Goal: Task Accomplishment & Management: Complete application form

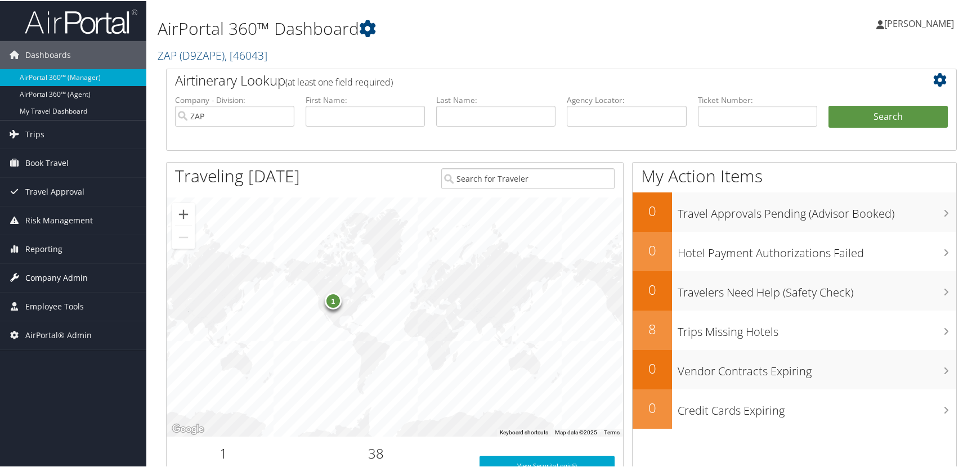
click at [44, 275] on span "Company Admin" at bounding box center [56, 277] width 62 height 28
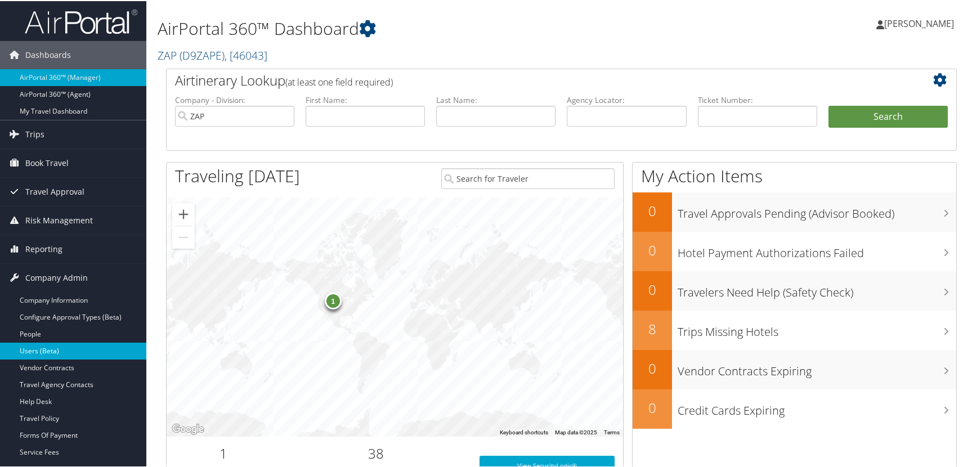
click at [48, 353] on link "Users (Beta)" at bounding box center [73, 349] width 146 height 17
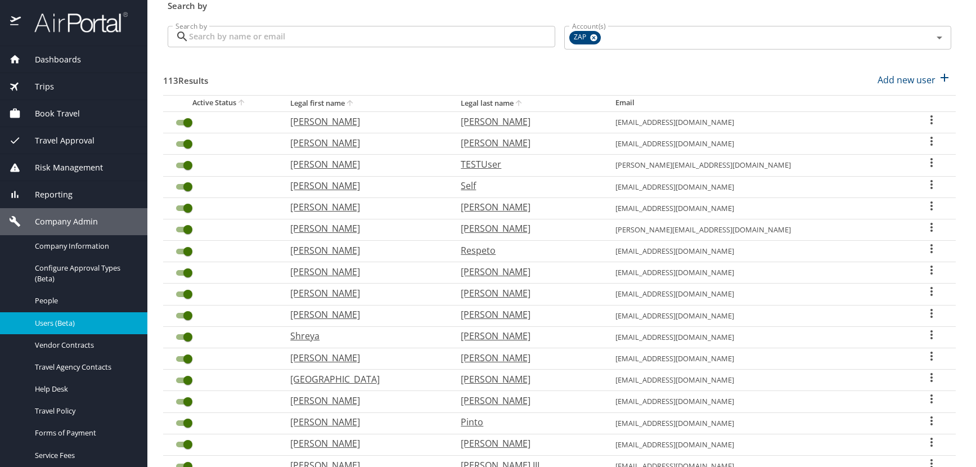
scroll to position [294, 0]
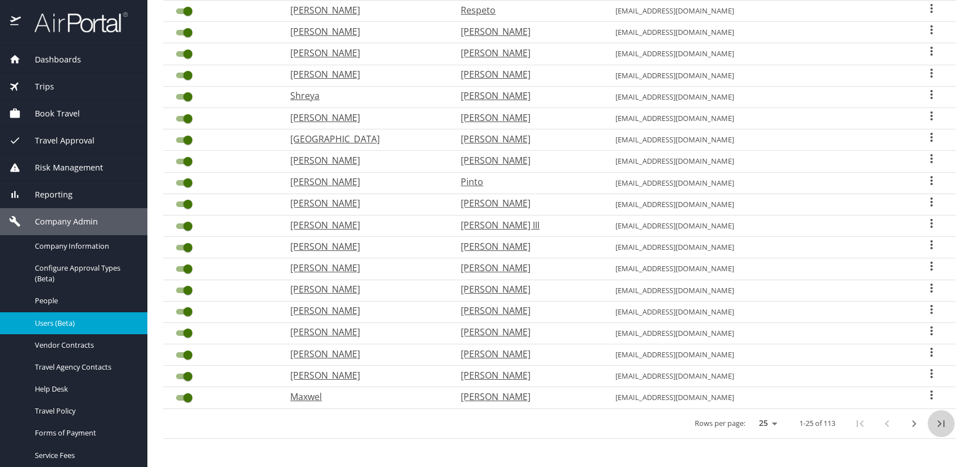
click at [934, 422] on icon "last page" at bounding box center [941, 424] width 14 height 14
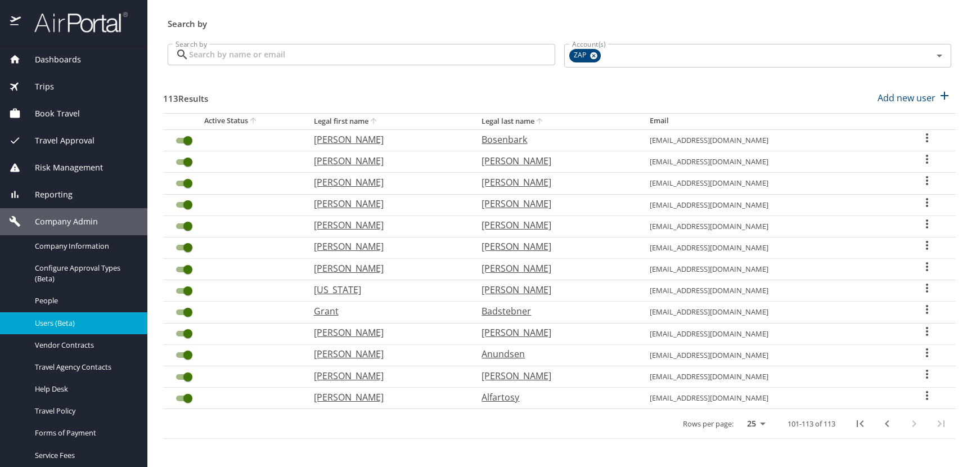
scroll to position [36, 0]
click at [926, 397] on icon "User Search Table" at bounding box center [927, 395] width 2 height 9
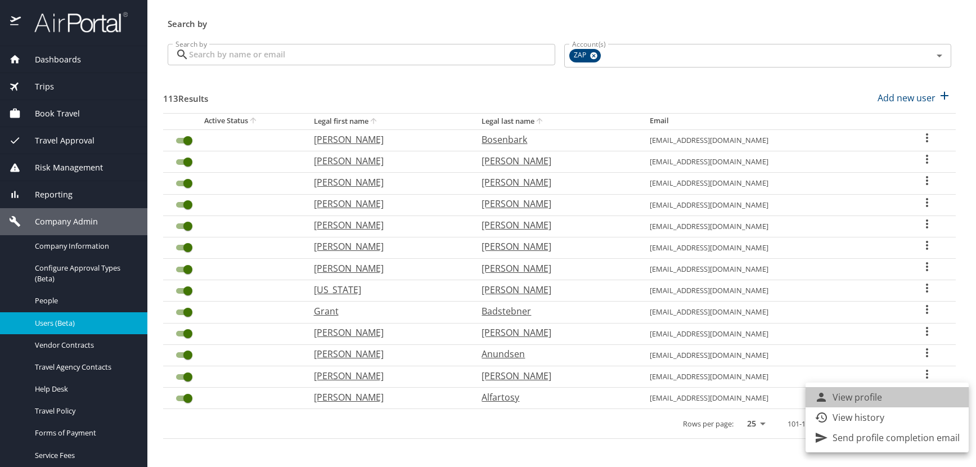
click at [891, 395] on li "View profile" at bounding box center [887, 397] width 163 height 20
select select "US"
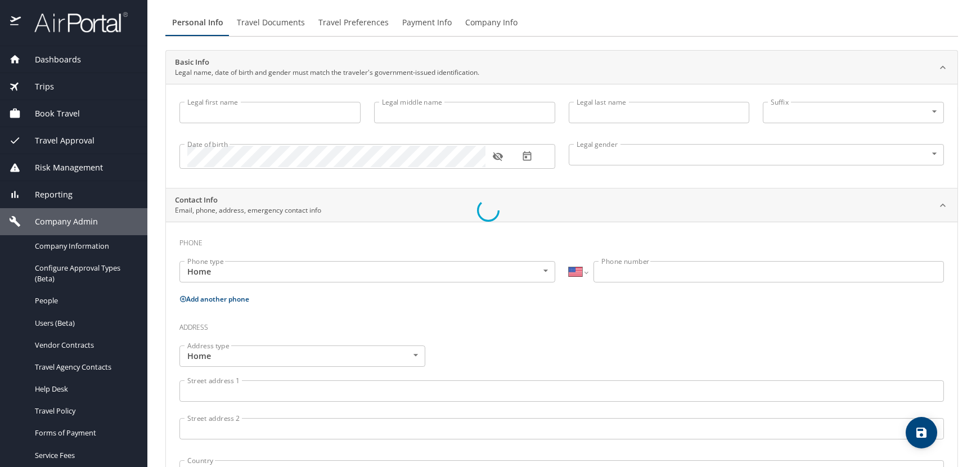
type input "Hasan"
type input "Salim"
type input "Alfartosy"
type input "Male"
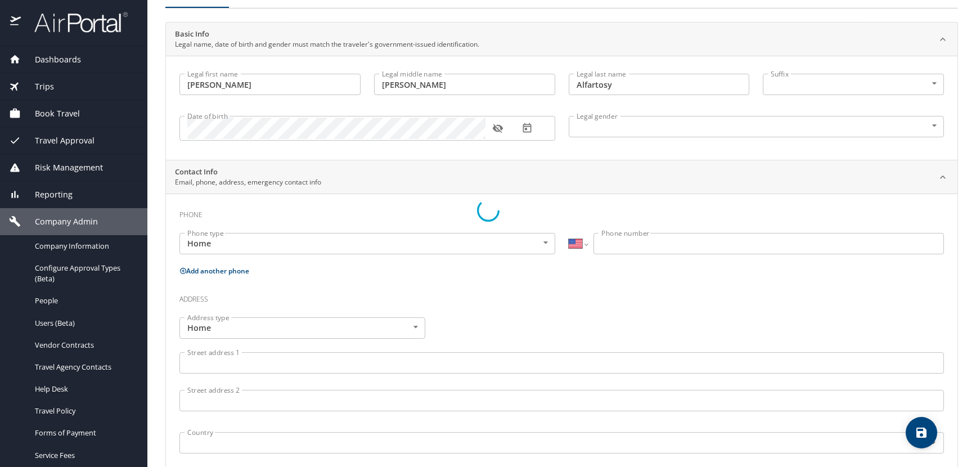
select select "US"
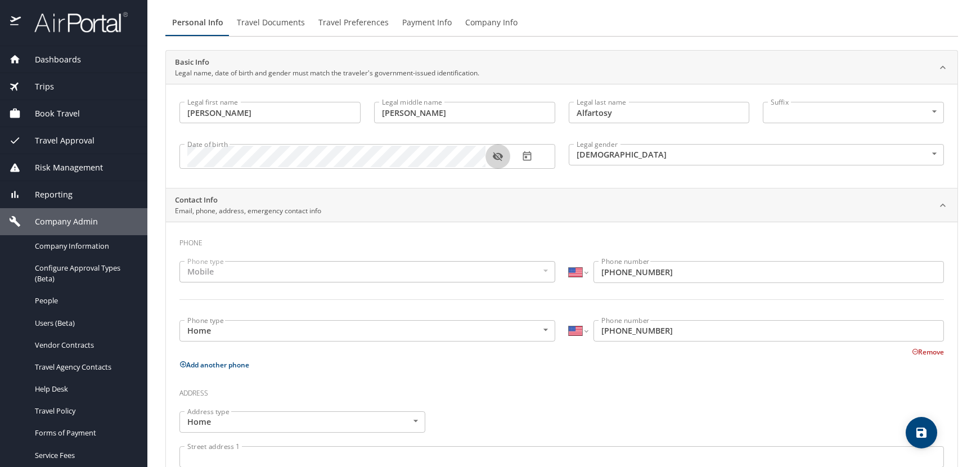
click at [498, 156] on icon "button" at bounding box center [497, 156] width 11 height 11
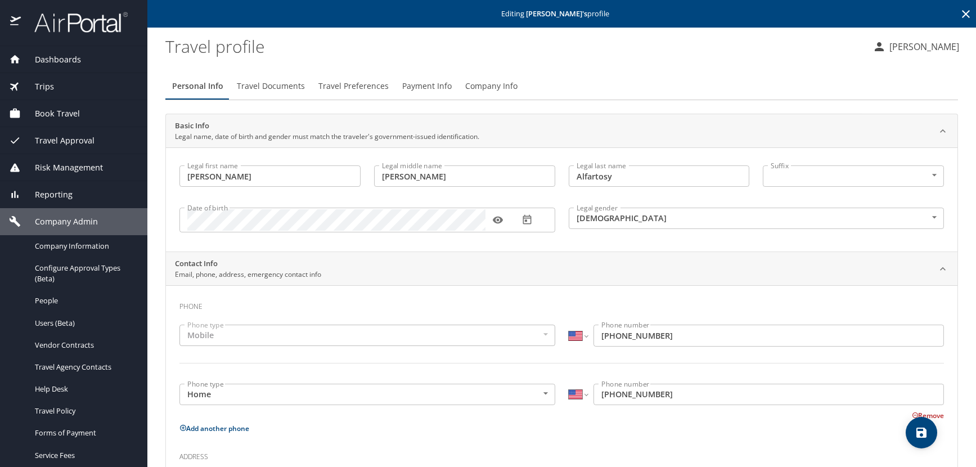
scroll to position [0, 0]
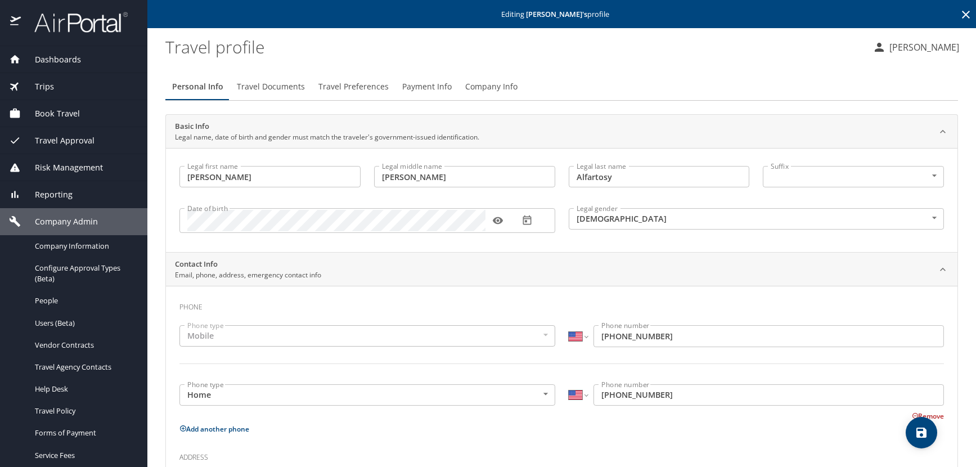
click at [962, 14] on icon at bounding box center [966, 15] width 8 height 8
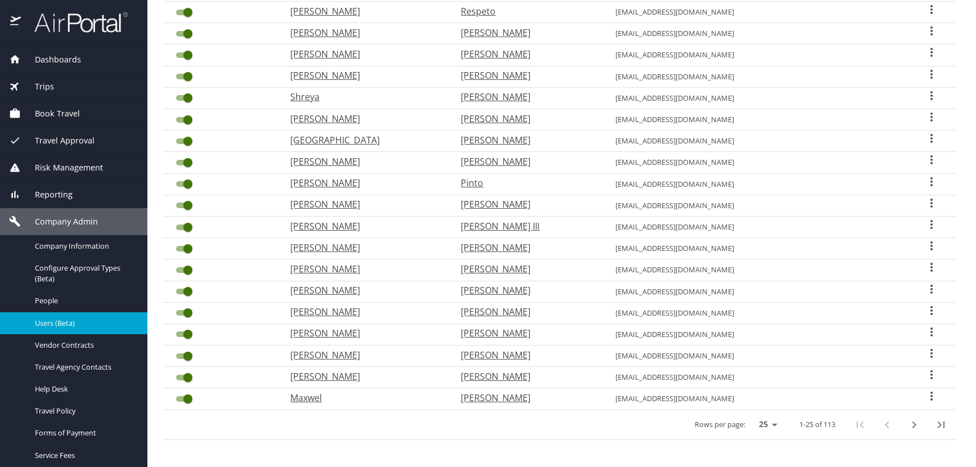
scroll to position [294, 0]
click at [938, 423] on icon "last page" at bounding box center [941, 423] width 7 height 7
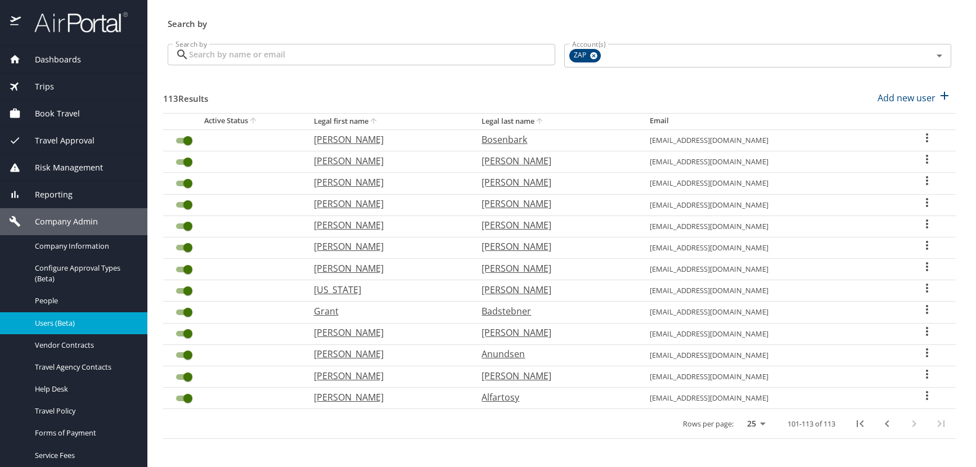
scroll to position [36, 0]
click at [920, 372] on icon "User Search Table" at bounding box center [927, 374] width 14 height 14
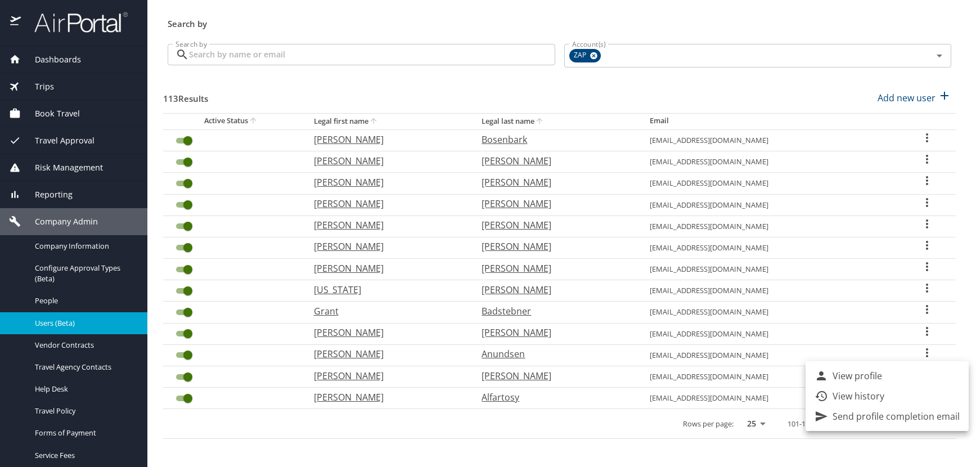
click at [890, 376] on li "View profile" at bounding box center [887, 376] width 163 height 20
select select "US"
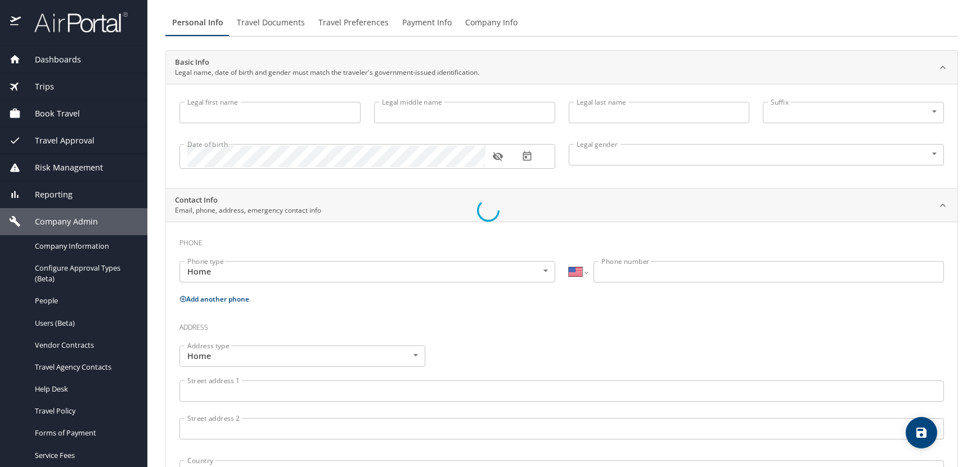
type input "Howard"
type input "Clay"
type input "Ammerman"
type input "Male"
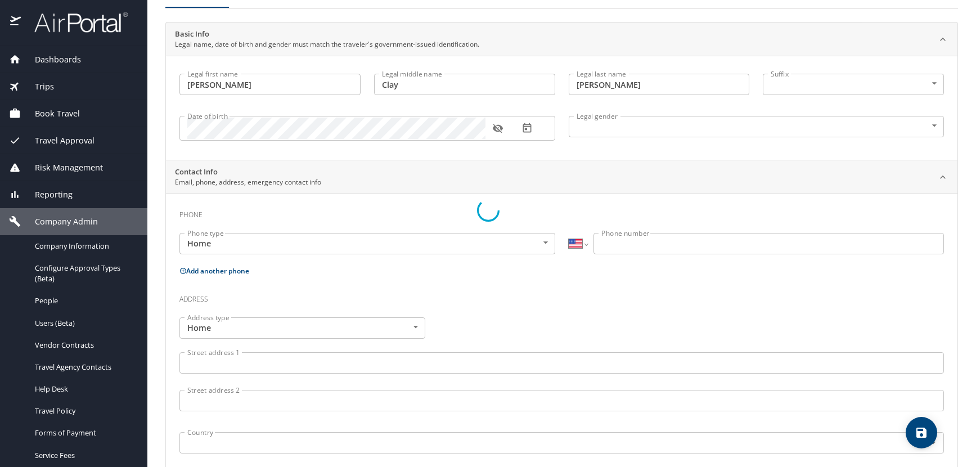
select select "US"
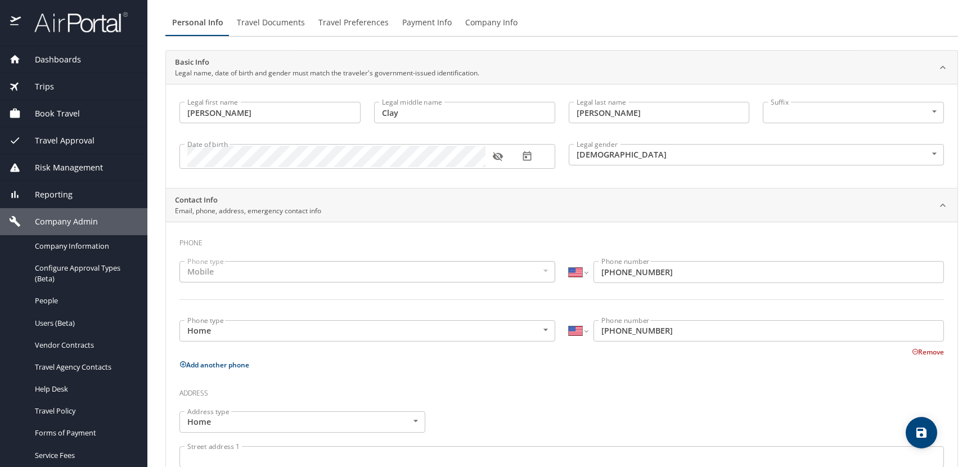
click at [501, 157] on icon "button" at bounding box center [498, 156] width 10 height 9
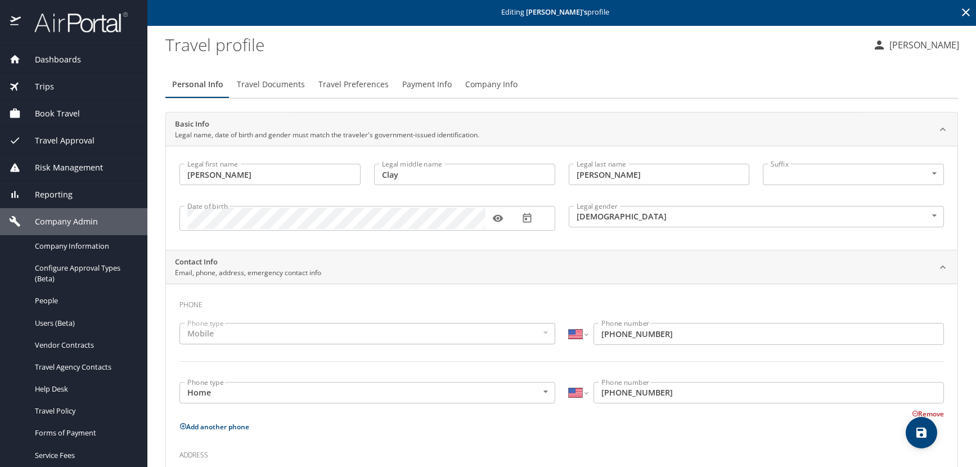
scroll to position [0, 0]
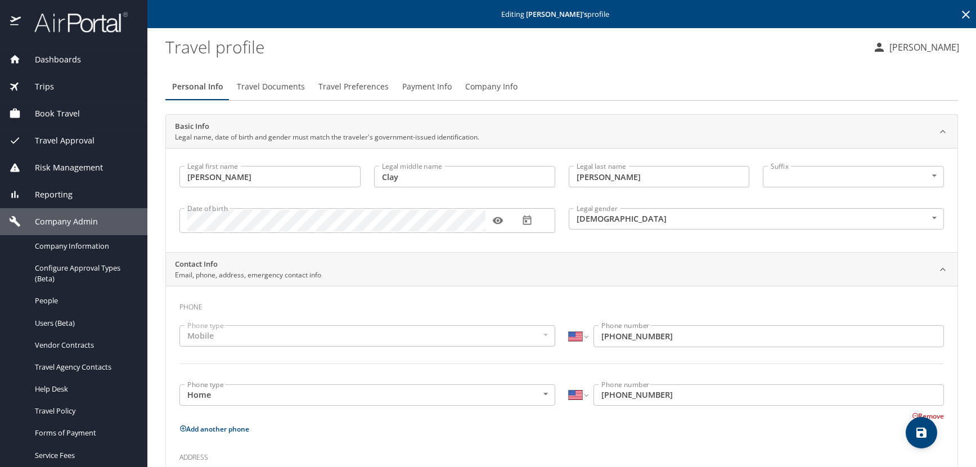
click at [962, 16] on icon at bounding box center [966, 15] width 8 height 8
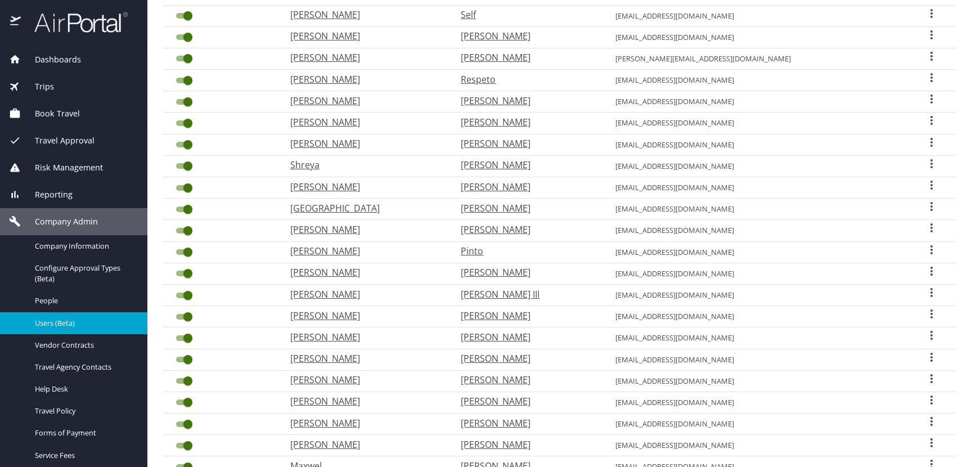
scroll to position [294, 0]
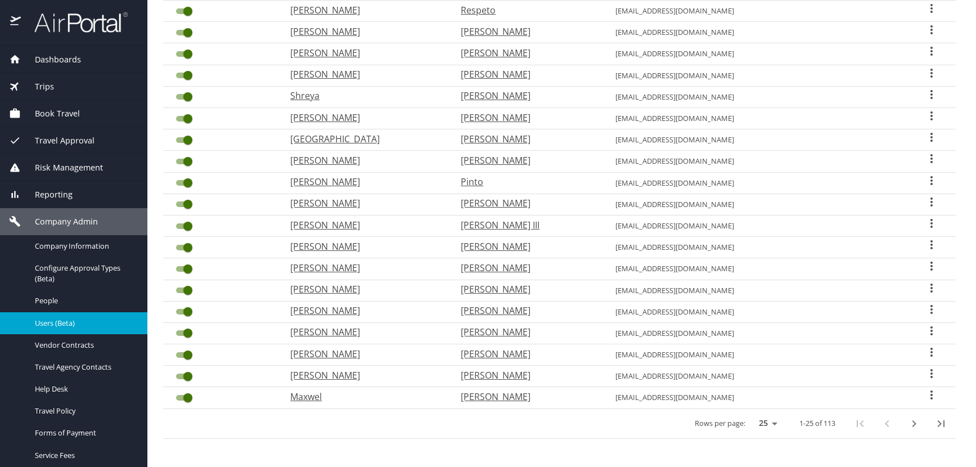
click at [934, 423] on icon "last page" at bounding box center [941, 424] width 14 height 14
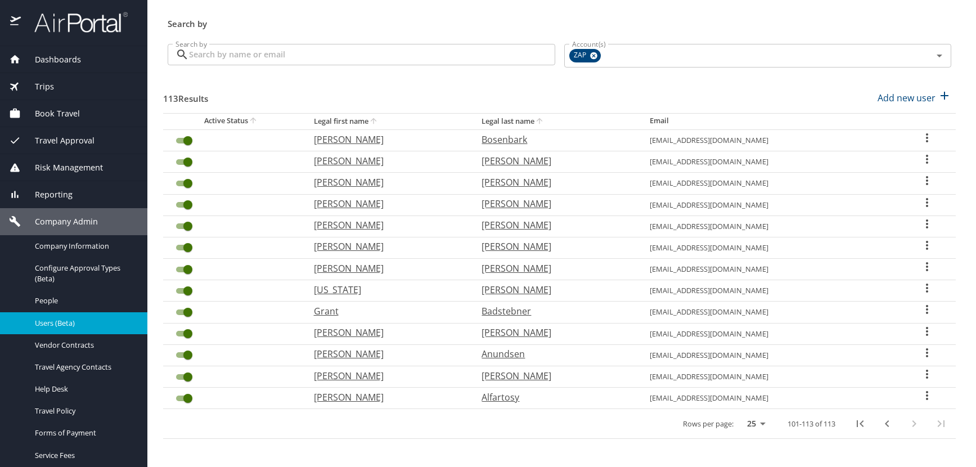
scroll to position [36, 0]
click at [920, 352] on icon "User Search Table" at bounding box center [927, 353] width 14 height 14
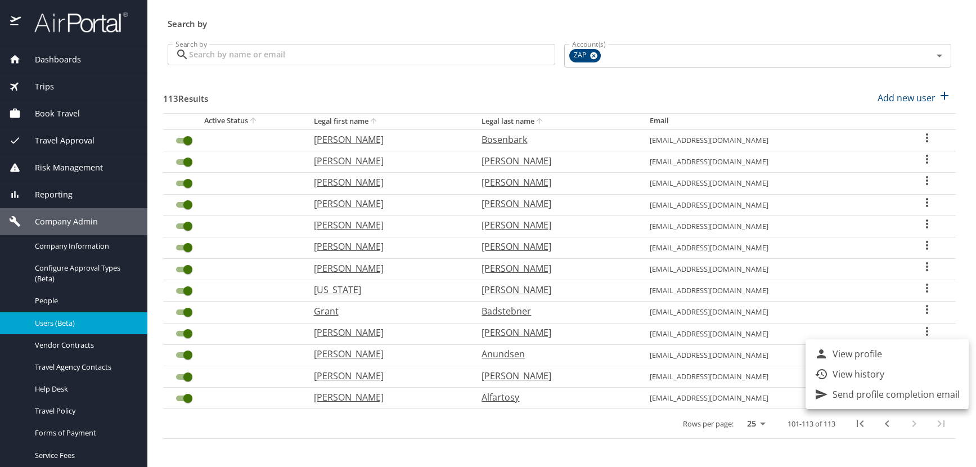
click at [884, 352] on li "View profile" at bounding box center [887, 354] width 163 height 20
select select "US"
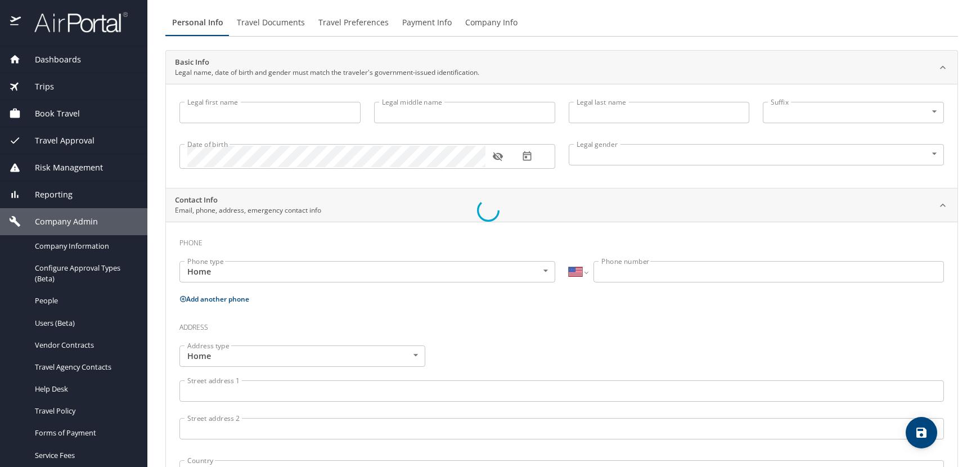
type input "Evan"
type input "Anundsen"
type input "Male"
select select "US"
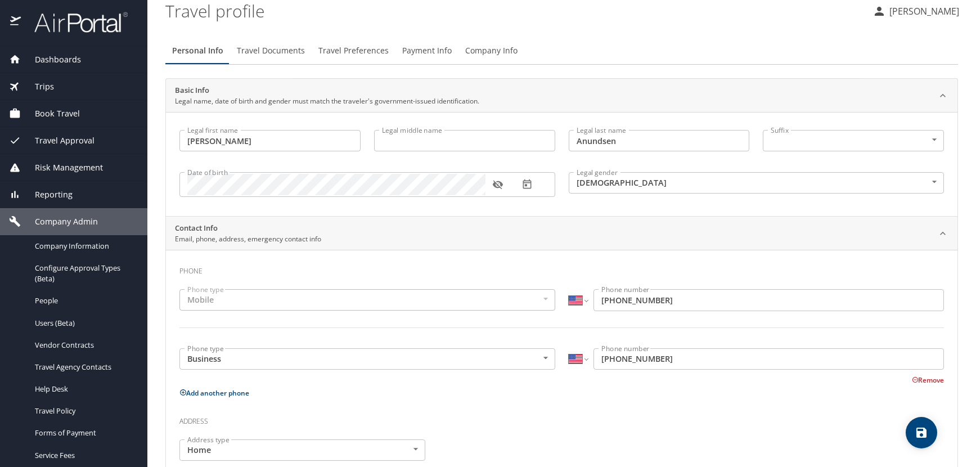
scroll to position [64, 0]
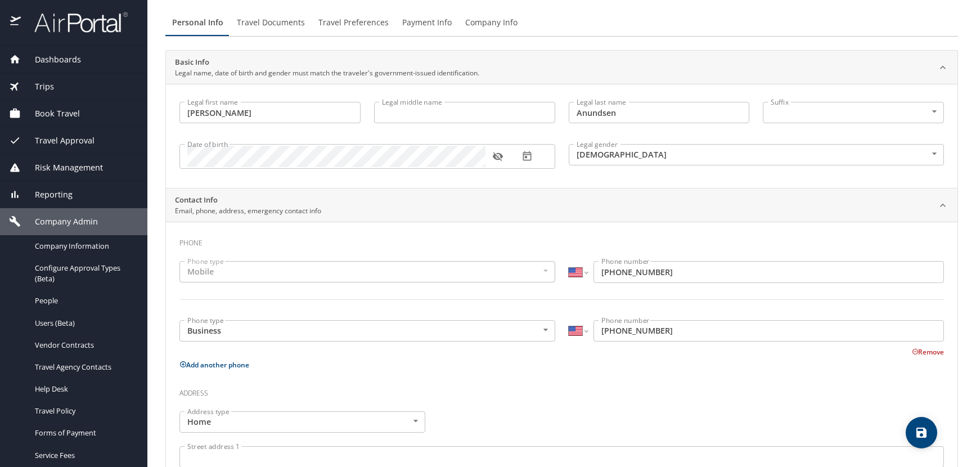
click at [500, 160] on icon "button" at bounding box center [497, 156] width 11 height 11
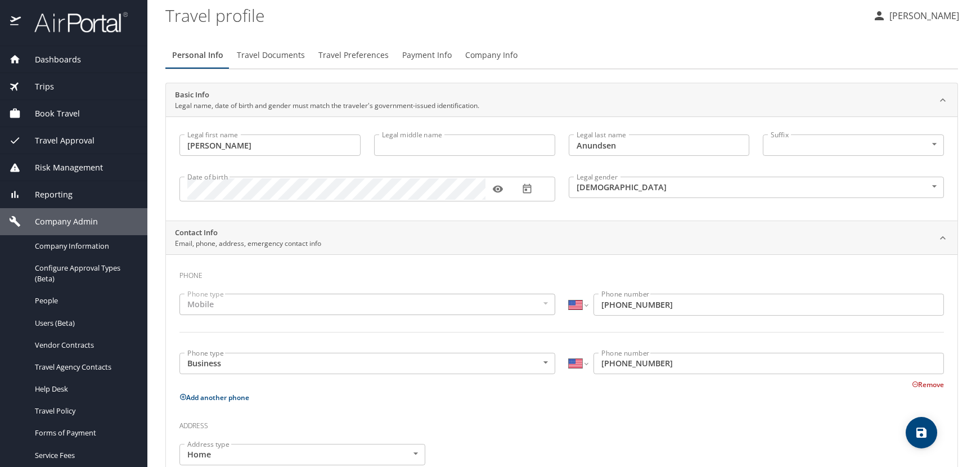
scroll to position [0, 0]
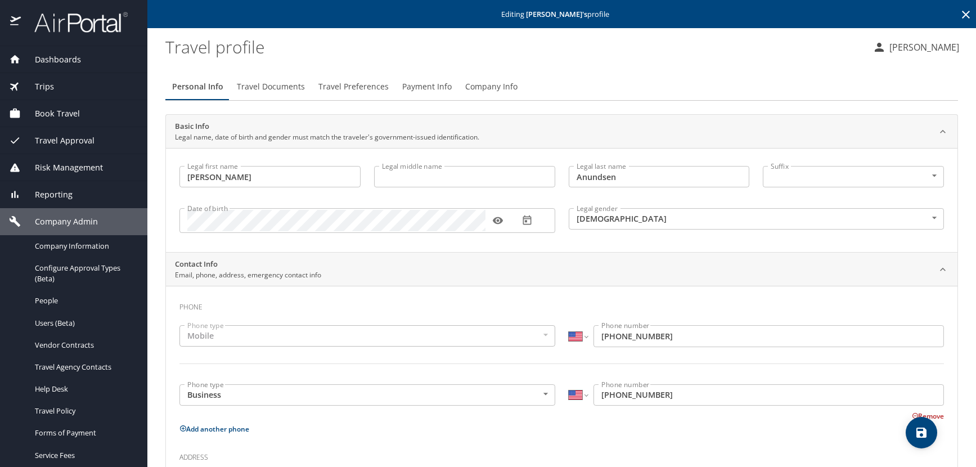
click at [959, 12] on icon at bounding box center [966, 15] width 14 height 14
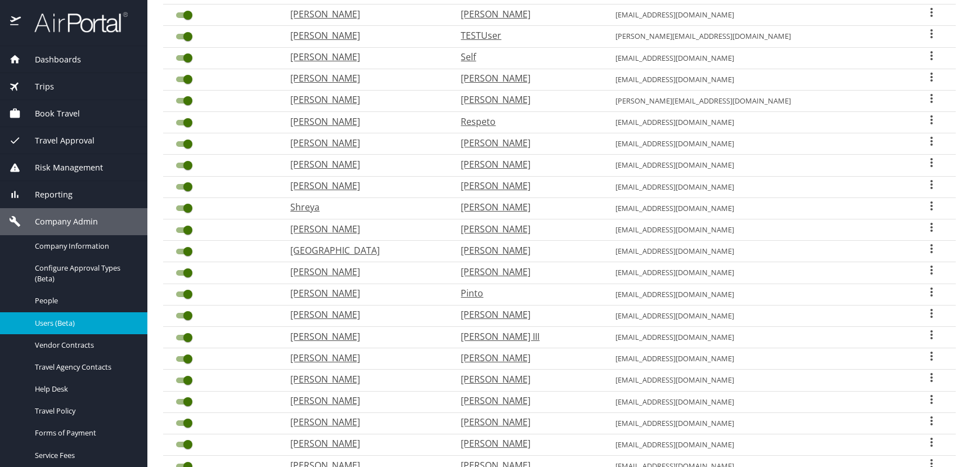
scroll to position [294, 0]
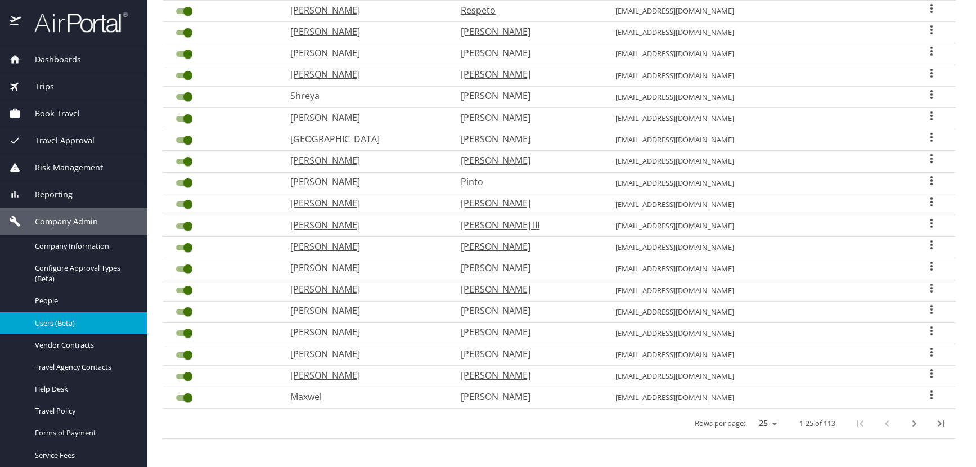
click at [913, 425] on icon "next page" at bounding box center [915, 423] width 4 height 7
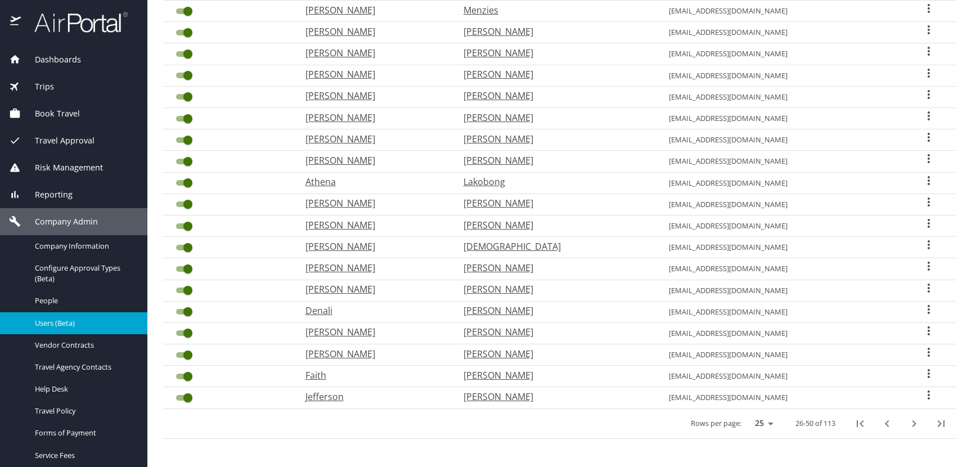
click at [934, 426] on icon "last page" at bounding box center [941, 424] width 14 height 14
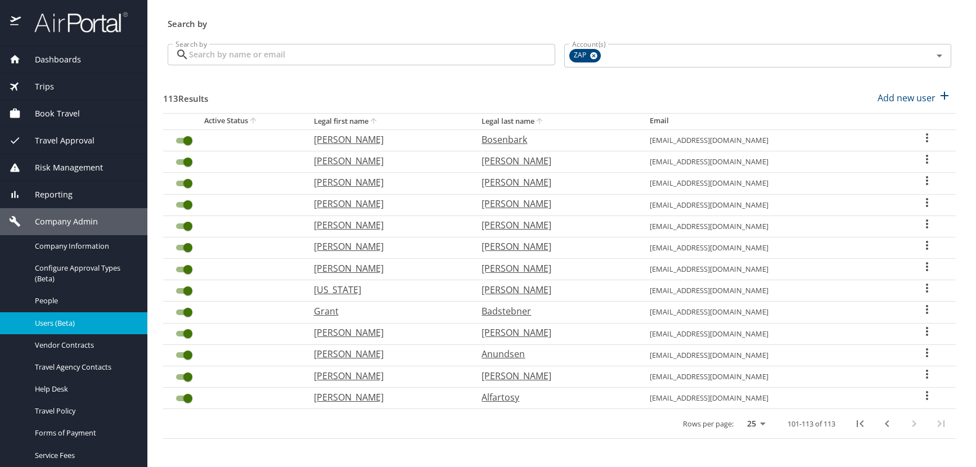
click at [920, 333] on icon "User Search Table" at bounding box center [927, 332] width 14 height 14
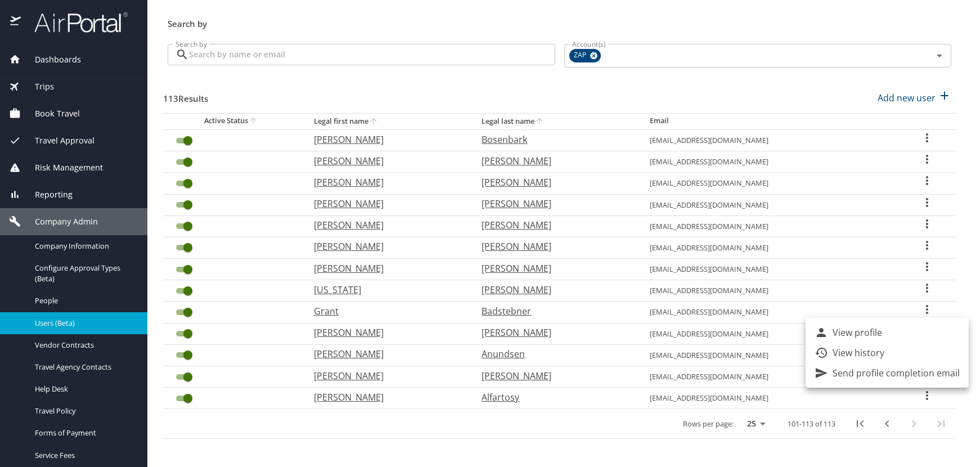
click at [838, 332] on p "View profile" at bounding box center [858, 333] width 50 height 14
select select "US"
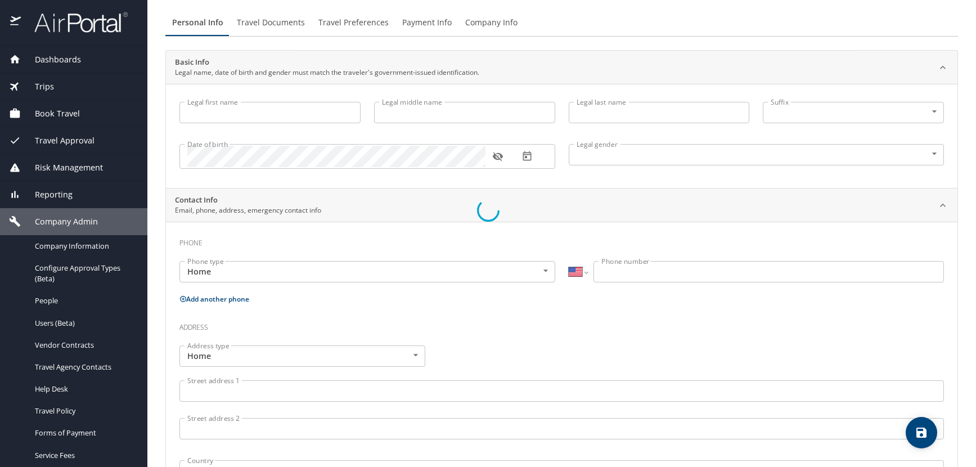
type input "Lanette"
type input "Anne"
type input "Arand"
type input "[DEMOGRAPHIC_DATA]"
select select "US"
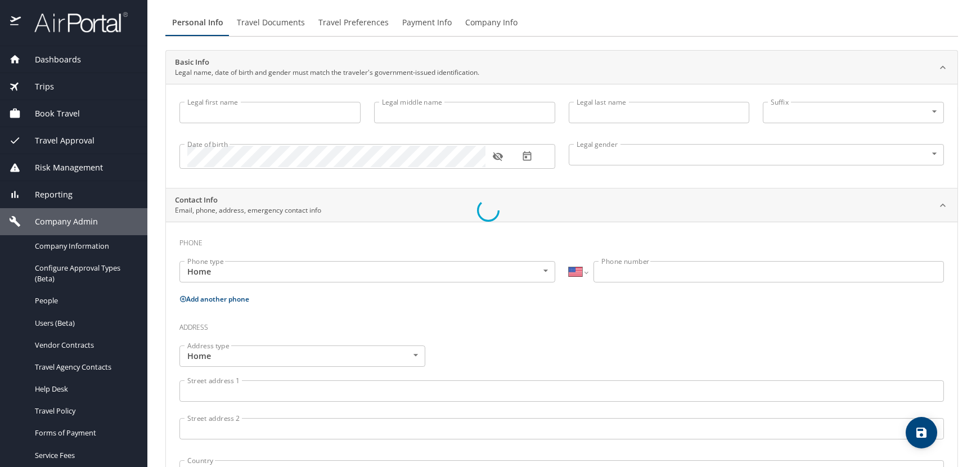
select select "US"
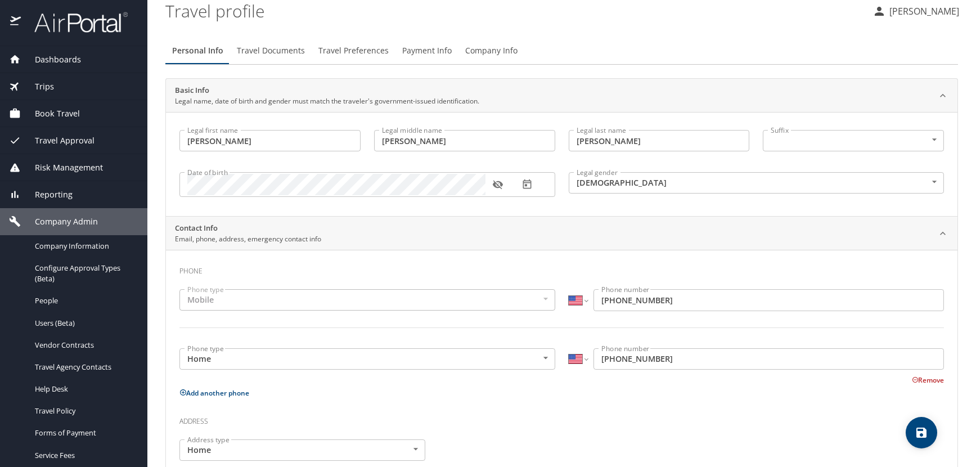
scroll to position [64, 0]
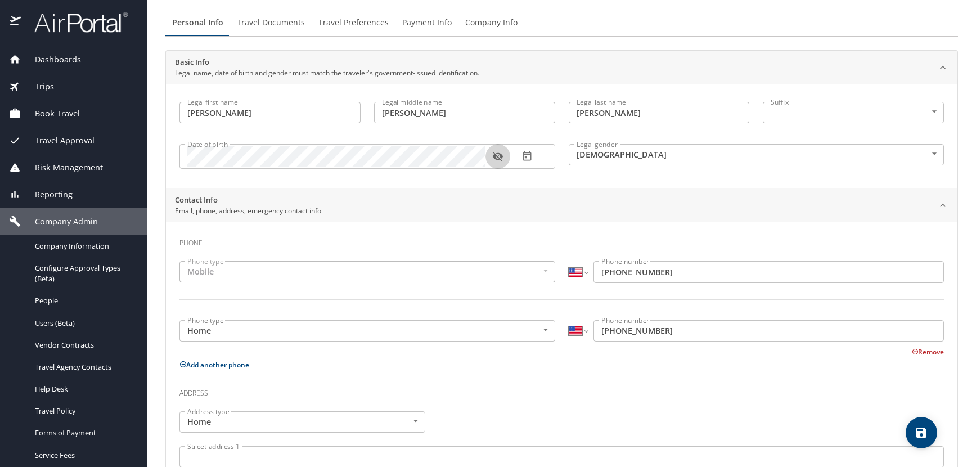
click at [499, 157] on icon "button" at bounding box center [497, 156] width 11 height 11
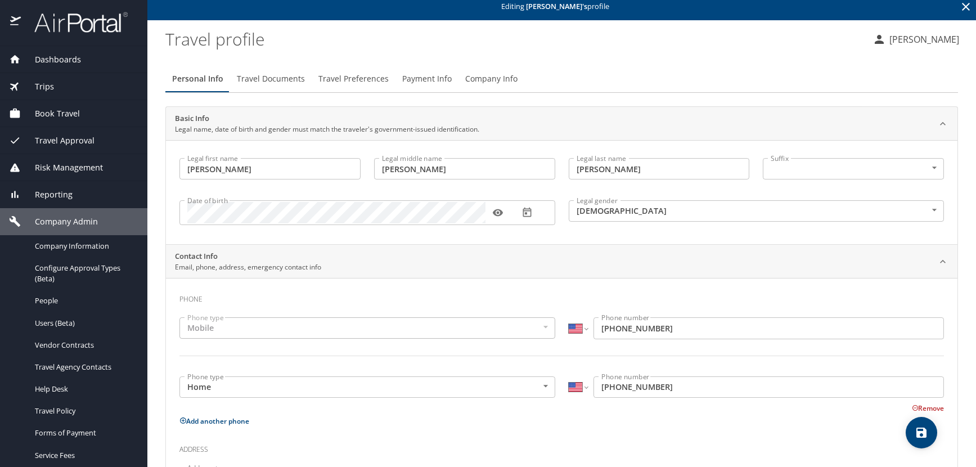
scroll to position [0, 0]
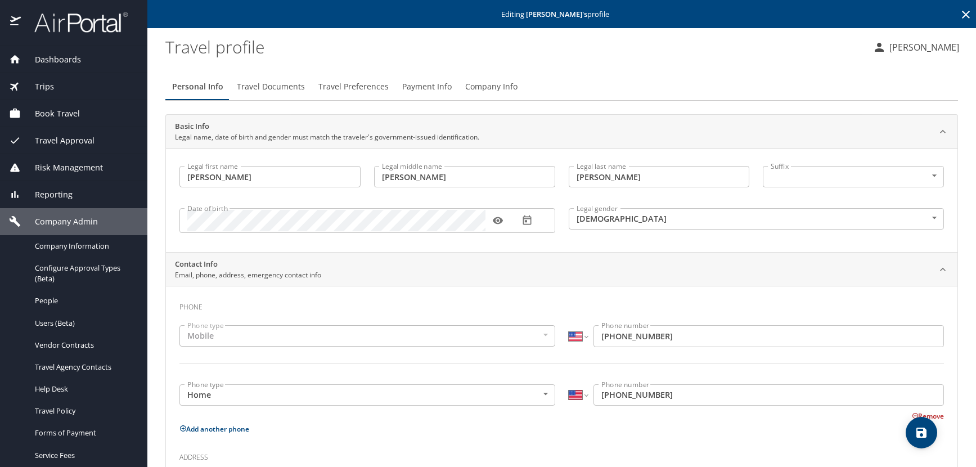
click at [961, 15] on icon at bounding box center [966, 15] width 14 height 14
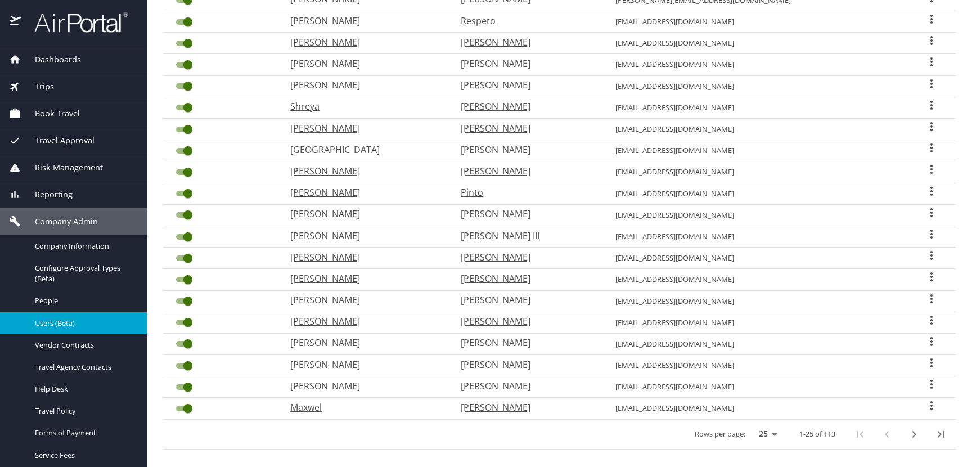
scroll to position [294, 0]
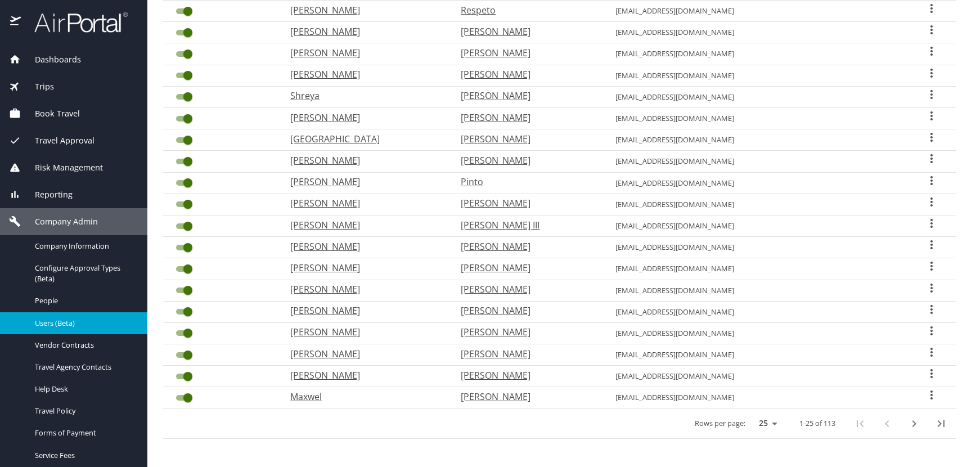
click at [938, 424] on icon "last page" at bounding box center [941, 423] width 7 height 7
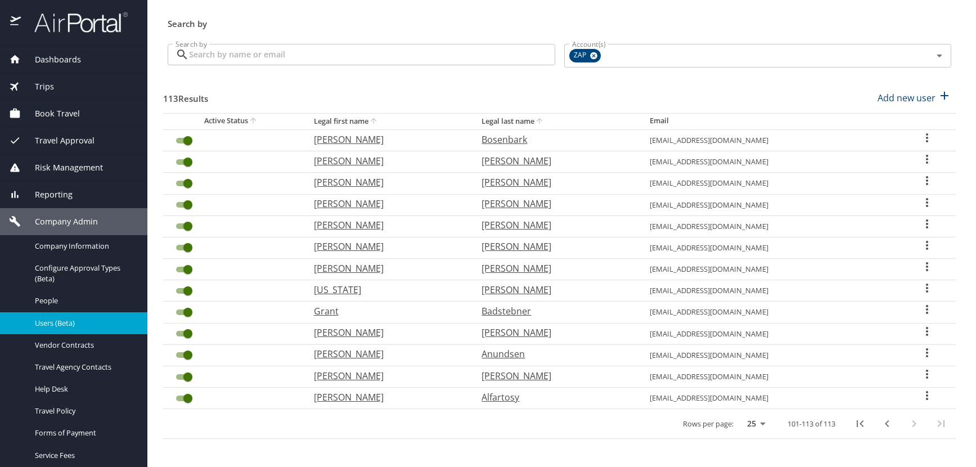
scroll to position [36, 0]
click at [920, 308] on icon "User Search Table" at bounding box center [927, 310] width 14 height 14
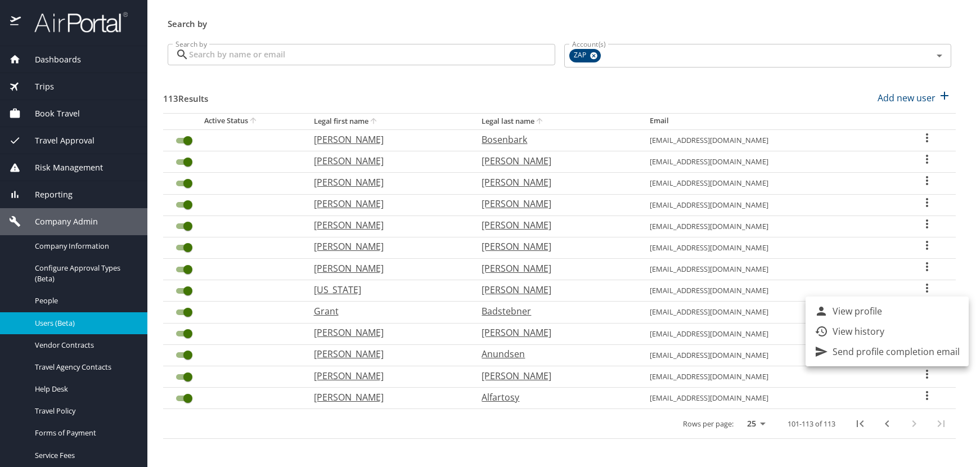
click at [865, 314] on p "View profile" at bounding box center [858, 311] width 50 height 14
select select "US"
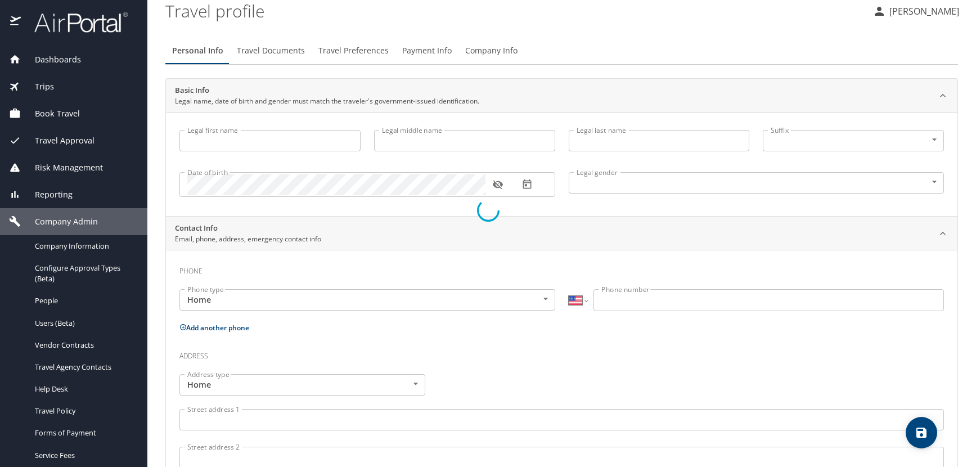
type input "Grant"
type input "[PERSON_NAME]"
type input "Badstebner"
type input "[DEMOGRAPHIC_DATA]"
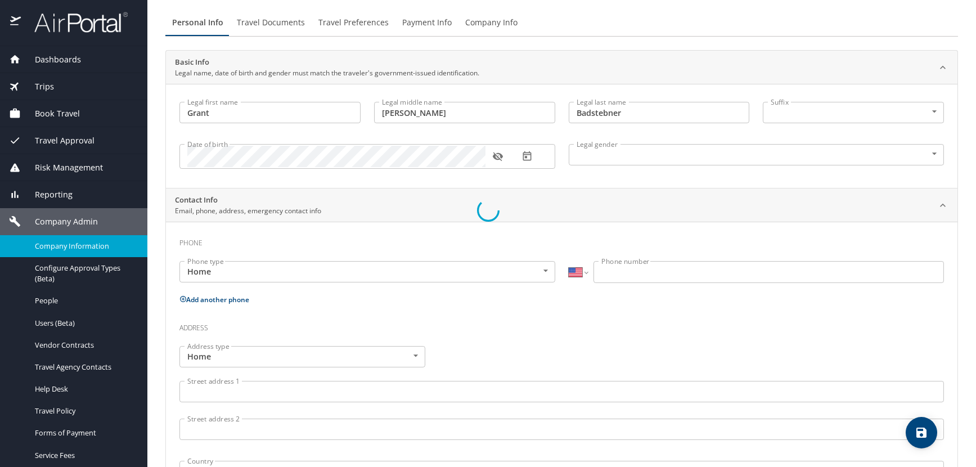
select select "US"
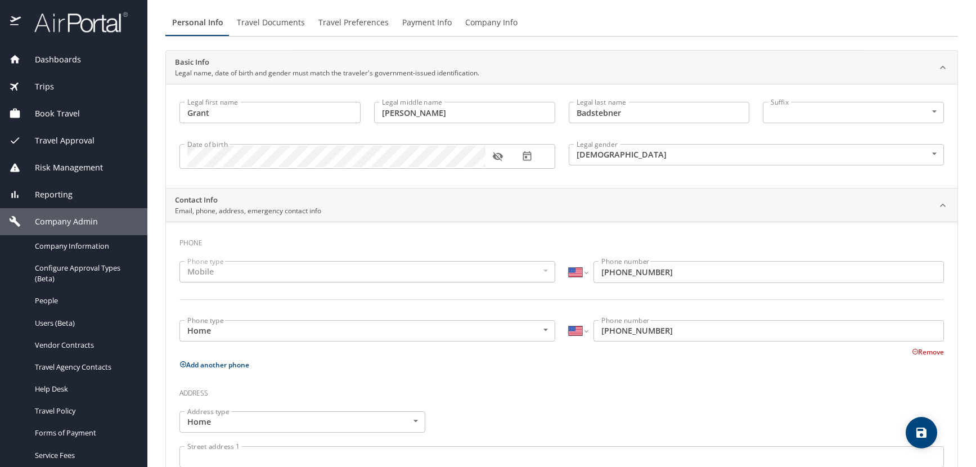
click at [499, 156] on icon "button" at bounding box center [498, 156] width 10 height 9
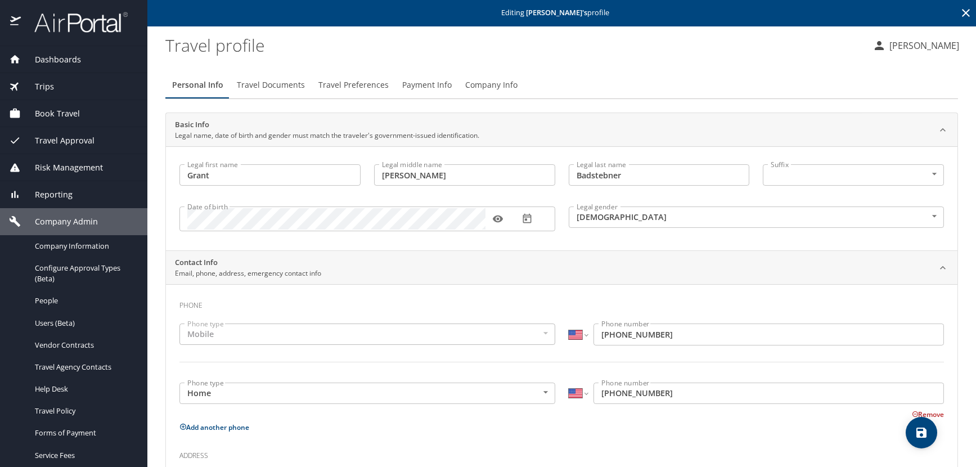
scroll to position [0, 0]
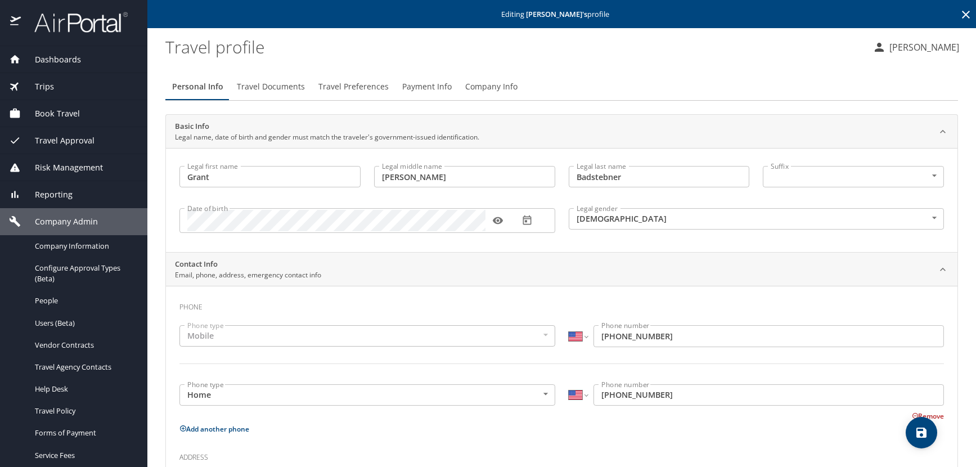
click at [962, 14] on icon at bounding box center [966, 15] width 8 height 8
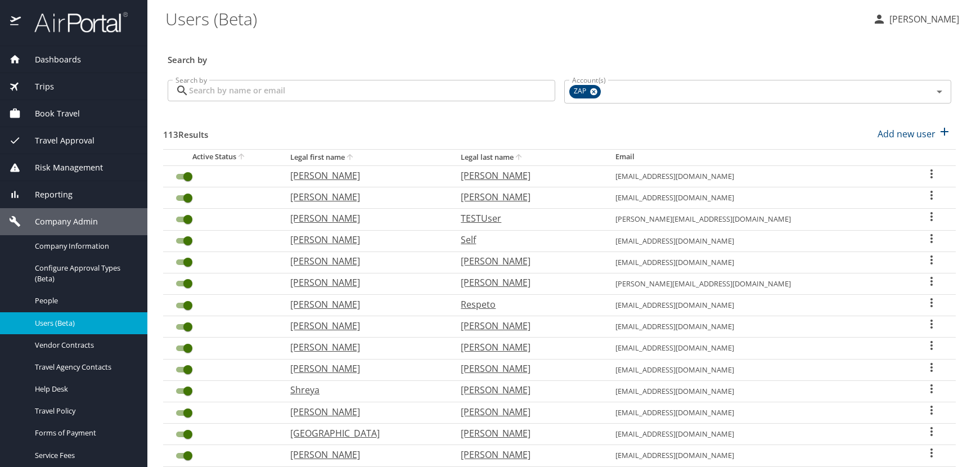
scroll to position [294, 0]
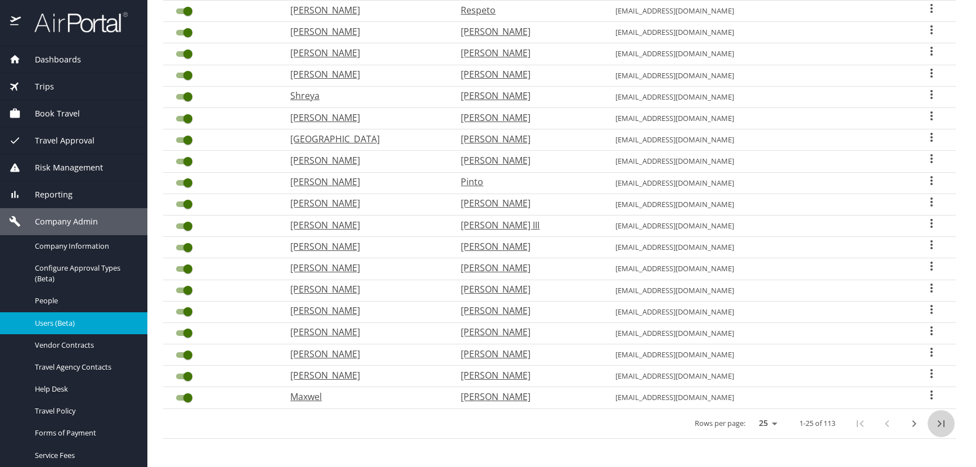
click at [934, 421] on icon "last page" at bounding box center [941, 424] width 14 height 14
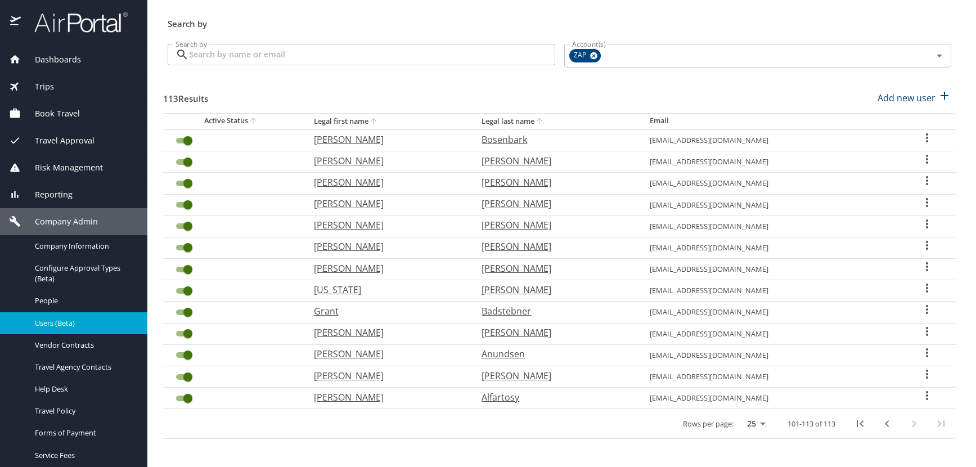
click at [920, 286] on icon "User Search Table" at bounding box center [927, 288] width 14 height 14
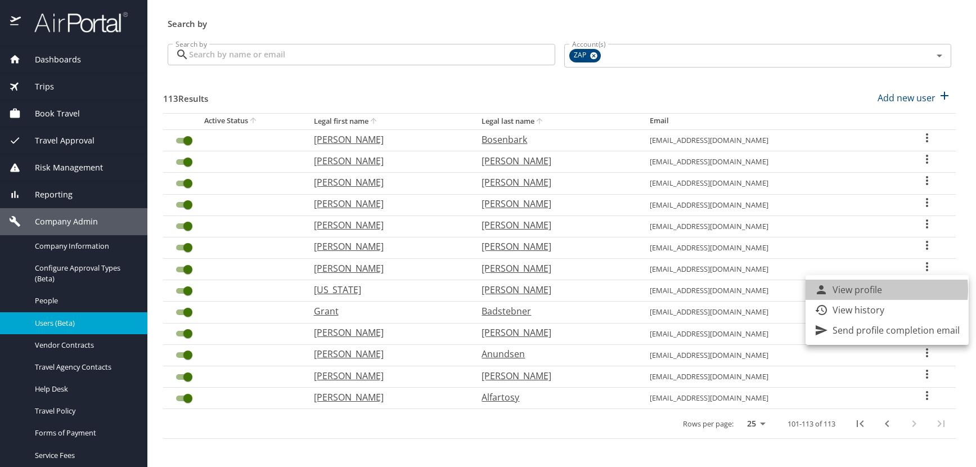
click at [878, 290] on p "View profile" at bounding box center [858, 290] width 50 height 14
select select "US"
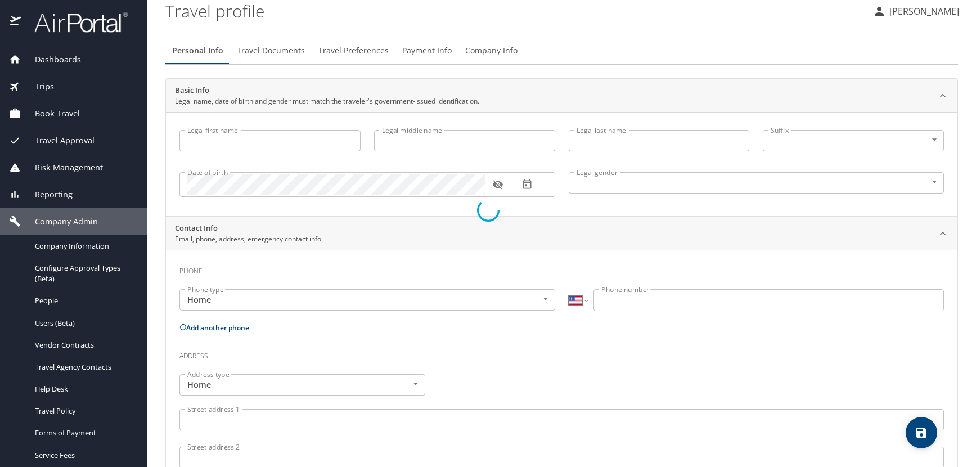
scroll to position [64, 0]
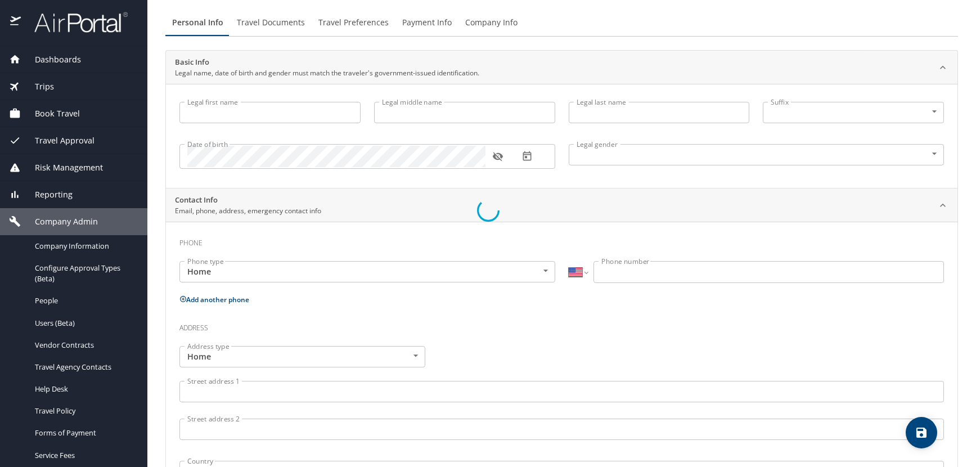
type input "[US_STATE]"
type input "Grace"
type input "Batson"
type input "[DEMOGRAPHIC_DATA]"
select select "US"
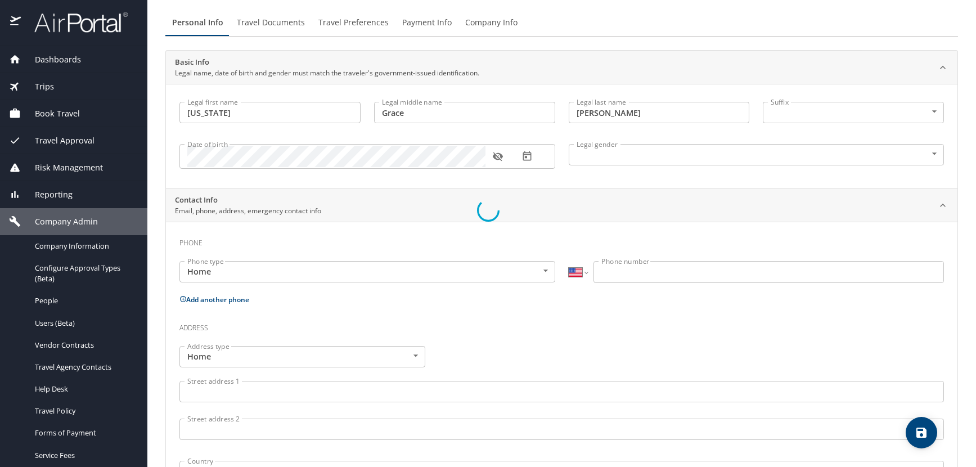
select select "US"
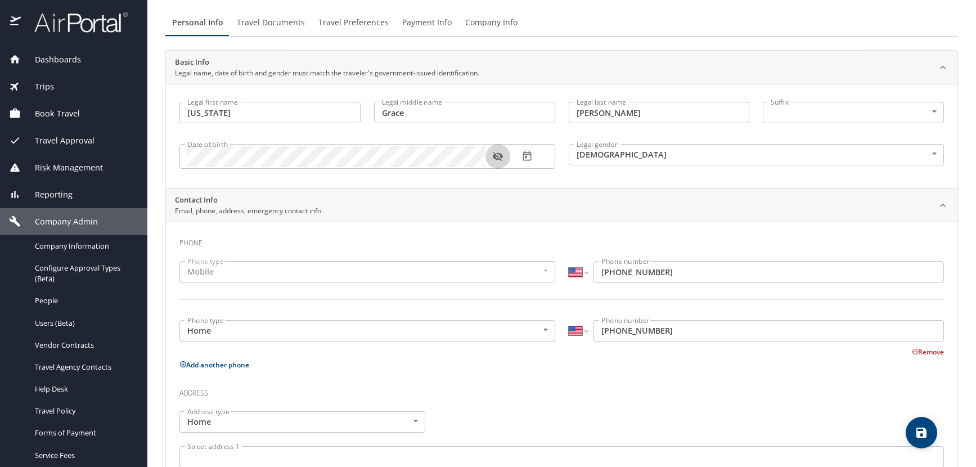
click at [507, 158] on button "button" at bounding box center [498, 156] width 25 height 25
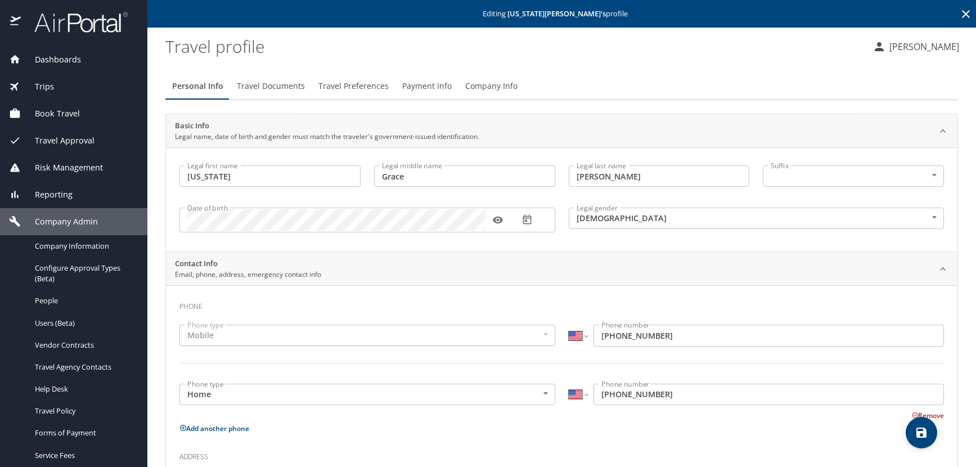
scroll to position [0, 0]
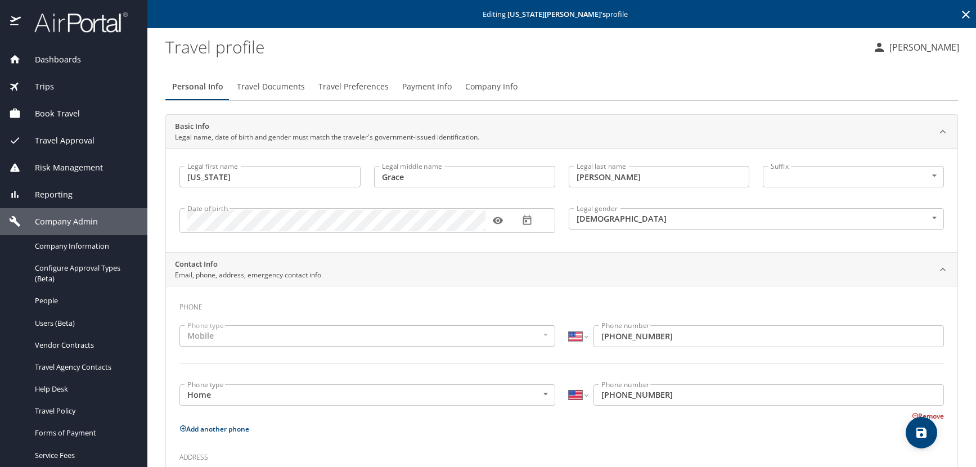
click at [962, 14] on icon at bounding box center [966, 15] width 8 height 8
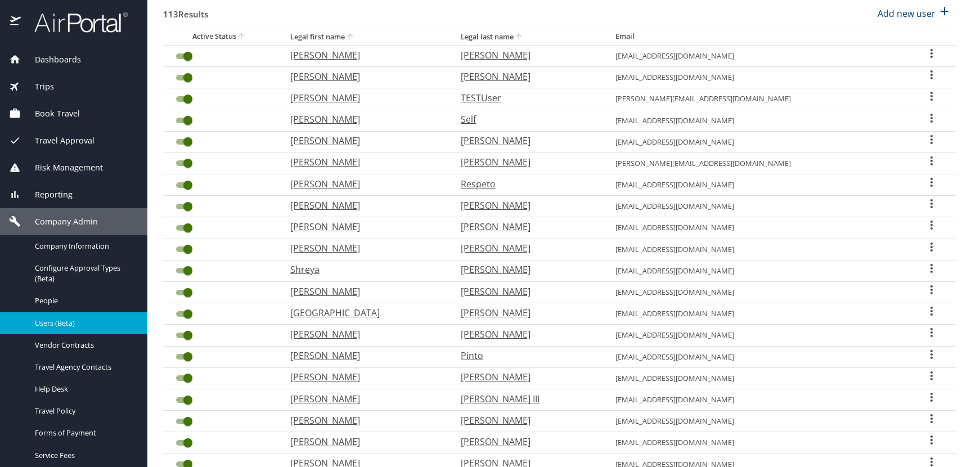
scroll to position [294, 0]
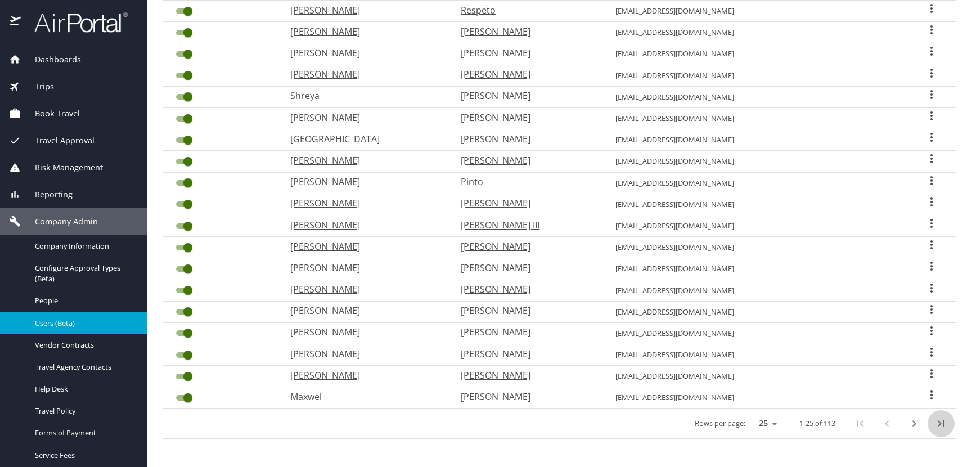
click at [934, 422] on icon "last page" at bounding box center [941, 424] width 14 height 14
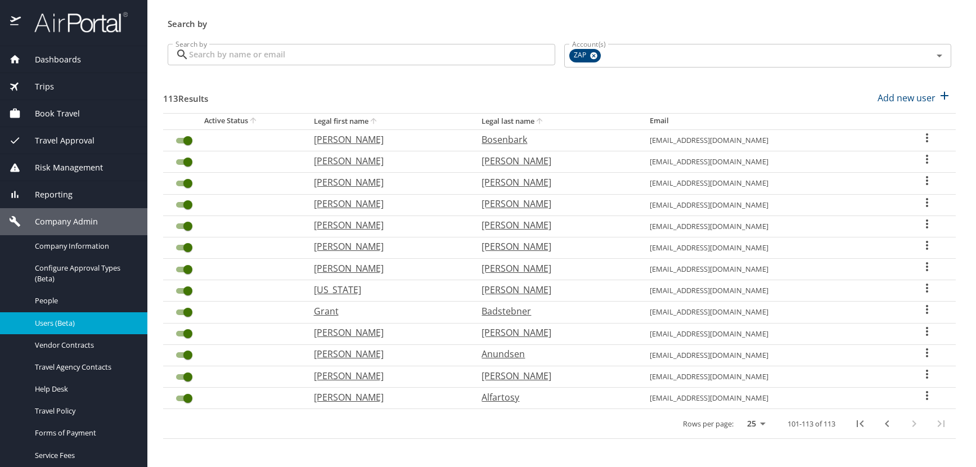
scroll to position [36, 0]
click at [920, 267] on icon "User Search Table" at bounding box center [927, 267] width 14 height 14
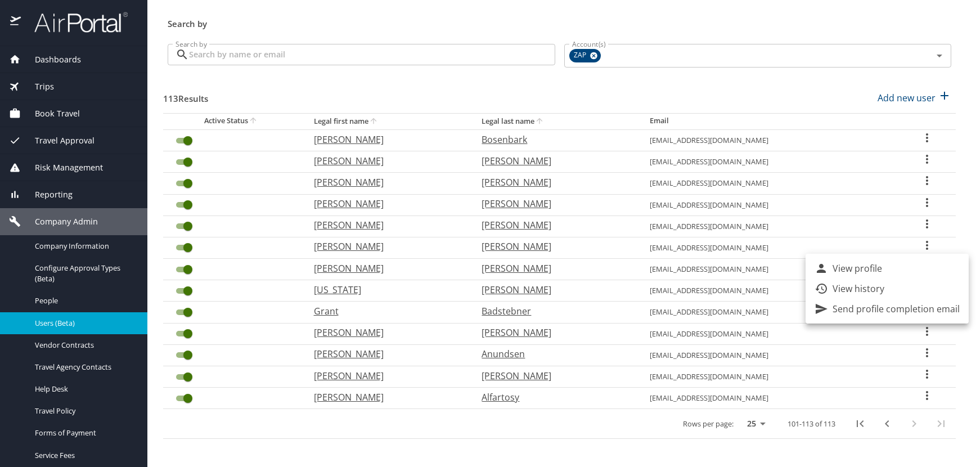
click at [878, 272] on p "View profile" at bounding box center [858, 269] width 50 height 14
select select "US"
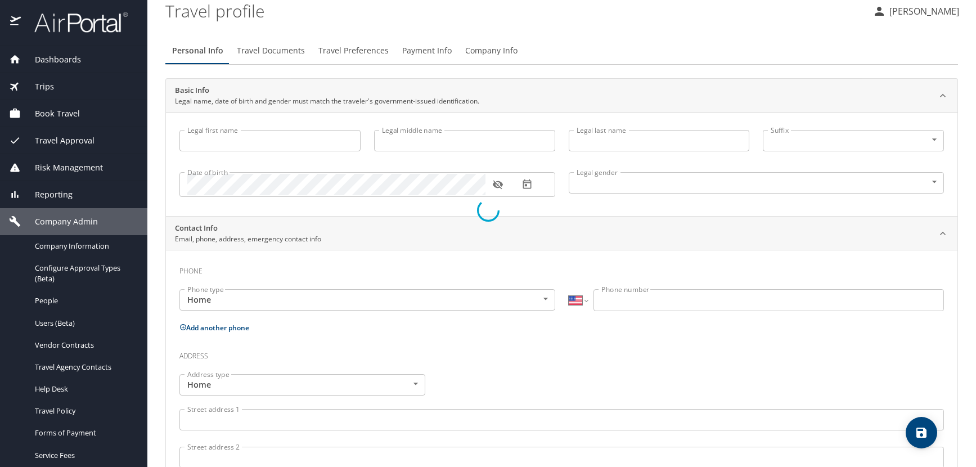
type input "Cassandra"
type input "C"
type input "Beltran"
type input "[DEMOGRAPHIC_DATA]"
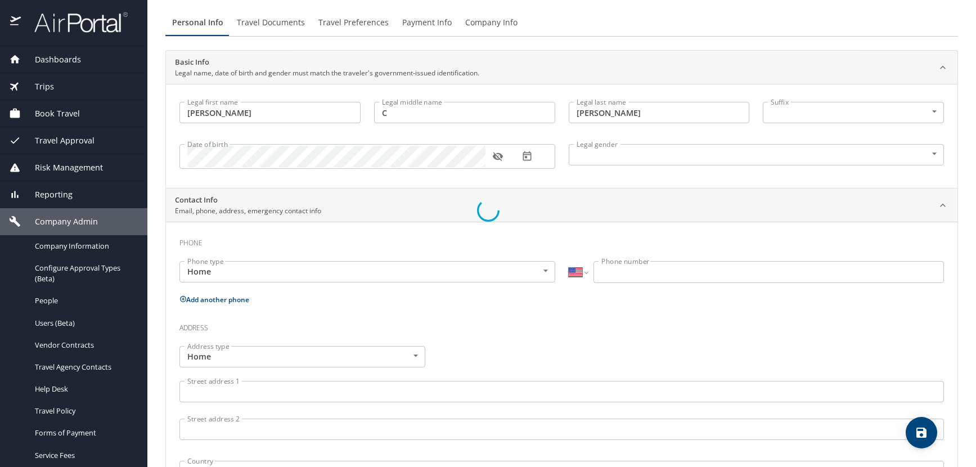
select select "US"
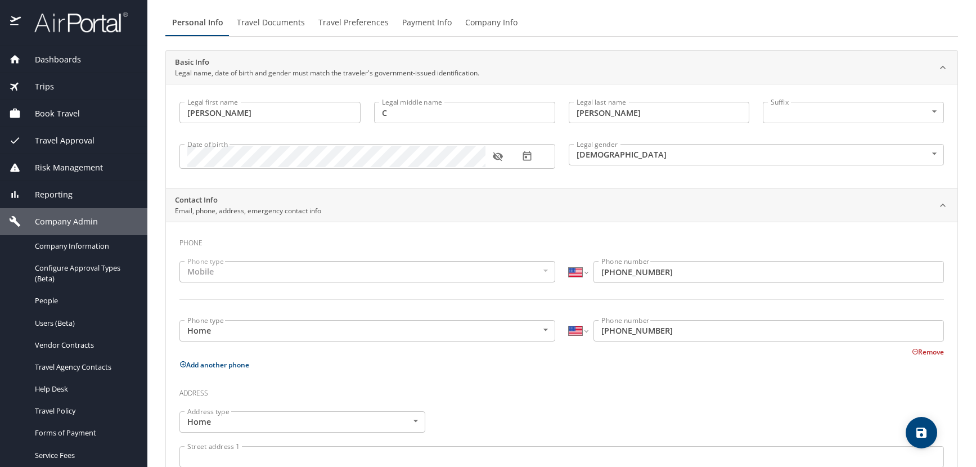
click at [498, 156] on icon "button" at bounding box center [497, 156] width 11 height 11
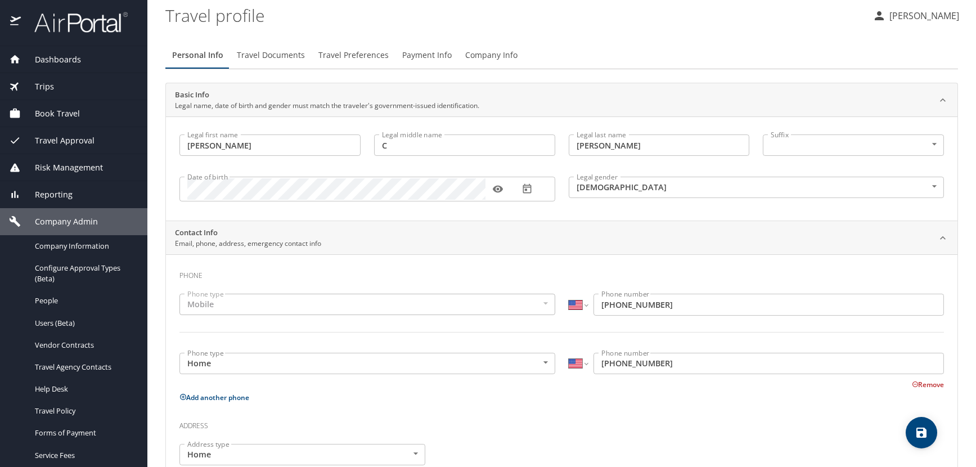
scroll to position [0, 0]
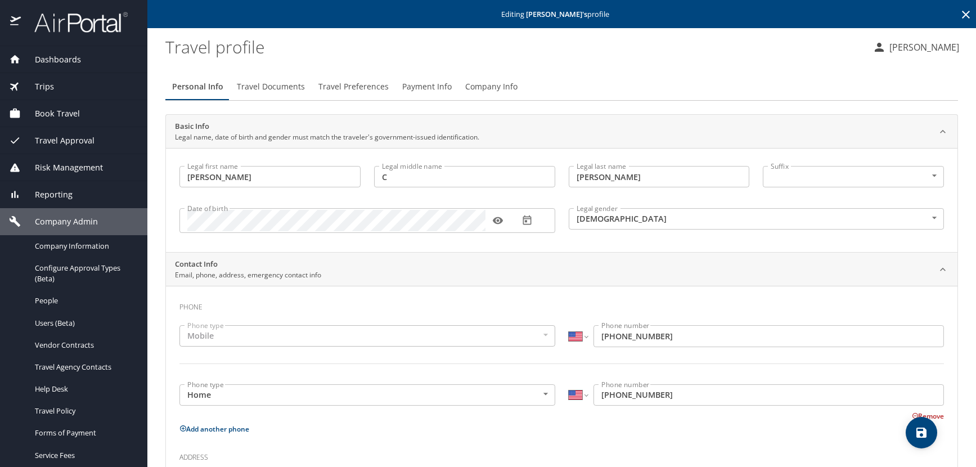
click at [959, 14] on icon at bounding box center [966, 15] width 14 height 14
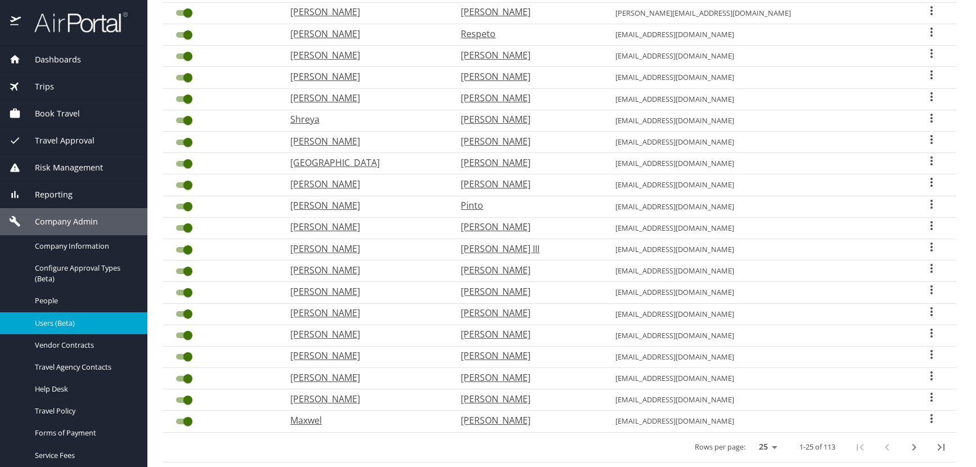
scroll to position [294, 0]
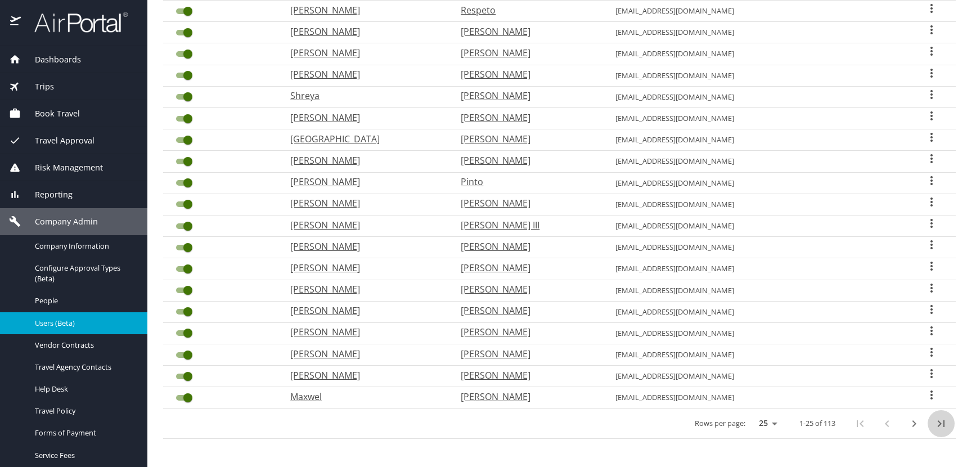
click at [938, 423] on icon "last page" at bounding box center [941, 423] width 7 height 7
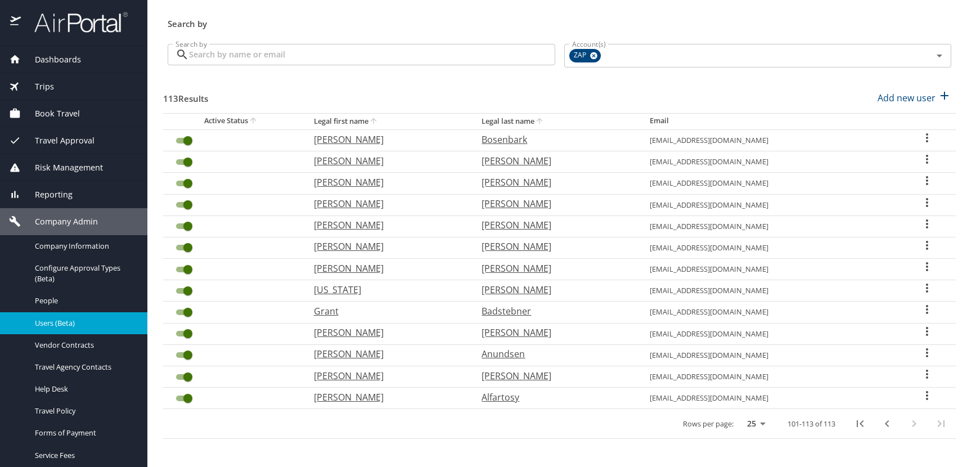
scroll to position [36, 0]
click at [926, 245] on icon "User Search Table" at bounding box center [927, 245] width 2 height 9
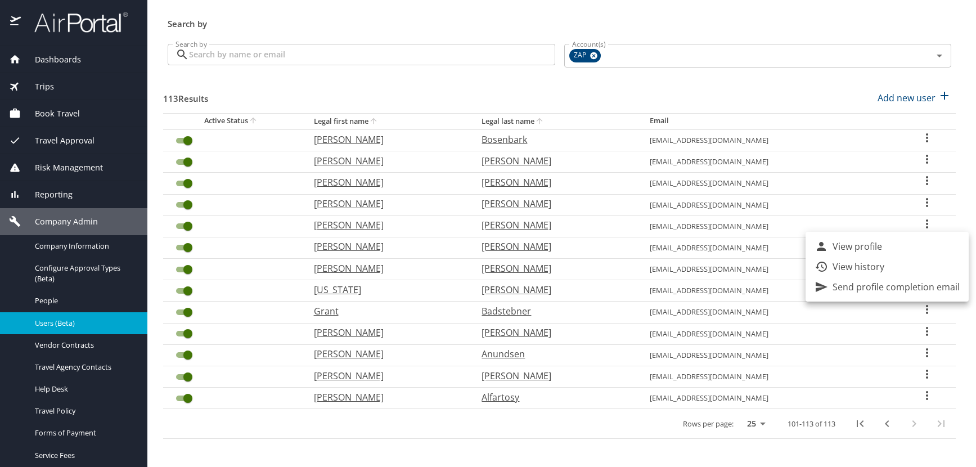
click at [863, 249] on p "View profile" at bounding box center [858, 247] width 50 height 14
select select "US"
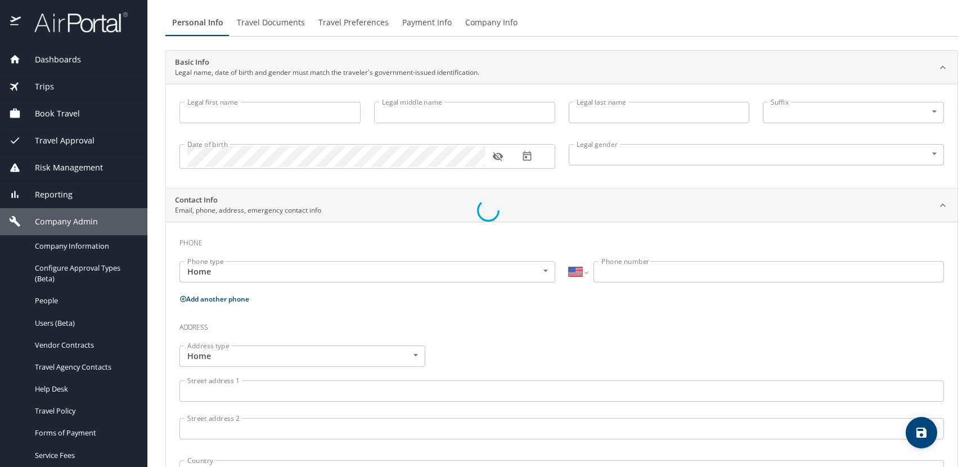
type input "[PERSON_NAME]"
type input "T"
type input "Berghorn"
type input "[DEMOGRAPHIC_DATA]"
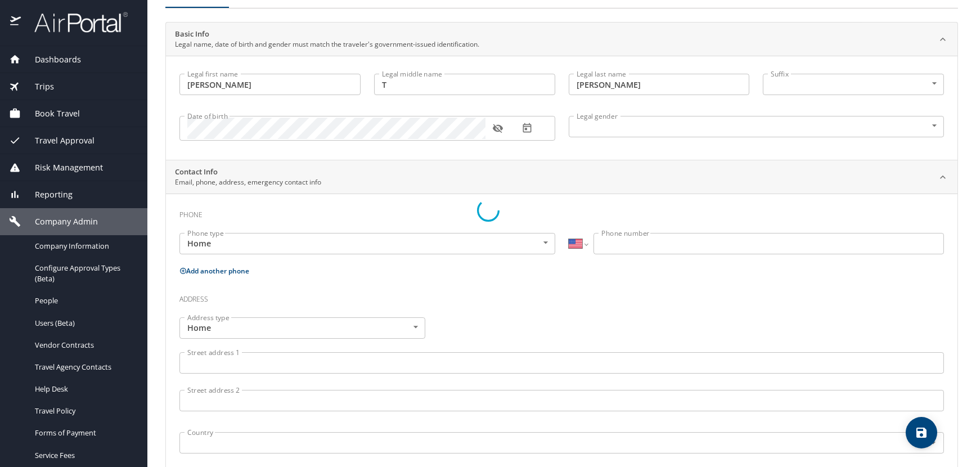
select select "US"
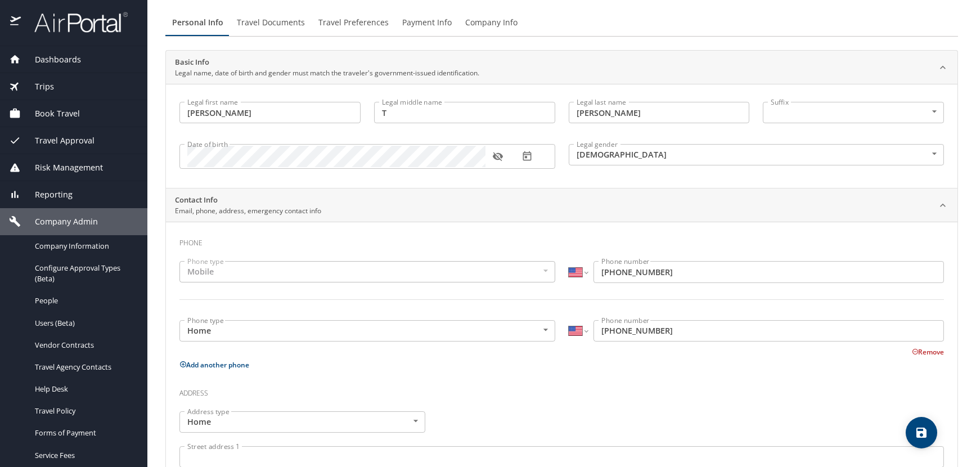
click at [495, 158] on icon "button" at bounding box center [498, 156] width 10 height 9
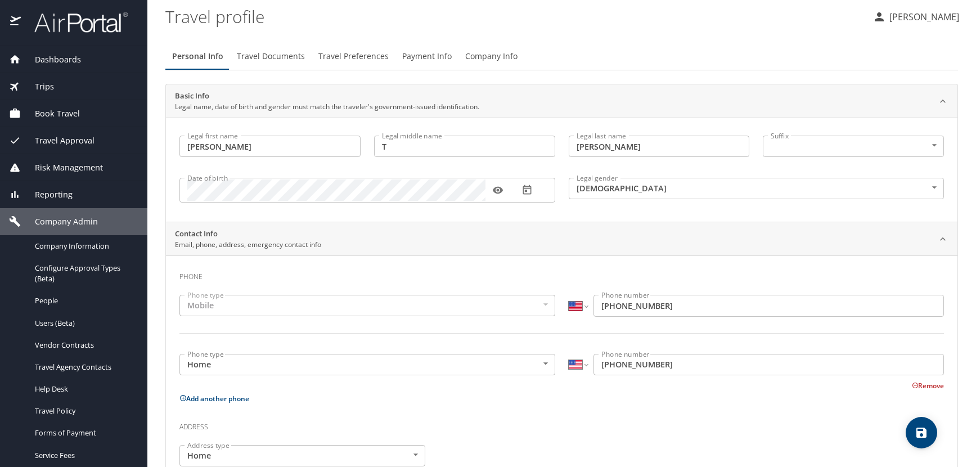
scroll to position [0, 0]
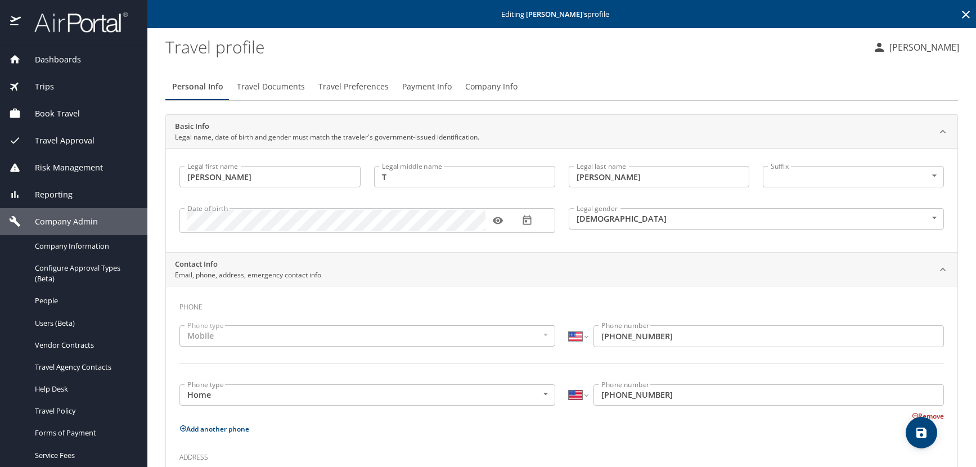
click at [962, 15] on icon at bounding box center [966, 15] width 8 height 8
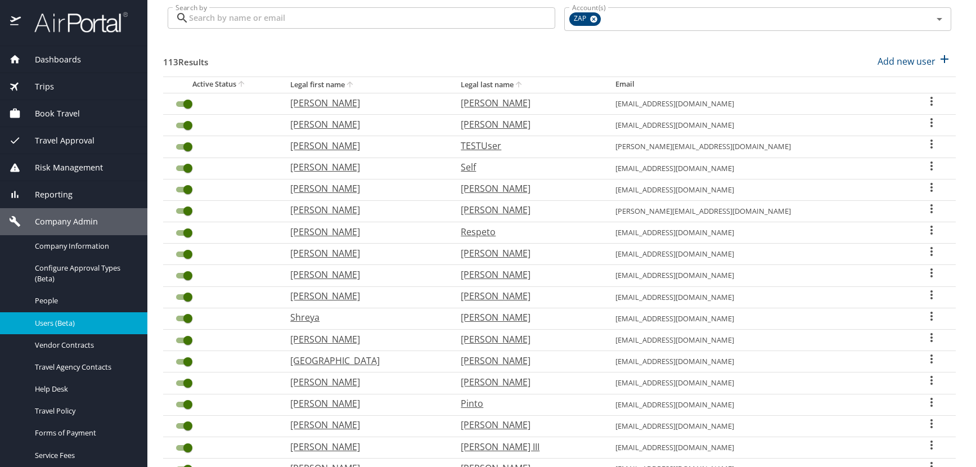
scroll to position [294, 0]
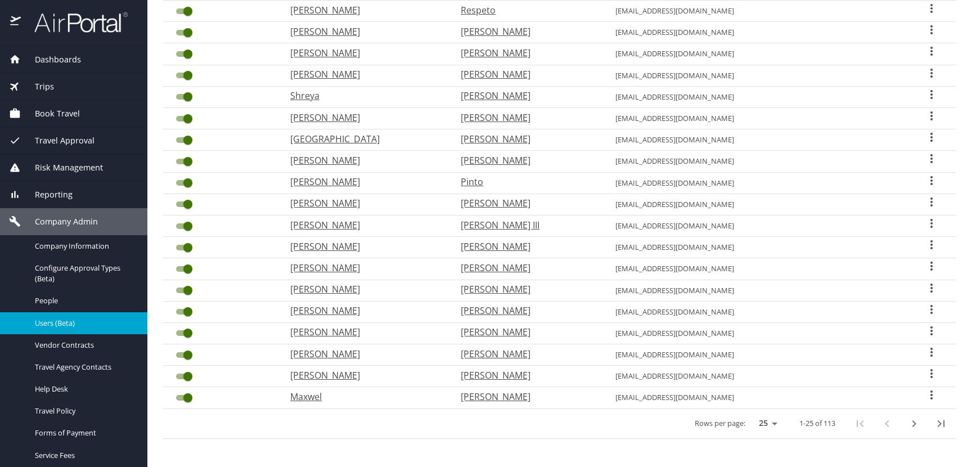
click at [938, 423] on icon "last page" at bounding box center [941, 423] width 7 height 7
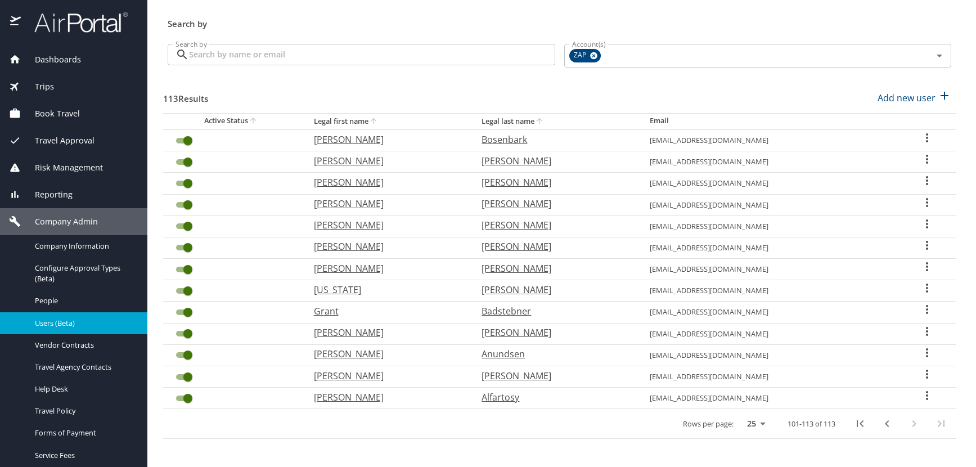
click at [920, 221] on icon "User Search Table" at bounding box center [927, 224] width 14 height 14
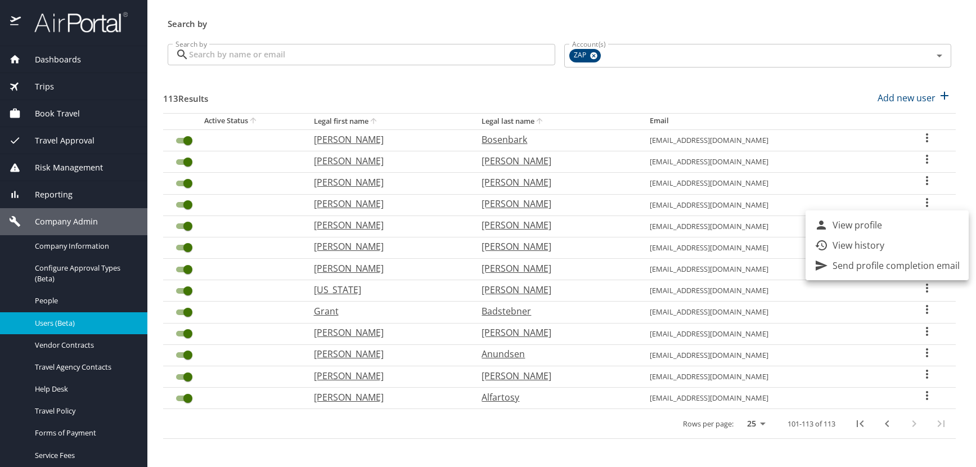
click at [880, 231] on li "View profile" at bounding box center [887, 225] width 163 height 20
select select "US"
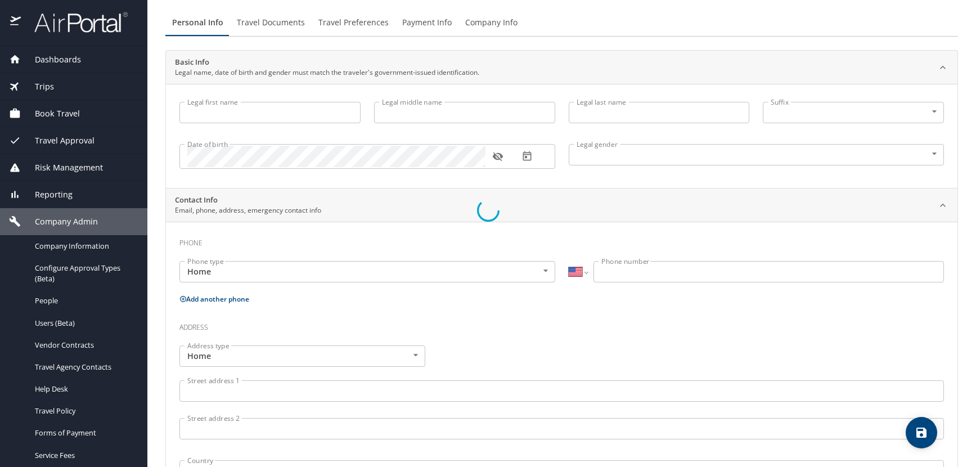
select select "US"
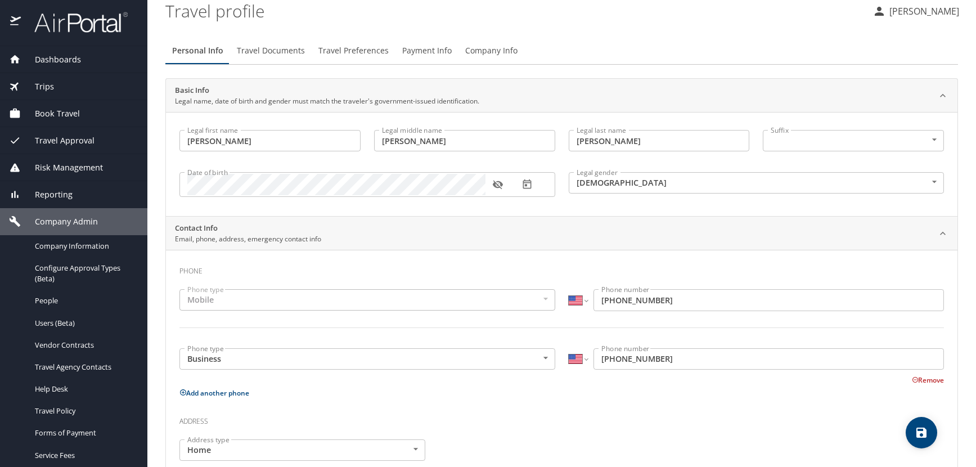
type input "David"
type input "Andrew"
type input "Bicknase"
type input "[DEMOGRAPHIC_DATA]"
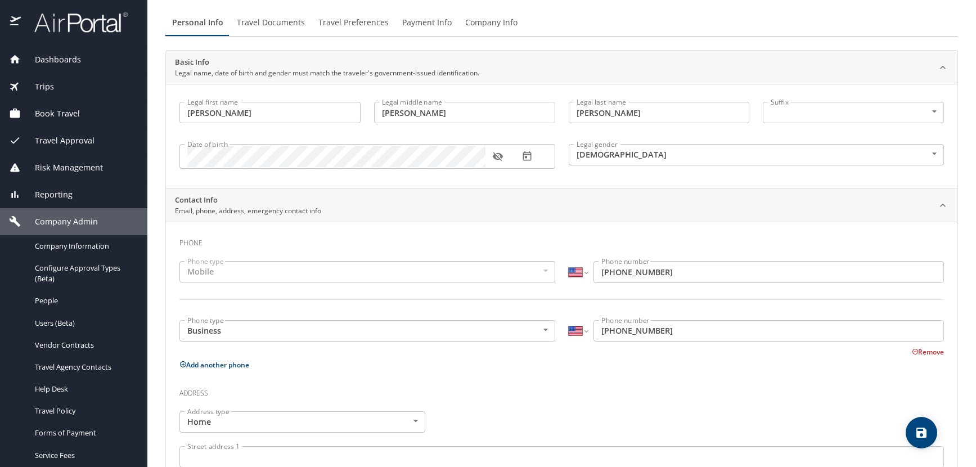
click at [501, 158] on icon "button" at bounding box center [498, 156] width 10 height 9
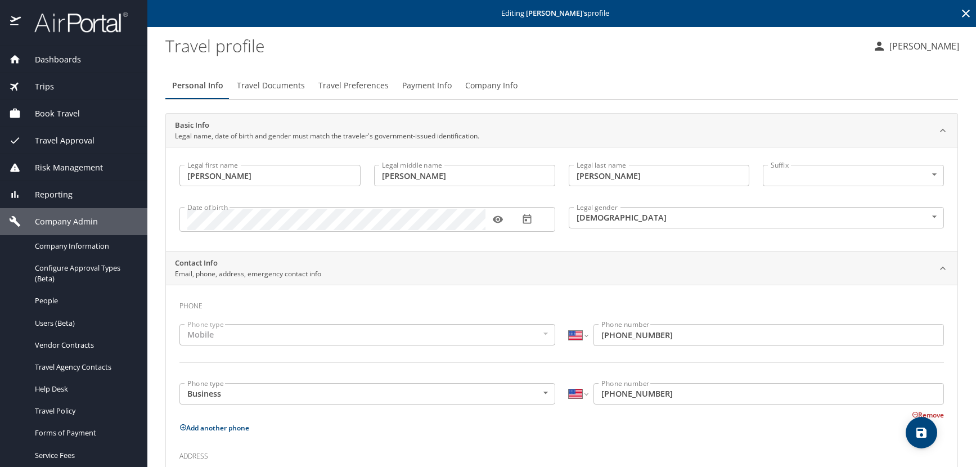
scroll to position [0, 0]
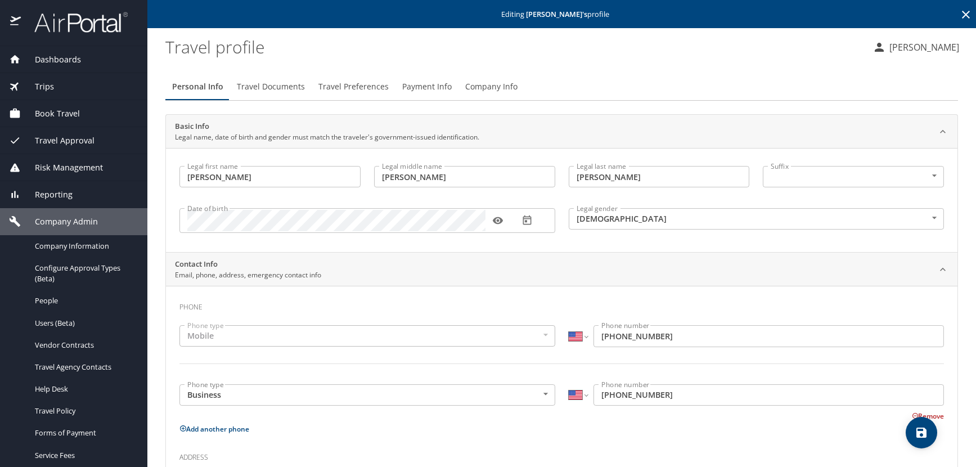
click at [959, 13] on icon at bounding box center [966, 15] width 14 height 14
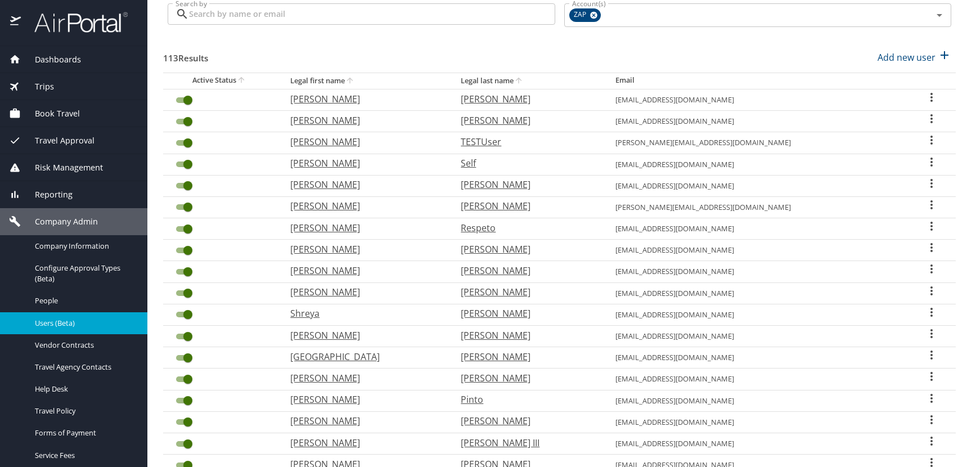
scroll to position [281, 0]
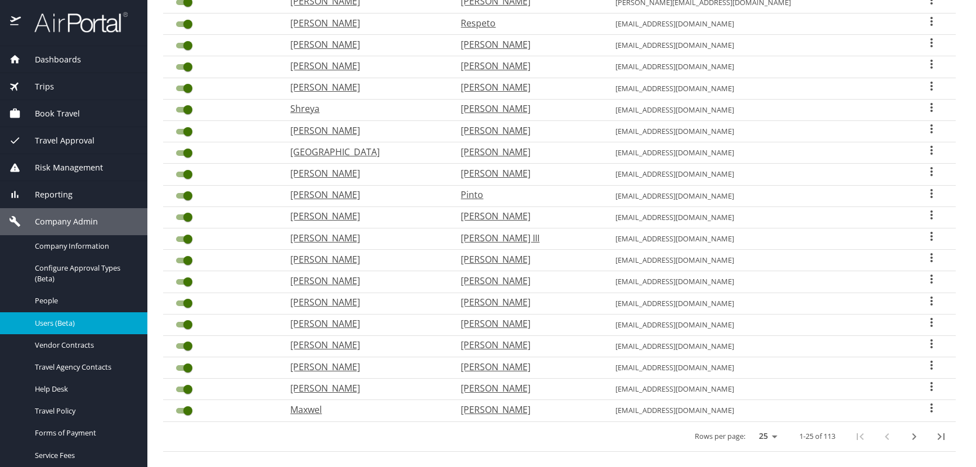
click at [938, 435] on icon "last page" at bounding box center [941, 436] width 7 height 7
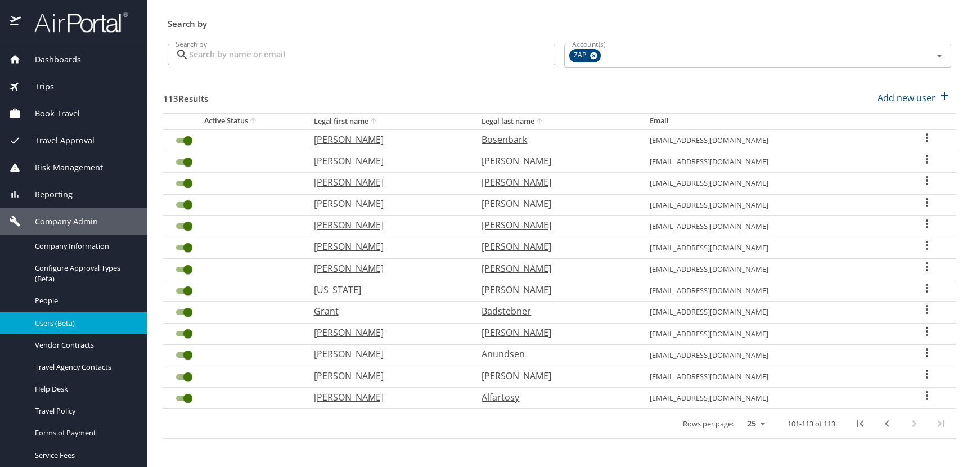
scroll to position [36, 0]
click at [920, 203] on icon "User Search Table" at bounding box center [927, 203] width 14 height 14
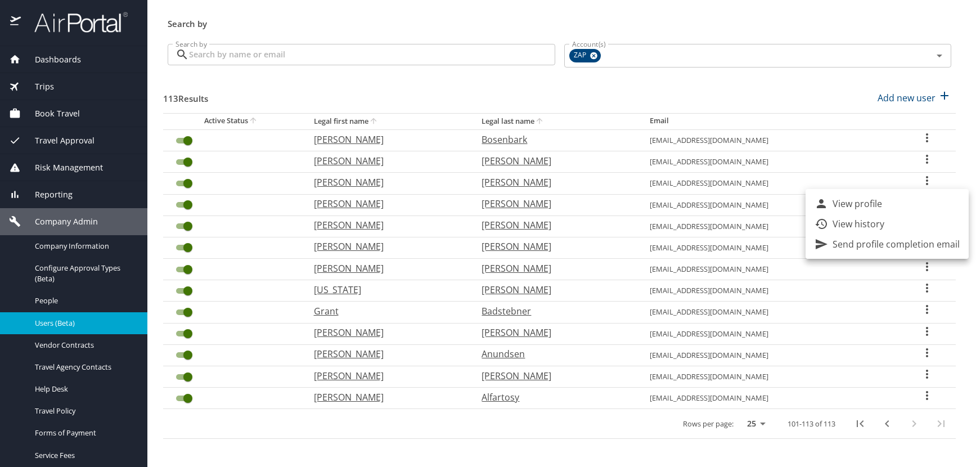
click at [891, 203] on li "View profile" at bounding box center [887, 204] width 163 height 20
select select "US"
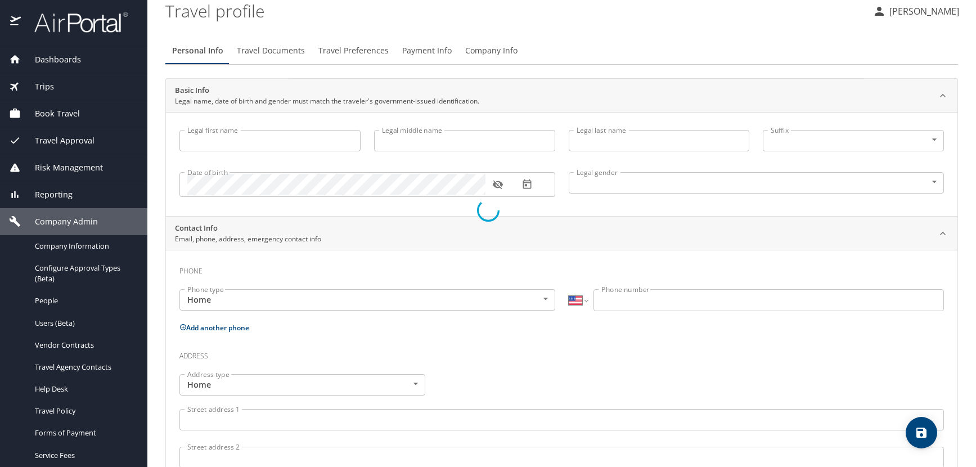
type input "Troy"
type input "Alan"
type input "Blumenthal"
type input "[DEMOGRAPHIC_DATA]"
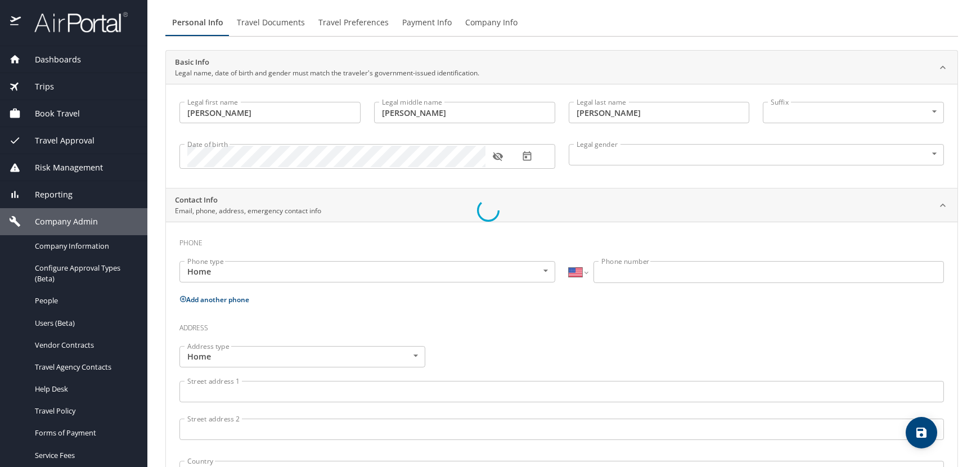
select select "US"
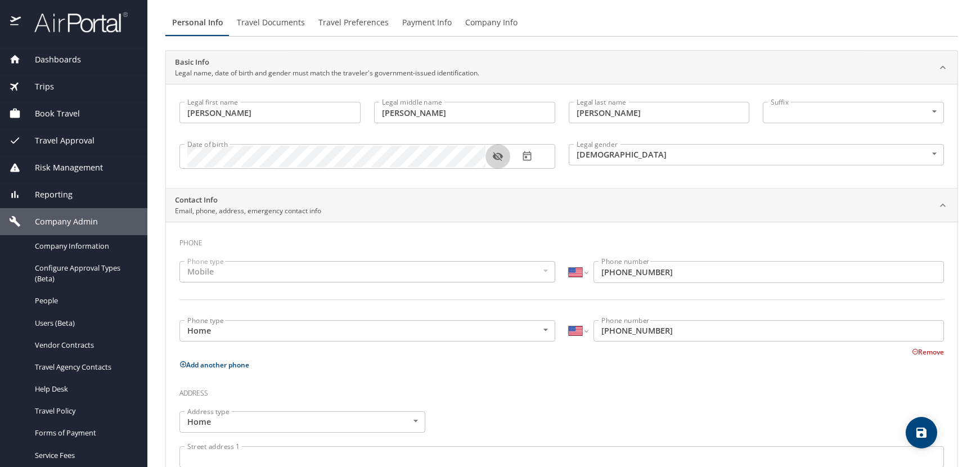
click at [501, 158] on icon "button" at bounding box center [498, 156] width 10 height 9
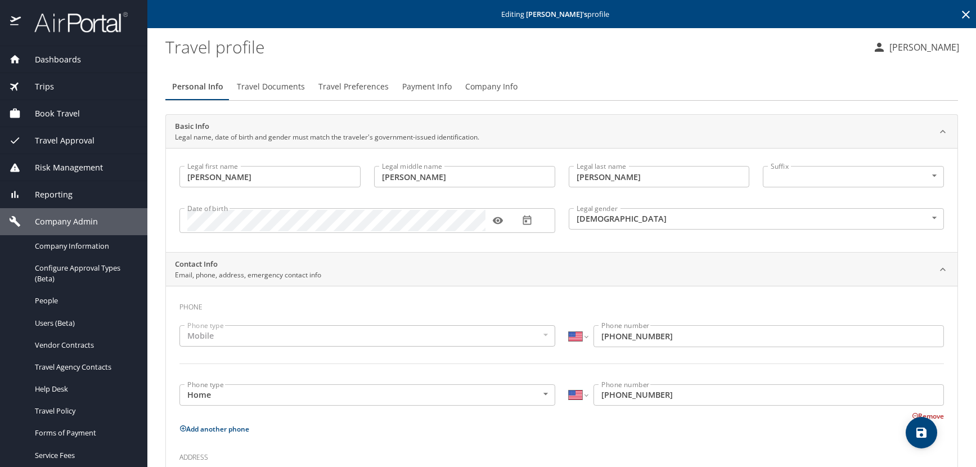
click at [959, 16] on icon at bounding box center [966, 15] width 14 height 14
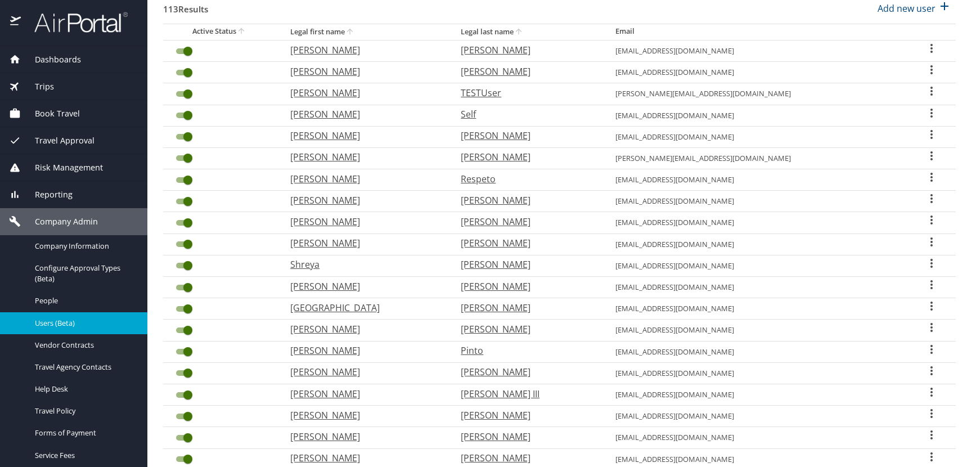
scroll to position [294, 0]
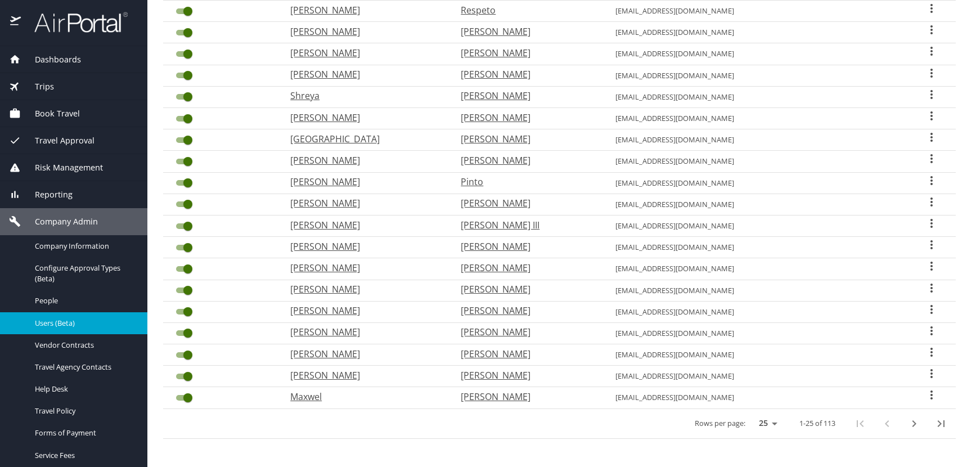
click at [938, 426] on icon "last page" at bounding box center [941, 423] width 7 height 7
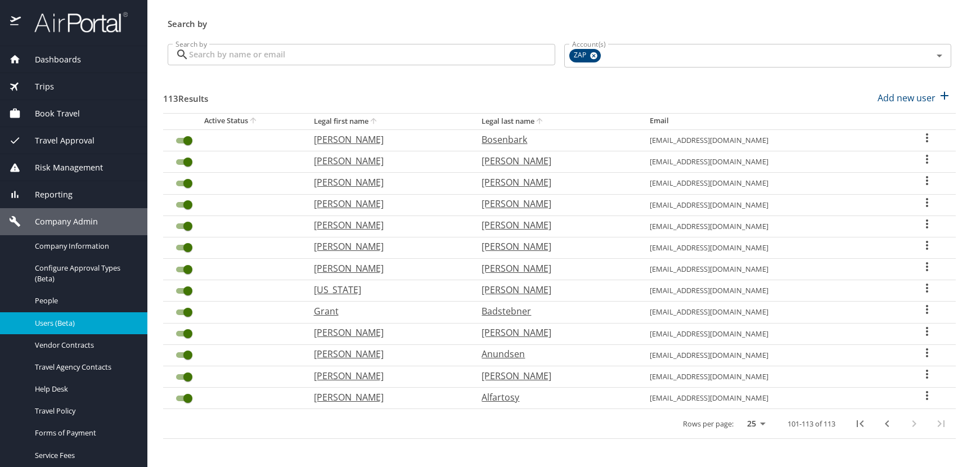
click at [920, 183] on icon "User Search Table" at bounding box center [927, 181] width 14 height 14
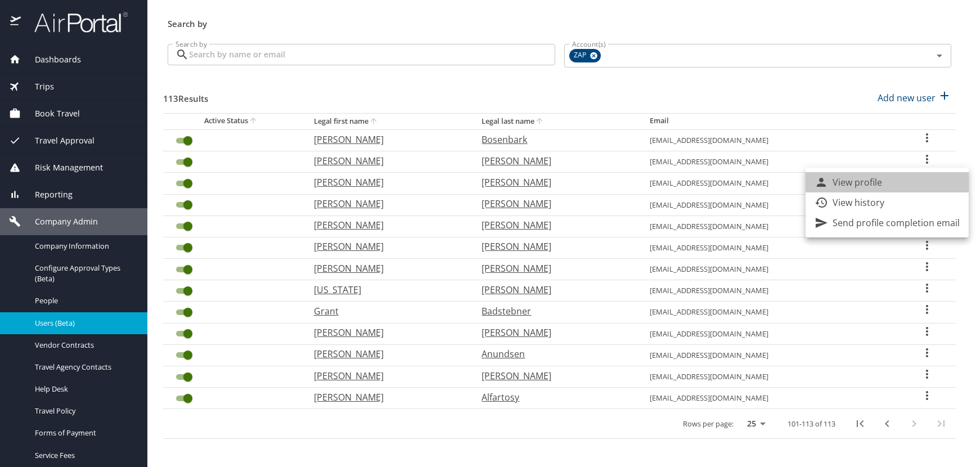
click at [893, 183] on li "View profile" at bounding box center [887, 182] width 163 height 20
select select "US"
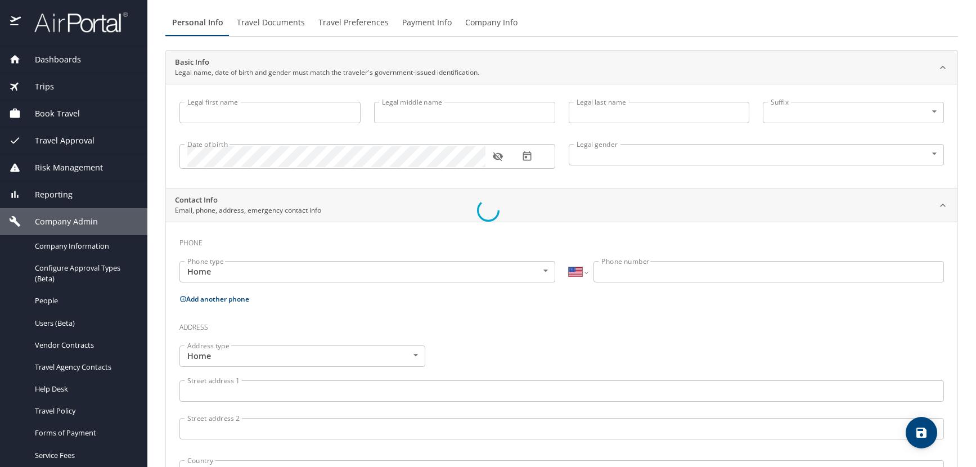
type input "Bailey"
type input "Jane"
type input "Bohlender"
type input "[DEMOGRAPHIC_DATA]"
select select "US"
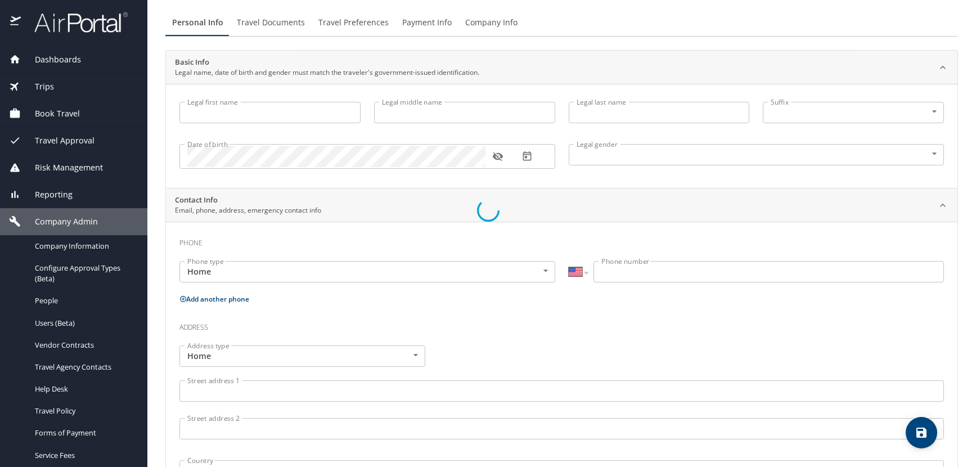
select select "US"
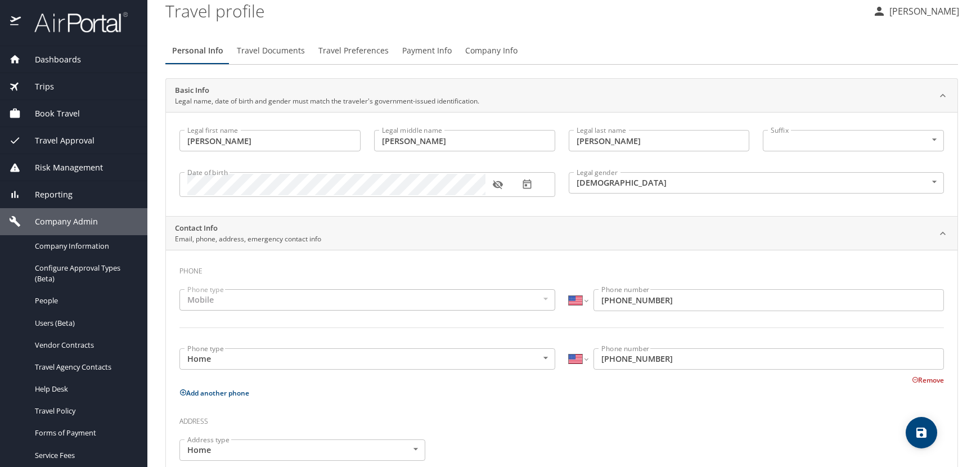
scroll to position [64, 0]
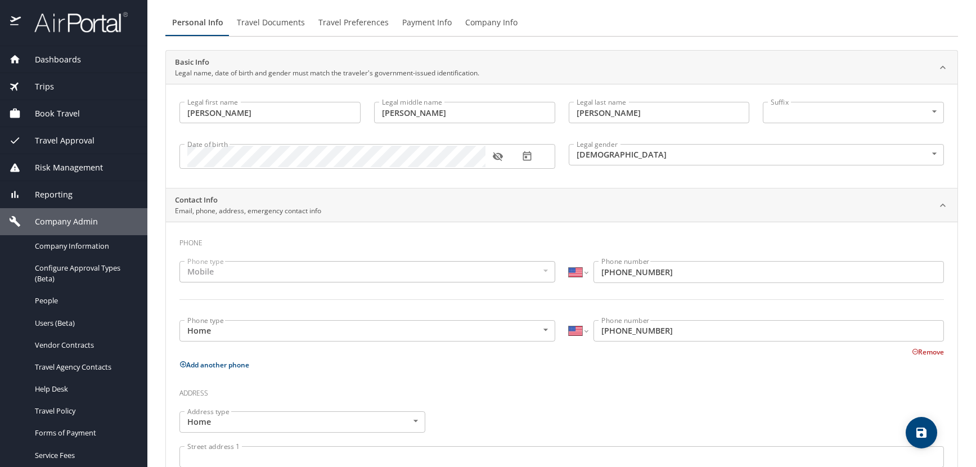
click at [497, 159] on icon "button" at bounding box center [497, 156] width 11 height 11
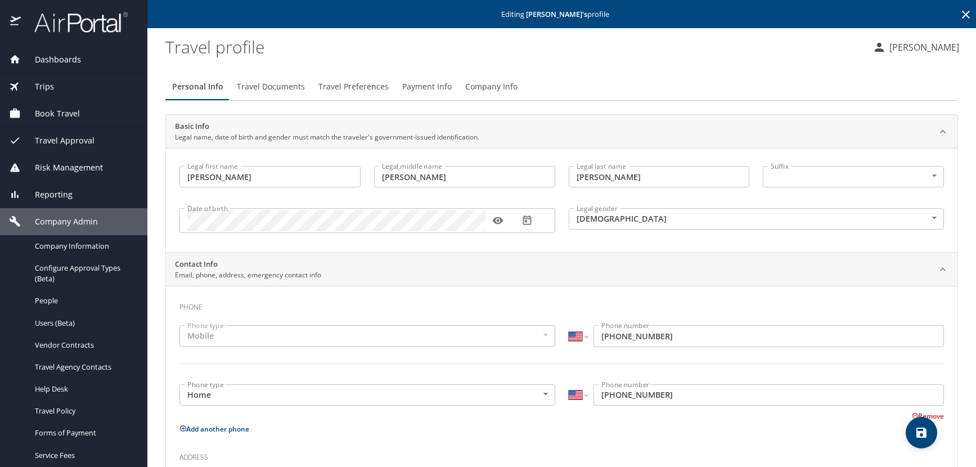
click at [962, 13] on icon at bounding box center [966, 15] width 8 height 8
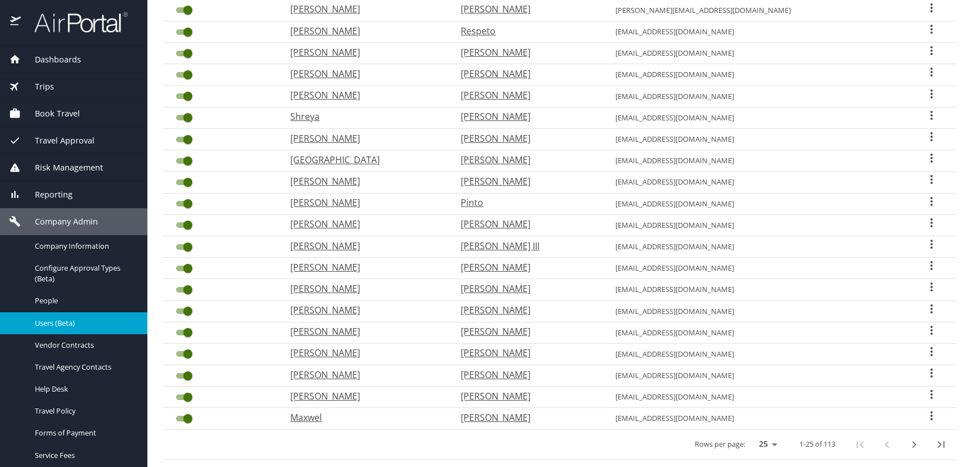
scroll to position [281, 0]
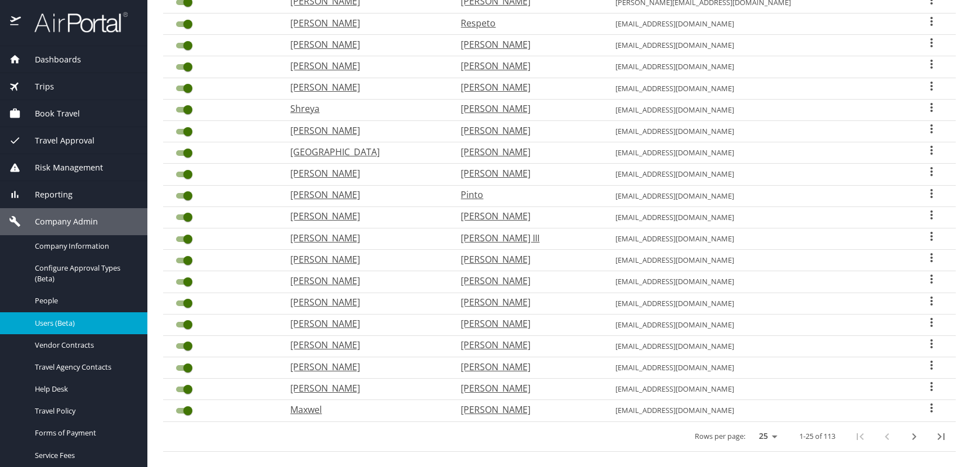
click at [938, 434] on icon "last page" at bounding box center [941, 436] width 7 height 7
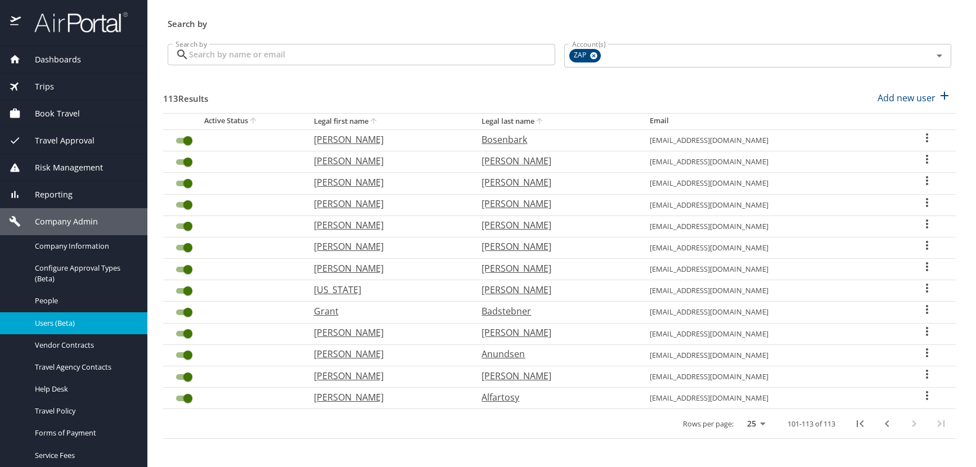
scroll to position [36, 0]
click at [926, 159] on icon "User Search Table" at bounding box center [927, 159] width 2 height 9
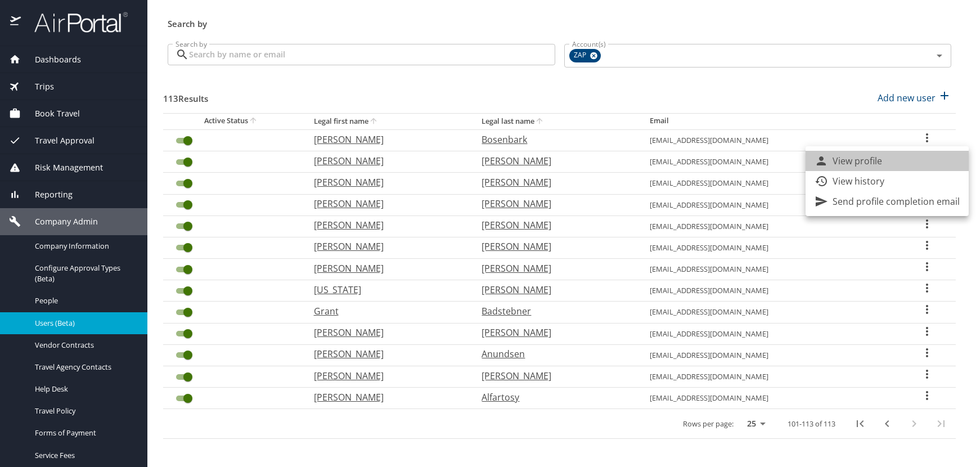
click at [888, 163] on li "View profile" at bounding box center [887, 161] width 163 height 20
select select "US"
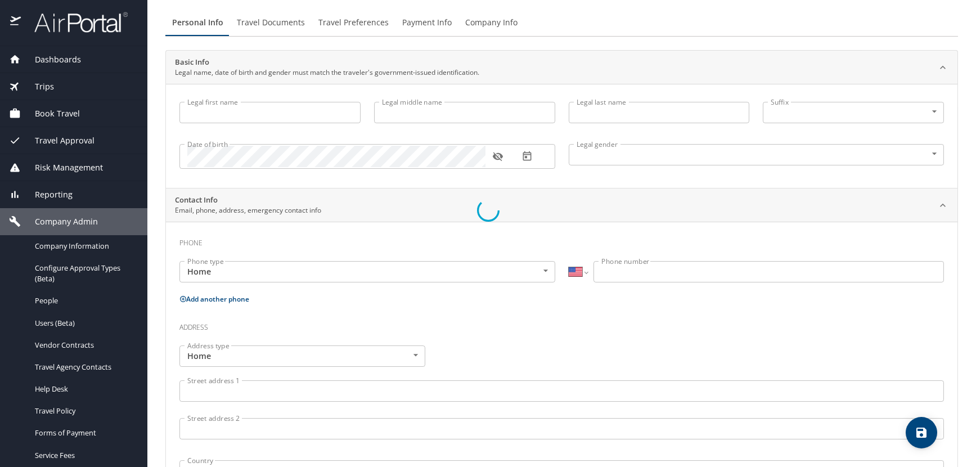
select select "US"
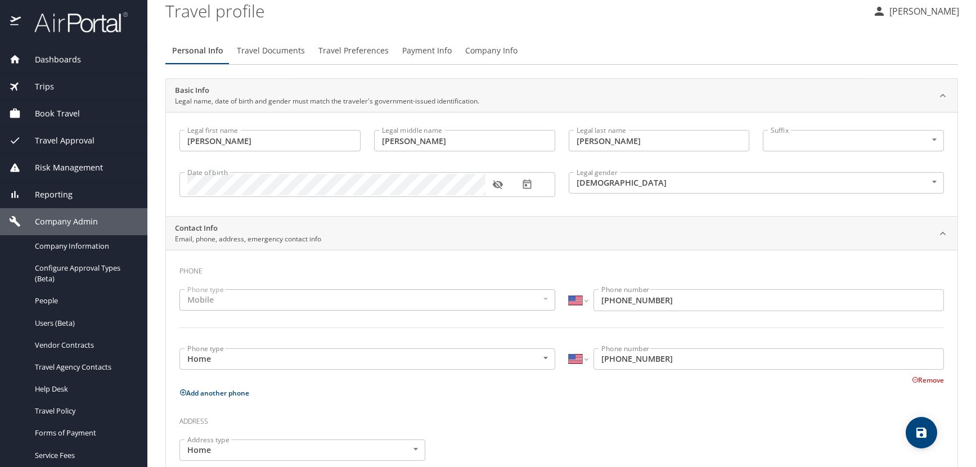
type input "Rigoberto"
type input "Ochoa"
type input "Borunda"
type input "[DEMOGRAPHIC_DATA]"
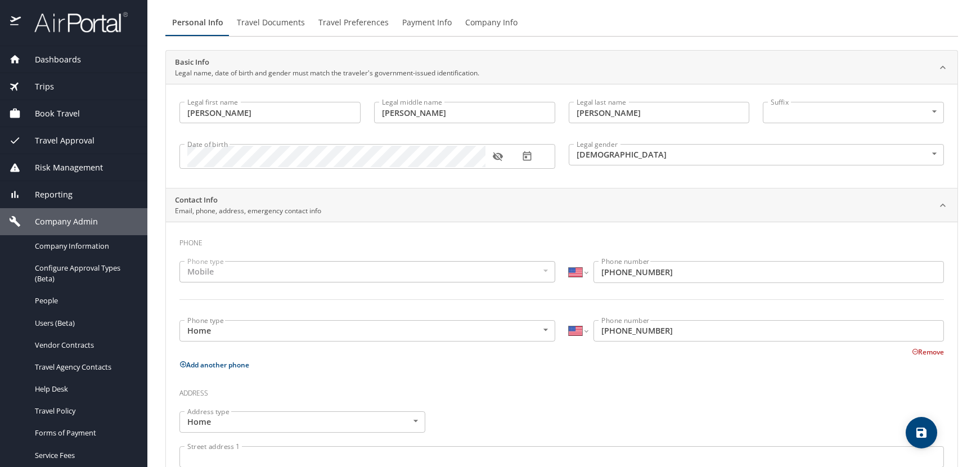
click at [498, 156] on icon "button" at bounding box center [497, 156] width 11 height 11
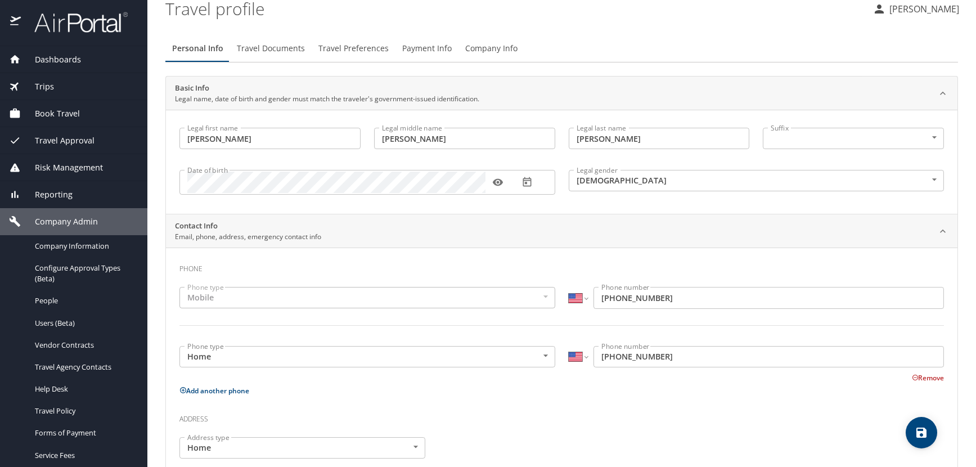
scroll to position [0, 0]
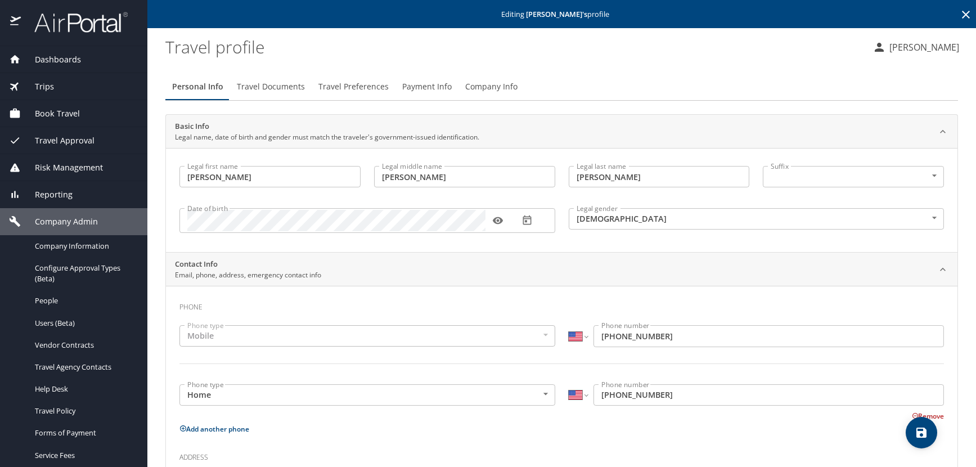
click at [959, 11] on icon at bounding box center [966, 15] width 14 height 14
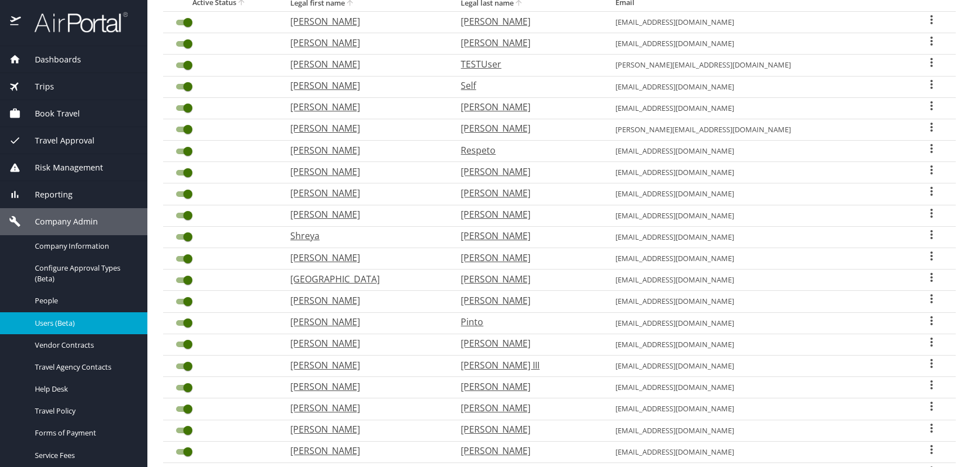
scroll to position [294, 0]
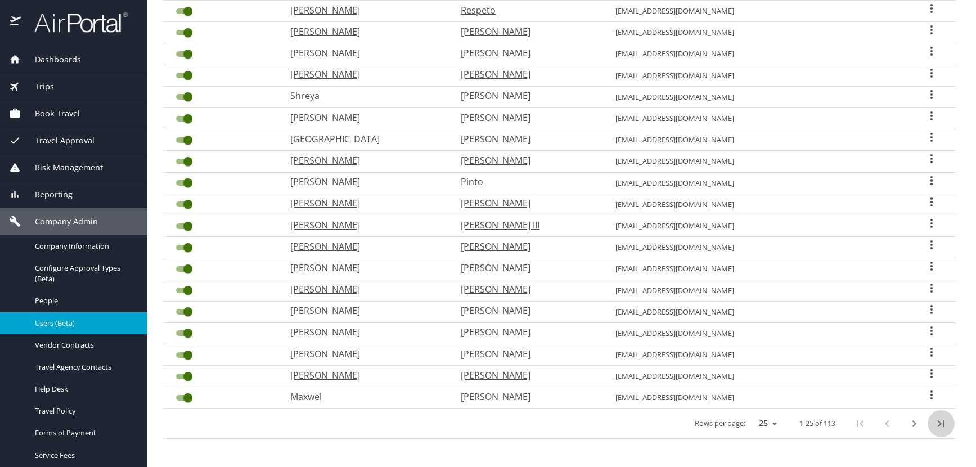
click at [934, 420] on icon "last page" at bounding box center [941, 424] width 14 height 14
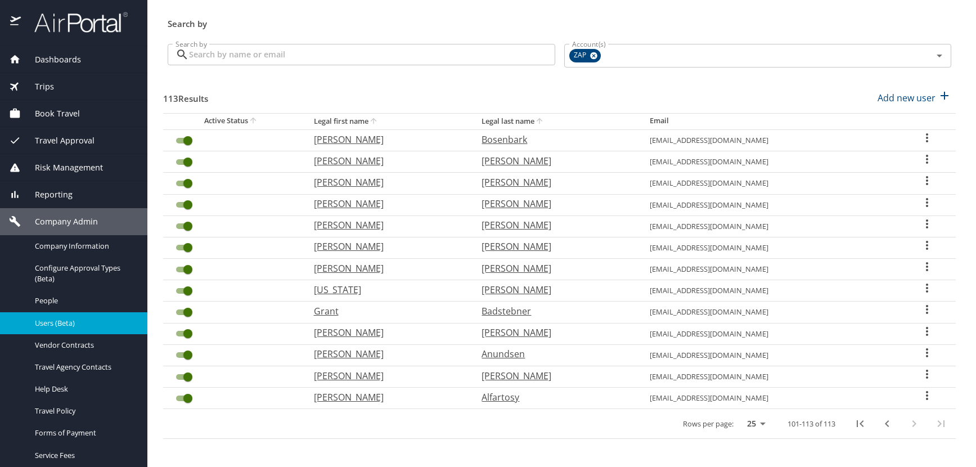
click at [926, 138] on icon "User Search Table" at bounding box center [927, 137] width 2 height 9
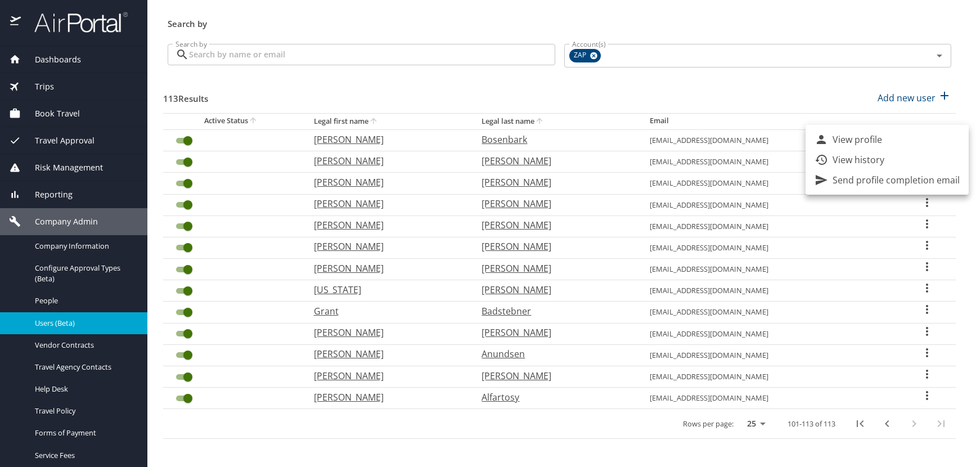
click at [838, 143] on p "View profile" at bounding box center [858, 140] width 50 height 14
select select "US"
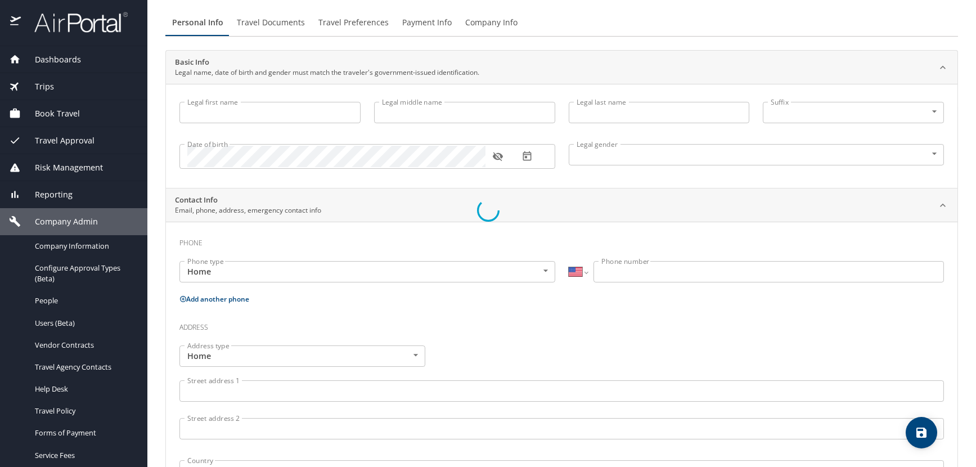
type input "Daniel"
type input "Adam"
type input "Bosenbark"
type input "[DEMOGRAPHIC_DATA]"
select select "US"
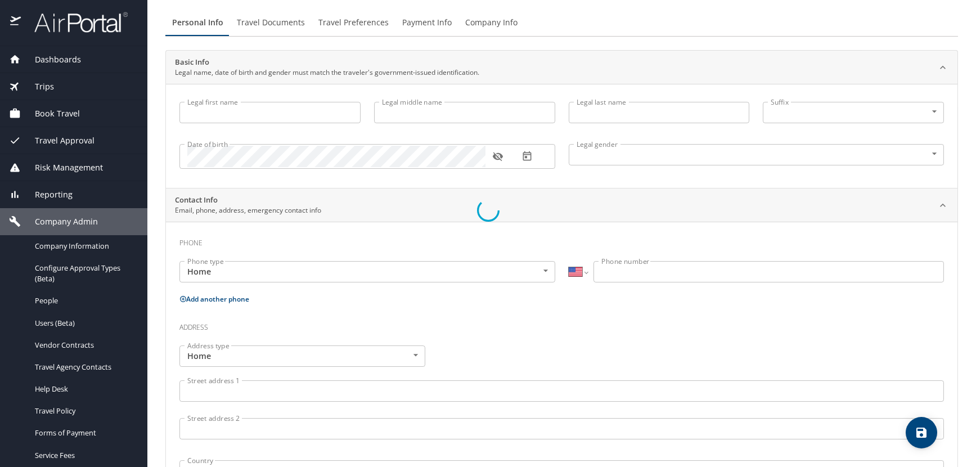
select select "US"
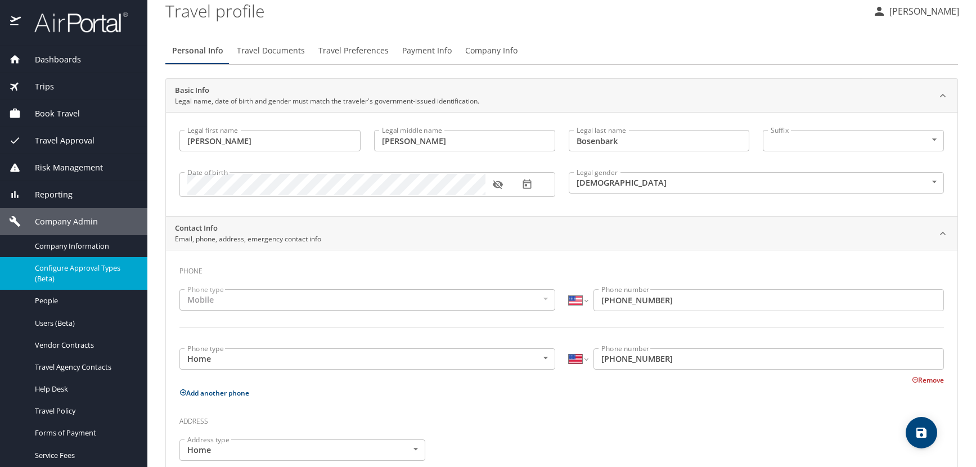
scroll to position [64, 0]
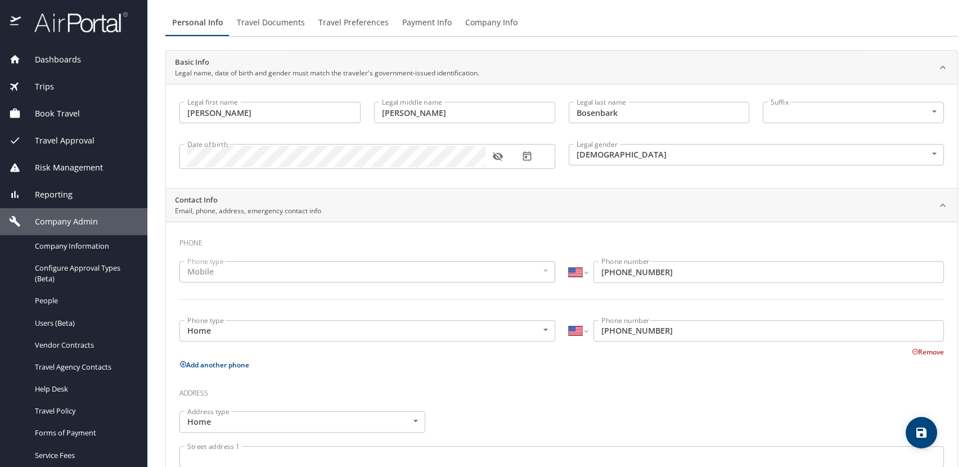
click at [497, 159] on icon "button" at bounding box center [497, 156] width 11 height 11
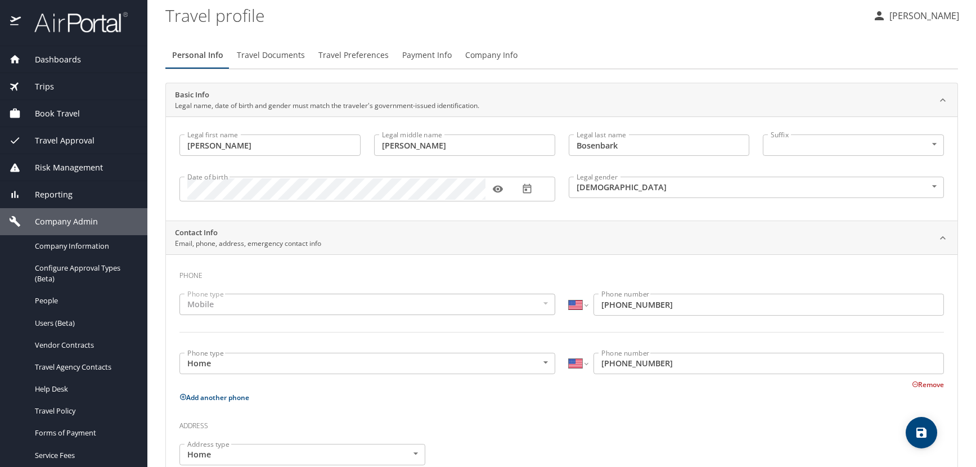
scroll to position [0, 0]
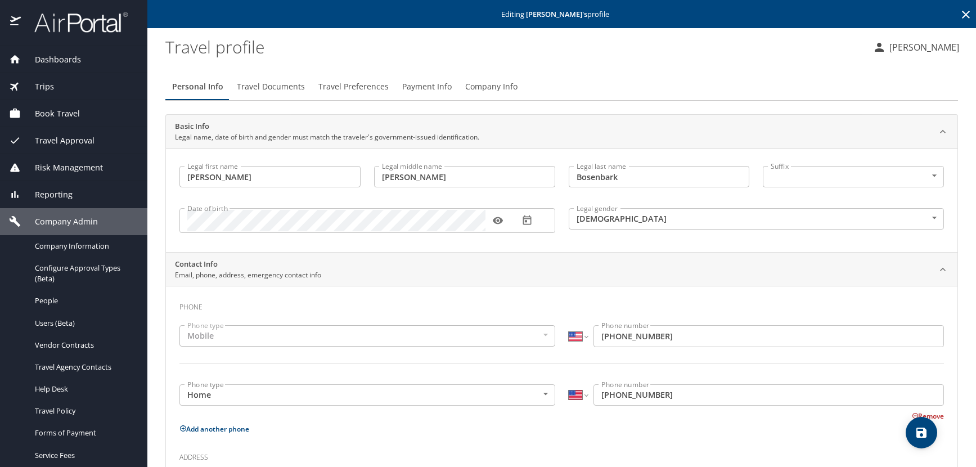
click at [959, 11] on icon at bounding box center [966, 15] width 14 height 14
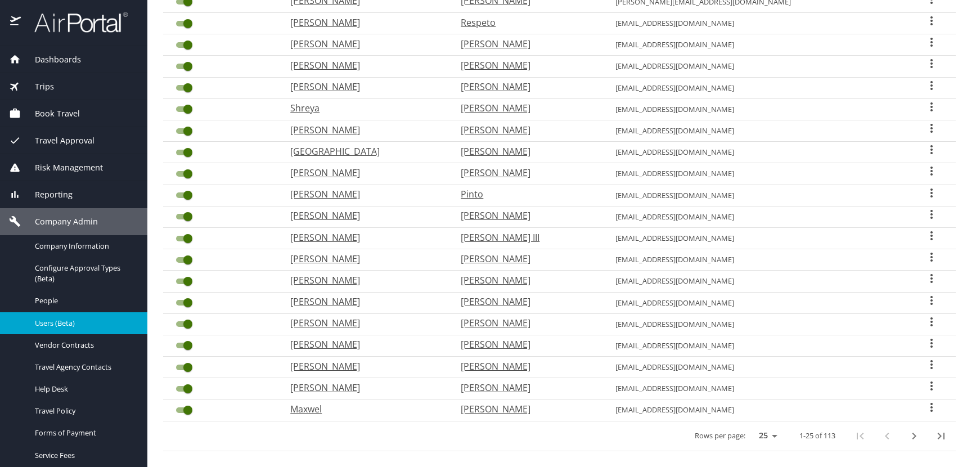
scroll to position [294, 0]
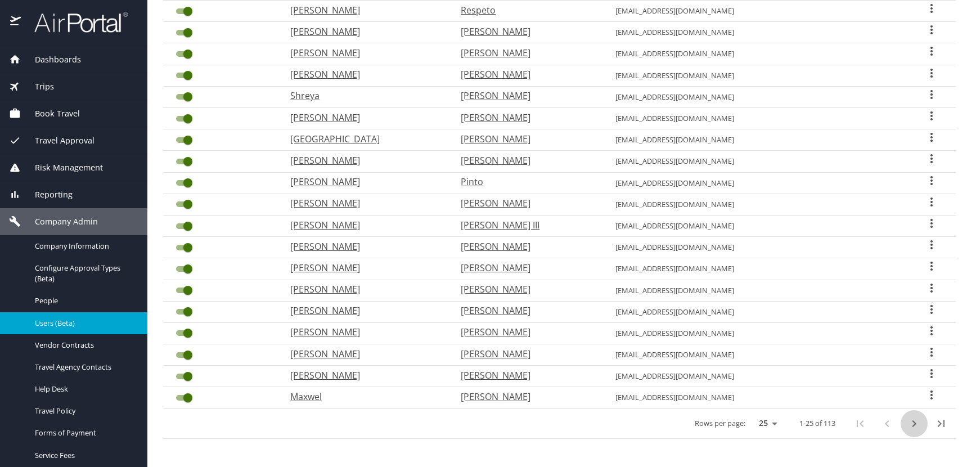
click at [907, 429] on icon "next page" at bounding box center [914, 424] width 14 height 14
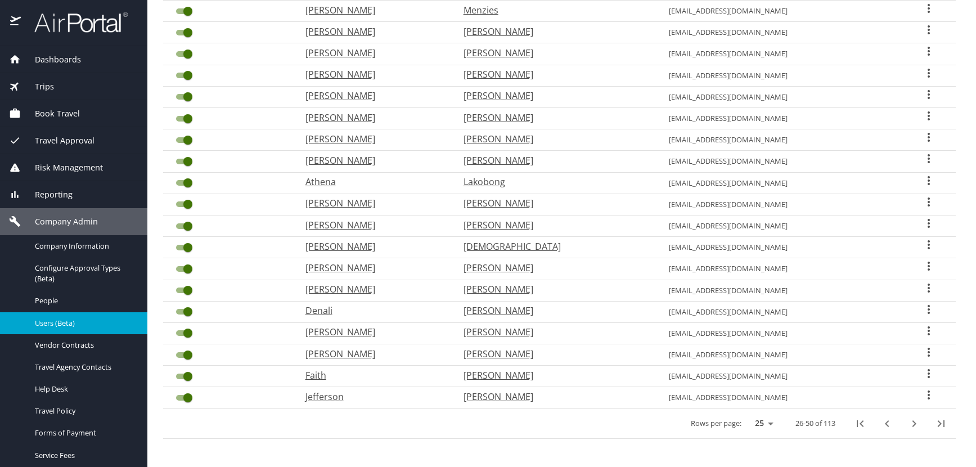
click at [938, 423] on icon "last page" at bounding box center [941, 423] width 7 height 7
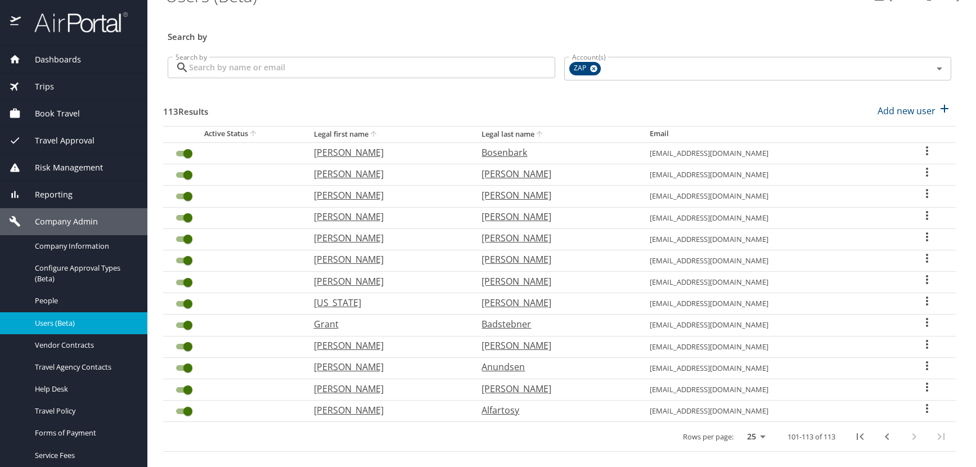
scroll to position [36, 0]
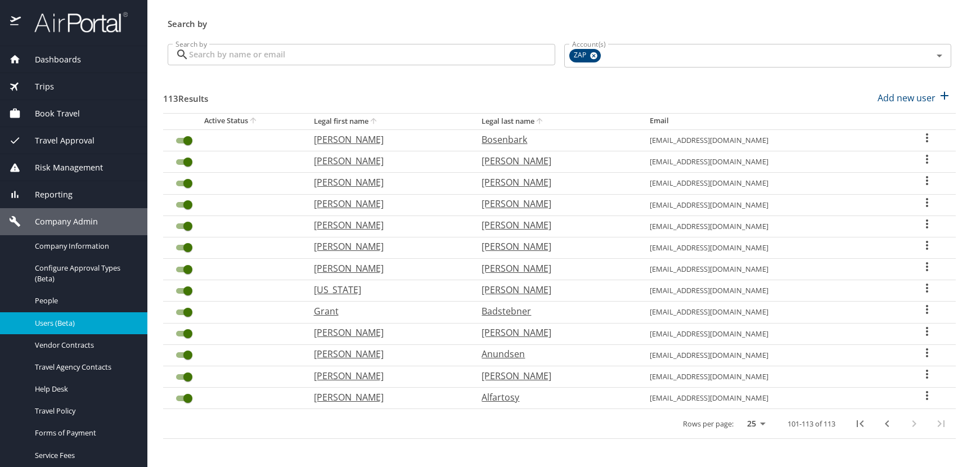
click at [880, 422] on icon "previous page" at bounding box center [887, 424] width 14 height 14
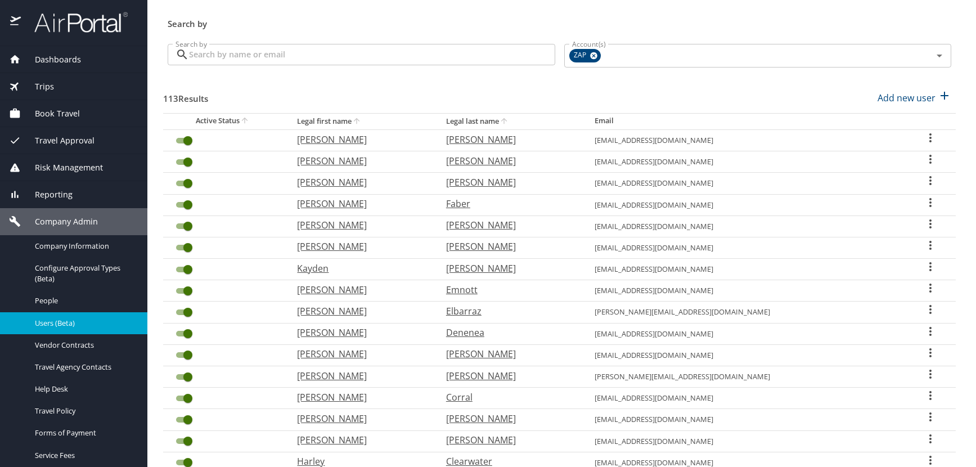
scroll to position [294, 0]
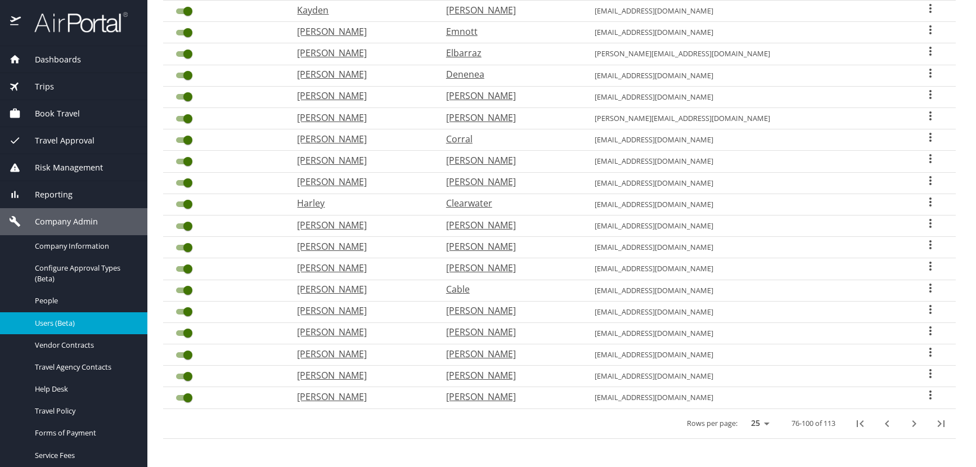
click at [924, 399] on icon "User Search Table" at bounding box center [931, 395] width 14 height 14
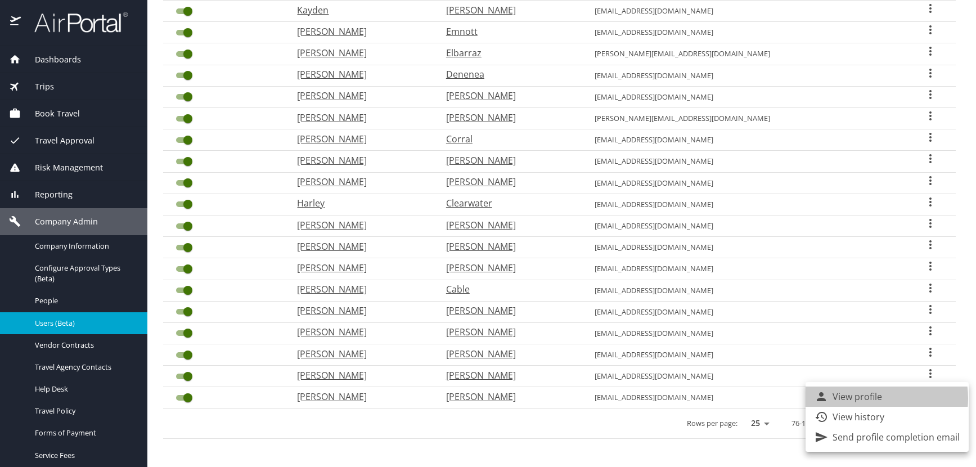
click at [870, 398] on p "View profile" at bounding box center [858, 397] width 50 height 14
select select "US"
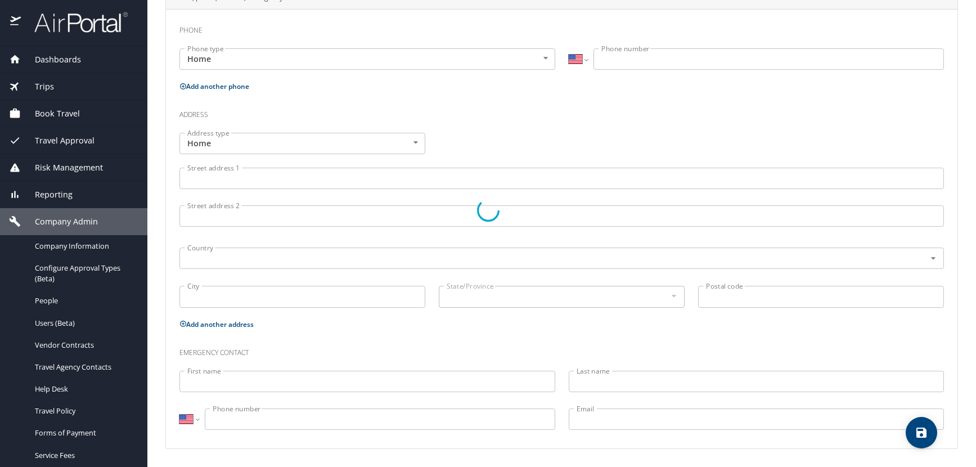
type input "Evan"
type input "[PERSON_NAME]"
type input "Bosshart"
type input "[DEMOGRAPHIC_DATA]"
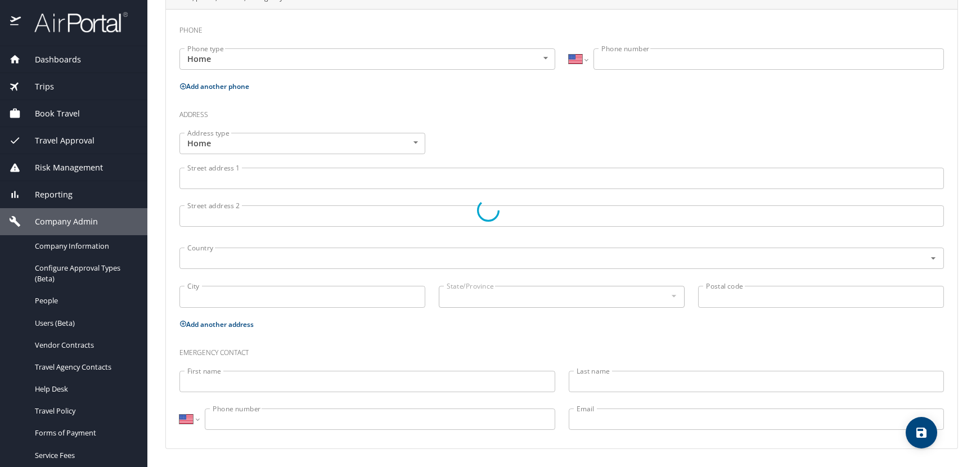
select select "US"
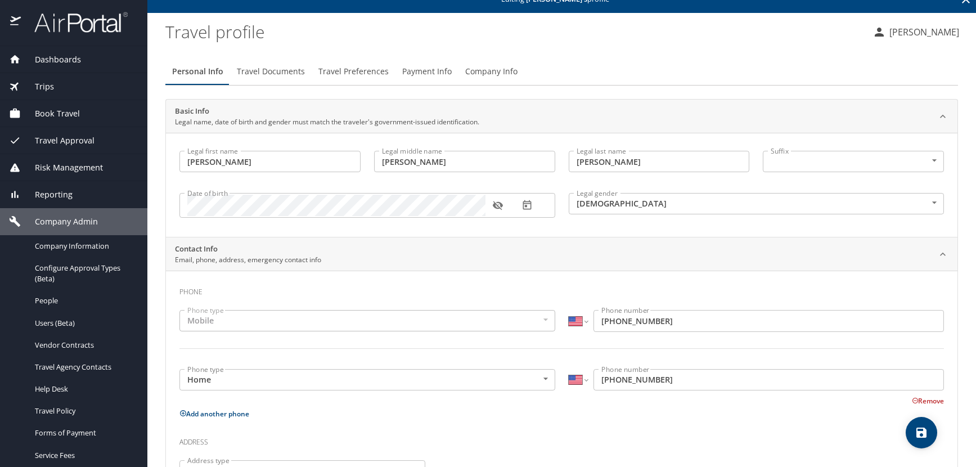
scroll to position [0, 0]
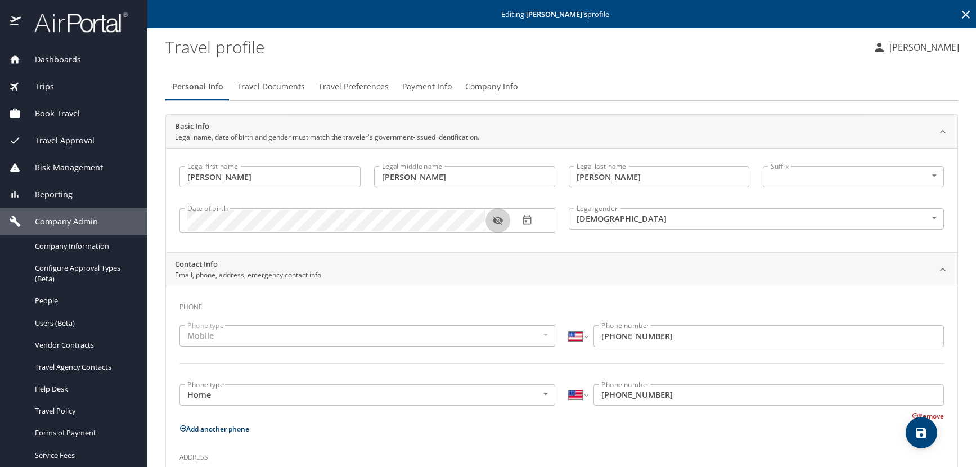
click at [498, 221] on icon "button" at bounding box center [497, 220] width 11 height 11
click at [830, 69] on div "Personal Info Travel Documents Travel Preferences Payment Info Company Info Bas…" at bounding box center [561, 436] width 793 height 745
click at [959, 13] on icon at bounding box center [966, 15] width 14 height 14
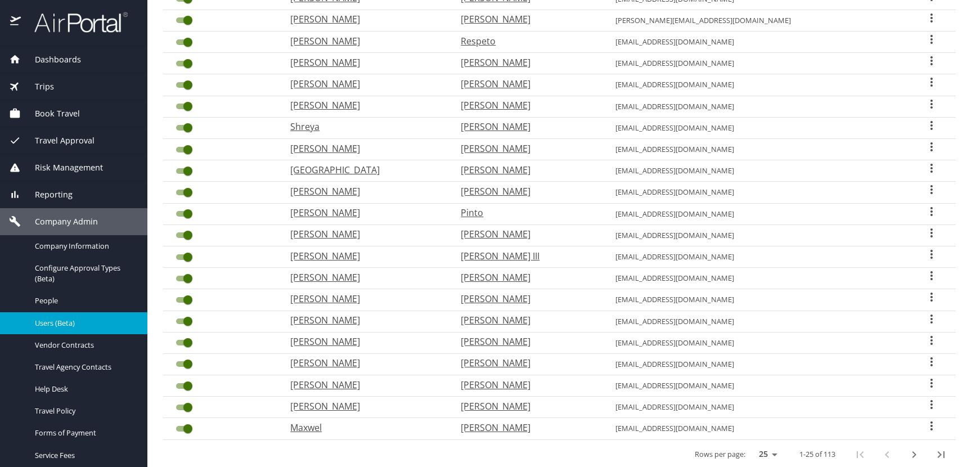
scroll to position [294, 0]
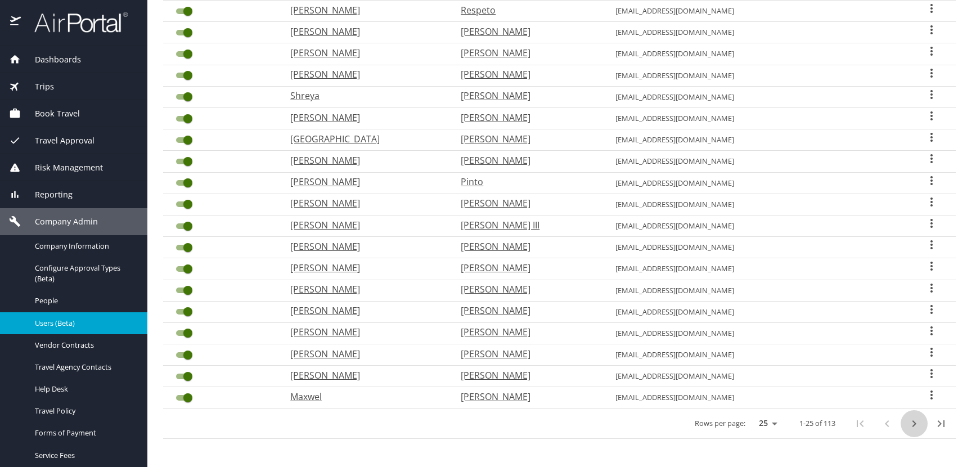
click at [907, 424] on icon "next page" at bounding box center [914, 424] width 14 height 14
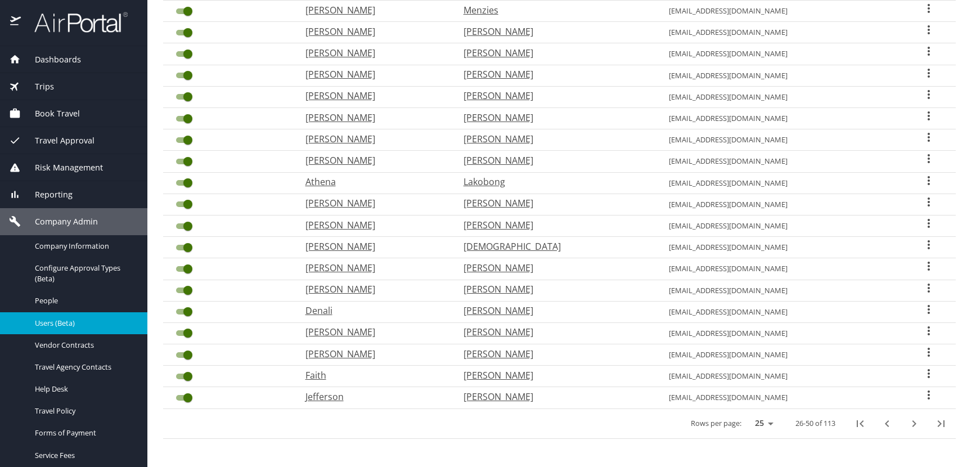
click at [907, 424] on icon "next page" at bounding box center [914, 424] width 14 height 14
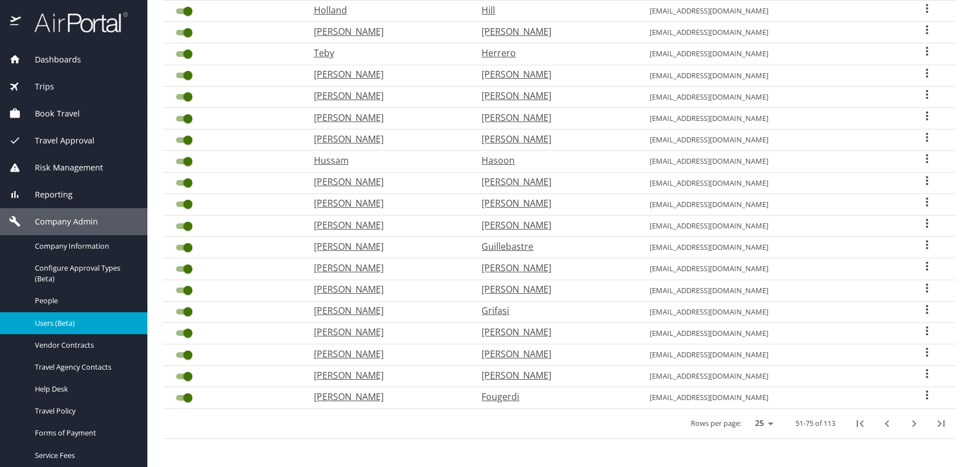
click at [907, 424] on icon "next page" at bounding box center [914, 424] width 14 height 14
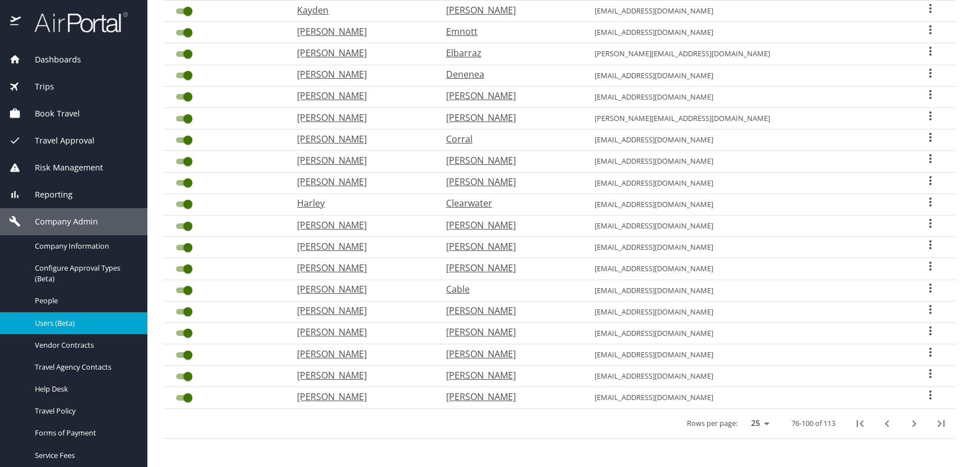
click at [929, 371] on icon "User Search Table" at bounding box center [930, 373] width 2 height 9
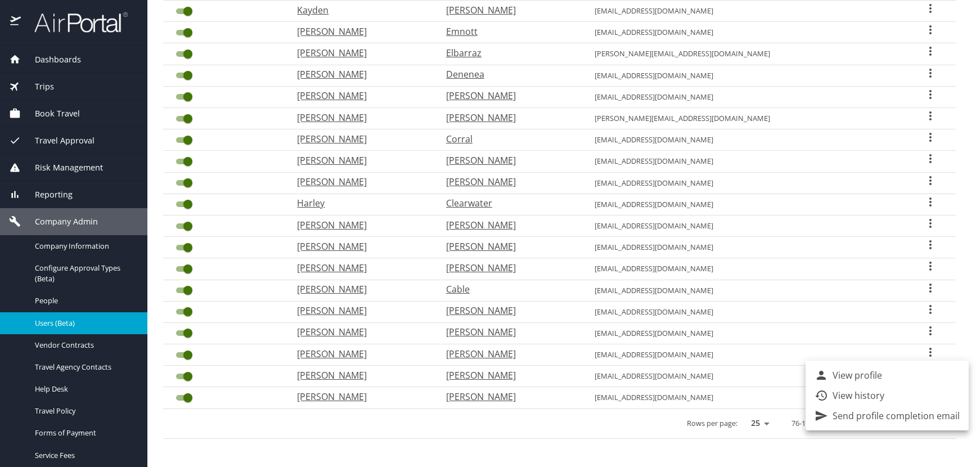
click at [837, 376] on p "View profile" at bounding box center [858, 375] width 50 height 14
select select "US"
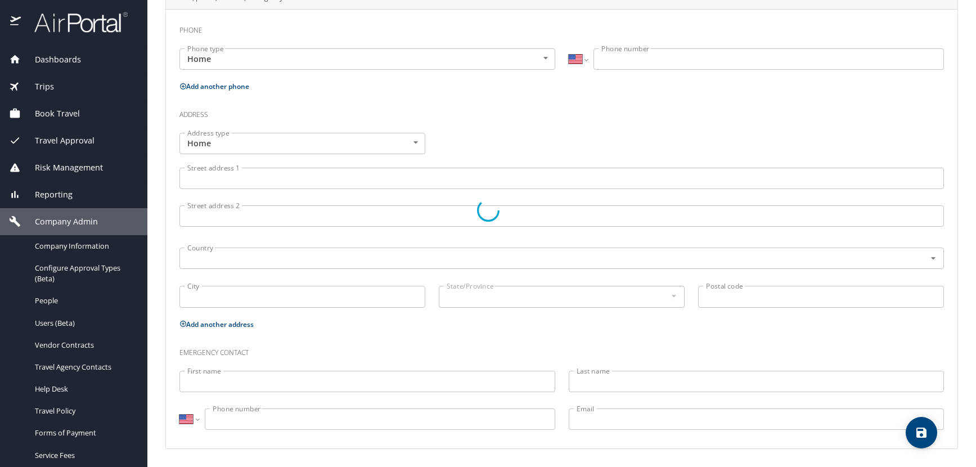
type input "[PERSON_NAME]"
type input "Warner"
type input "Bradley III"
type input "[DEMOGRAPHIC_DATA]"
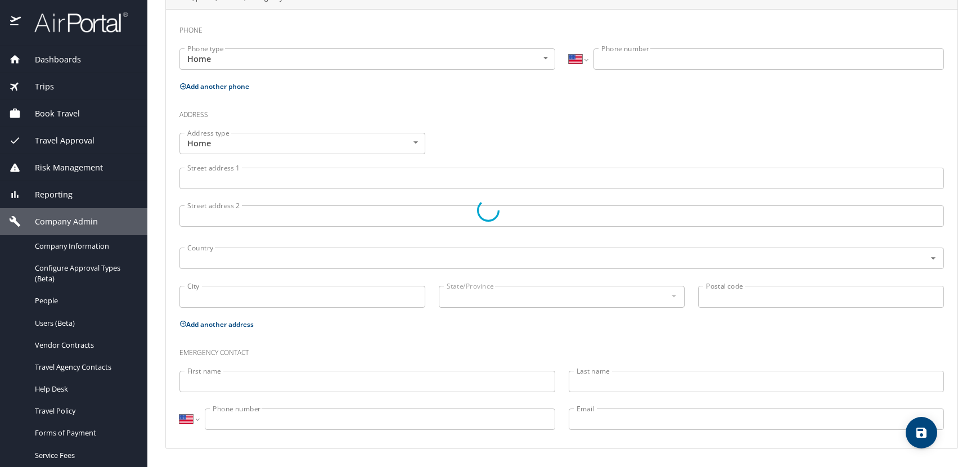
select select "US"
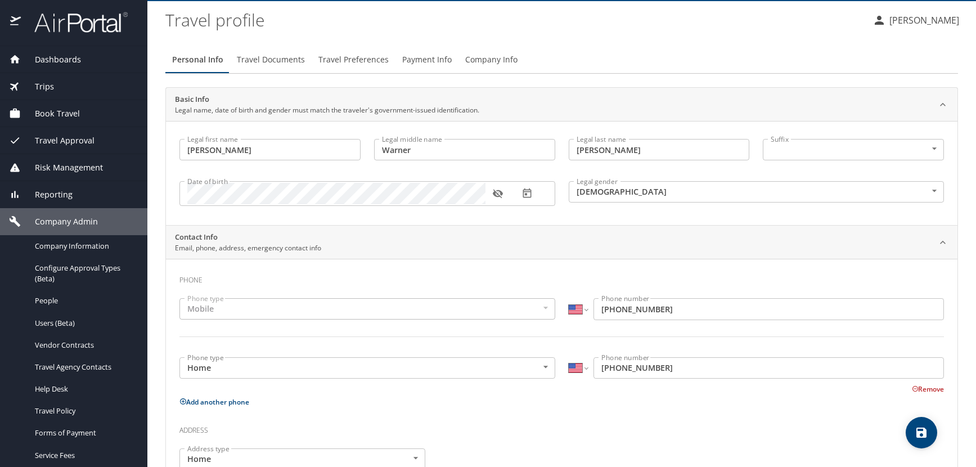
scroll to position [0, 0]
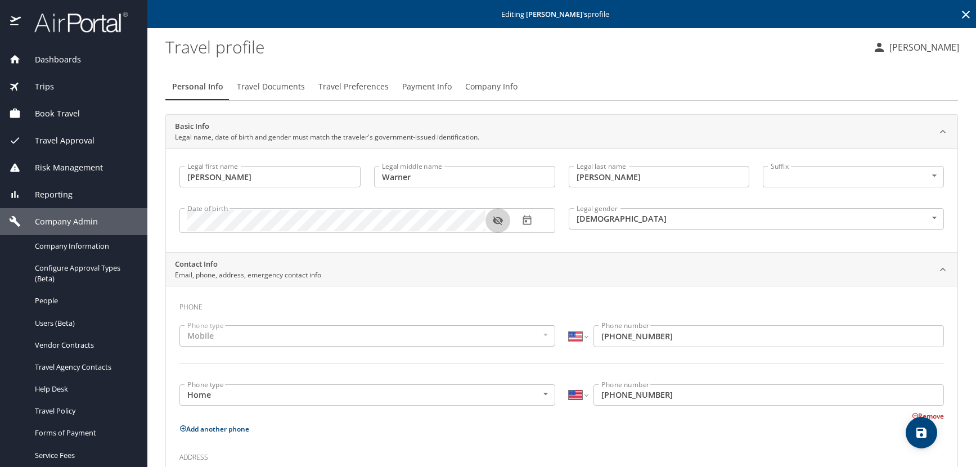
click at [502, 222] on icon "button" at bounding box center [498, 221] width 10 height 9
click at [959, 12] on icon at bounding box center [966, 15] width 14 height 14
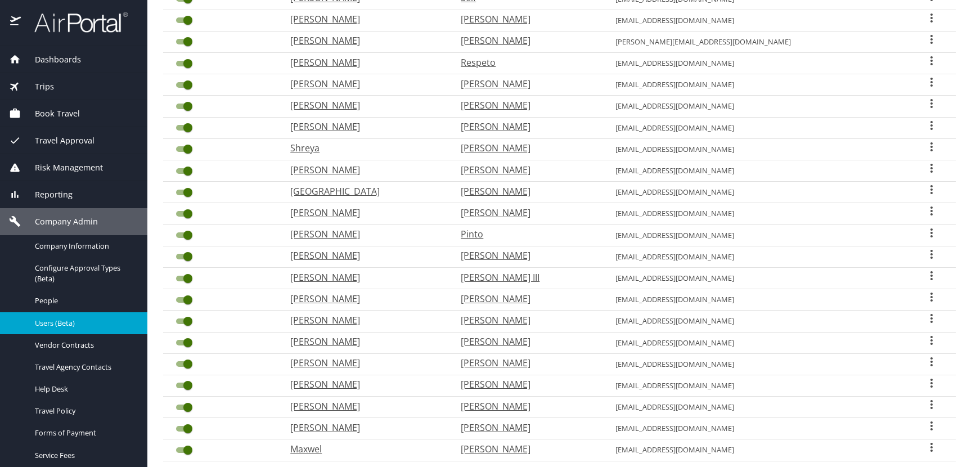
scroll to position [294, 0]
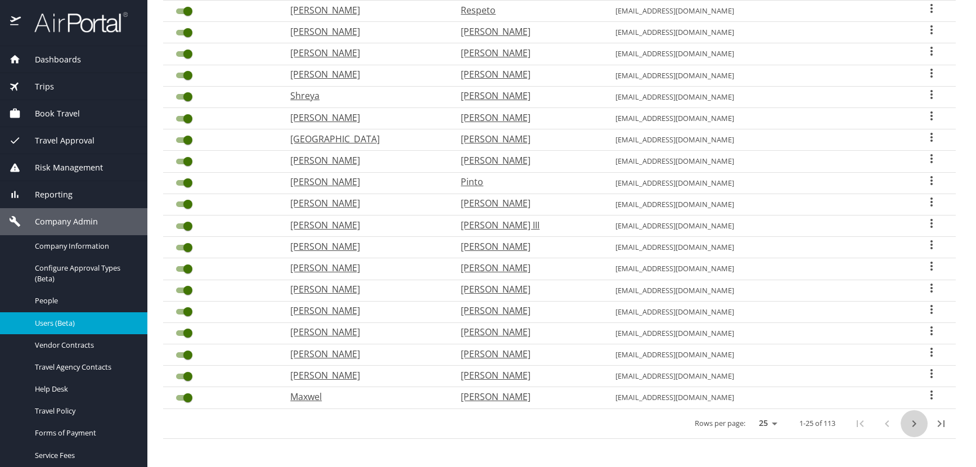
click at [907, 423] on icon "next page" at bounding box center [914, 424] width 14 height 14
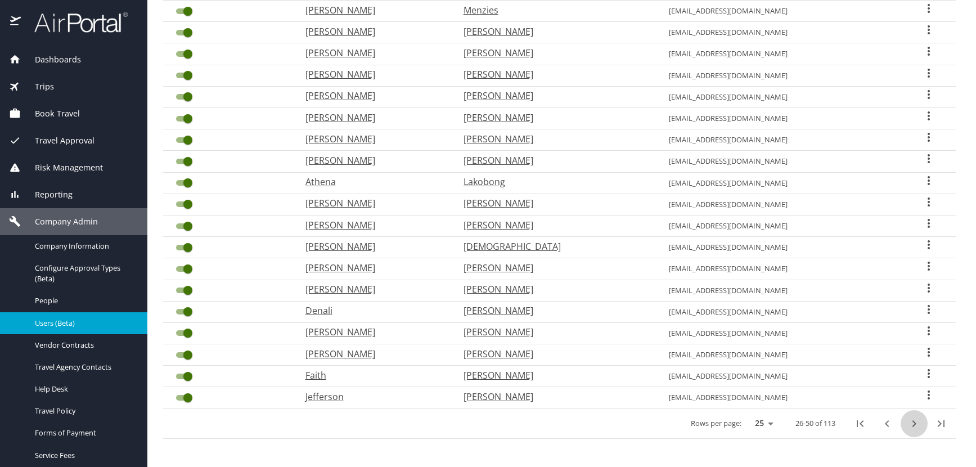
click at [907, 423] on icon "next page" at bounding box center [914, 424] width 14 height 14
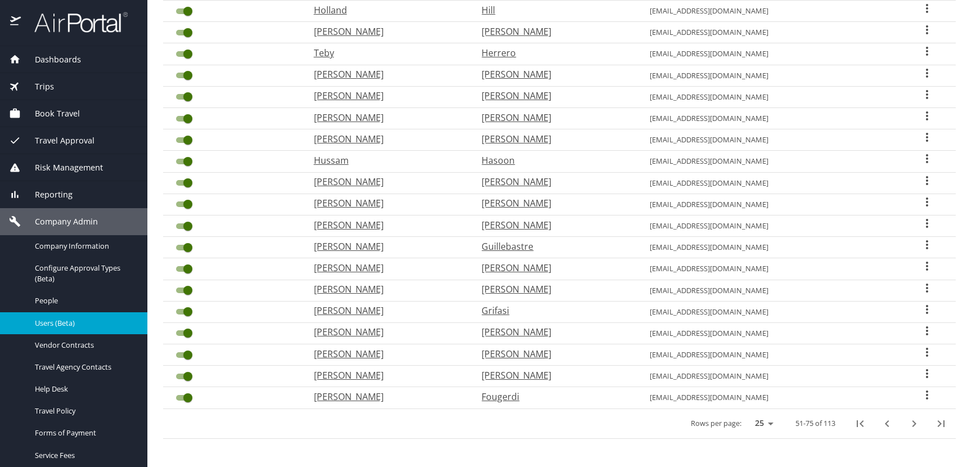
click at [907, 423] on icon "next page" at bounding box center [914, 424] width 14 height 14
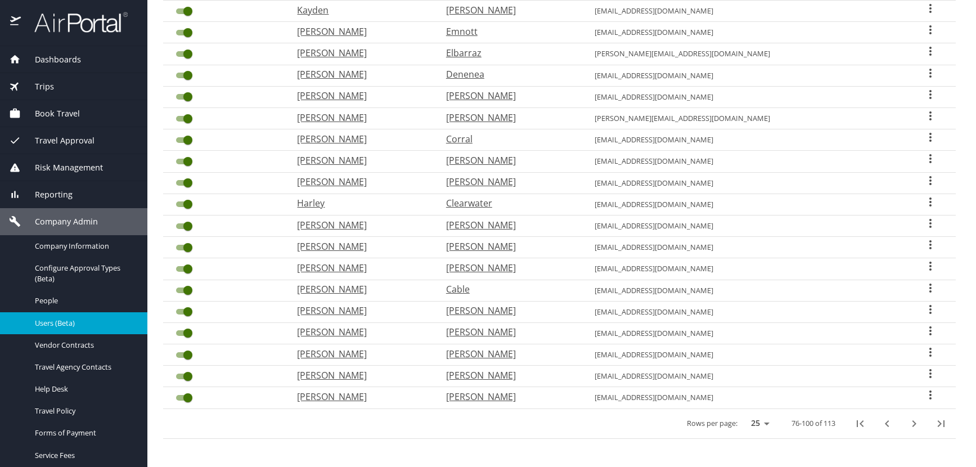
click at [924, 347] on icon "User Search Table" at bounding box center [931, 352] width 14 height 14
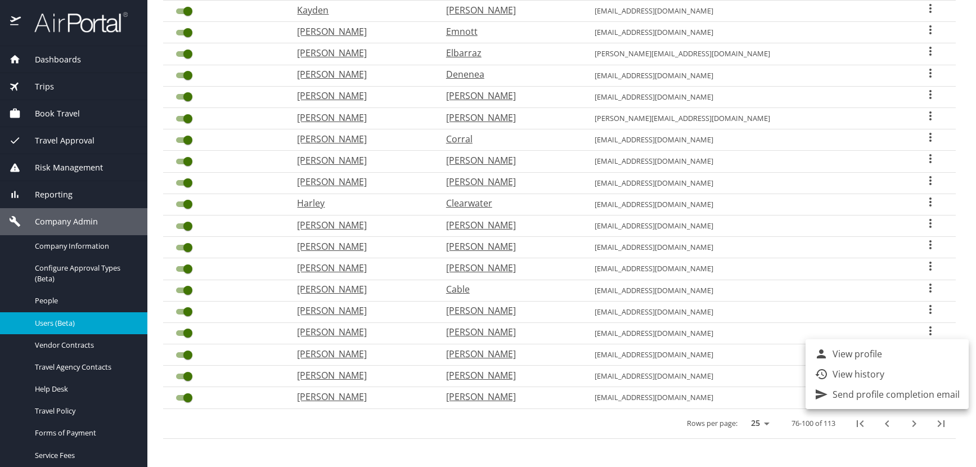
click at [839, 353] on p "View profile" at bounding box center [858, 354] width 50 height 14
select select "US"
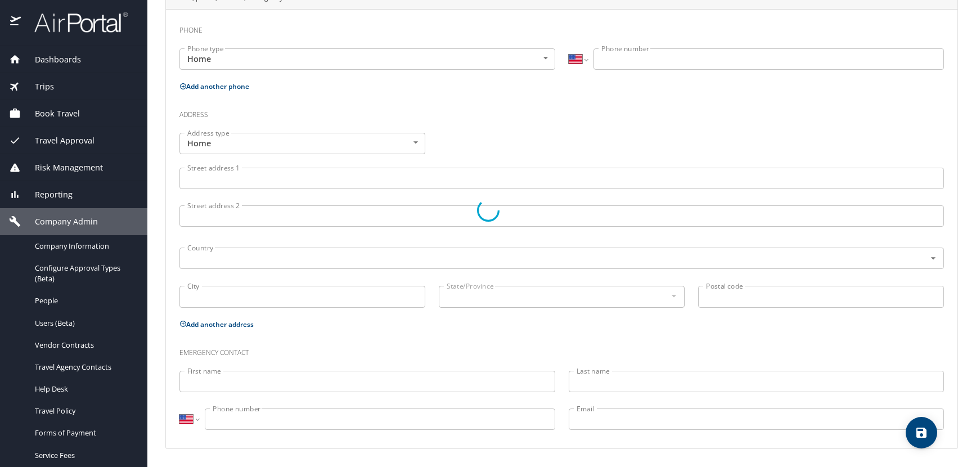
type input "Russell"
type input "Reed Pichot"
type input "Brandt"
type input "[DEMOGRAPHIC_DATA]"
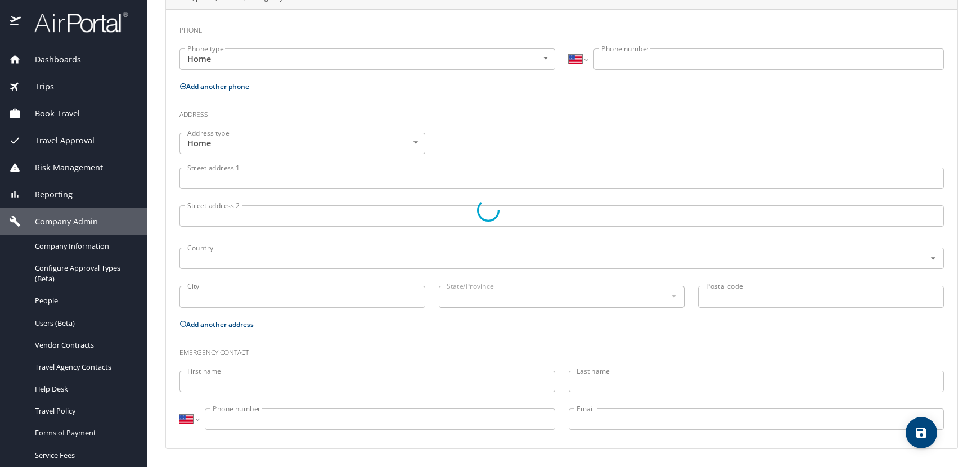
select select "US"
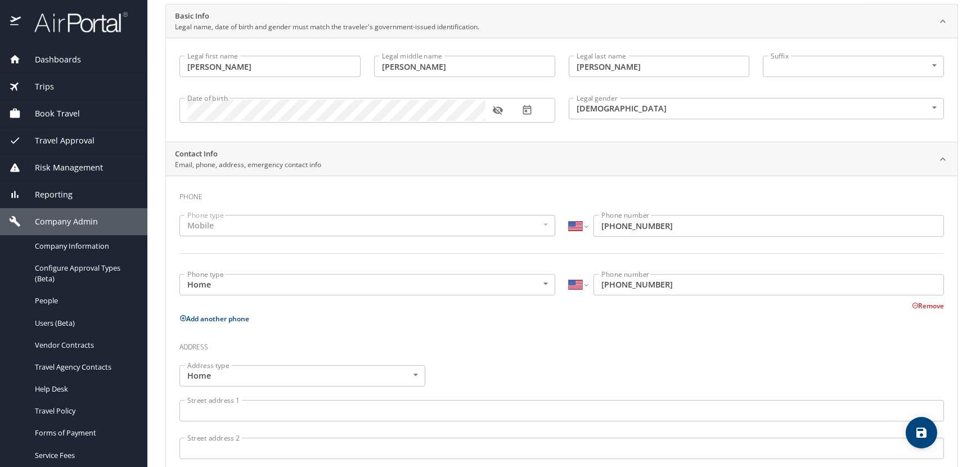
scroll to position [109, 0]
click at [499, 111] on icon "button" at bounding box center [498, 112] width 10 height 9
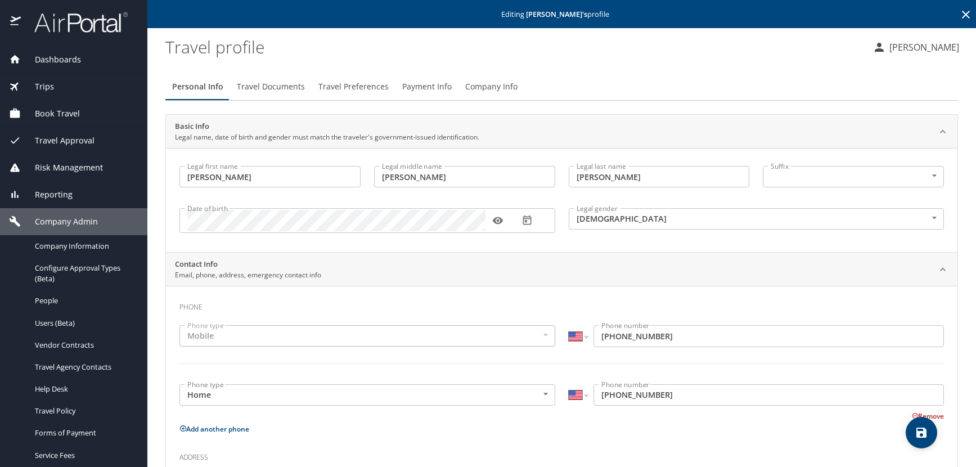
click at [962, 13] on icon at bounding box center [966, 15] width 8 height 8
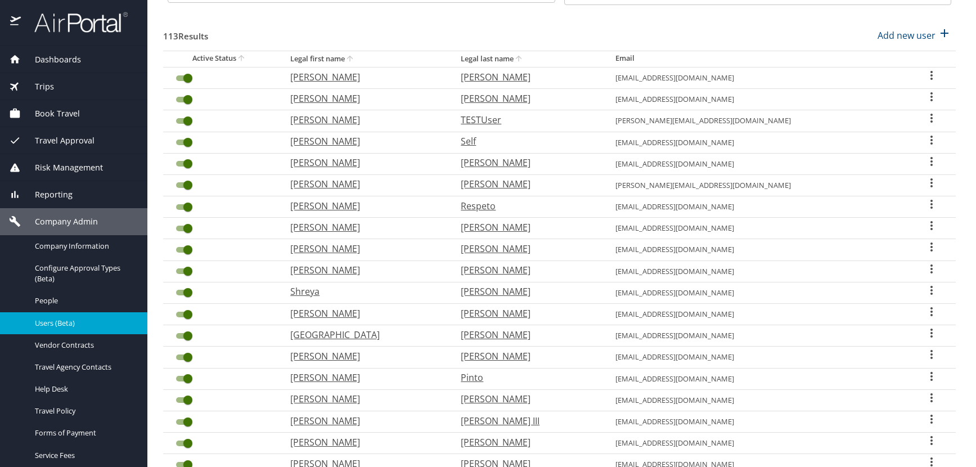
scroll to position [294, 0]
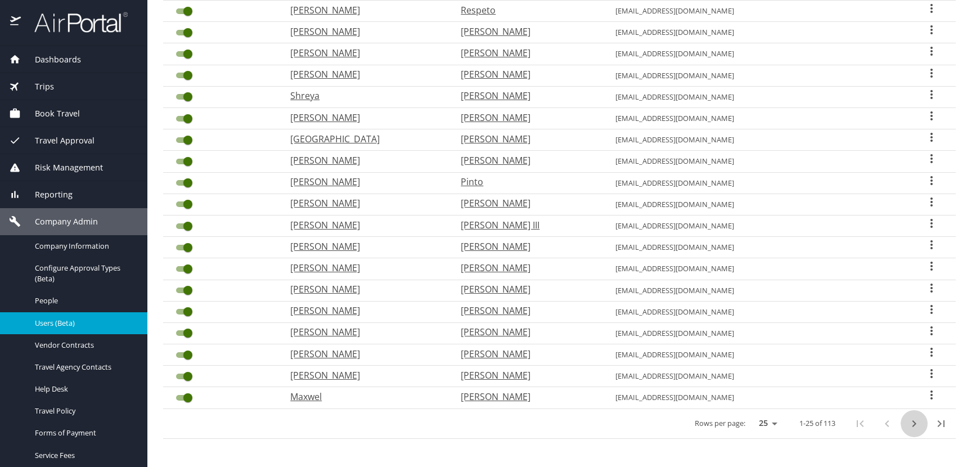
click at [913, 422] on icon "next page" at bounding box center [915, 423] width 4 height 7
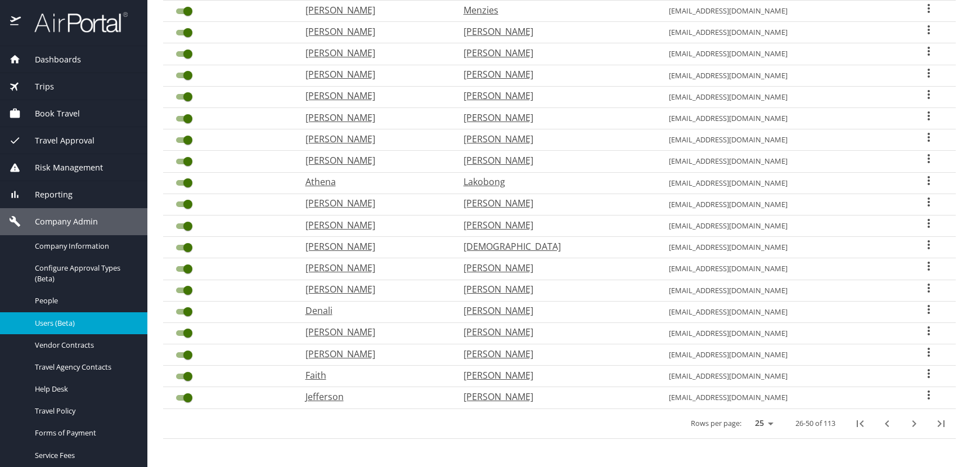
click at [913, 422] on icon "next page" at bounding box center [915, 423] width 4 height 7
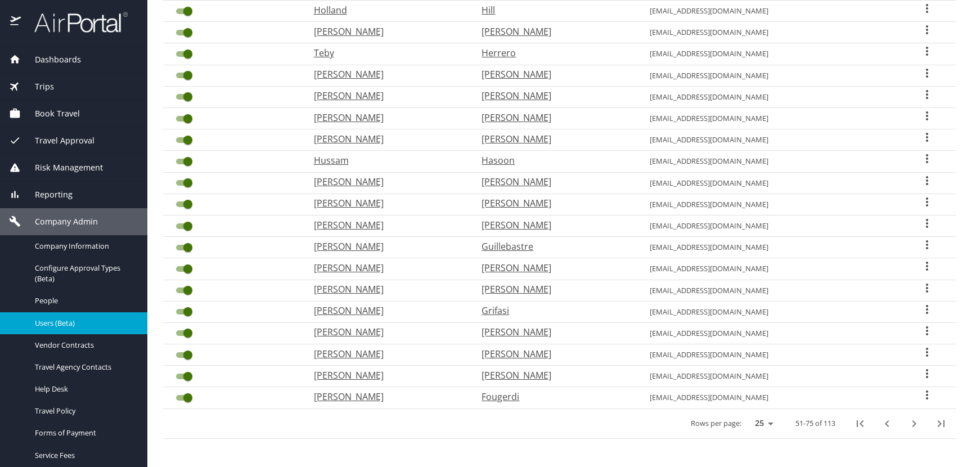
click at [913, 422] on icon "next page" at bounding box center [915, 423] width 4 height 7
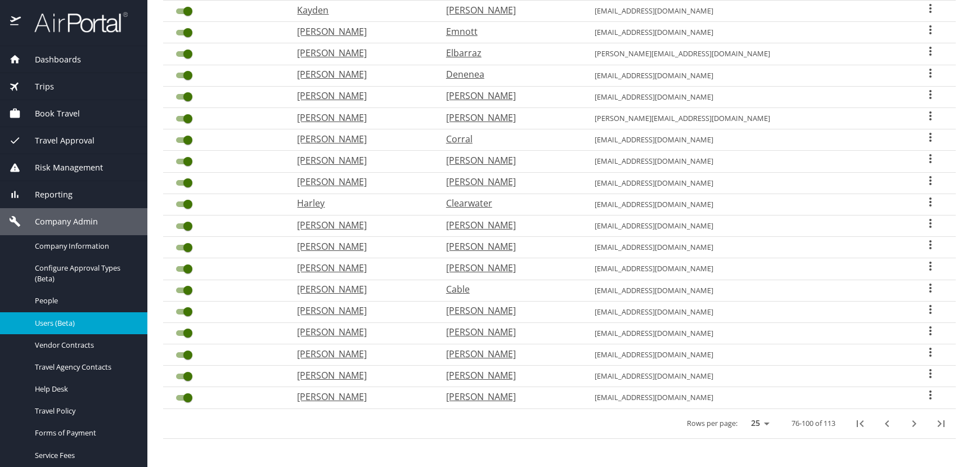
click at [929, 331] on icon "User Search Table" at bounding box center [930, 330] width 2 height 9
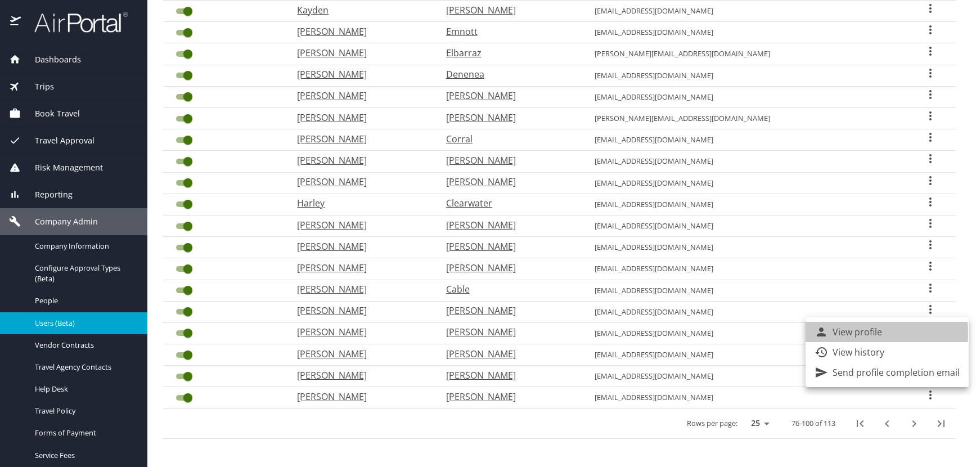
click at [864, 332] on p "View profile" at bounding box center [858, 332] width 50 height 14
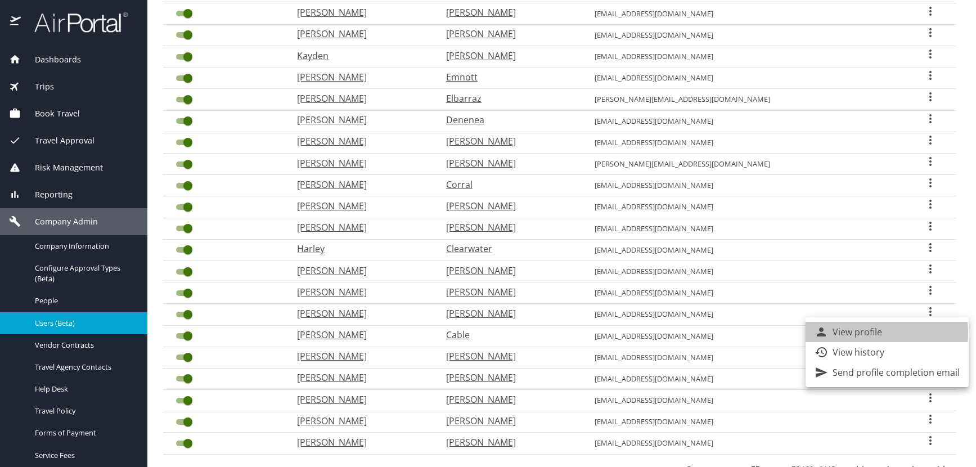
select select "US"
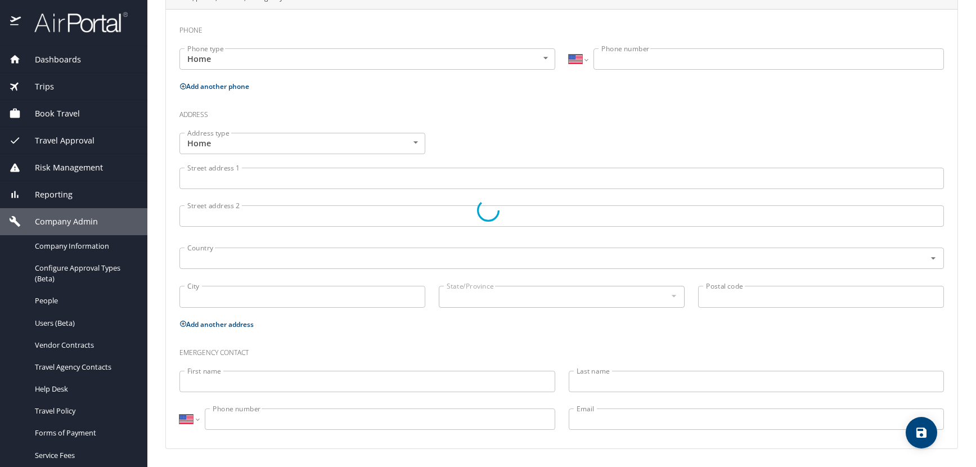
type input "Edward"
type input "Mance"
type input "Bullock"
type input "[DEMOGRAPHIC_DATA]"
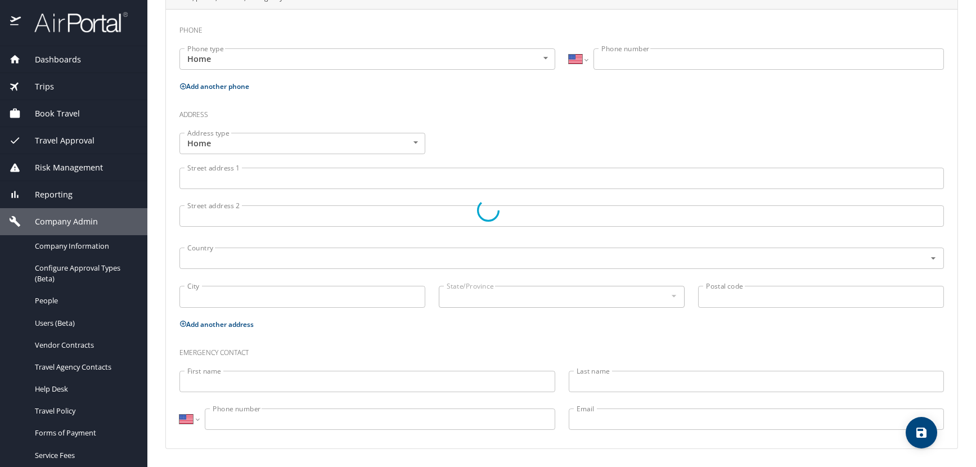
select select "US"
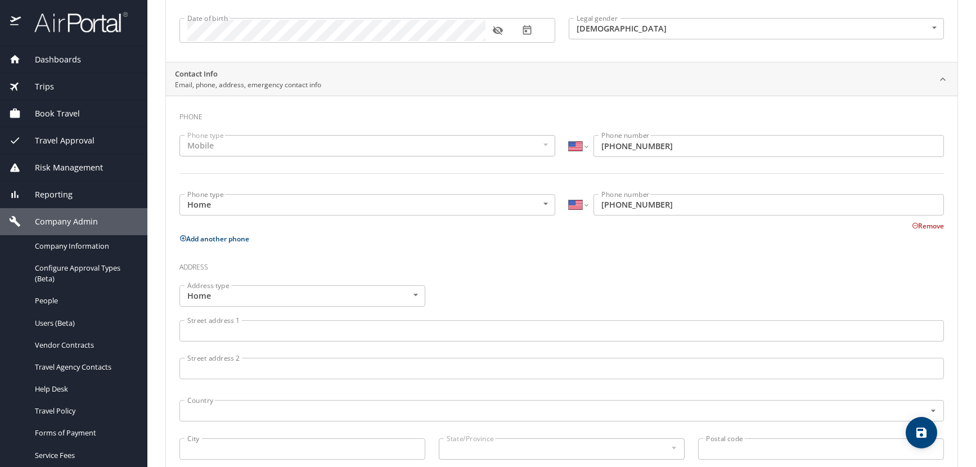
scroll to position [52, 0]
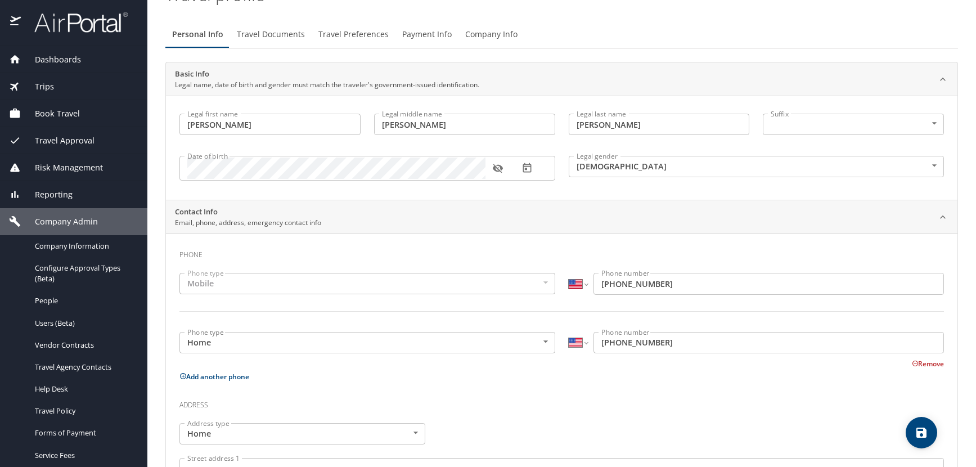
click at [498, 167] on icon "button" at bounding box center [498, 168] width 10 height 9
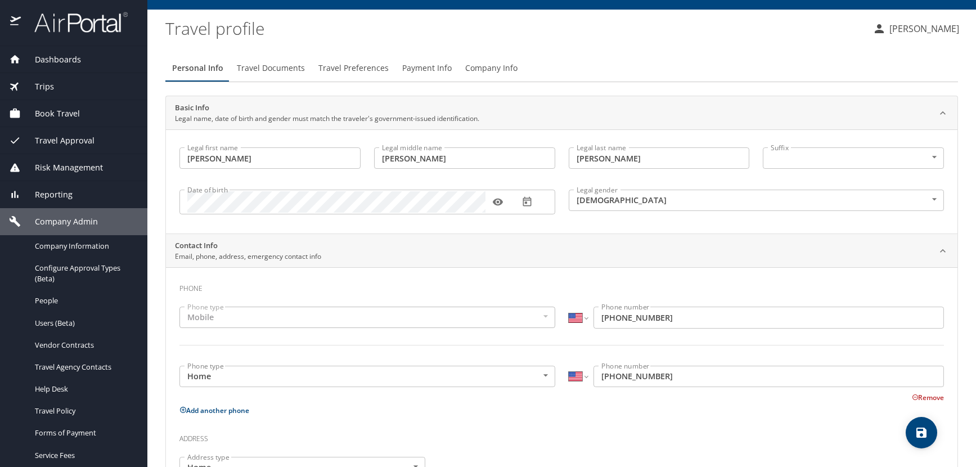
scroll to position [0, 0]
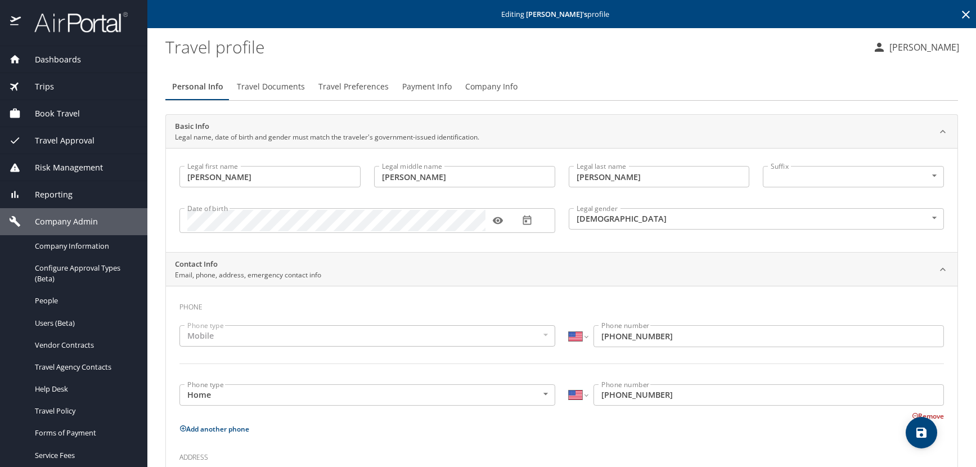
click at [961, 16] on icon at bounding box center [966, 15] width 14 height 14
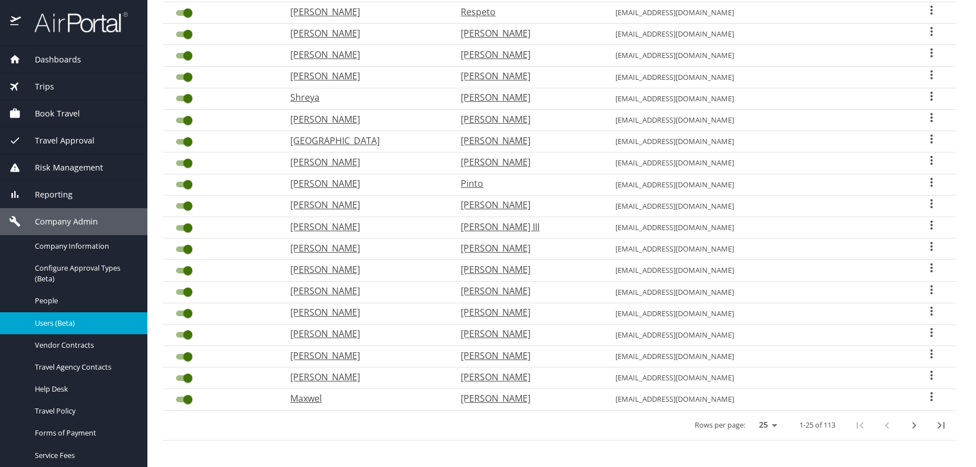
scroll to position [294, 0]
click at [908, 425] on icon "next page" at bounding box center [914, 424] width 14 height 14
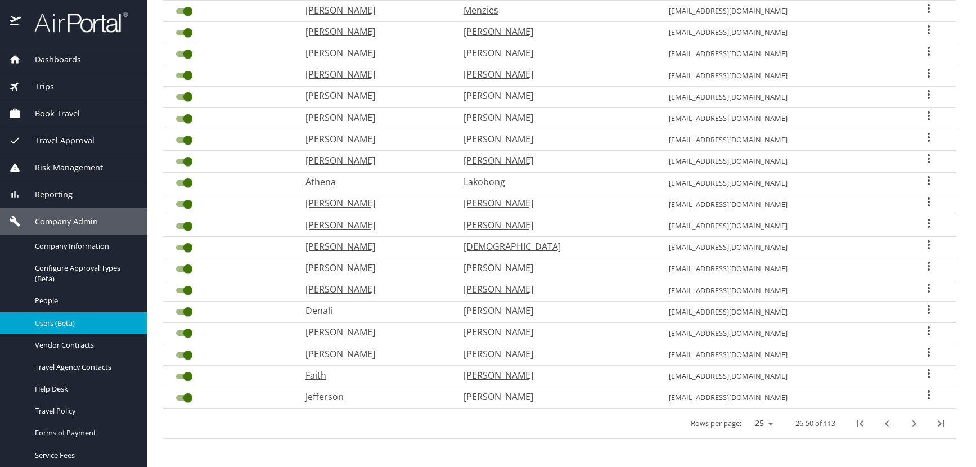
click at [908, 425] on icon "next page" at bounding box center [914, 424] width 14 height 14
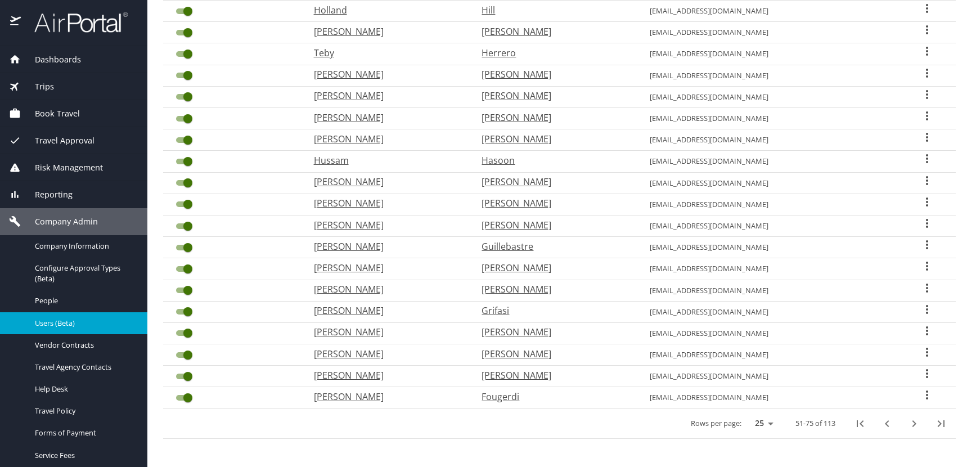
click at [908, 425] on icon "next page" at bounding box center [914, 424] width 14 height 14
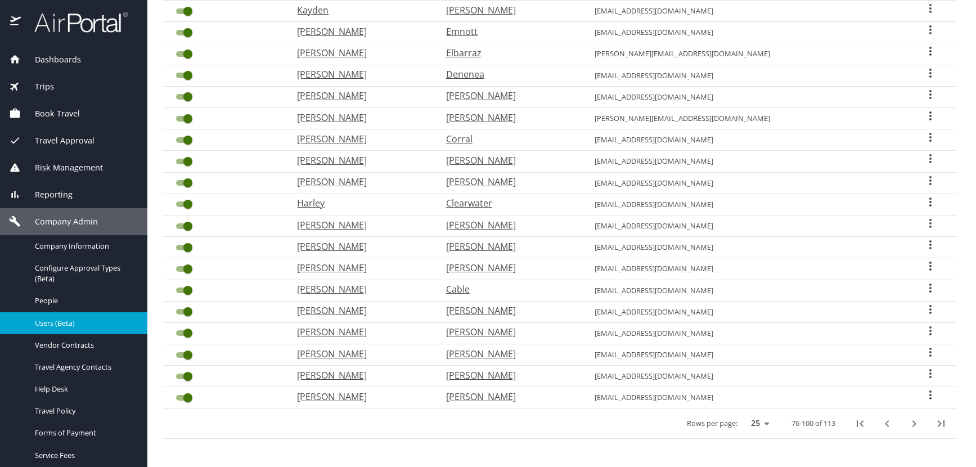
click at [924, 304] on icon "User Search Table" at bounding box center [931, 310] width 14 height 14
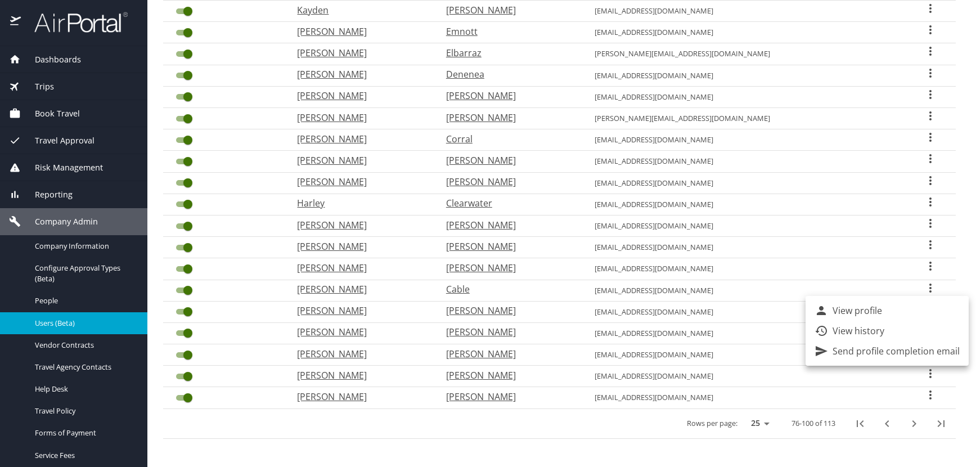
click at [865, 310] on p "View profile" at bounding box center [858, 311] width 50 height 14
select select "US"
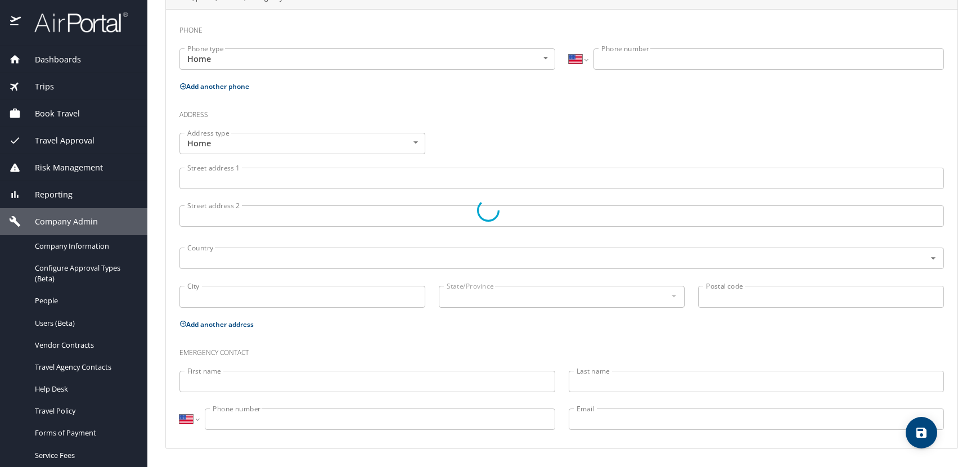
type input "Gracie"
type input "Jane"
type input "Bush"
type input "[DEMOGRAPHIC_DATA]"
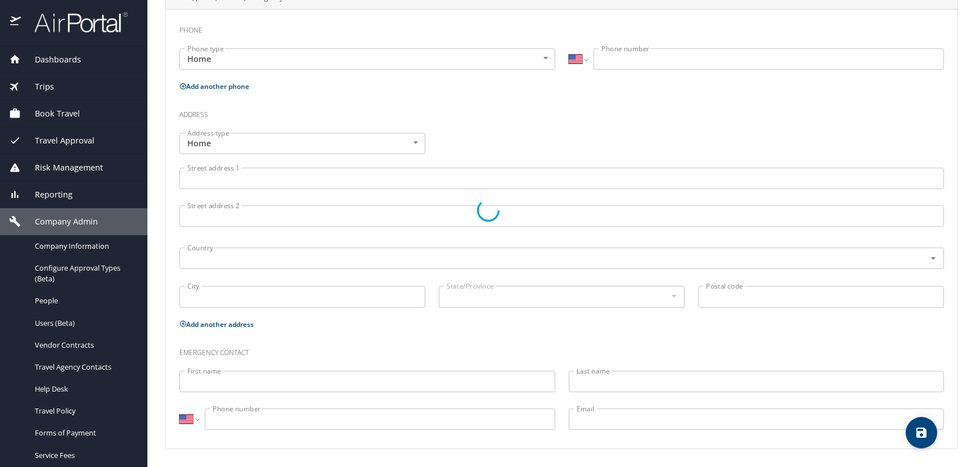
select select "US"
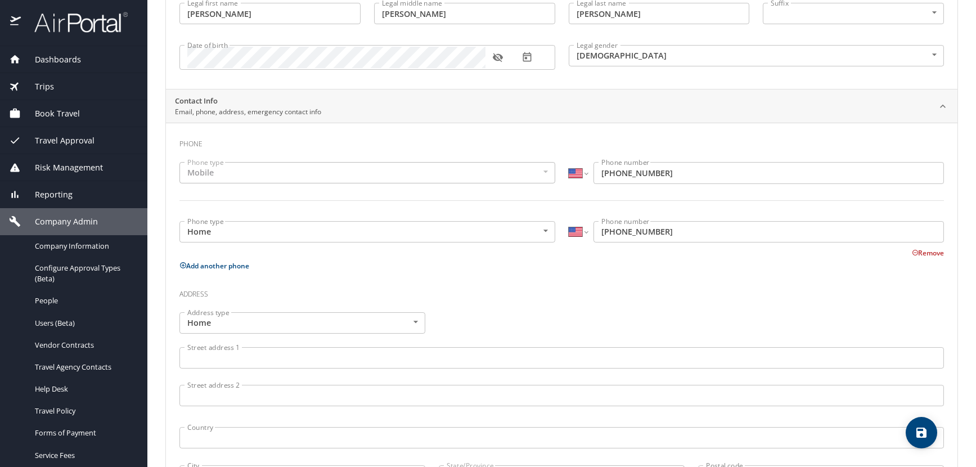
scroll to position [52, 0]
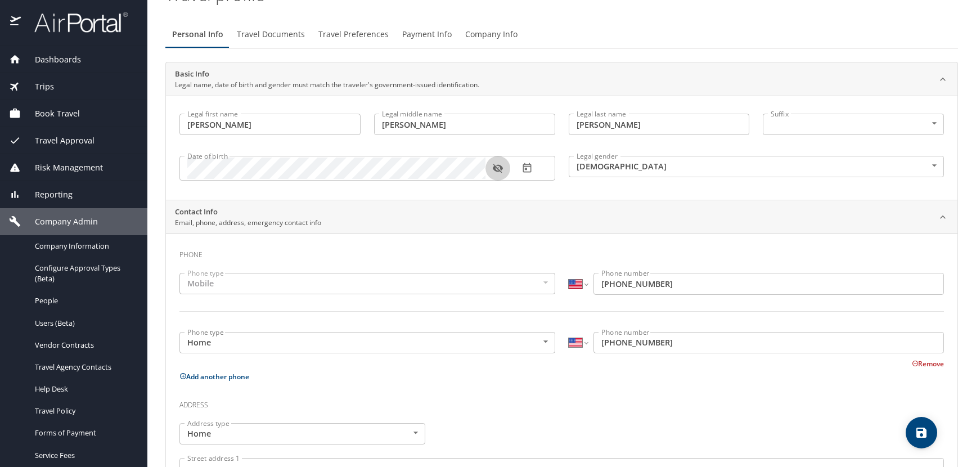
click at [498, 165] on icon "button" at bounding box center [497, 168] width 11 height 11
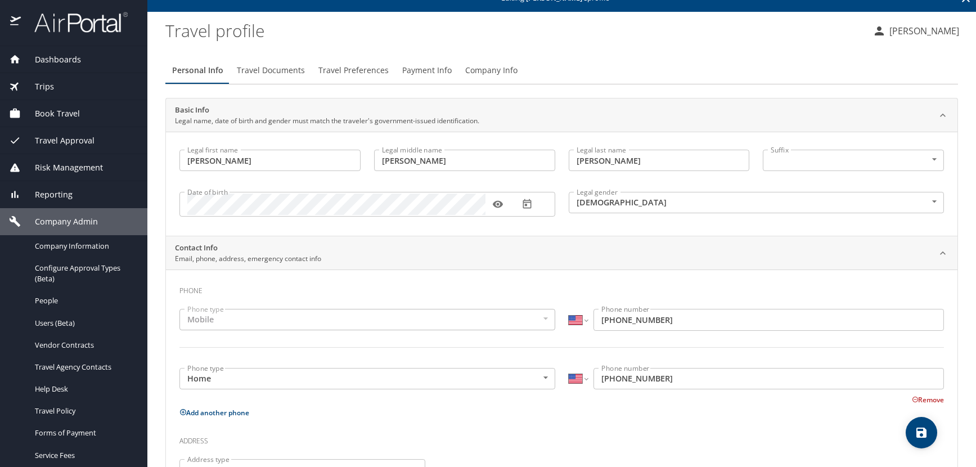
scroll to position [0, 0]
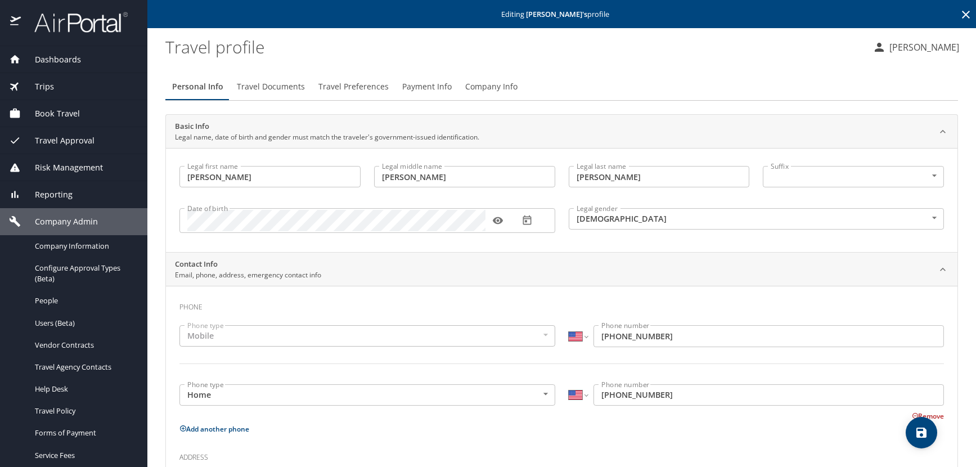
click at [959, 13] on icon at bounding box center [966, 15] width 14 height 14
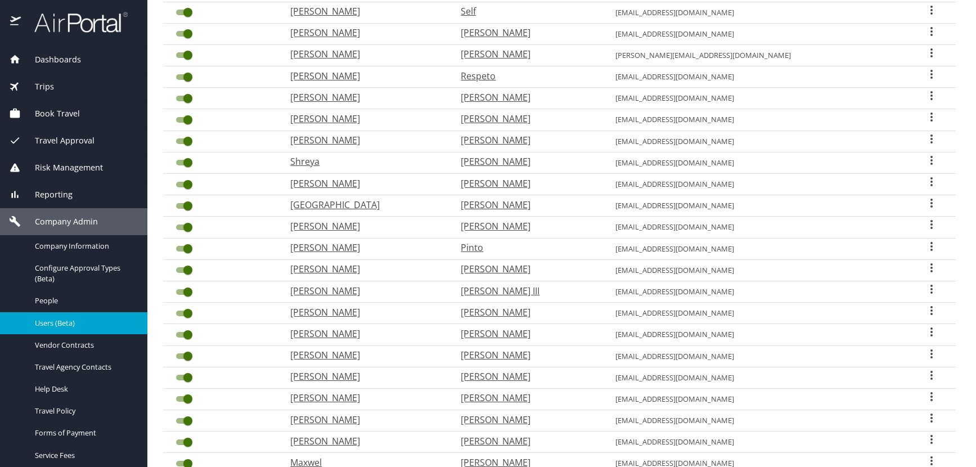
scroll to position [294, 0]
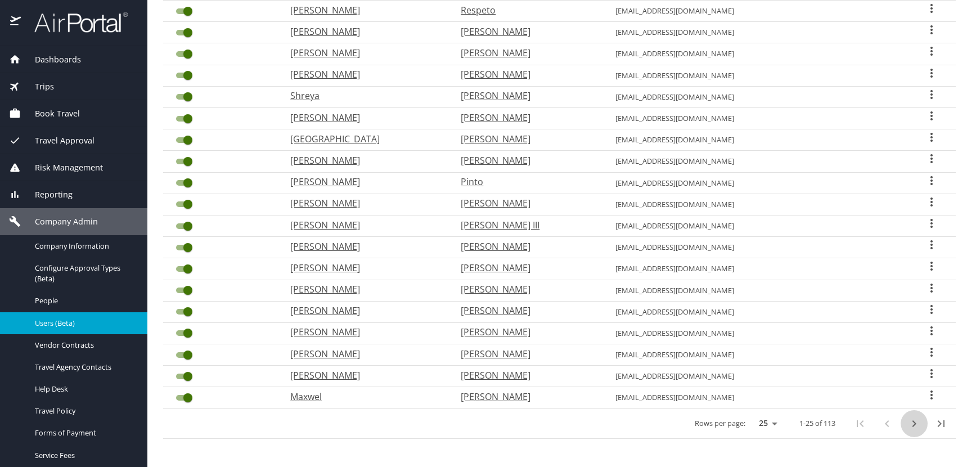
click at [913, 424] on icon "next page" at bounding box center [915, 423] width 4 height 7
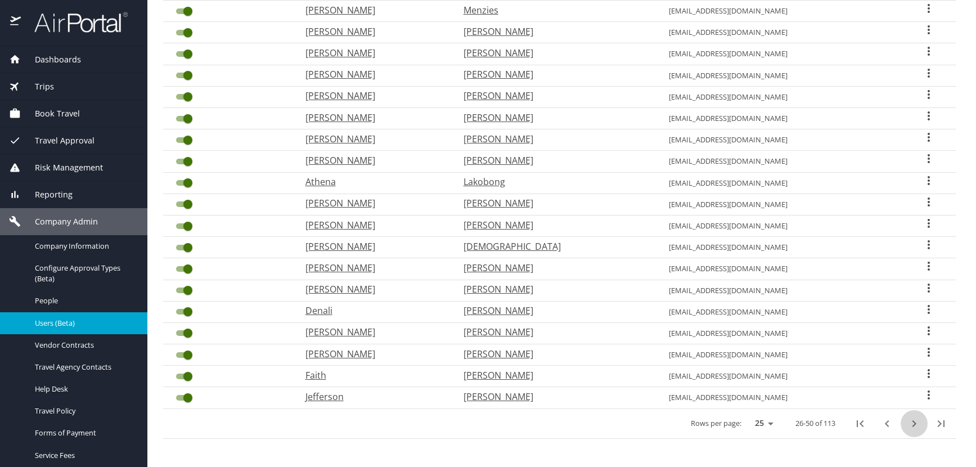
click at [913, 425] on icon "next page" at bounding box center [915, 423] width 4 height 7
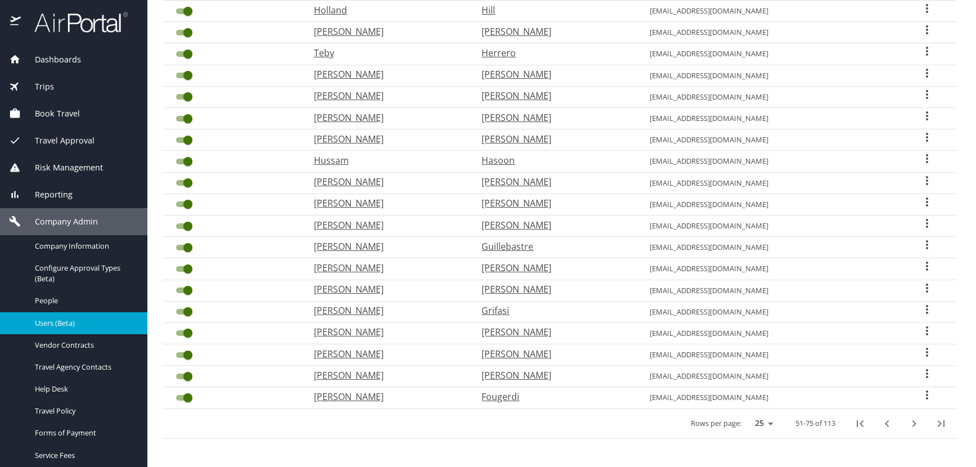
click at [913, 425] on icon "next page" at bounding box center [915, 423] width 4 height 7
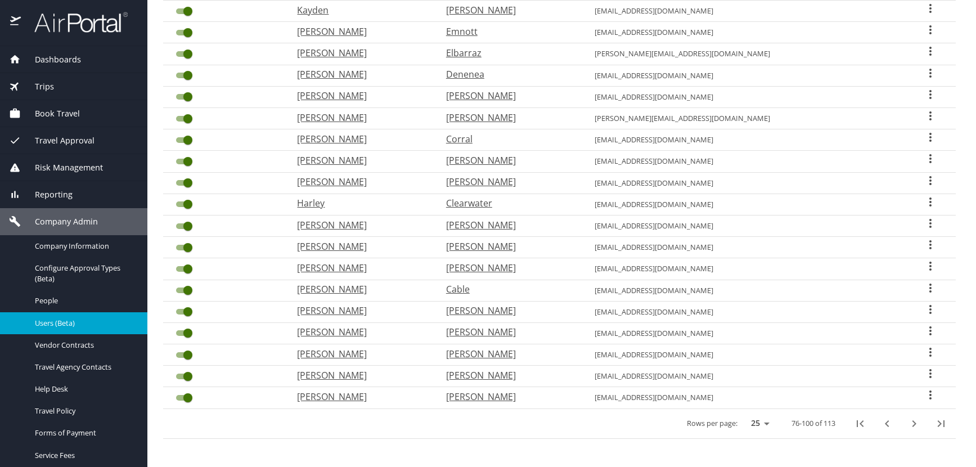
click at [929, 291] on icon "User Search Table" at bounding box center [930, 288] width 2 height 9
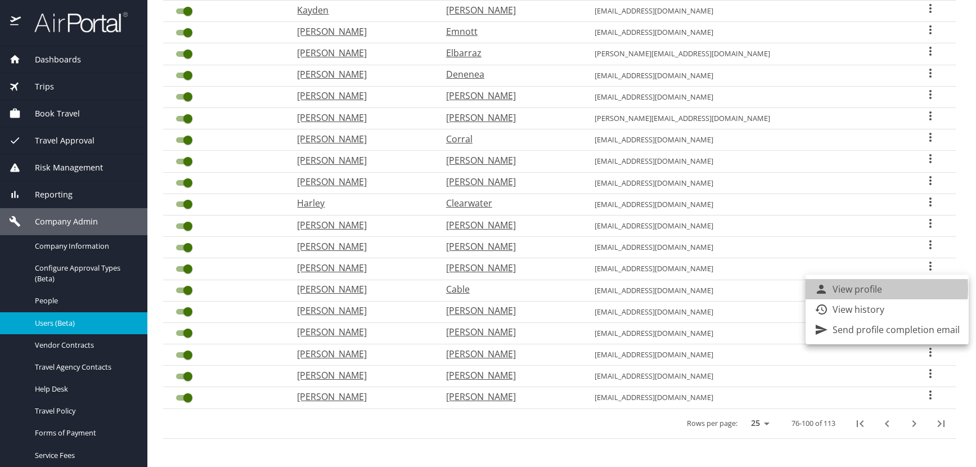
click at [841, 289] on p "View profile" at bounding box center [858, 289] width 50 height 14
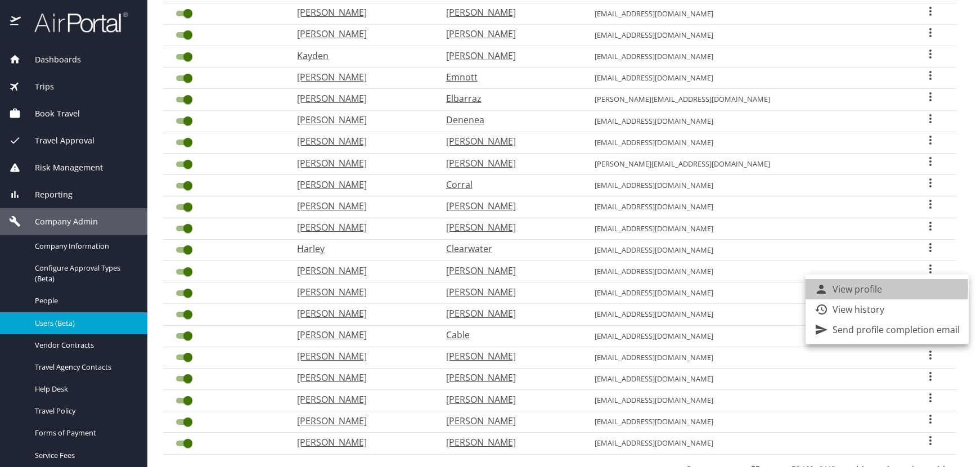
select select "US"
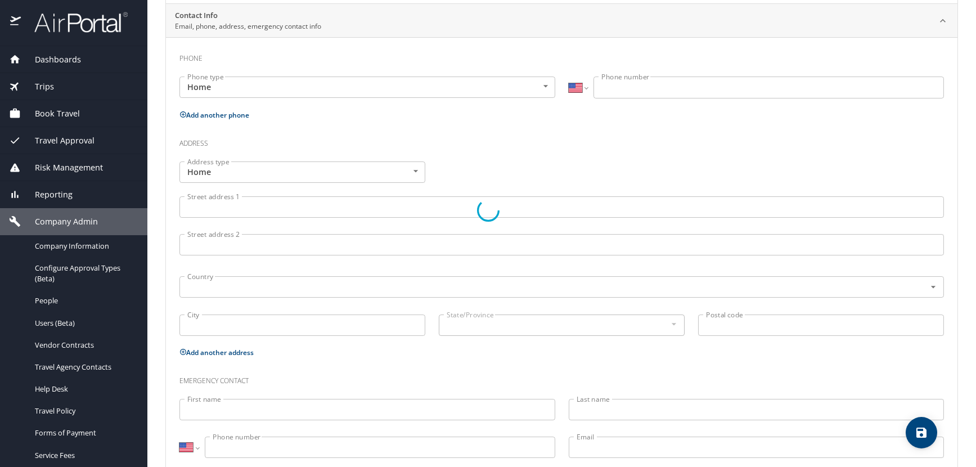
type input "Taylor"
type input "Baird"
type input "Cable"
type input "[DEMOGRAPHIC_DATA]"
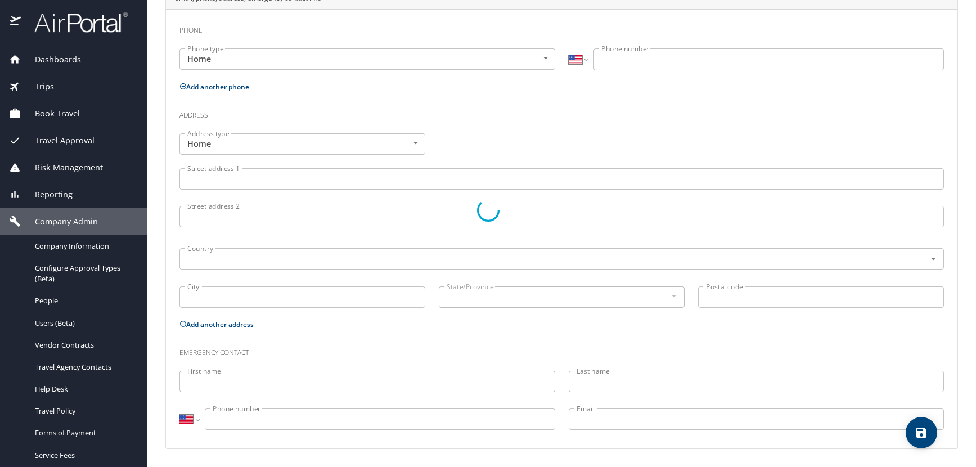
select select "US"
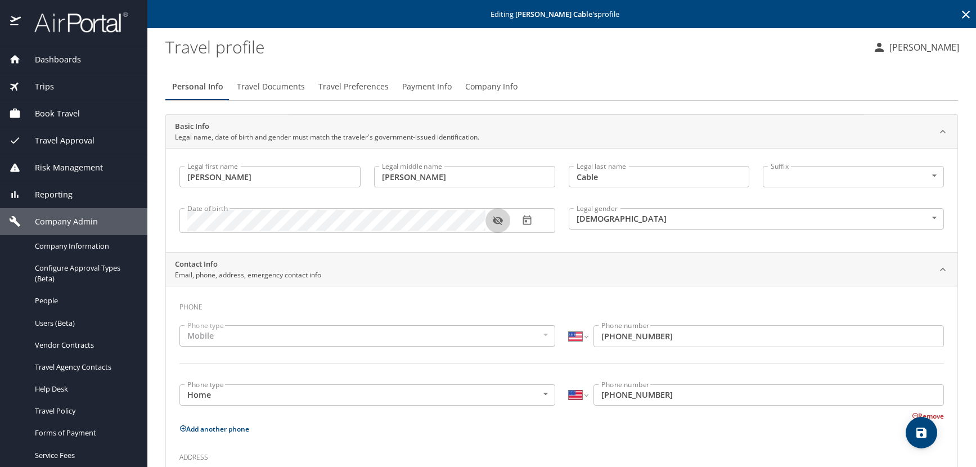
click at [500, 219] on icon "button" at bounding box center [497, 220] width 11 height 11
click at [962, 15] on icon at bounding box center [966, 15] width 8 height 8
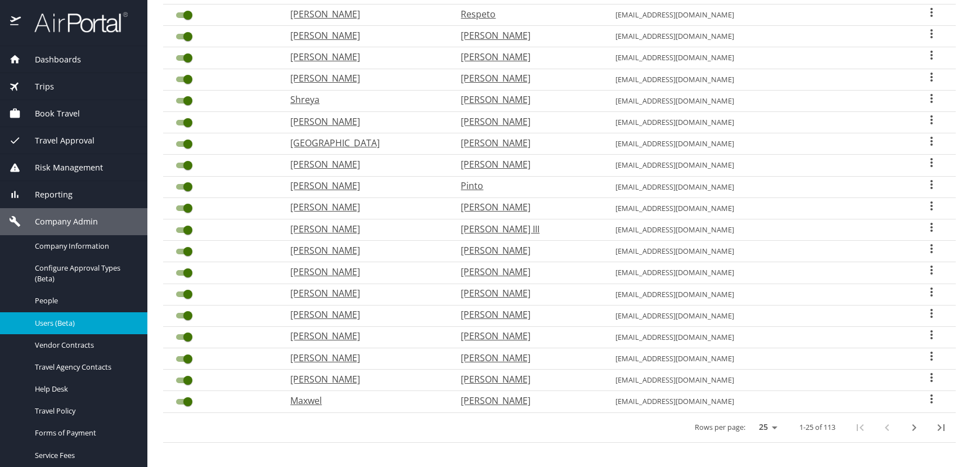
scroll to position [294, 0]
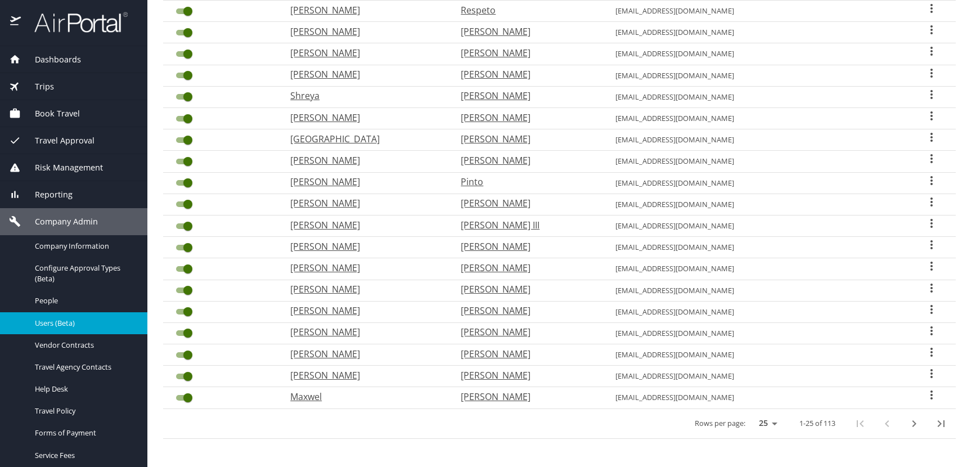
click at [913, 421] on icon "next page" at bounding box center [915, 423] width 4 height 7
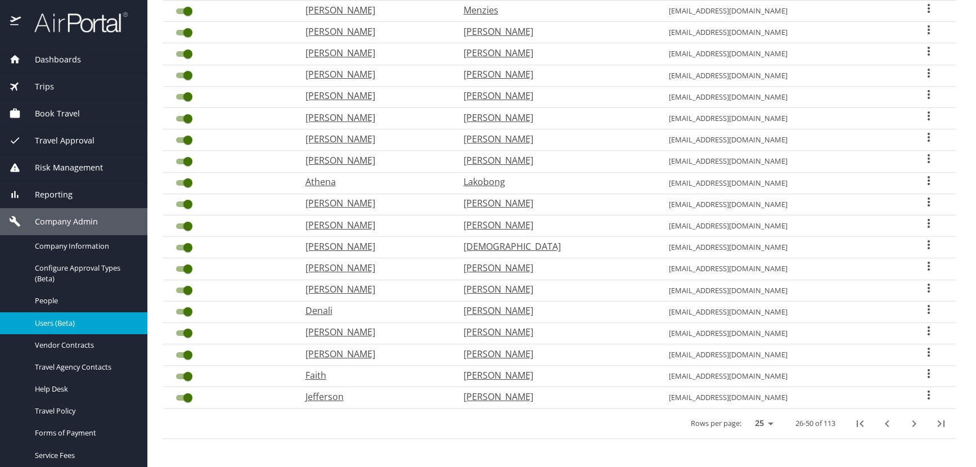
click at [907, 420] on icon "next page" at bounding box center [914, 424] width 14 height 14
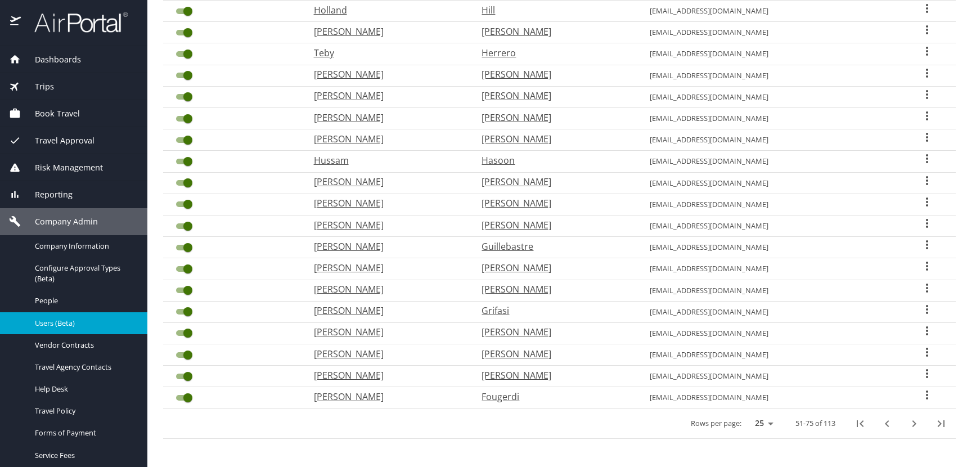
click at [907, 420] on icon "next page" at bounding box center [914, 424] width 14 height 14
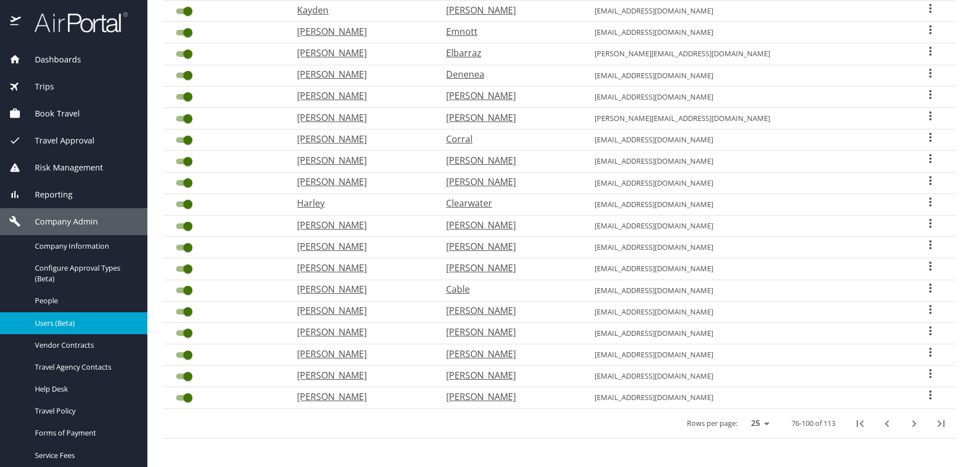
click at [929, 263] on icon "User Search Table" at bounding box center [930, 266] width 2 height 9
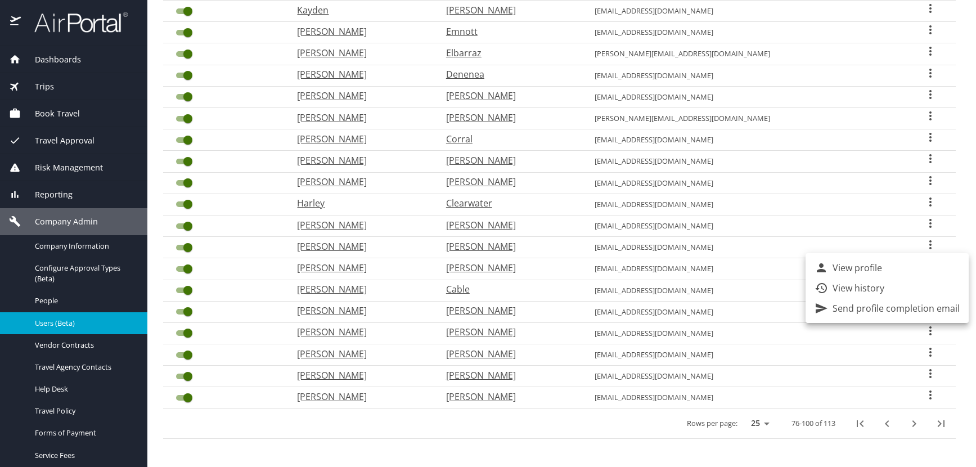
click at [886, 268] on li "View profile" at bounding box center [887, 268] width 163 height 20
select select "US"
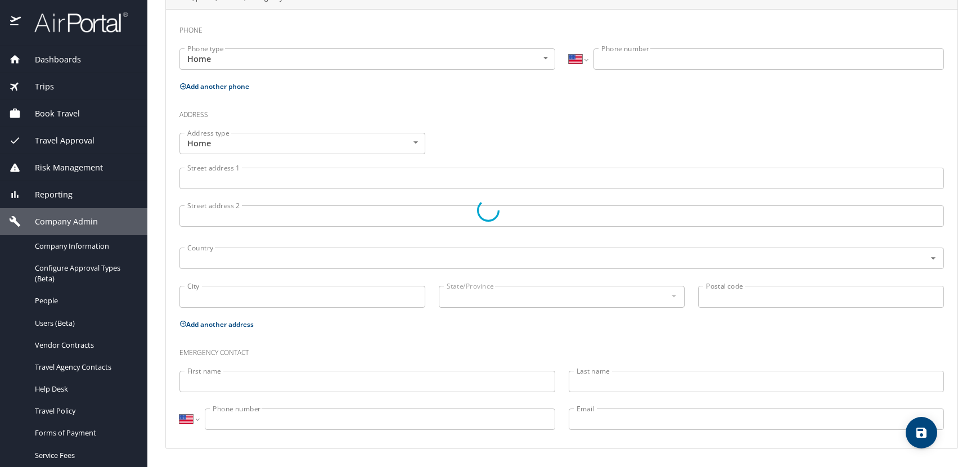
select select "US"
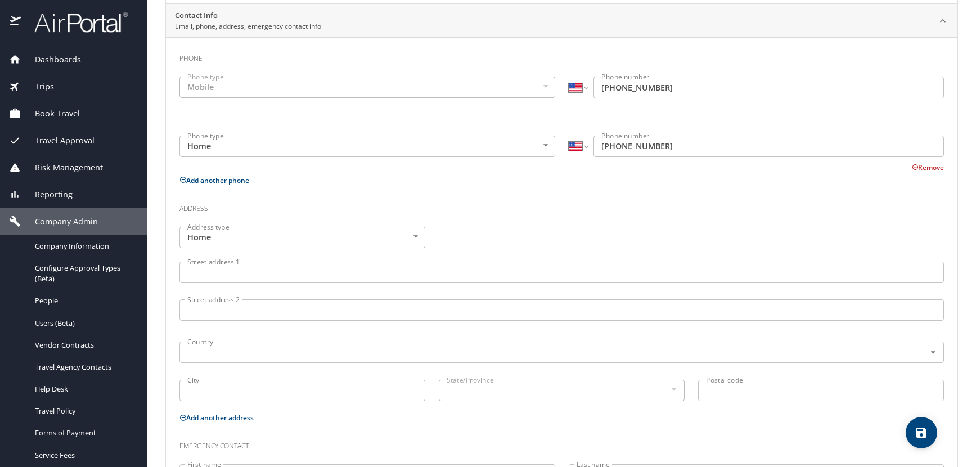
type input "Raymond"
type input "Hugo"
type input "Casillas"
type input "[DEMOGRAPHIC_DATA]"
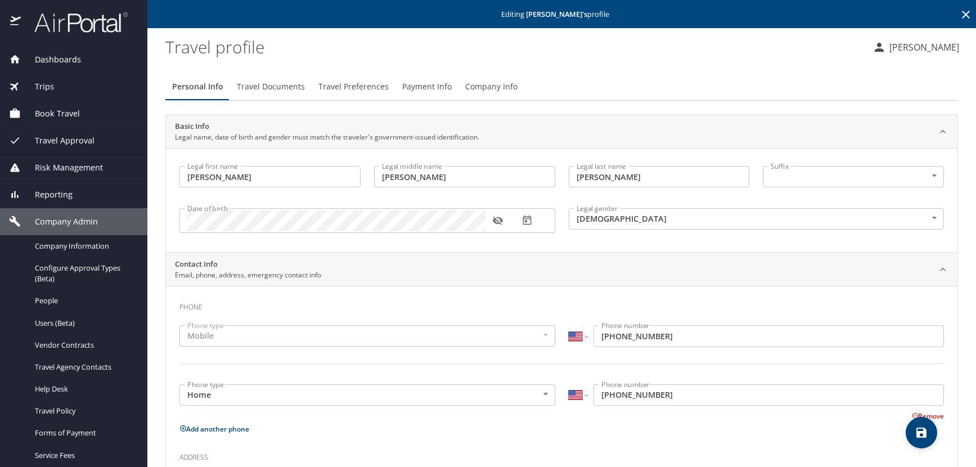
click at [497, 221] on icon "button" at bounding box center [497, 220] width 11 height 11
click at [962, 16] on icon at bounding box center [966, 15] width 8 height 8
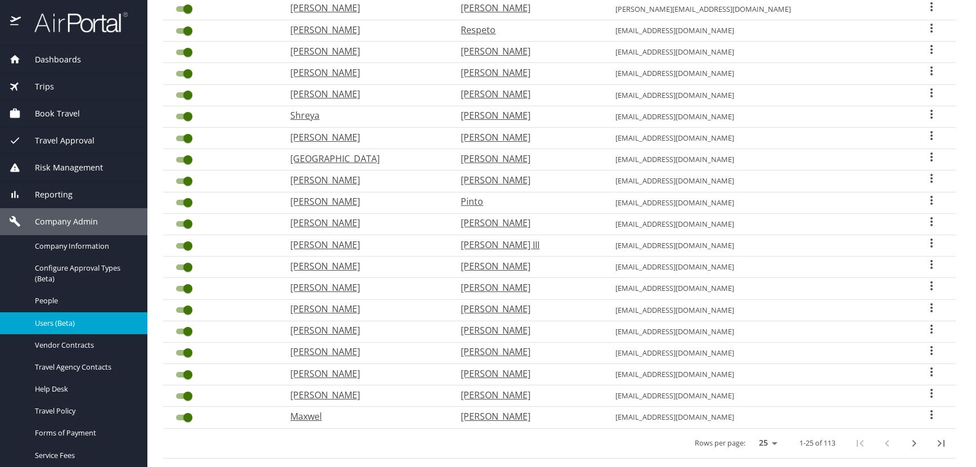
scroll to position [294, 0]
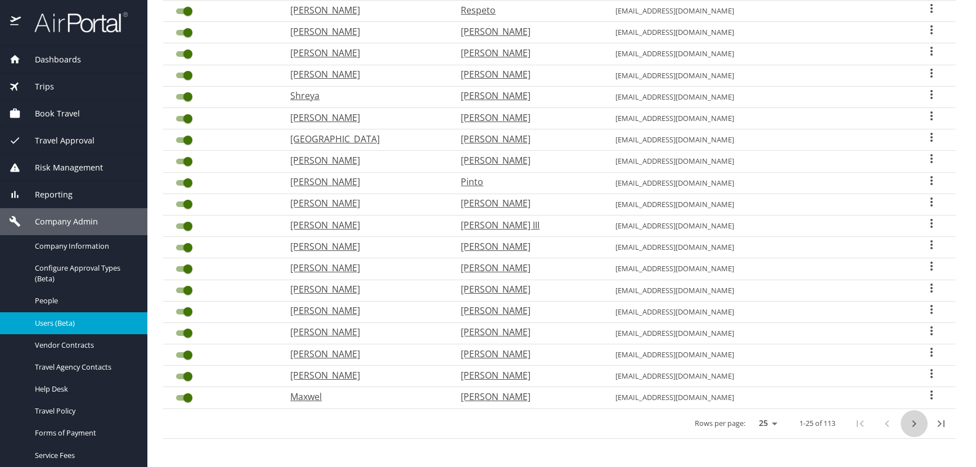
click at [913, 423] on icon "next page" at bounding box center [915, 423] width 4 height 7
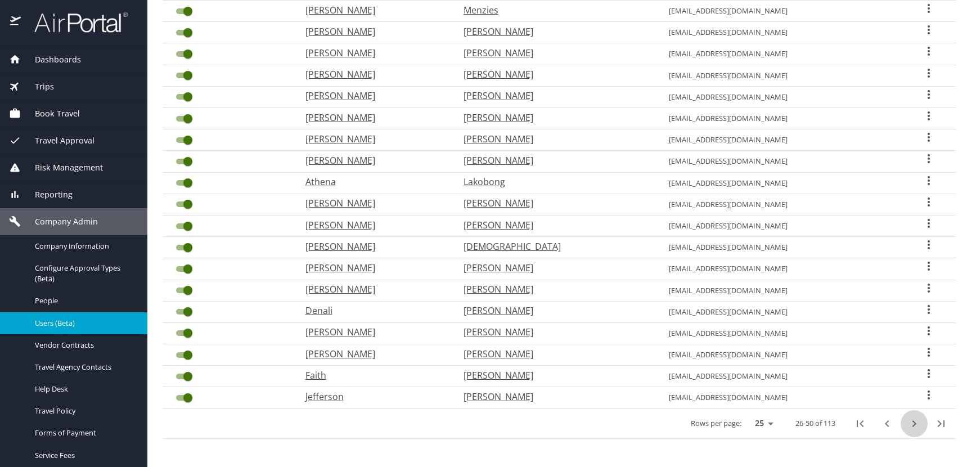
click at [913, 423] on icon "next page" at bounding box center [915, 423] width 4 height 7
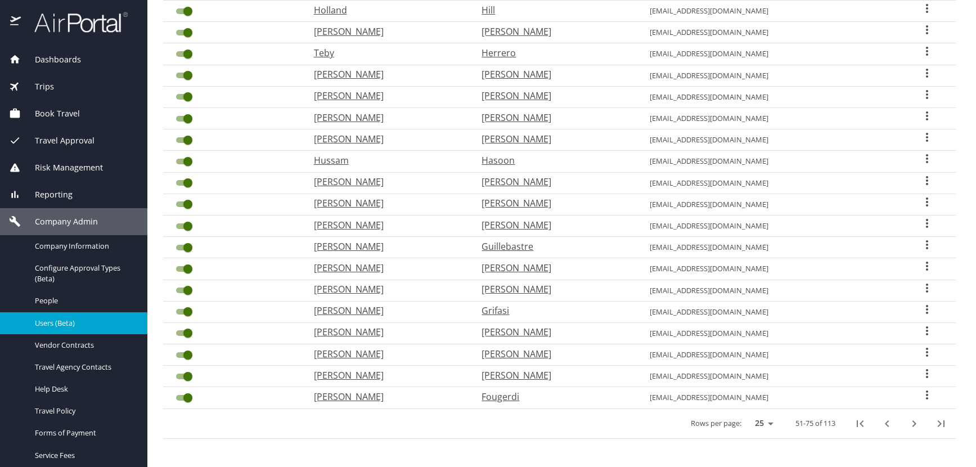
click at [913, 423] on icon "next page" at bounding box center [915, 423] width 4 height 7
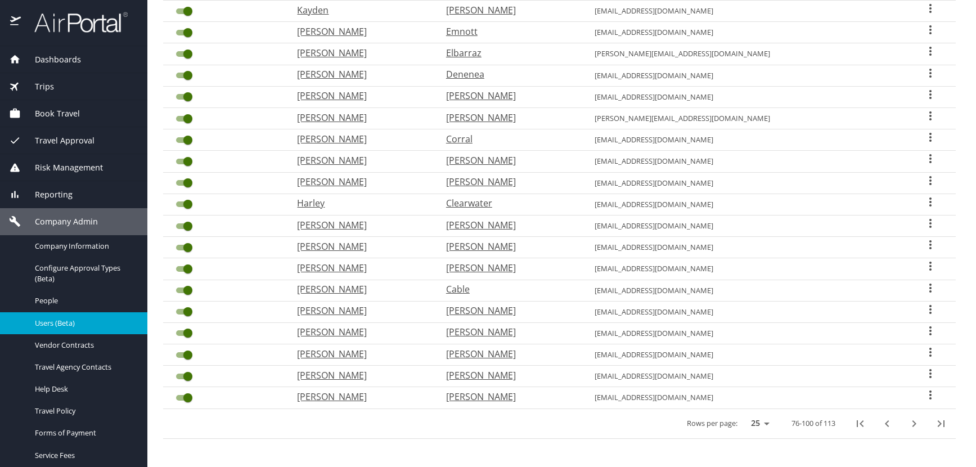
click at [929, 246] on icon "User Search Table" at bounding box center [930, 244] width 2 height 9
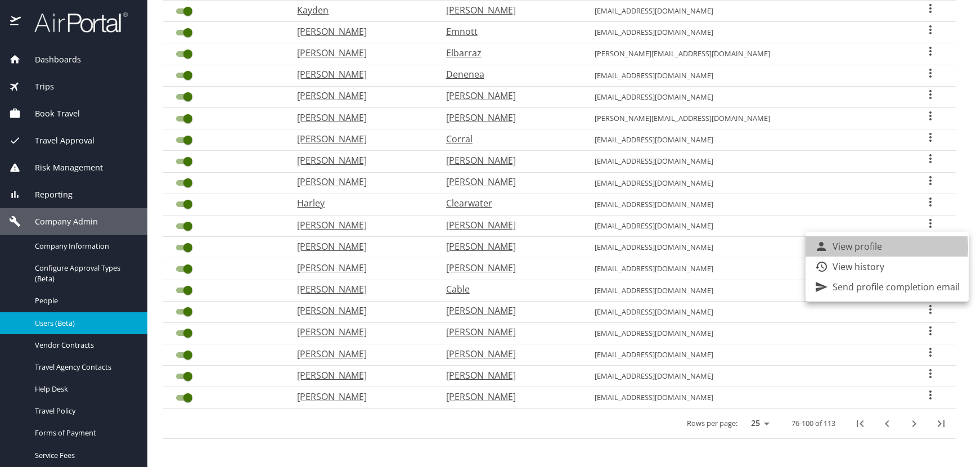
click at [880, 248] on p "View profile" at bounding box center [858, 247] width 50 height 14
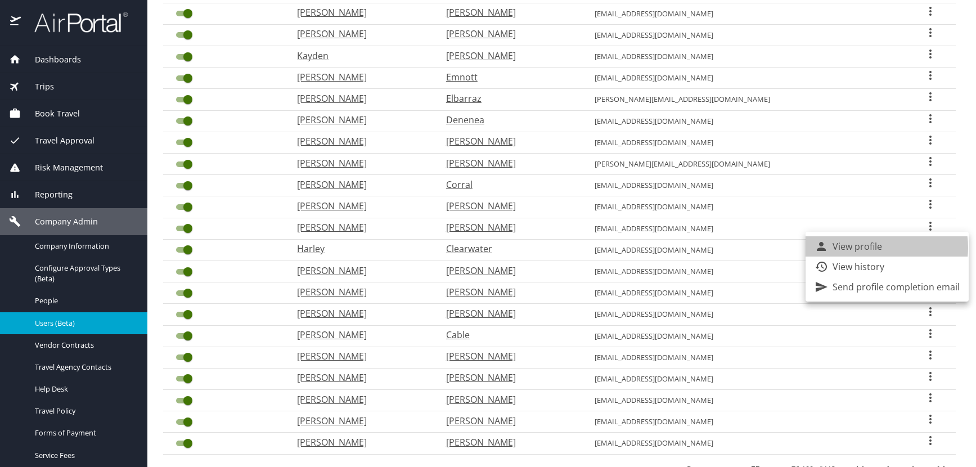
select select "US"
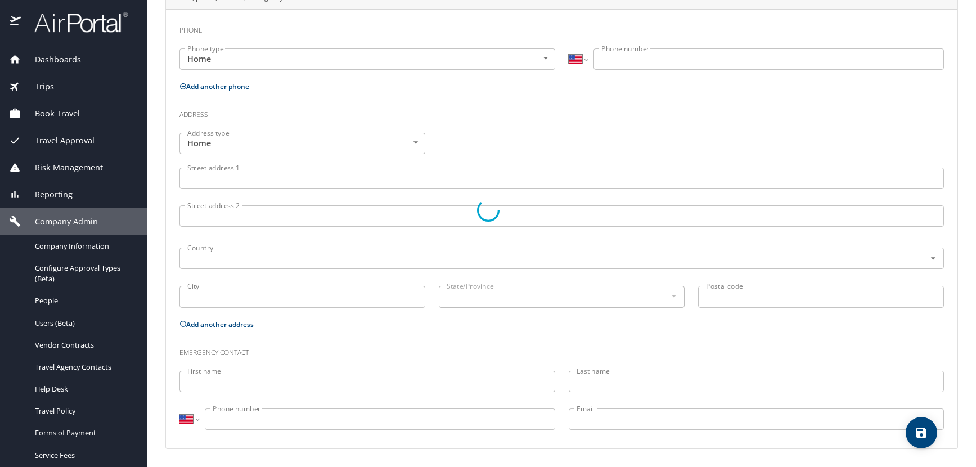
type input "Robert"
type input "A"
type input "Cazes Jr"
type input "[DEMOGRAPHIC_DATA]"
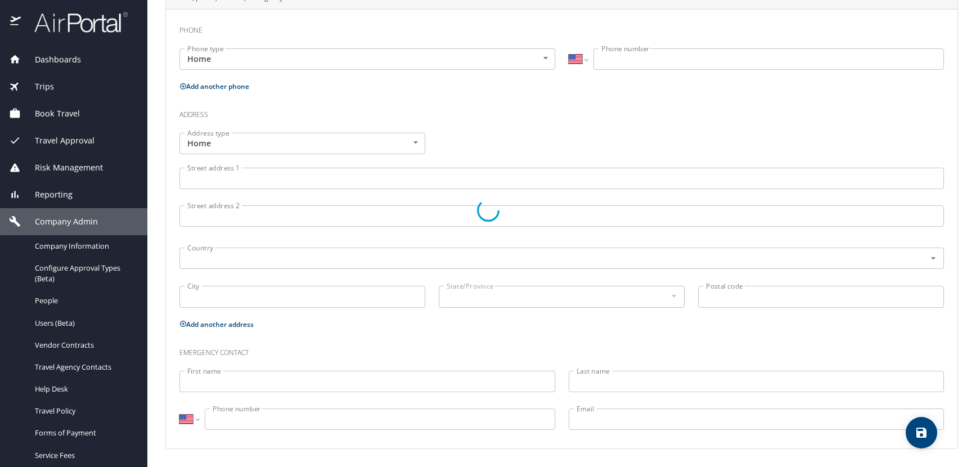
select select "US"
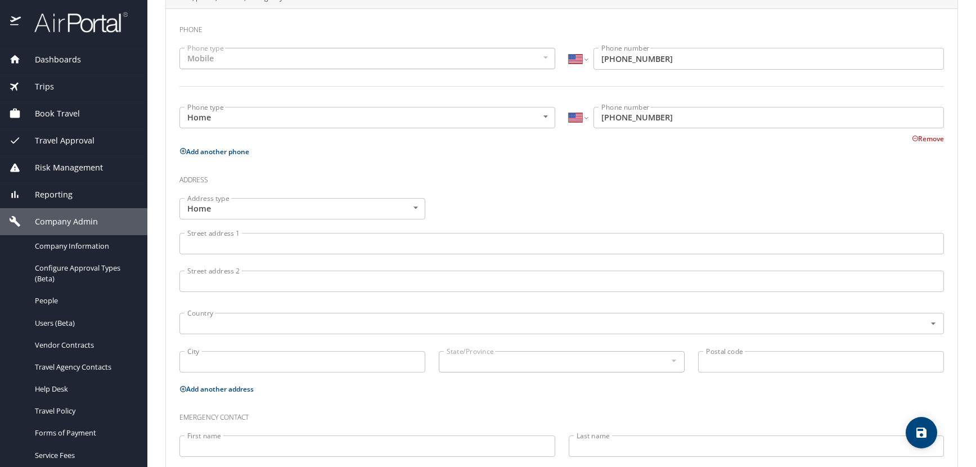
scroll to position [109, 0]
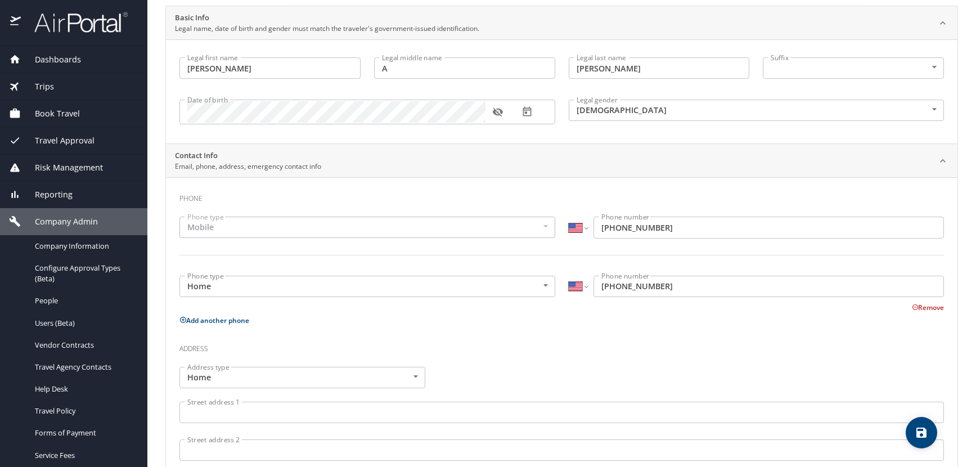
click at [495, 110] on icon "button" at bounding box center [498, 112] width 10 height 9
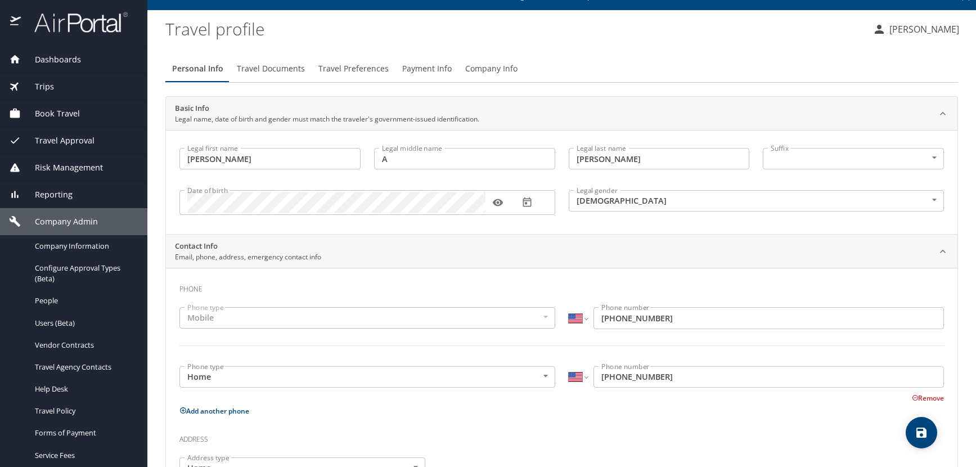
scroll to position [0, 0]
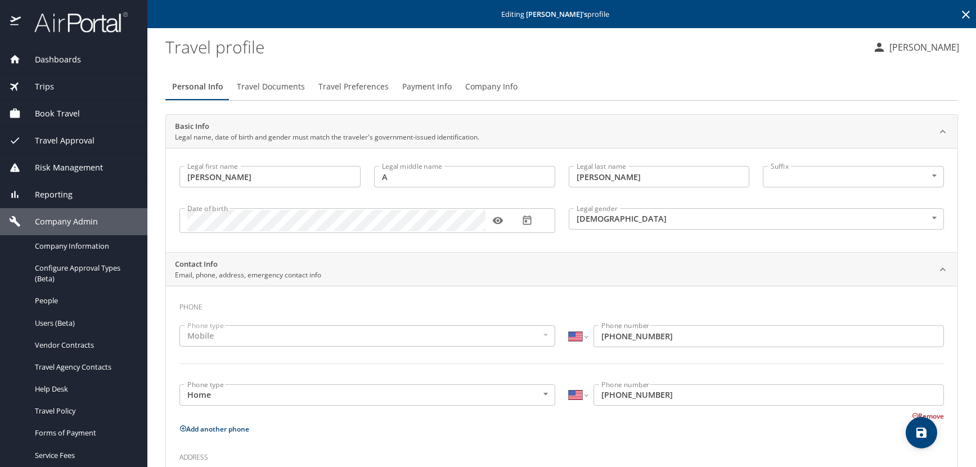
click at [959, 13] on icon at bounding box center [966, 15] width 14 height 14
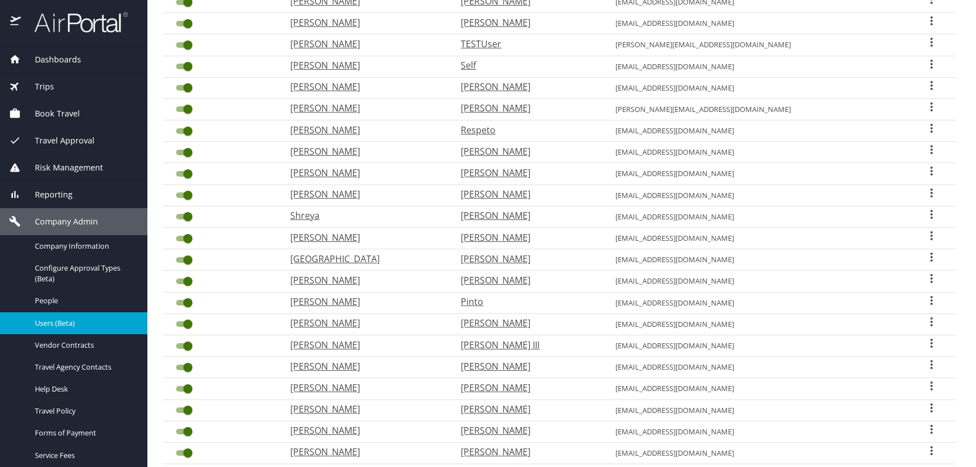
scroll to position [294, 0]
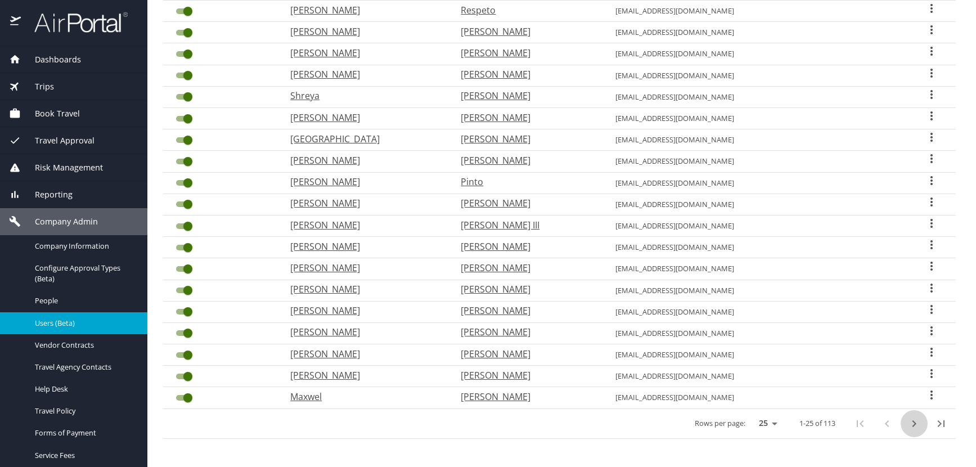
click at [907, 424] on icon "next page" at bounding box center [914, 424] width 14 height 14
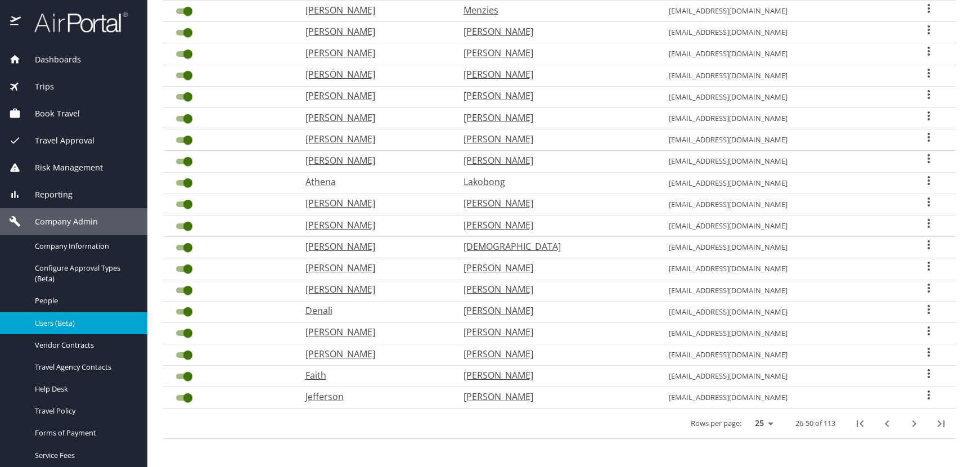
click at [907, 425] on icon "next page" at bounding box center [914, 424] width 14 height 14
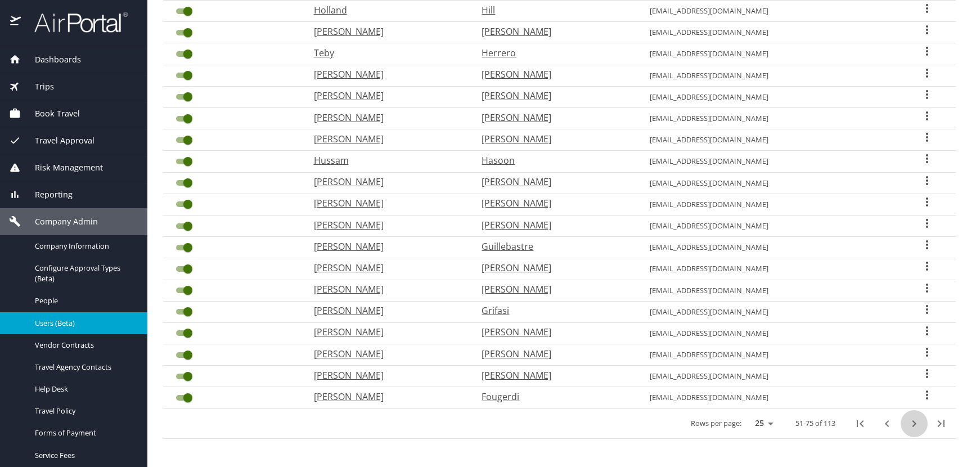
click at [907, 425] on icon "next page" at bounding box center [914, 424] width 14 height 14
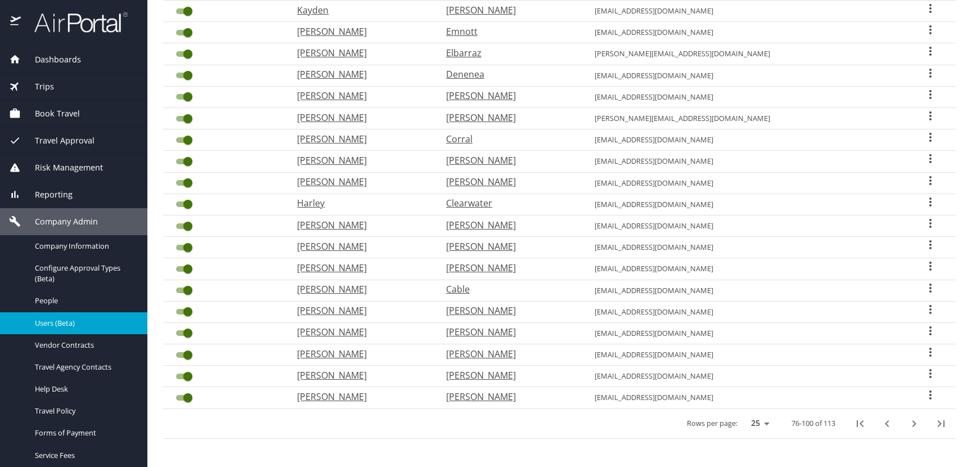
click at [929, 221] on icon "User Search Table" at bounding box center [930, 223] width 2 height 9
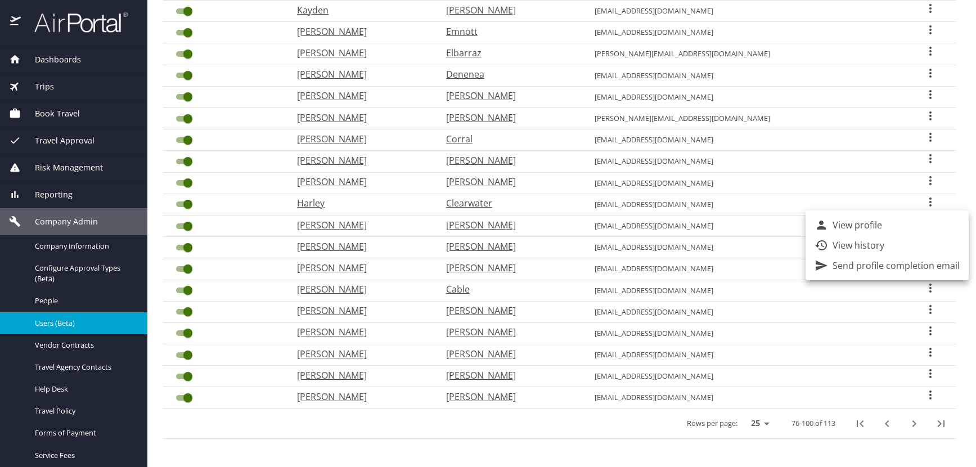
click at [883, 224] on li "View profile" at bounding box center [887, 225] width 163 height 20
select select "US"
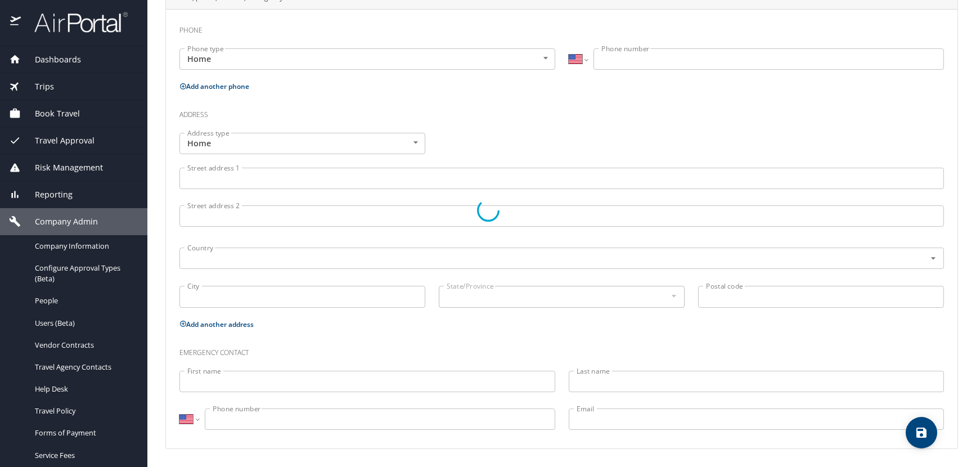
type input "Katie"
type input "Giovanna"
type input "Christy"
type input "[DEMOGRAPHIC_DATA]"
select select "US"
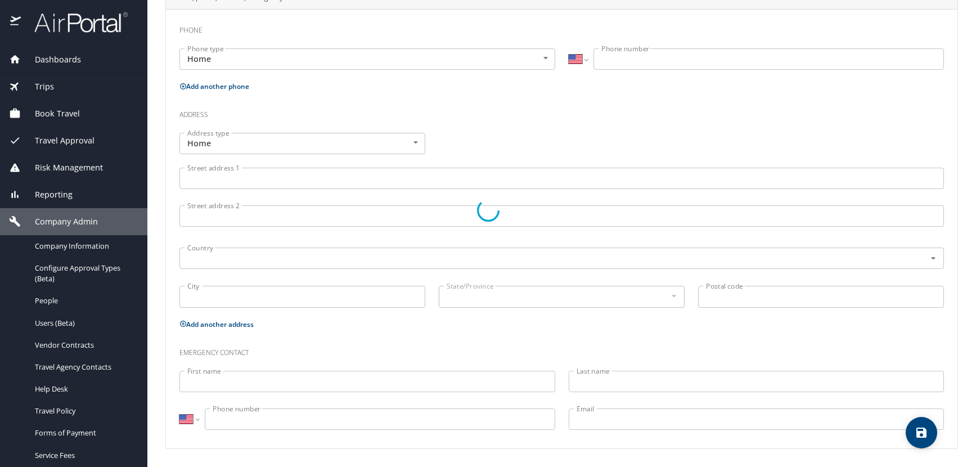
select select "US"
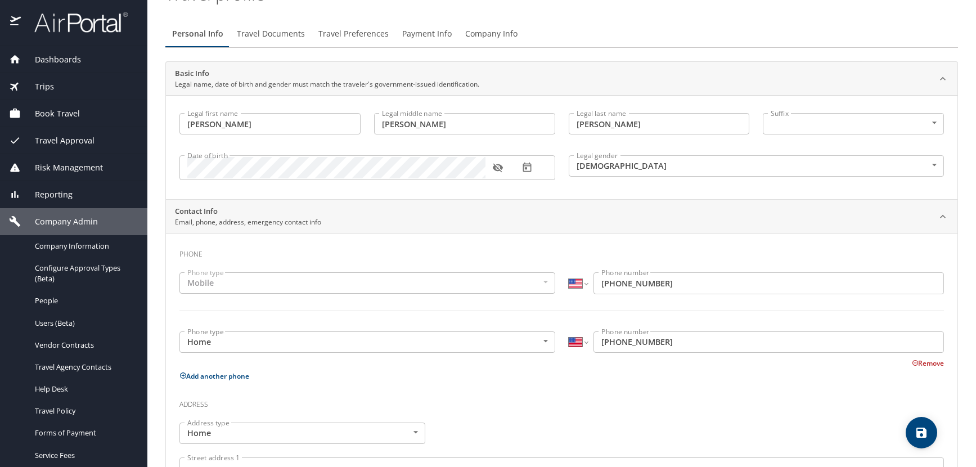
scroll to position [52, 0]
click at [501, 168] on icon "button" at bounding box center [498, 168] width 10 height 9
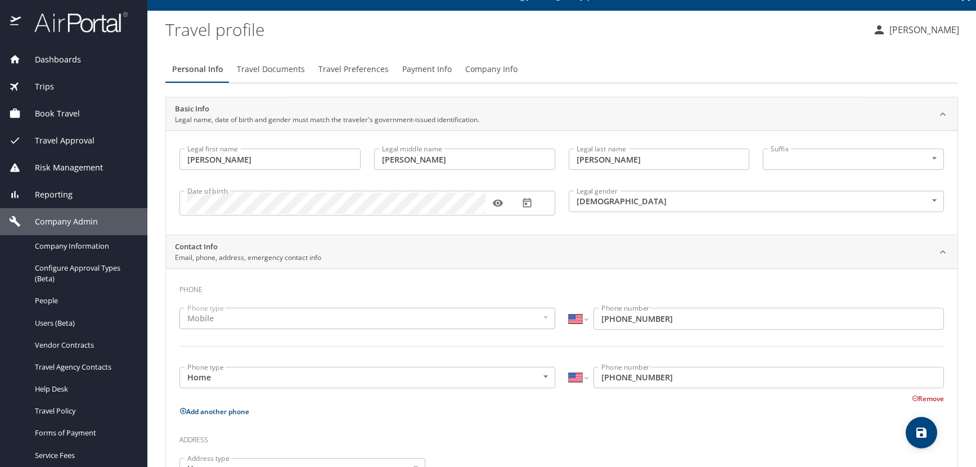
scroll to position [0, 0]
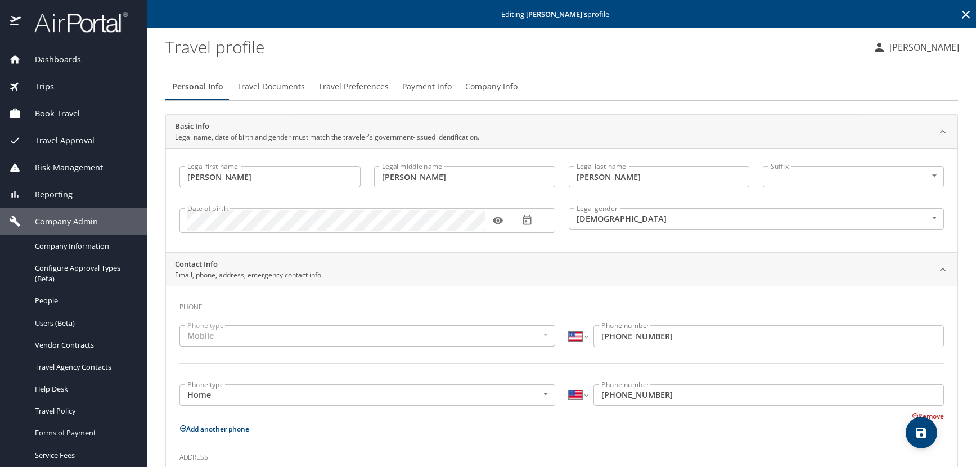
click at [959, 16] on icon at bounding box center [966, 15] width 14 height 14
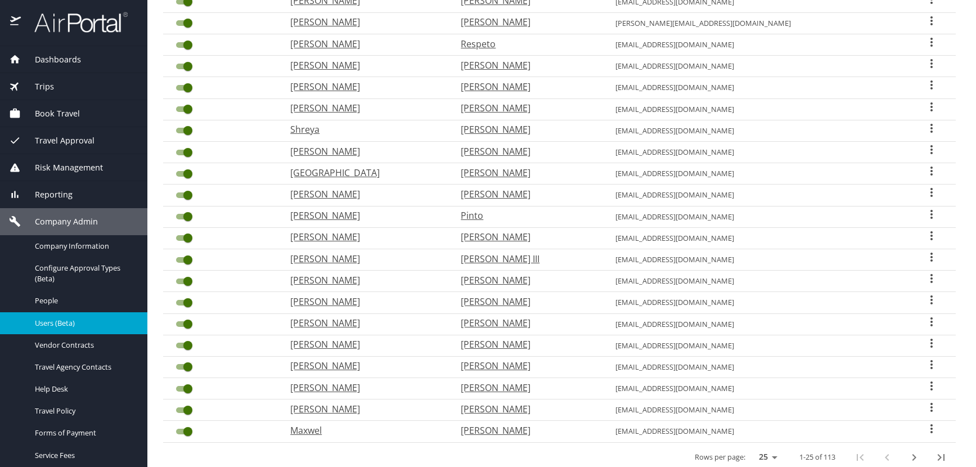
scroll to position [294, 0]
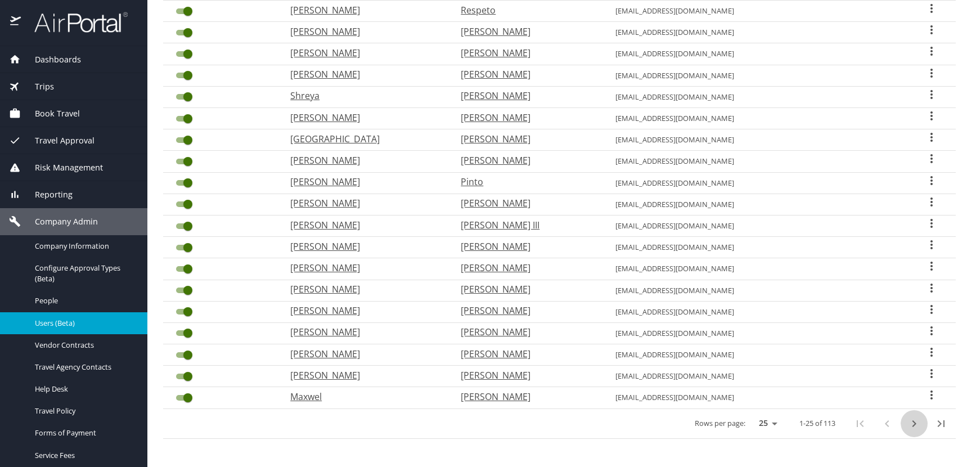
click at [907, 425] on icon "next page" at bounding box center [914, 424] width 14 height 14
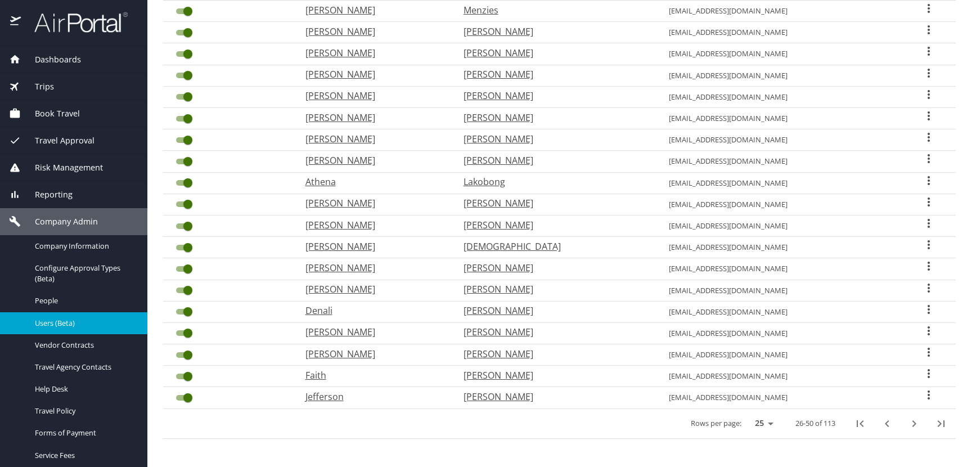
click at [907, 425] on icon "next page" at bounding box center [914, 424] width 14 height 14
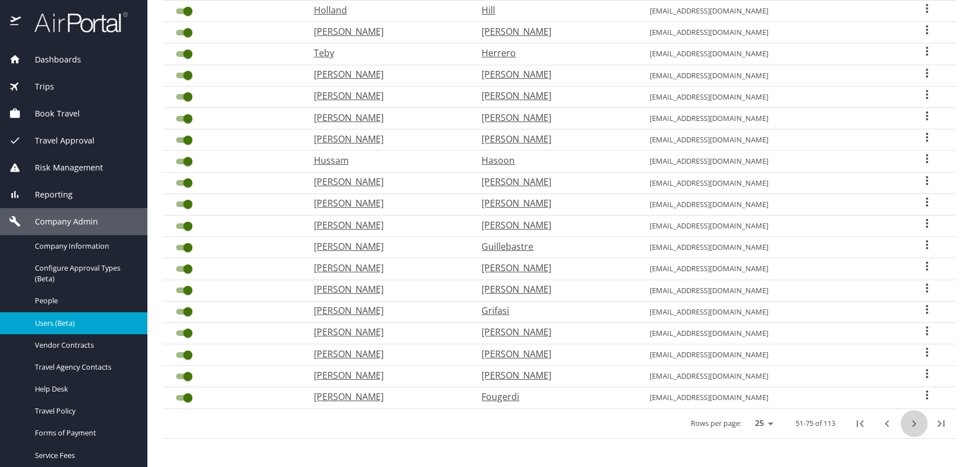
click at [907, 425] on icon "next page" at bounding box center [914, 424] width 14 height 14
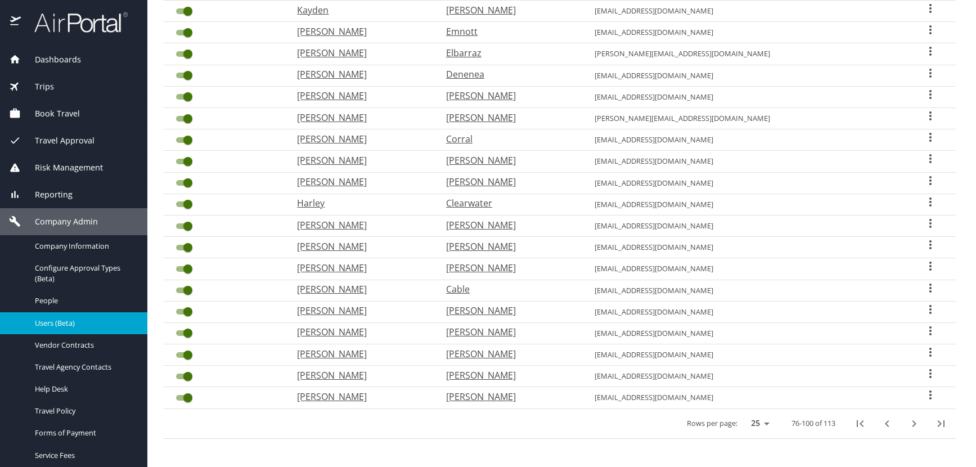
click at [924, 199] on icon "User Search Table" at bounding box center [931, 202] width 14 height 14
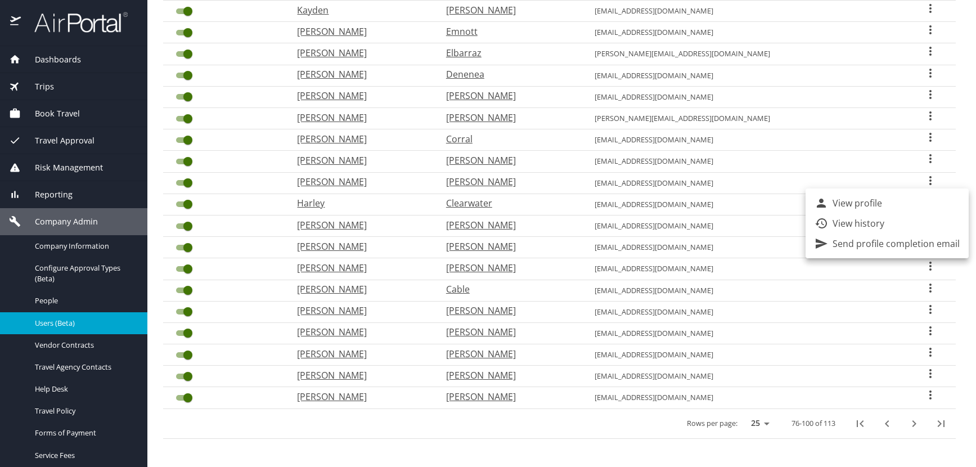
click at [892, 203] on li "View profile" at bounding box center [887, 203] width 163 height 20
select select "US"
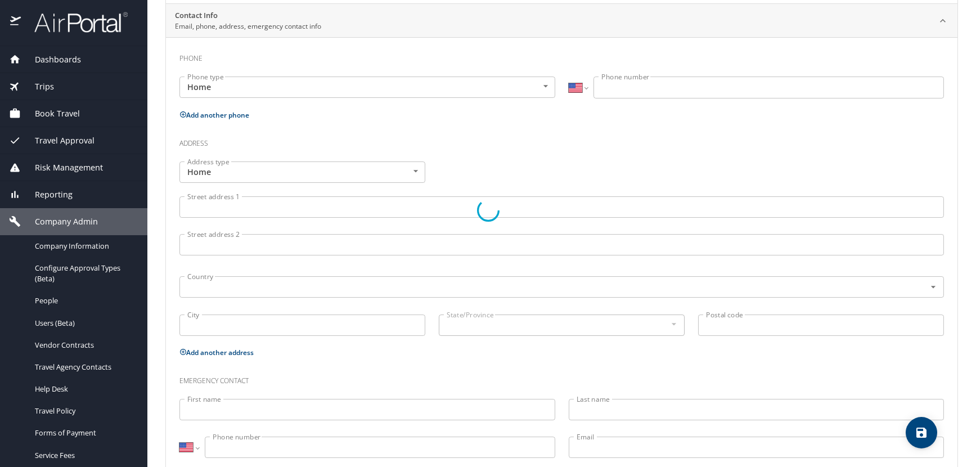
type input "Harley"
type input "Austin Allen"
type input "Clearwater"
type input "[DEMOGRAPHIC_DATA]"
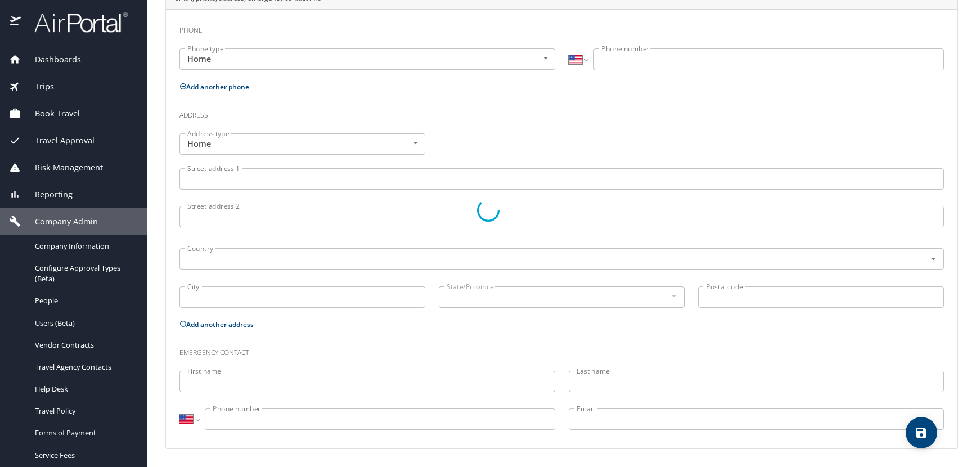
select select "US"
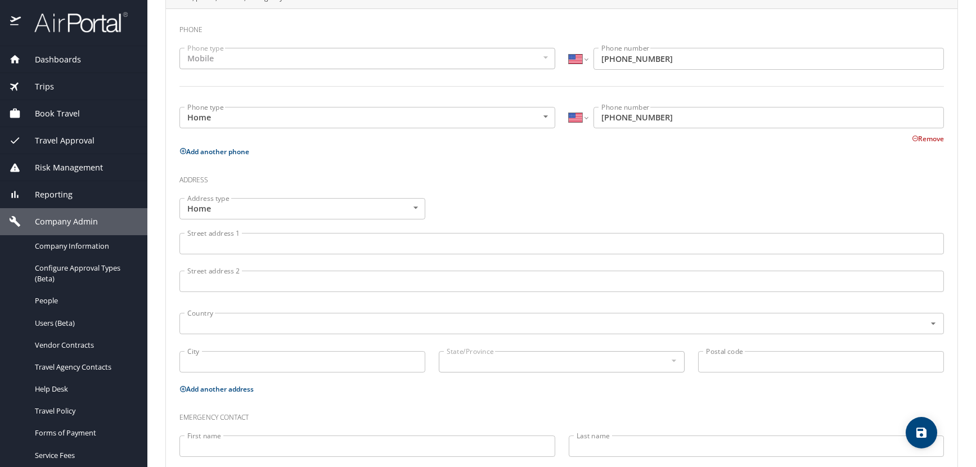
scroll to position [52, 0]
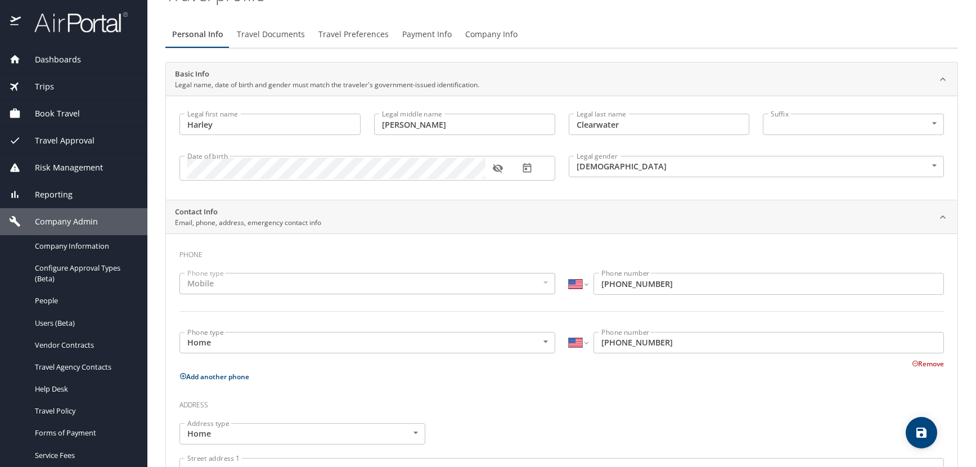
click at [500, 168] on icon "button" at bounding box center [497, 168] width 11 height 11
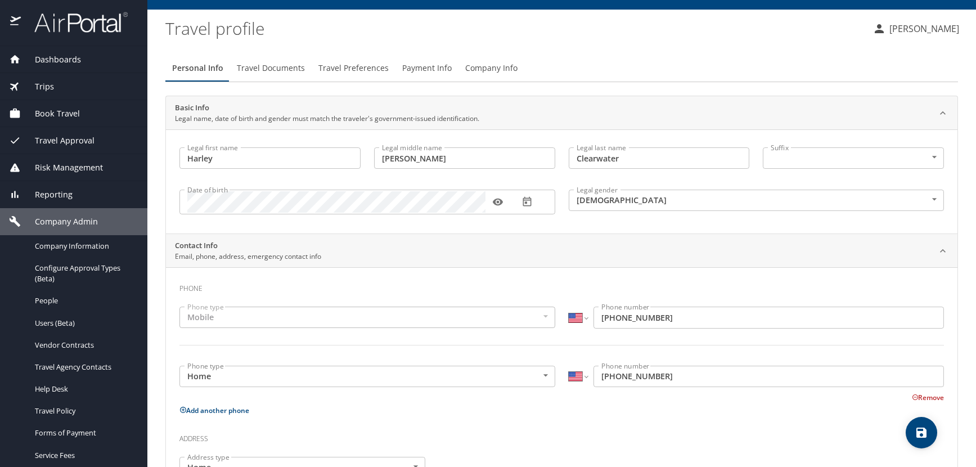
scroll to position [0, 0]
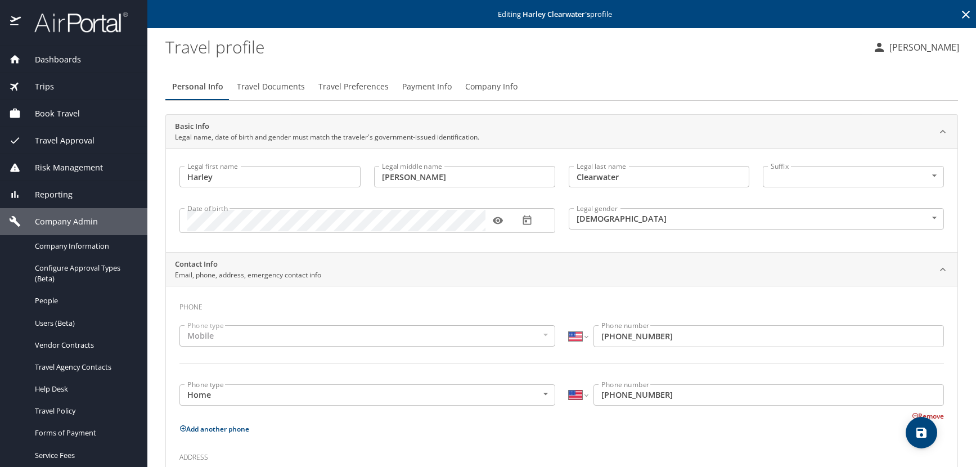
click at [962, 13] on icon at bounding box center [966, 15] width 8 height 8
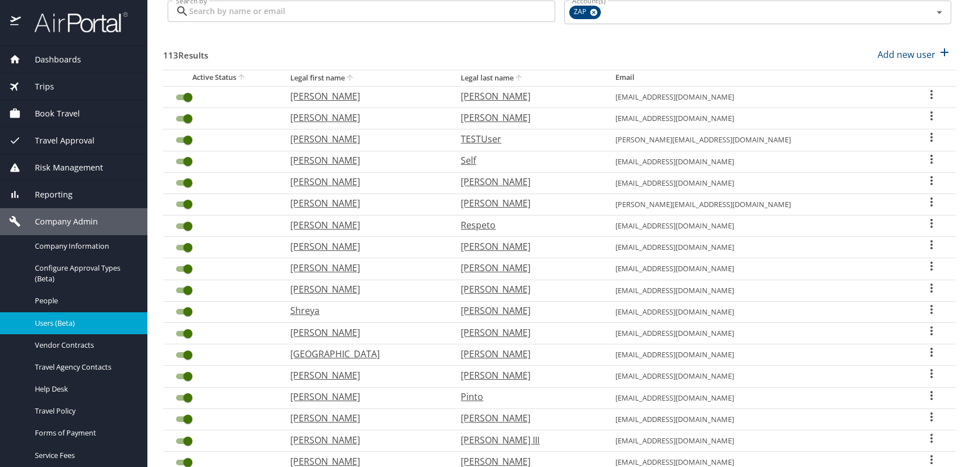
scroll to position [294, 0]
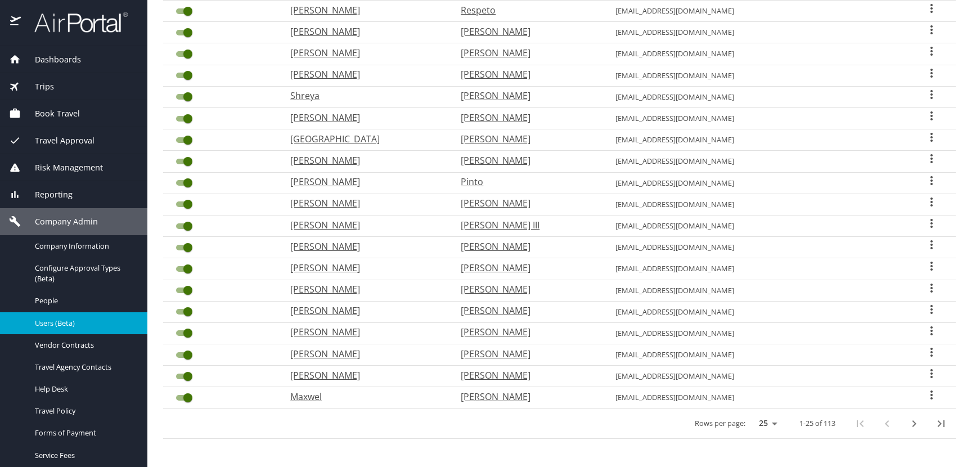
click at [907, 421] on icon "next page" at bounding box center [914, 424] width 14 height 14
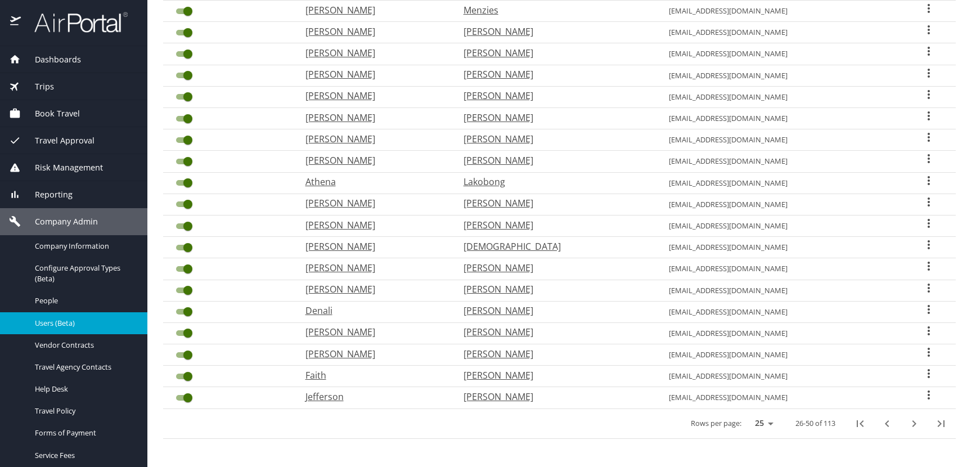
click at [907, 421] on icon "next page" at bounding box center [914, 424] width 14 height 14
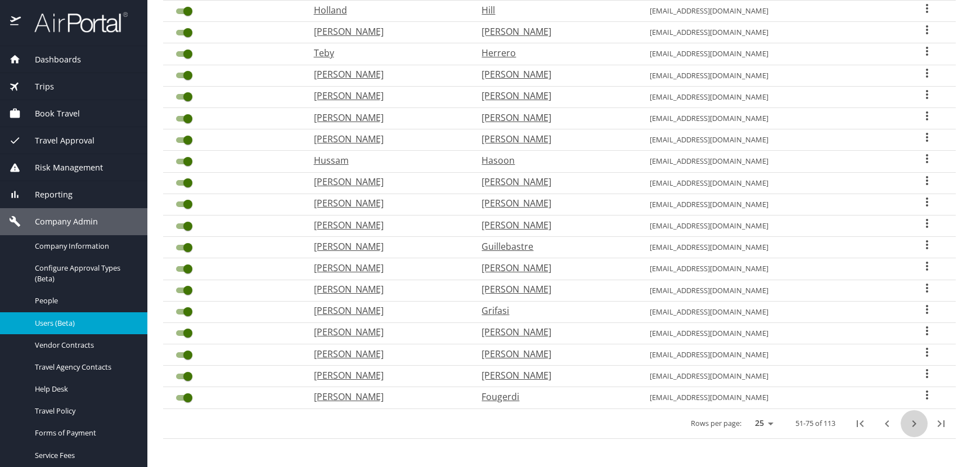
click at [907, 421] on icon "next page" at bounding box center [914, 424] width 14 height 14
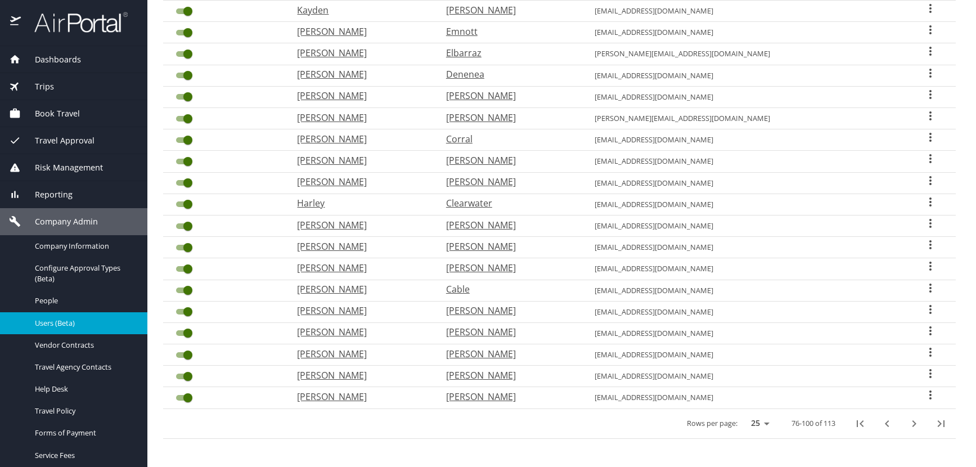
click at [924, 180] on icon "User Search Table" at bounding box center [931, 181] width 14 height 14
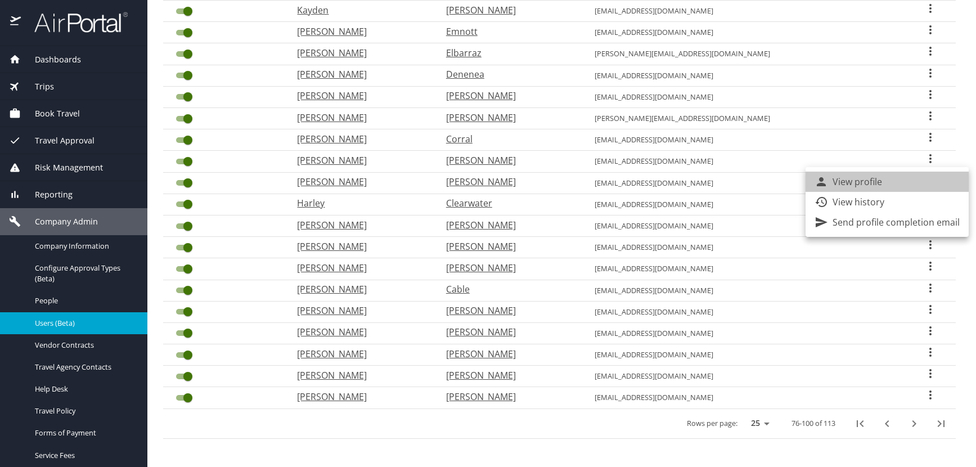
click at [895, 184] on li "View profile" at bounding box center [887, 182] width 163 height 20
select select "US"
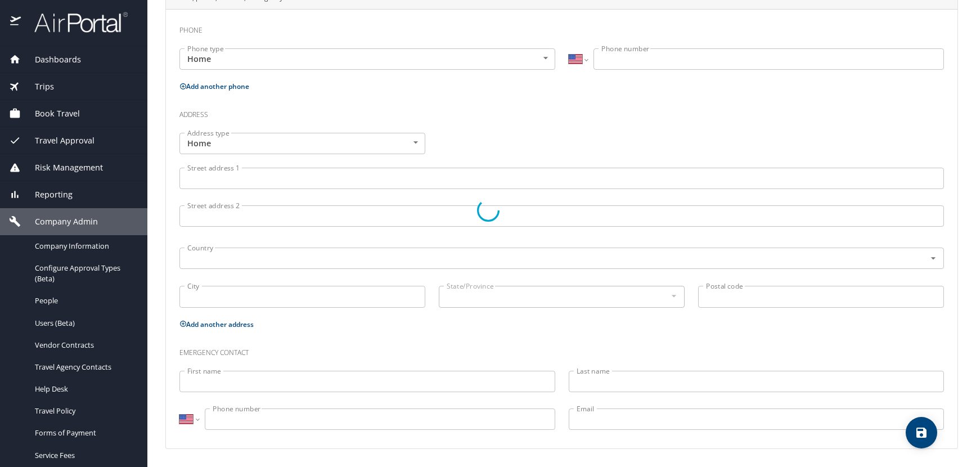
type input "Jason"
type input "Andrew"
type input "Clerkin"
type input "[DEMOGRAPHIC_DATA]"
select select "US"
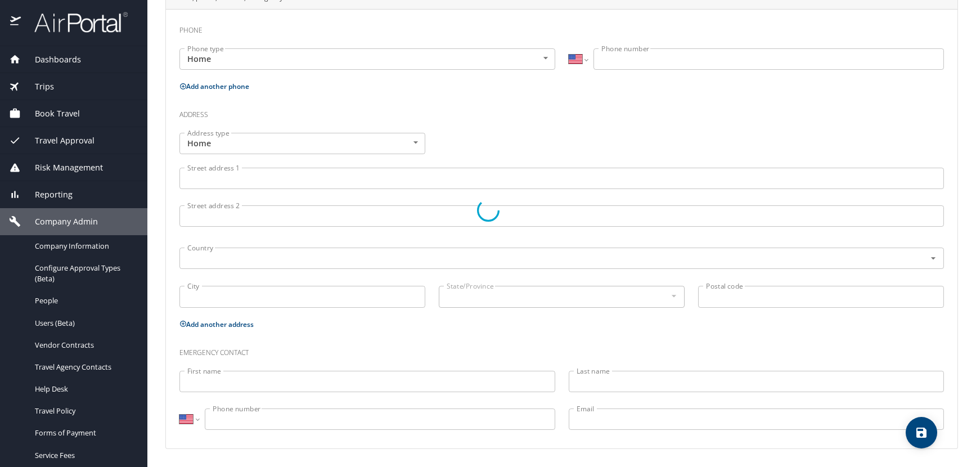
select select "US"
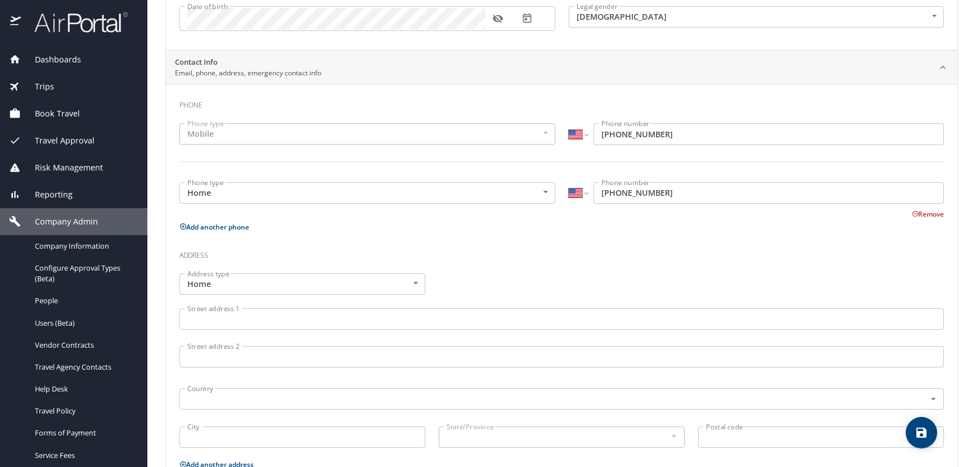
scroll to position [52, 0]
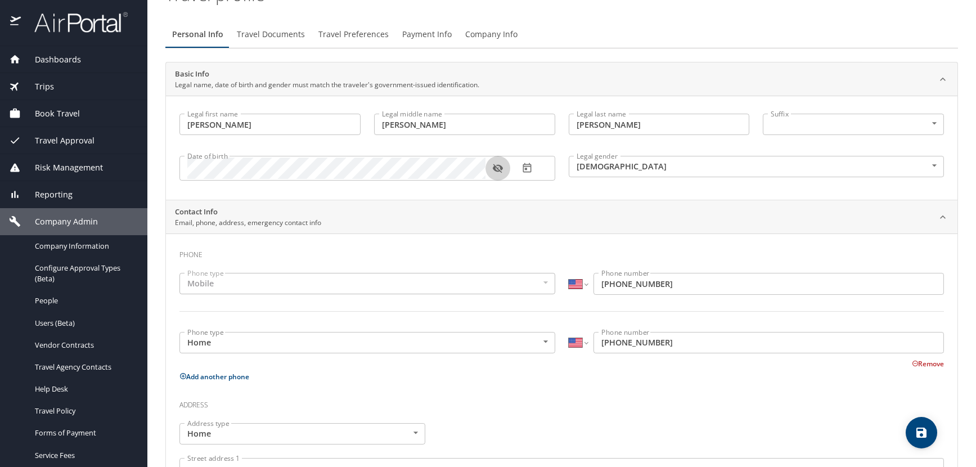
click at [497, 169] on icon "button" at bounding box center [498, 168] width 10 height 9
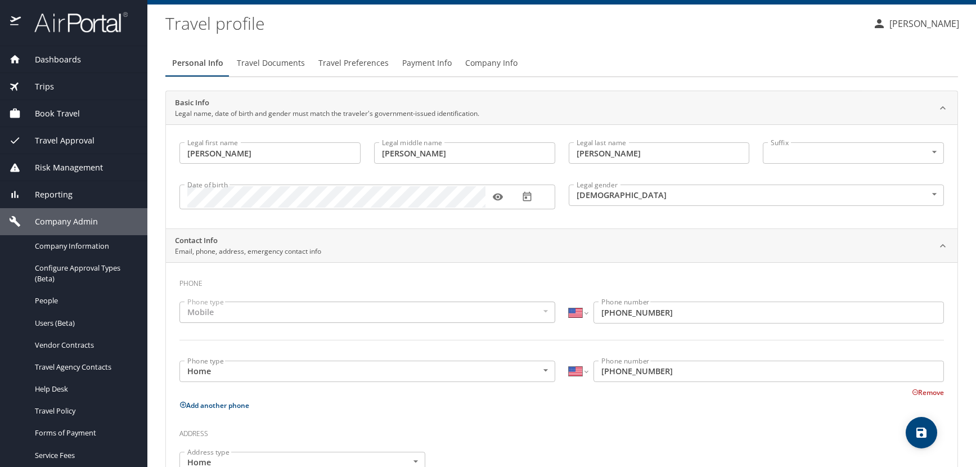
scroll to position [0, 0]
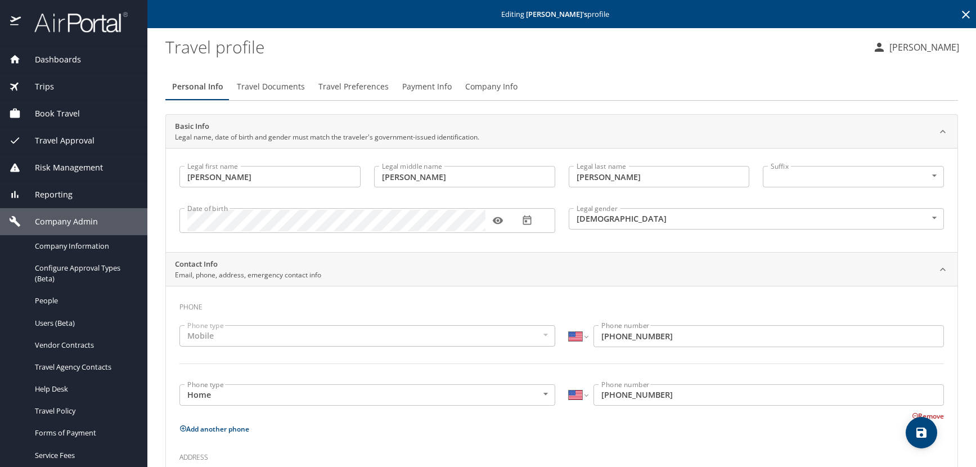
click at [959, 16] on icon at bounding box center [966, 15] width 14 height 14
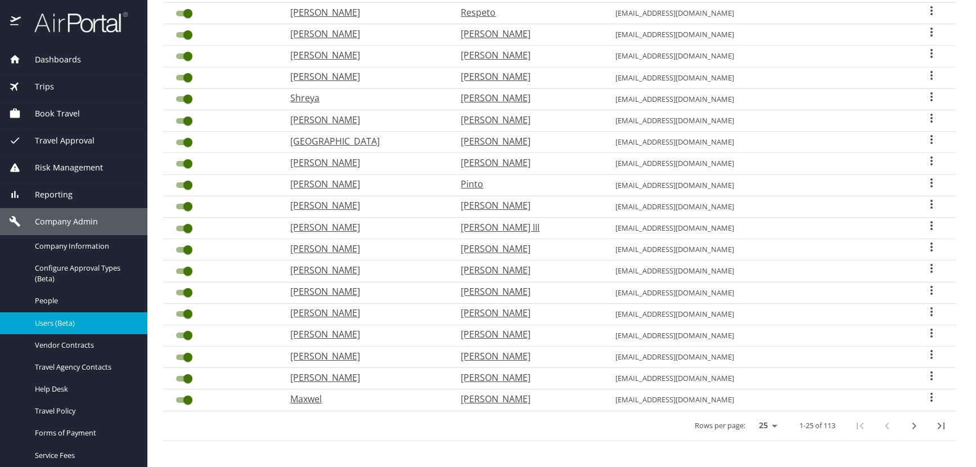
scroll to position [294, 0]
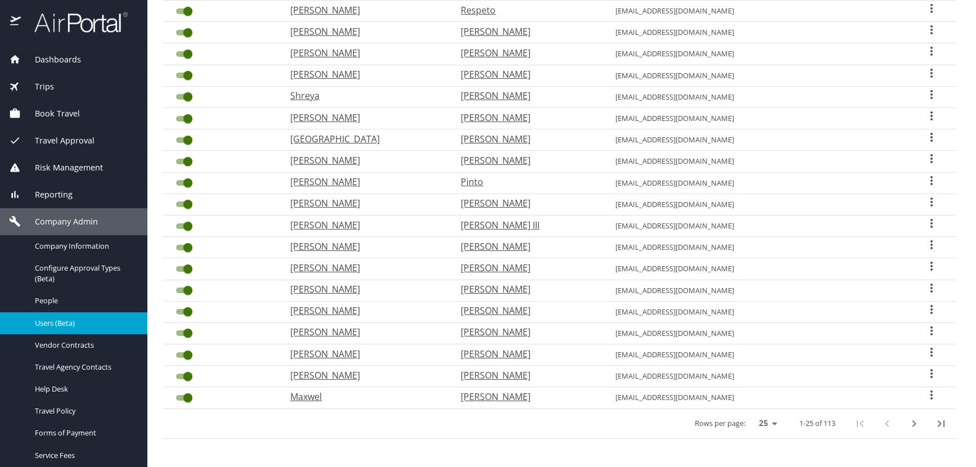
click at [908, 424] on icon "next page" at bounding box center [914, 424] width 14 height 14
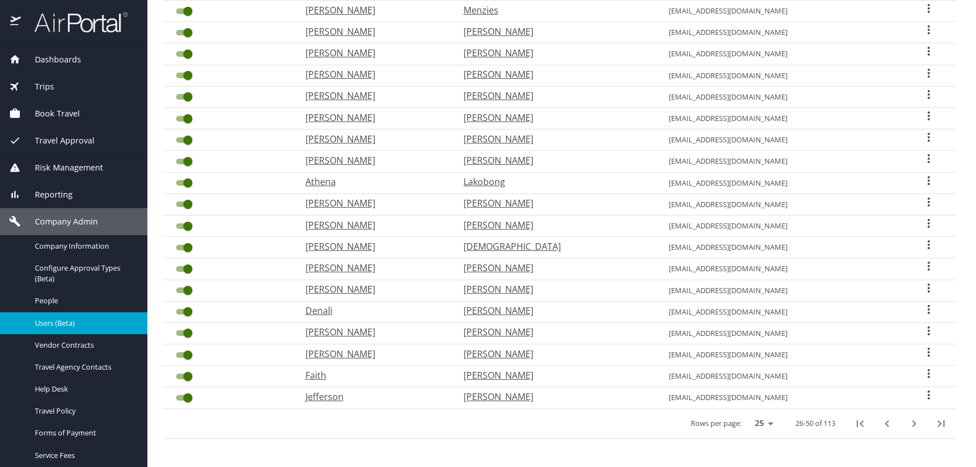
click at [908, 424] on icon "next page" at bounding box center [914, 424] width 14 height 14
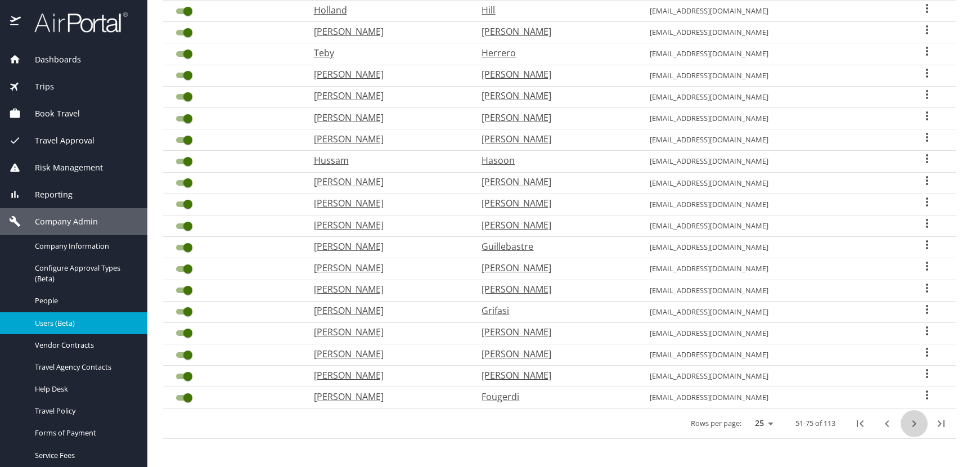
click at [908, 424] on icon "next page" at bounding box center [914, 424] width 14 height 14
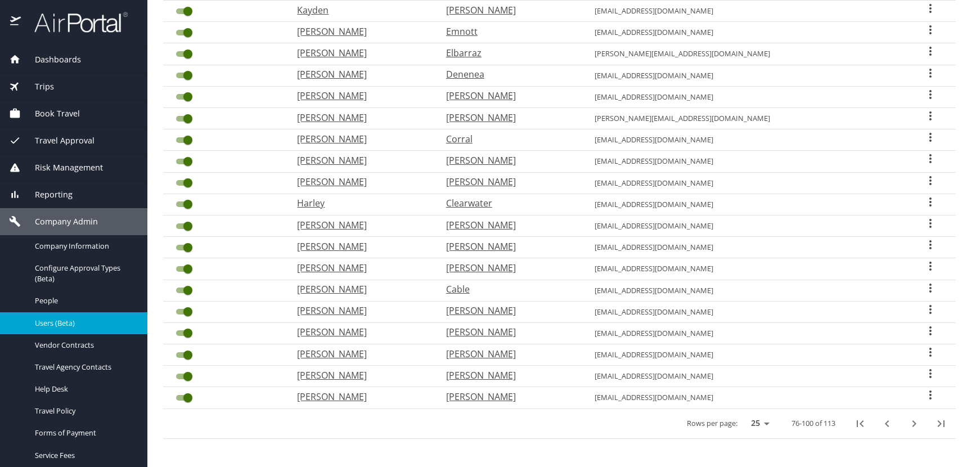
click at [924, 155] on icon "User Search Table" at bounding box center [931, 159] width 14 height 14
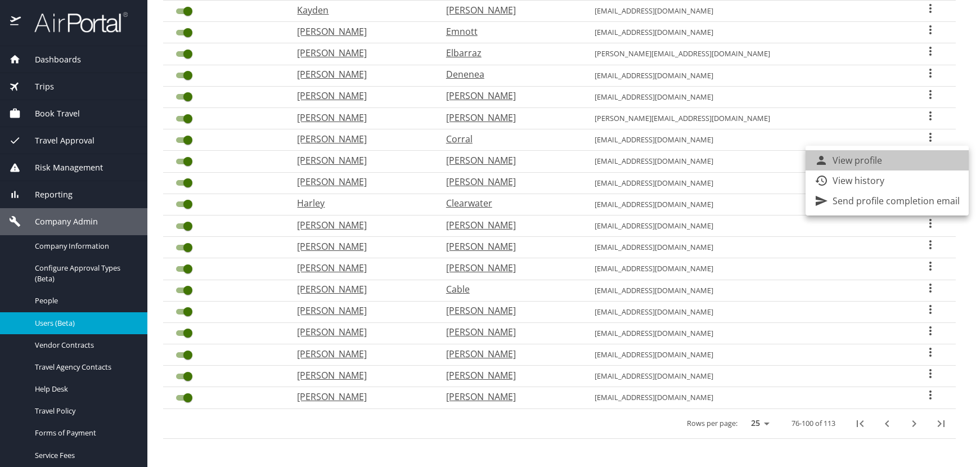
click at [890, 160] on li "View profile" at bounding box center [887, 160] width 163 height 20
select select "US"
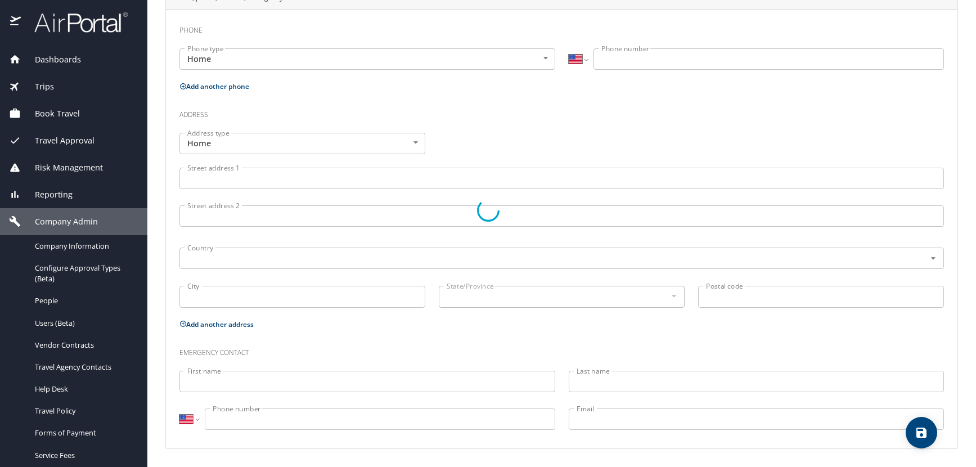
select select "US"
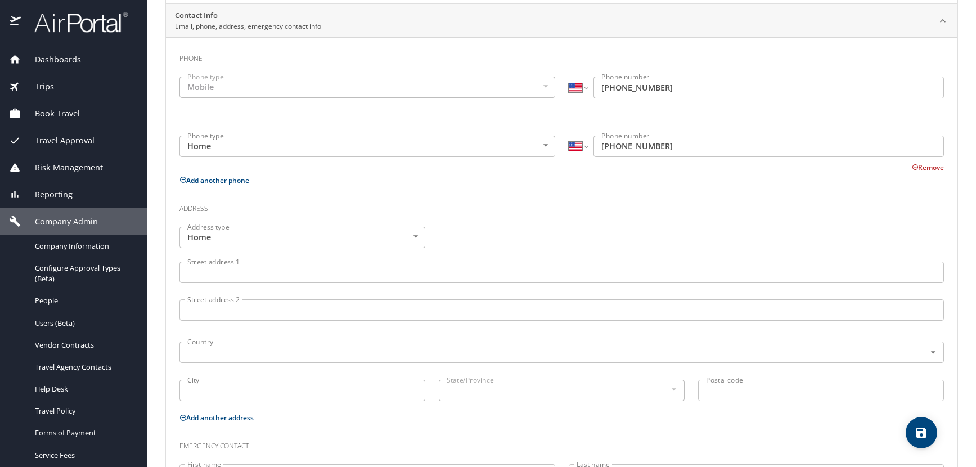
type input "Christopher"
type input "Wayne"
type input "Combs"
type input "[DEMOGRAPHIC_DATA]"
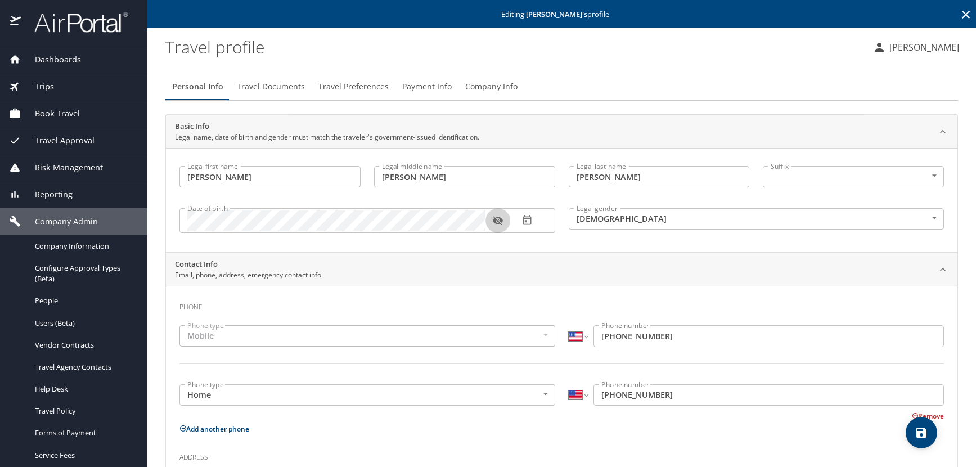
click at [500, 222] on icon "button" at bounding box center [498, 221] width 10 height 9
click at [962, 15] on icon at bounding box center [966, 15] width 8 height 8
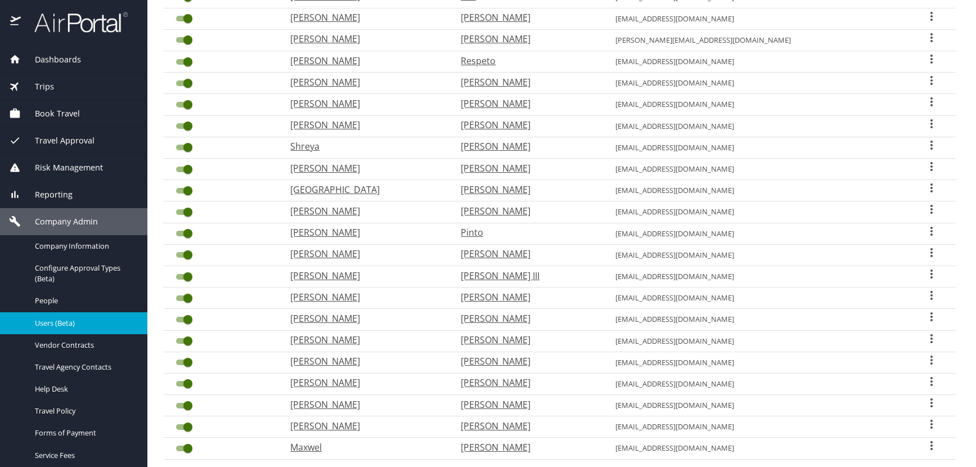
scroll to position [281, 0]
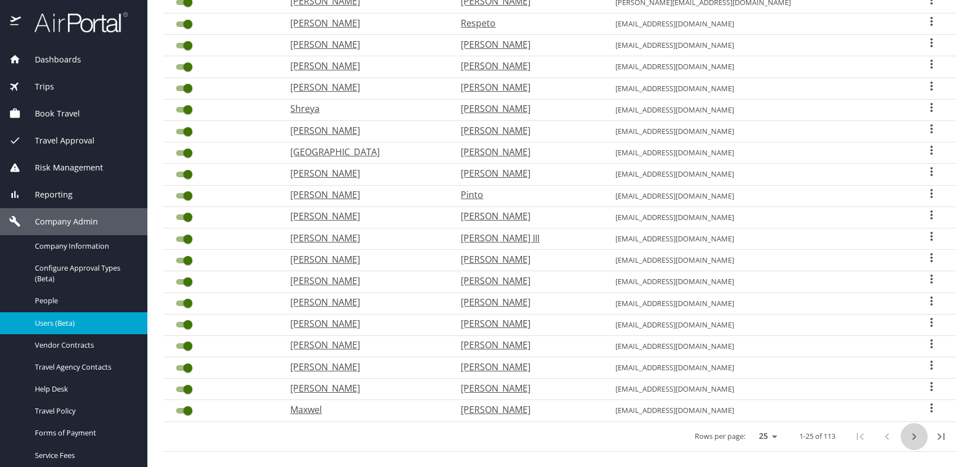
click at [907, 439] on icon "next page" at bounding box center [914, 437] width 14 height 14
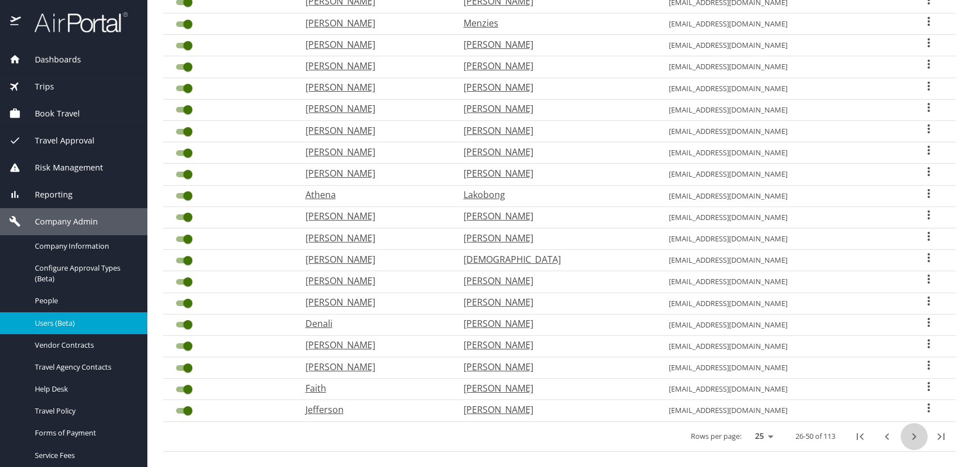
click at [907, 439] on icon "next page" at bounding box center [914, 437] width 14 height 14
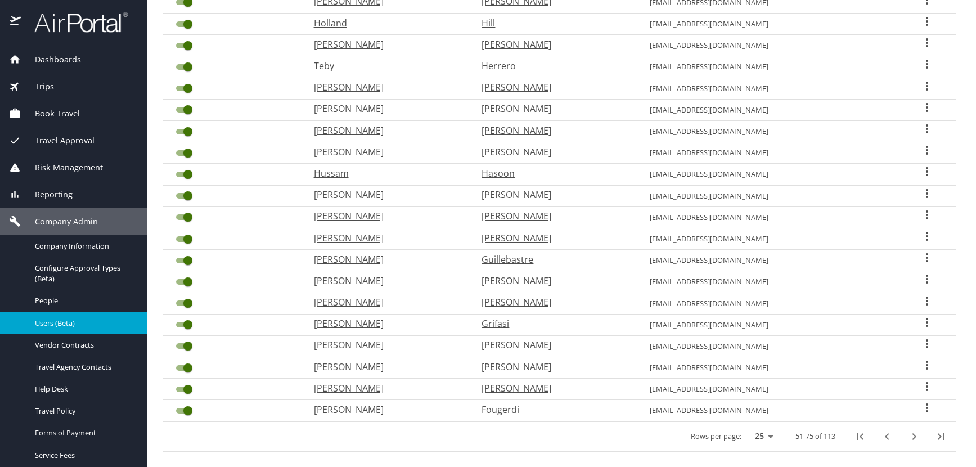
click at [907, 439] on icon "next page" at bounding box center [914, 437] width 14 height 14
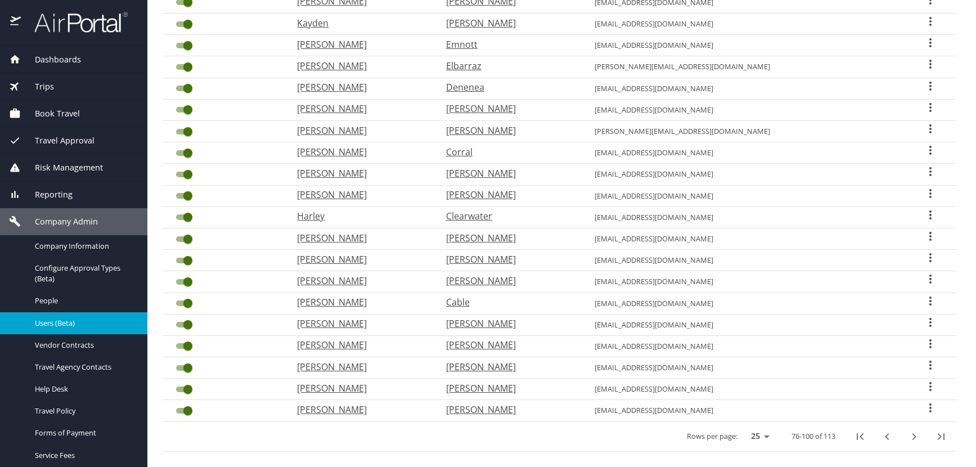
click at [924, 149] on icon "User Search Table" at bounding box center [931, 150] width 14 height 14
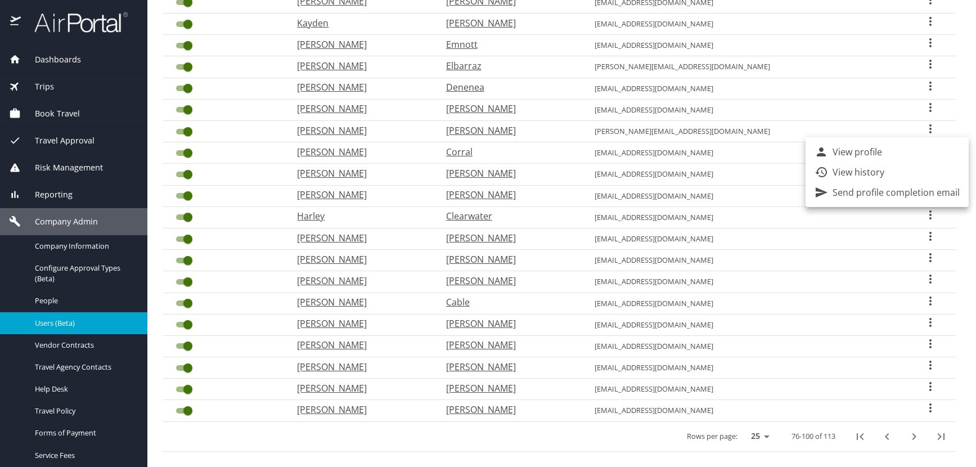
click at [892, 152] on li "View profile" at bounding box center [887, 152] width 163 height 20
select select "US"
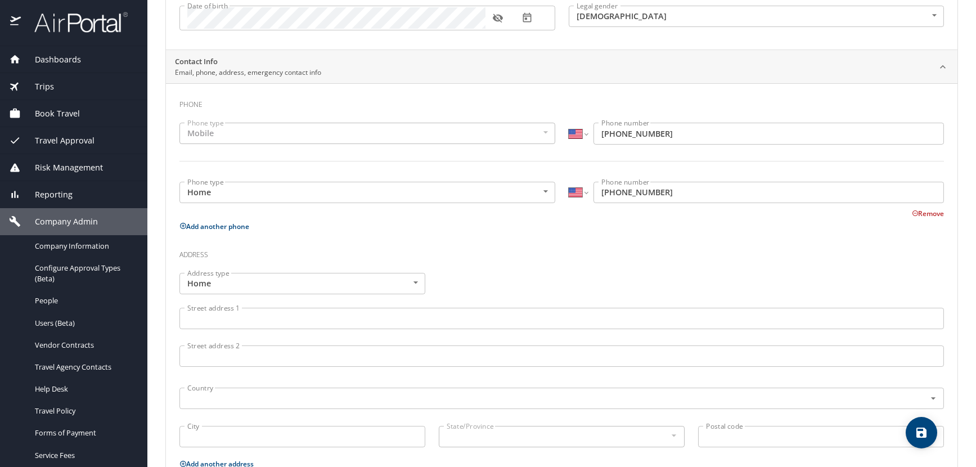
scroll to position [109, 0]
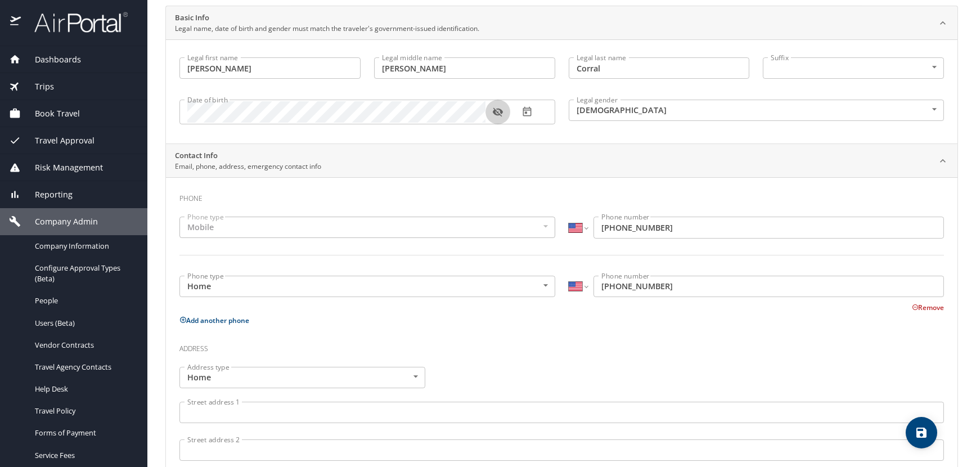
click at [499, 113] on icon "button" at bounding box center [497, 111] width 11 height 11
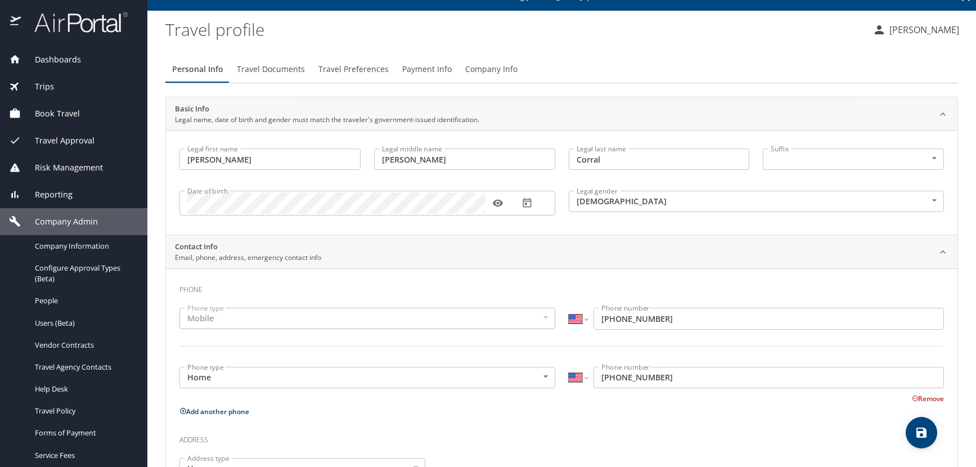
scroll to position [0, 0]
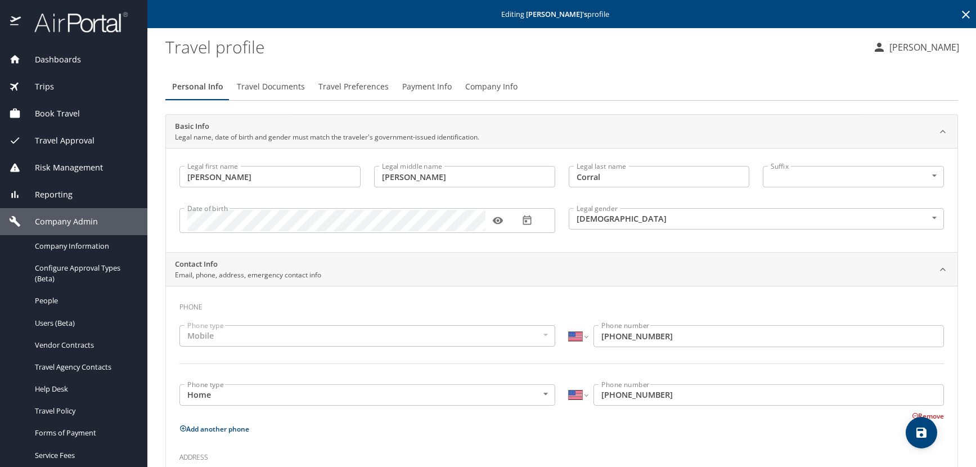
click at [962, 14] on icon at bounding box center [966, 15] width 8 height 8
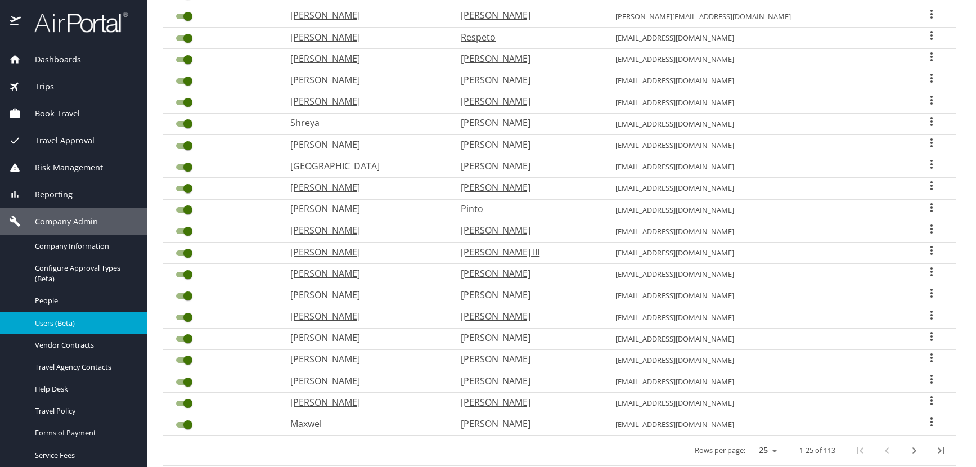
scroll to position [294, 0]
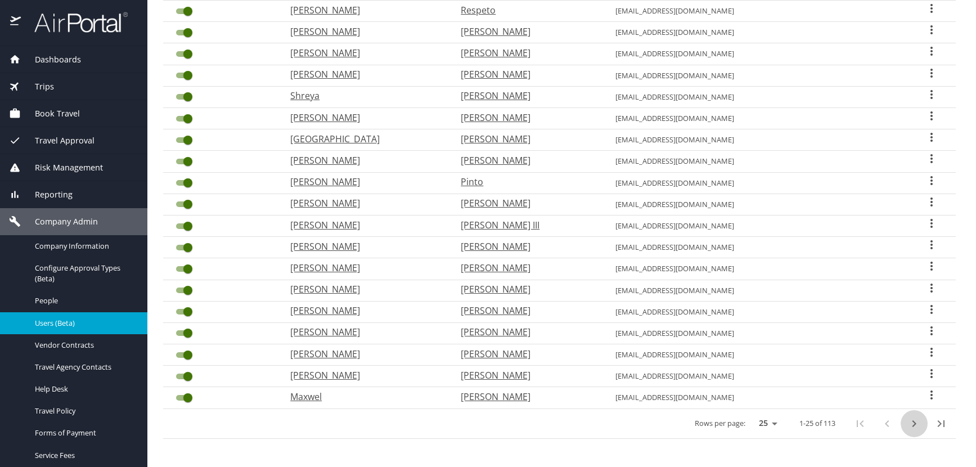
click at [907, 424] on icon "next page" at bounding box center [914, 424] width 14 height 14
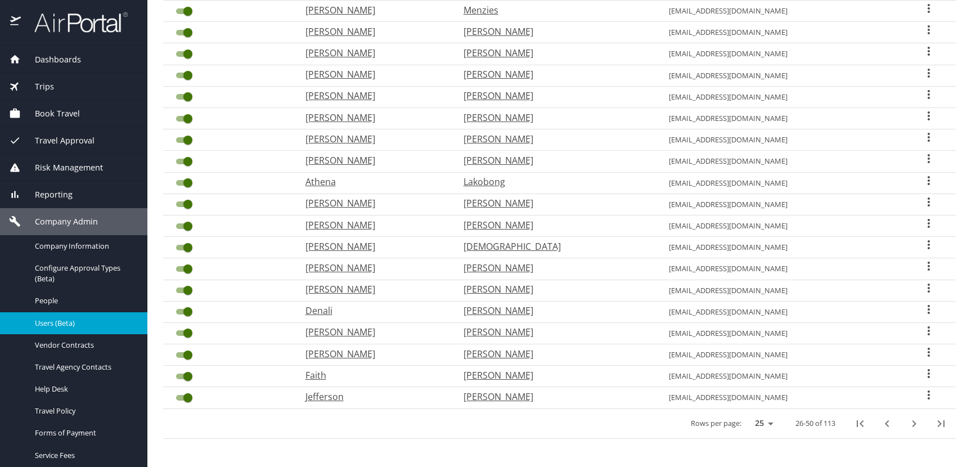
click at [907, 424] on icon "next page" at bounding box center [914, 424] width 14 height 14
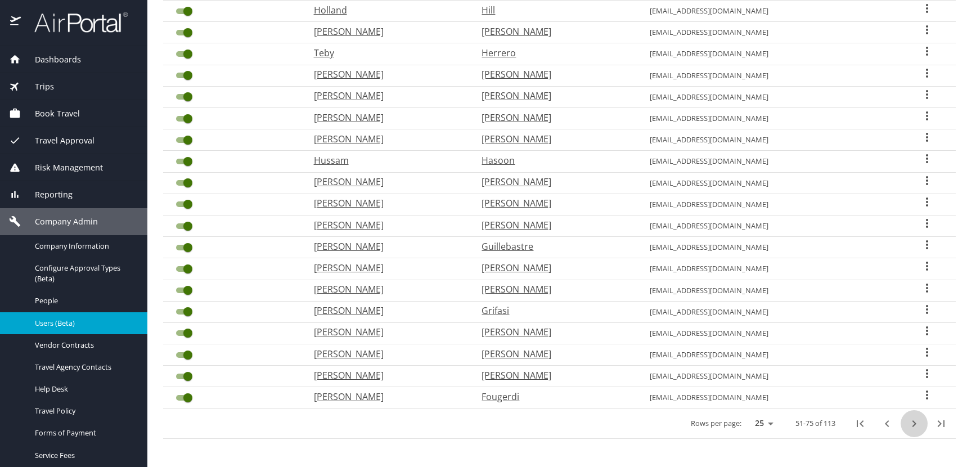
click at [907, 424] on icon "next page" at bounding box center [914, 424] width 14 height 14
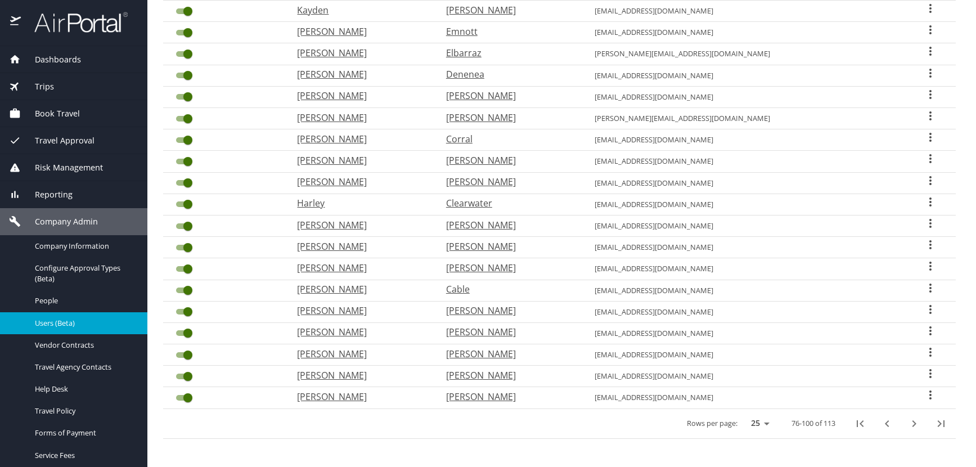
click at [924, 114] on icon "User Search Table" at bounding box center [931, 116] width 14 height 14
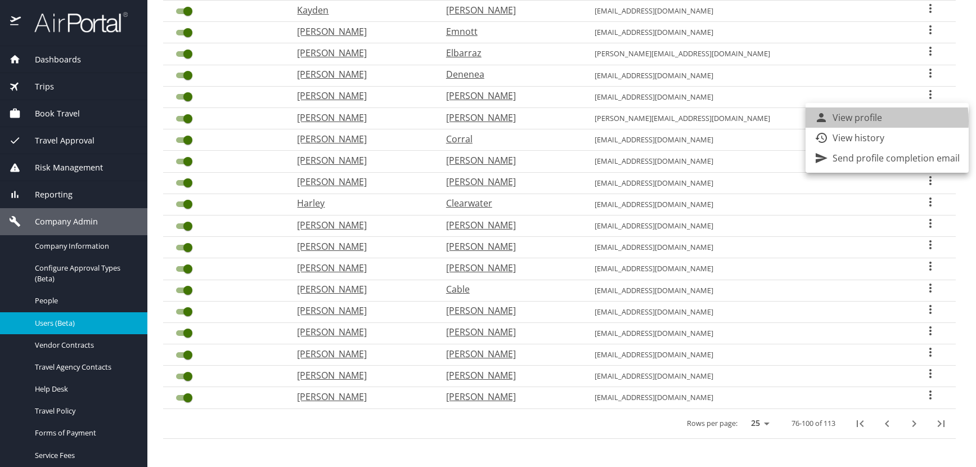
click at [861, 121] on p "View profile" at bounding box center [858, 118] width 50 height 14
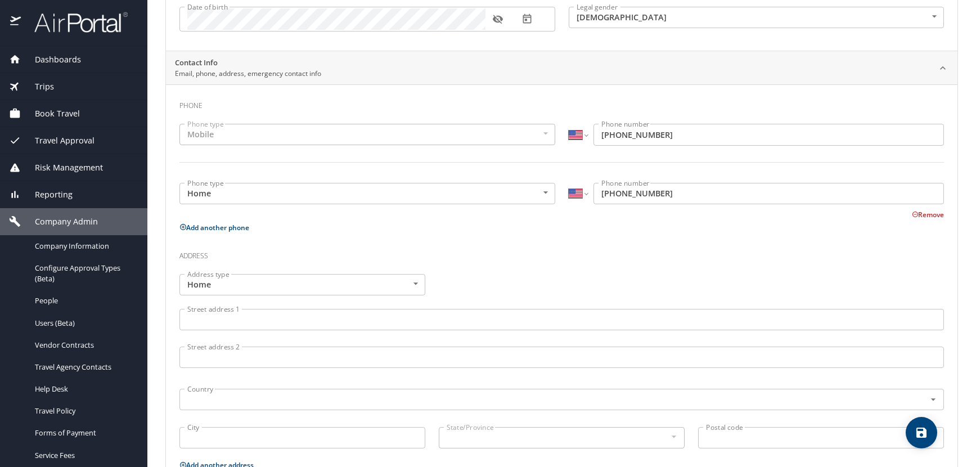
scroll to position [109, 0]
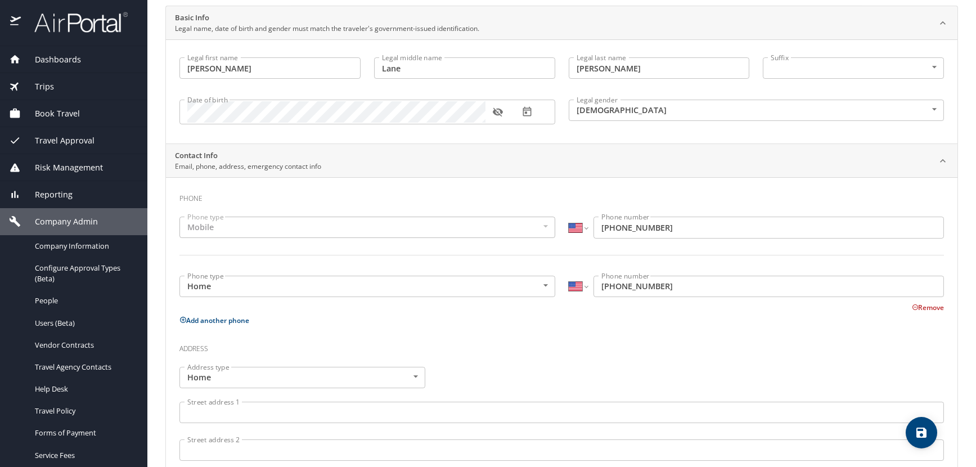
click at [495, 112] on icon "button" at bounding box center [498, 112] width 10 height 9
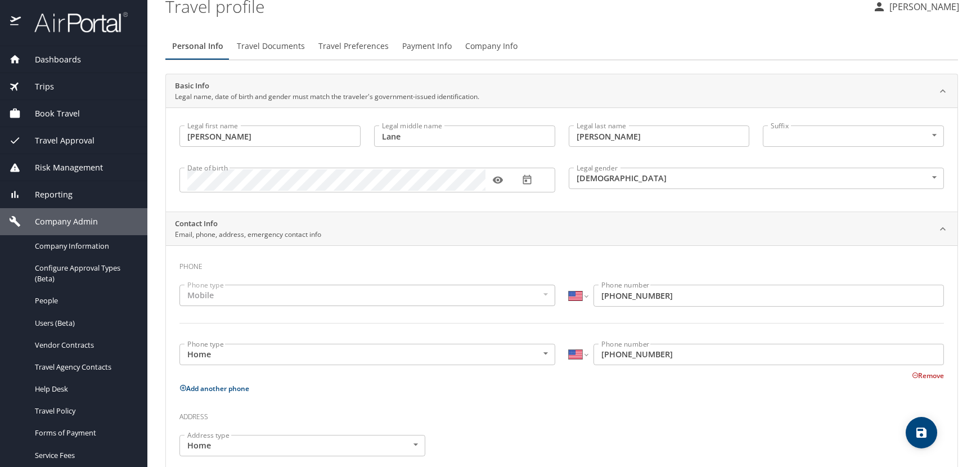
scroll to position [0, 0]
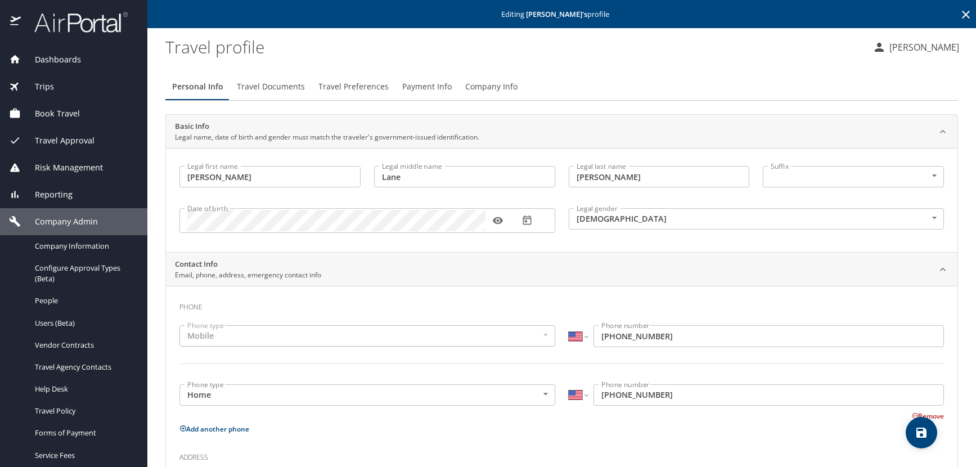
click at [959, 11] on icon at bounding box center [966, 15] width 14 height 14
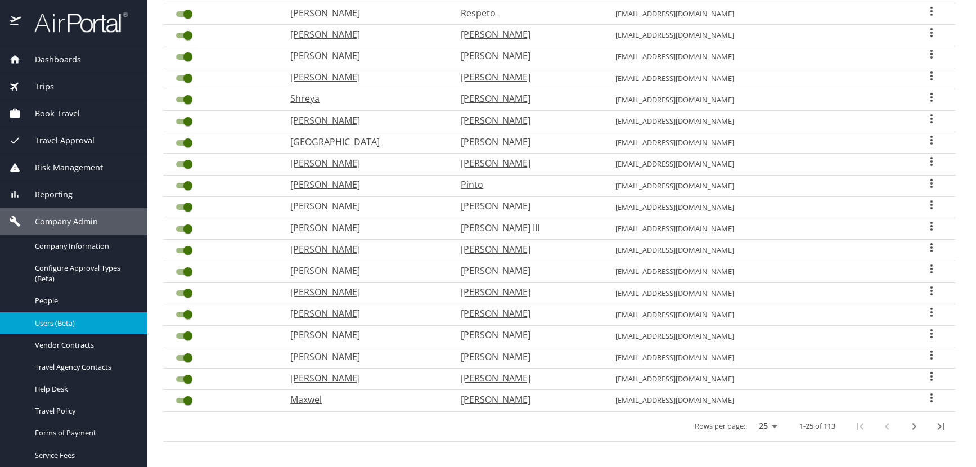
scroll to position [294, 0]
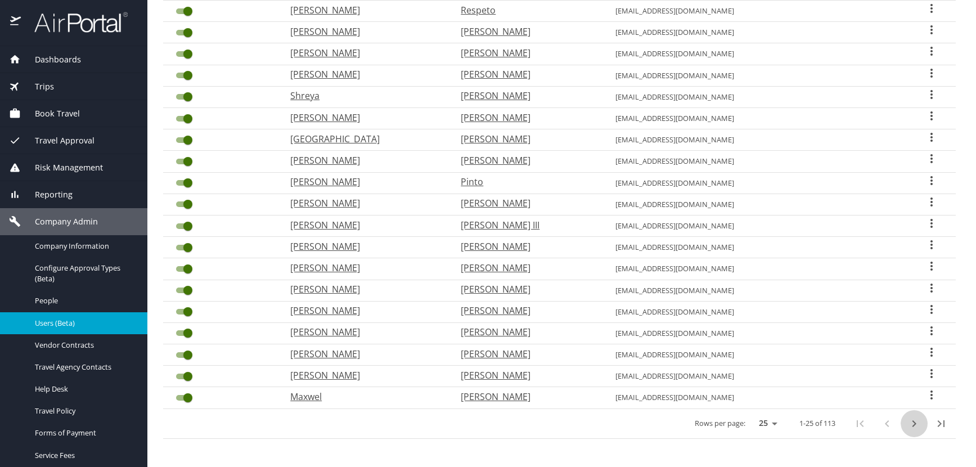
click at [913, 424] on icon "next page" at bounding box center [915, 423] width 4 height 7
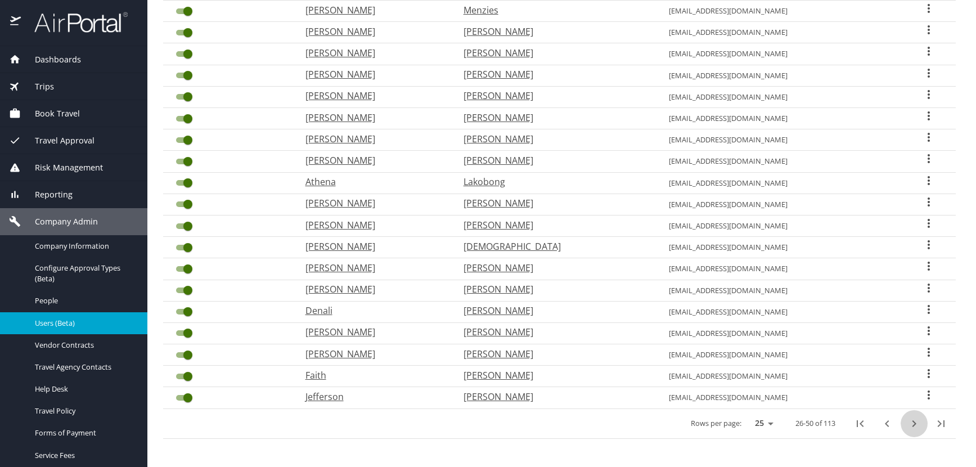
click at [913, 424] on icon "next page" at bounding box center [915, 423] width 4 height 7
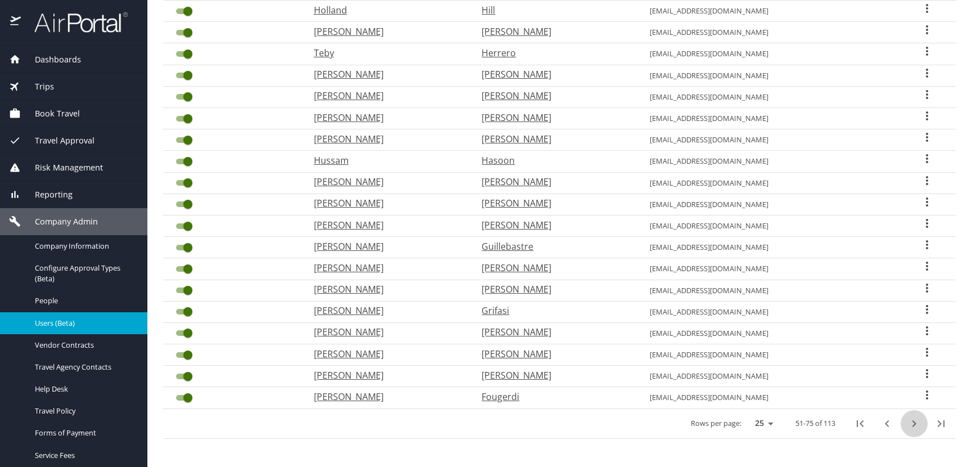
click at [913, 424] on icon "next page" at bounding box center [915, 423] width 4 height 7
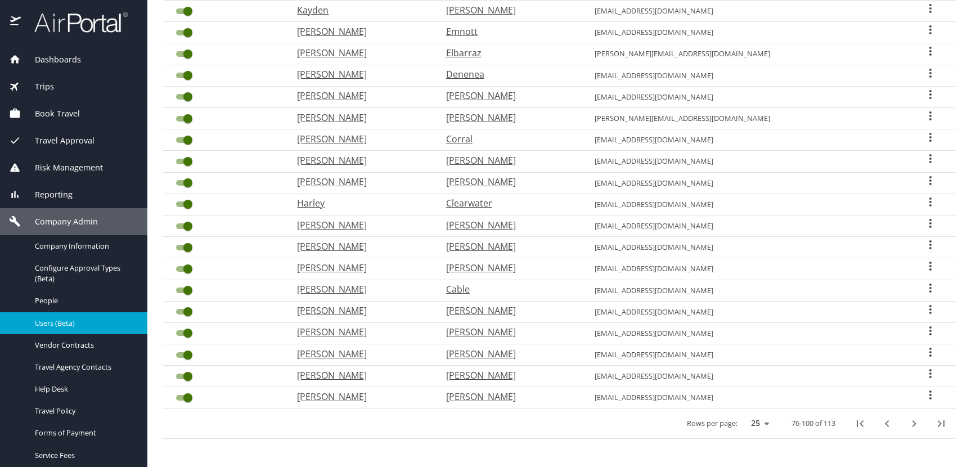
click at [924, 93] on icon "User Search Table" at bounding box center [931, 95] width 14 height 14
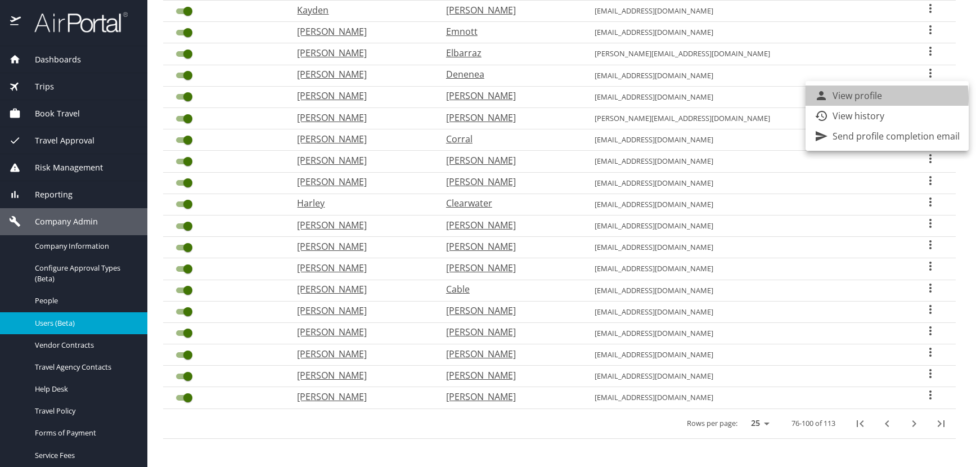
click at [869, 98] on p "View profile" at bounding box center [858, 96] width 50 height 14
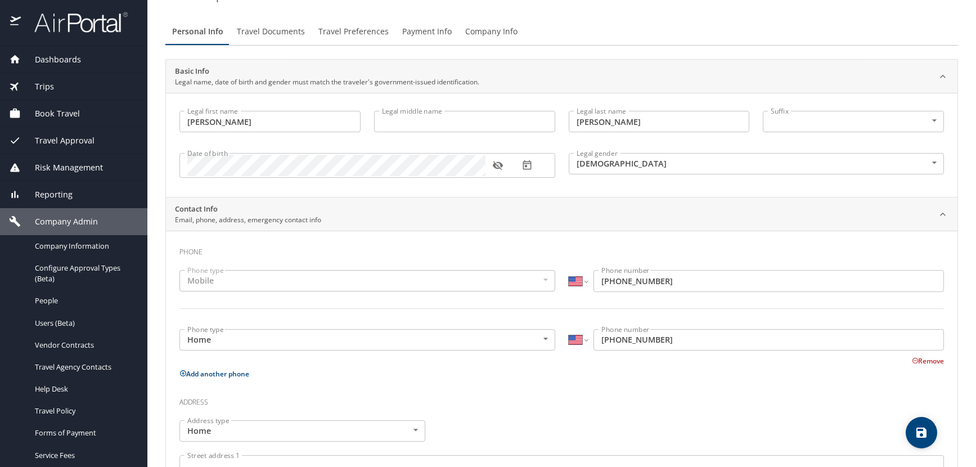
scroll to position [52, 0]
click at [498, 167] on icon "button" at bounding box center [497, 168] width 11 height 11
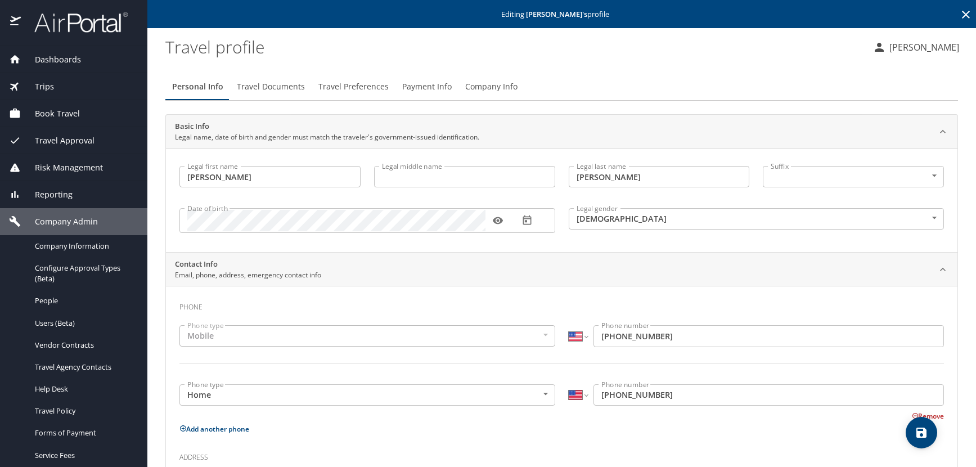
click at [962, 14] on icon at bounding box center [966, 15] width 8 height 8
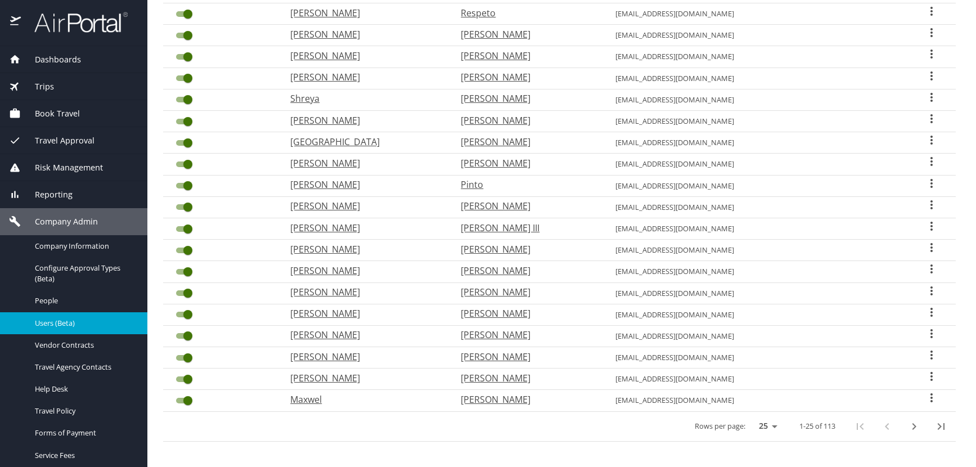
scroll to position [294, 0]
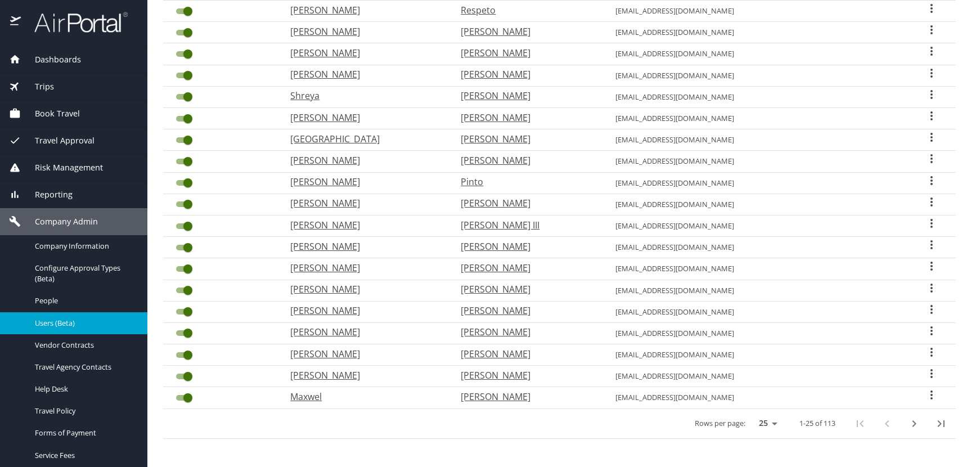
click at [908, 422] on icon "next page" at bounding box center [914, 424] width 14 height 14
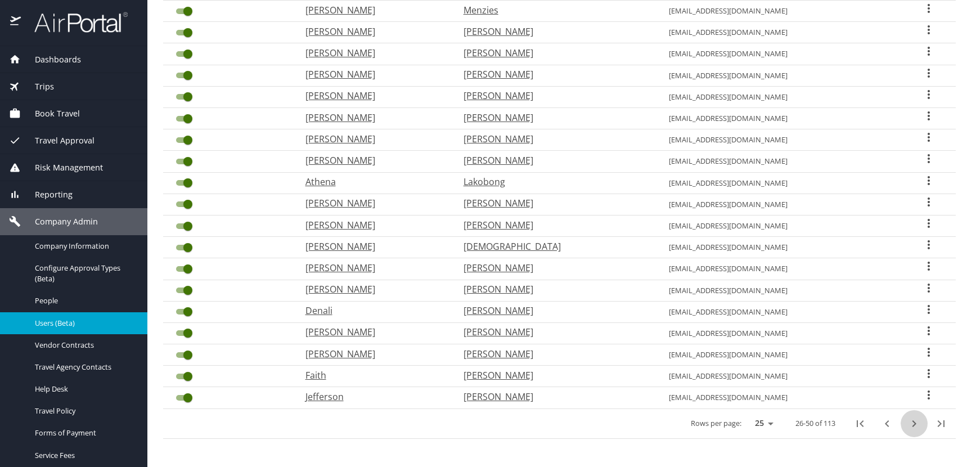
click at [907, 421] on icon "next page" at bounding box center [914, 424] width 14 height 14
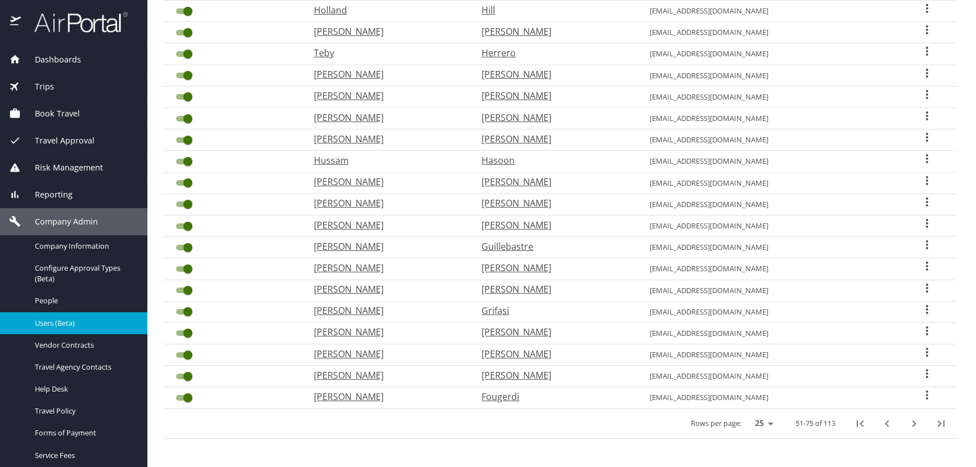
click at [907, 424] on icon "next page" at bounding box center [914, 424] width 14 height 14
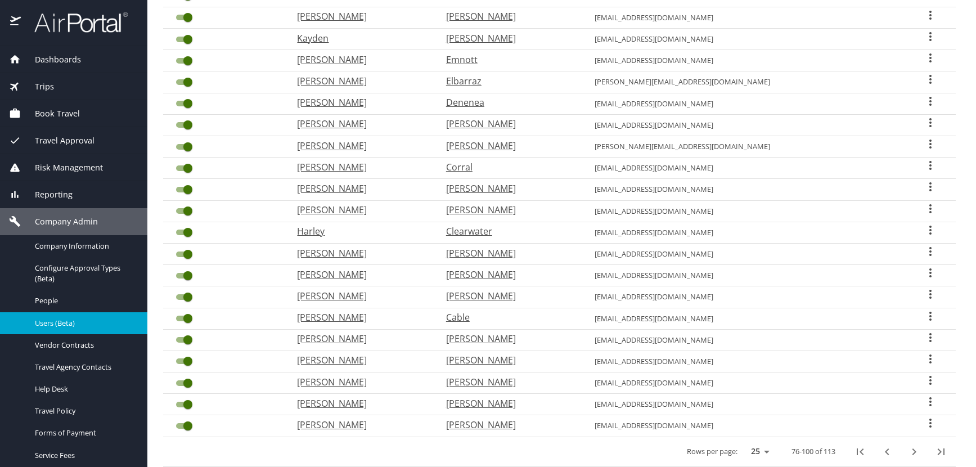
scroll to position [238, 0]
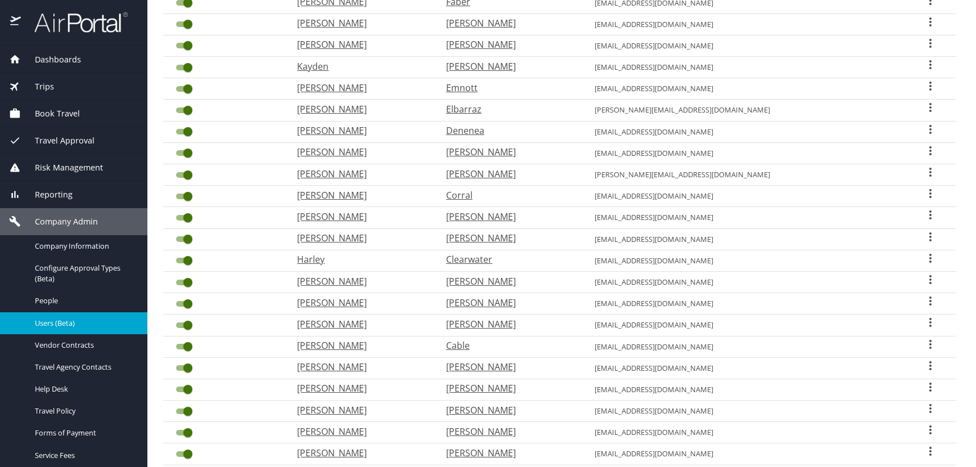
click at [924, 128] on icon "User Search Table" at bounding box center [931, 130] width 14 height 14
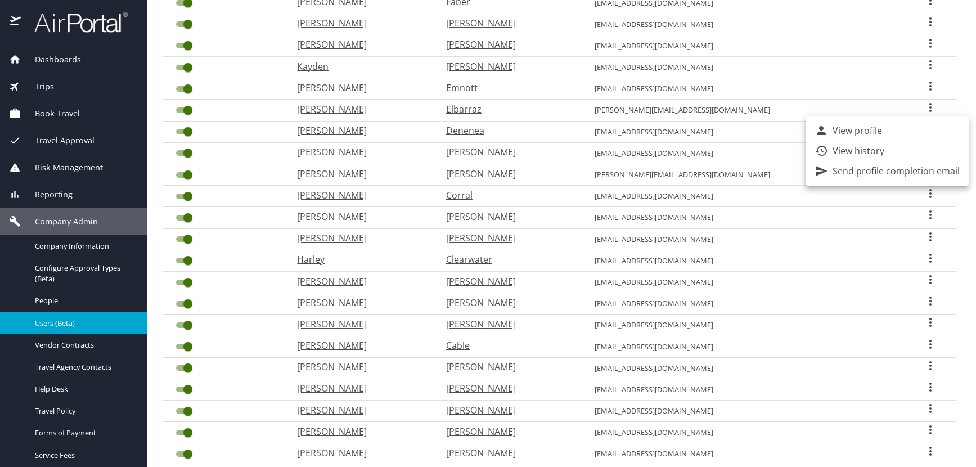
click at [858, 127] on p "View profile" at bounding box center [858, 131] width 50 height 14
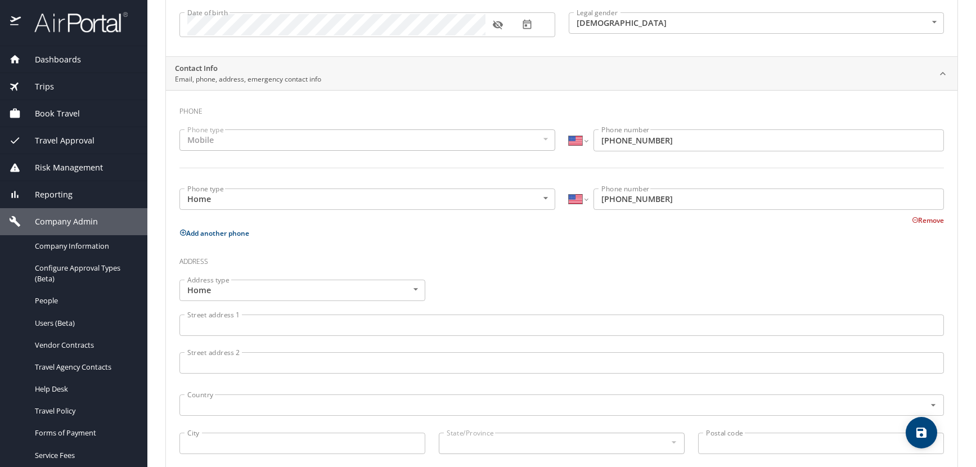
scroll to position [41, 0]
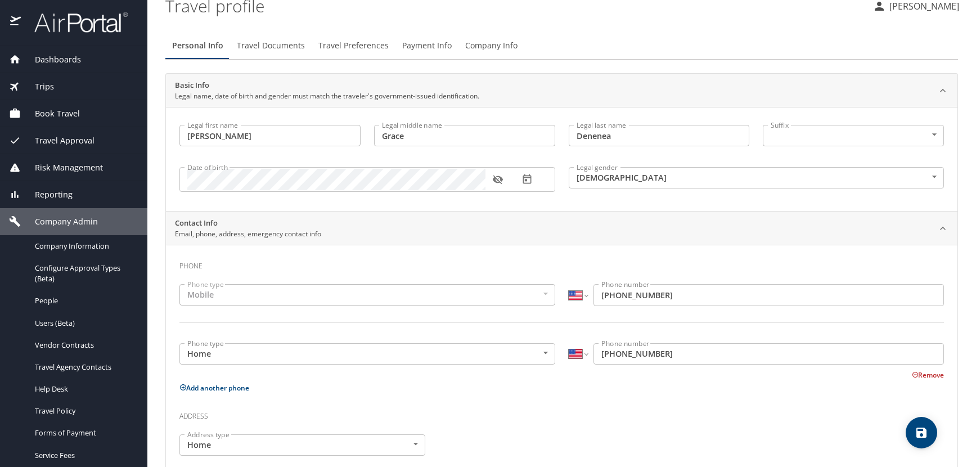
click at [500, 179] on icon "button" at bounding box center [497, 179] width 11 height 11
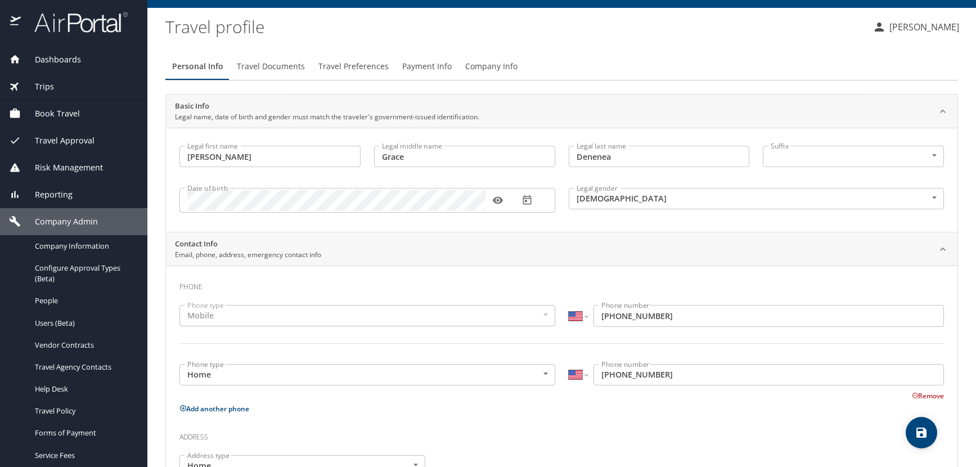
scroll to position [0, 0]
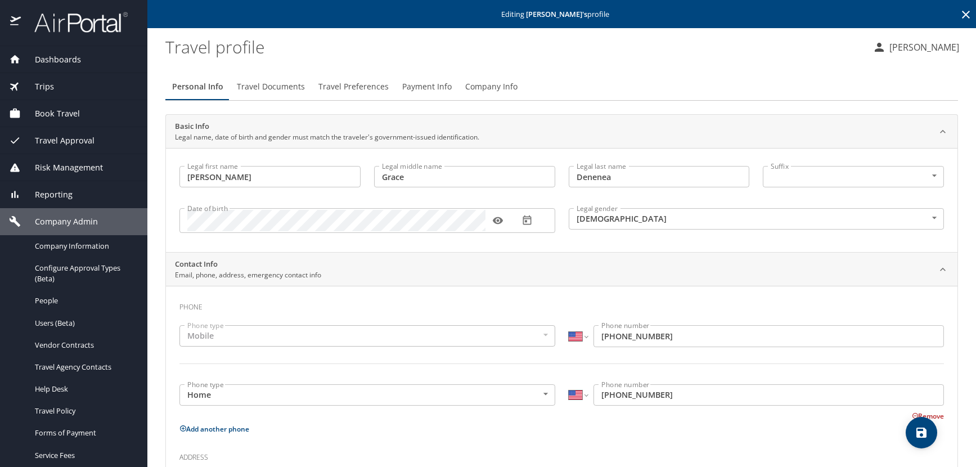
click at [959, 12] on icon at bounding box center [966, 15] width 14 height 14
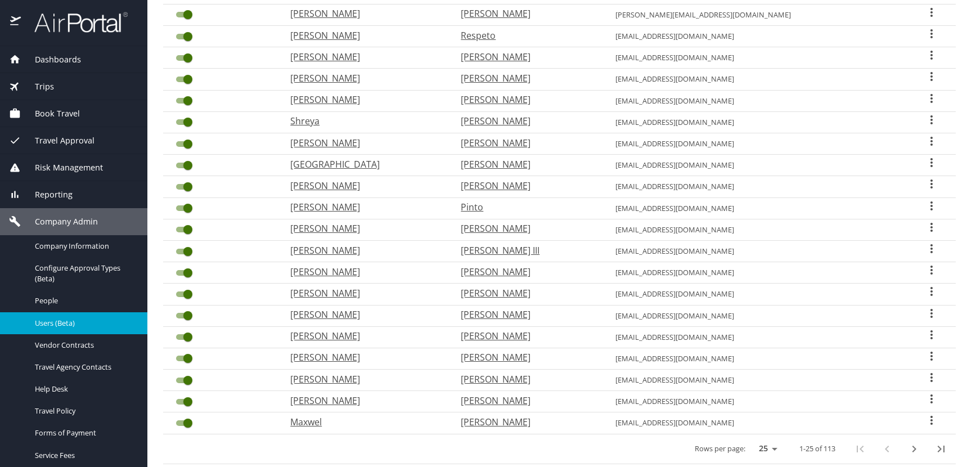
scroll to position [294, 0]
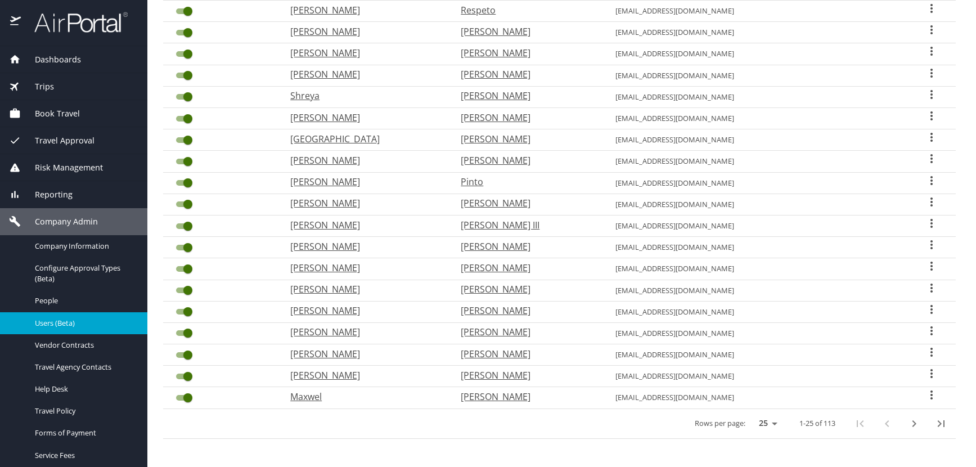
click at [907, 423] on icon "next page" at bounding box center [914, 424] width 14 height 14
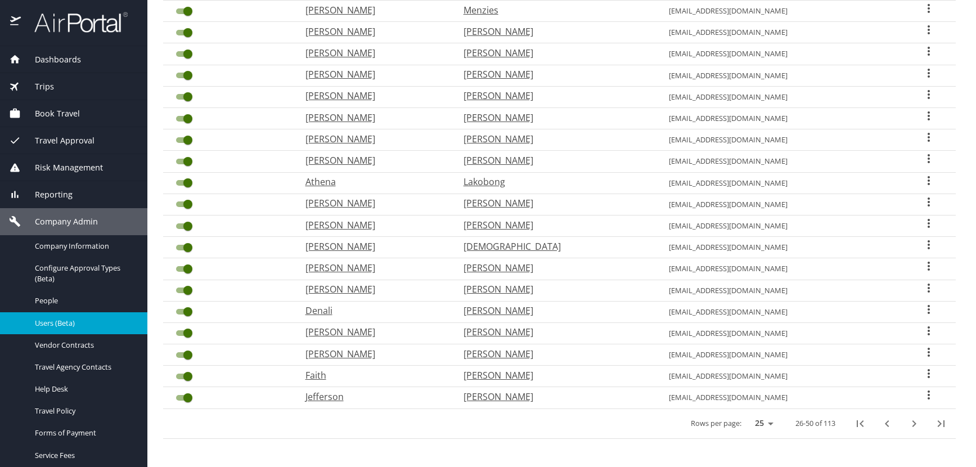
click at [907, 423] on icon "next page" at bounding box center [914, 424] width 14 height 14
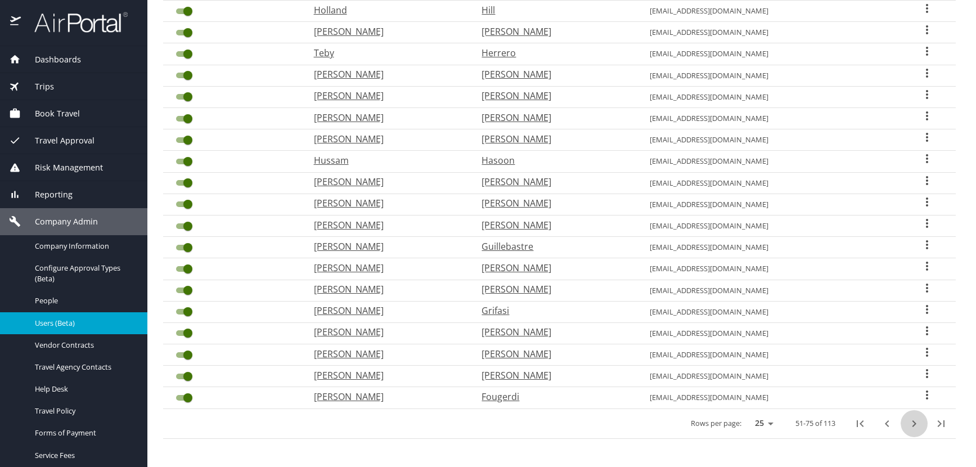
click at [907, 423] on icon "next page" at bounding box center [914, 424] width 14 height 14
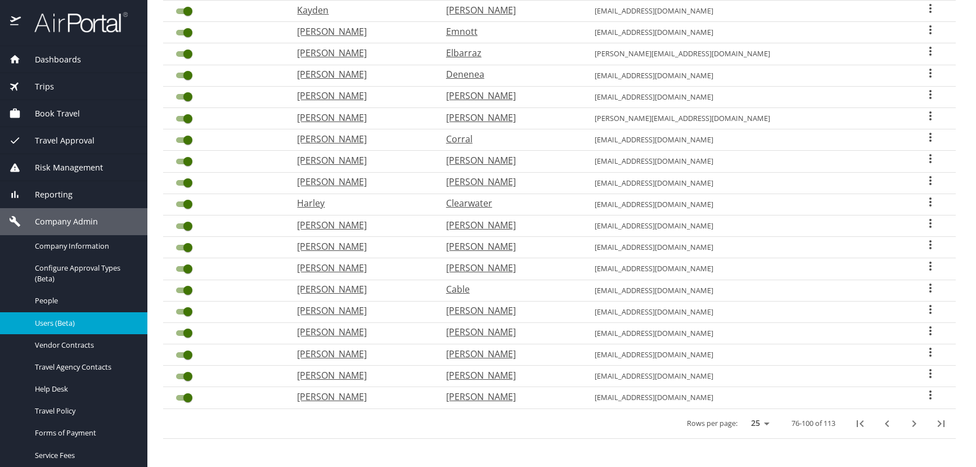
click at [929, 52] on icon "User Search Table" at bounding box center [930, 51] width 2 height 9
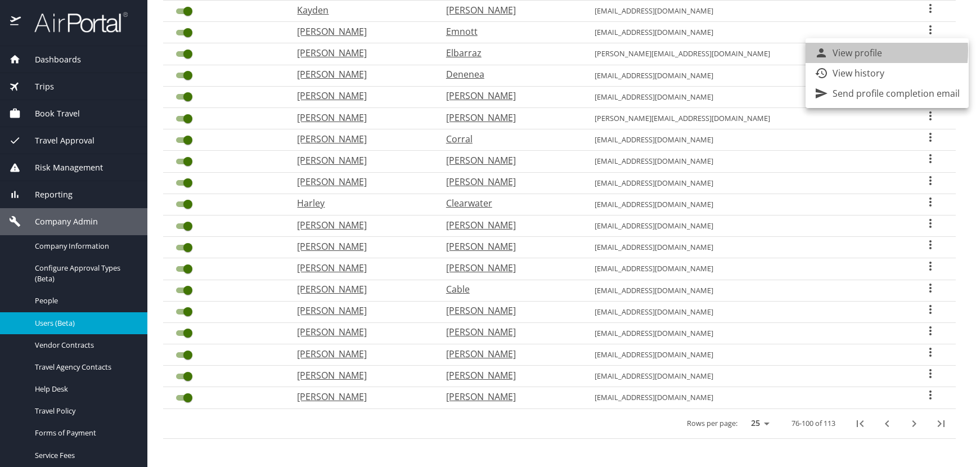
click at [852, 51] on p "View profile" at bounding box center [858, 53] width 50 height 14
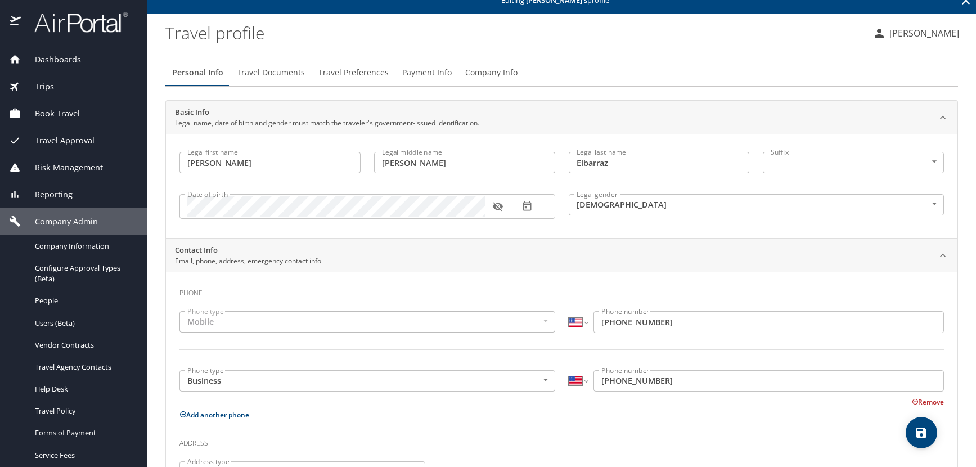
scroll to position [56, 0]
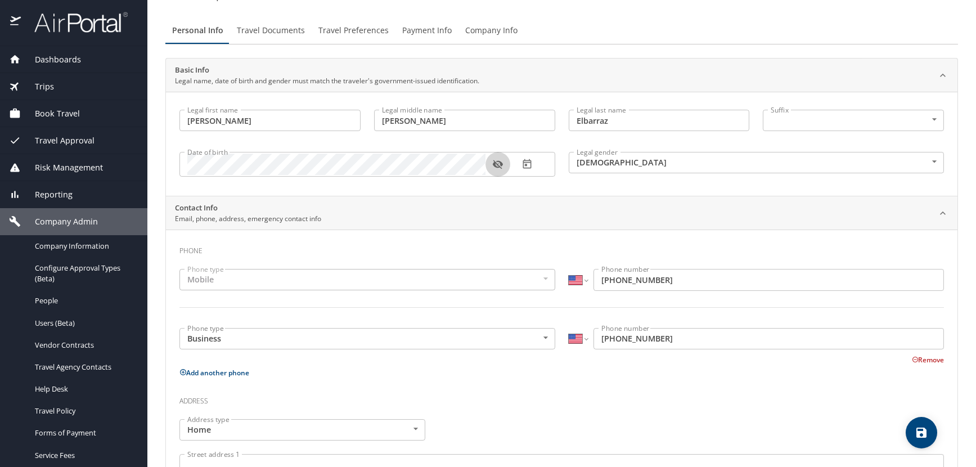
click at [497, 166] on icon "button" at bounding box center [497, 164] width 11 height 11
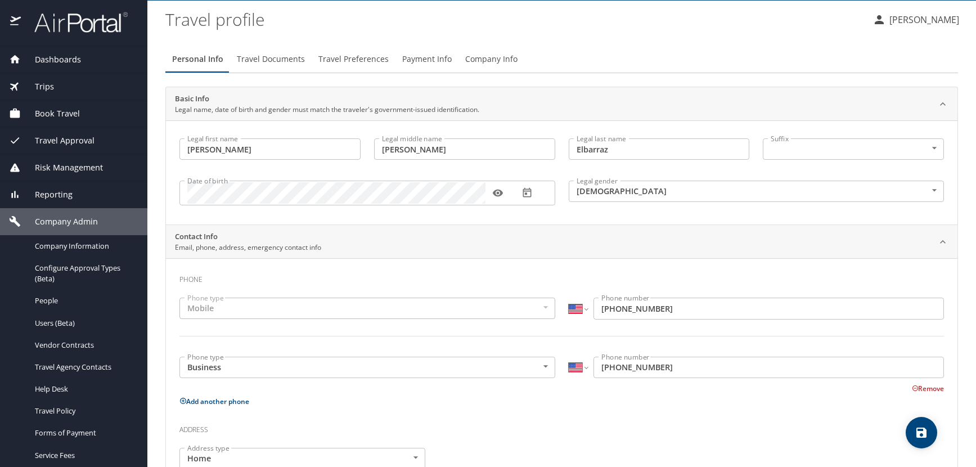
scroll to position [0, 0]
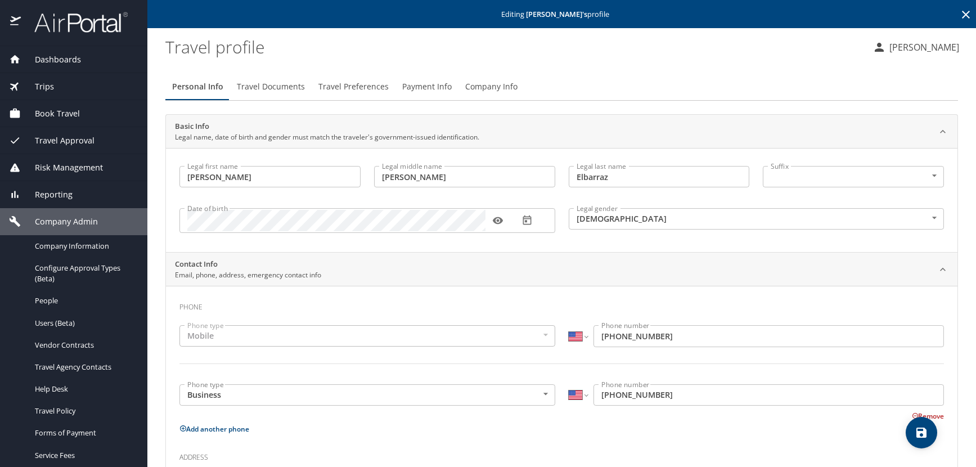
click at [962, 14] on icon at bounding box center [966, 15] width 8 height 8
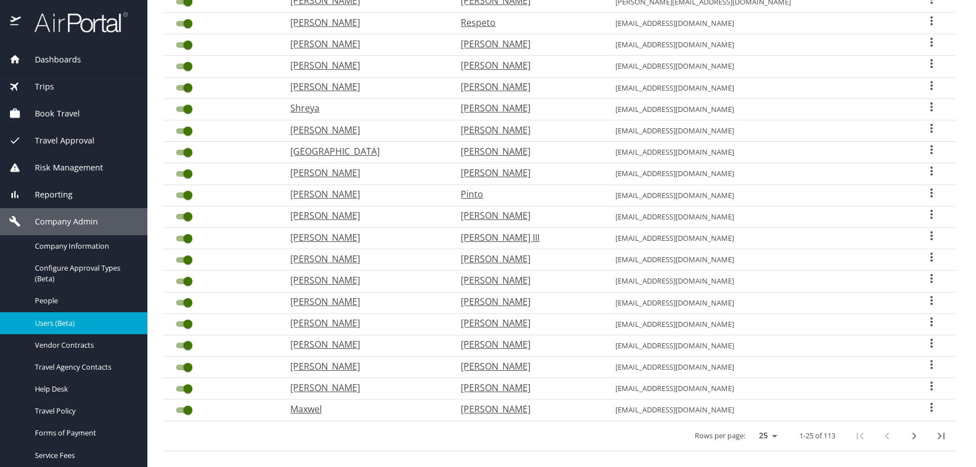
scroll to position [294, 0]
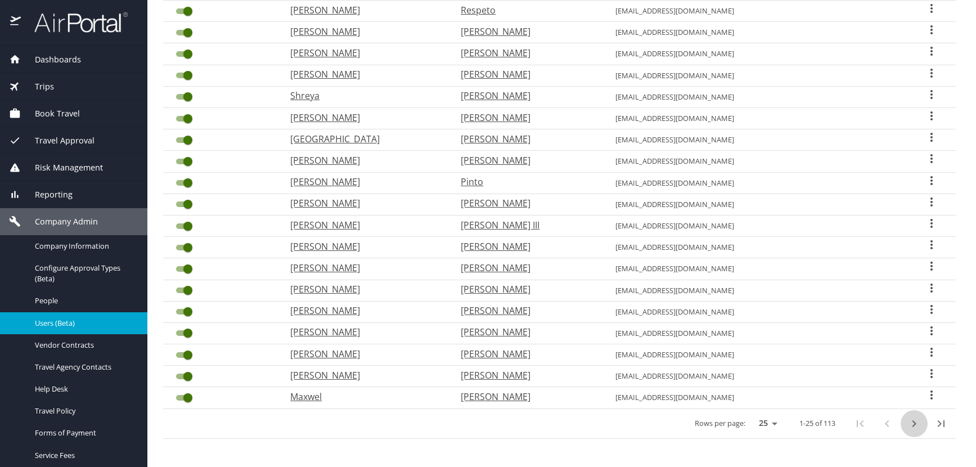
click at [907, 424] on icon "next page" at bounding box center [914, 424] width 14 height 14
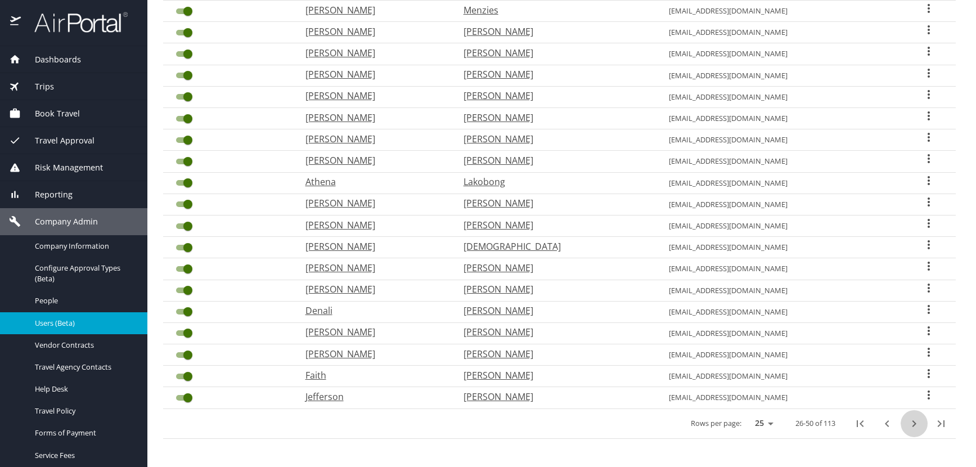
click at [907, 424] on icon "next page" at bounding box center [914, 424] width 14 height 14
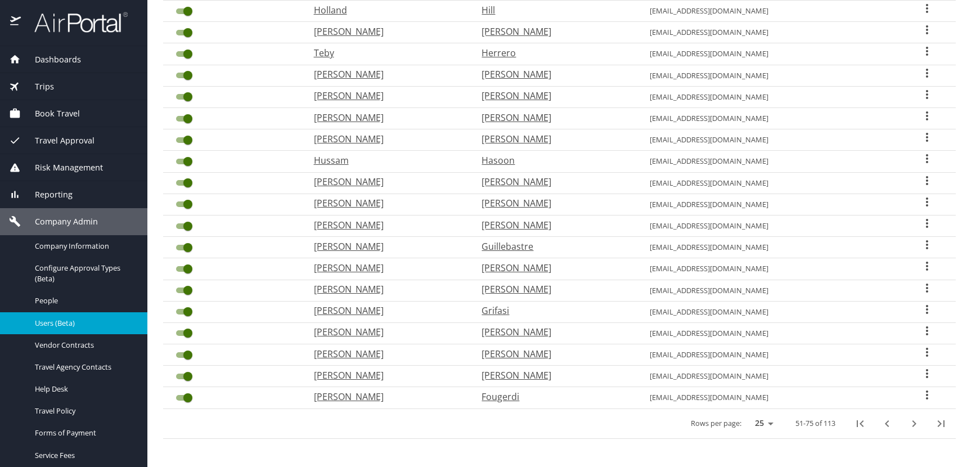
click at [907, 424] on icon "next page" at bounding box center [914, 424] width 14 height 14
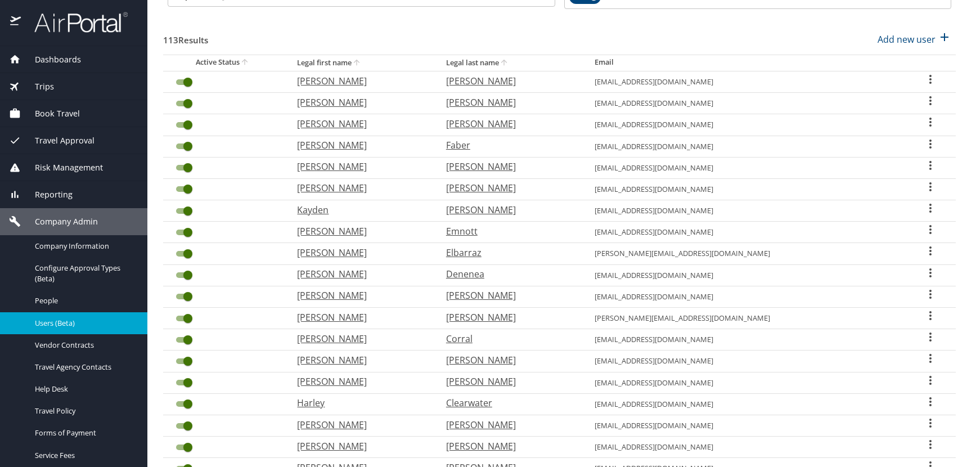
scroll to position [69, 0]
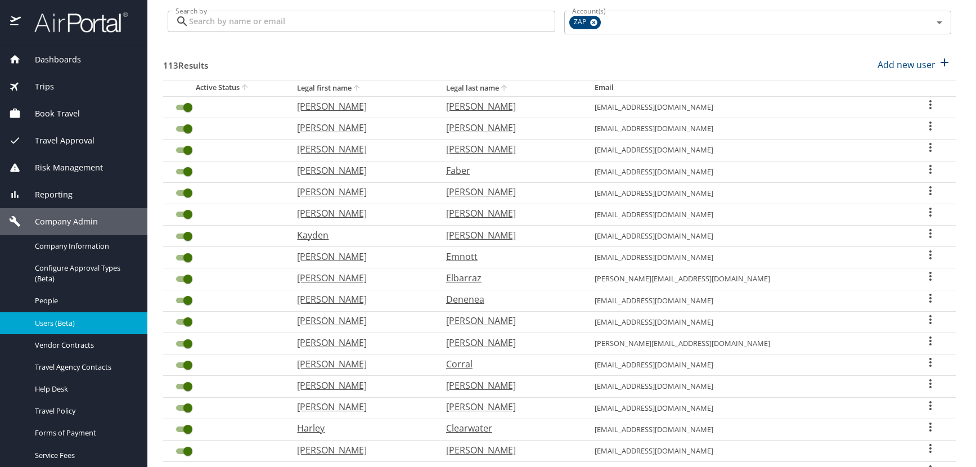
click at [924, 254] on icon "User Search Table" at bounding box center [931, 255] width 14 height 14
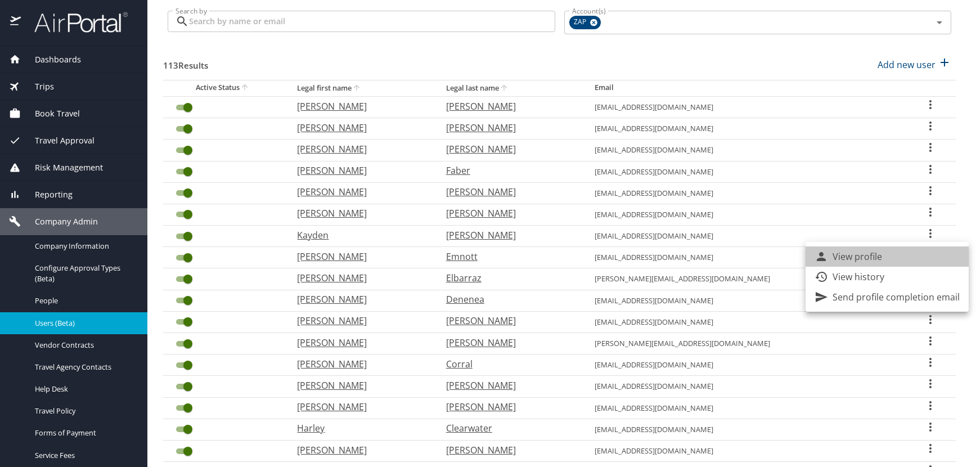
click at [894, 255] on li "View profile" at bounding box center [887, 256] width 163 height 20
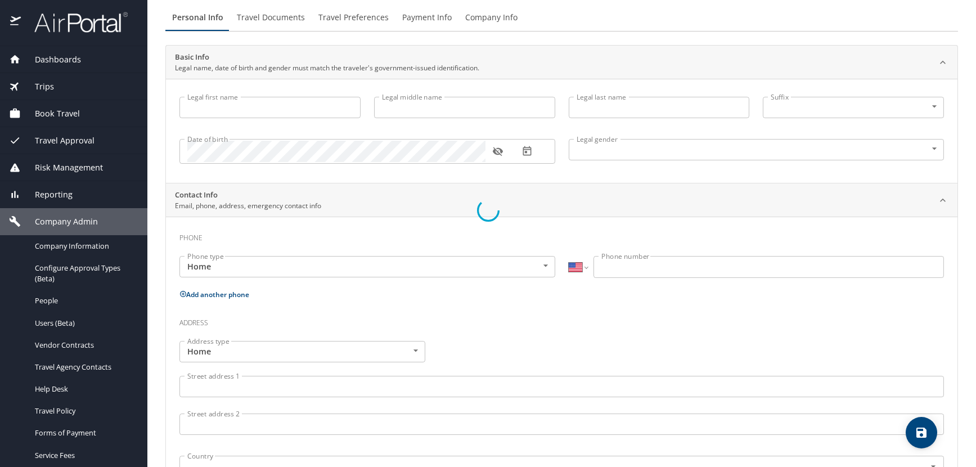
scroll to position [97, 0]
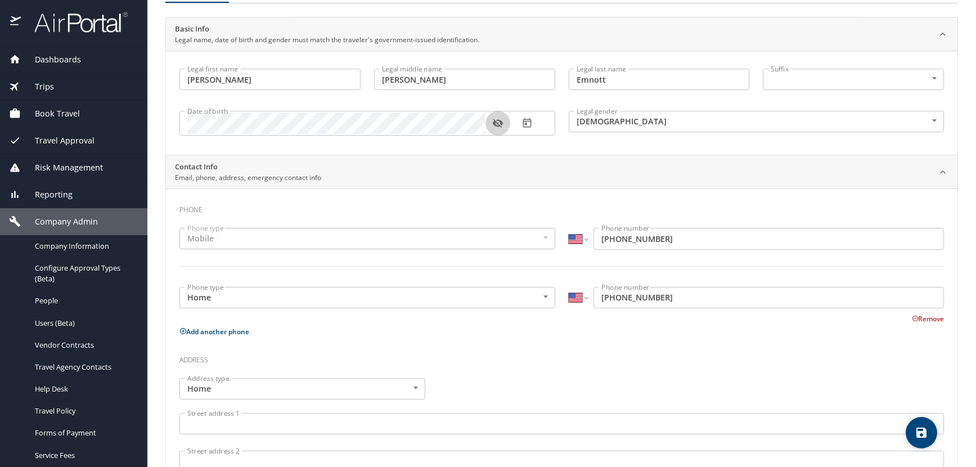
click at [500, 125] on icon "button" at bounding box center [497, 123] width 11 height 11
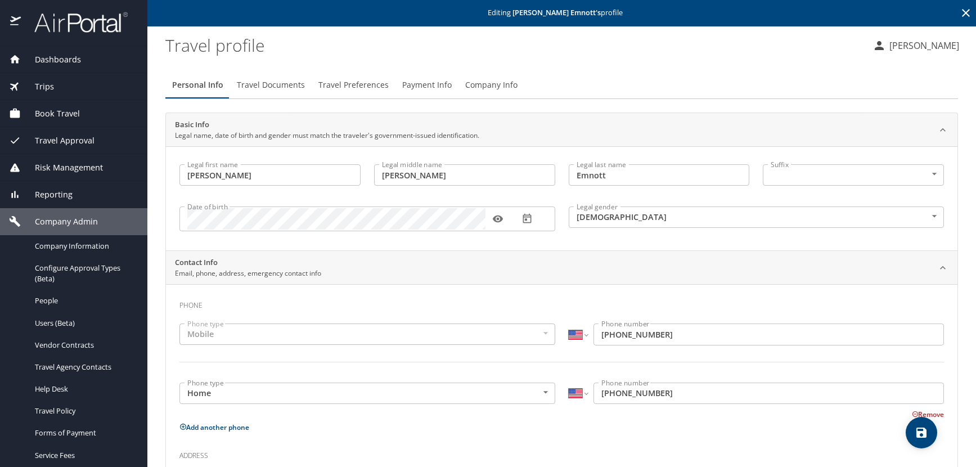
scroll to position [0, 0]
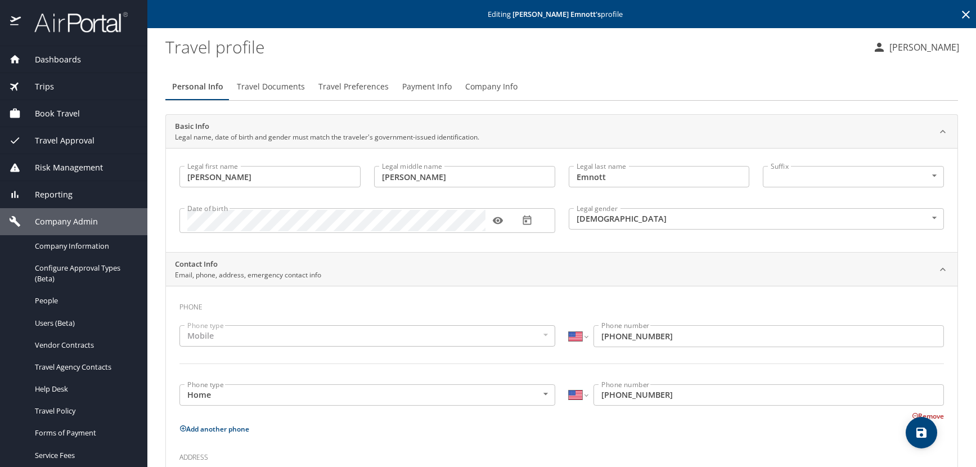
click at [962, 16] on icon at bounding box center [966, 15] width 8 height 8
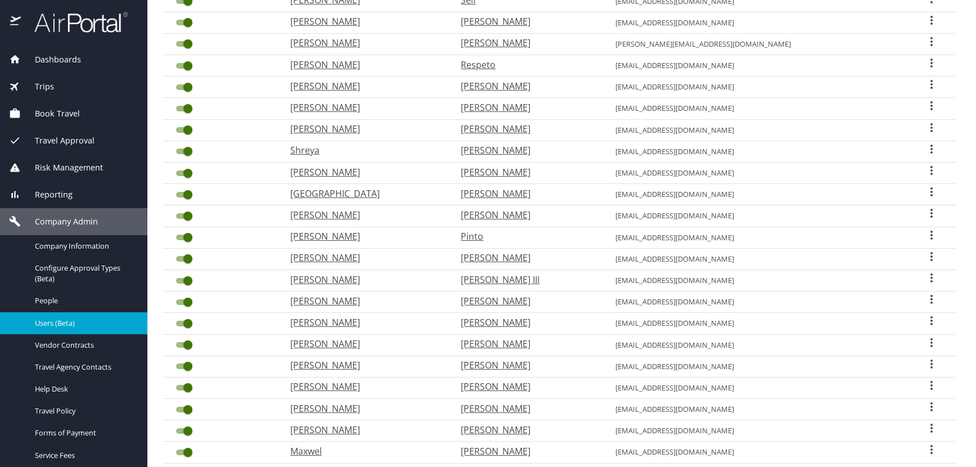
scroll to position [294, 0]
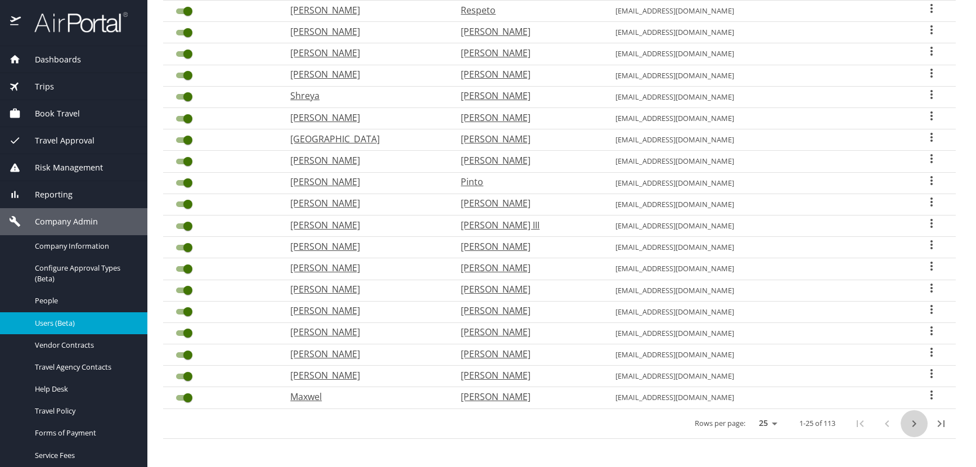
click at [907, 425] on icon "next page" at bounding box center [914, 424] width 14 height 14
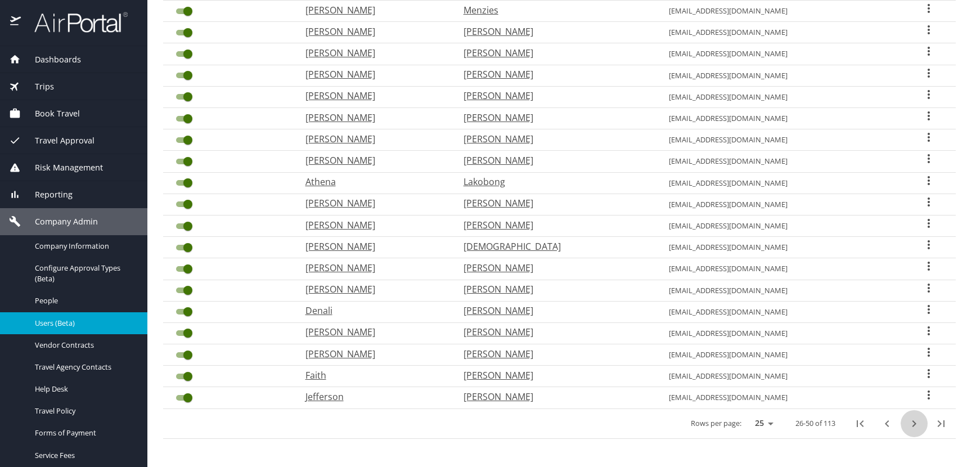
click at [907, 425] on icon "next page" at bounding box center [914, 424] width 14 height 14
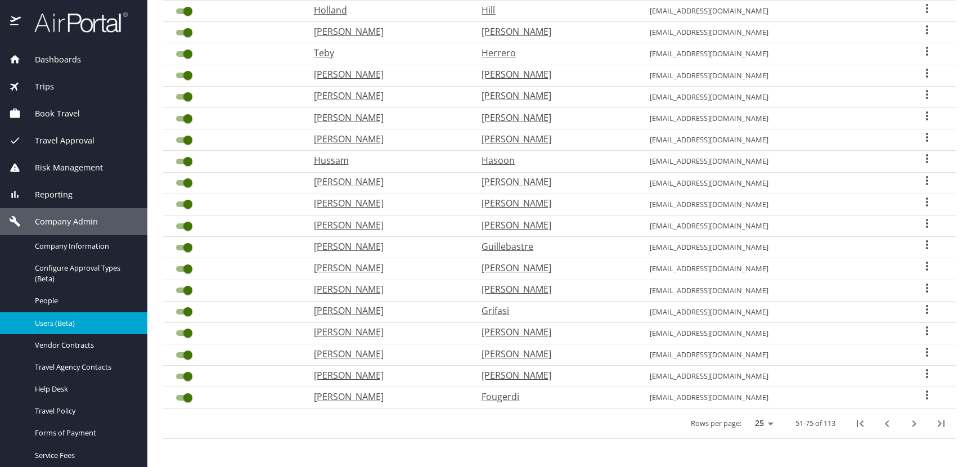
click at [907, 425] on icon "next page" at bounding box center [914, 424] width 14 height 14
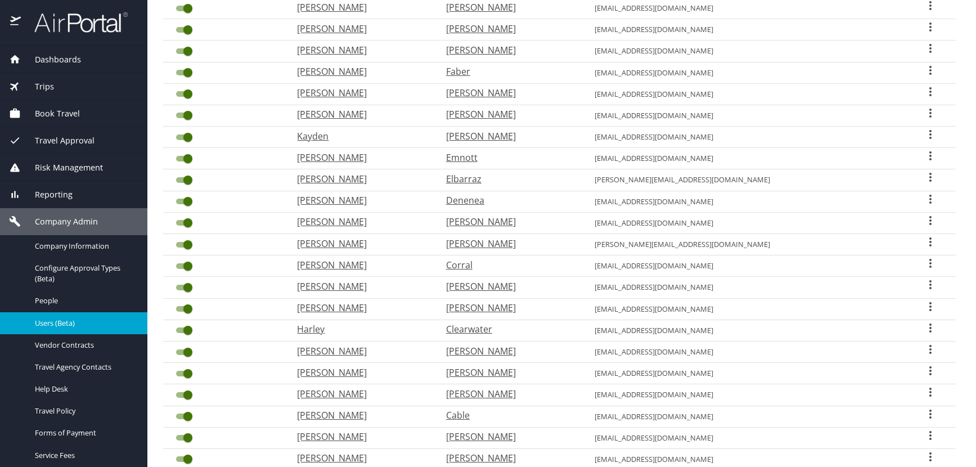
scroll to position [125, 0]
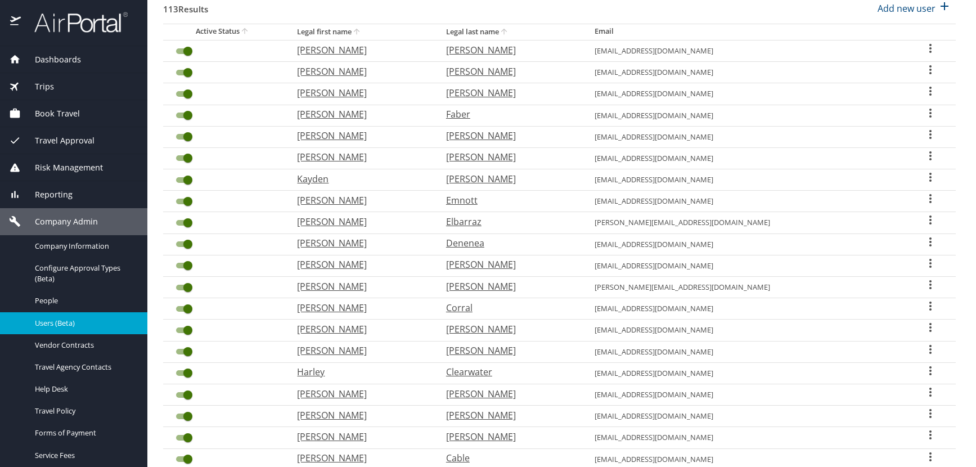
click at [924, 176] on icon "User Search Table" at bounding box center [931, 177] width 14 height 14
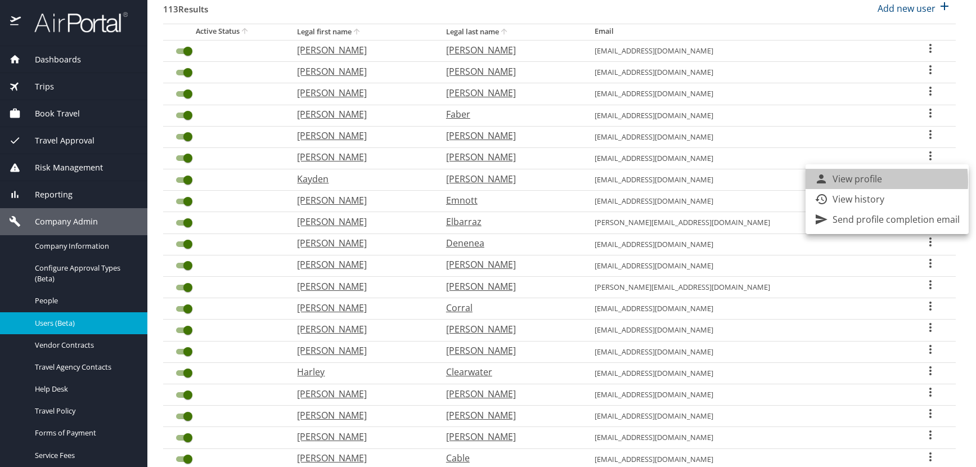
click at [848, 182] on p "View profile" at bounding box center [858, 179] width 50 height 14
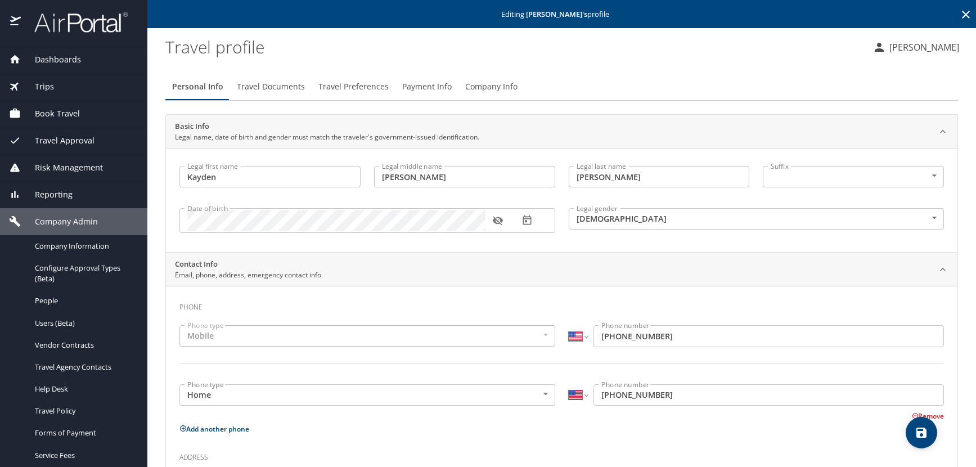
click at [962, 16] on icon at bounding box center [966, 15] width 8 height 8
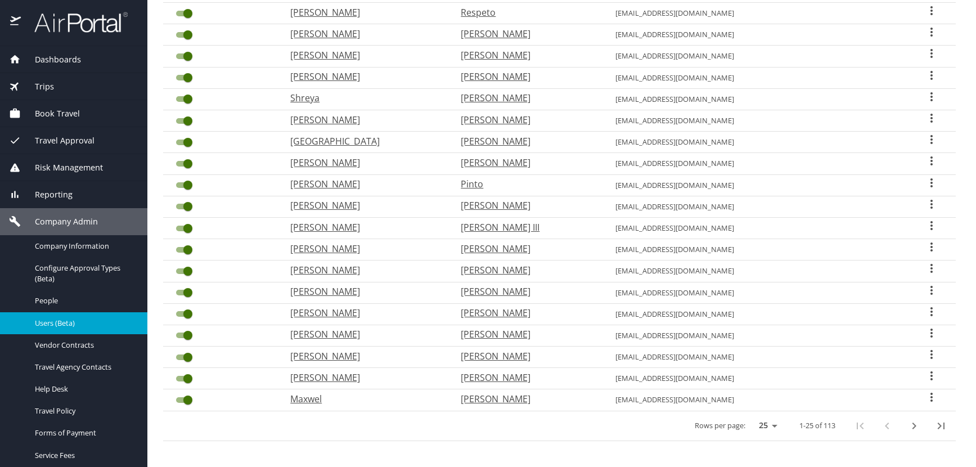
scroll to position [294, 0]
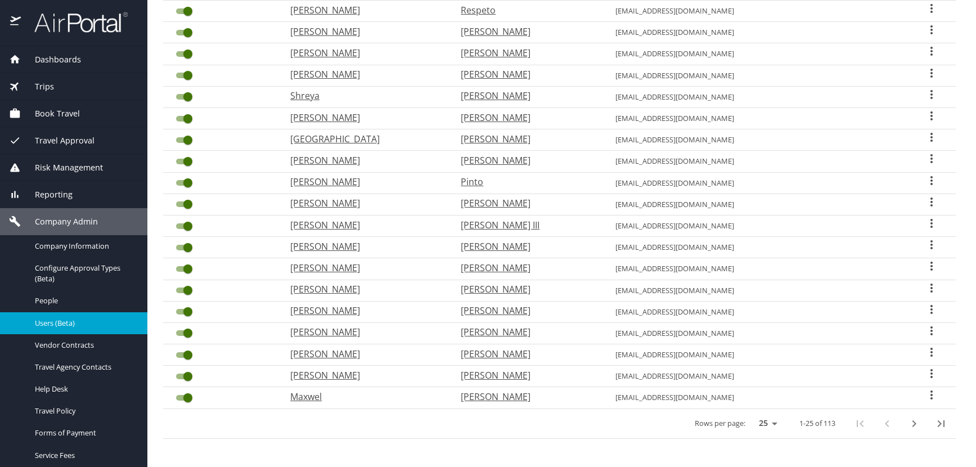
click at [907, 422] on icon "next page" at bounding box center [914, 424] width 14 height 14
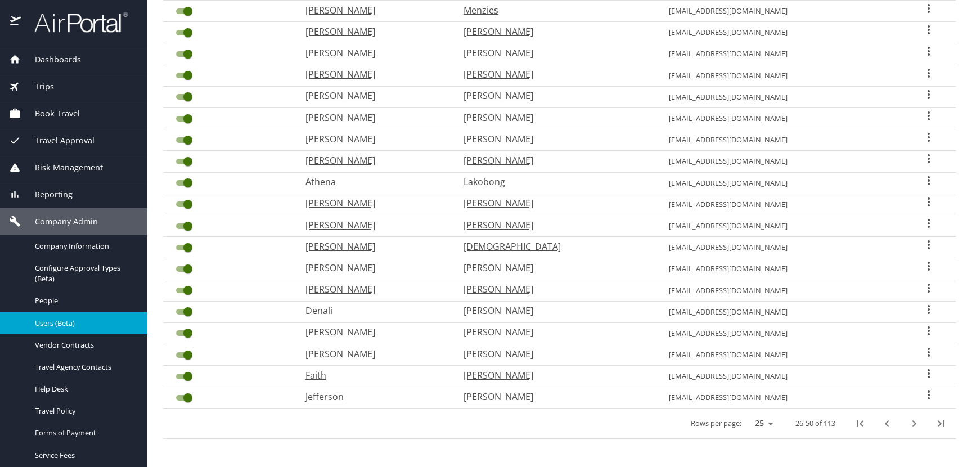
click at [907, 422] on icon "next page" at bounding box center [914, 424] width 14 height 14
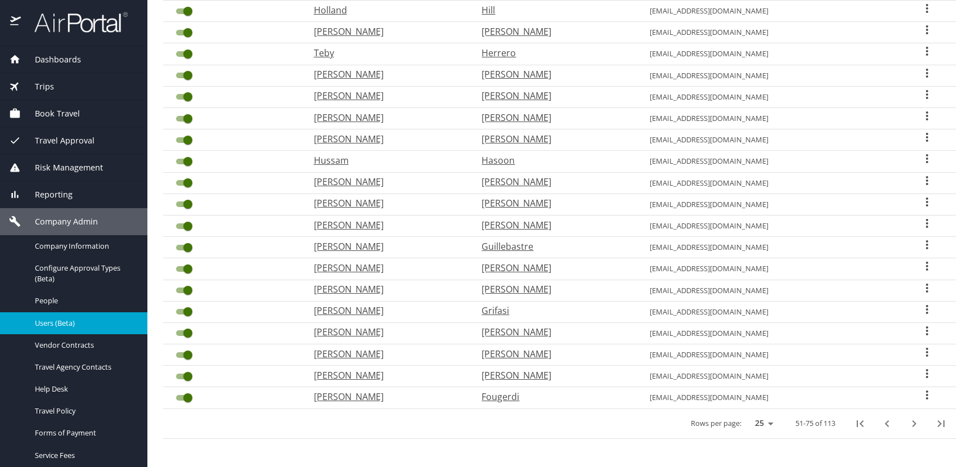
click at [907, 422] on icon "next page" at bounding box center [914, 424] width 14 height 14
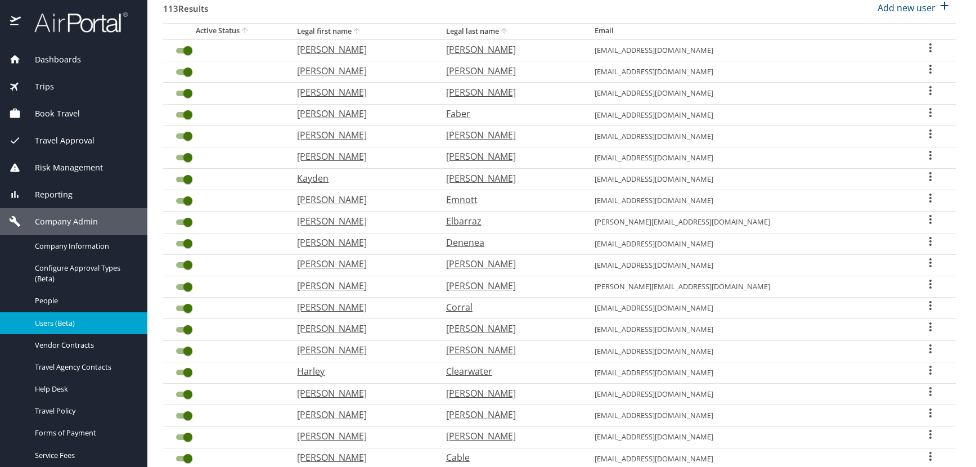
scroll to position [125, 0]
click at [924, 197] on icon "User Search Table" at bounding box center [931, 199] width 14 height 14
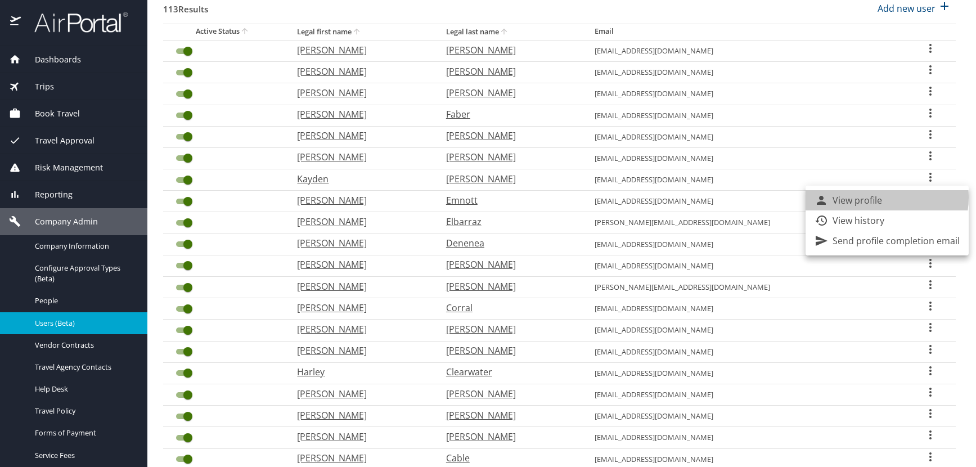
click at [878, 197] on p "View profile" at bounding box center [858, 201] width 50 height 14
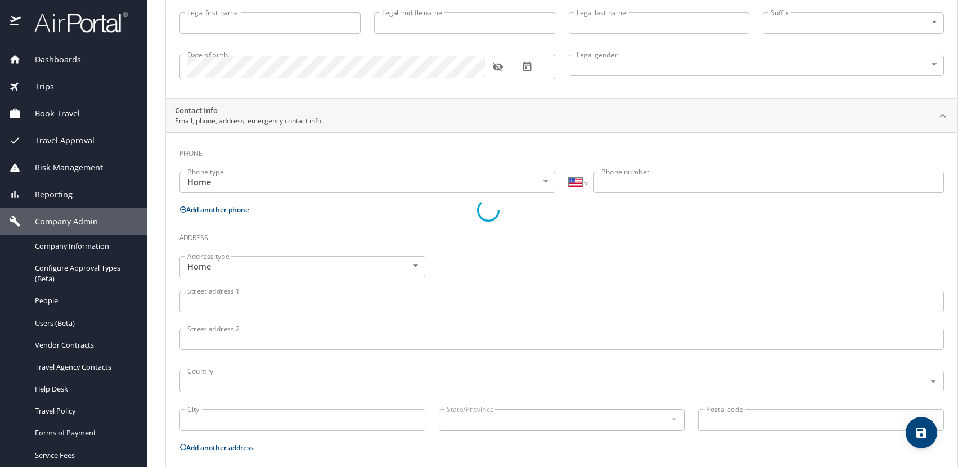
scroll to position [154, 0]
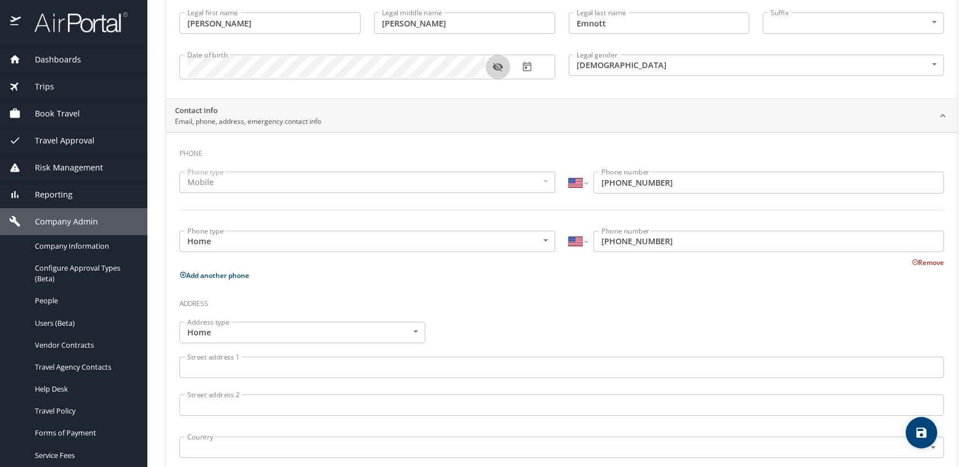
click at [495, 68] on icon "button" at bounding box center [497, 66] width 11 height 11
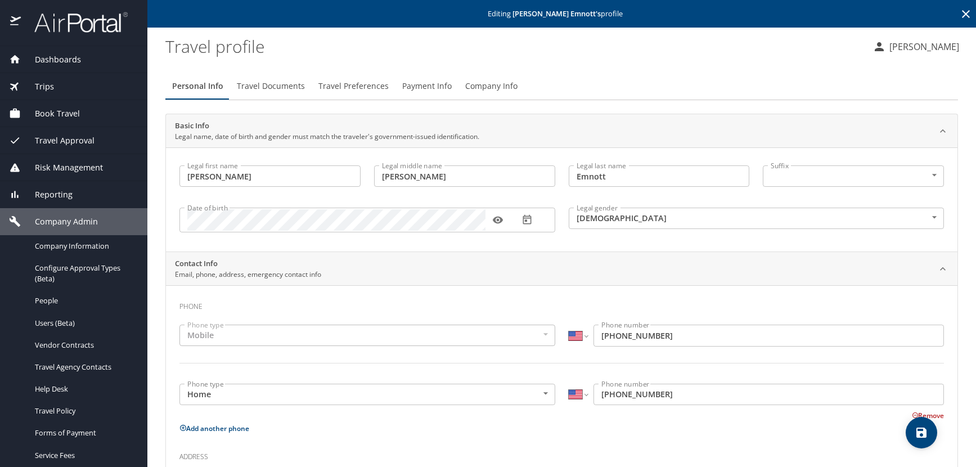
scroll to position [0, 0]
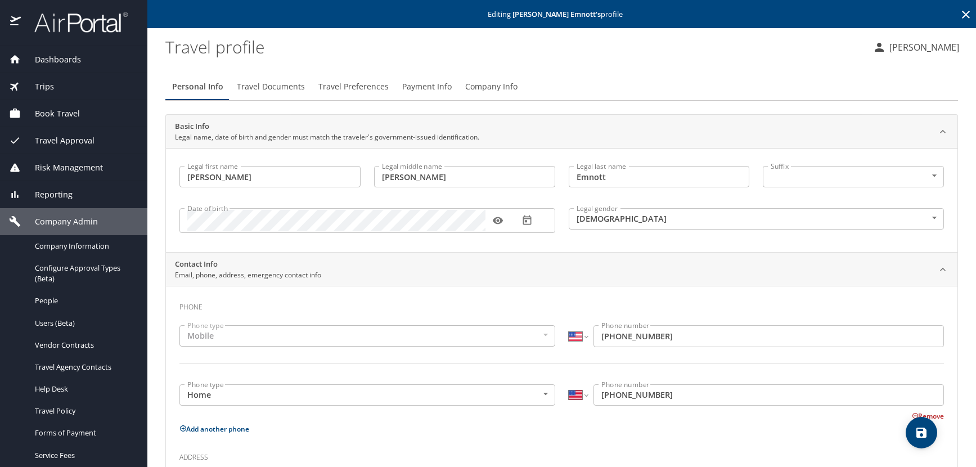
click at [962, 17] on icon at bounding box center [966, 15] width 8 height 8
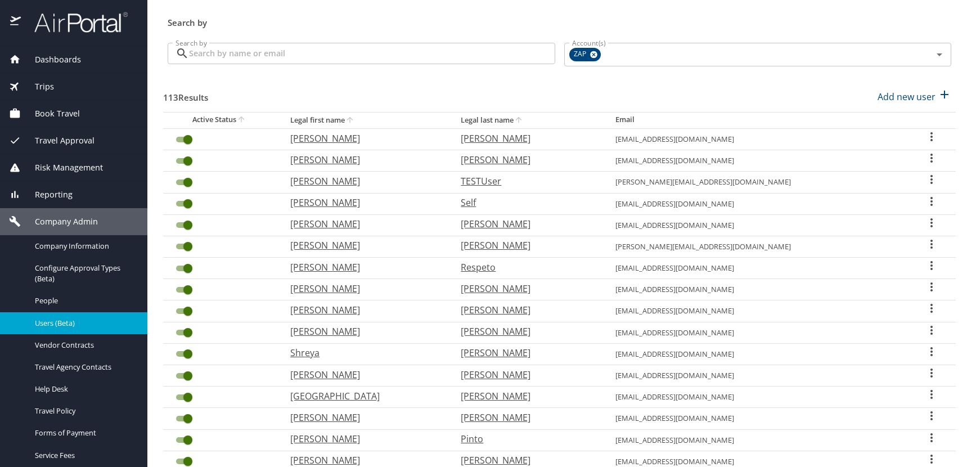
scroll to position [294, 0]
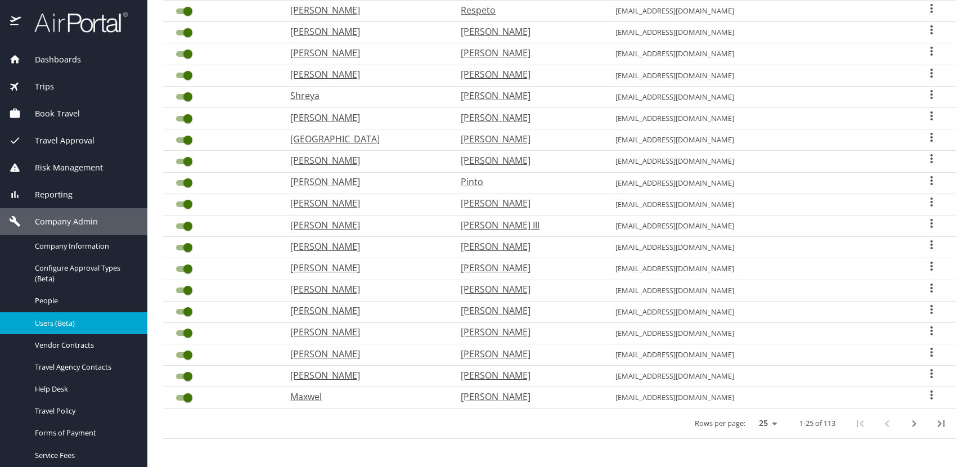
click at [913, 423] on icon "next page" at bounding box center [915, 423] width 4 height 7
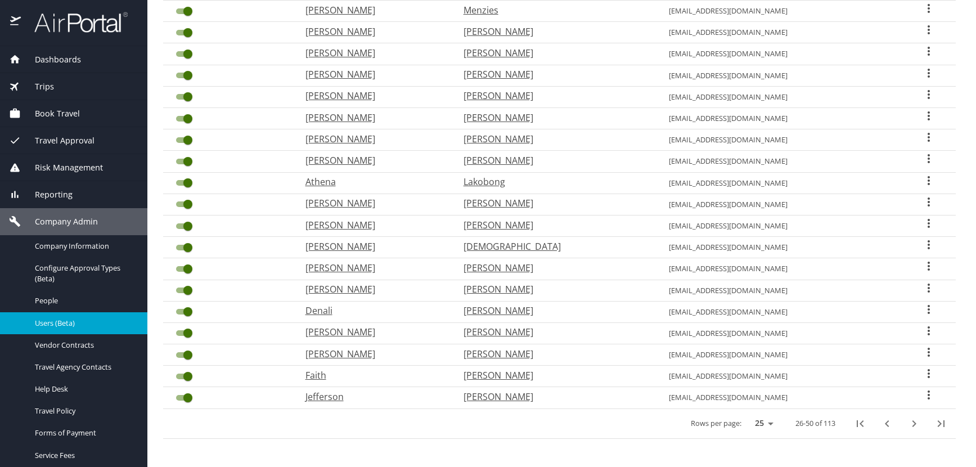
click at [913, 423] on icon "next page" at bounding box center [915, 423] width 4 height 7
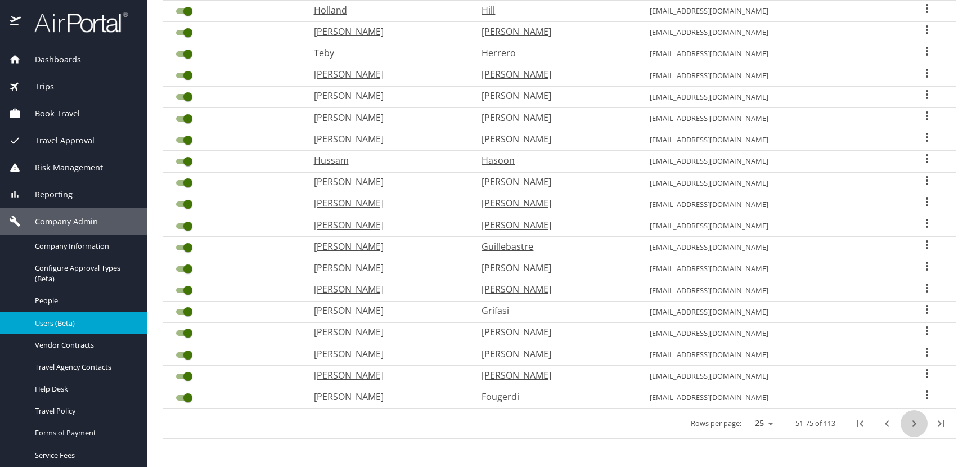
click at [913, 423] on icon "next page" at bounding box center [915, 423] width 4 height 7
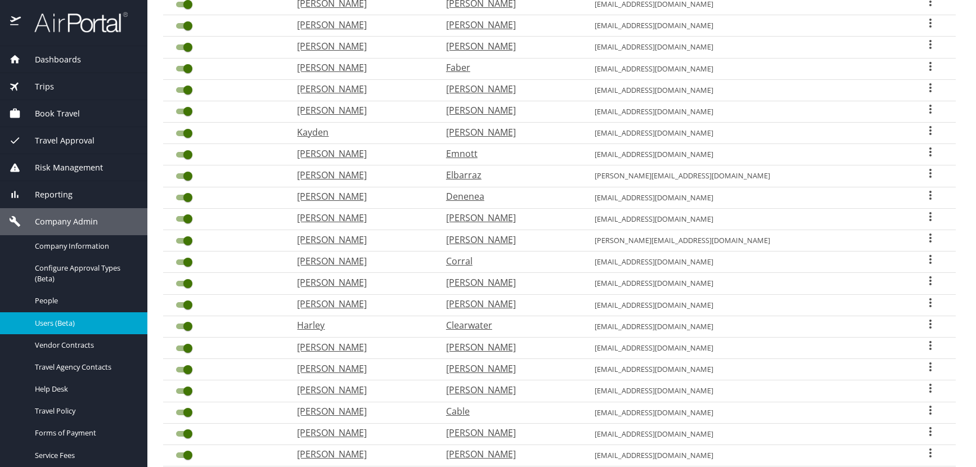
scroll to position [125, 0]
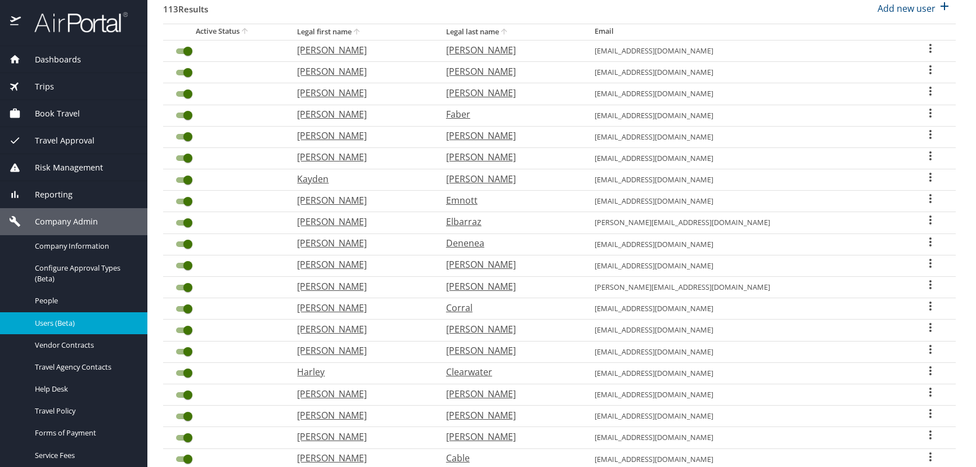
click at [929, 177] on icon "User Search Table" at bounding box center [930, 177] width 2 height 9
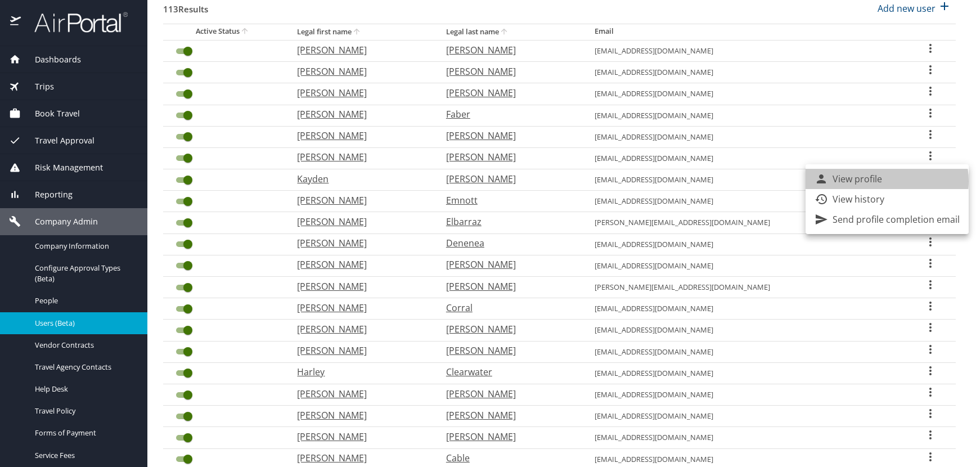
click at [885, 181] on li "View profile" at bounding box center [887, 179] width 163 height 20
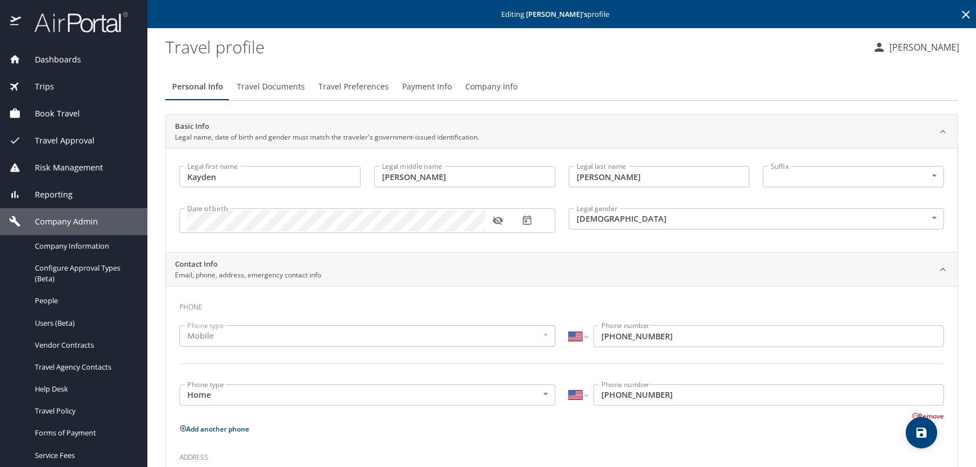
click at [497, 222] on icon "button" at bounding box center [498, 221] width 10 height 9
click at [962, 14] on icon at bounding box center [966, 15] width 8 height 8
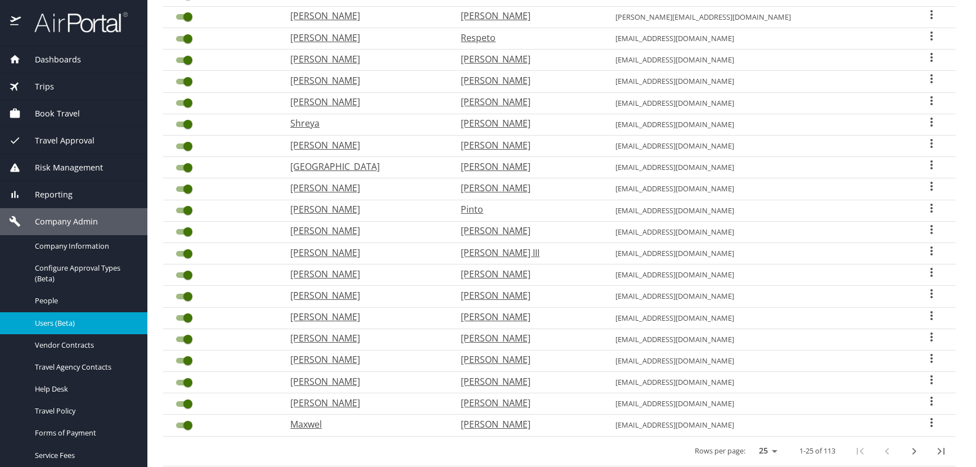
scroll to position [281, 0]
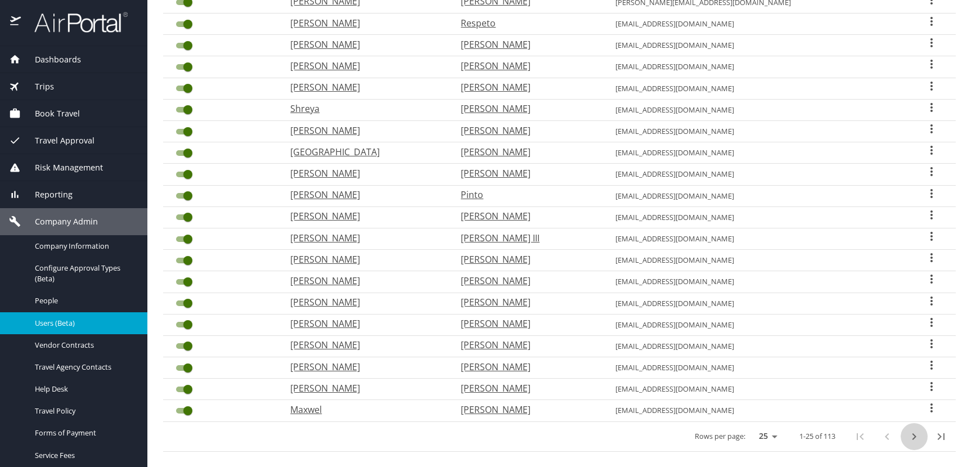
click at [907, 439] on icon "next page" at bounding box center [914, 437] width 14 height 14
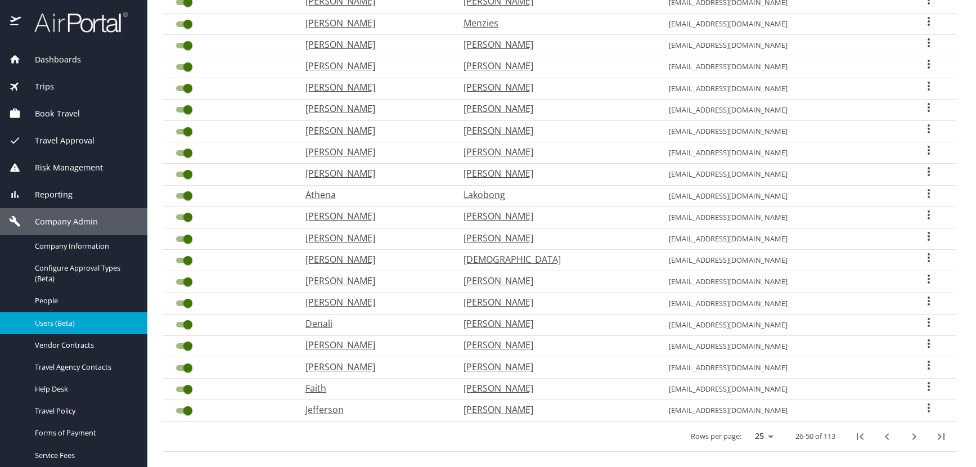
click at [907, 439] on icon "next page" at bounding box center [914, 437] width 14 height 14
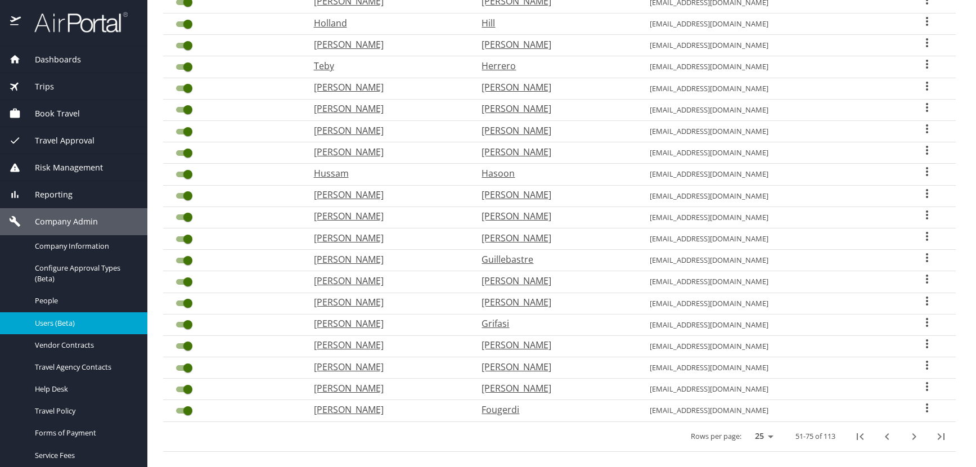
click at [907, 439] on icon "next page" at bounding box center [914, 437] width 14 height 14
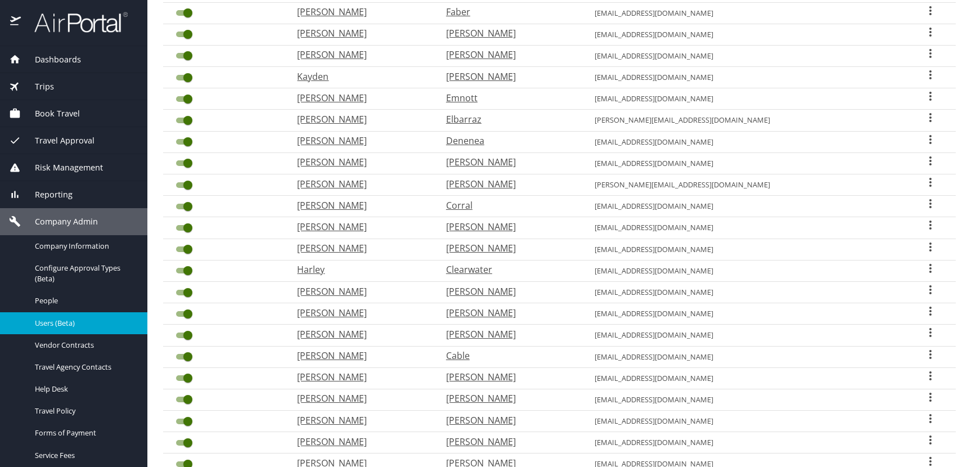
scroll to position [113, 0]
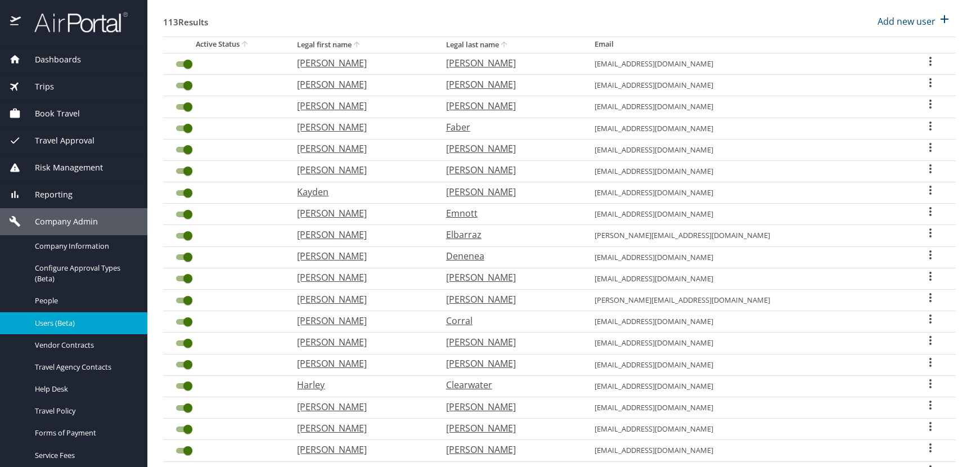
click at [924, 169] on icon "User Search Table" at bounding box center [931, 169] width 14 height 14
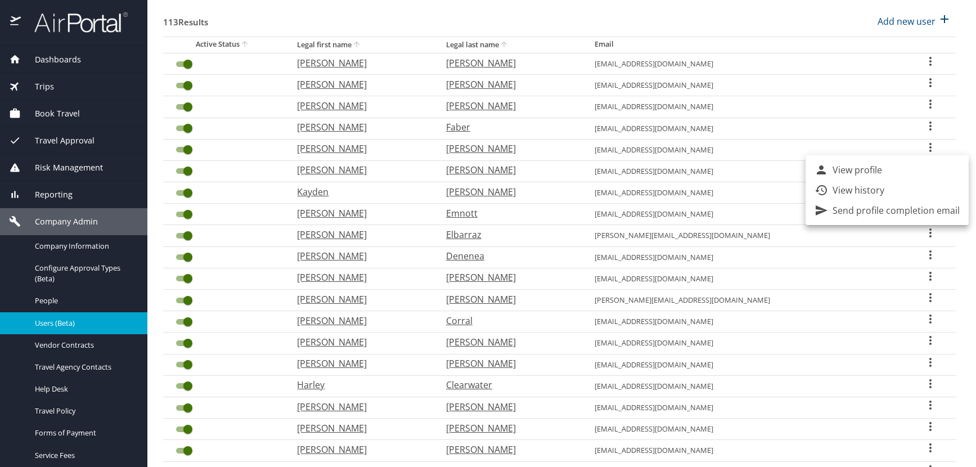
click at [868, 168] on p "View profile" at bounding box center [858, 170] width 50 height 14
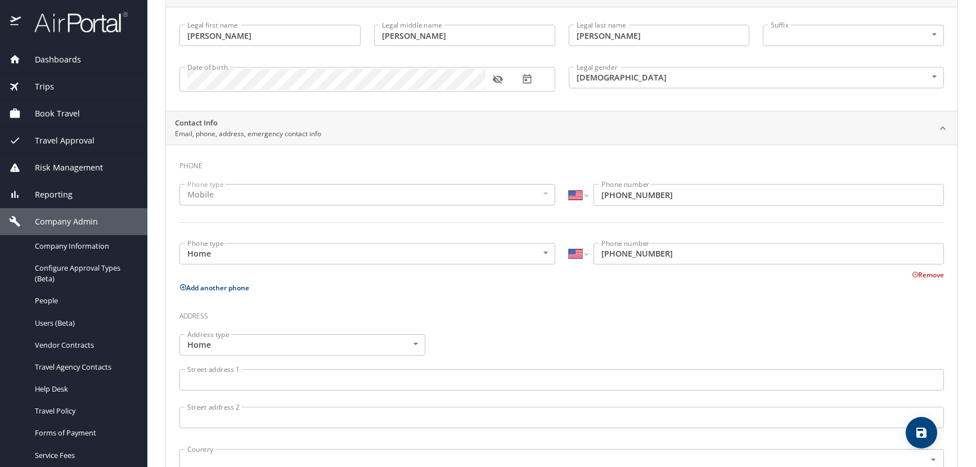
scroll to position [85, 0]
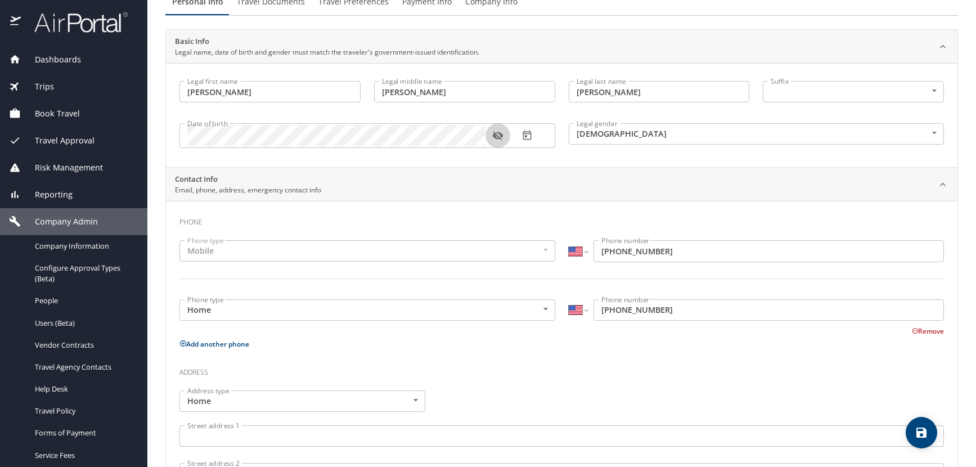
click at [495, 137] on icon "button" at bounding box center [498, 136] width 10 height 9
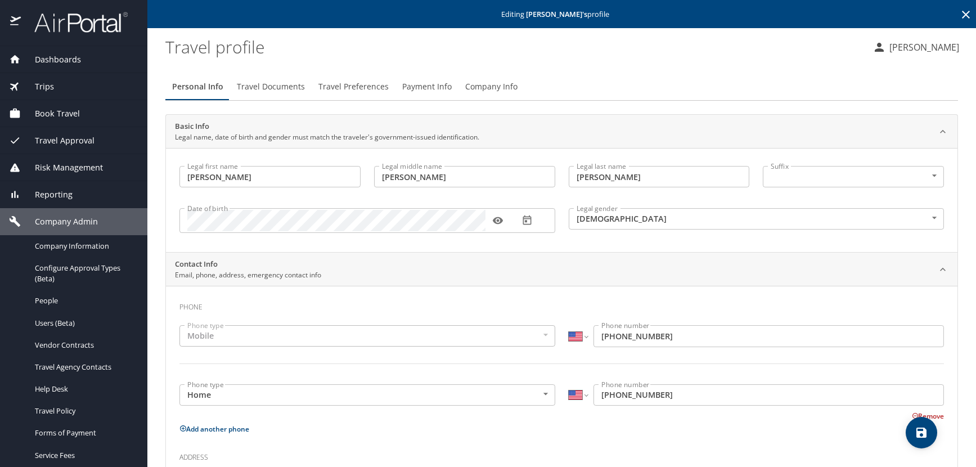
click at [959, 14] on icon at bounding box center [966, 15] width 14 height 14
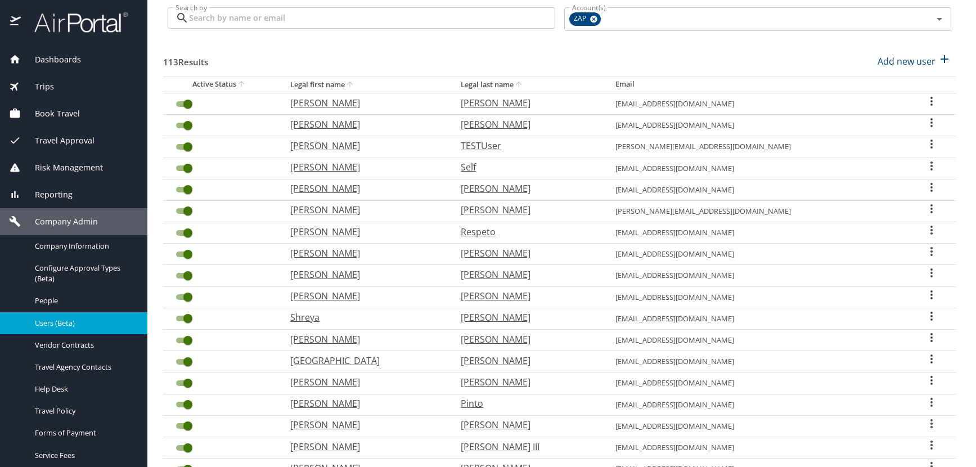
scroll to position [281, 0]
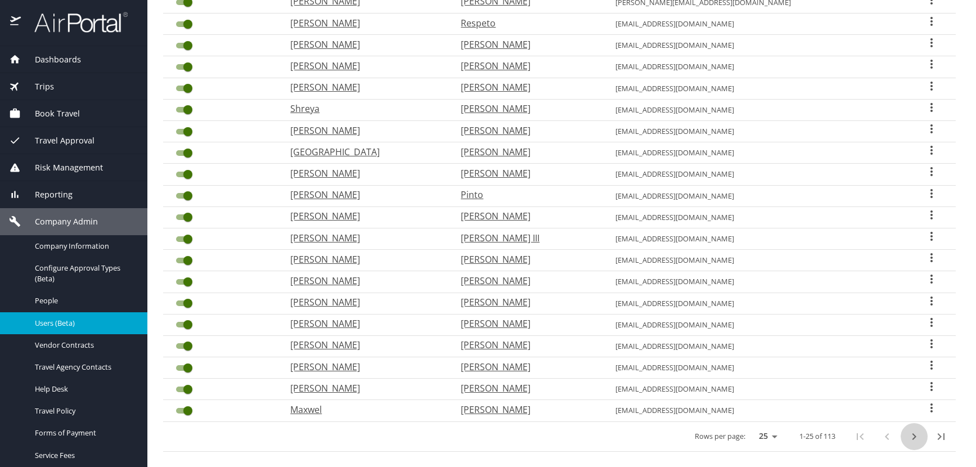
click at [913, 435] on icon "next page" at bounding box center [915, 436] width 4 height 7
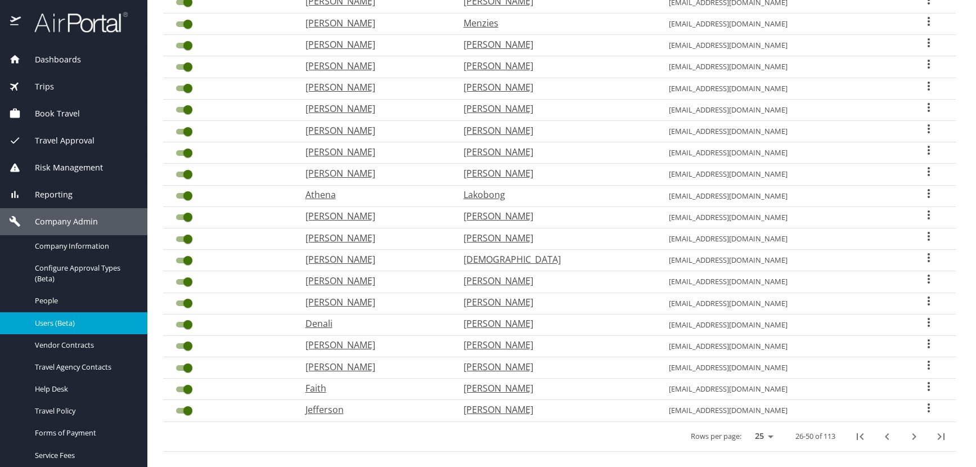
click at [913, 435] on icon "next page" at bounding box center [915, 436] width 4 height 7
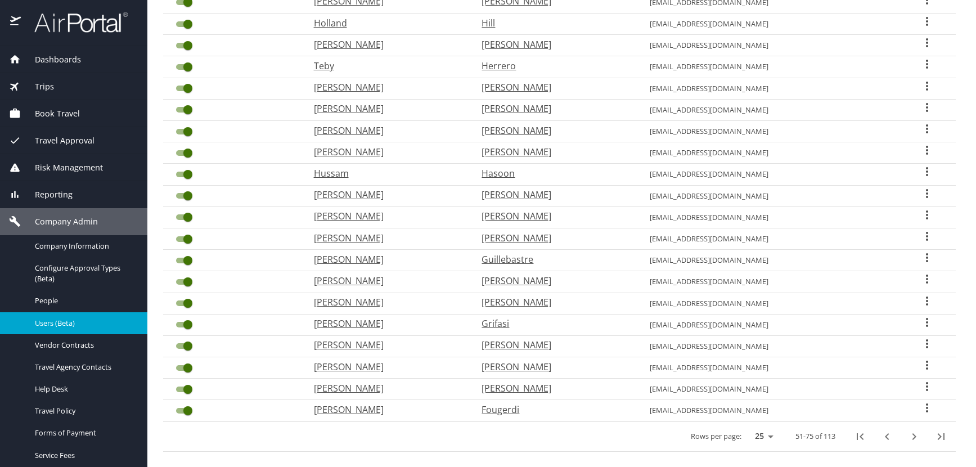
click at [913, 435] on icon "next page" at bounding box center [915, 436] width 4 height 7
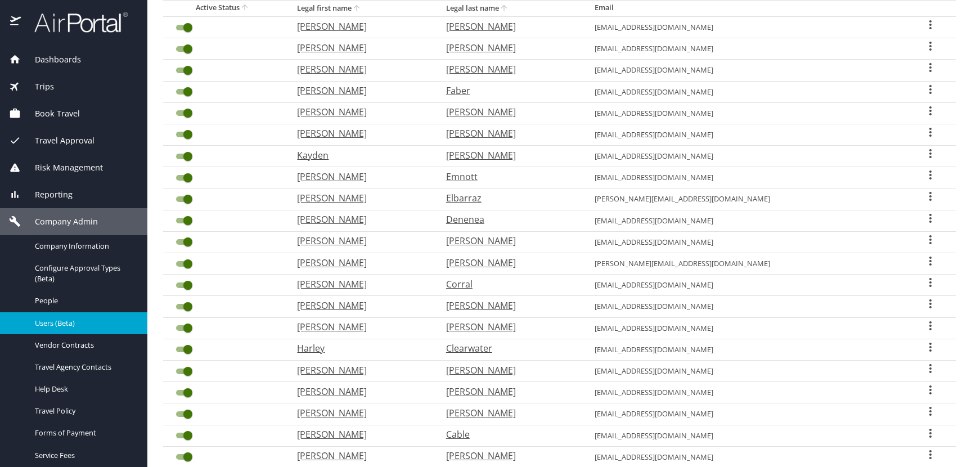
scroll to position [113, 0]
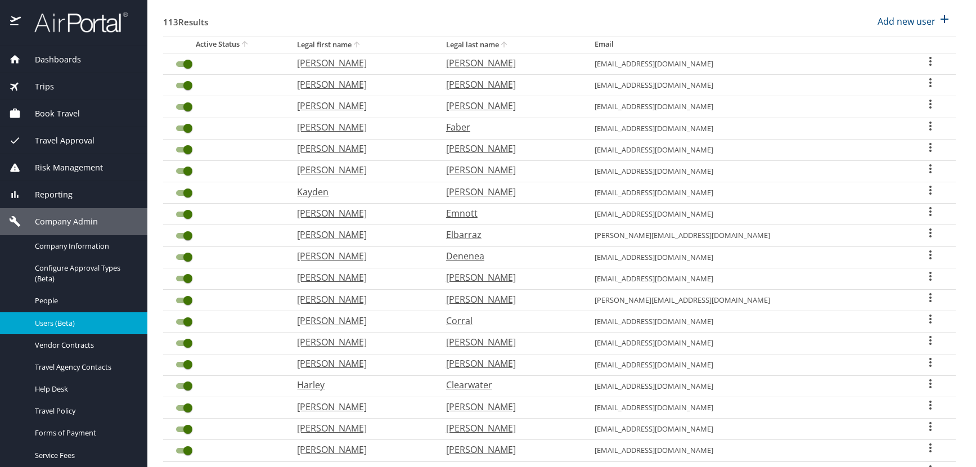
click at [924, 149] on icon "User Search Table" at bounding box center [931, 148] width 14 height 14
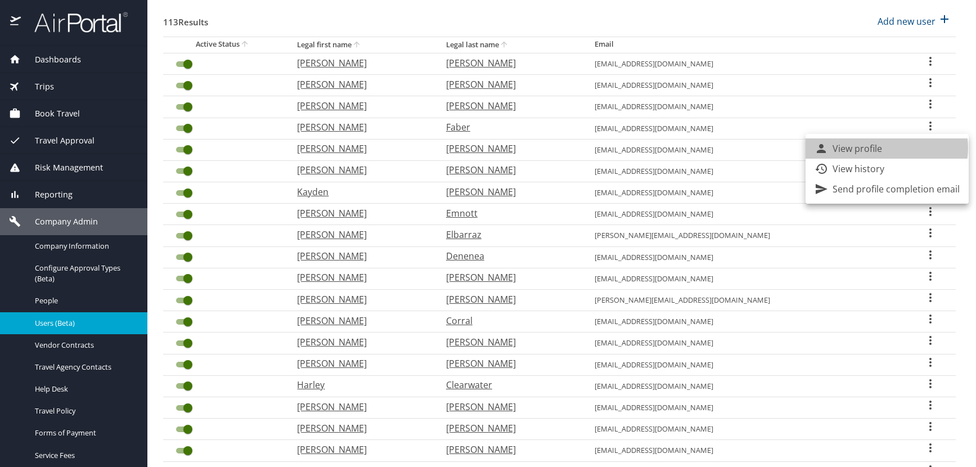
click at [884, 148] on li "View profile" at bounding box center [887, 148] width 163 height 20
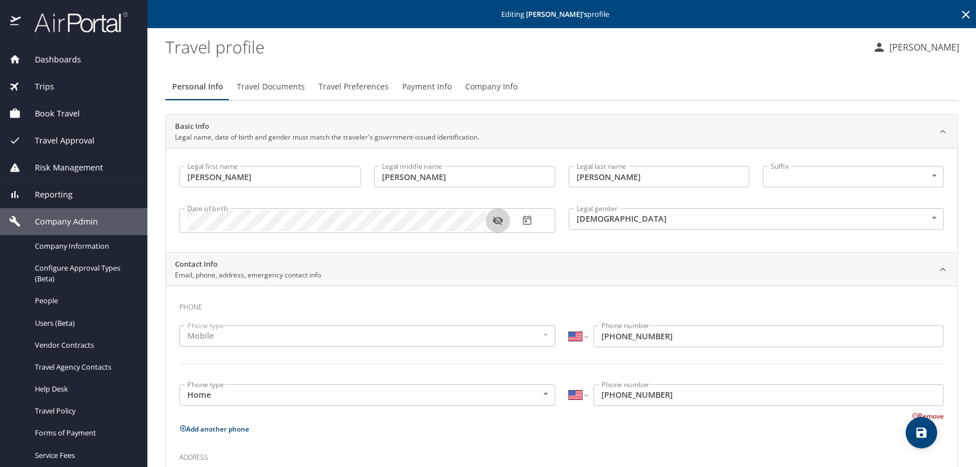
click at [497, 221] on icon "button" at bounding box center [498, 221] width 10 height 9
click at [959, 14] on icon at bounding box center [966, 15] width 14 height 14
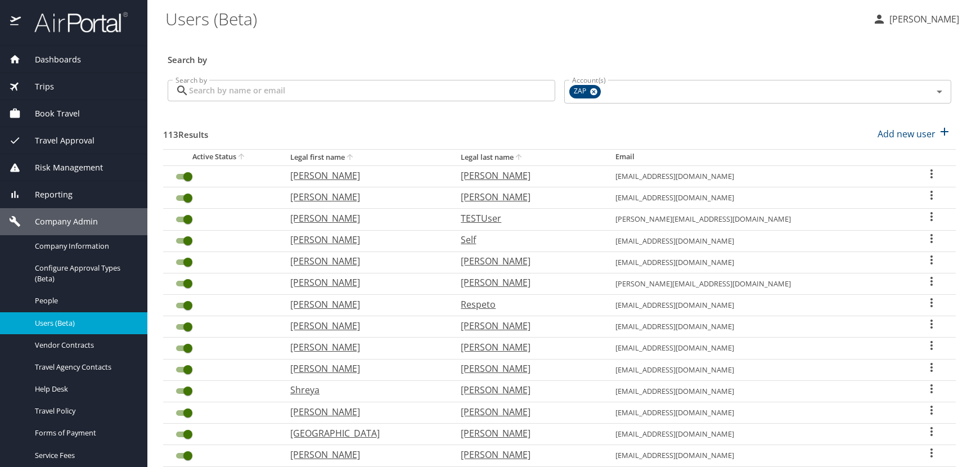
scroll to position [294, 0]
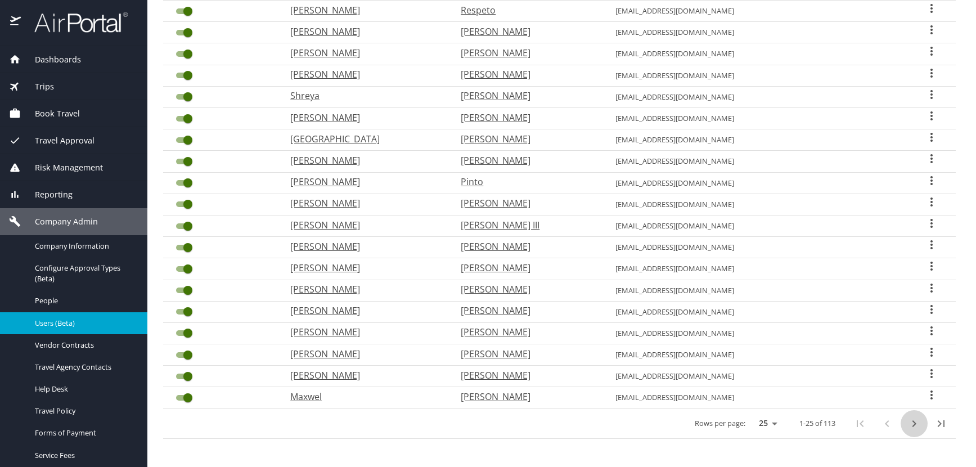
click at [907, 421] on icon "next page" at bounding box center [914, 424] width 14 height 14
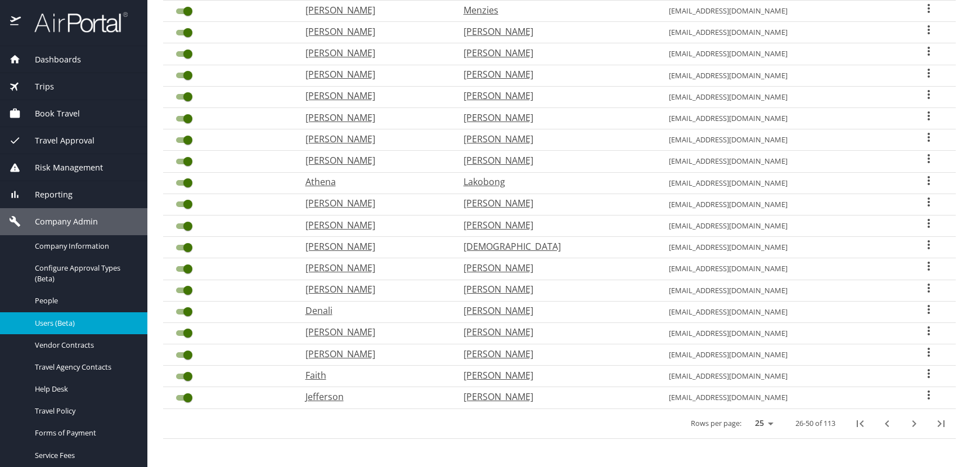
click at [907, 421] on icon "next page" at bounding box center [914, 424] width 14 height 14
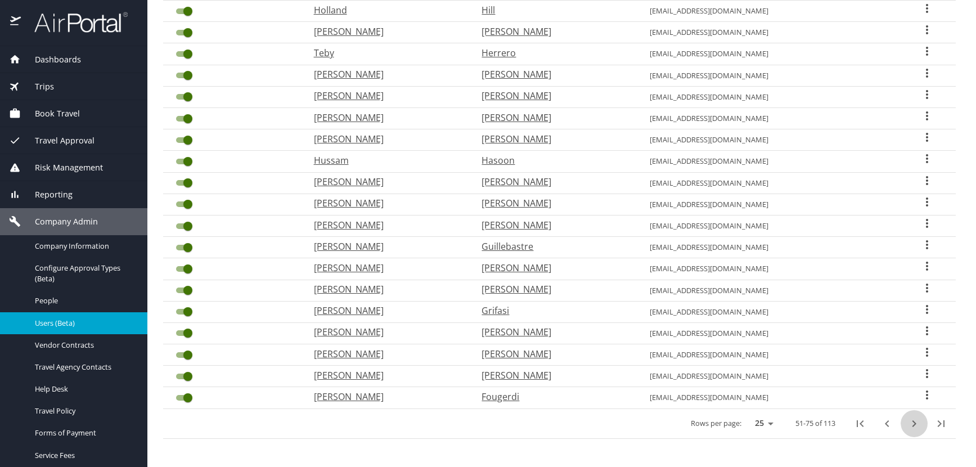
click at [907, 421] on icon "next page" at bounding box center [914, 424] width 14 height 14
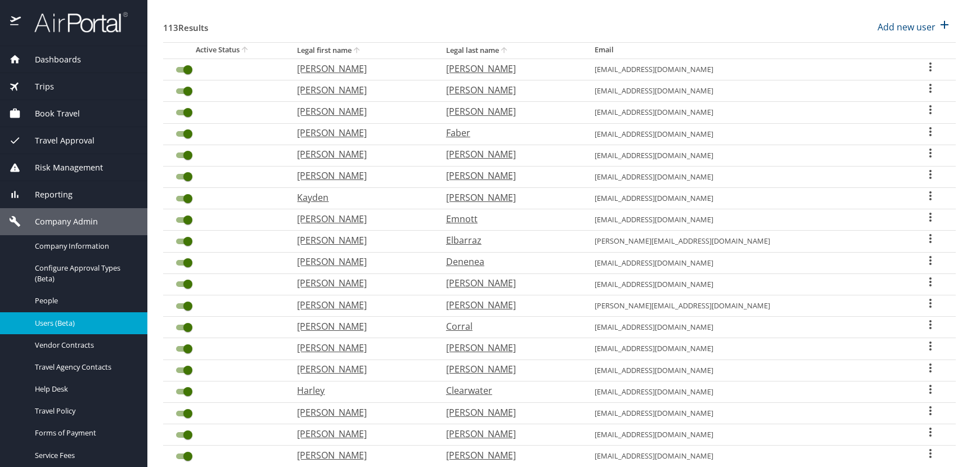
scroll to position [69, 0]
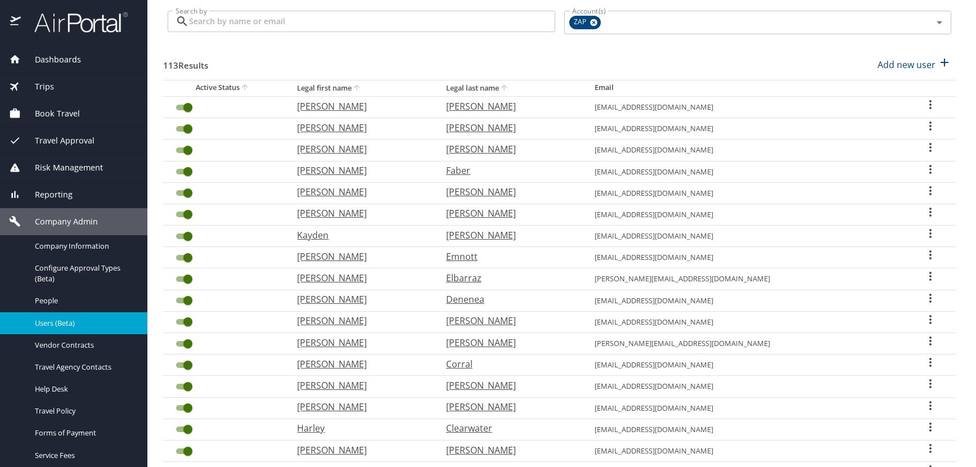
click at [924, 168] on icon "User Search Table" at bounding box center [931, 170] width 14 height 14
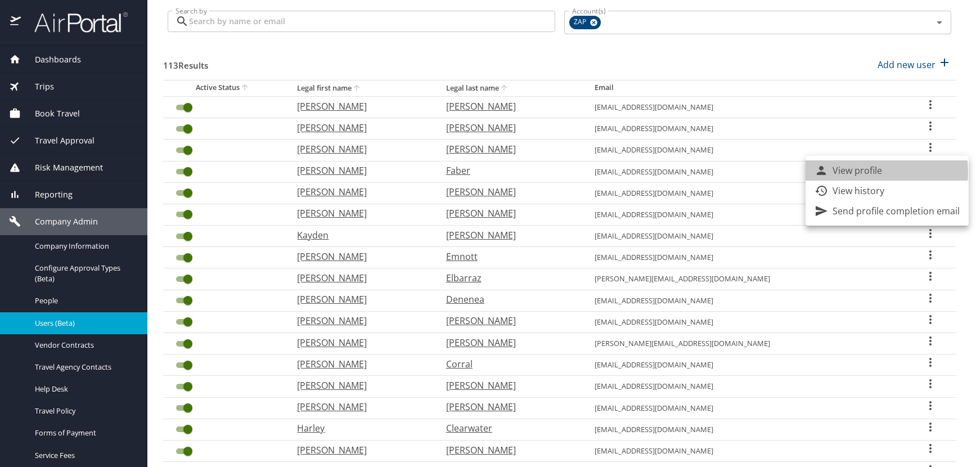
click at [855, 172] on p "View profile" at bounding box center [858, 171] width 50 height 14
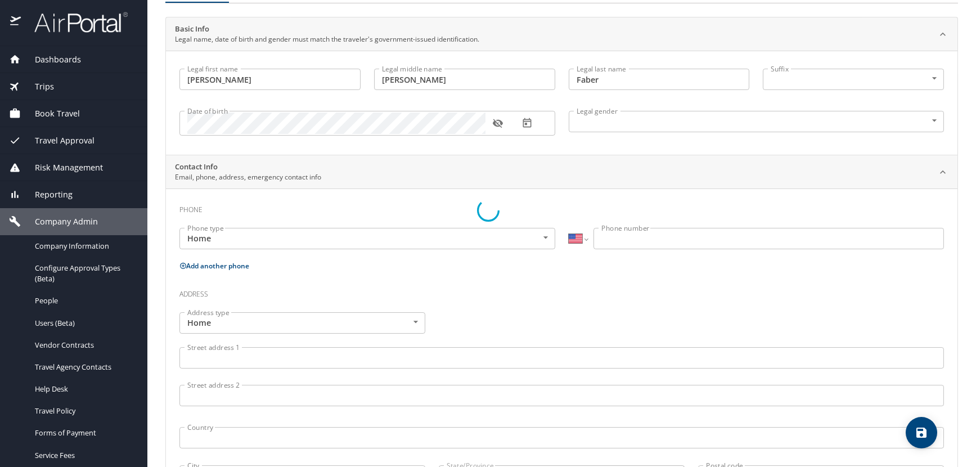
scroll to position [97, 0]
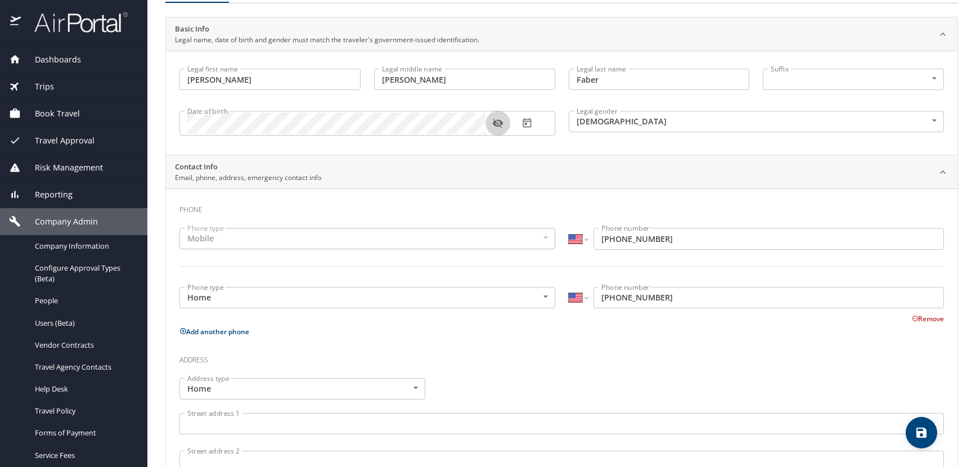
click at [500, 118] on icon "button" at bounding box center [497, 123] width 11 height 11
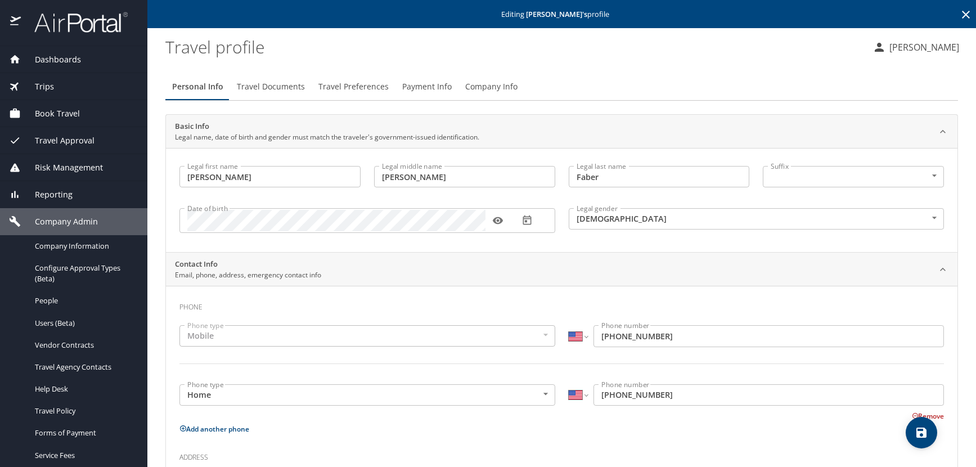
click at [959, 15] on icon at bounding box center [966, 15] width 14 height 14
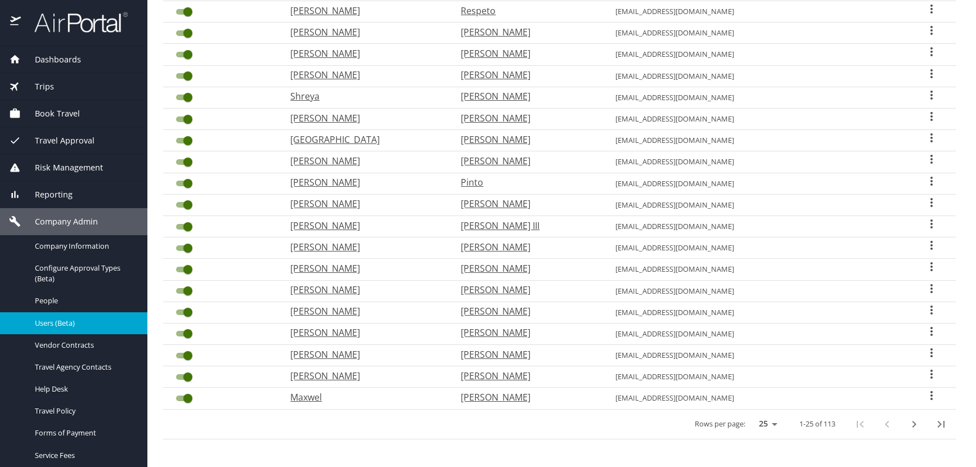
scroll to position [294, 0]
click at [913, 423] on icon "next page" at bounding box center [915, 423] width 4 height 7
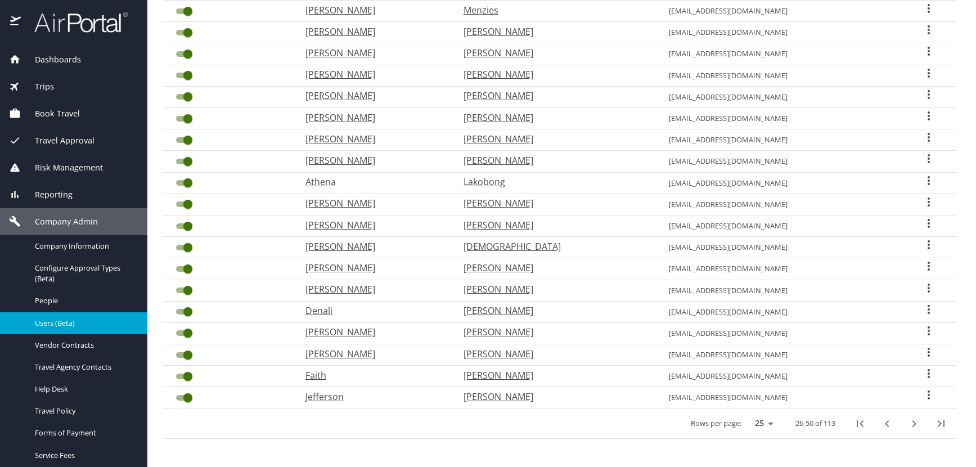
click at [913, 423] on icon "next page" at bounding box center [915, 423] width 4 height 7
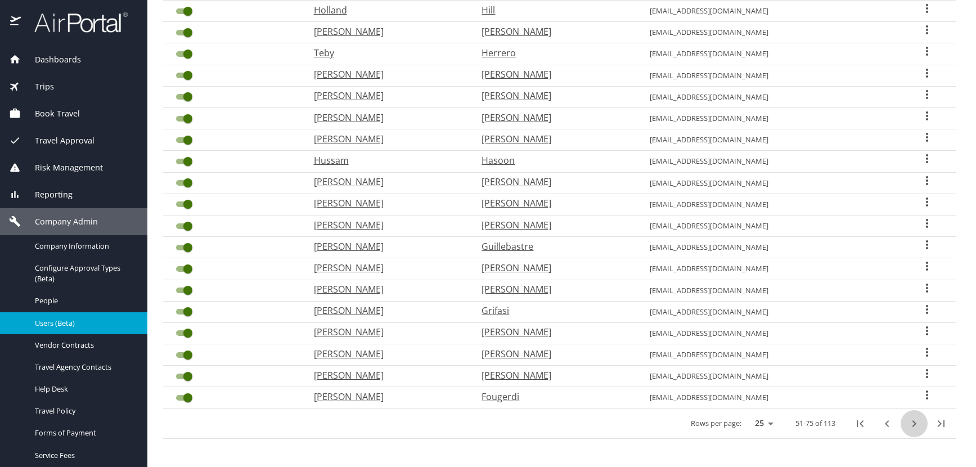
click at [913, 423] on icon "next page" at bounding box center [915, 423] width 4 height 7
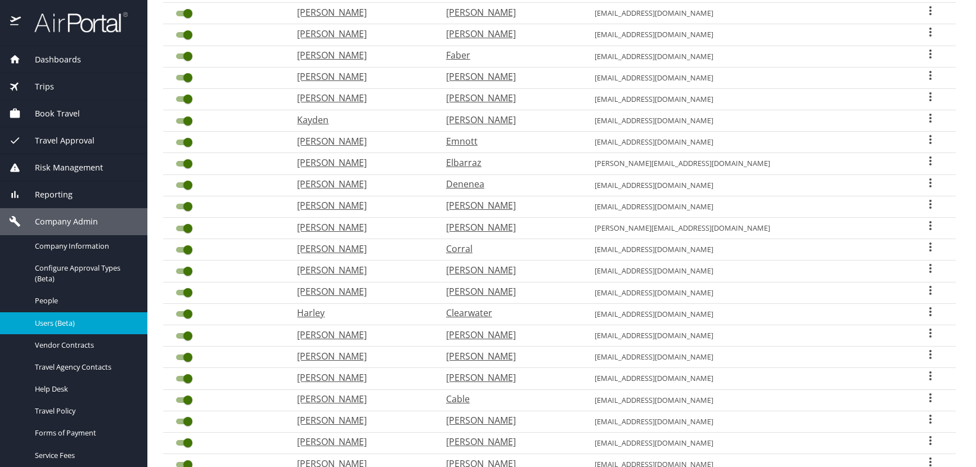
scroll to position [125, 0]
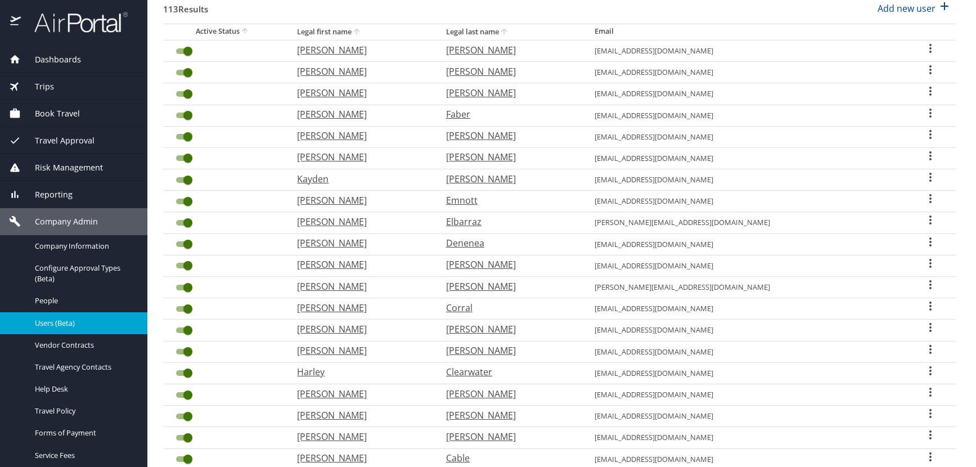
click at [929, 91] on icon "User Search Table" at bounding box center [930, 91] width 2 height 9
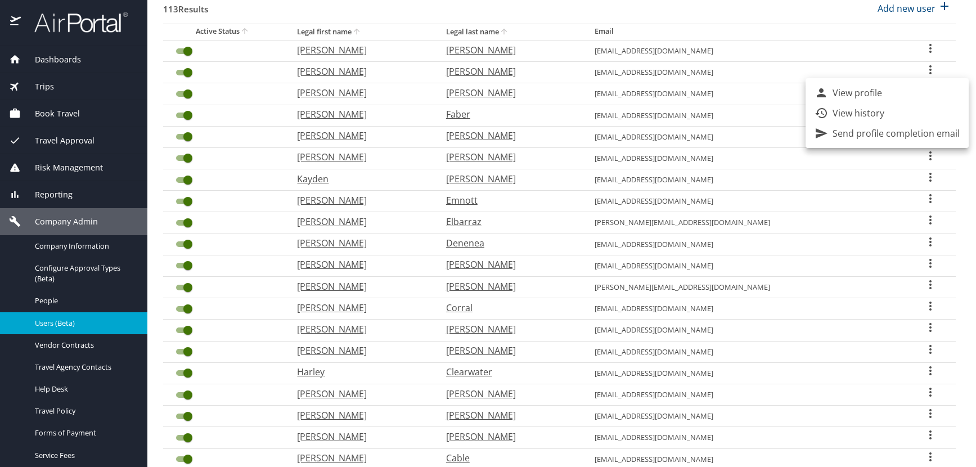
click at [893, 92] on li "View profile" at bounding box center [887, 93] width 163 height 20
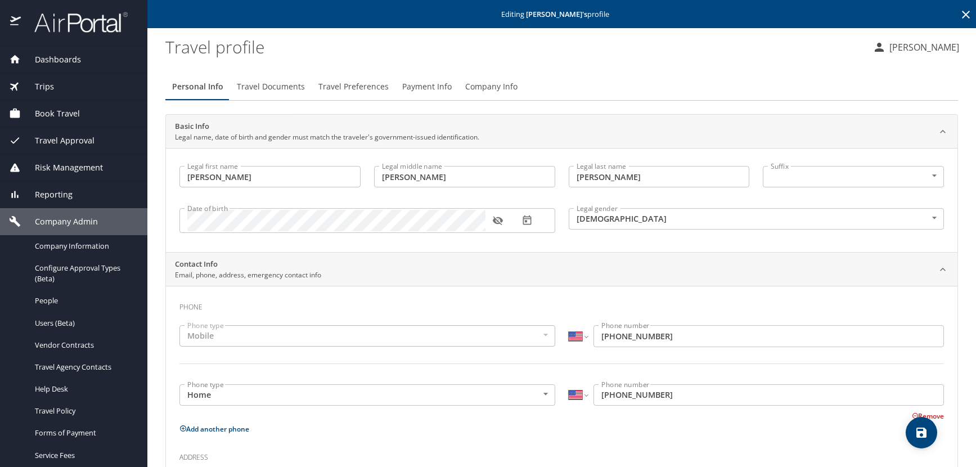
click at [500, 223] on icon "button" at bounding box center [498, 221] width 10 height 9
click at [959, 13] on icon at bounding box center [966, 15] width 14 height 14
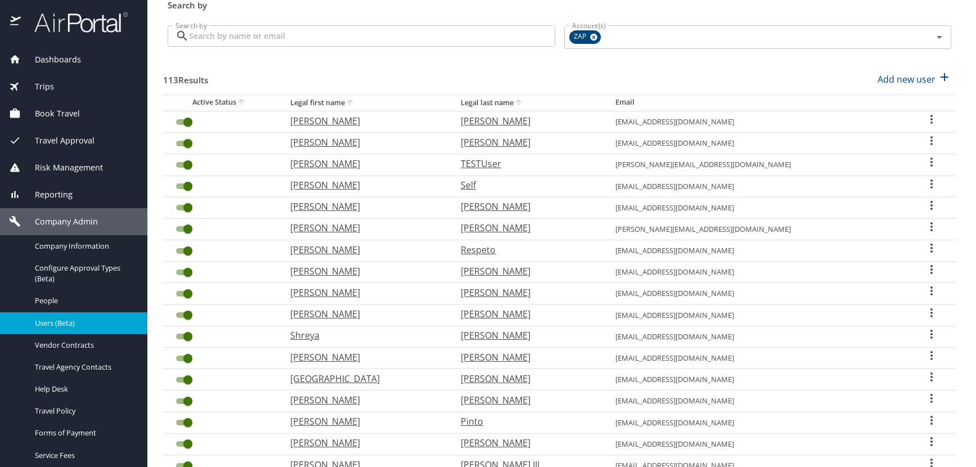
scroll to position [294, 0]
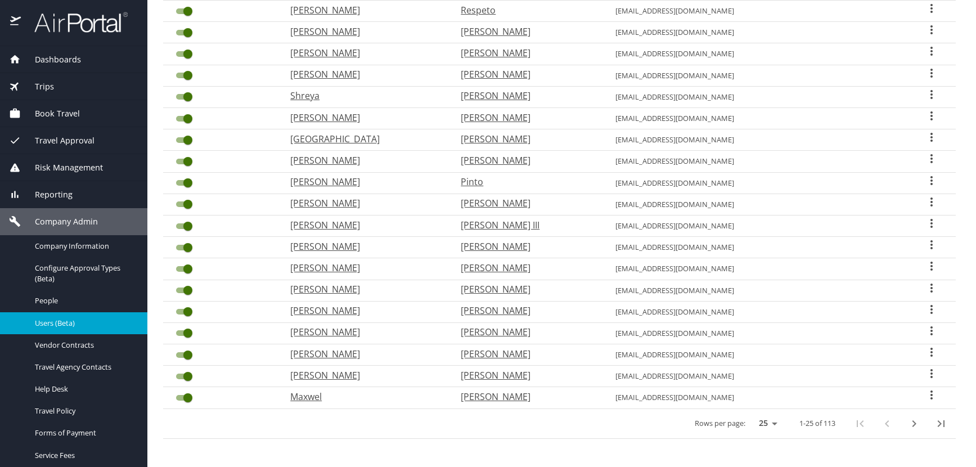
click at [913, 425] on icon "next page" at bounding box center [915, 423] width 4 height 7
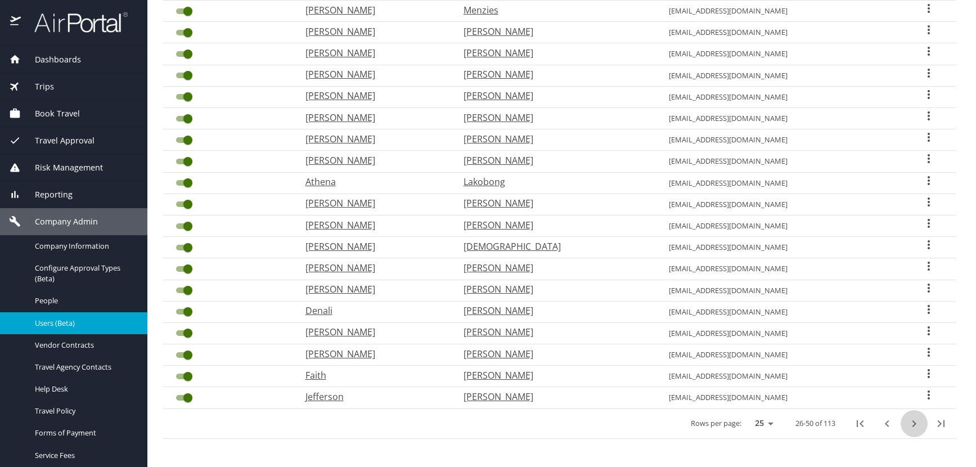
click at [913, 425] on icon "next page" at bounding box center [915, 423] width 4 height 7
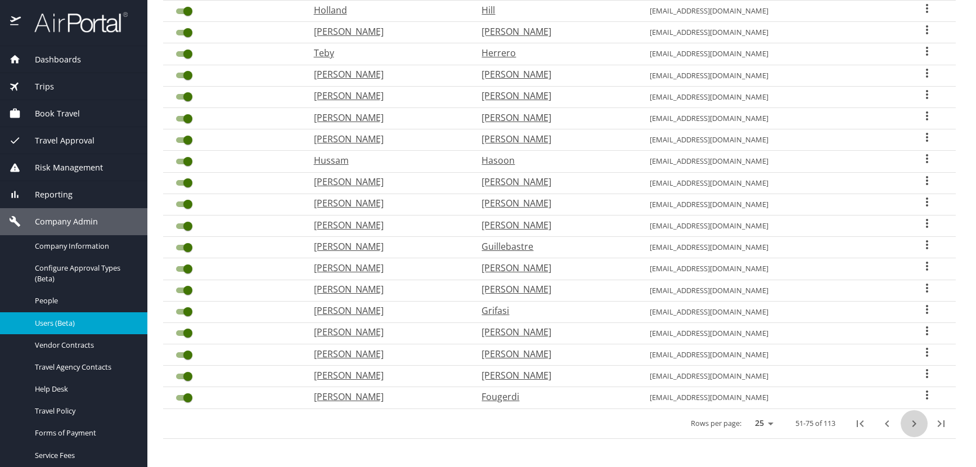
click at [913, 425] on icon "next page" at bounding box center [915, 423] width 4 height 7
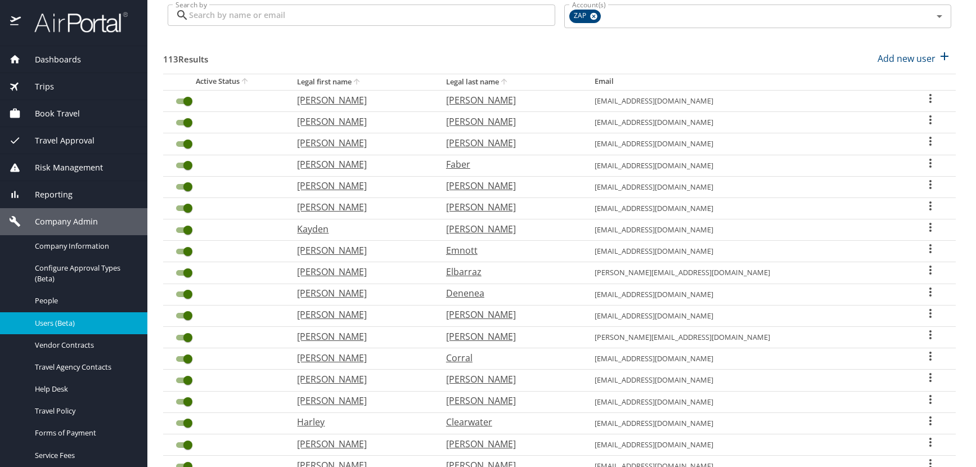
scroll to position [69, 0]
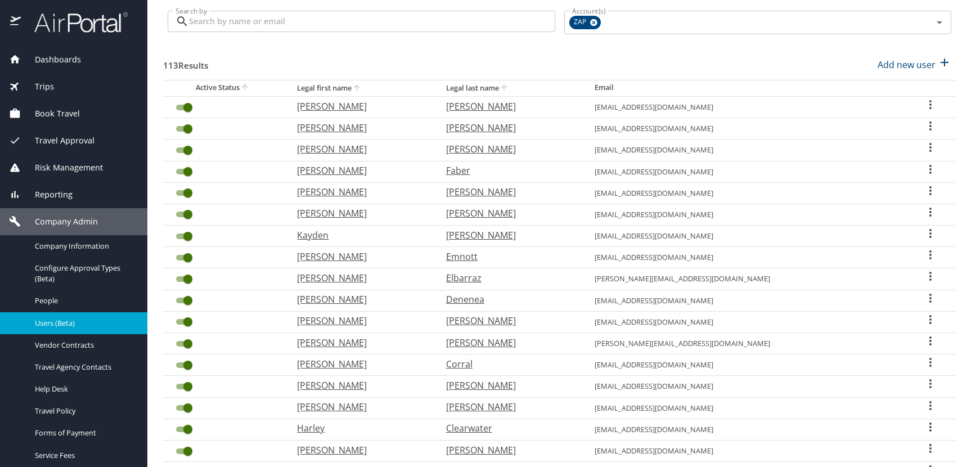
click at [929, 125] on icon "User Search Table" at bounding box center [930, 126] width 2 height 9
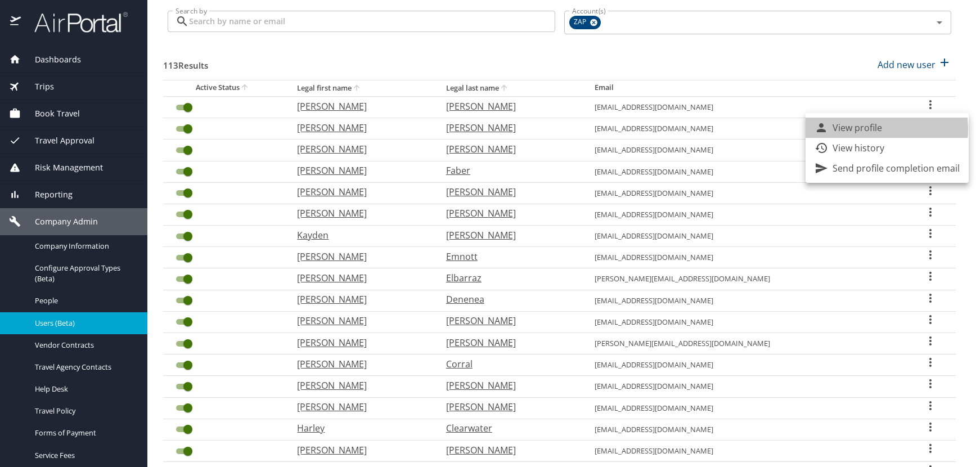
click at [862, 129] on p "View profile" at bounding box center [858, 128] width 50 height 14
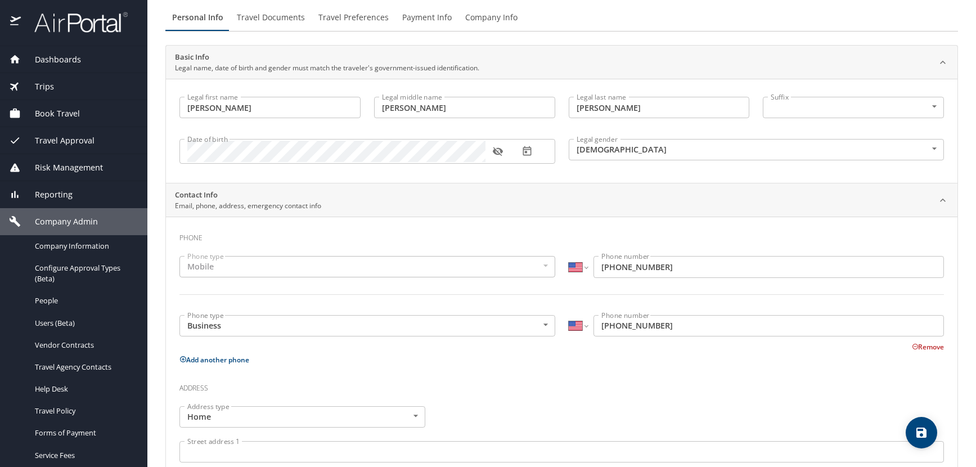
scroll to position [97, 0]
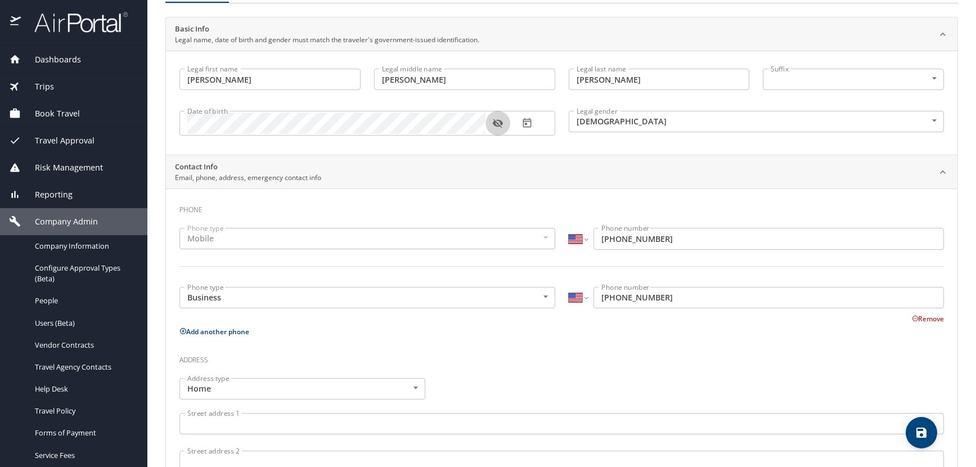
click at [499, 119] on icon "button" at bounding box center [497, 123] width 11 height 11
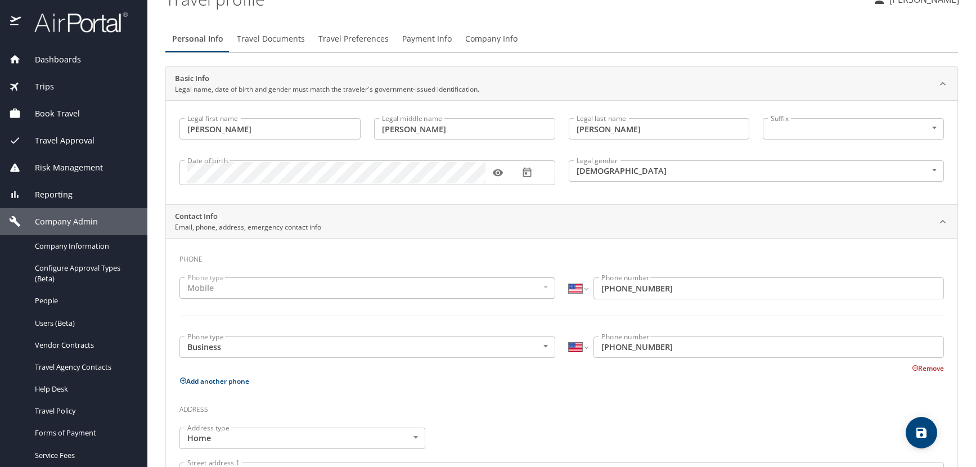
scroll to position [0, 0]
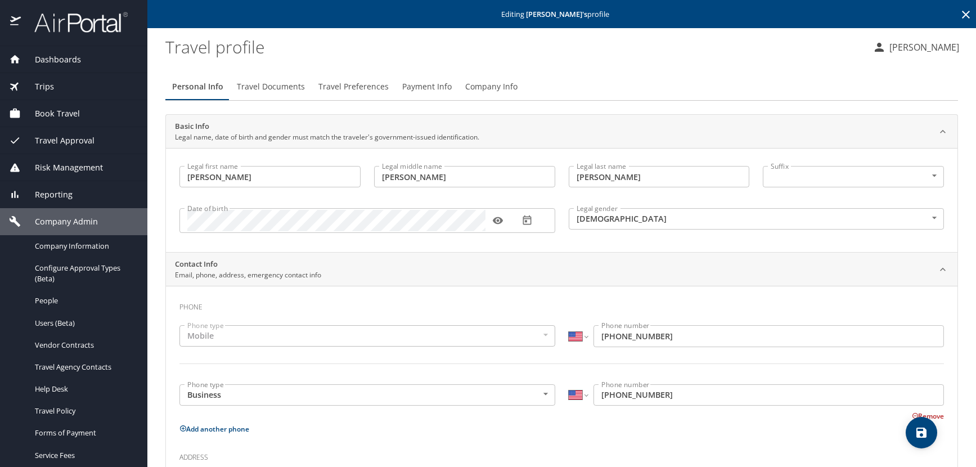
click at [933, 46] on p "[PERSON_NAME]" at bounding box center [922, 48] width 73 height 14
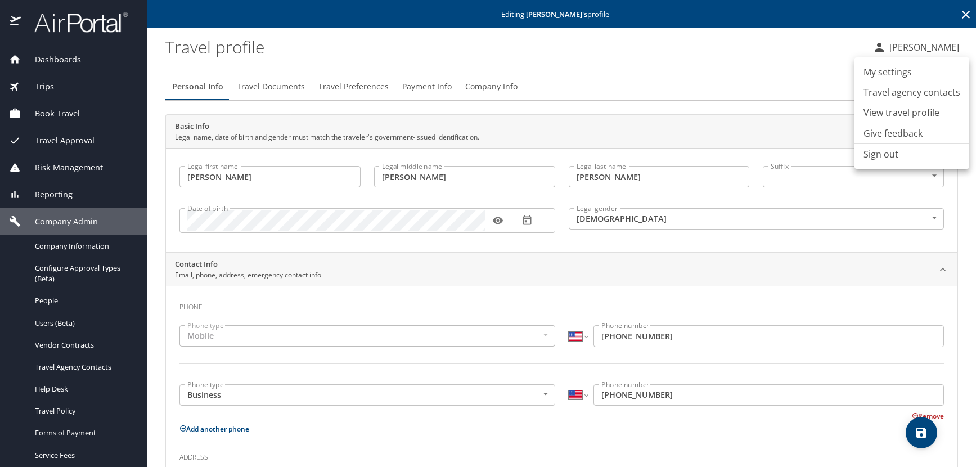
drag, startPoint x: 802, startPoint y: 48, endPoint x: 815, endPoint y: 43, distance: 13.7
click at [802, 48] on div at bounding box center [488, 233] width 976 height 467
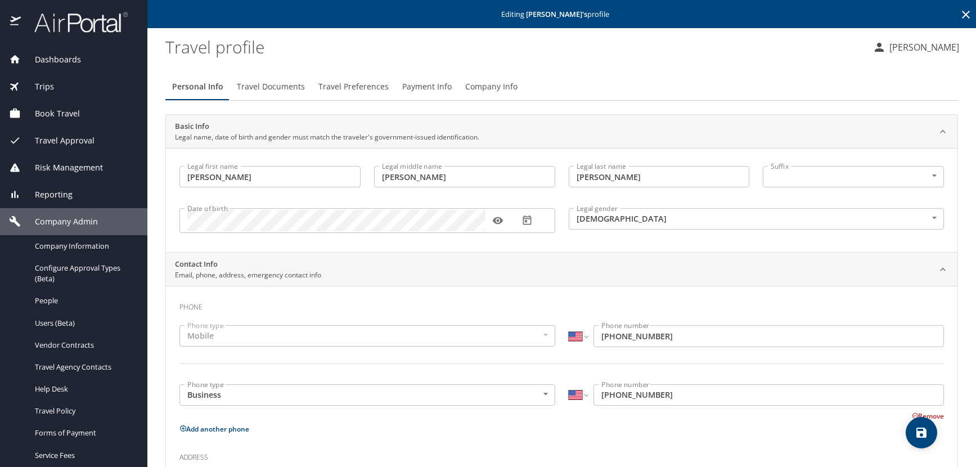
click at [959, 12] on icon at bounding box center [966, 15] width 14 height 14
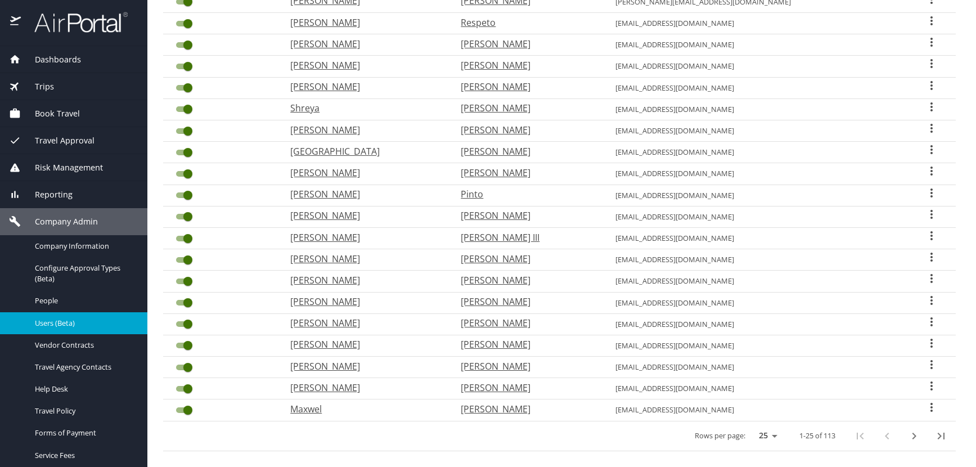
scroll to position [294, 0]
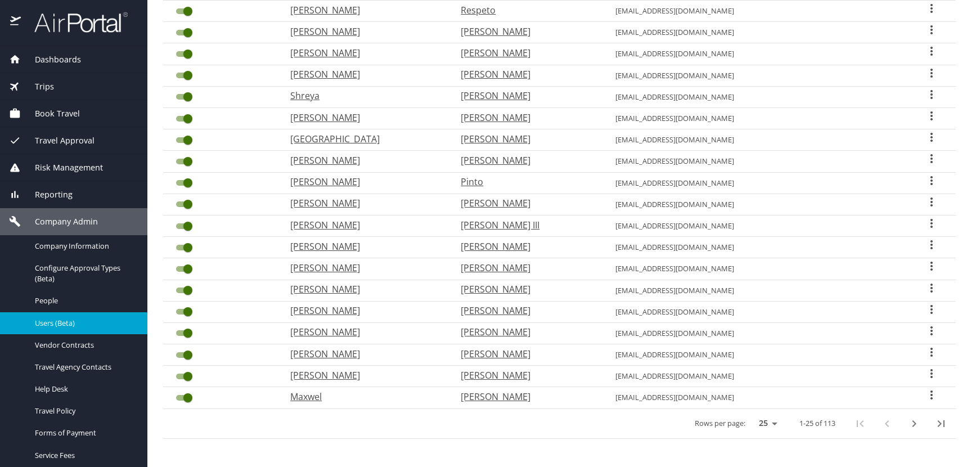
click at [907, 419] on icon "next page" at bounding box center [914, 424] width 14 height 14
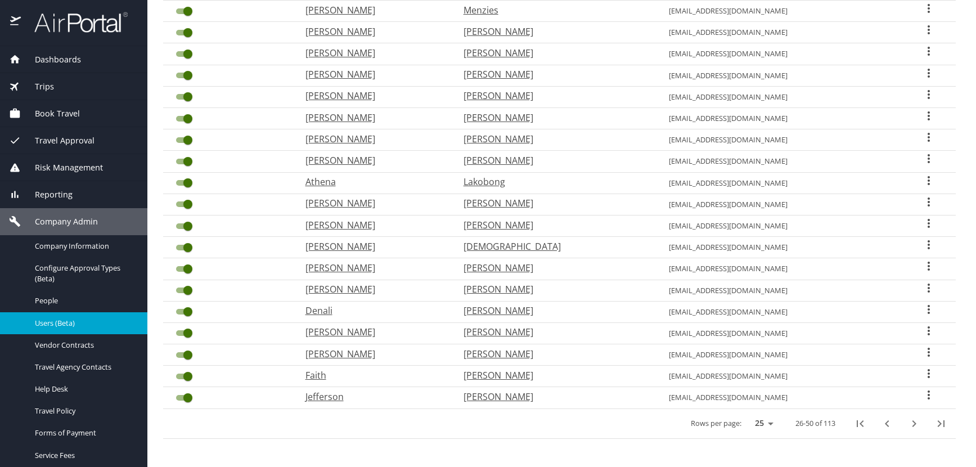
click at [907, 419] on icon "next page" at bounding box center [914, 424] width 14 height 14
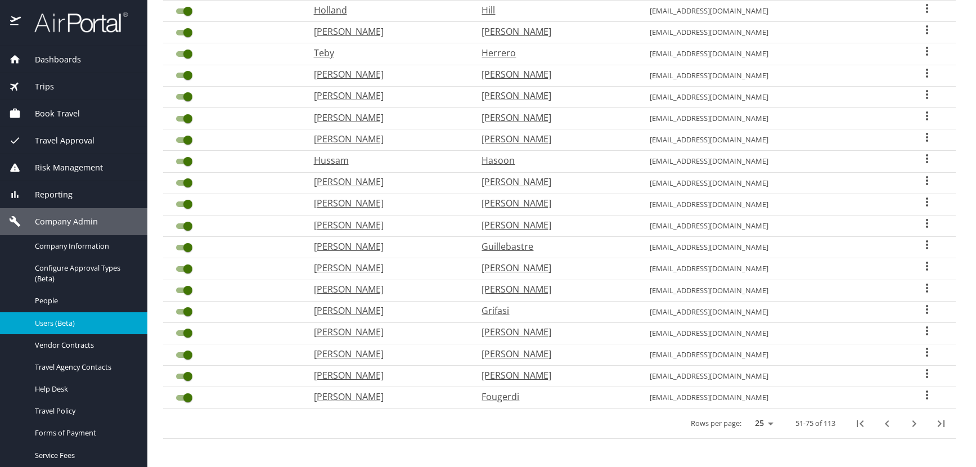
click at [907, 422] on icon "next page" at bounding box center [914, 424] width 14 height 14
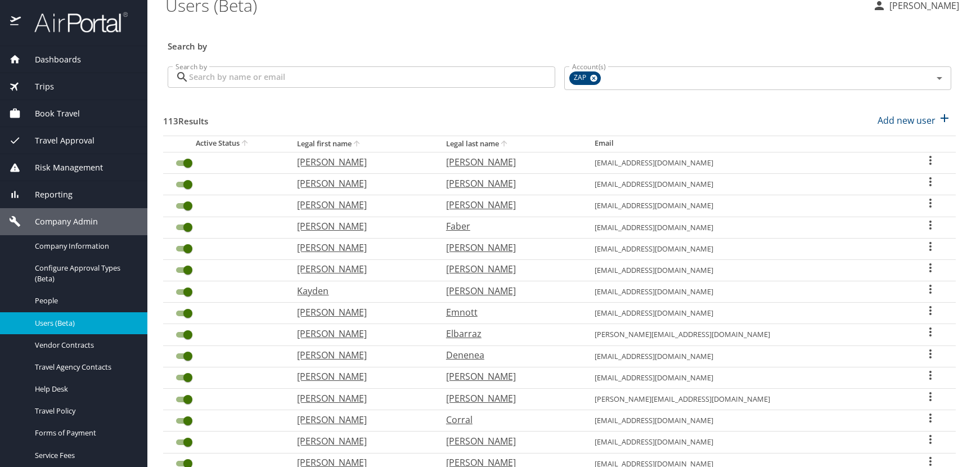
scroll to position [13, 0]
click at [924, 161] on icon "User Search Table" at bounding box center [931, 161] width 14 height 14
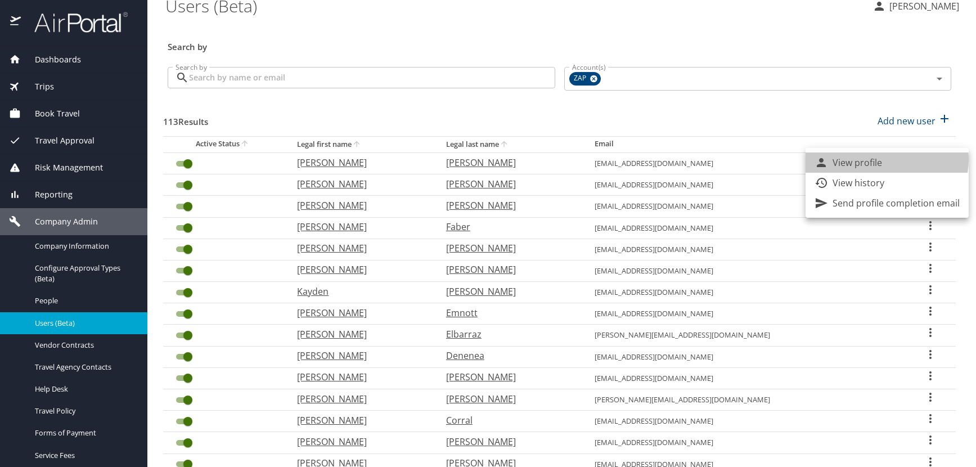
click at [885, 159] on li "View profile" at bounding box center [887, 162] width 163 height 20
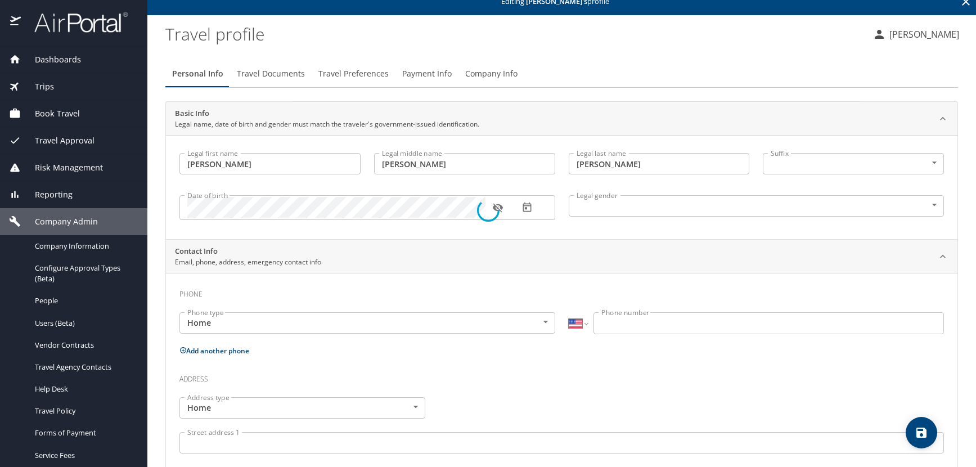
scroll to position [41, 0]
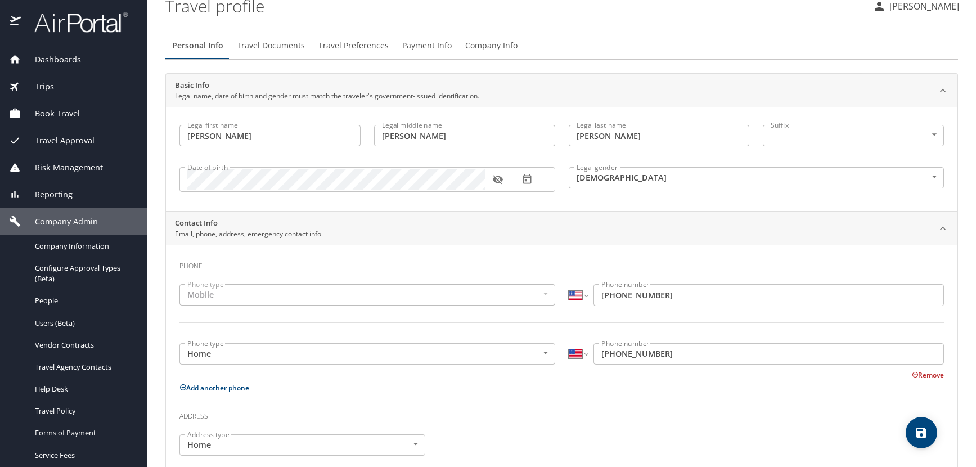
click at [496, 178] on icon "button" at bounding box center [498, 180] width 10 height 9
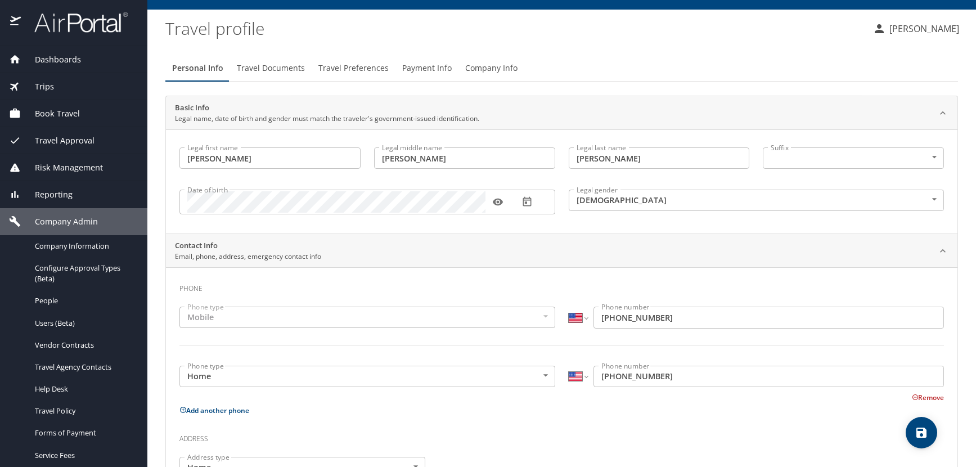
scroll to position [0, 0]
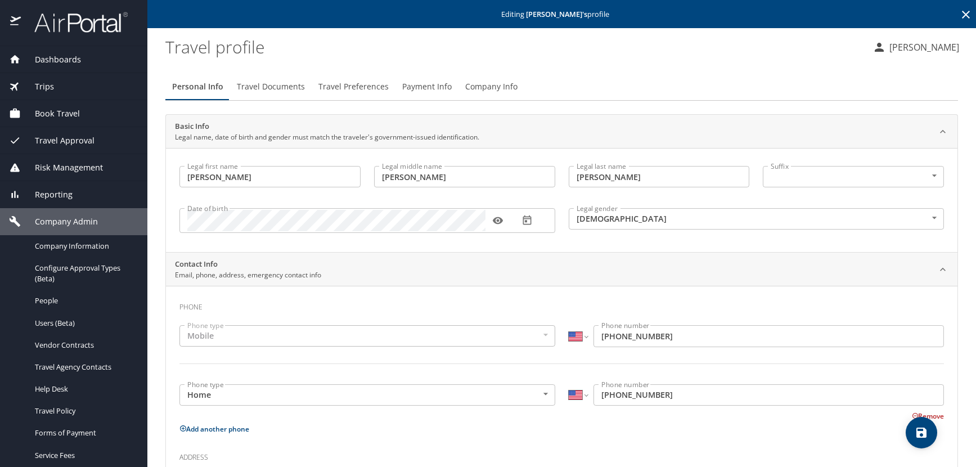
click at [962, 16] on icon at bounding box center [966, 15] width 8 height 8
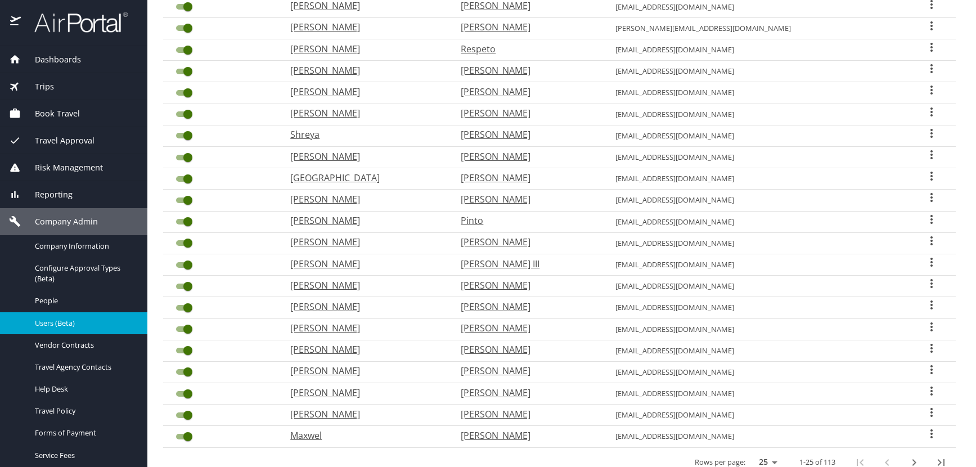
scroll to position [294, 0]
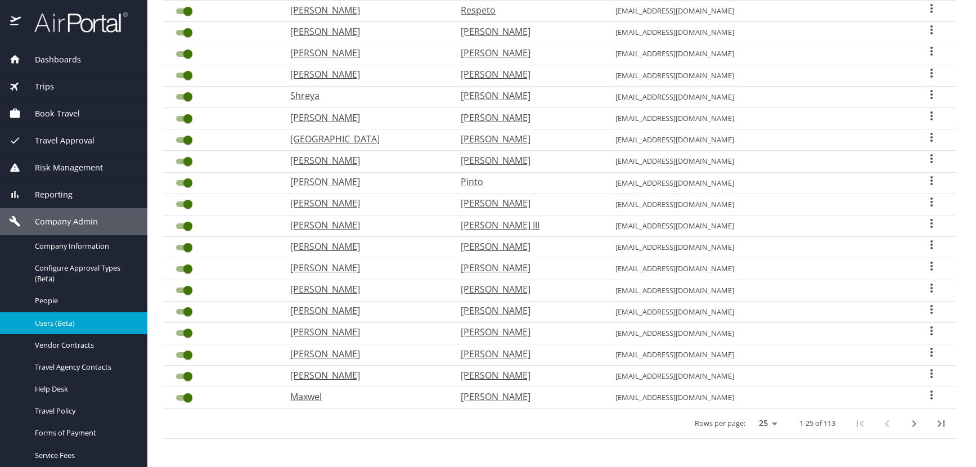
click at [907, 423] on icon "next page" at bounding box center [914, 424] width 14 height 14
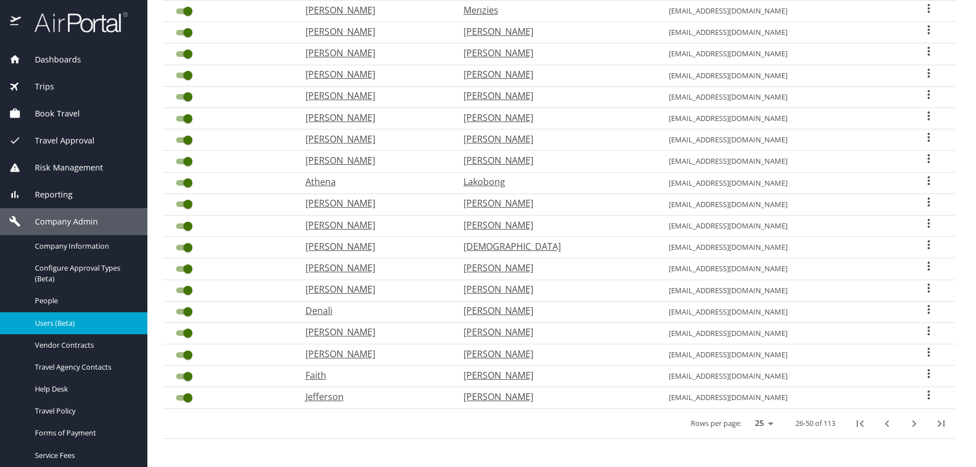
click at [907, 423] on icon "next page" at bounding box center [914, 424] width 14 height 14
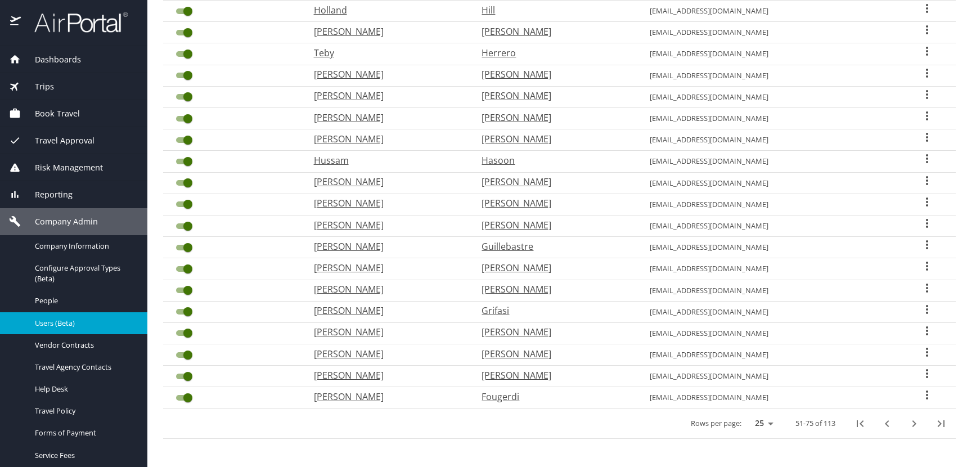
click at [926, 395] on icon "User Search Table" at bounding box center [927, 394] width 2 height 9
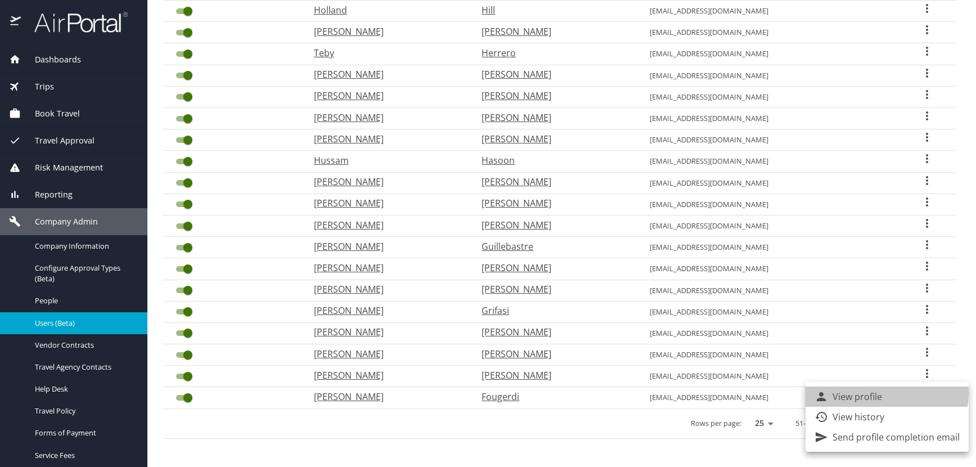
click at [879, 393] on p "View profile" at bounding box center [858, 397] width 50 height 14
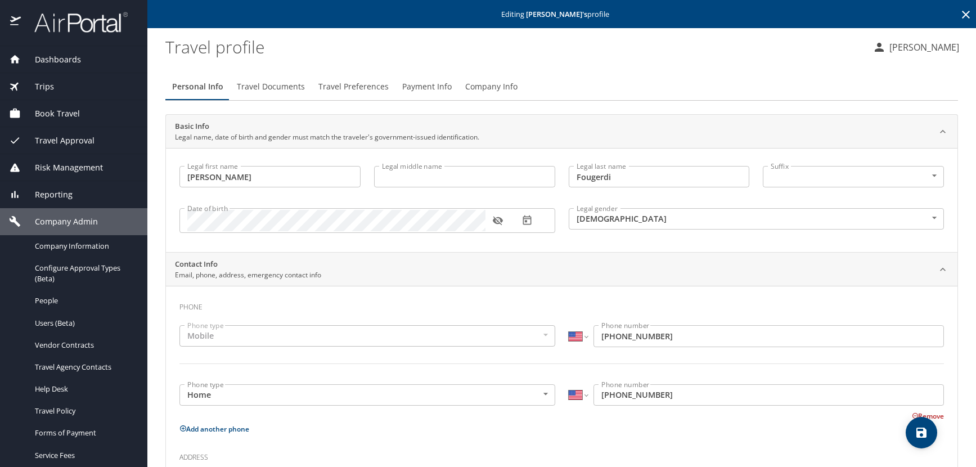
click at [496, 221] on icon "button" at bounding box center [497, 220] width 11 height 11
click at [959, 15] on icon at bounding box center [966, 15] width 14 height 14
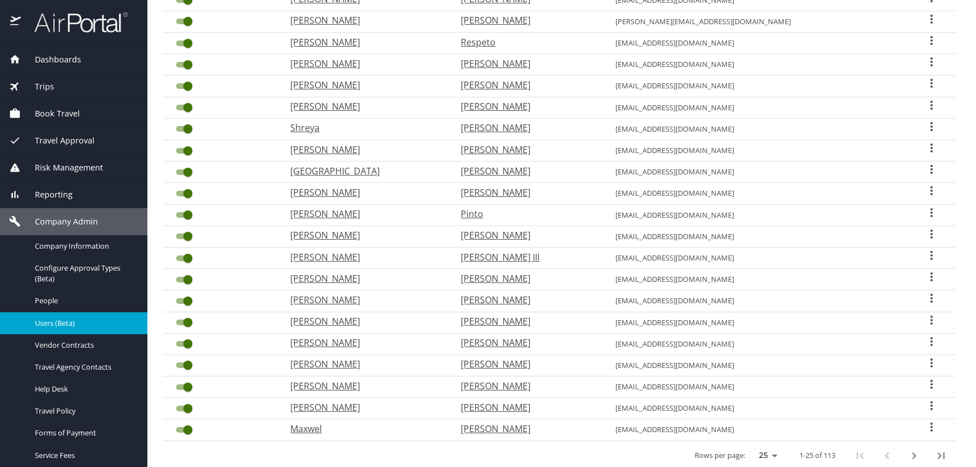
scroll to position [294, 0]
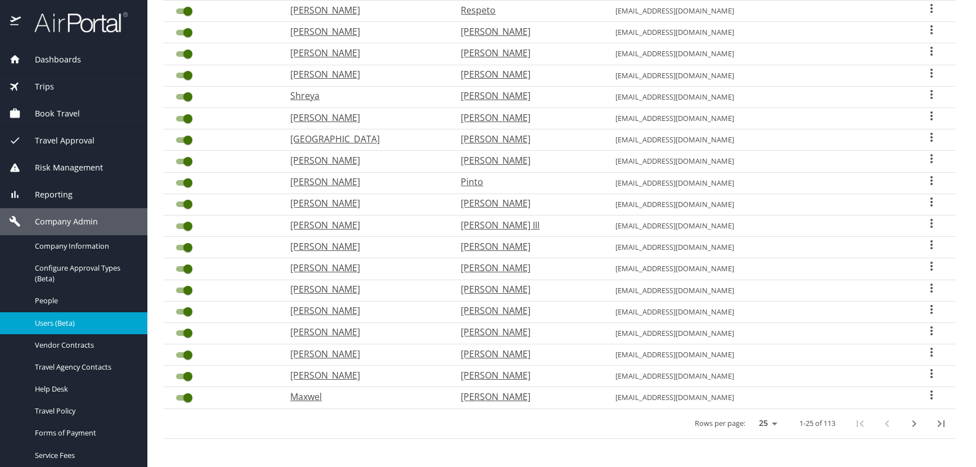
click at [907, 424] on icon "next page" at bounding box center [914, 424] width 14 height 14
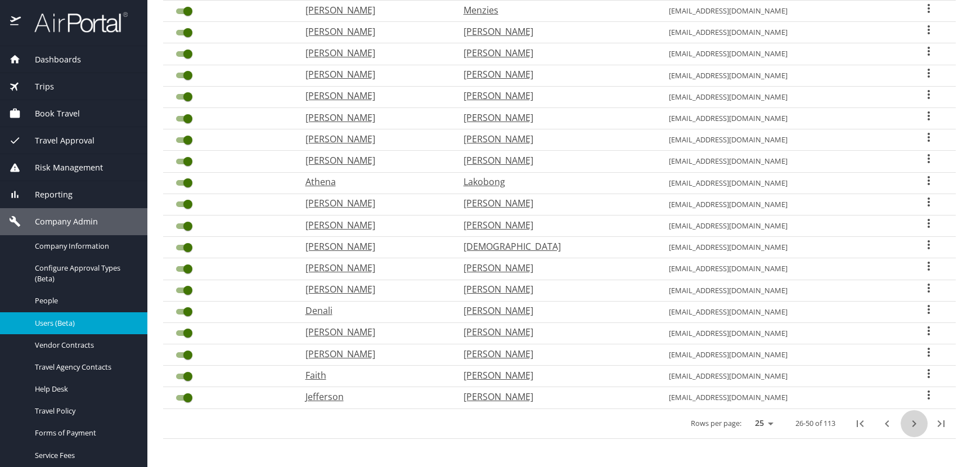
click at [907, 424] on icon "next page" at bounding box center [914, 424] width 14 height 14
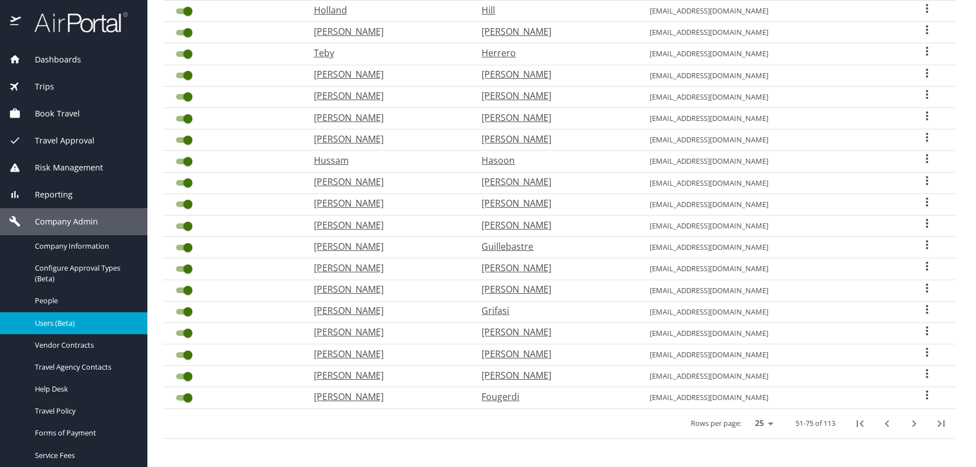
click at [920, 372] on icon "User Search Table" at bounding box center [927, 374] width 14 height 14
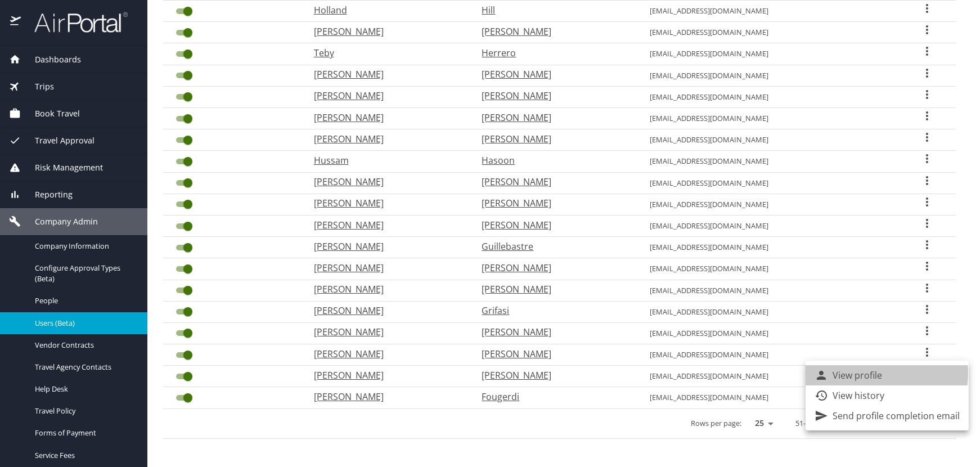
click at [860, 373] on p "View profile" at bounding box center [858, 375] width 50 height 14
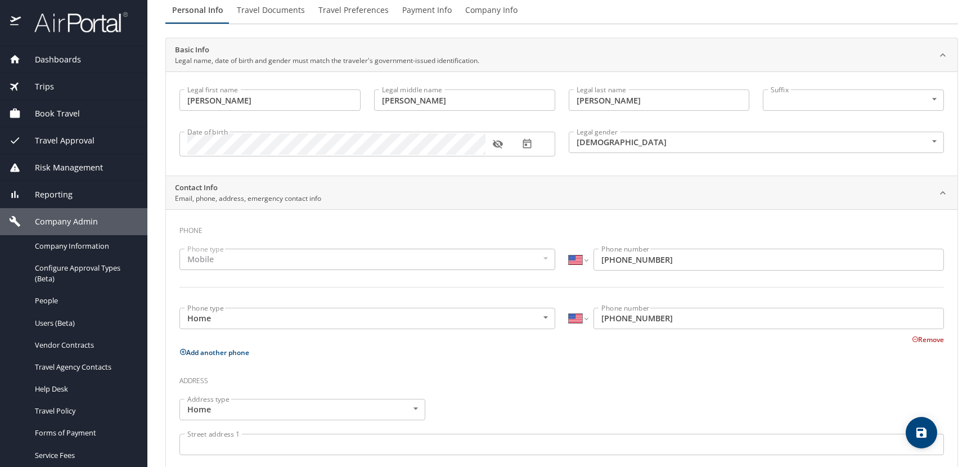
scroll to position [52, 0]
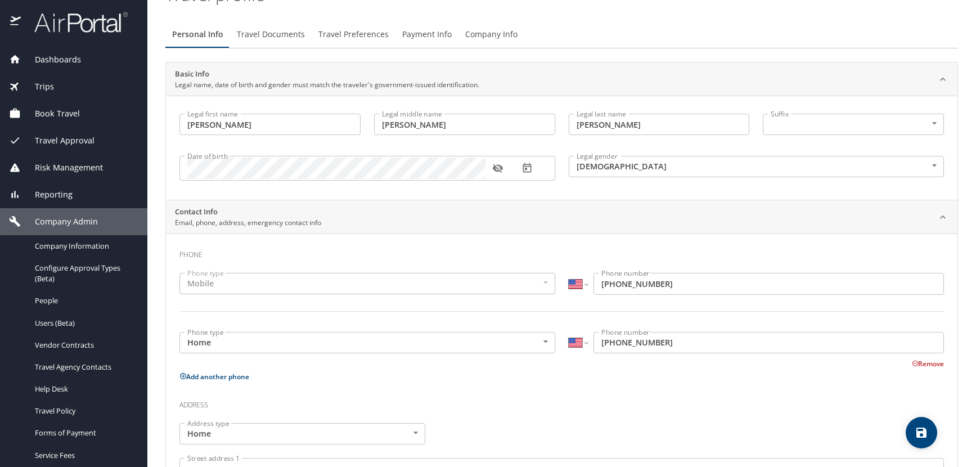
click at [497, 169] on icon "button" at bounding box center [498, 168] width 10 height 9
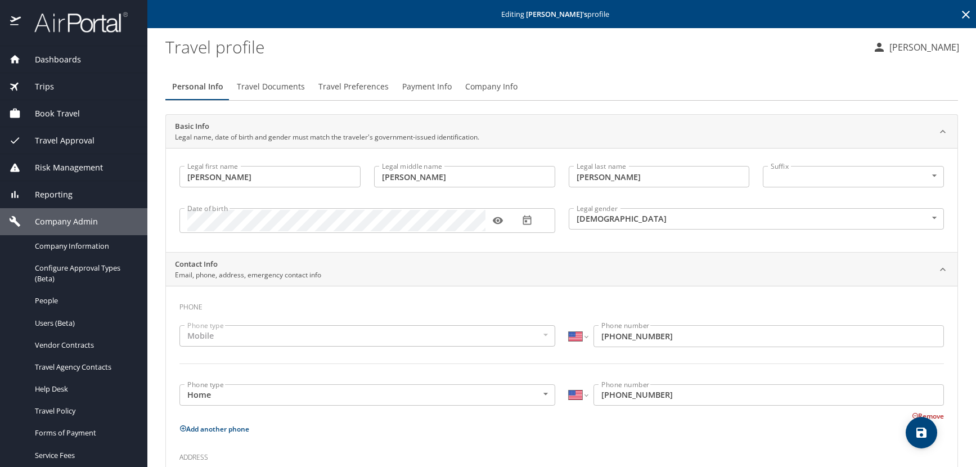
click at [960, 19] on icon at bounding box center [966, 15] width 14 height 14
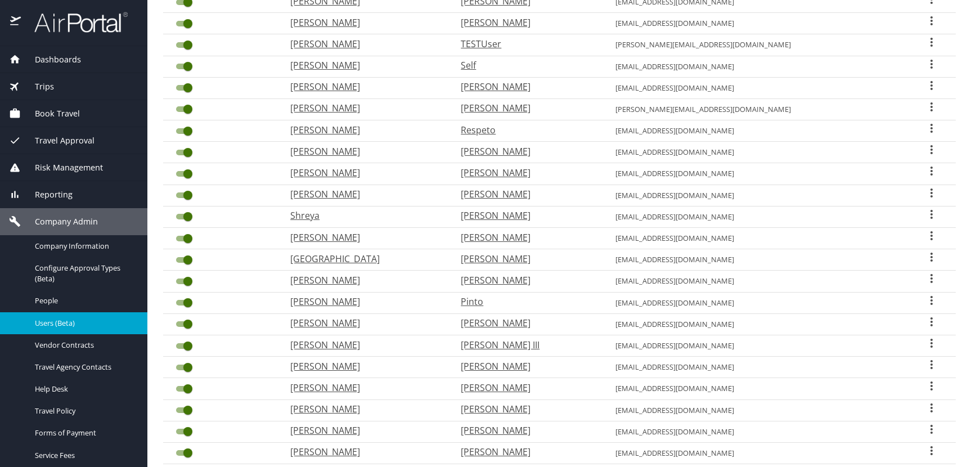
scroll to position [294, 0]
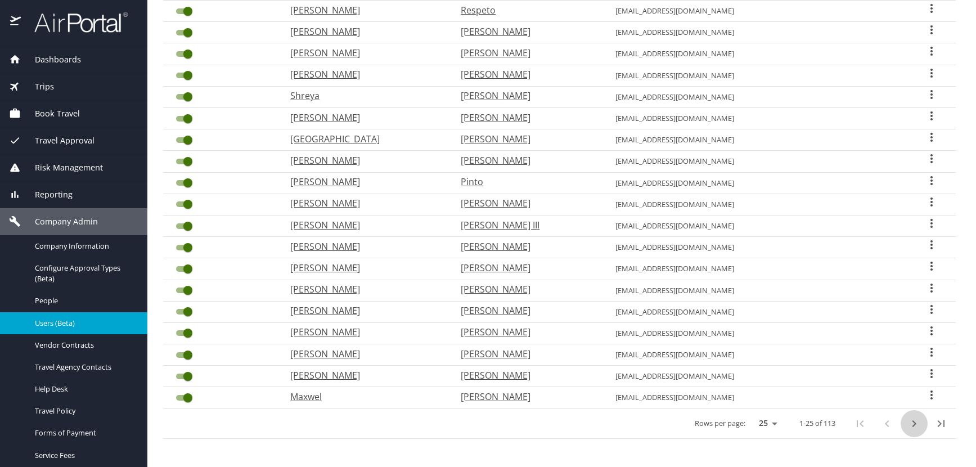
click at [907, 423] on icon "next page" at bounding box center [914, 424] width 14 height 14
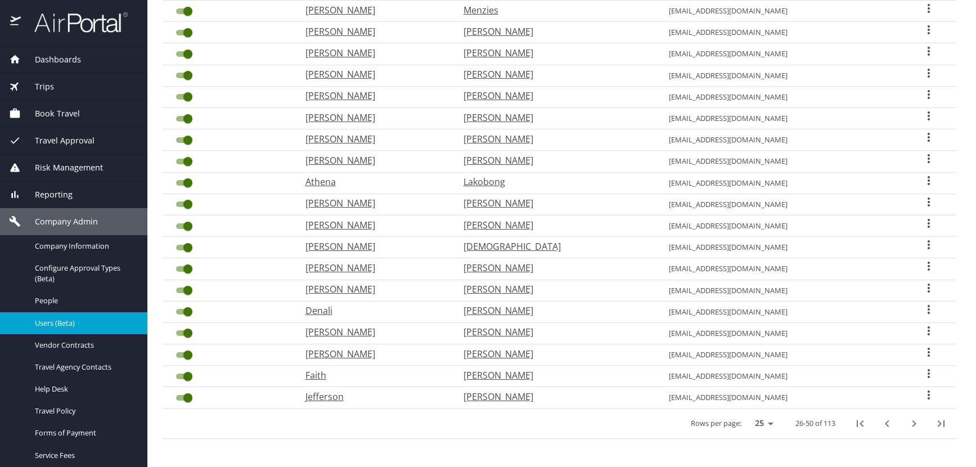
click at [907, 423] on icon "next page" at bounding box center [914, 424] width 14 height 14
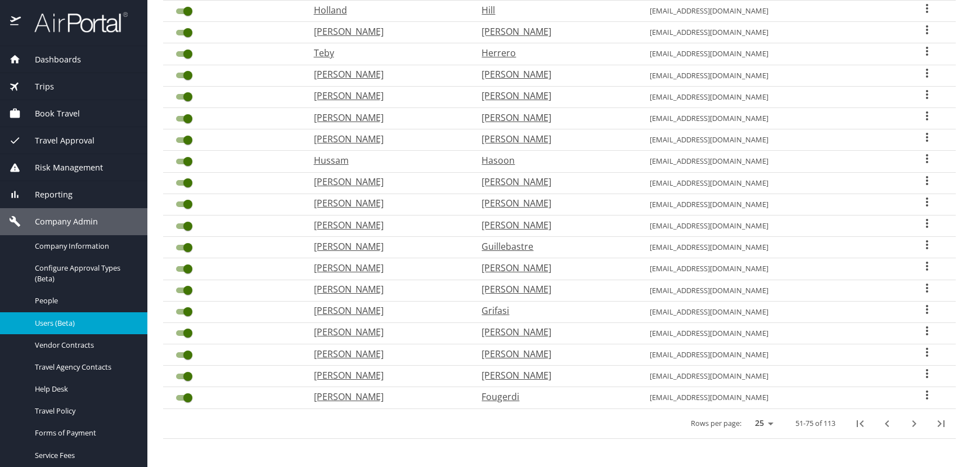
click at [920, 350] on icon "User Search Table" at bounding box center [927, 352] width 14 height 14
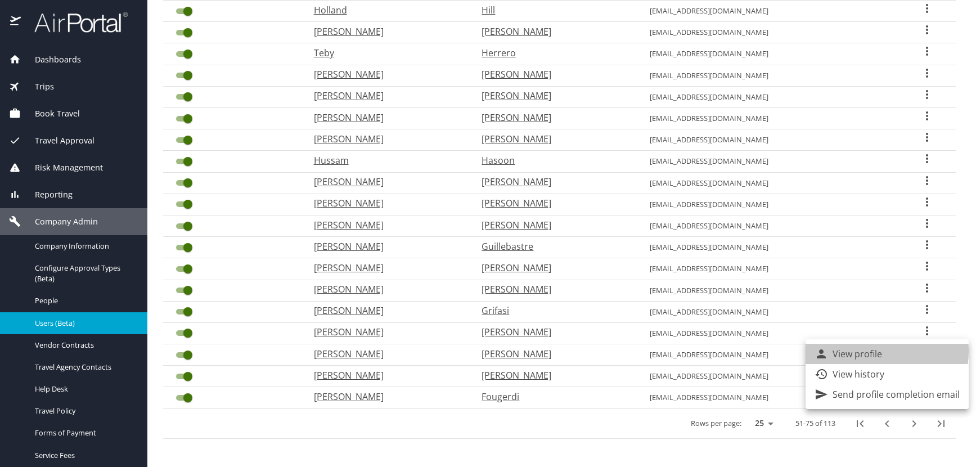
click at [874, 352] on p "View profile" at bounding box center [858, 354] width 50 height 14
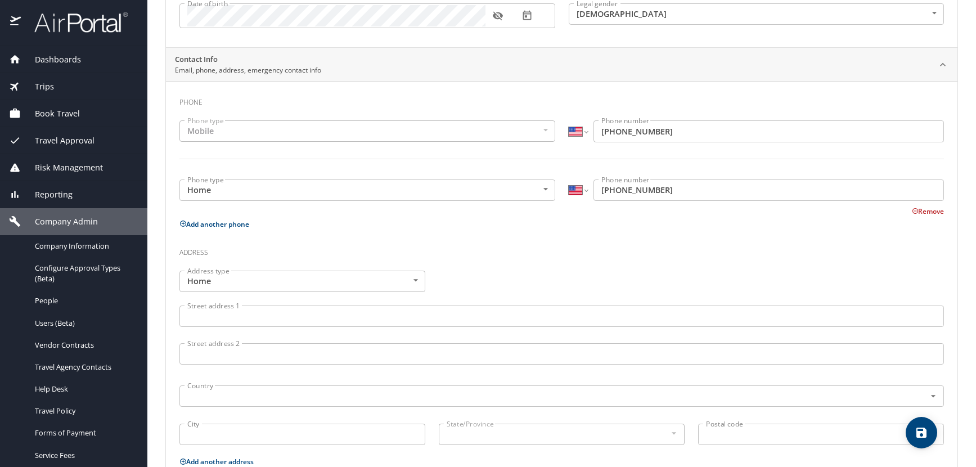
scroll to position [109, 0]
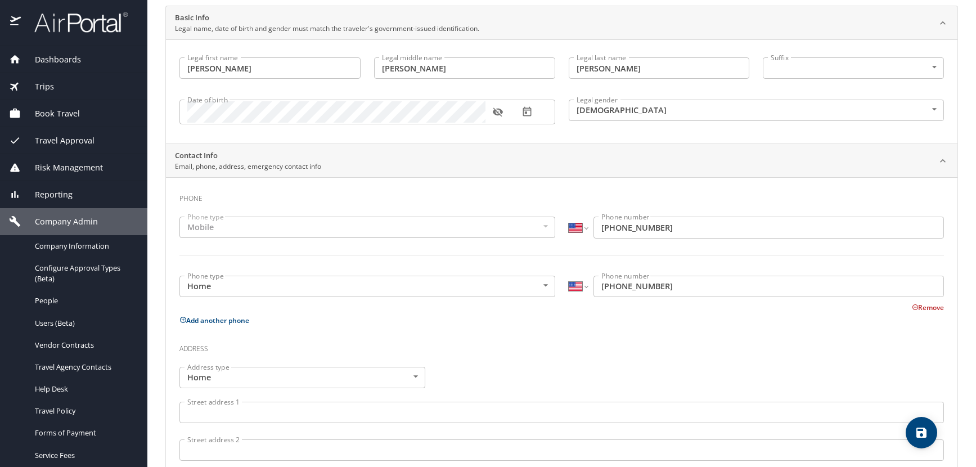
click at [501, 115] on icon "button" at bounding box center [497, 111] width 11 height 11
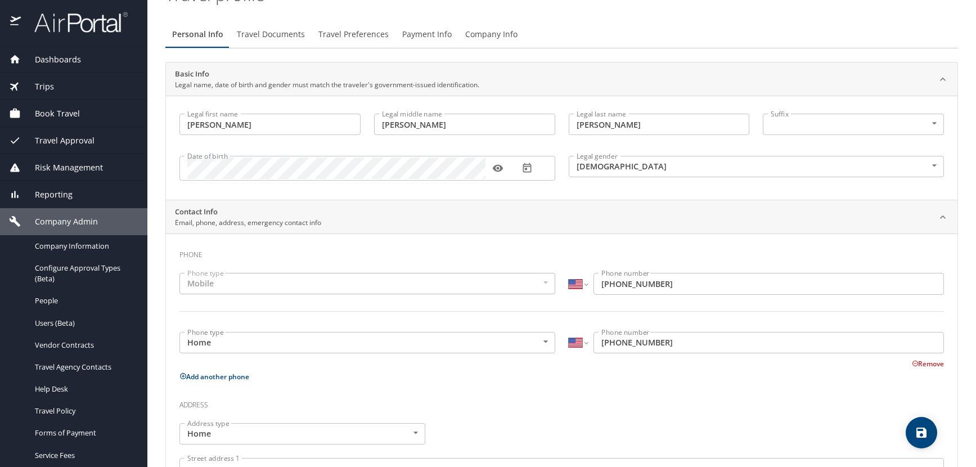
scroll to position [0, 0]
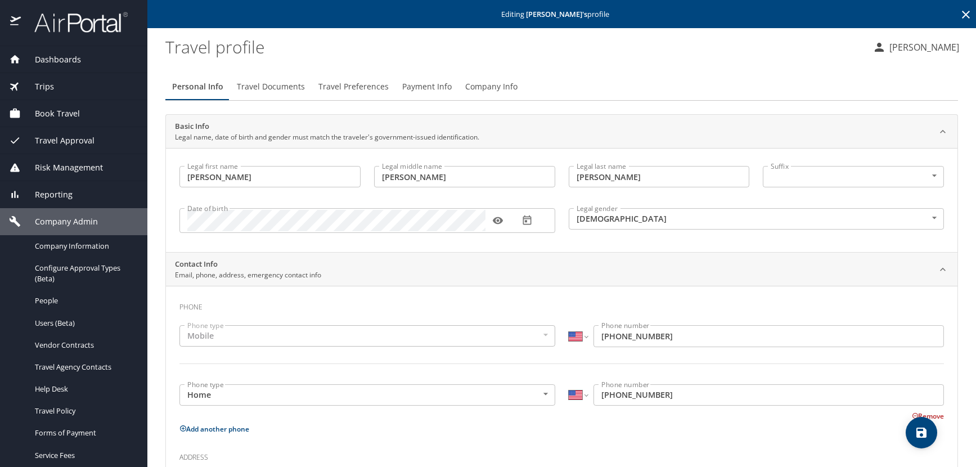
click at [962, 14] on icon at bounding box center [966, 15] width 8 height 8
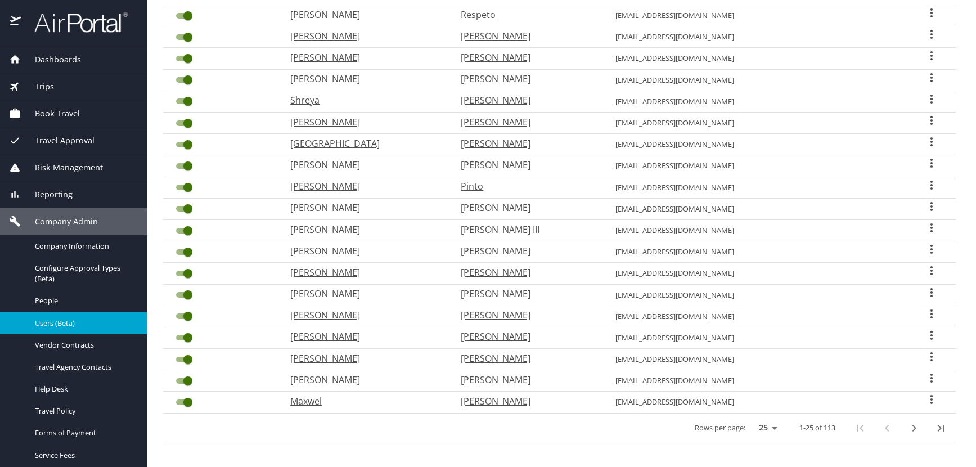
scroll to position [294, 0]
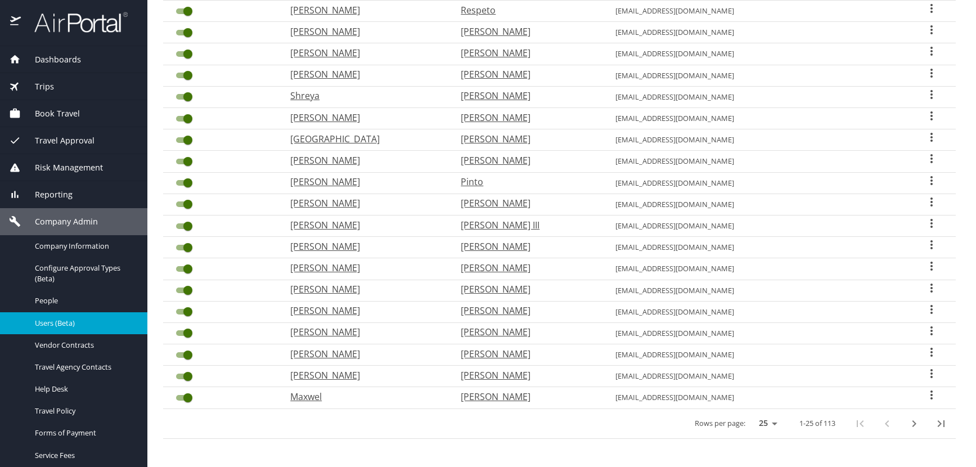
click at [907, 425] on icon "next page" at bounding box center [914, 424] width 14 height 14
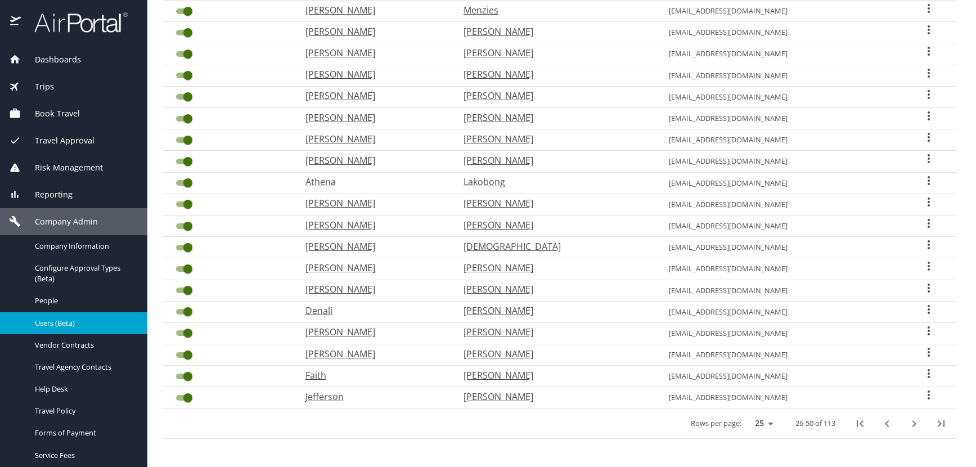
click at [907, 425] on icon "next page" at bounding box center [914, 424] width 14 height 14
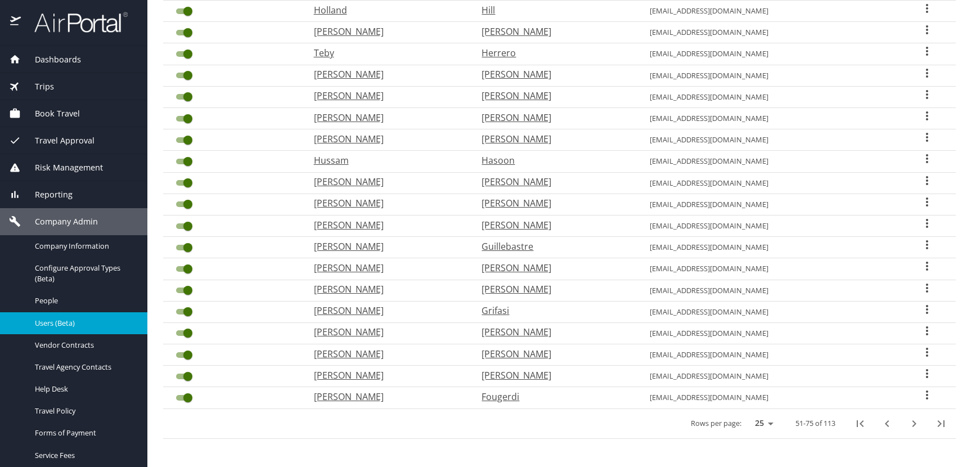
click at [926, 331] on icon "User Search Table" at bounding box center [927, 330] width 2 height 9
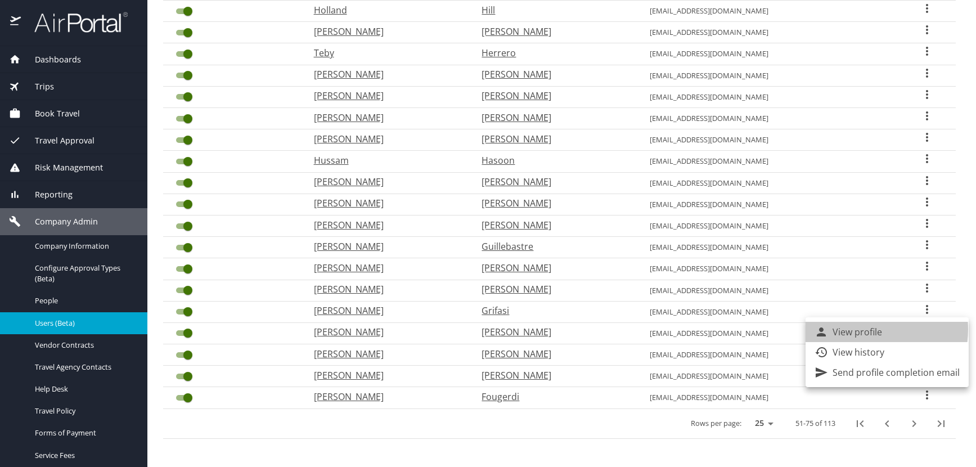
click at [858, 329] on p "View profile" at bounding box center [858, 332] width 50 height 14
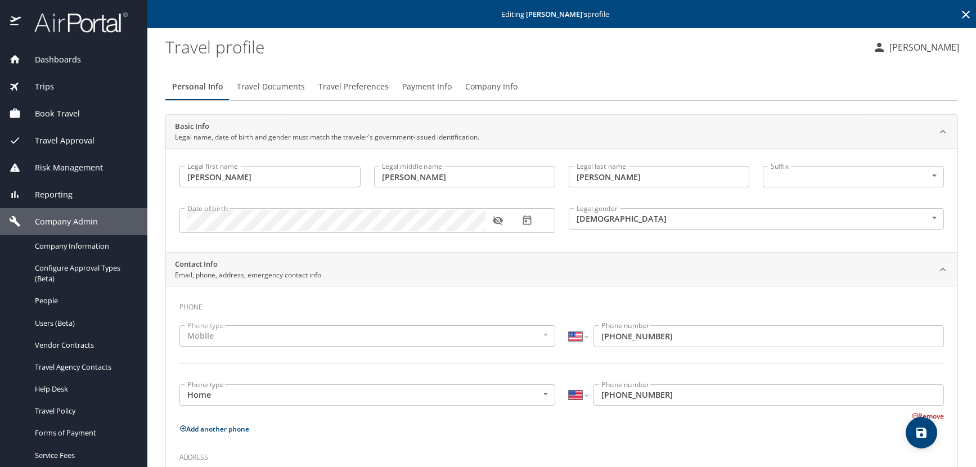
click at [496, 219] on icon "button" at bounding box center [497, 220] width 11 height 11
click at [959, 12] on icon at bounding box center [966, 15] width 14 height 14
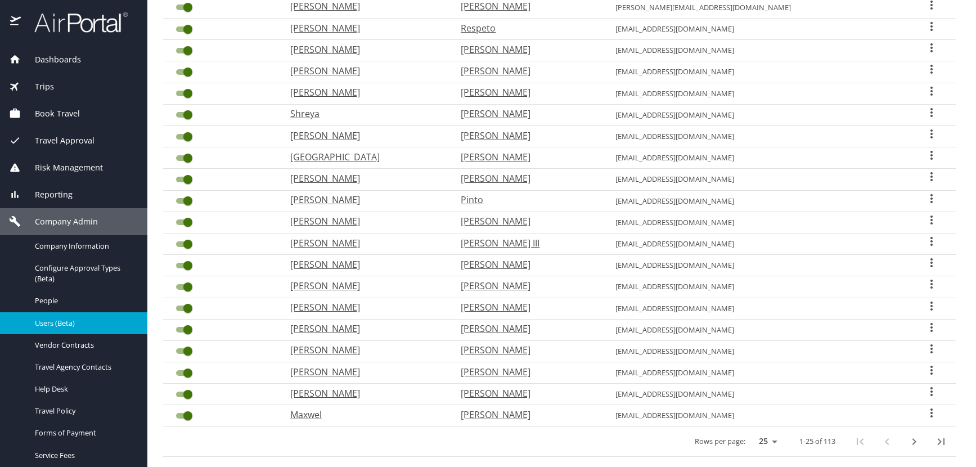
scroll to position [294, 0]
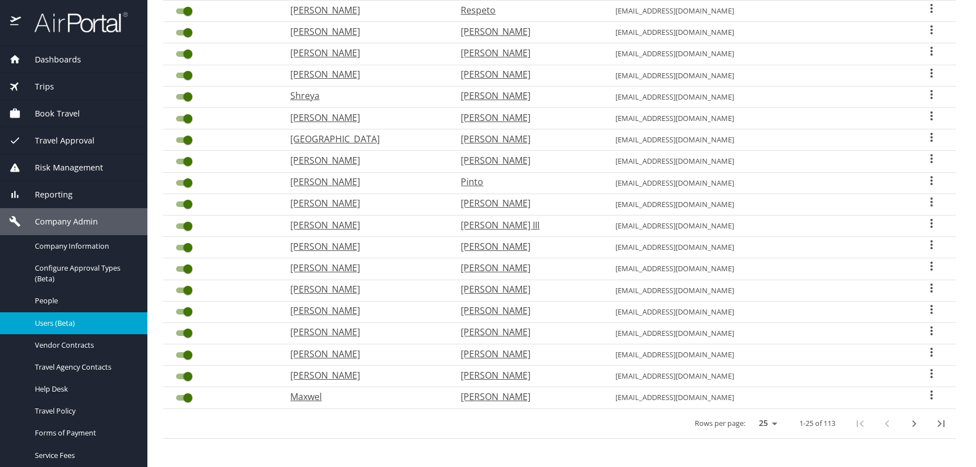
click at [910, 425] on icon "next page" at bounding box center [914, 424] width 14 height 14
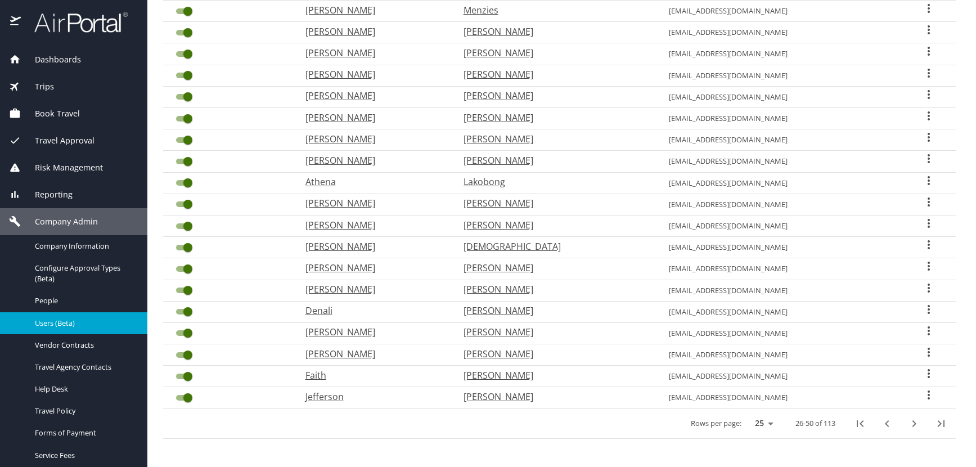
click at [910, 425] on icon "next page" at bounding box center [914, 424] width 14 height 14
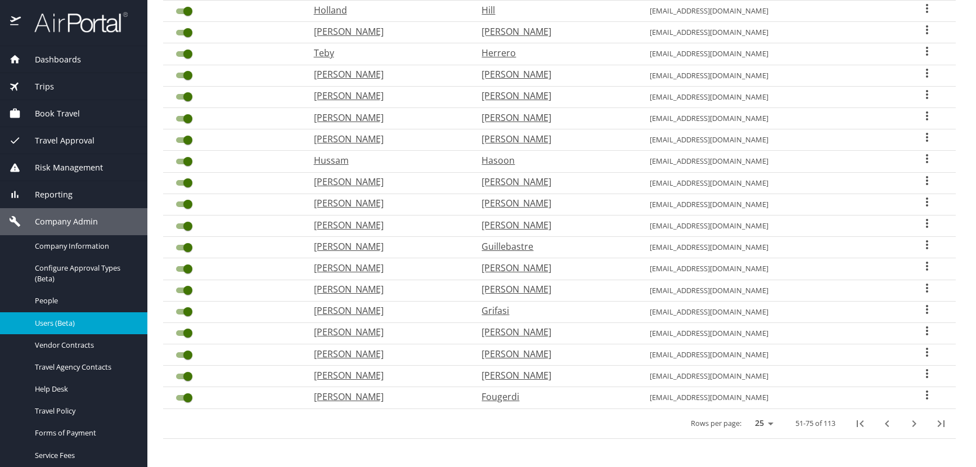
click at [920, 308] on icon "User Search Table" at bounding box center [927, 310] width 14 height 14
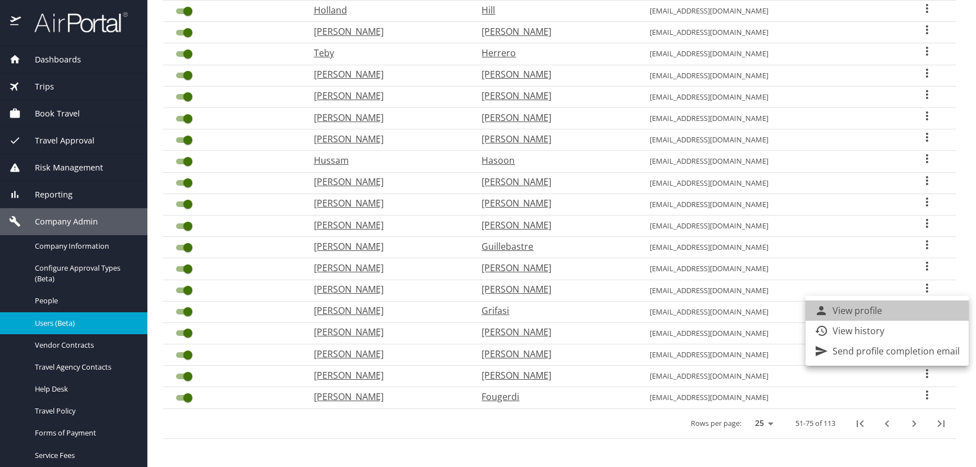
click at [898, 306] on li "View profile" at bounding box center [887, 310] width 163 height 20
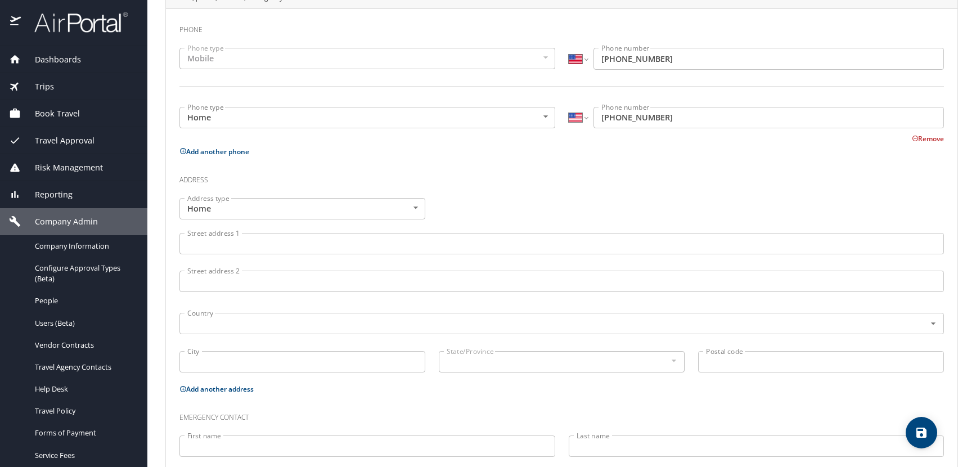
scroll to position [109, 0]
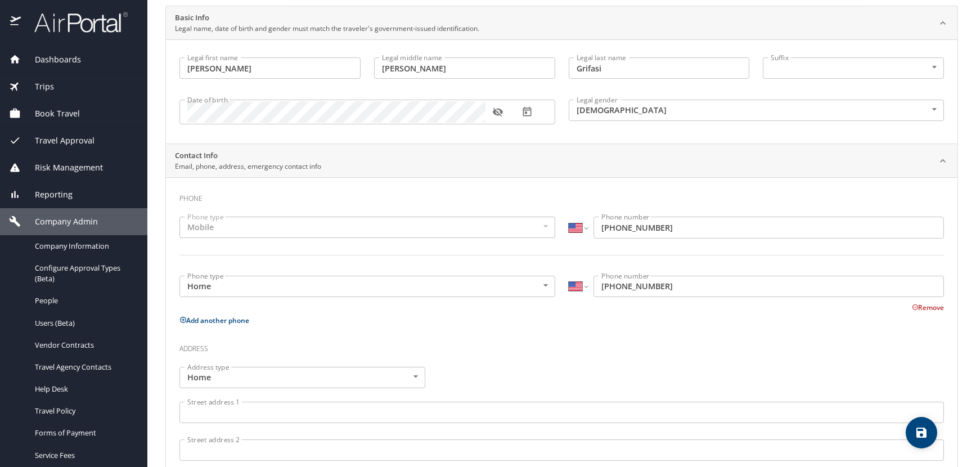
click at [492, 113] on button "button" at bounding box center [498, 112] width 25 height 25
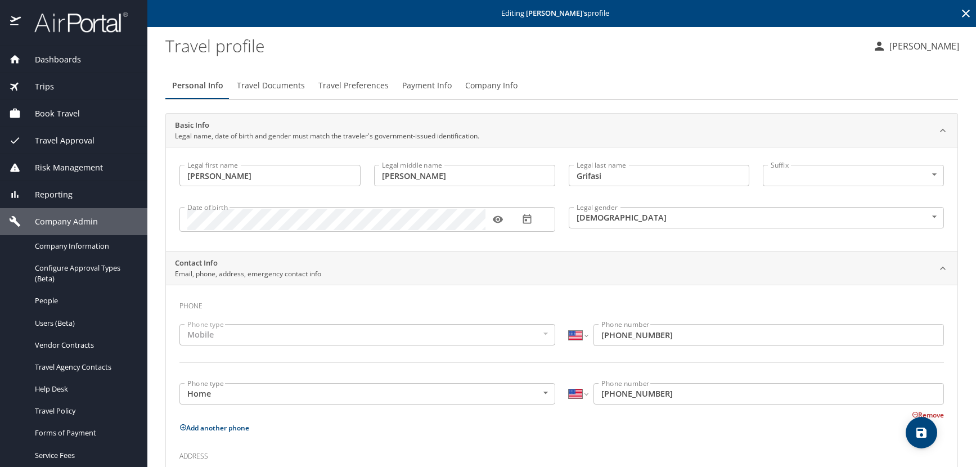
scroll to position [0, 0]
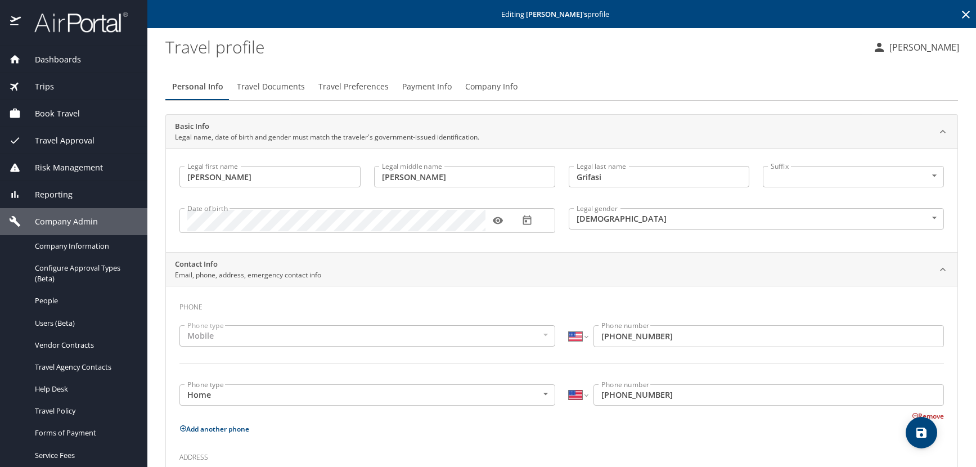
click at [959, 10] on icon at bounding box center [966, 15] width 14 height 14
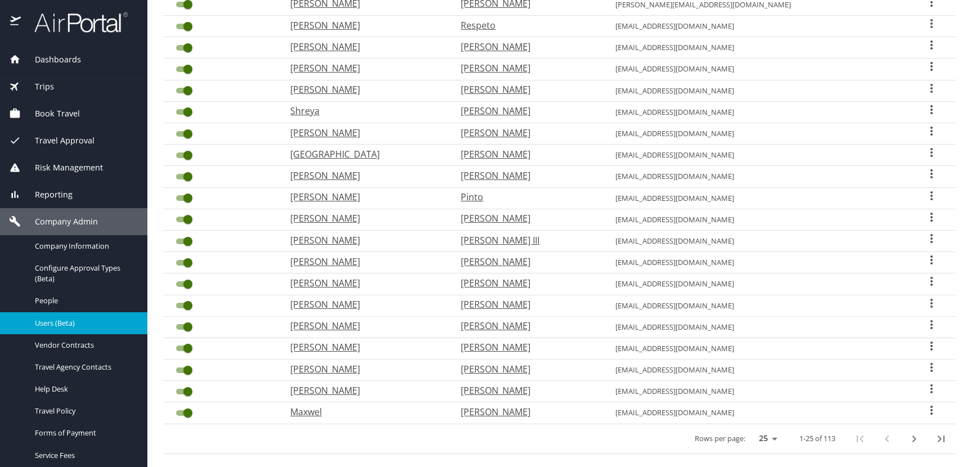
scroll to position [294, 0]
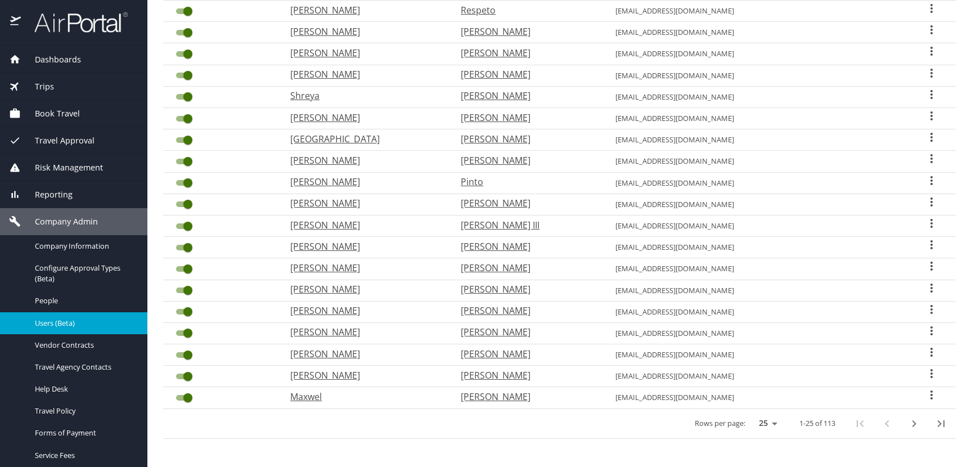
click at [907, 425] on icon "next page" at bounding box center [914, 424] width 14 height 14
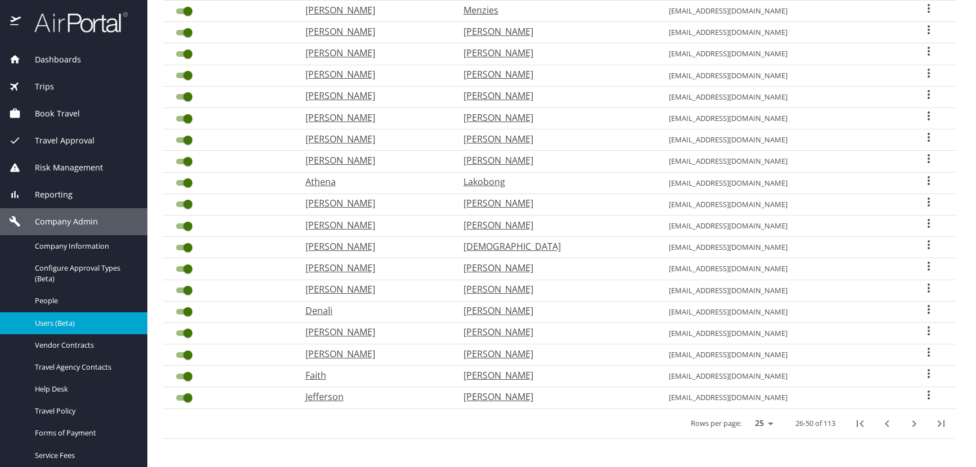
click at [907, 425] on icon "next page" at bounding box center [914, 424] width 14 height 14
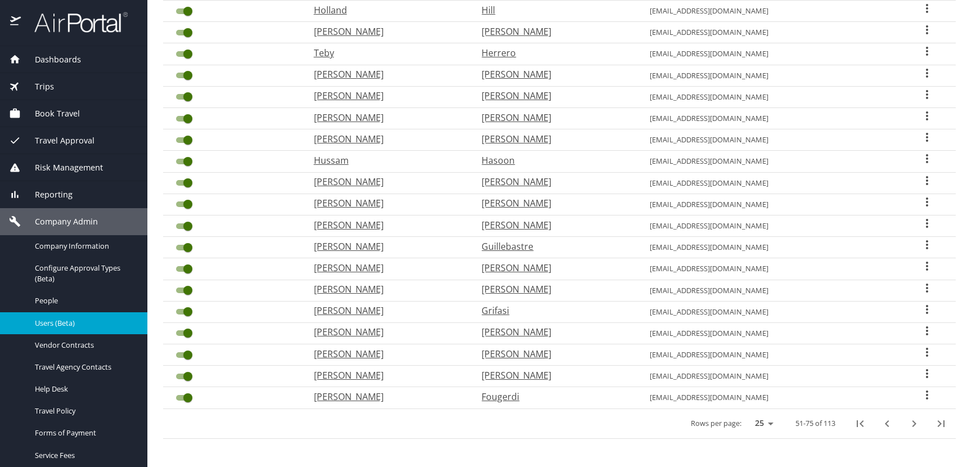
click at [920, 286] on icon "User Search Table" at bounding box center [927, 288] width 14 height 14
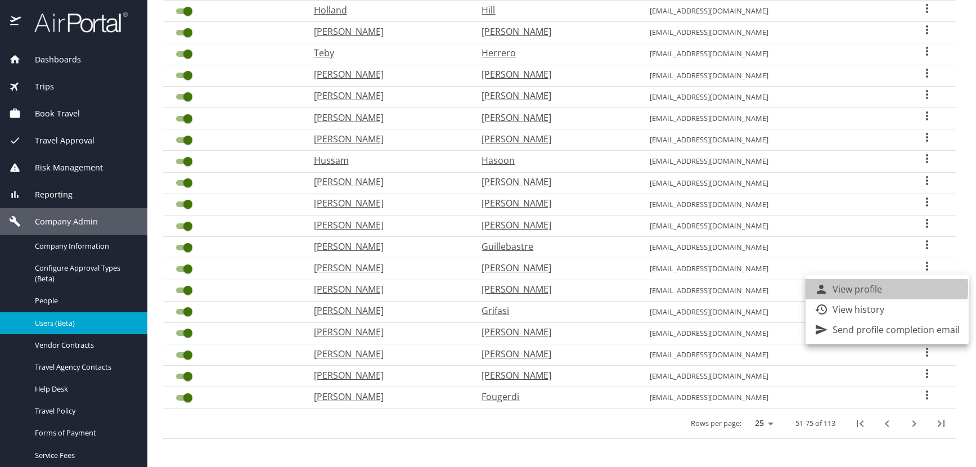
click at [877, 288] on p "View profile" at bounding box center [858, 289] width 50 height 14
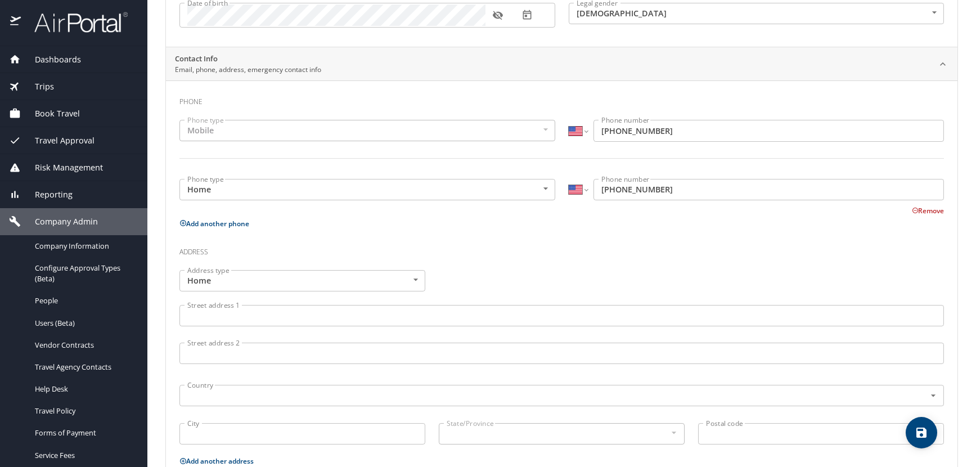
scroll to position [52, 0]
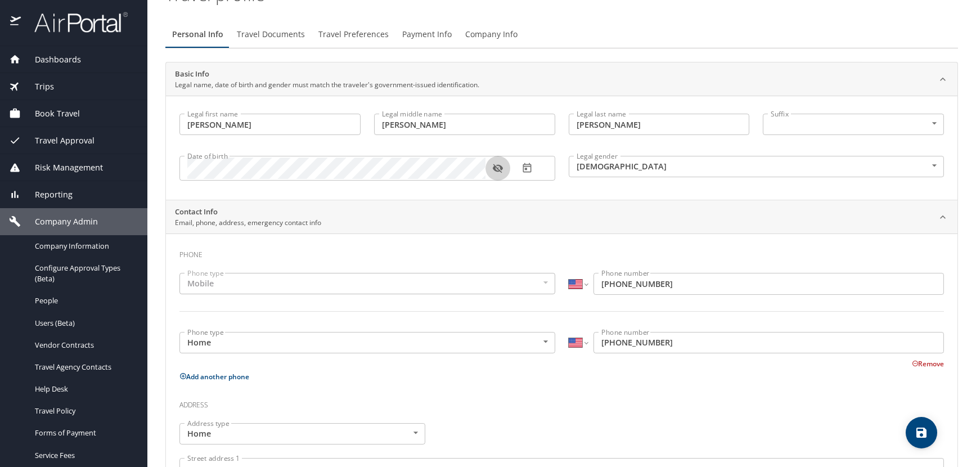
click at [499, 172] on icon "button" at bounding box center [498, 168] width 10 height 9
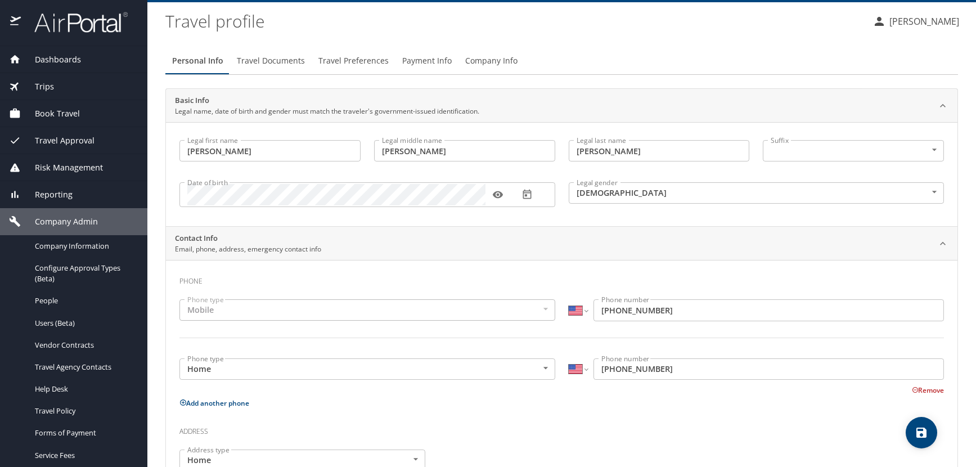
scroll to position [0, 0]
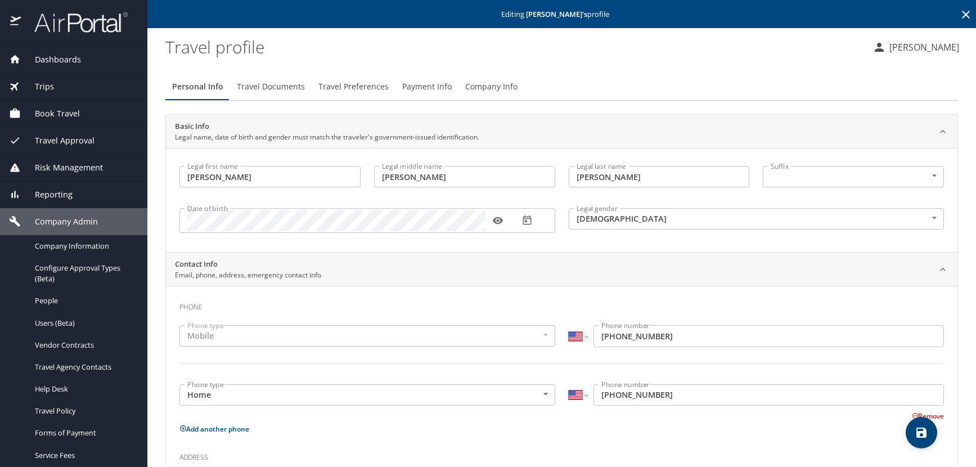
click at [959, 19] on icon at bounding box center [966, 15] width 14 height 14
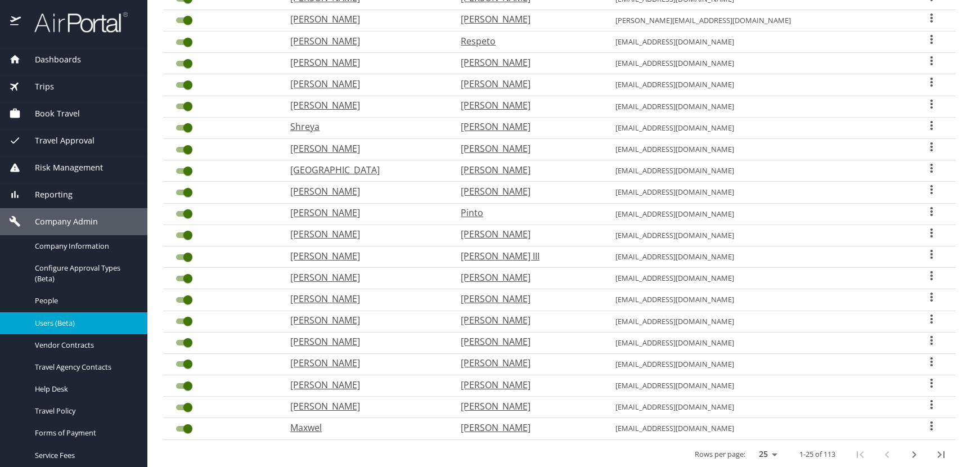
scroll to position [294, 0]
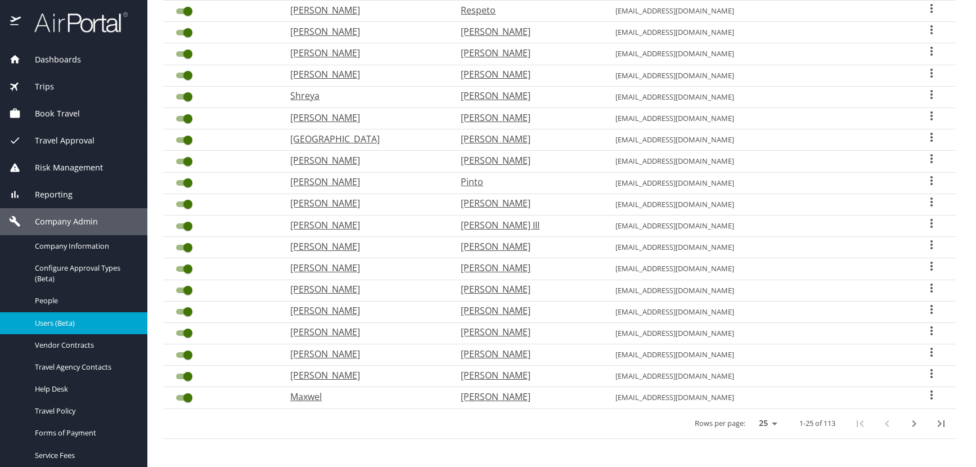
click at [907, 423] on icon "next page" at bounding box center [914, 424] width 14 height 14
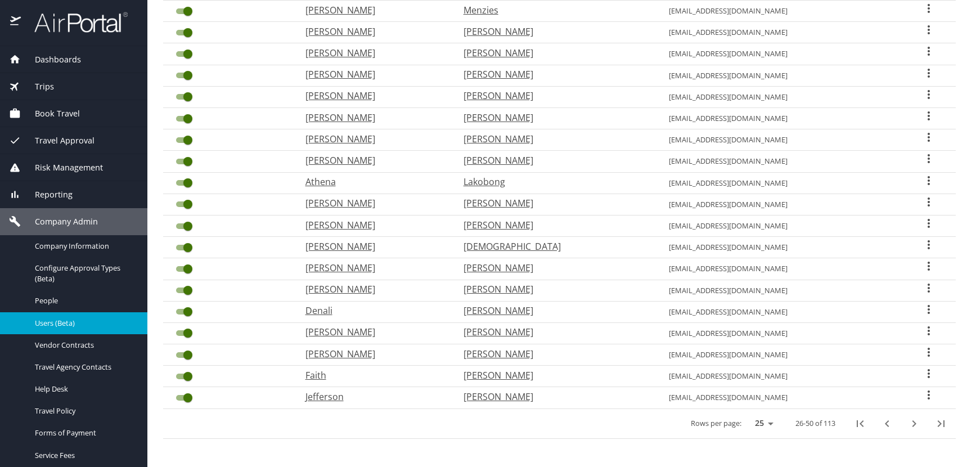
click at [907, 423] on icon "next page" at bounding box center [914, 424] width 14 height 14
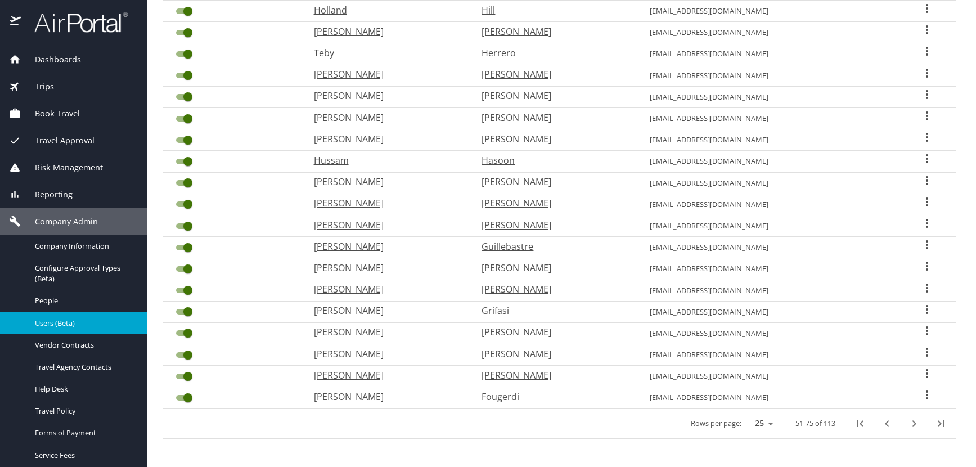
click at [920, 266] on icon "User Search Table" at bounding box center [927, 266] width 14 height 14
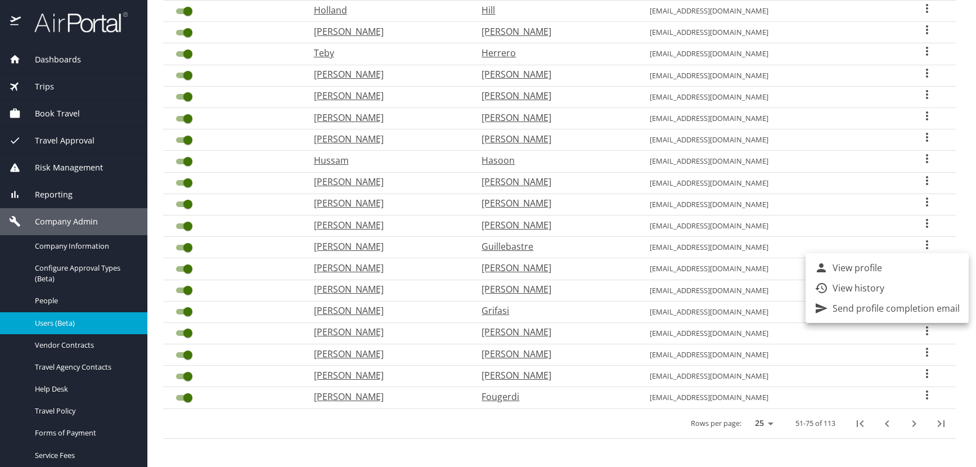
click at [834, 268] on p "View profile" at bounding box center [858, 268] width 50 height 14
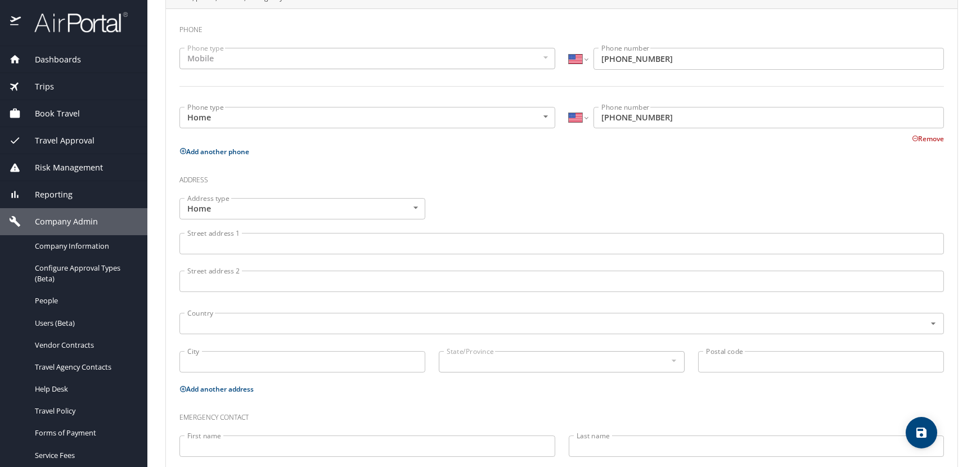
scroll to position [109, 0]
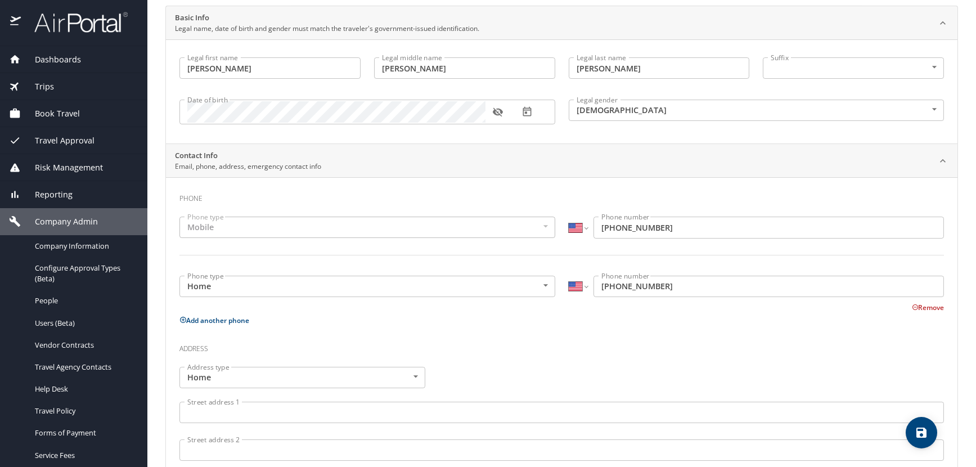
click at [502, 114] on icon "button" at bounding box center [498, 112] width 10 height 9
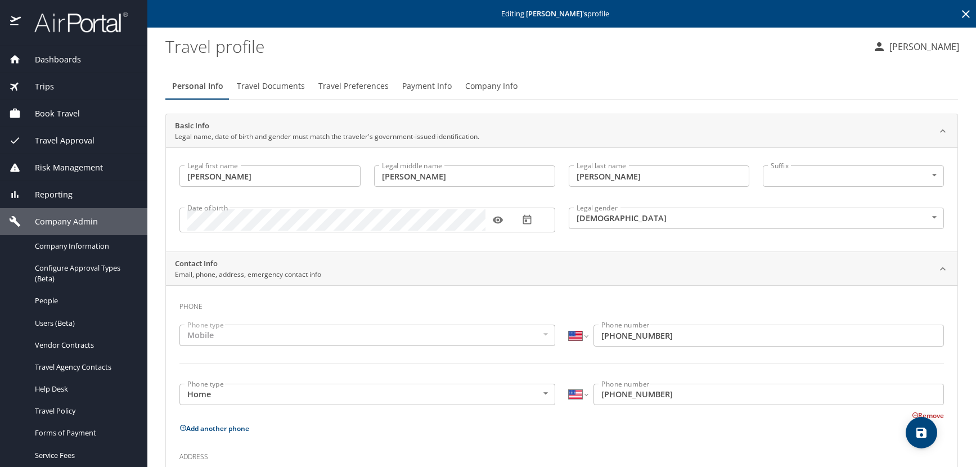
scroll to position [0, 0]
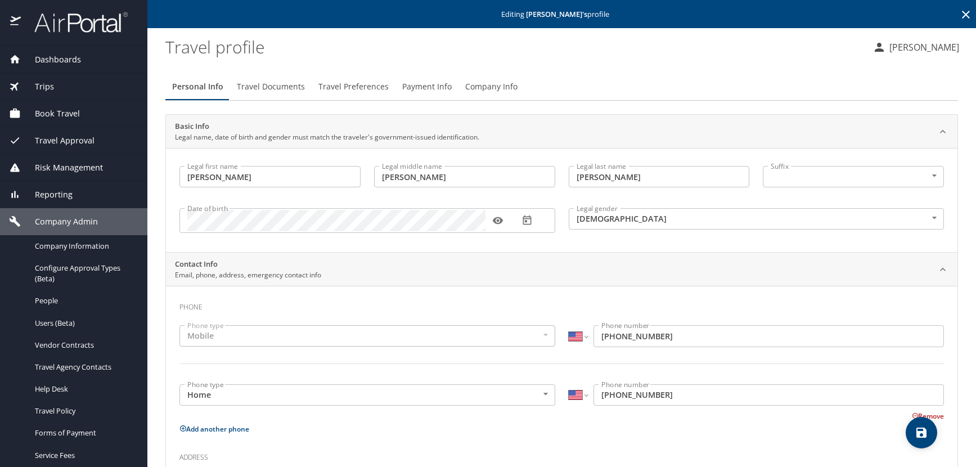
click at [962, 13] on icon at bounding box center [966, 15] width 8 height 8
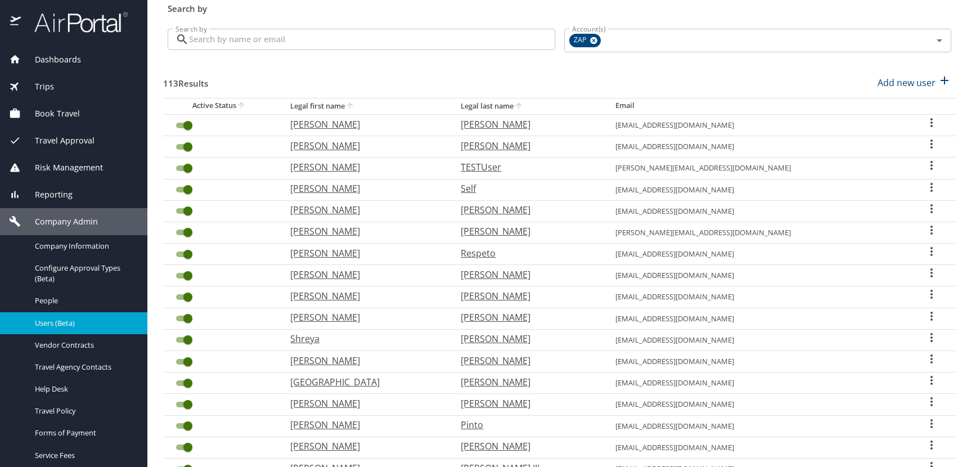
scroll to position [294, 0]
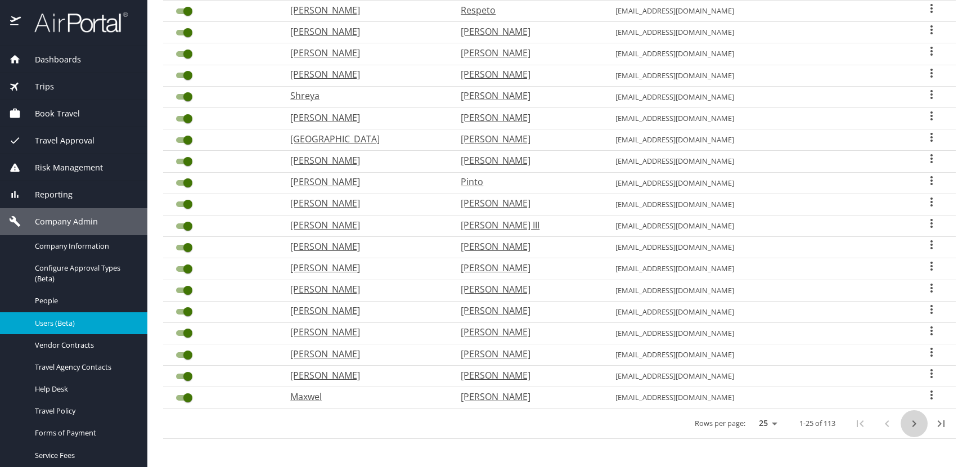
click at [907, 424] on icon "next page" at bounding box center [914, 424] width 14 height 14
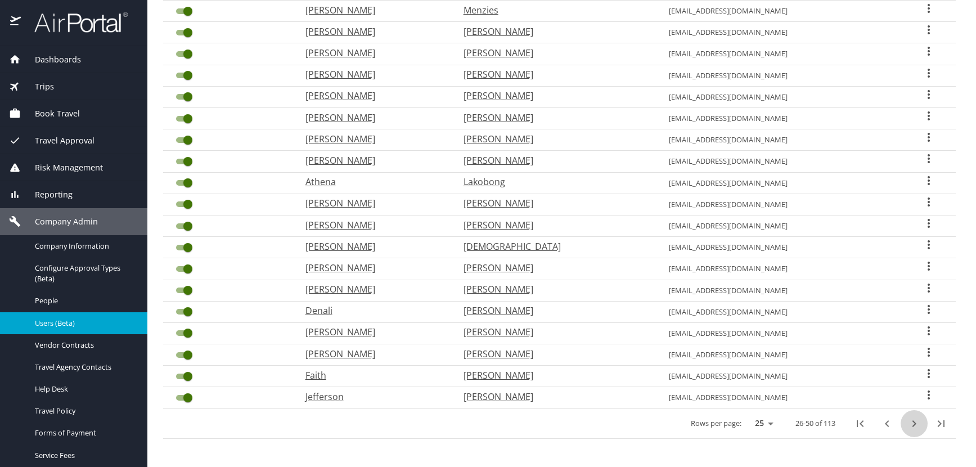
click at [907, 424] on icon "next page" at bounding box center [914, 424] width 14 height 14
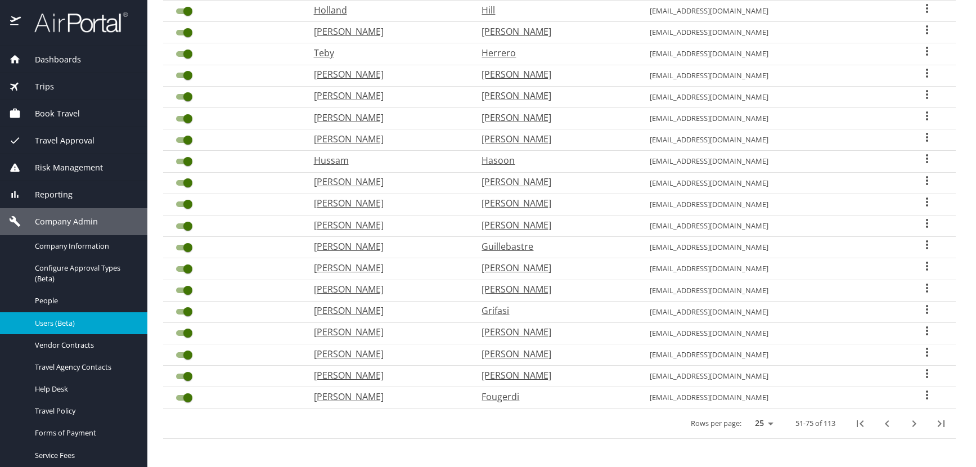
click at [926, 287] on icon "User Search Table" at bounding box center [927, 288] width 2 height 9
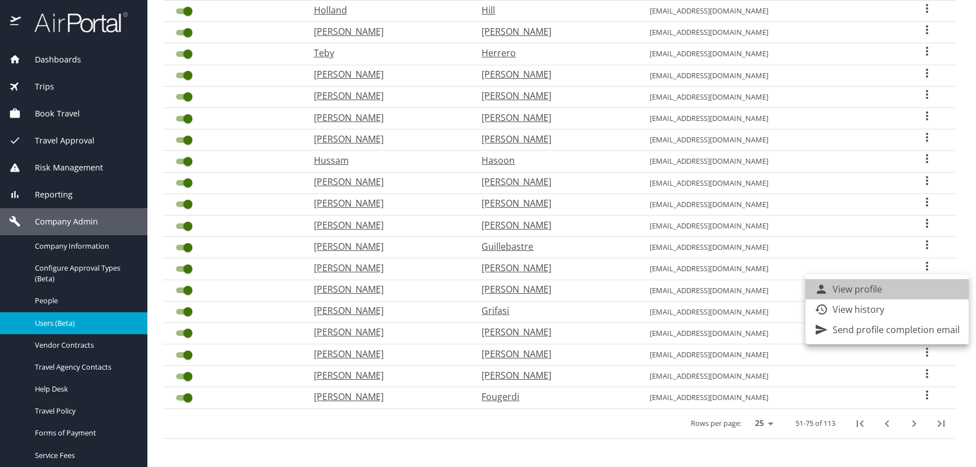
click at [891, 290] on li "View profile" at bounding box center [887, 289] width 163 height 20
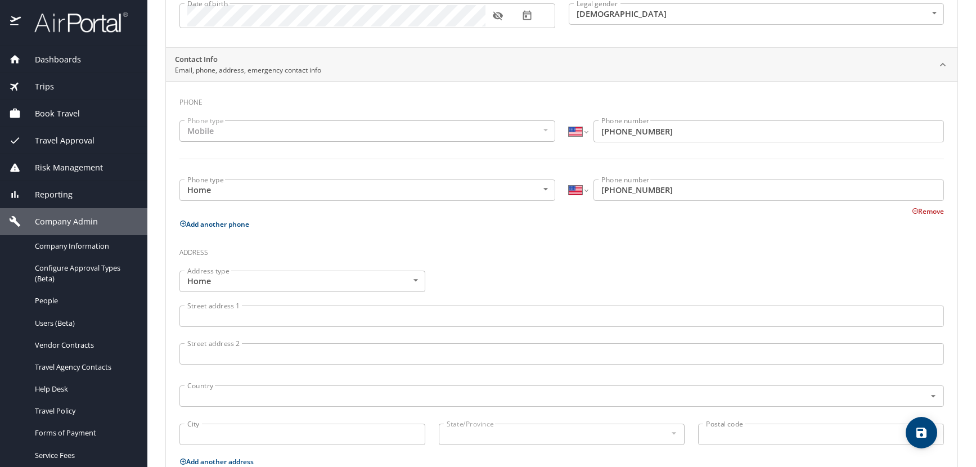
scroll to position [52, 0]
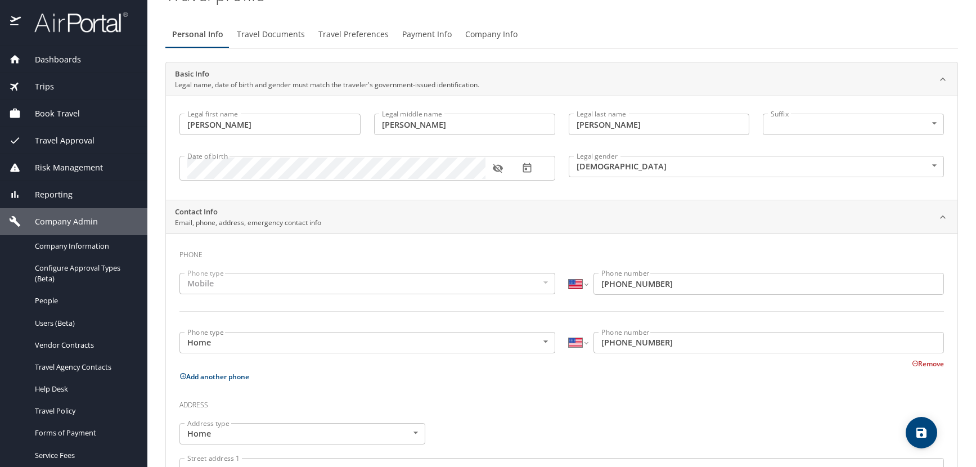
click at [498, 168] on icon "button" at bounding box center [497, 168] width 11 height 11
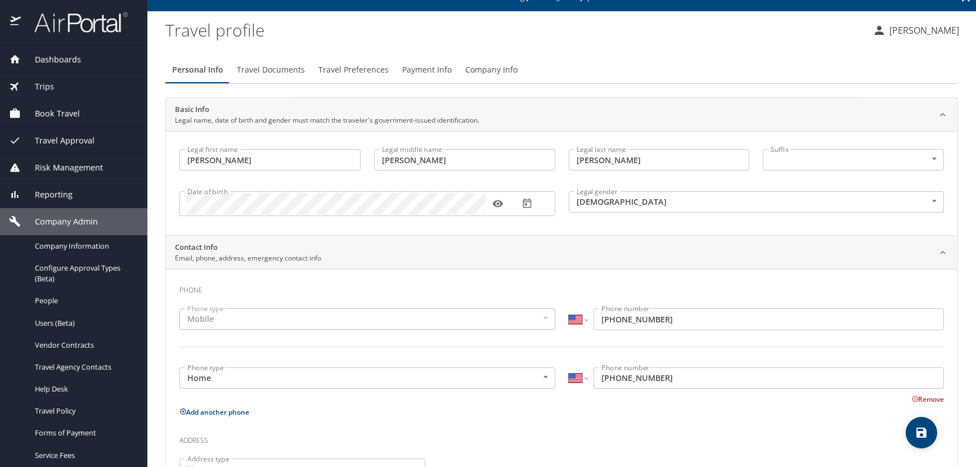
scroll to position [0, 0]
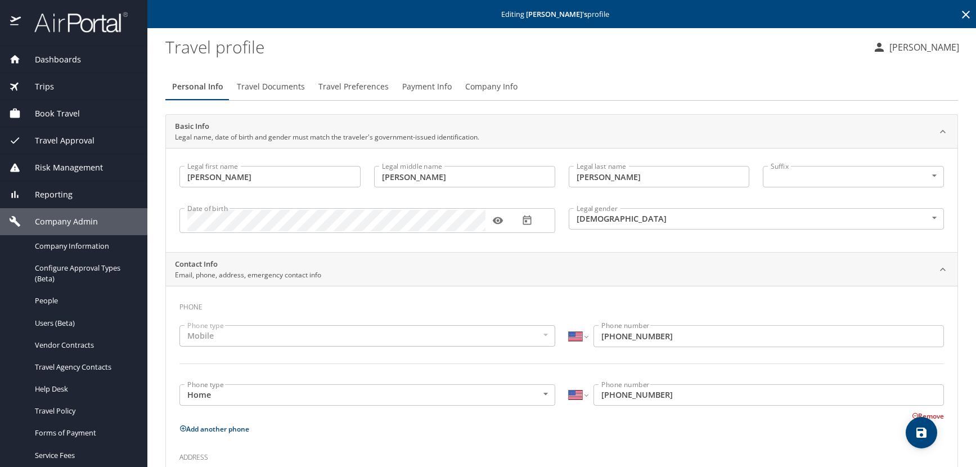
click at [959, 13] on icon at bounding box center [966, 15] width 14 height 14
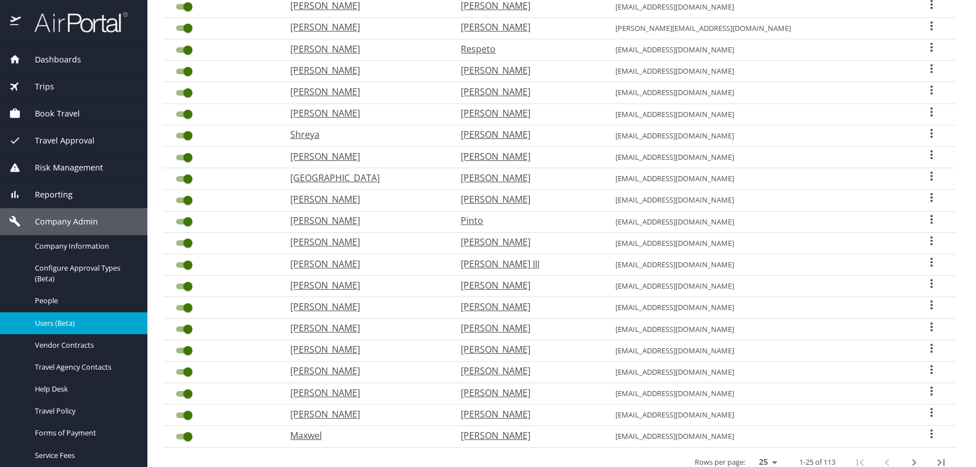
scroll to position [294, 0]
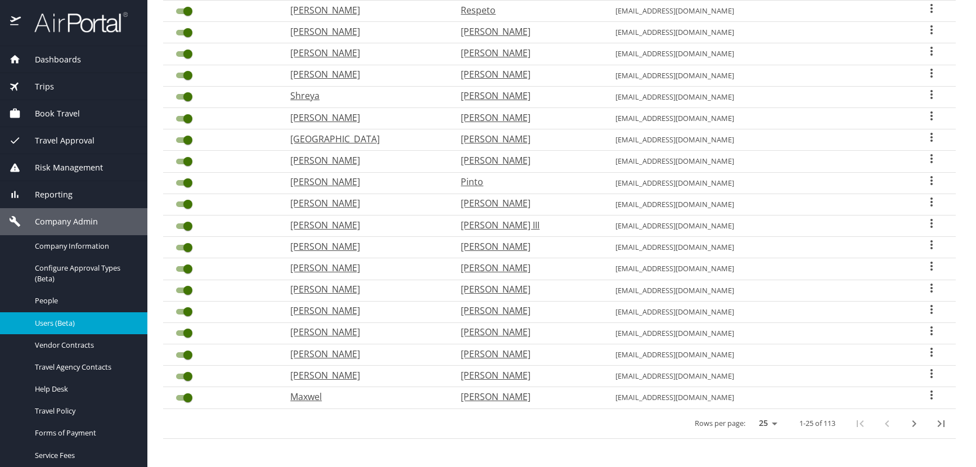
click at [907, 421] on icon "next page" at bounding box center [914, 424] width 14 height 14
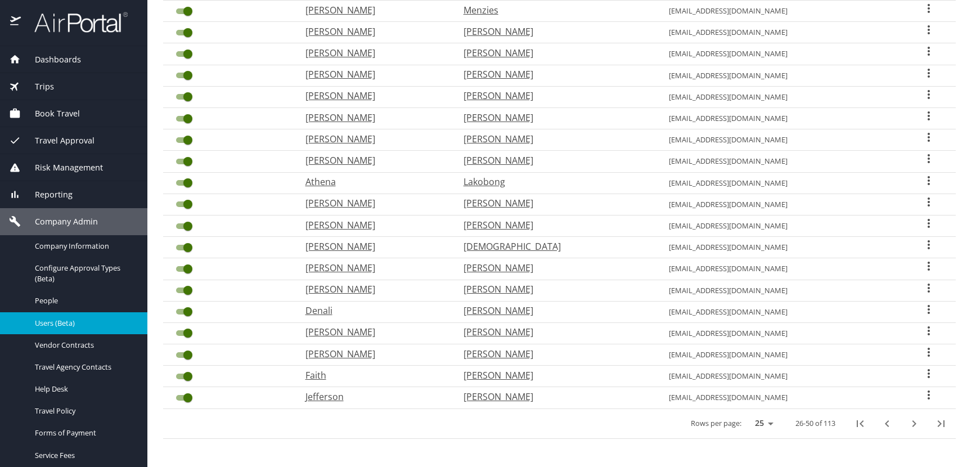
click at [907, 421] on icon "next page" at bounding box center [914, 424] width 14 height 14
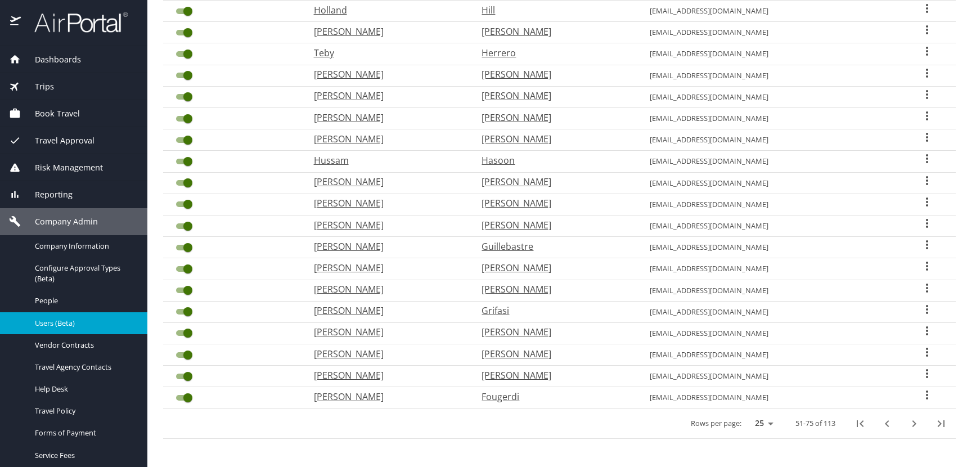
click at [926, 242] on icon "User Search Table" at bounding box center [927, 244] width 2 height 9
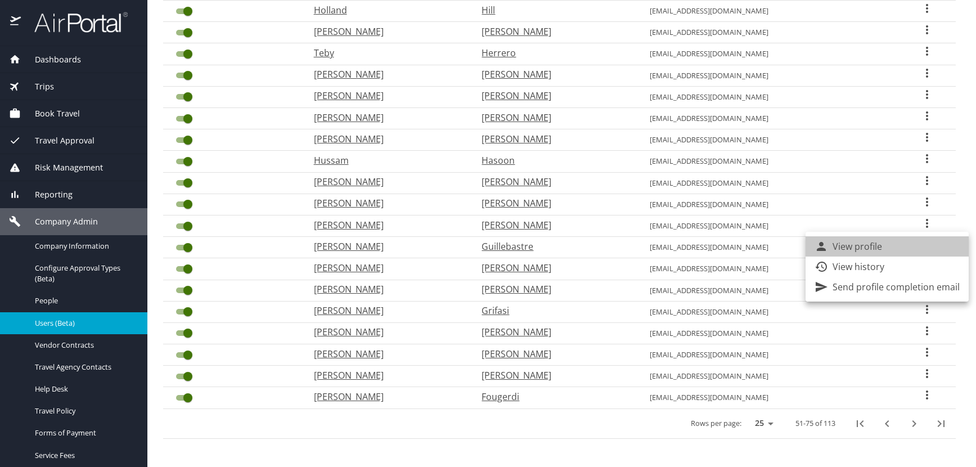
click at [889, 244] on li "View profile" at bounding box center [887, 246] width 163 height 20
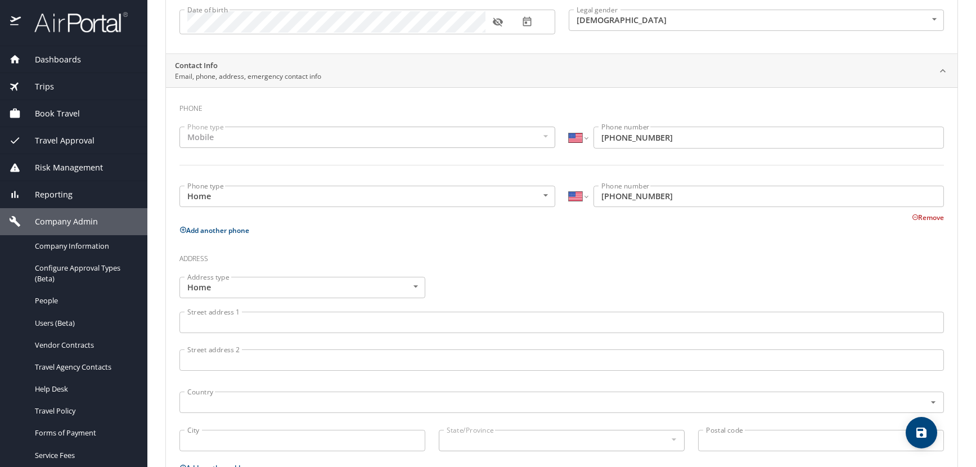
scroll to position [52, 0]
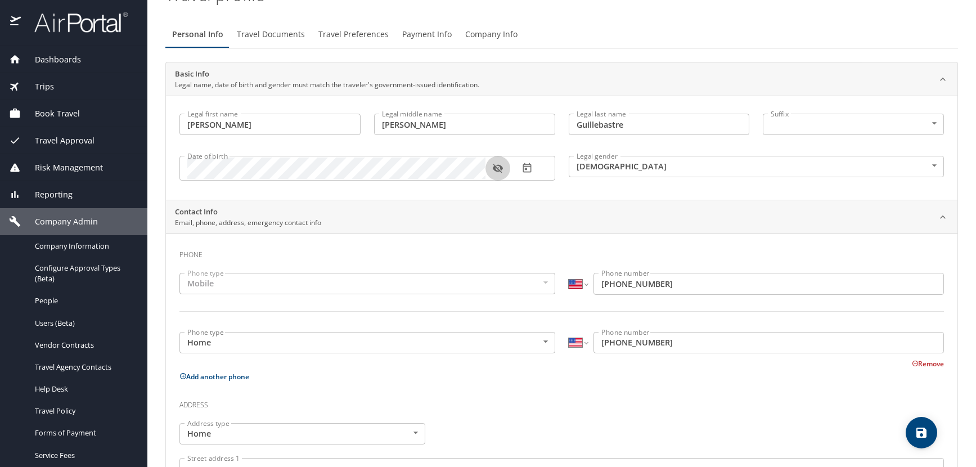
click at [497, 167] on icon "button" at bounding box center [497, 168] width 11 height 11
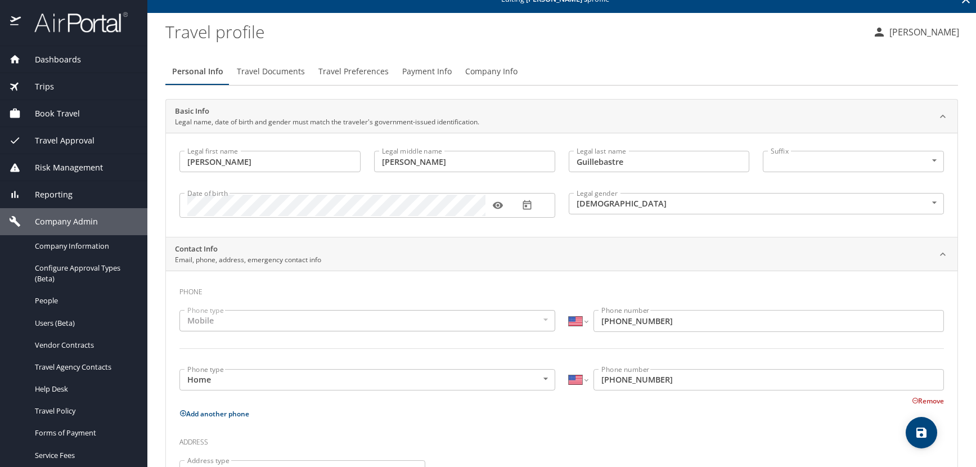
scroll to position [0, 0]
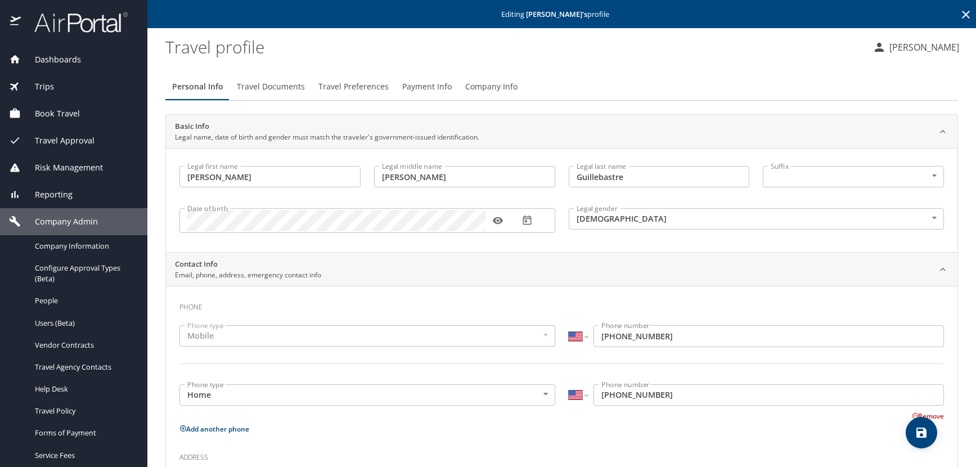
click at [959, 14] on icon at bounding box center [966, 15] width 14 height 14
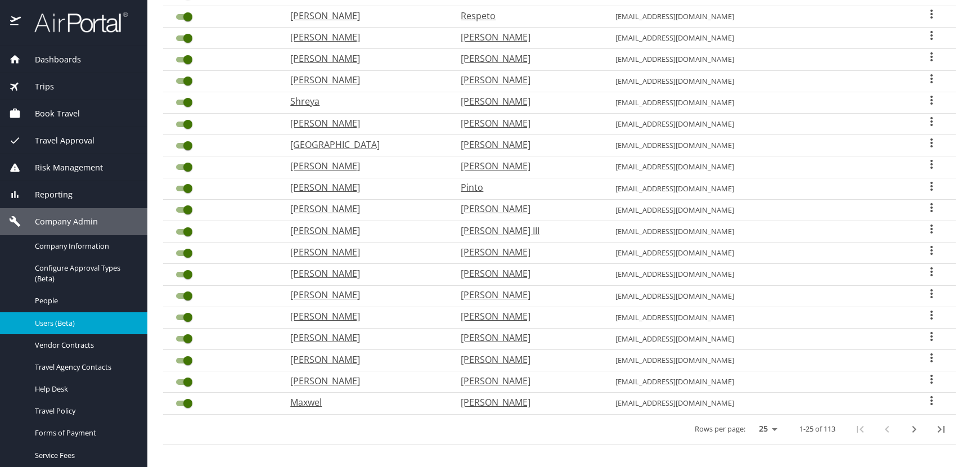
scroll to position [294, 0]
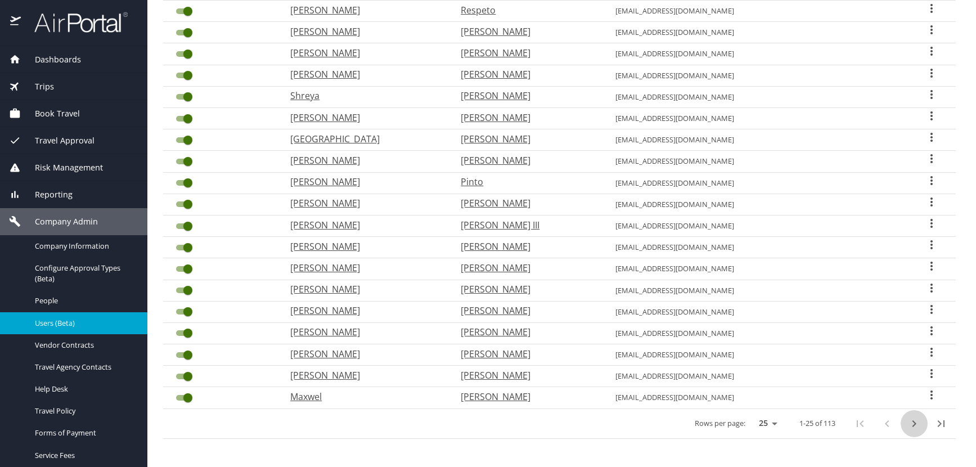
click at [907, 420] on icon "next page" at bounding box center [914, 424] width 14 height 14
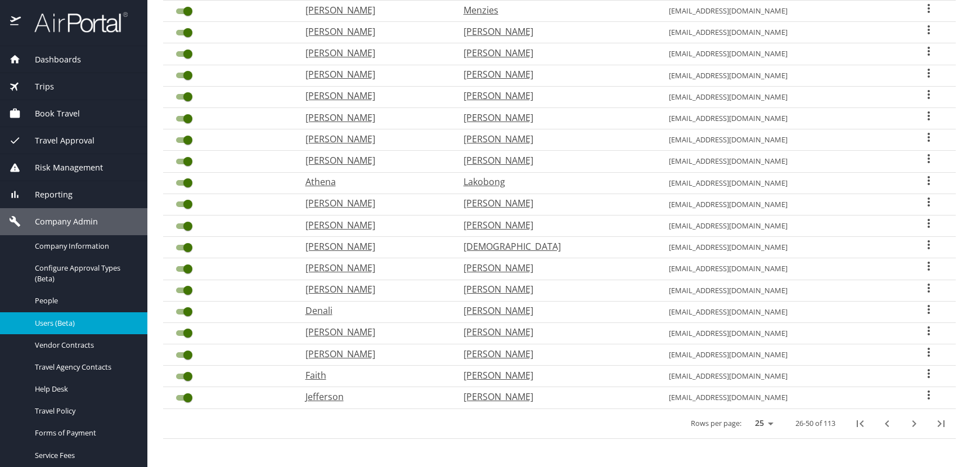
click at [907, 420] on icon "next page" at bounding box center [914, 424] width 14 height 14
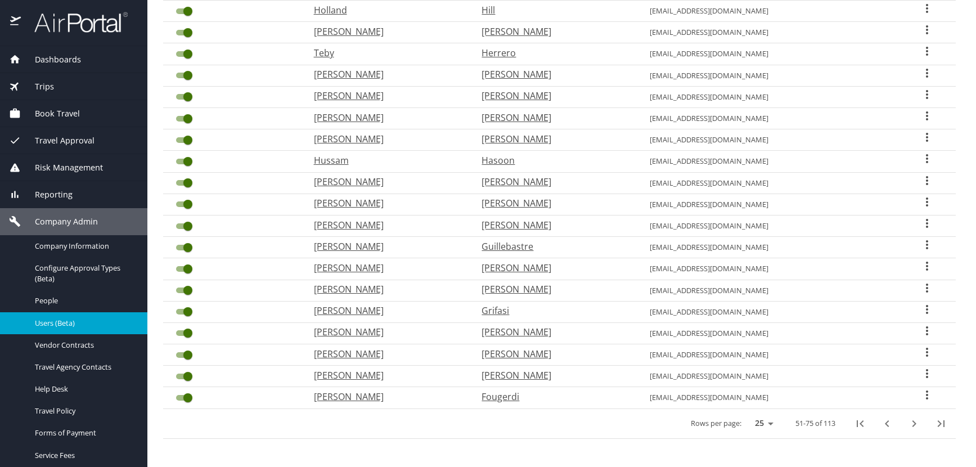
click at [920, 221] on icon "User Search Table" at bounding box center [927, 224] width 14 height 14
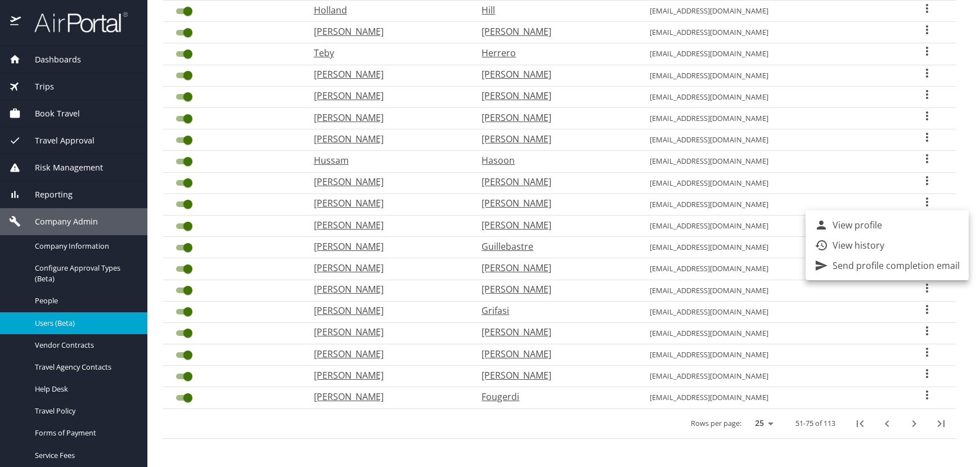
click at [882, 227] on li "View profile" at bounding box center [887, 225] width 163 height 20
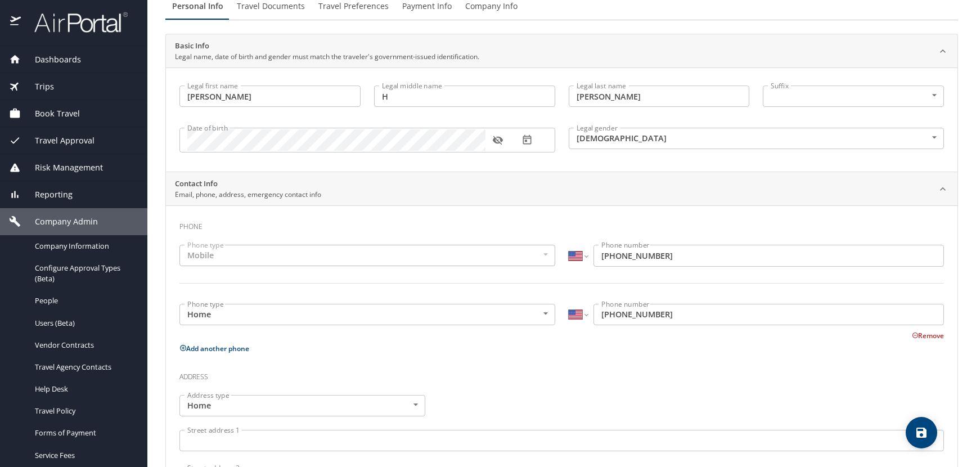
scroll to position [52, 0]
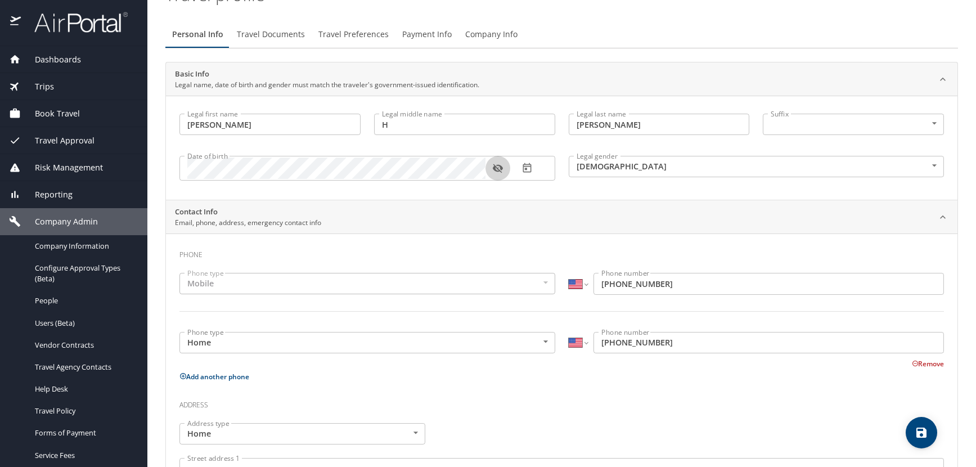
click at [501, 168] on icon "button" at bounding box center [498, 168] width 10 height 9
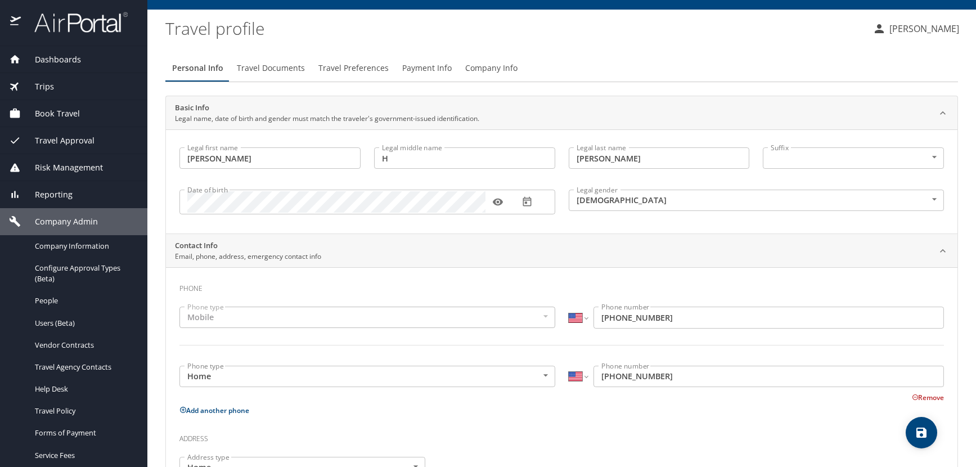
scroll to position [0, 0]
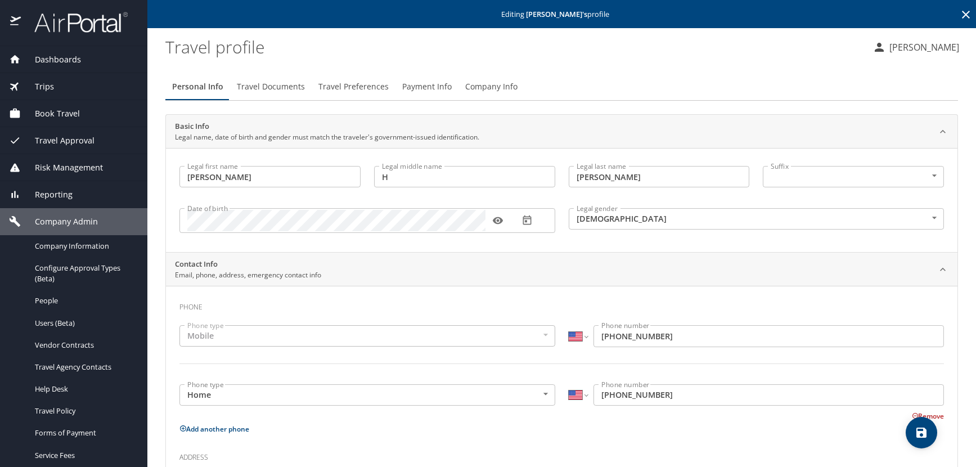
click at [959, 13] on icon at bounding box center [966, 15] width 14 height 14
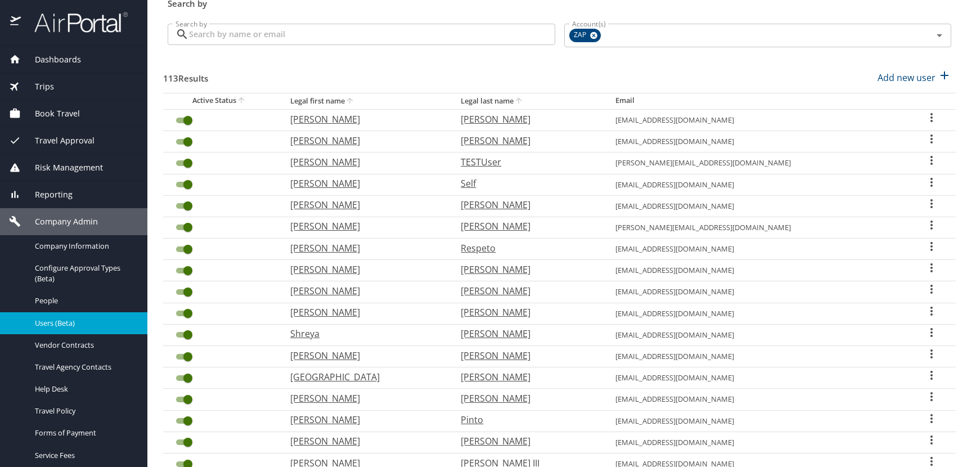
scroll to position [281, 0]
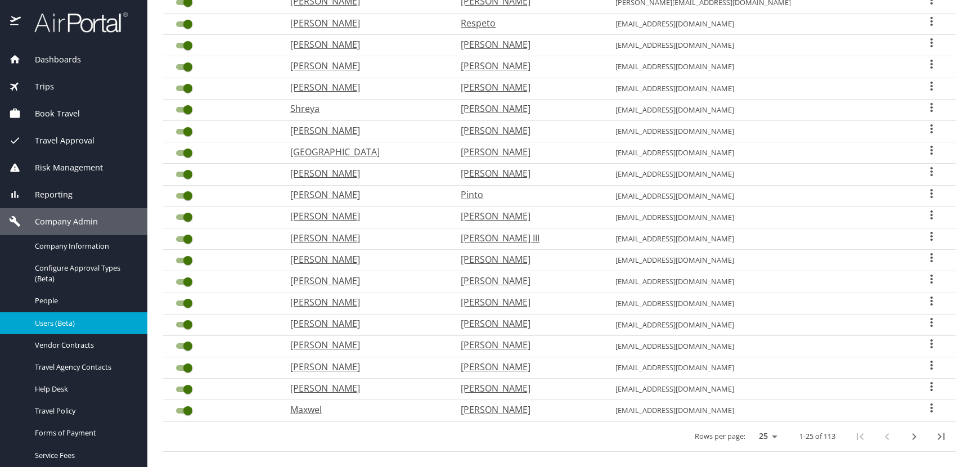
click at [913, 434] on icon "next page" at bounding box center [915, 436] width 4 height 7
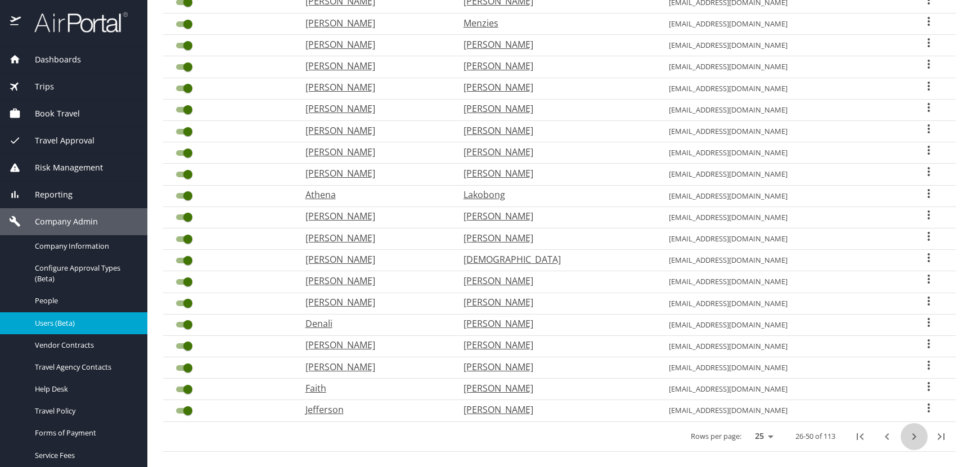
click at [913, 434] on icon "next page" at bounding box center [915, 436] width 4 height 7
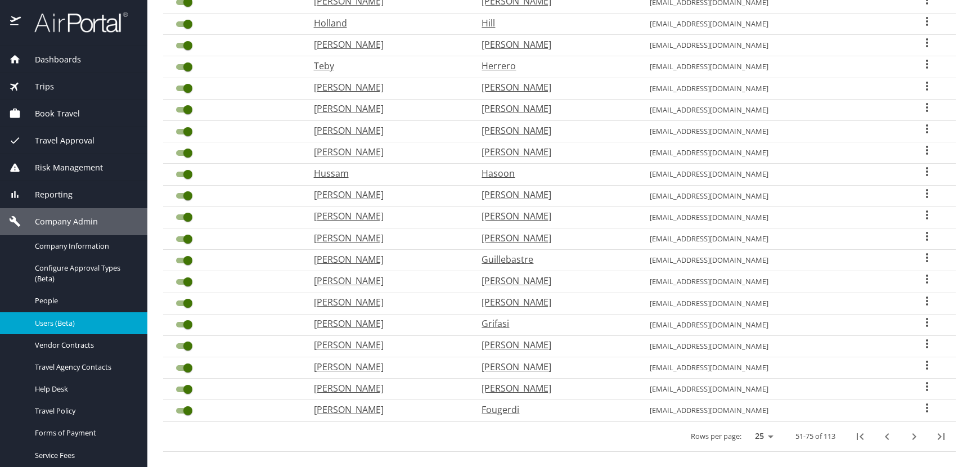
click at [926, 215] on icon "User Search Table" at bounding box center [927, 214] width 2 height 9
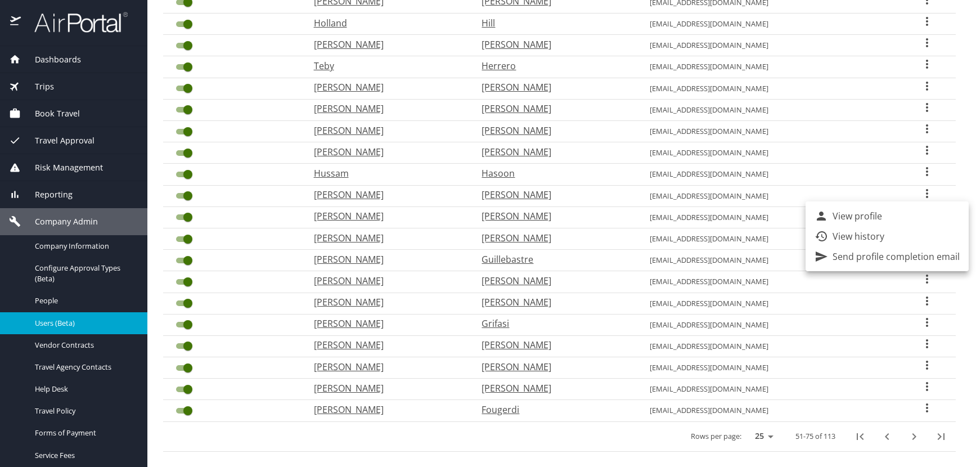
click at [885, 210] on li "View profile" at bounding box center [887, 216] width 163 height 20
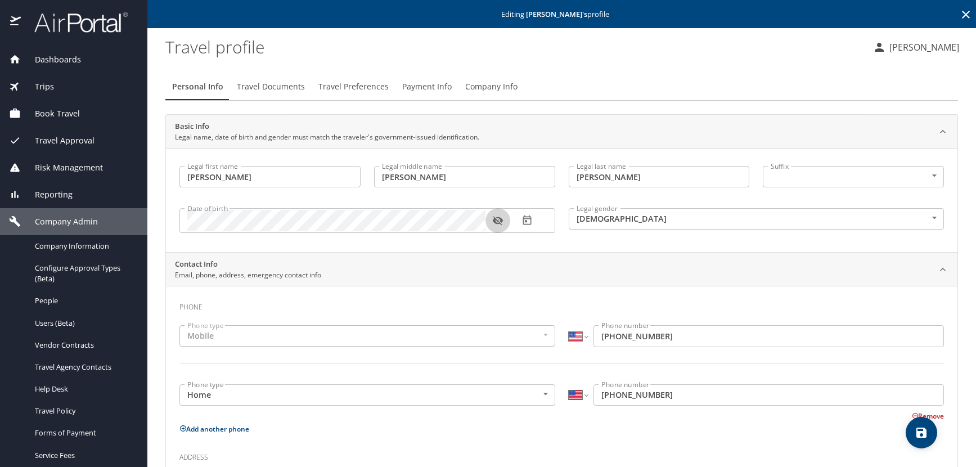
click at [493, 220] on icon "button" at bounding box center [498, 221] width 10 height 9
click at [962, 13] on icon at bounding box center [966, 15] width 8 height 8
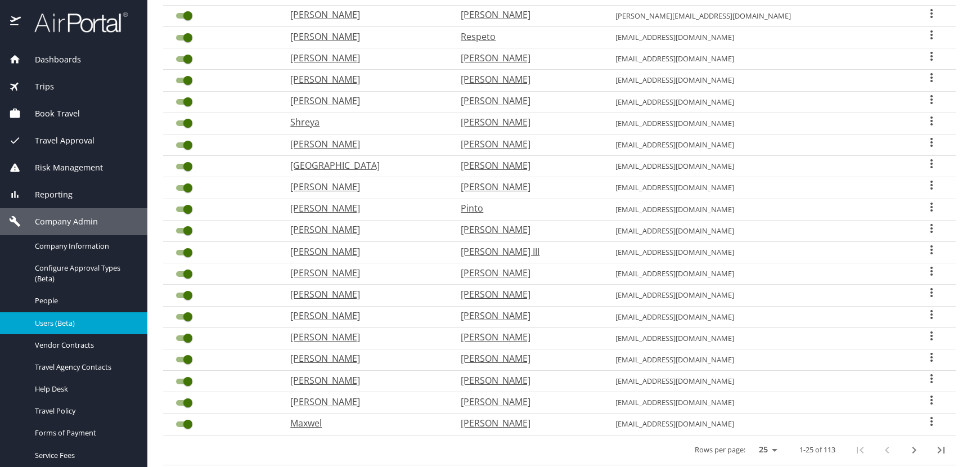
scroll to position [294, 0]
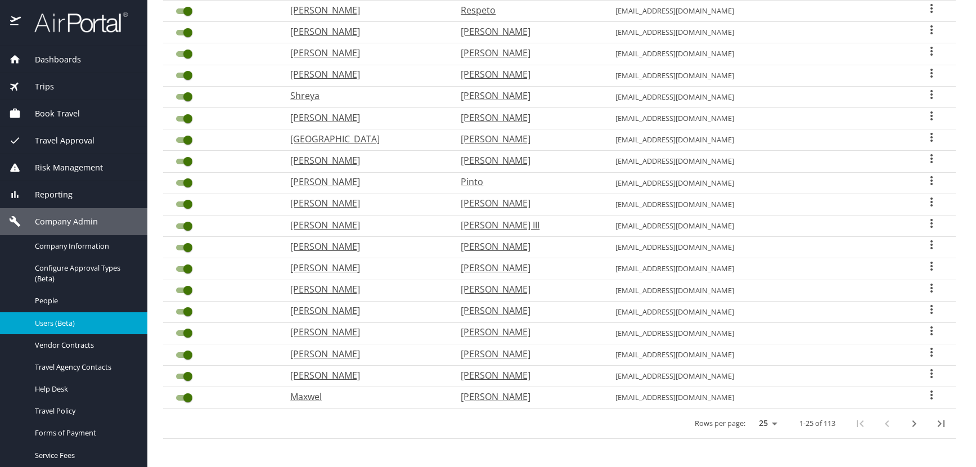
click at [907, 425] on icon "next page" at bounding box center [914, 424] width 14 height 14
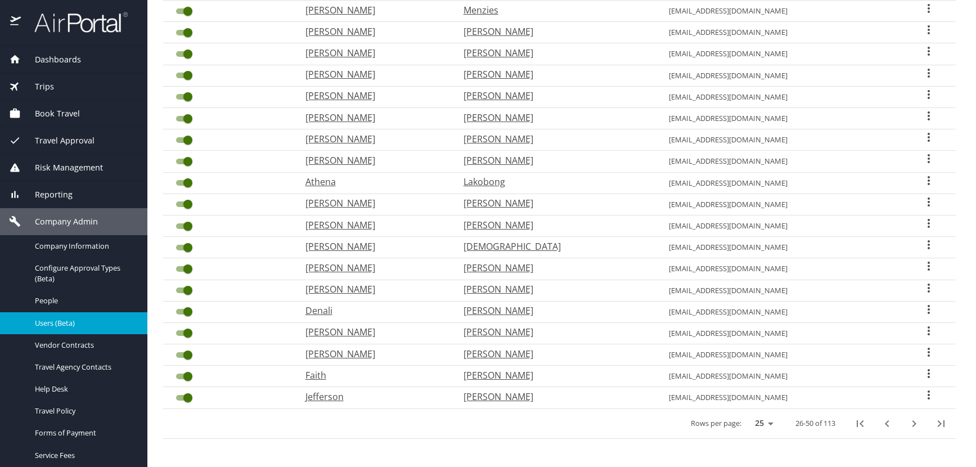
click at [913, 422] on icon "next page" at bounding box center [915, 423] width 4 height 7
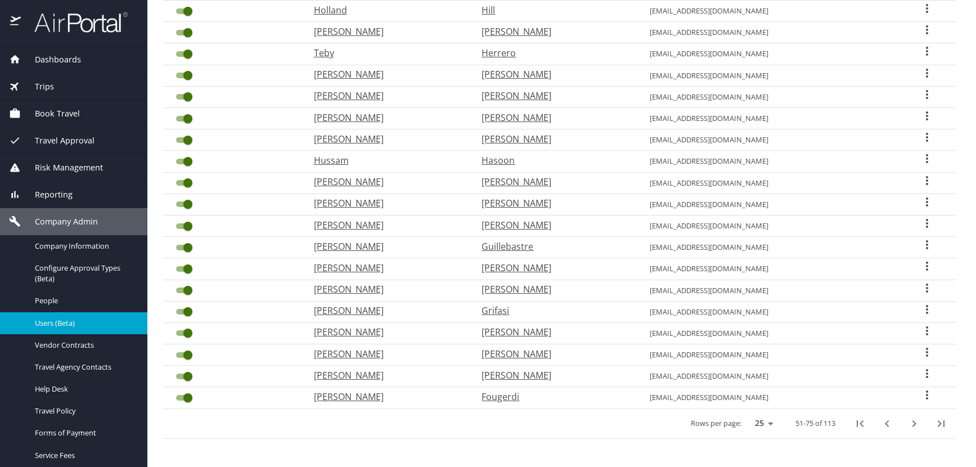
click at [920, 179] on icon "User Search Table" at bounding box center [927, 181] width 14 height 14
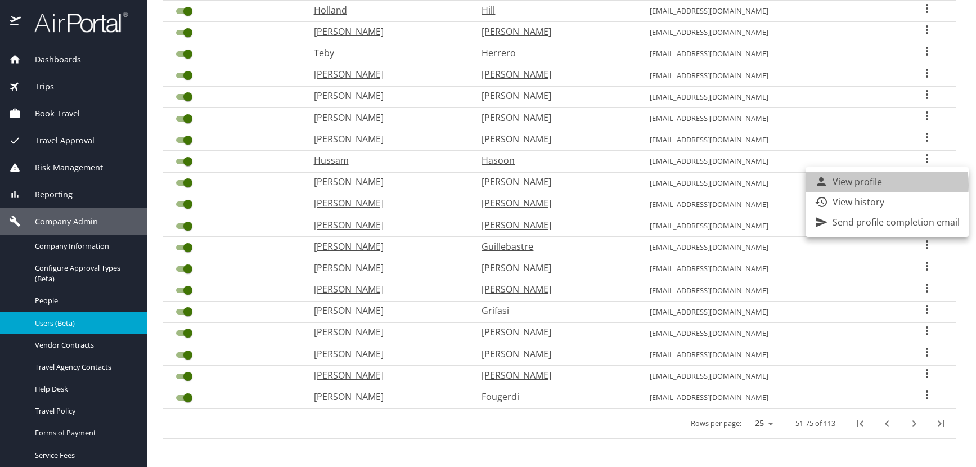
click at [860, 185] on p "View profile" at bounding box center [858, 182] width 50 height 14
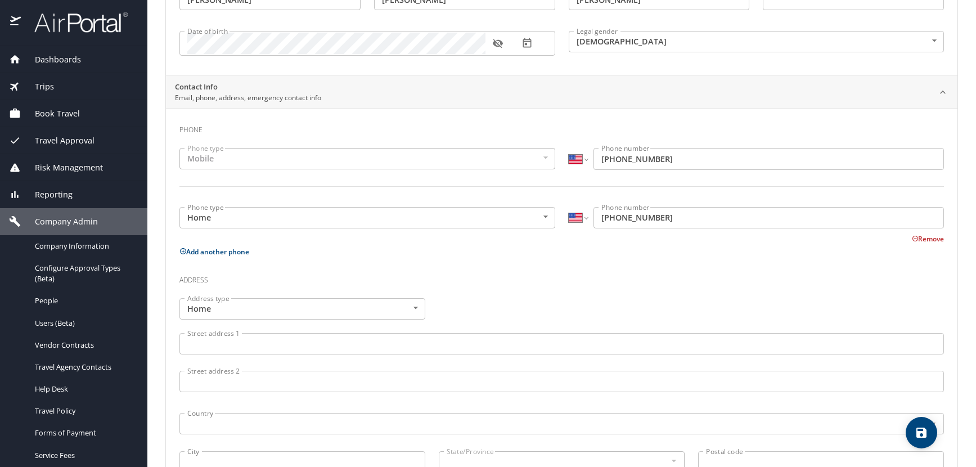
scroll to position [109, 0]
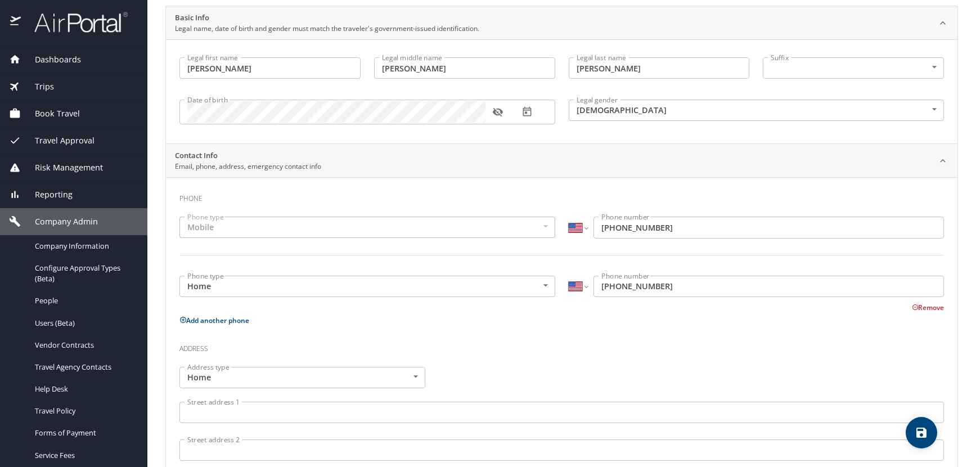
click at [497, 115] on icon "button" at bounding box center [498, 112] width 10 height 9
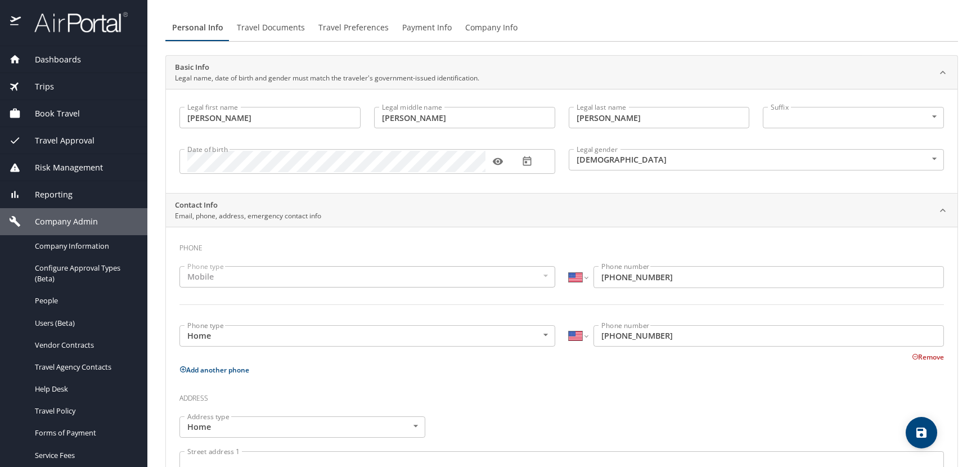
scroll to position [0, 0]
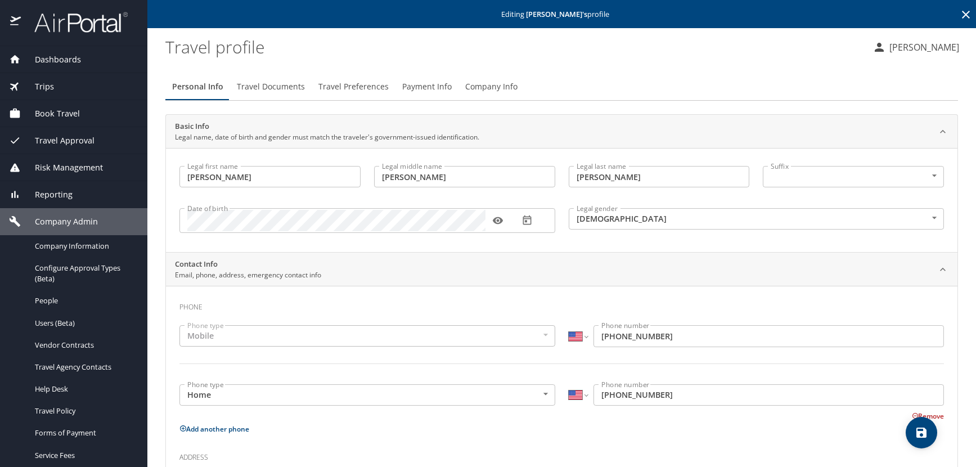
click at [959, 14] on icon at bounding box center [966, 15] width 14 height 14
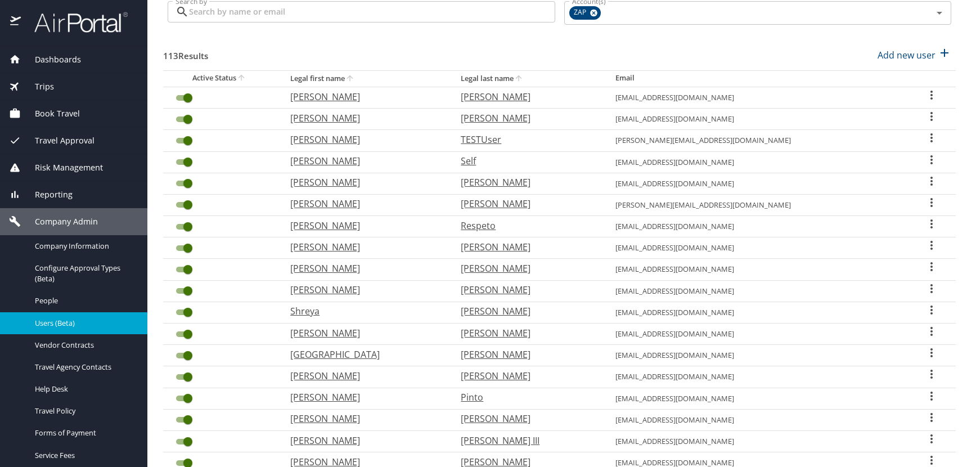
scroll to position [281, 0]
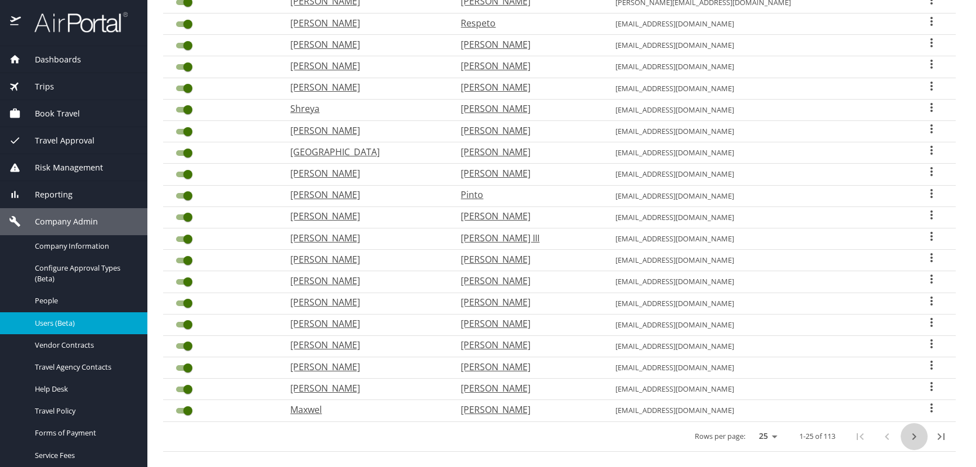
click at [907, 438] on icon "next page" at bounding box center [914, 437] width 14 height 14
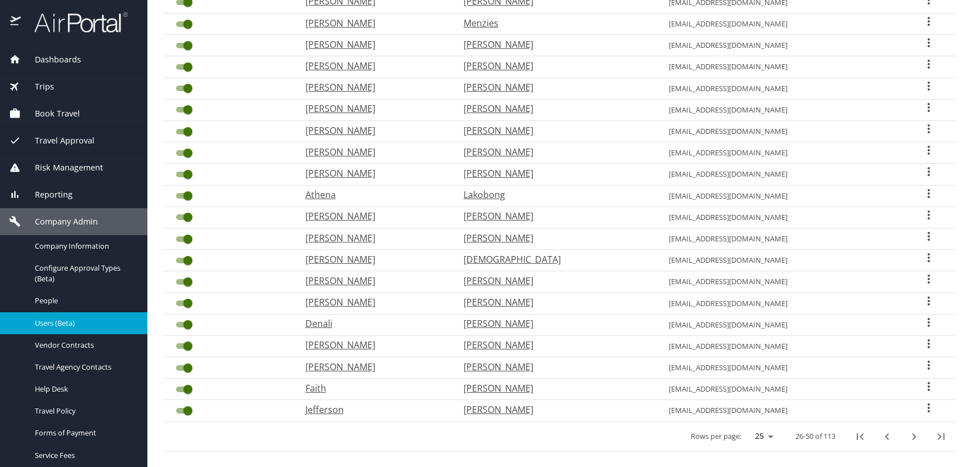
click at [907, 438] on icon "next page" at bounding box center [914, 437] width 14 height 14
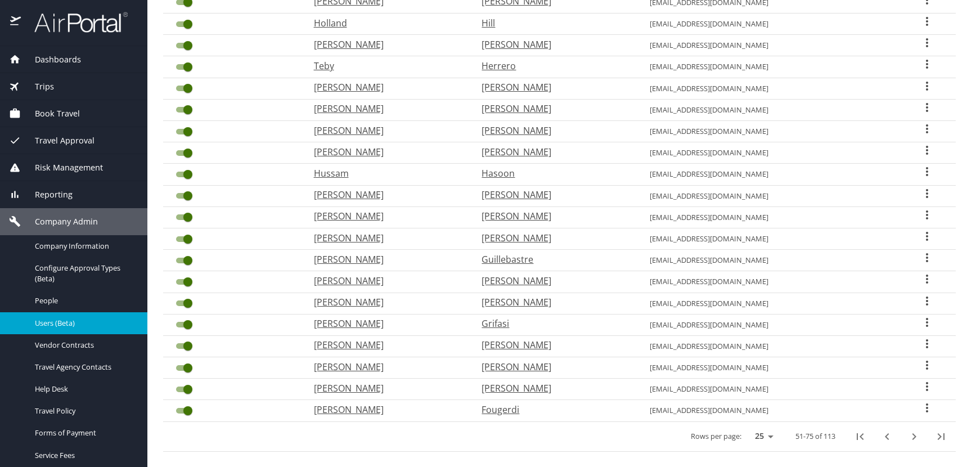
click at [920, 172] on icon "User Search Table" at bounding box center [927, 172] width 14 height 14
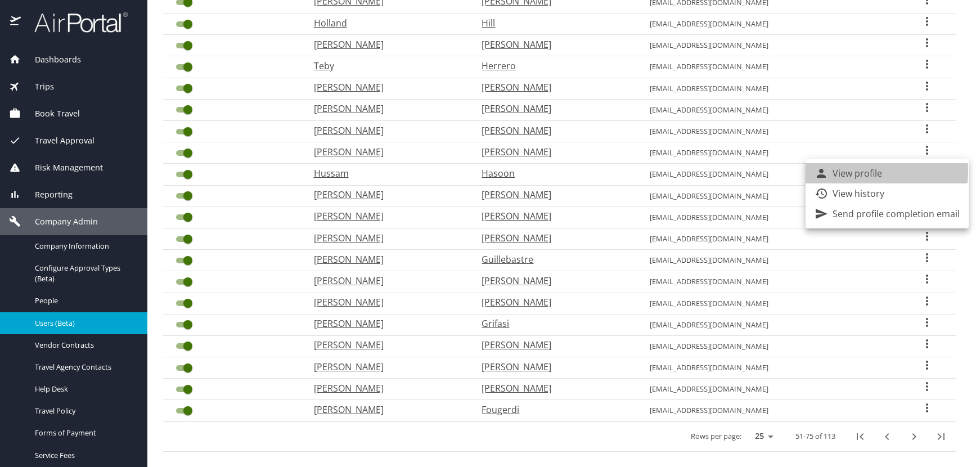
click at [848, 170] on p "View profile" at bounding box center [858, 174] width 50 height 14
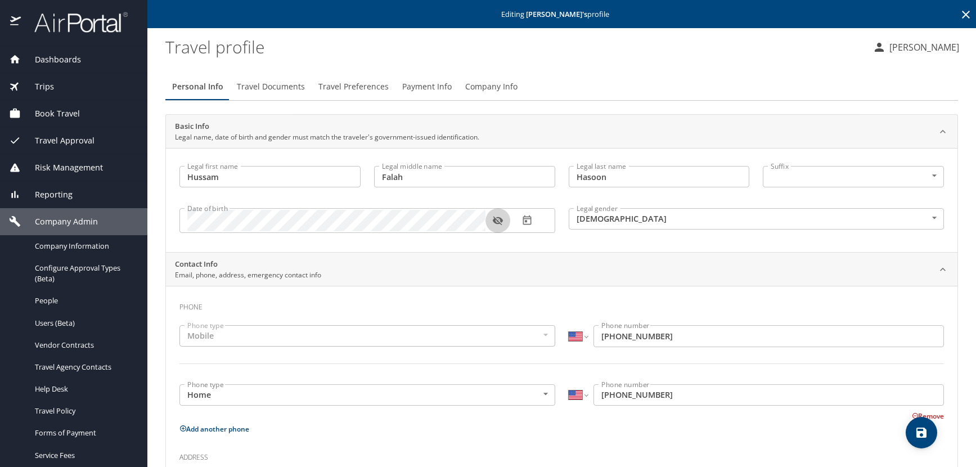
click at [499, 222] on icon "button" at bounding box center [498, 221] width 10 height 9
click at [962, 12] on icon at bounding box center [966, 15] width 8 height 8
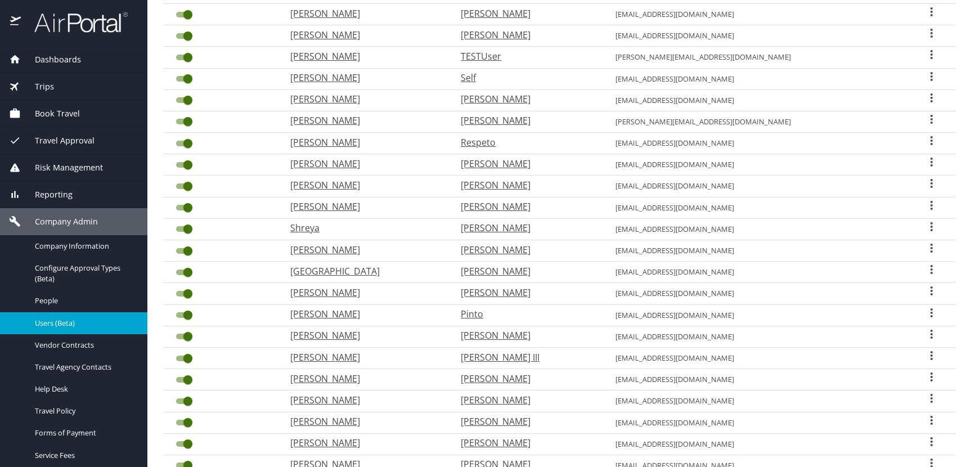
scroll to position [294, 0]
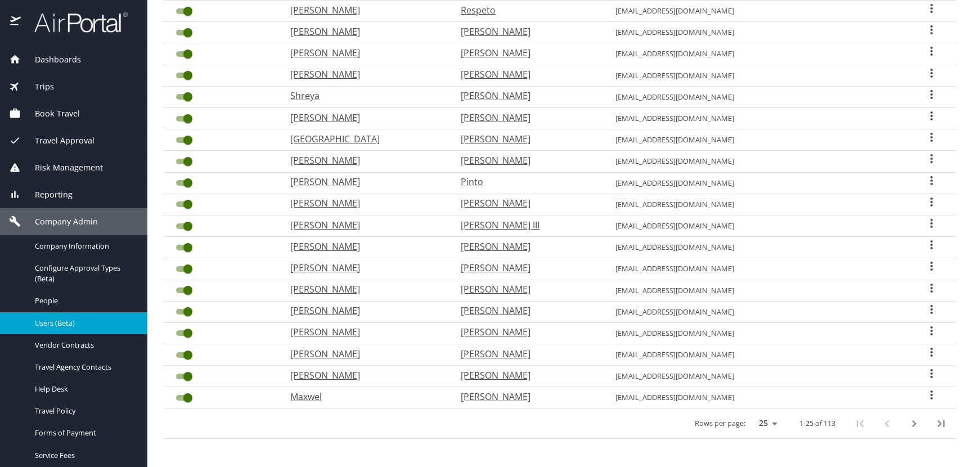
click at [907, 425] on icon "next page" at bounding box center [914, 424] width 14 height 14
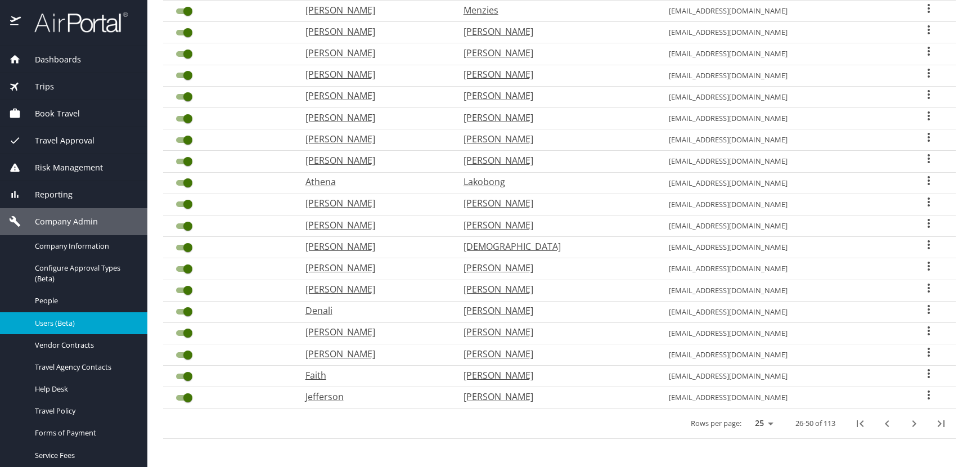
click at [907, 425] on icon "next page" at bounding box center [914, 424] width 14 height 14
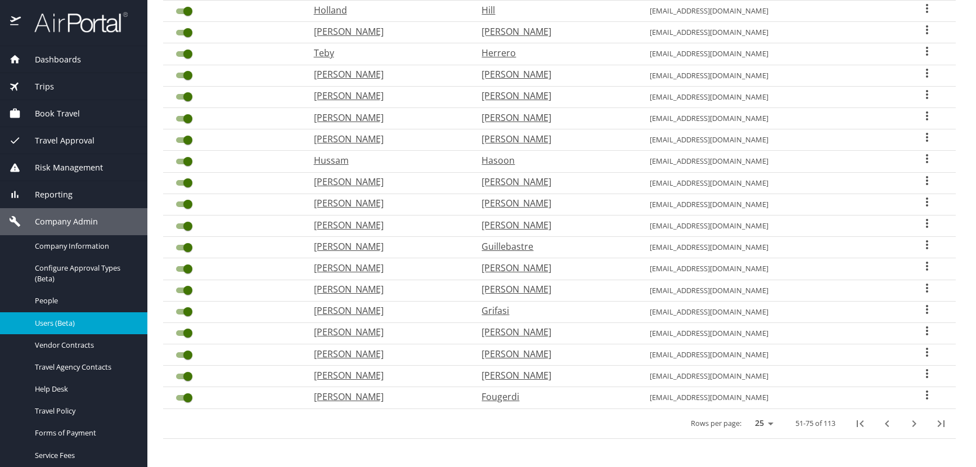
click at [920, 138] on icon "User Search Table" at bounding box center [927, 138] width 14 height 14
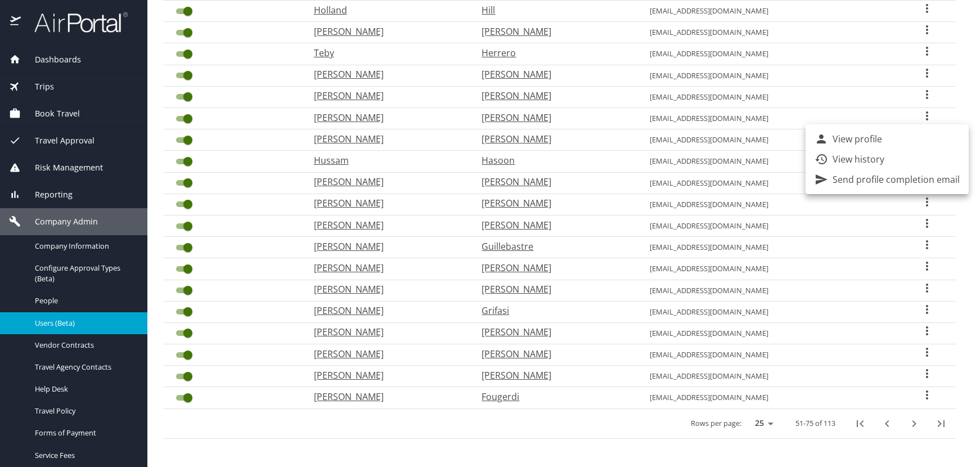
click at [873, 139] on p "View profile" at bounding box center [858, 139] width 50 height 14
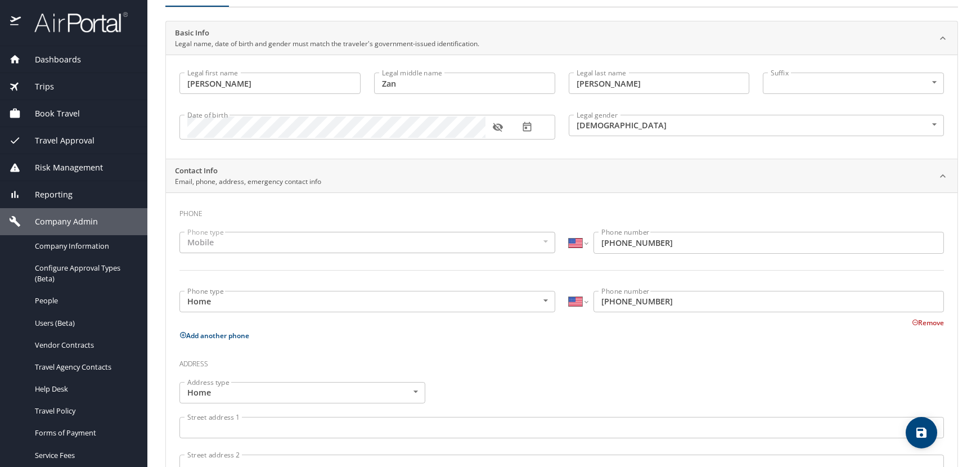
scroll to position [52, 0]
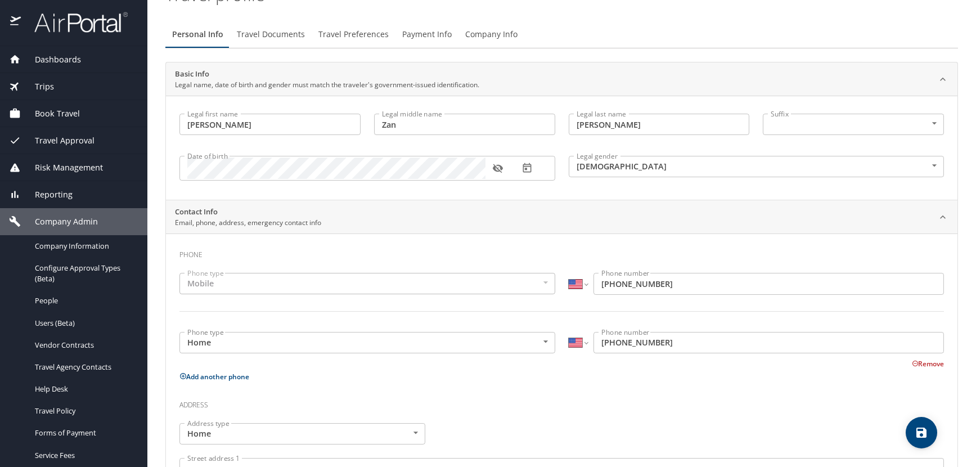
click at [500, 167] on icon "button" at bounding box center [498, 168] width 10 height 9
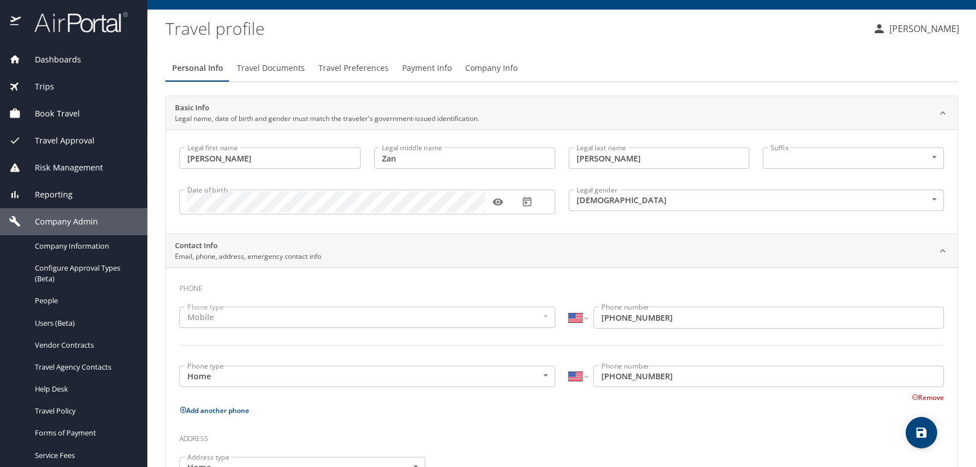
scroll to position [0, 0]
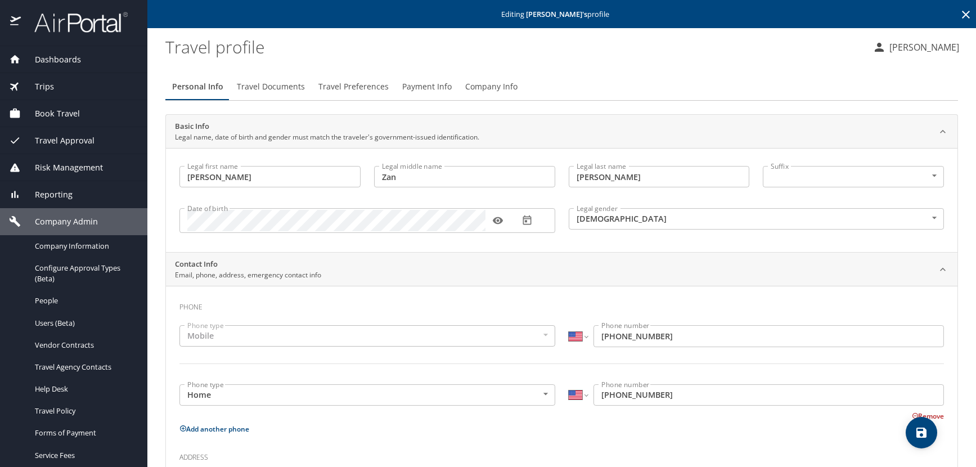
click at [962, 15] on icon at bounding box center [966, 15] width 8 height 8
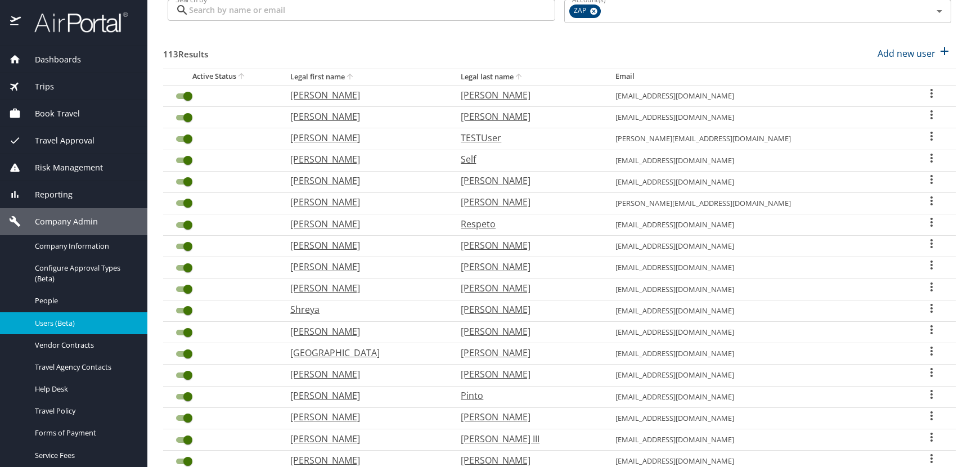
scroll to position [281, 0]
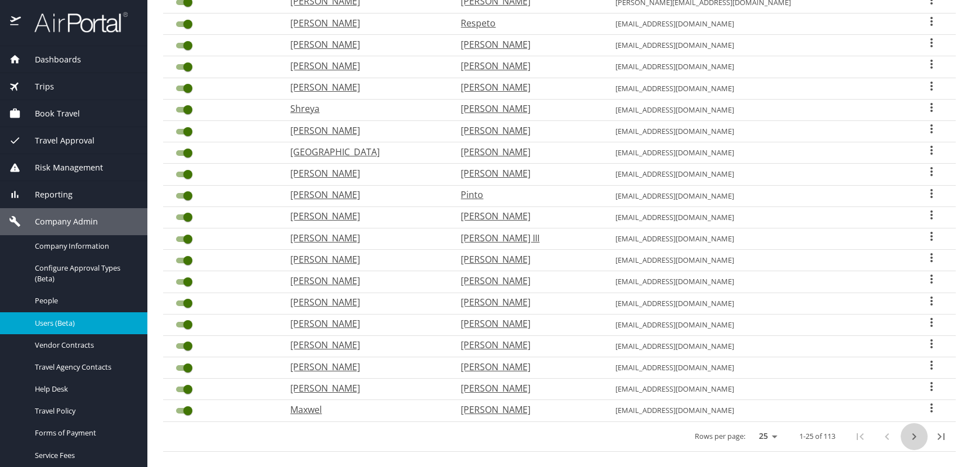
click at [913, 436] on icon "next page" at bounding box center [915, 436] width 4 height 7
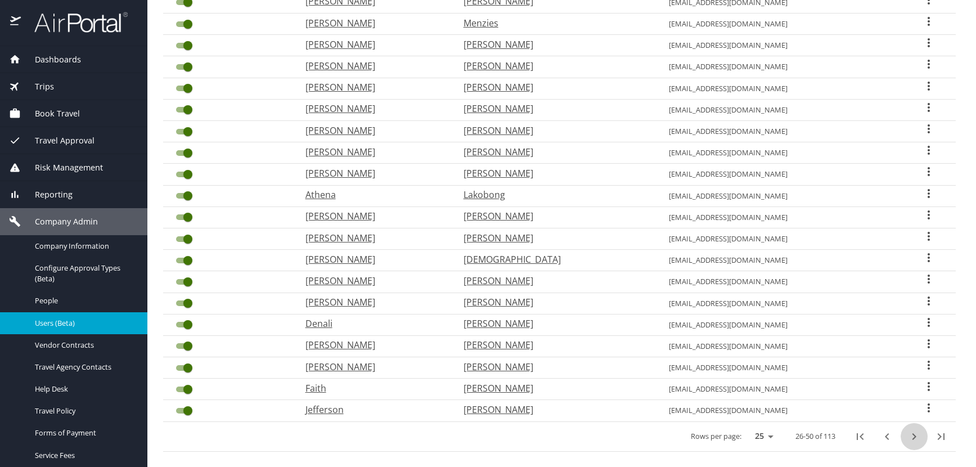
click at [907, 439] on icon "next page" at bounding box center [914, 437] width 14 height 14
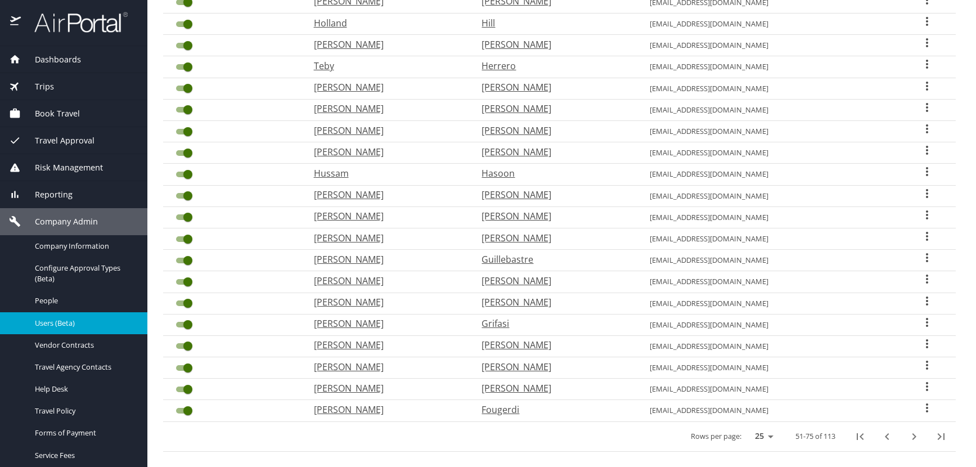
click at [920, 128] on icon "User Search Table" at bounding box center [927, 129] width 14 height 14
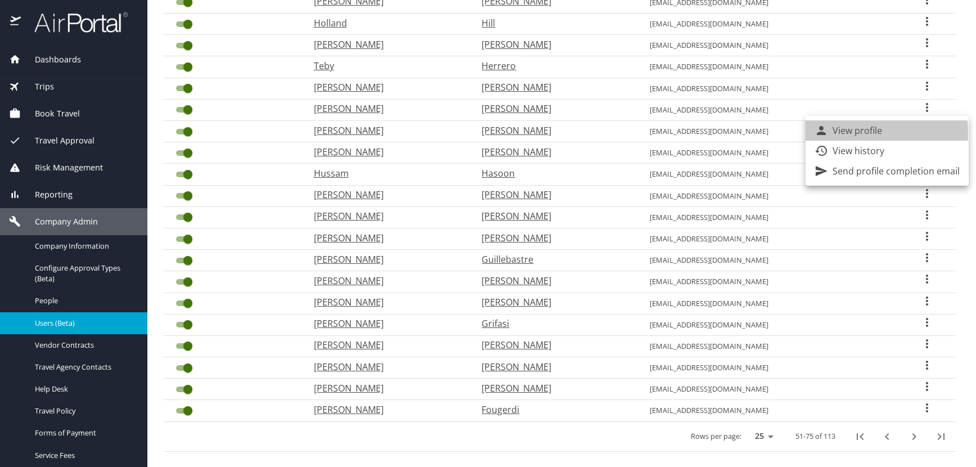
click at [831, 133] on div "View profile" at bounding box center [849, 131] width 68 height 14
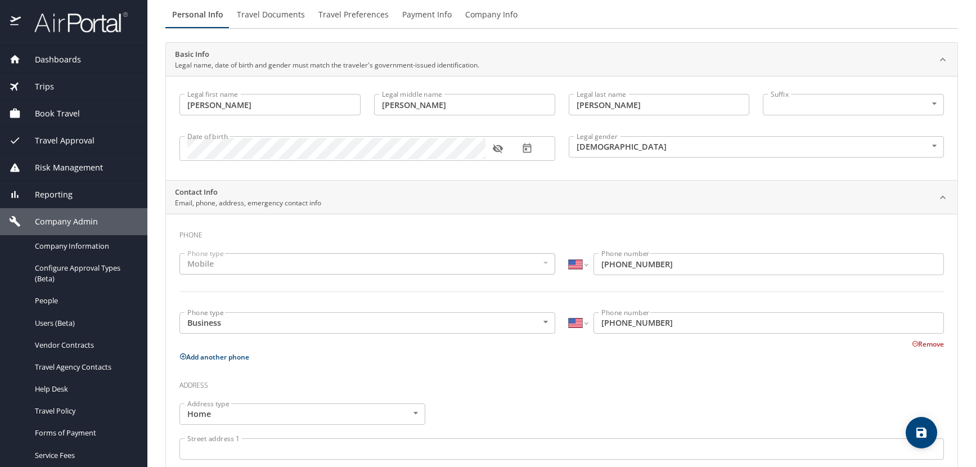
scroll to position [52, 0]
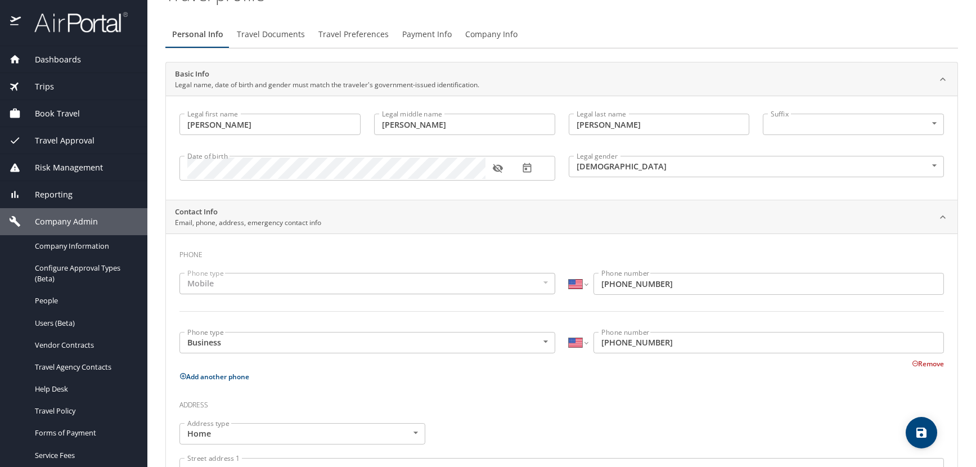
click at [500, 165] on icon "button" at bounding box center [498, 168] width 10 height 9
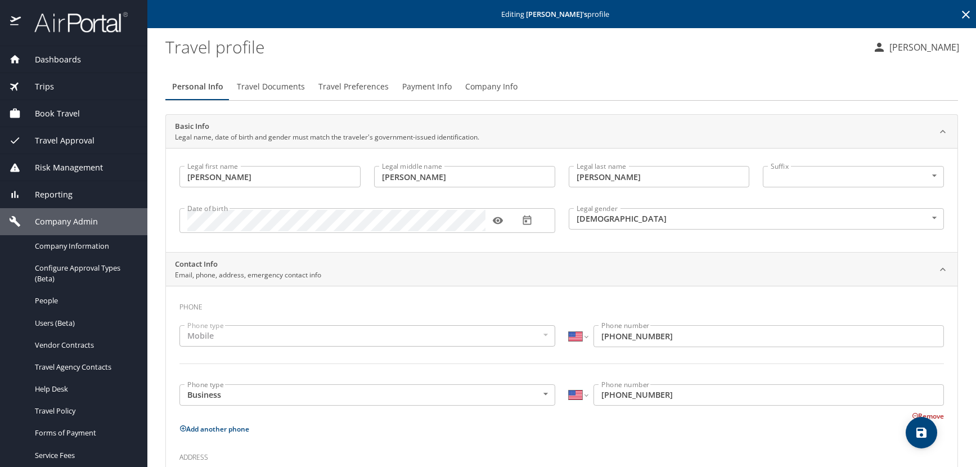
click at [962, 14] on icon at bounding box center [966, 15] width 8 height 8
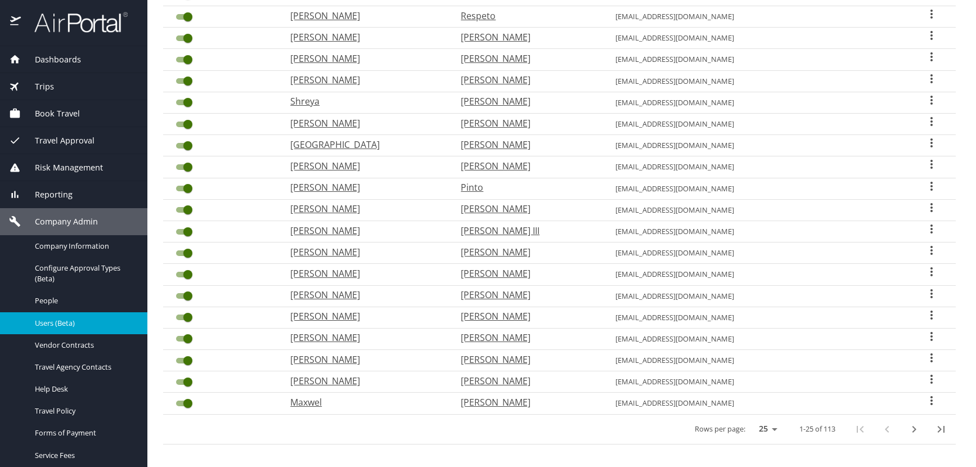
scroll to position [294, 0]
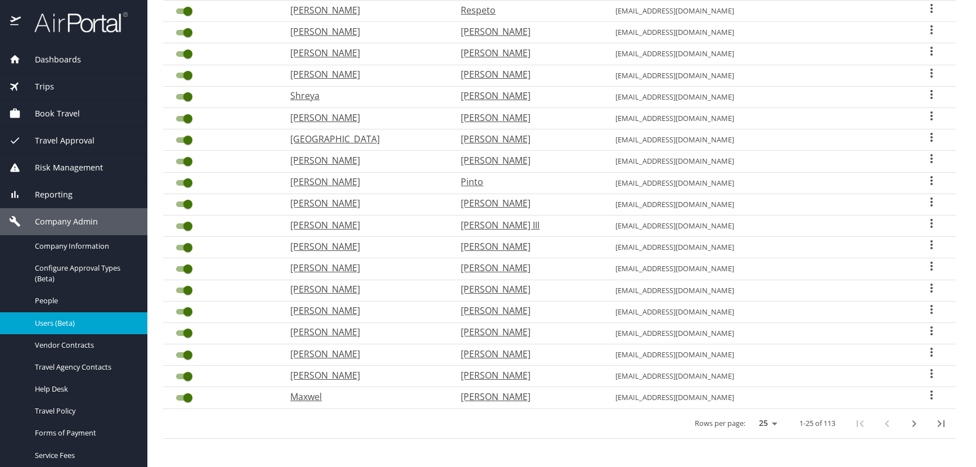
click at [913, 424] on icon "next page" at bounding box center [915, 423] width 4 height 7
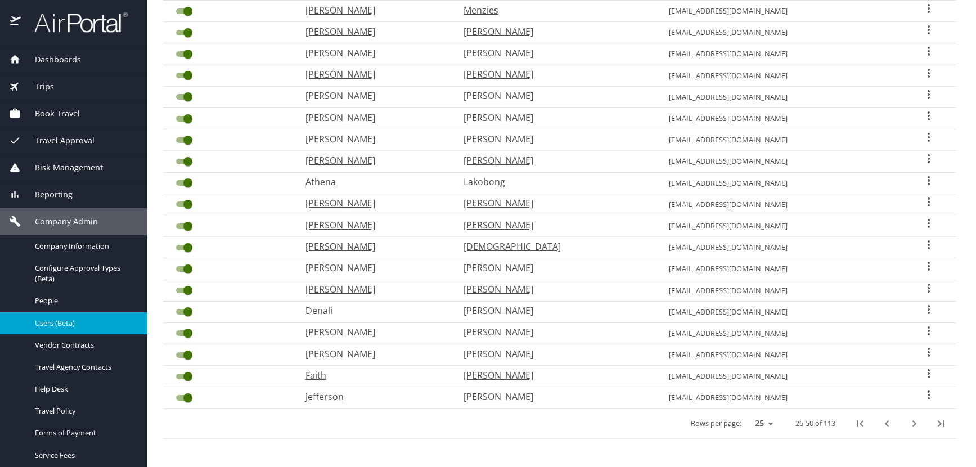
click at [913, 424] on icon "next page" at bounding box center [915, 423] width 4 height 7
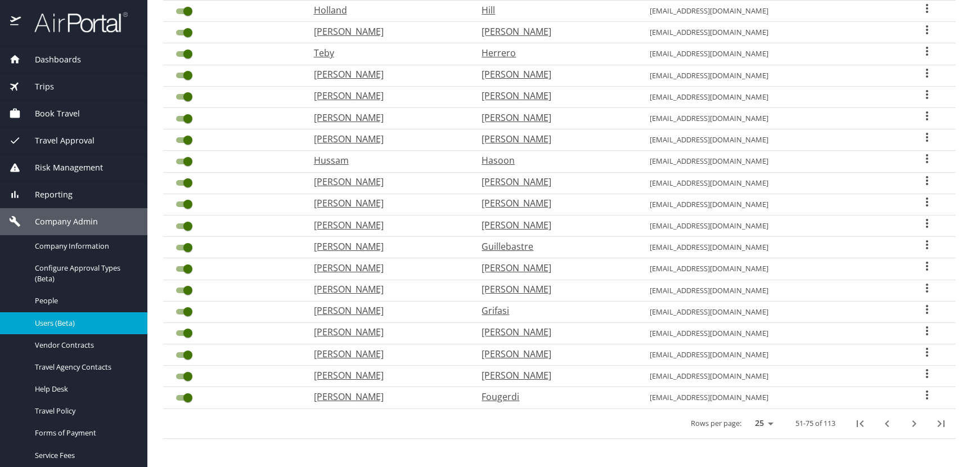
click at [920, 94] on icon "User Search Table" at bounding box center [927, 95] width 14 height 14
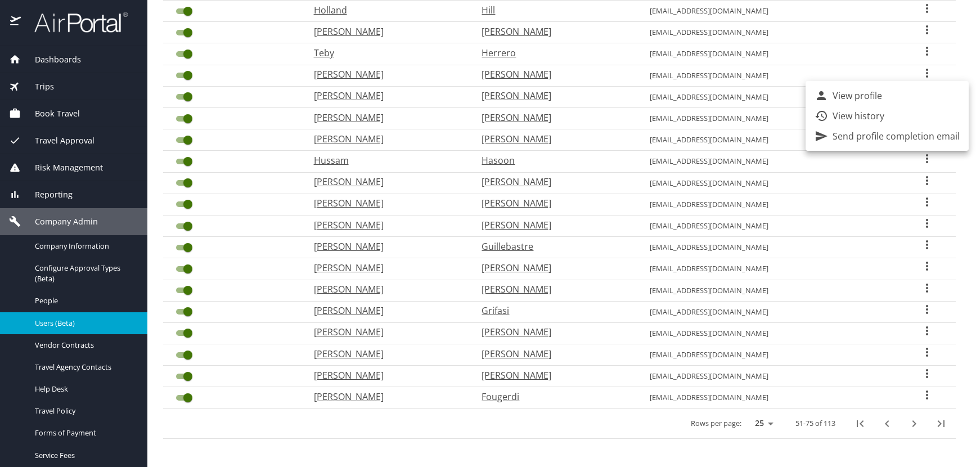
click at [872, 95] on p "View profile" at bounding box center [858, 96] width 50 height 14
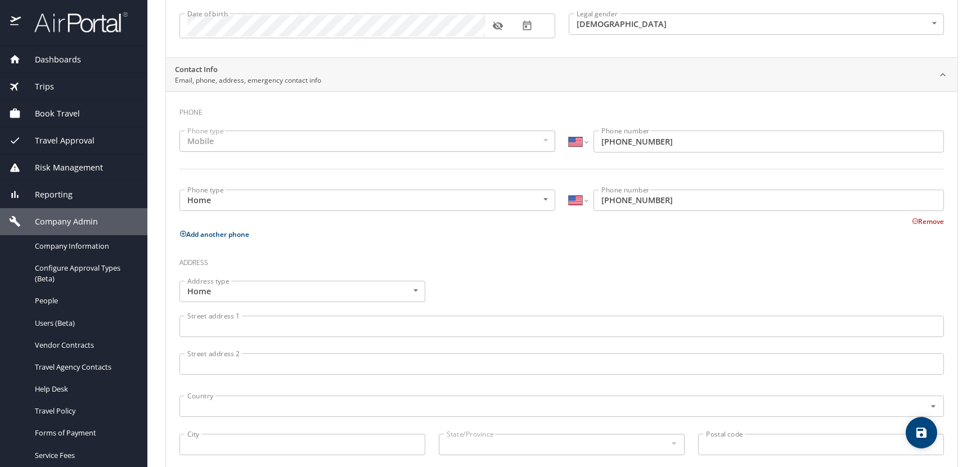
scroll to position [52, 0]
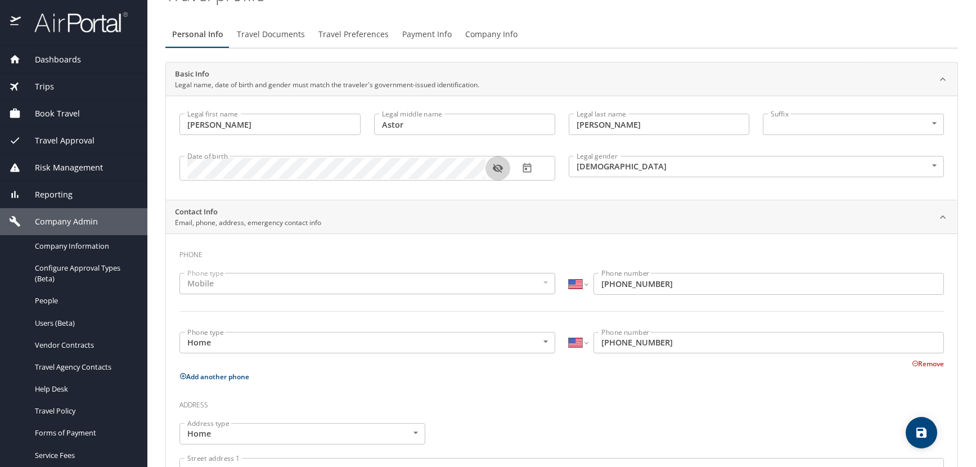
click at [496, 167] on icon "button" at bounding box center [498, 168] width 10 height 9
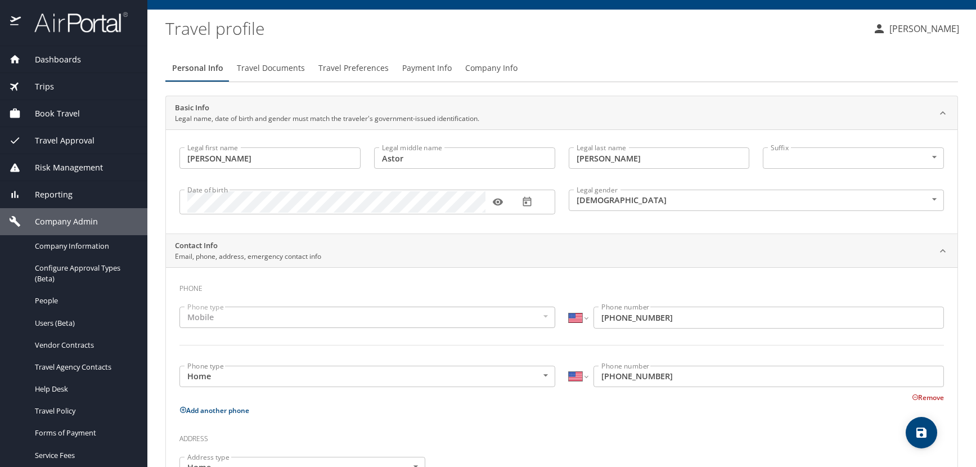
scroll to position [0, 0]
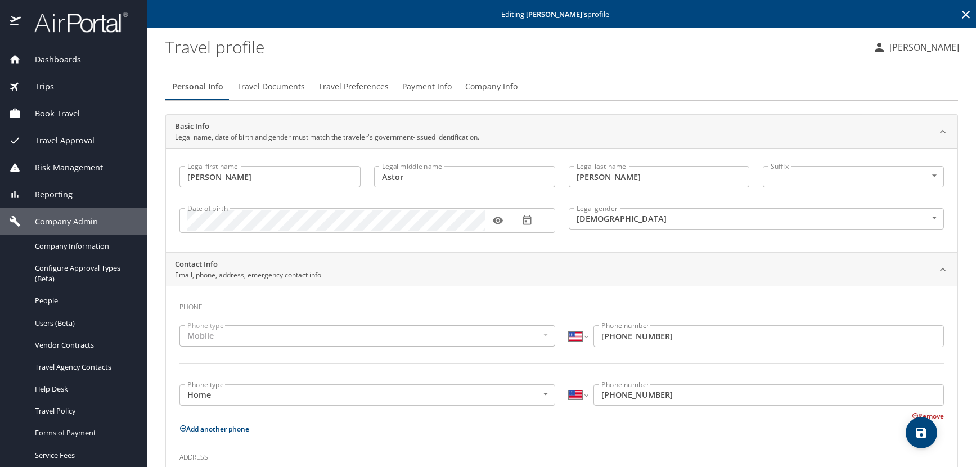
click at [962, 15] on icon at bounding box center [966, 15] width 8 height 8
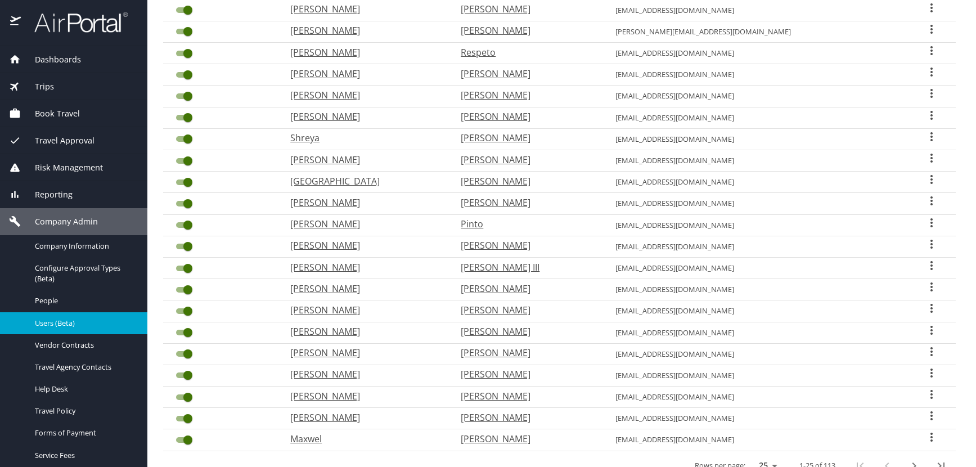
scroll to position [281, 0]
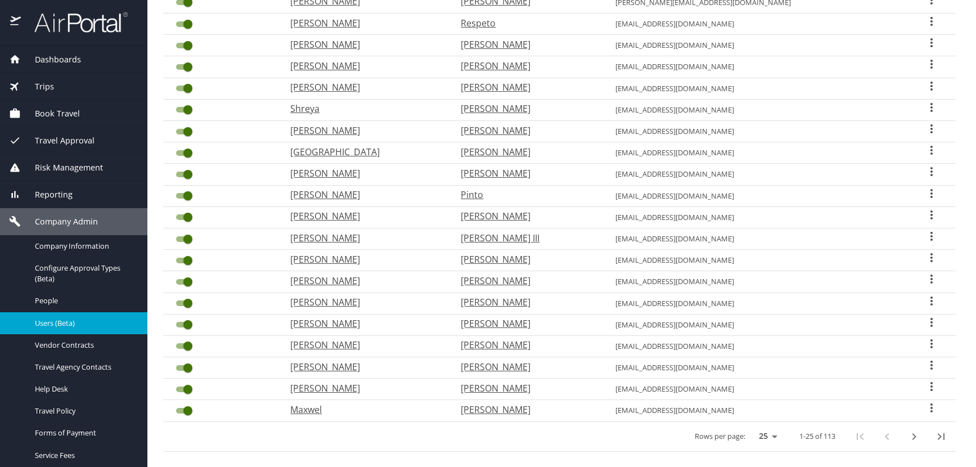
click at [907, 433] on icon "next page" at bounding box center [914, 437] width 14 height 14
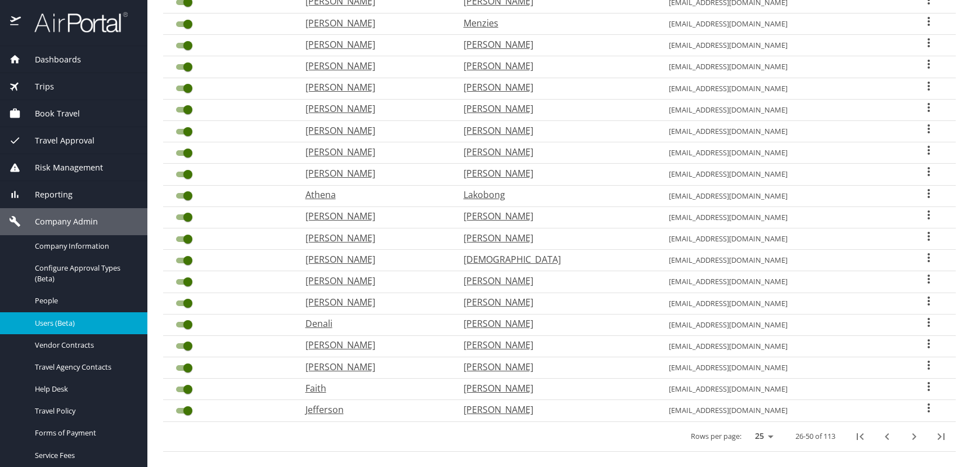
click at [907, 433] on icon "next page" at bounding box center [914, 437] width 14 height 14
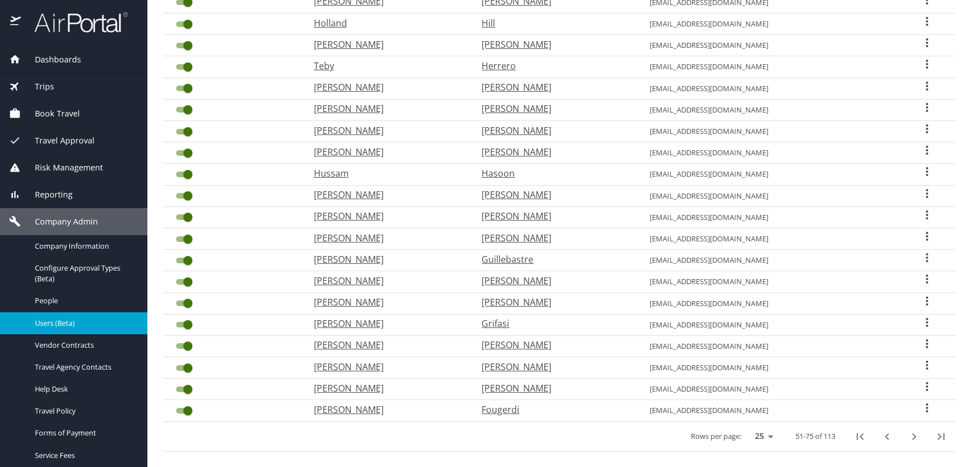
click at [926, 86] on icon "User Search Table" at bounding box center [927, 86] width 2 height 9
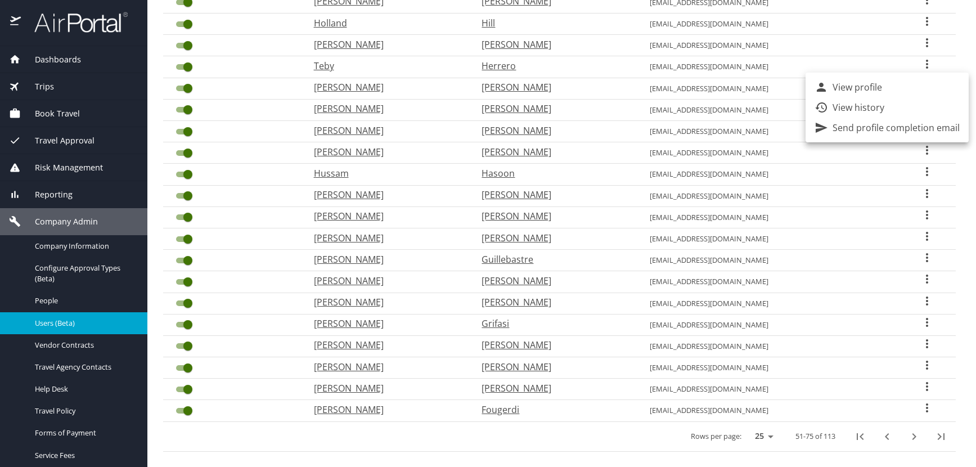
click at [878, 87] on p "View profile" at bounding box center [858, 87] width 50 height 14
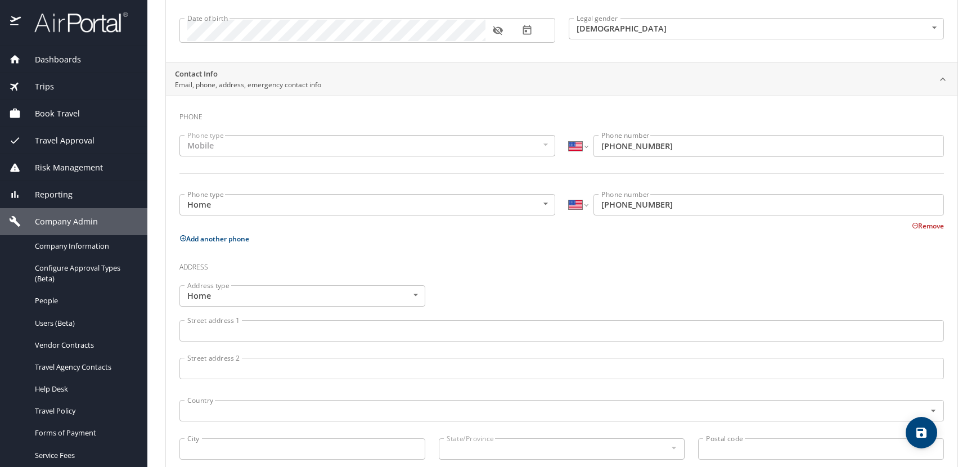
scroll to position [109, 0]
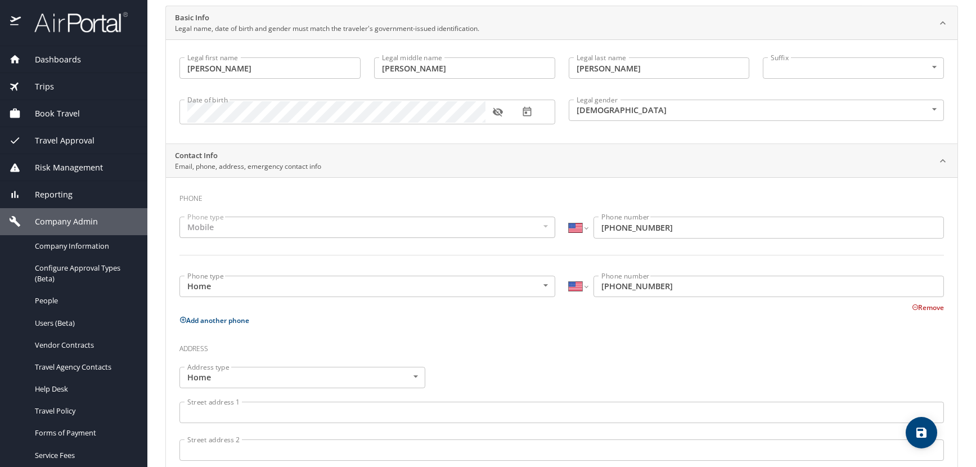
click at [501, 114] on icon "button" at bounding box center [498, 112] width 10 height 9
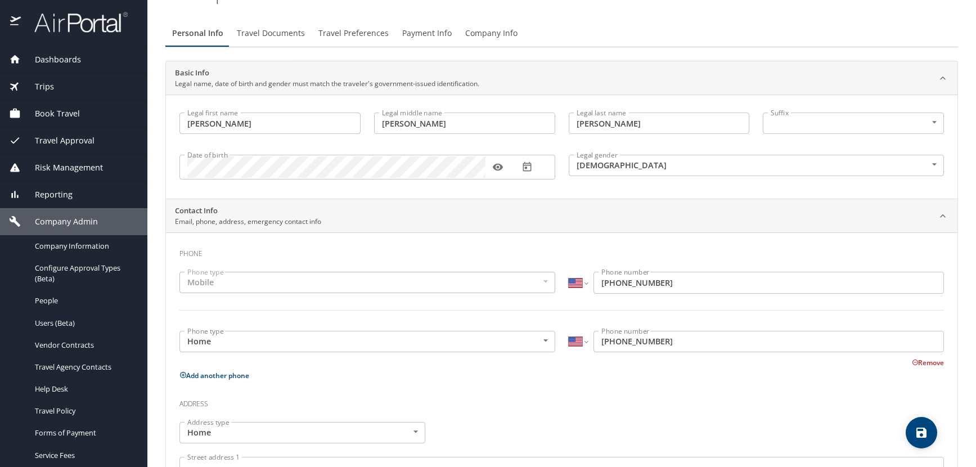
scroll to position [0, 0]
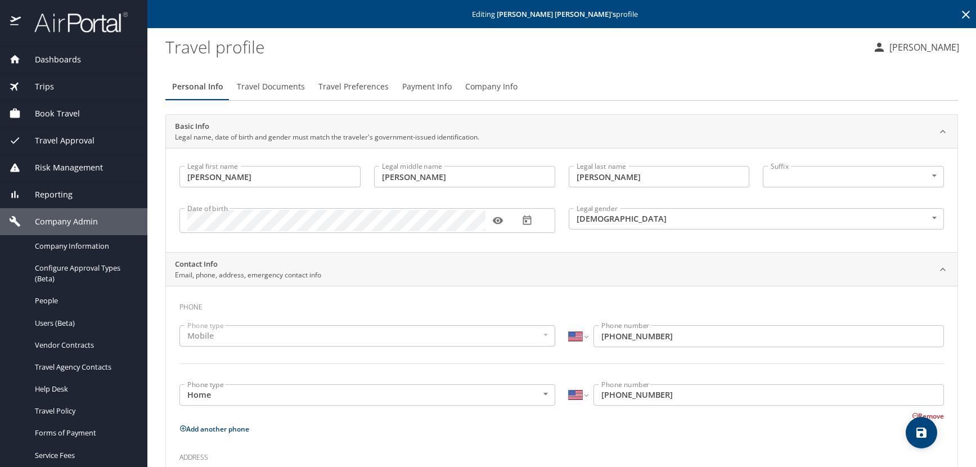
click at [960, 8] on icon at bounding box center [966, 15] width 14 height 14
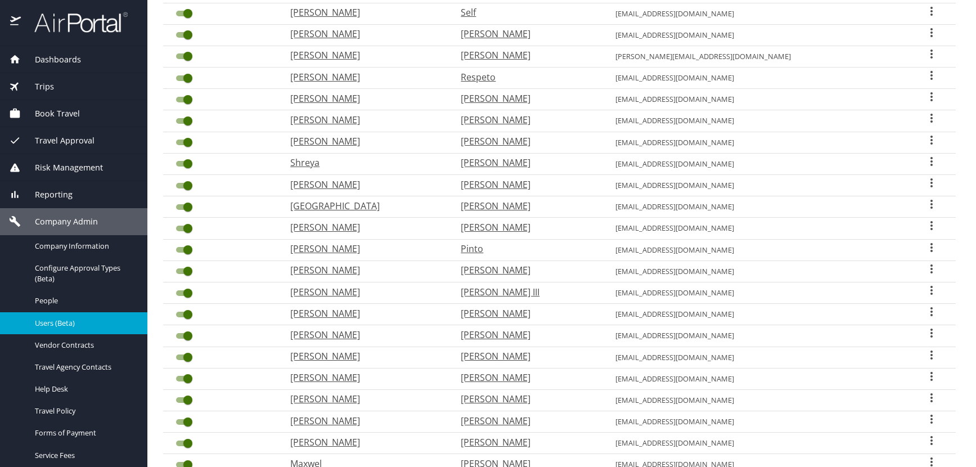
scroll to position [294, 0]
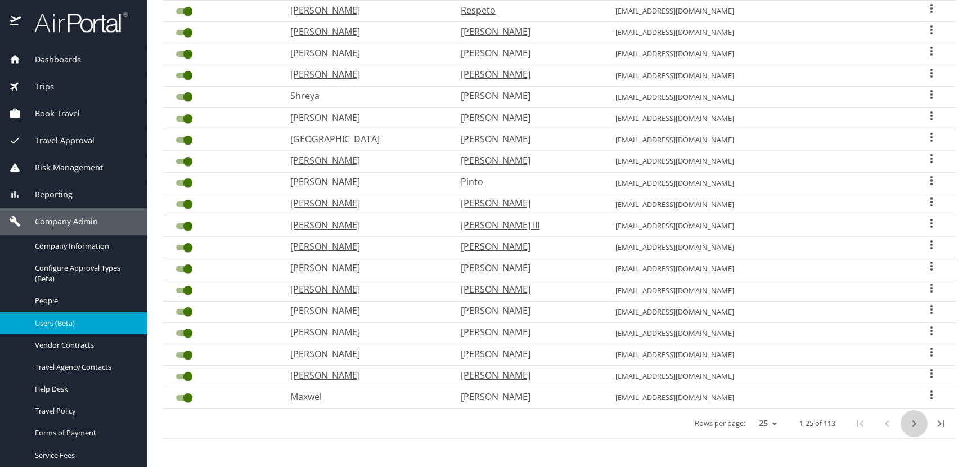
click at [907, 425] on icon "next page" at bounding box center [914, 424] width 14 height 14
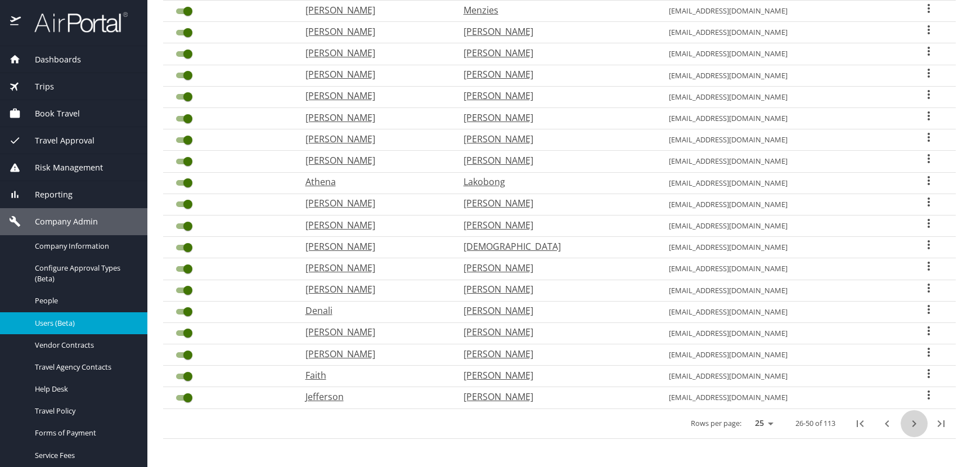
click at [907, 425] on icon "next page" at bounding box center [914, 424] width 14 height 14
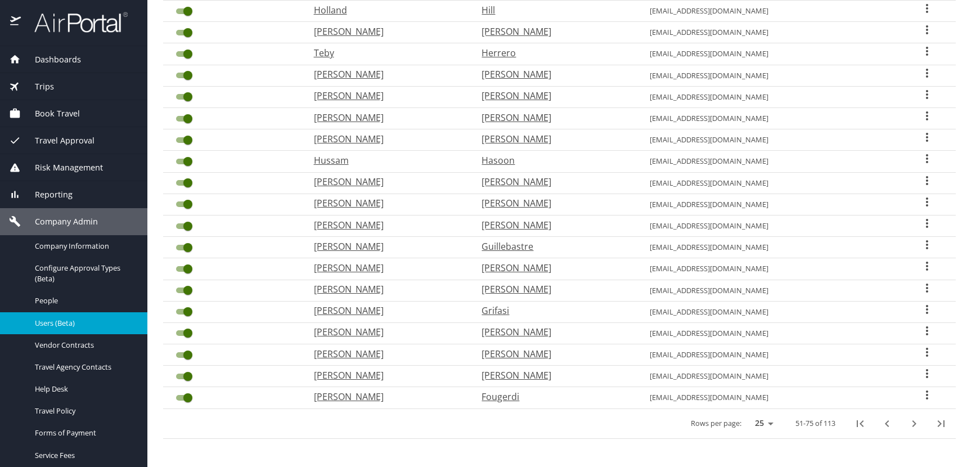
click at [920, 50] on icon "User Search Table" at bounding box center [927, 51] width 14 height 14
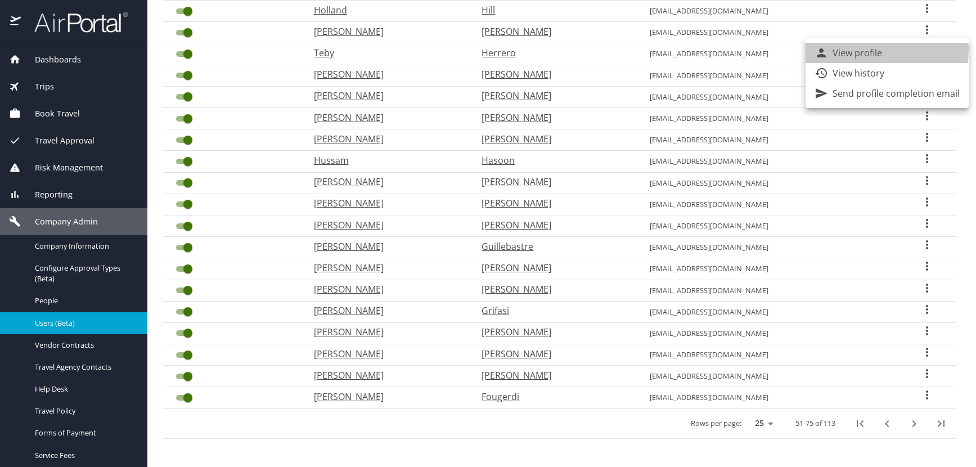
click at [875, 50] on p "View profile" at bounding box center [858, 53] width 50 height 14
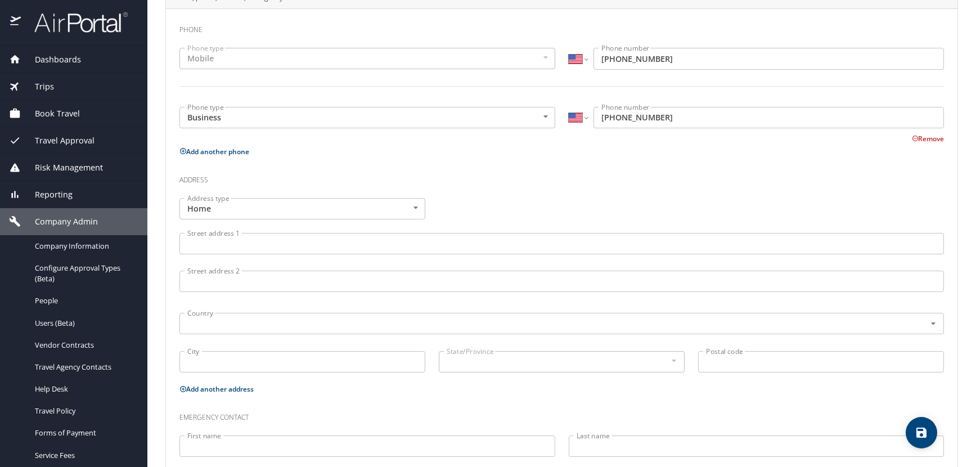
scroll to position [109, 0]
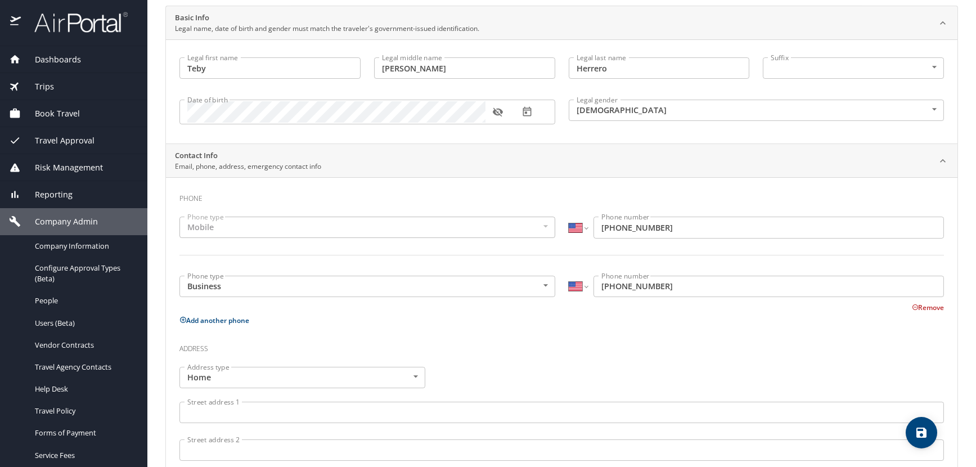
click at [500, 113] on icon "button" at bounding box center [497, 111] width 11 height 11
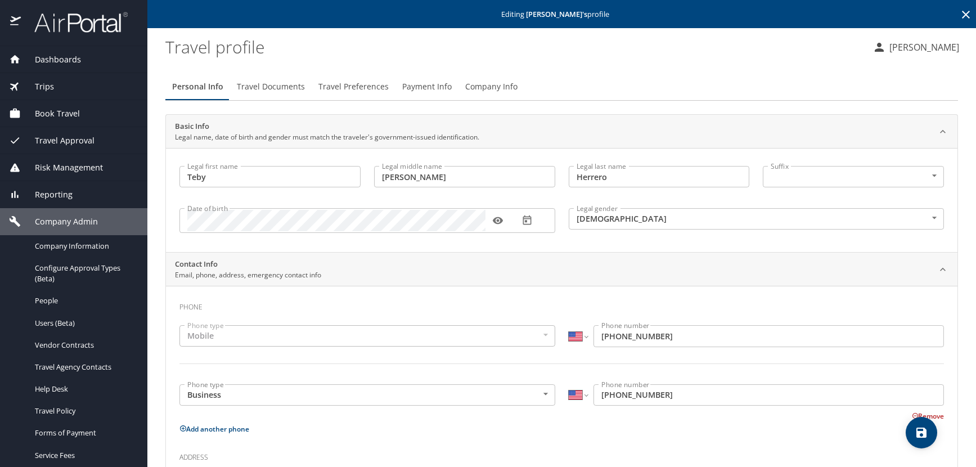
click at [959, 12] on icon at bounding box center [966, 15] width 14 height 14
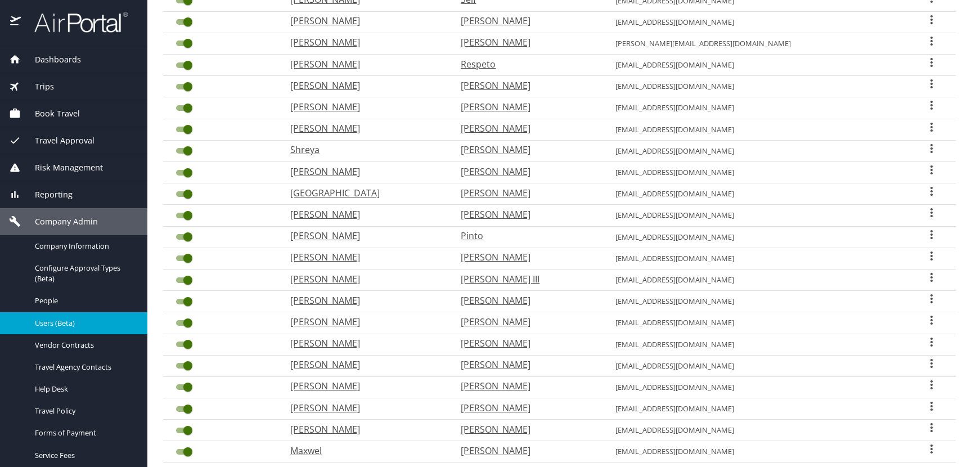
scroll to position [294, 0]
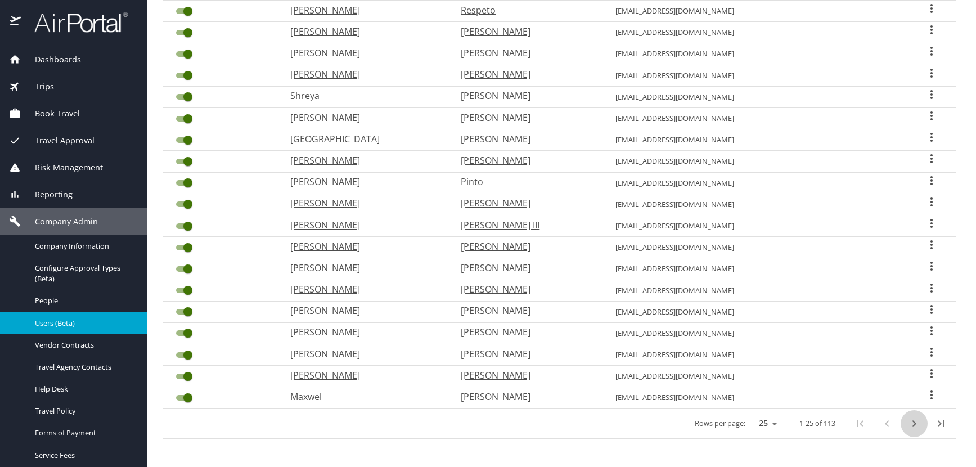
click at [907, 425] on icon "next page" at bounding box center [914, 424] width 14 height 14
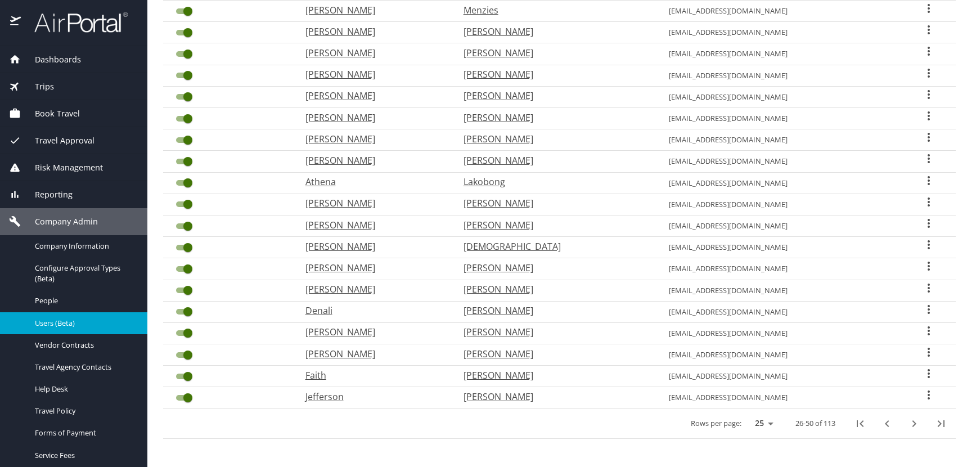
click at [907, 425] on icon "next page" at bounding box center [914, 424] width 14 height 14
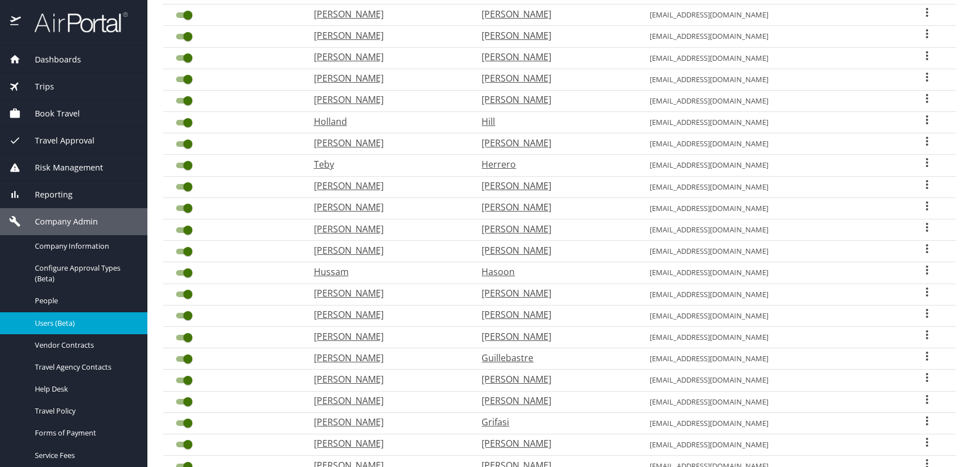
scroll to position [182, 0]
click at [920, 141] on icon "User Search Table" at bounding box center [927, 143] width 14 height 14
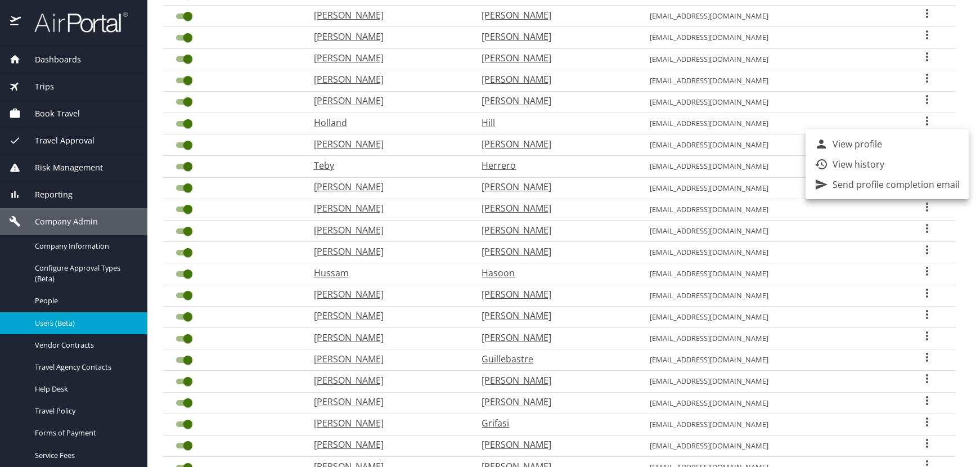
click at [879, 145] on p "View profile" at bounding box center [858, 144] width 50 height 14
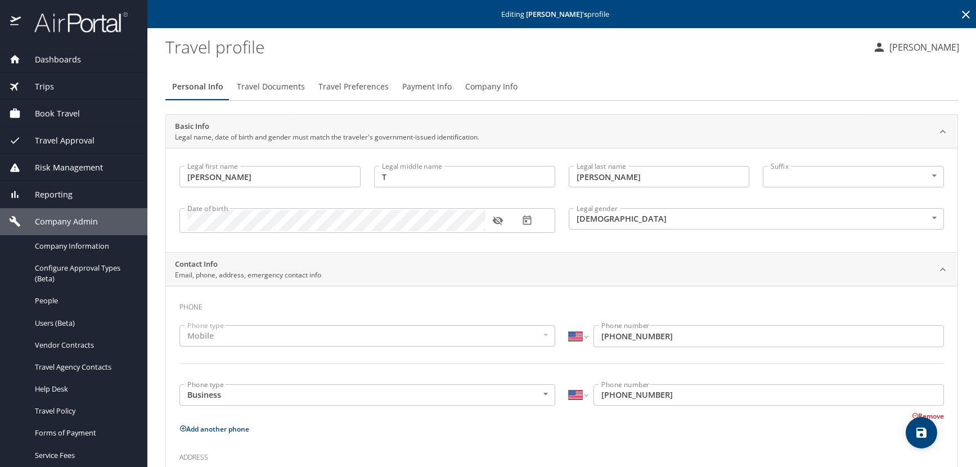
click at [497, 219] on icon "button" at bounding box center [497, 220] width 11 height 11
drag, startPoint x: 379, startPoint y: 88, endPoint x: 394, endPoint y: 100, distance: 18.8
click at [380, 88] on span "Travel Preferences" at bounding box center [353, 87] width 70 height 14
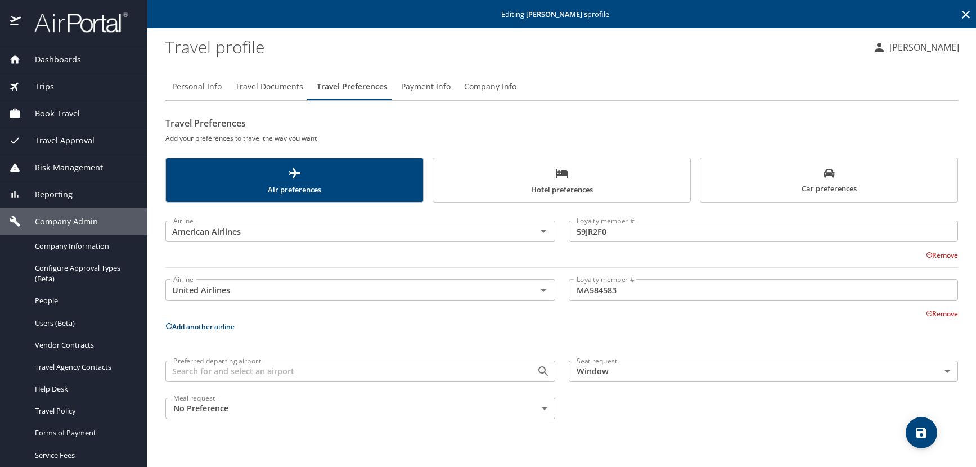
click at [966, 12] on icon at bounding box center [966, 15] width 14 height 14
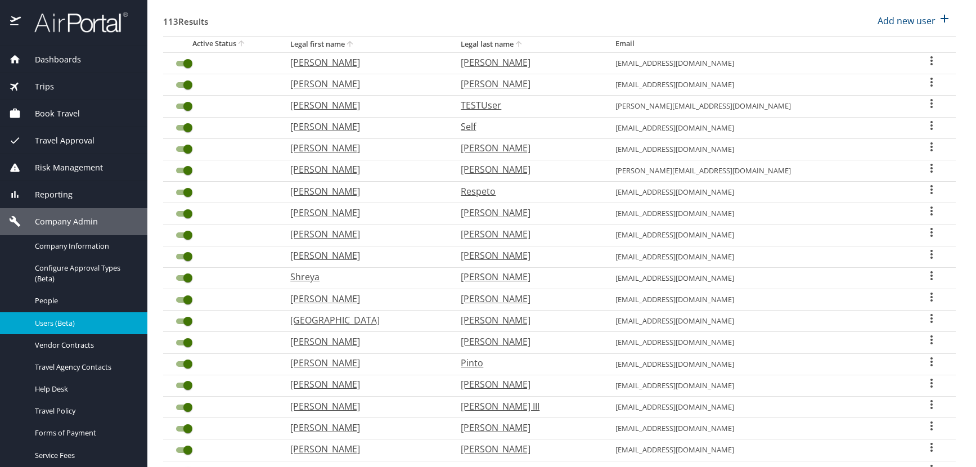
scroll to position [281, 0]
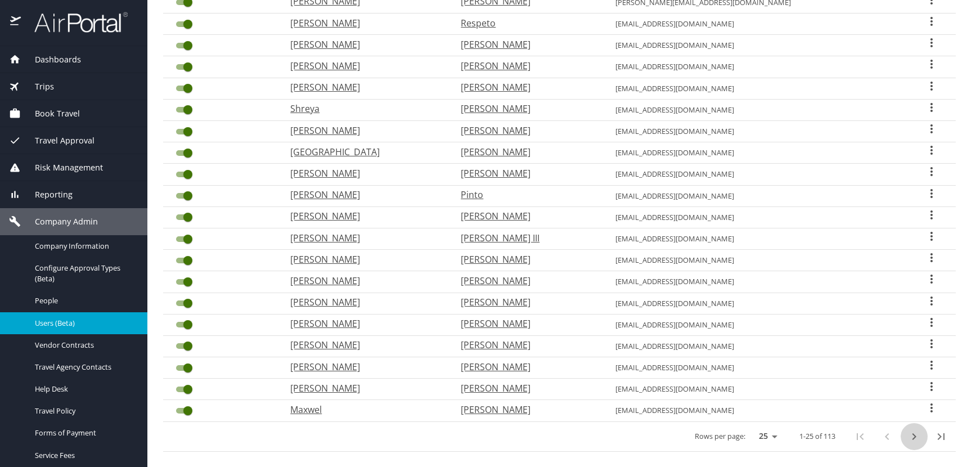
click at [907, 437] on icon "next page" at bounding box center [914, 437] width 14 height 14
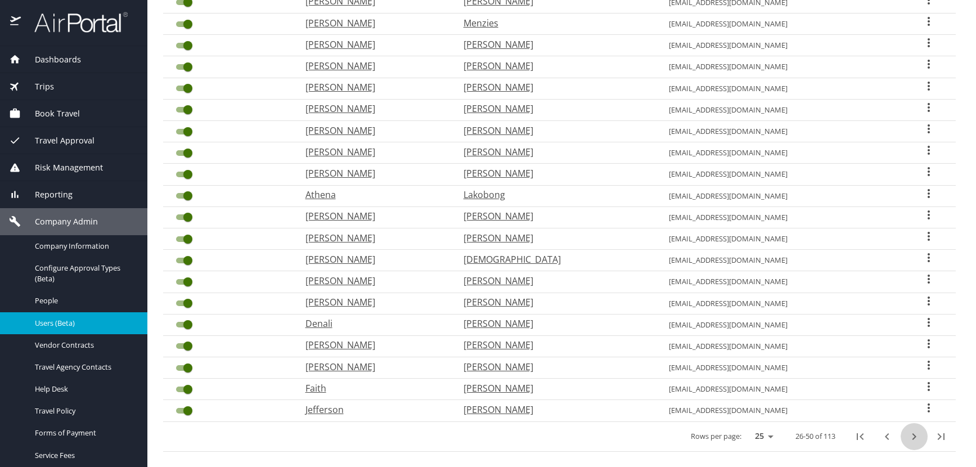
click at [907, 437] on icon "next page" at bounding box center [914, 437] width 14 height 14
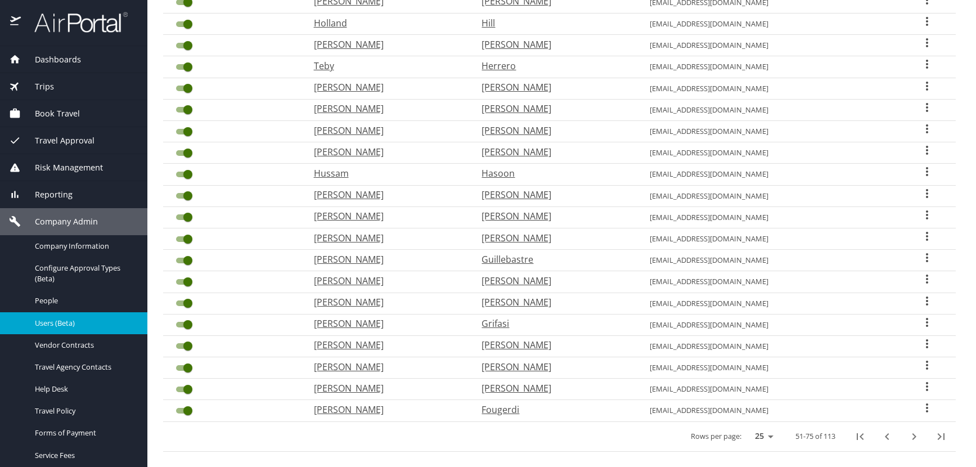
scroll to position [225, 0]
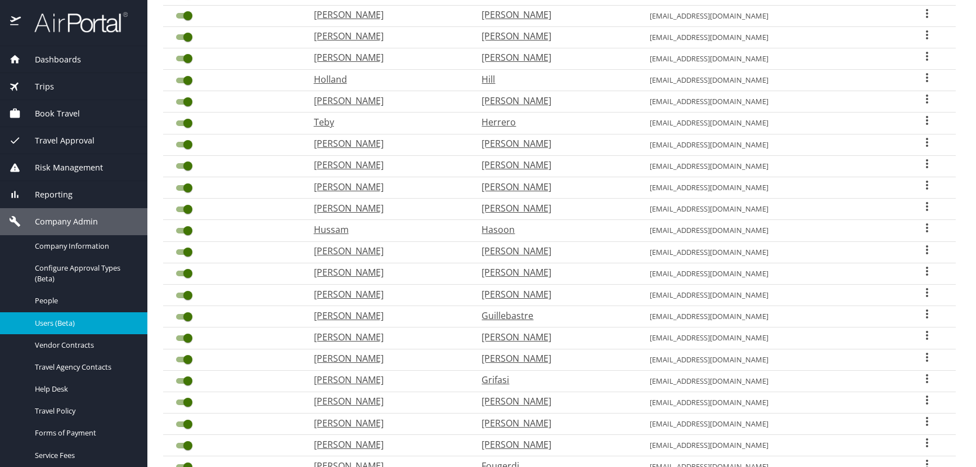
click at [926, 78] on icon "User Search Table" at bounding box center [927, 77] width 2 height 9
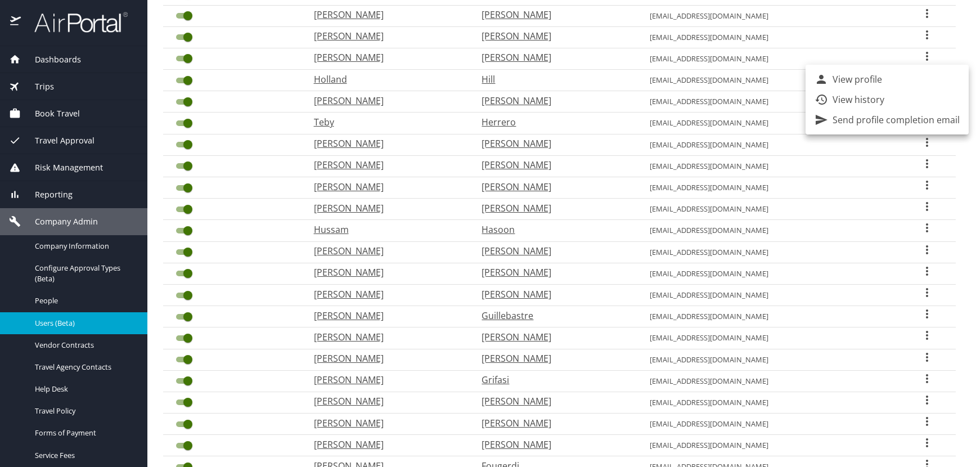
click at [877, 82] on p "View profile" at bounding box center [858, 80] width 50 height 14
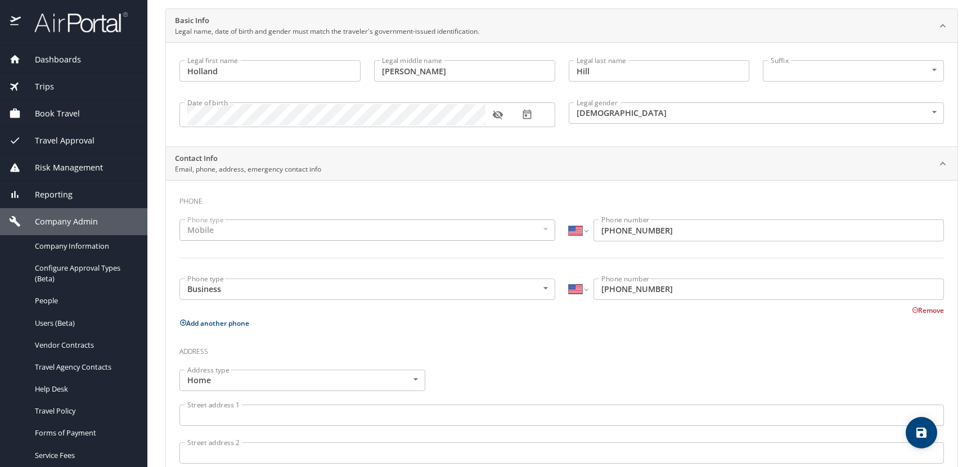
scroll to position [84, 0]
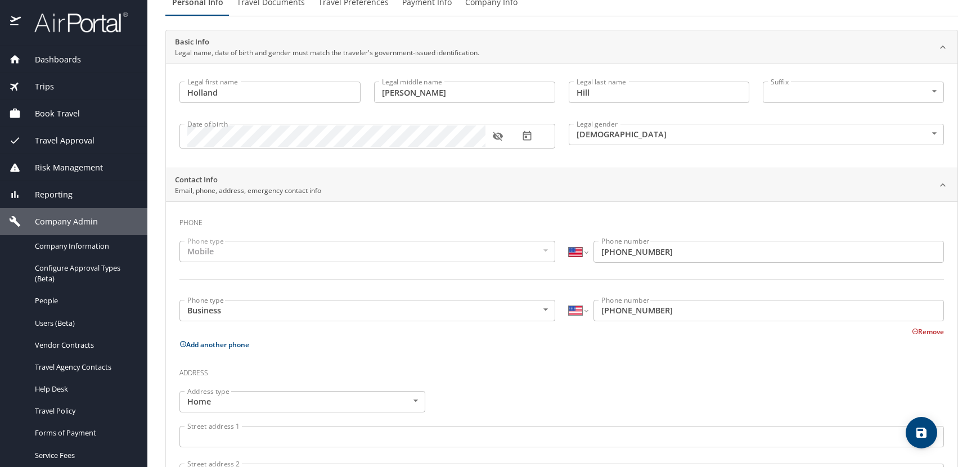
click at [501, 134] on icon "button" at bounding box center [498, 136] width 10 height 9
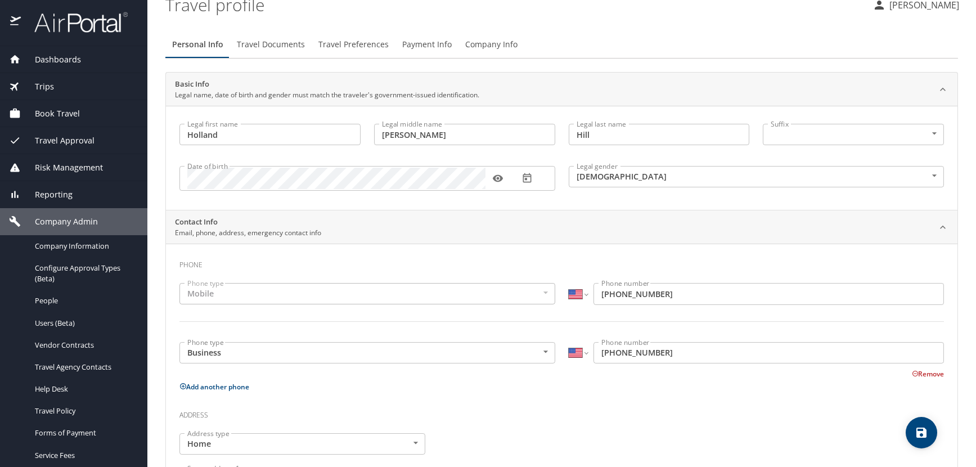
scroll to position [0, 0]
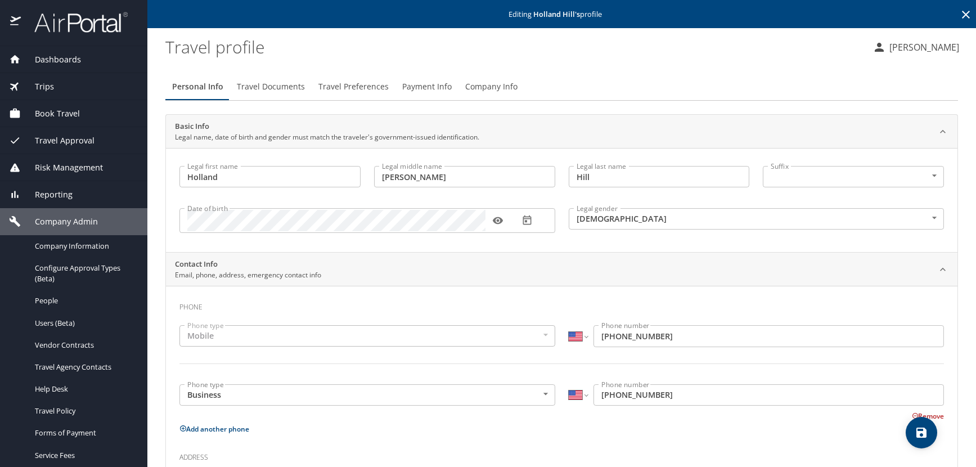
click at [959, 15] on icon at bounding box center [966, 15] width 14 height 14
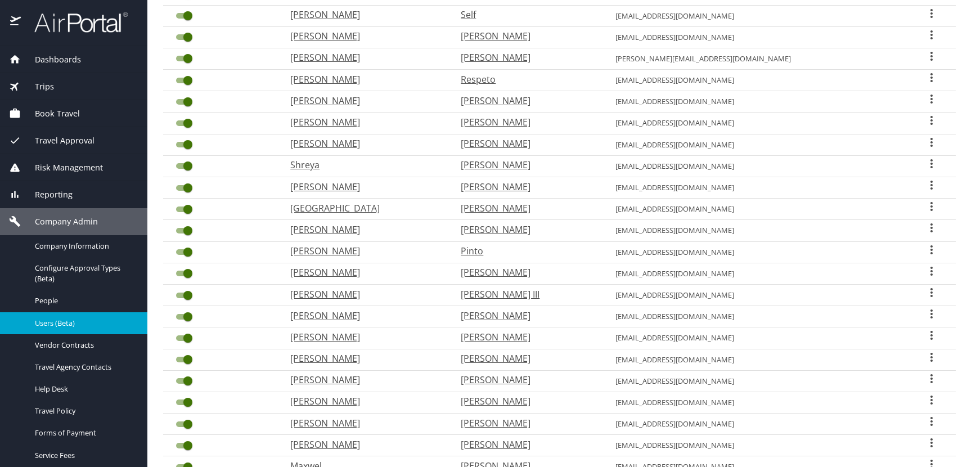
scroll to position [294, 0]
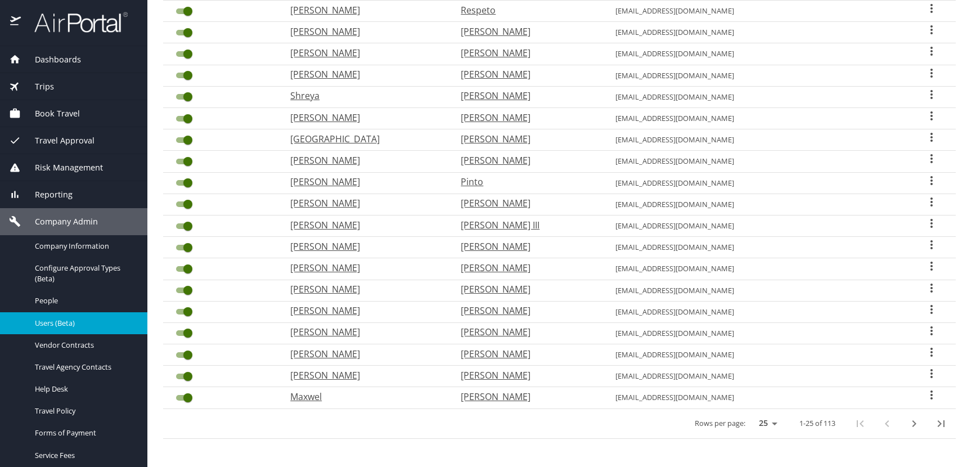
click at [913, 422] on icon "next page" at bounding box center [915, 423] width 4 height 7
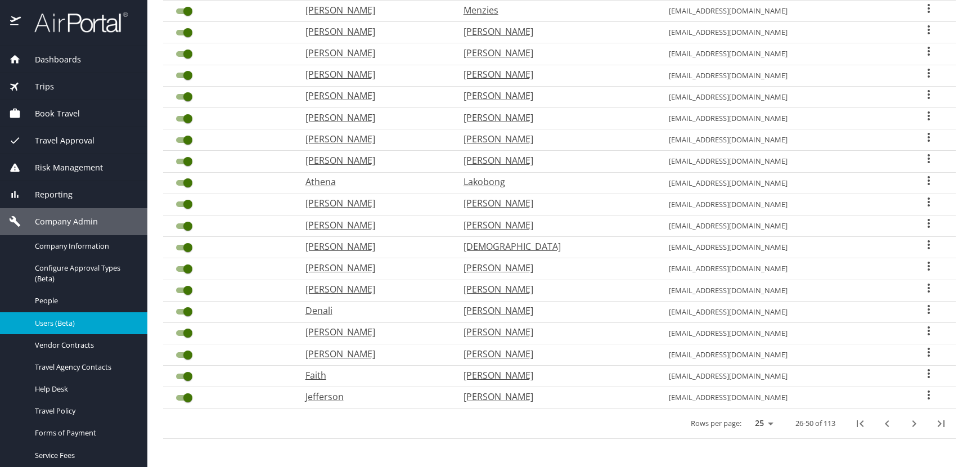
click at [913, 422] on icon "next page" at bounding box center [915, 423] width 4 height 7
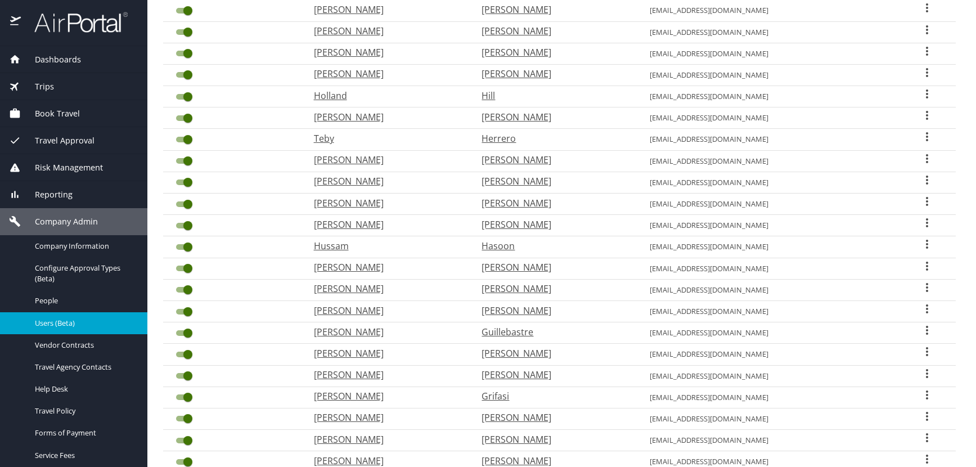
scroll to position [182, 0]
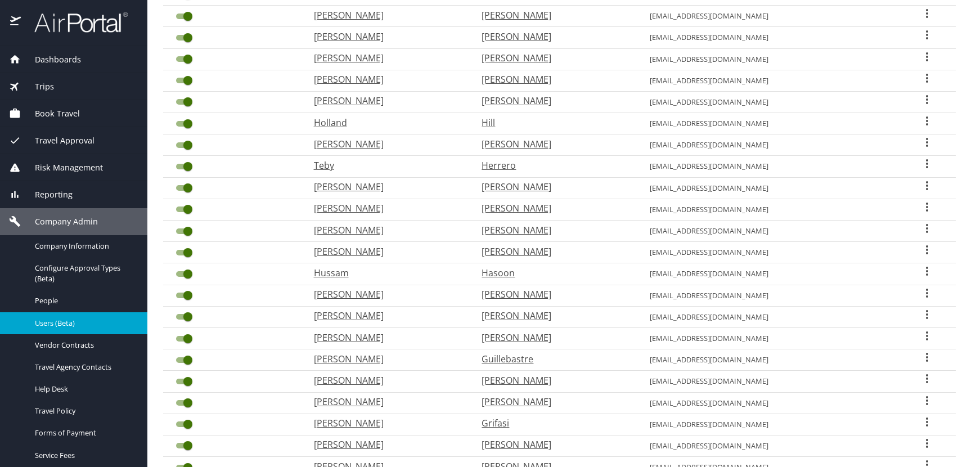
click at [920, 97] on icon "User Search Table" at bounding box center [927, 100] width 14 height 14
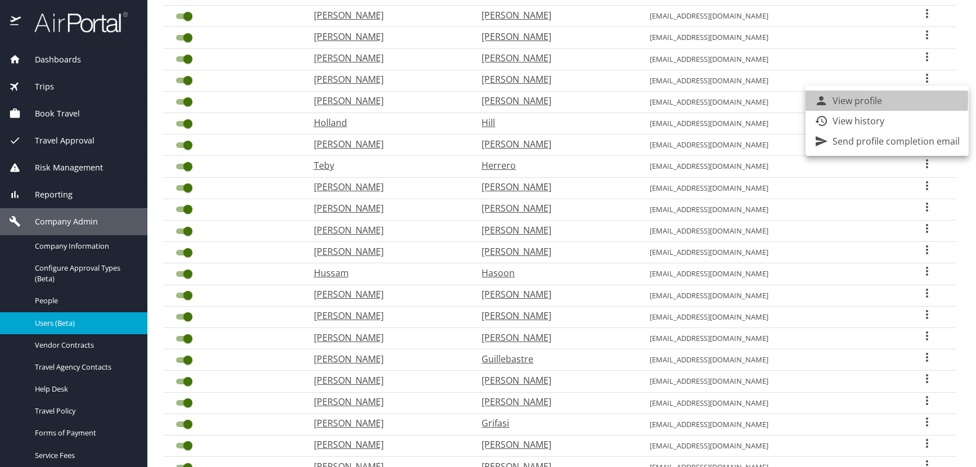
click at [820, 100] on icon at bounding box center [821, 100] width 9 height 9
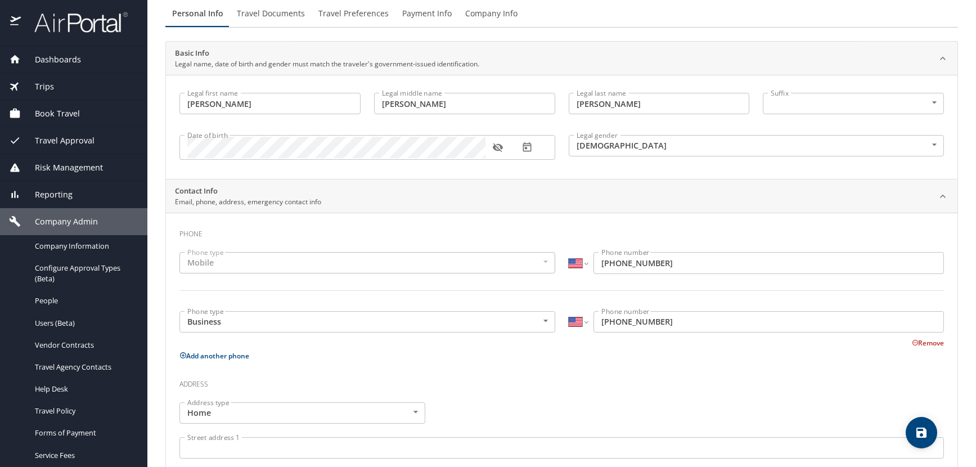
scroll to position [41, 0]
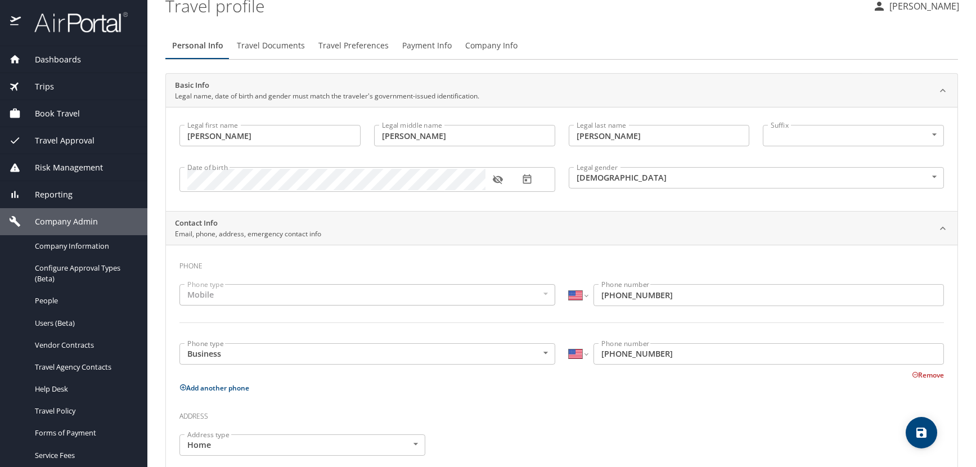
click at [488, 179] on button "button" at bounding box center [498, 179] width 25 height 25
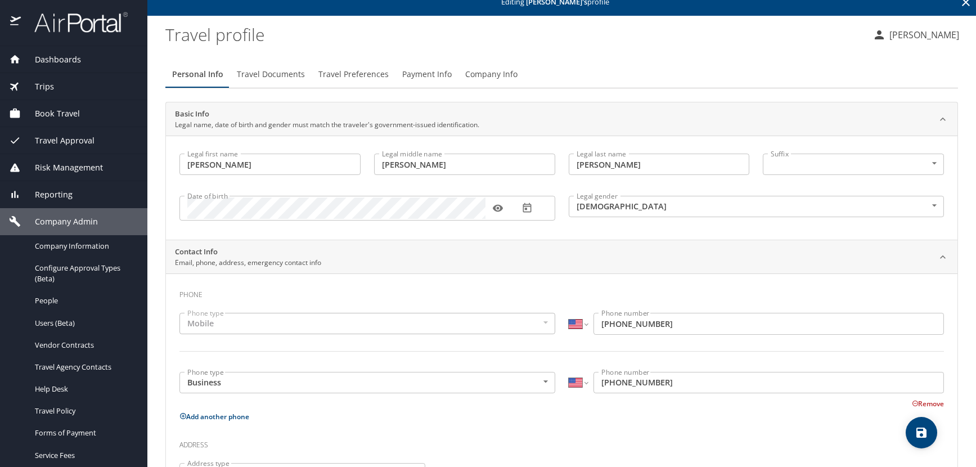
scroll to position [0, 0]
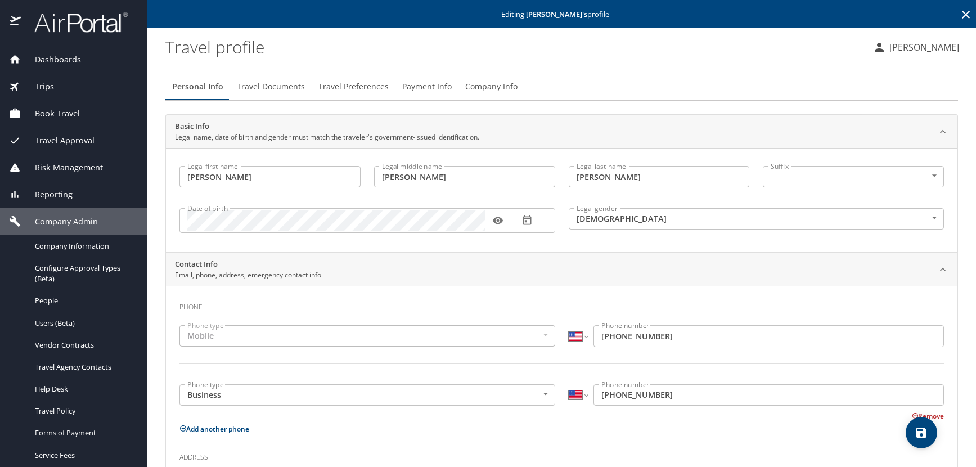
click at [962, 15] on icon at bounding box center [966, 15] width 8 height 8
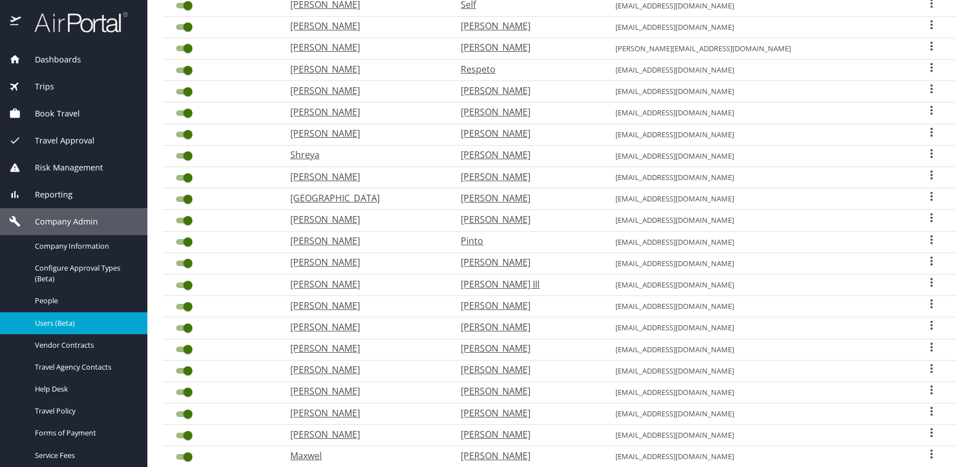
scroll to position [294, 0]
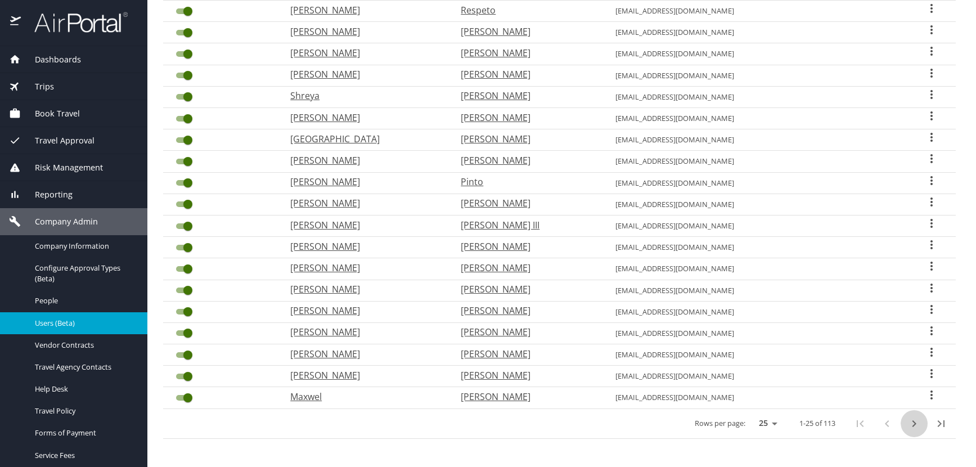
click at [907, 424] on icon "next page" at bounding box center [914, 424] width 14 height 14
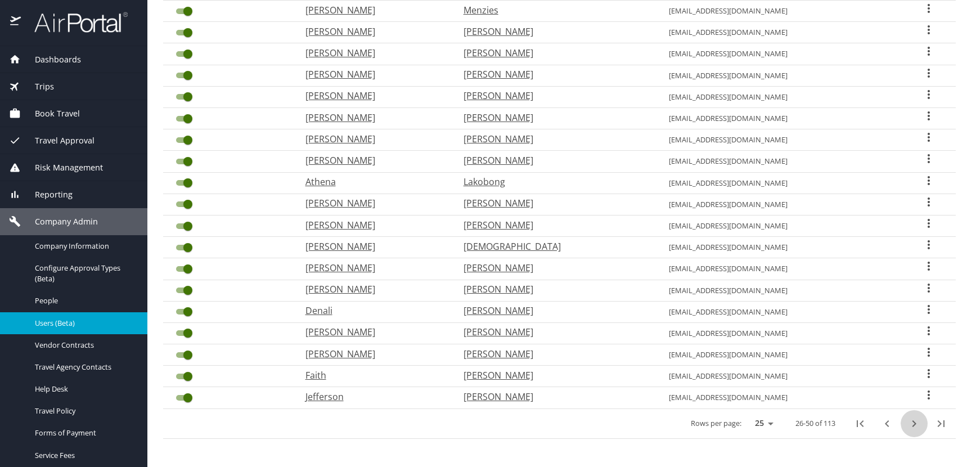
click at [907, 424] on icon "next page" at bounding box center [914, 424] width 14 height 14
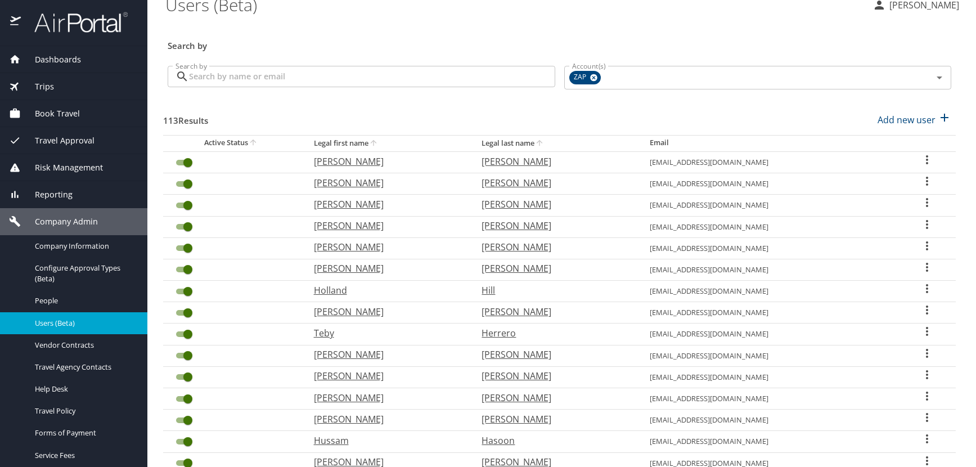
scroll to position [13, 0]
click at [920, 248] on icon "User Search Table" at bounding box center [927, 247] width 14 height 14
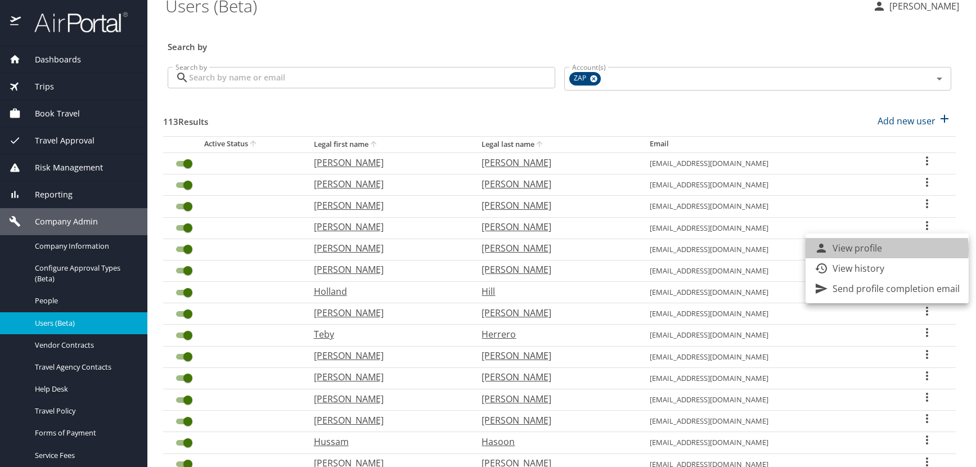
click at [879, 250] on p "View profile" at bounding box center [858, 248] width 50 height 14
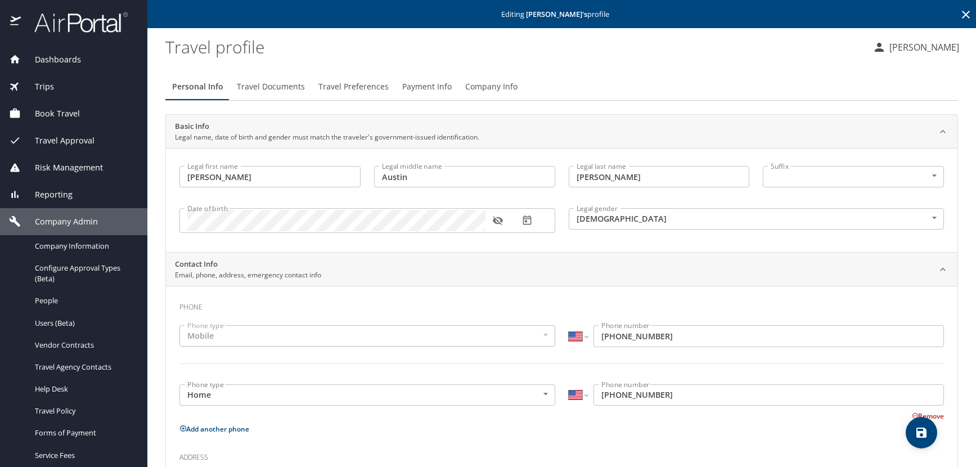
click at [497, 223] on icon "button" at bounding box center [498, 221] width 10 height 9
click at [960, 14] on icon at bounding box center [966, 15] width 14 height 14
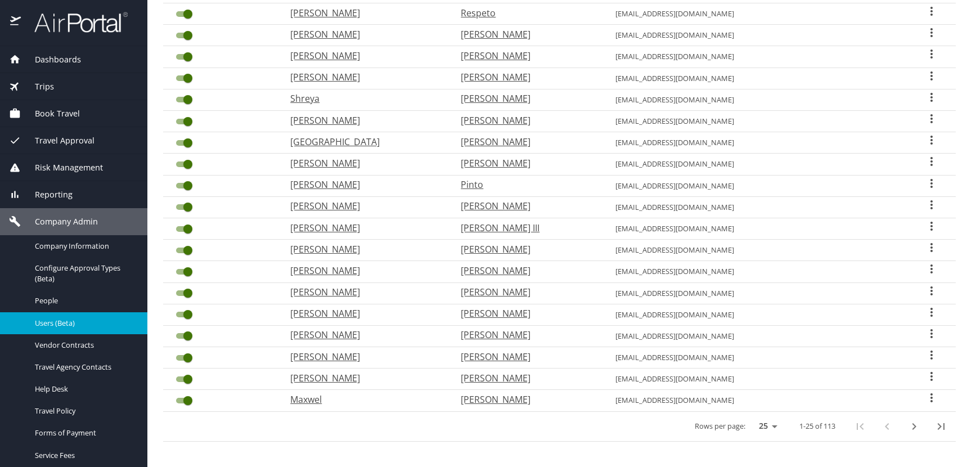
scroll to position [294, 0]
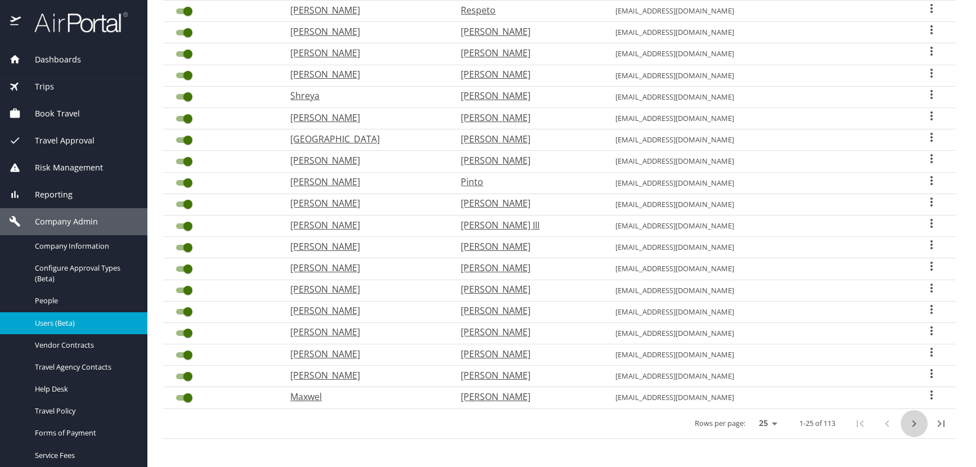
click at [913, 425] on icon "next page" at bounding box center [915, 423] width 4 height 7
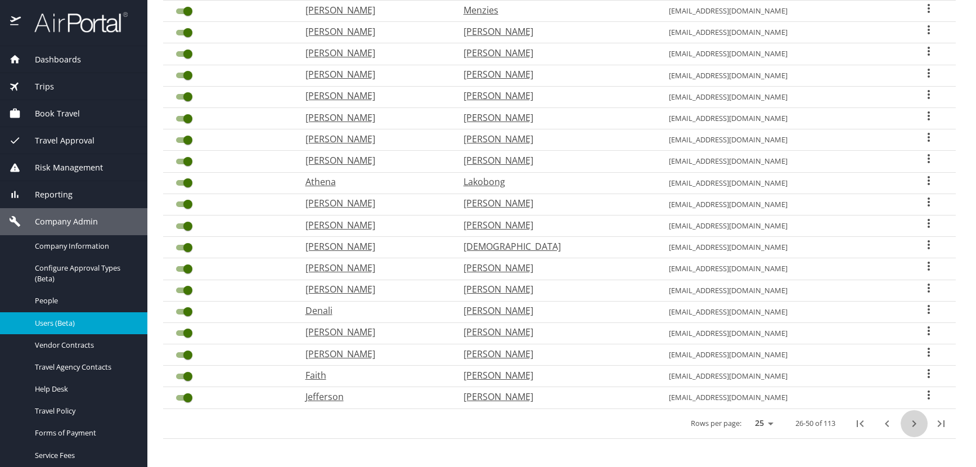
click at [913, 424] on icon "next page" at bounding box center [915, 423] width 4 height 7
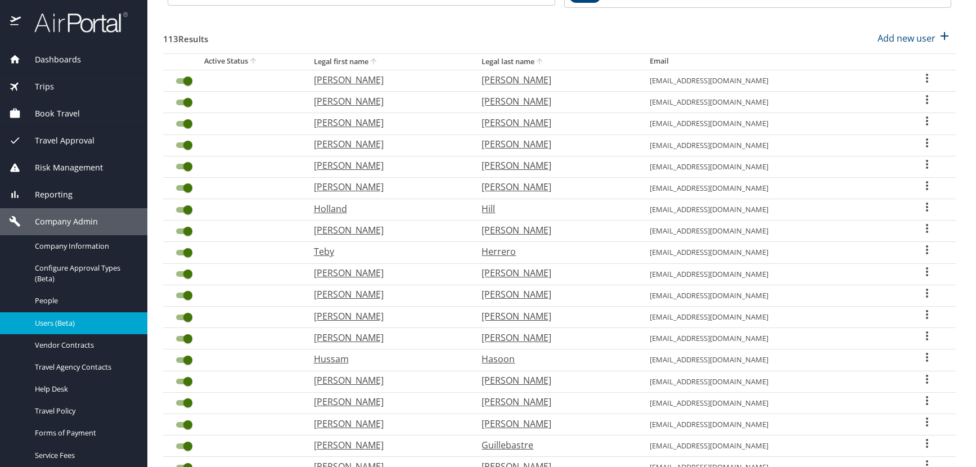
scroll to position [69, 0]
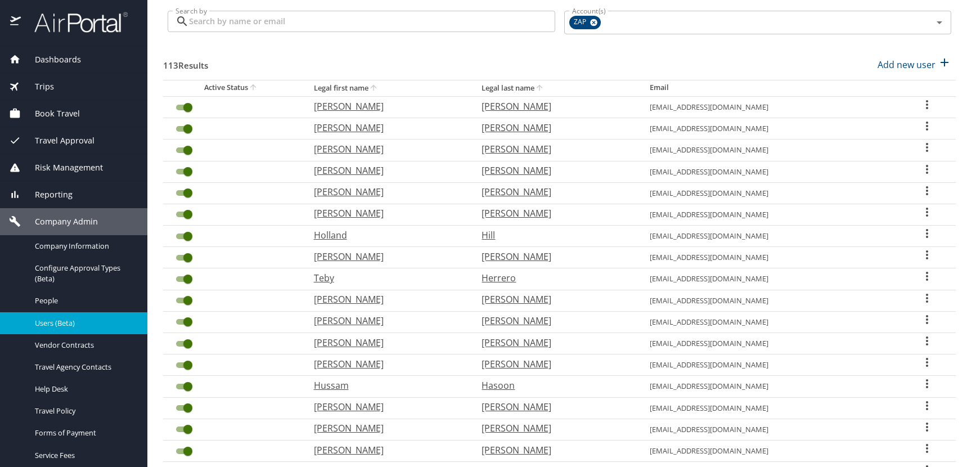
click at [926, 169] on icon "User Search Table" at bounding box center [927, 169] width 2 height 9
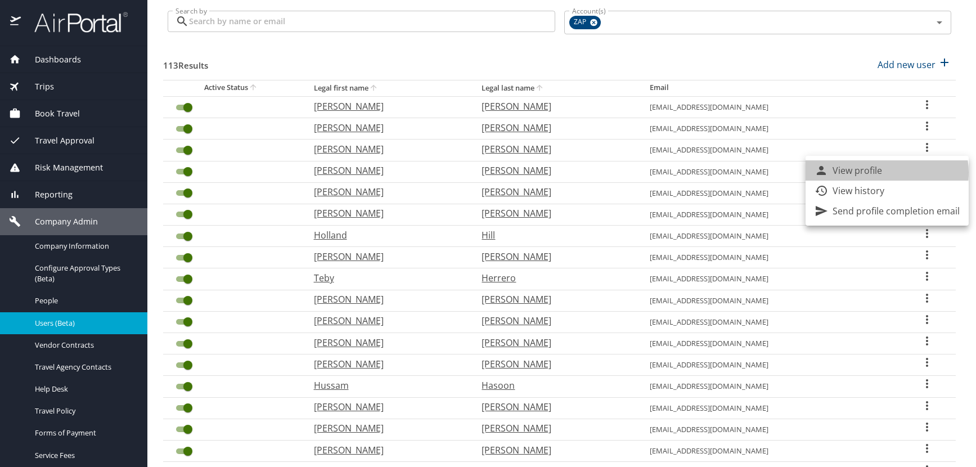
click at [884, 173] on li "View profile" at bounding box center [887, 170] width 163 height 20
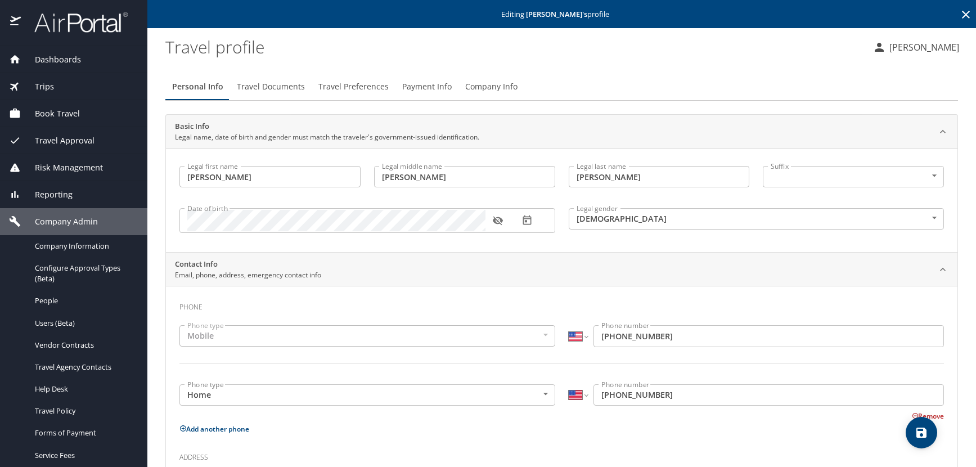
click at [497, 221] on icon "button" at bounding box center [498, 221] width 10 height 9
click at [959, 13] on icon at bounding box center [966, 15] width 14 height 14
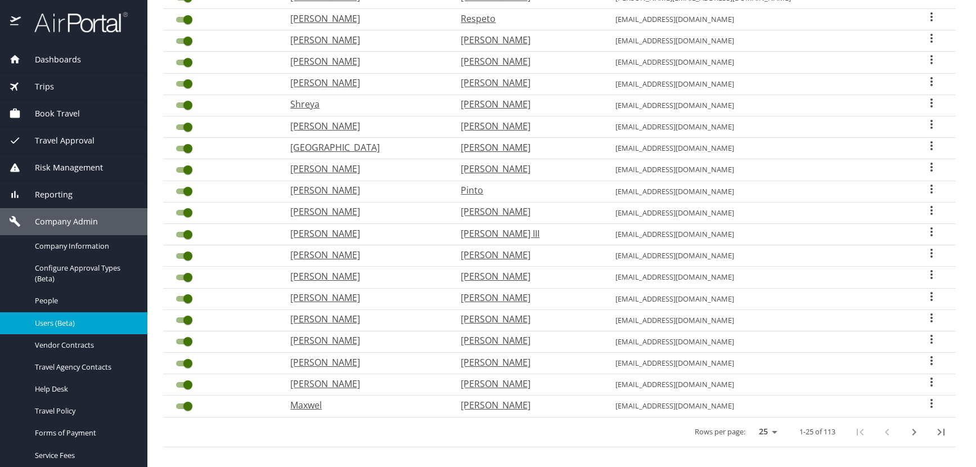
scroll to position [294, 0]
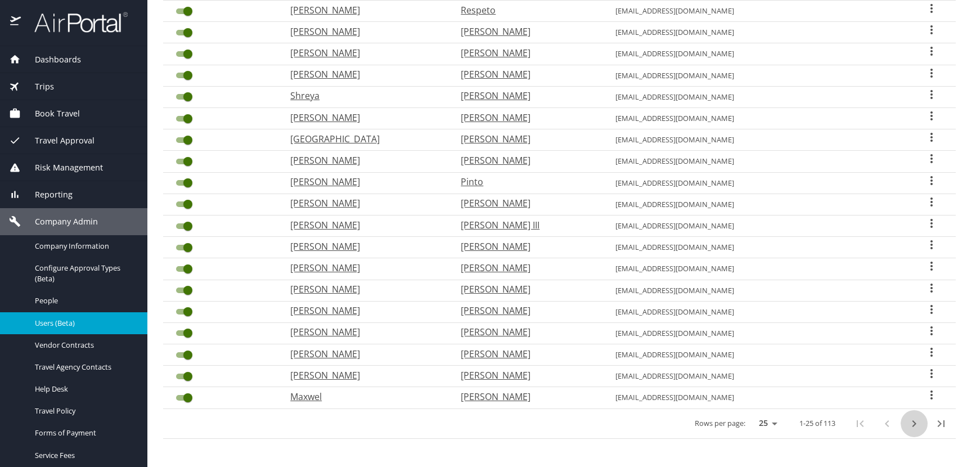
click at [913, 424] on icon "next page" at bounding box center [915, 423] width 4 height 7
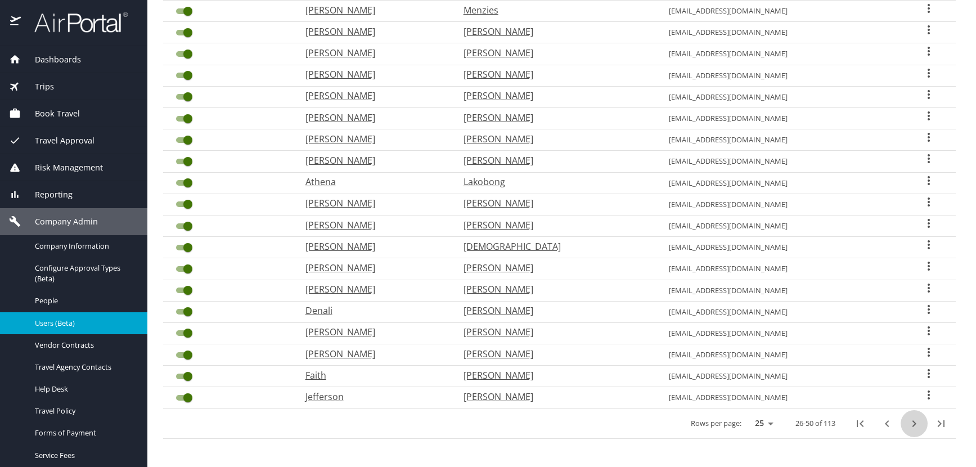
click at [908, 424] on icon "next page" at bounding box center [914, 424] width 14 height 14
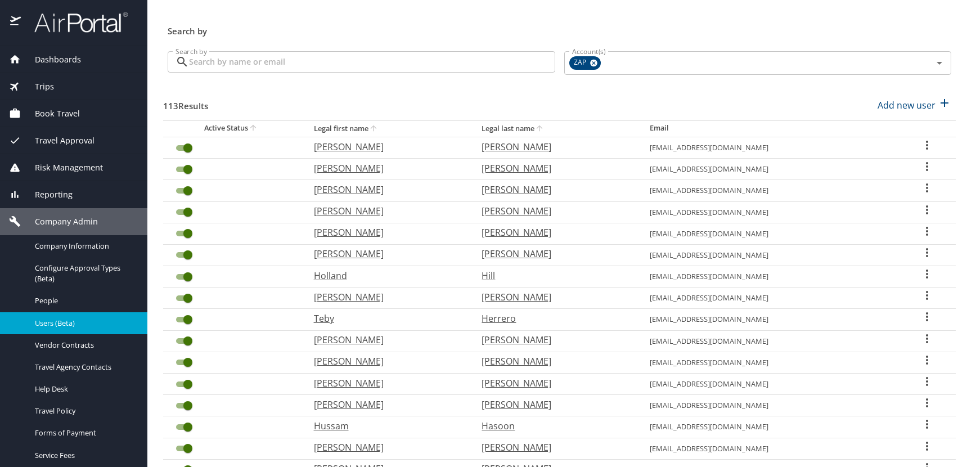
scroll to position [13, 0]
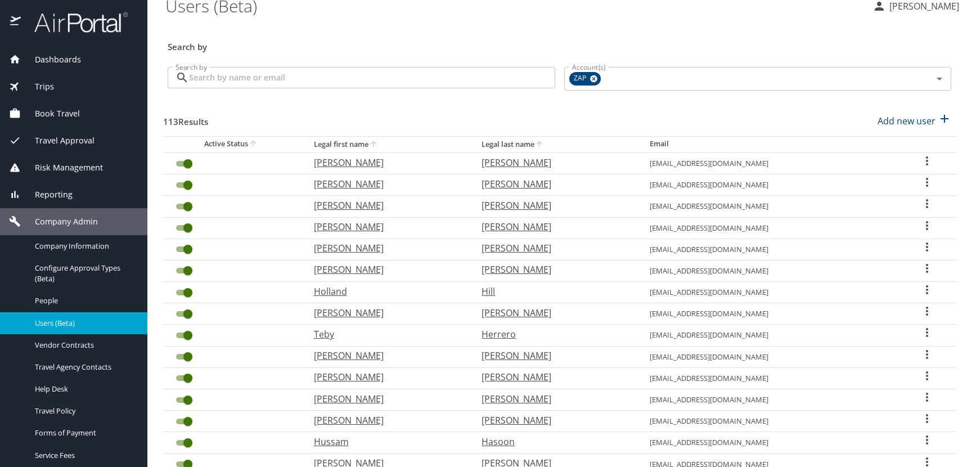
click at [920, 201] on icon "User Search Table" at bounding box center [927, 204] width 14 height 14
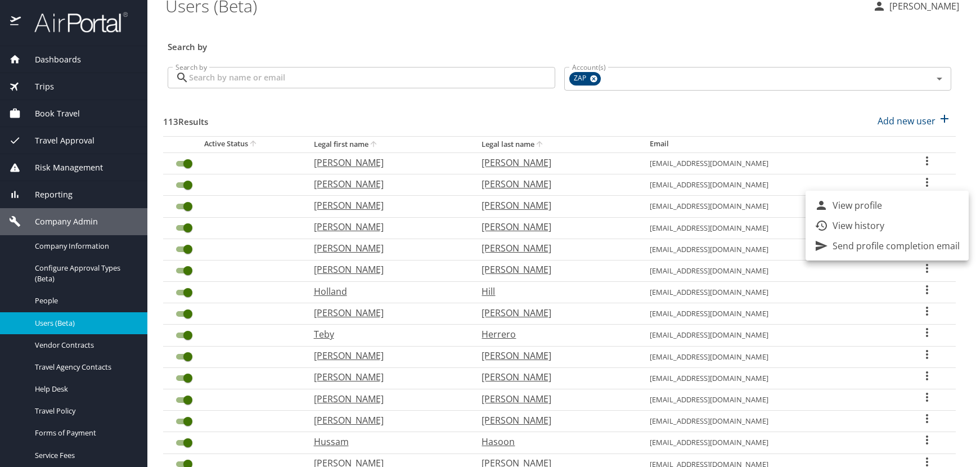
click at [878, 204] on p "View profile" at bounding box center [858, 206] width 50 height 14
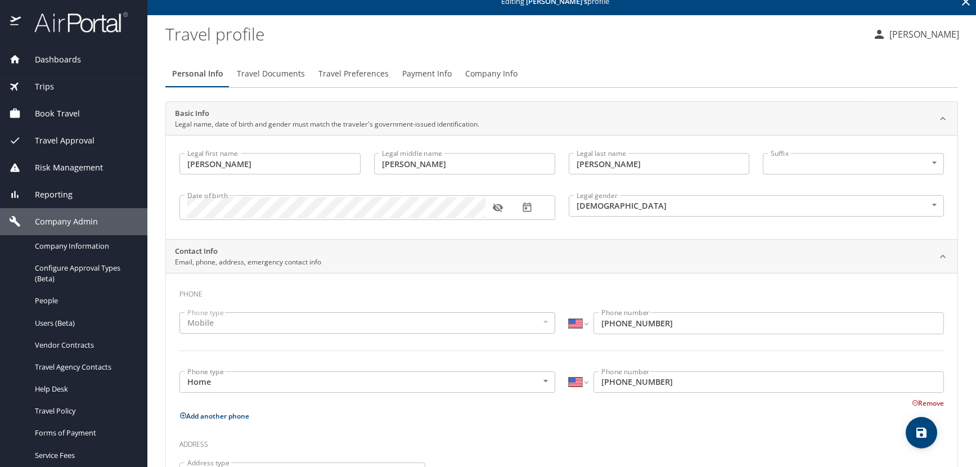
scroll to position [41, 0]
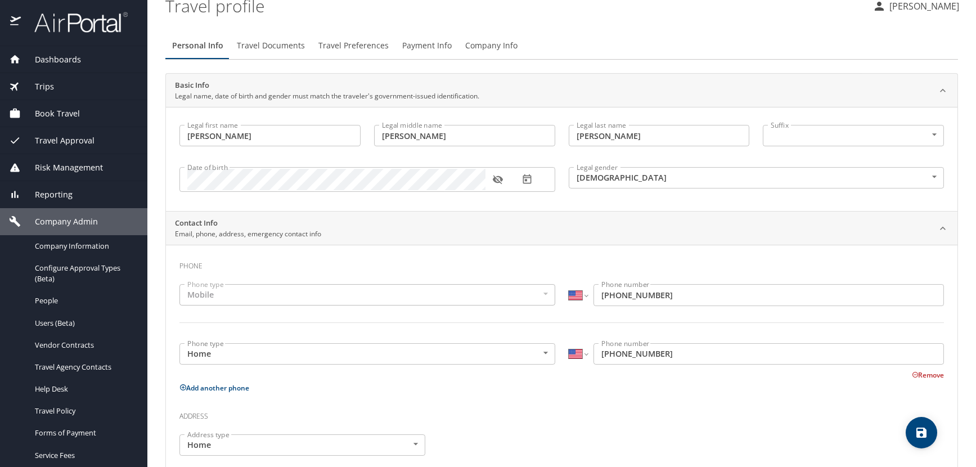
click at [498, 178] on icon "button" at bounding box center [497, 179] width 11 height 11
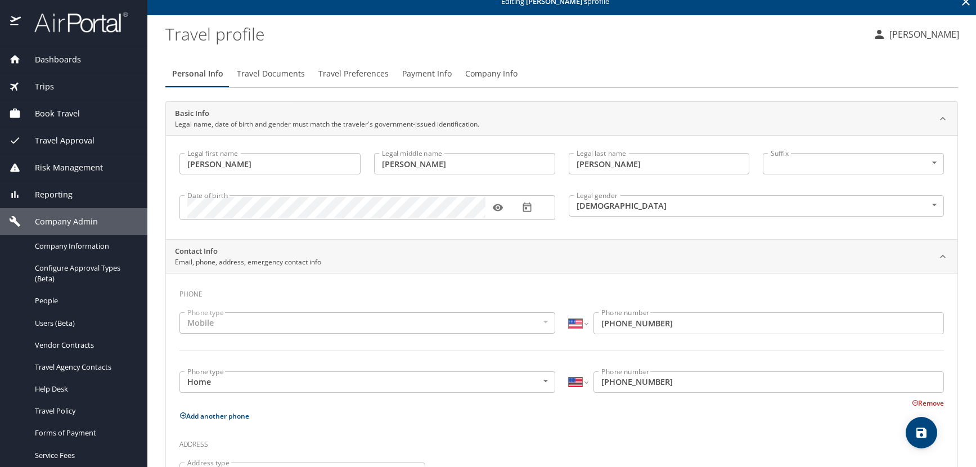
scroll to position [0, 0]
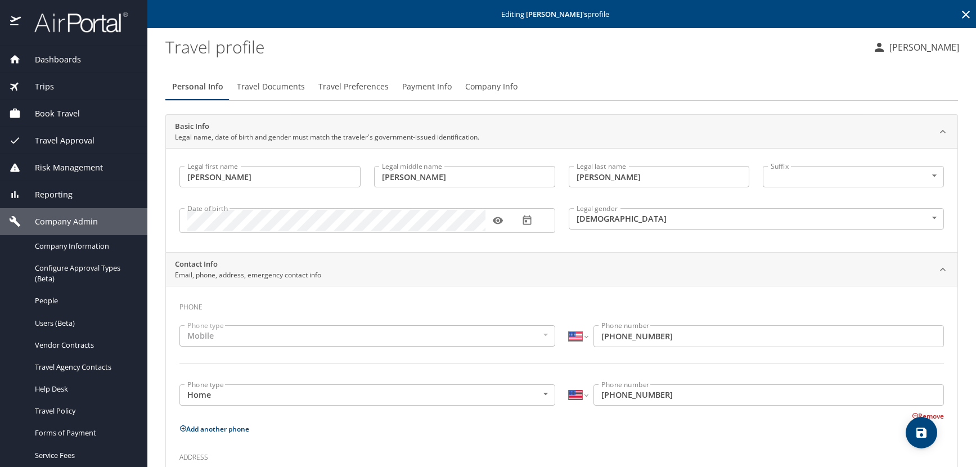
click at [959, 14] on icon at bounding box center [966, 15] width 14 height 14
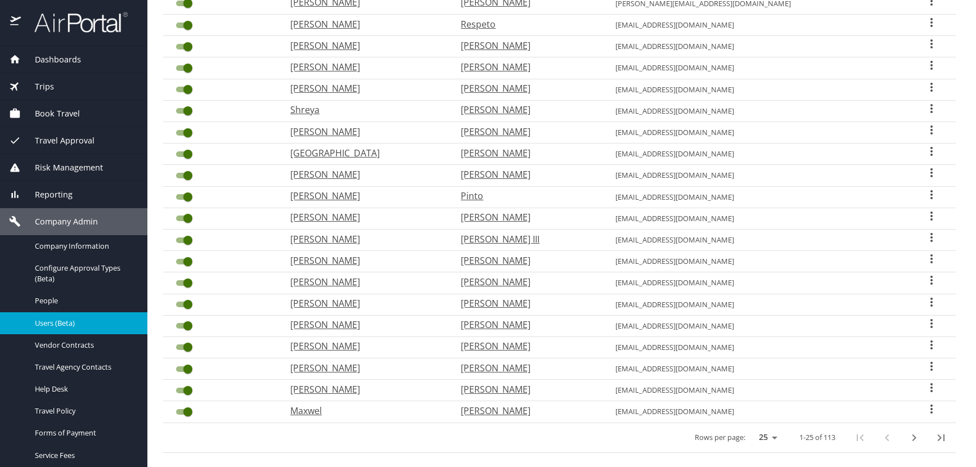
scroll to position [281, 0]
click at [907, 438] on icon "next page" at bounding box center [914, 437] width 14 height 14
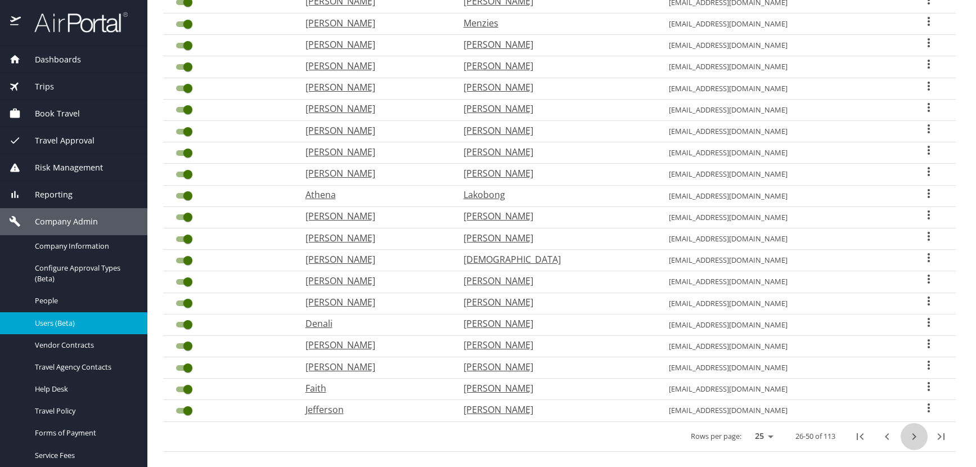
click at [913, 436] on icon "next page" at bounding box center [915, 436] width 4 height 7
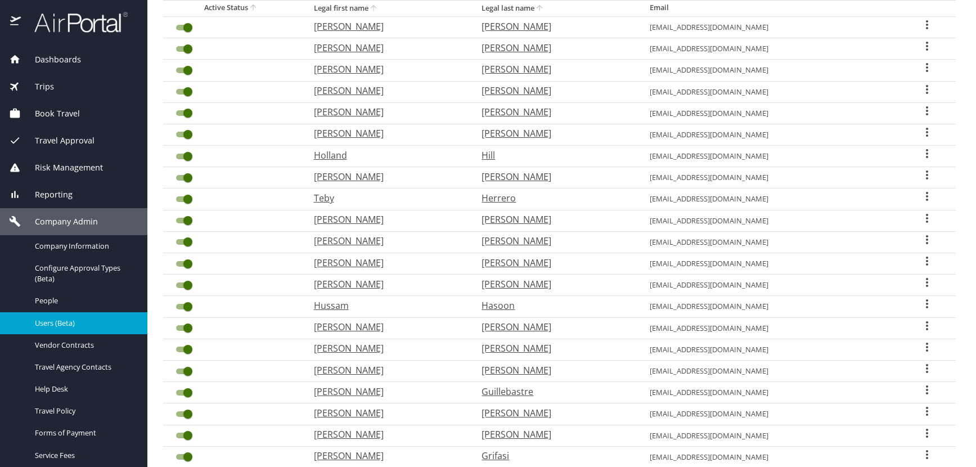
scroll to position [113, 0]
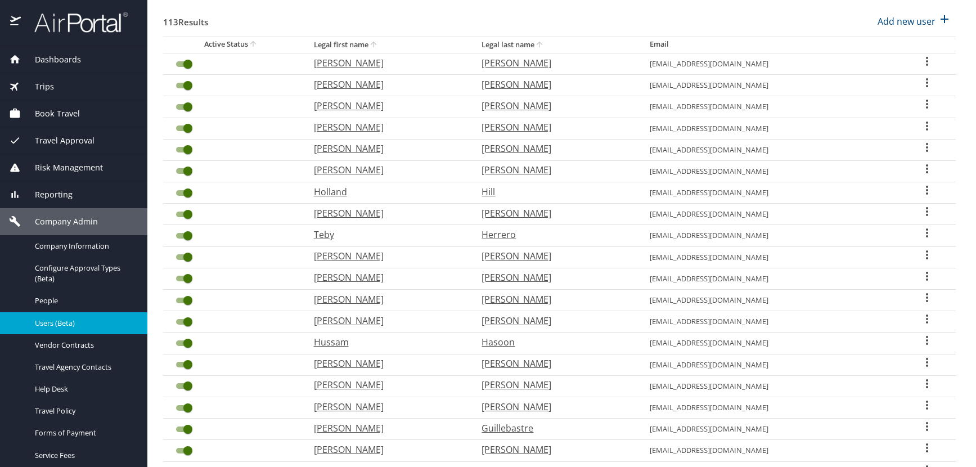
click at [920, 80] on icon "User Search Table" at bounding box center [927, 83] width 14 height 14
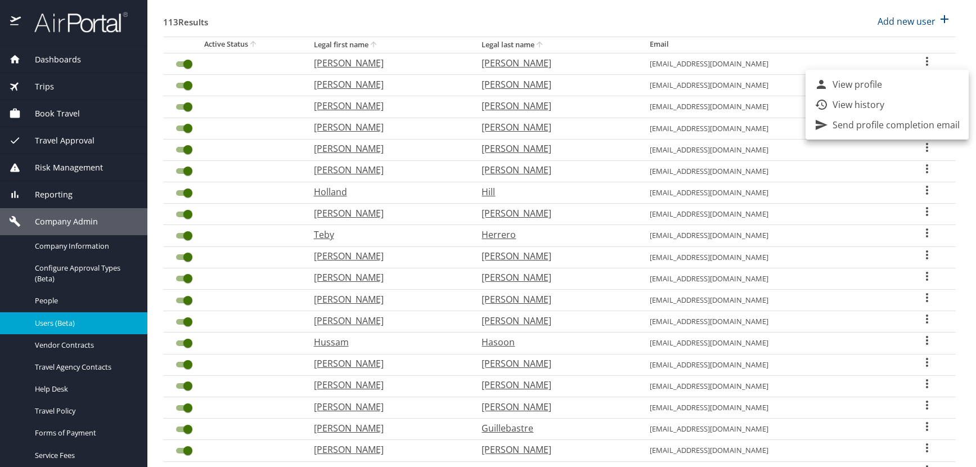
click at [882, 83] on p "View profile" at bounding box center [858, 85] width 50 height 14
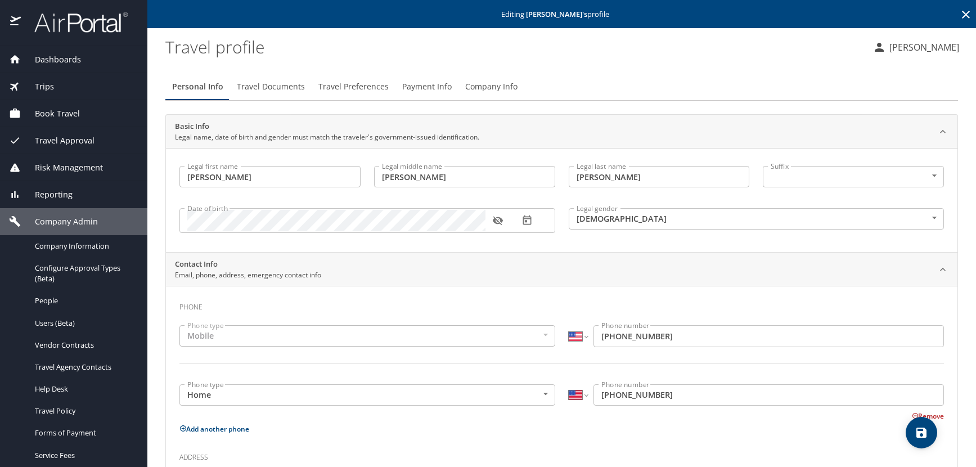
click at [501, 221] on icon "button" at bounding box center [498, 221] width 10 height 9
click at [962, 15] on icon at bounding box center [966, 15] width 8 height 8
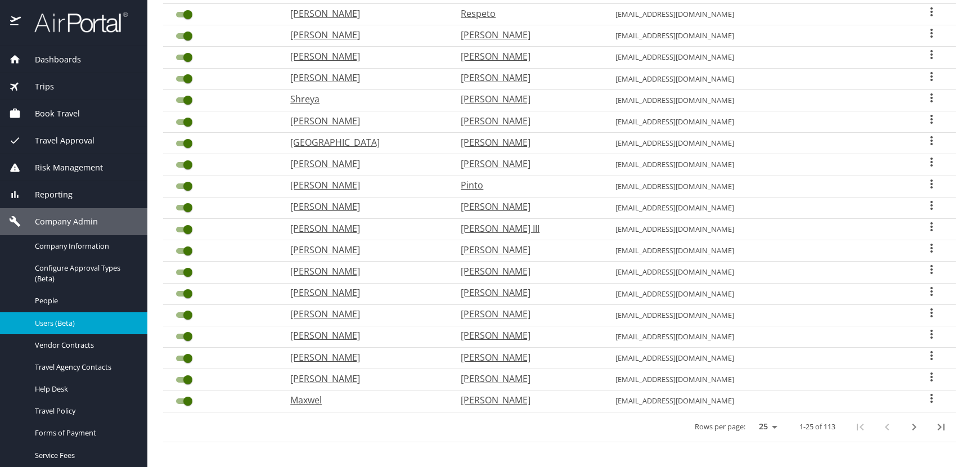
scroll to position [294, 0]
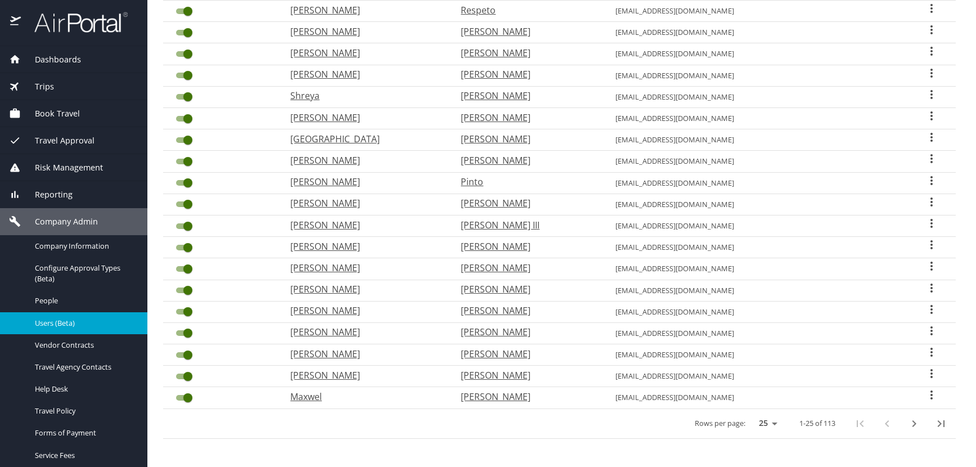
click at [907, 423] on icon "next page" at bounding box center [914, 424] width 14 height 14
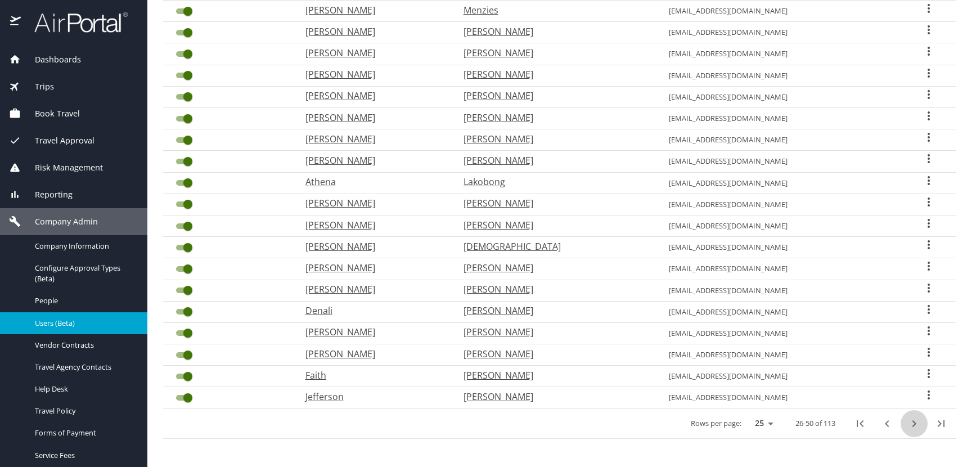
click at [907, 423] on icon "next page" at bounding box center [914, 424] width 14 height 14
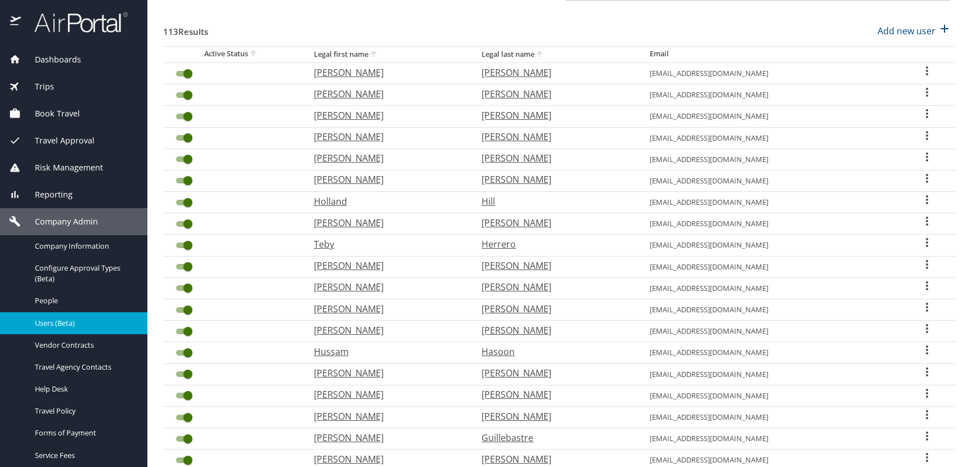
scroll to position [69, 0]
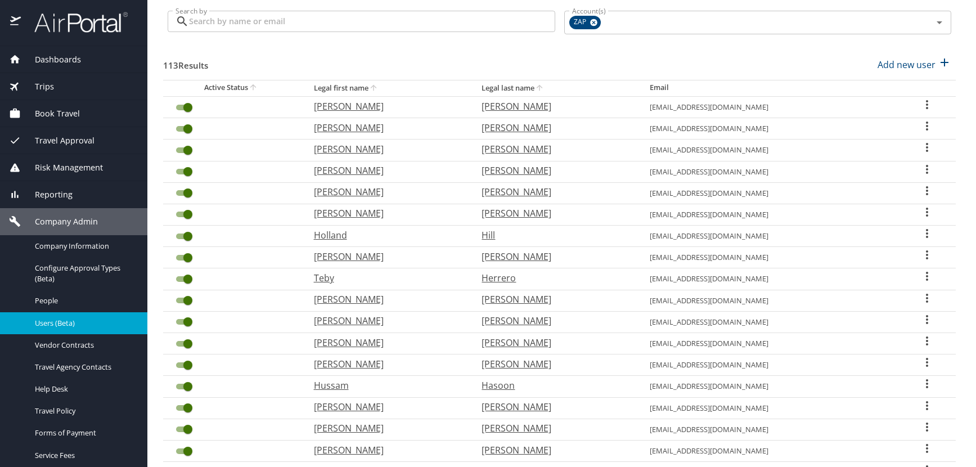
click at [920, 104] on icon "User Search Table" at bounding box center [927, 105] width 14 height 14
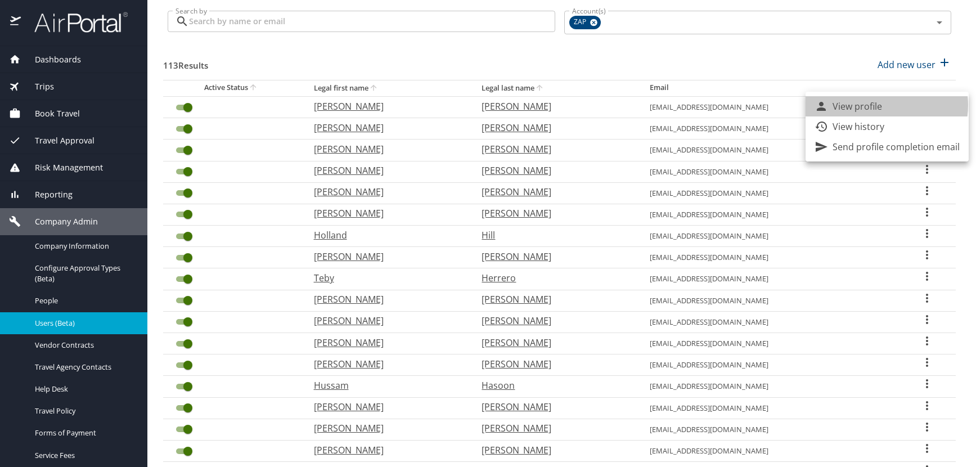
click at [882, 105] on p "View profile" at bounding box center [858, 107] width 50 height 14
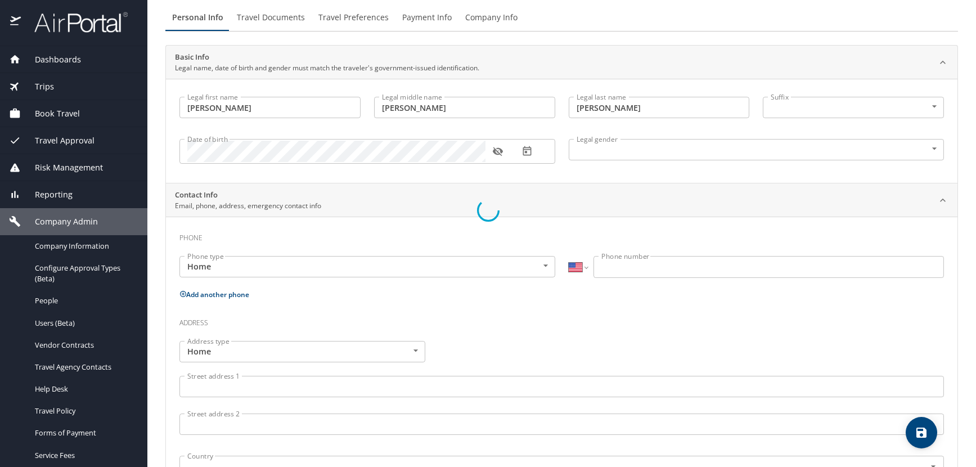
scroll to position [97, 0]
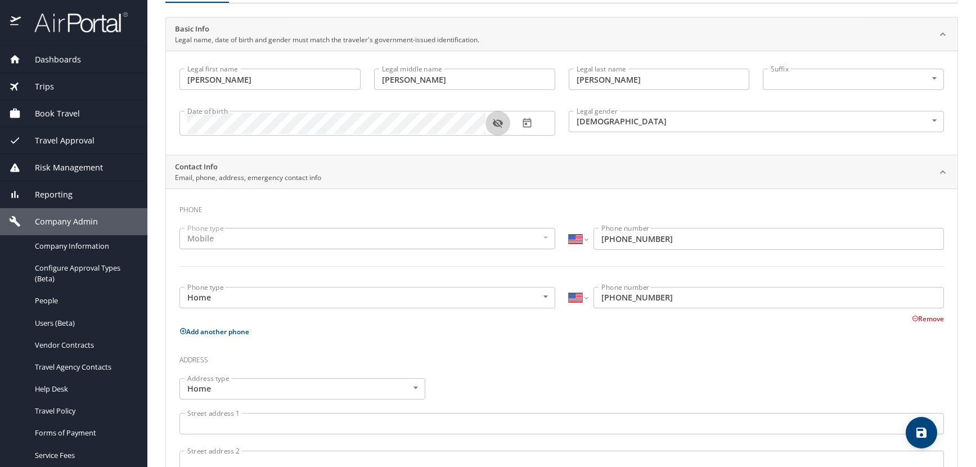
click at [498, 124] on icon "button" at bounding box center [498, 123] width 10 height 9
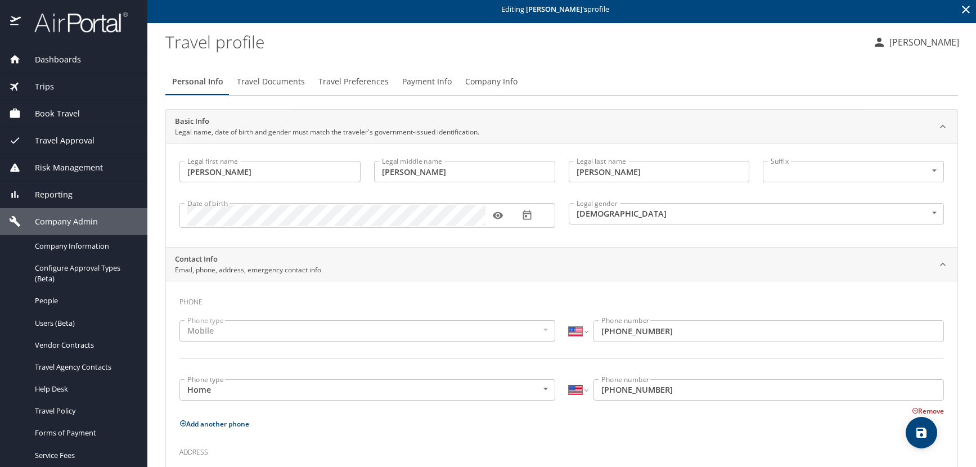
scroll to position [0, 0]
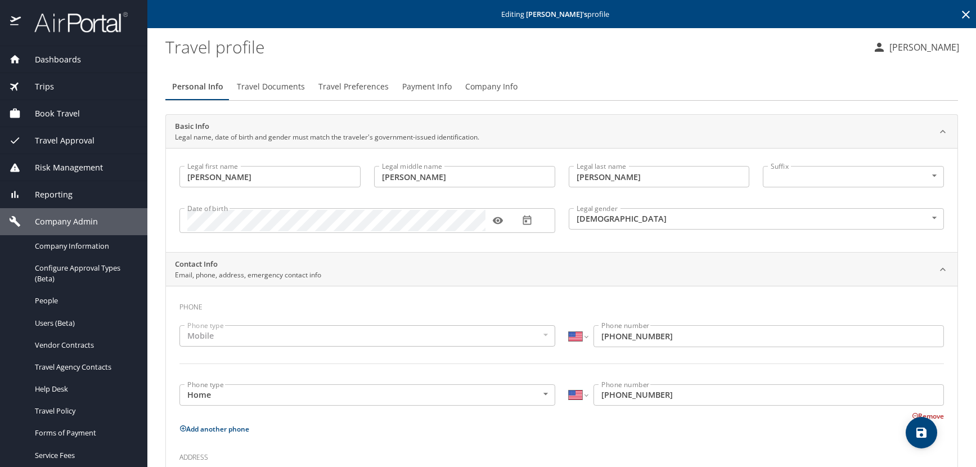
click at [959, 11] on icon at bounding box center [966, 15] width 14 height 14
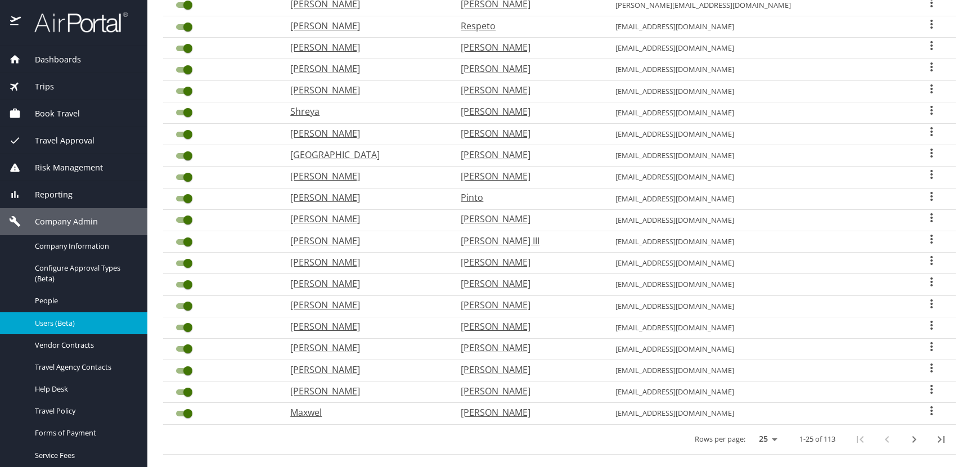
scroll to position [294, 0]
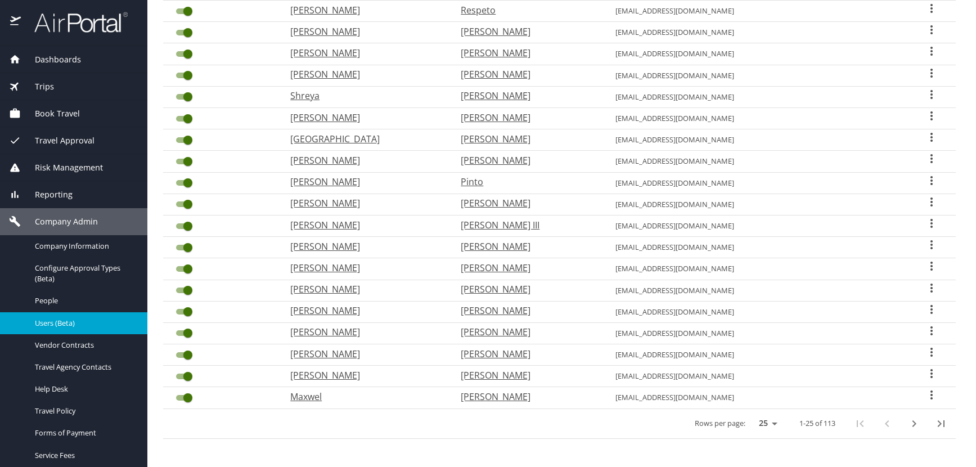
click at [907, 426] on icon "next page" at bounding box center [914, 424] width 14 height 14
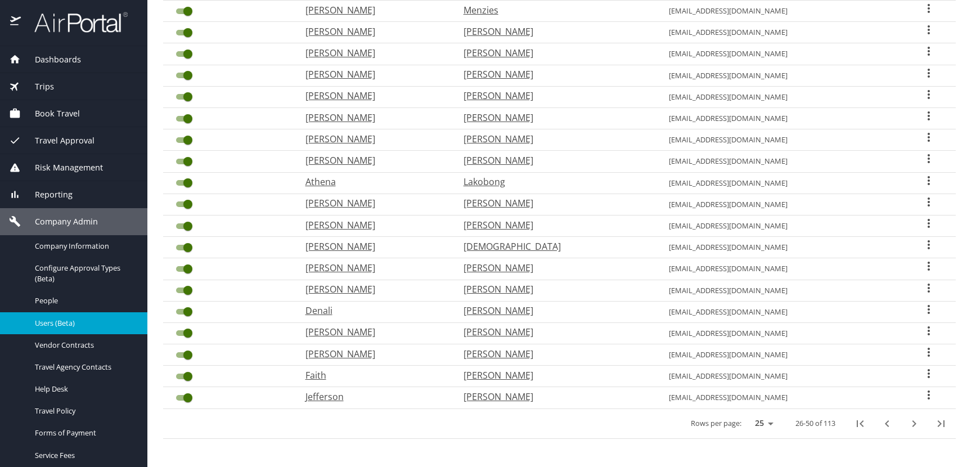
click at [907, 426] on icon "next page" at bounding box center [914, 424] width 14 height 14
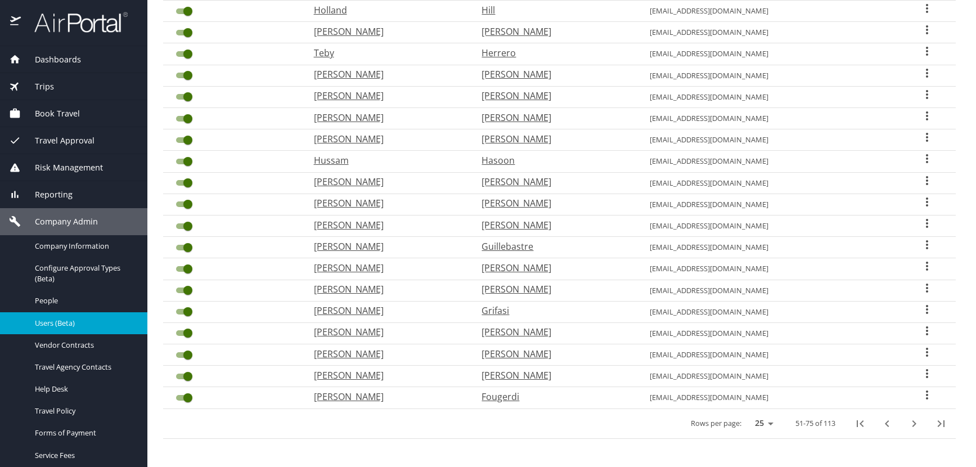
click at [880, 425] on icon "previous page" at bounding box center [887, 424] width 14 height 14
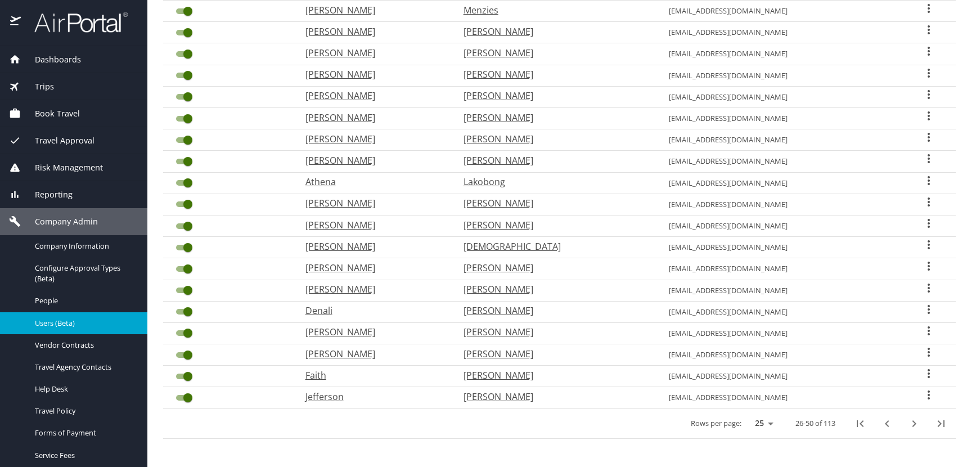
click at [928, 395] on icon "User Search Table" at bounding box center [929, 394] width 2 height 9
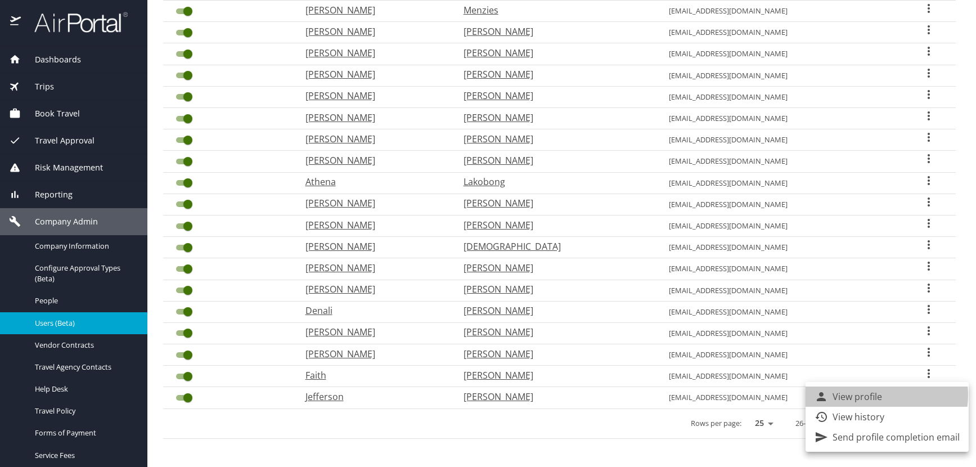
click at [875, 395] on p "View profile" at bounding box center [858, 397] width 50 height 14
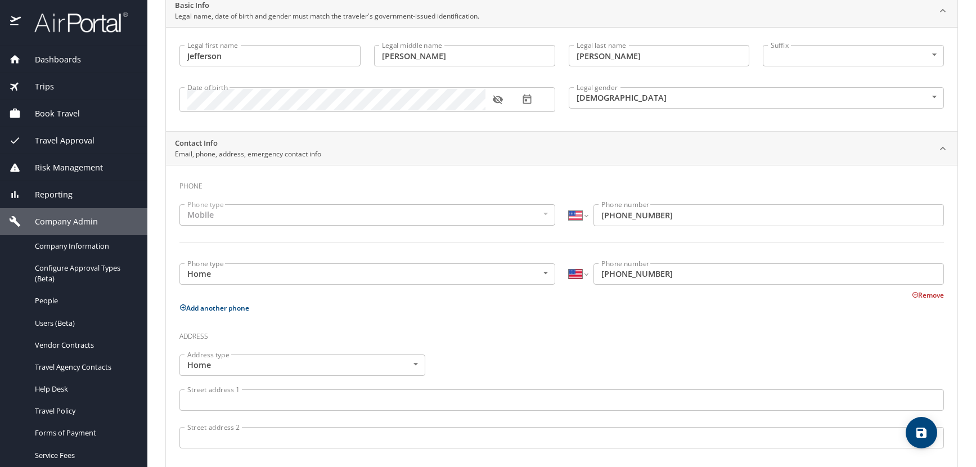
scroll to position [109, 0]
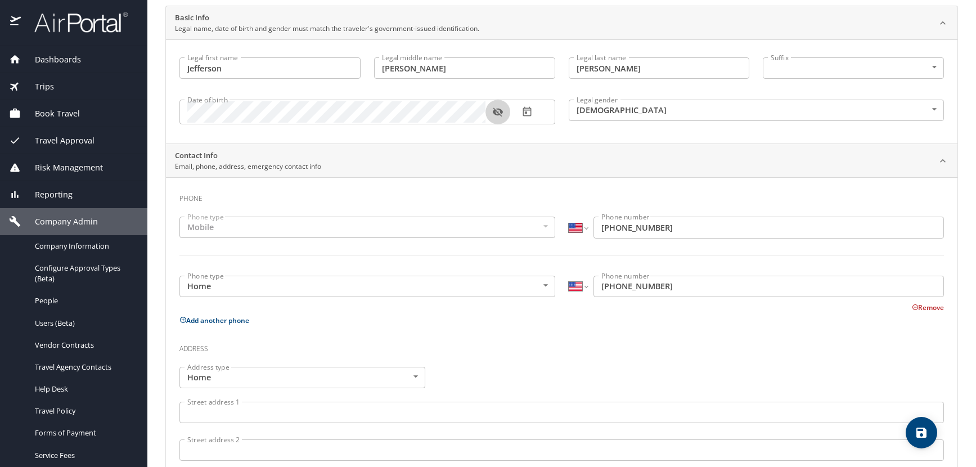
click at [498, 112] on icon "button" at bounding box center [497, 111] width 11 height 11
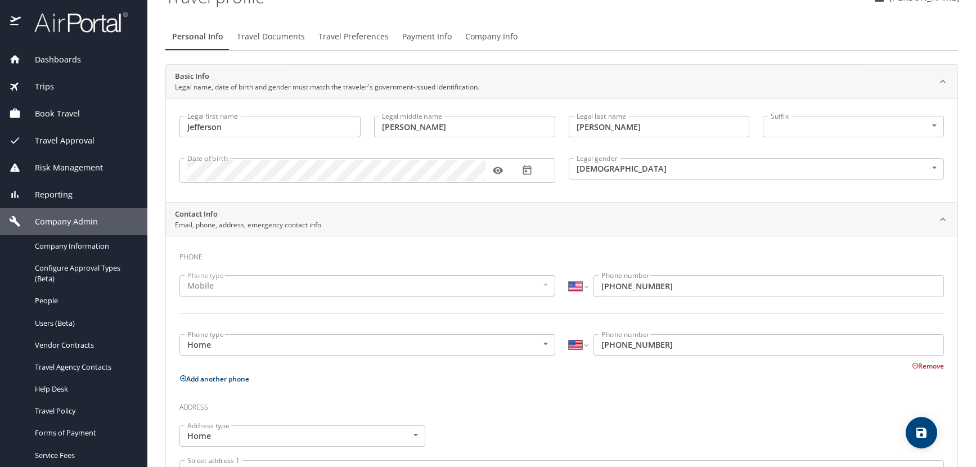
scroll to position [0, 0]
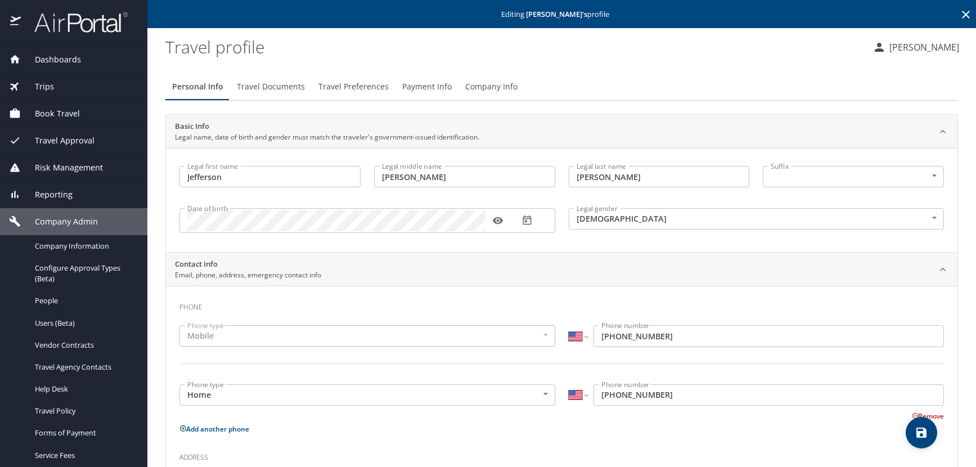
click at [959, 14] on icon at bounding box center [966, 15] width 14 height 14
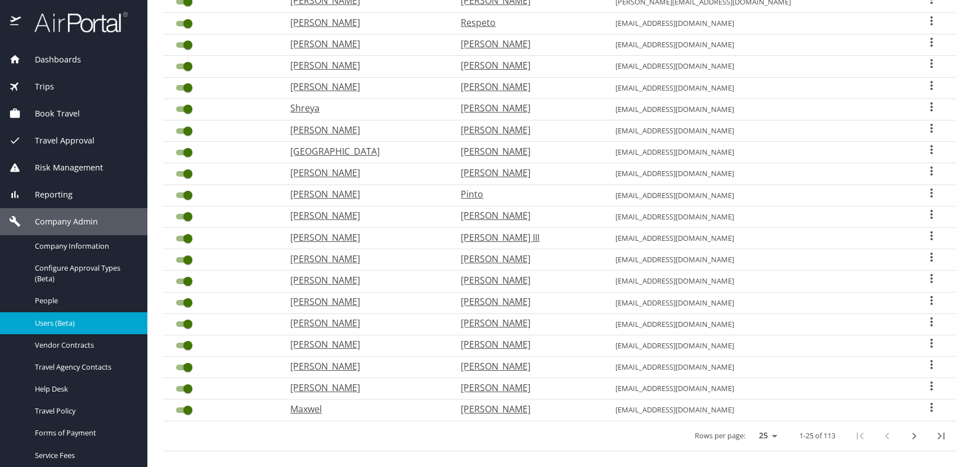
scroll to position [294, 0]
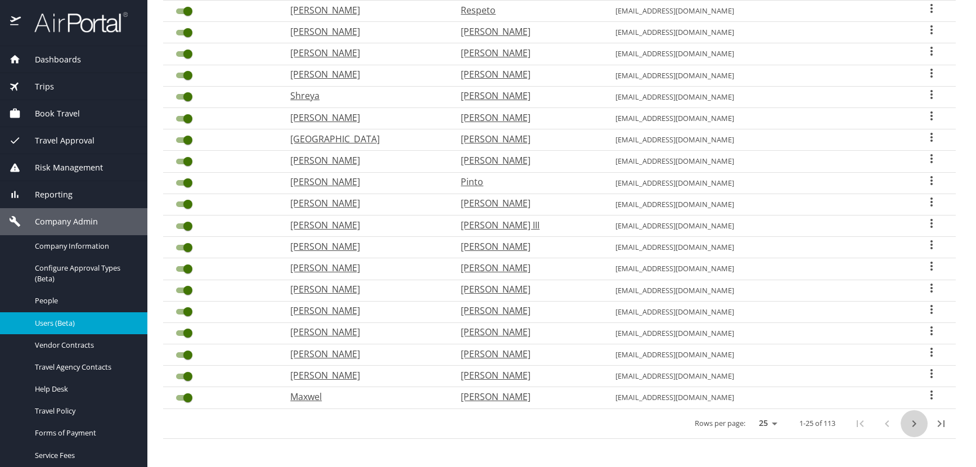
click at [908, 422] on icon "next page" at bounding box center [914, 424] width 14 height 14
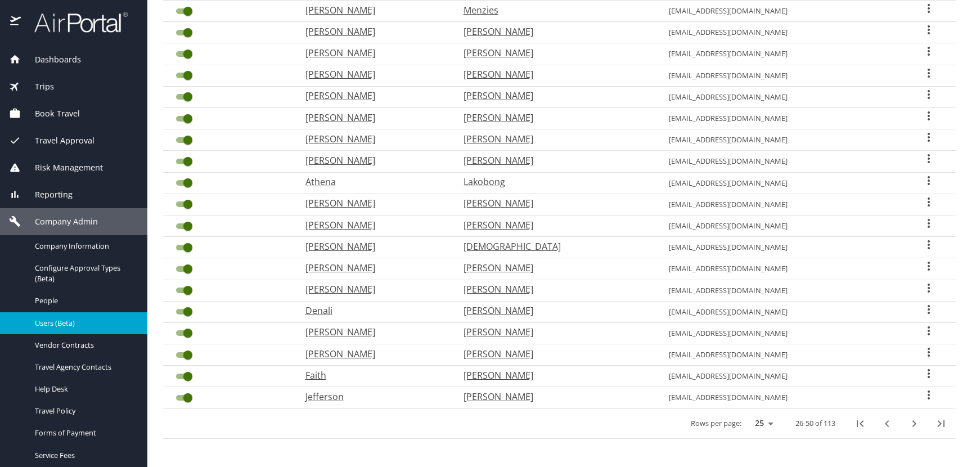
click at [928, 373] on icon "User Search Table" at bounding box center [929, 373] width 2 height 9
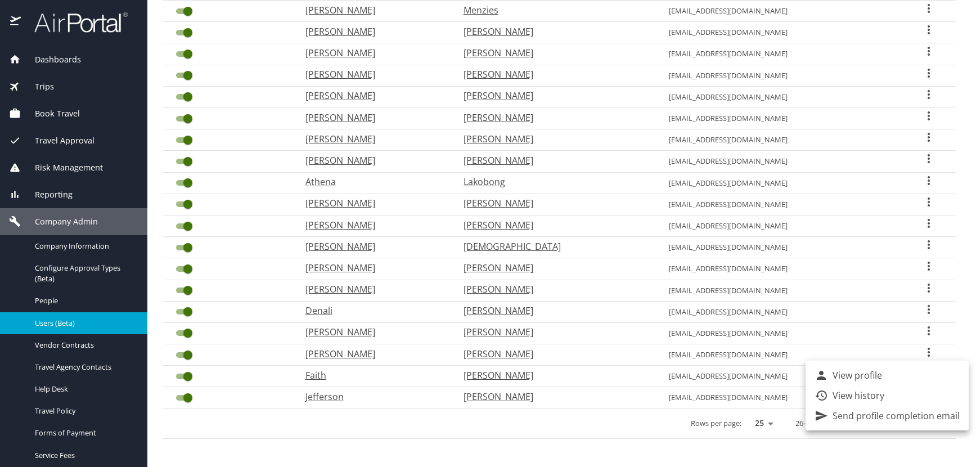
click at [843, 371] on p "View profile" at bounding box center [858, 375] width 50 height 14
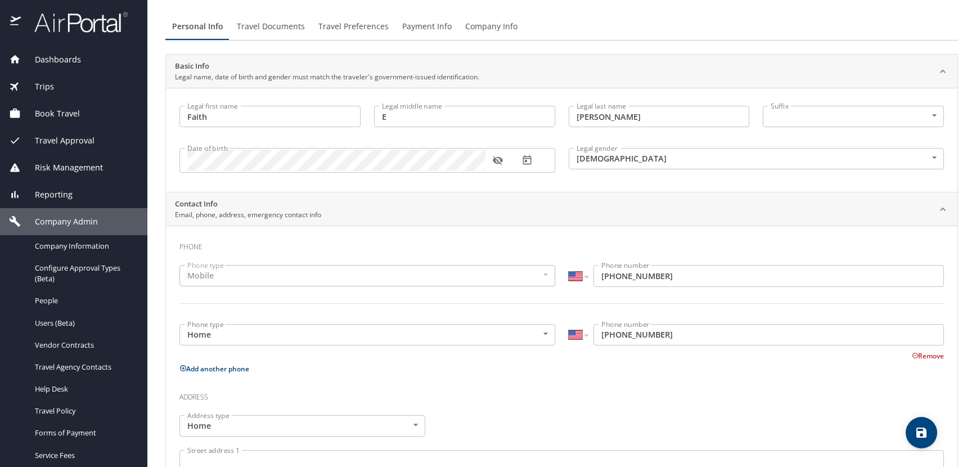
scroll to position [52, 0]
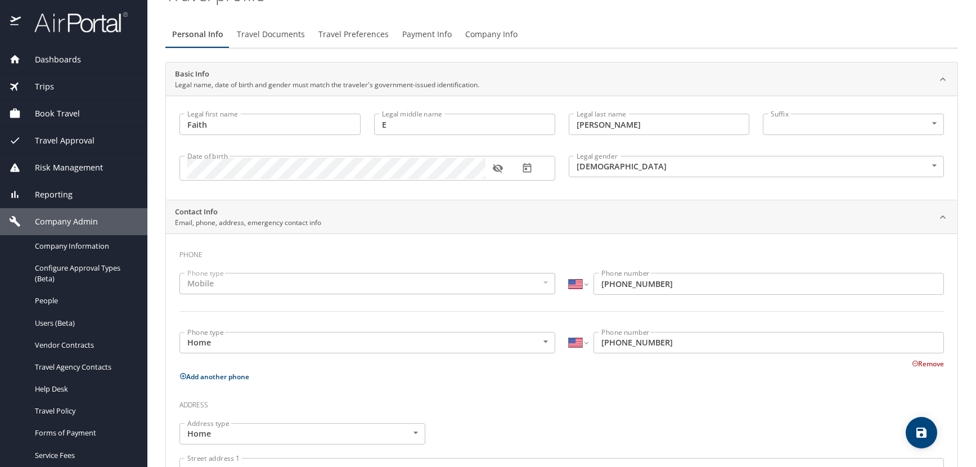
click at [497, 168] on icon "button" at bounding box center [498, 168] width 10 height 9
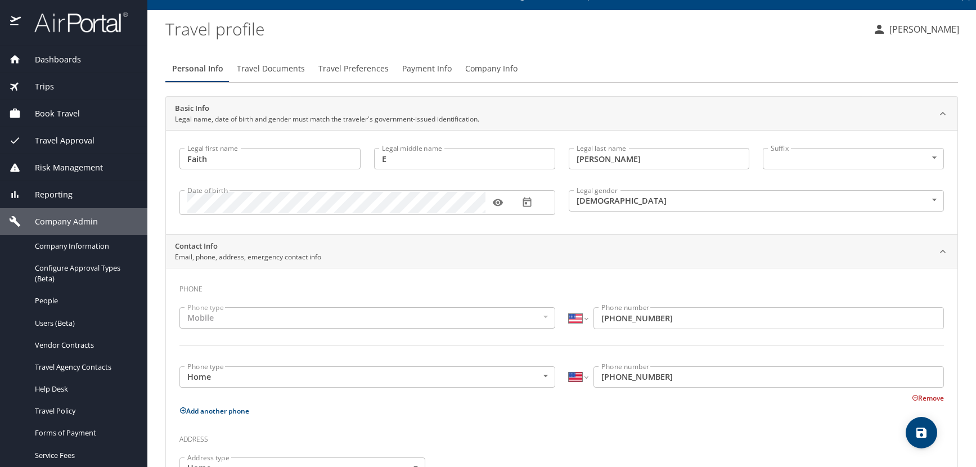
scroll to position [0, 0]
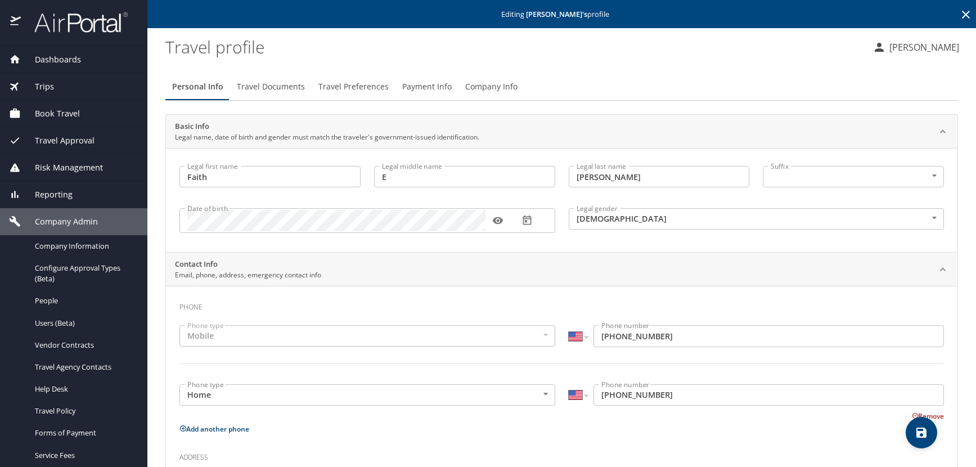
click at [959, 17] on icon at bounding box center [966, 15] width 14 height 14
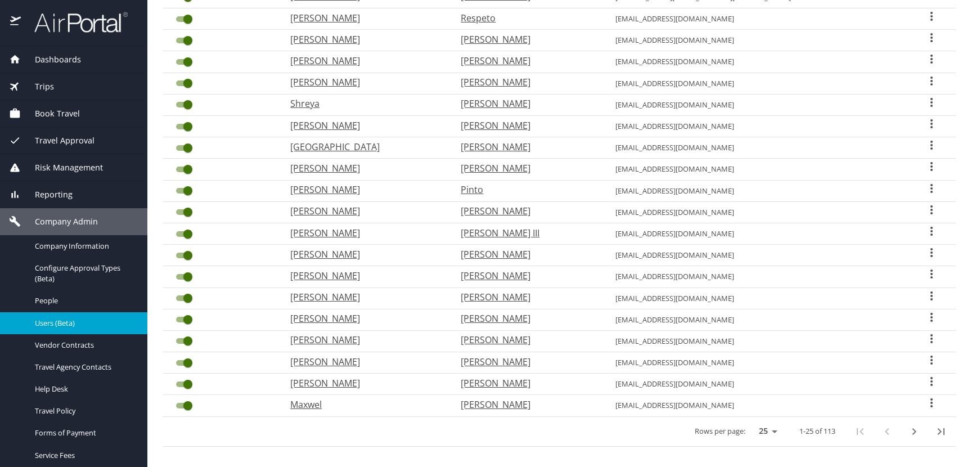
scroll to position [294, 0]
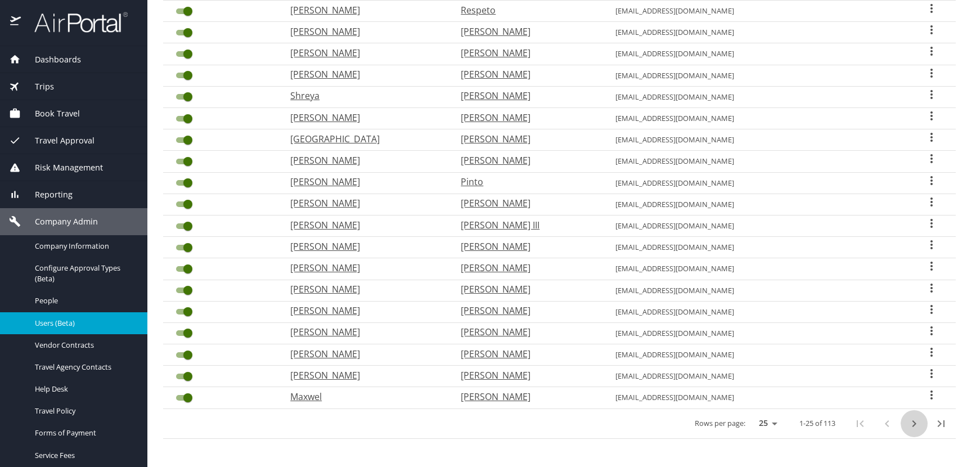
click at [908, 428] on icon "next page" at bounding box center [914, 424] width 14 height 14
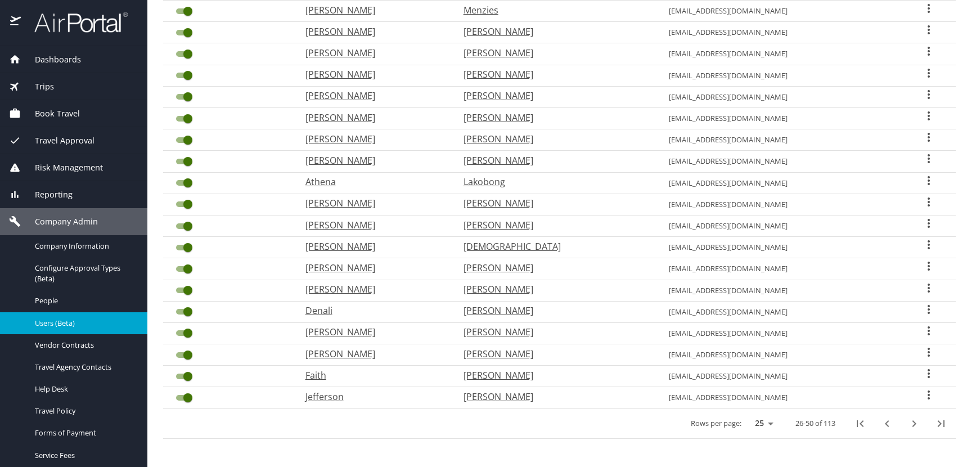
click at [922, 351] on icon "User Search Table" at bounding box center [929, 352] width 14 height 14
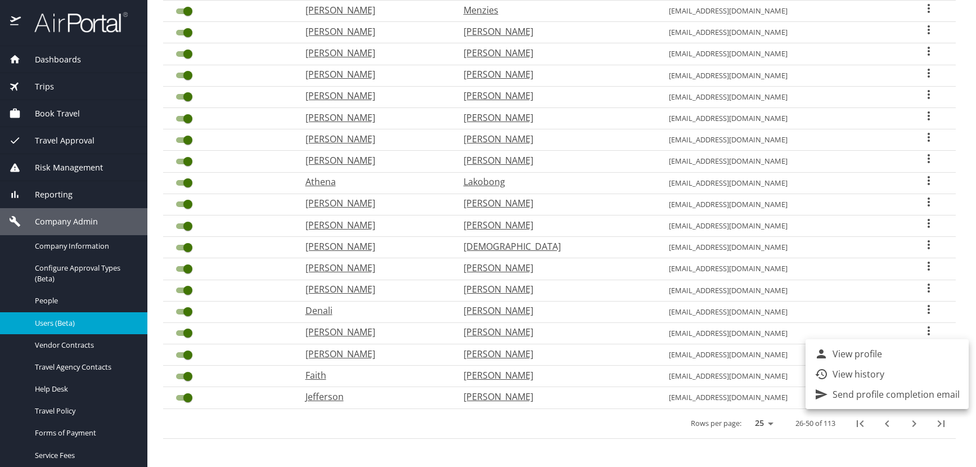
click at [873, 351] on p "View profile" at bounding box center [858, 354] width 50 height 14
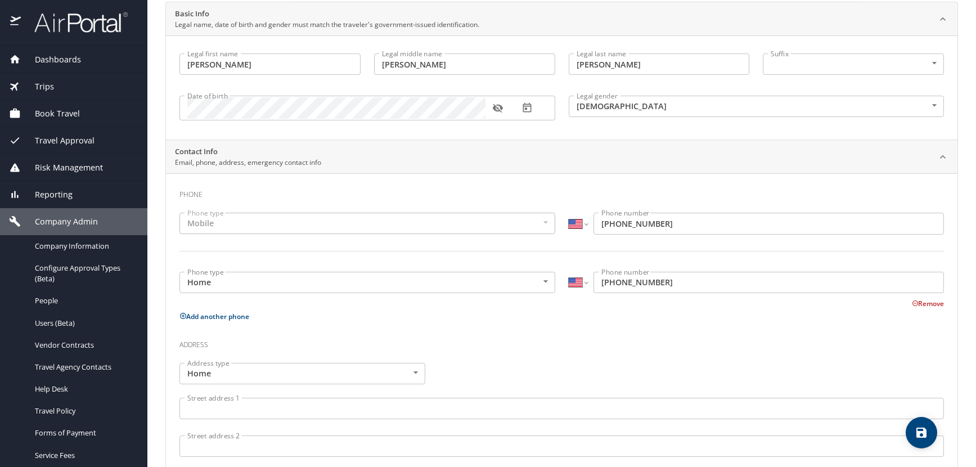
scroll to position [109, 0]
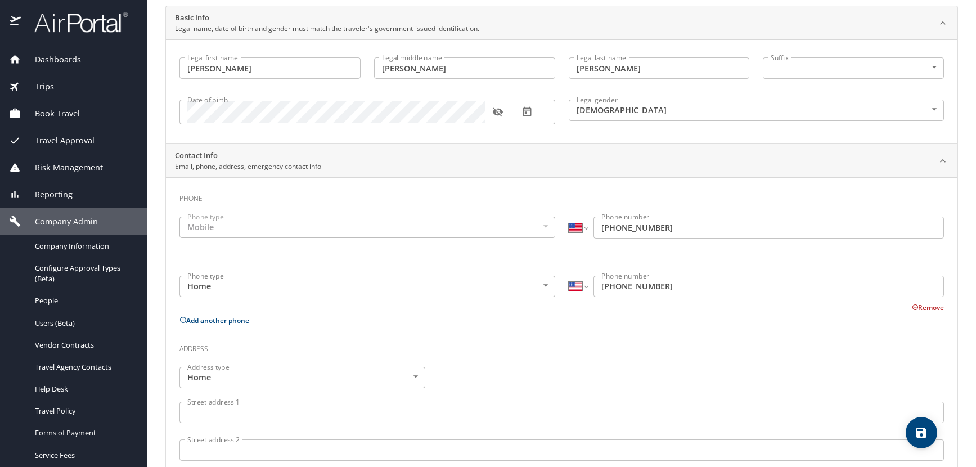
click at [498, 113] on icon "button" at bounding box center [498, 112] width 10 height 9
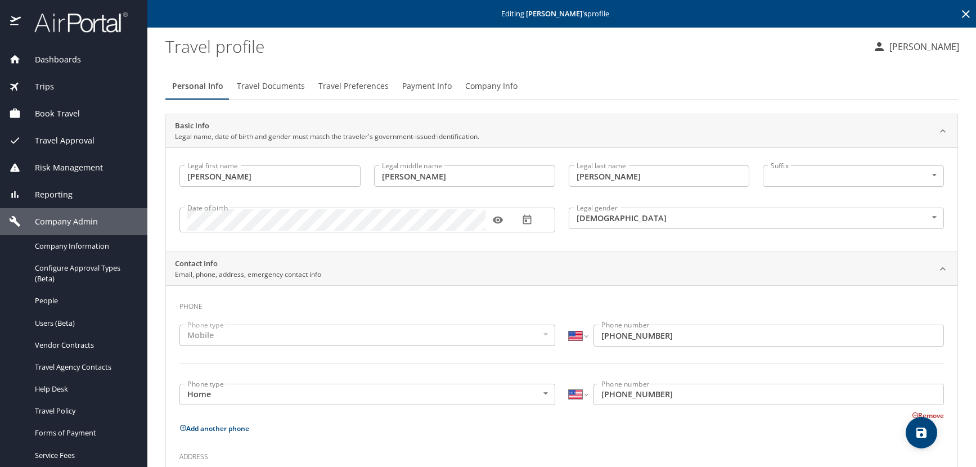
scroll to position [0, 0]
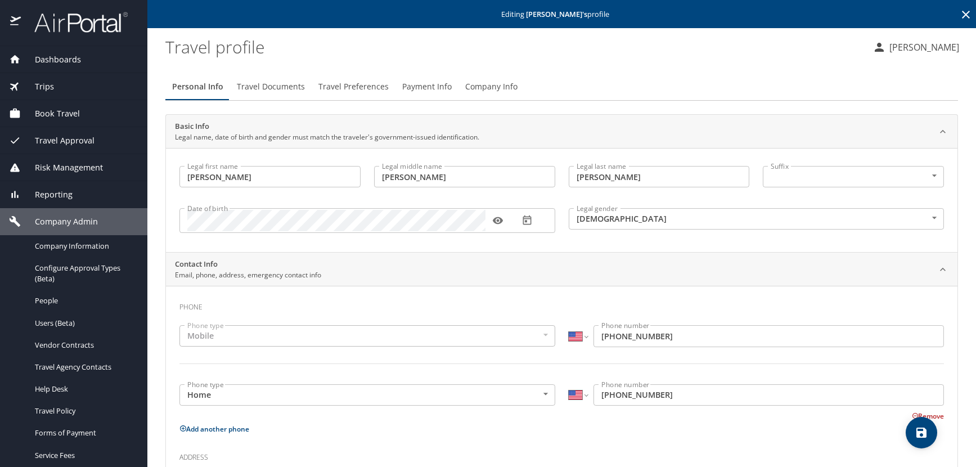
click at [959, 11] on icon at bounding box center [966, 15] width 14 height 14
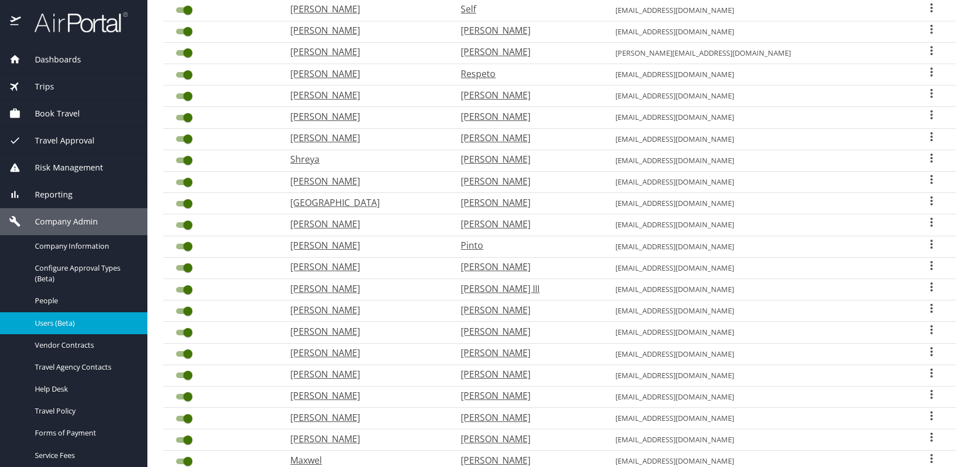
scroll to position [281, 0]
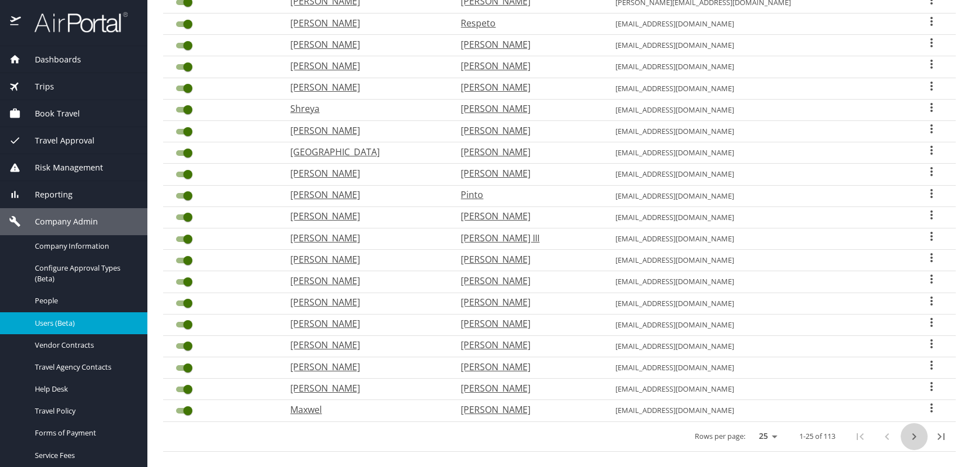
click at [907, 438] on icon "next page" at bounding box center [914, 437] width 14 height 14
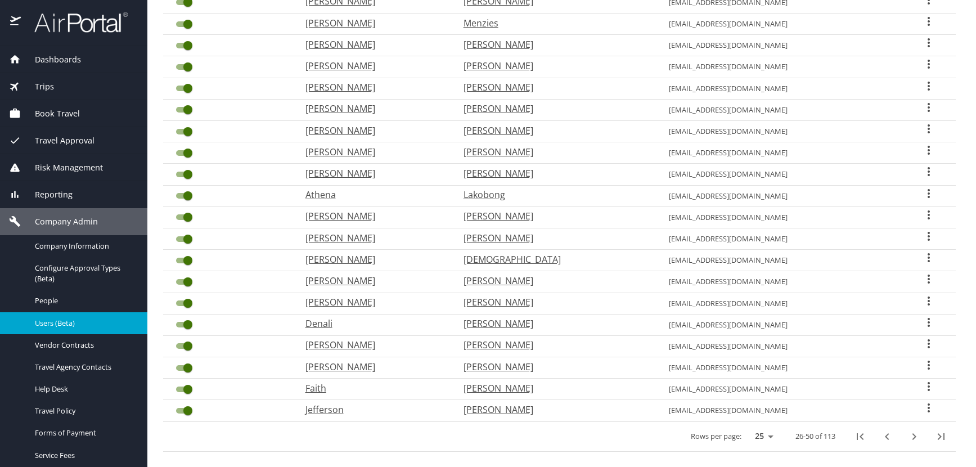
click at [922, 340] on icon "User Search Table" at bounding box center [929, 344] width 14 height 14
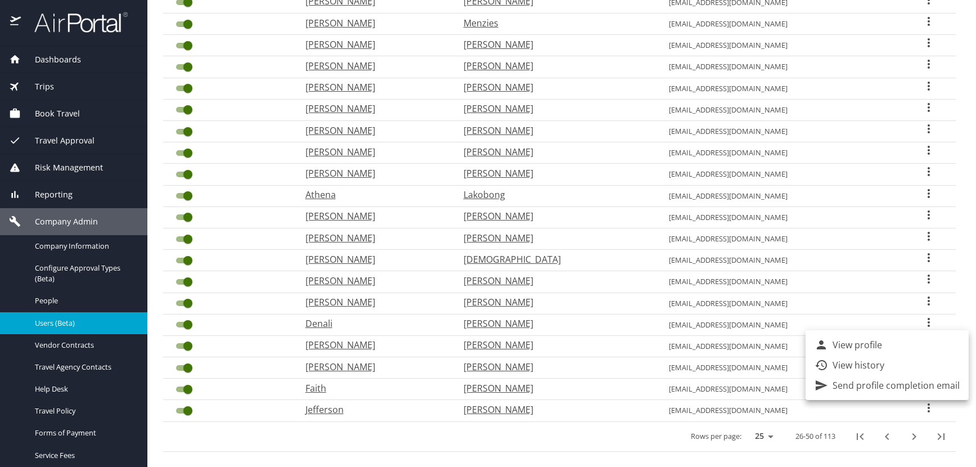
click at [859, 340] on p "View profile" at bounding box center [858, 345] width 50 height 14
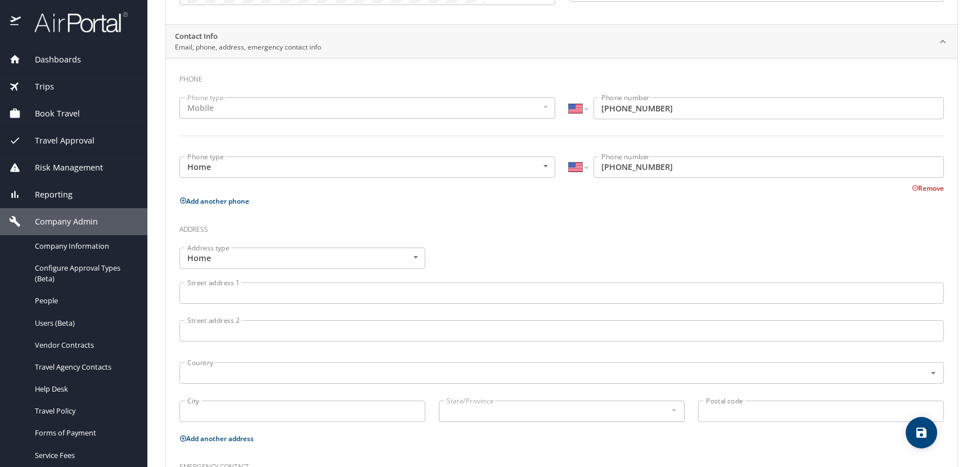
scroll to position [165, 0]
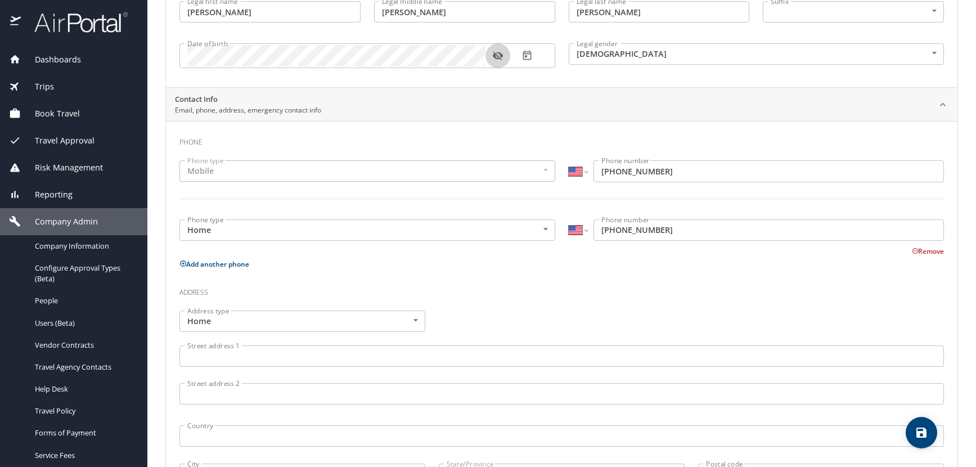
click at [497, 61] on icon "button" at bounding box center [497, 55] width 11 height 11
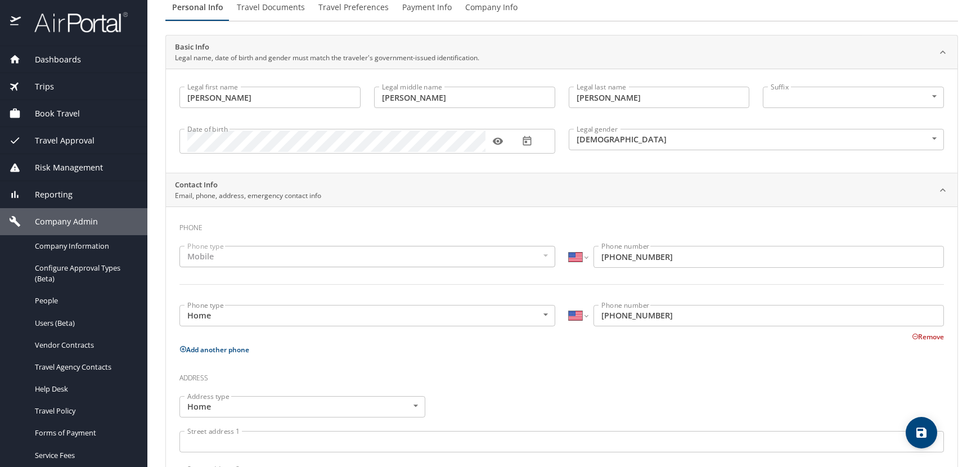
scroll to position [0, 0]
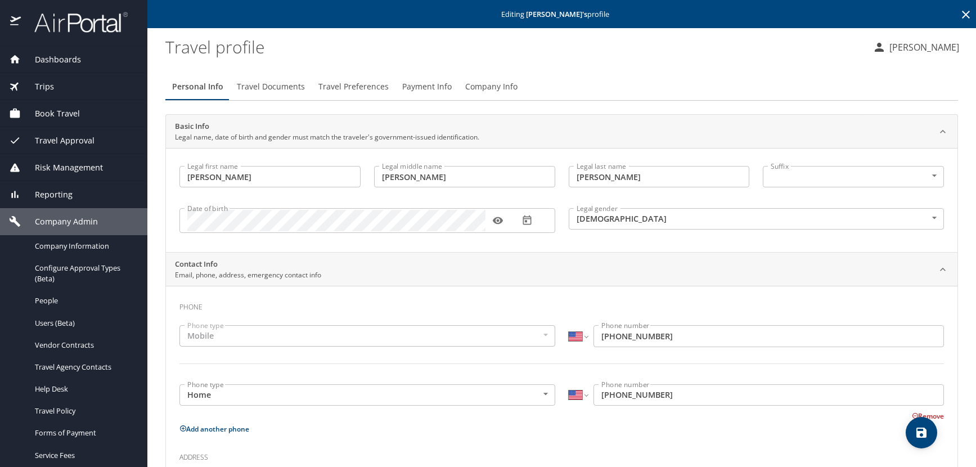
click at [959, 14] on icon at bounding box center [966, 15] width 14 height 14
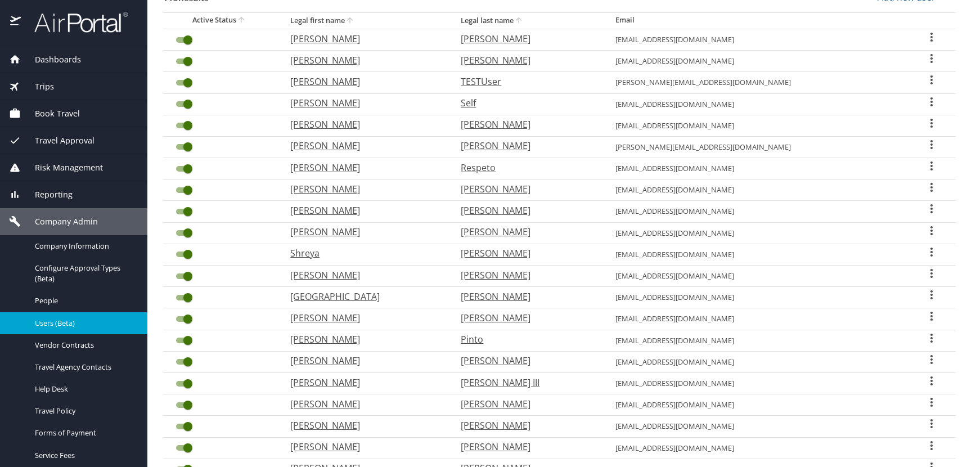
scroll to position [281, 0]
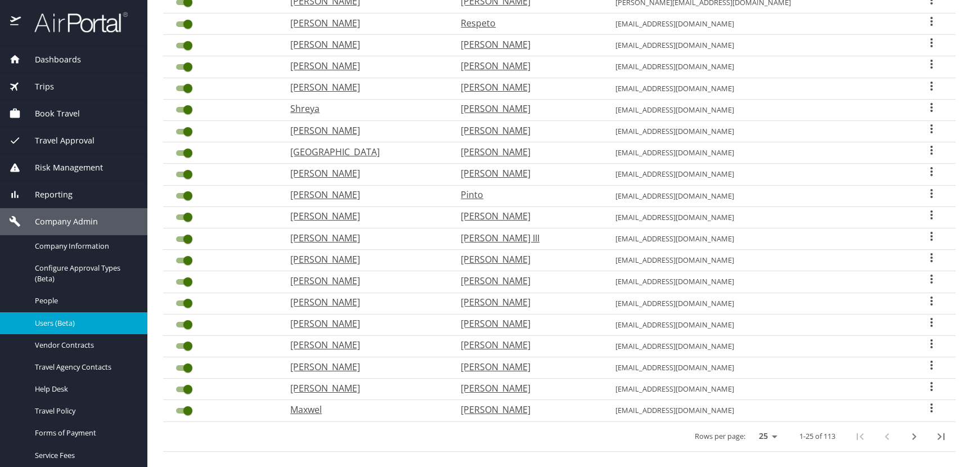
click at [913, 437] on icon "next page" at bounding box center [915, 436] width 4 height 7
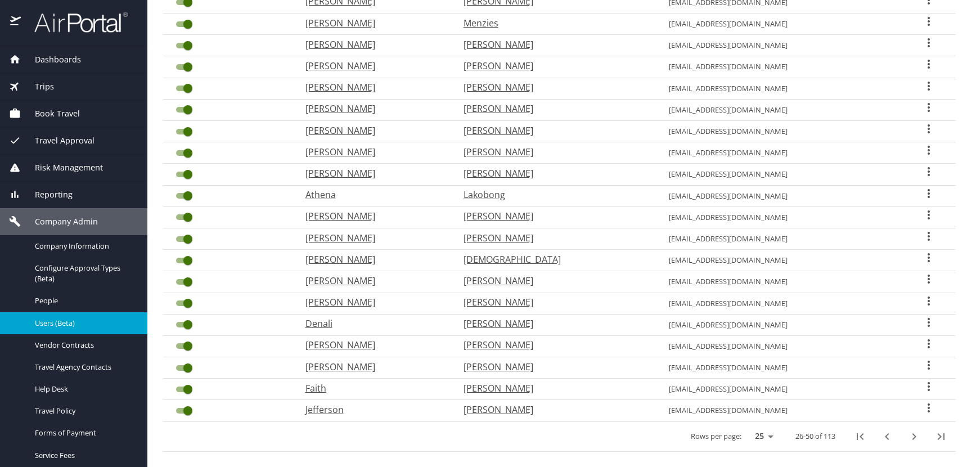
click at [922, 325] on icon "User Search Table" at bounding box center [929, 323] width 14 height 14
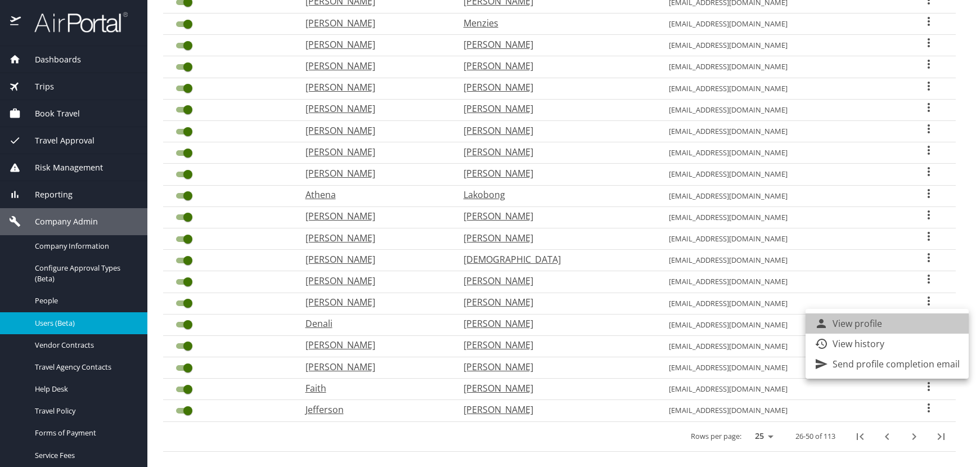
click at [892, 323] on li "View profile" at bounding box center [887, 323] width 163 height 20
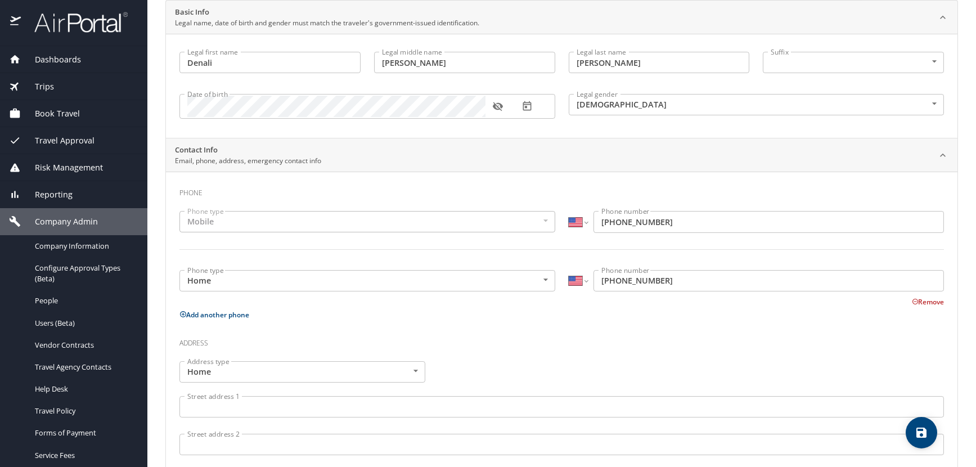
scroll to position [109, 0]
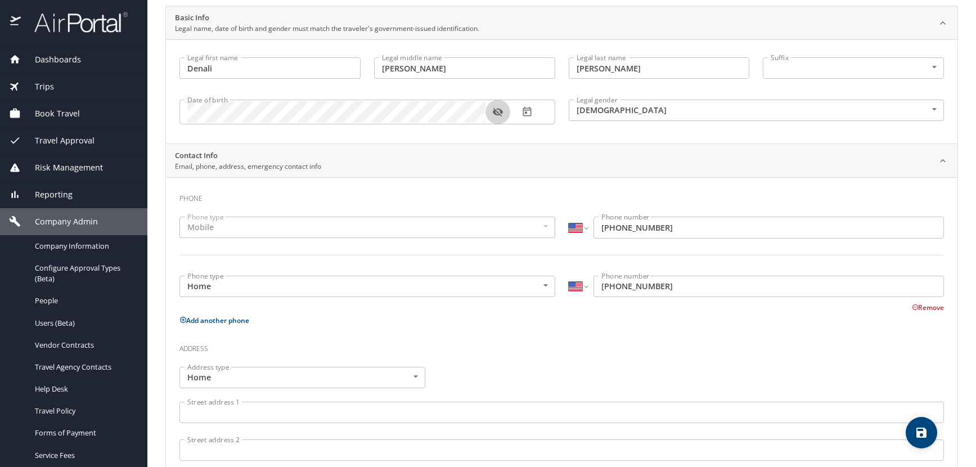
click at [501, 111] on icon "button" at bounding box center [498, 112] width 10 height 9
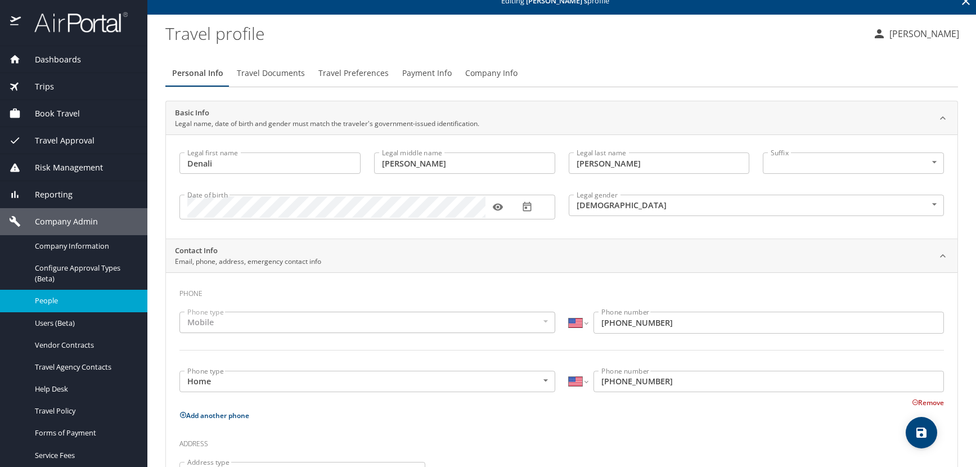
scroll to position [0, 0]
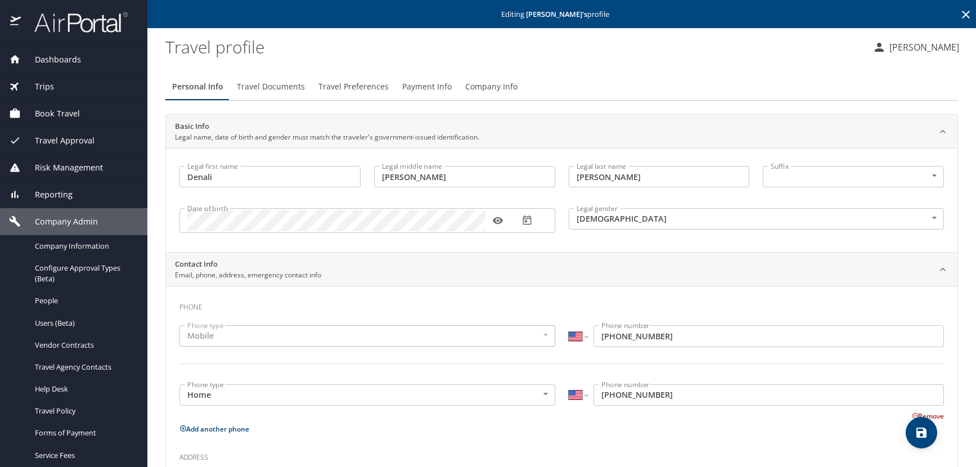
click at [959, 11] on icon at bounding box center [966, 15] width 14 height 14
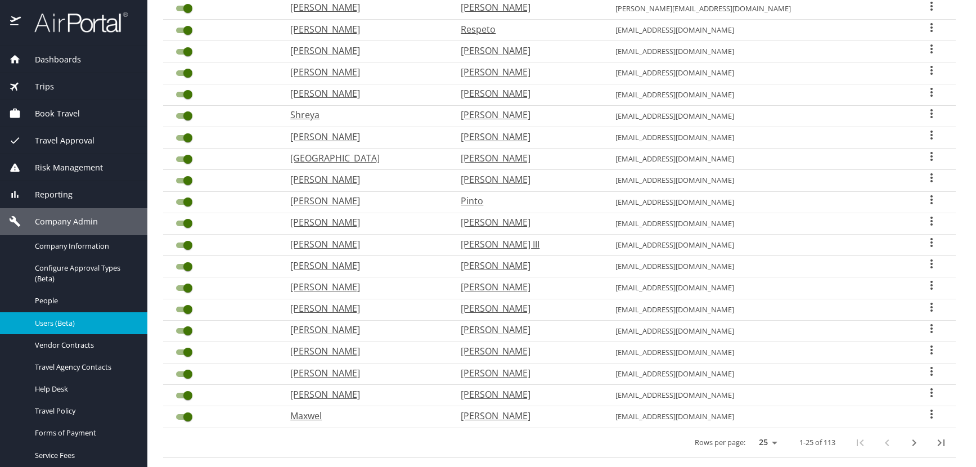
scroll to position [294, 0]
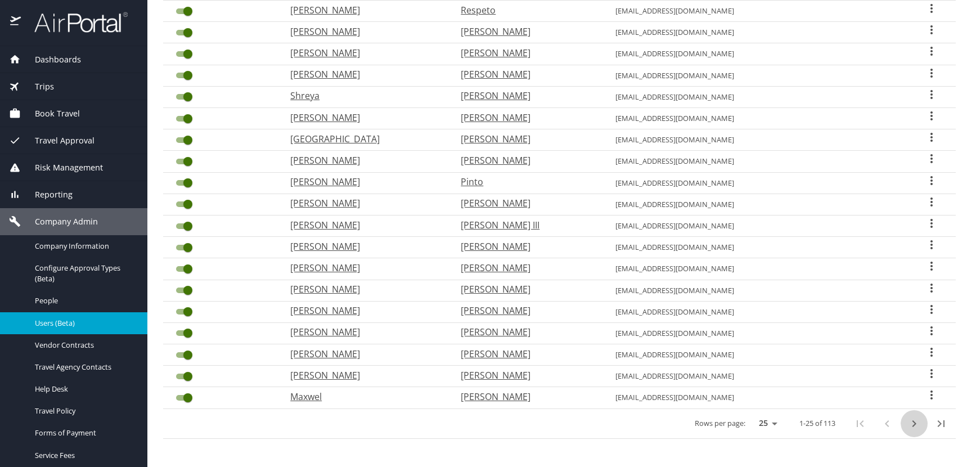
click at [907, 427] on icon "next page" at bounding box center [914, 424] width 14 height 14
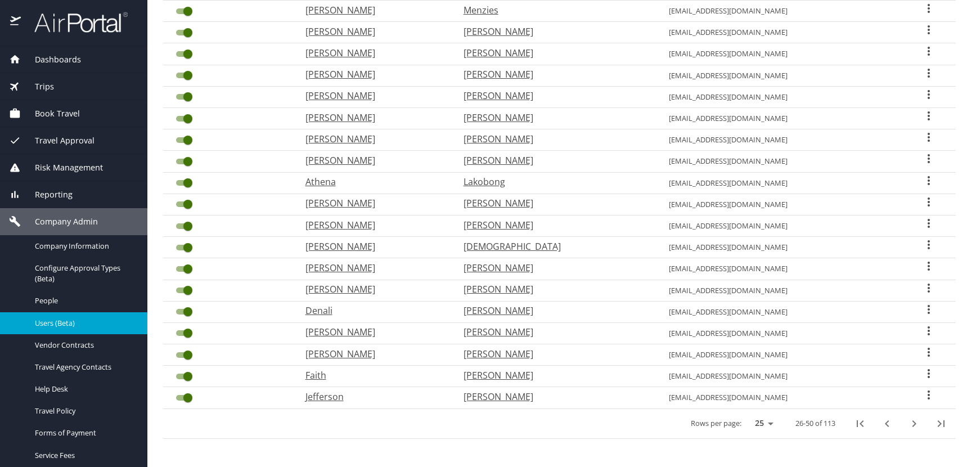
click at [928, 288] on icon "User Search Table" at bounding box center [929, 288] width 2 height 9
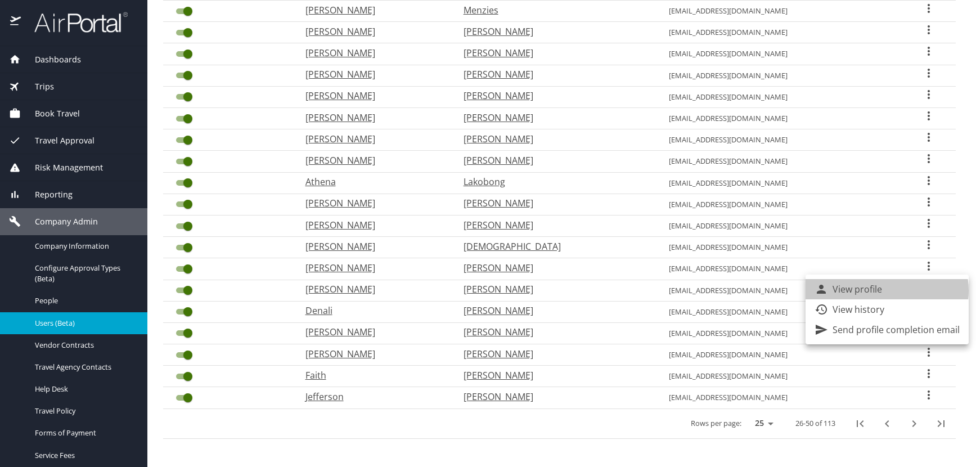
click at [886, 290] on li "View profile" at bounding box center [887, 289] width 163 height 20
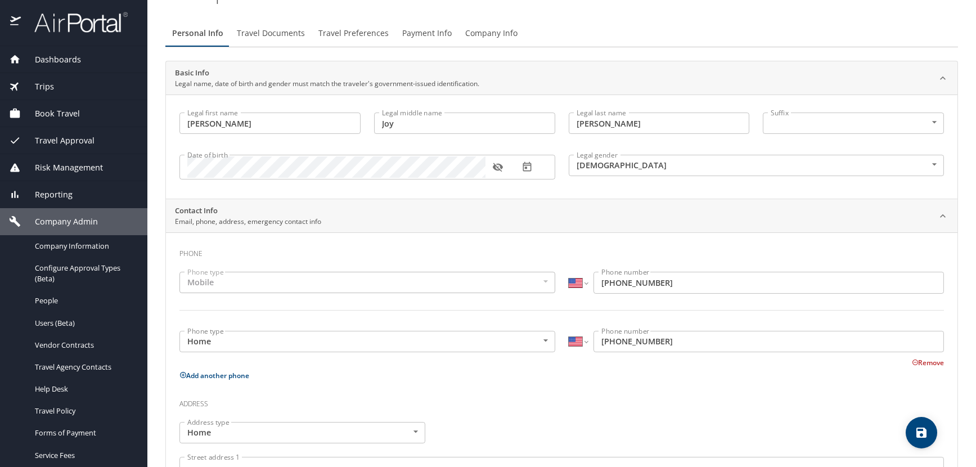
scroll to position [52, 0]
click at [500, 165] on icon "button" at bounding box center [497, 168] width 11 height 11
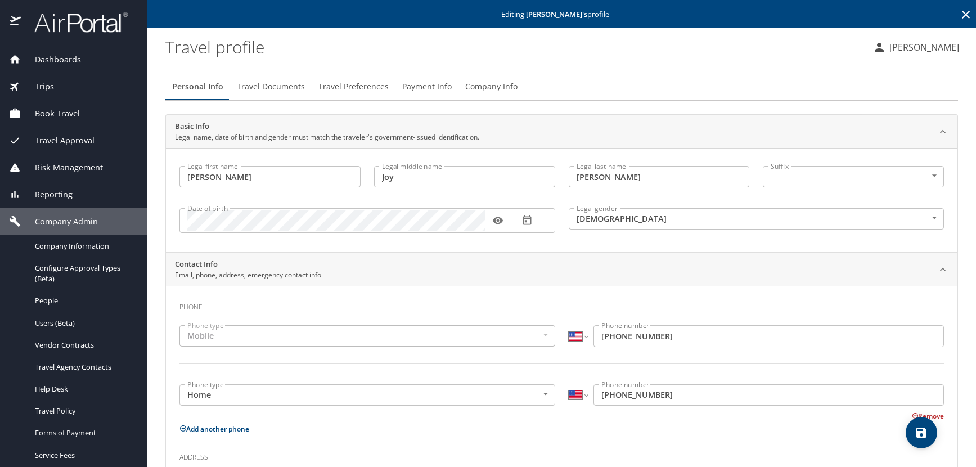
click at [962, 15] on icon at bounding box center [966, 15] width 8 height 8
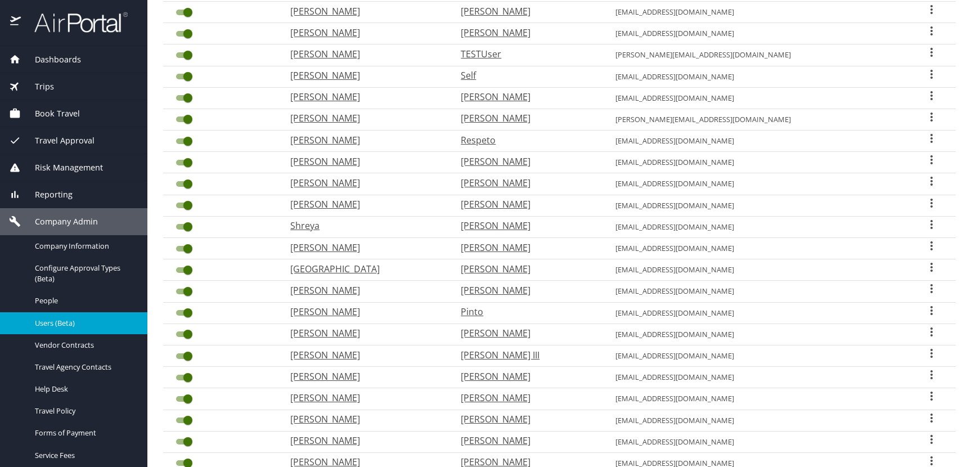
scroll to position [294, 0]
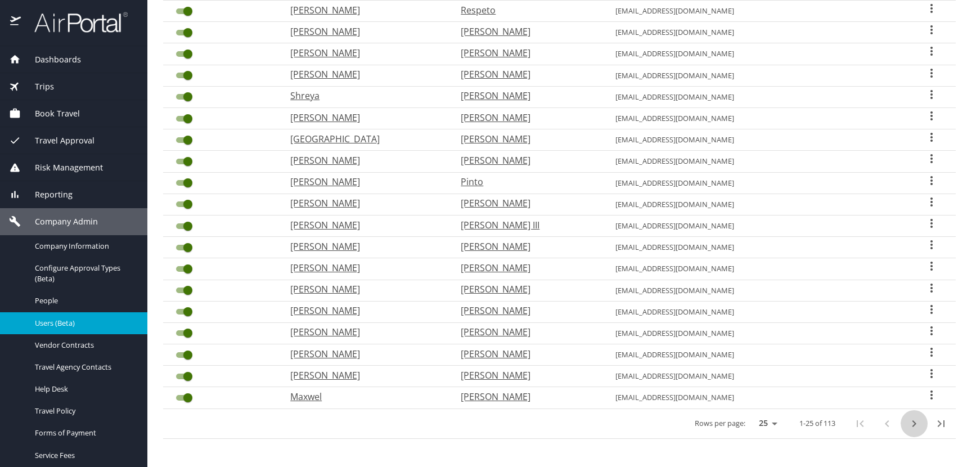
click at [913, 421] on icon "next page" at bounding box center [915, 423] width 4 height 7
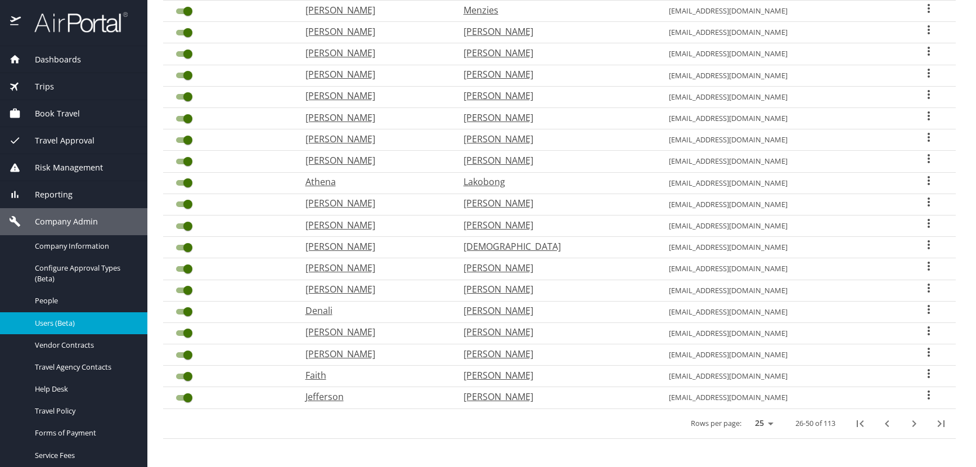
click at [928, 263] on icon "User Search Table" at bounding box center [929, 266] width 2 height 9
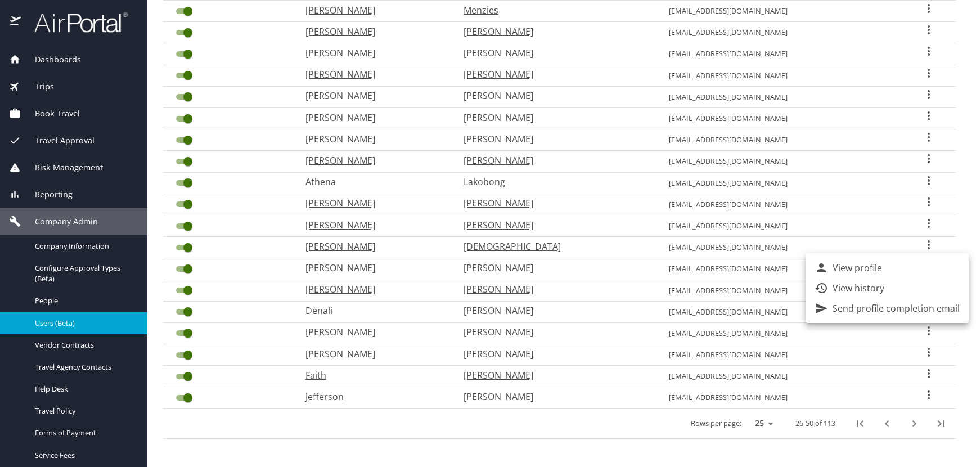
click at [871, 271] on p "View profile" at bounding box center [858, 268] width 50 height 14
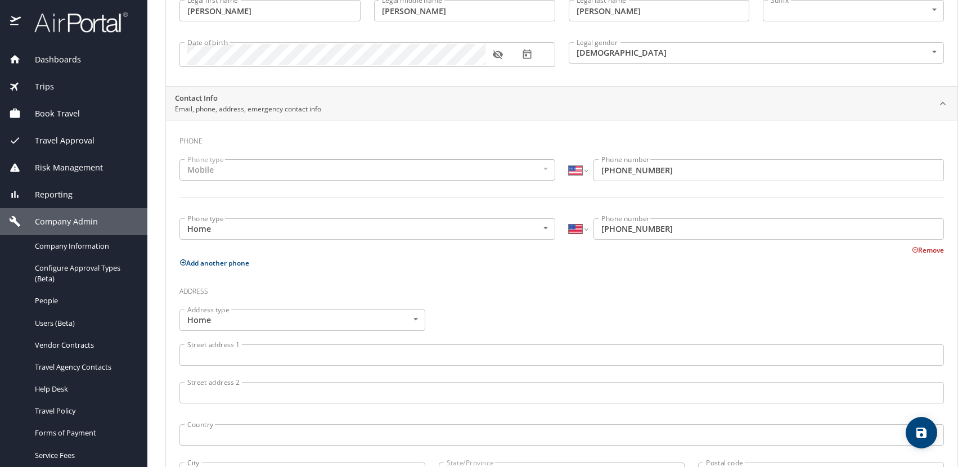
scroll to position [165, 0]
click at [498, 53] on icon "button" at bounding box center [498, 56] width 10 height 9
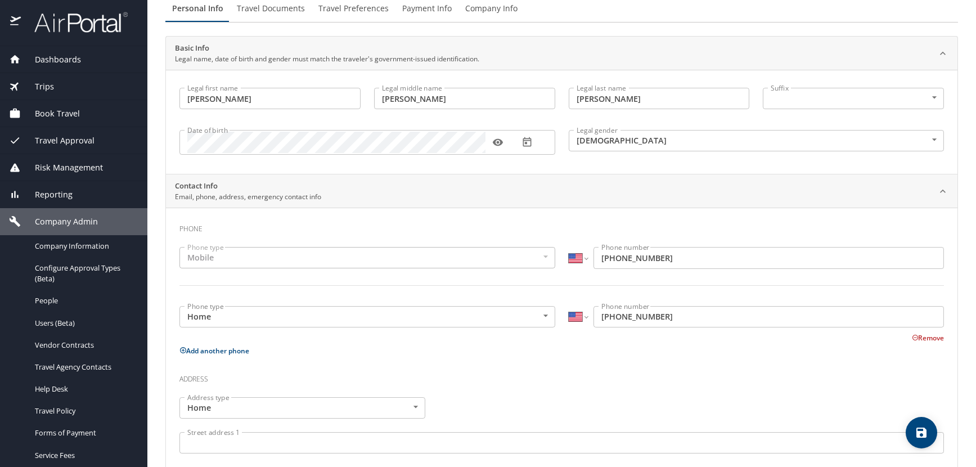
scroll to position [0, 0]
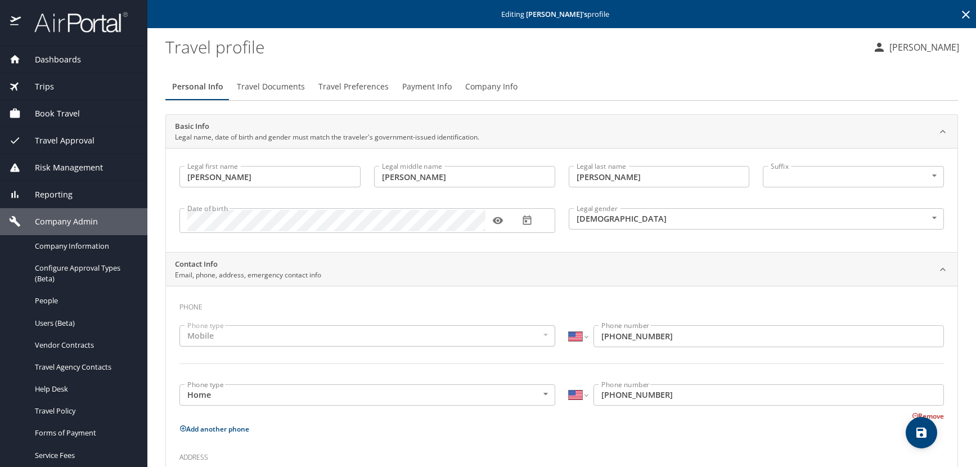
click at [959, 15] on icon at bounding box center [966, 15] width 14 height 14
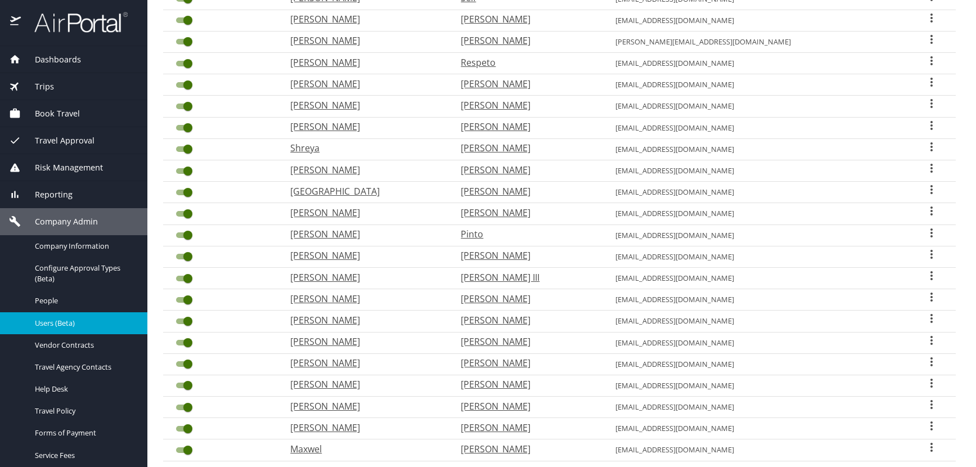
scroll to position [294, 0]
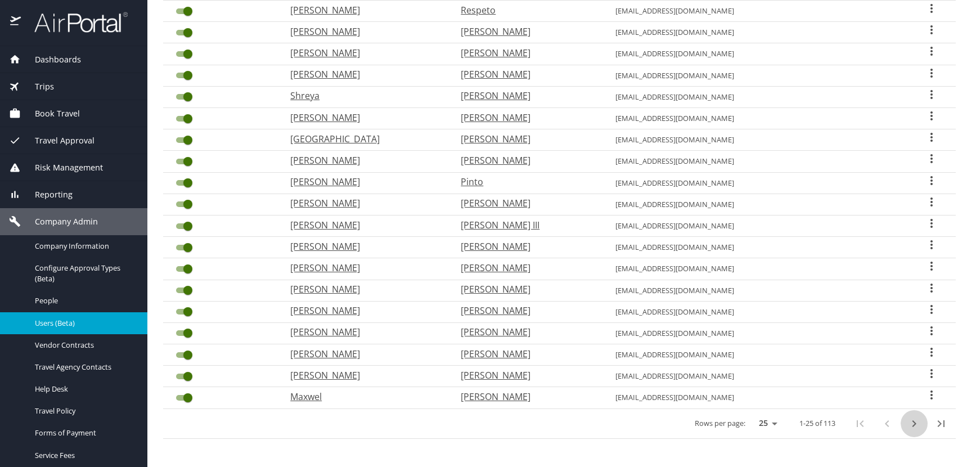
click at [907, 425] on icon "next page" at bounding box center [914, 424] width 14 height 14
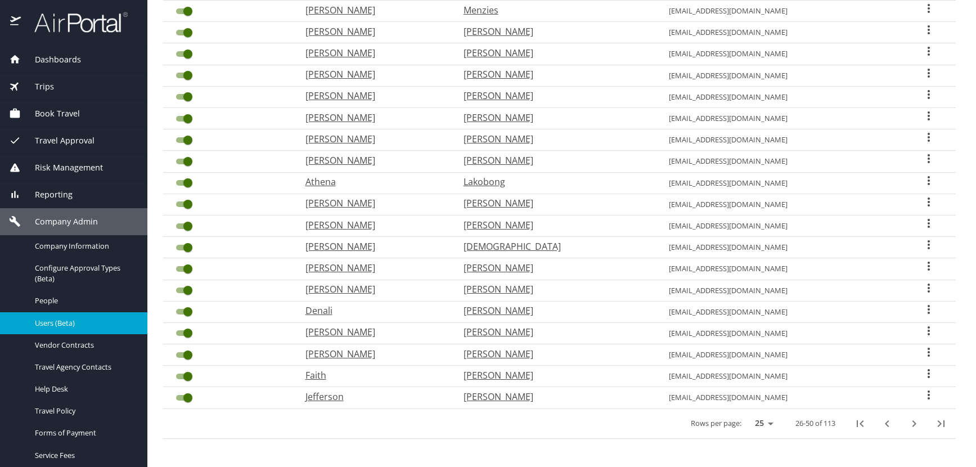
click at [922, 244] on icon "User Search Table" at bounding box center [929, 245] width 14 height 14
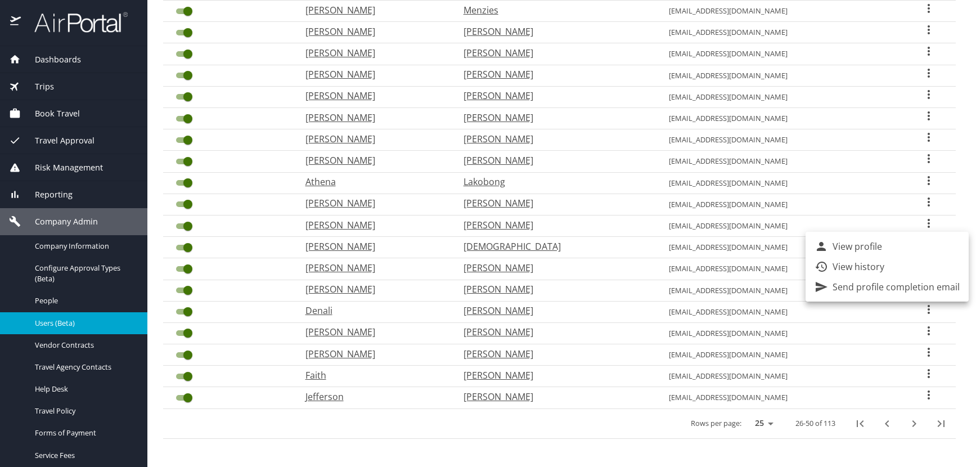
click at [837, 245] on p "View profile" at bounding box center [858, 247] width 50 height 14
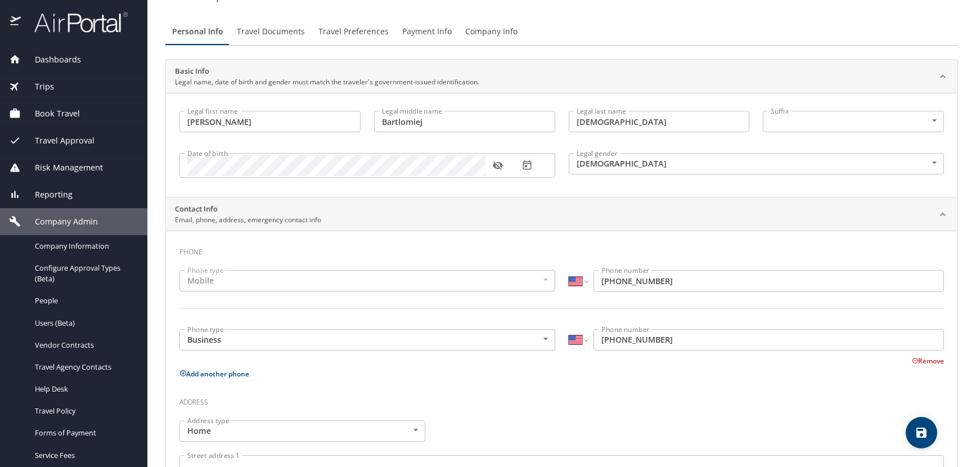
scroll to position [52, 0]
click at [501, 169] on icon "button" at bounding box center [498, 168] width 10 height 9
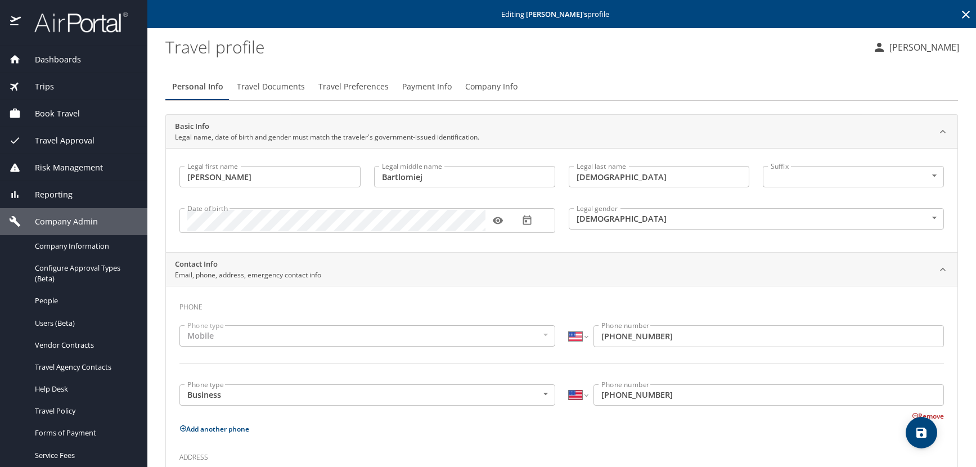
click at [959, 14] on icon at bounding box center [966, 15] width 14 height 14
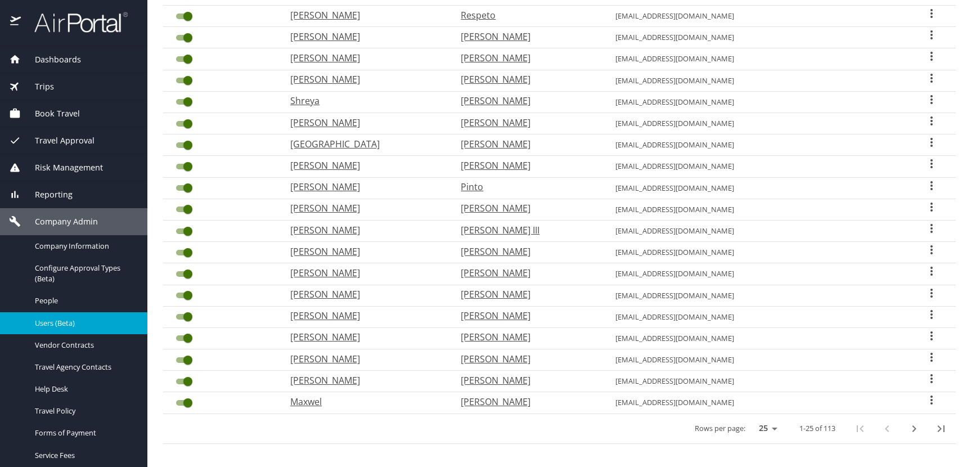
scroll to position [294, 0]
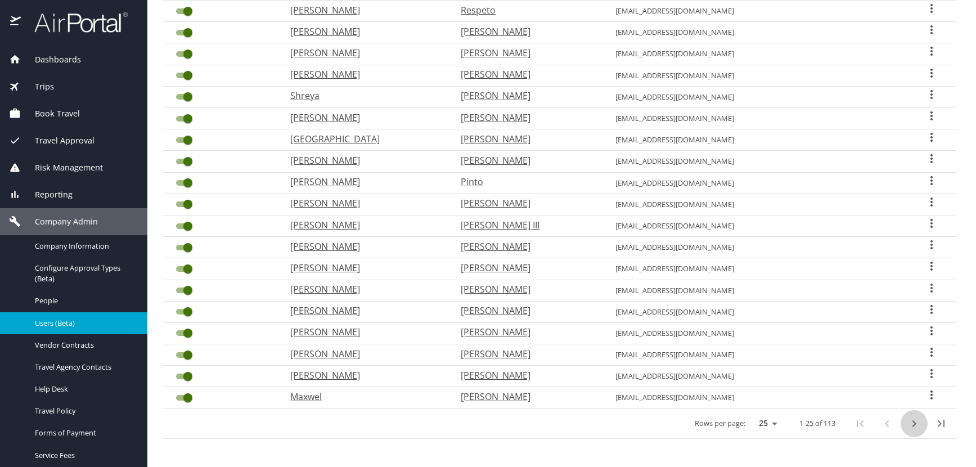
click at [913, 424] on icon "next page" at bounding box center [915, 423] width 4 height 7
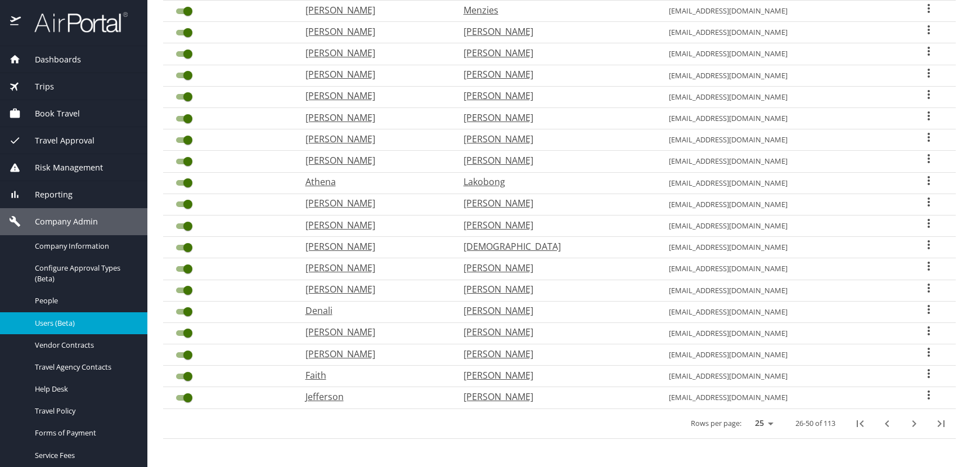
click at [922, 223] on icon "User Search Table" at bounding box center [929, 224] width 14 height 14
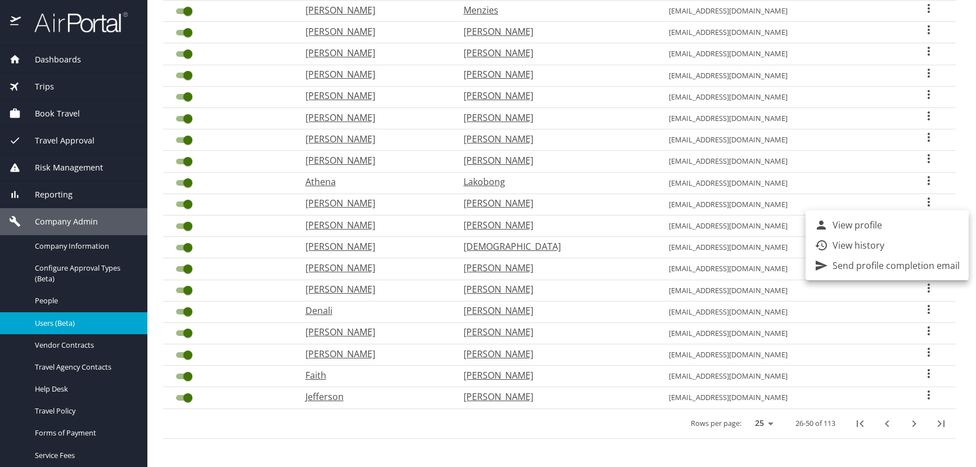
click at [890, 223] on li "View profile" at bounding box center [887, 225] width 163 height 20
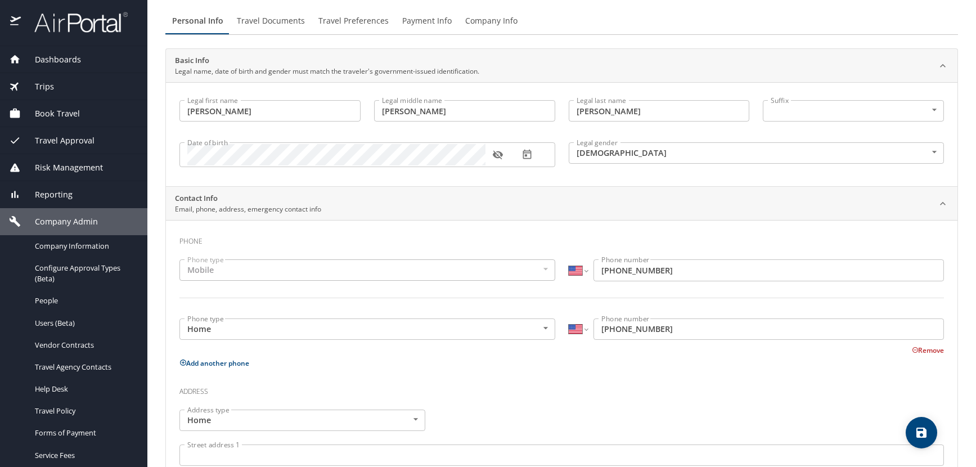
scroll to position [52, 0]
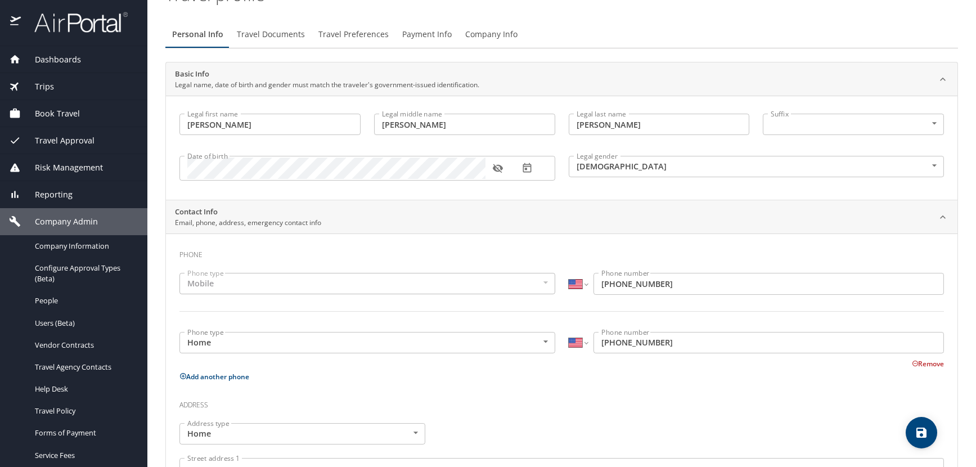
click at [495, 166] on icon "button" at bounding box center [497, 168] width 11 height 11
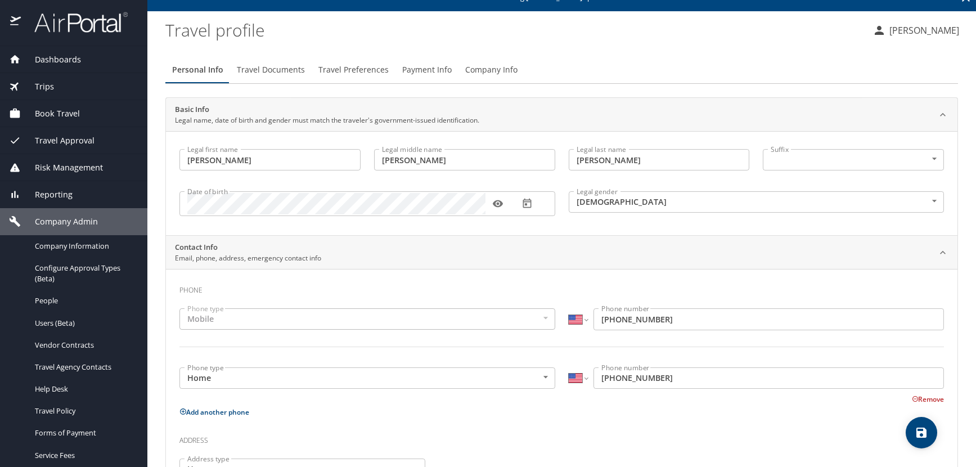
scroll to position [0, 0]
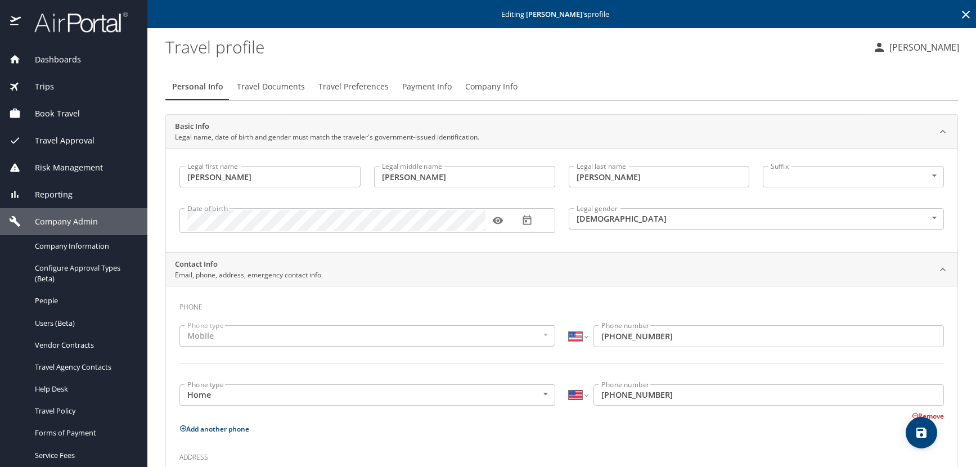
click at [962, 15] on icon at bounding box center [966, 15] width 8 height 8
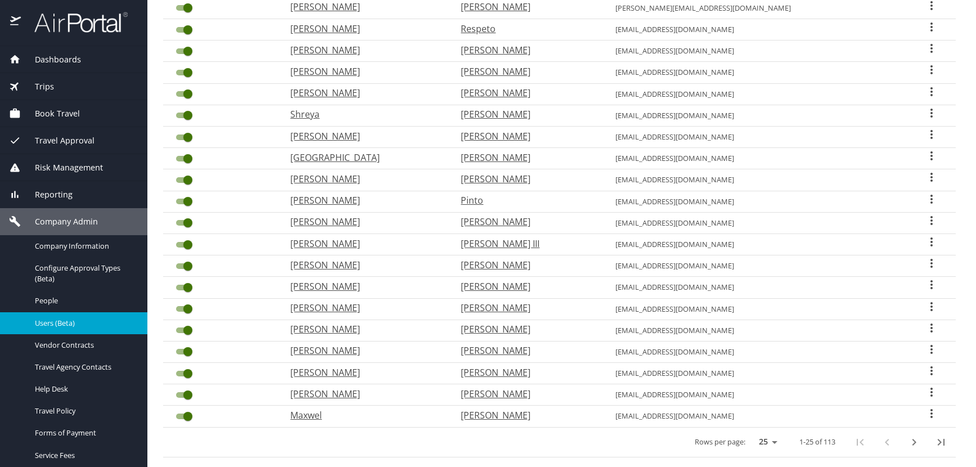
scroll to position [294, 0]
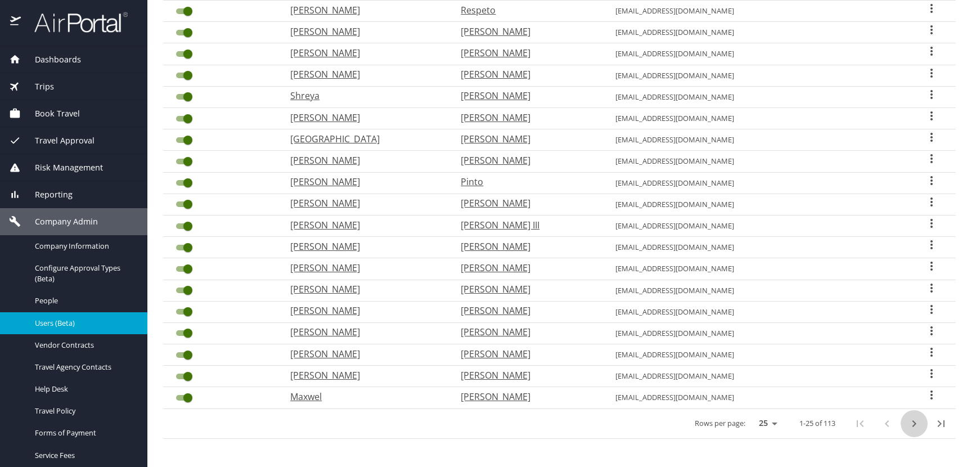
click at [913, 421] on icon "next page" at bounding box center [915, 423] width 4 height 7
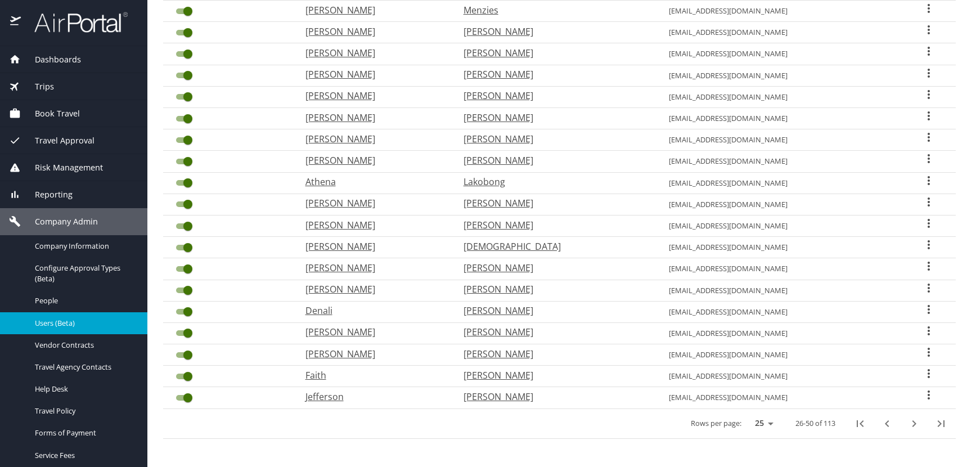
click at [922, 202] on icon "User Search Table" at bounding box center [929, 202] width 14 height 14
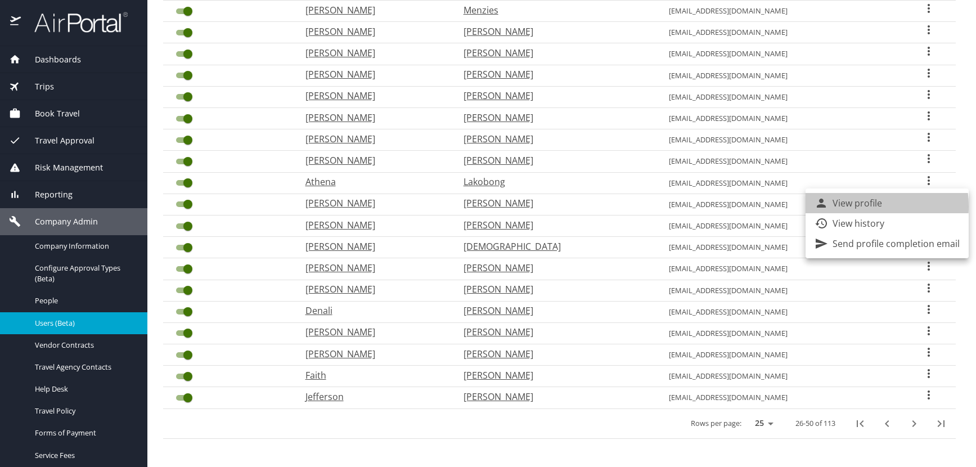
click at [852, 206] on p "View profile" at bounding box center [858, 203] width 50 height 14
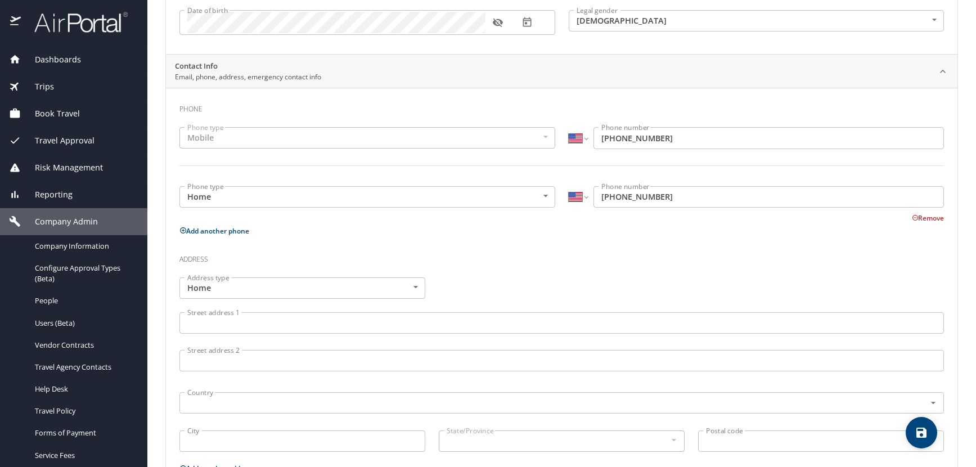
scroll to position [52, 0]
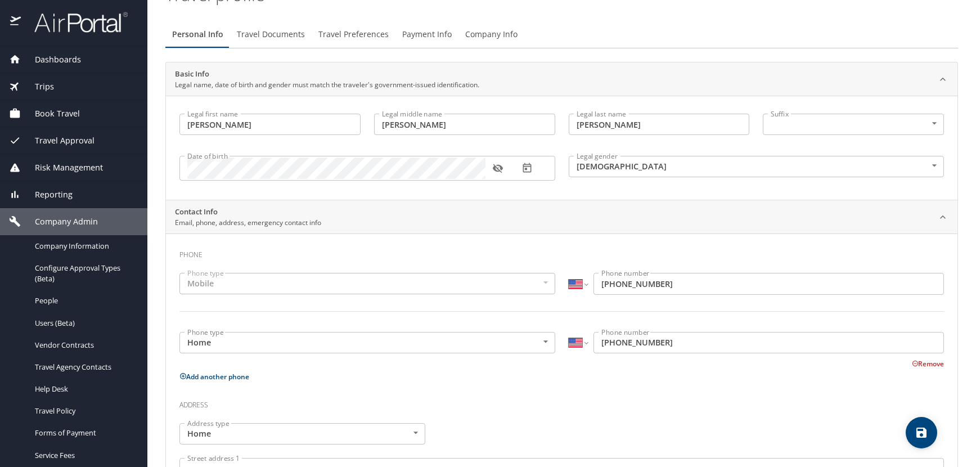
click at [498, 165] on icon "button" at bounding box center [498, 168] width 10 height 9
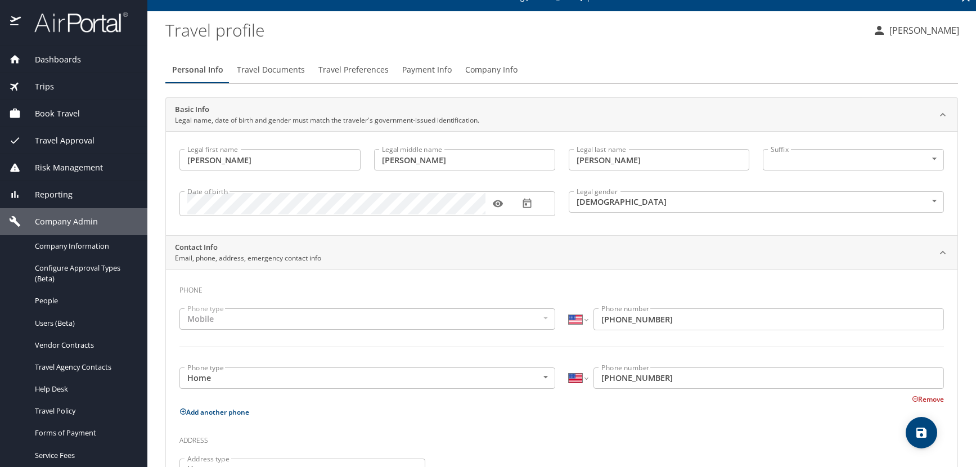
scroll to position [0, 0]
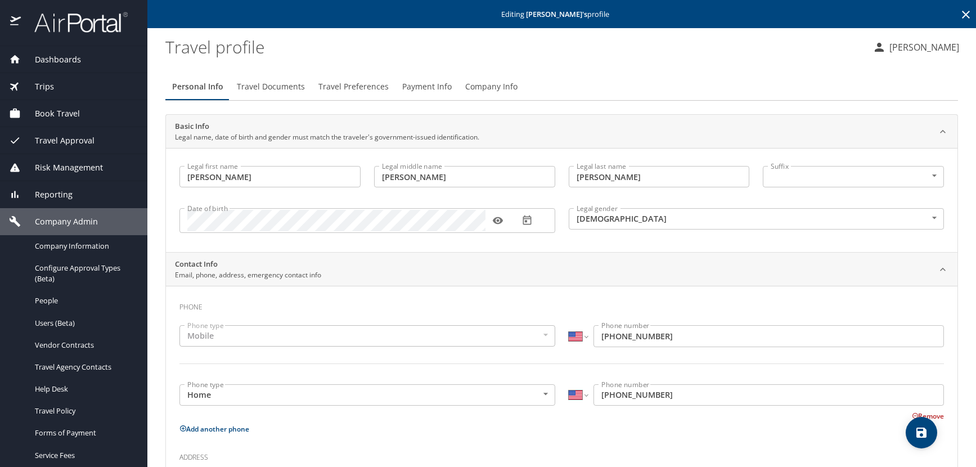
click at [959, 12] on icon at bounding box center [966, 15] width 14 height 14
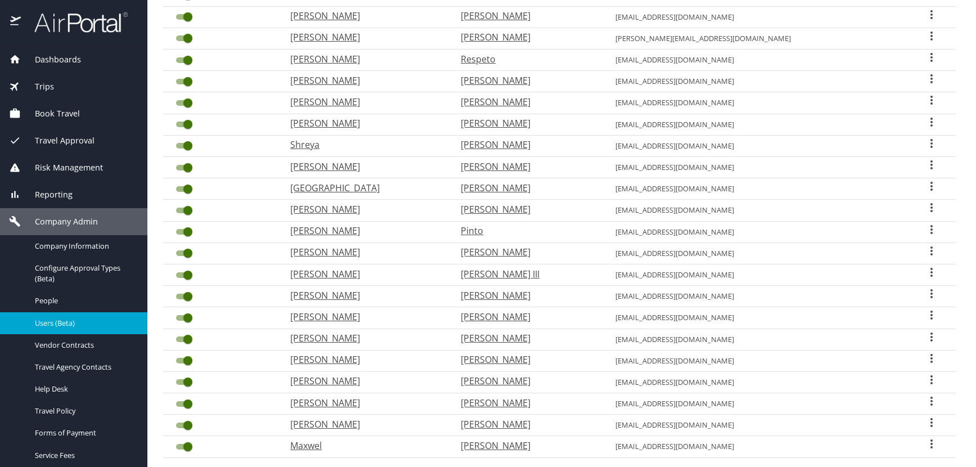
scroll to position [294, 0]
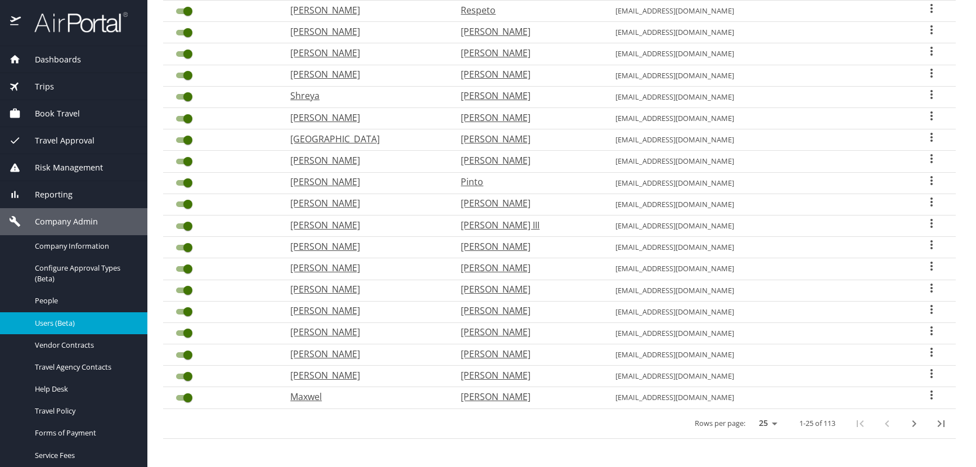
click at [907, 423] on icon "next page" at bounding box center [914, 424] width 14 height 14
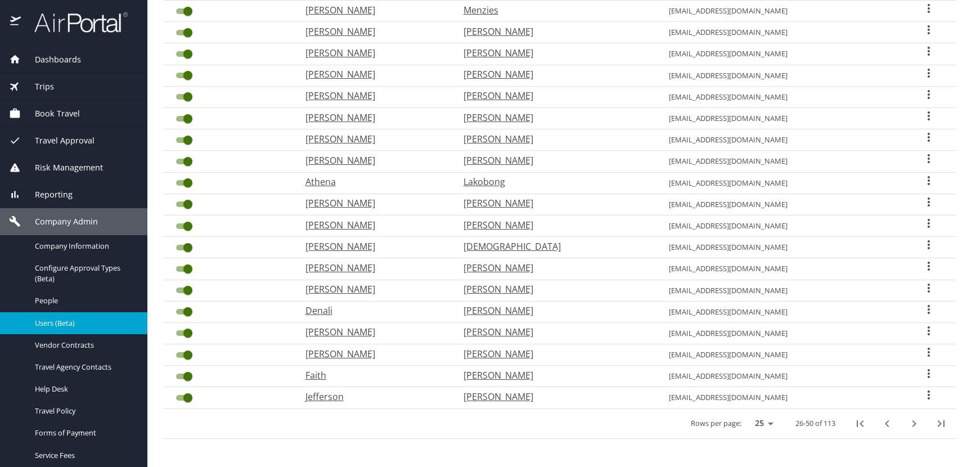
click at [928, 181] on icon "User Search Table" at bounding box center [929, 180] width 2 height 9
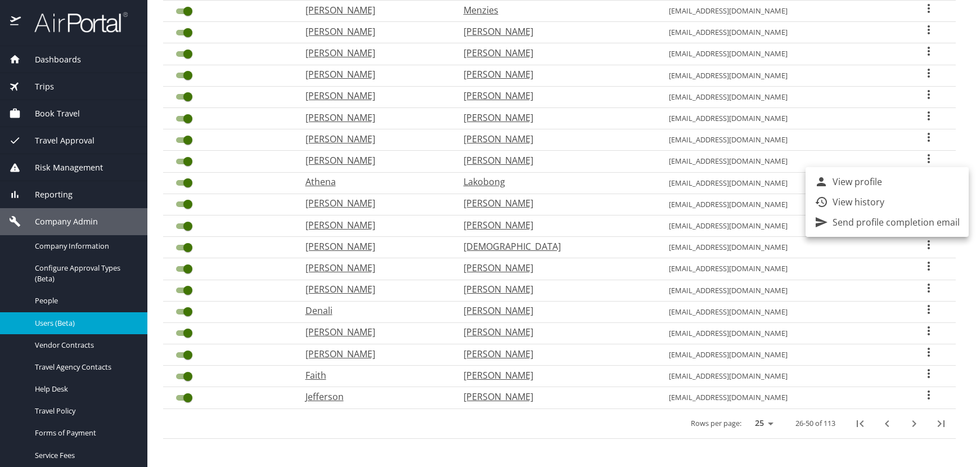
click at [864, 186] on p "View profile" at bounding box center [858, 182] width 50 height 14
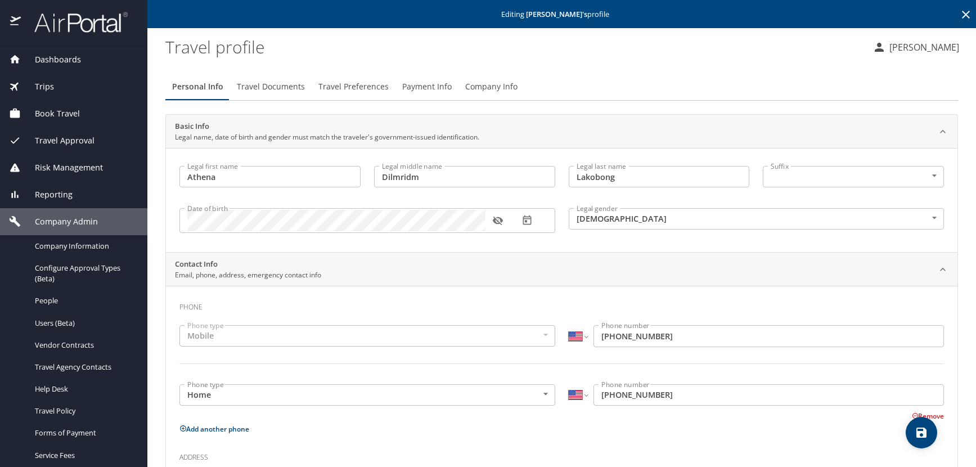
click at [496, 221] on icon "button" at bounding box center [497, 220] width 11 height 11
click at [962, 14] on icon at bounding box center [966, 15] width 8 height 8
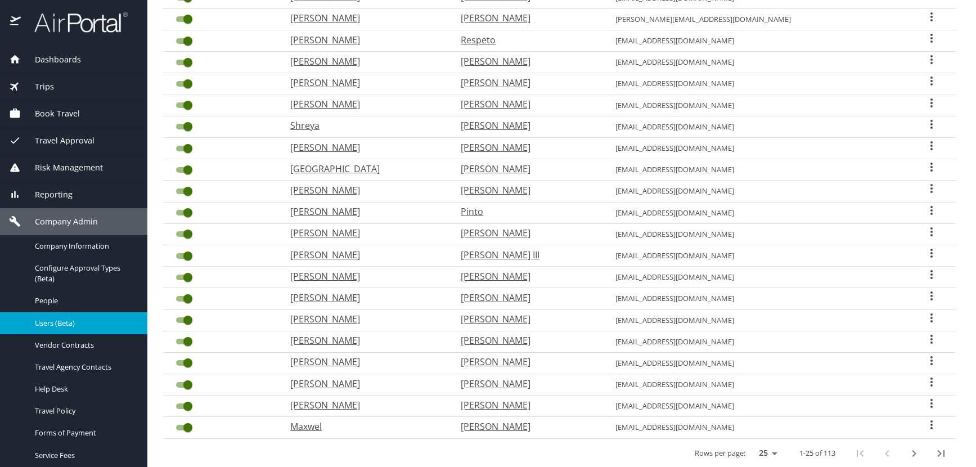
scroll to position [294, 0]
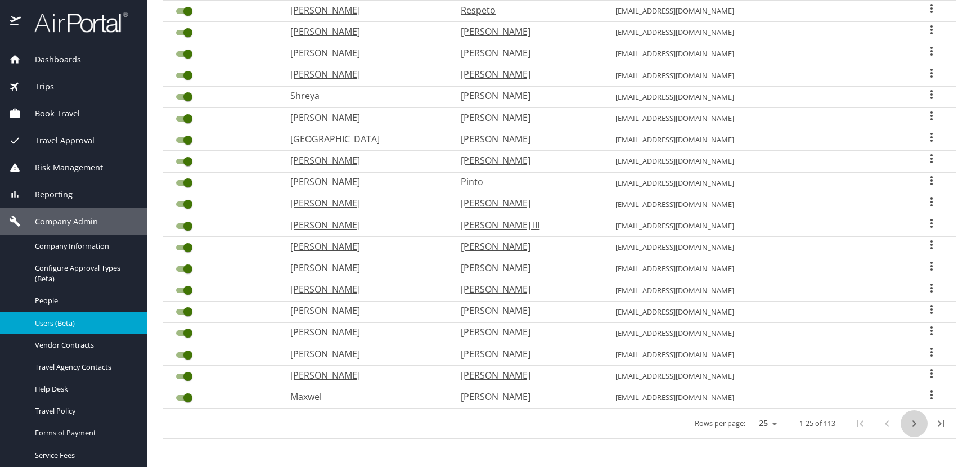
click at [908, 423] on icon "next page" at bounding box center [914, 424] width 14 height 14
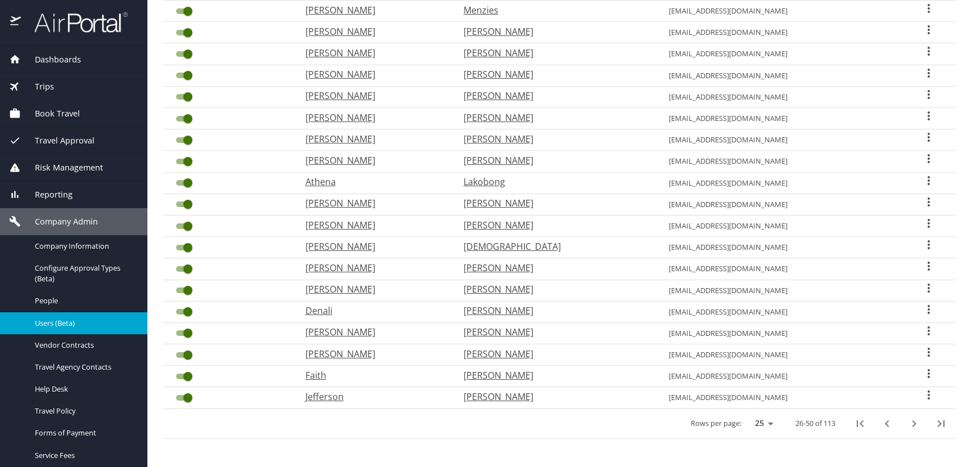
click at [922, 156] on icon "User Search Table" at bounding box center [929, 159] width 14 height 14
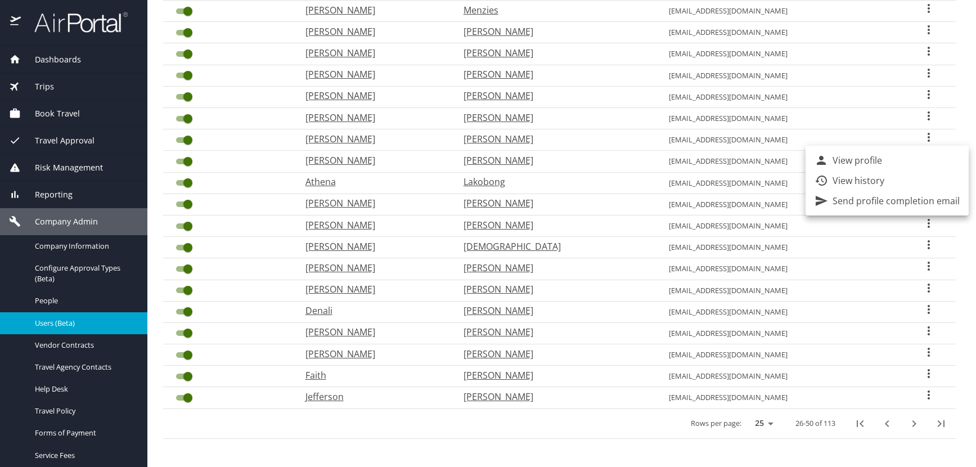
click at [880, 159] on p "View profile" at bounding box center [858, 161] width 50 height 14
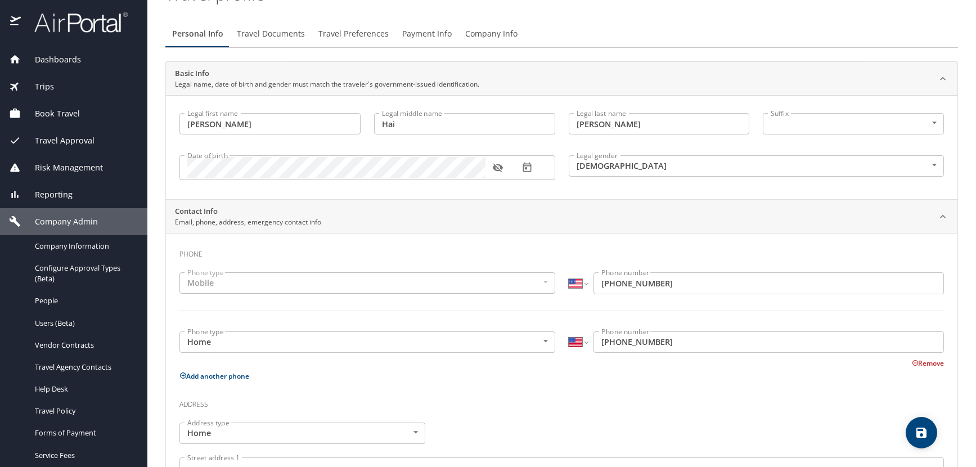
scroll to position [52, 0]
click at [500, 169] on icon "button" at bounding box center [497, 168] width 11 height 11
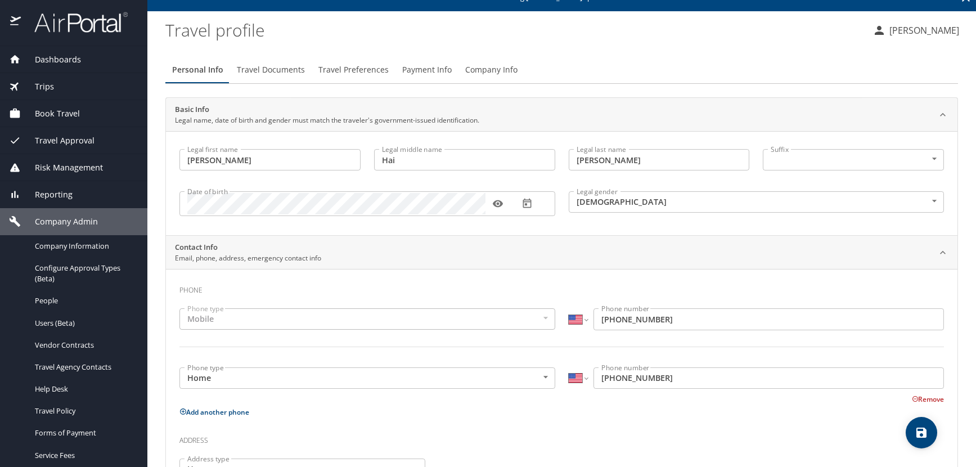
scroll to position [0, 0]
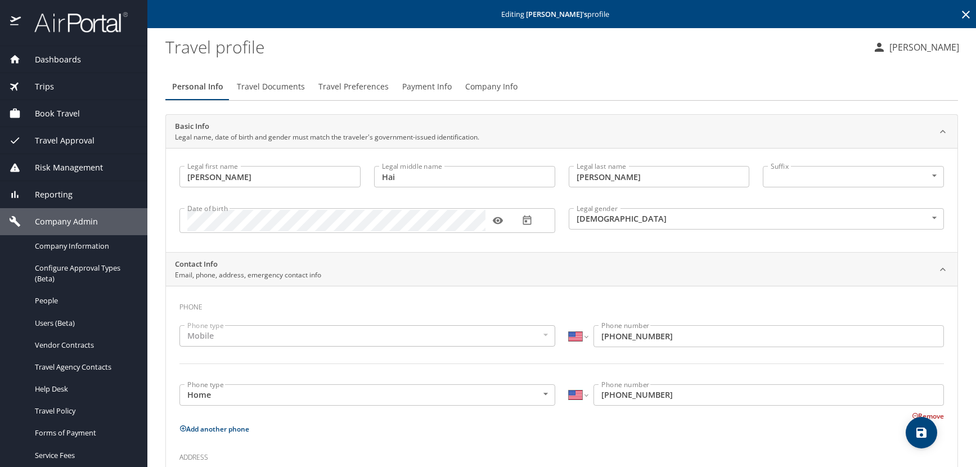
click at [959, 8] on icon at bounding box center [966, 15] width 14 height 14
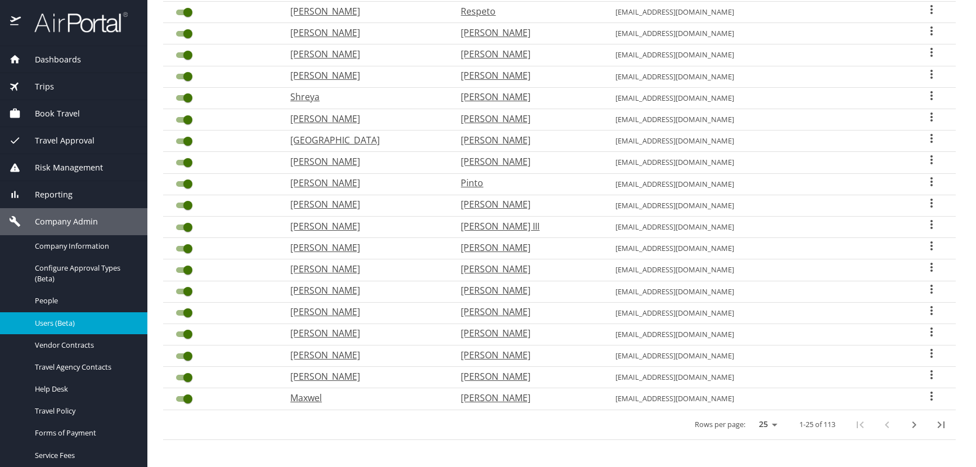
scroll to position [294, 0]
click at [907, 425] on icon "next page" at bounding box center [914, 424] width 14 height 14
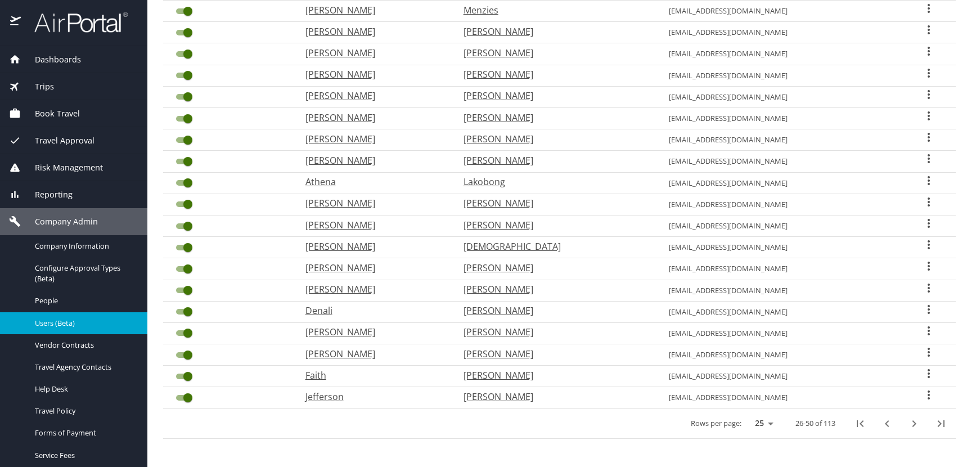
click at [928, 138] on icon "User Search Table" at bounding box center [929, 137] width 2 height 9
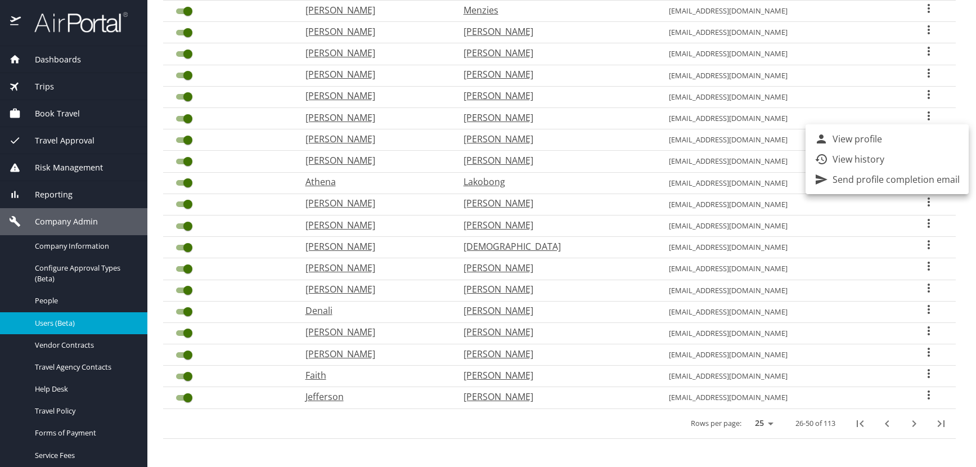
click at [862, 142] on p "View profile" at bounding box center [858, 139] width 50 height 14
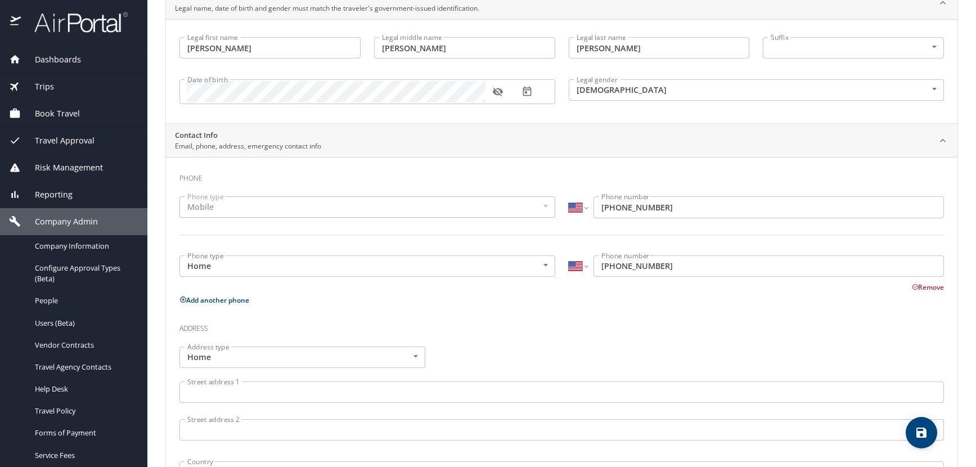
scroll to position [52, 0]
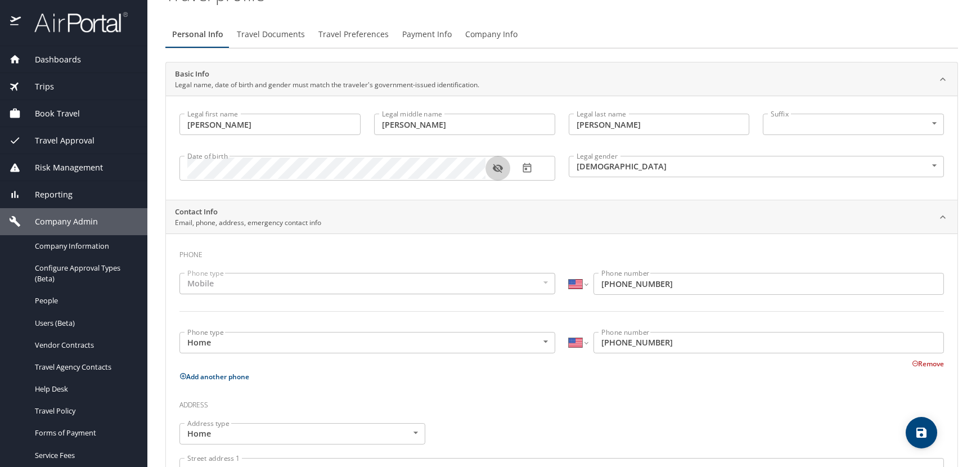
click at [503, 169] on icon "button" at bounding box center [497, 168] width 11 height 11
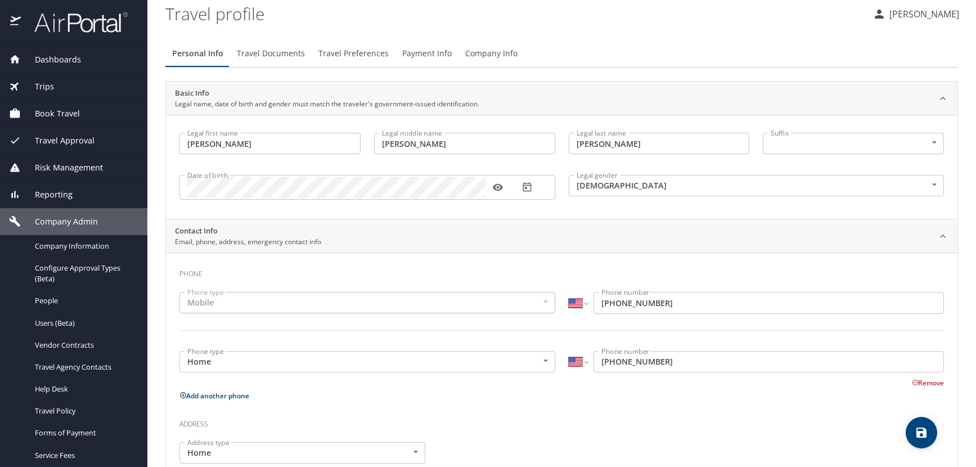
scroll to position [0, 0]
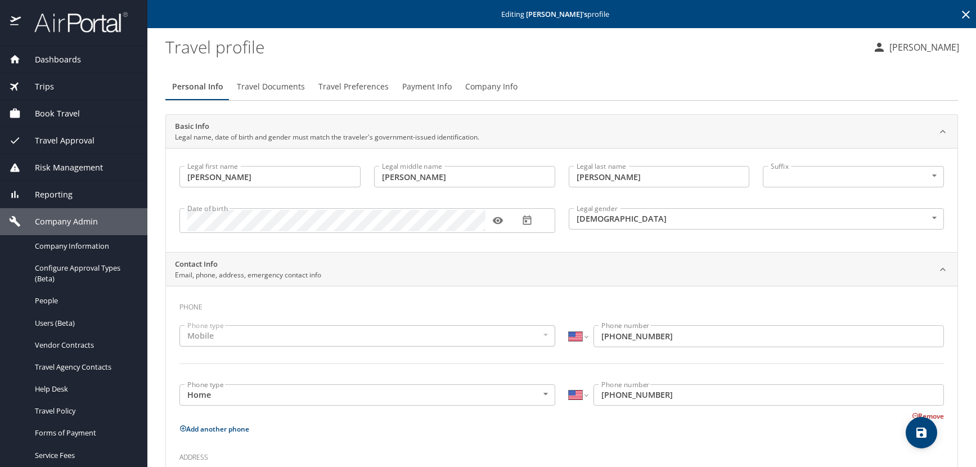
click at [959, 14] on icon at bounding box center [966, 15] width 14 height 14
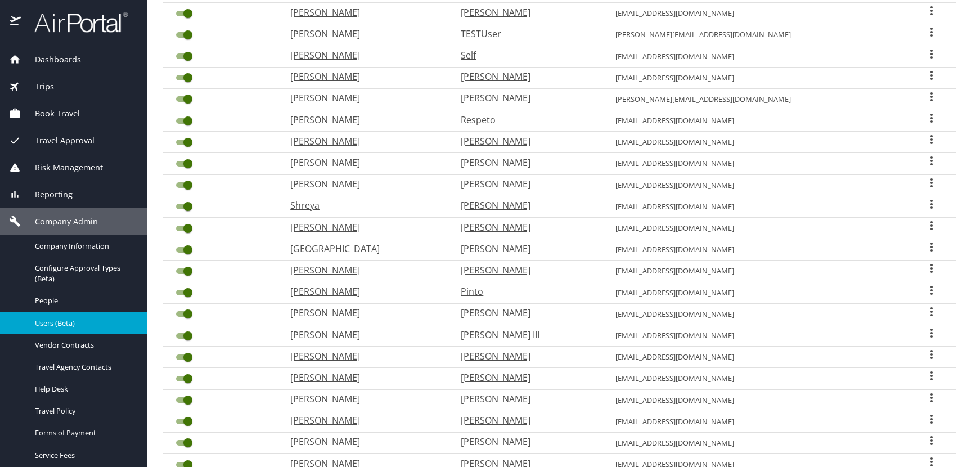
scroll to position [294, 0]
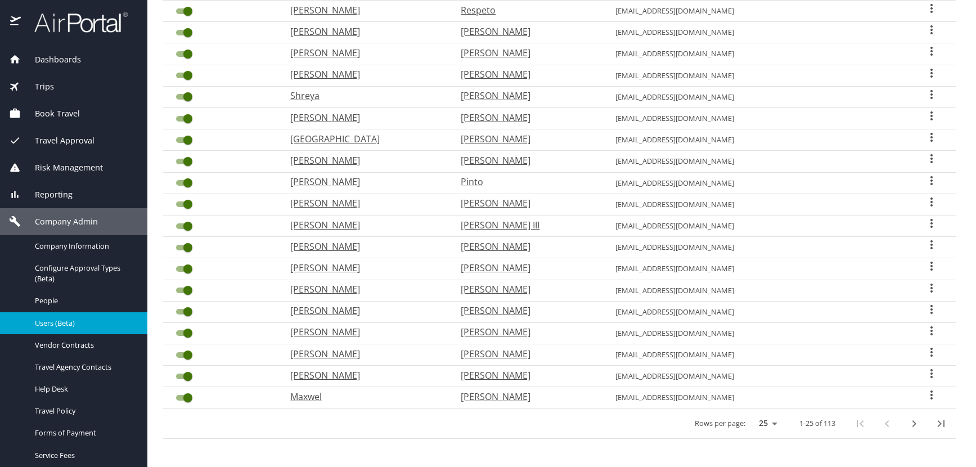
click at [911, 424] on icon "next page" at bounding box center [914, 424] width 14 height 14
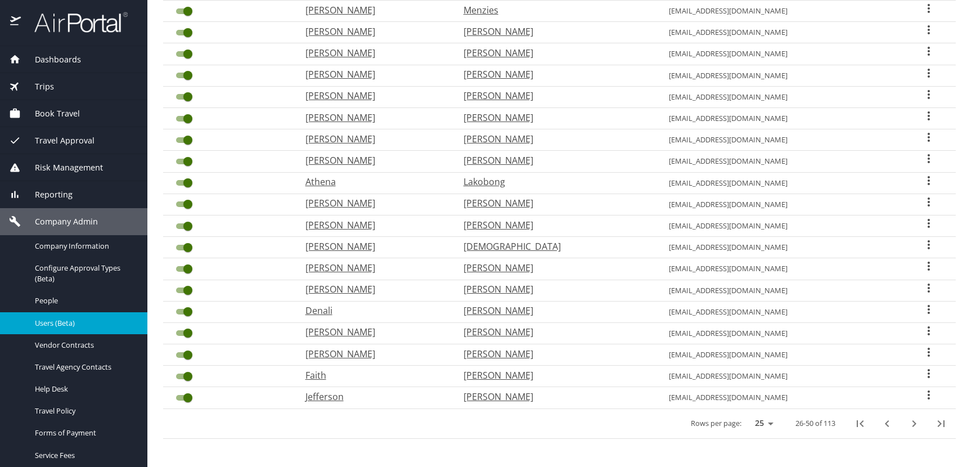
click at [922, 113] on icon "User Search Table" at bounding box center [929, 116] width 14 height 14
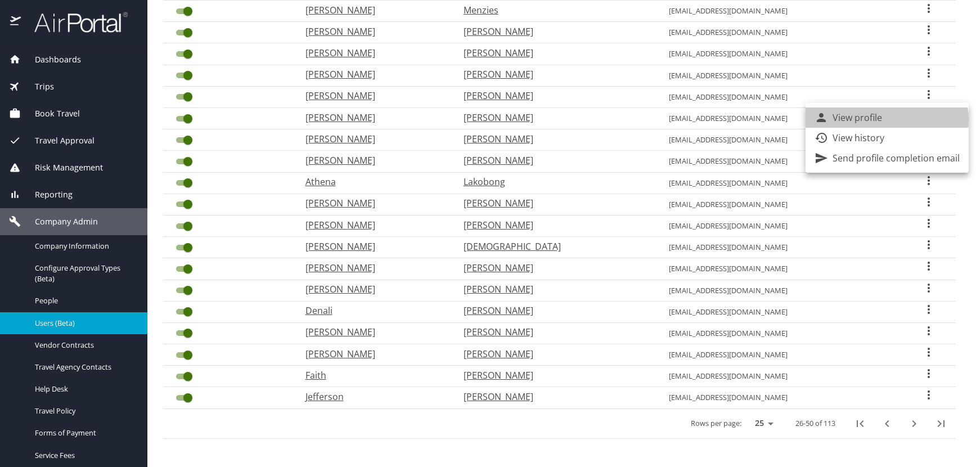
click at [886, 120] on li "View profile" at bounding box center [887, 117] width 163 height 20
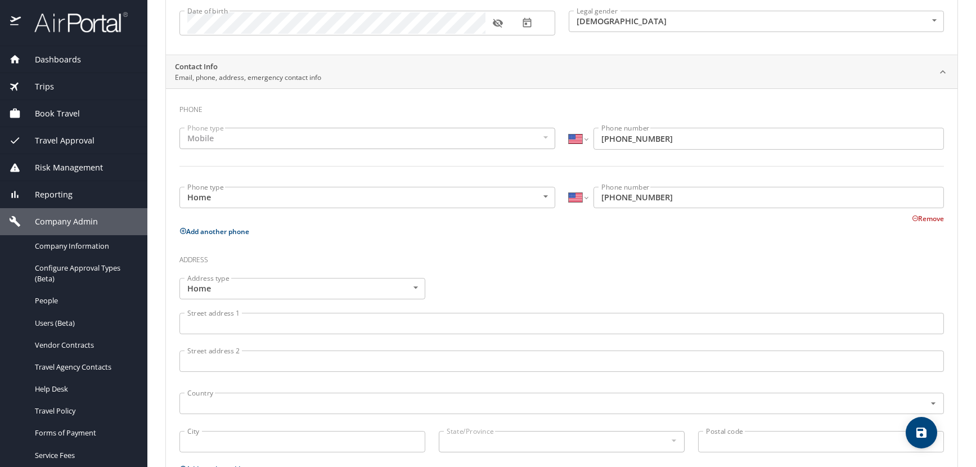
scroll to position [52, 0]
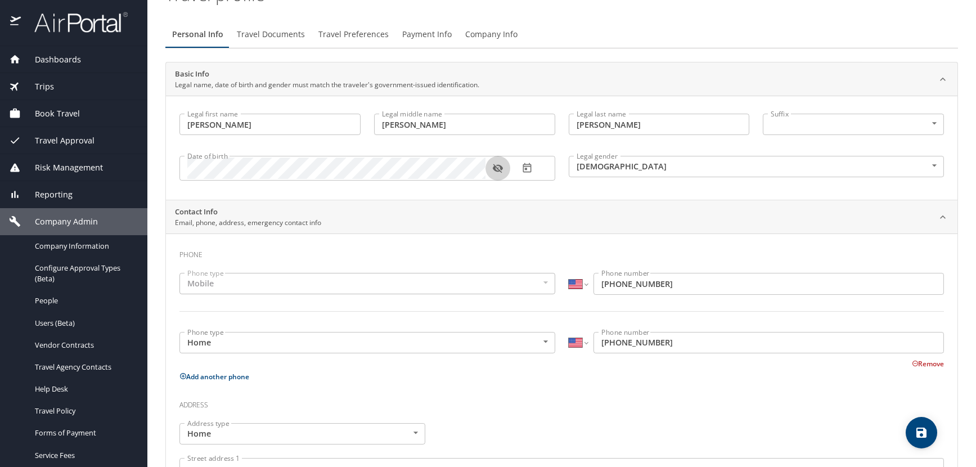
click at [496, 167] on icon "button" at bounding box center [497, 168] width 11 height 11
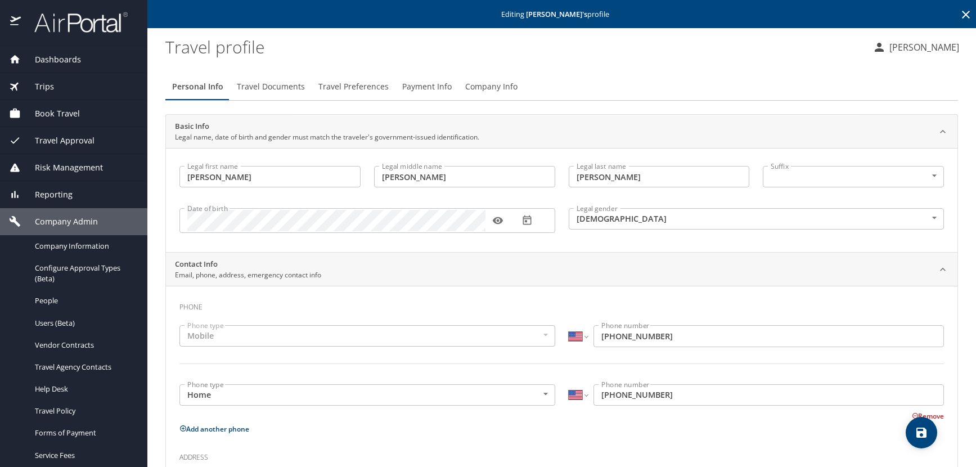
click at [959, 12] on icon at bounding box center [966, 15] width 14 height 14
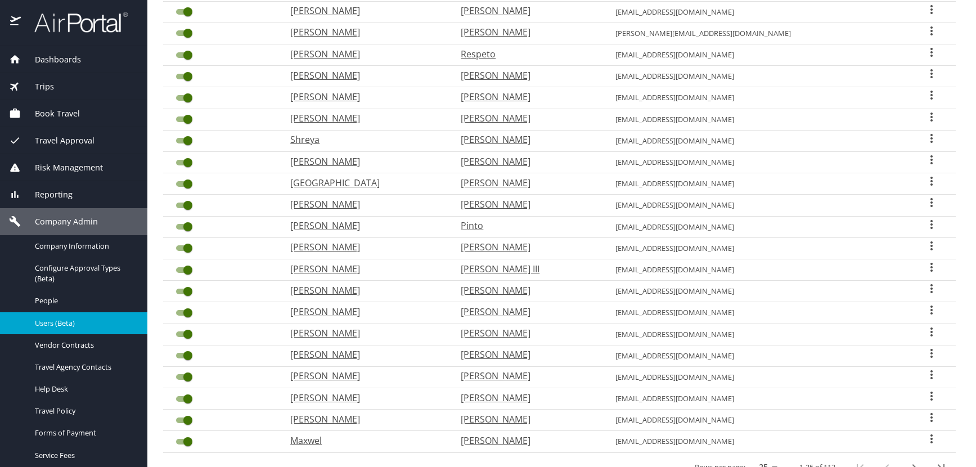
scroll to position [281, 0]
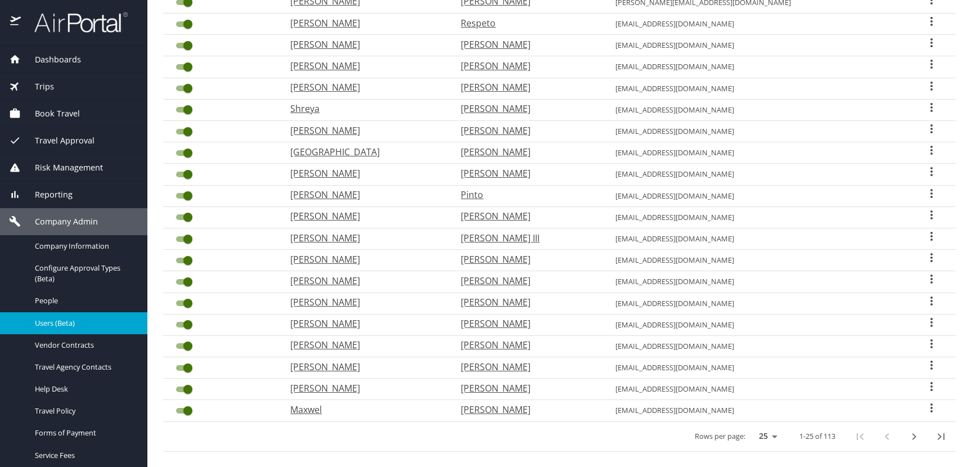
click at [909, 437] on icon "next page" at bounding box center [914, 437] width 14 height 14
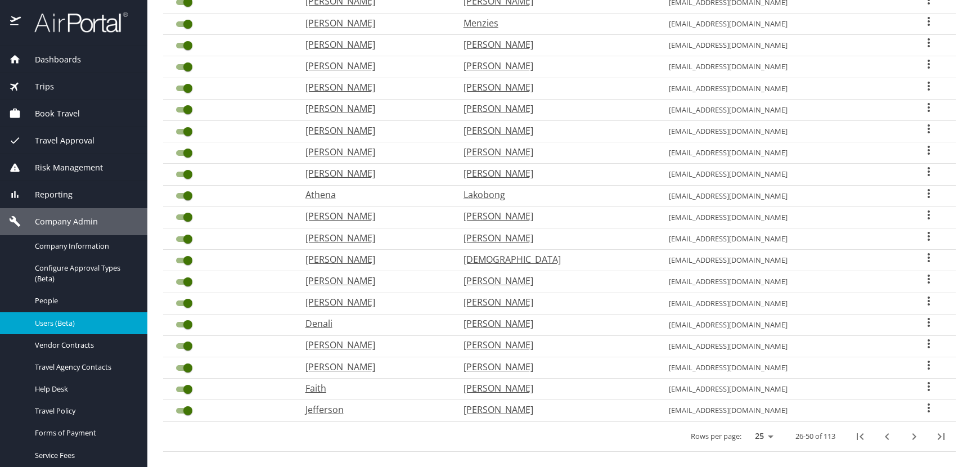
click at [928, 107] on icon "User Search Table" at bounding box center [929, 107] width 2 height 9
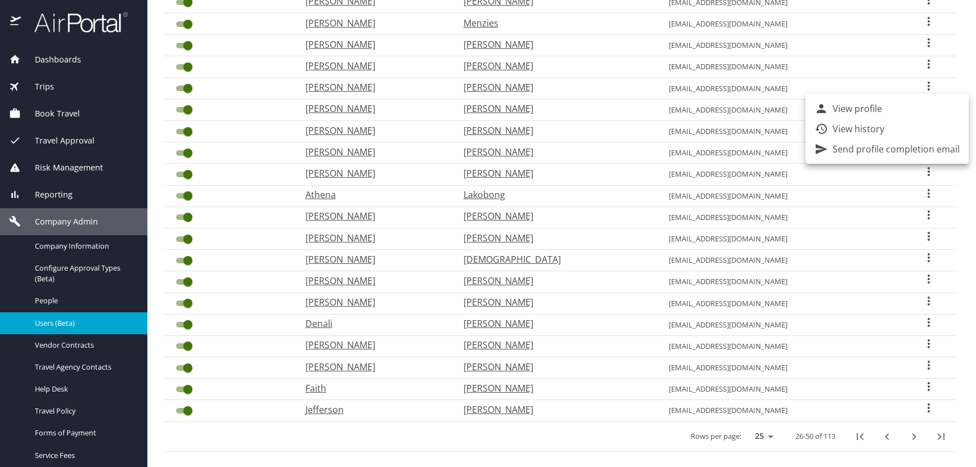
click at [910, 107] on li "View profile" at bounding box center [887, 108] width 163 height 20
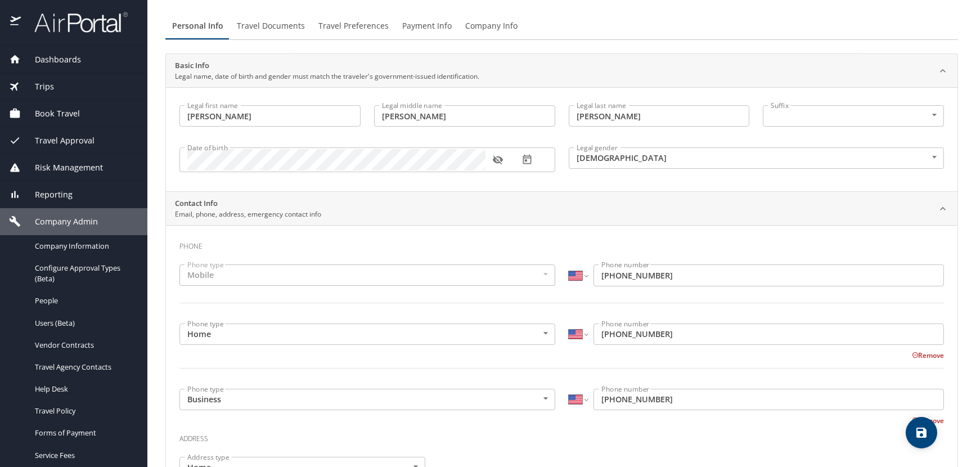
scroll to position [52, 0]
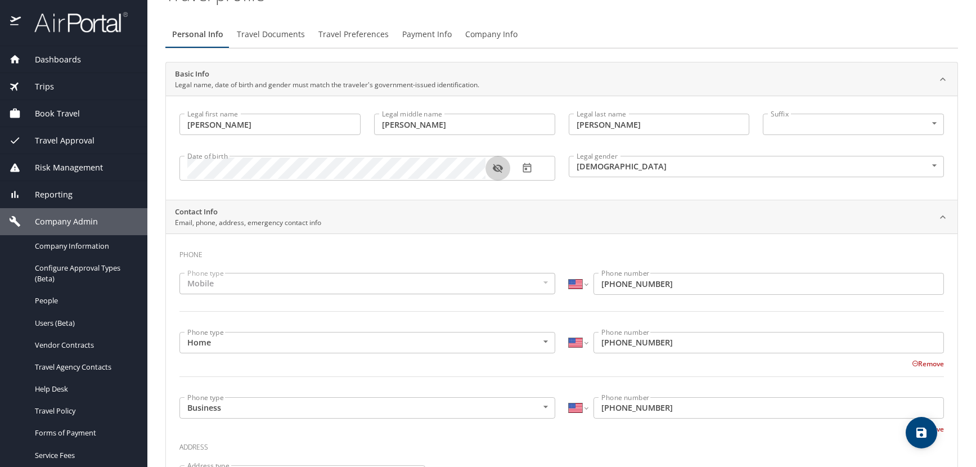
click at [497, 167] on icon "button" at bounding box center [497, 168] width 11 height 11
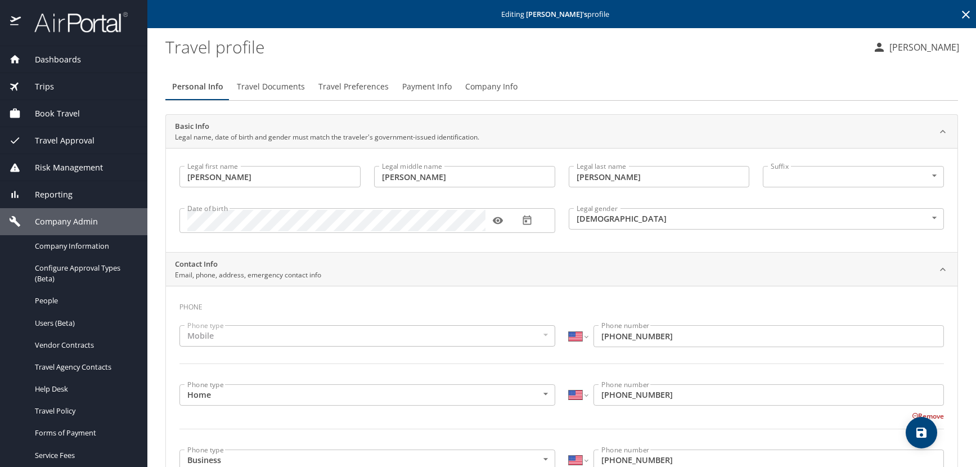
click at [962, 17] on icon at bounding box center [966, 15] width 8 height 8
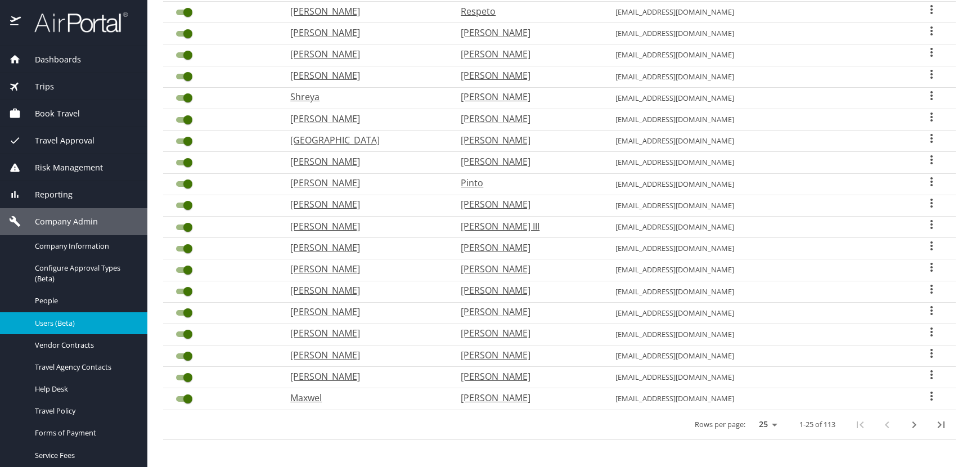
scroll to position [294, 0]
click at [913, 425] on icon "next page" at bounding box center [915, 423] width 4 height 7
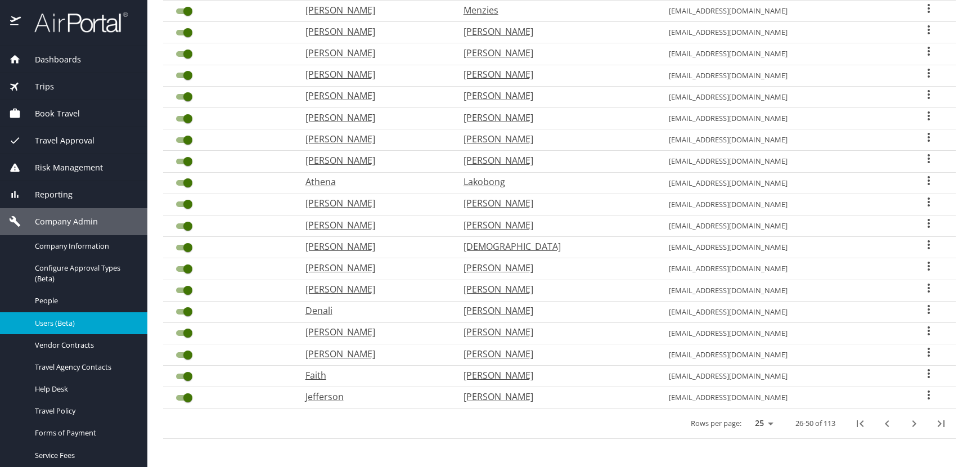
click at [928, 74] on icon "User Search Table" at bounding box center [929, 73] width 2 height 9
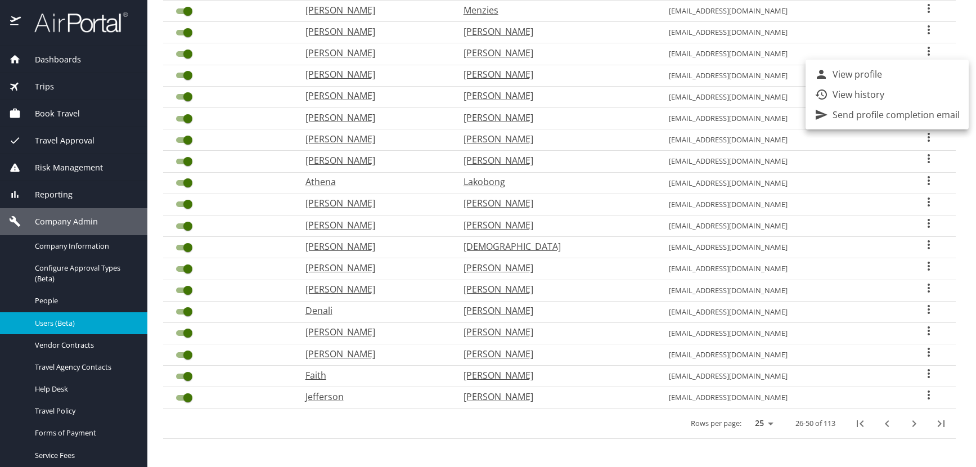
click at [896, 76] on li "View profile" at bounding box center [887, 74] width 163 height 20
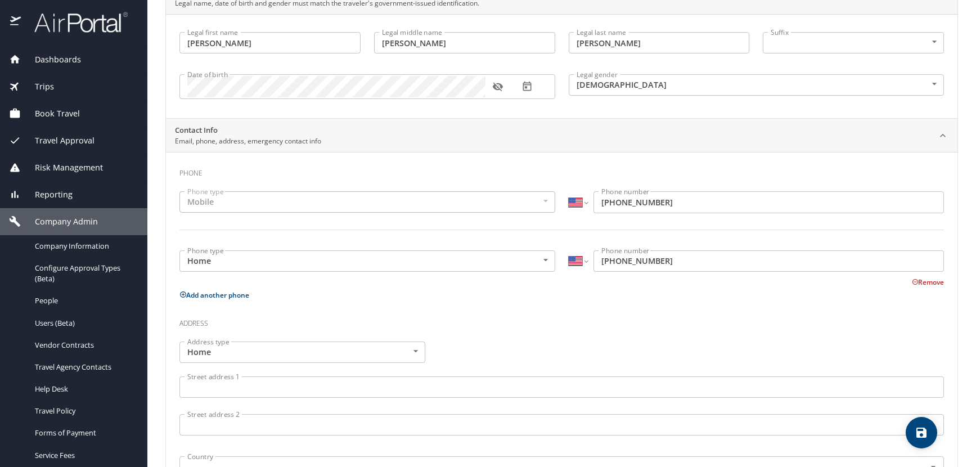
scroll to position [109, 0]
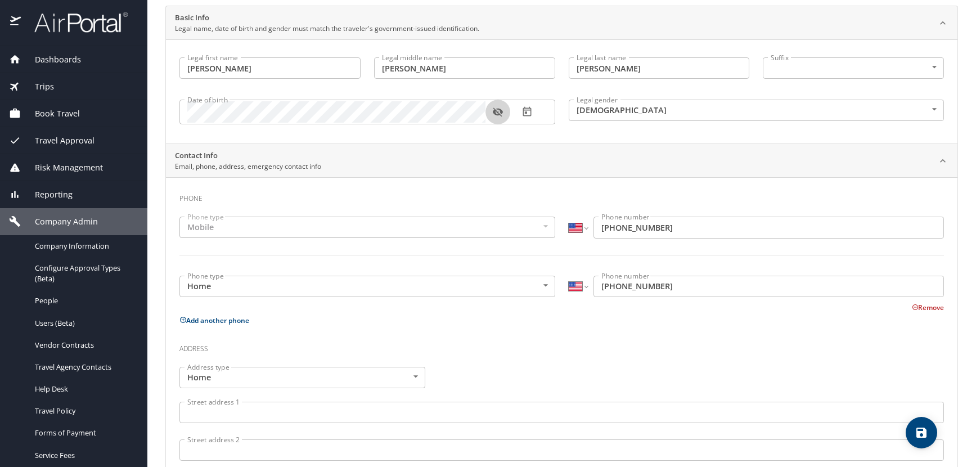
click at [498, 114] on icon "button" at bounding box center [497, 111] width 11 height 11
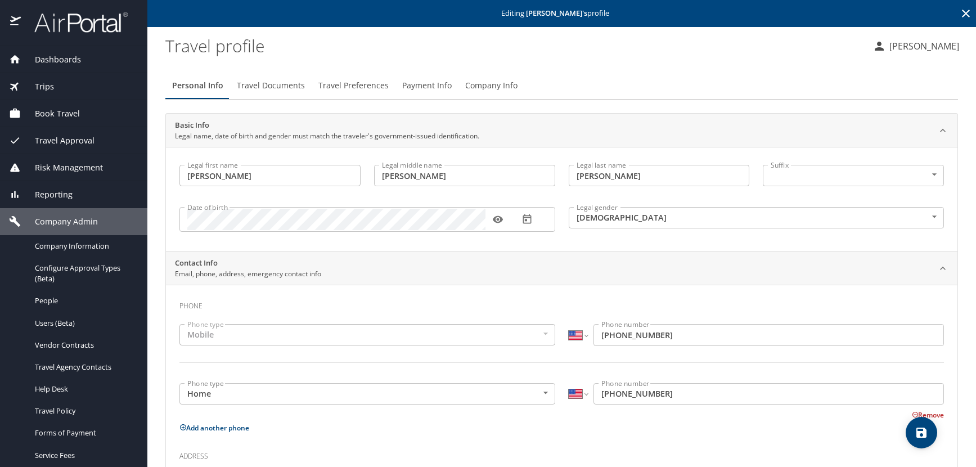
scroll to position [0, 0]
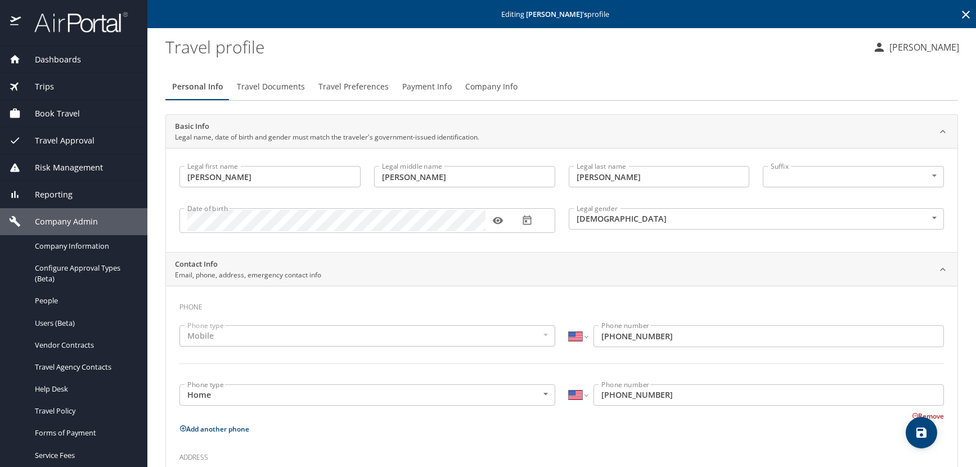
click at [962, 15] on icon at bounding box center [966, 15] width 8 height 8
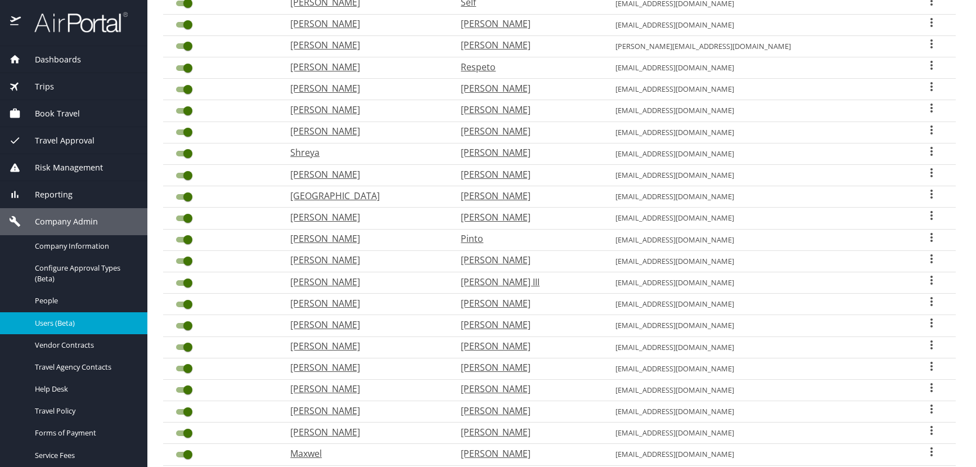
scroll to position [294, 0]
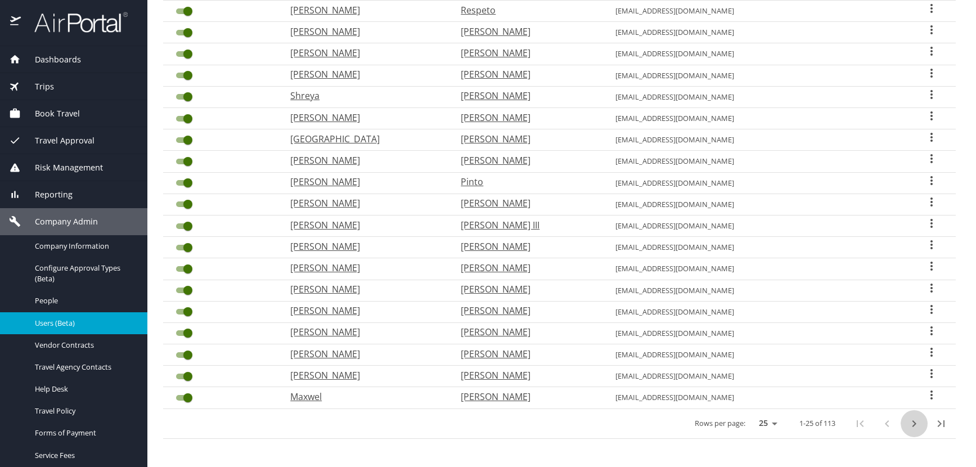
click at [913, 424] on icon "next page" at bounding box center [915, 423] width 4 height 7
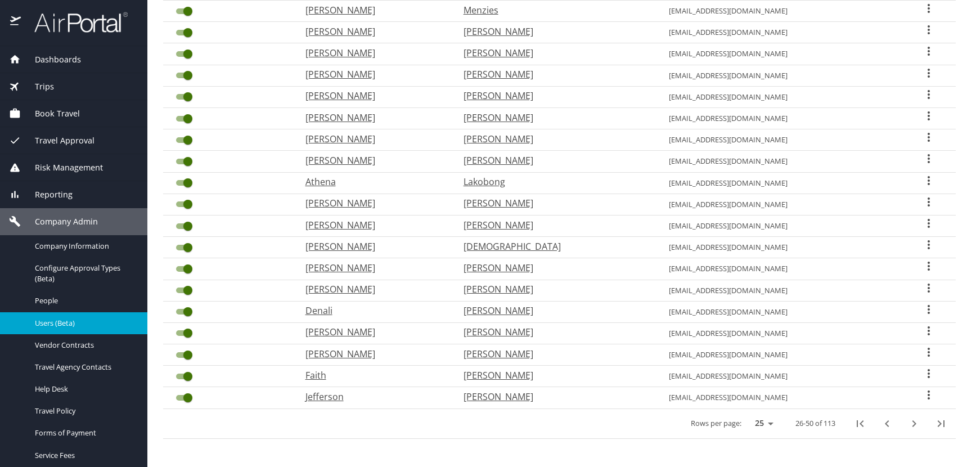
click at [928, 52] on icon "User Search Table" at bounding box center [929, 51] width 2 height 9
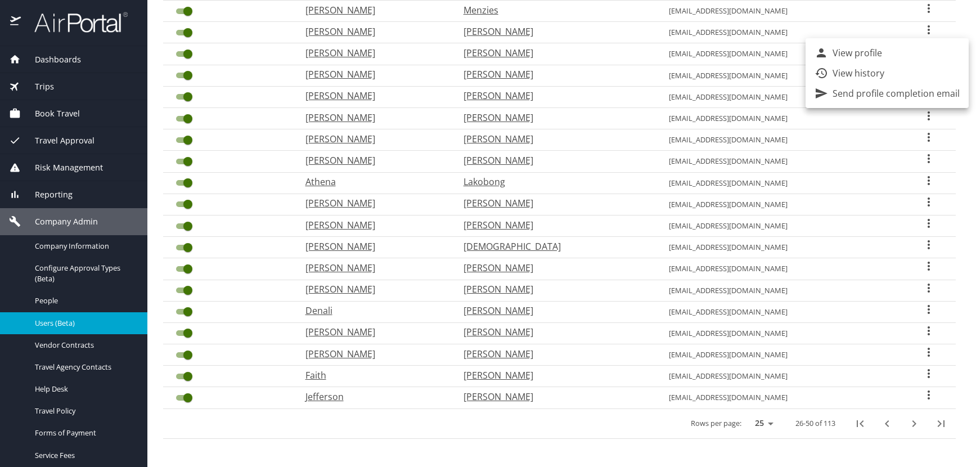
click at [893, 58] on li "View profile" at bounding box center [887, 53] width 163 height 20
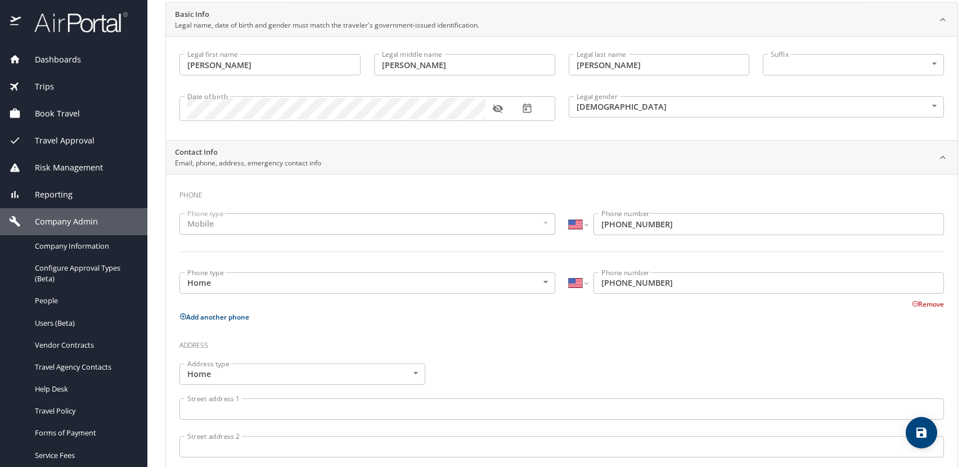
scroll to position [52, 0]
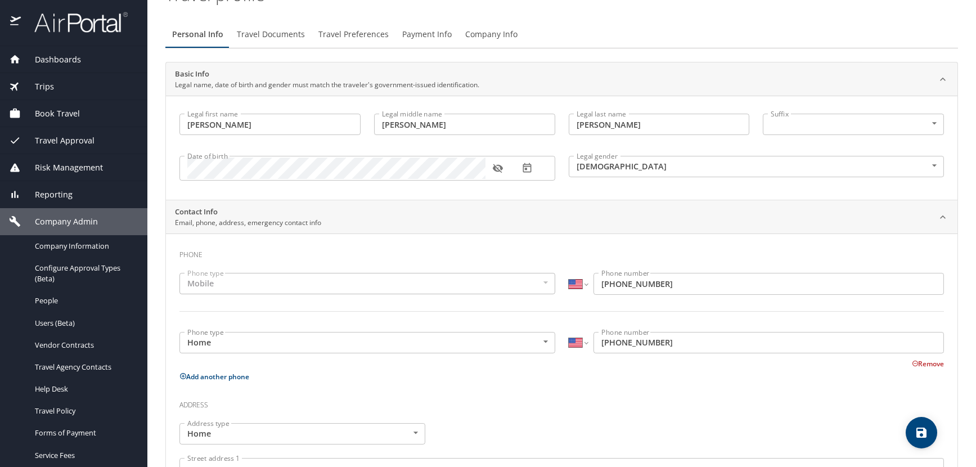
click at [495, 167] on icon "button" at bounding box center [498, 168] width 10 height 9
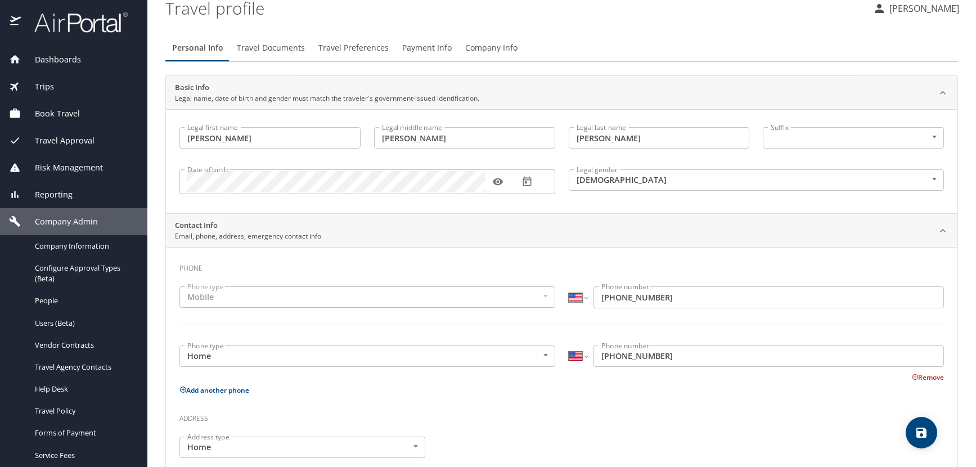
scroll to position [0, 0]
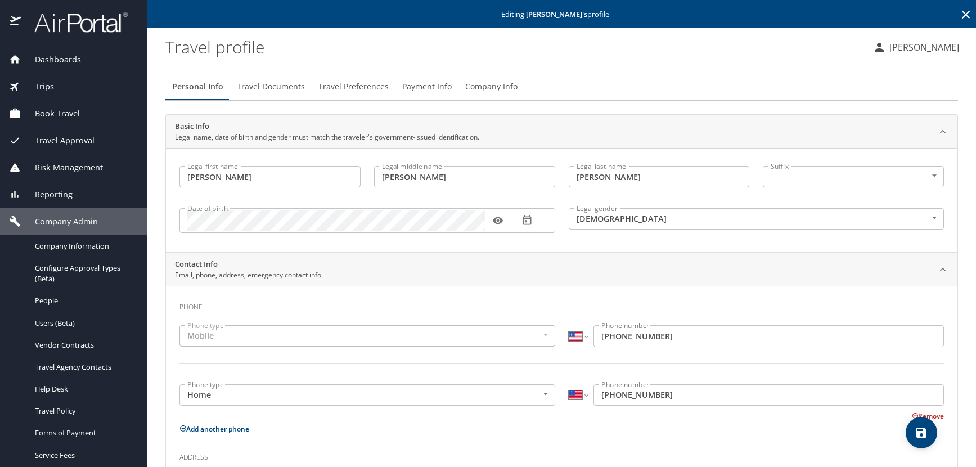
click at [962, 15] on icon at bounding box center [966, 15] width 8 height 8
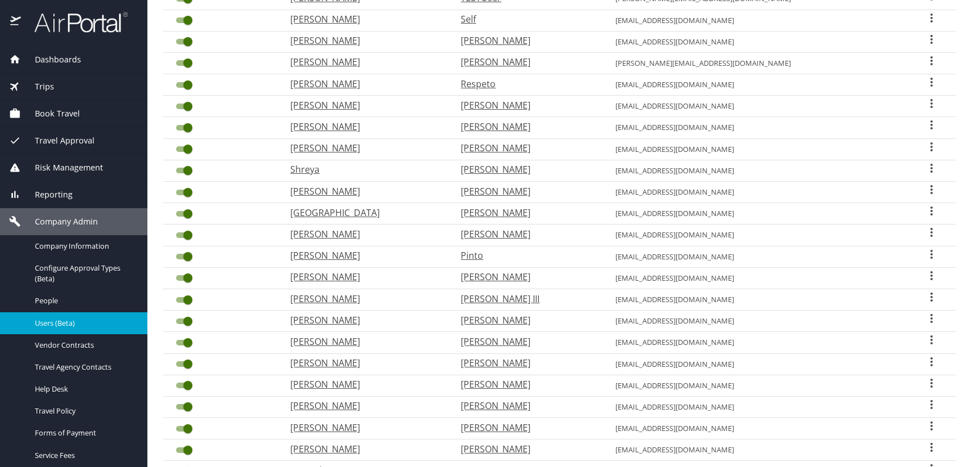
scroll to position [281, 0]
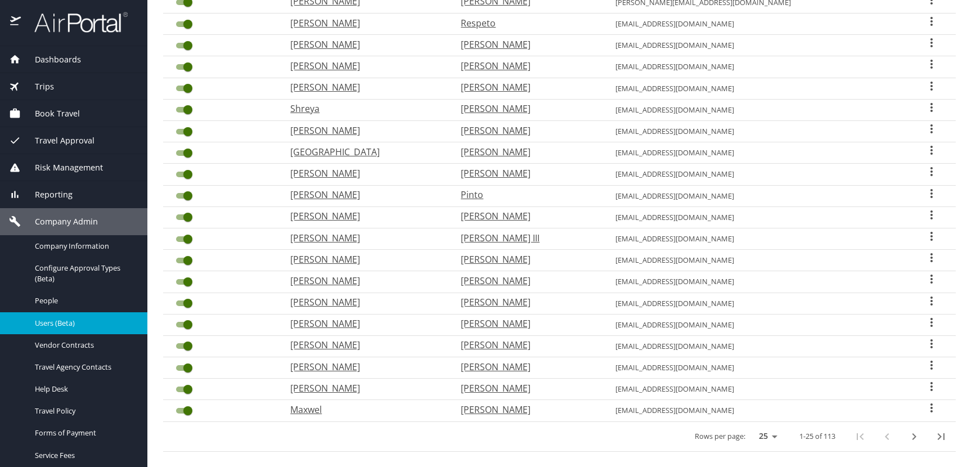
click at [913, 438] on icon "next page" at bounding box center [915, 436] width 4 height 7
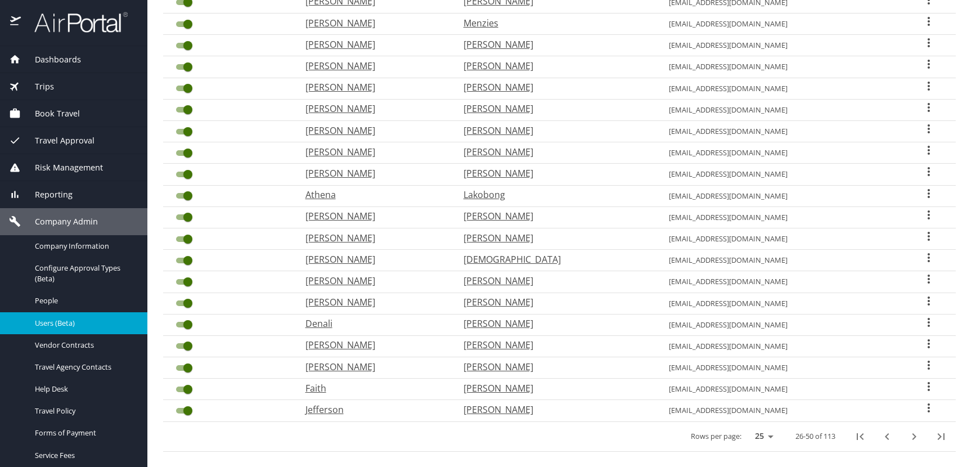
click at [928, 43] on icon "User Search Table" at bounding box center [929, 42] width 2 height 9
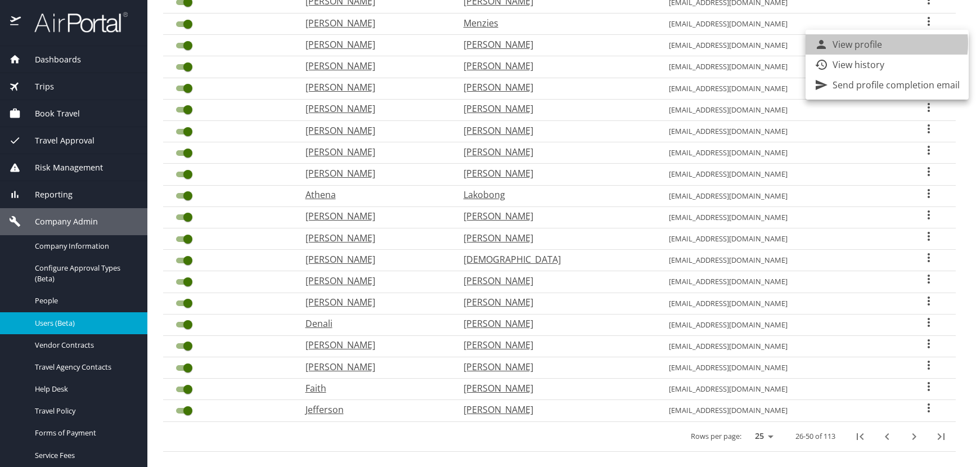
click at [880, 43] on p "View profile" at bounding box center [858, 45] width 50 height 14
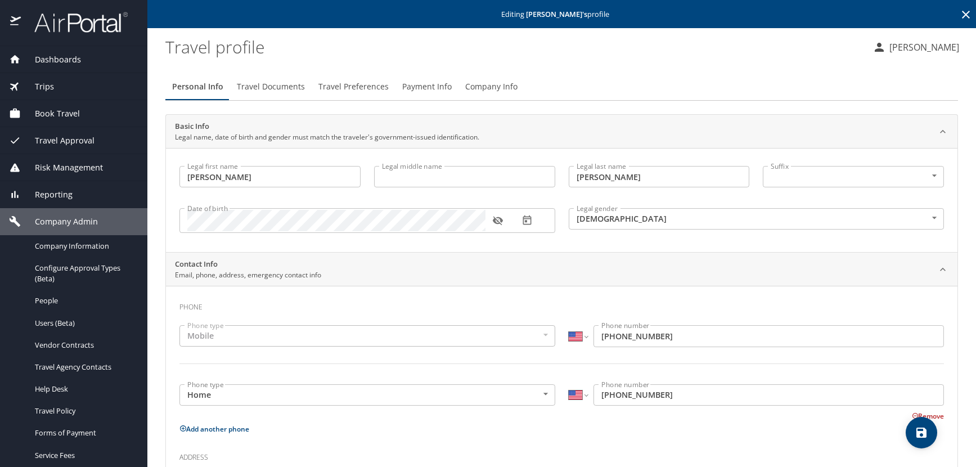
click at [498, 219] on icon "button" at bounding box center [498, 221] width 10 height 9
click at [959, 11] on icon at bounding box center [966, 15] width 14 height 14
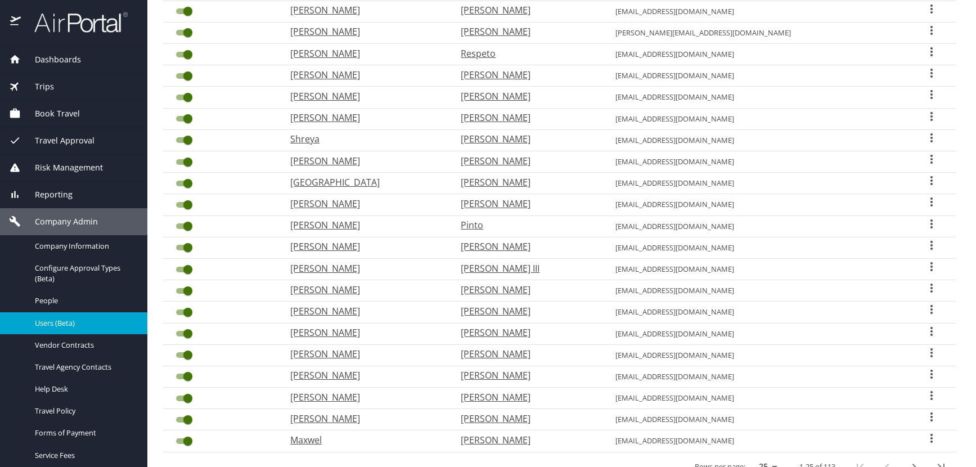
scroll to position [294, 0]
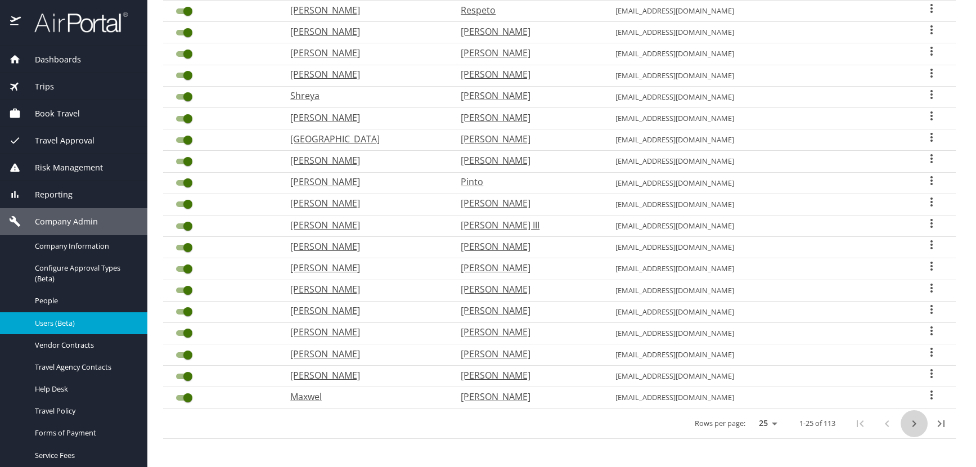
click at [907, 422] on icon "next page" at bounding box center [914, 424] width 14 height 14
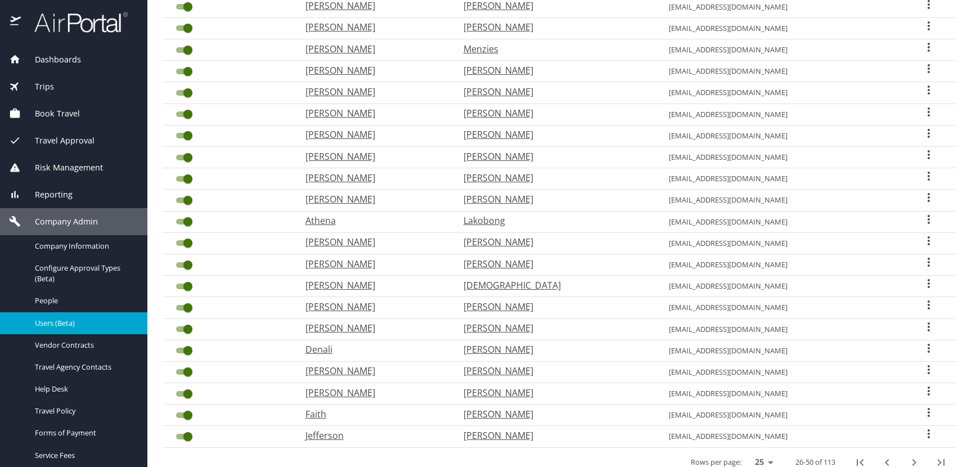
scroll to position [238, 0]
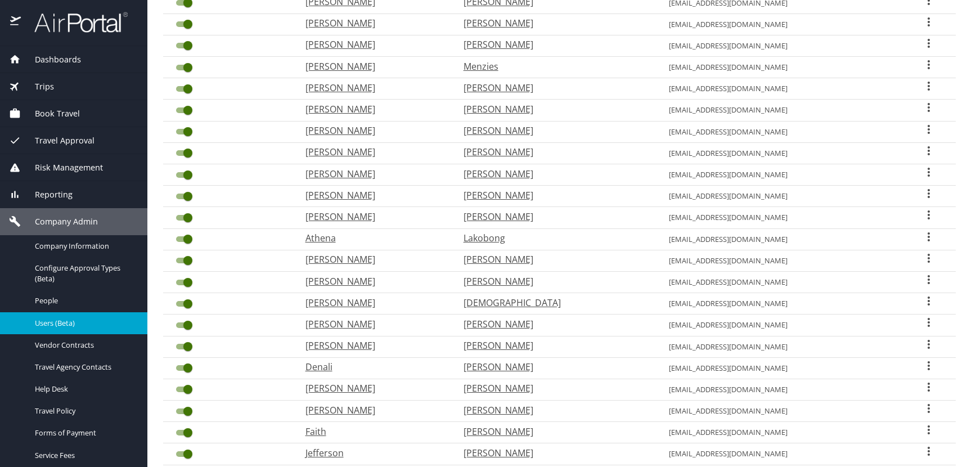
click at [922, 66] on icon "User Search Table" at bounding box center [929, 65] width 14 height 14
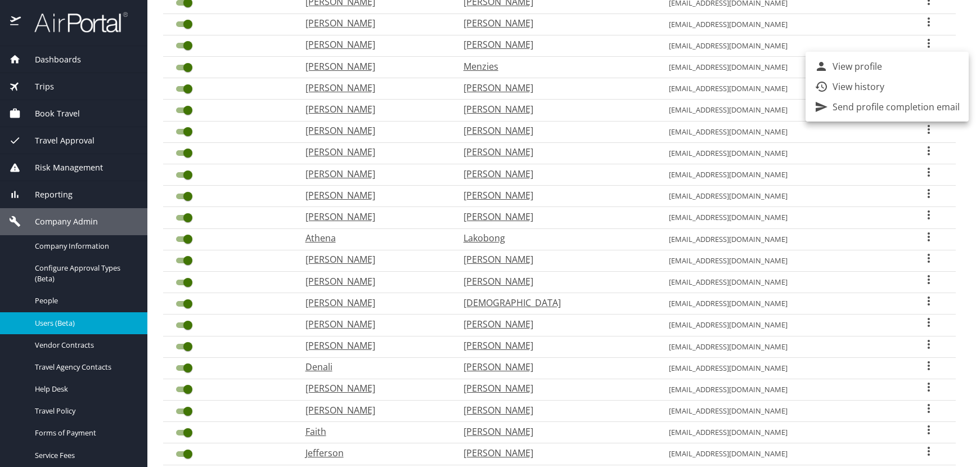
click at [908, 67] on li "View profile" at bounding box center [887, 66] width 163 height 20
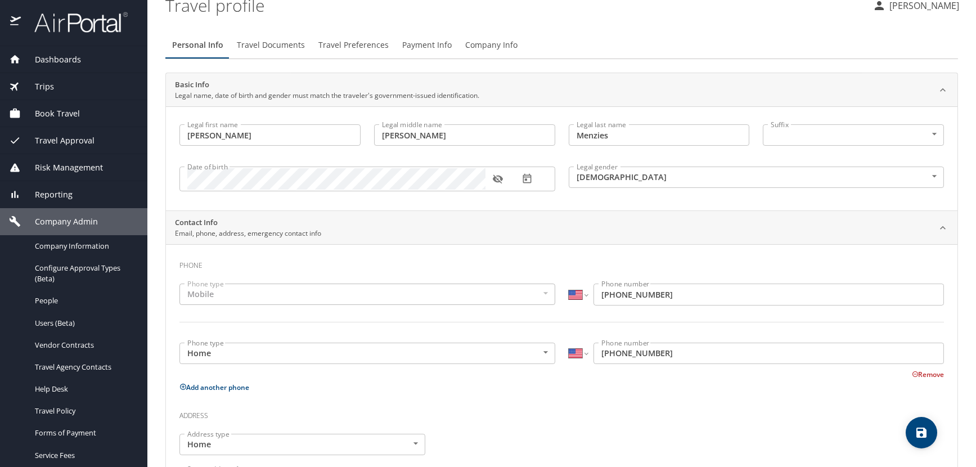
scroll to position [41, 0]
click at [497, 179] on icon "button" at bounding box center [498, 180] width 10 height 9
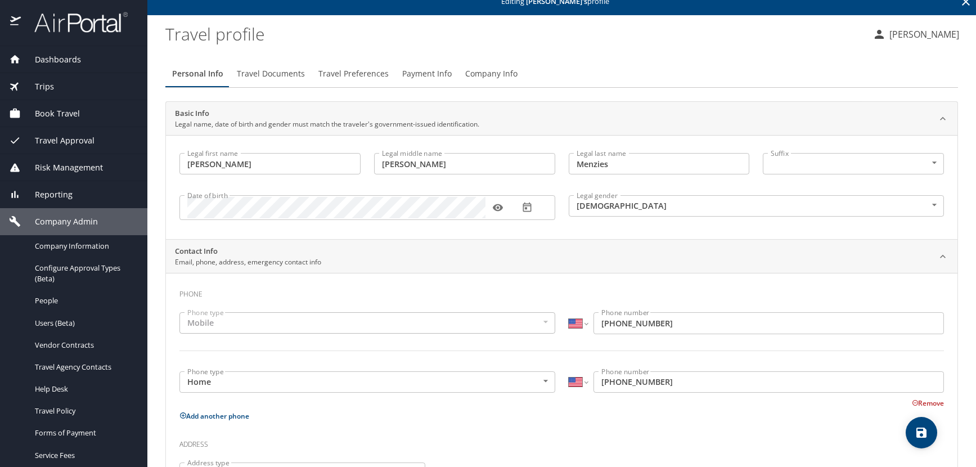
scroll to position [0, 0]
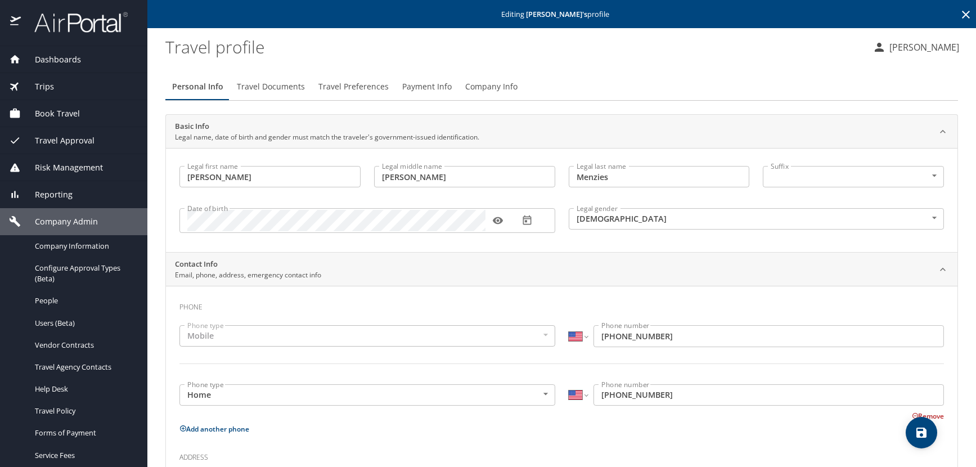
click at [961, 16] on icon at bounding box center [966, 15] width 14 height 14
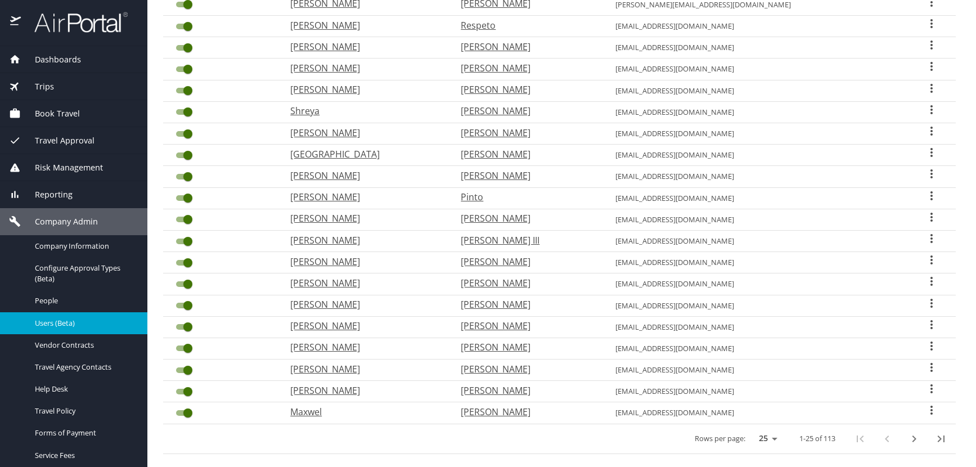
scroll to position [281, 0]
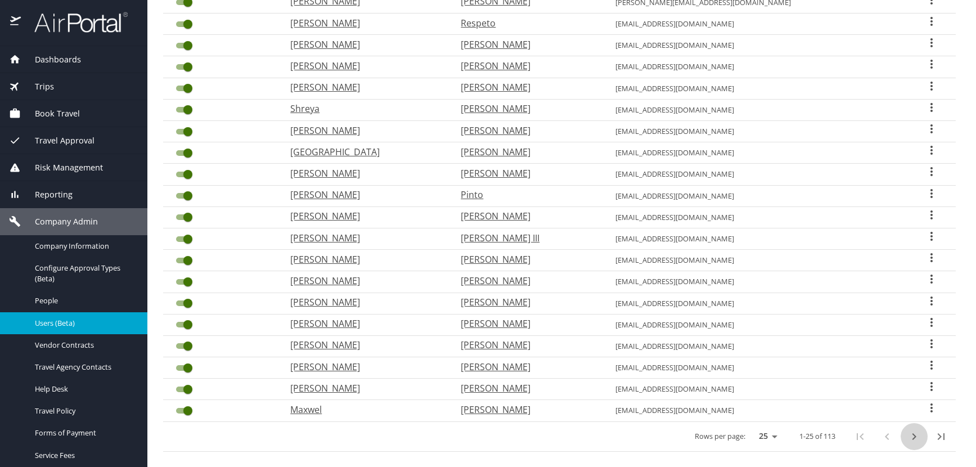
click at [907, 433] on icon "next page" at bounding box center [914, 437] width 14 height 14
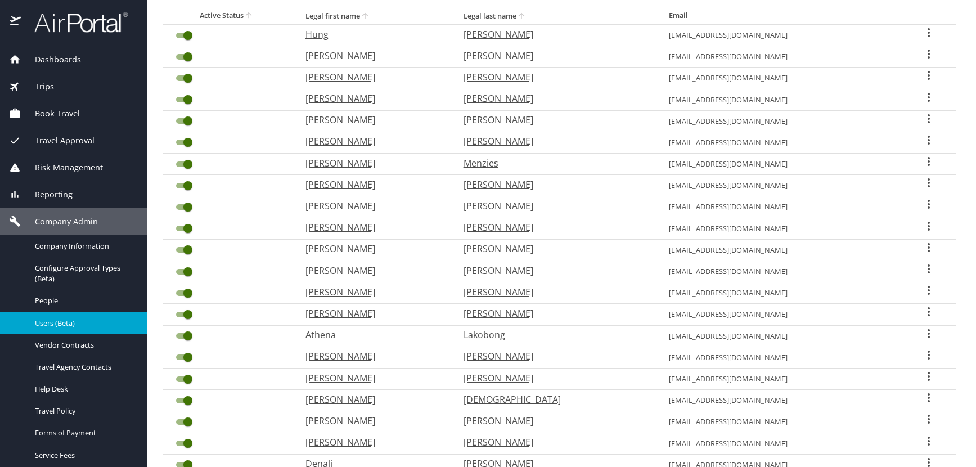
scroll to position [113, 0]
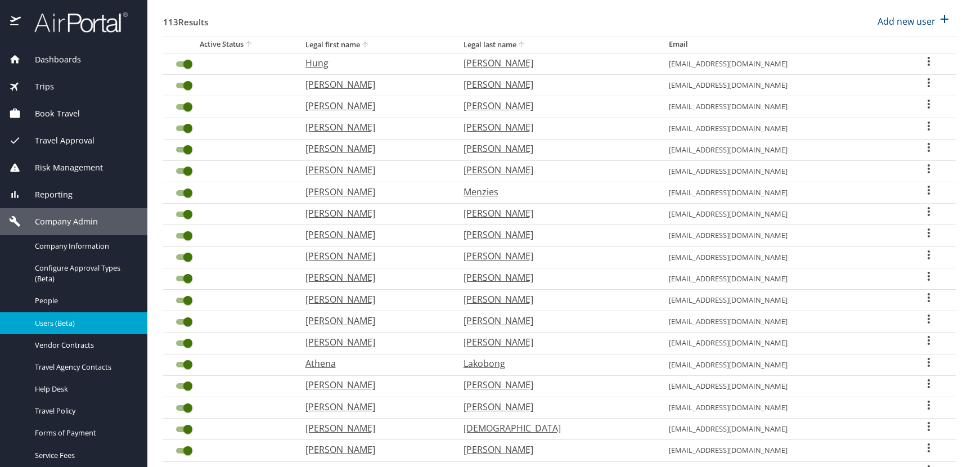
click at [922, 170] on icon "User Search Table" at bounding box center [929, 169] width 14 height 14
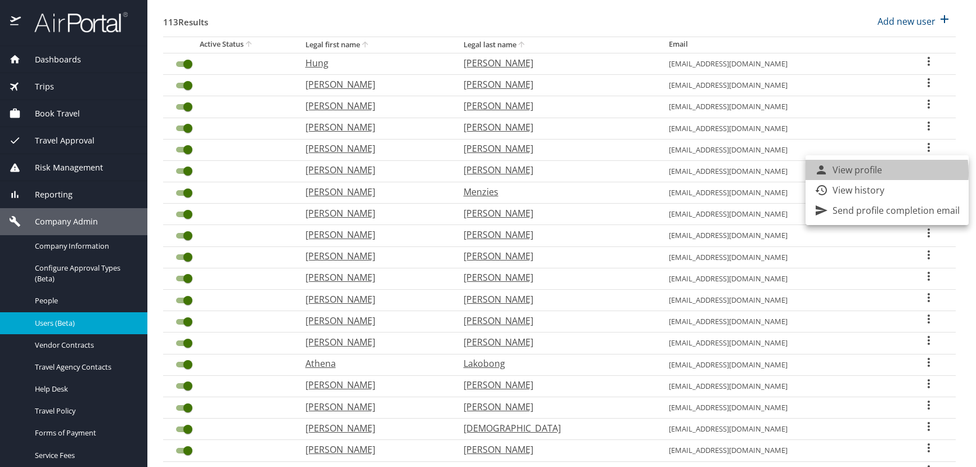
click at [874, 173] on p "View profile" at bounding box center [858, 170] width 50 height 14
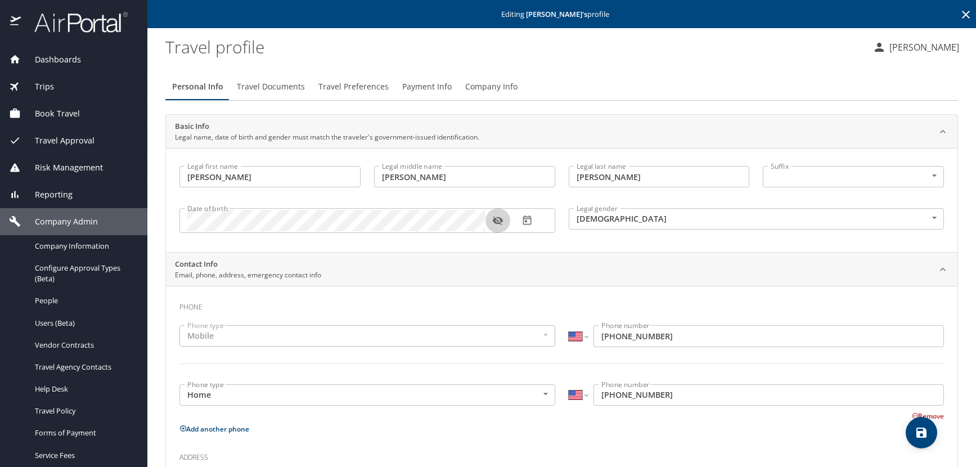
click at [498, 222] on icon "button" at bounding box center [498, 221] width 10 height 9
select select "US"
click at [959, 17] on icon at bounding box center [966, 15] width 14 height 14
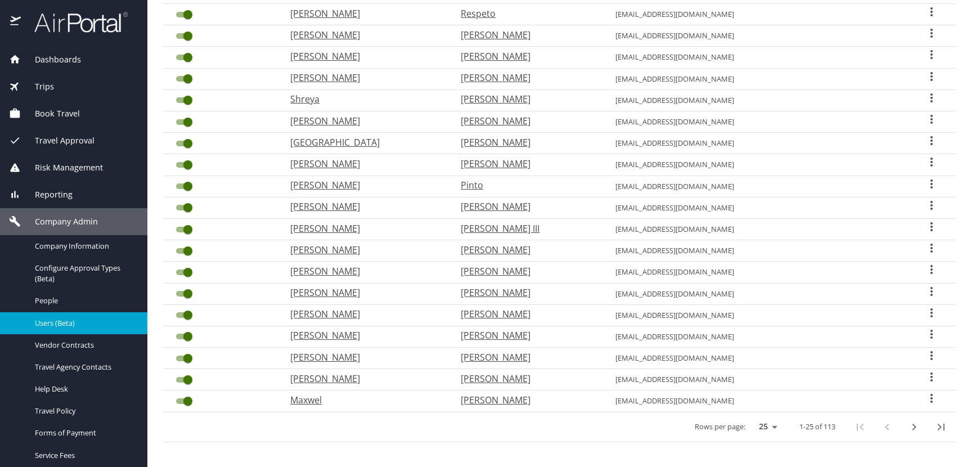
scroll to position [294, 0]
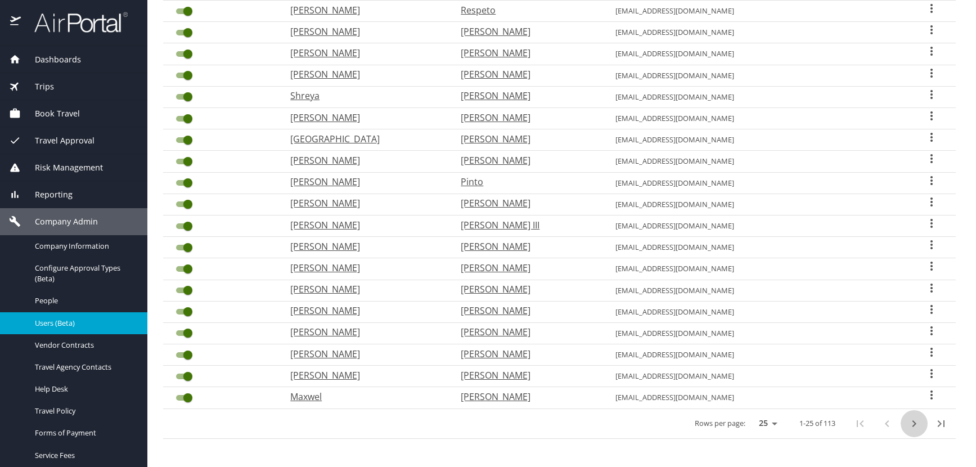
click at [907, 424] on icon "next page" at bounding box center [914, 424] width 14 height 14
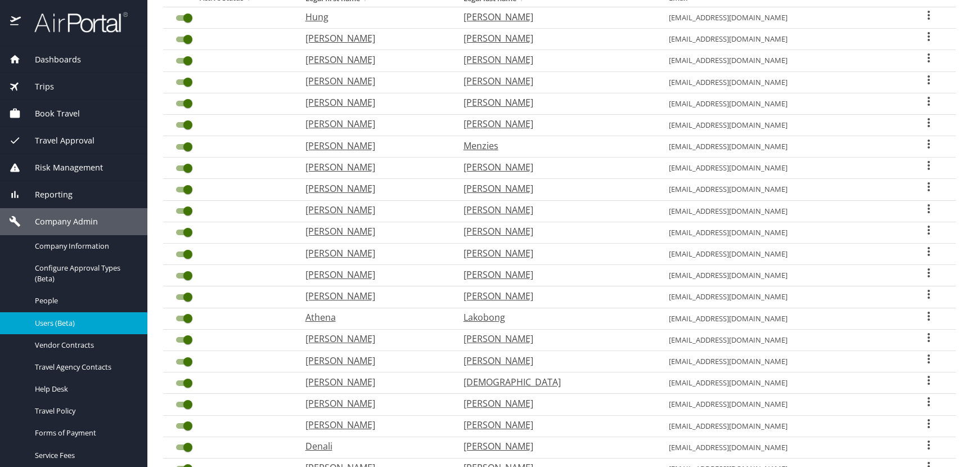
scroll to position [125, 0]
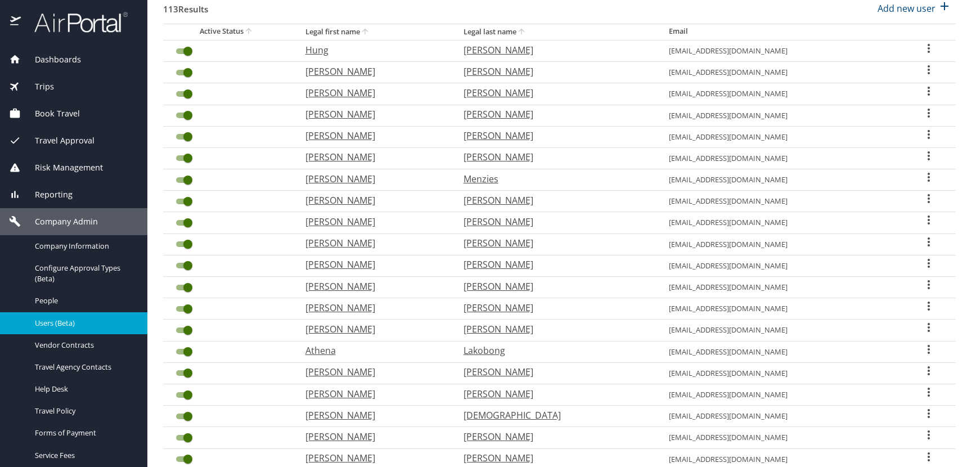
click at [922, 134] on icon "User Search Table" at bounding box center [929, 135] width 14 height 14
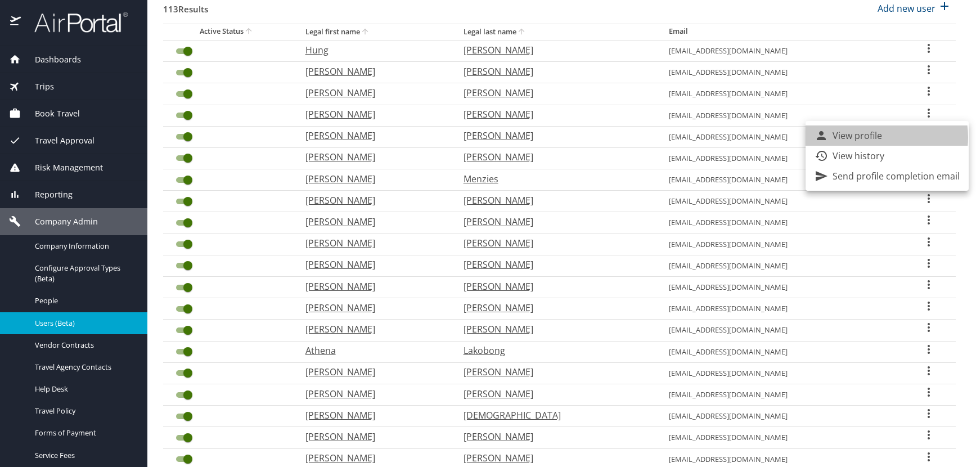
click at [877, 137] on p "View profile" at bounding box center [858, 136] width 50 height 14
select select "US"
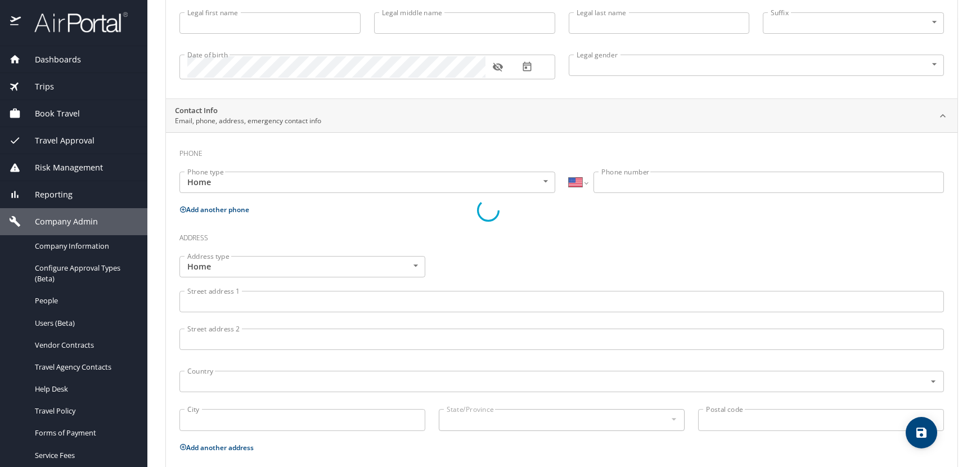
type input "Graham"
type input "Lenth"
type input "Moffet"
type input "Male"
select select "US"
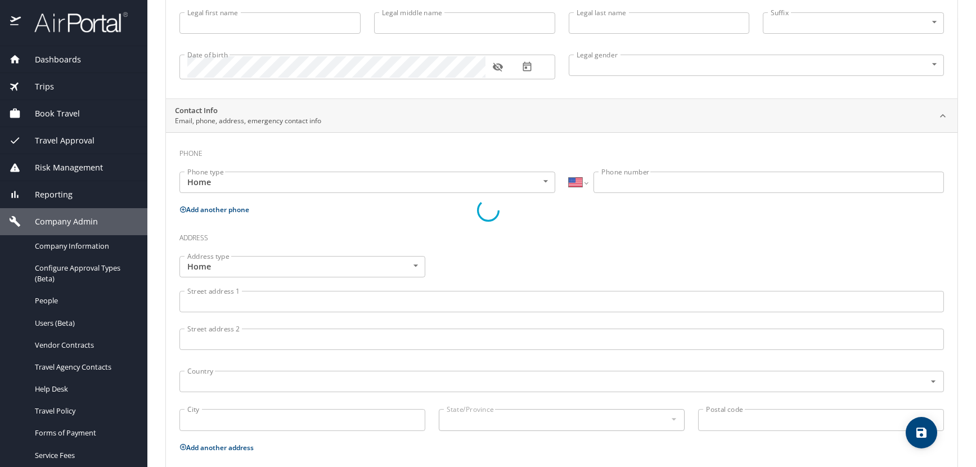
select select "US"
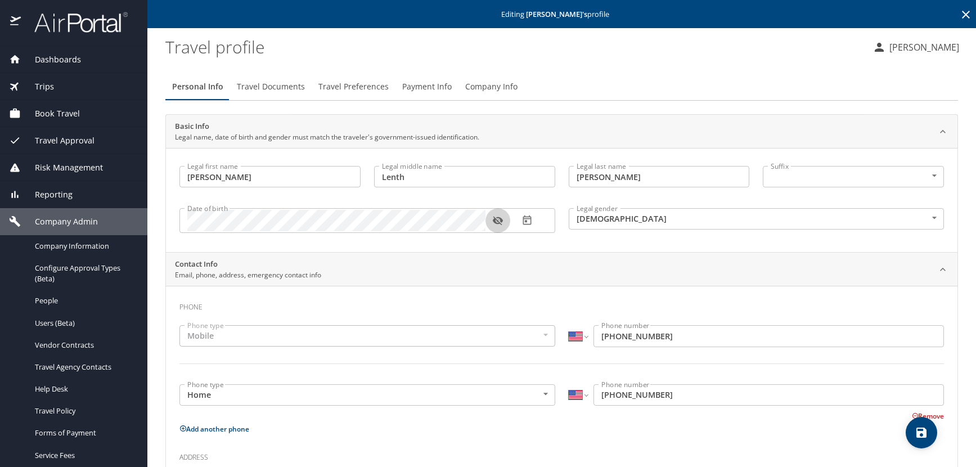
click at [500, 223] on icon "button" at bounding box center [498, 221] width 10 height 9
click at [962, 14] on icon at bounding box center [966, 15] width 8 height 8
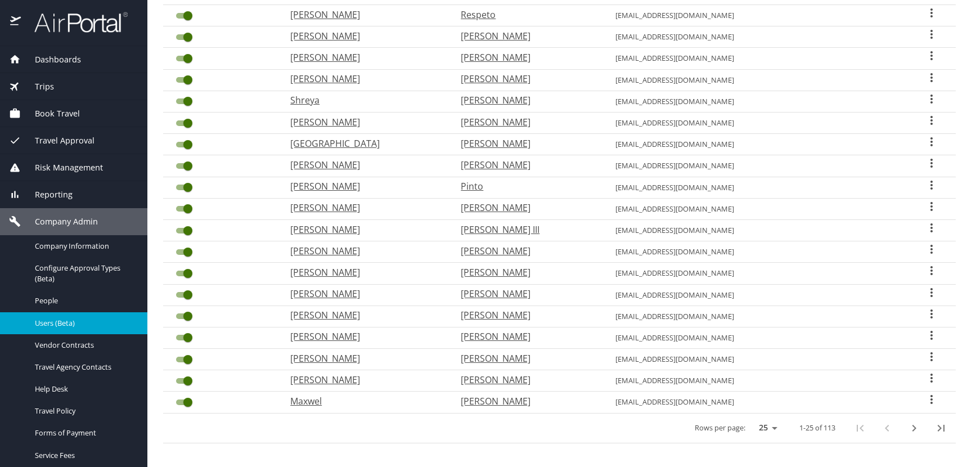
scroll to position [294, 0]
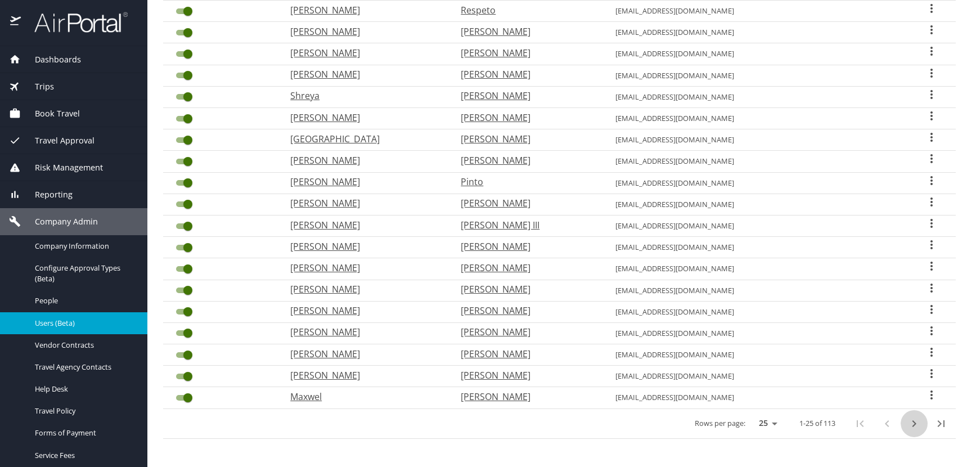
click at [910, 424] on icon "next page" at bounding box center [914, 424] width 14 height 14
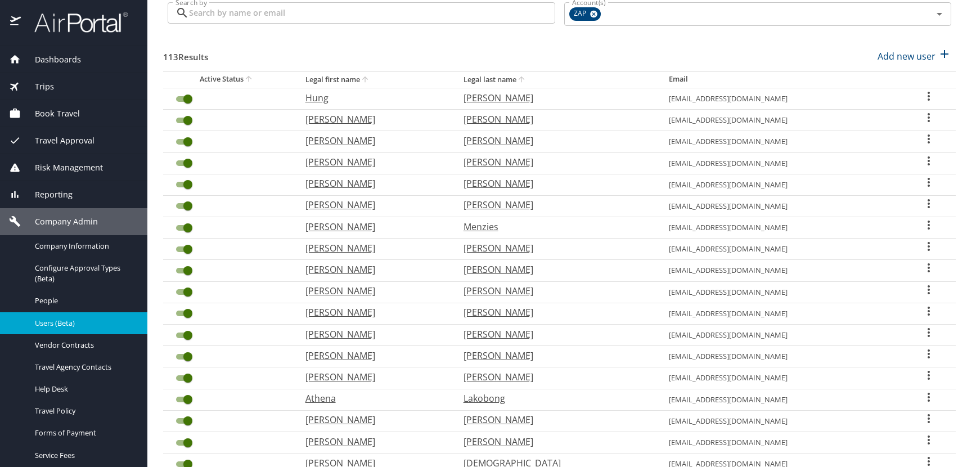
scroll to position [69, 0]
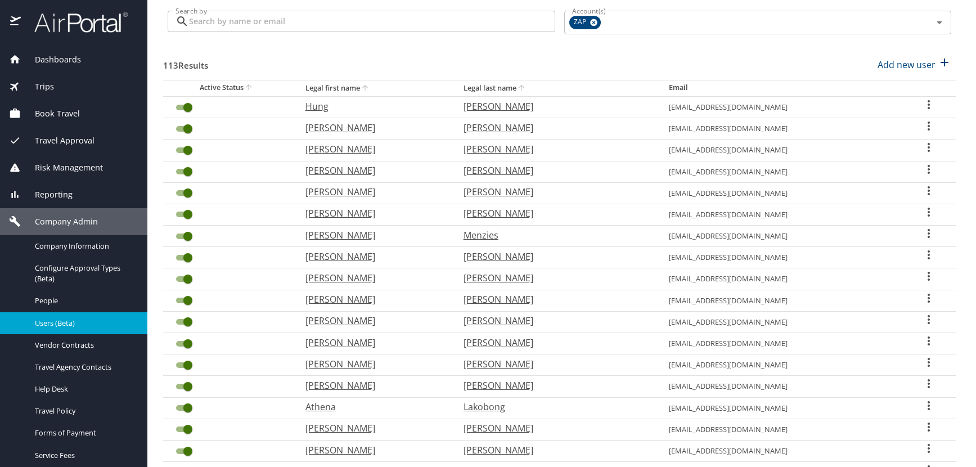
click at [928, 168] on icon "User Search Table" at bounding box center [929, 169] width 2 height 9
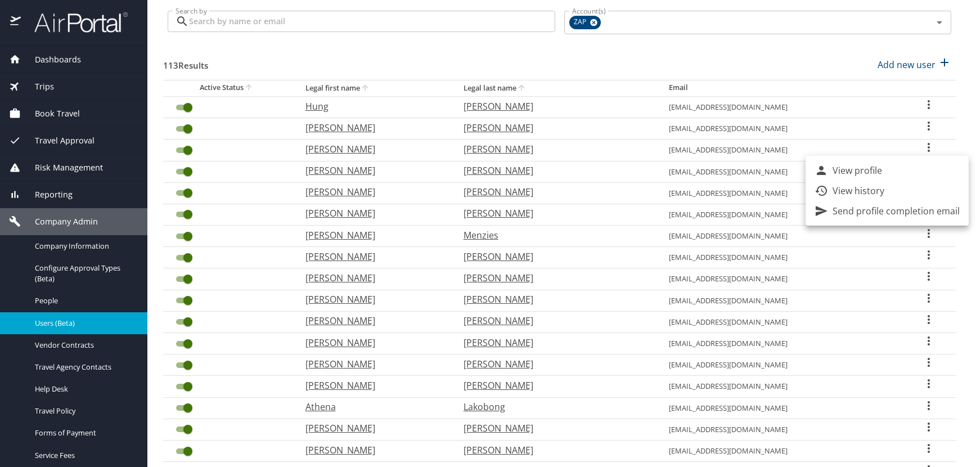
click at [906, 169] on li "View profile" at bounding box center [887, 170] width 163 height 20
select select "US"
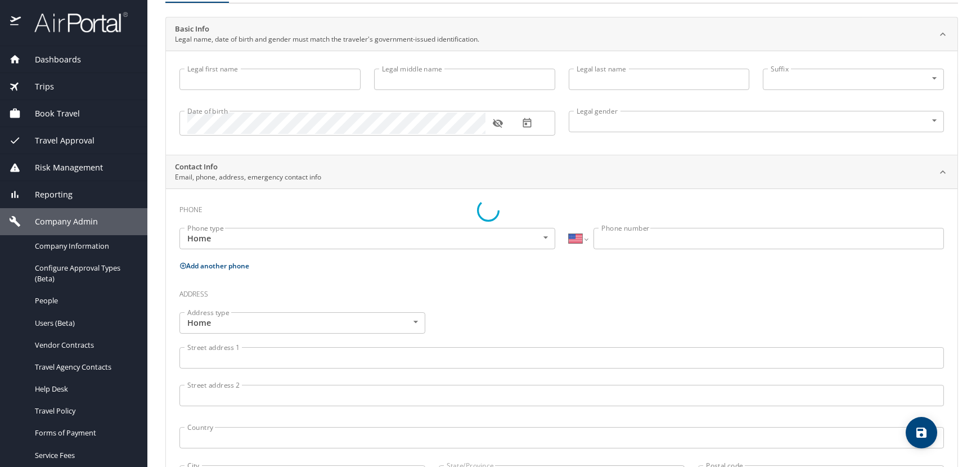
type input "Peter"
type input "Calvin"
type input "Montano"
type input "Male"
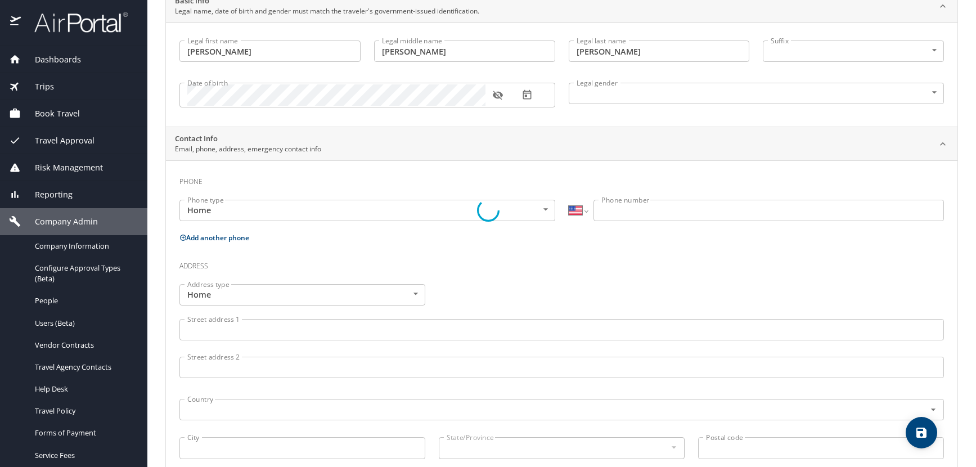
select select "US"
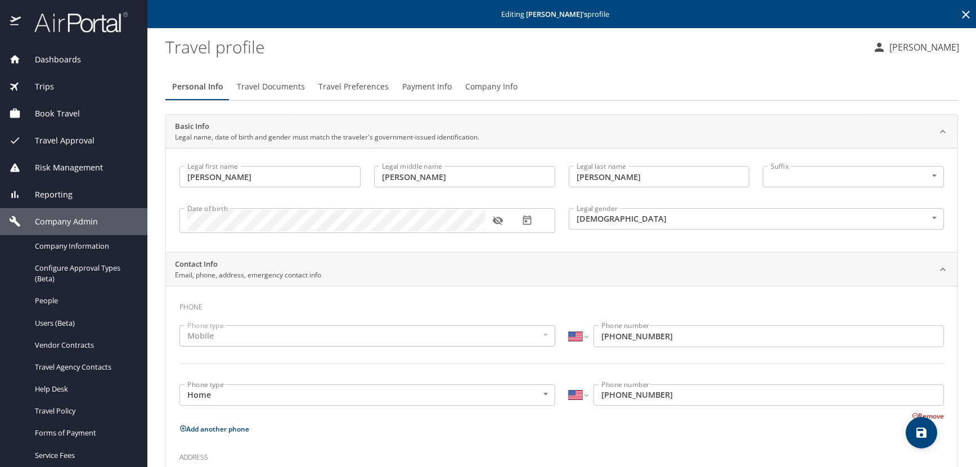
click at [496, 220] on icon "button" at bounding box center [498, 221] width 10 height 9
click at [959, 11] on icon at bounding box center [966, 15] width 14 height 14
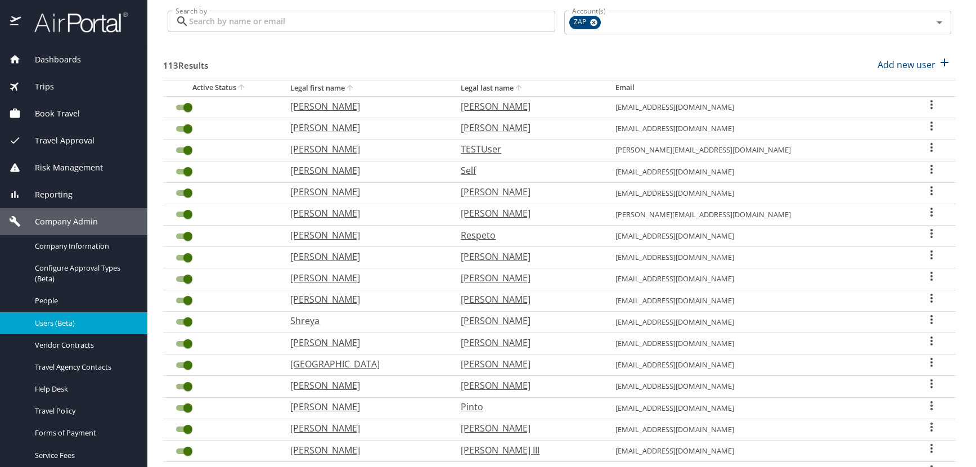
scroll to position [281, 0]
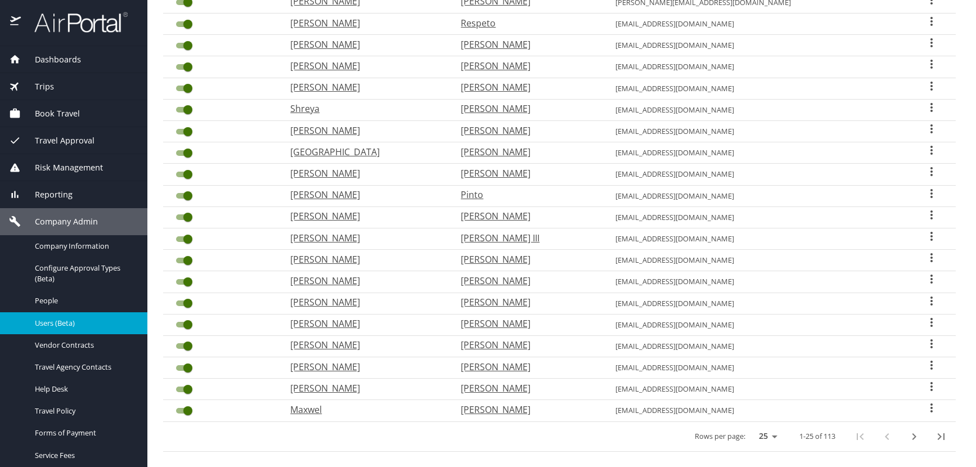
click at [909, 435] on icon "next page" at bounding box center [914, 437] width 14 height 14
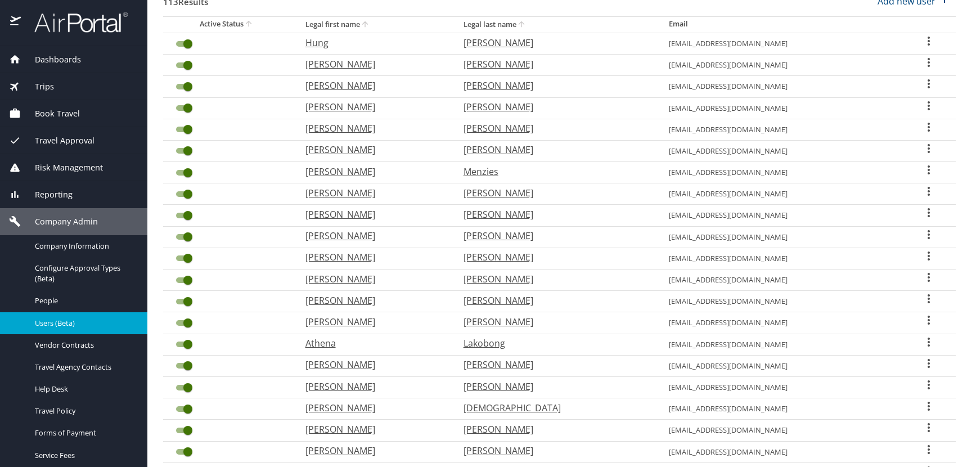
scroll to position [113, 0]
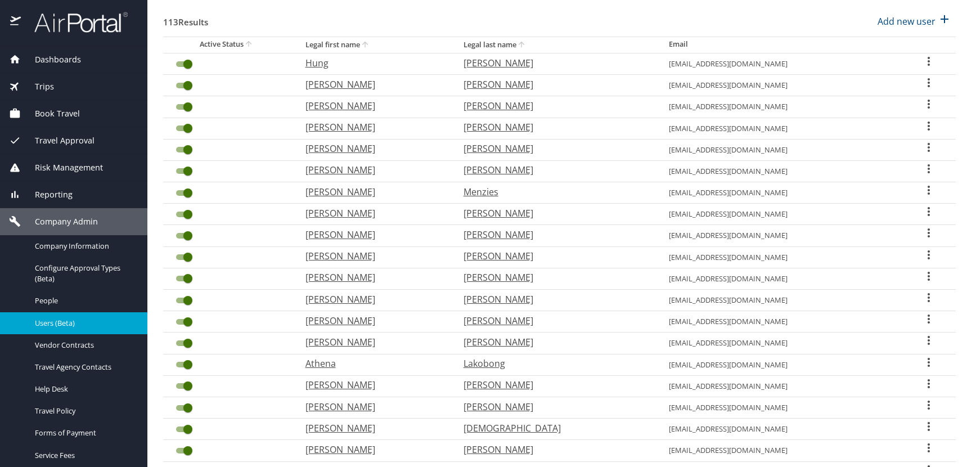
click at [928, 104] on icon "User Search Table" at bounding box center [929, 104] width 2 height 9
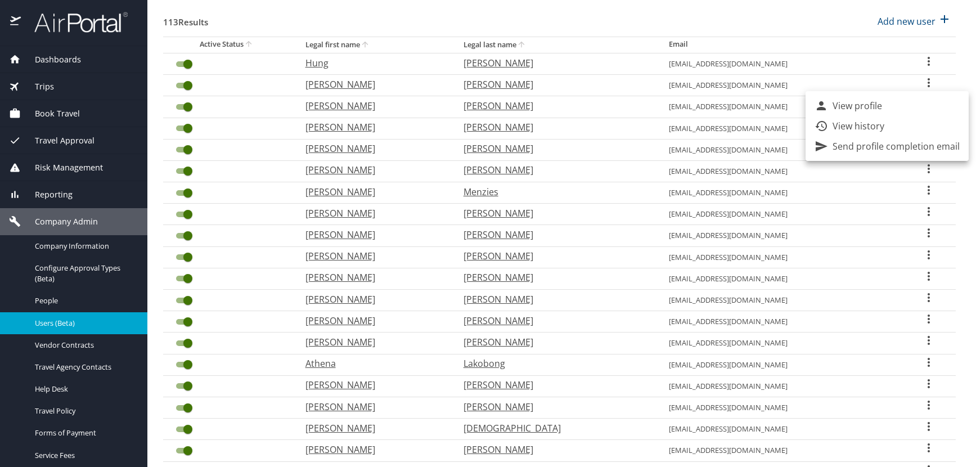
click at [887, 105] on li "View profile" at bounding box center [887, 106] width 163 height 20
select select "US"
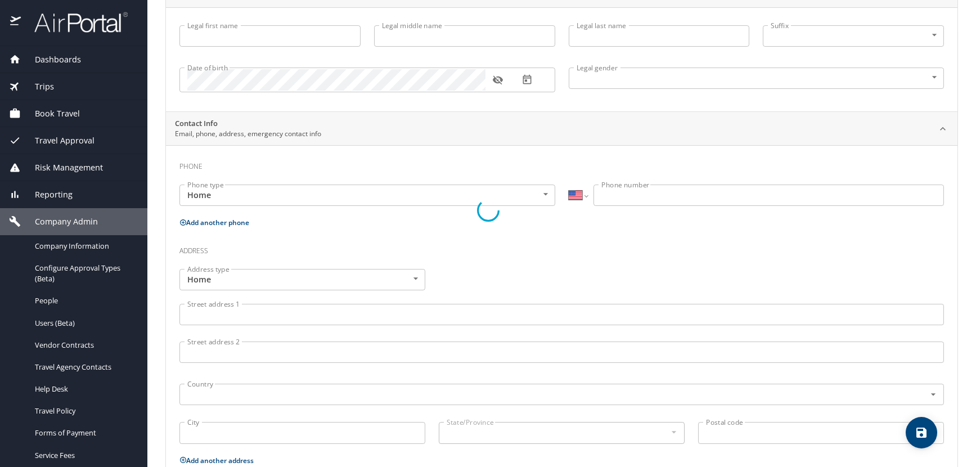
type input "Erica"
type input "J"
type input "Moreno"
type input "[DEMOGRAPHIC_DATA]"
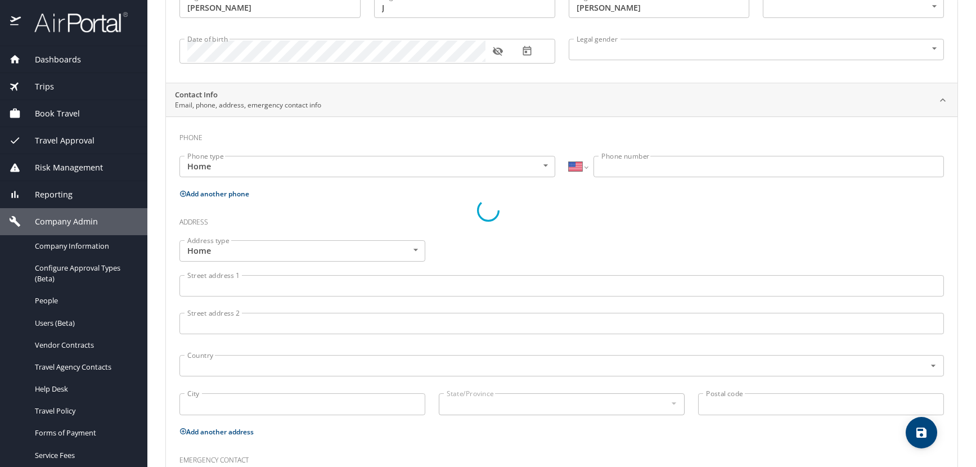
select select "US"
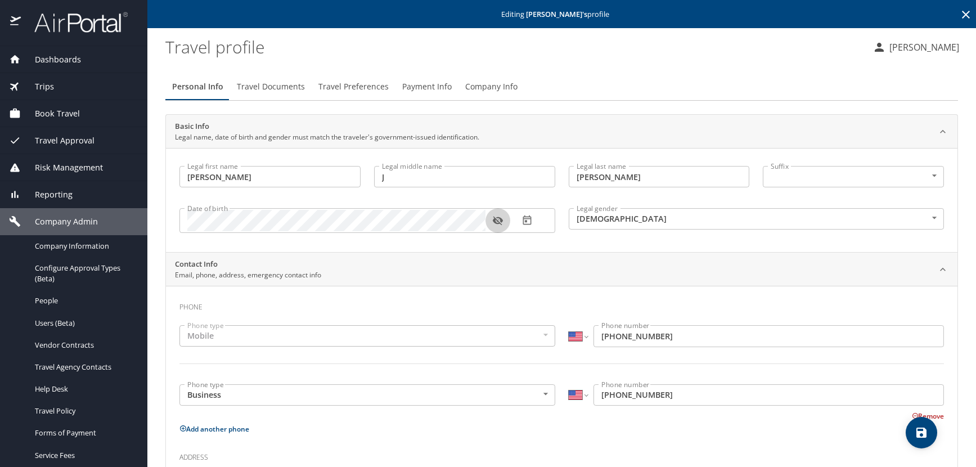
click at [497, 223] on icon "button" at bounding box center [498, 221] width 10 height 9
click at [959, 15] on icon at bounding box center [966, 15] width 14 height 14
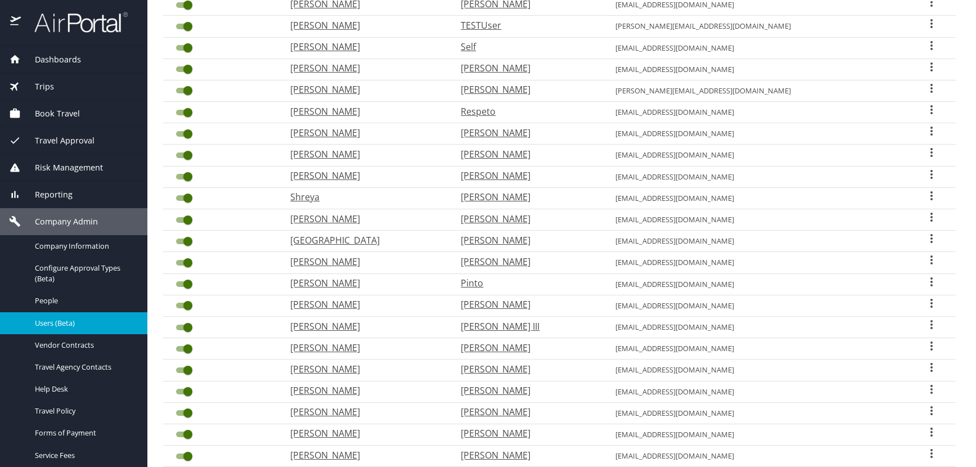
scroll to position [294, 0]
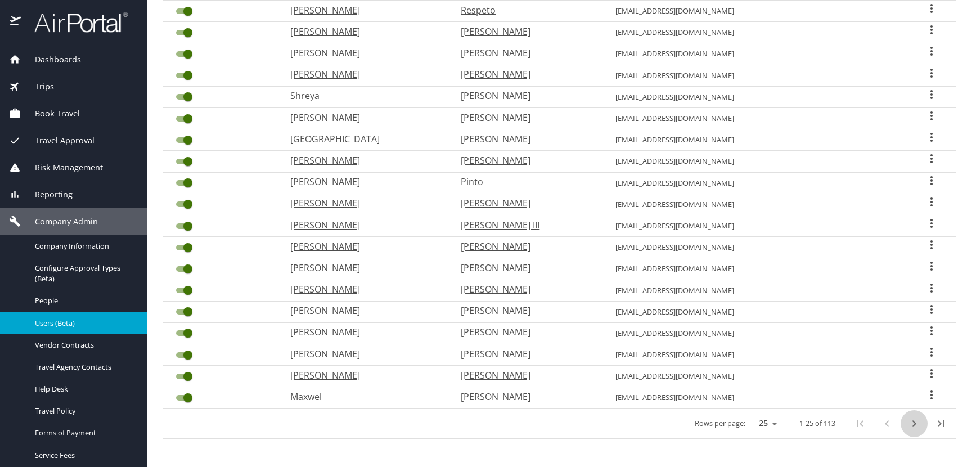
click at [910, 424] on icon "next page" at bounding box center [914, 424] width 14 height 14
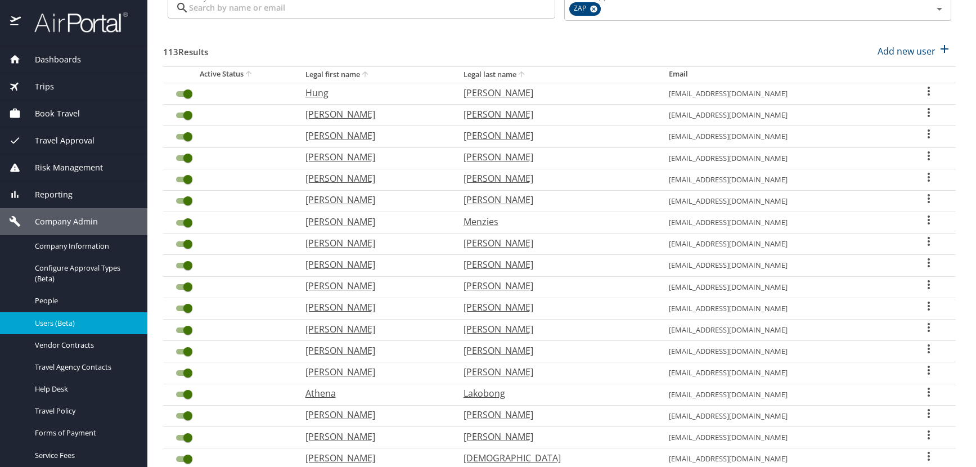
scroll to position [69, 0]
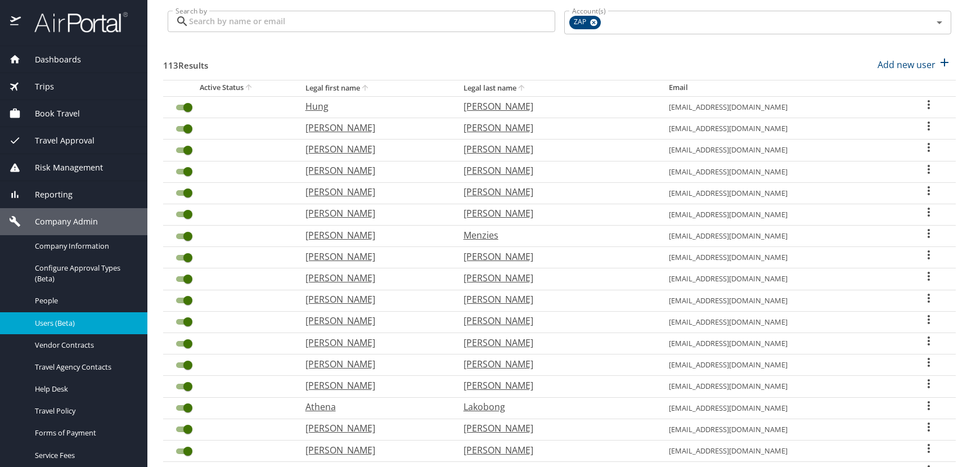
click at [928, 125] on icon "User Search Table" at bounding box center [929, 126] width 2 height 9
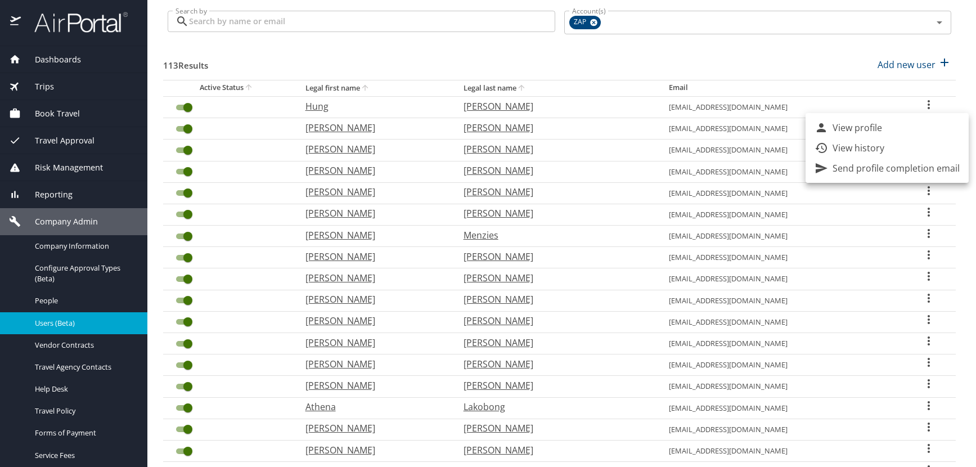
click at [852, 126] on p "View profile" at bounding box center [858, 128] width 50 height 14
select select "US"
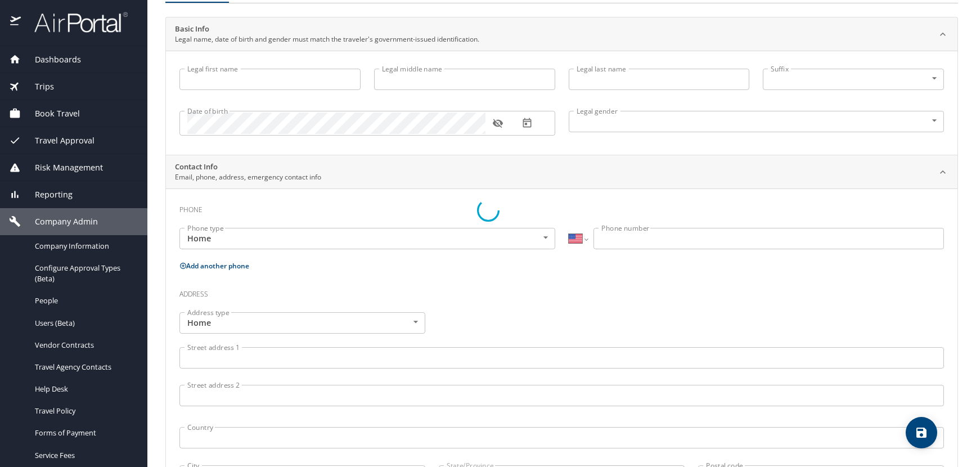
type input "Enio"
type input "Jose"
type input "Munoz"
type input "[DEMOGRAPHIC_DATA]"
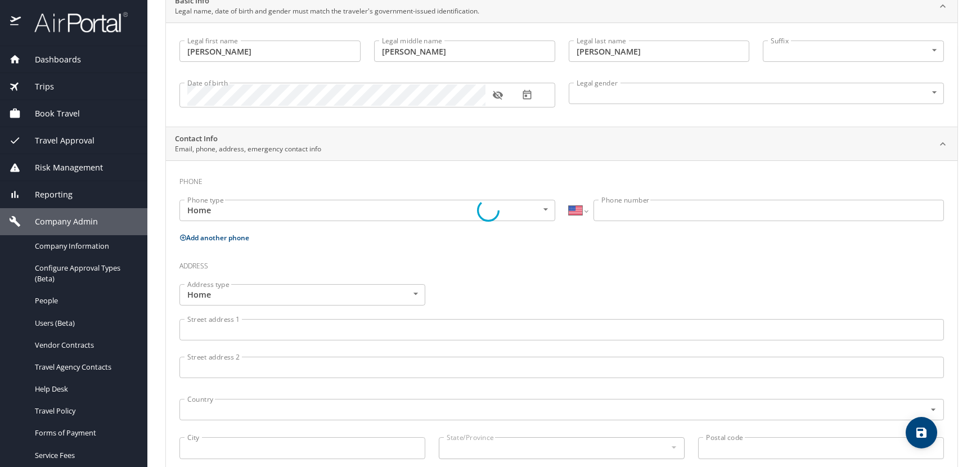
select select "US"
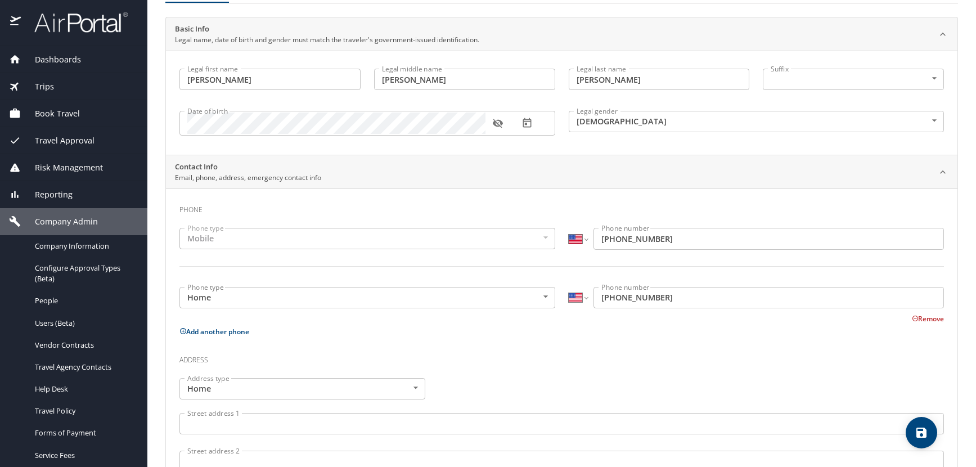
click at [497, 126] on icon "button" at bounding box center [498, 123] width 10 height 9
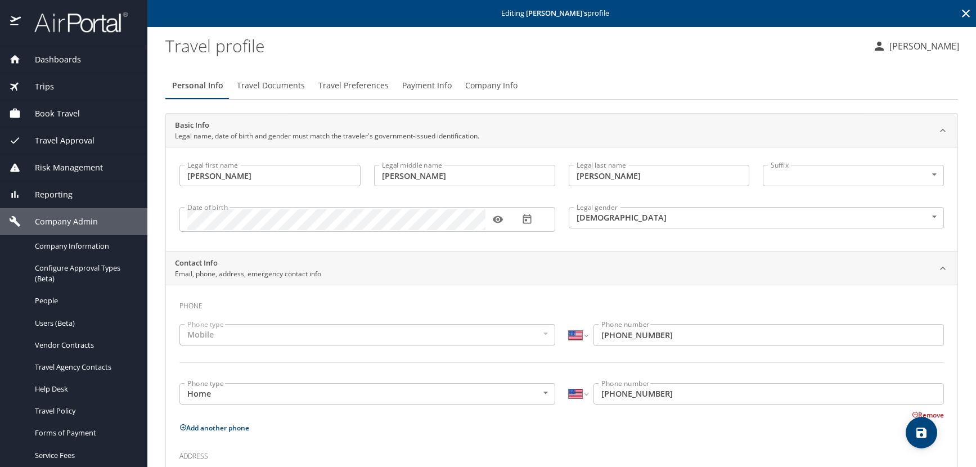
scroll to position [0, 0]
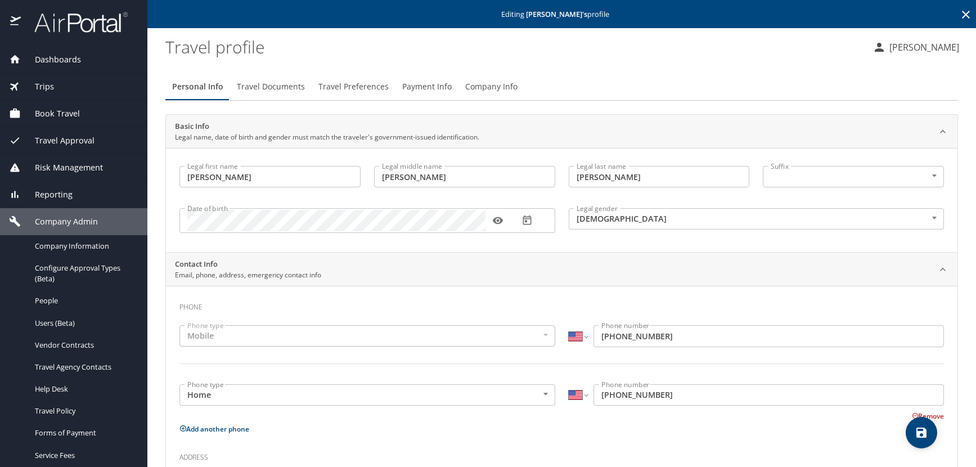
click at [962, 14] on icon at bounding box center [966, 15] width 8 height 8
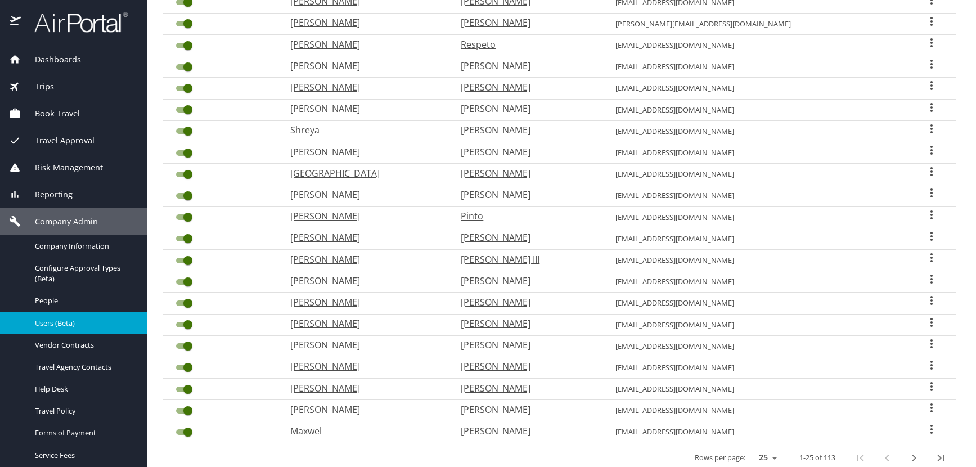
scroll to position [294, 0]
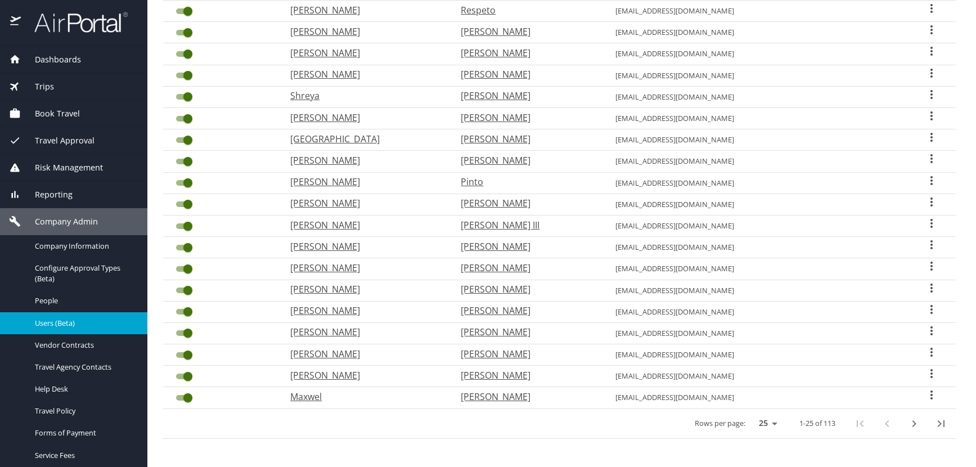
click at [913, 424] on icon "next page" at bounding box center [915, 423] width 4 height 7
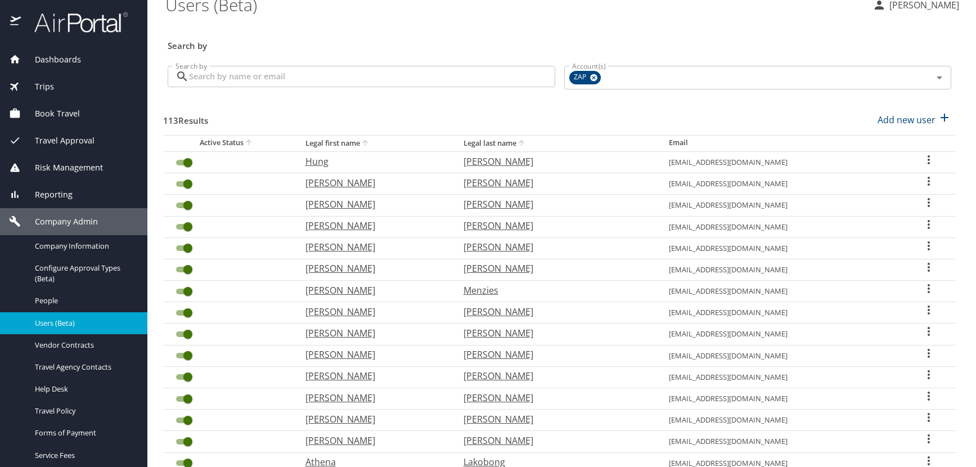
scroll to position [13, 0]
click at [928, 160] on icon "User Search Table" at bounding box center [929, 160] width 2 height 9
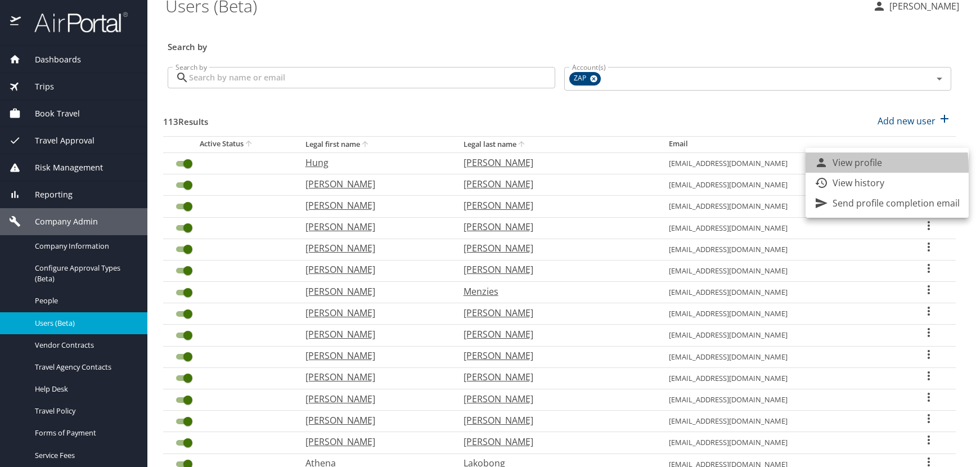
click at [835, 168] on p "View profile" at bounding box center [858, 163] width 50 height 14
select select "US"
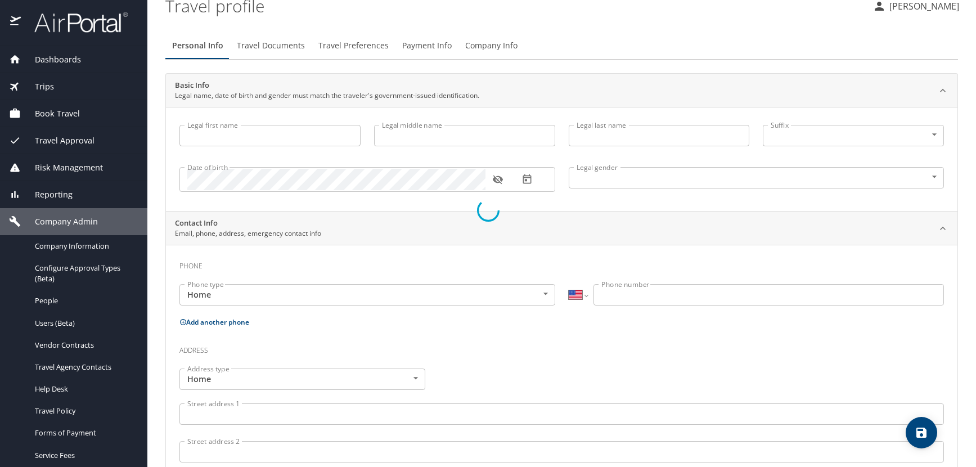
type input "Hung"
type input "Thanh"
type input "Nguyen"
type input "[DEMOGRAPHIC_DATA]"
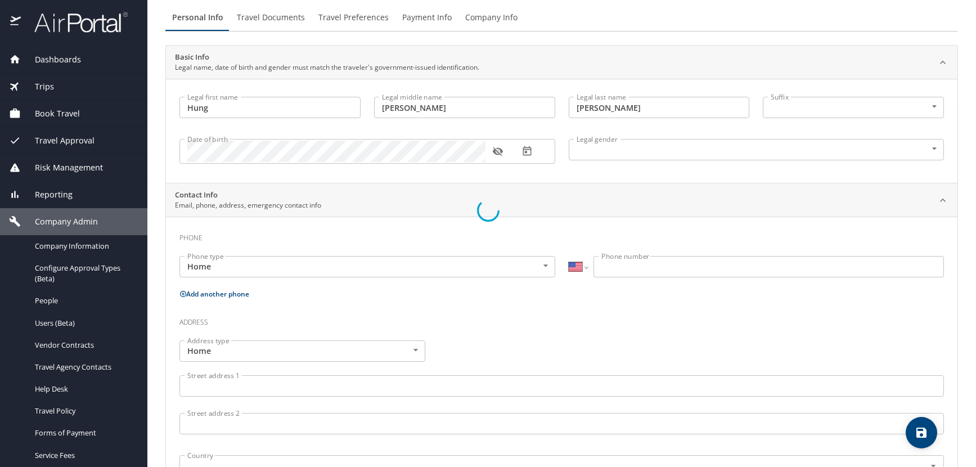
select select "US"
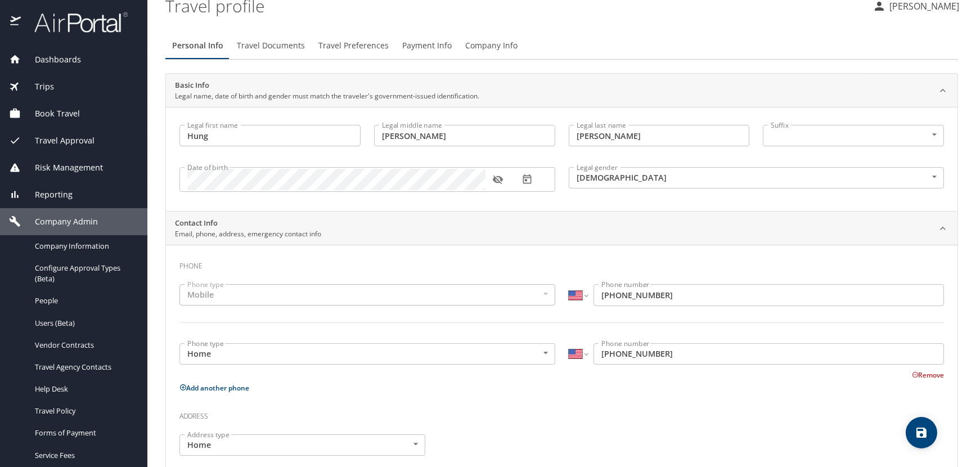
click at [500, 182] on icon "button" at bounding box center [498, 180] width 10 height 9
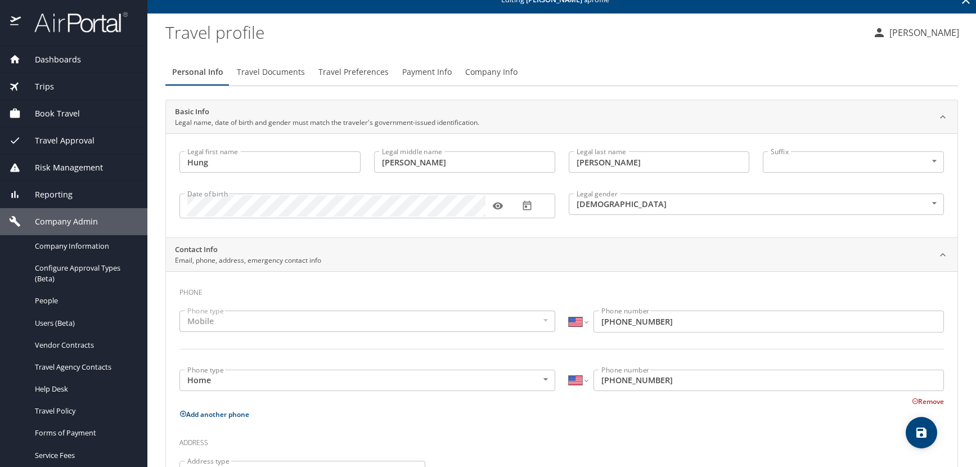
scroll to position [0, 0]
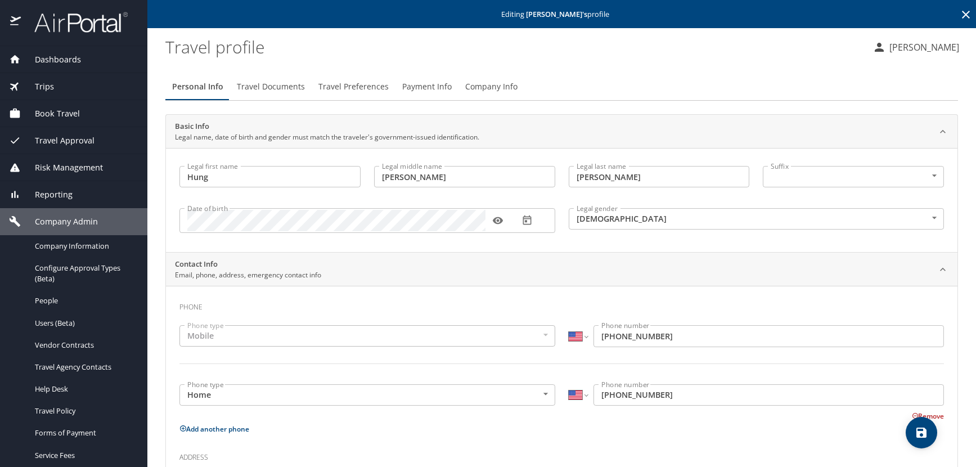
click at [959, 11] on icon at bounding box center [966, 15] width 14 height 14
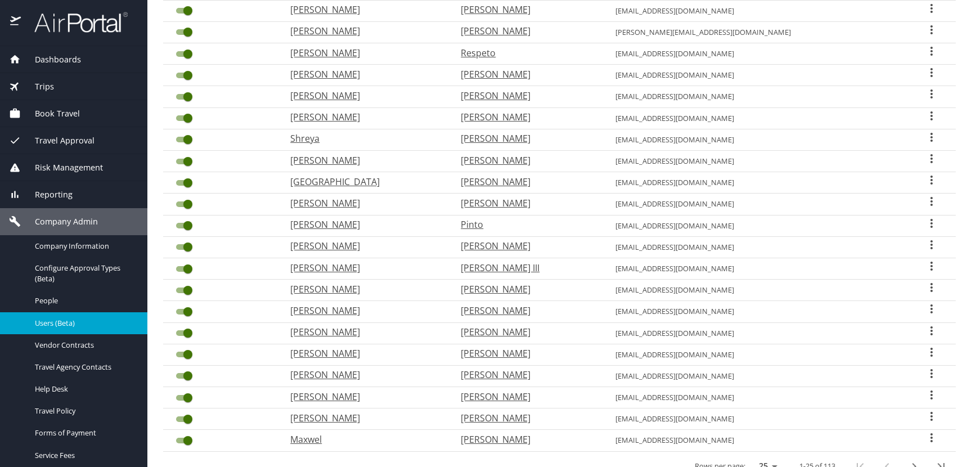
scroll to position [294, 0]
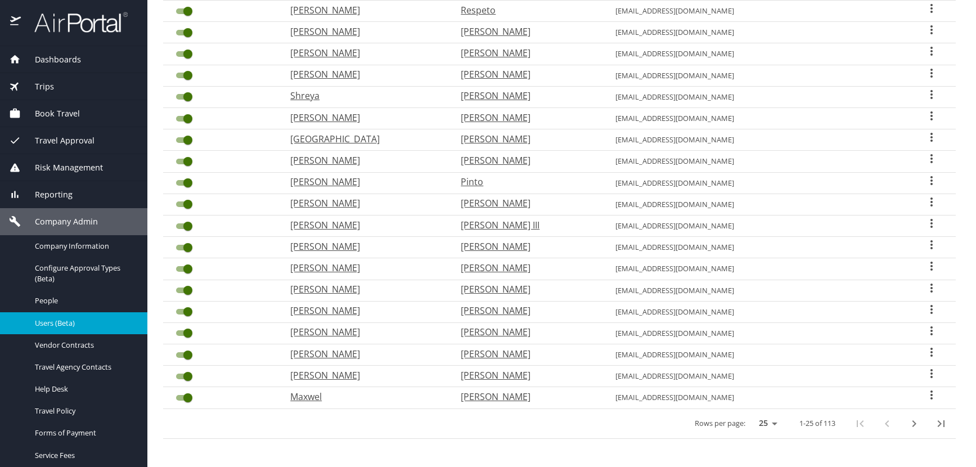
click at [931, 394] on icon "User Search Table" at bounding box center [932, 394] width 2 height 9
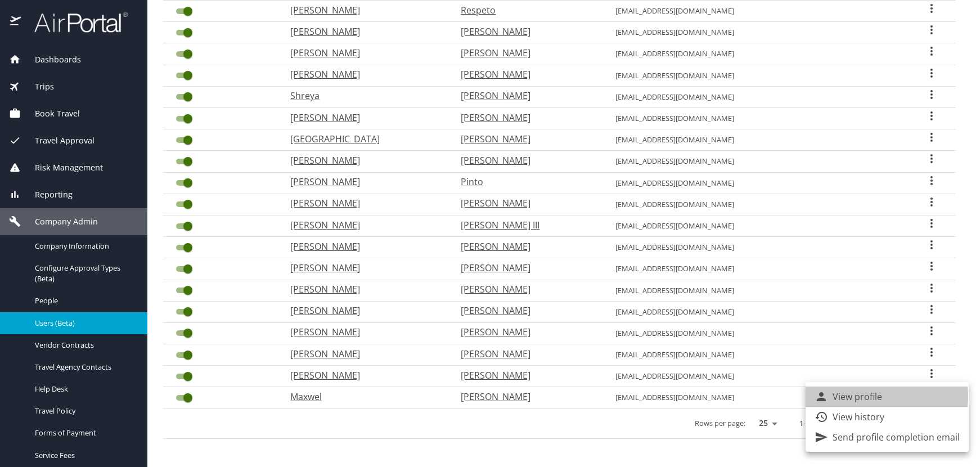
click at [867, 396] on p "View profile" at bounding box center [858, 397] width 50 height 14
select select "US"
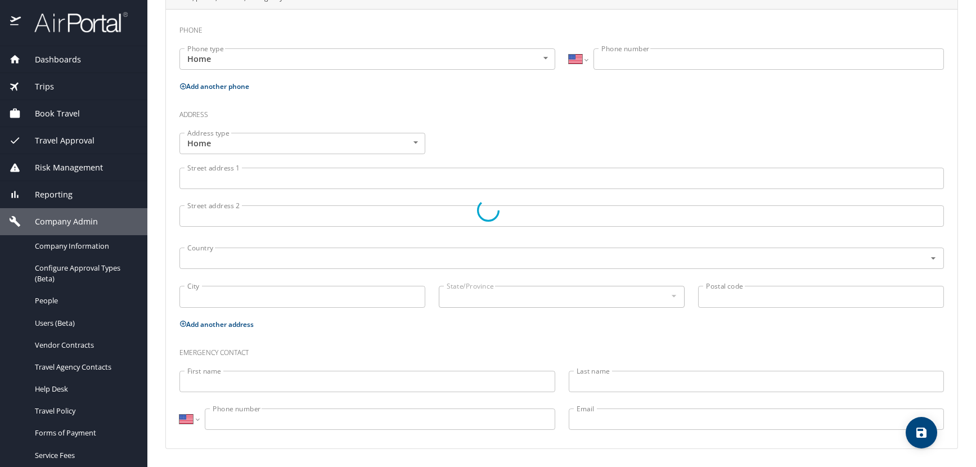
type input "Maxwel"
type input "Augustus"
type input "Obrien"
type input "[DEMOGRAPHIC_DATA]"
select select "US"
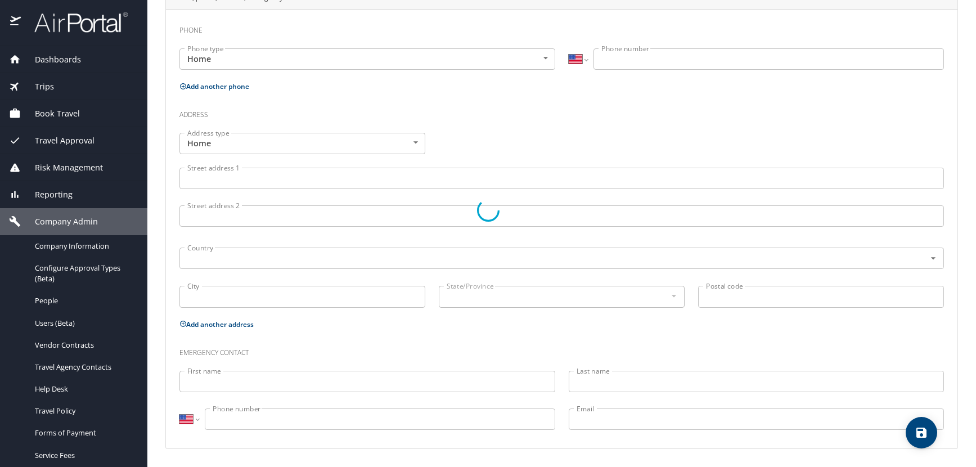
select select "US"
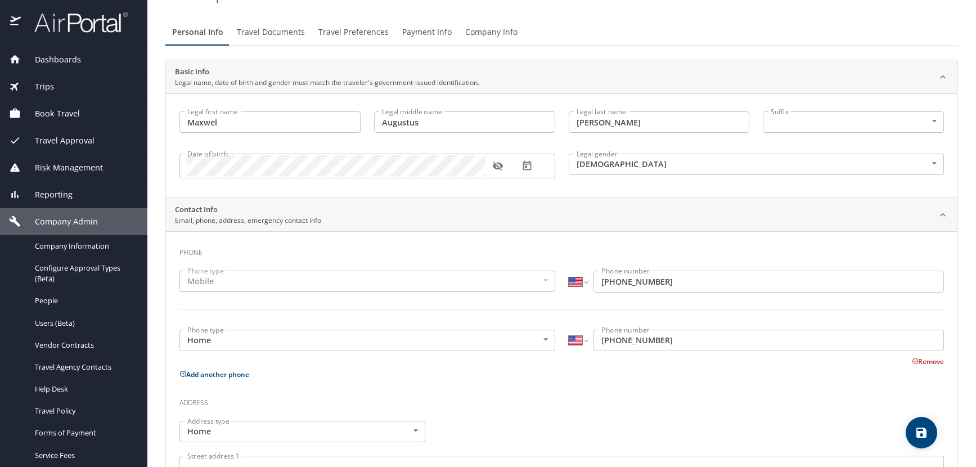
scroll to position [52, 0]
click at [496, 172] on icon "button" at bounding box center [498, 168] width 10 height 9
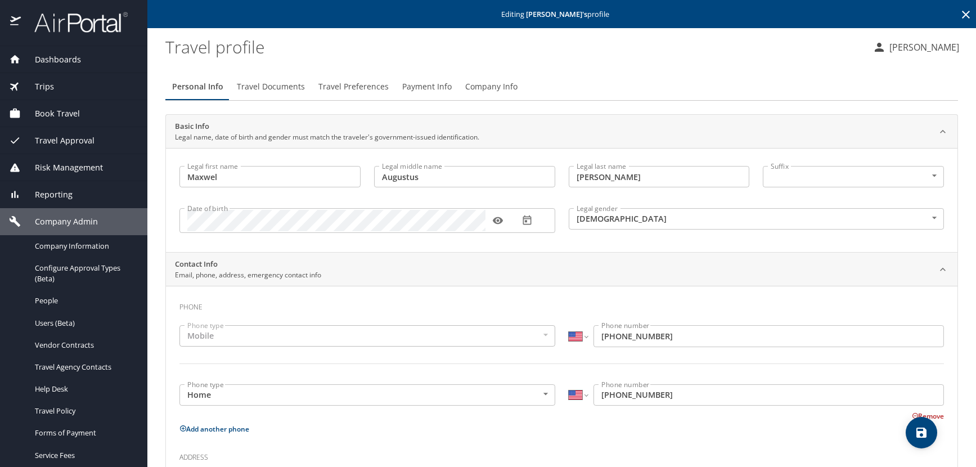
click at [962, 15] on icon at bounding box center [966, 15] width 8 height 8
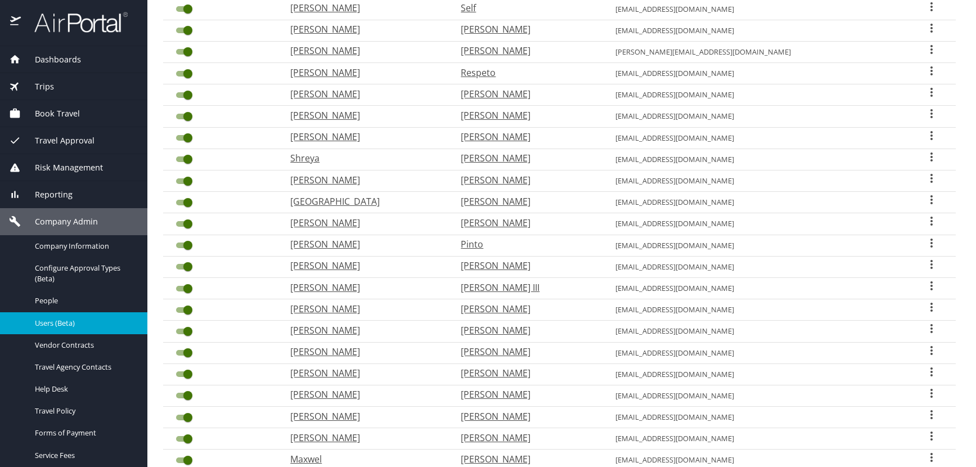
scroll to position [294, 0]
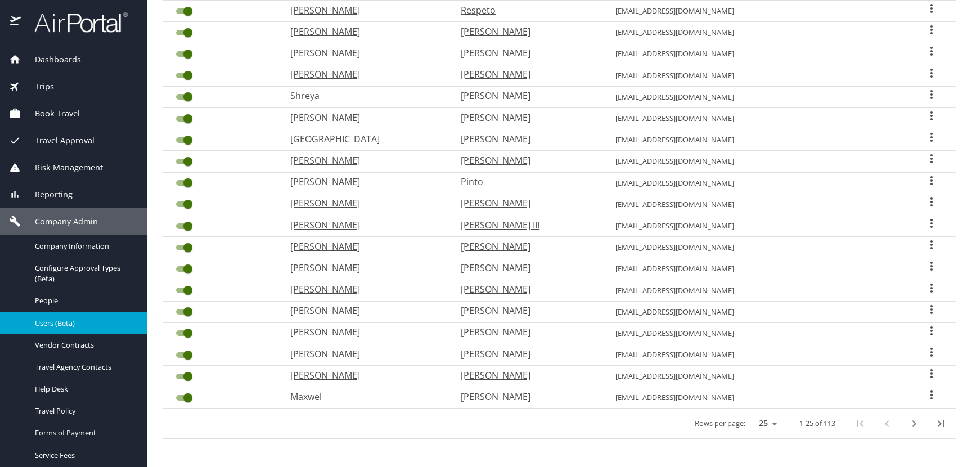
click at [925, 374] on icon "User Search Table" at bounding box center [932, 374] width 14 height 14
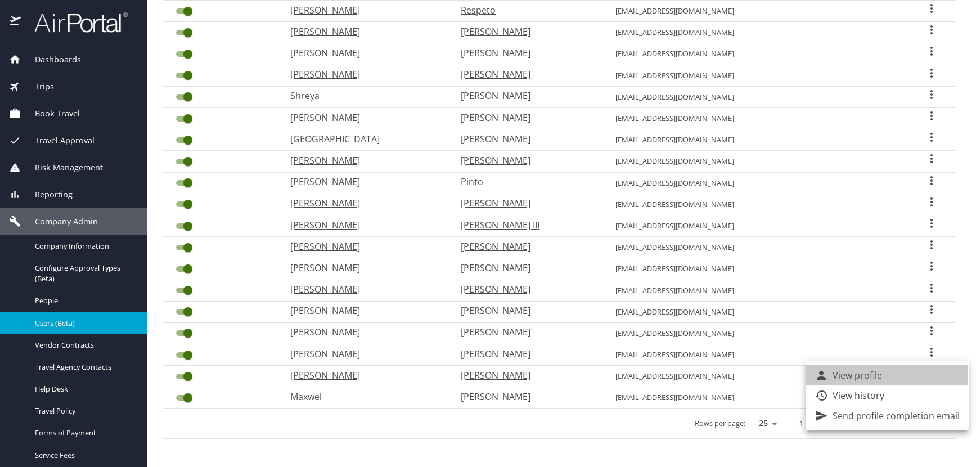
click at [865, 374] on p "View profile" at bounding box center [858, 375] width 50 height 14
select select "US"
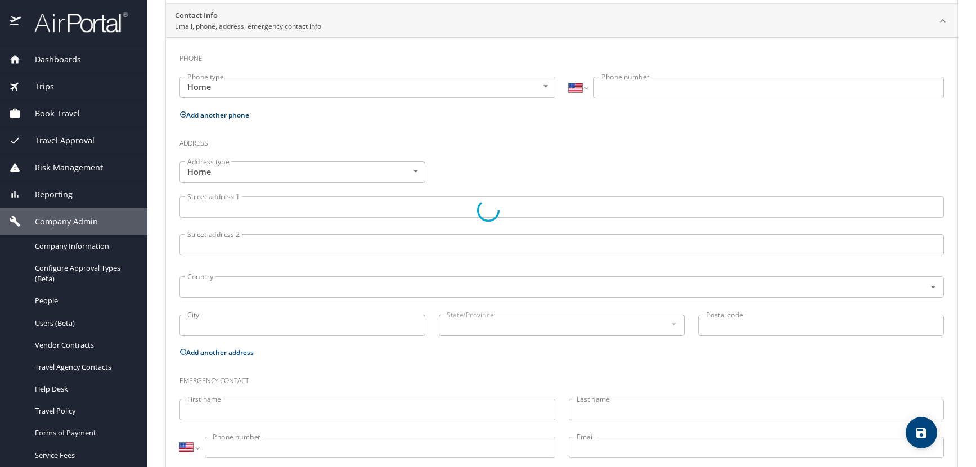
type input "[PERSON_NAME]"
type input "Zephaniah"
type input "Opperman"
type input "[DEMOGRAPHIC_DATA]"
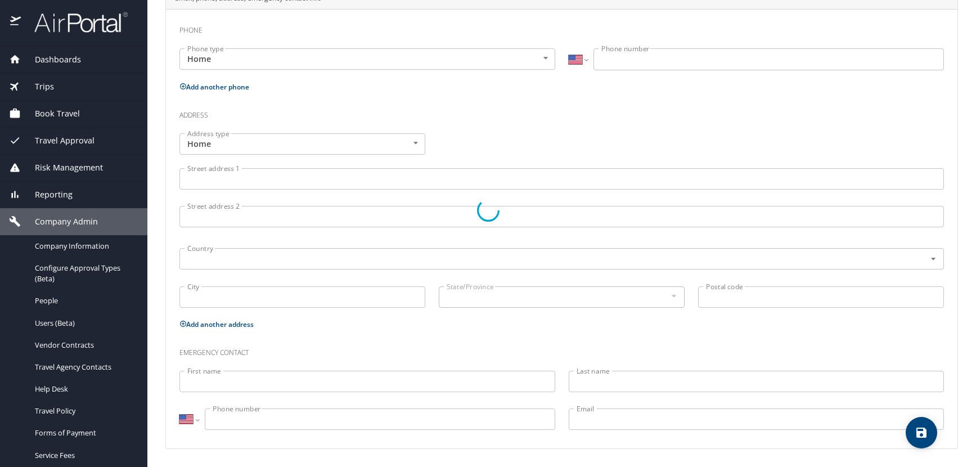
select select "US"
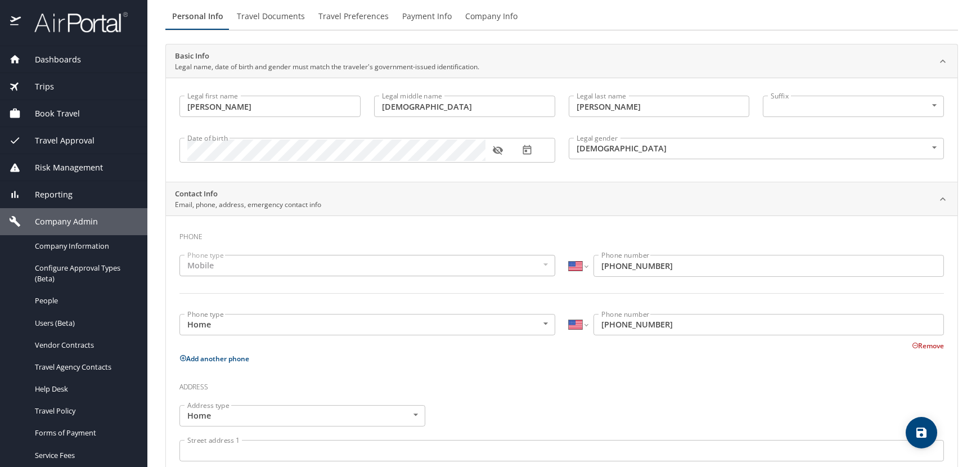
scroll to position [52, 0]
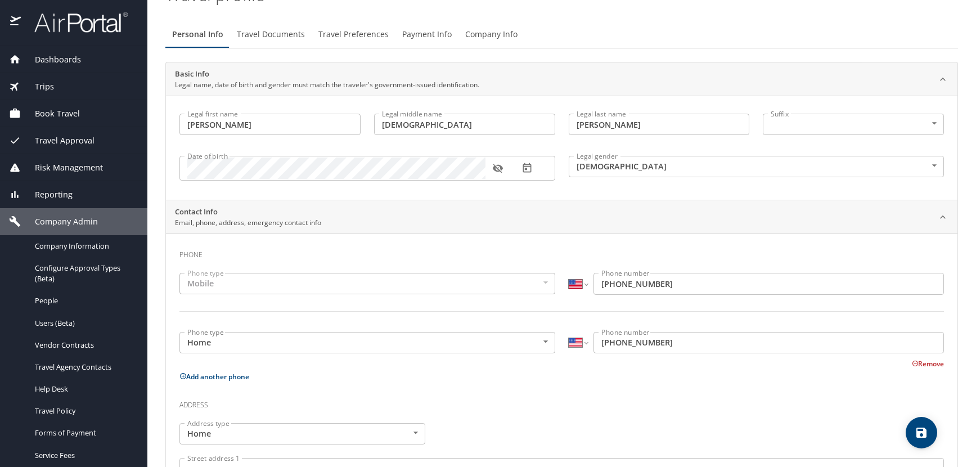
click at [497, 167] on icon "button" at bounding box center [497, 168] width 11 height 11
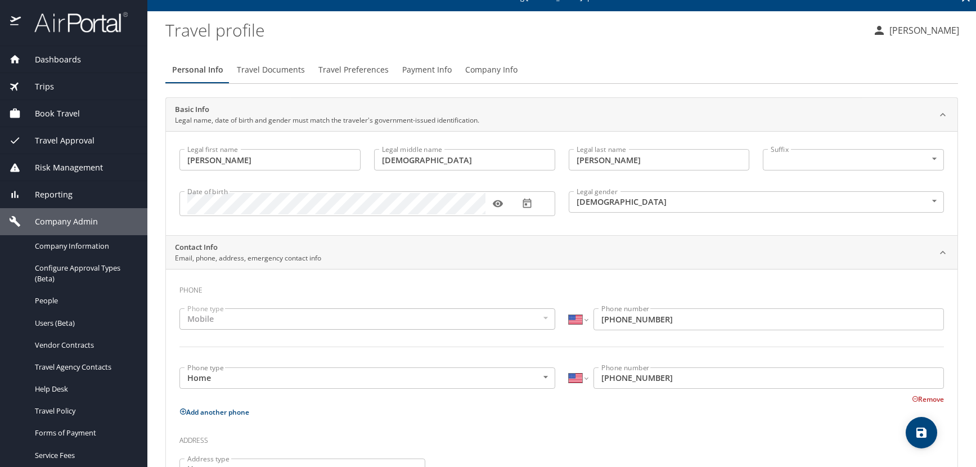
scroll to position [0, 0]
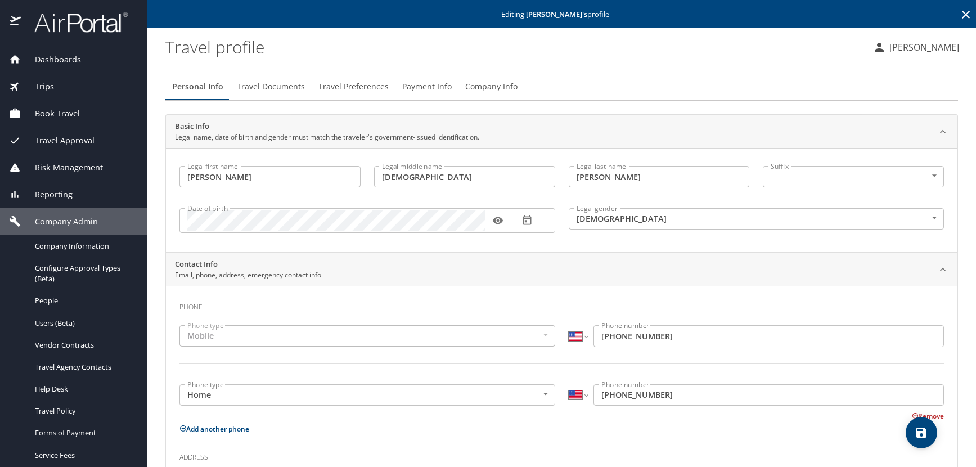
click at [959, 15] on icon at bounding box center [966, 15] width 14 height 14
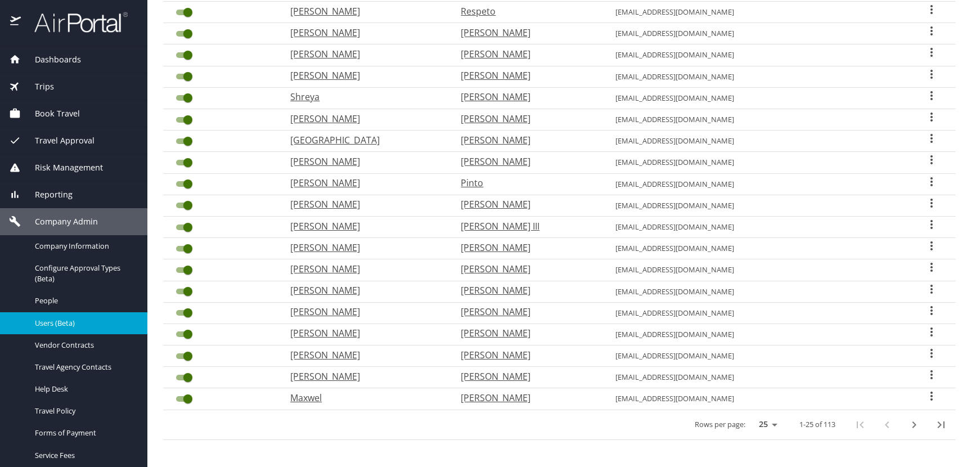
scroll to position [294, 0]
click at [925, 353] on icon "User Search Table" at bounding box center [932, 352] width 14 height 14
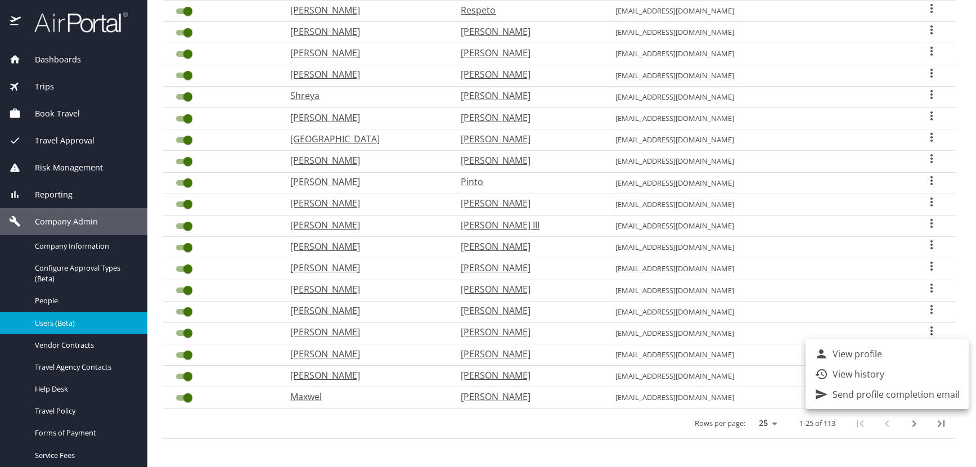
click at [882, 351] on li "View profile" at bounding box center [887, 354] width 163 height 20
select select "US"
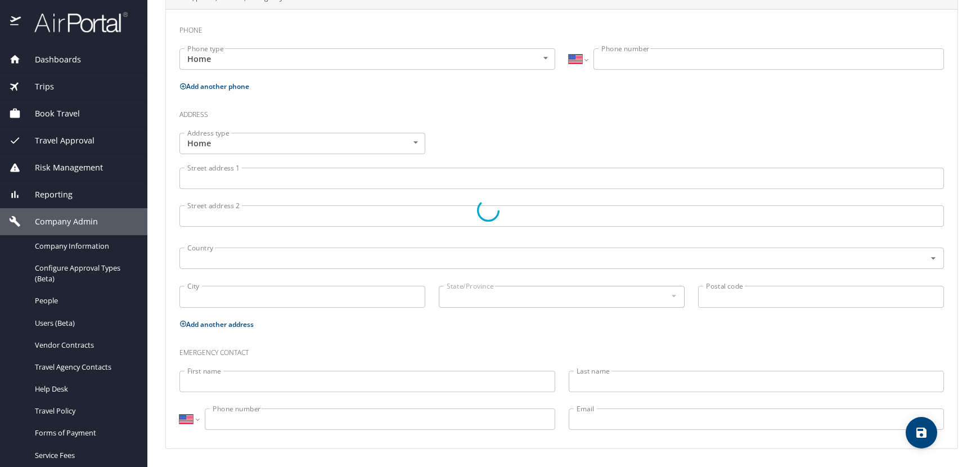
type input "Cristian"
type input "Omar"
type input "Ortega"
type input "[DEMOGRAPHIC_DATA]"
select select "US"
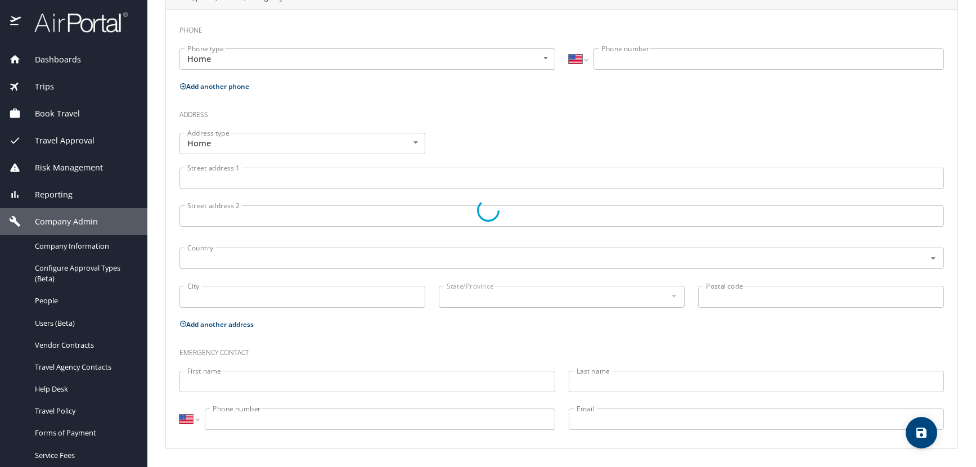
select select "US"
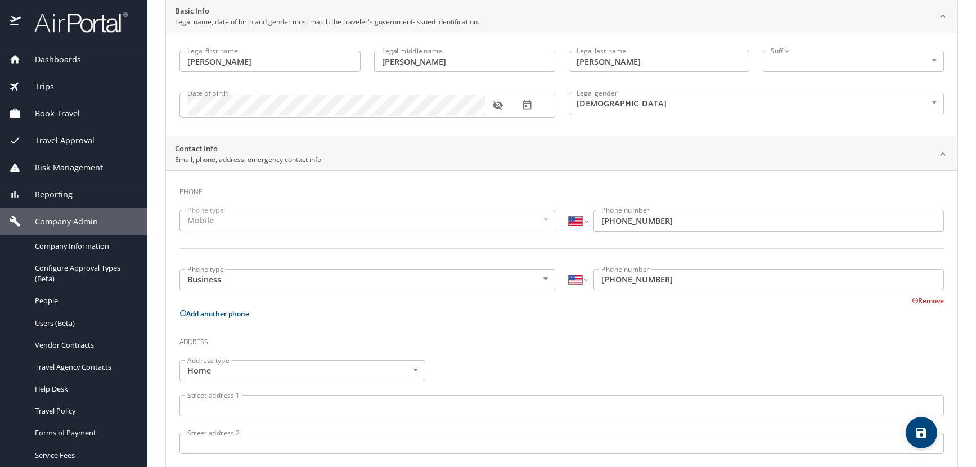
scroll to position [109, 0]
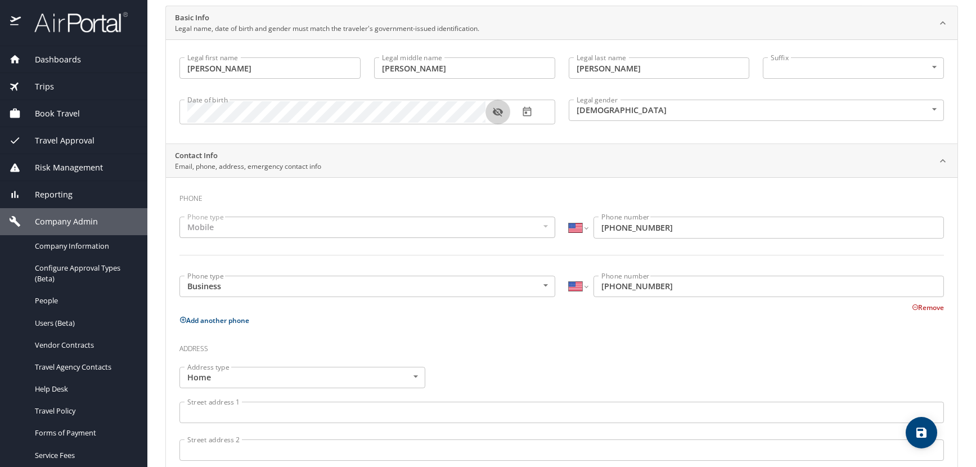
click at [498, 114] on icon "button" at bounding box center [498, 112] width 10 height 9
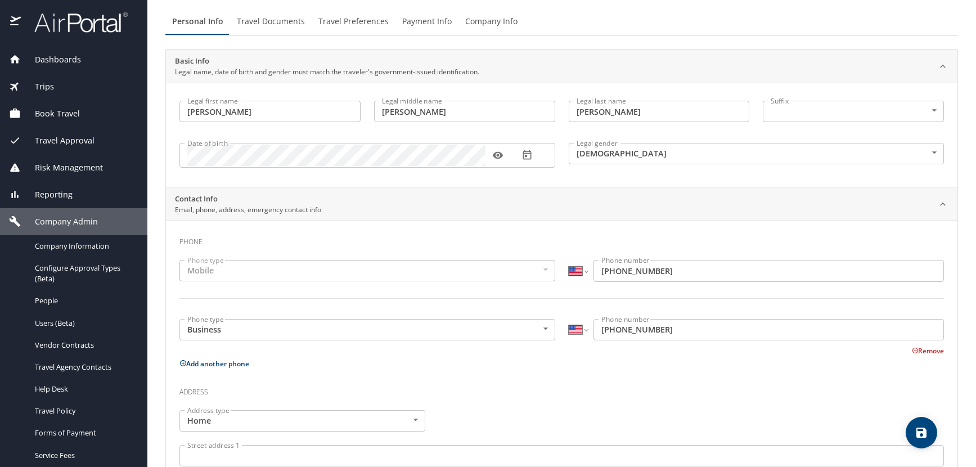
scroll to position [0, 0]
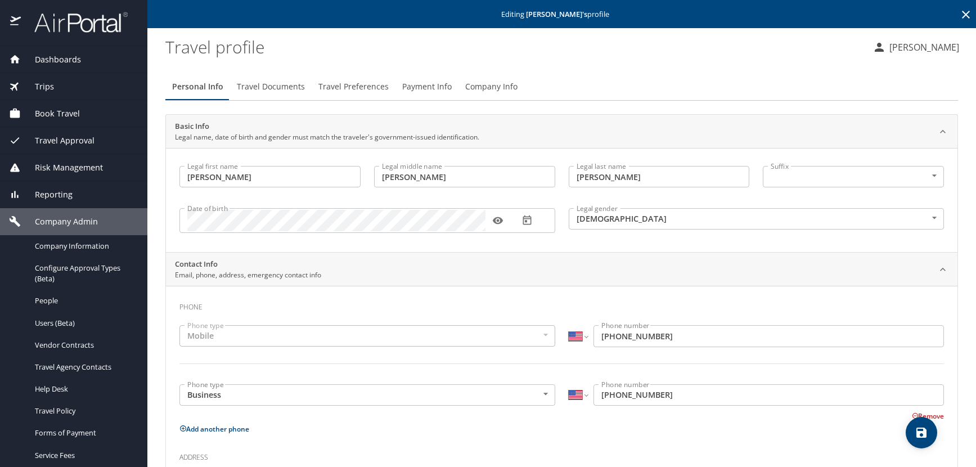
click at [959, 12] on icon at bounding box center [966, 15] width 14 height 14
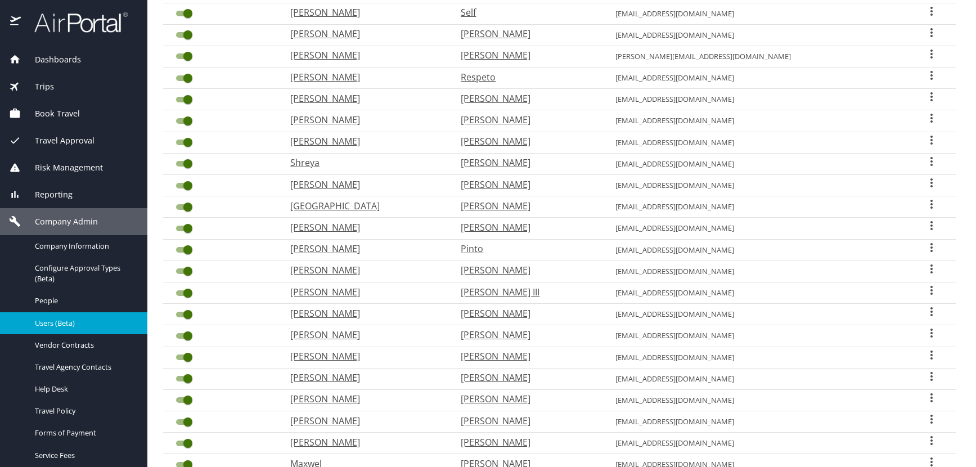
scroll to position [294, 0]
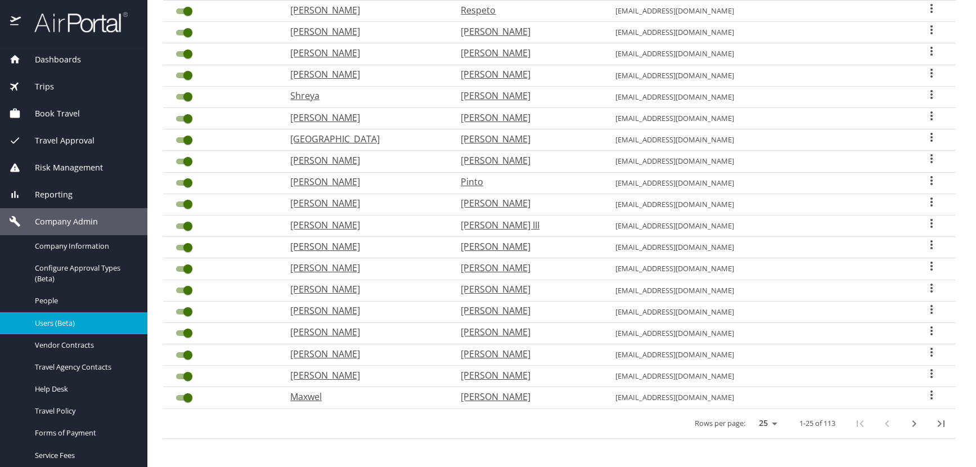
click at [931, 331] on icon "User Search Table" at bounding box center [932, 330] width 2 height 9
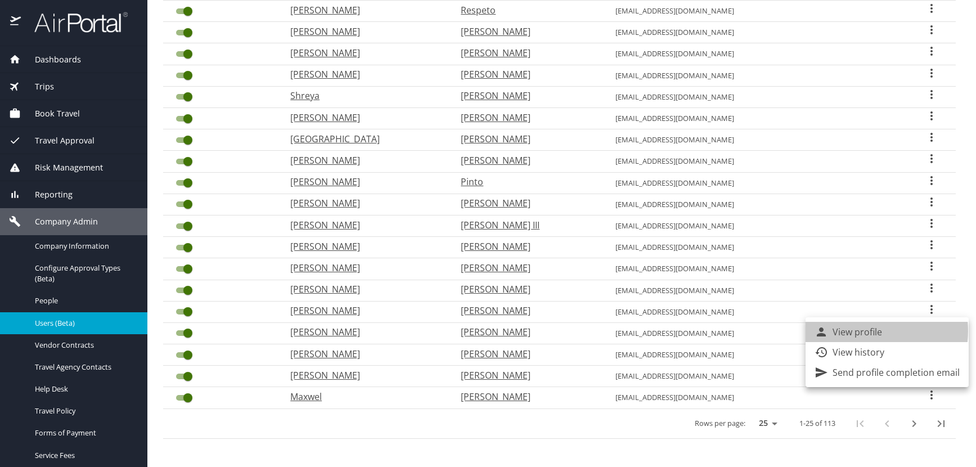
click at [862, 331] on p "View profile" at bounding box center [858, 332] width 50 height 14
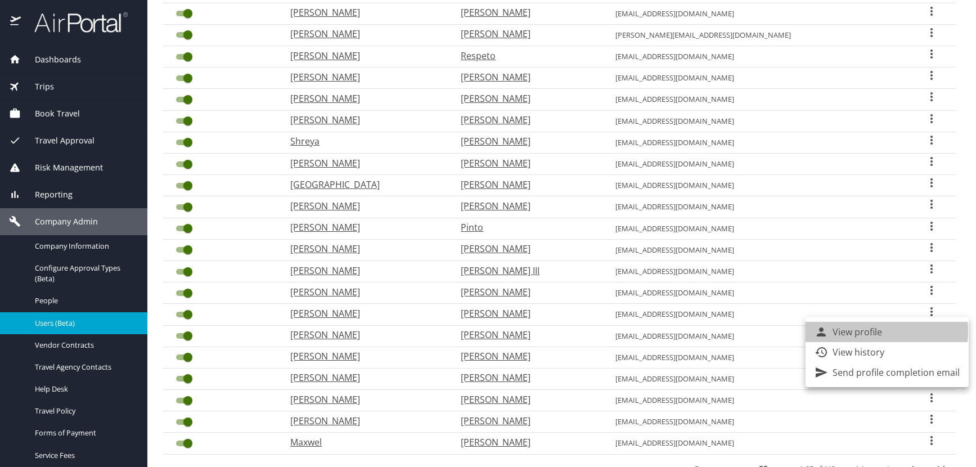
select select "US"
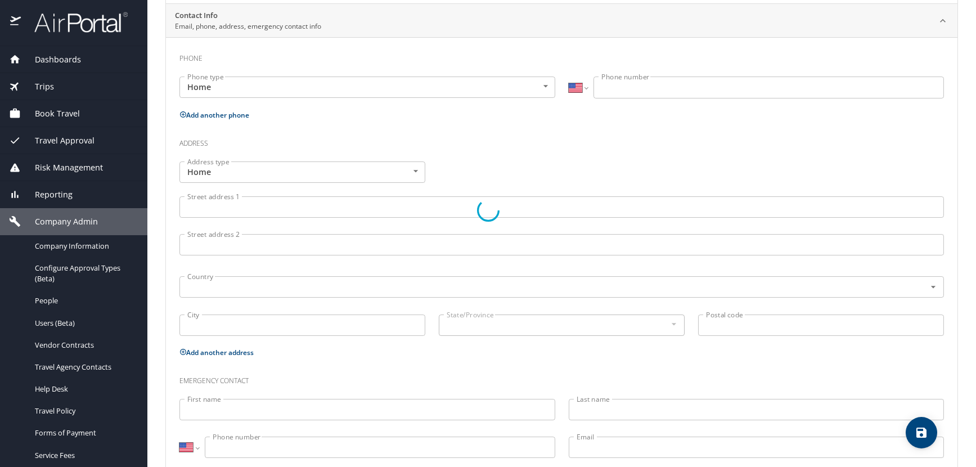
type input "Cesar"
type input "Ortiz"
type input "[DEMOGRAPHIC_DATA]"
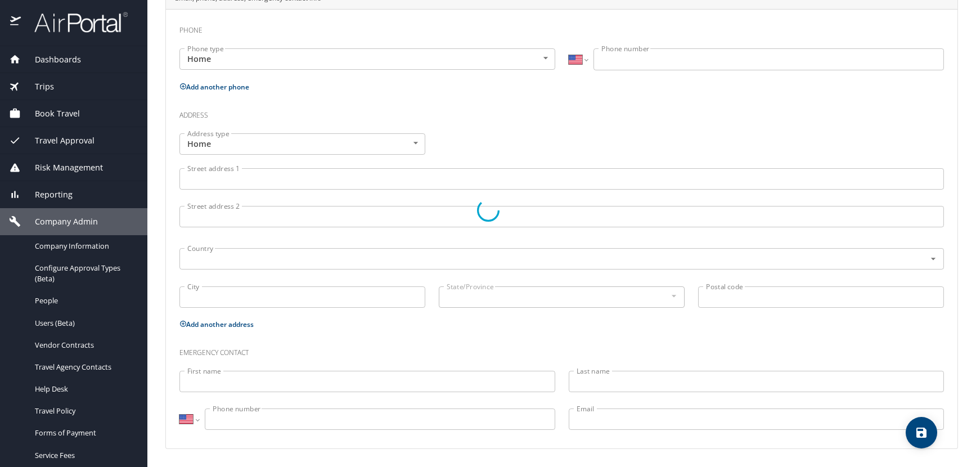
select select "US"
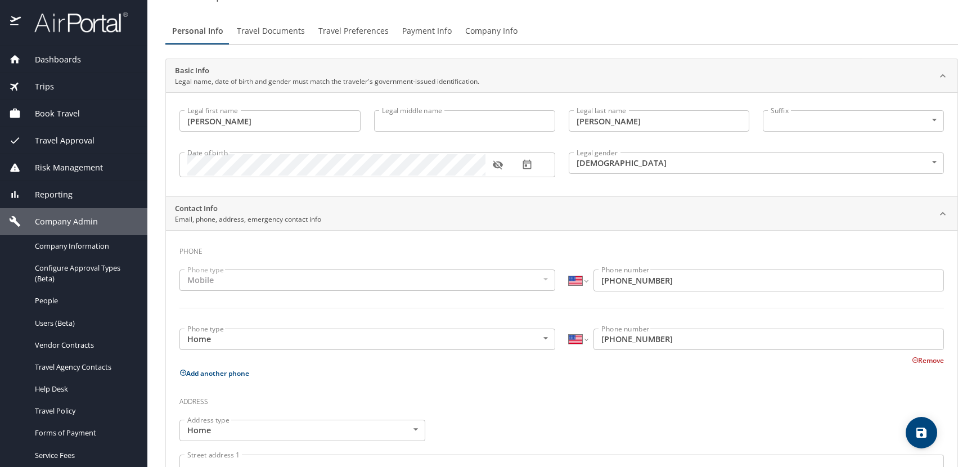
scroll to position [52, 0]
click at [496, 169] on icon "button" at bounding box center [497, 168] width 11 height 11
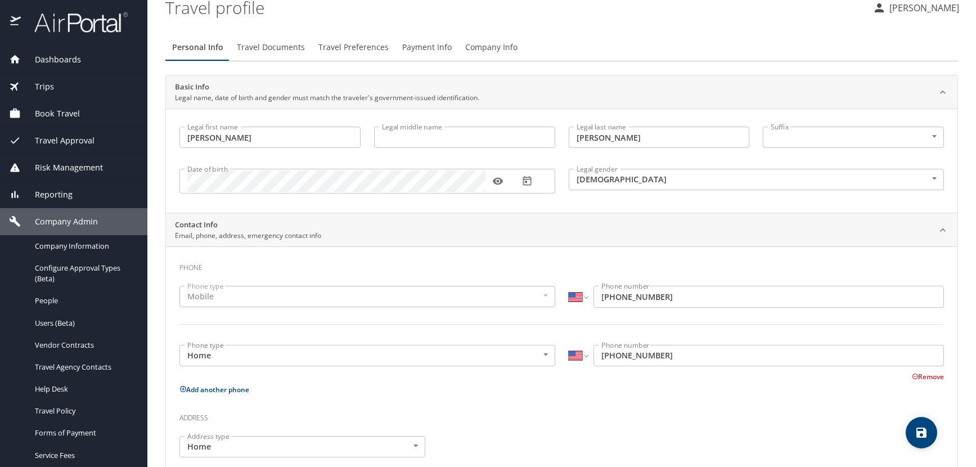
scroll to position [0, 0]
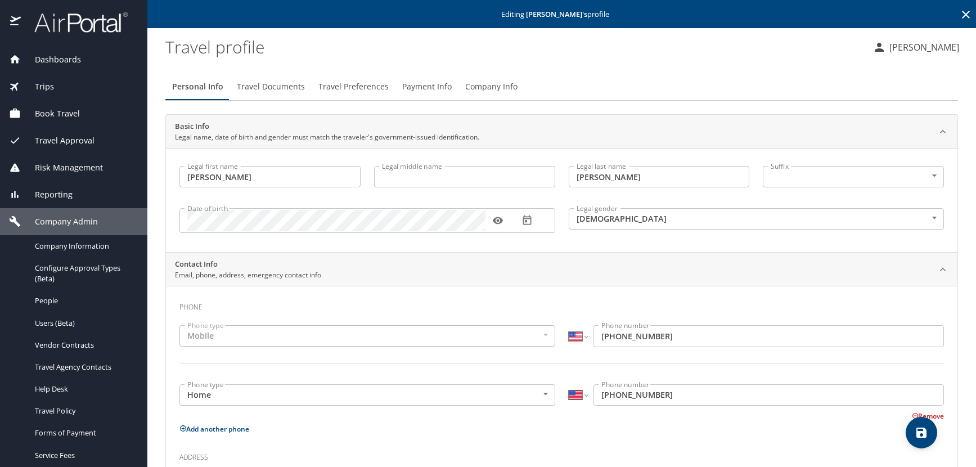
click at [959, 11] on icon at bounding box center [966, 15] width 14 height 14
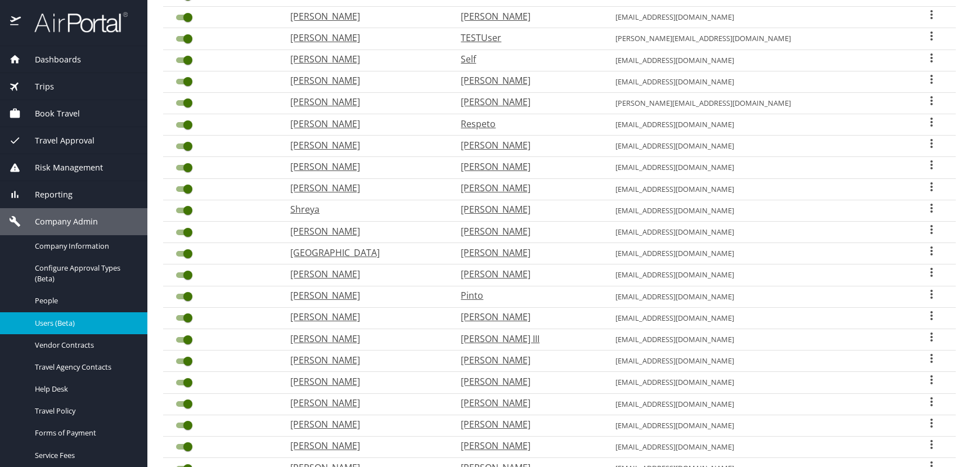
scroll to position [281, 0]
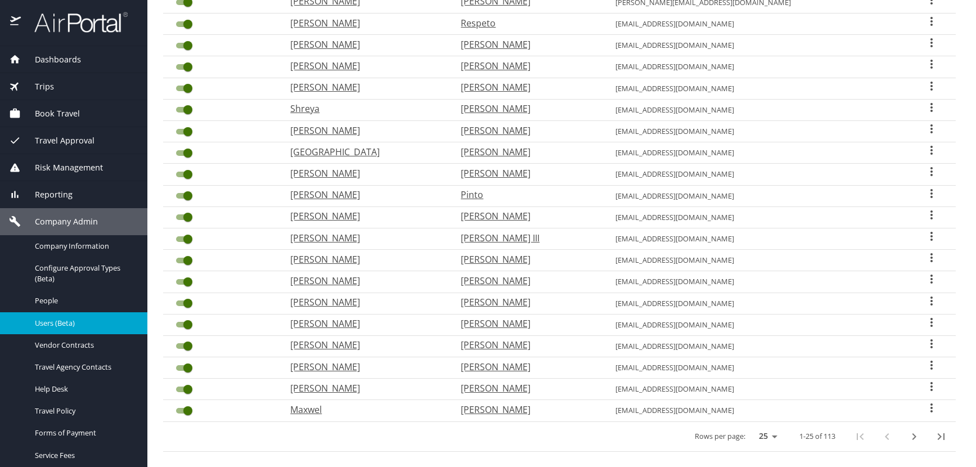
click at [925, 300] on icon "User Search Table" at bounding box center [932, 301] width 14 height 14
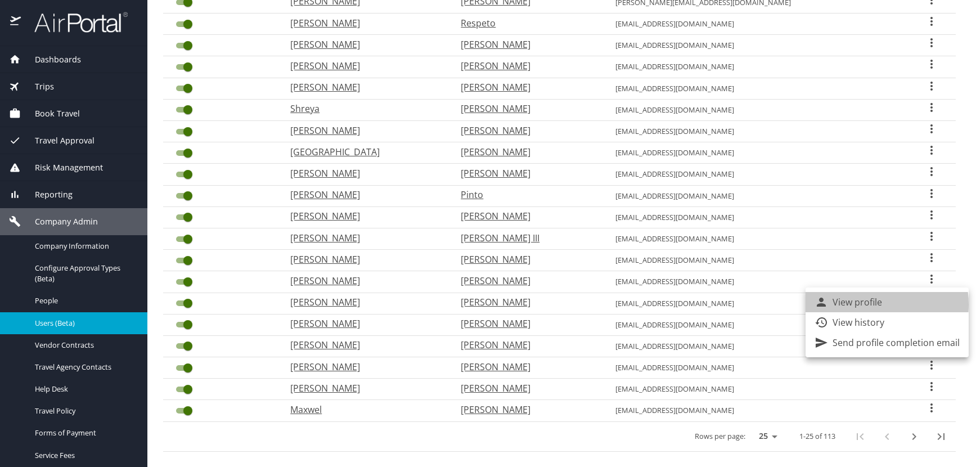
click at [870, 304] on p "View profile" at bounding box center [858, 302] width 50 height 14
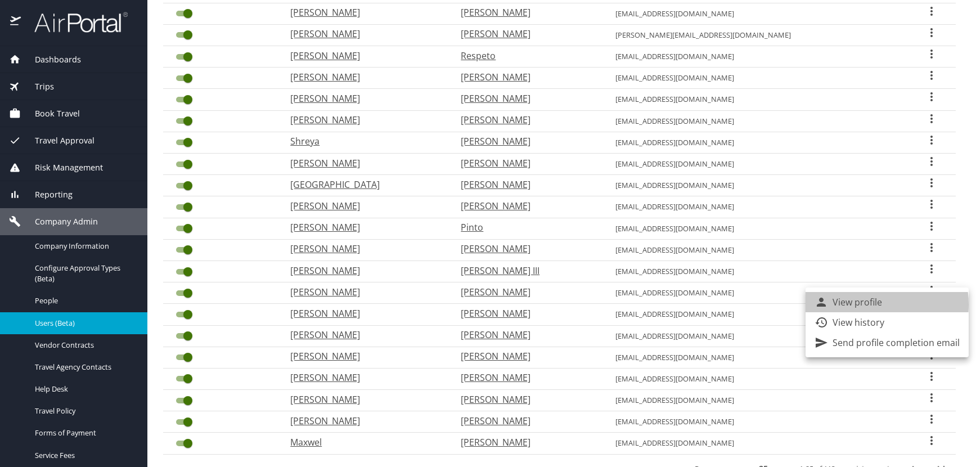
select select "US"
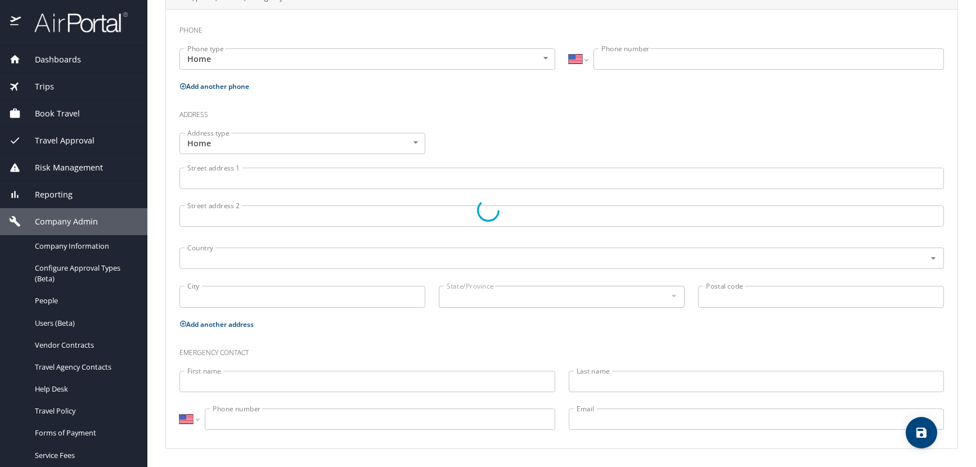
type input "Bernard"
type input "Frimpong"
type input "Owusu"
type input "[DEMOGRAPHIC_DATA]"
select select "US"
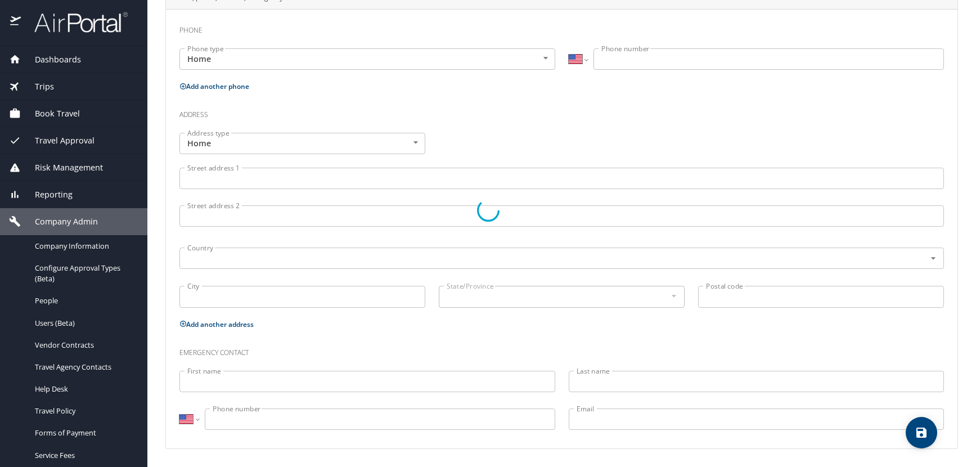
select select "US"
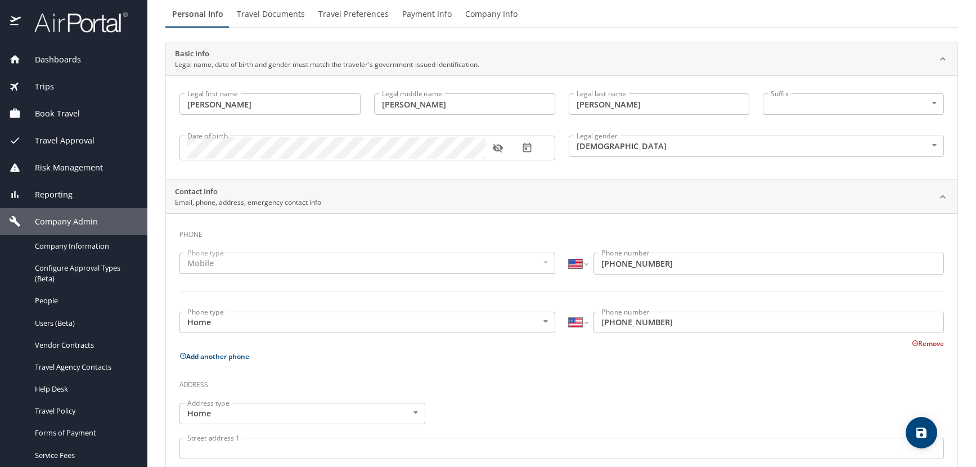
scroll to position [52, 0]
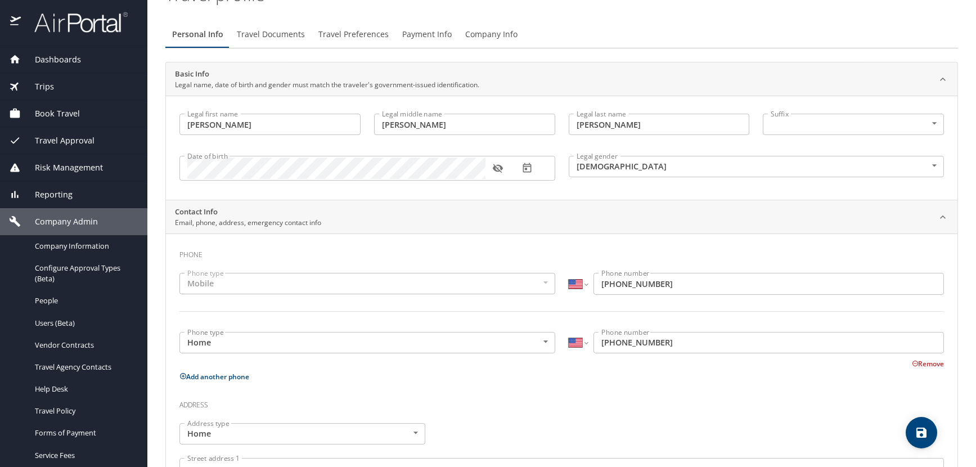
click at [497, 168] on icon "button" at bounding box center [497, 168] width 11 height 11
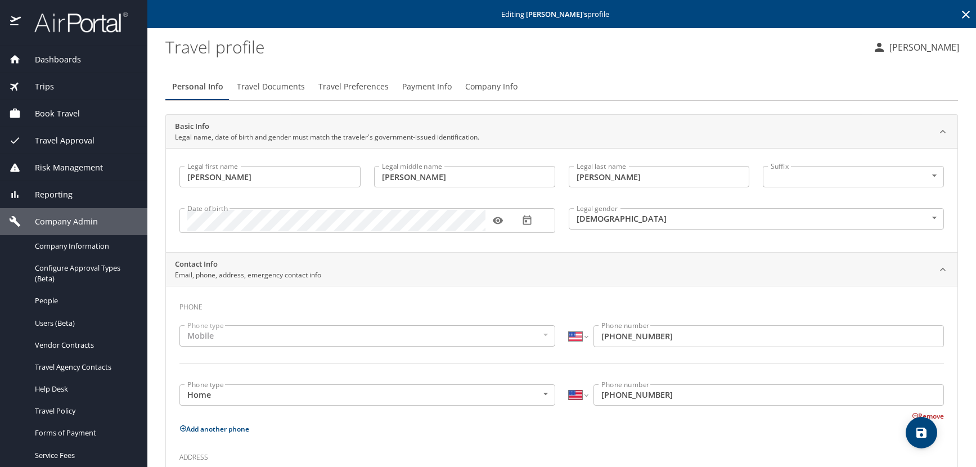
click at [959, 15] on icon at bounding box center [966, 15] width 14 height 14
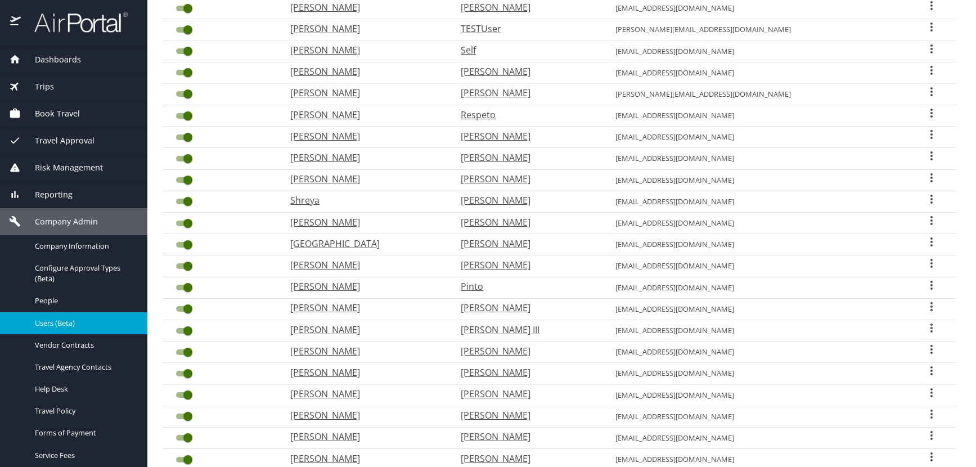
scroll to position [294, 0]
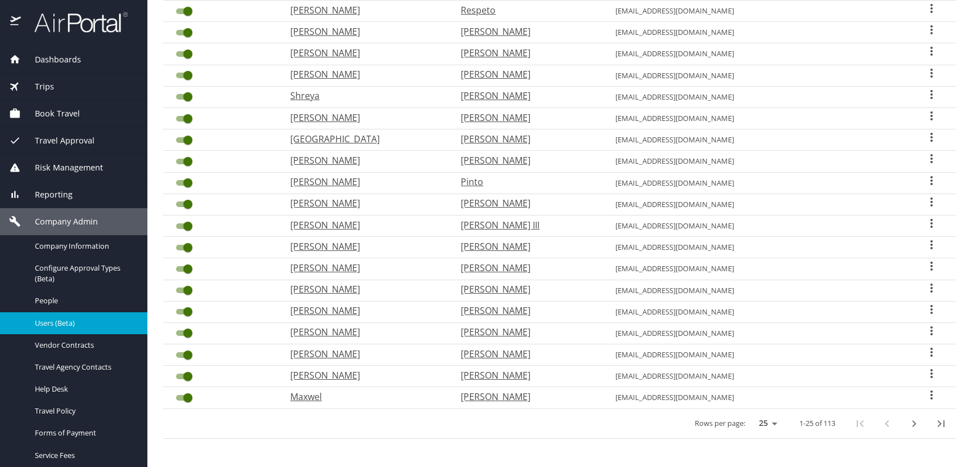
click at [925, 310] on icon "User Search Table" at bounding box center [932, 310] width 14 height 14
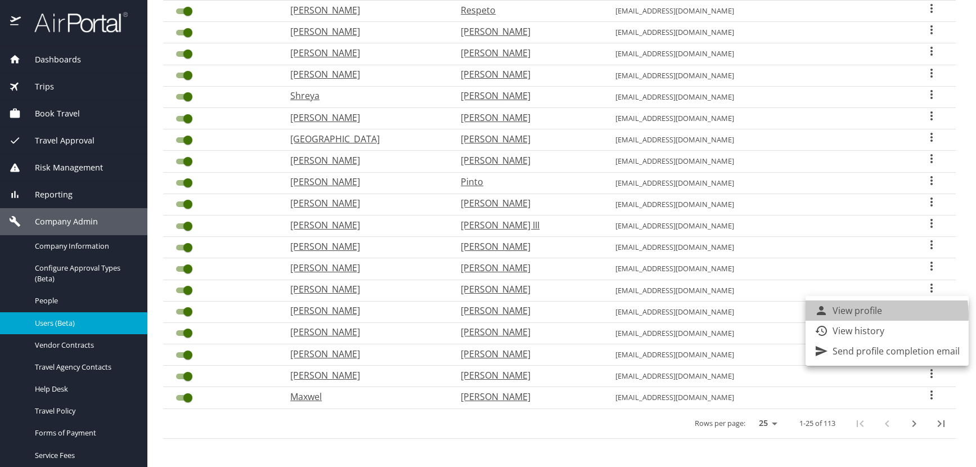
click at [876, 314] on p "View profile" at bounding box center [858, 311] width 50 height 14
select select "US"
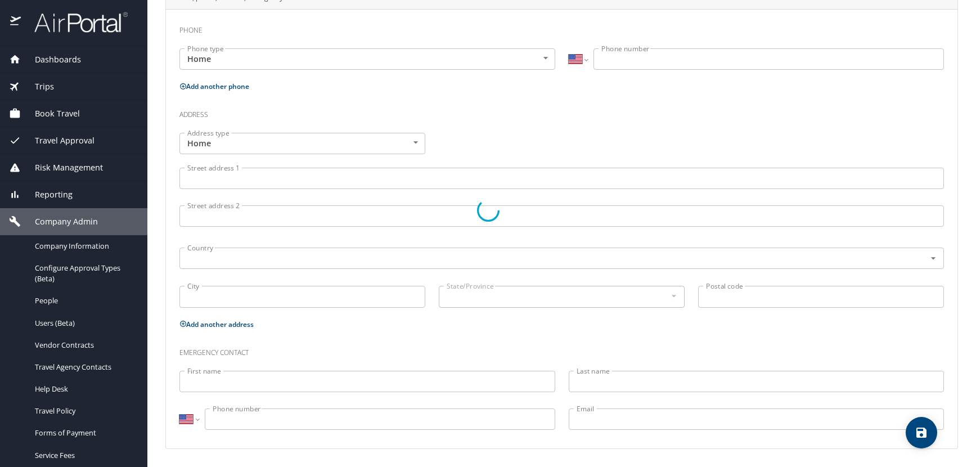
type input "Theophilus"
type input "Yaw"
type input "Owusu"
type input "[DEMOGRAPHIC_DATA]"
select select "US"
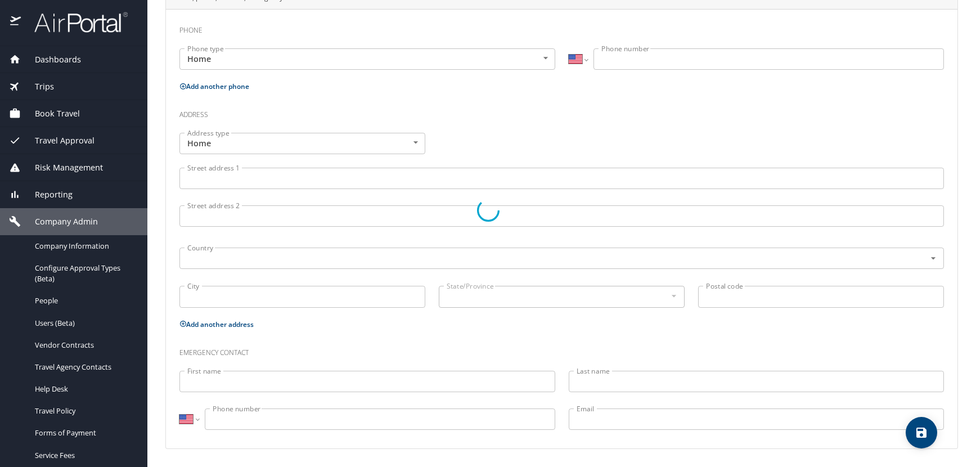
select select "US"
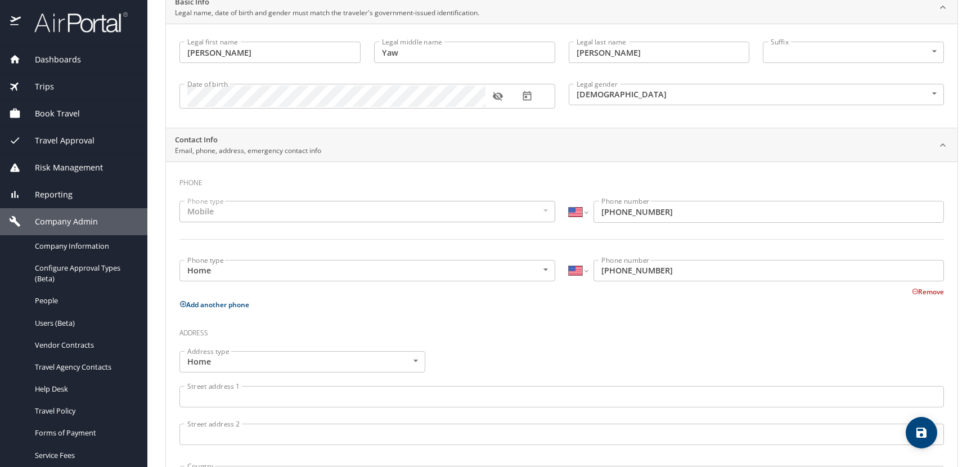
scroll to position [109, 0]
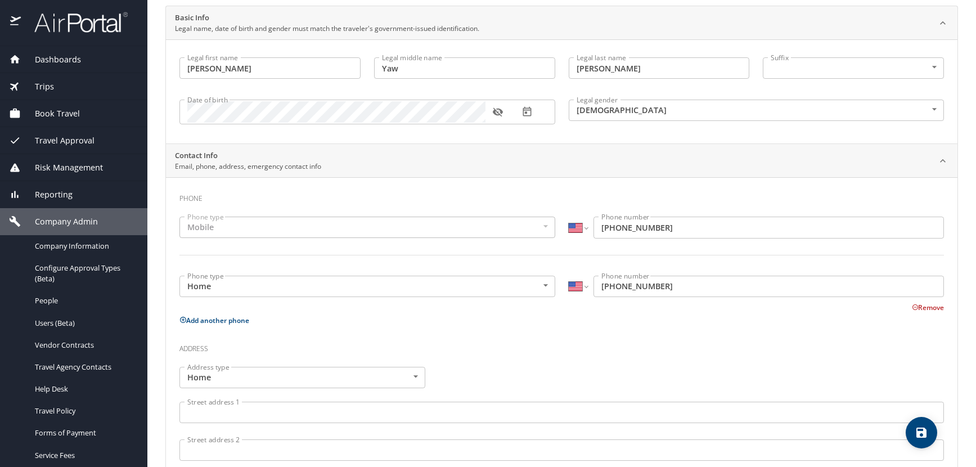
click at [497, 112] on icon "button" at bounding box center [498, 112] width 10 height 9
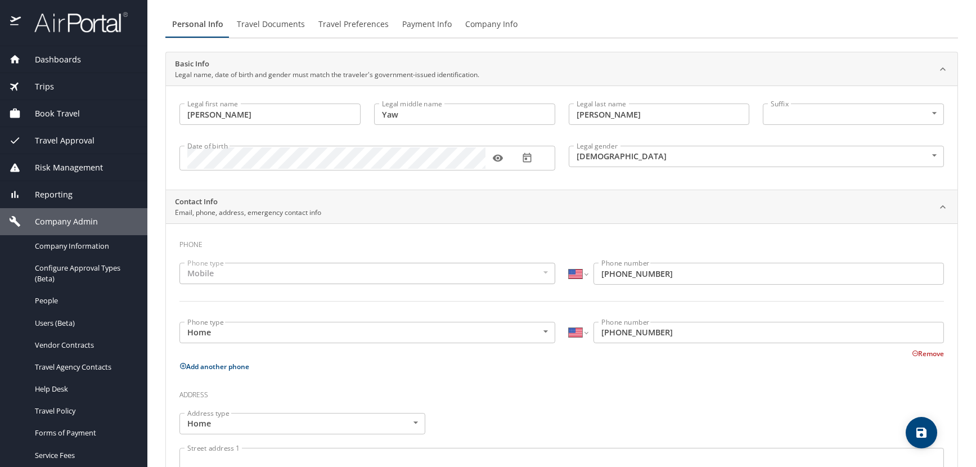
scroll to position [0, 0]
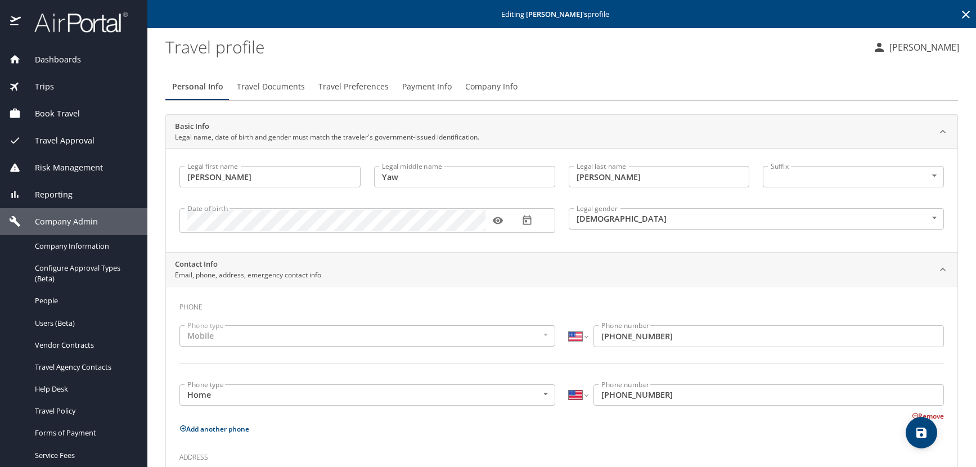
click at [961, 13] on icon at bounding box center [966, 15] width 14 height 14
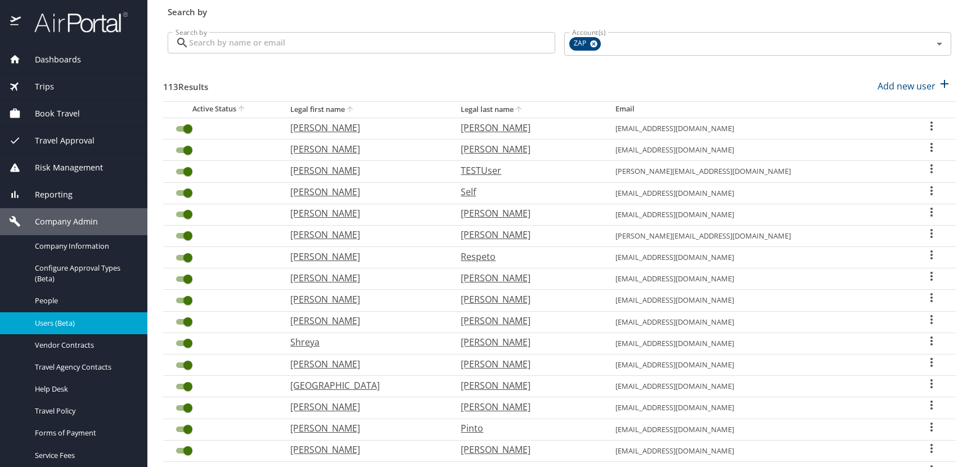
scroll to position [281, 0]
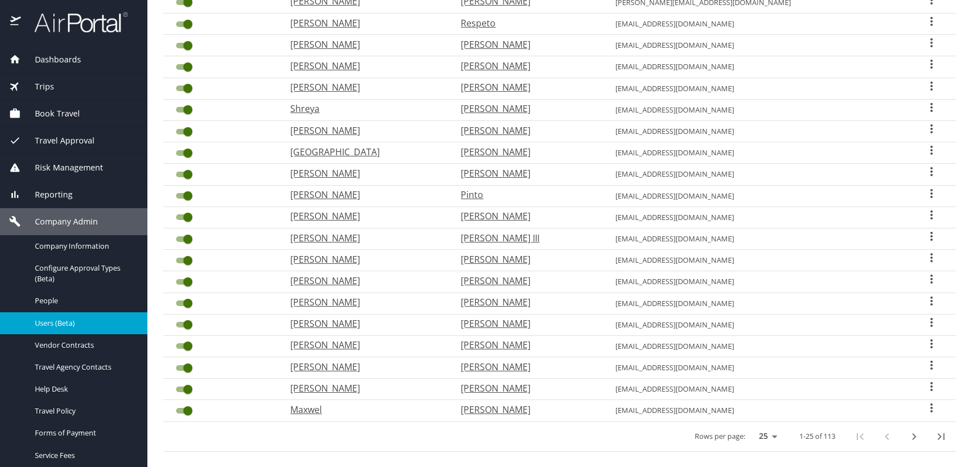
click at [931, 279] on icon "User Search Table" at bounding box center [932, 279] width 2 height 9
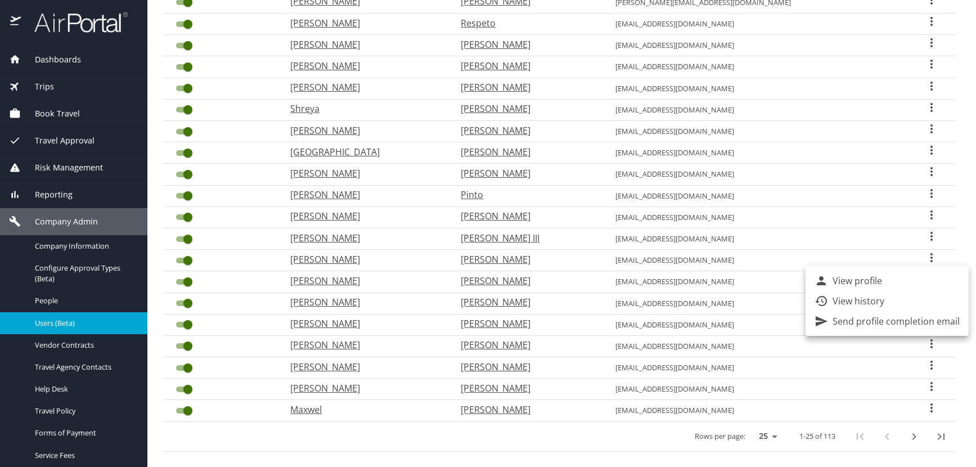
click at [868, 281] on p "View profile" at bounding box center [858, 281] width 50 height 14
select select "US"
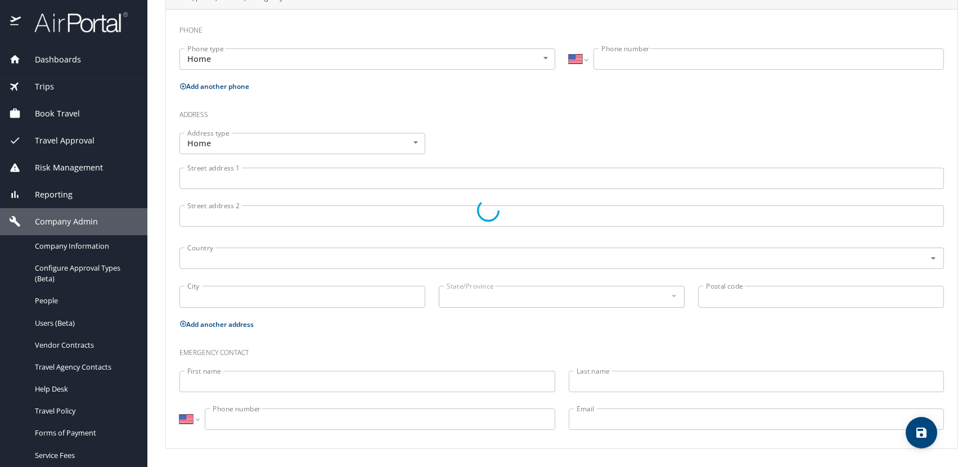
type input "Adam"
type input "[PERSON_NAME]"
type input "Pache"
type input "[DEMOGRAPHIC_DATA]"
select select "US"
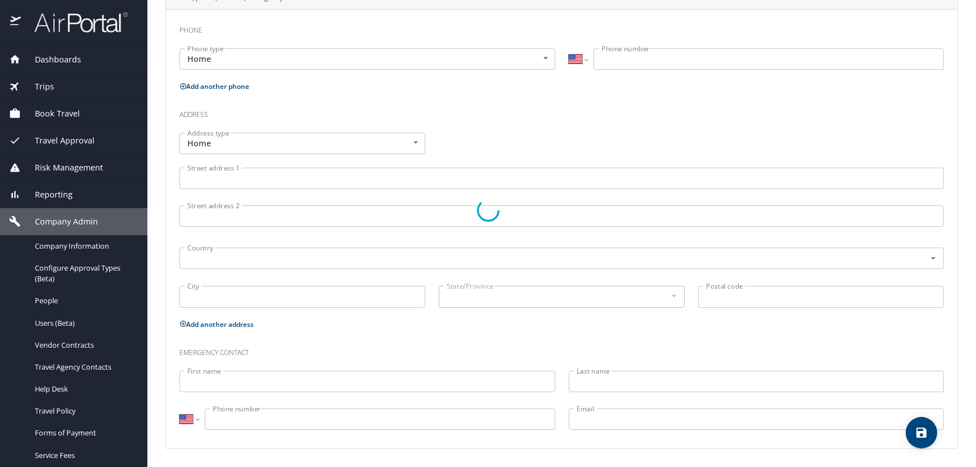
select select "US"
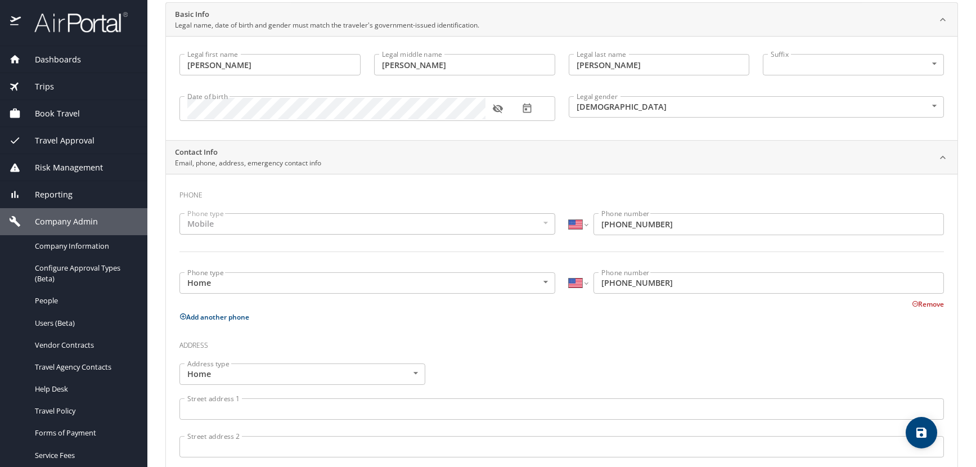
scroll to position [109, 0]
click at [501, 106] on button "button" at bounding box center [498, 112] width 25 height 25
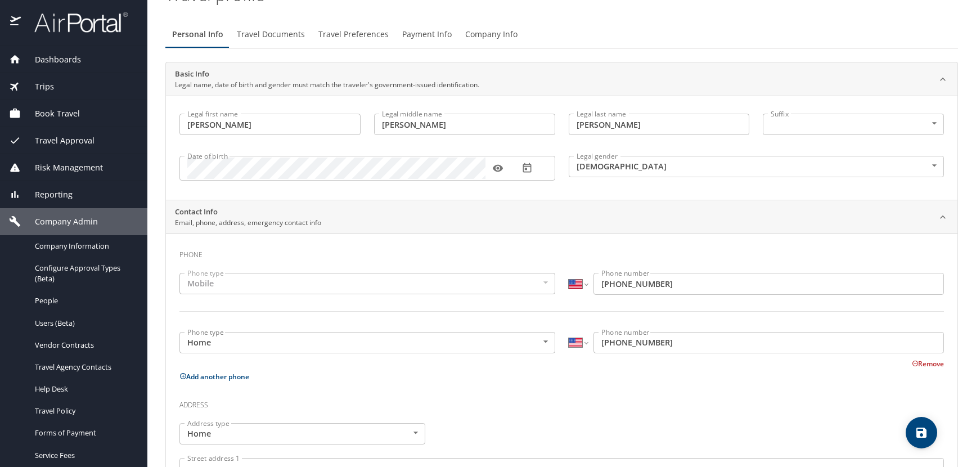
scroll to position [0, 0]
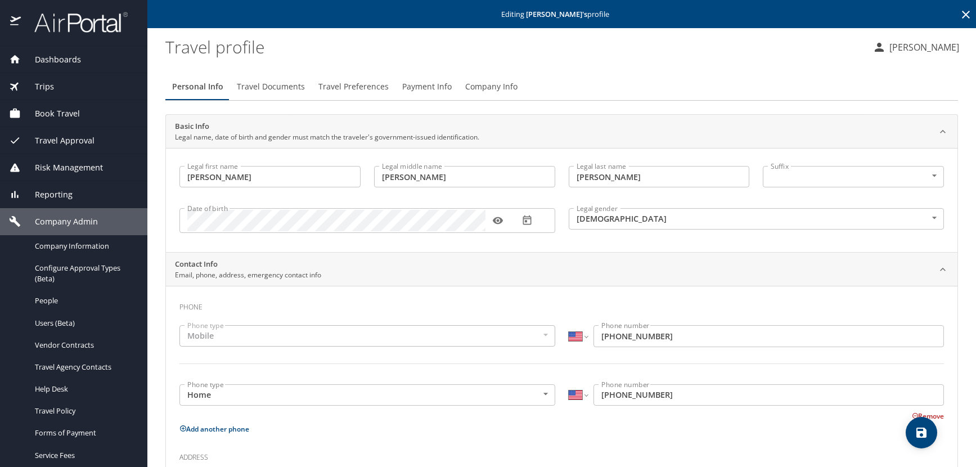
click at [959, 12] on icon at bounding box center [966, 15] width 14 height 14
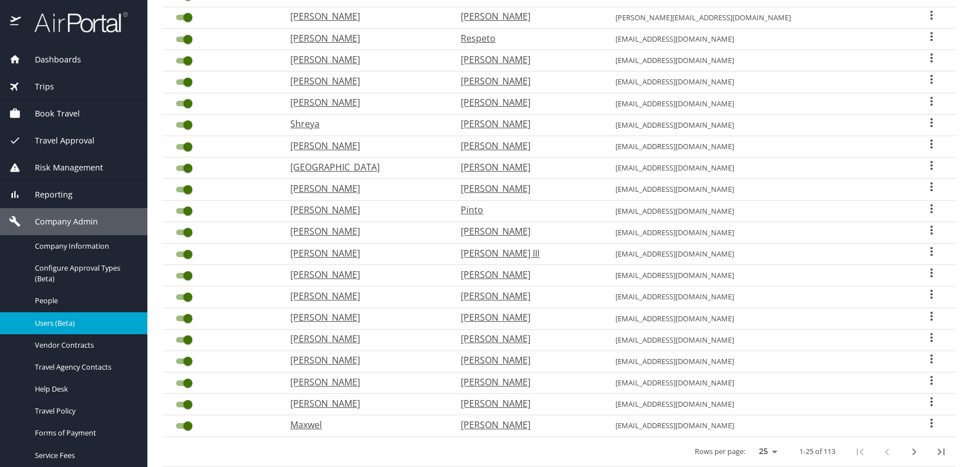
scroll to position [281, 0]
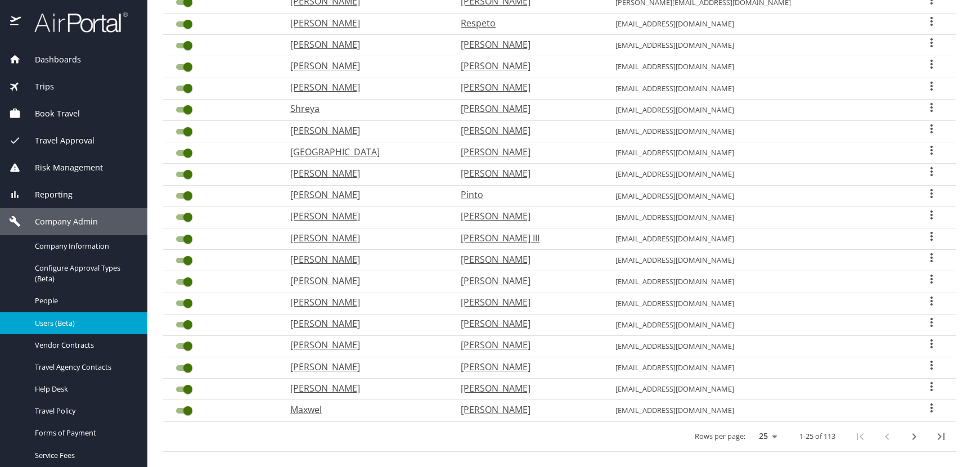
click at [931, 258] on icon "User Search Table" at bounding box center [932, 257] width 2 height 9
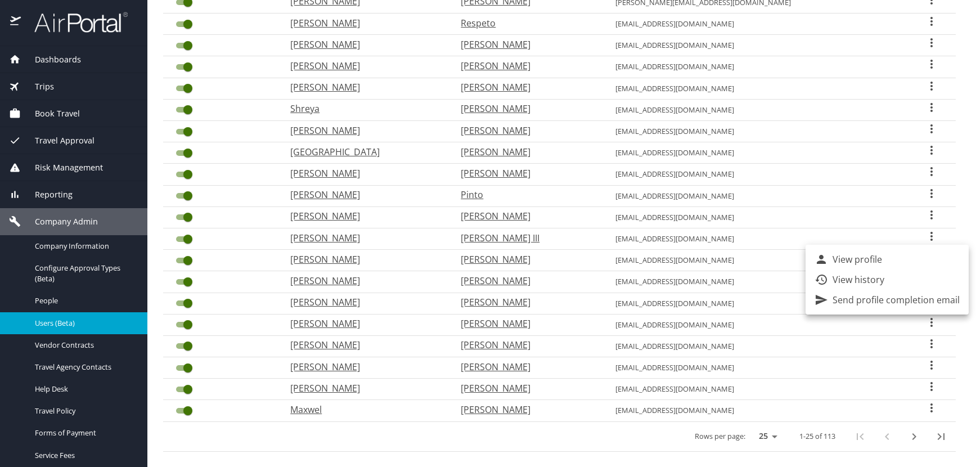
click at [886, 255] on li "View profile" at bounding box center [887, 259] width 163 height 20
select select "US"
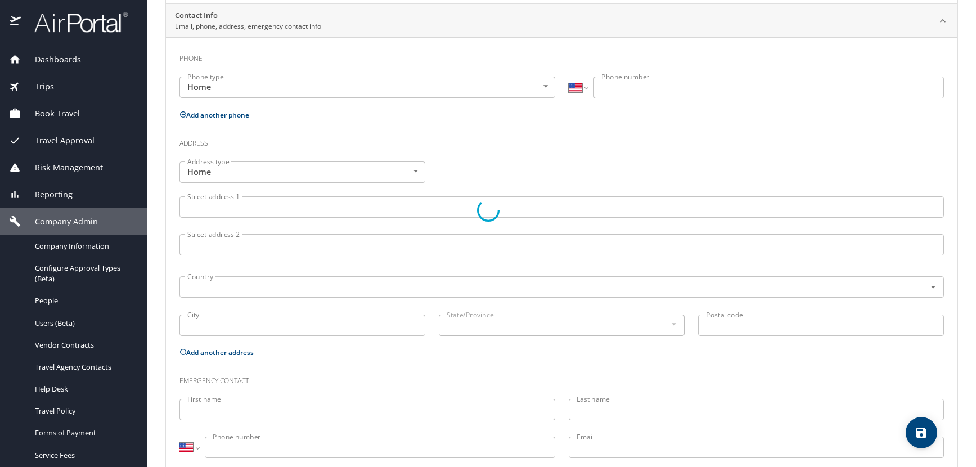
type input "Damian"
type input "Ibarra"
type input "Padilla"
type input "[DEMOGRAPHIC_DATA]"
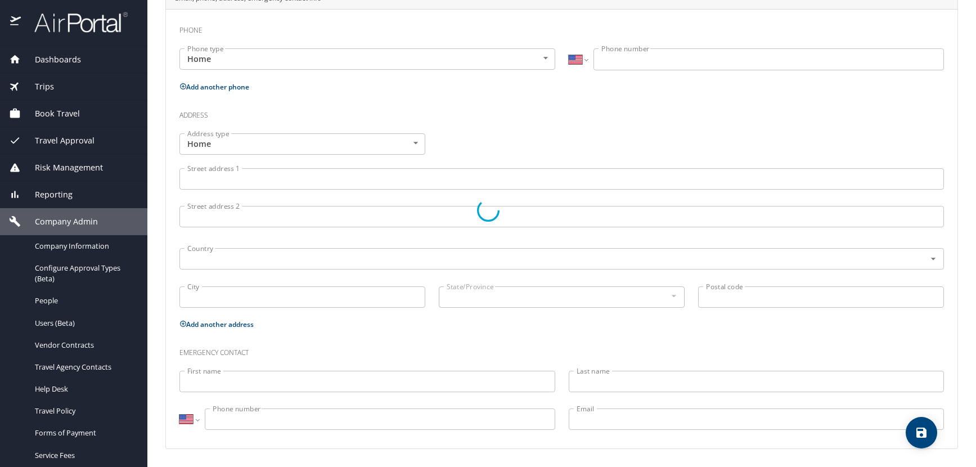
select select "US"
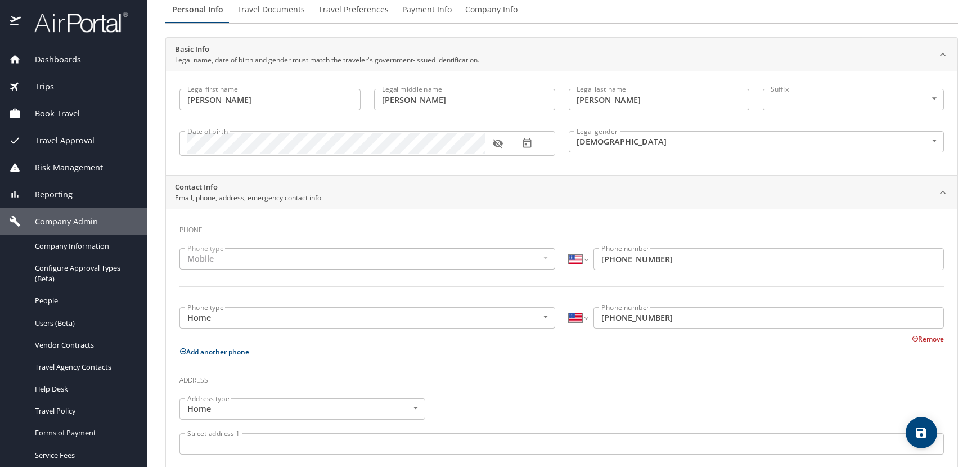
scroll to position [52, 0]
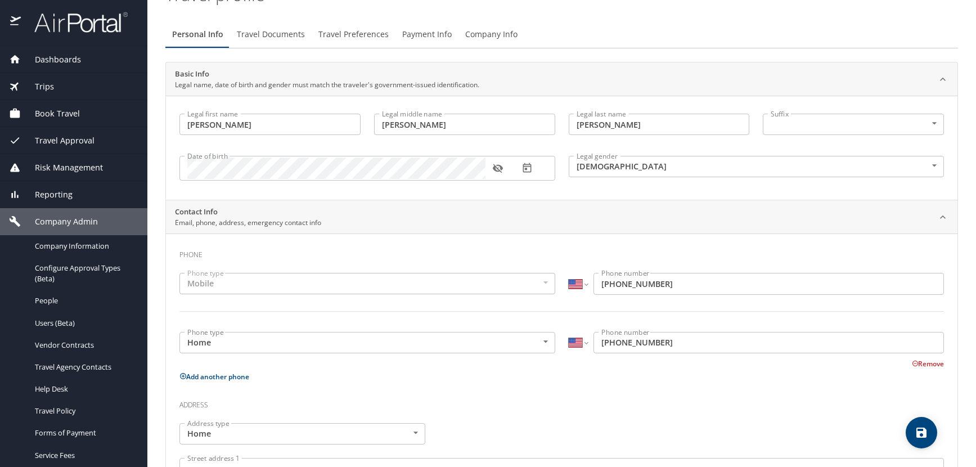
click at [497, 170] on icon "button" at bounding box center [497, 168] width 11 height 11
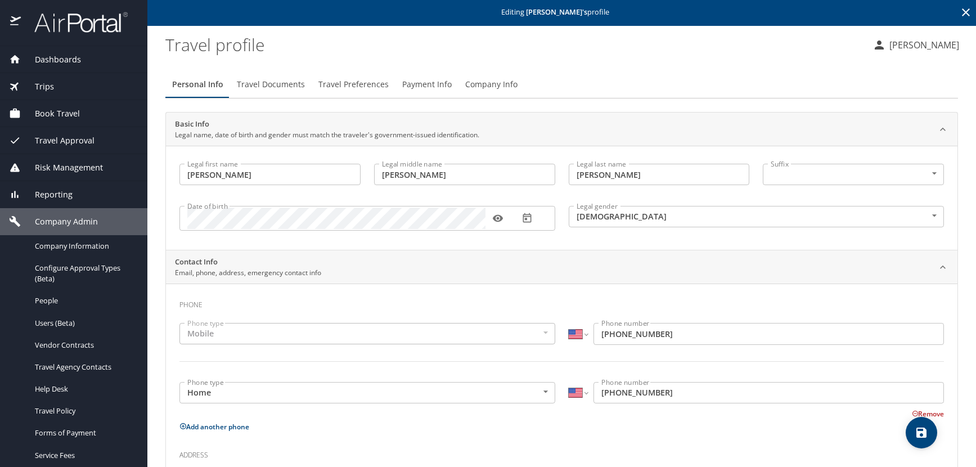
scroll to position [0, 0]
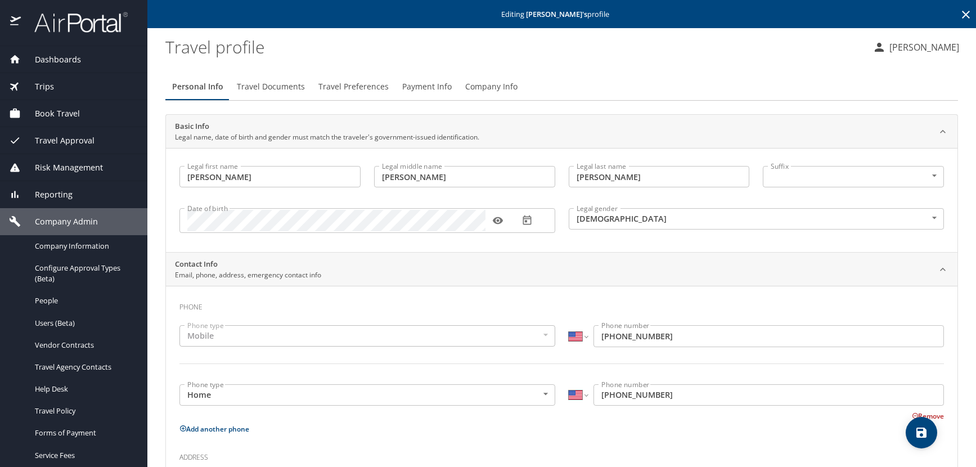
click at [962, 14] on icon at bounding box center [966, 15] width 8 height 8
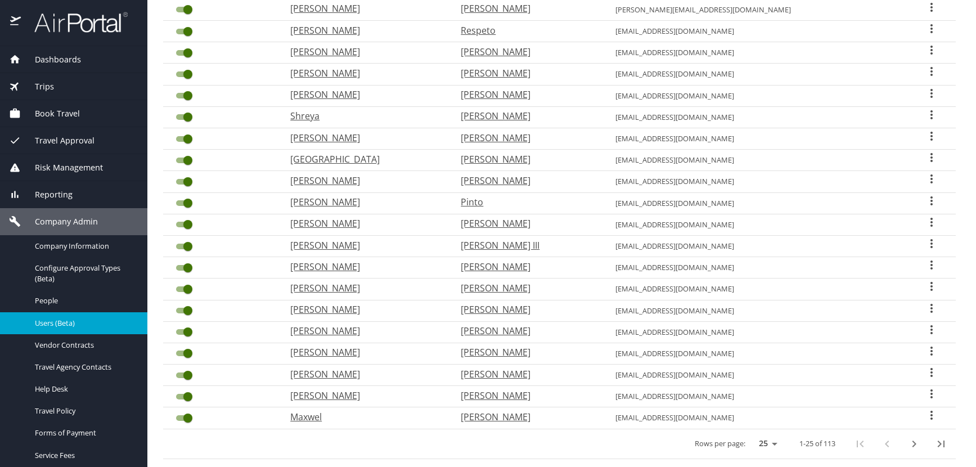
scroll to position [281, 0]
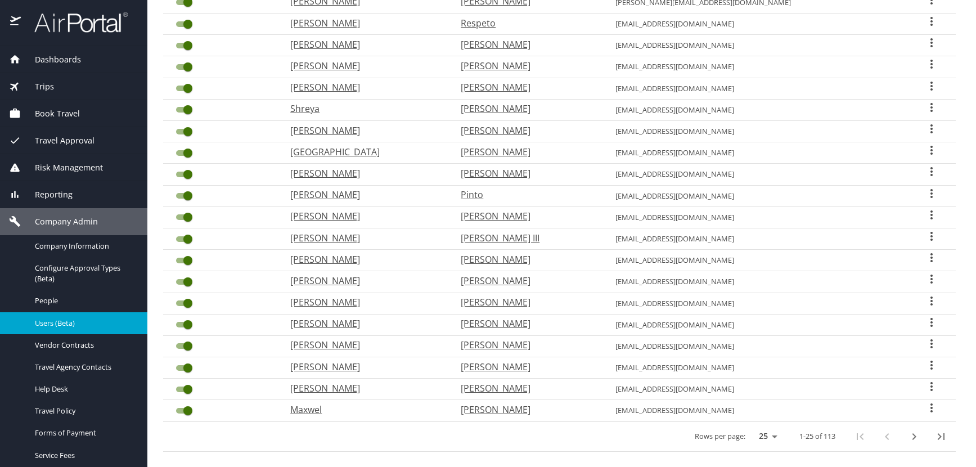
click at [931, 233] on icon "User Search Table" at bounding box center [932, 236] width 2 height 9
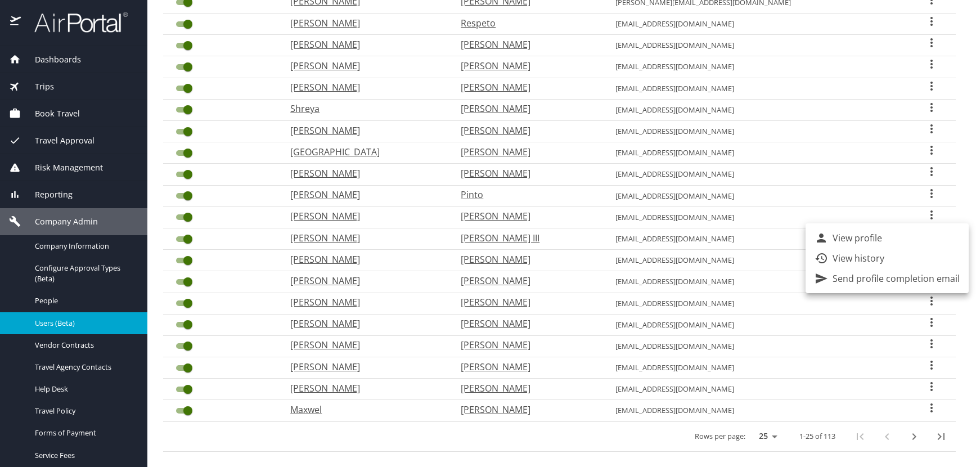
click at [888, 239] on li "View profile" at bounding box center [887, 238] width 163 height 20
select select "US"
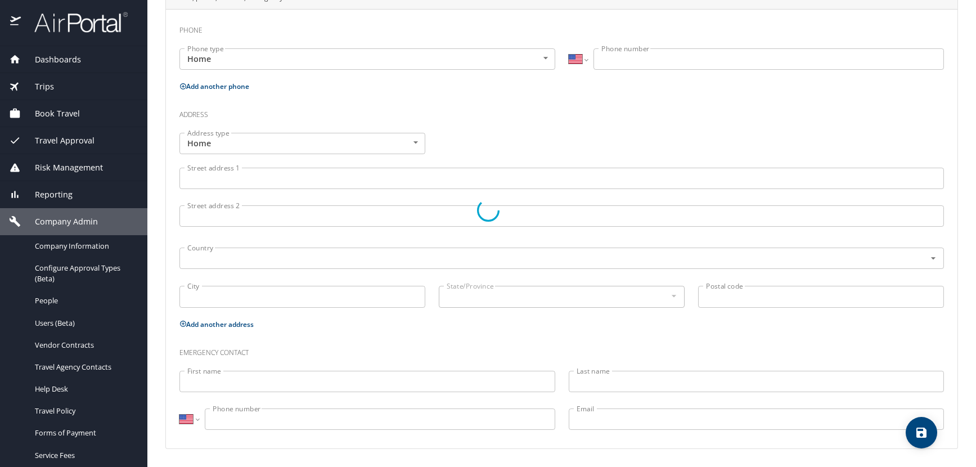
type input "[PERSON_NAME]"
type input "Thomas"
type input "[PERSON_NAME] III"
type input "[DEMOGRAPHIC_DATA]"
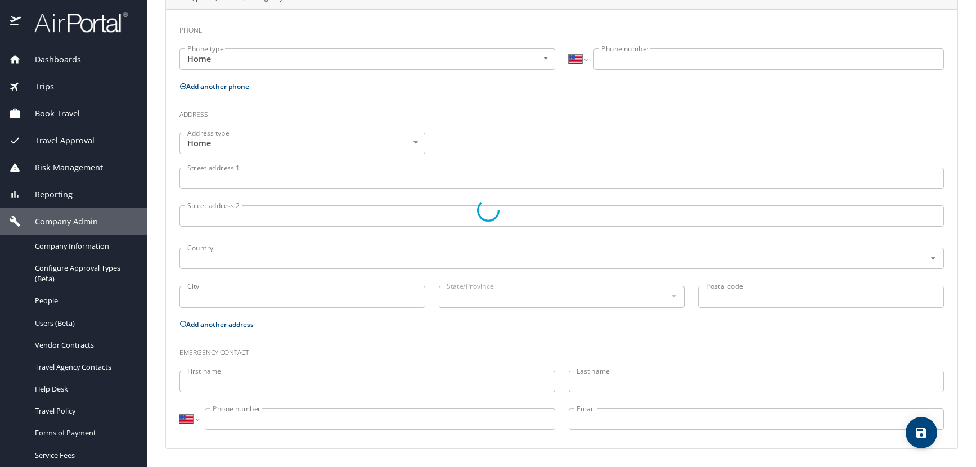
select select "US"
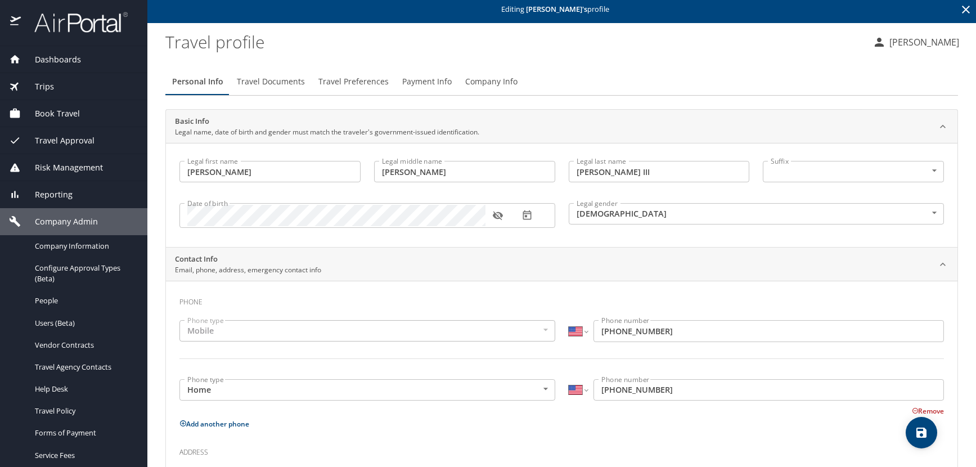
scroll to position [0, 0]
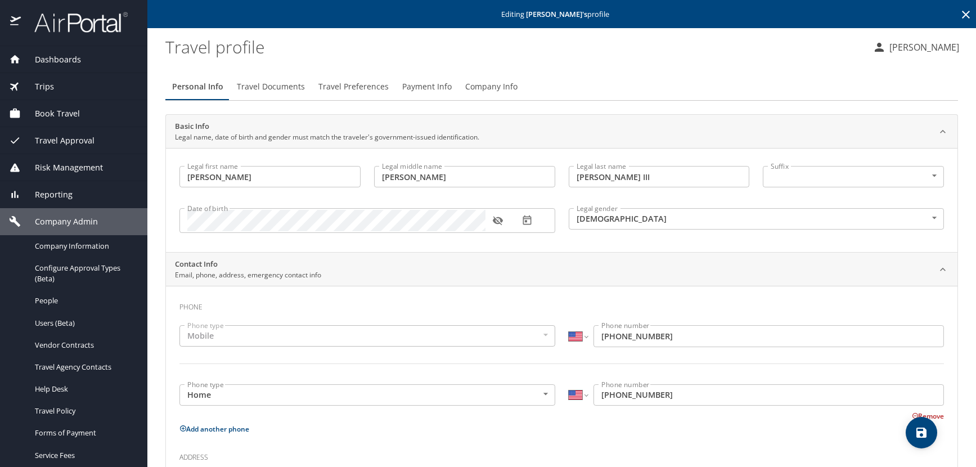
click at [500, 224] on icon "button" at bounding box center [498, 221] width 10 height 9
click at [959, 14] on icon at bounding box center [966, 15] width 14 height 14
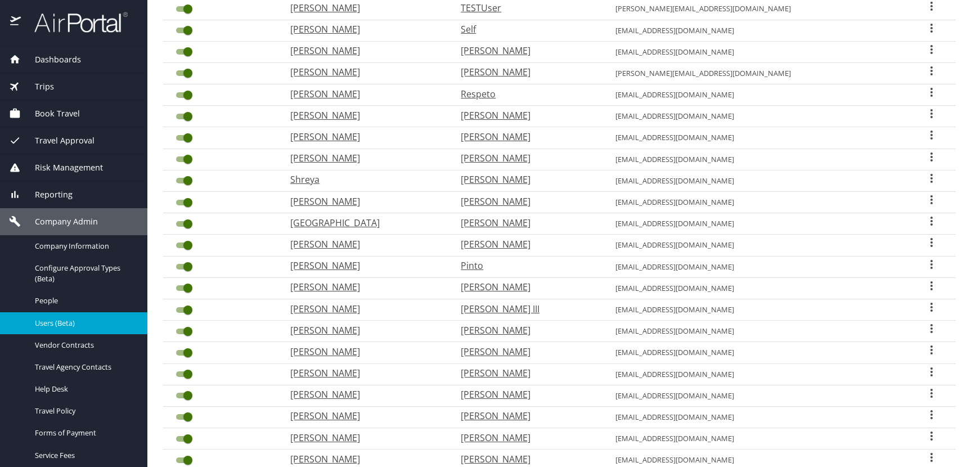
scroll to position [294, 0]
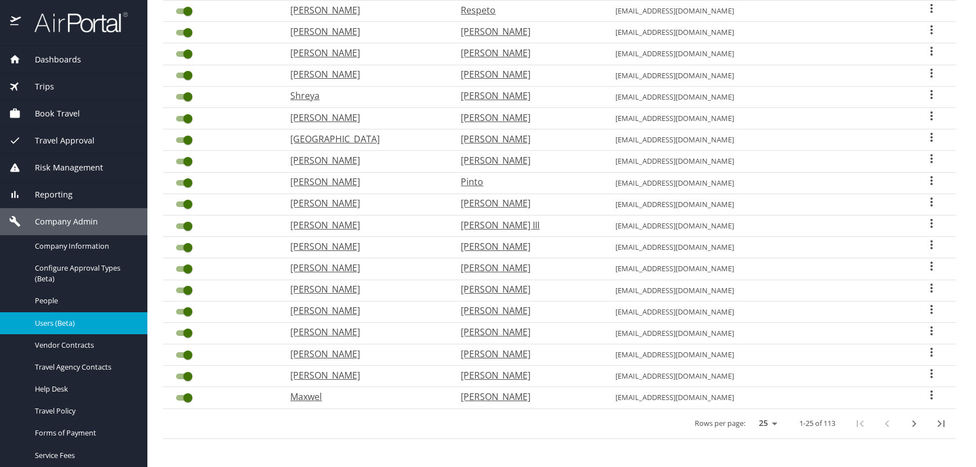
click at [925, 201] on icon "User Search Table" at bounding box center [932, 202] width 14 height 14
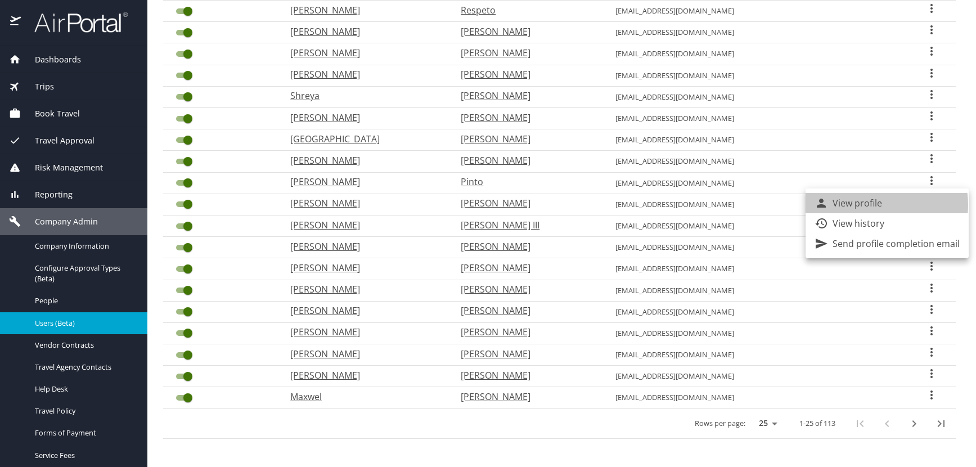
click at [875, 205] on p "View profile" at bounding box center [858, 203] width 50 height 14
select select "US"
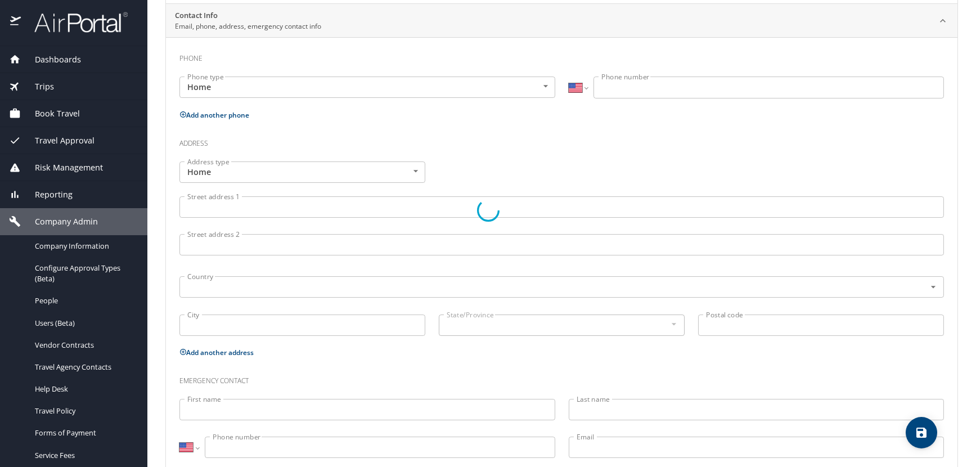
type input "[PERSON_NAME]"
type input "Shane"
type input "[PERSON_NAME]"
type input "[DEMOGRAPHIC_DATA]"
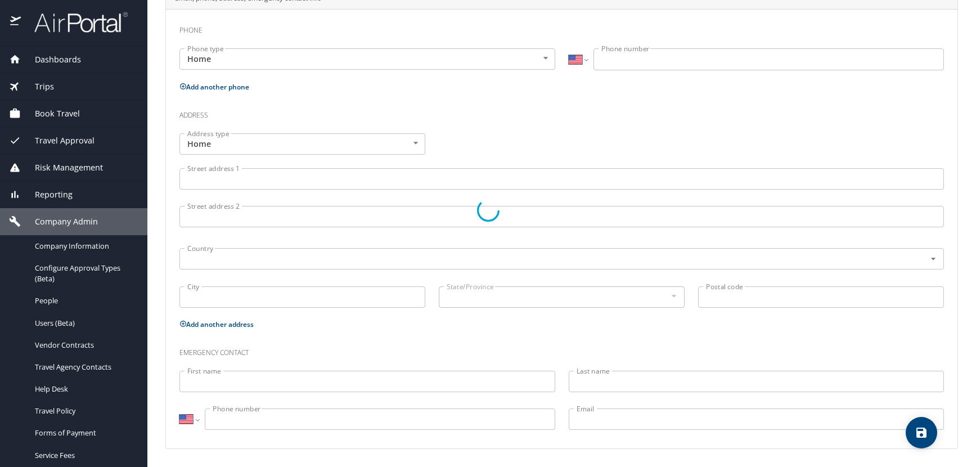
select select "US"
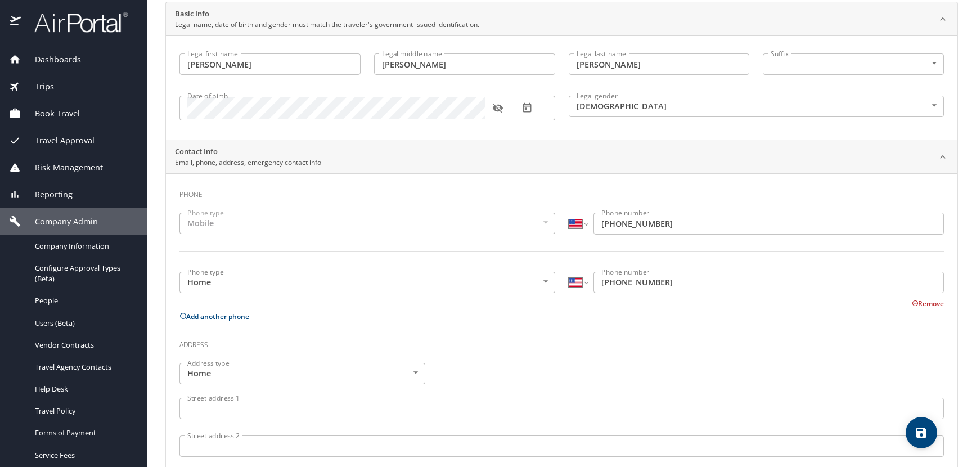
scroll to position [109, 0]
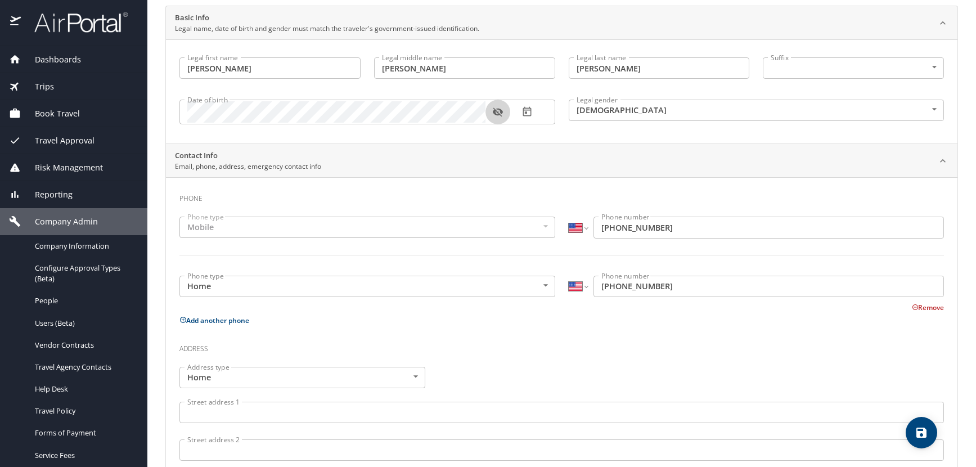
click at [498, 110] on icon "button" at bounding box center [498, 112] width 10 height 9
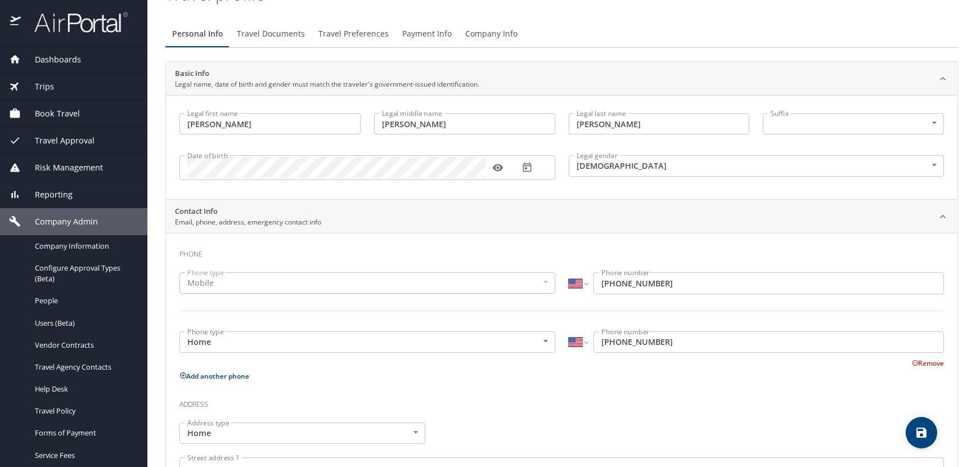
scroll to position [0, 0]
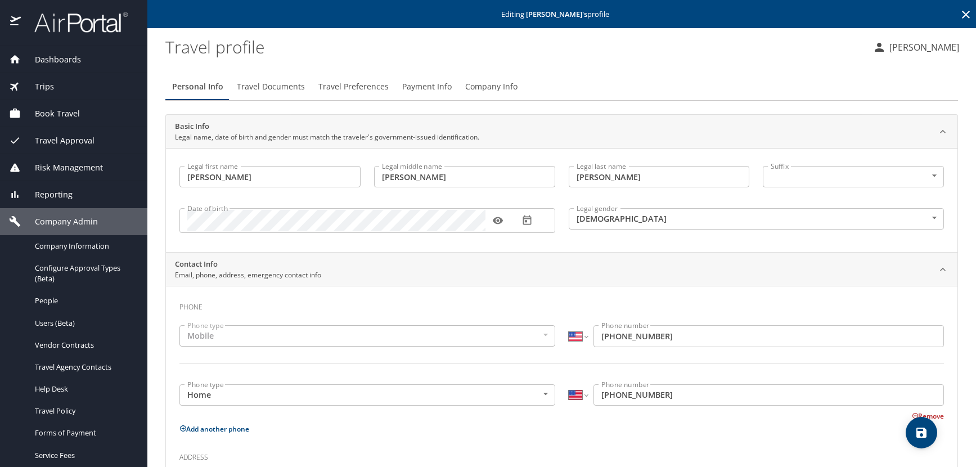
click at [959, 14] on icon at bounding box center [966, 15] width 14 height 14
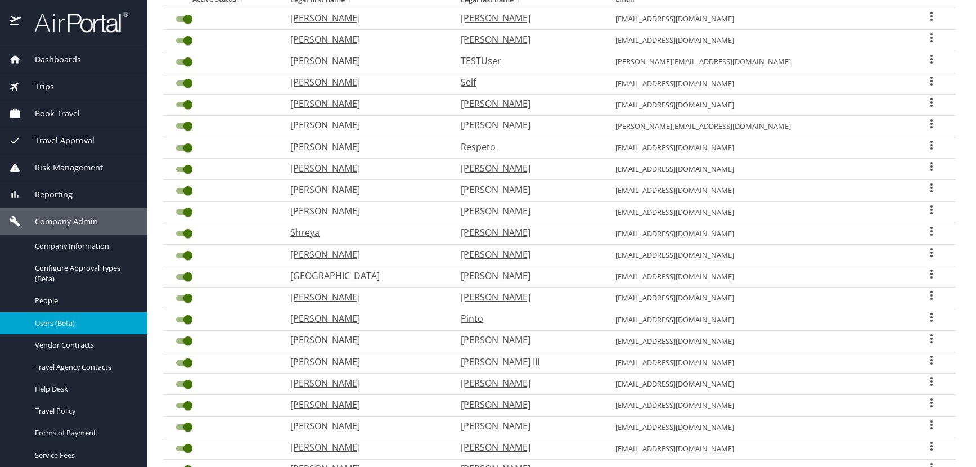
scroll to position [169, 0]
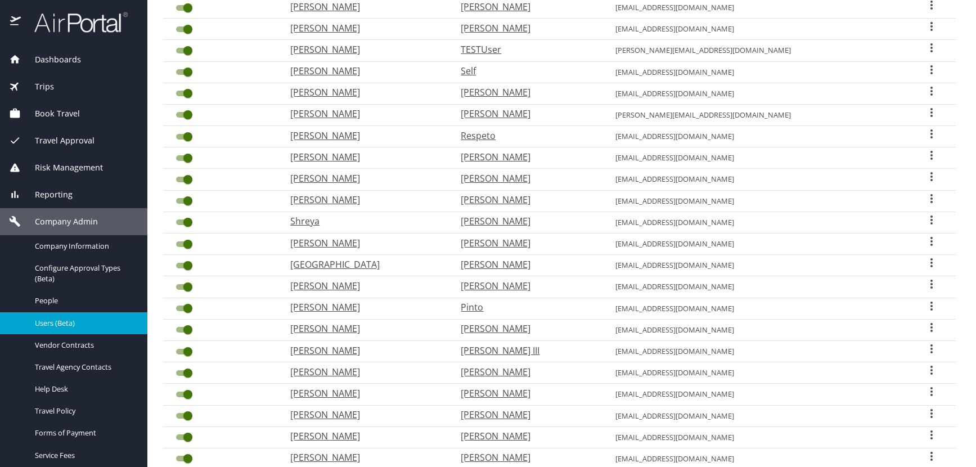
click at [931, 305] on icon "User Search Table" at bounding box center [932, 306] width 2 height 9
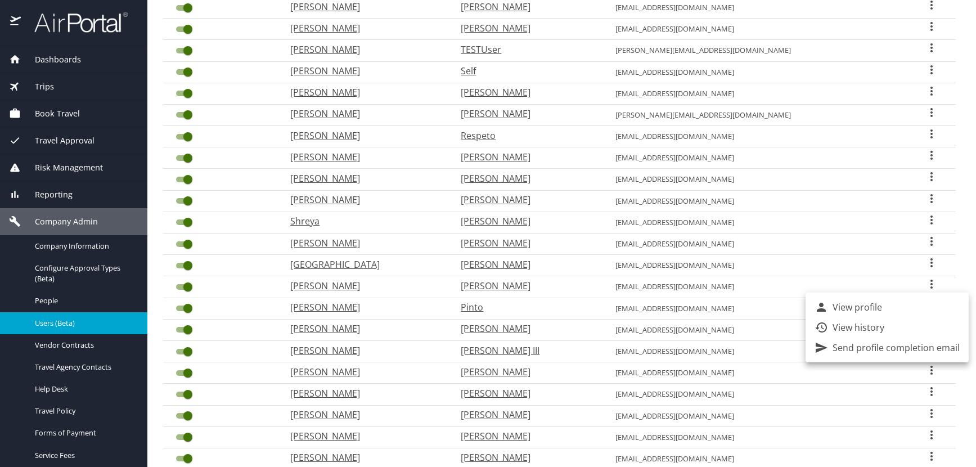
click at [861, 304] on p "View profile" at bounding box center [858, 307] width 50 height 14
select select "US"
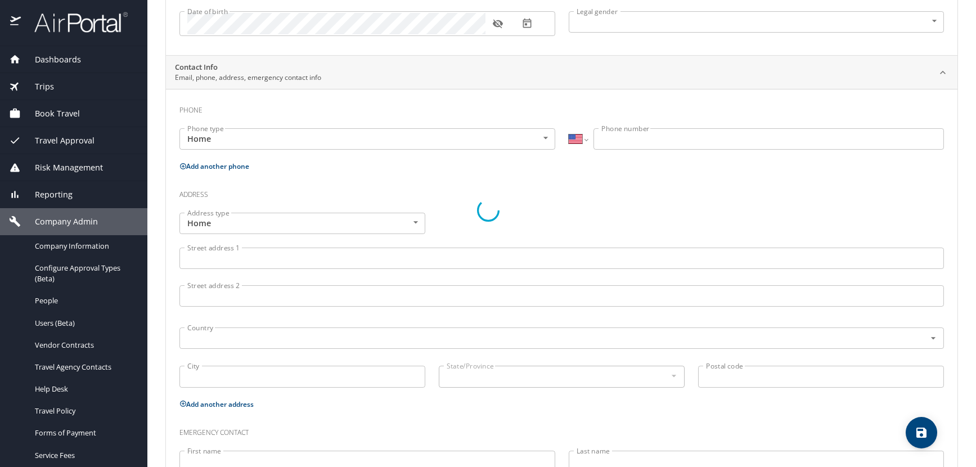
type input "[PERSON_NAME]"
type input "Rose"
type input "Pinto"
type input "[DEMOGRAPHIC_DATA]"
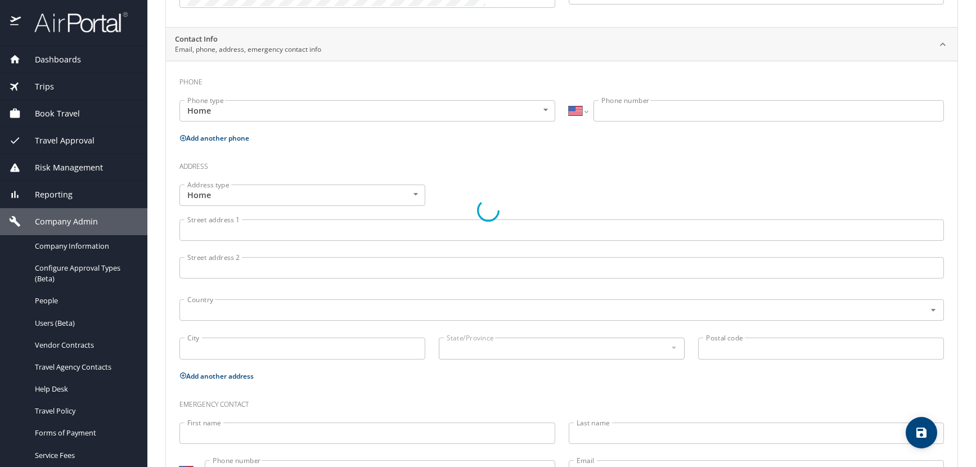
select select "US"
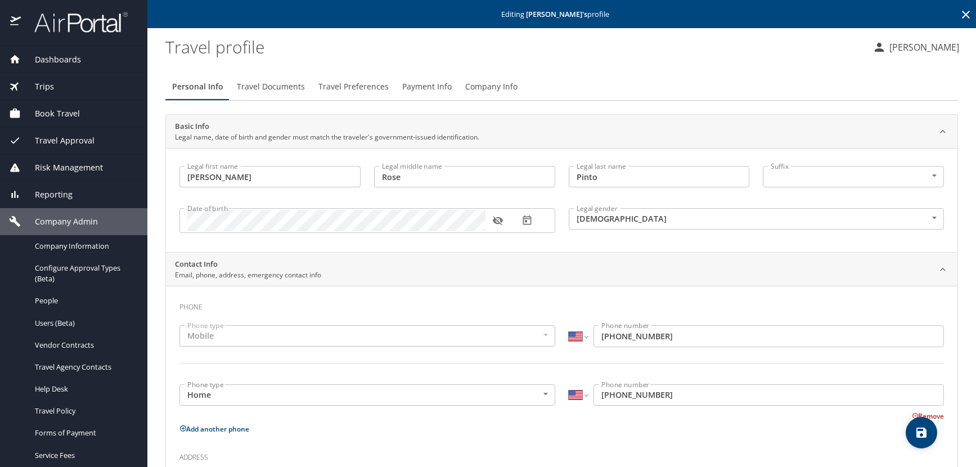
click at [496, 222] on icon "button" at bounding box center [498, 221] width 10 height 9
click at [961, 15] on icon at bounding box center [966, 15] width 14 height 14
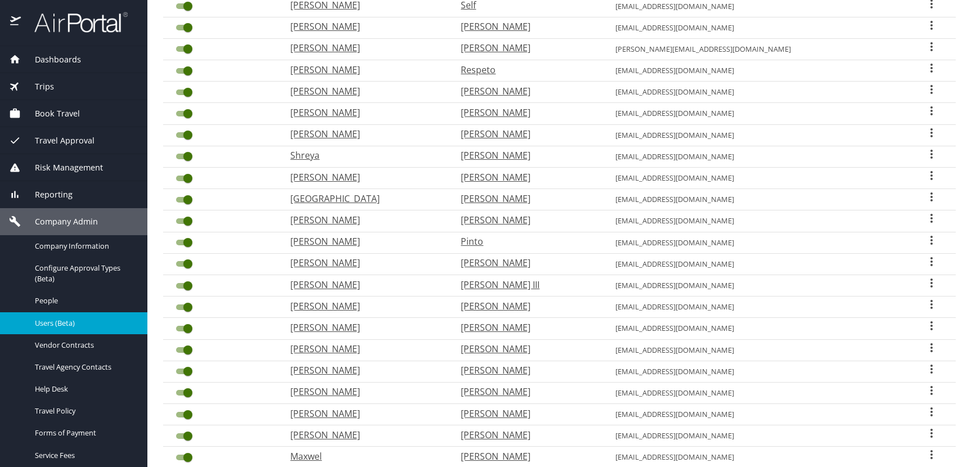
scroll to position [281, 0]
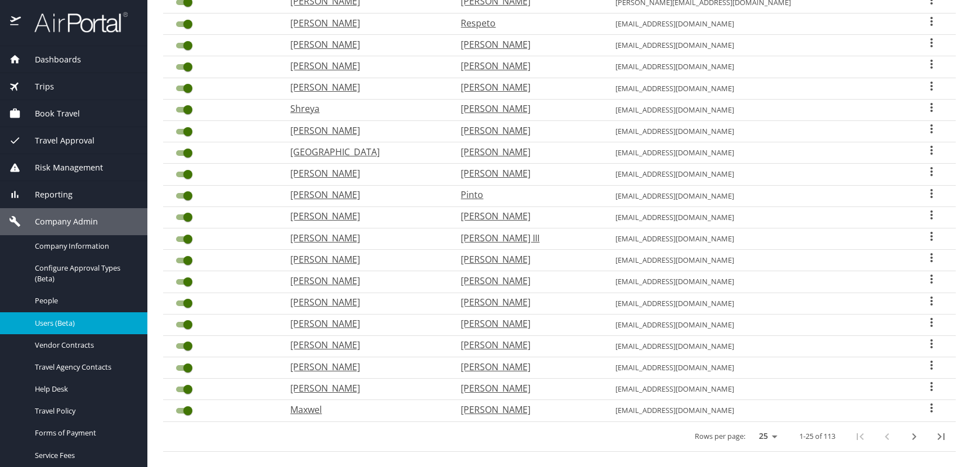
click at [925, 170] on icon "User Search Table" at bounding box center [932, 172] width 14 height 14
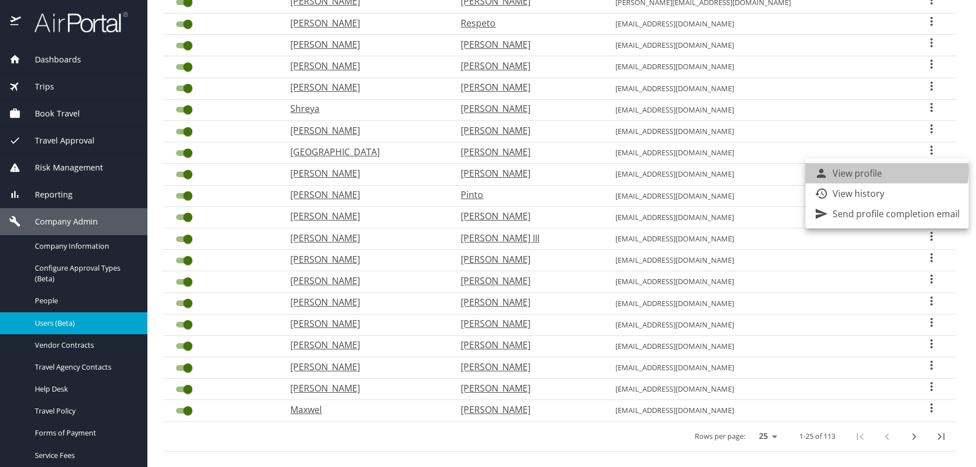
click at [878, 170] on p "View profile" at bounding box center [858, 174] width 50 height 14
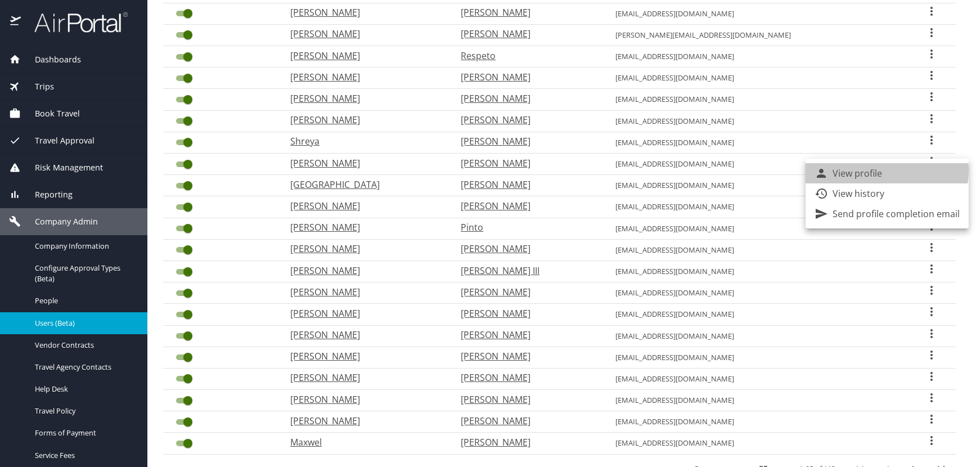
select select "US"
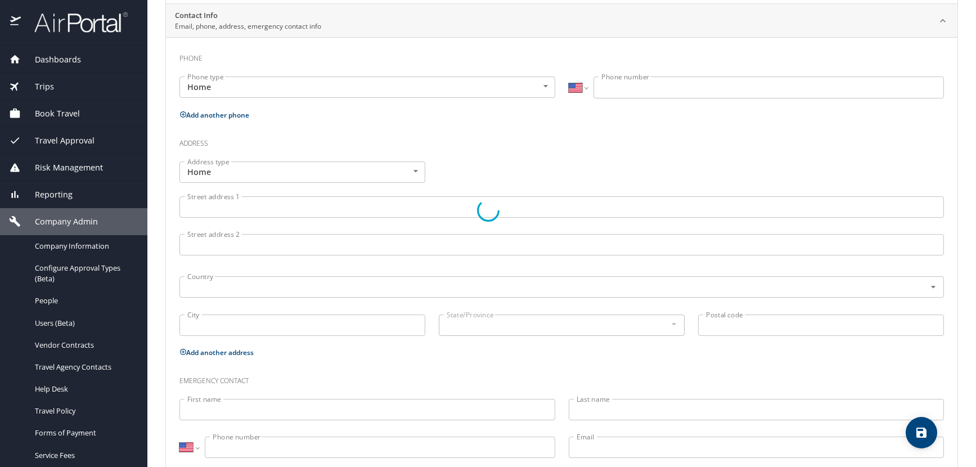
type input "[PERSON_NAME]"
type input "Rose"
type input "[PERSON_NAME]"
type input "[DEMOGRAPHIC_DATA]"
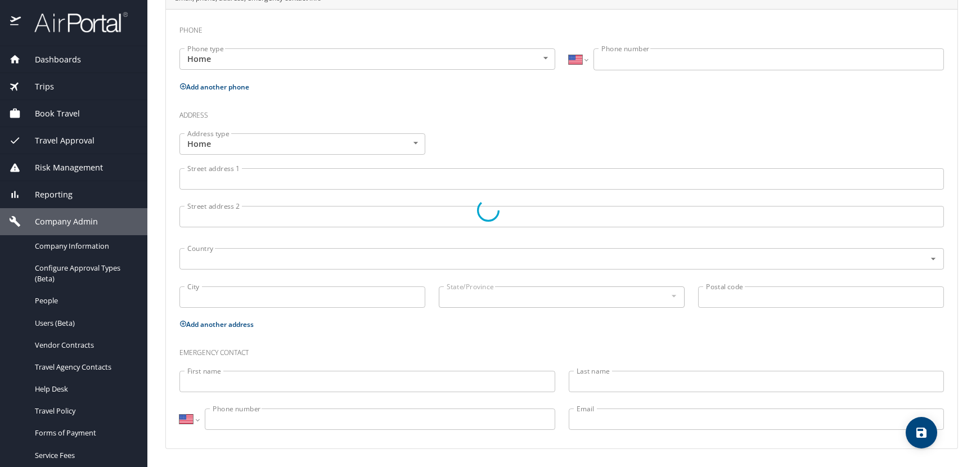
select select "US"
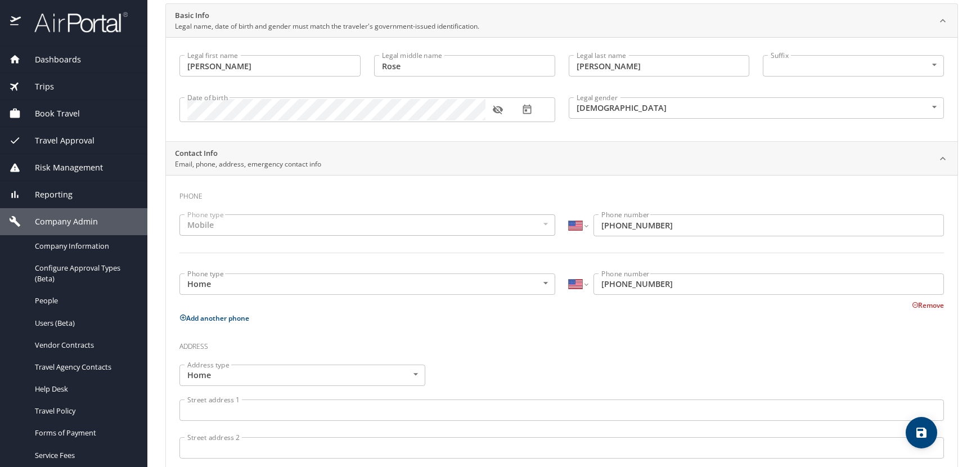
scroll to position [109, 0]
click at [497, 116] on icon "button" at bounding box center [497, 111] width 11 height 11
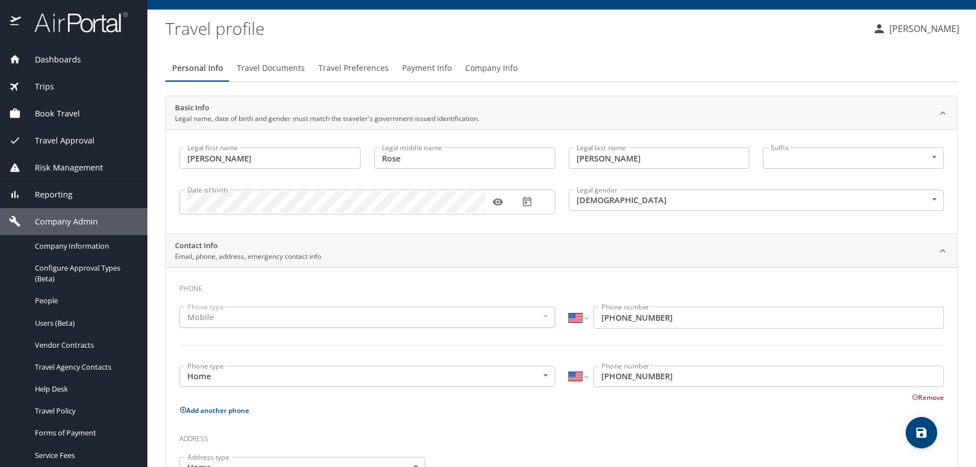
scroll to position [0, 0]
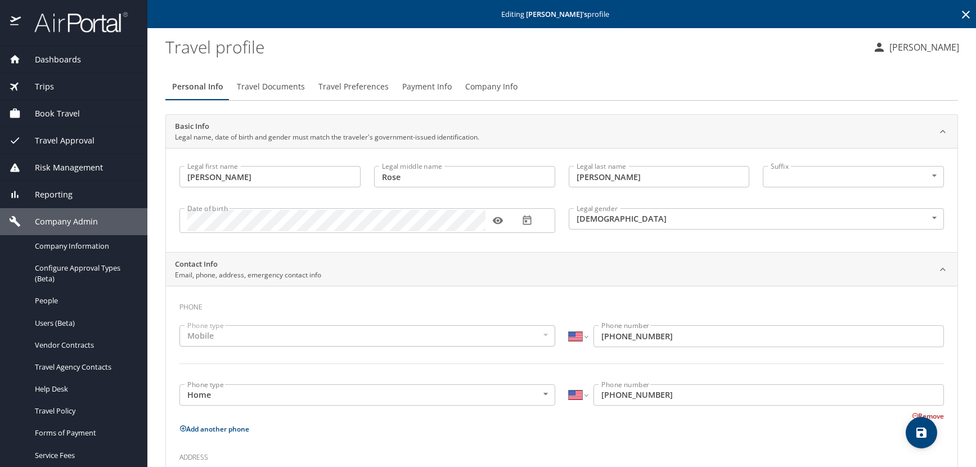
click at [960, 15] on icon at bounding box center [966, 15] width 14 height 14
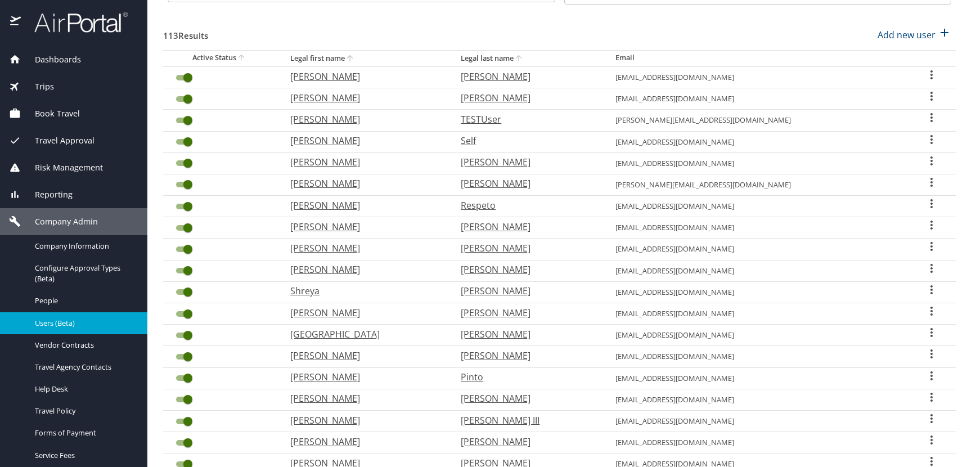
scroll to position [113, 0]
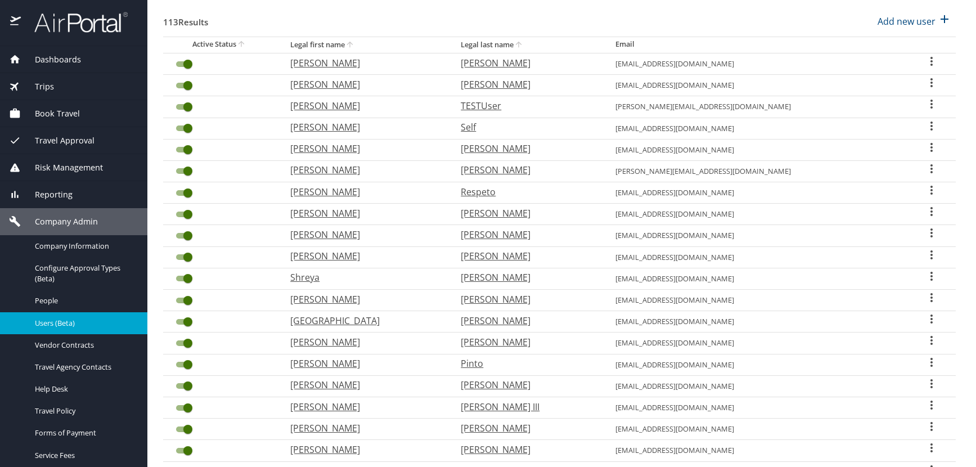
click at [925, 318] on icon "User Search Table" at bounding box center [932, 319] width 14 height 14
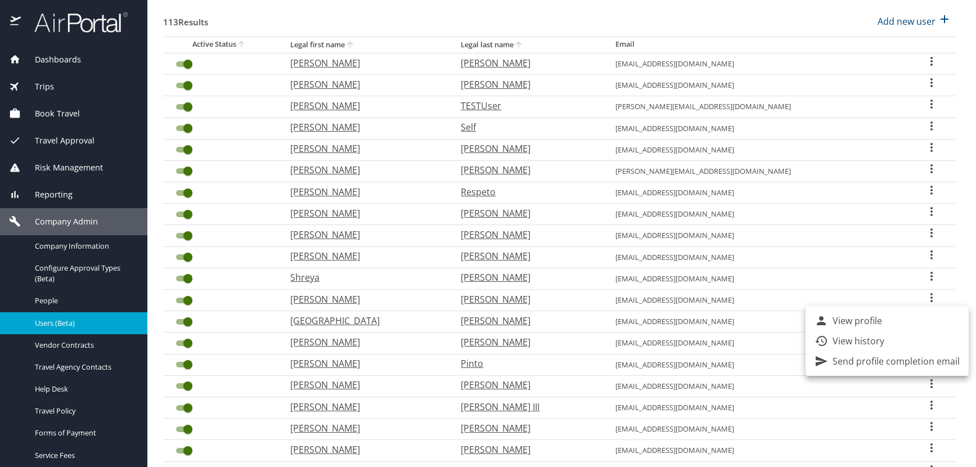
click at [864, 322] on p "View profile" at bounding box center [858, 321] width 50 height 14
select select "US"
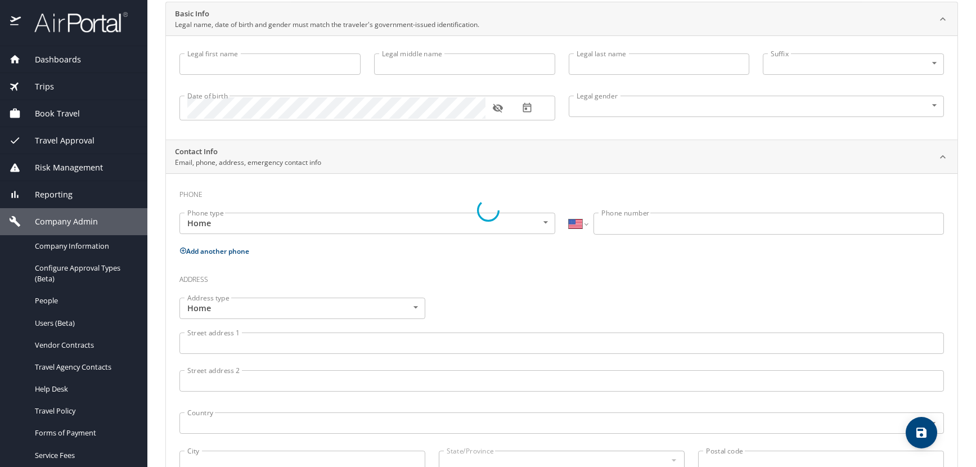
type input "[GEOGRAPHIC_DATA]"
type input "Ruchet"
type input "[PERSON_NAME]"
type input "[DEMOGRAPHIC_DATA]"
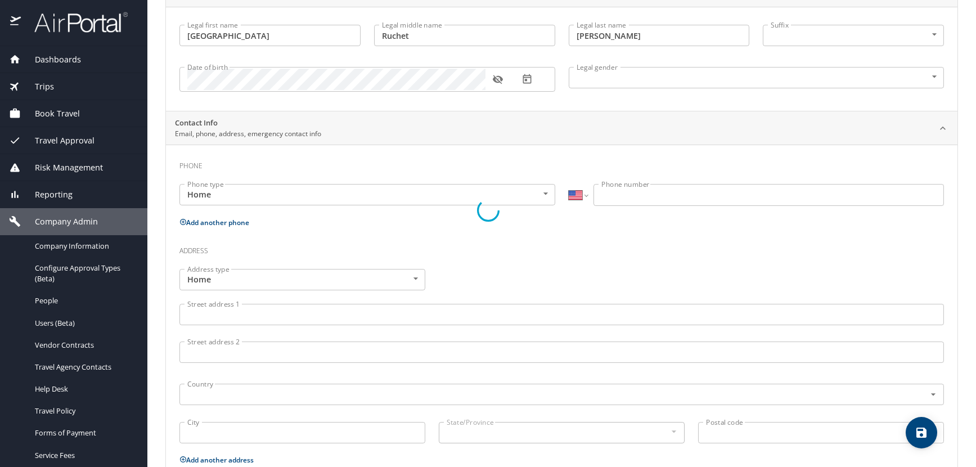
select select "US"
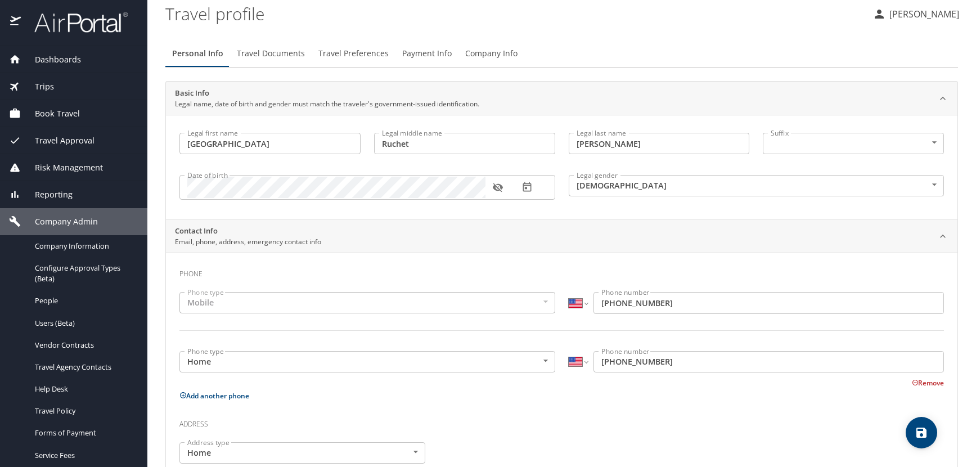
scroll to position [29, 0]
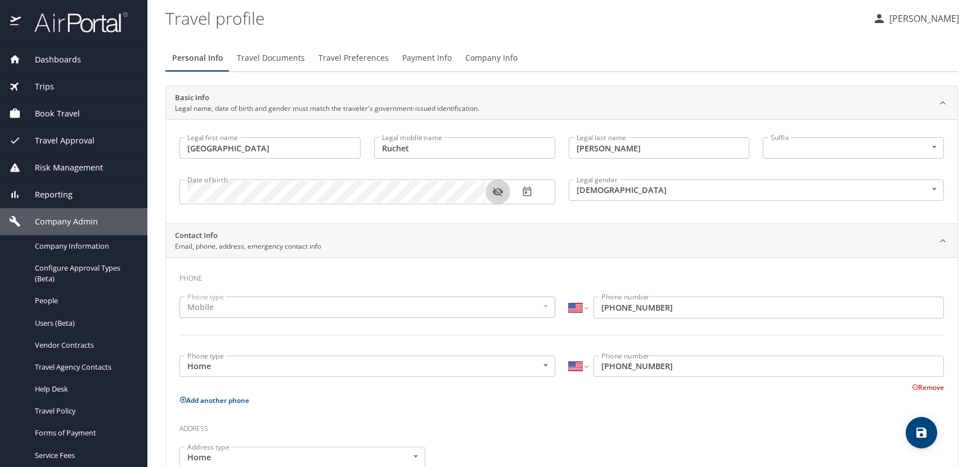
click at [496, 192] on icon "button" at bounding box center [497, 191] width 11 height 11
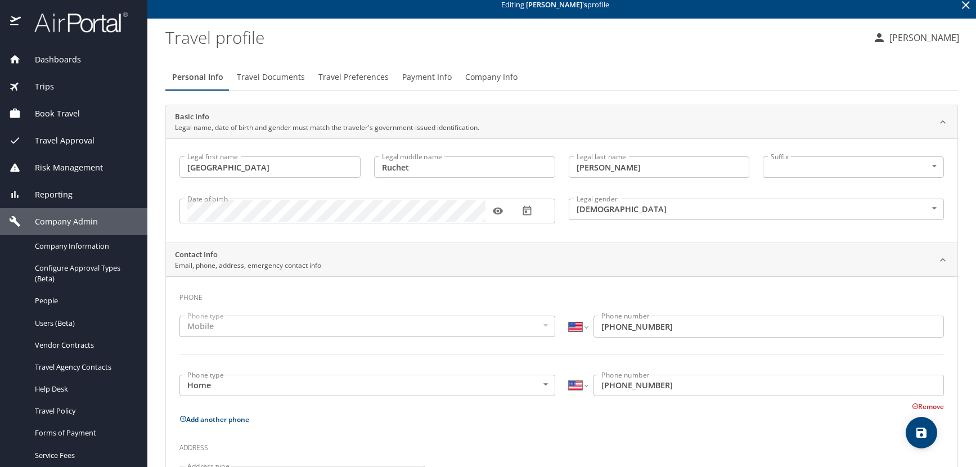
scroll to position [0, 0]
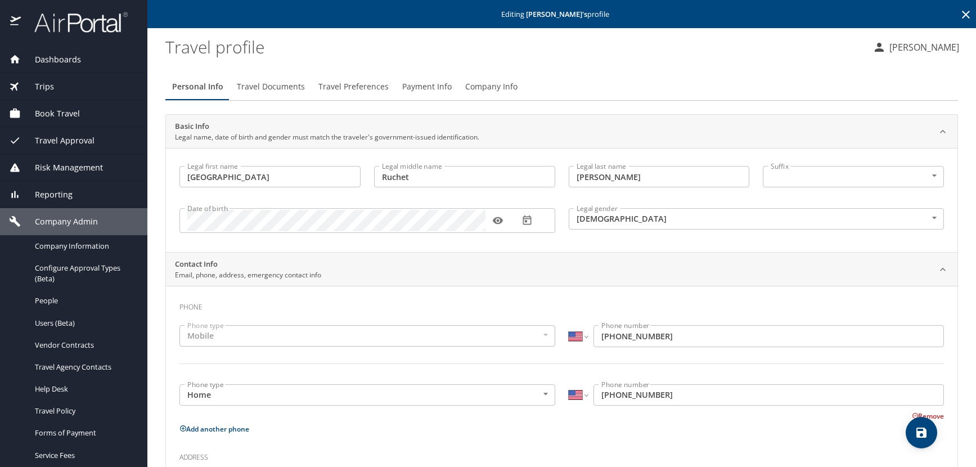
click at [959, 11] on icon at bounding box center [966, 15] width 14 height 14
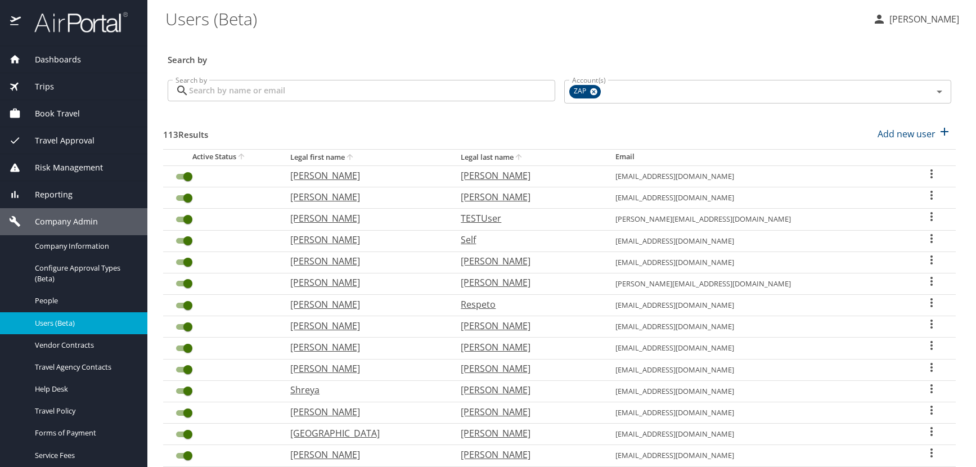
click at [925, 411] on icon "User Search Table" at bounding box center [932, 410] width 14 height 14
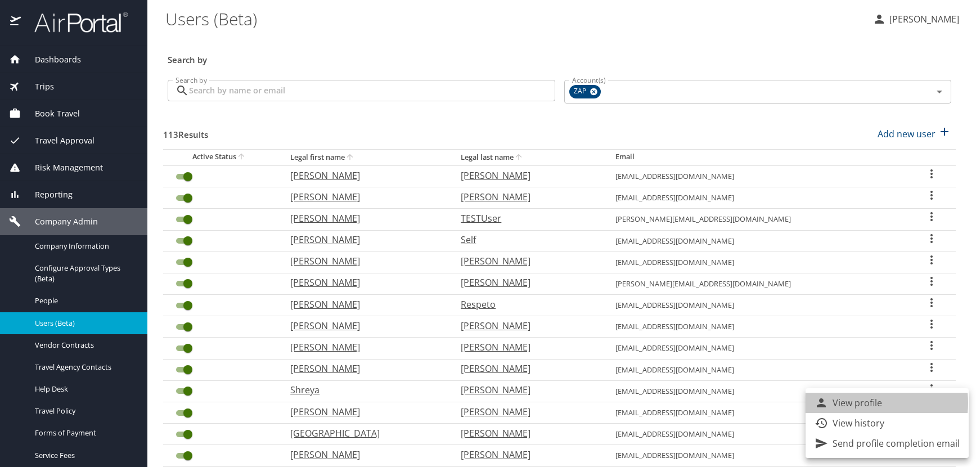
click at [870, 403] on p "View profile" at bounding box center [858, 403] width 50 height 14
select select "US"
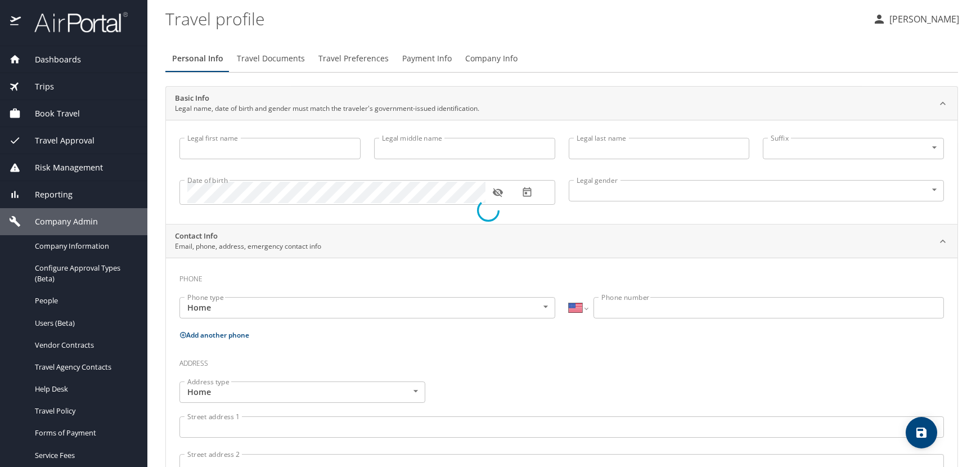
type input "[PERSON_NAME]"
type input "[DEMOGRAPHIC_DATA]"
select select "US"
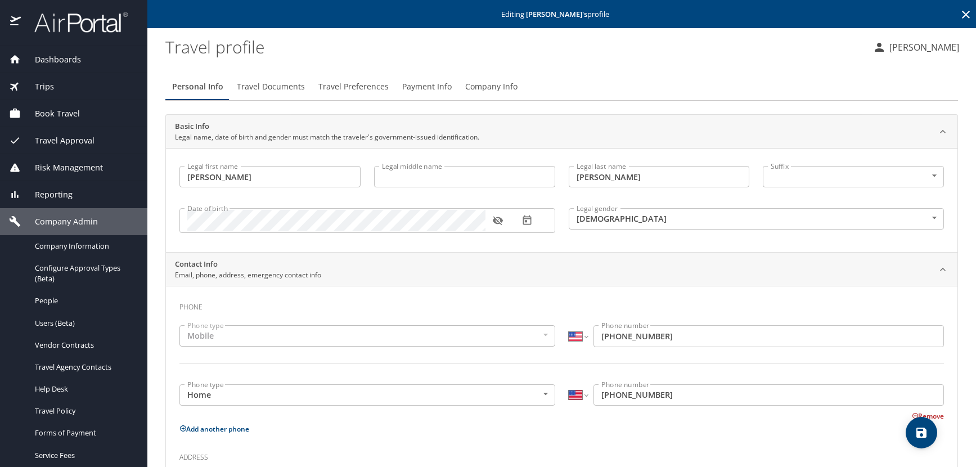
click at [500, 219] on icon "button" at bounding box center [497, 220] width 11 height 11
click at [959, 8] on icon at bounding box center [966, 15] width 14 height 14
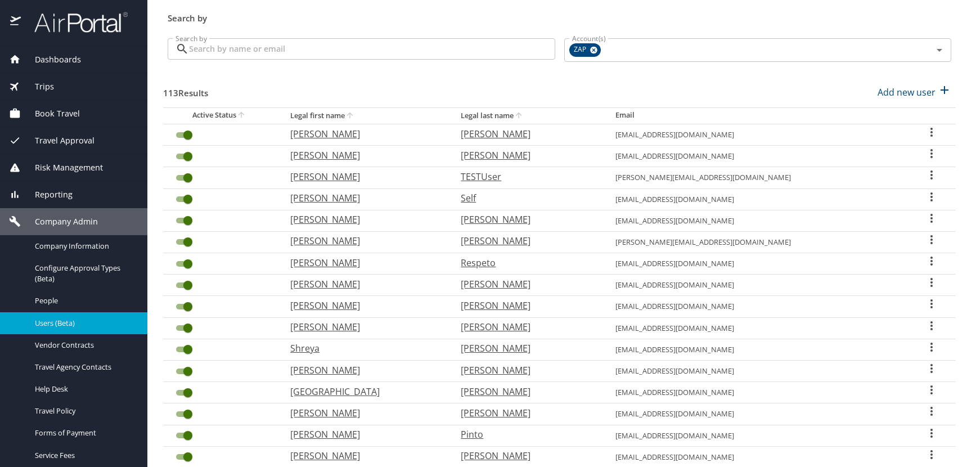
scroll to position [169, 0]
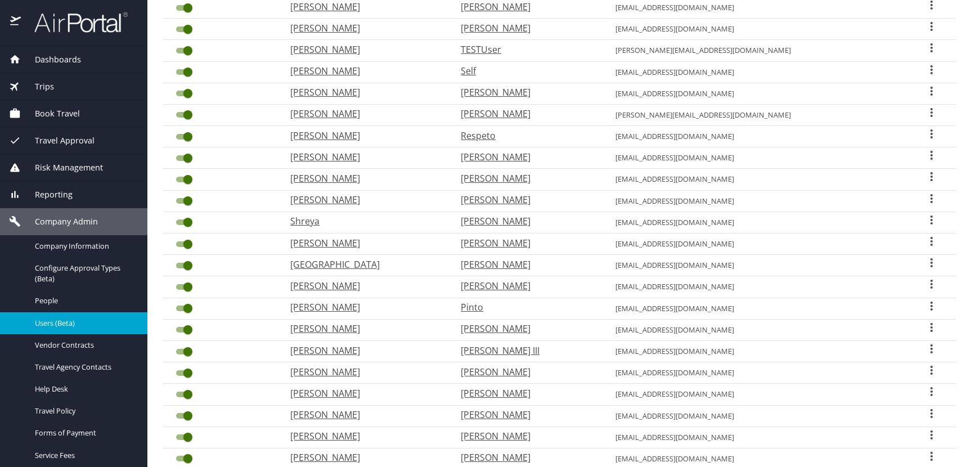
click at [925, 218] on icon "User Search Table" at bounding box center [932, 220] width 14 height 14
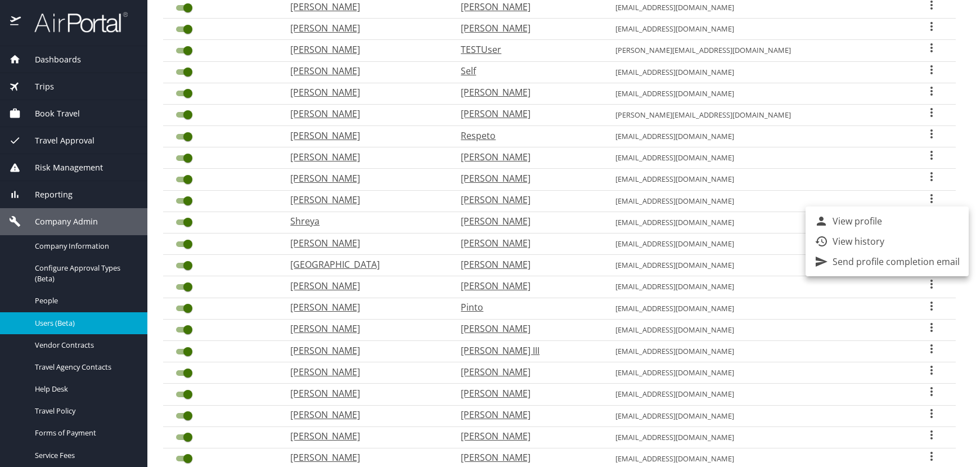
click at [843, 221] on p "View profile" at bounding box center [858, 221] width 50 height 14
select select "US"
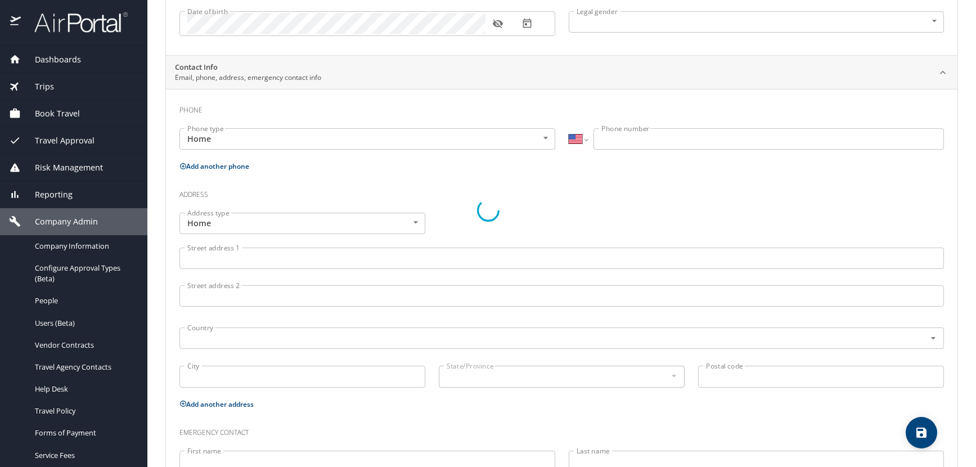
type input "Shreya"
type input "[PERSON_NAME]"
type input "[DEMOGRAPHIC_DATA]"
select select "US"
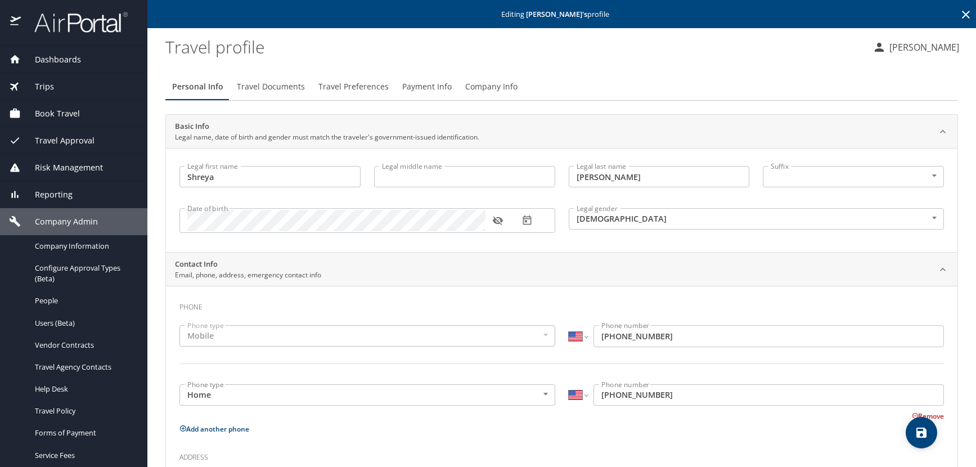
click at [497, 221] on icon "button" at bounding box center [498, 221] width 10 height 9
click at [962, 12] on icon at bounding box center [966, 15] width 8 height 8
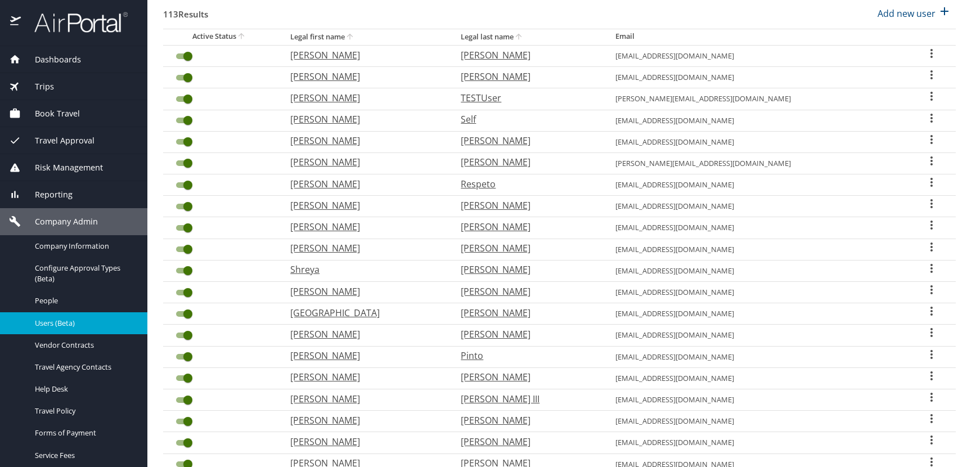
scroll to position [113, 0]
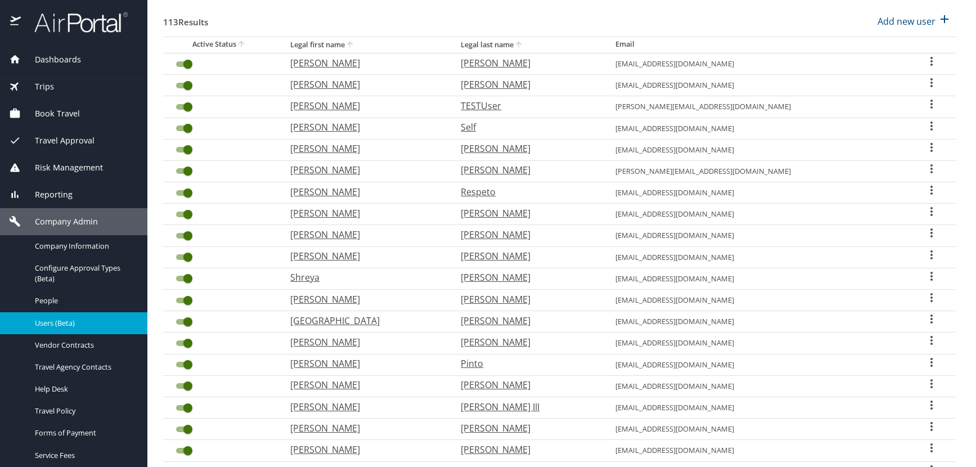
click at [925, 254] on icon "User Search Table" at bounding box center [932, 255] width 14 height 14
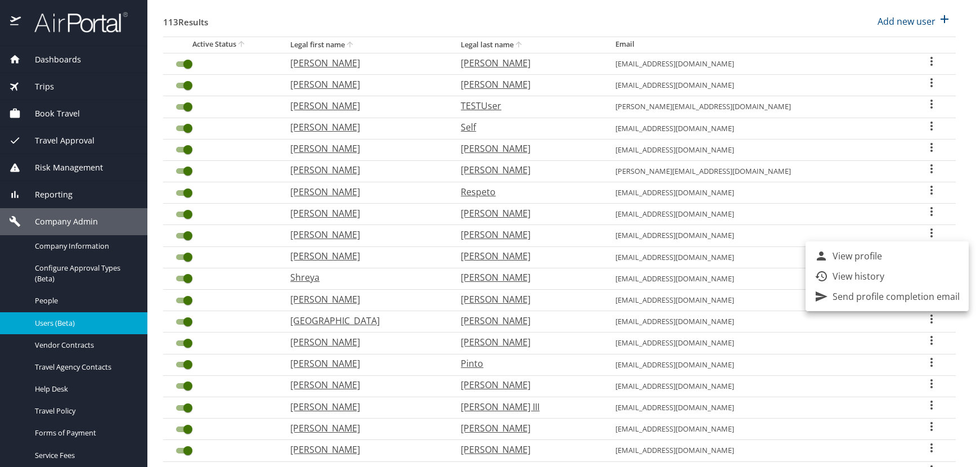
click at [882, 252] on p "View profile" at bounding box center [858, 256] width 50 height 14
select select "US"
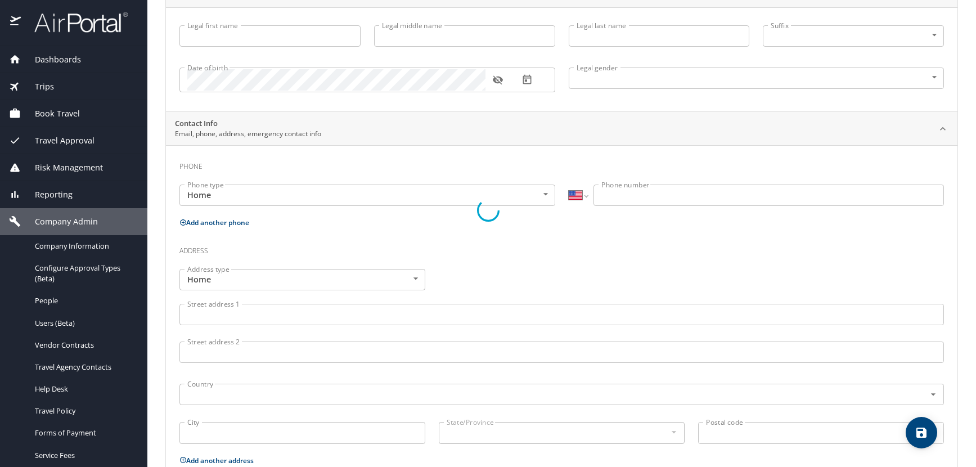
type input "[PERSON_NAME]"
type input "Anne"
type input "[PERSON_NAME]"
type input "[DEMOGRAPHIC_DATA]"
select select "US"
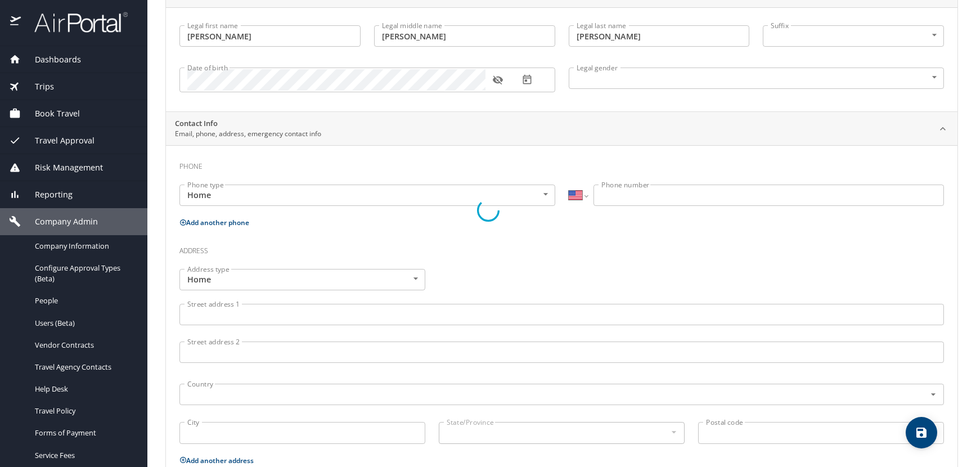
select select "US"
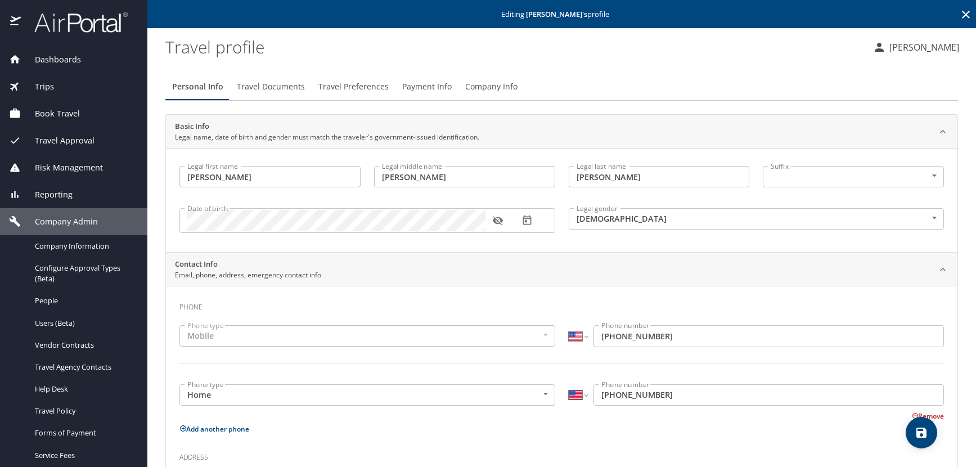
click at [500, 222] on icon "button" at bounding box center [497, 220] width 11 height 11
click at [962, 15] on icon at bounding box center [966, 15] width 8 height 8
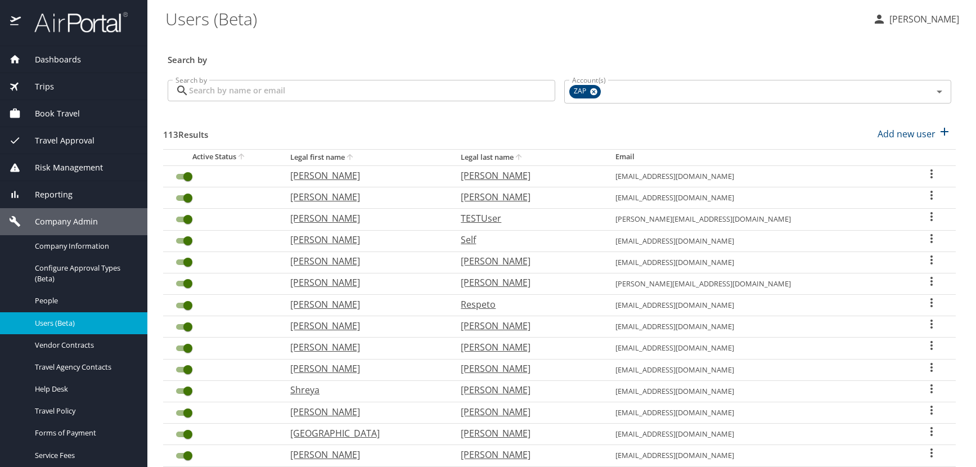
click at [931, 346] on icon "User Search Table" at bounding box center [932, 345] width 2 height 9
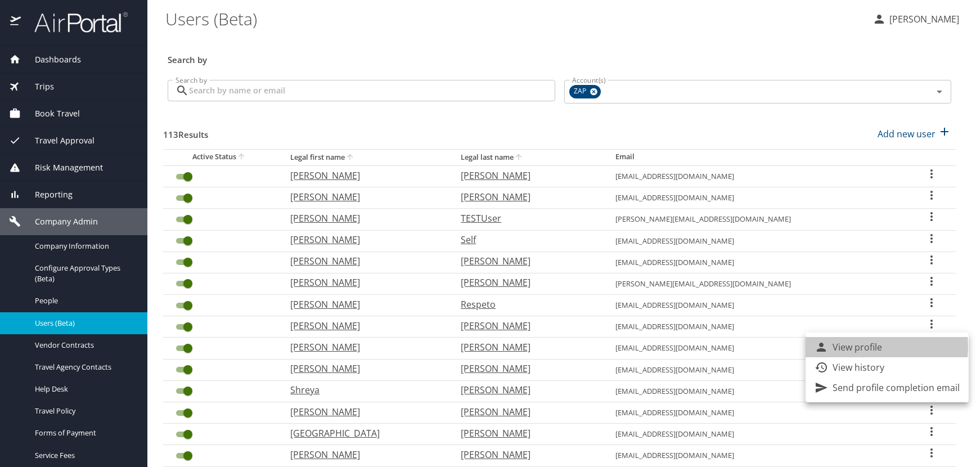
click at [850, 347] on p "View profile" at bounding box center [858, 347] width 50 height 14
select select "US"
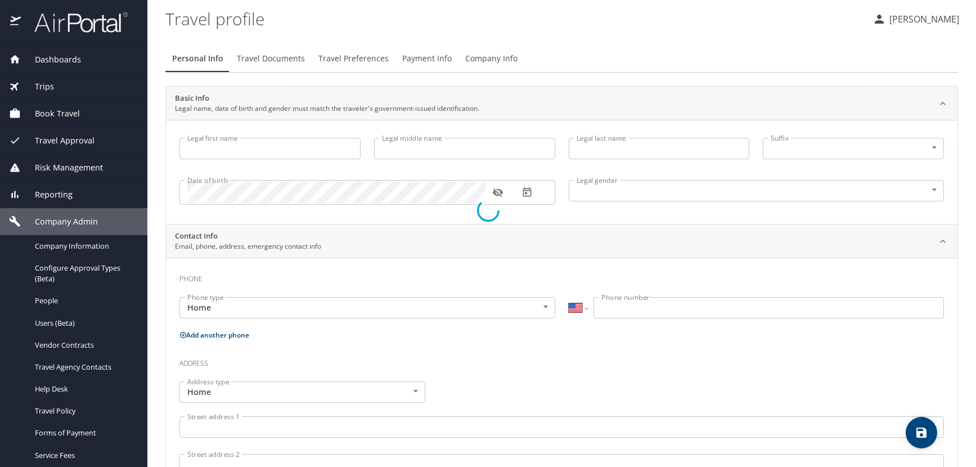
type input "[PERSON_NAME]"
type input "Judson"
type input "[PERSON_NAME]"
type input "[DEMOGRAPHIC_DATA]"
select select "US"
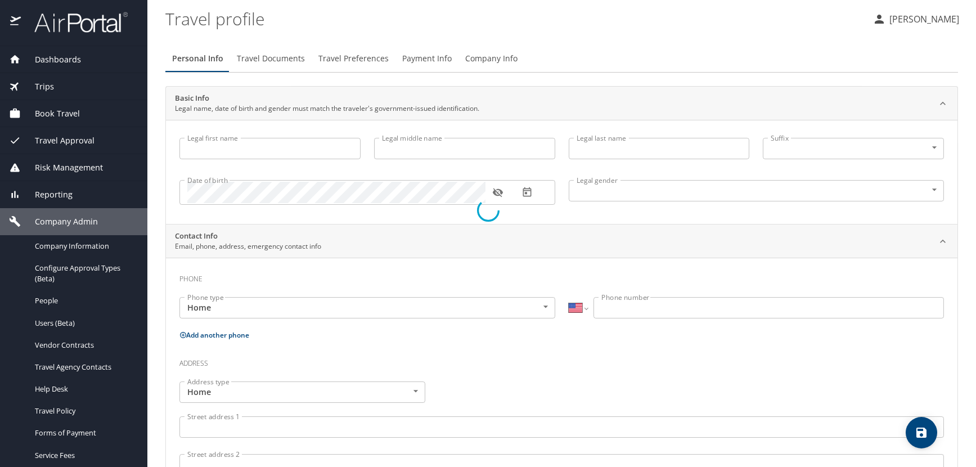
select select "US"
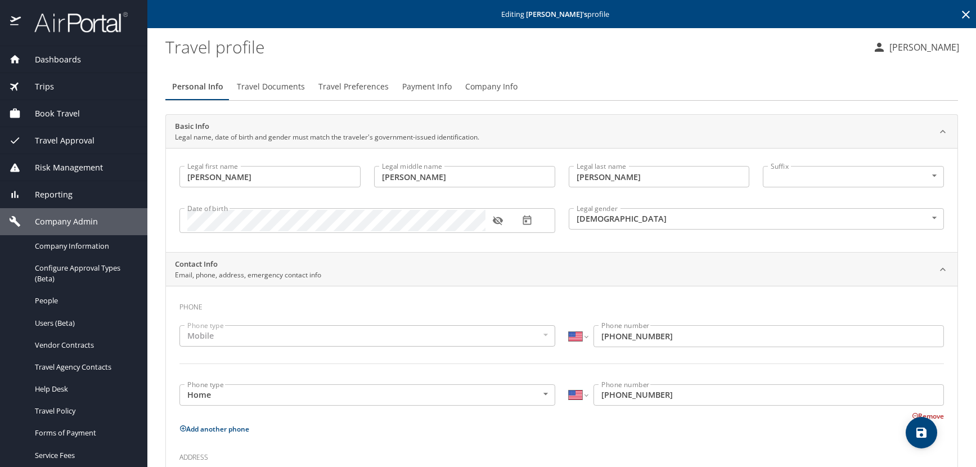
click at [496, 221] on icon "button" at bounding box center [497, 220] width 11 height 11
click at [959, 12] on icon at bounding box center [966, 15] width 14 height 14
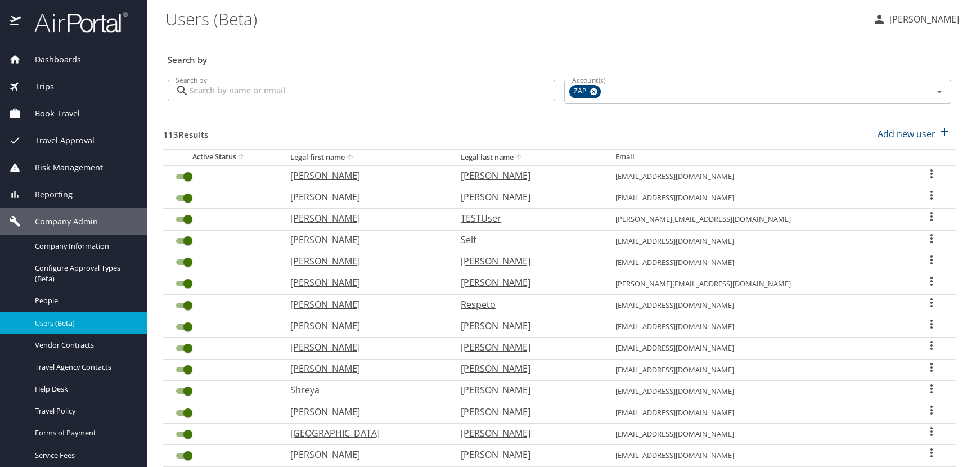
click at [931, 325] on icon "User Search Table" at bounding box center [932, 324] width 2 height 9
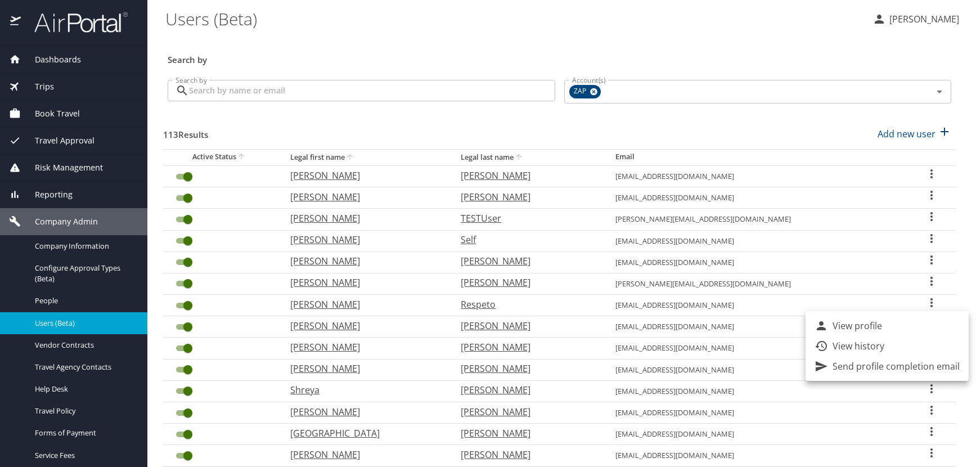
click at [877, 323] on p "View profile" at bounding box center [858, 326] width 50 height 14
select select "US"
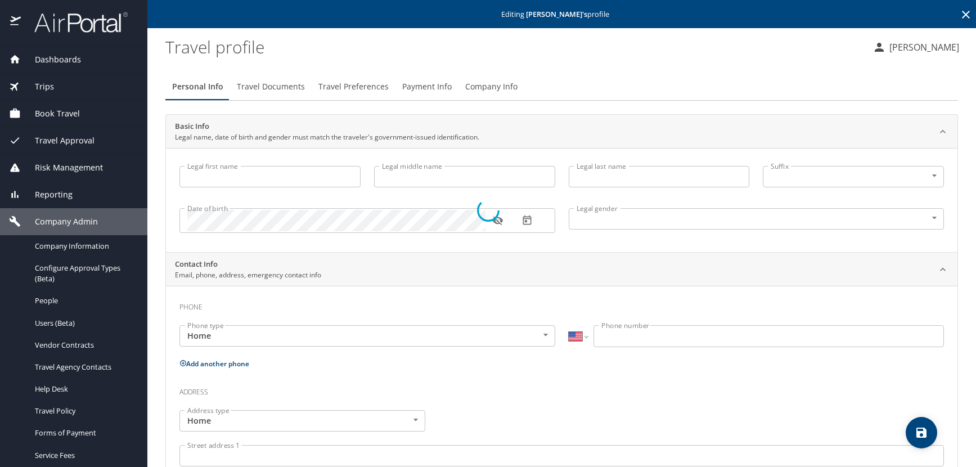
type input "[PERSON_NAME]"
type input "Gerald"
type input "[PERSON_NAME]"
type input "[DEMOGRAPHIC_DATA]"
select select "US"
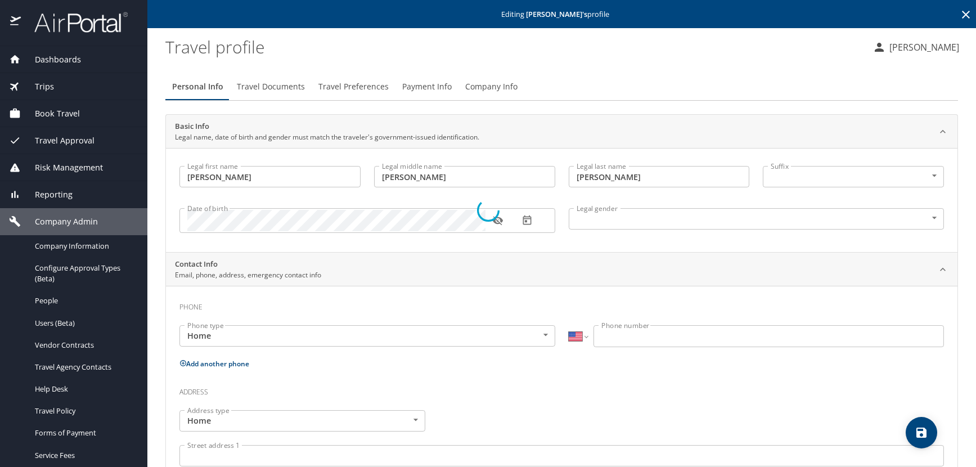
select select "US"
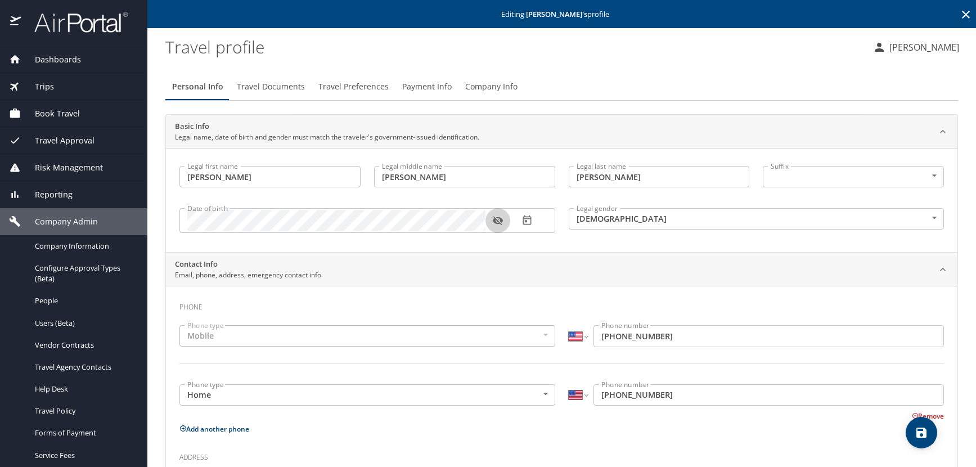
click at [500, 220] on icon "button" at bounding box center [497, 220] width 11 height 11
click at [959, 16] on icon at bounding box center [966, 15] width 14 height 14
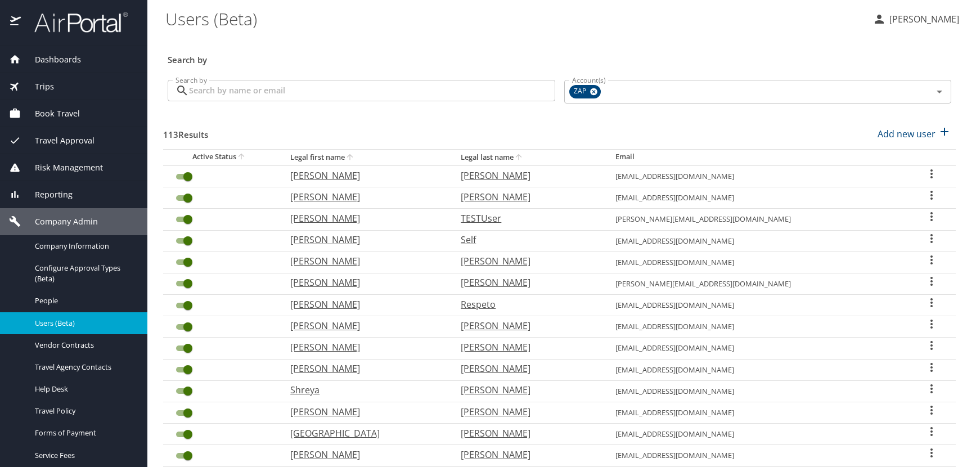
click at [931, 303] on icon "User Search Table" at bounding box center [932, 302] width 2 height 9
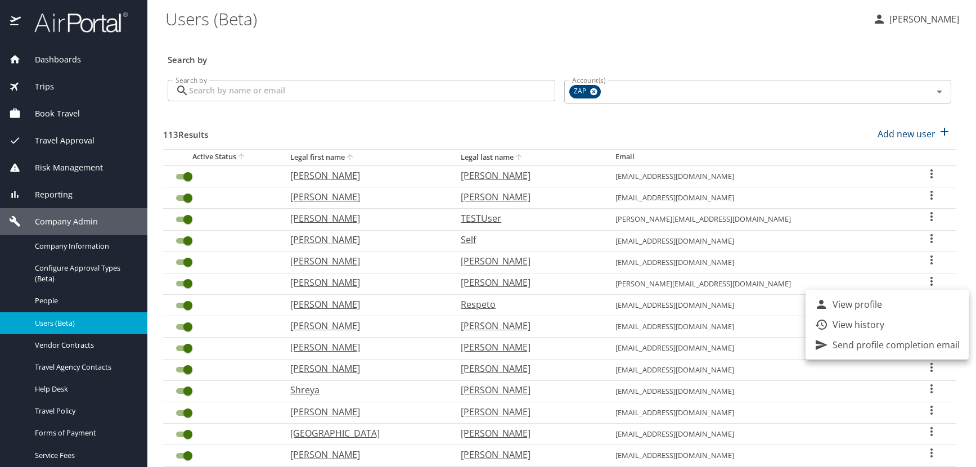
click at [889, 300] on li "View profile" at bounding box center [887, 304] width 163 height 20
select select "US"
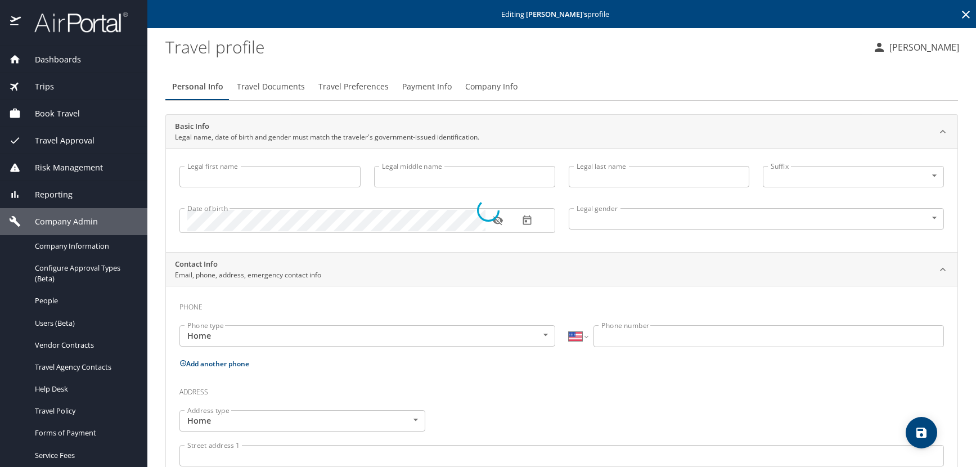
type input "[PERSON_NAME]"
type input "Louis"
type input "Respeto"
type input "[DEMOGRAPHIC_DATA]"
select select "US"
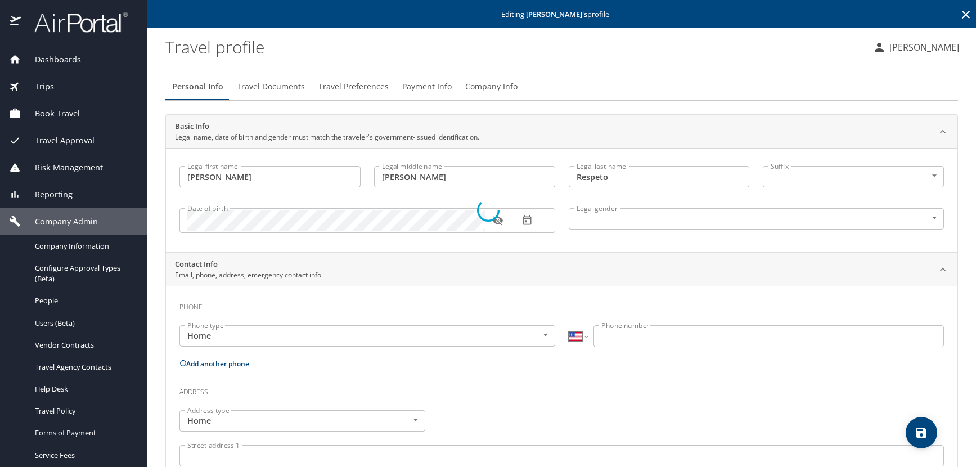
select select "US"
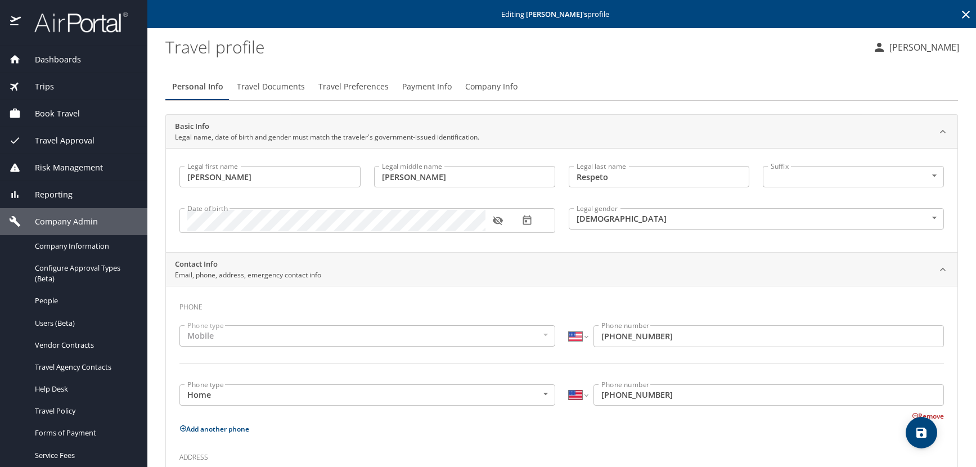
click at [500, 223] on icon "button" at bounding box center [498, 221] width 10 height 9
click at [959, 10] on icon at bounding box center [966, 15] width 14 height 14
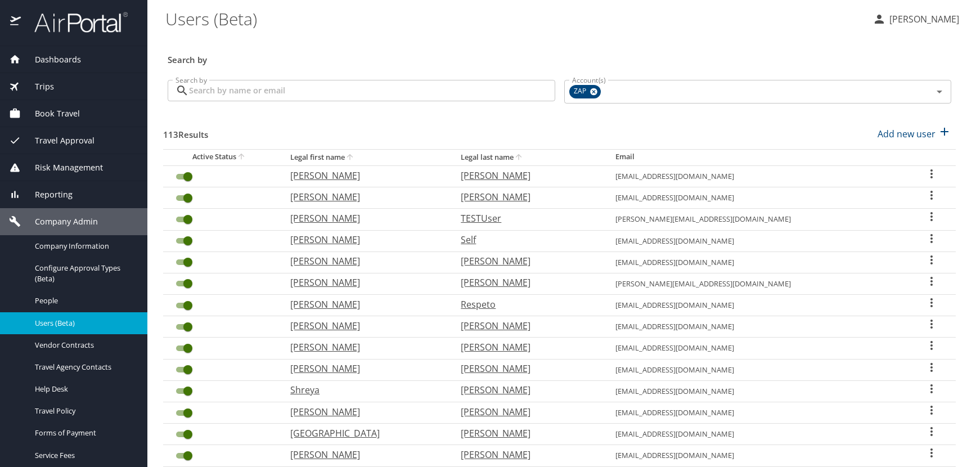
scroll to position [56, 0]
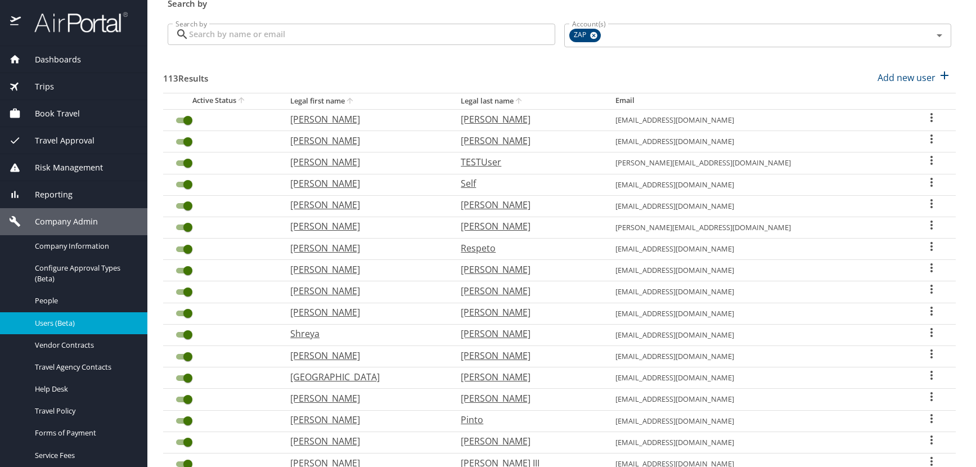
click at [931, 222] on icon "User Search Table" at bounding box center [932, 225] width 2 height 9
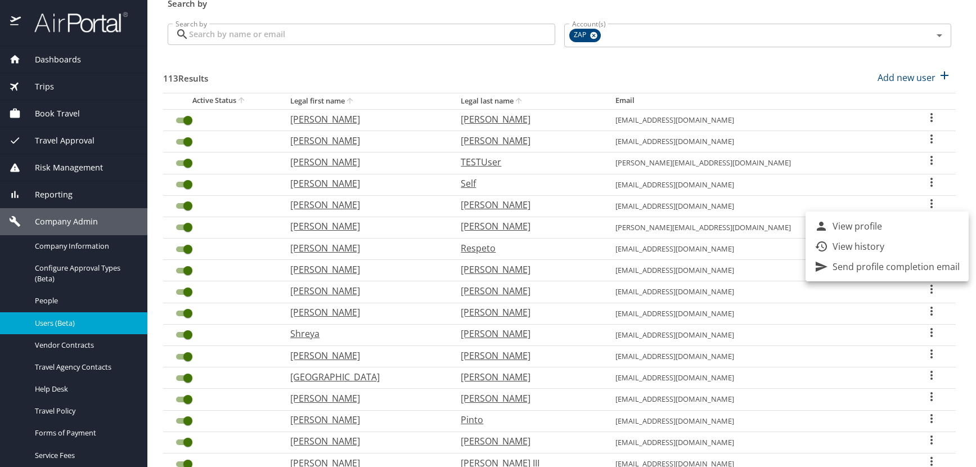
click at [847, 223] on p "View profile" at bounding box center [858, 226] width 50 height 14
select select "US"
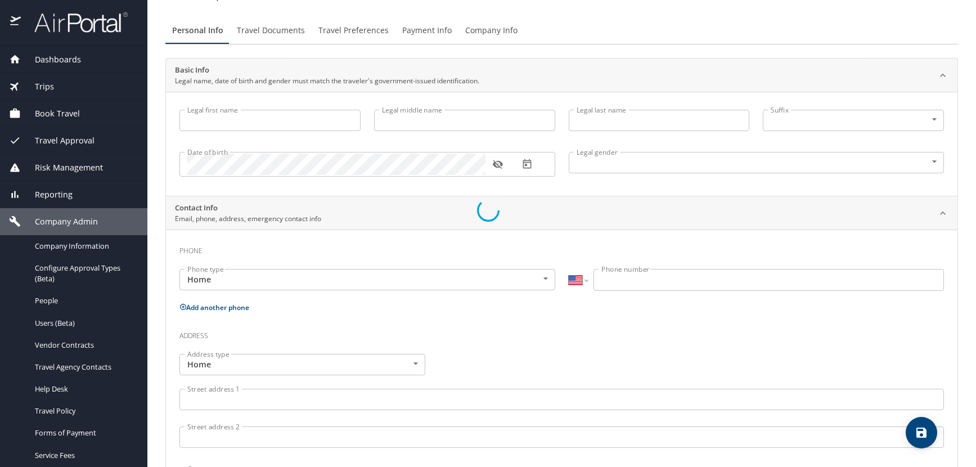
type input "[PERSON_NAME]"
type input "[DEMOGRAPHIC_DATA]"
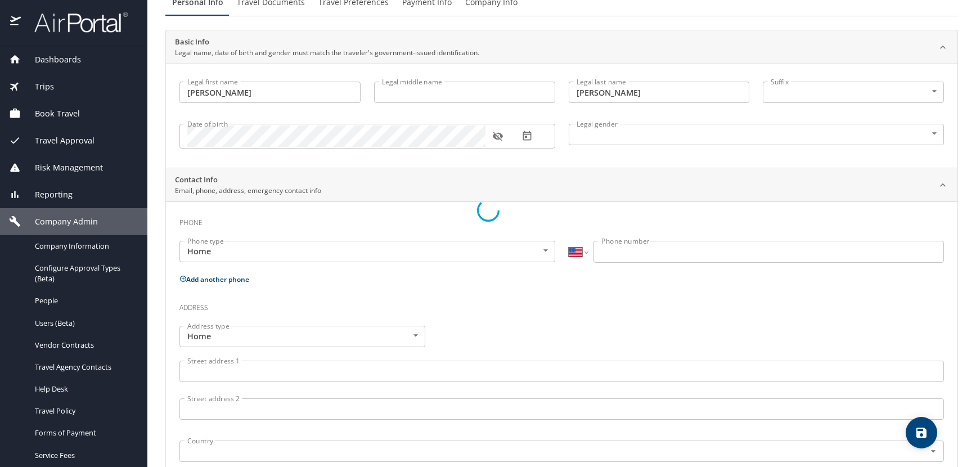
select select "US"
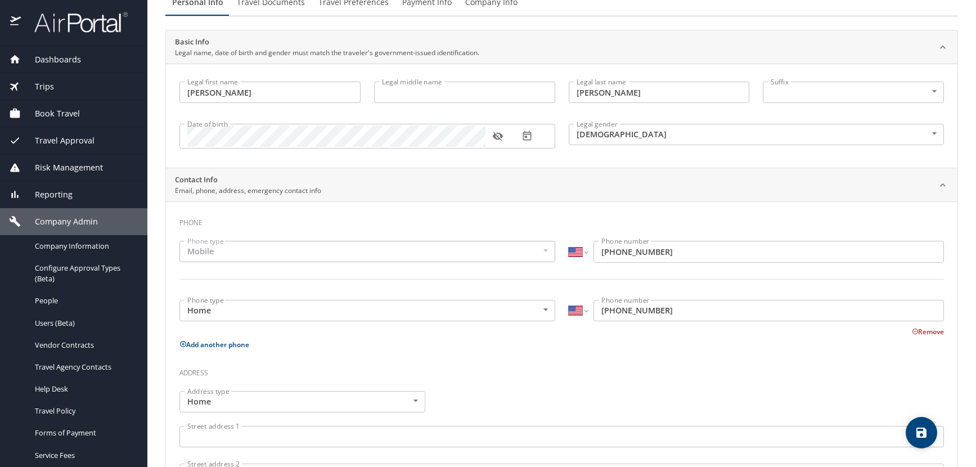
click at [498, 138] on icon "button" at bounding box center [497, 136] width 11 height 11
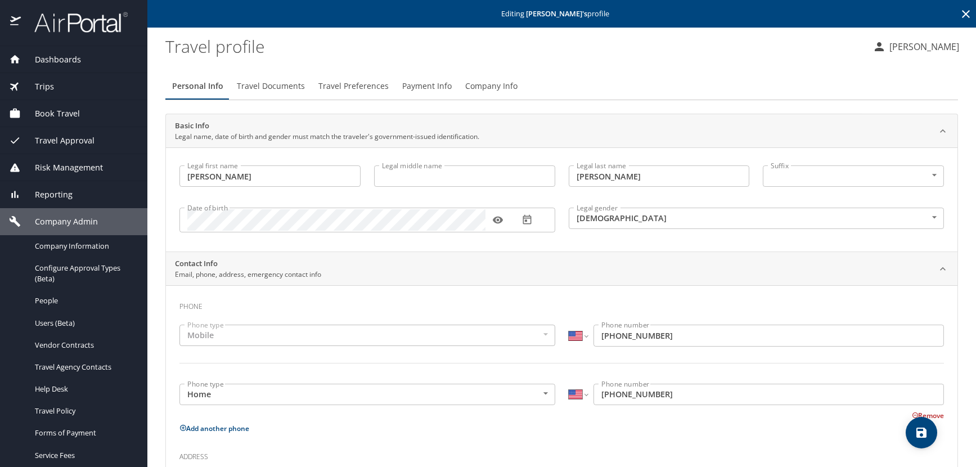
scroll to position [0, 0]
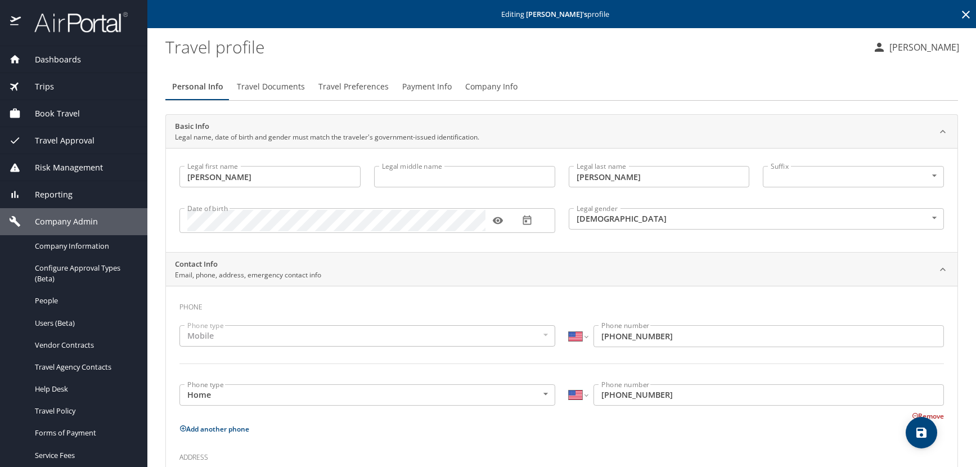
click at [962, 14] on icon at bounding box center [966, 15] width 8 height 8
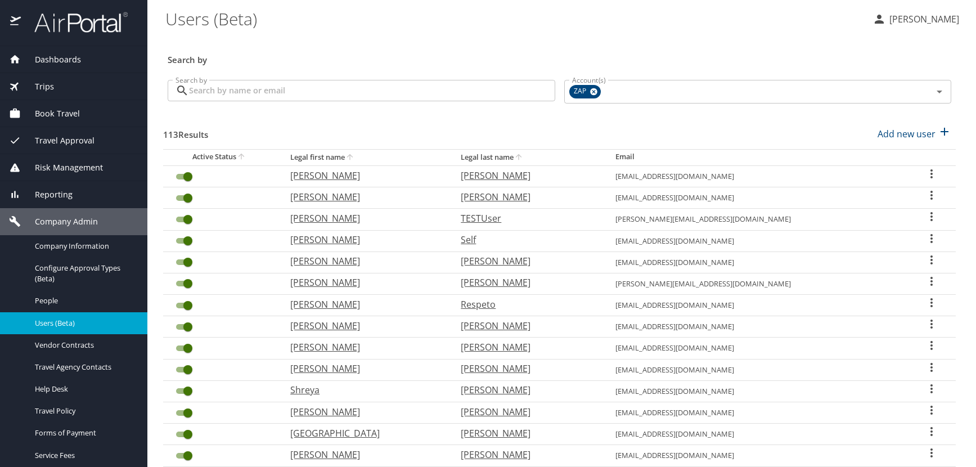
click at [931, 260] on icon "User Search Table" at bounding box center [932, 259] width 2 height 9
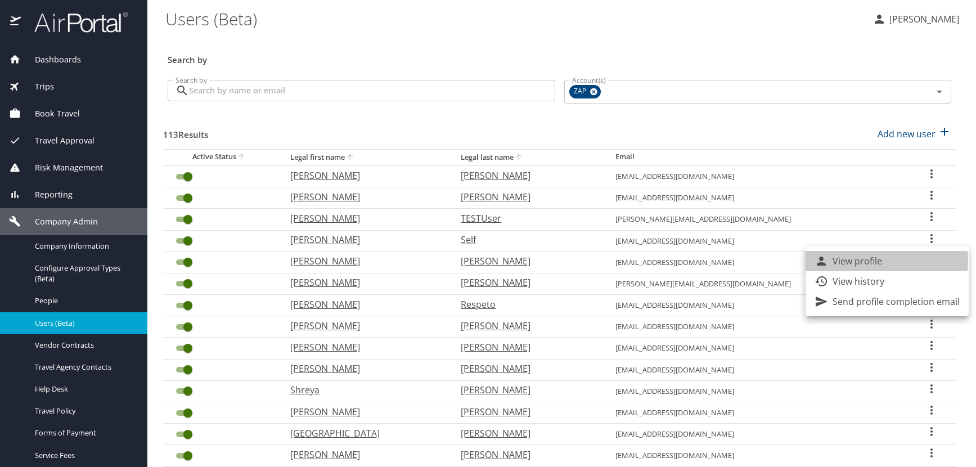
click at [870, 260] on p "View profile" at bounding box center [858, 261] width 50 height 14
select select "US"
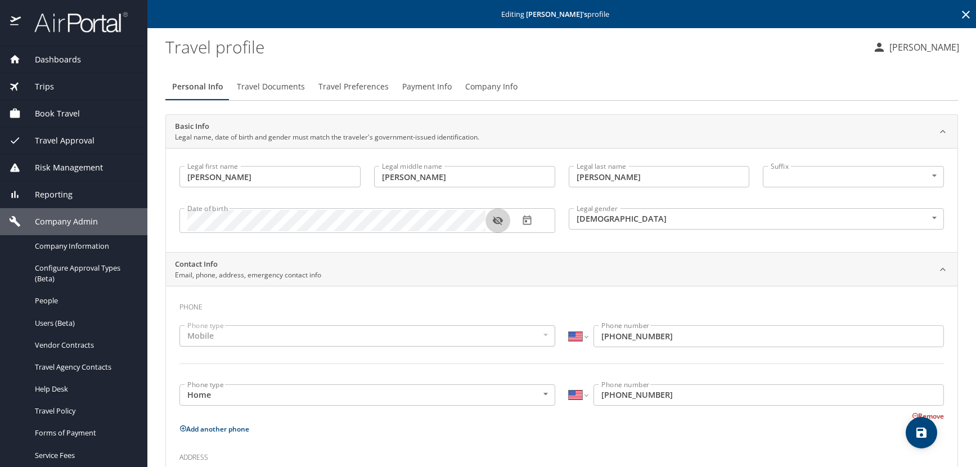
click at [493, 222] on icon "button" at bounding box center [497, 220] width 11 height 11
click at [959, 13] on icon at bounding box center [966, 15] width 14 height 14
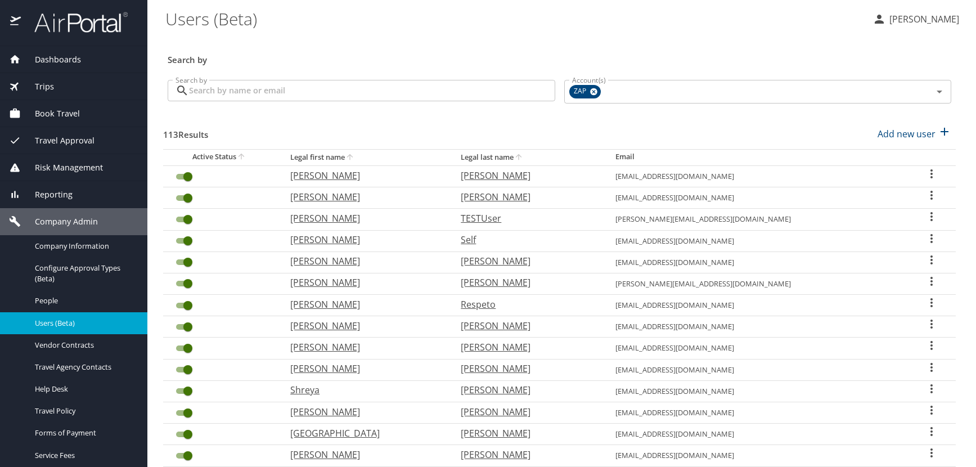
click at [931, 237] on icon "User Search Table" at bounding box center [932, 238] width 2 height 9
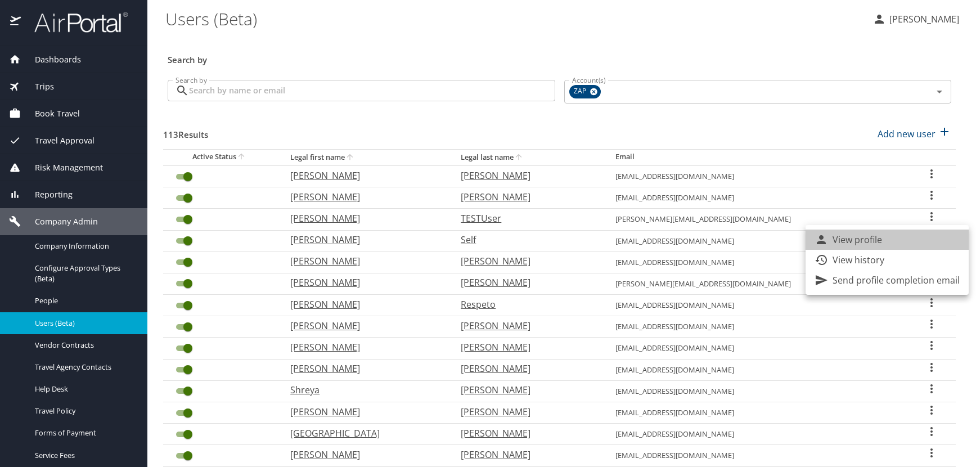
click at [895, 235] on li "View profile" at bounding box center [887, 240] width 163 height 20
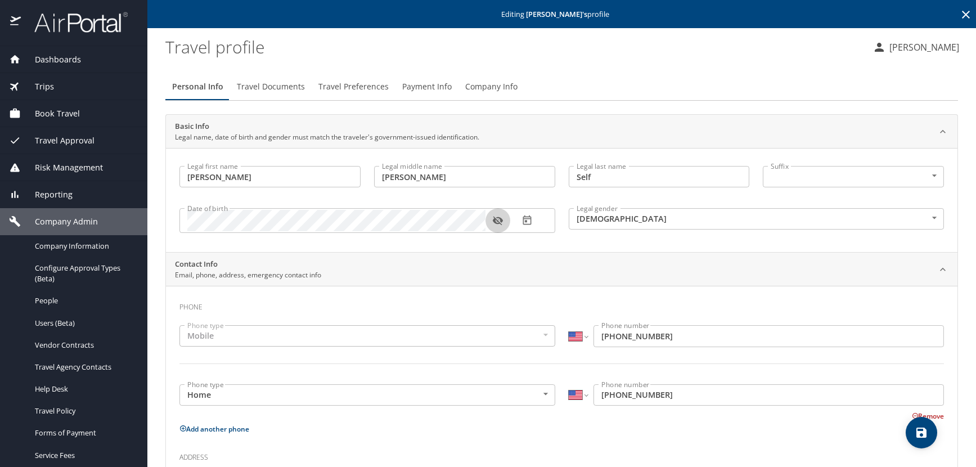
click at [492, 215] on button "button" at bounding box center [498, 220] width 25 height 25
click at [962, 13] on icon at bounding box center [966, 15] width 8 height 8
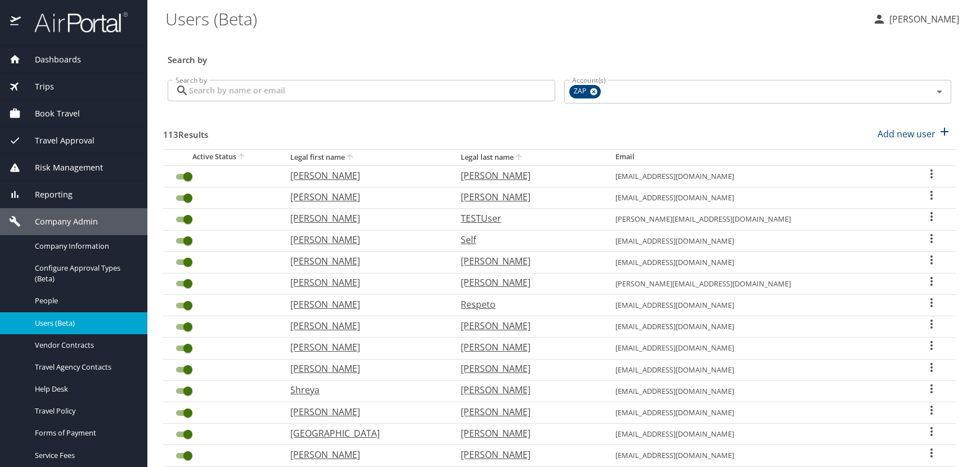
click at [925, 196] on icon "User Search Table" at bounding box center [932, 195] width 14 height 14
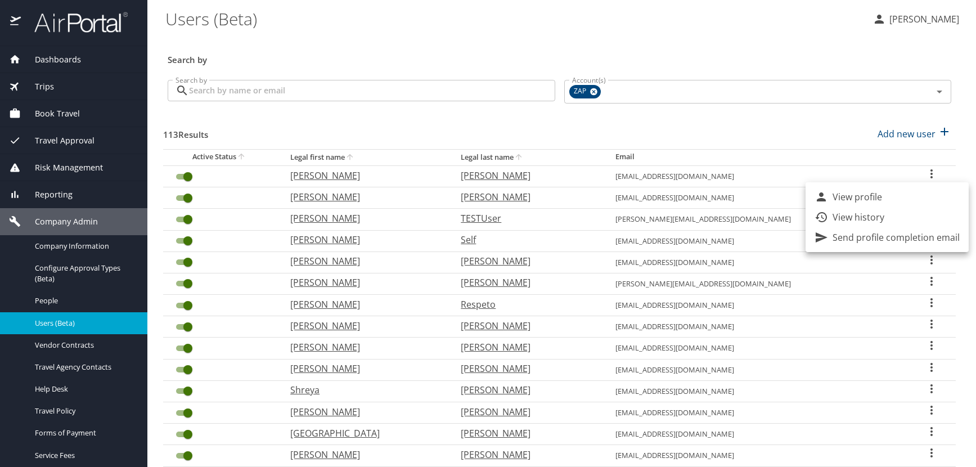
click at [861, 198] on p "View profile" at bounding box center [858, 197] width 50 height 14
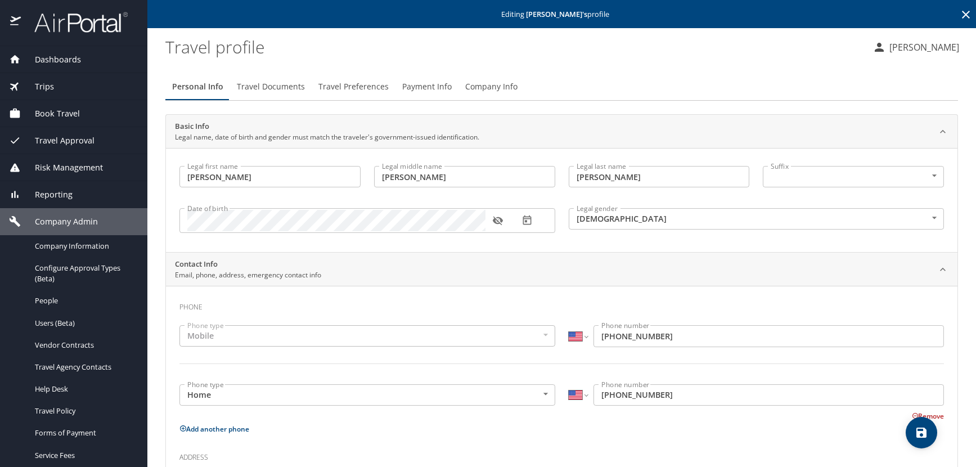
click at [496, 219] on icon "button" at bounding box center [498, 221] width 10 height 9
click at [268, 89] on span "Travel Documents" at bounding box center [271, 87] width 68 height 14
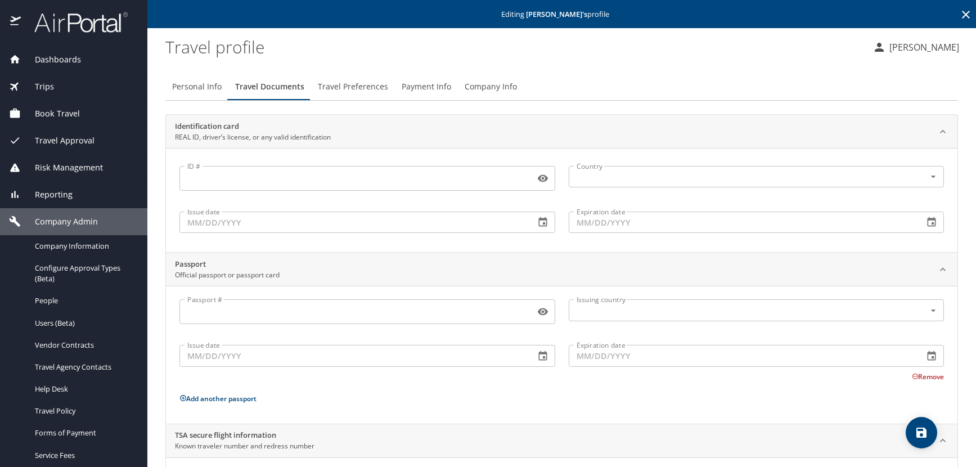
scroll to position [75, 0]
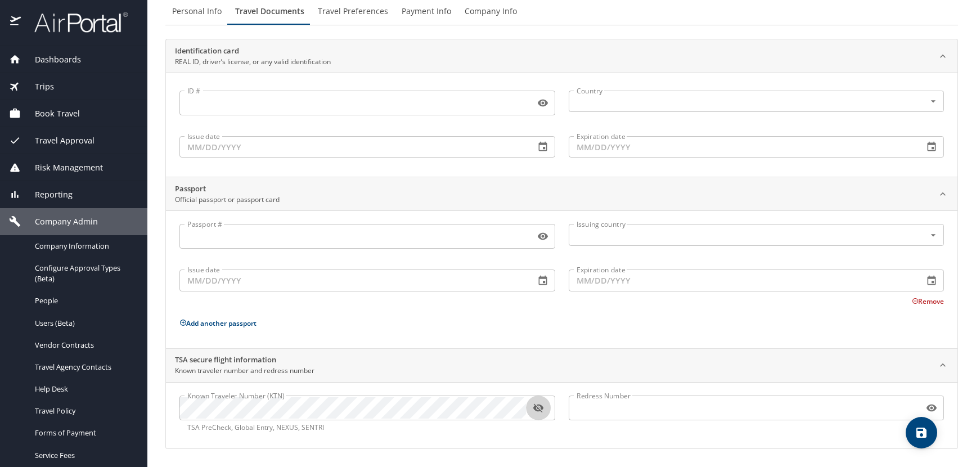
click at [536, 411] on icon "button" at bounding box center [538, 407] width 11 height 11
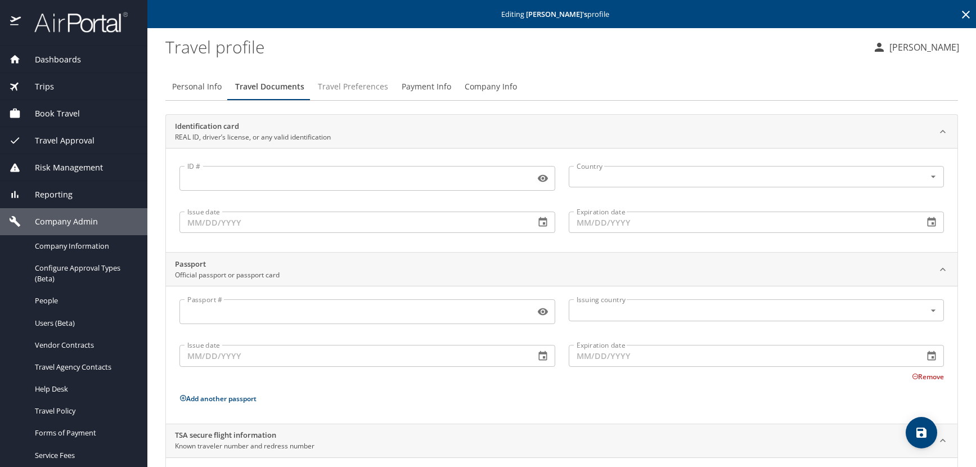
click at [367, 83] on span "Travel Preferences" at bounding box center [353, 87] width 70 height 14
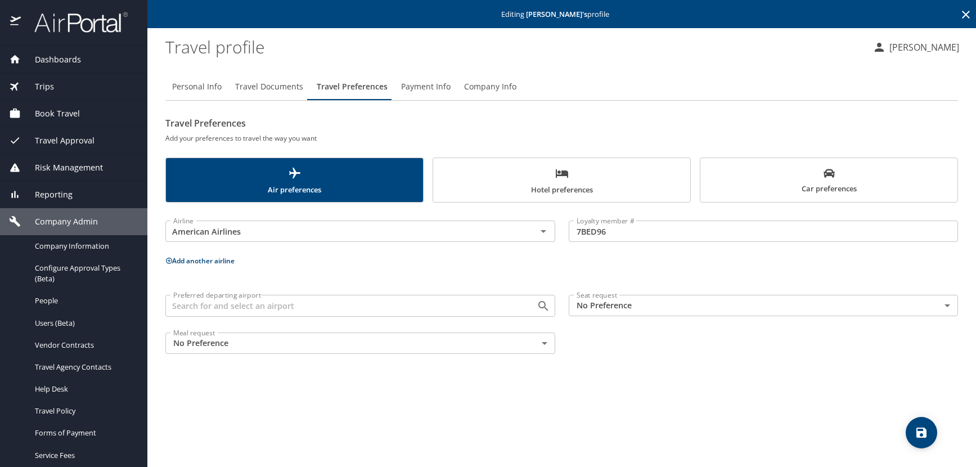
click at [582, 183] on span "Hotel preferences" at bounding box center [562, 182] width 244 height 30
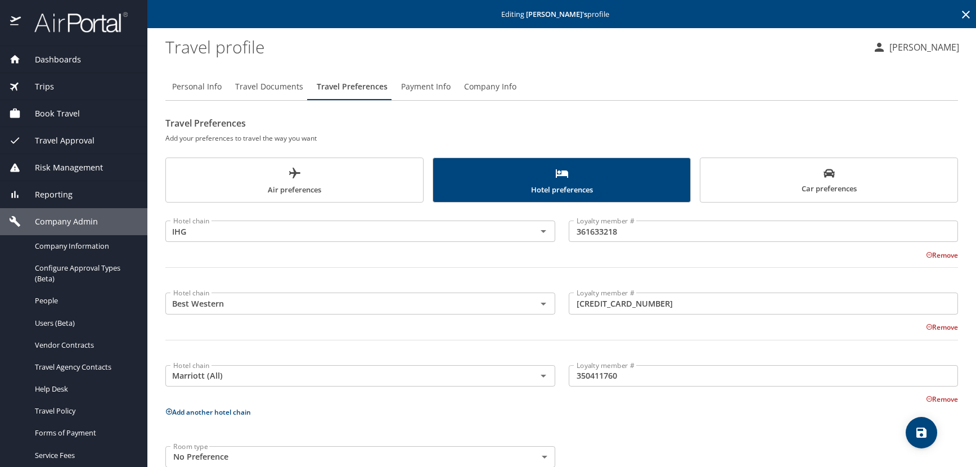
click at [819, 183] on span "Car preferences" at bounding box center [829, 182] width 244 height 28
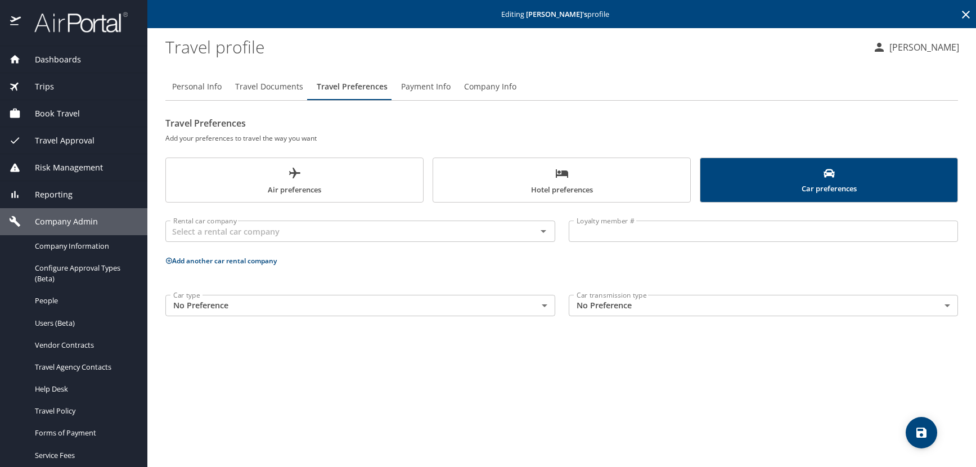
click at [967, 16] on icon at bounding box center [966, 15] width 8 height 8
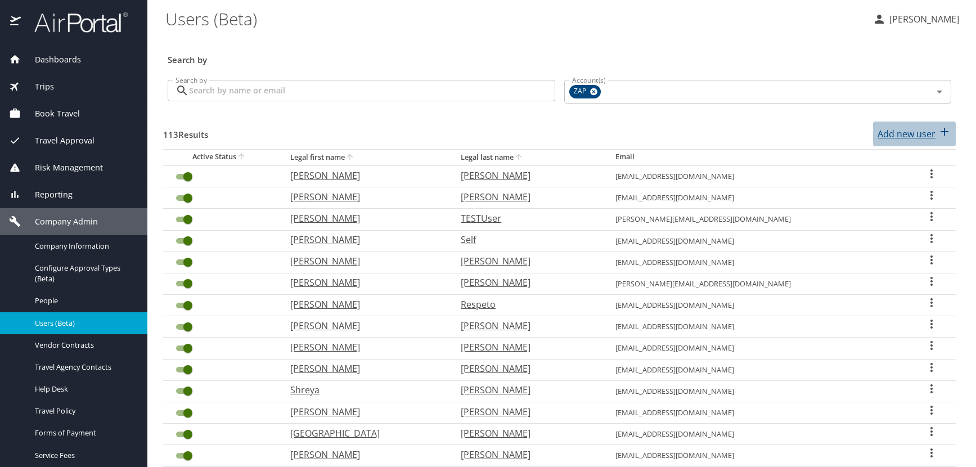
click at [918, 133] on p "Add new user" at bounding box center [907, 134] width 58 height 14
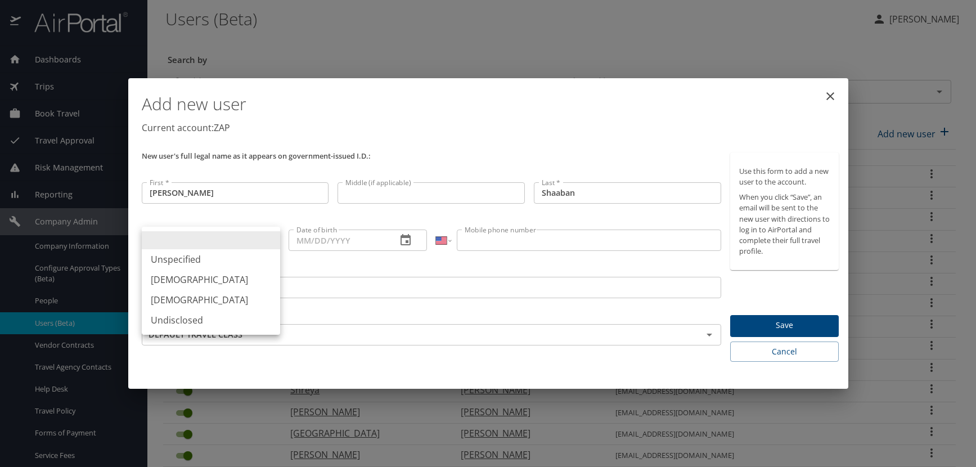
click at [270, 244] on body "Dashboards AirPortal 360™ Manager AirPortal 360™ Agent My Travel Dashboard Trip…" at bounding box center [488, 233] width 976 height 467
click at [203, 281] on li "[DEMOGRAPHIC_DATA]" at bounding box center [211, 279] width 138 height 20
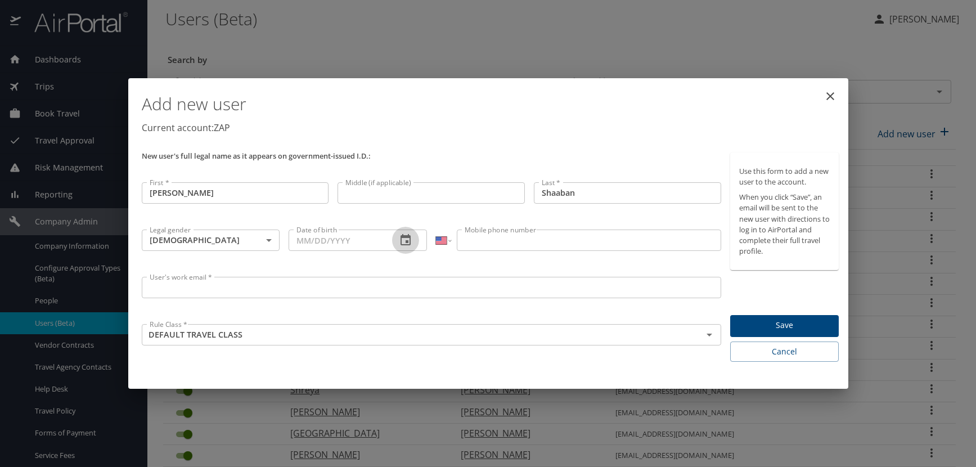
click at [406, 243] on icon "button" at bounding box center [406, 239] width 10 height 11
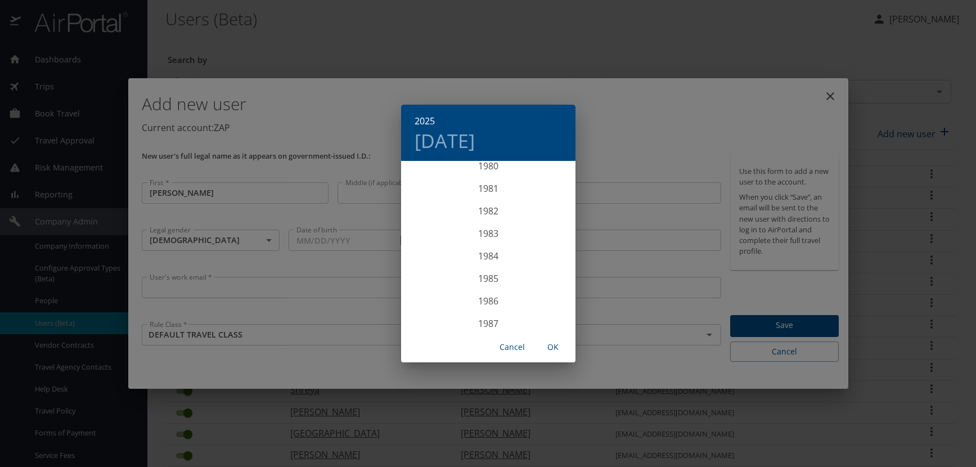
scroll to position [1812, 0]
click at [488, 251] on div "1983" at bounding box center [488, 252] width 174 height 23
click at [548, 268] on div "Sep" at bounding box center [546, 268] width 58 height 42
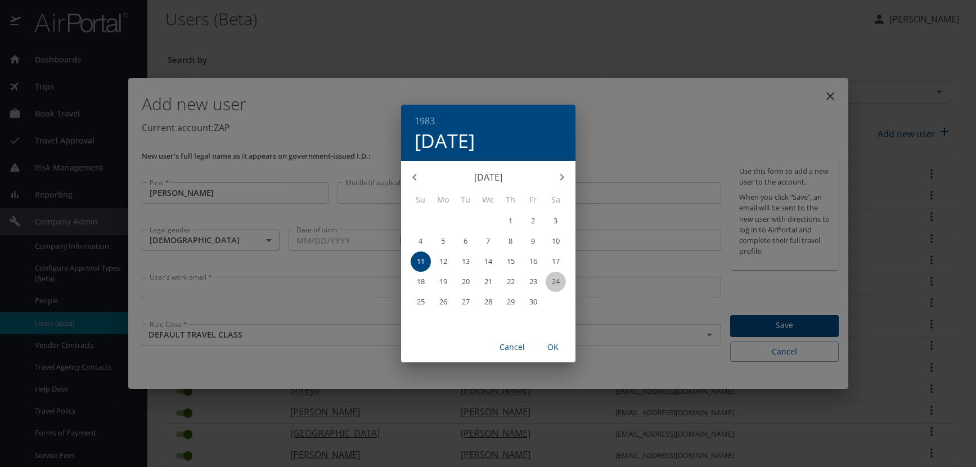
click at [556, 279] on p "24" at bounding box center [556, 281] width 8 height 7
click at [556, 347] on span "OK" at bounding box center [553, 347] width 27 height 14
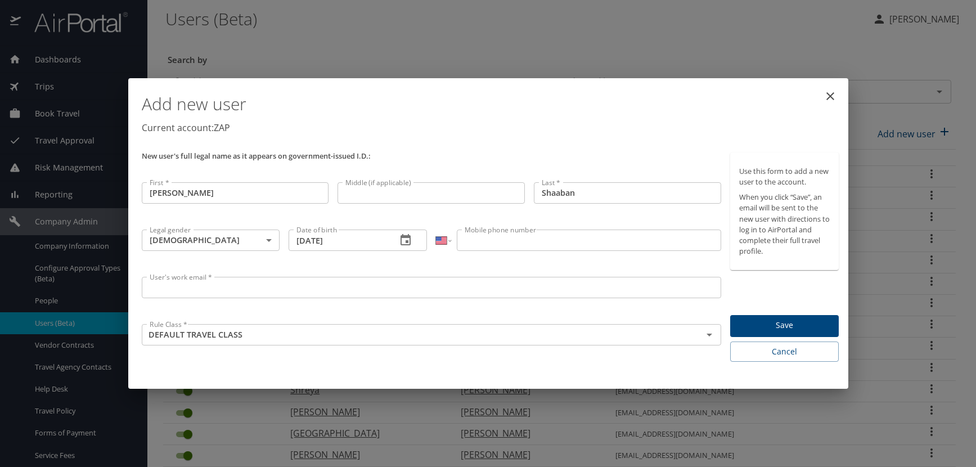
click at [483, 245] on input "Mobile phone number" at bounding box center [589, 240] width 264 height 21
click at [157, 290] on input "User's work email *" at bounding box center [432, 287] width 580 height 21
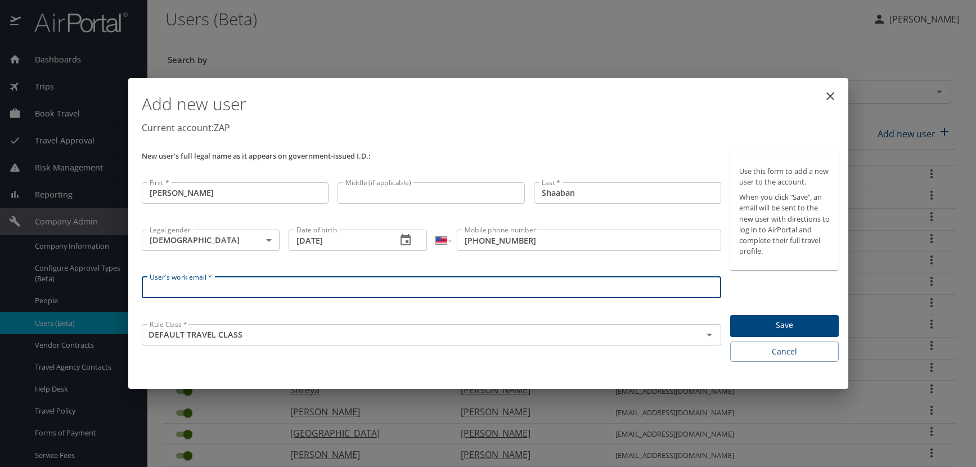
paste input "MOHMED.FATHY.AT.GMAIL.COM"
click at [484, 120] on h1 "Add new user" at bounding box center [491, 104] width 698 height 34
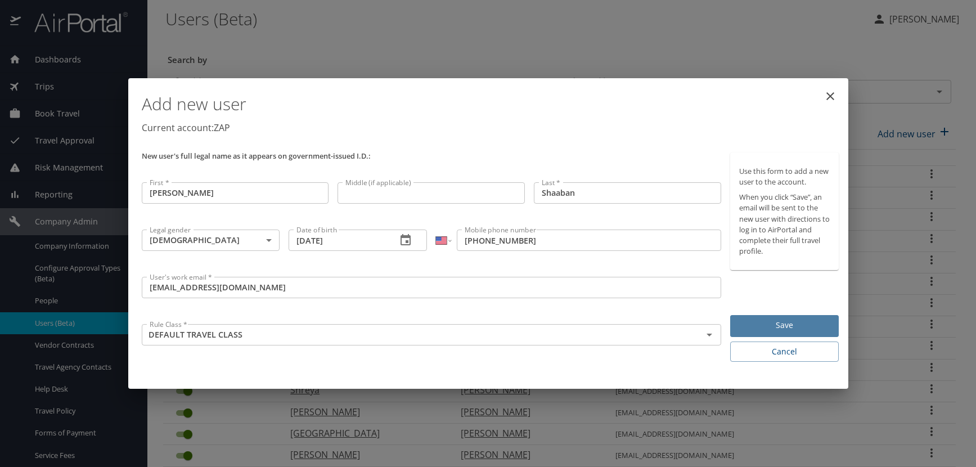
click at [801, 321] on span "Save" at bounding box center [784, 325] width 91 height 14
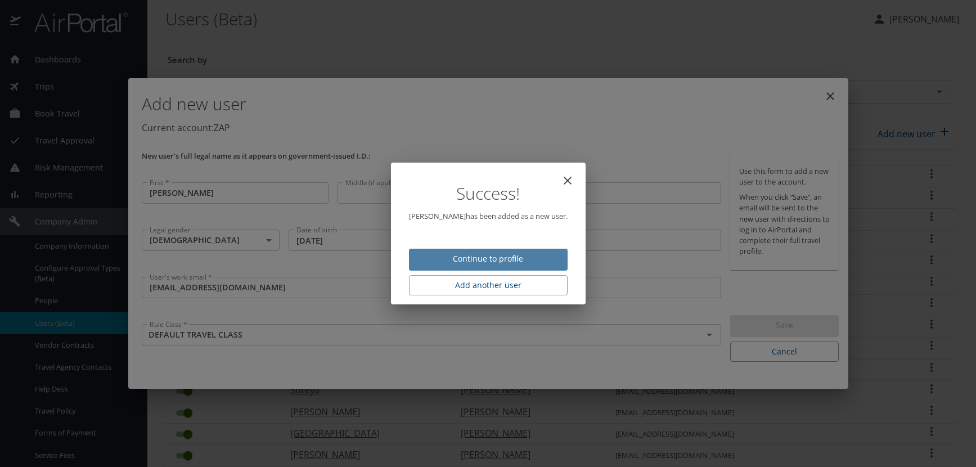
click at [544, 256] on span "Continue to profile" at bounding box center [488, 259] width 141 height 14
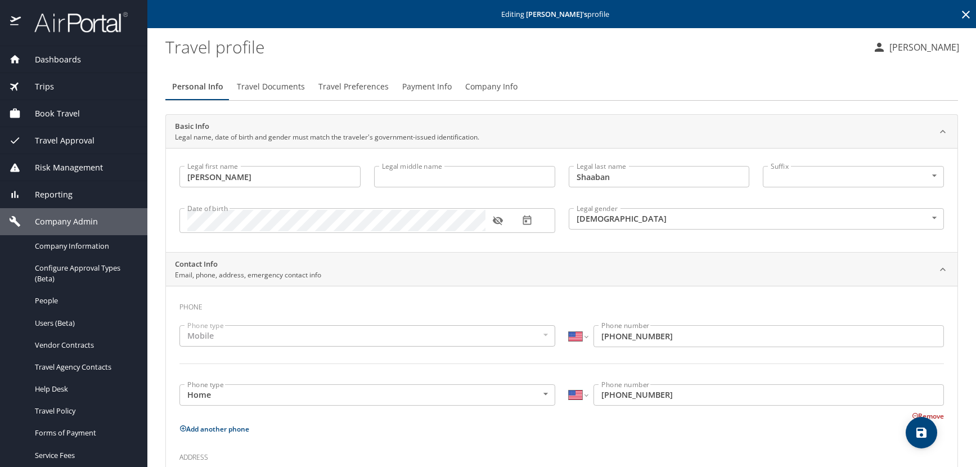
click at [496, 219] on icon "button" at bounding box center [497, 220] width 11 height 11
click at [266, 85] on span "Travel Documents" at bounding box center [271, 87] width 68 height 14
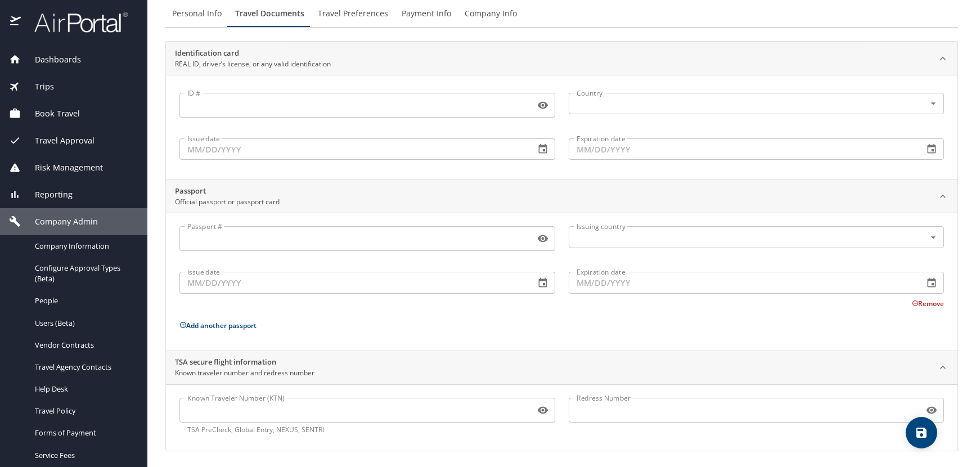
scroll to position [75, 0]
click at [231, 410] on input "Known Traveler Number (KTN)" at bounding box center [354, 407] width 351 height 21
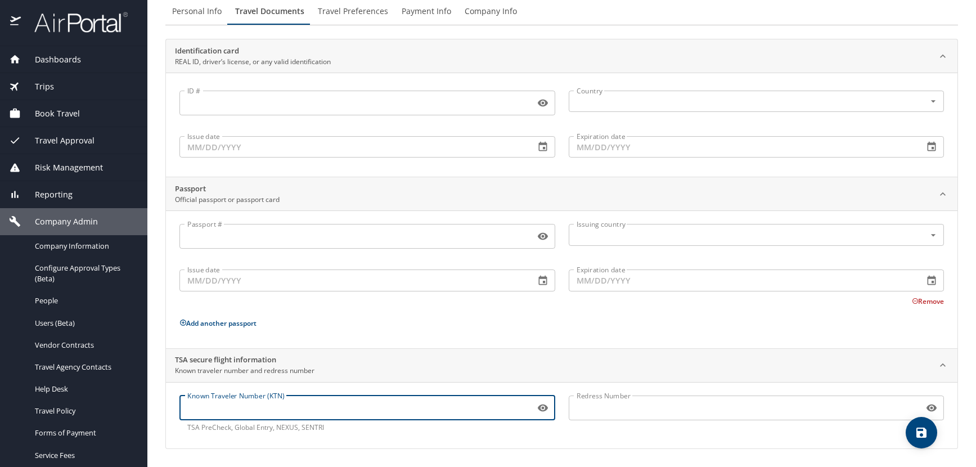
paste input "156298355"
click at [922, 434] on icon "save" at bounding box center [922, 433] width 14 height 14
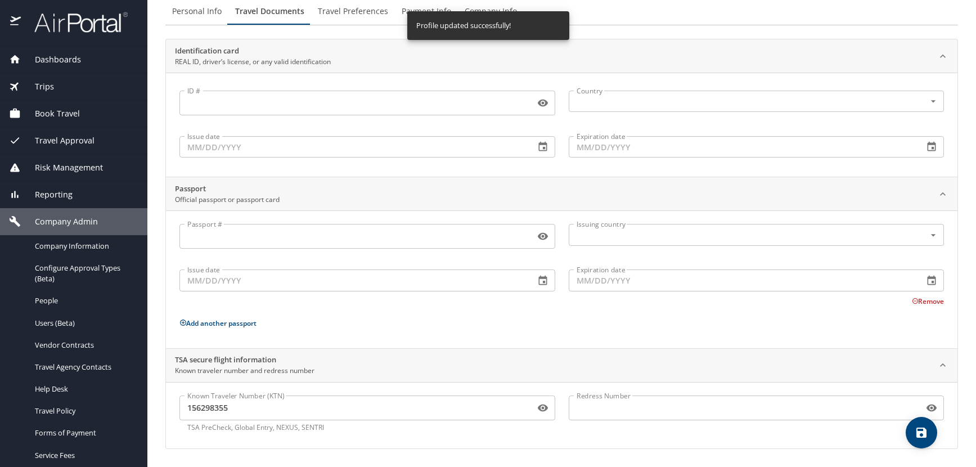
click at [369, 12] on span "Travel Preferences" at bounding box center [353, 12] width 70 height 14
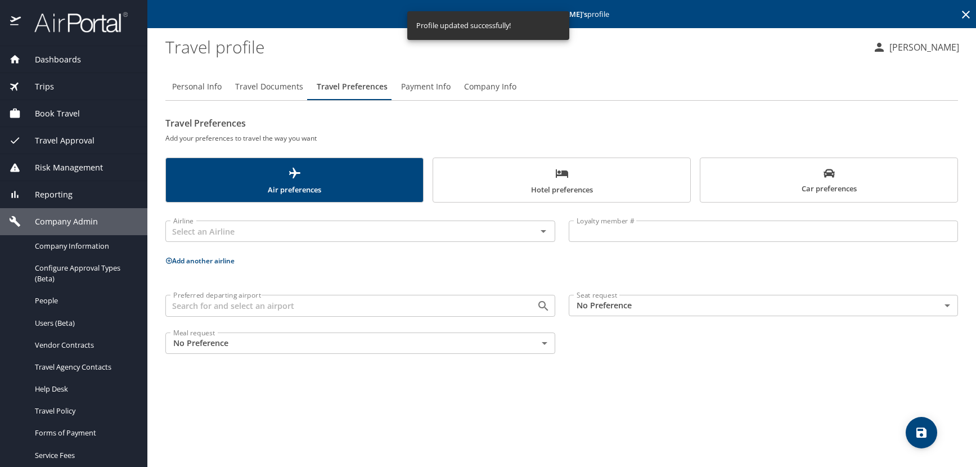
scroll to position [0, 0]
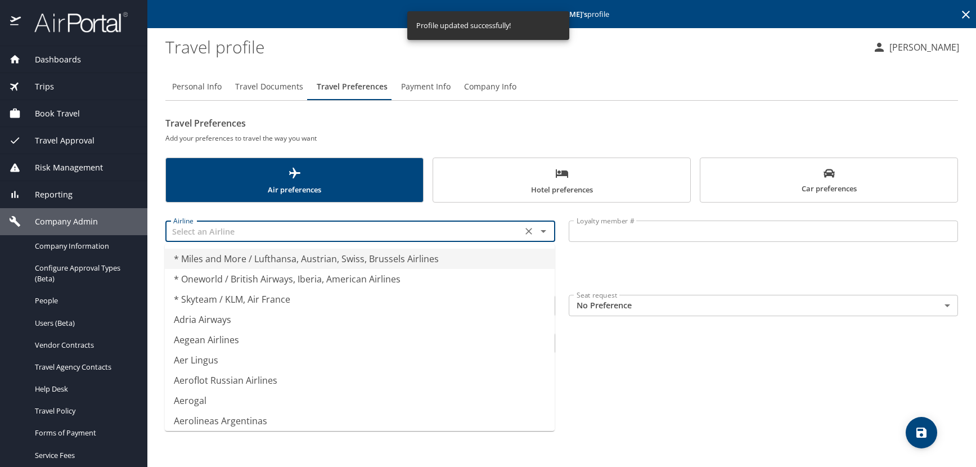
click at [217, 237] on input "text" at bounding box center [344, 231] width 350 height 15
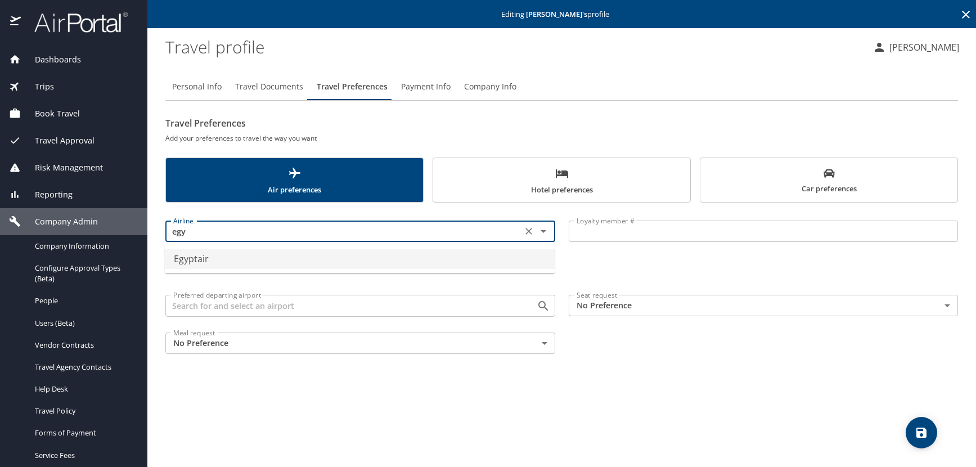
click at [200, 261] on li "Egyptair" at bounding box center [360, 259] width 390 height 20
click at [583, 230] on input "Loyalty member #" at bounding box center [764, 231] width 390 height 21
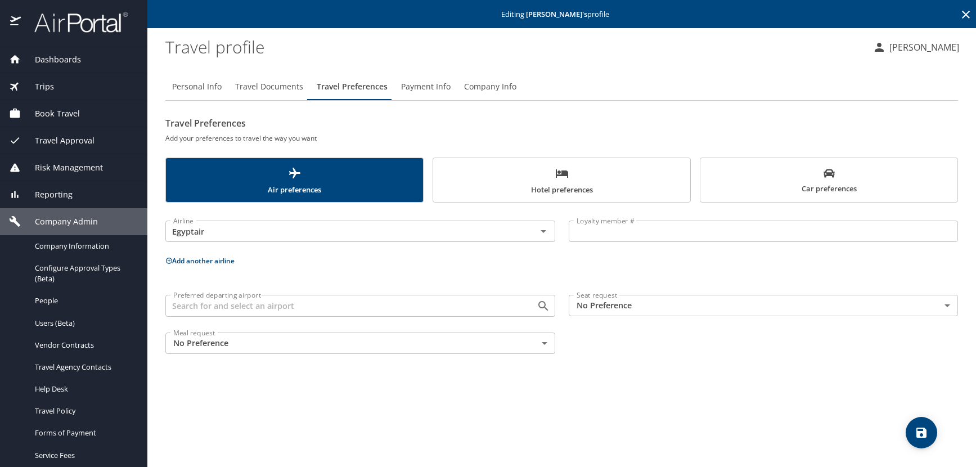
click at [692, 233] on input "Loyalty member #" at bounding box center [764, 231] width 390 height 21
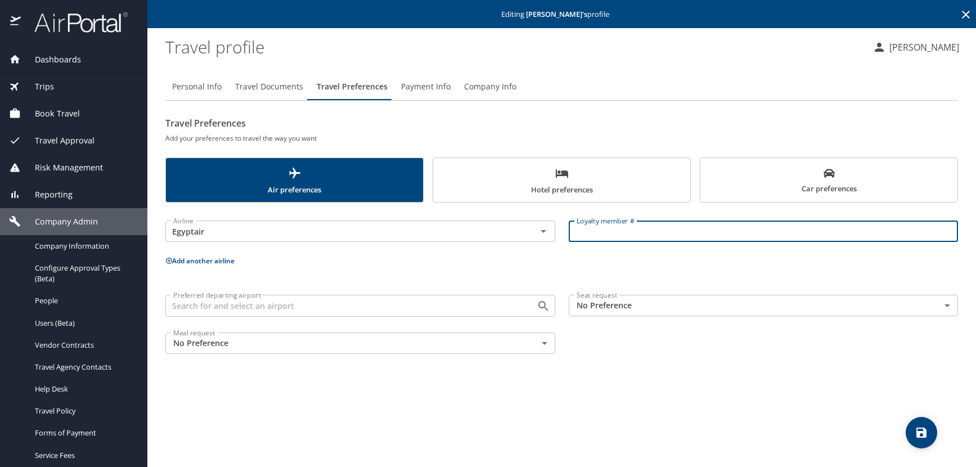
paste input "4004123922"
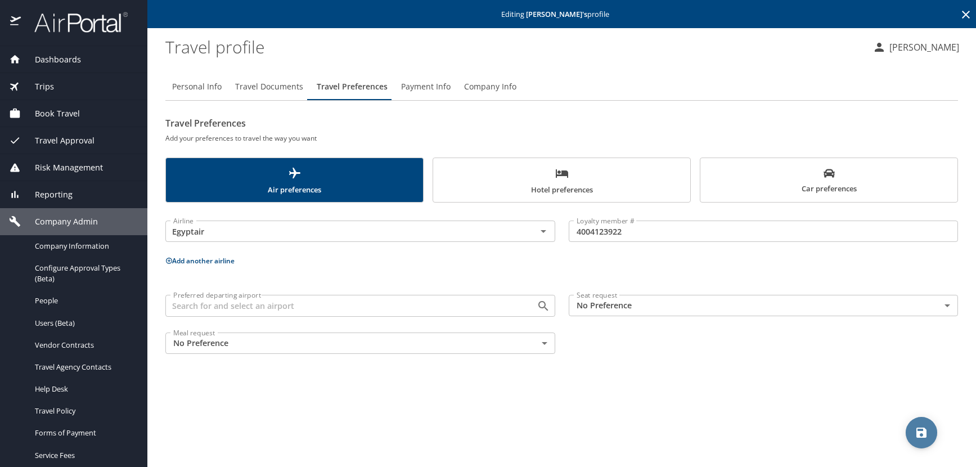
click at [922, 429] on icon "save" at bounding box center [922, 433] width 14 height 14
click at [968, 17] on icon at bounding box center [966, 15] width 14 height 14
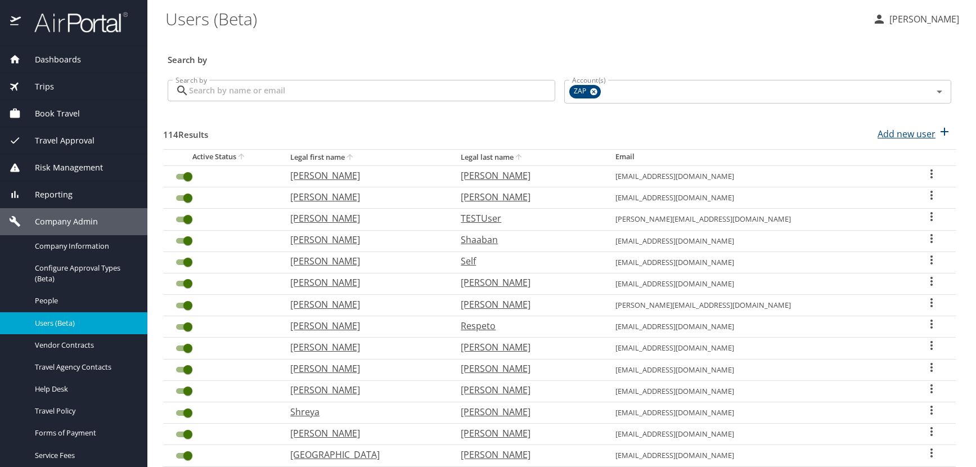
click at [892, 137] on p "Add new user" at bounding box center [907, 134] width 58 height 14
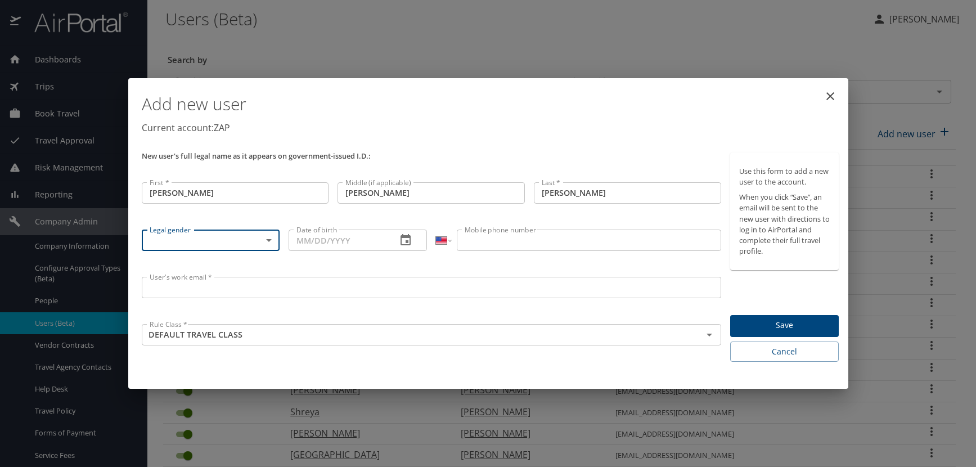
click at [271, 242] on body "Dashboards AirPortal 360™ Manager AirPortal 360™ Agent My Travel Dashboard Trip…" at bounding box center [488, 233] width 976 height 467
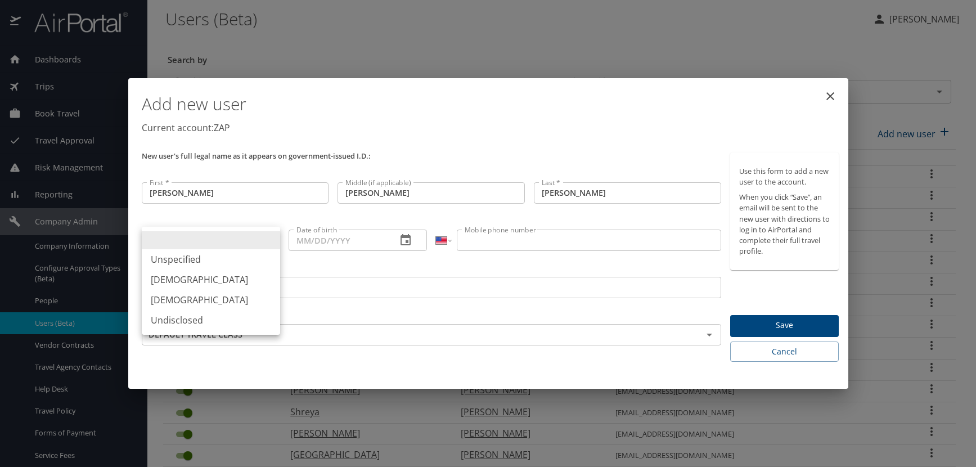
click at [192, 281] on li "[DEMOGRAPHIC_DATA]" at bounding box center [211, 279] width 138 height 20
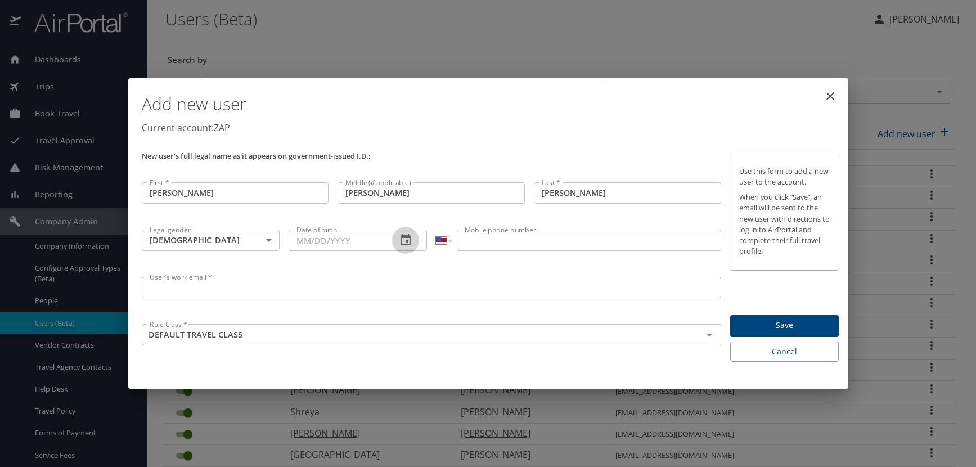
click at [406, 239] on icon "button" at bounding box center [406, 240] width 14 height 14
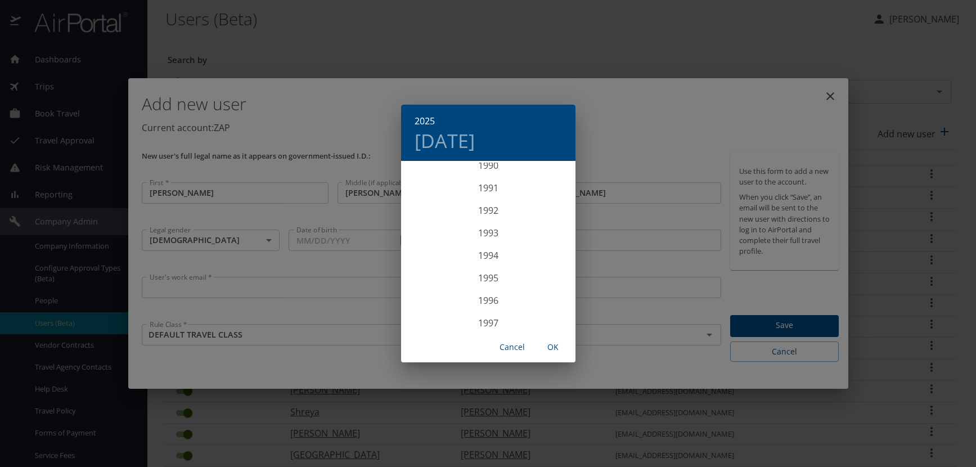
scroll to position [2037, 0]
click at [484, 183] on div "1990" at bounding box center [488, 185] width 174 height 23
click at [432, 311] on div "Oct" at bounding box center [430, 310] width 58 height 42
click at [481, 280] on span "24" at bounding box center [488, 281] width 20 height 7
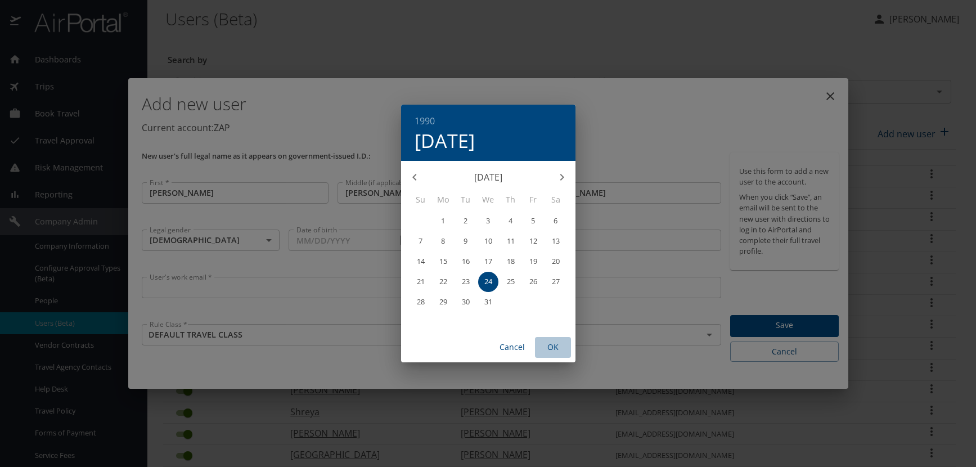
click at [551, 343] on span "OK" at bounding box center [553, 347] width 27 height 14
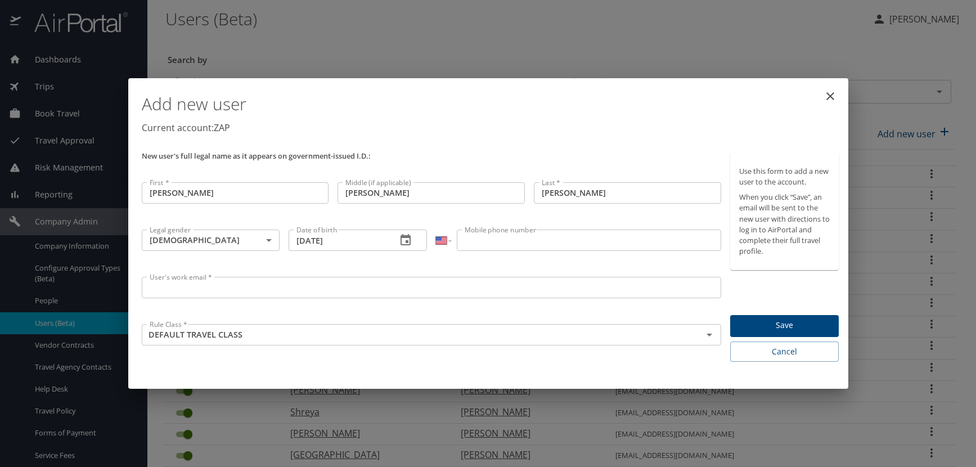
click at [487, 246] on input "Mobile phone number" at bounding box center [589, 240] width 264 height 21
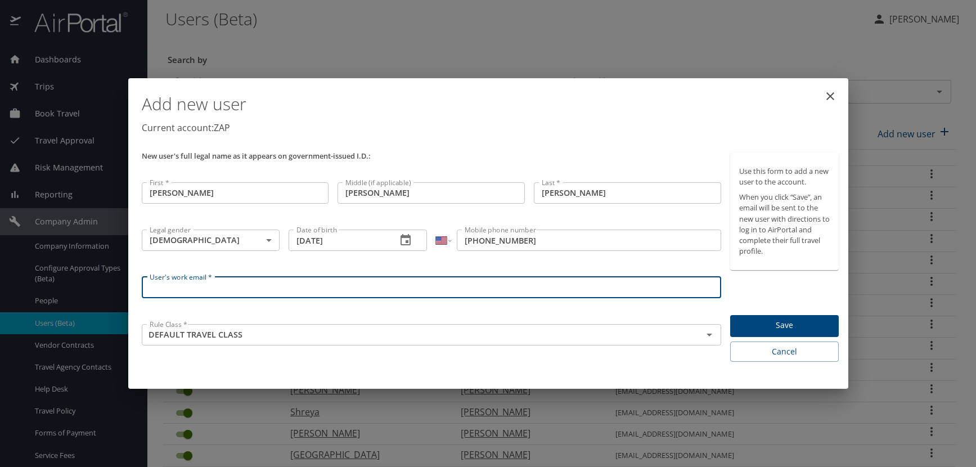
click at [169, 287] on input "User's work email *" at bounding box center [432, 287] width 580 height 21
paste input "SHEAROUSEP.AT.ZAPECS.COM"
click at [613, 133] on p "Current account: ZAP" at bounding box center [491, 128] width 698 height 14
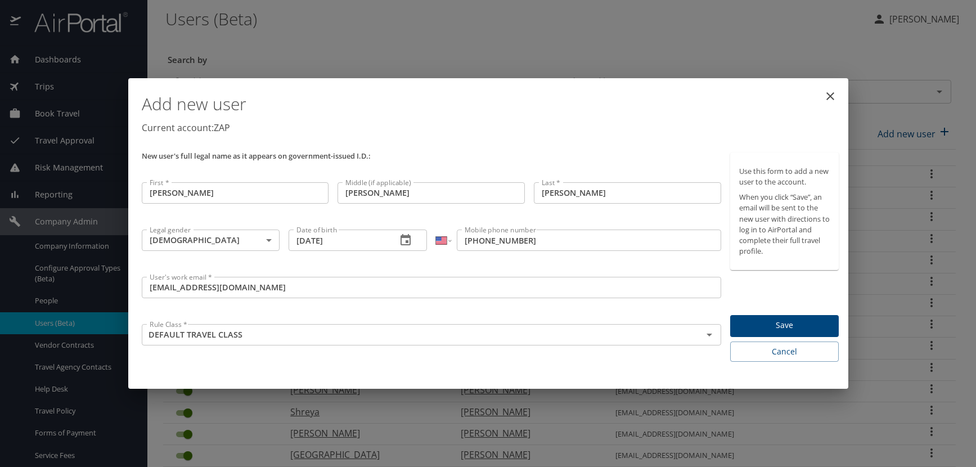
click at [796, 321] on span "Save" at bounding box center [784, 325] width 91 height 14
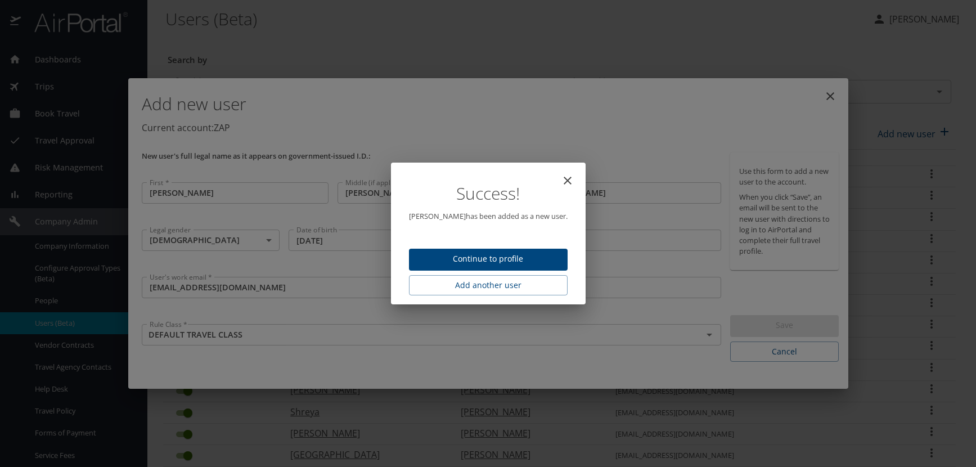
click at [453, 262] on span "Continue to profile" at bounding box center [488, 259] width 141 height 14
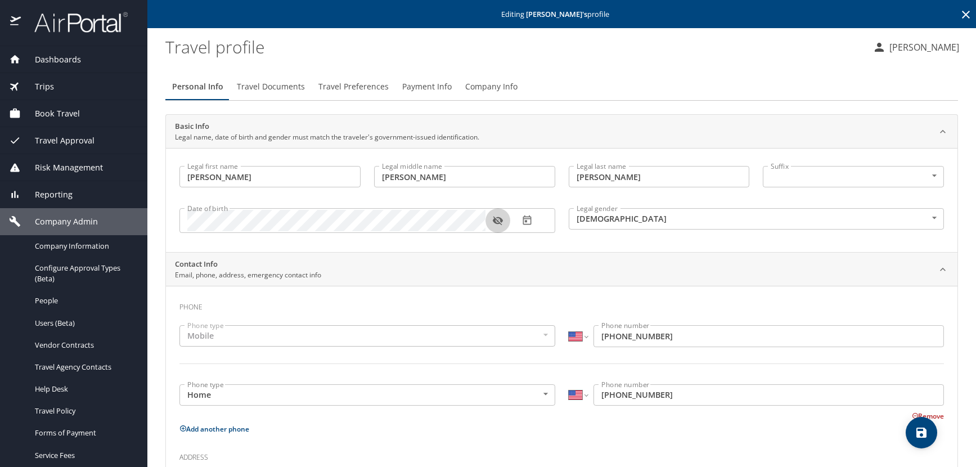
click at [501, 221] on icon "button" at bounding box center [498, 221] width 10 height 9
click at [959, 15] on icon at bounding box center [966, 15] width 14 height 14
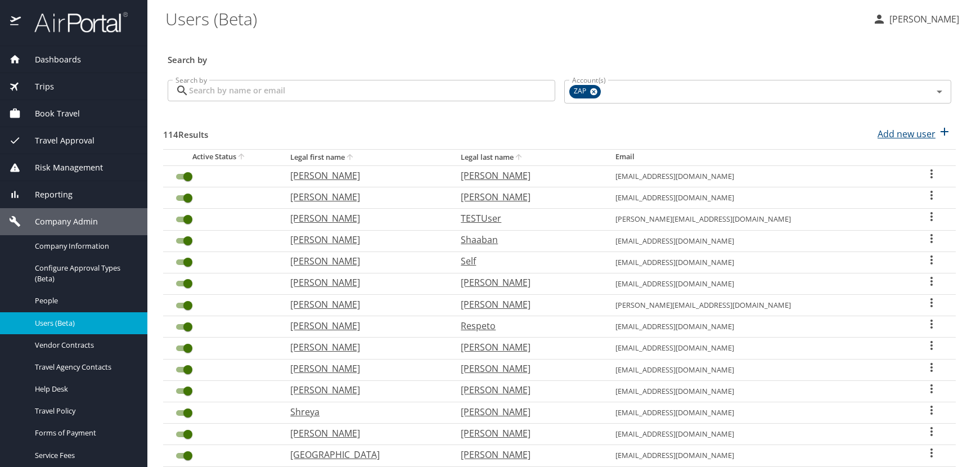
click at [913, 134] on p "Add new user" at bounding box center [907, 134] width 58 height 14
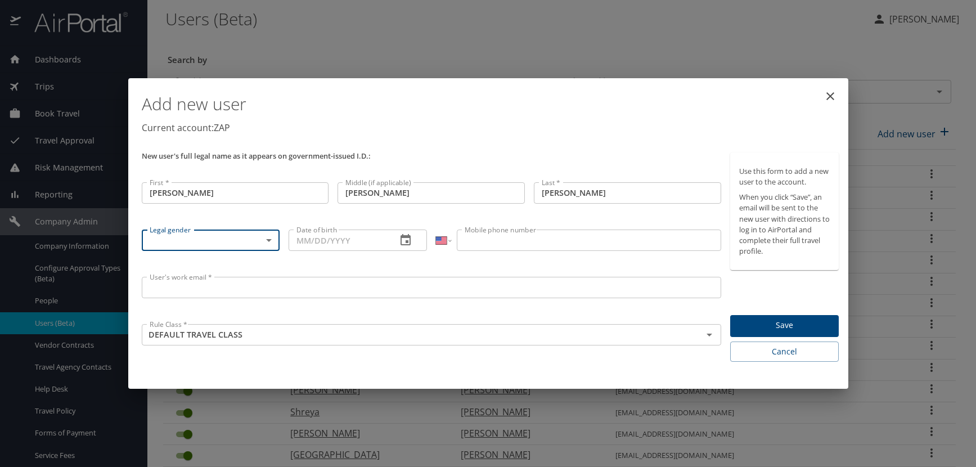
click at [269, 240] on body "Dashboards AirPortal 360™ Manager AirPortal 360™ Agent My Travel Dashboard Trip…" at bounding box center [488, 233] width 976 height 467
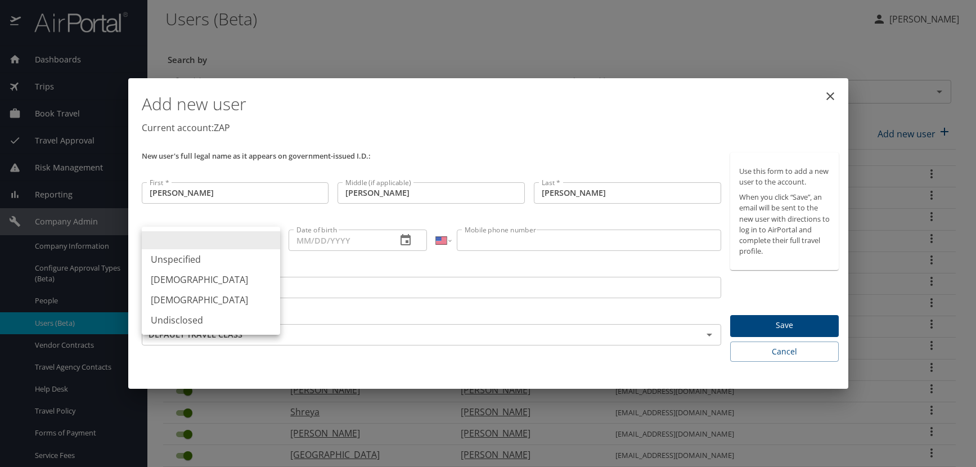
click at [193, 284] on li "[DEMOGRAPHIC_DATA]" at bounding box center [211, 279] width 138 height 20
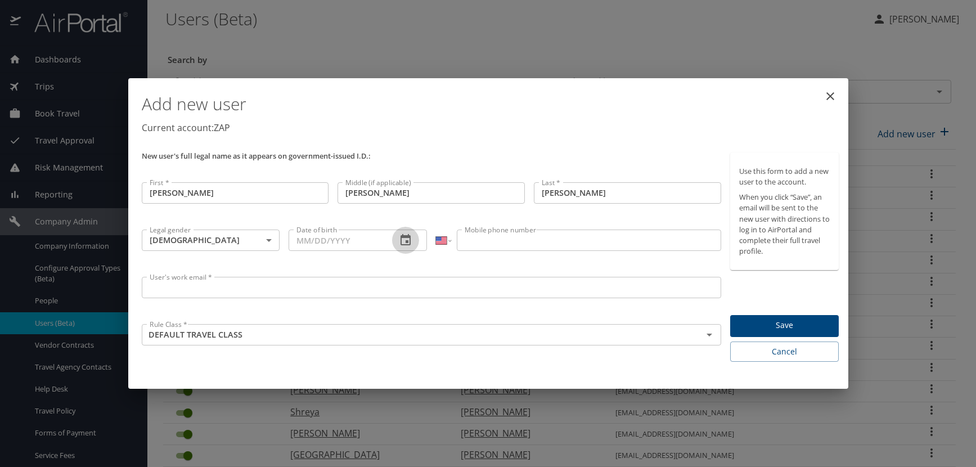
click at [408, 240] on icon "button" at bounding box center [406, 240] width 14 height 14
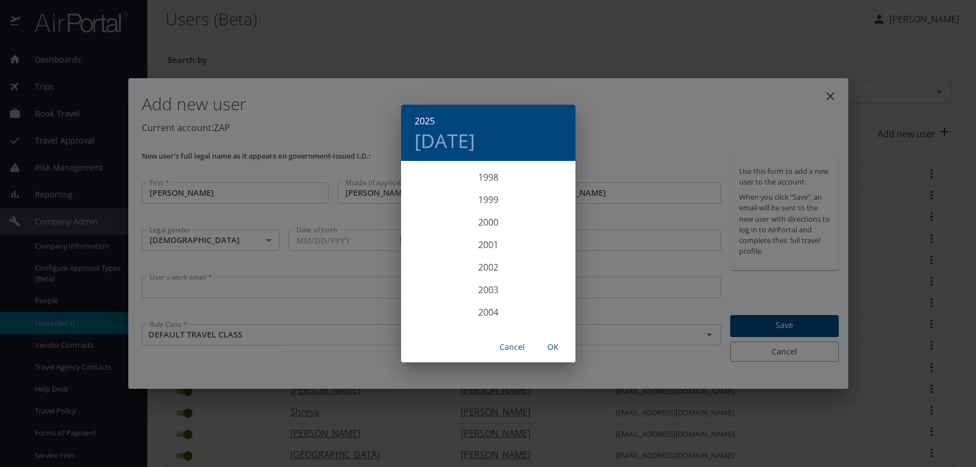
scroll to position [2205, 0]
click at [491, 220] on div "1999" at bounding box center [488, 219] width 174 height 23
click at [546, 229] on div "Jun" at bounding box center [546, 226] width 58 height 42
click at [534, 281] on p "25" at bounding box center [533, 281] width 8 height 7
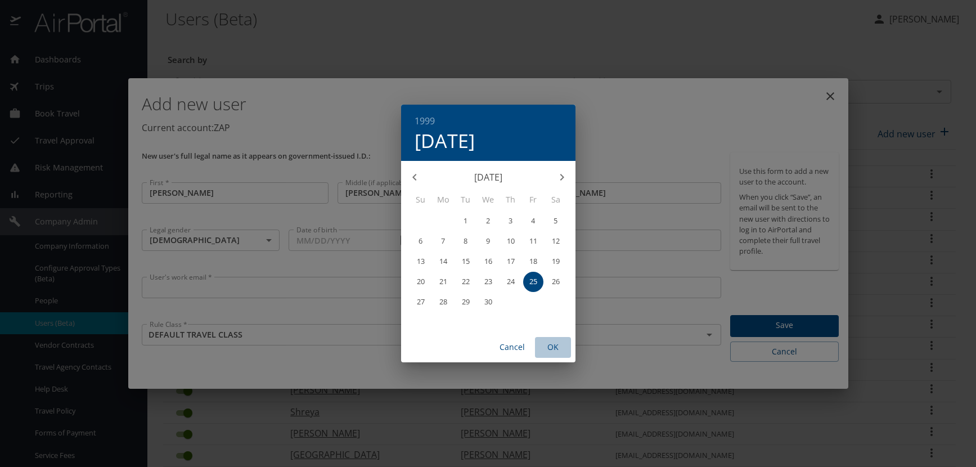
click at [551, 343] on span "OK" at bounding box center [553, 347] width 27 height 14
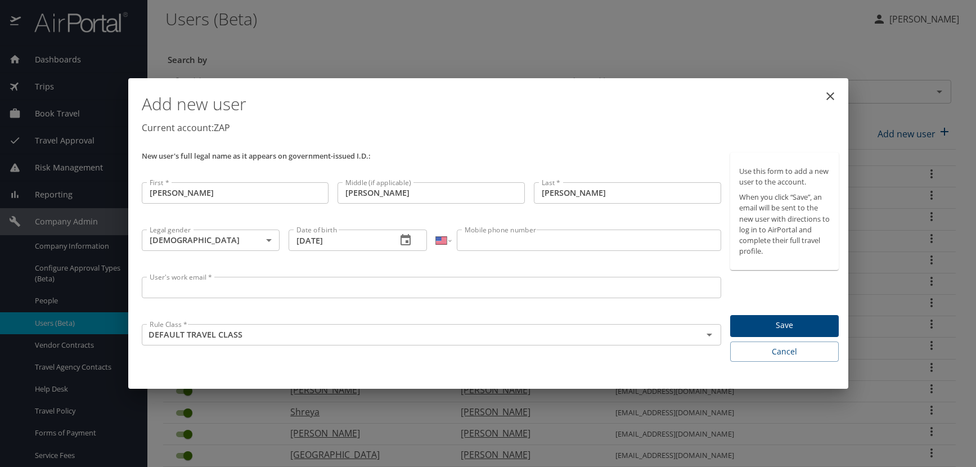
click at [528, 241] on input "Mobile phone number" at bounding box center [589, 240] width 264 height 21
click at [205, 286] on input "User's work email *" at bounding box center [432, 287] width 580 height 21
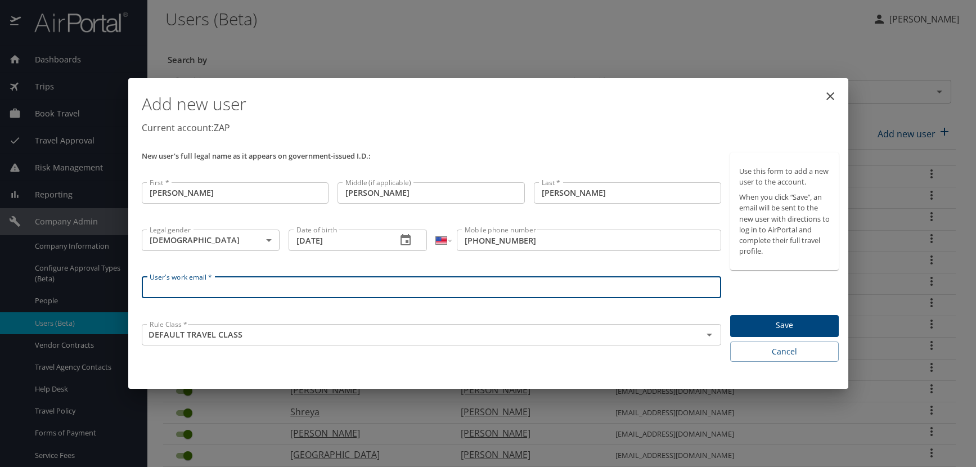
paste input "SISTAREJ.AT.ZAPECS.COM"
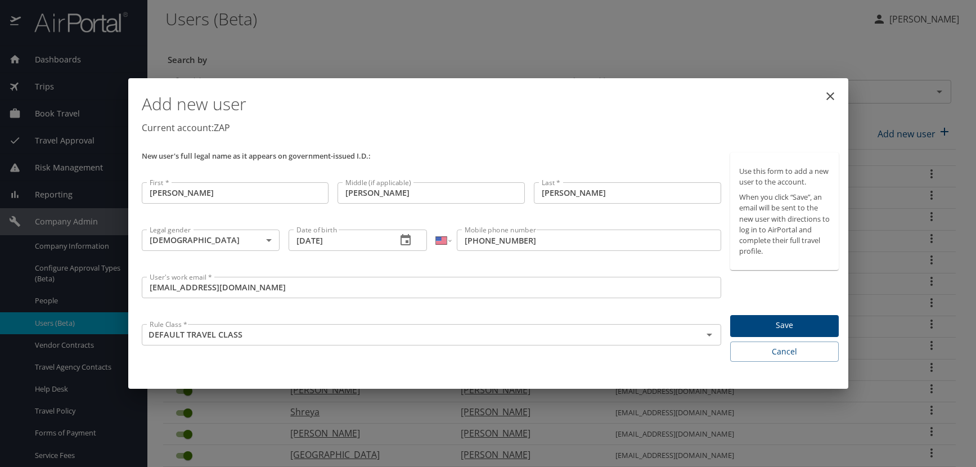
click at [487, 149] on div "New user's full legal name as it appears on government-issued I.D.:" at bounding box center [431, 163] width 589 height 30
click at [783, 324] on span "Save" at bounding box center [784, 325] width 91 height 14
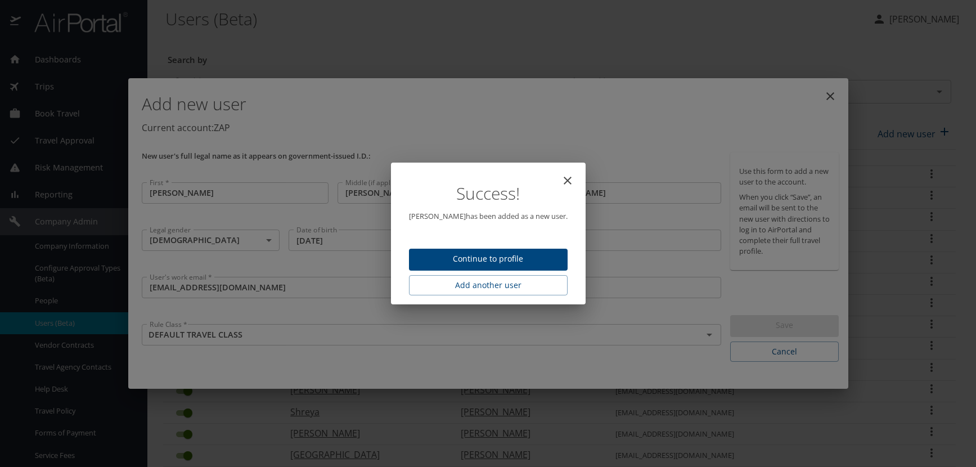
click at [455, 260] on span "Continue to profile" at bounding box center [488, 259] width 141 height 14
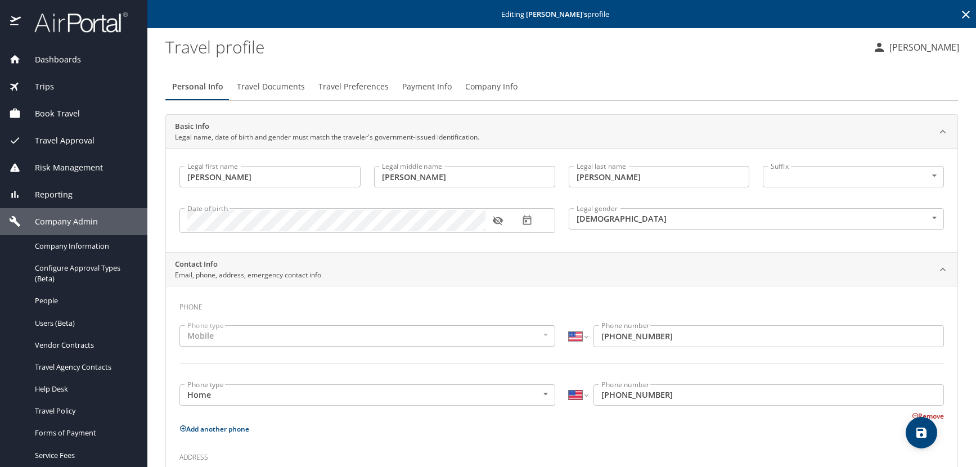
click at [499, 219] on icon "button" at bounding box center [497, 220] width 11 height 11
click at [332, 88] on span "Travel Preferences" at bounding box center [353, 87] width 70 height 14
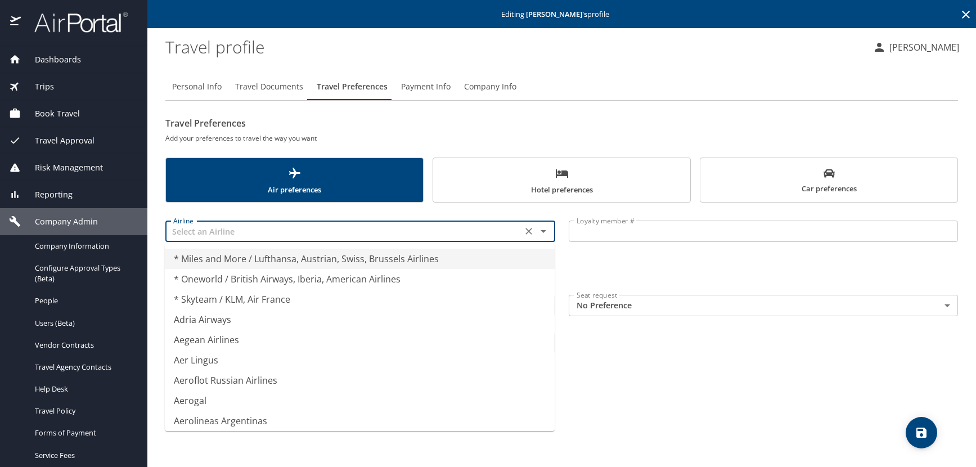
click at [237, 226] on input "text" at bounding box center [344, 231] width 350 height 15
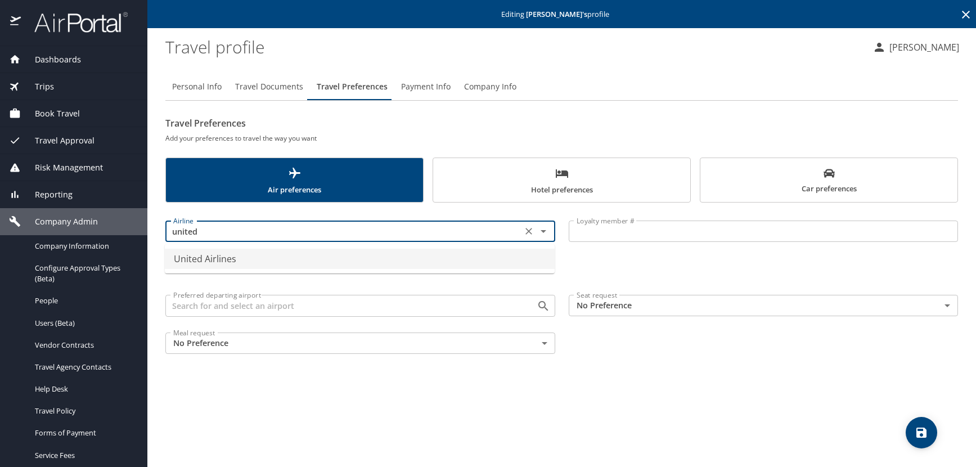
click at [246, 264] on li "United Airlines" at bounding box center [360, 259] width 390 height 20
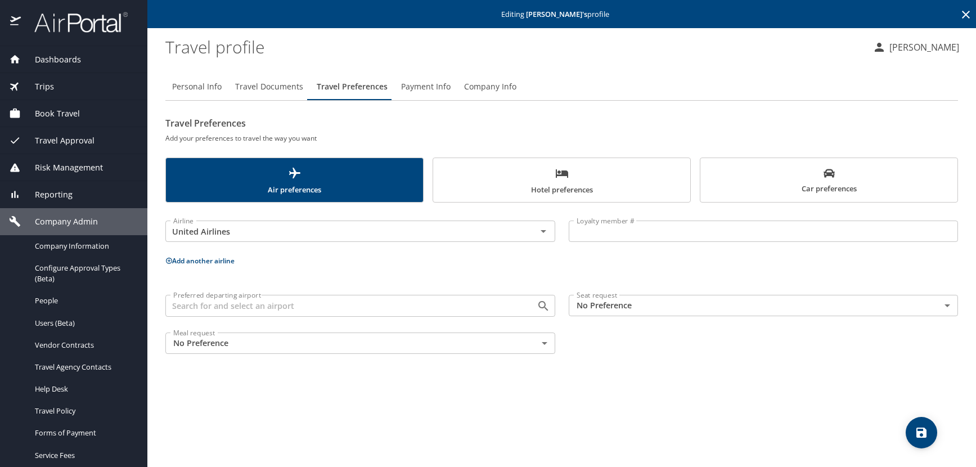
click at [621, 232] on input "Loyalty member #" at bounding box center [764, 231] width 390 height 21
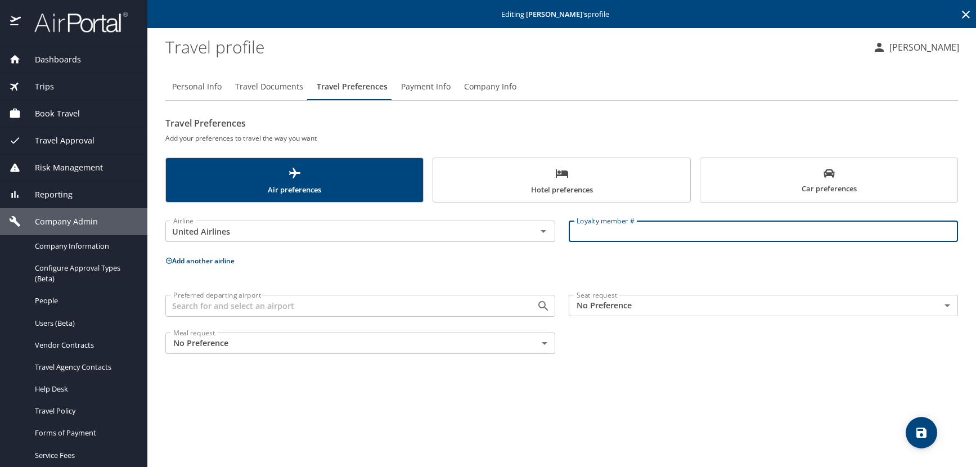
paste input "AIS75874"
click at [168, 262] on icon at bounding box center [168, 260] width 7 height 7
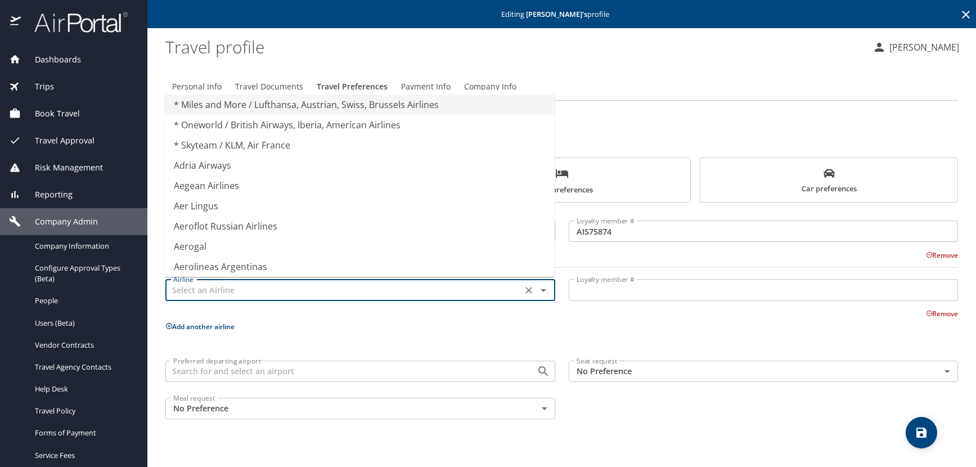
click at [193, 290] on input "text" at bounding box center [344, 289] width 350 height 15
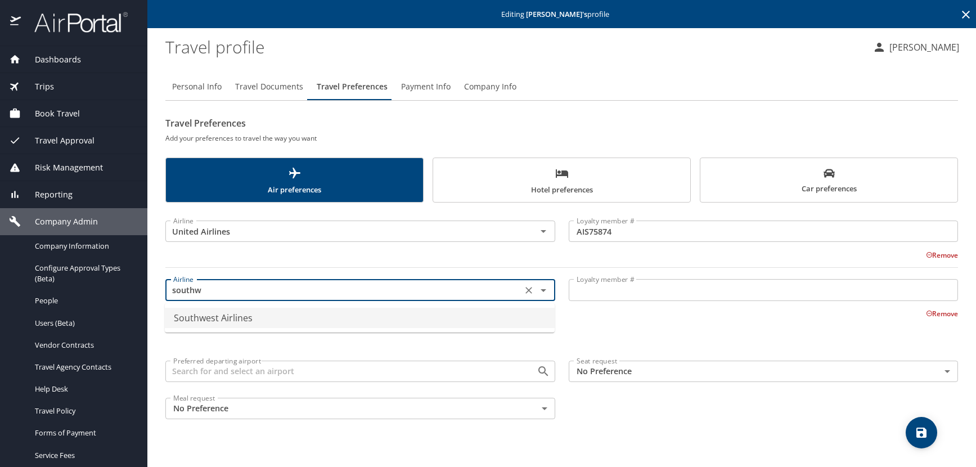
click at [225, 316] on li "Southwest Airlines" at bounding box center [360, 318] width 390 height 20
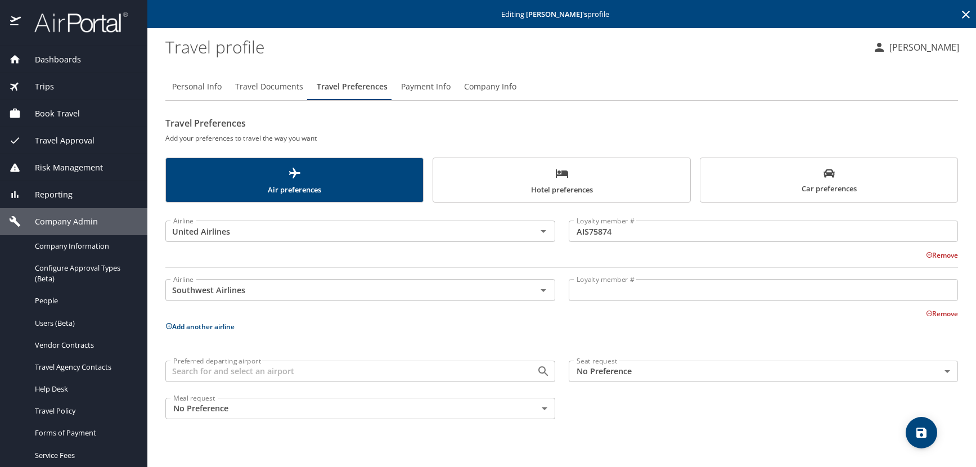
click at [598, 293] on input "Loyalty member #" at bounding box center [764, 289] width 390 height 21
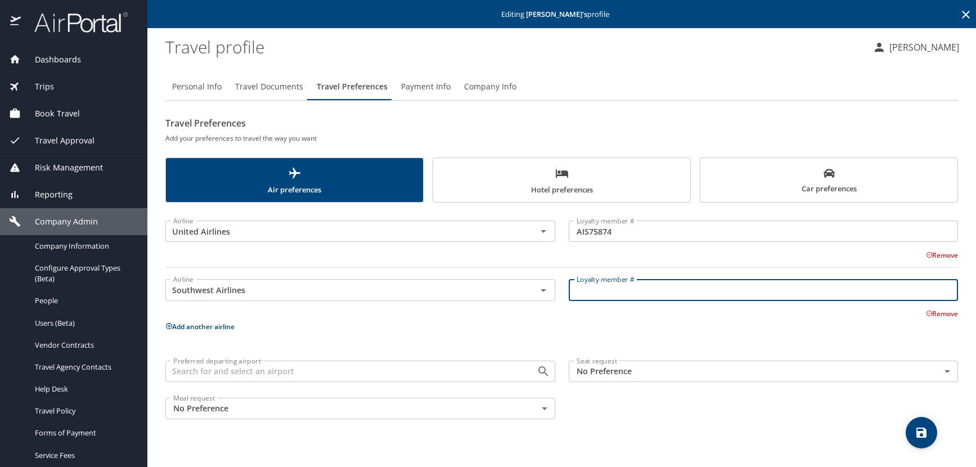
paste input "20624181292"
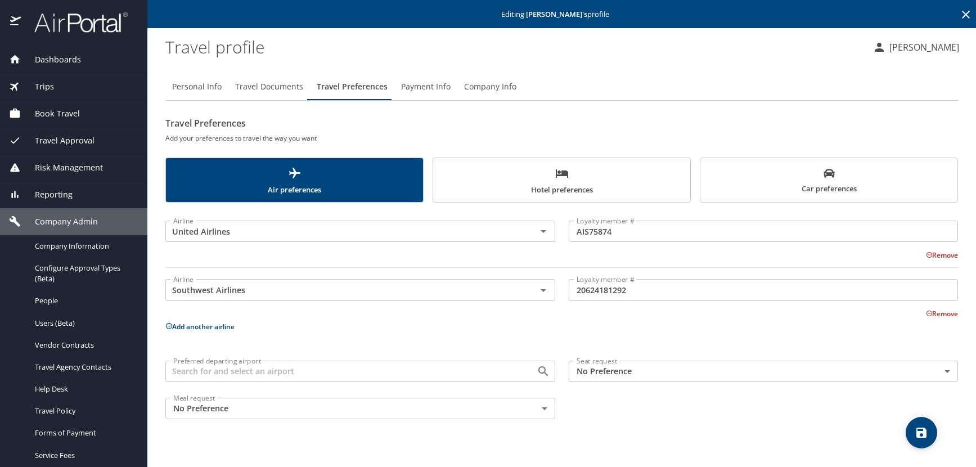
click at [650, 173] on span "Hotel preferences" at bounding box center [562, 182] width 244 height 30
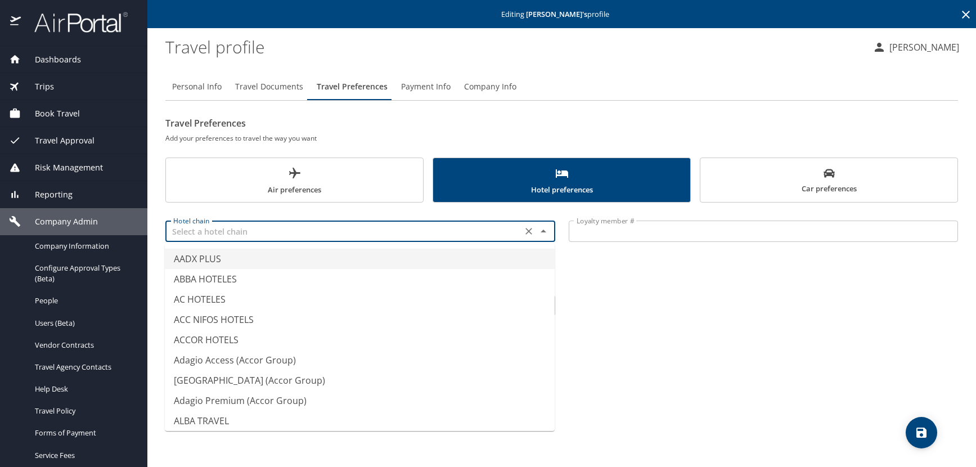
click at [209, 236] on input "text" at bounding box center [344, 231] width 350 height 15
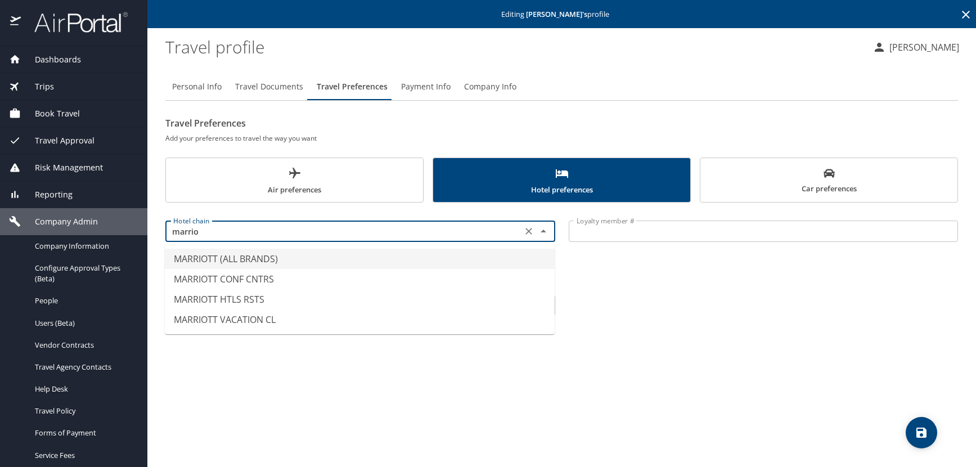
drag, startPoint x: 201, startPoint y: 261, endPoint x: 216, endPoint y: 268, distance: 16.9
click at [203, 261] on li "MARRIOTT (ALL BRANDS)" at bounding box center [360, 259] width 390 height 20
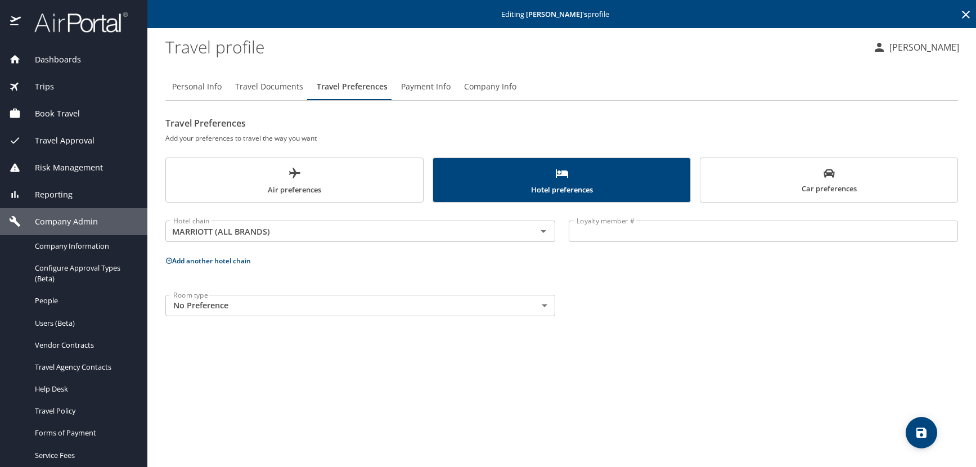
click at [594, 232] on input "Loyalty member #" at bounding box center [764, 231] width 390 height 21
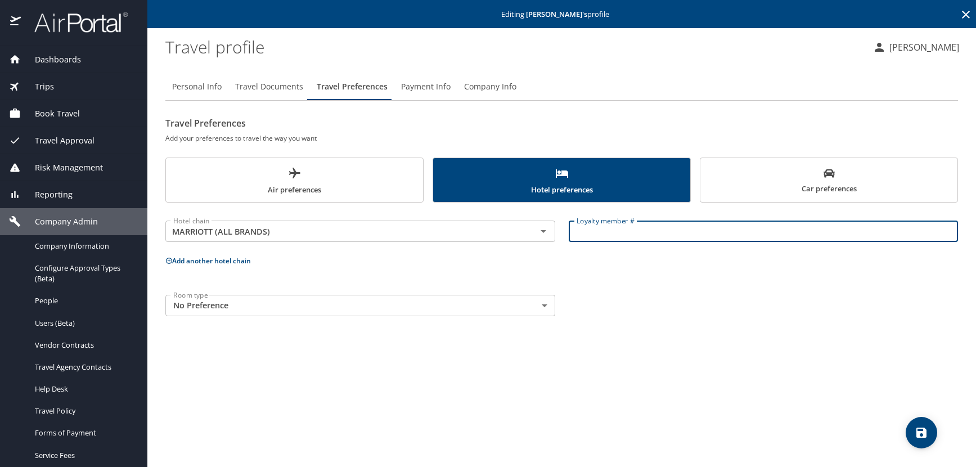
paste input "214417119"
click at [168, 261] on icon at bounding box center [169, 261] width 6 height 6
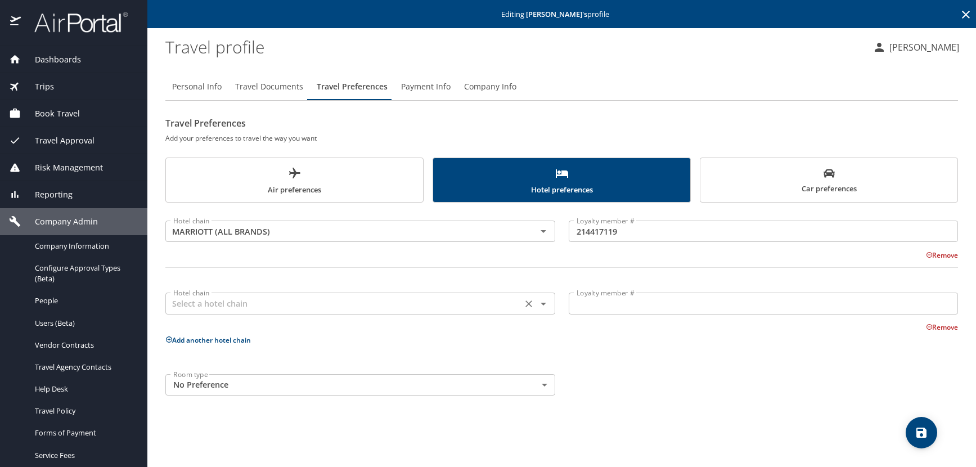
click at [198, 296] on input "text" at bounding box center [344, 303] width 350 height 15
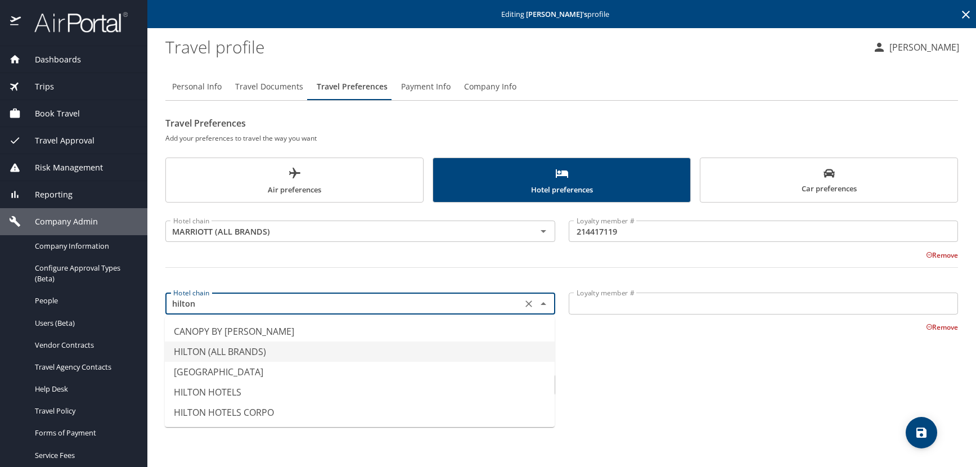
click at [209, 353] on li "HILTON (ALL BRANDS)" at bounding box center [360, 351] width 390 height 20
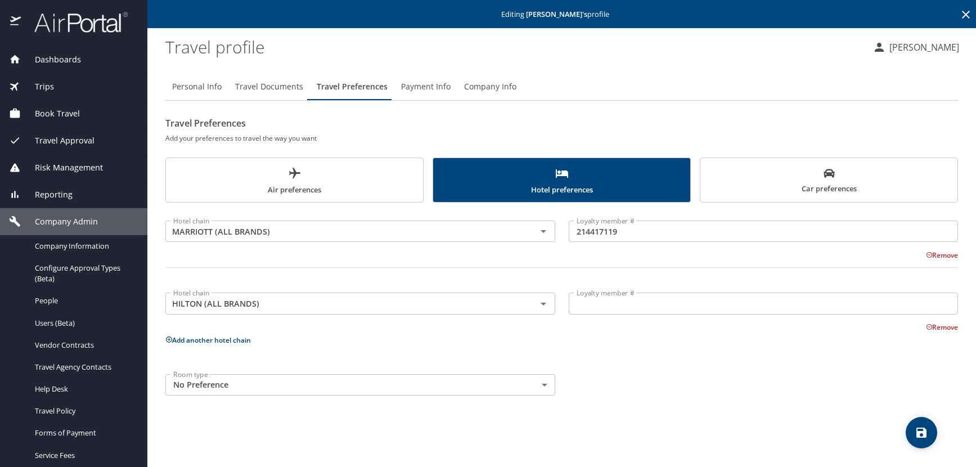
click at [594, 307] on input "Loyalty member #" at bounding box center [764, 303] width 390 height 21
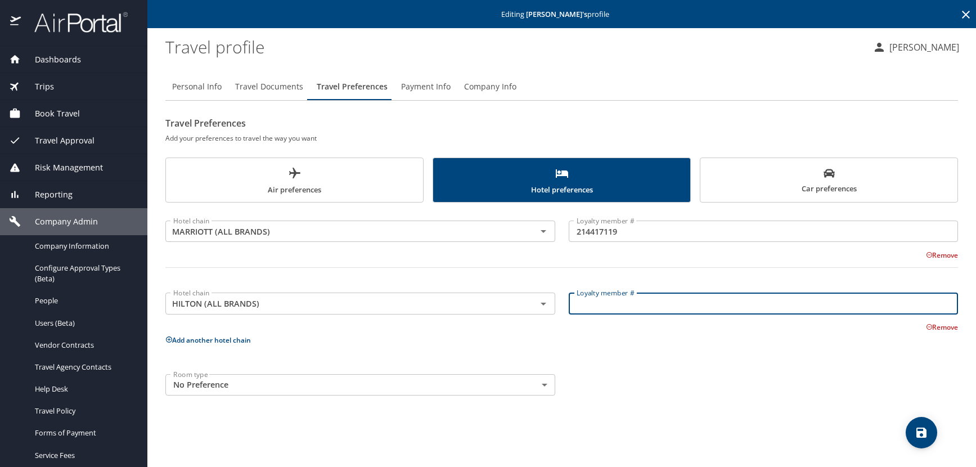
paste input "2111534109"
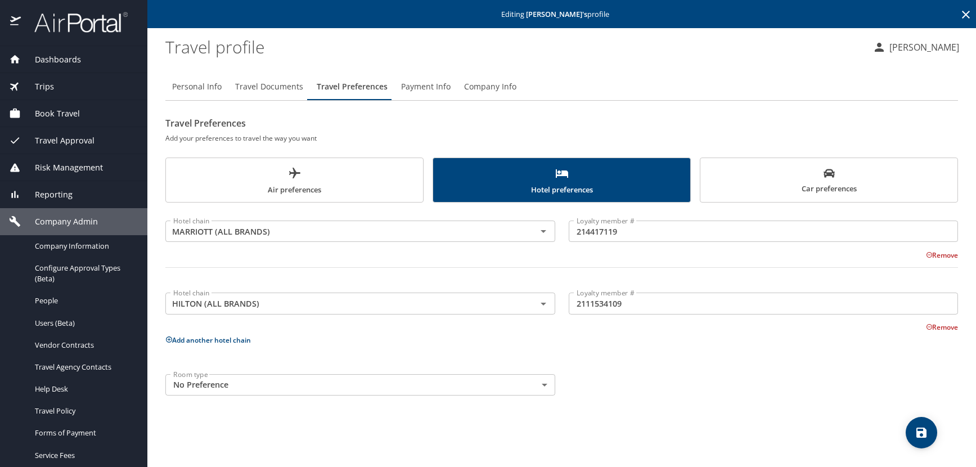
click at [170, 340] on icon at bounding box center [169, 339] width 6 height 6
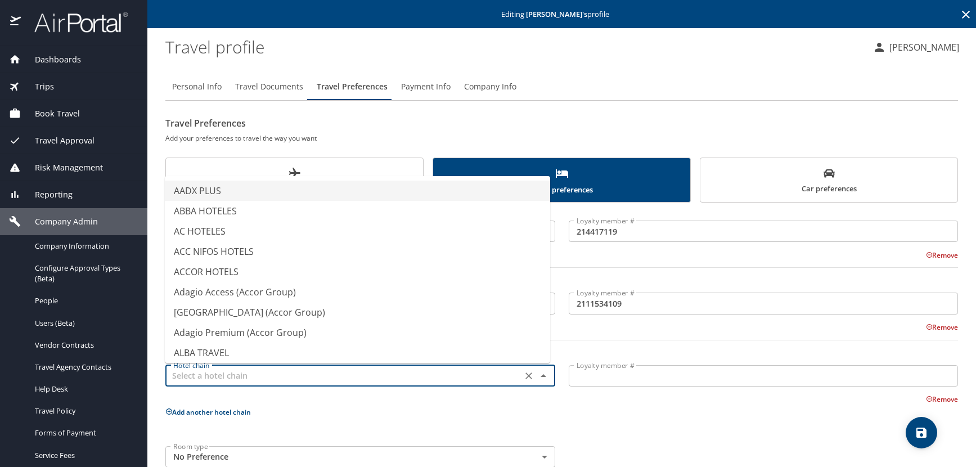
click at [213, 373] on input "text" at bounding box center [344, 375] width 350 height 15
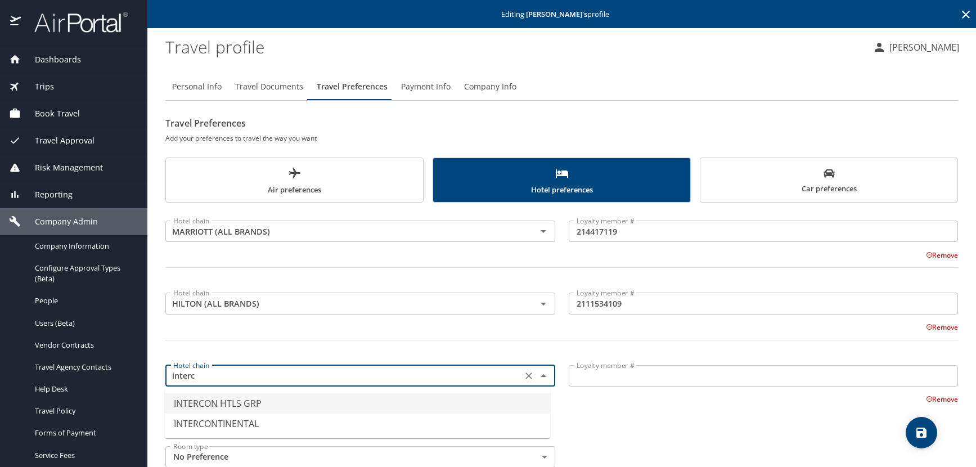
click at [259, 405] on li "INTERCON HTLS GRP" at bounding box center [357, 403] width 385 height 20
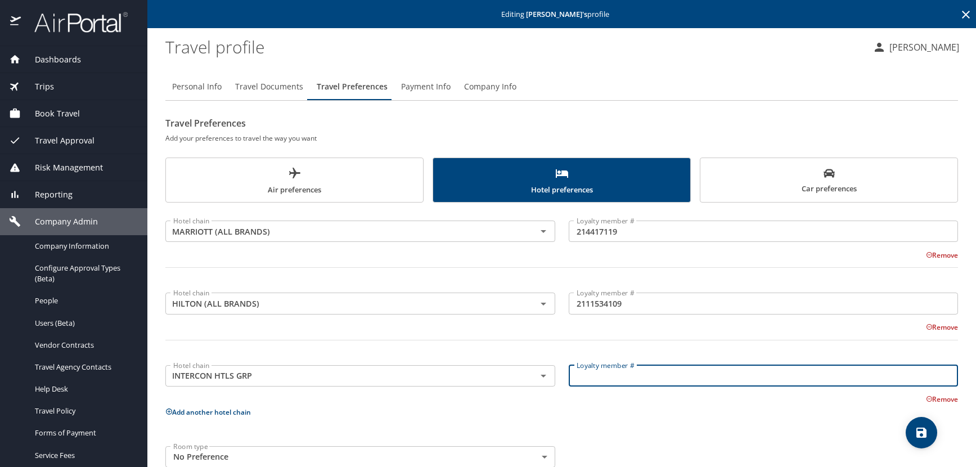
click at [585, 378] on input "Loyalty member #" at bounding box center [764, 375] width 390 height 21
paste input "322027945"
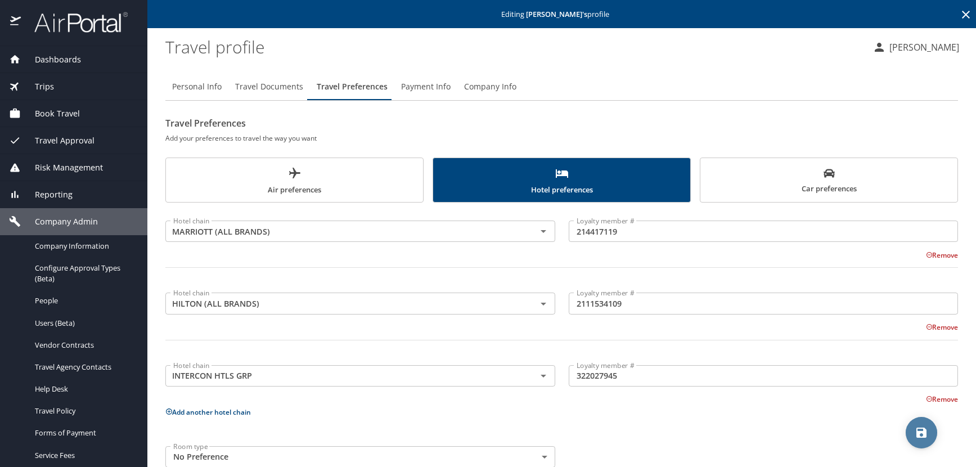
click at [921, 430] on icon "save" at bounding box center [922, 433] width 14 height 14
click at [207, 89] on span "Personal Info" at bounding box center [197, 87] width 50 height 14
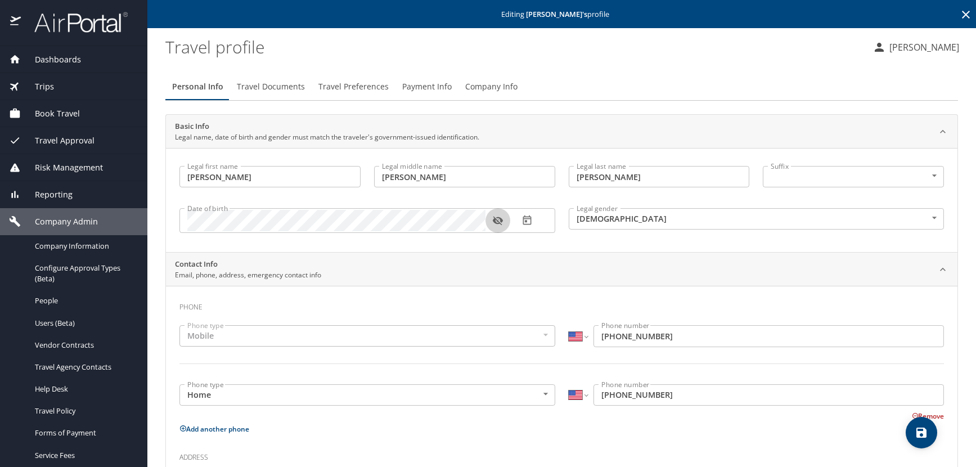
click at [497, 222] on icon "button" at bounding box center [498, 221] width 10 height 9
click at [959, 13] on icon at bounding box center [966, 15] width 14 height 14
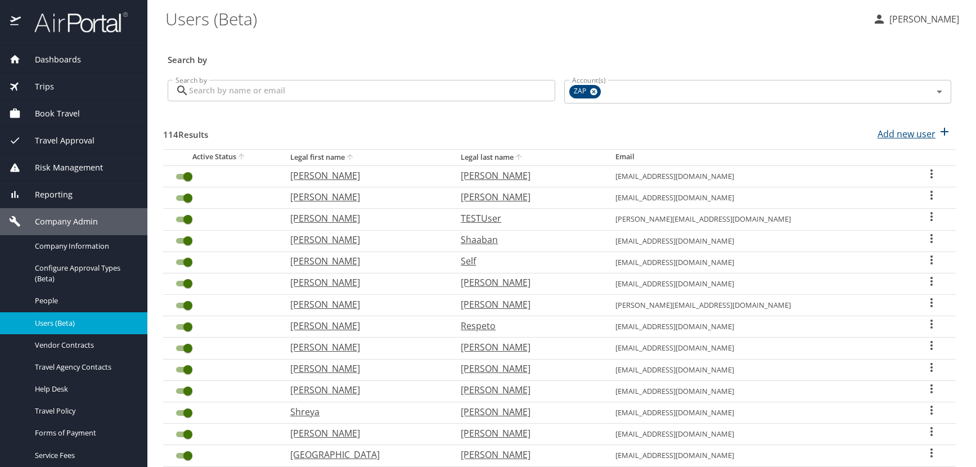
click at [908, 133] on p "Add new user" at bounding box center [907, 134] width 58 height 14
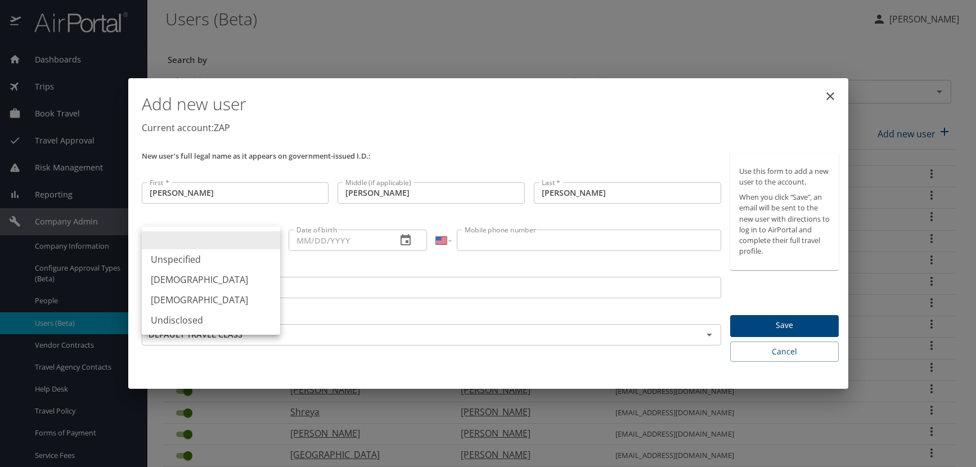
click at [270, 239] on body "Dashboards AirPortal 360™ Manager AirPortal 360™ Agent My Travel Dashboard Trip…" at bounding box center [488, 233] width 976 height 467
click at [200, 278] on li "[DEMOGRAPHIC_DATA]" at bounding box center [211, 279] width 138 height 20
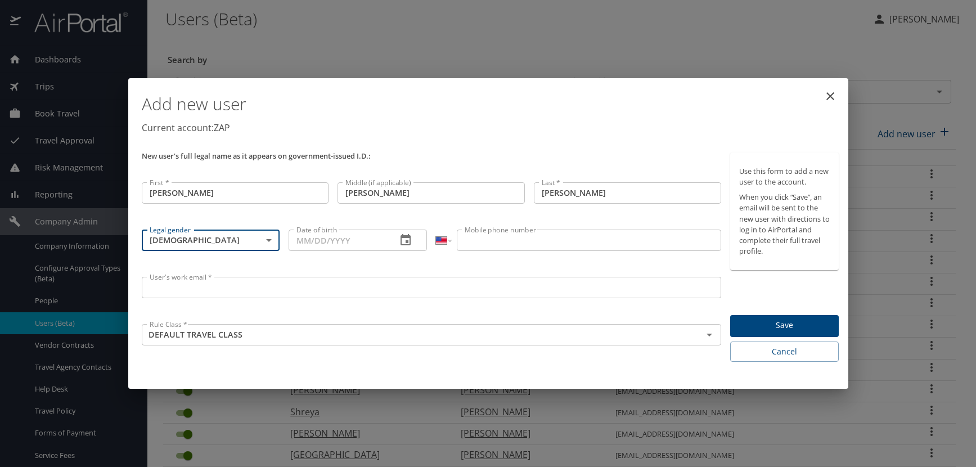
click at [408, 236] on icon "button" at bounding box center [406, 239] width 10 height 11
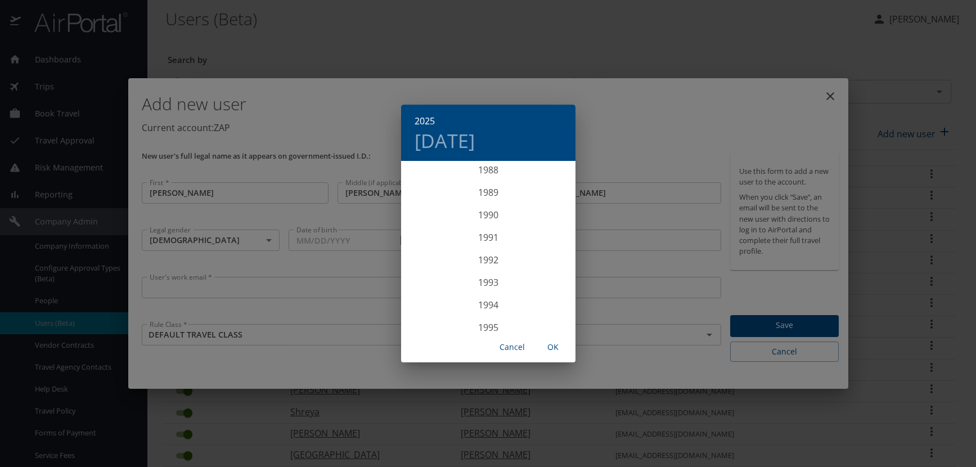
scroll to position [1980, 0]
click at [481, 219] on div "1989" at bounding box center [488, 219] width 174 height 23
click at [432, 224] on div "Apr" at bounding box center [430, 226] width 58 height 42
click at [442, 284] on p "17" at bounding box center [443, 281] width 8 height 7
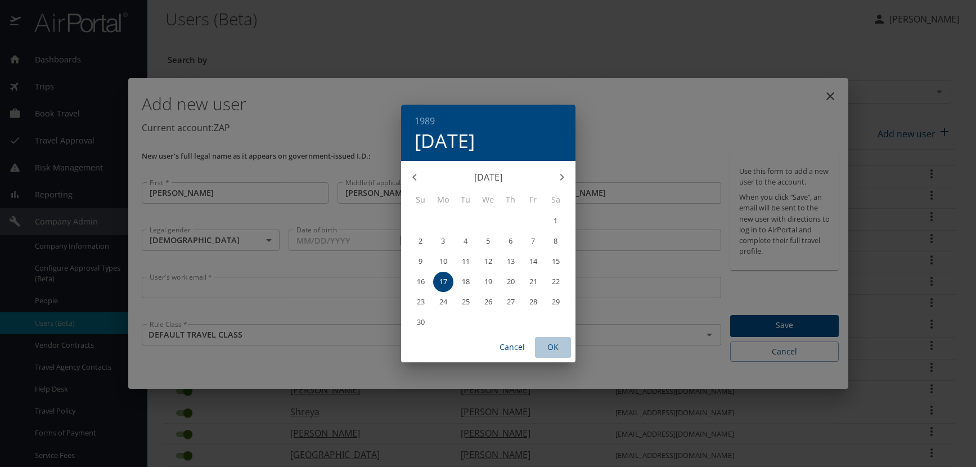
click at [553, 345] on span "OK" at bounding box center [553, 347] width 27 height 14
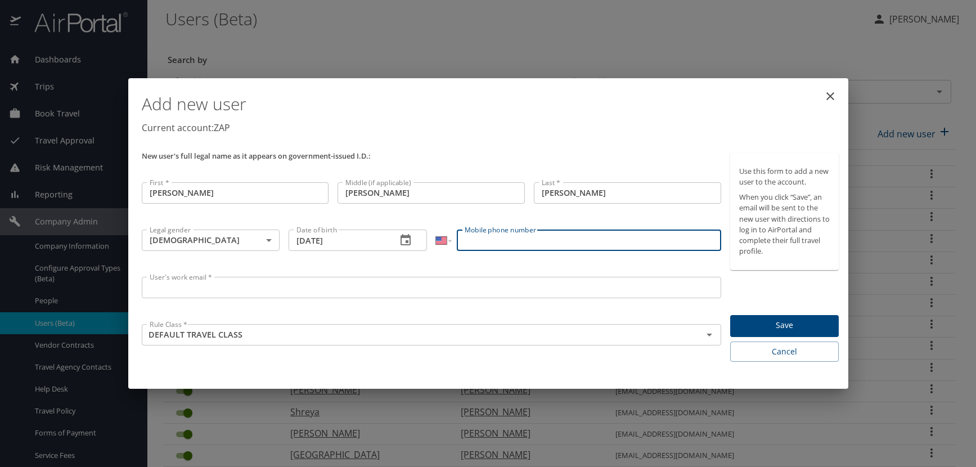
click at [482, 244] on input "Mobile phone number" at bounding box center [589, 240] width 264 height 21
click at [228, 289] on input "User's work email *" at bounding box center [432, 287] width 580 height 21
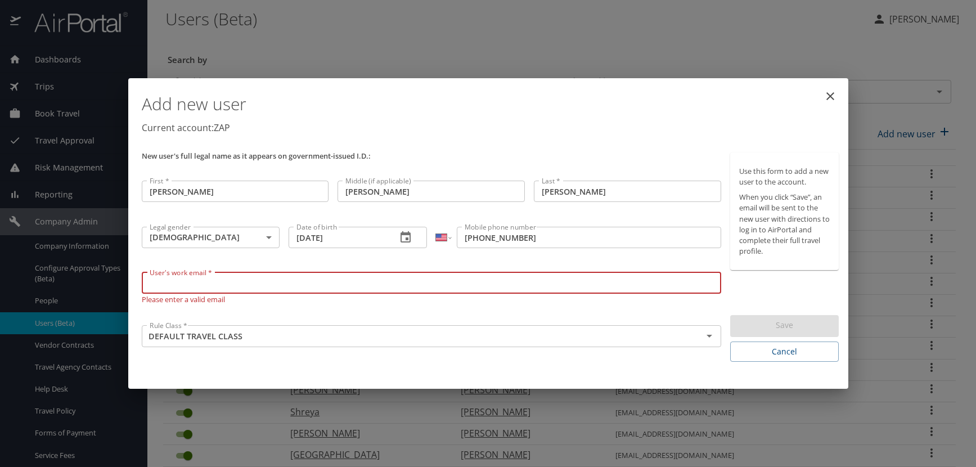
click at [156, 287] on input "User's work email *" at bounding box center [432, 282] width 580 height 21
paste input "SMITHR.AT.ZAPECS.COM"
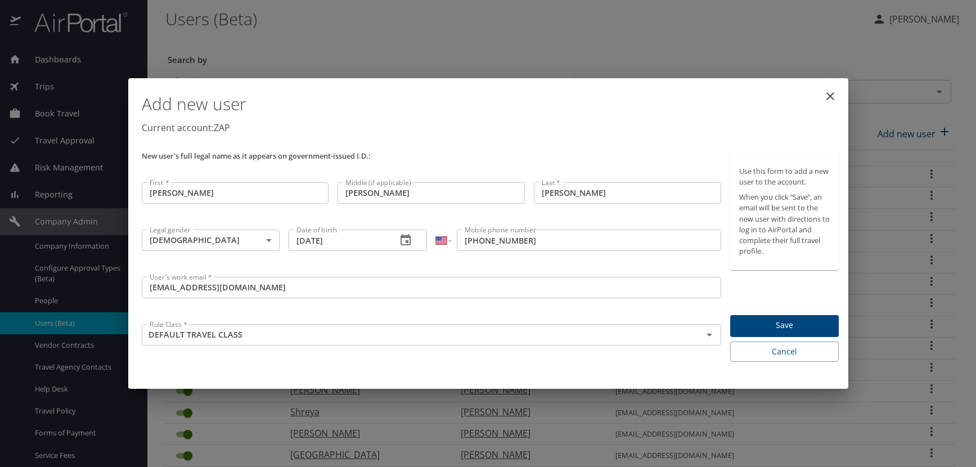
click at [440, 126] on p "Current account: ZAP" at bounding box center [491, 128] width 698 height 14
click at [769, 321] on span "Save" at bounding box center [784, 325] width 91 height 14
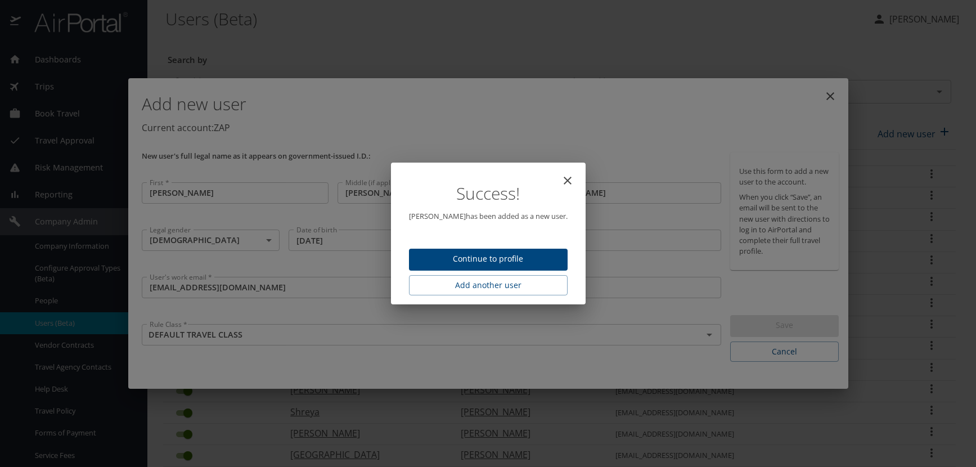
click at [483, 259] on span "Continue to profile" at bounding box center [488, 259] width 141 height 14
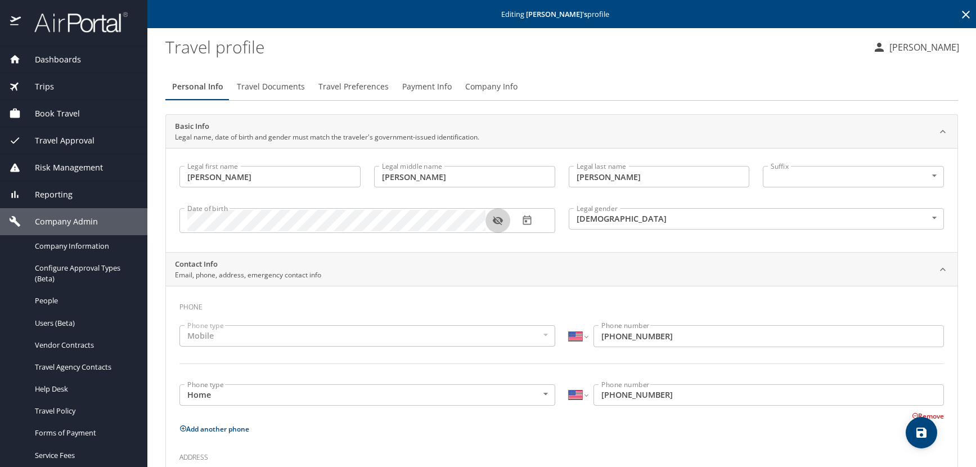
click at [500, 221] on icon "button" at bounding box center [497, 220] width 11 height 11
click at [929, 432] on span "save" at bounding box center [922, 433] width 32 height 14
click at [962, 14] on icon at bounding box center [966, 15] width 8 height 8
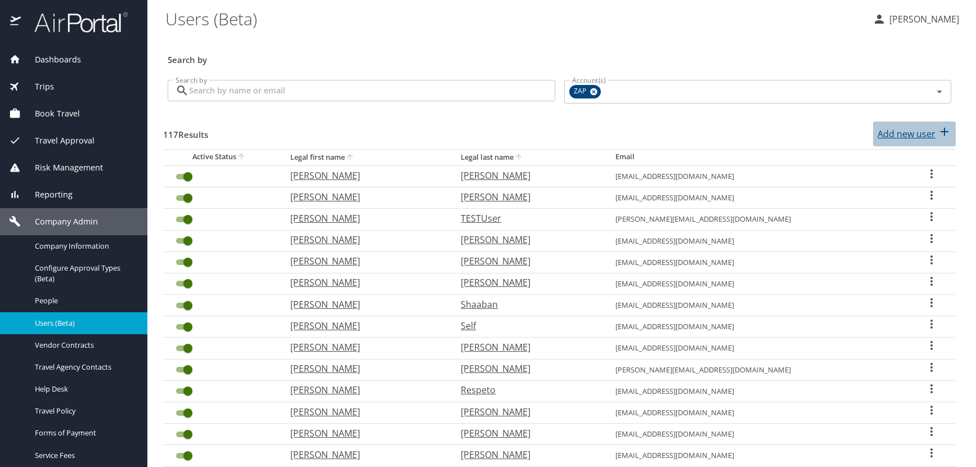
click at [891, 131] on p "Add new user" at bounding box center [907, 134] width 58 height 14
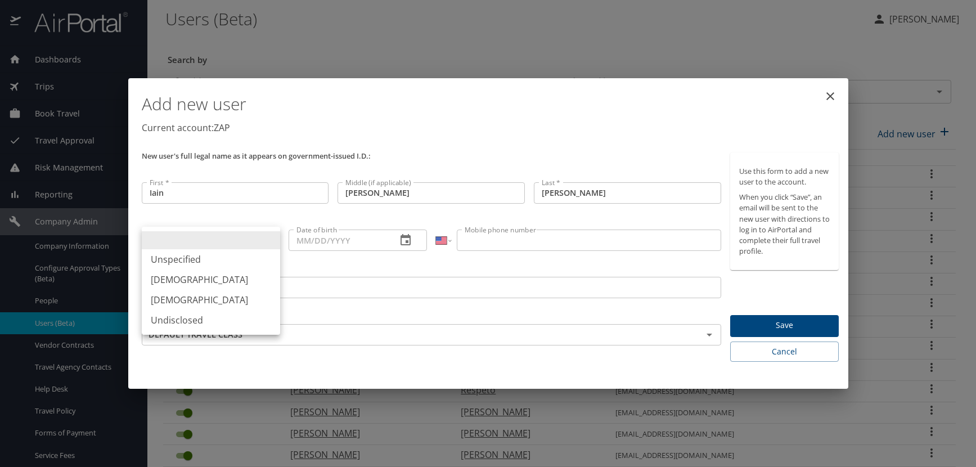
click at [267, 241] on body "Dashboards AirPortal 360™ Manager AirPortal 360™ Agent My Travel Dashboard Trip…" at bounding box center [488, 233] width 976 height 467
click at [187, 278] on li "[DEMOGRAPHIC_DATA]" at bounding box center [211, 279] width 138 height 20
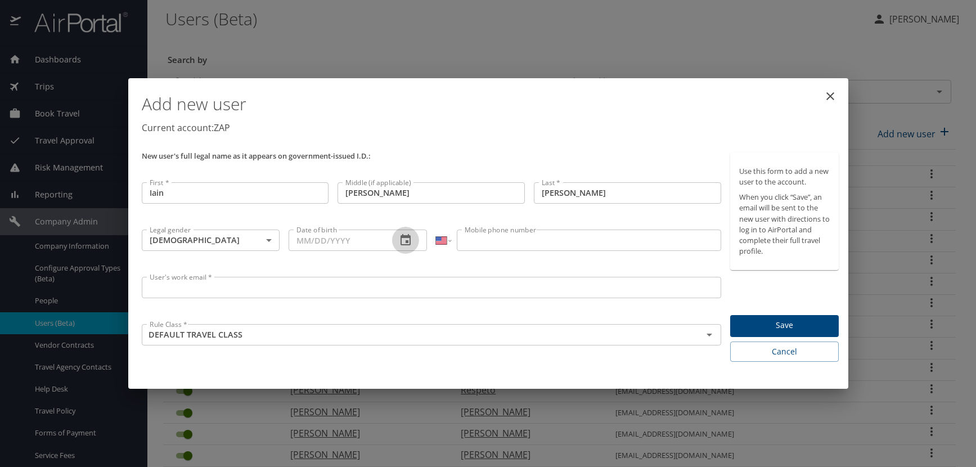
click at [406, 240] on icon "button" at bounding box center [406, 240] width 14 height 14
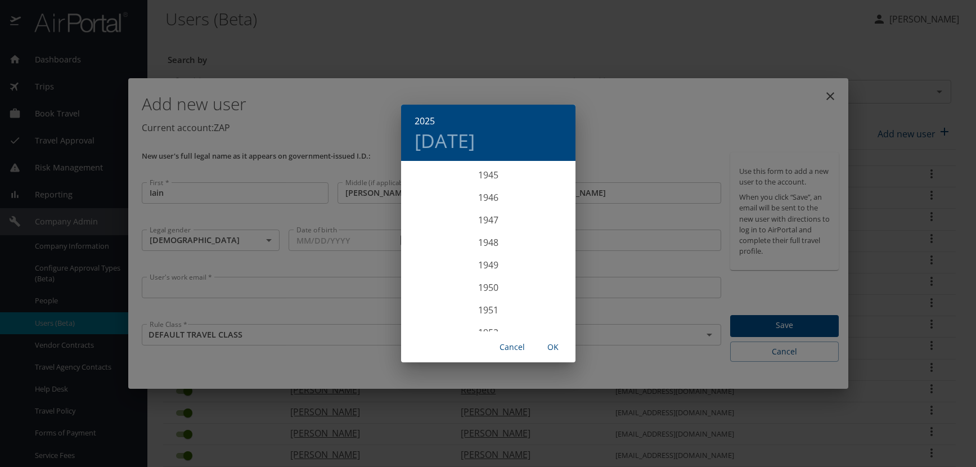
scroll to position [1024, 0]
click at [486, 277] on div "1949" at bounding box center [488, 275] width 174 height 23
click at [489, 263] on div "Aug" at bounding box center [488, 268] width 58 height 42
click at [510, 239] on p "11" at bounding box center [511, 240] width 8 height 7
click at [550, 345] on span "OK" at bounding box center [553, 347] width 27 height 14
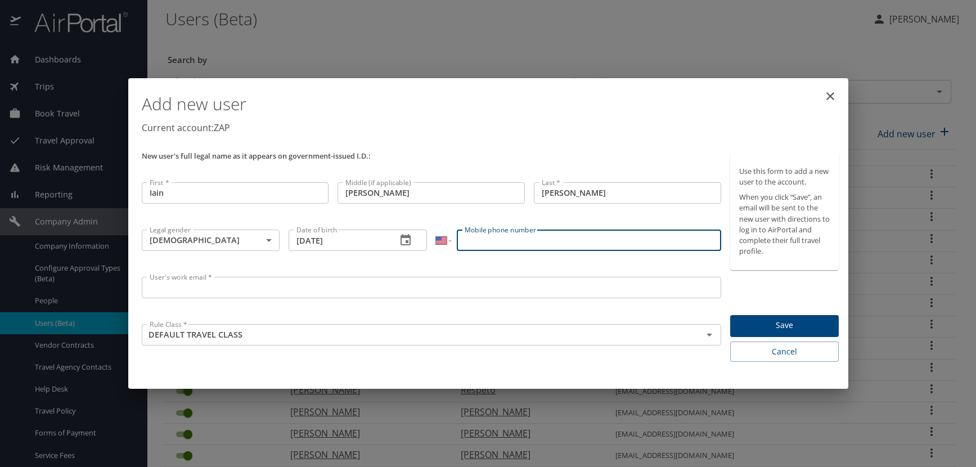
click at [479, 237] on input "Mobile phone number" at bounding box center [589, 240] width 264 height 21
click at [197, 291] on input "User's work email *" at bounding box center [432, 287] width 580 height 21
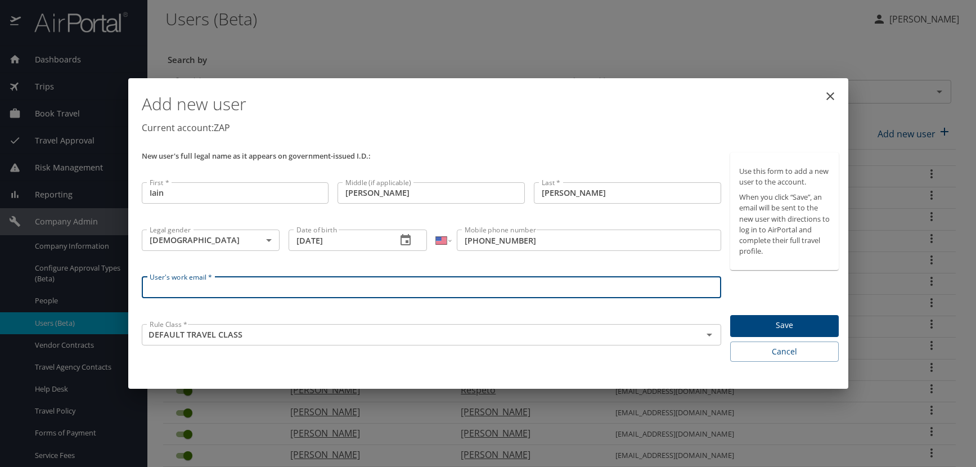
paste input "SMITHI.AT.ZAPECS.COM"
click at [487, 151] on div "New user's full legal name as it appears on government-issued I.D.:" at bounding box center [431, 163] width 589 height 30
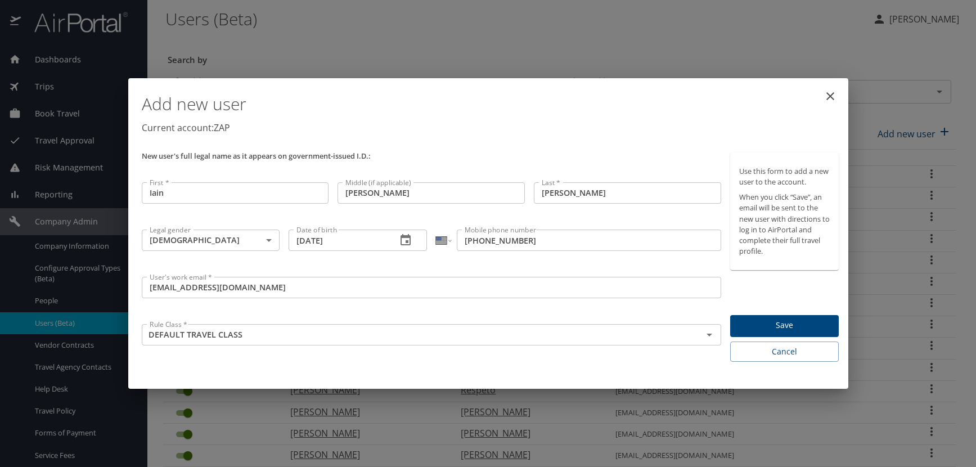
click at [808, 321] on span "Save" at bounding box center [784, 325] width 91 height 14
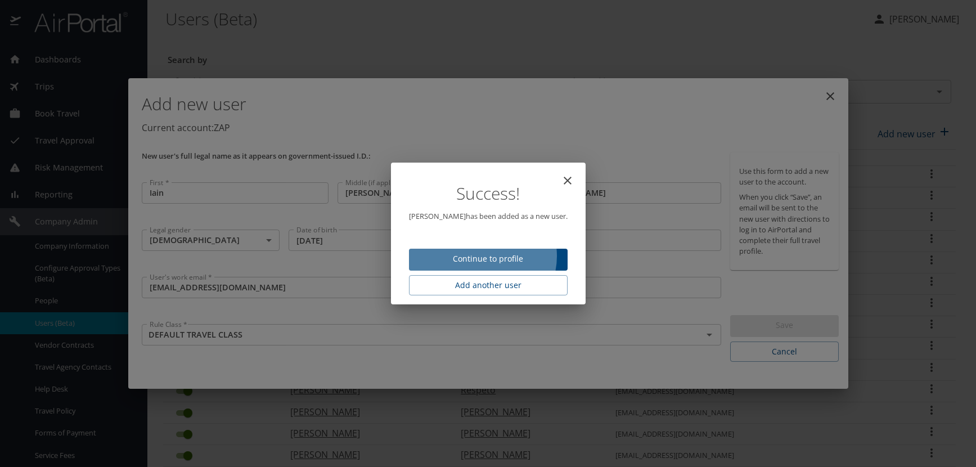
click at [492, 256] on span "Continue to profile" at bounding box center [488, 259] width 141 height 14
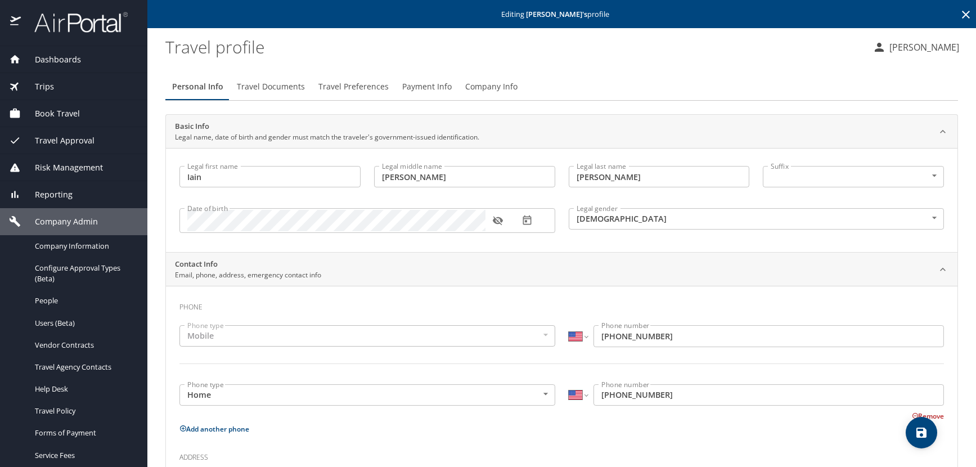
click at [500, 223] on icon "button" at bounding box center [498, 221] width 10 height 9
click at [350, 88] on span "Travel Preferences" at bounding box center [353, 87] width 70 height 14
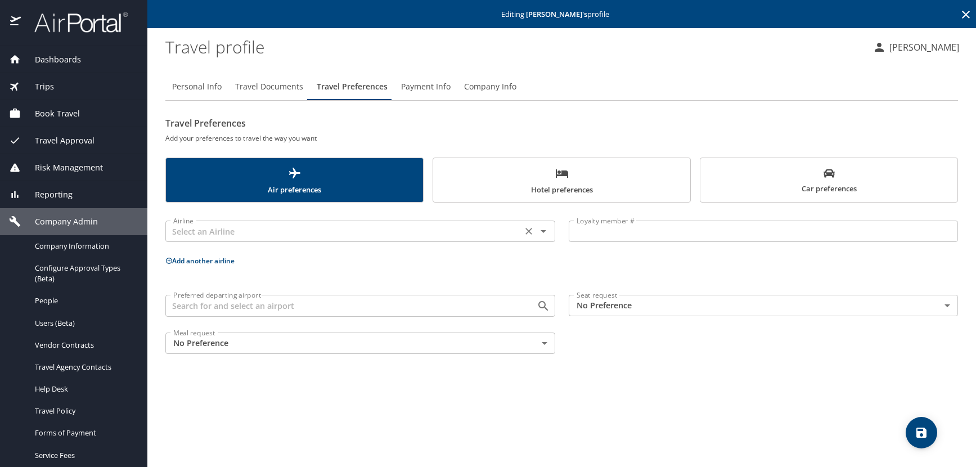
click at [256, 233] on input "text" at bounding box center [344, 231] width 350 height 15
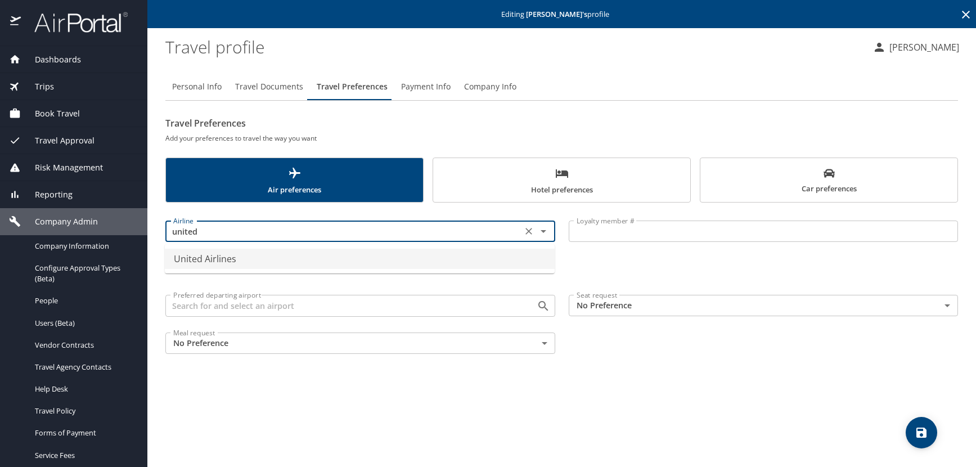
click at [246, 262] on li "United Airlines" at bounding box center [360, 259] width 390 height 20
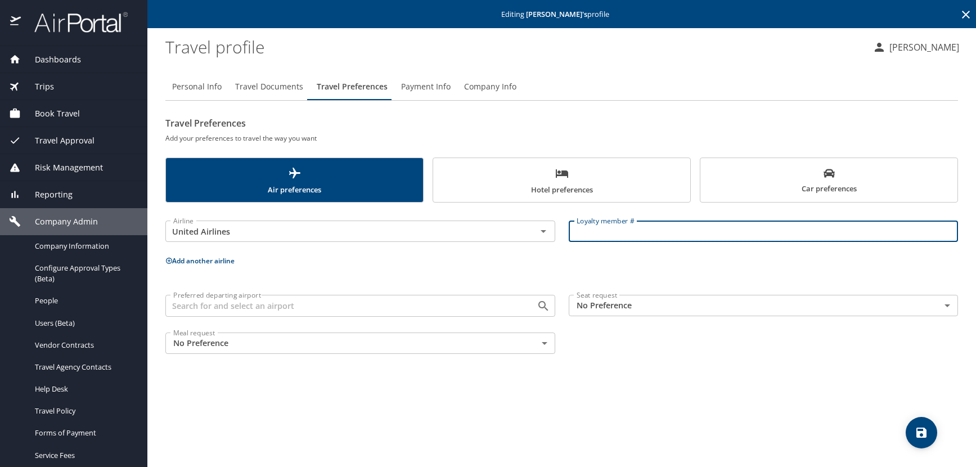
click at [585, 237] on input "Loyalty member #" at bounding box center [764, 231] width 390 height 21
click at [578, 231] on input "Loyalty member #" at bounding box center [764, 231] width 390 height 21
paste input "YGF52244"
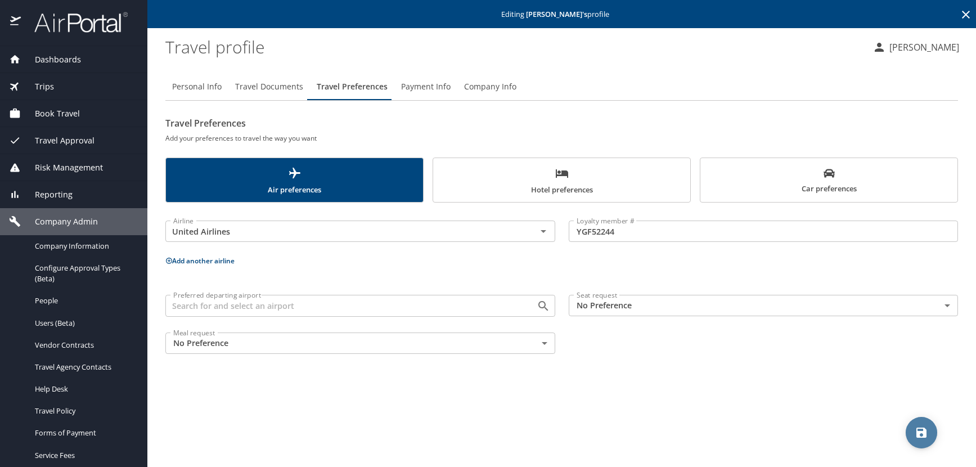
click at [922, 433] on icon "save" at bounding box center [921, 433] width 10 height 10
click at [961, 15] on icon at bounding box center [966, 15] width 14 height 14
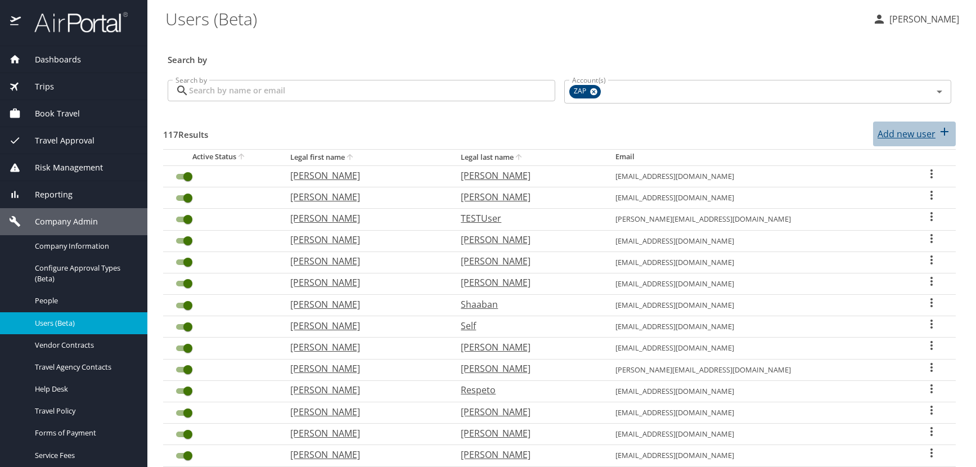
click at [892, 132] on p "Add new user" at bounding box center [907, 134] width 58 height 14
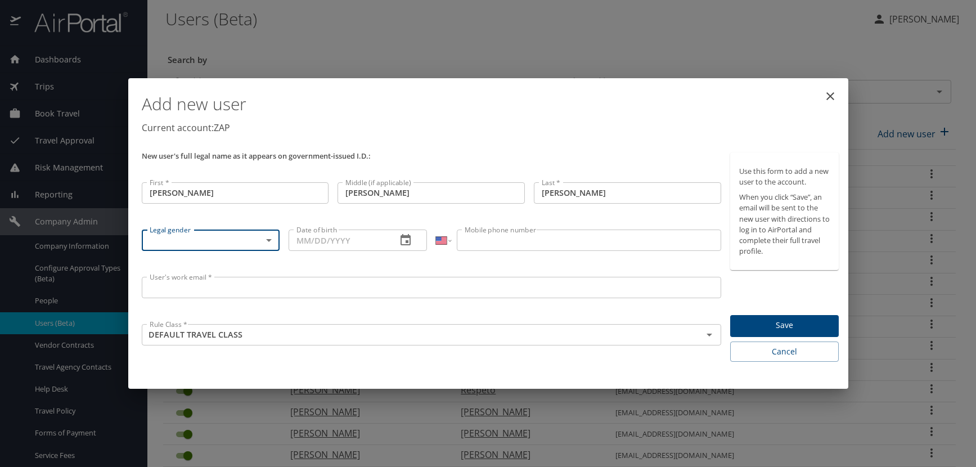
click at [267, 242] on body "Dashboards AirPortal 360™ Manager AirPortal 360™ Agent My Travel Dashboard Trip…" at bounding box center [488, 233] width 976 height 467
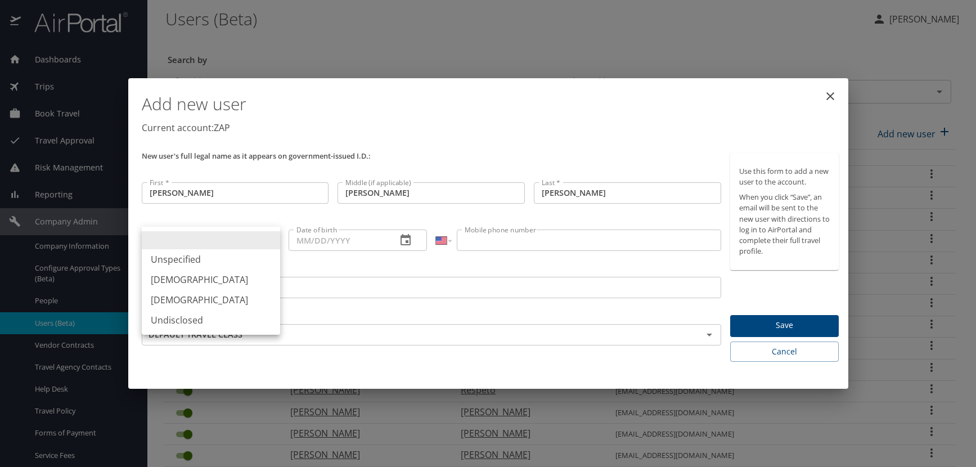
click at [184, 277] on li "[DEMOGRAPHIC_DATA]" at bounding box center [211, 279] width 138 height 20
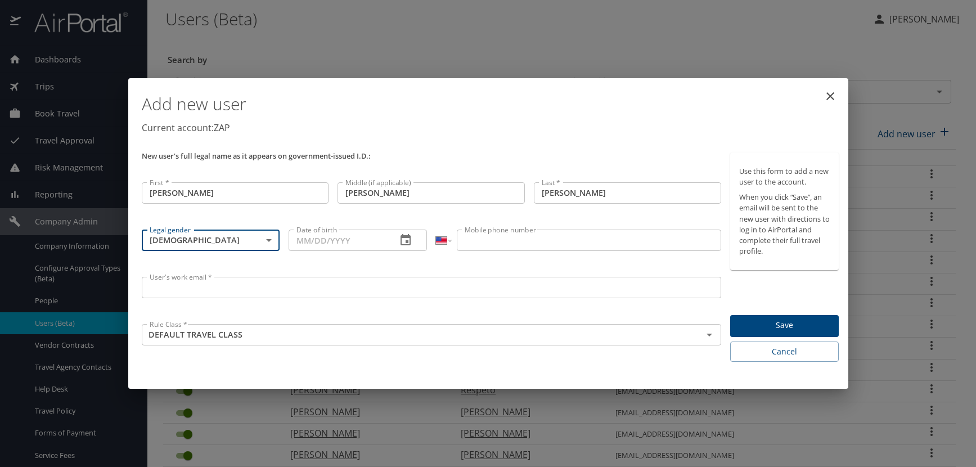
click at [403, 235] on icon "button" at bounding box center [406, 240] width 14 height 14
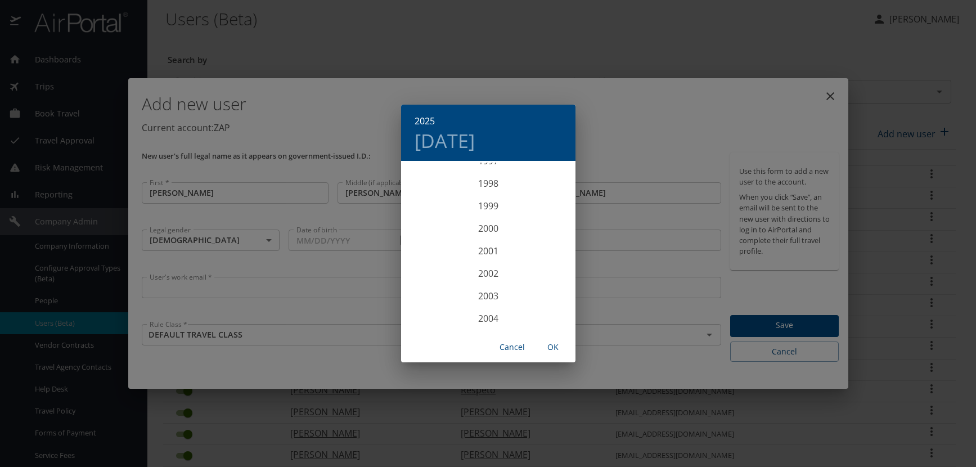
scroll to position [2205, 0]
click at [489, 217] on div "1999" at bounding box center [488, 219] width 174 height 23
click at [486, 305] on div "Nov" at bounding box center [488, 310] width 58 height 42
click at [491, 284] on p "24" at bounding box center [488, 281] width 8 height 7
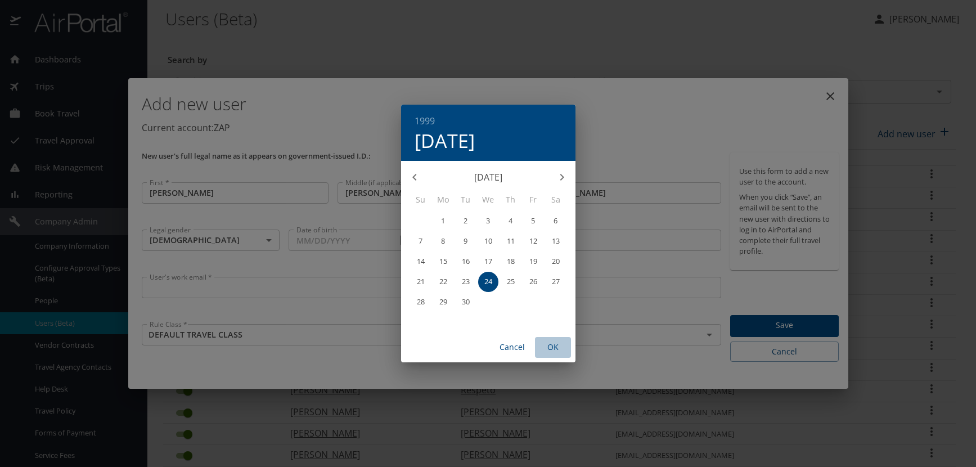
click at [557, 348] on span "OK" at bounding box center [553, 347] width 27 height 14
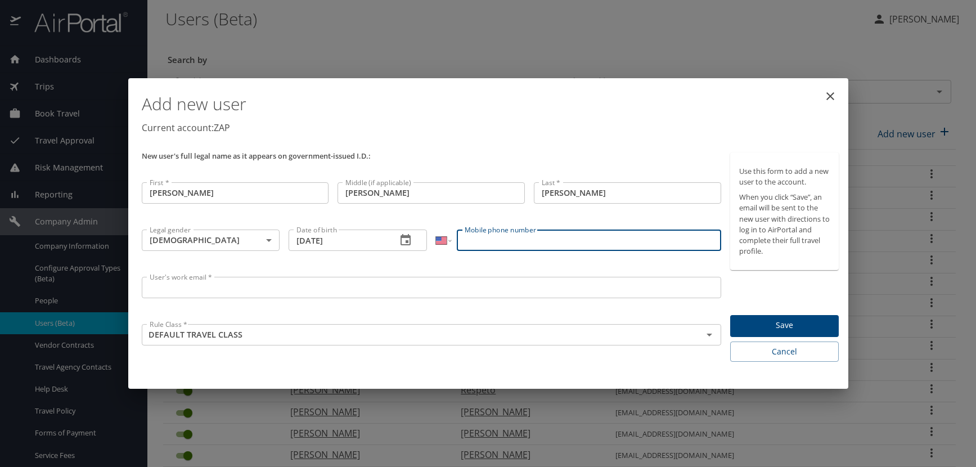
click at [474, 249] on input "Mobile phone number" at bounding box center [589, 240] width 264 height 21
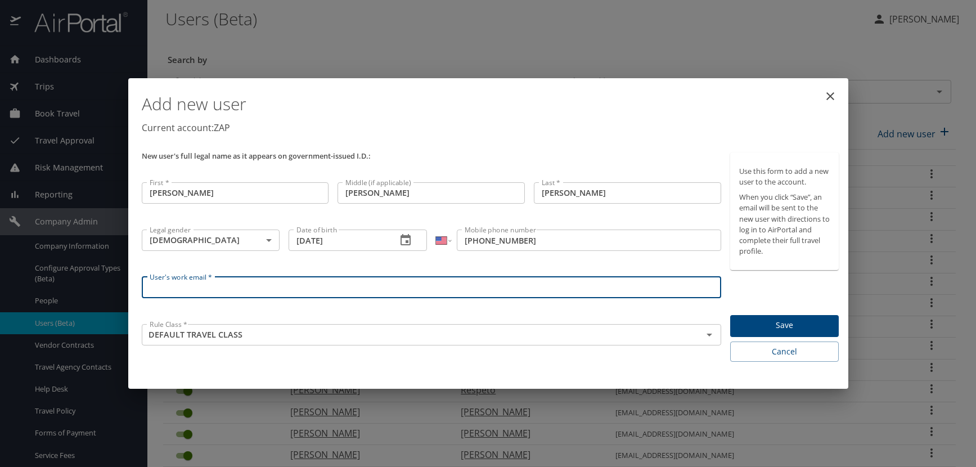
click at [179, 290] on input "User's work email *" at bounding box center [432, 287] width 580 height 21
paste input "SOMERSC.AT.ZAPECS.COM"
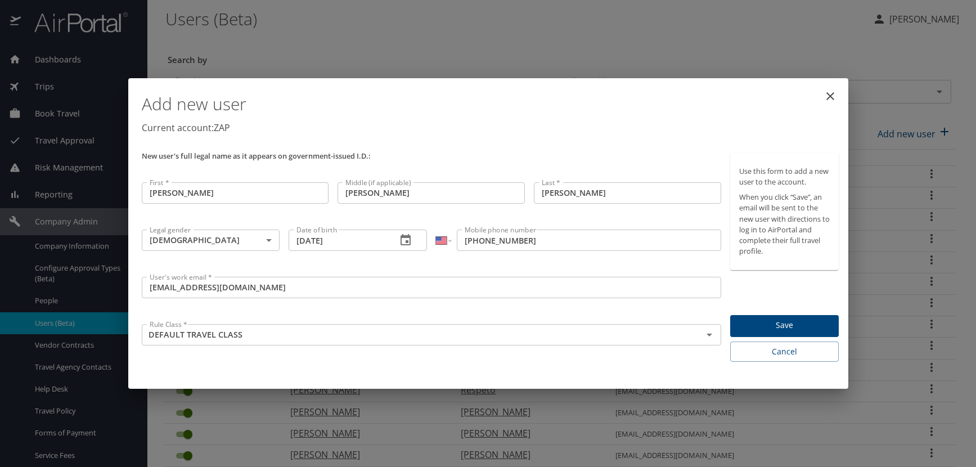
click at [663, 148] on div "New user's full legal name as it appears on government-issued I.D.:" at bounding box center [431, 163] width 589 height 30
click at [797, 321] on span "Save" at bounding box center [784, 325] width 91 height 14
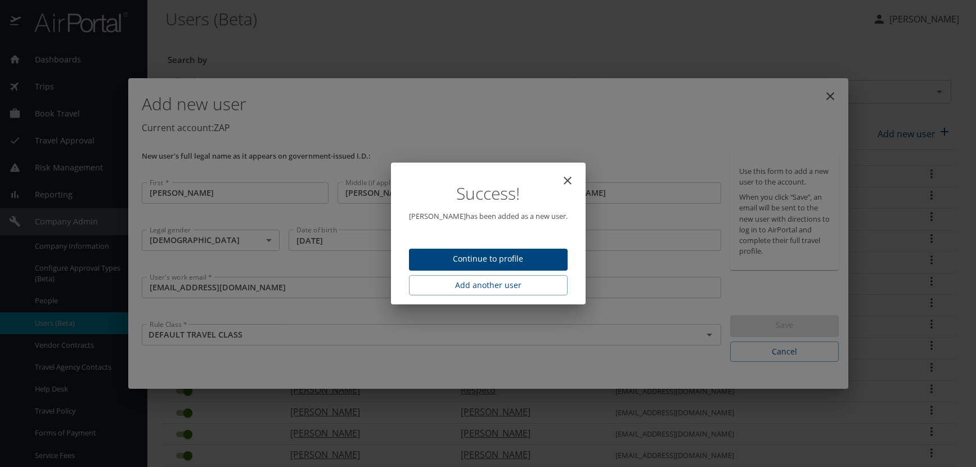
click at [440, 251] on button "Continue to profile" at bounding box center [488, 260] width 159 height 22
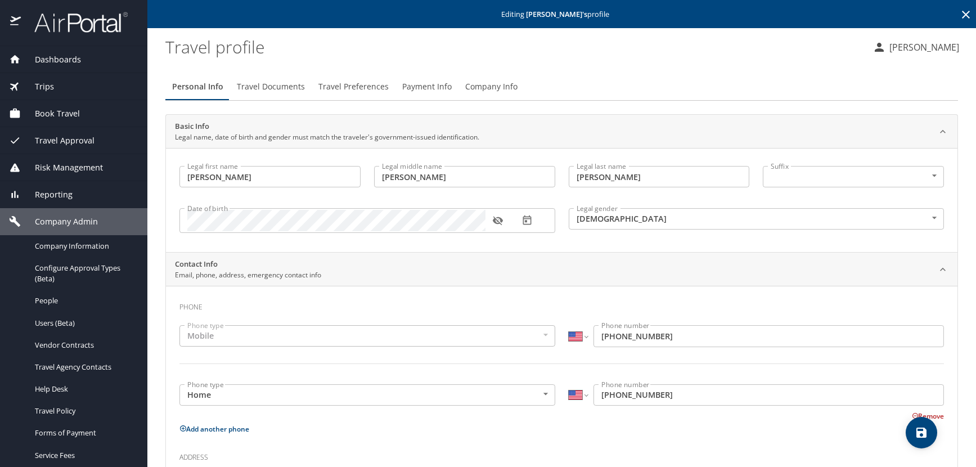
click at [495, 217] on icon "button" at bounding box center [497, 220] width 11 height 11
click at [923, 437] on icon "save" at bounding box center [921, 433] width 10 height 10
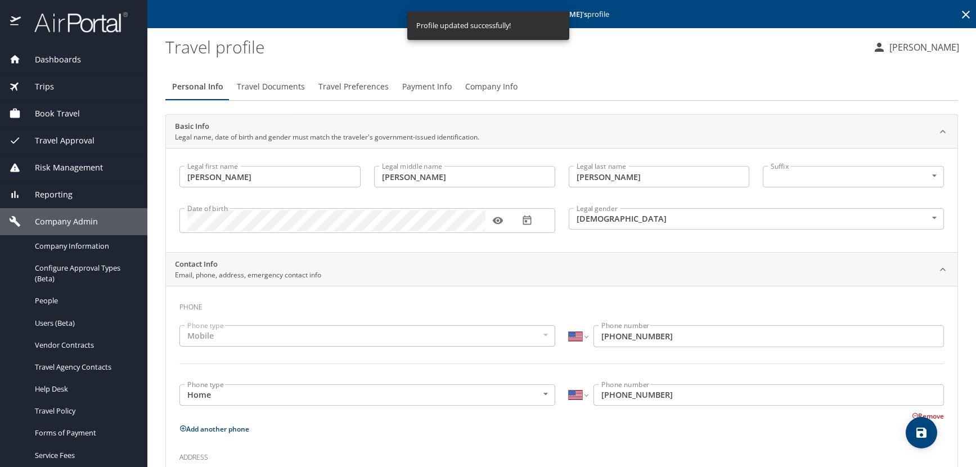
click at [959, 15] on icon at bounding box center [966, 15] width 14 height 14
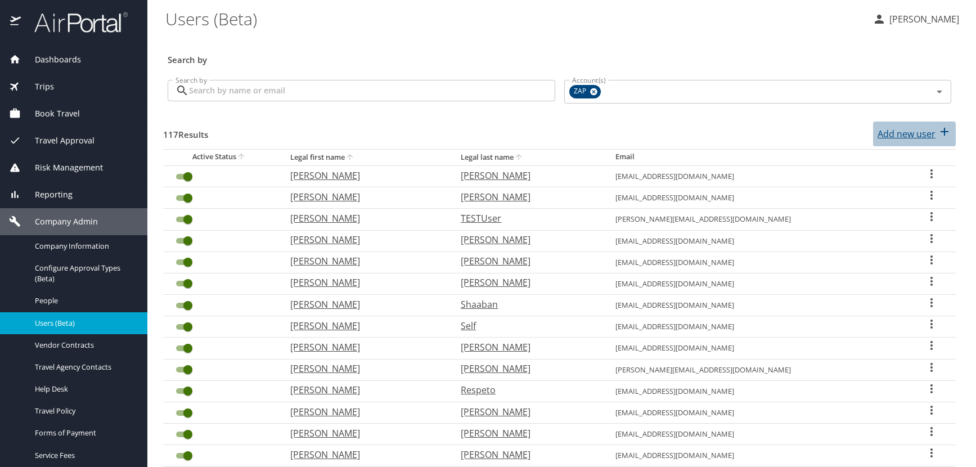
click at [906, 134] on p "Add new user" at bounding box center [907, 134] width 58 height 14
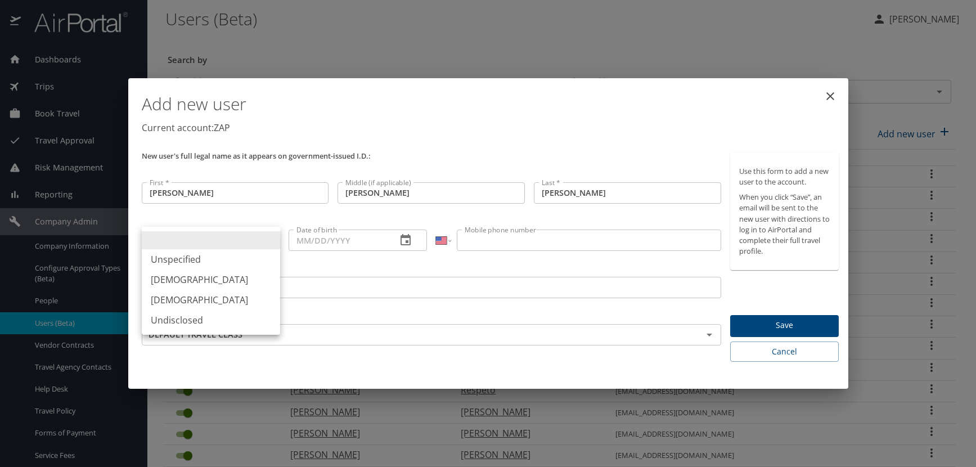
click at [271, 242] on body "Dashboards AirPortal 360™ Manager AirPortal 360™ Agent My Travel Dashboard Trip…" at bounding box center [488, 233] width 976 height 467
click at [209, 277] on li "[DEMOGRAPHIC_DATA]" at bounding box center [211, 279] width 138 height 20
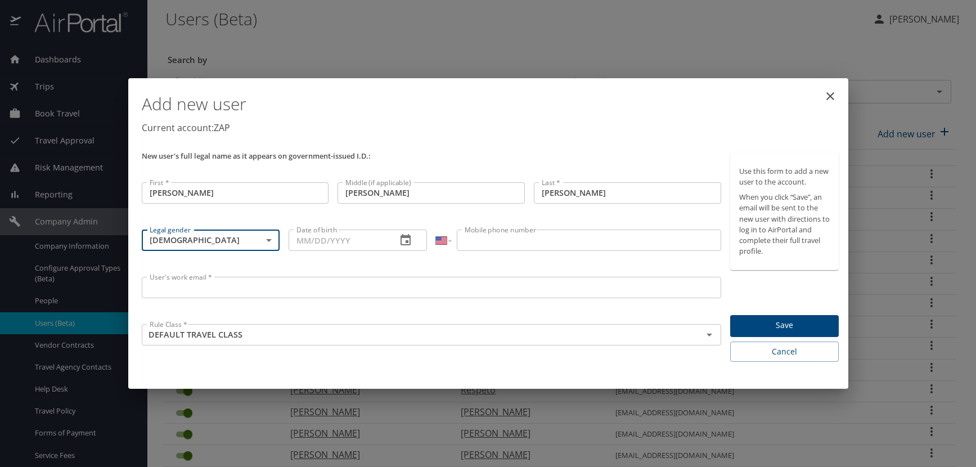
click at [407, 240] on icon "button" at bounding box center [406, 240] width 14 height 14
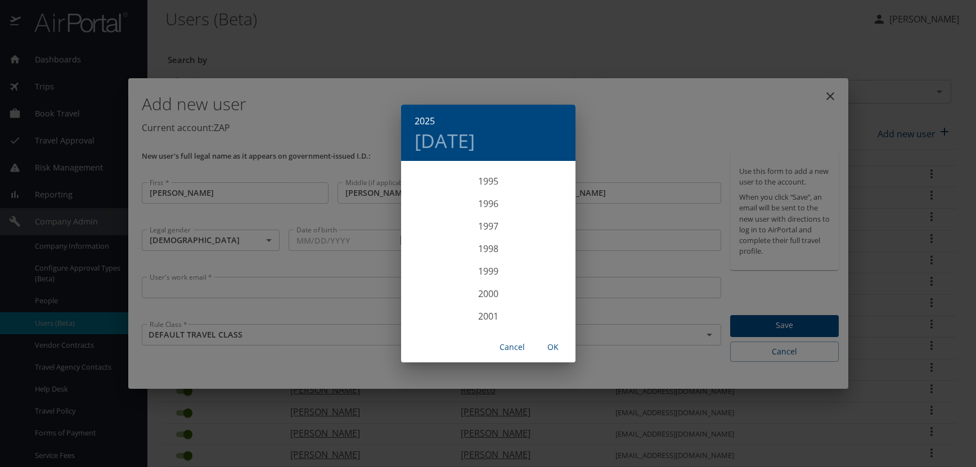
scroll to position [2149, 0]
click at [488, 203] on div "1996" at bounding box center [488, 207] width 174 height 23
click at [486, 263] on div "Aug" at bounding box center [488, 268] width 58 height 42
click at [463, 260] on p "13" at bounding box center [466, 261] width 8 height 7
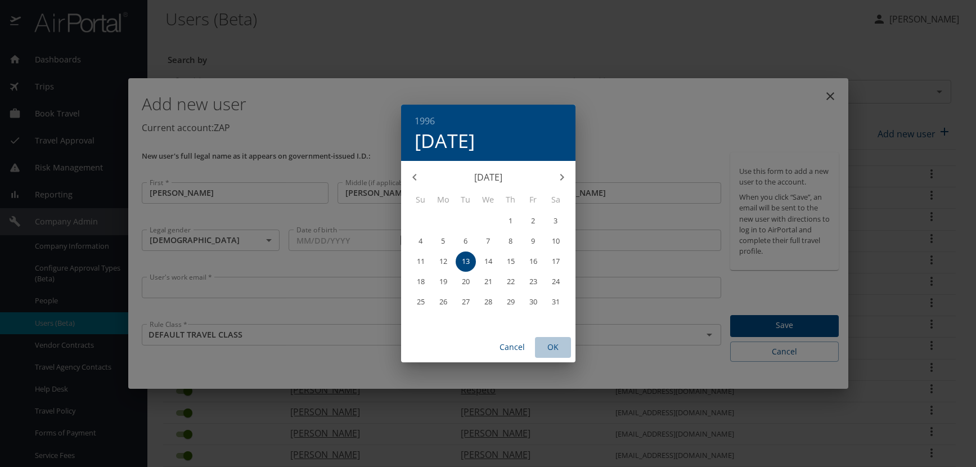
click at [549, 343] on span "OK" at bounding box center [553, 347] width 27 height 14
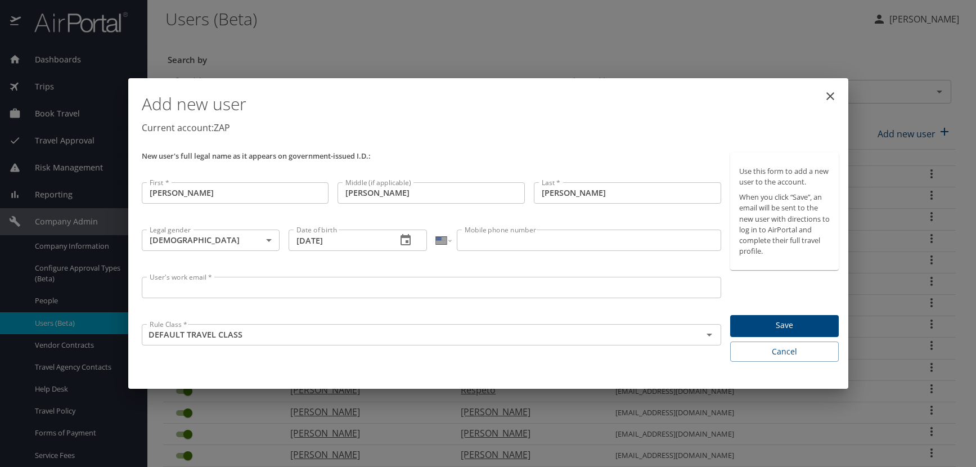
click at [503, 240] on input "Mobile phone number" at bounding box center [589, 240] width 264 height 21
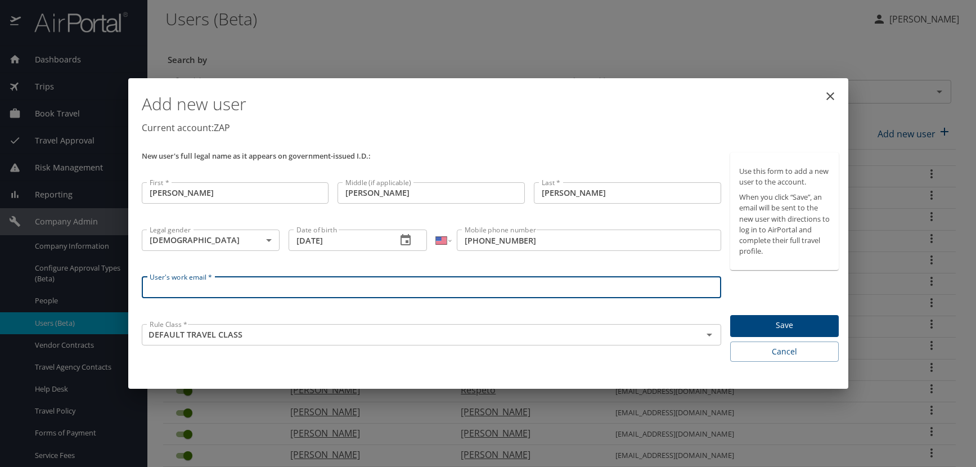
click at [162, 290] on input "User's work email *" at bounding box center [432, 287] width 580 height 21
paste input "STRATMANK.AT.ZAPECS.COM"
click at [556, 159] on div "New user's full legal name as it appears on government-issued I.D.:" at bounding box center [431, 163] width 589 height 30
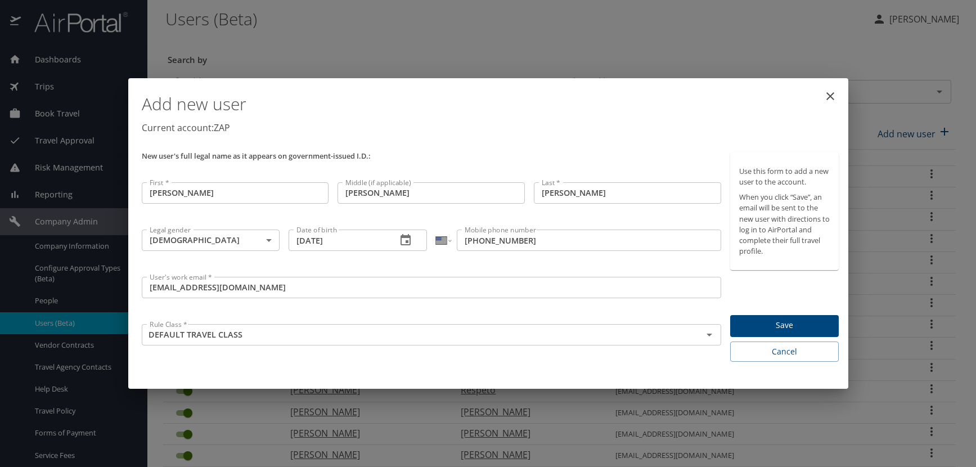
click at [788, 327] on span "Save" at bounding box center [784, 325] width 91 height 14
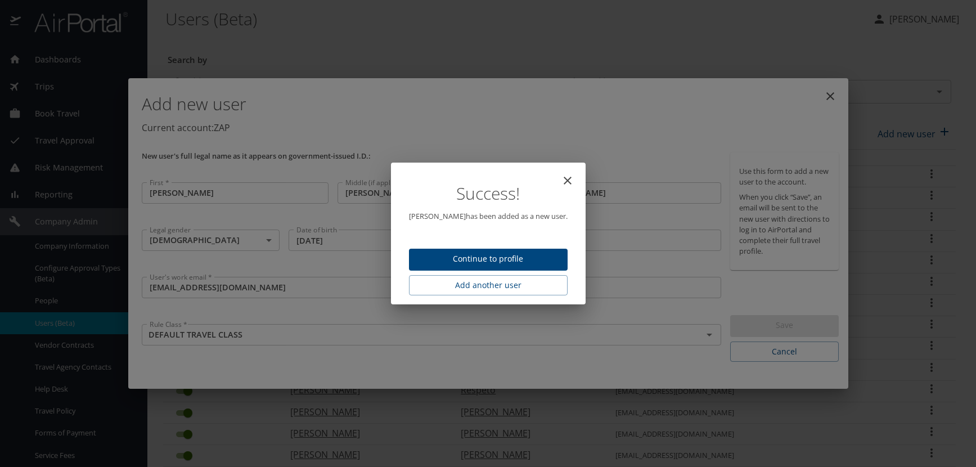
click at [495, 253] on span "Continue to profile" at bounding box center [488, 259] width 141 height 14
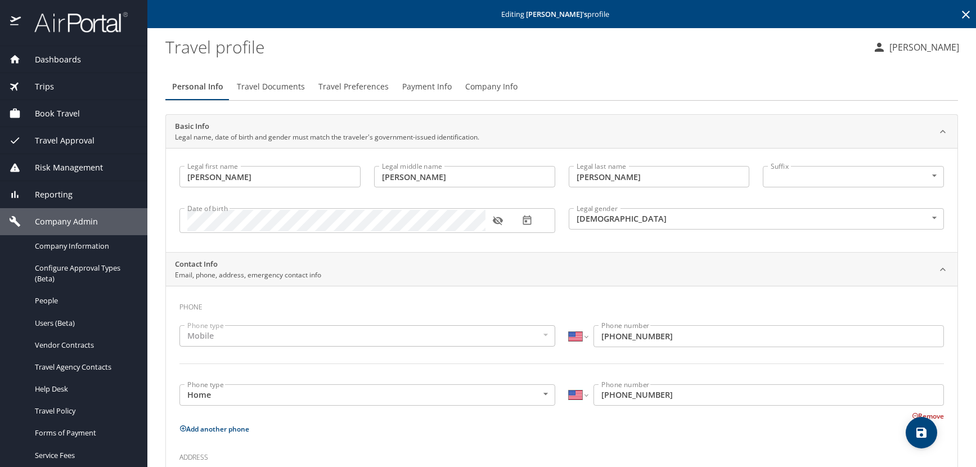
click at [497, 222] on icon "button" at bounding box center [498, 221] width 10 height 9
click at [344, 88] on span "Travel Preferences" at bounding box center [353, 87] width 70 height 14
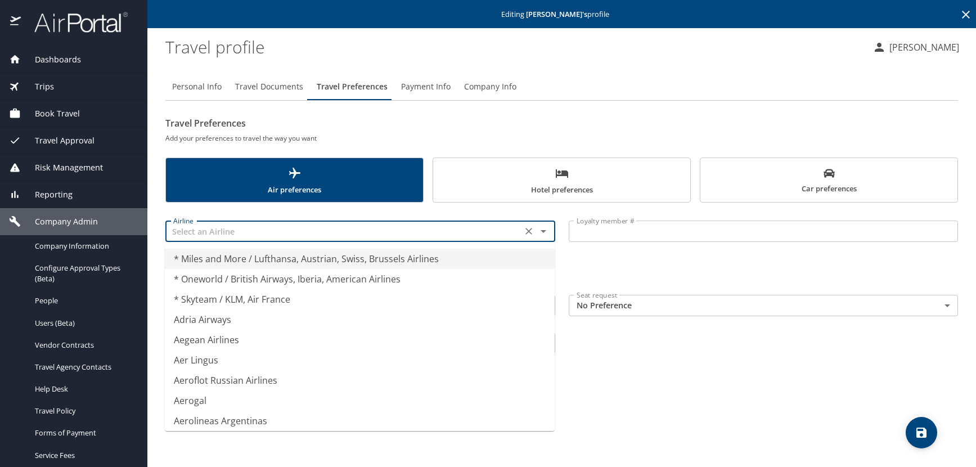
click at [212, 235] on input "text" at bounding box center [344, 231] width 350 height 15
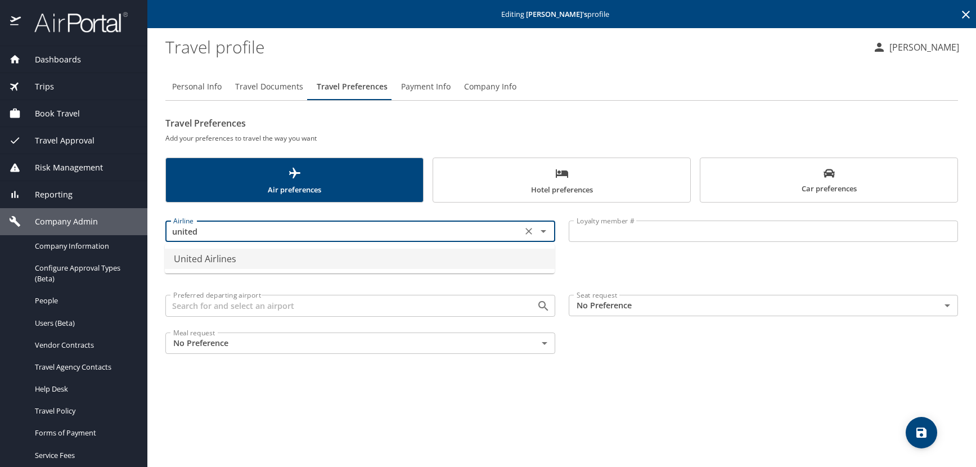
click at [234, 262] on li "United Airlines" at bounding box center [360, 259] width 390 height 20
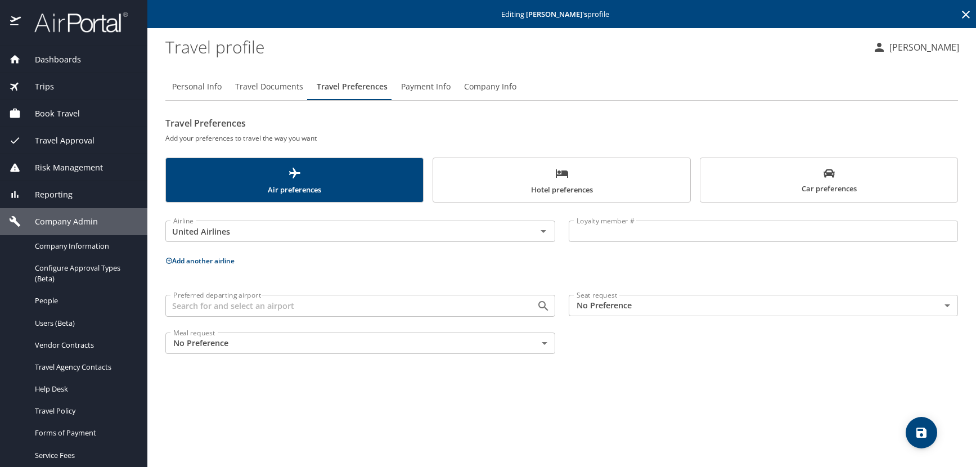
click at [604, 229] on input "Loyalty member #" at bounding box center [764, 231] width 390 height 21
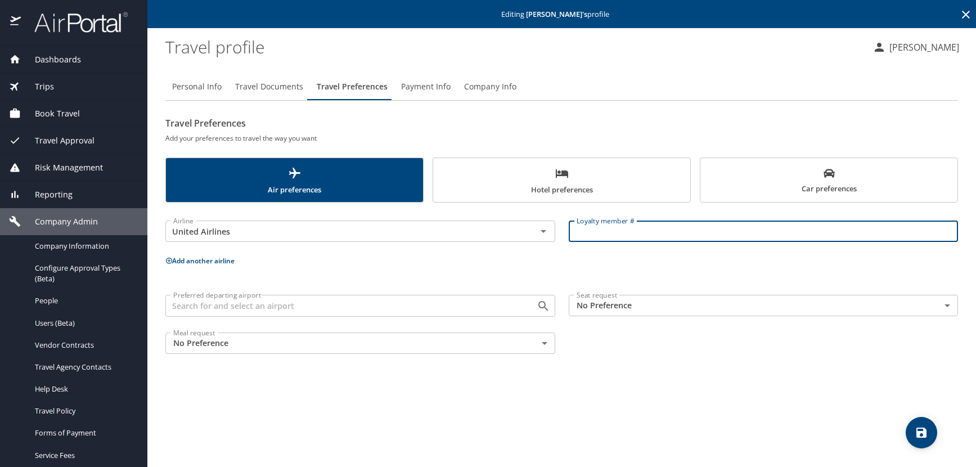
paste input "UKB52155"
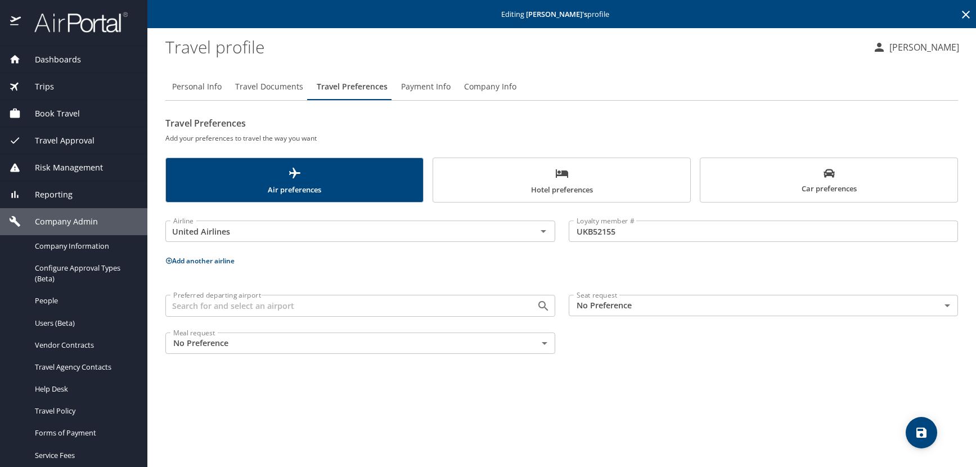
click at [171, 261] on icon at bounding box center [168, 260] width 7 height 7
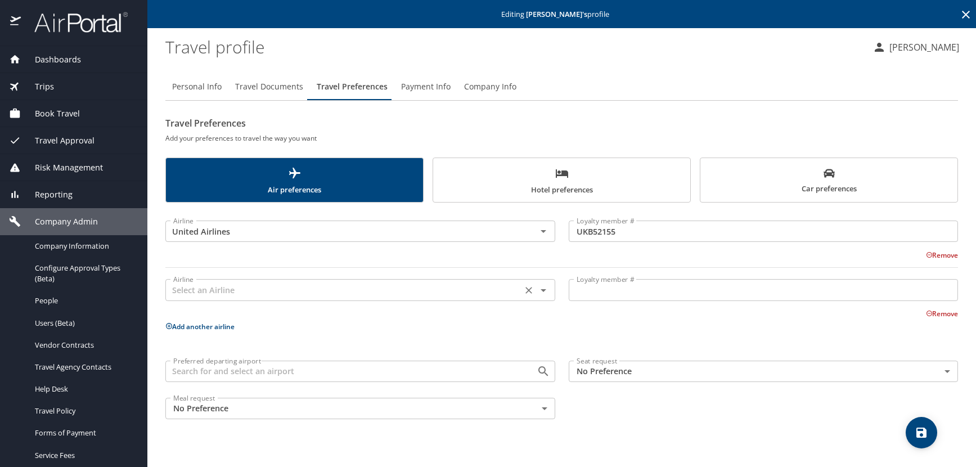
click at [185, 284] on input "text" at bounding box center [344, 289] width 350 height 15
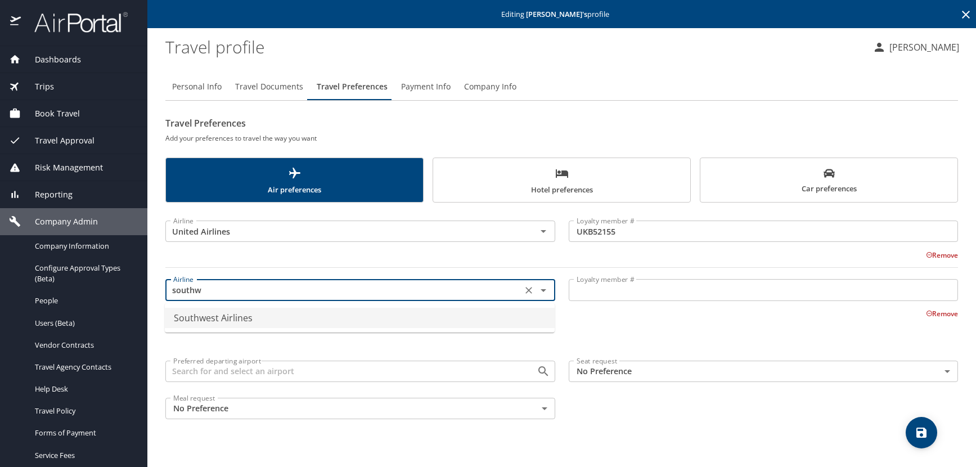
click at [233, 319] on li "Southwest Airlines" at bounding box center [360, 318] width 390 height 20
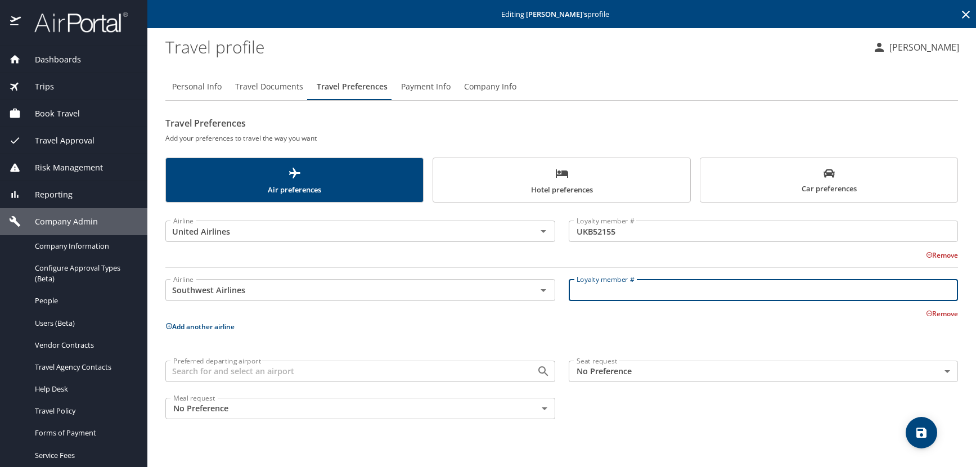
click at [596, 290] on input "Loyalty member #" at bounding box center [764, 289] width 390 height 21
paste input "22569101310"
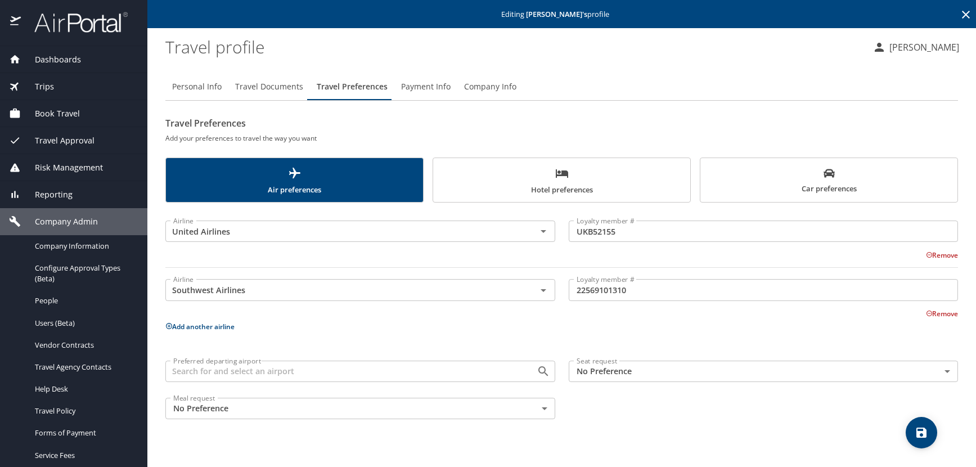
click at [168, 326] on icon at bounding box center [169, 326] width 6 height 6
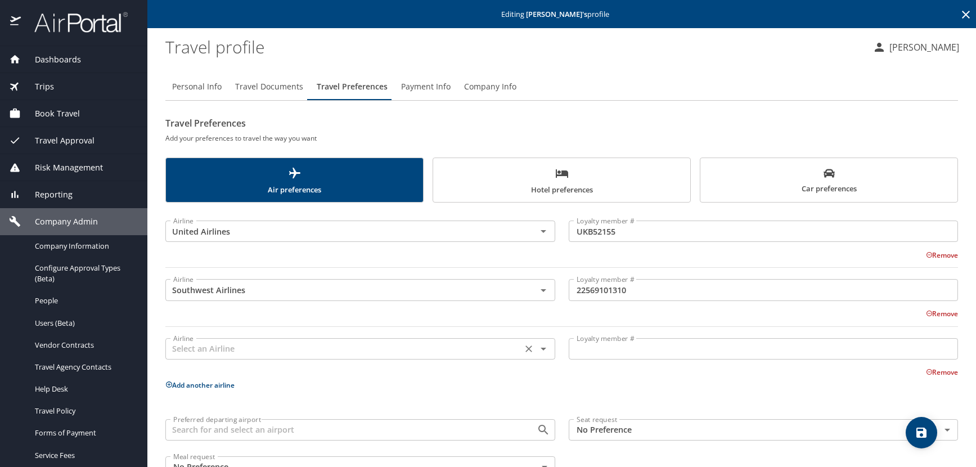
click at [250, 349] on input "text" at bounding box center [344, 348] width 350 height 15
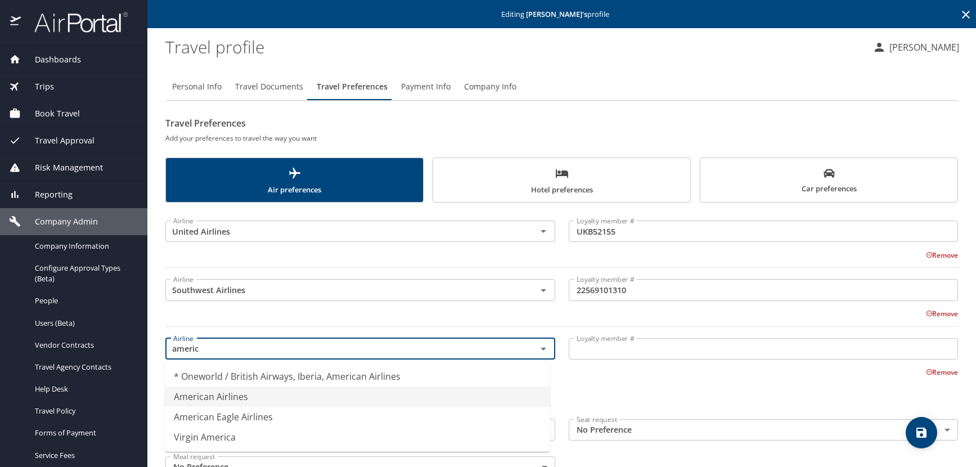
click at [250, 402] on li "American Airlines" at bounding box center [357, 396] width 385 height 20
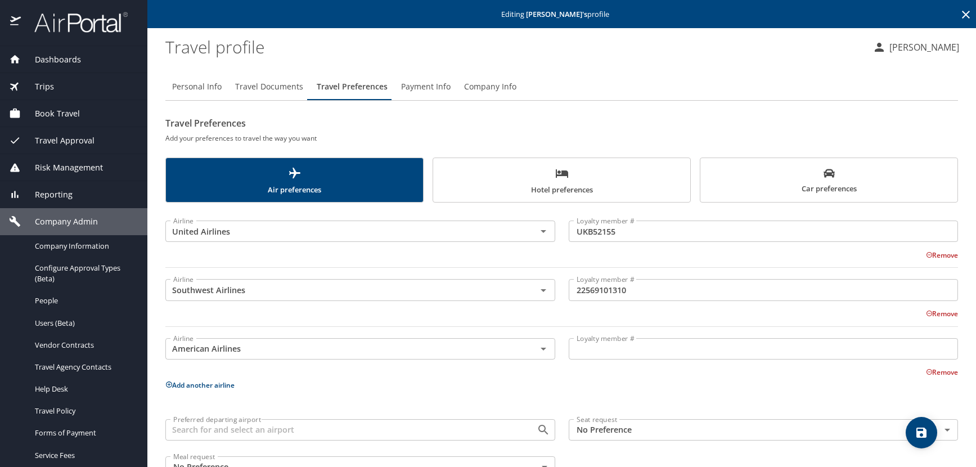
click at [588, 353] on input "Loyalty member #" at bounding box center [764, 348] width 390 height 21
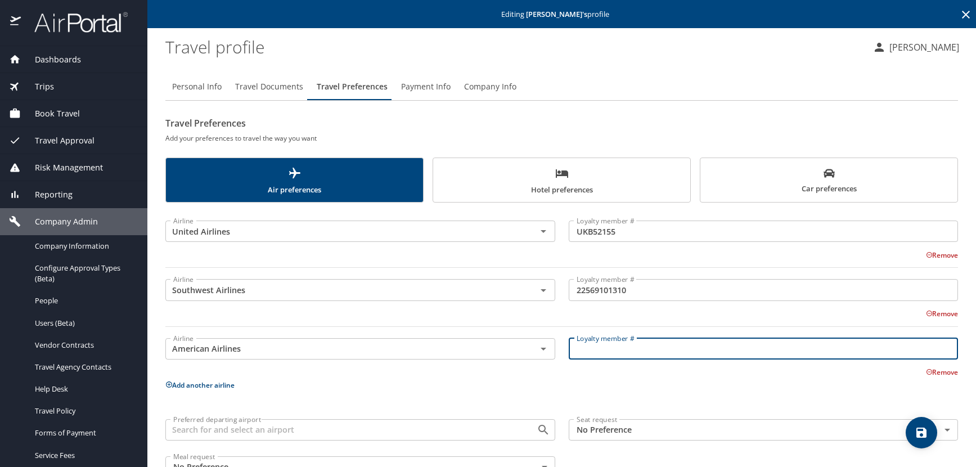
paste input "0AD9N60"
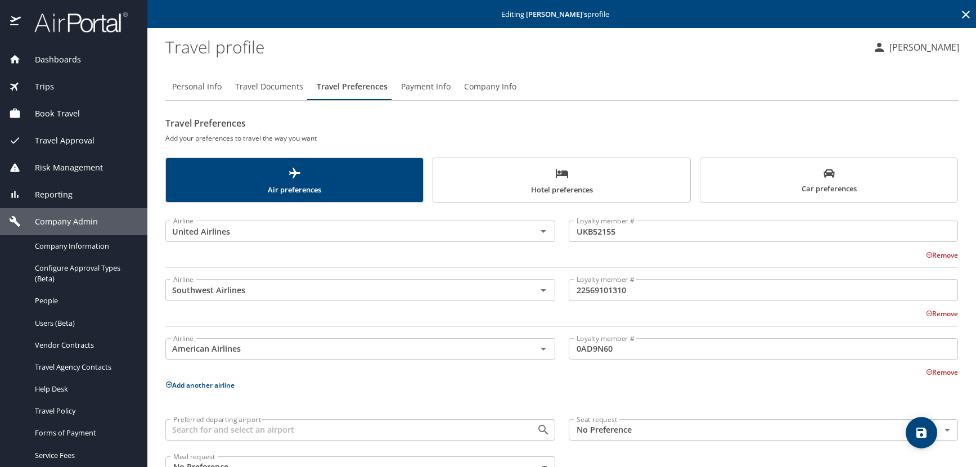
click at [473, 176] on span "Hotel preferences" at bounding box center [562, 182] width 244 height 30
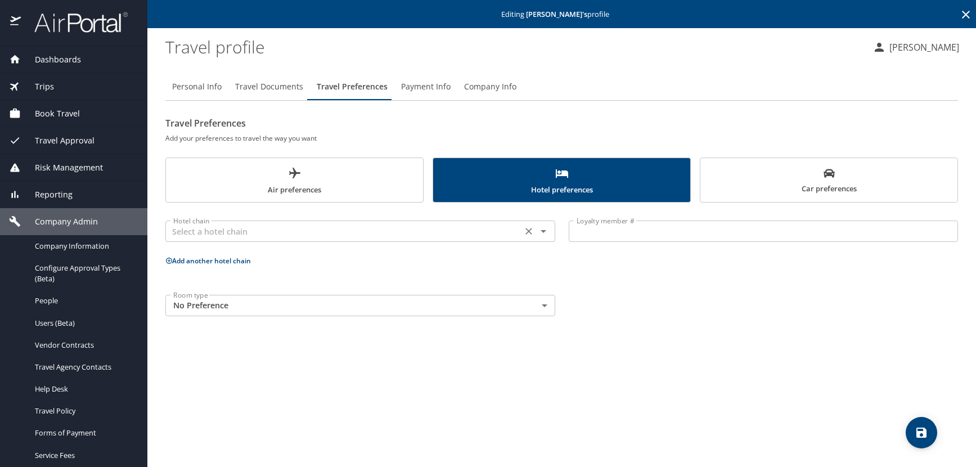
click at [251, 224] on input "text" at bounding box center [344, 231] width 350 height 15
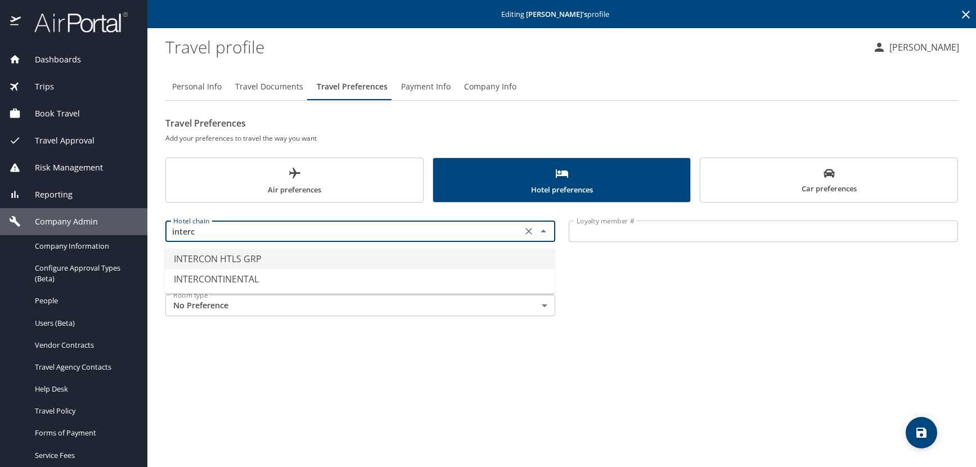
click at [242, 256] on li "INTERCON HTLS GRP" at bounding box center [360, 259] width 390 height 20
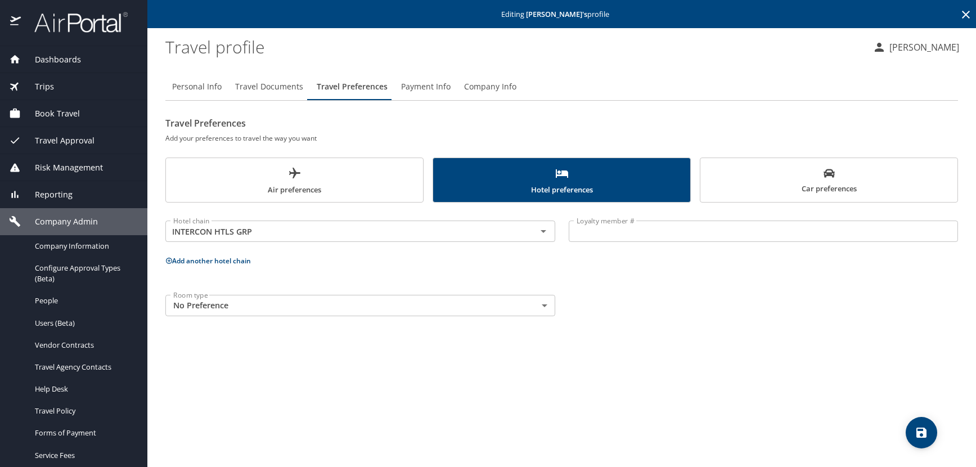
click at [590, 229] on input "Loyalty member #" at bounding box center [764, 231] width 390 height 21
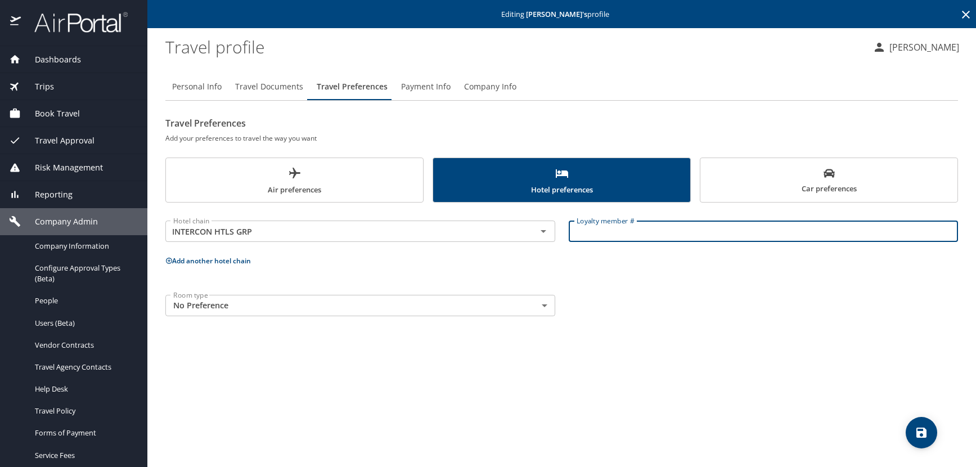
paste input "237845115"
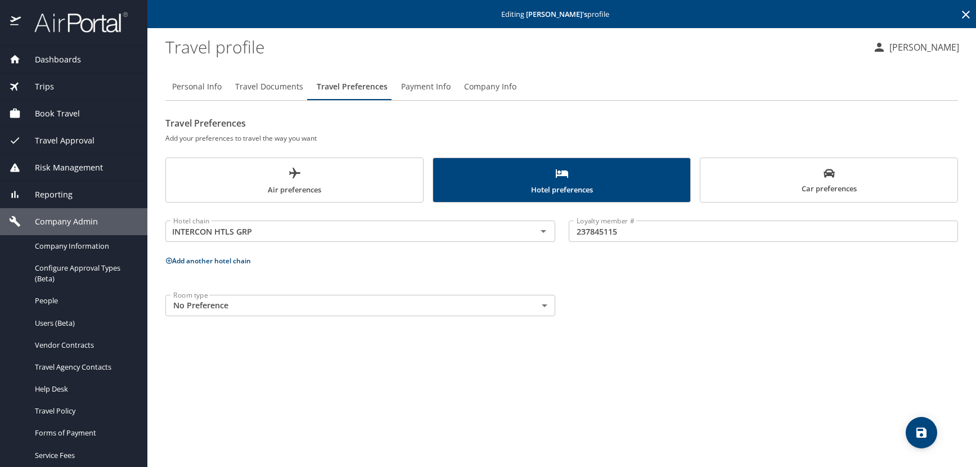
click at [168, 259] on icon at bounding box center [168, 260] width 7 height 7
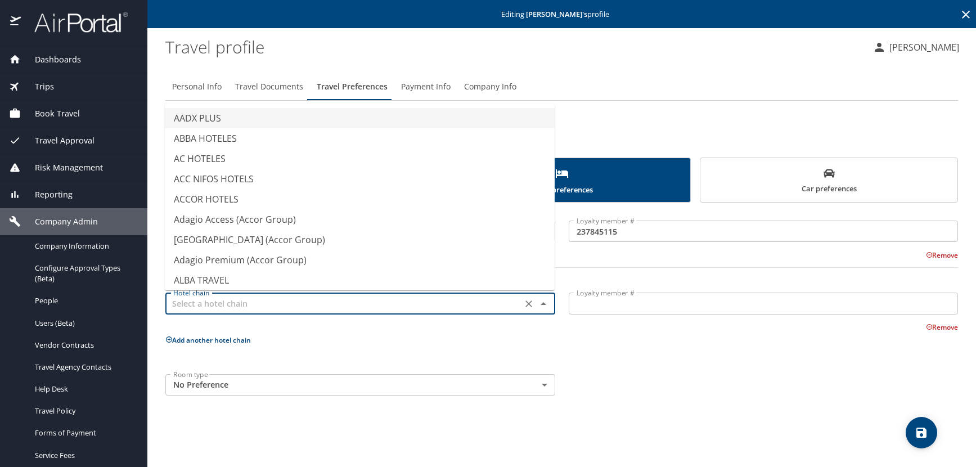
click at [224, 304] on input "text" at bounding box center [344, 303] width 350 height 15
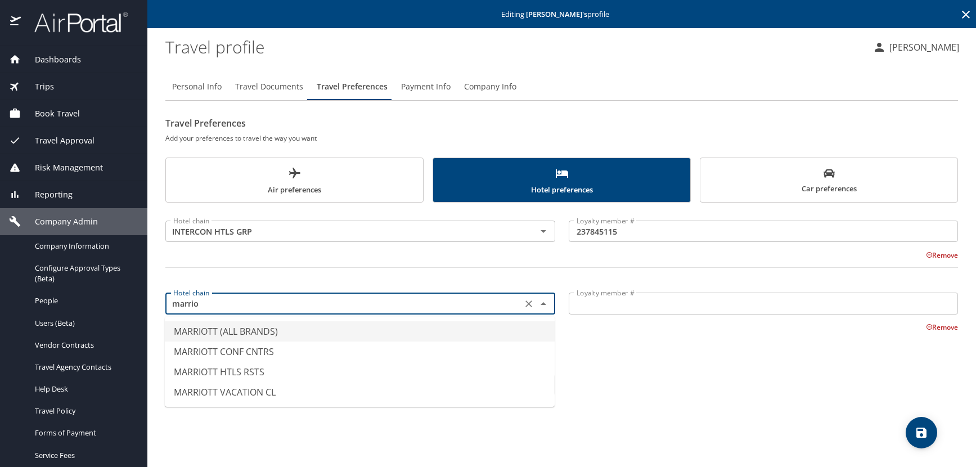
click at [250, 331] on li "MARRIOTT (ALL BRANDS)" at bounding box center [360, 331] width 390 height 20
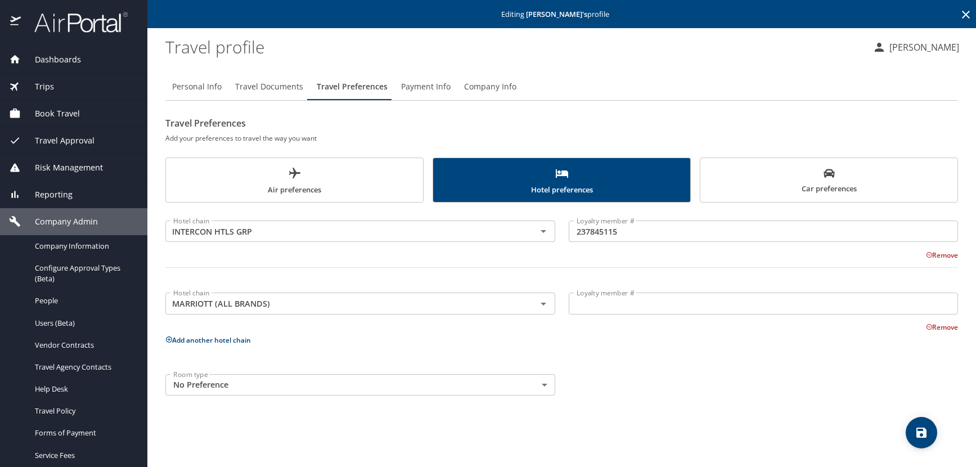
click at [637, 305] on input "Loyalty member #" at bounding box center [764, 303] width 390 height 21
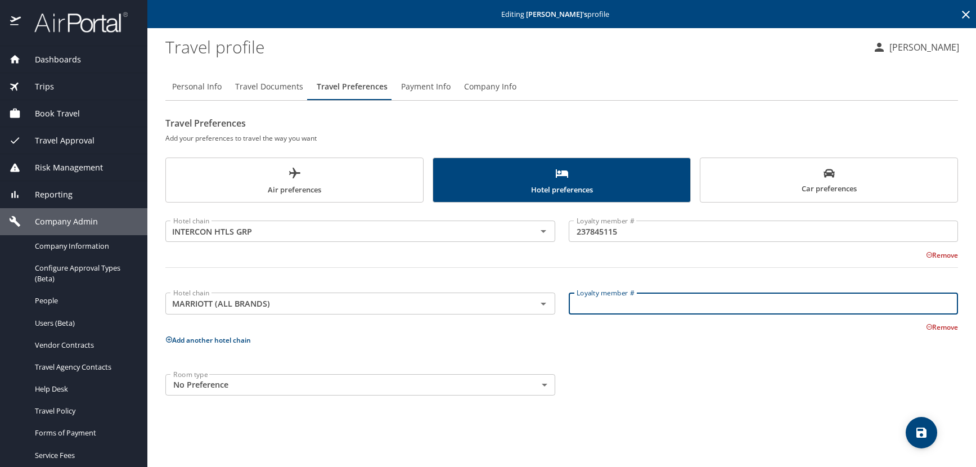
paste input "780664781"
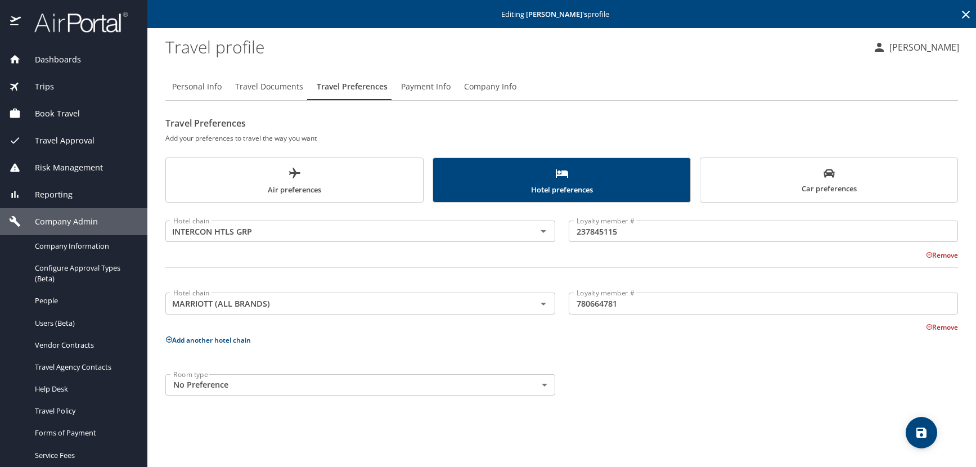
click at [168, 338] on icon at bounding box center [169, 339] width 6 height 6
click at [194, 374] on input "text" at bounding box center [344, 375] width 350 height 15
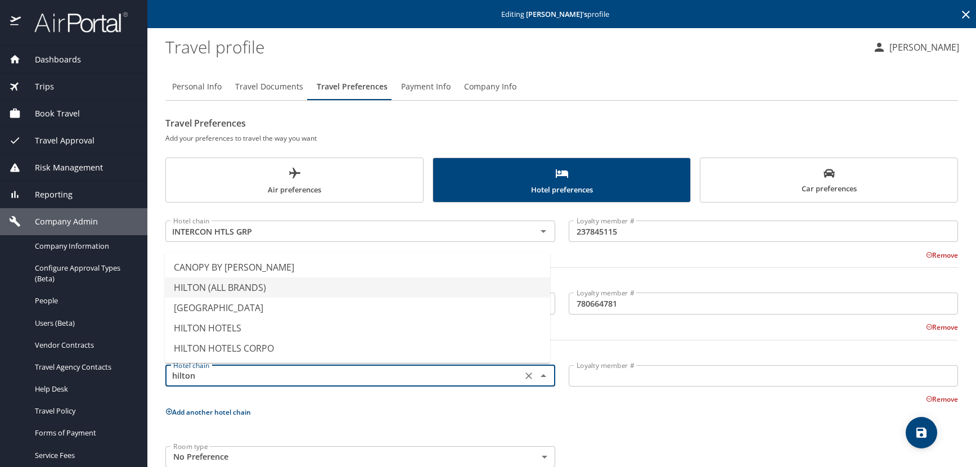
click at [260, 286] on li "HILTON (ALL BRANDS)" at bounding box center [357, 287] width 385 height 20
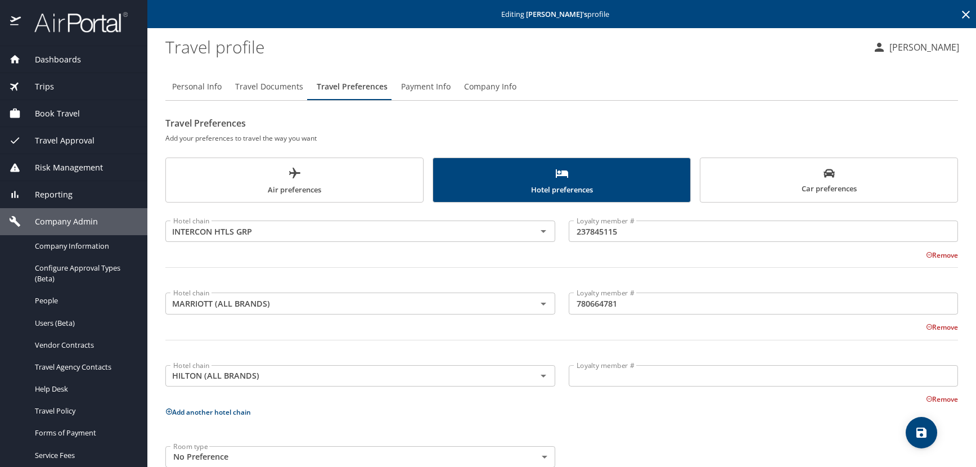
click at [616, 375] on input "Loyalty member #" at bounding box center [764, 375] width 390 height 21
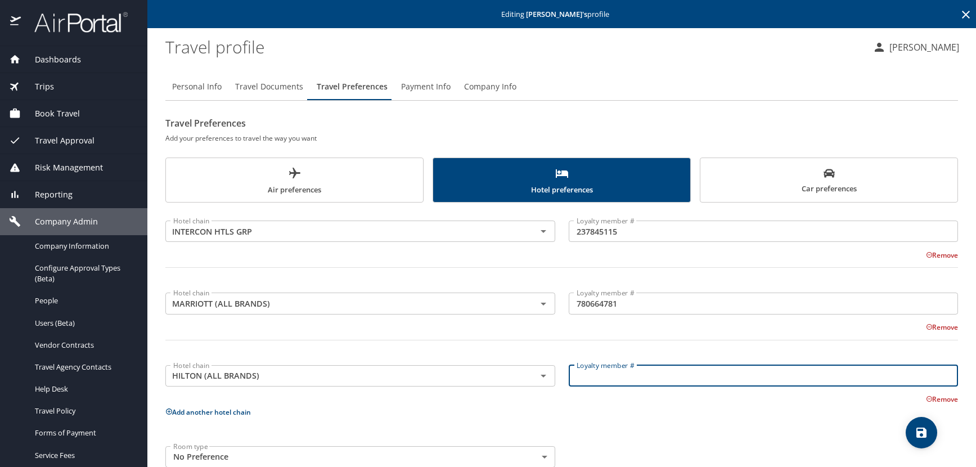
paste input "1552707109"
click at [918, 430] on icon "save" at bounding box center [922, 433] width 14 height 14
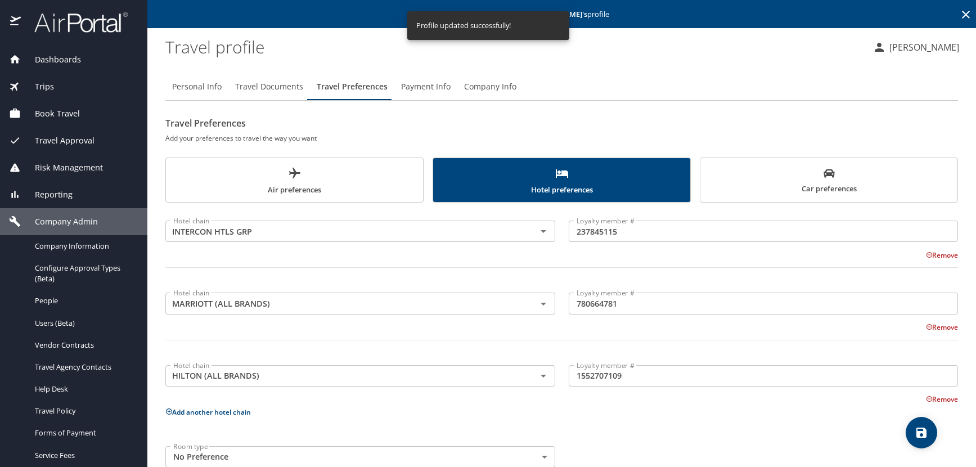
click at [189, 86] on span "Personal Info" at bounding box center [197, 87] width 50 height 14
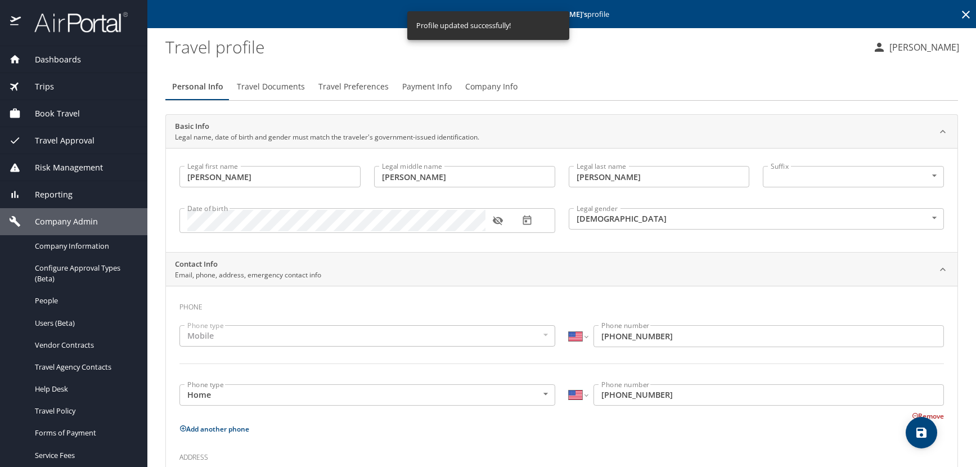
click at [496, 223] on icon "button" at bounding box center [498, 221] width 10 height 9
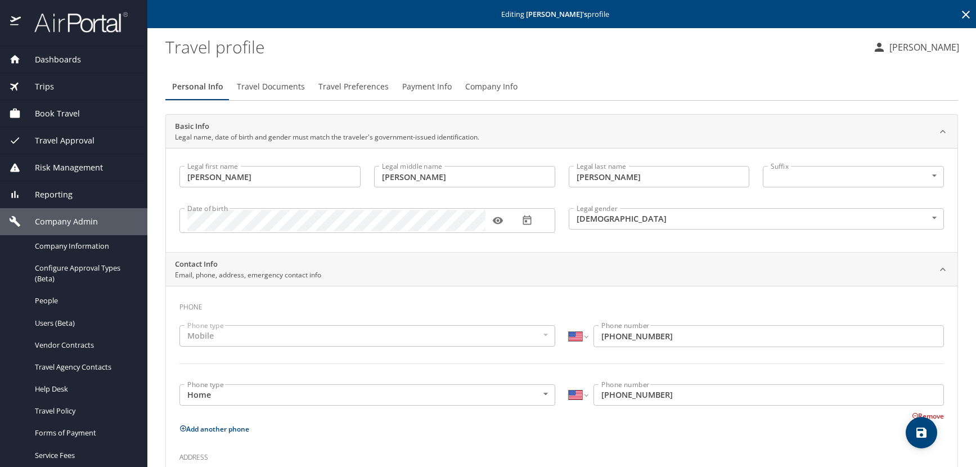
click at [959, 13] on icon at bounding box center [966, 15] width 14 height 14
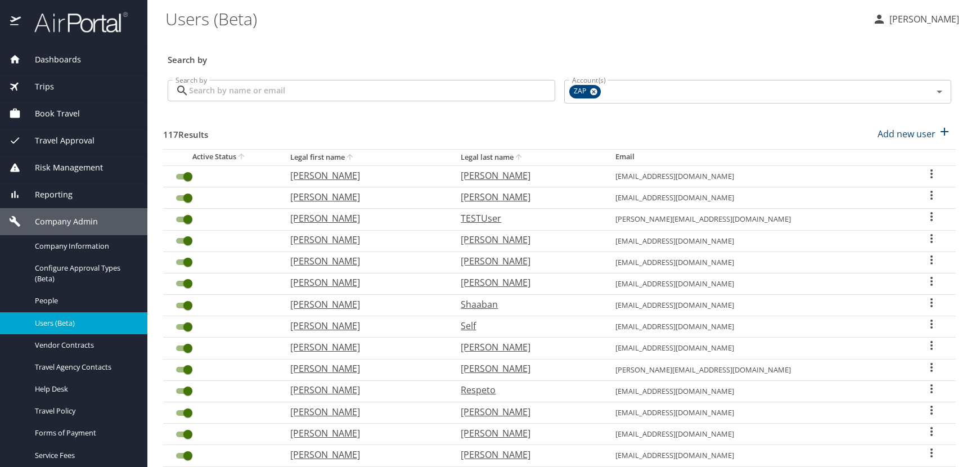
click at [373, 51] on h3 "Search by" at bounding box center [560, 57] width 784 height 20
click at [900, 137] on p "Add new user" at bounding box center [907, 134] width 58 height 14
select select "US"
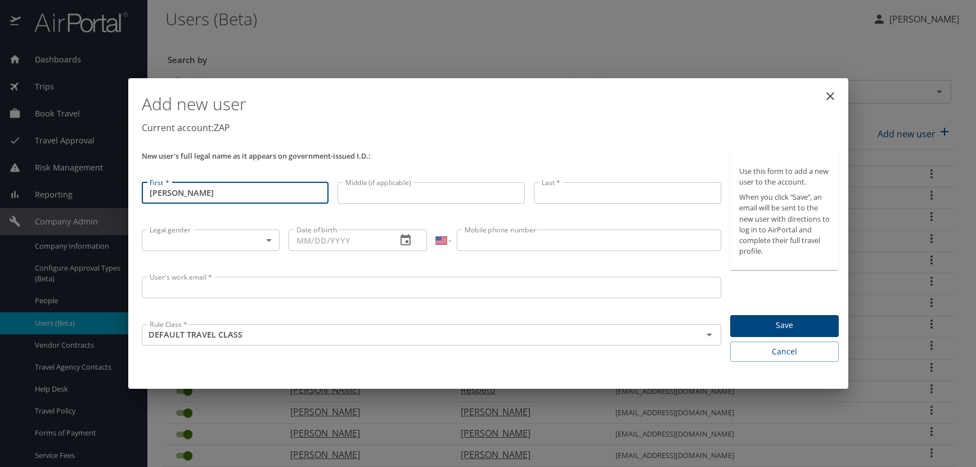
type input "James"
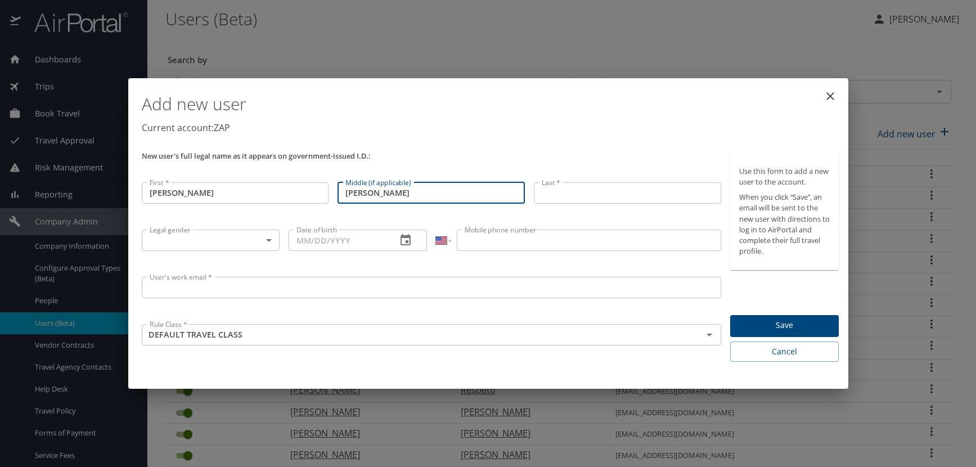
type input "Cruz"
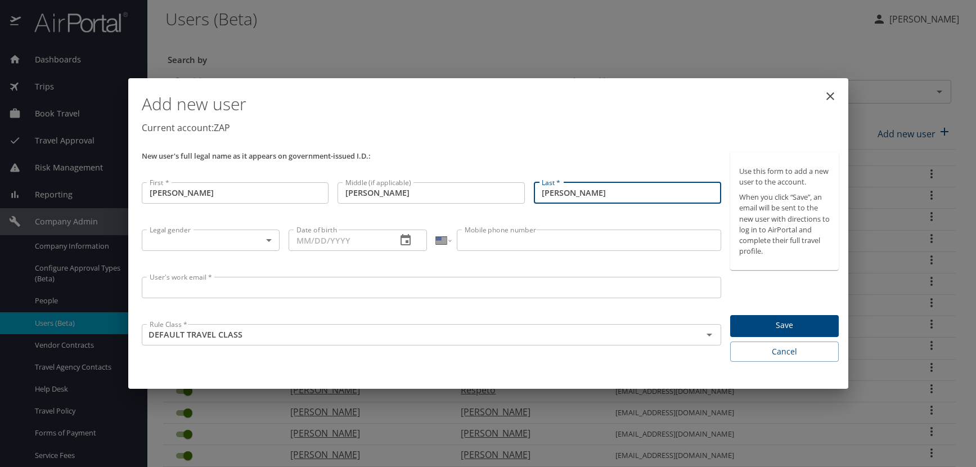
type input "Talavera"
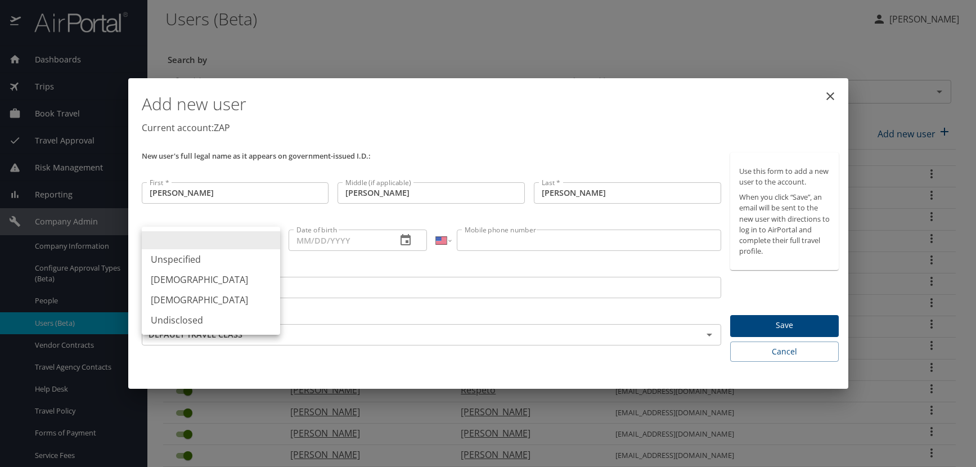
click at [269, 240] on body "Dashboards AirPortal 360™ Manager AirPortal 360™ Agent My Travel Dashboard Trip…" at bounding box center [488, 233] width 976 height 467
click at [196, 281] on li "Male" at bounding box center [211, 279] width 138 height 20
type input "Male"
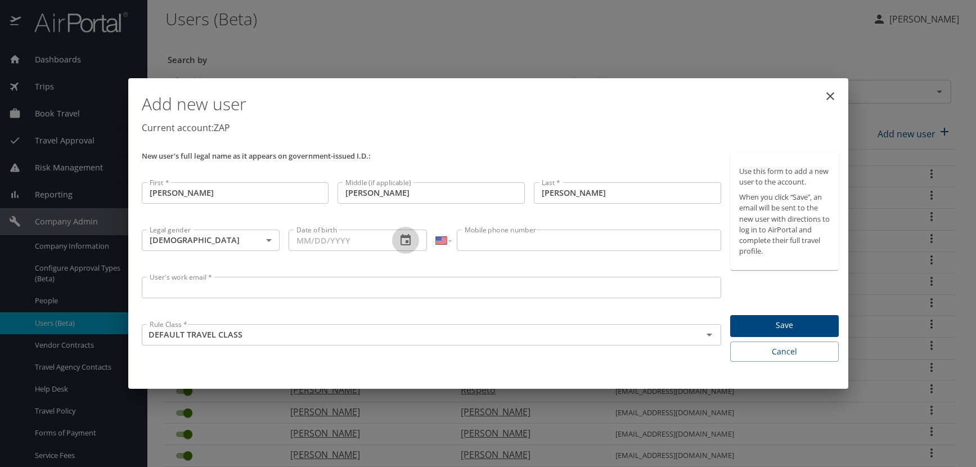
click at [408, 245] on icon "button" at bounding box center [406, 239] width 10 height 11
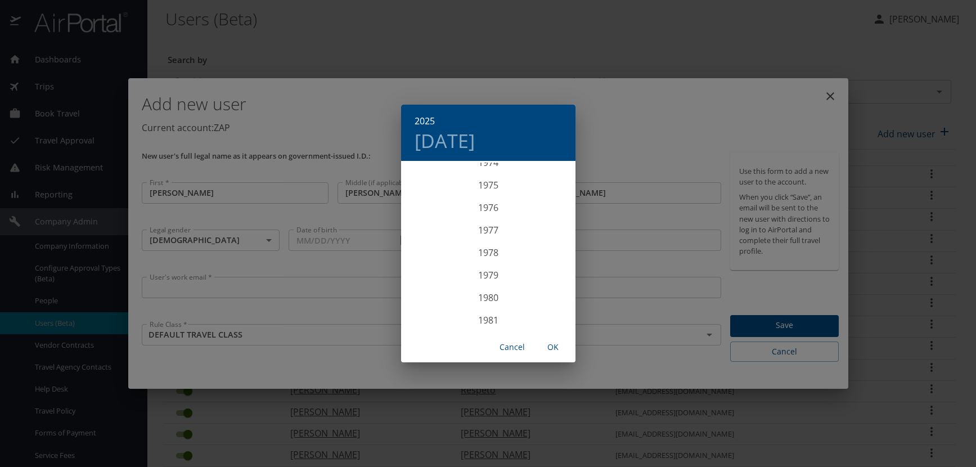
scroll to position [1643, 0]
click at [487, 222] on div "1974" at bounding box center [488, 219] width 174 height 23
click at [429, 267] on div "[DATE]" at bounding box center [430, 268] width 58 height 42
click at [443, 217] on p "1" at bounding box center [443, 220] width 4 height 7
click at [552, 344] on span "OK" at bounding box center [553, 347] width 27 height 14
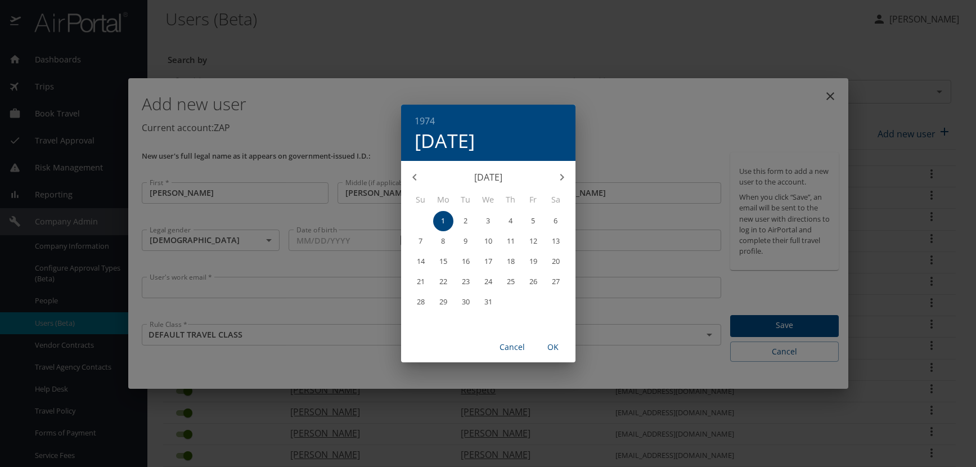
type input "07/01/1974"
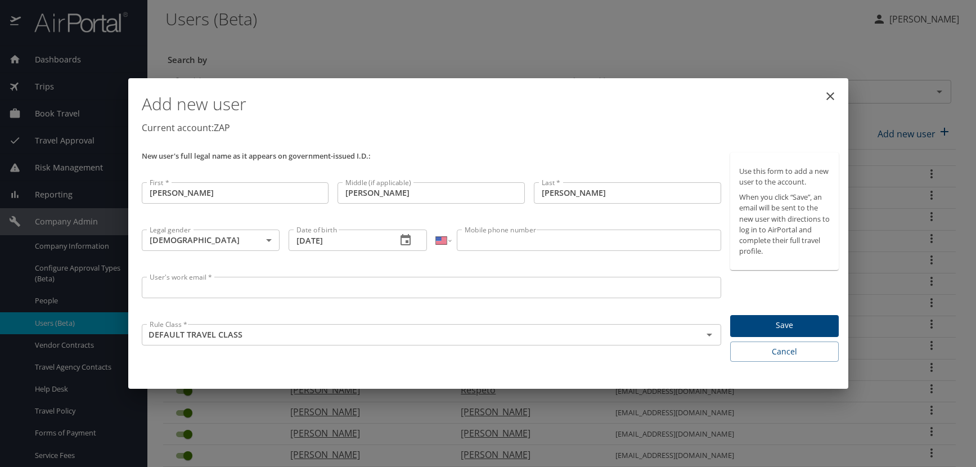
click at [488, 235] on input "Mobile phone number" at bounding box center [589, 240] width 264 height 21
type input "(682) 593-1687"
click at [155, 286] on input "User's work email *" at bounding box center [432, 287] width 580 height 21
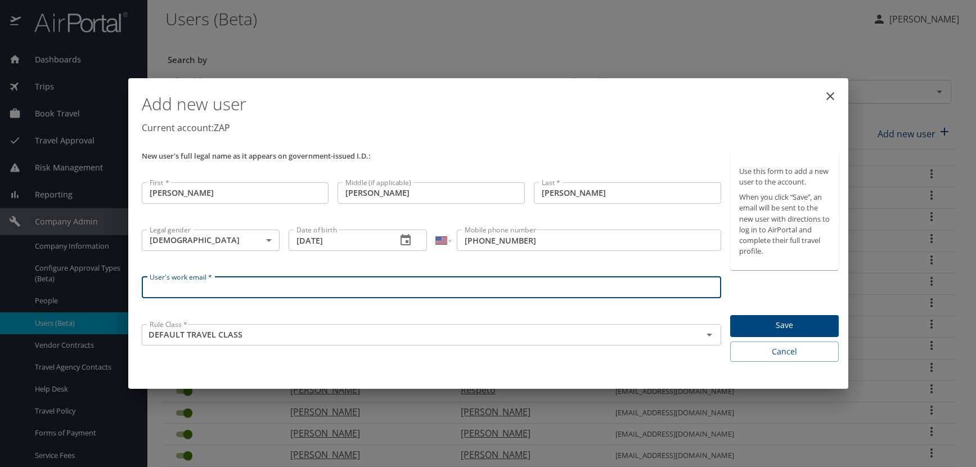
paste input "TALAVERAJ.AT.ZAPECS.COM"
type input "[EMAIL_ADDRESS][DOMAIN_NAME]"
click at [641, 129] on p "Current account: ZAP" at bounding box center [491, 128] width 698 height 14
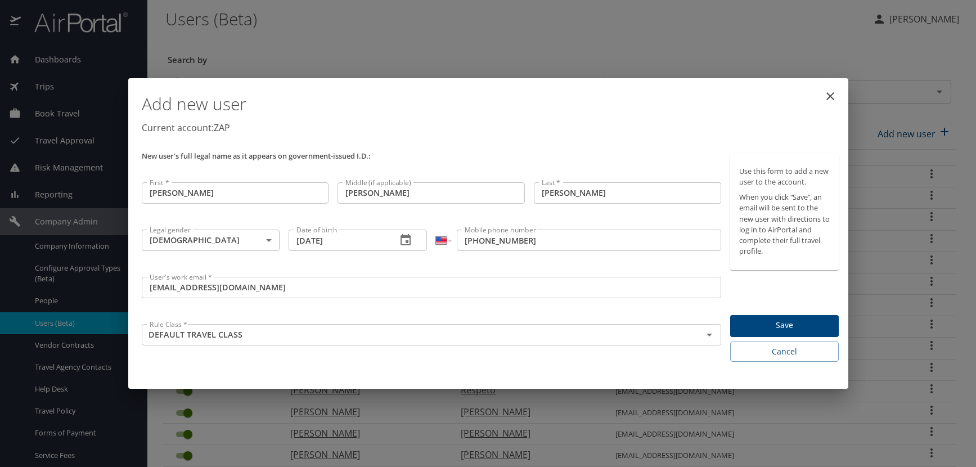
click at [799, 323] on span "Save" at bounding box center [784, 325] width 91 height 14
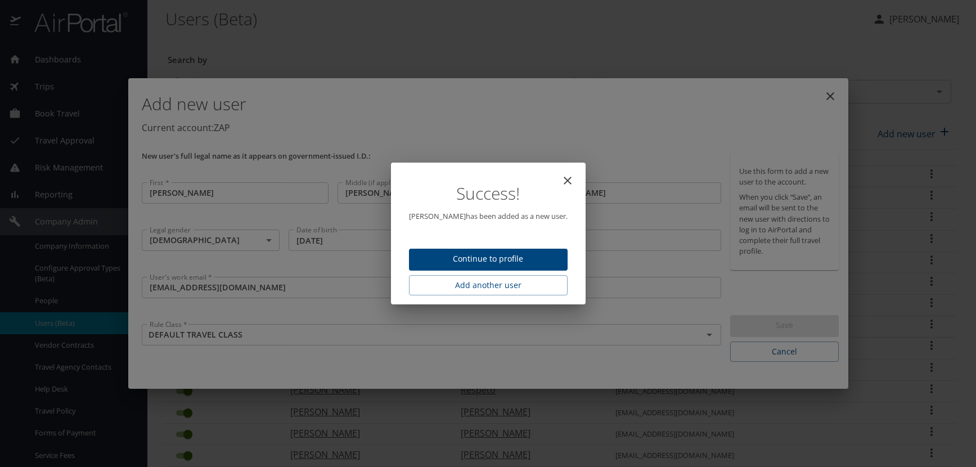
click at [509, 259] on span "Continue to profile" at bounding box center [488, 259] width 141 height 14
select select "US"
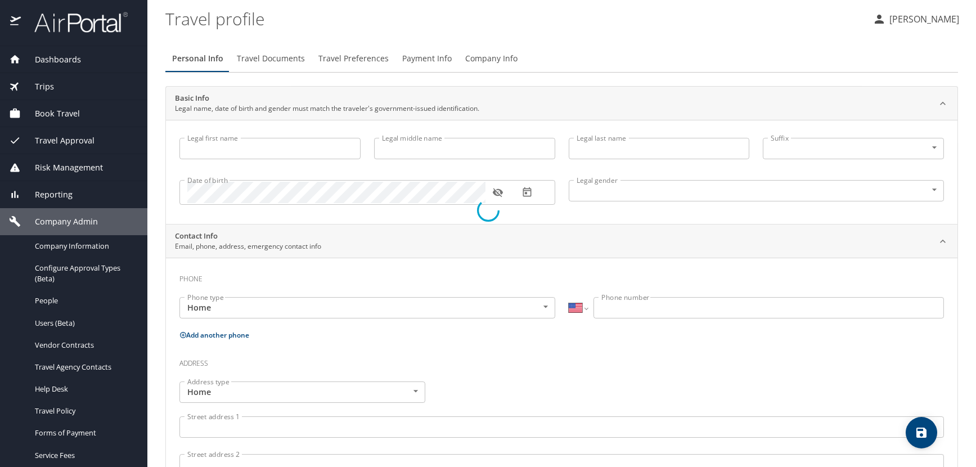
type input "[PERSON_NAME]"
type input "Cruz"
type input "[PERSON_NAME]"
type input "[DEMOGRAPHIC_DATA]"
select select "US"
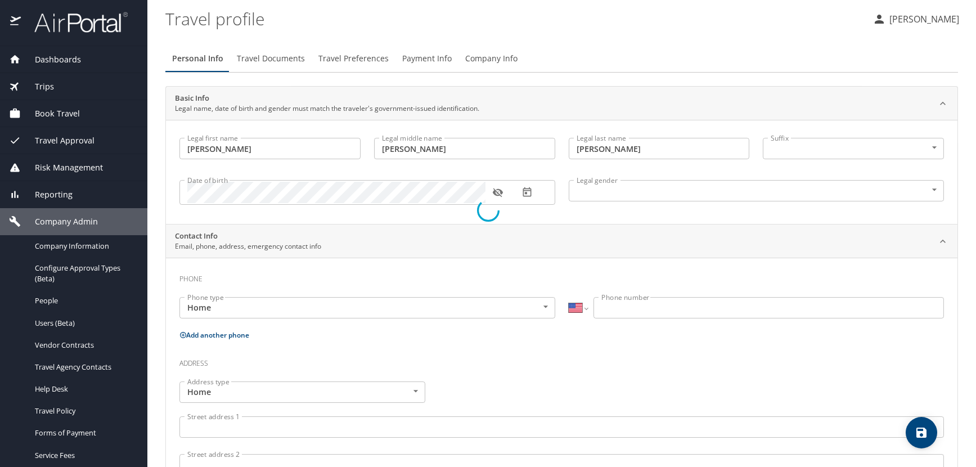
select select "US"
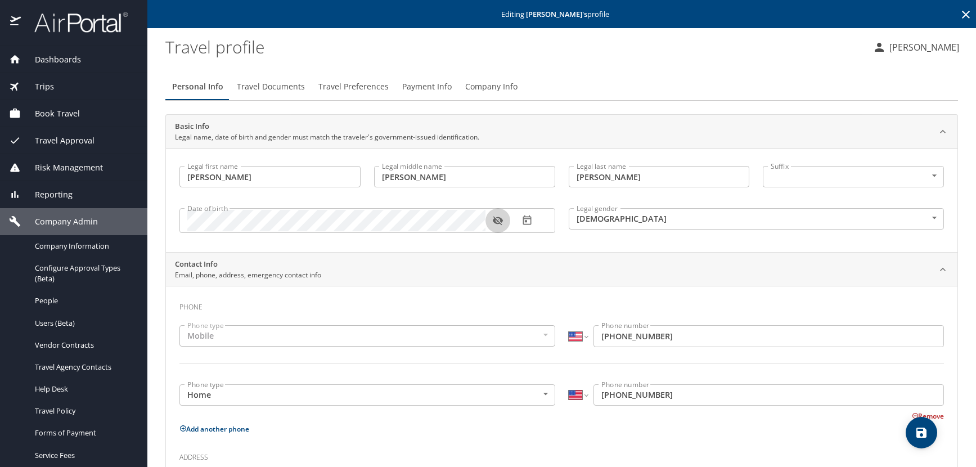
click at [498, 219] on icon "button" at bounding box center [497, 220] width 11 height 11
click at [290, 85] on span "Travel Documents" at bounding box center [271, 87] width 68 height 14
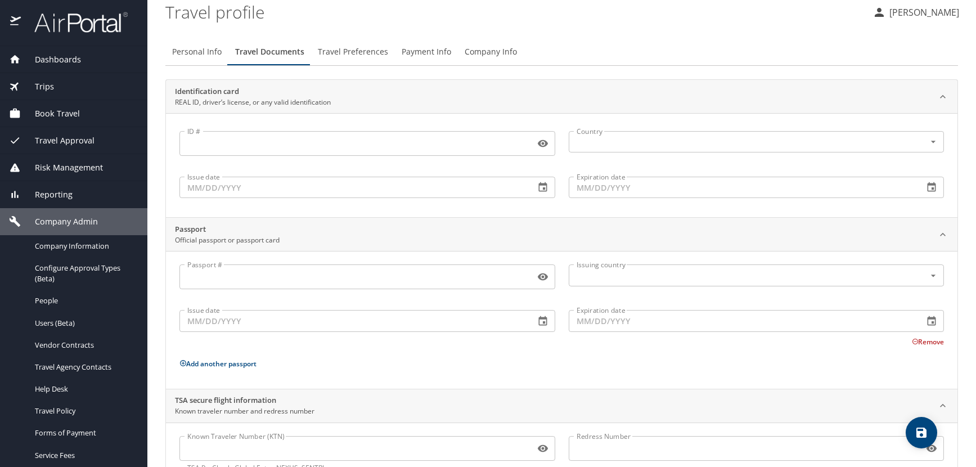
scroll to position [75, 0]
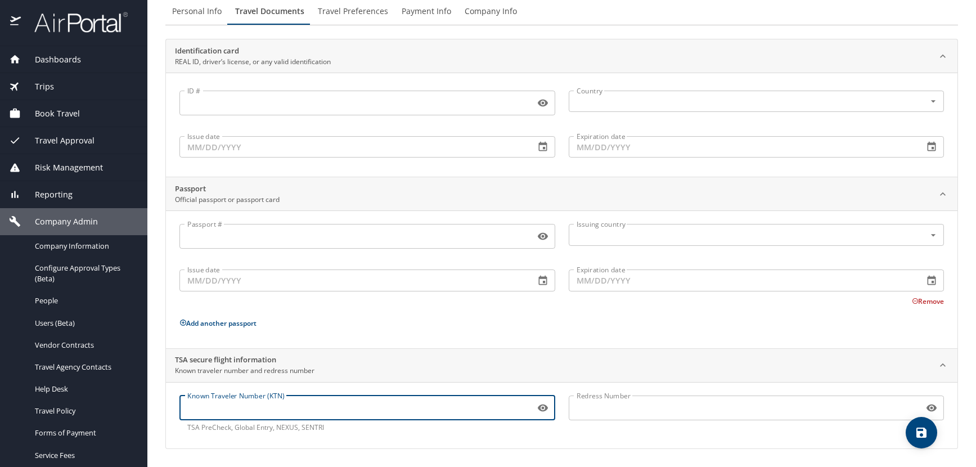
click at [293, 407] on input "Known Traveler Number (KTN)" at bounding box center [354, 407] width 351 height 21
paste input "TT13V1G4S"
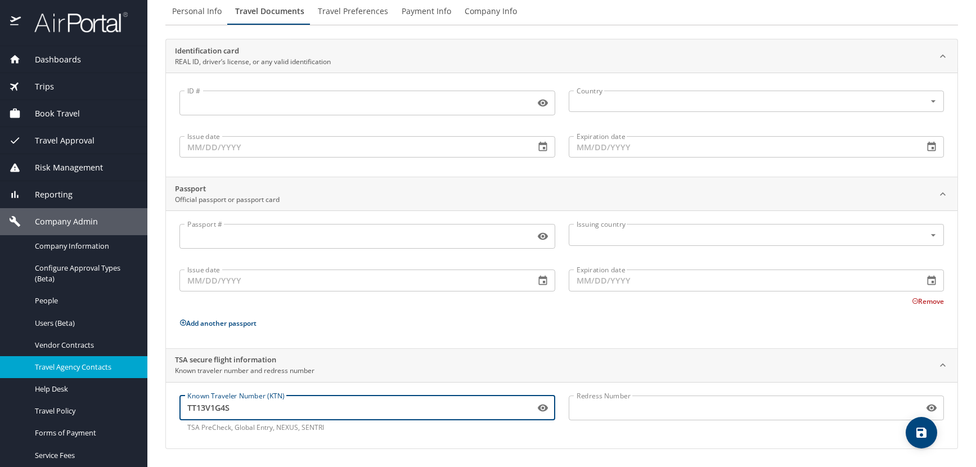
type input "TT13V1G4S"
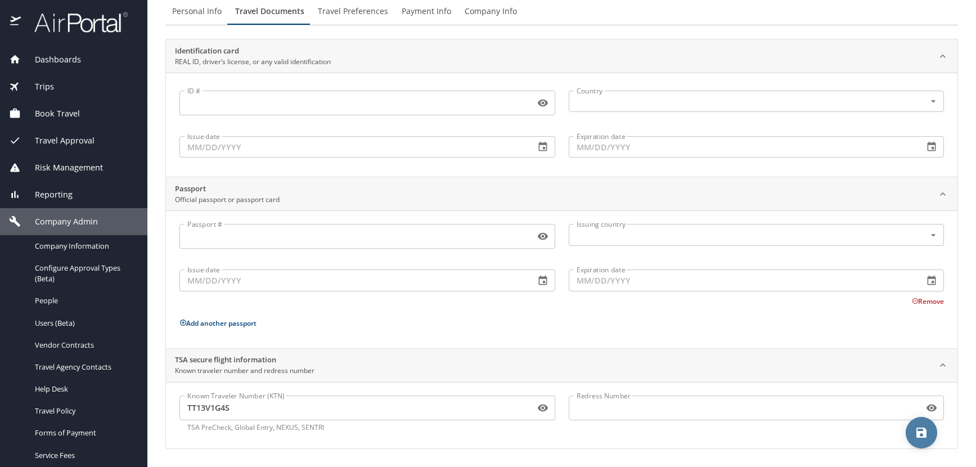
click at [918, 430] on icon "save" at bounding box center [922, 433] width 14 height 14
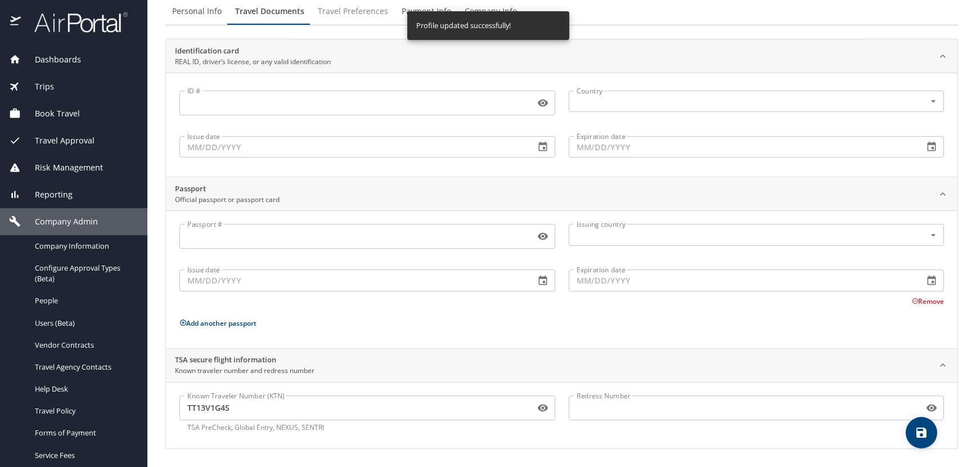
click at [343, 7] on span "Travel Preferences" at bounding box center [353, 12] width 70 height 14
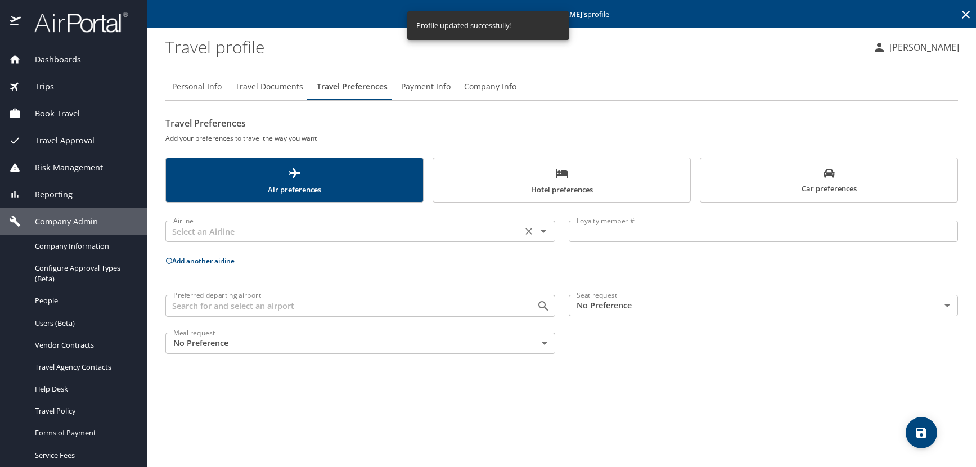
click at [200, 234] on input "text" at bounding box center [344, 231] width 350 height 15
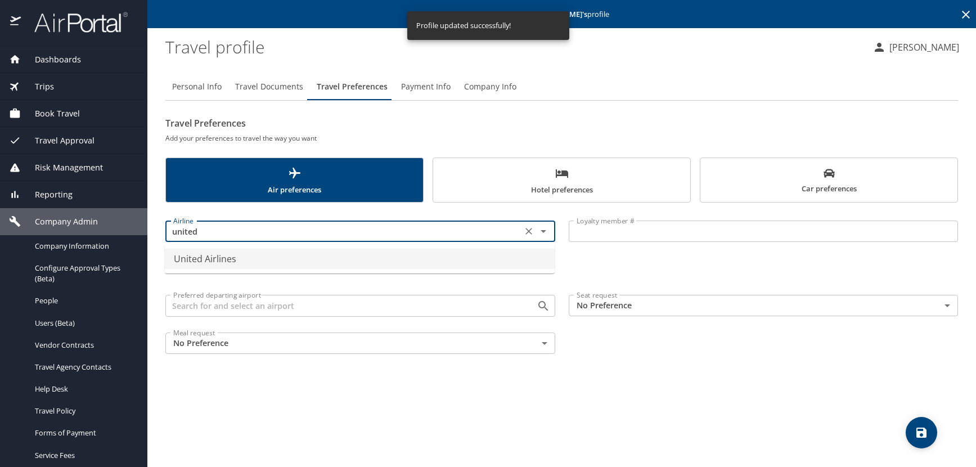
click at [236, 259] on li "United Airlines" at bounding box center [360, 259] width 390 height 20
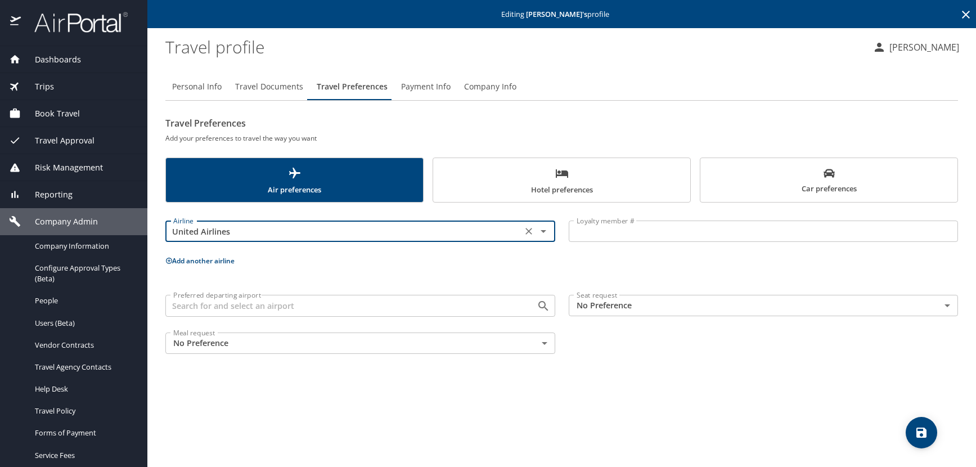
type input "United Airlines"
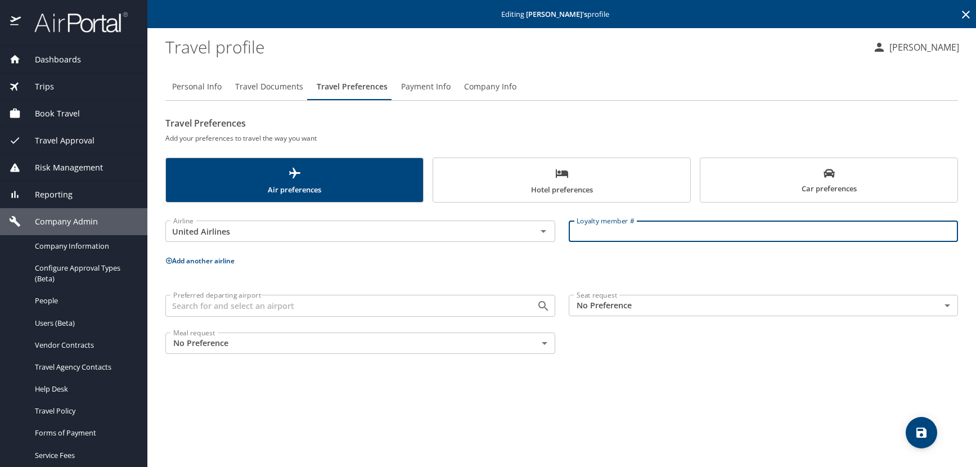
click at [623, 228] on input "Loyalty member #" at bounding box center [764, 231] width 390 height 21
paste input "XIR10410"
type input "XIR10410"
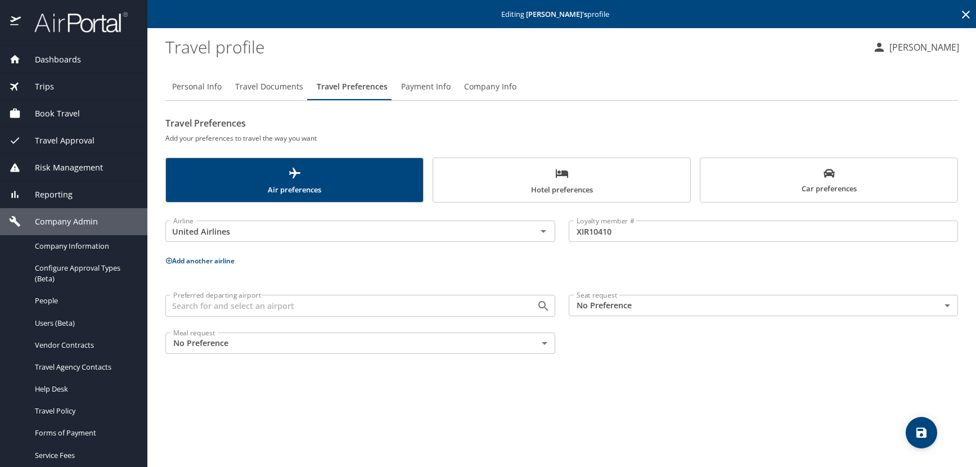
click at [166, 259] on icon at bounding box center [168, 260] width 7 height 7
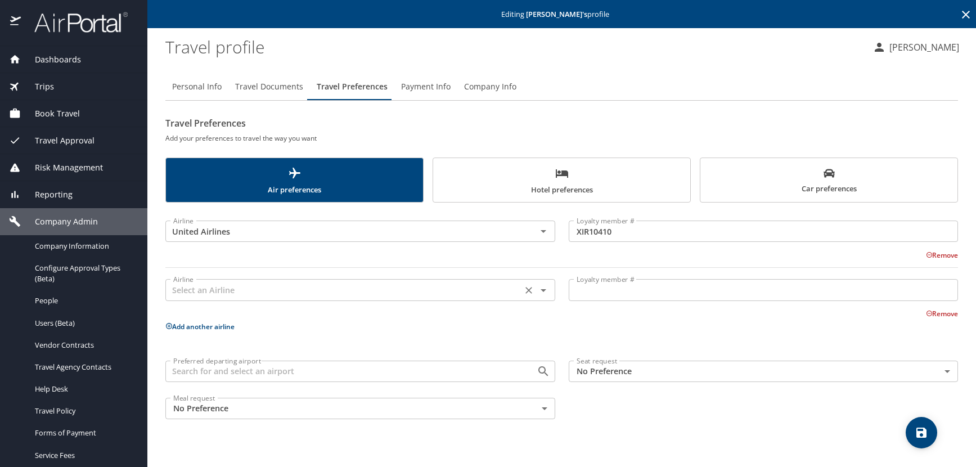
click at [190, 292] on input "text" at bounding box center [344, 289] width 350 height 15
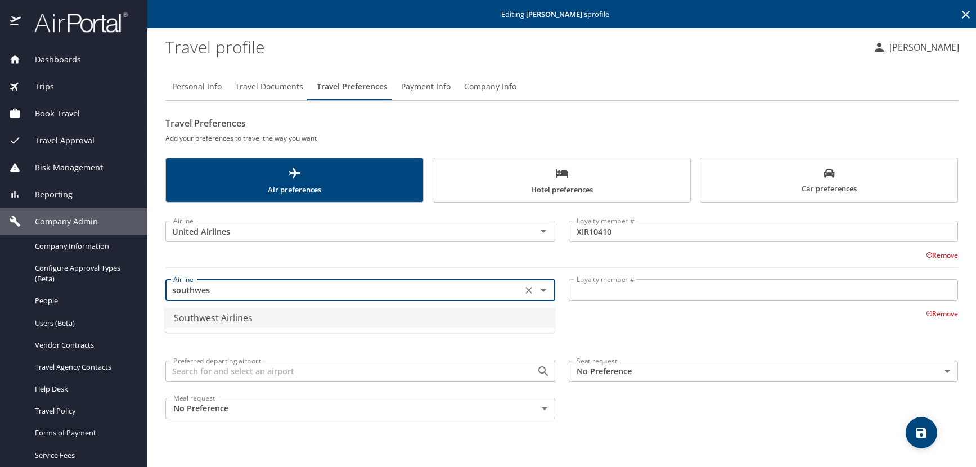
click at [219, 316] on li "Southwest Airlines" at bounding box center [360, 318] width 390 height 20
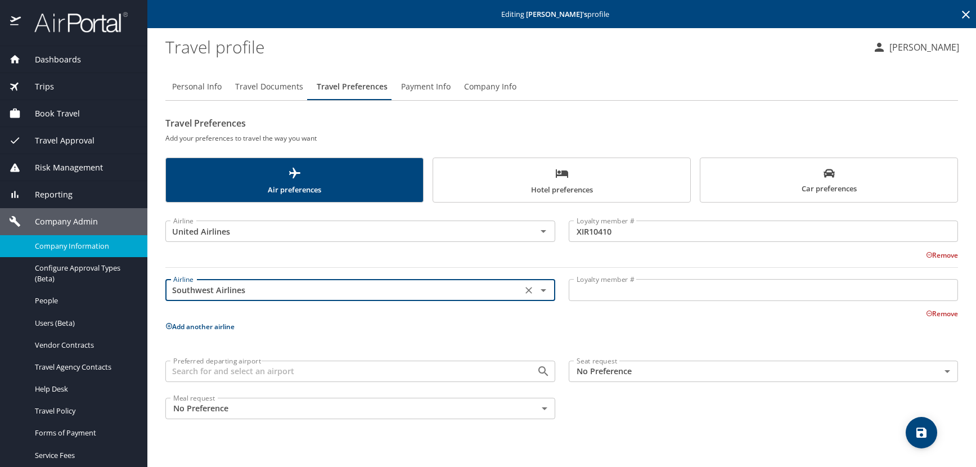
type input "Southwest Airlines"
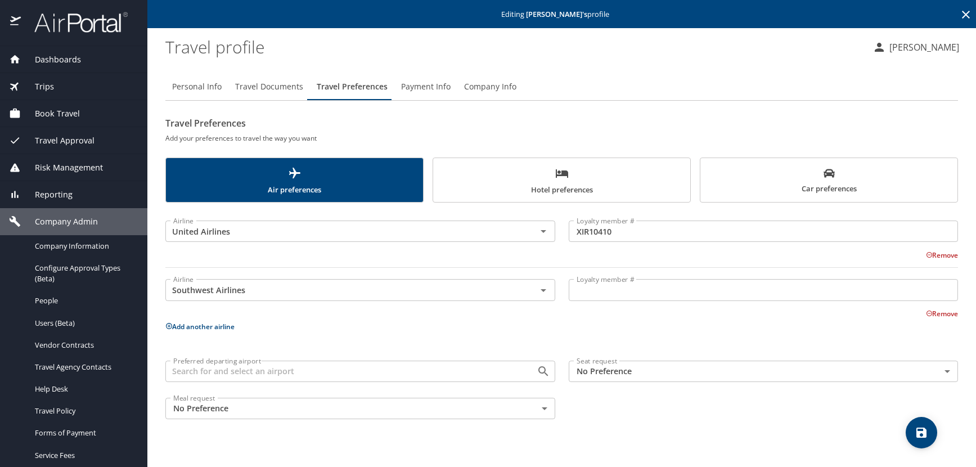
click at [629, 294] on input "Loyalty member #" at bounding box center [764, 289] width 390 height 21
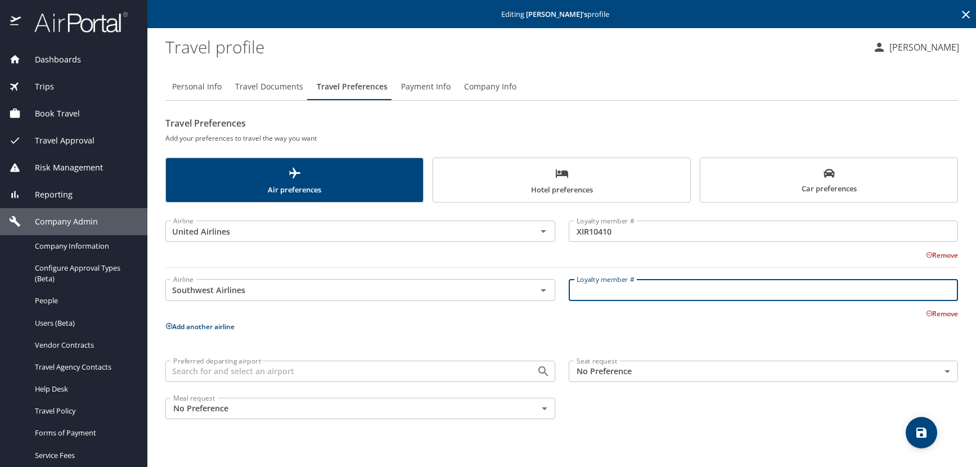
paste input "134508894"
type input "134508894"
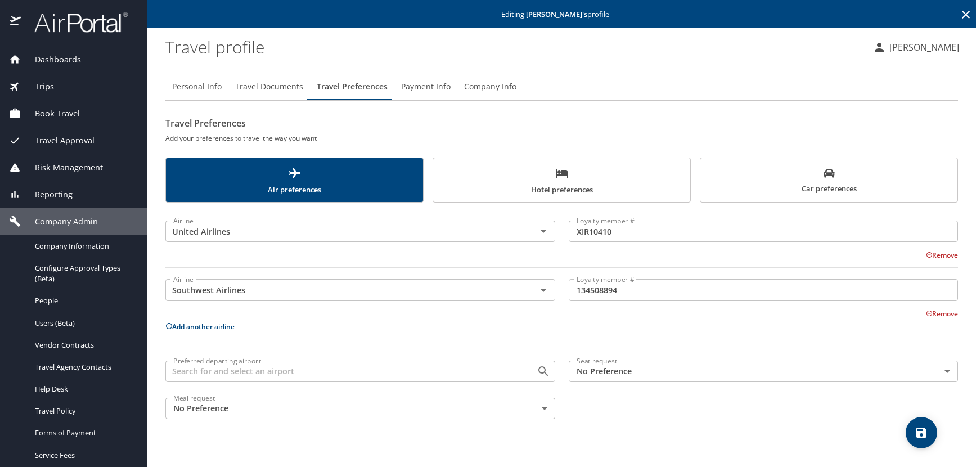
drag, startPoint x: 806, startPoint y: 186, endPoint x: 794, endPoint y: 192, distance: 14.1
click at [806, 186] on span "Car preferences" at bounding box center [829, 182] width 244 height 28
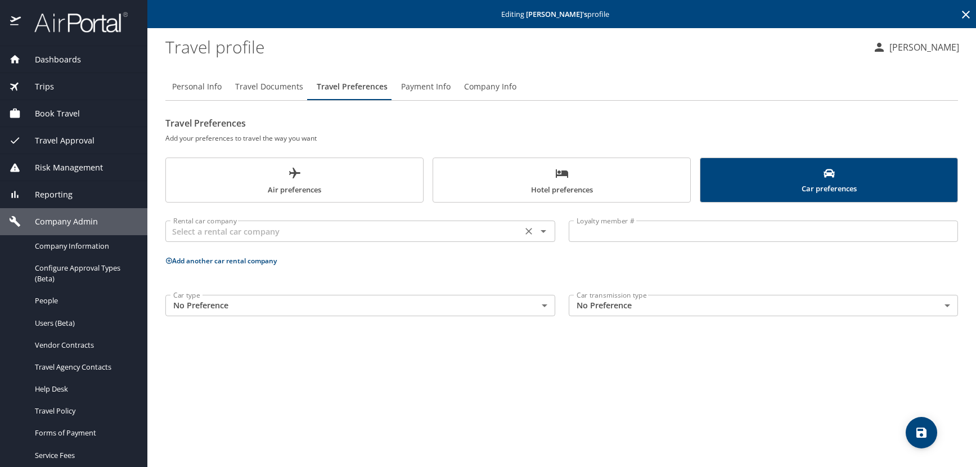
click at [272, 231] on input "text" at bounding box center [344, 231] width 350 height 15
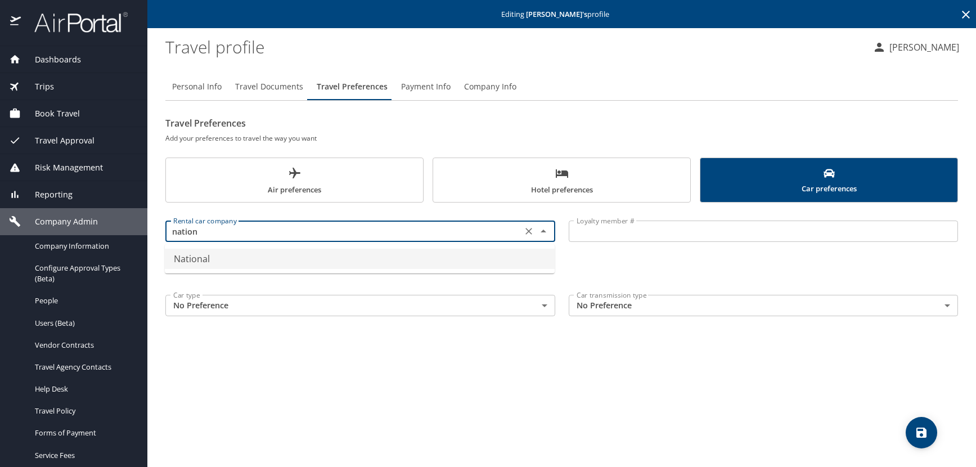
click at [206, 263] on li "National" at bounding box center [360, 259] width 390 height 20
type input "National"
click at [630, 233] on input "Loyalty member #" at bounding box center [764, 231] width 390 height 21
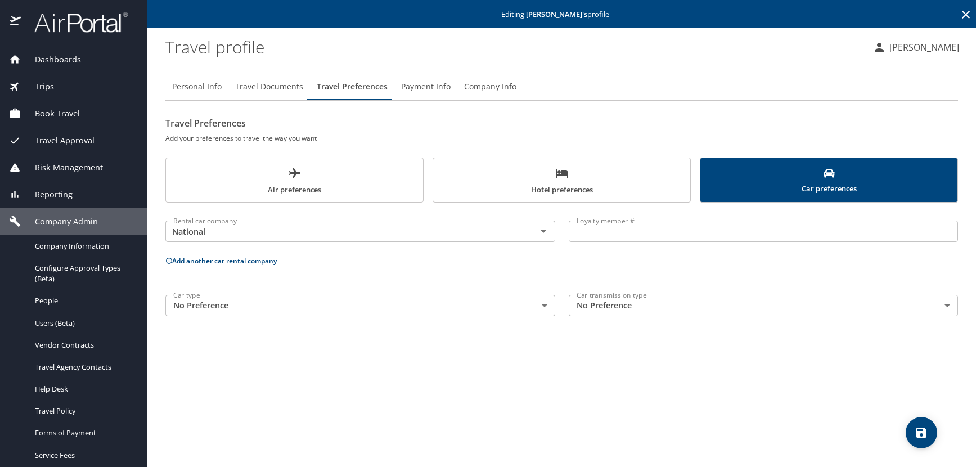
drag, startPoint x: 601, startPoint y: 236, endPoint x: 596, endPoint y: 239, distance: 5.8
click at [601, 236] on input "Loyalty member #" at bounding box center [764, 231] width 390 height 21
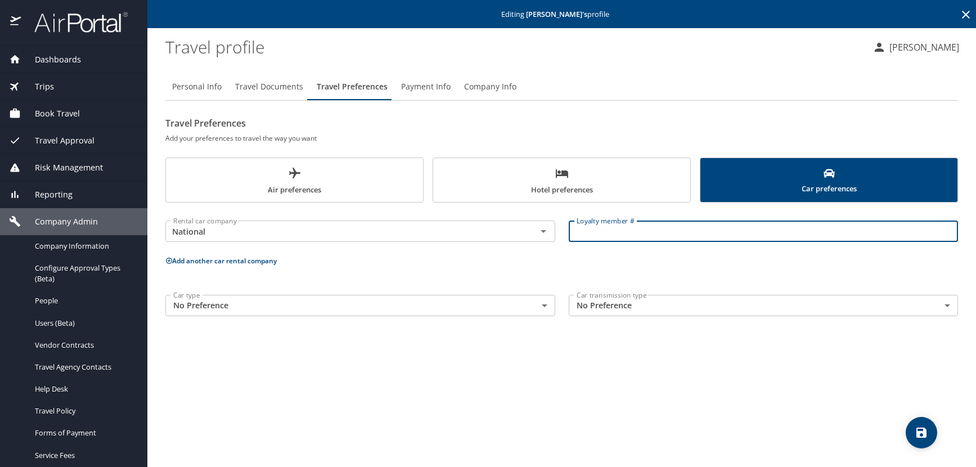
paste input "706263797"
type input "706263797"
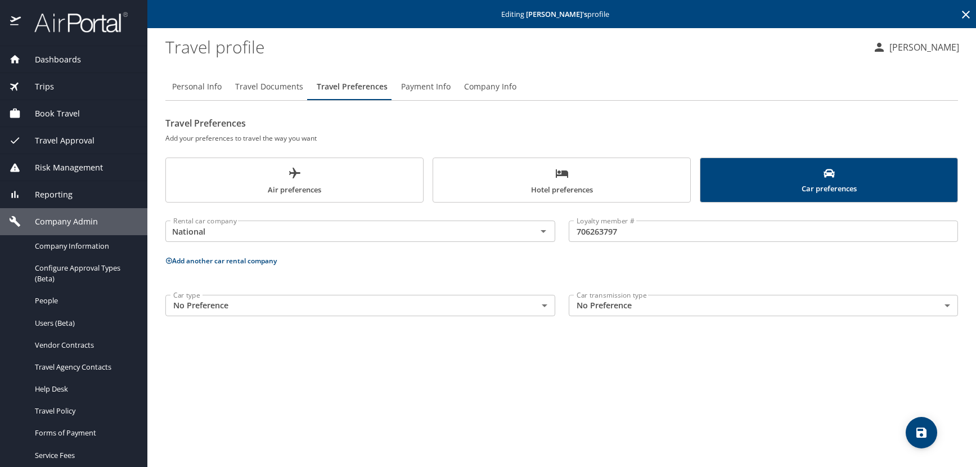
click at [531, 180] on span "Hotel preferences" at bounding box center [562, 182] width 244 height 30
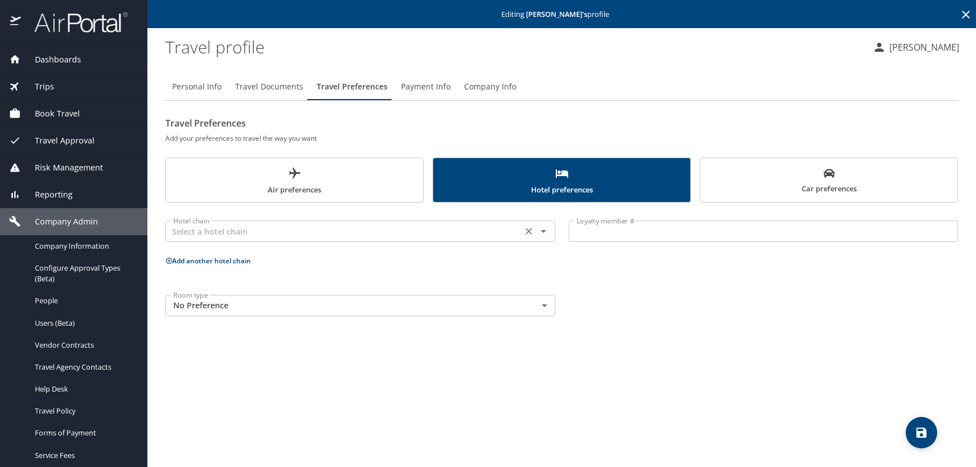
click at [188, 230] on input "text" at bounding box center [344, 231] width 350 height 15
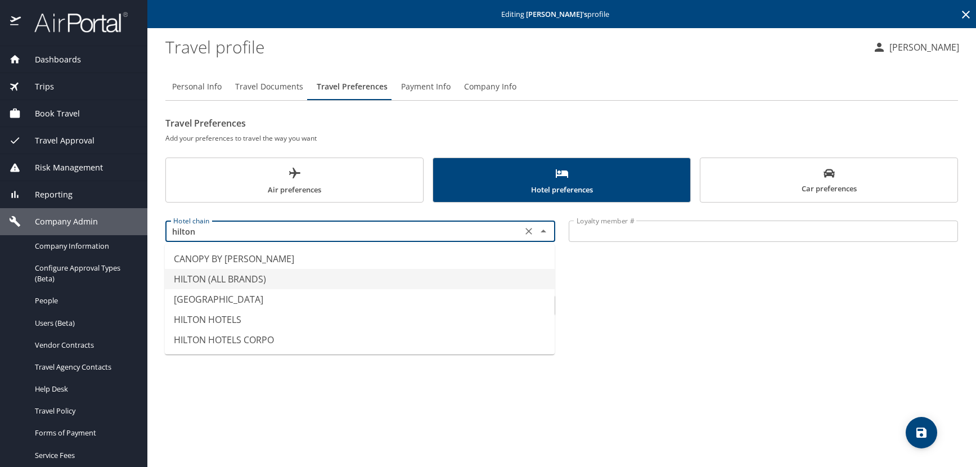
click at [250, 277] on li "HILTON (ALL BRANDS)" at bounding box center [360, 279] width 390 height 20
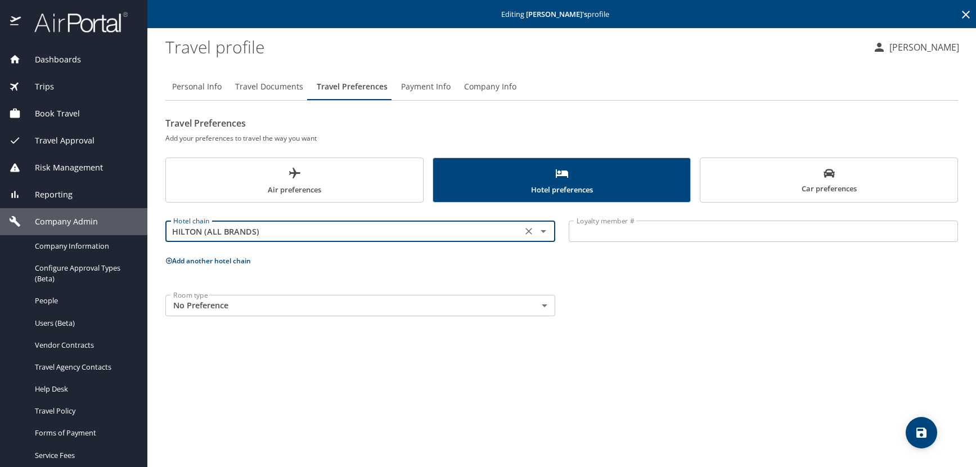
type input "HILTON (ALL BRANDS)"
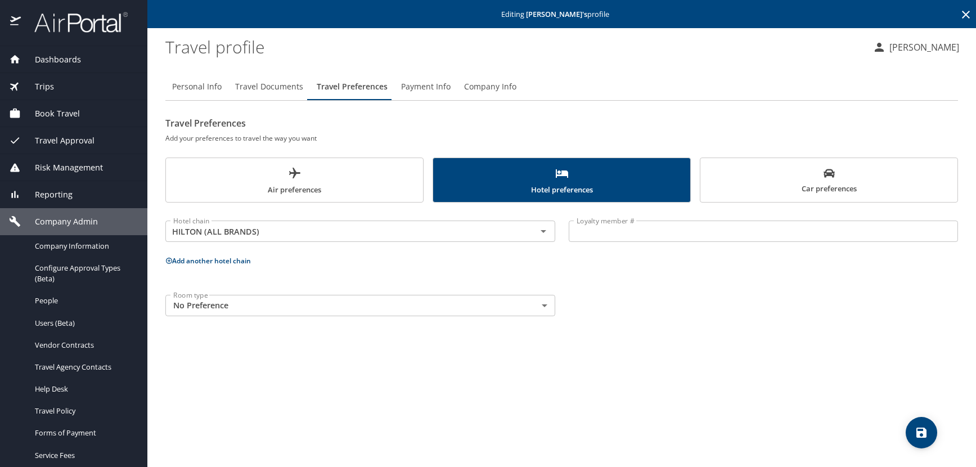
click at [615, 230] on input "Loyalty member #" at bounding box center [764, 231] width 390 height 21
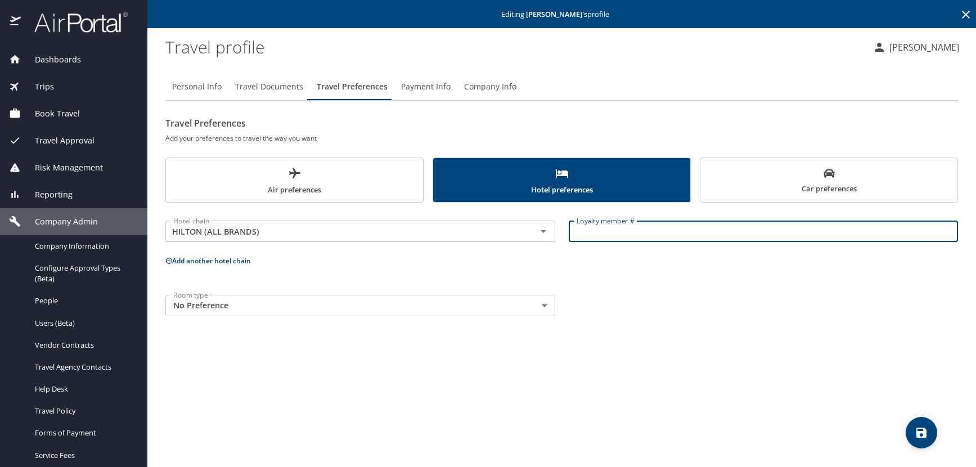
paste input "164242496"
type input "164242496"
click at [916, 427] on icon "save" at bounding box center [922, 433] width 14 height 14
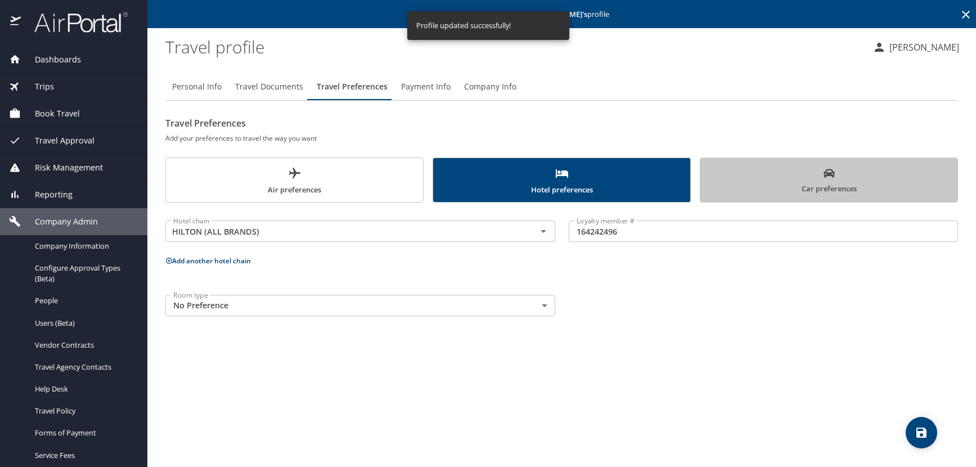
click at [787, 193] on span "Car preferences" at bounding box center [829, 182] width 244 height 28
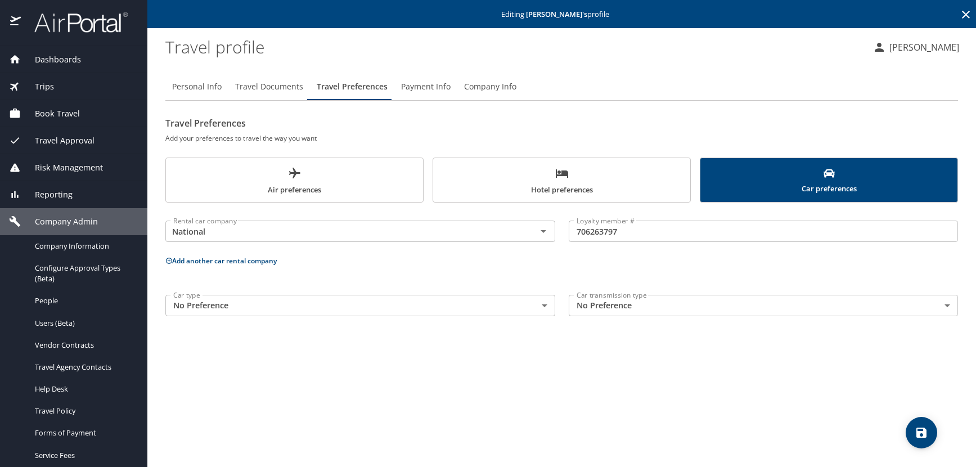
click at [304, 186] on span "Air preferences" at bounding box center [295, 182] width 244 height 30
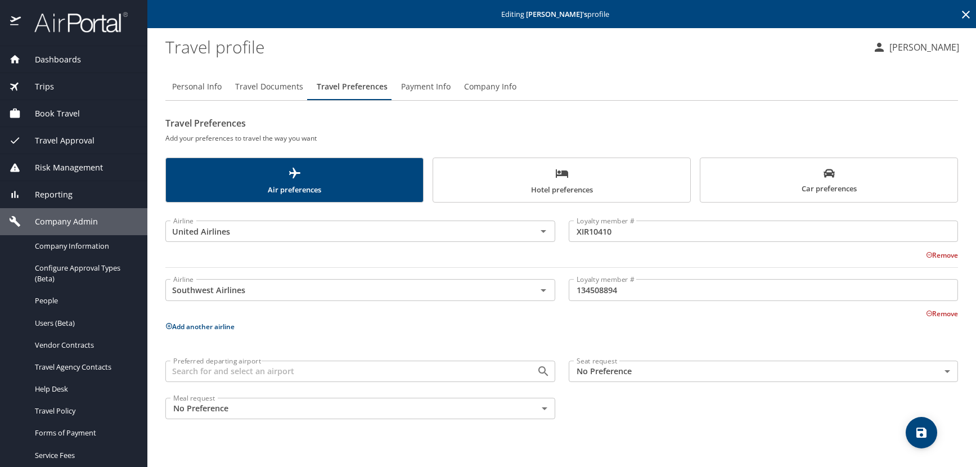
click at [918, 433] on icon "save" at bounding box center [921, 433] width 10 height 10
click at [964, 13] on icon at bounding box center [966, 15] width 8 height 8
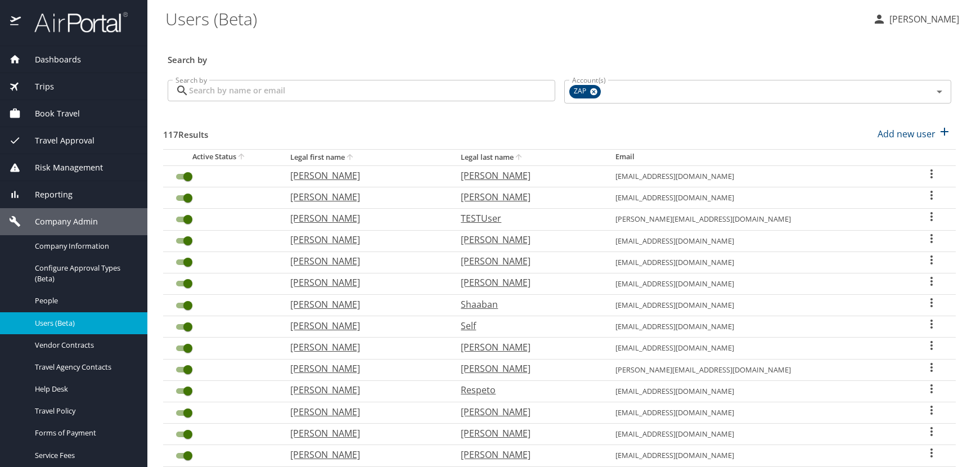
click at [44, 59] on span "Dashboards" at bounding box center [51, 59] width 60 height 12
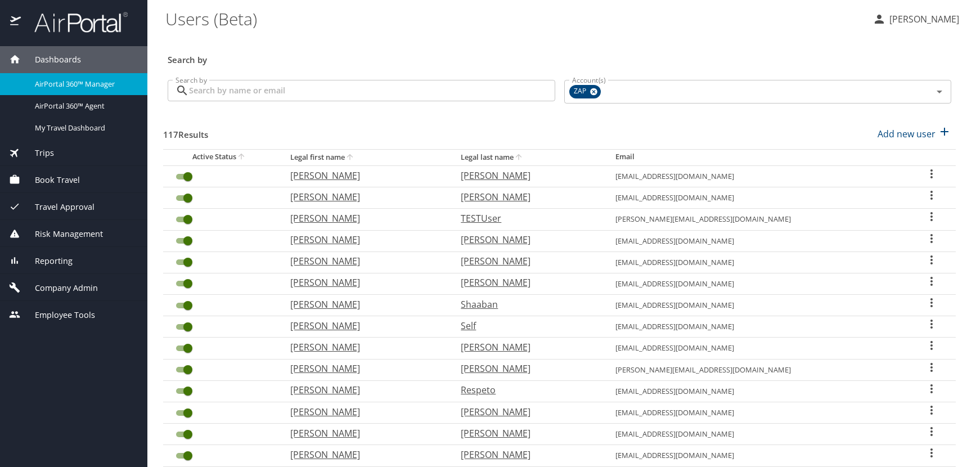
click at [69, 86] on span "AirPortal 360™ Manager" at bounding box center [84, 84] width 99 height 11
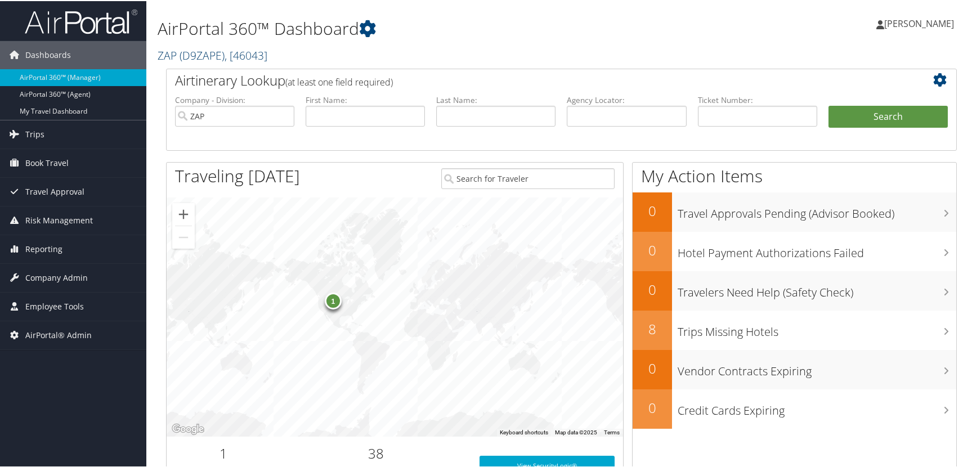
click at [206, 55] on span "( D9ZAPE )" at bounding box center [201, 54] width 45 height 15
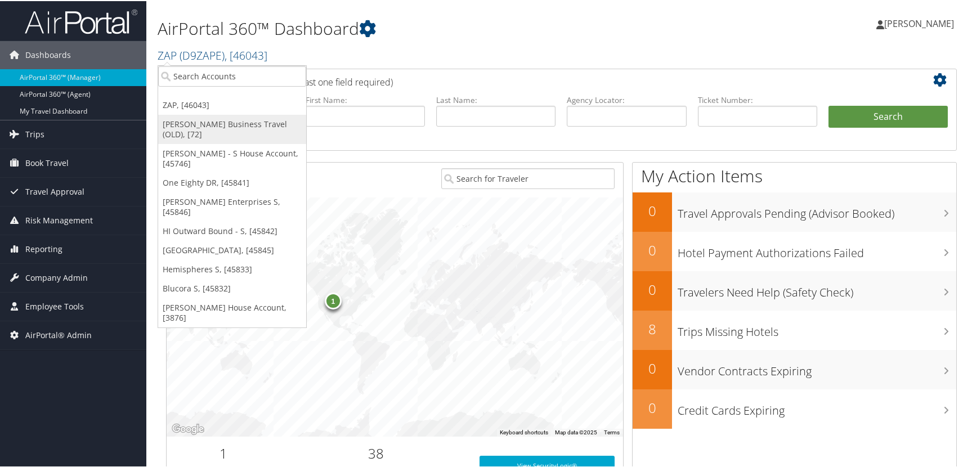
click at [209, 126] on link "[PERSON_NAME] Business Travel (OLD), [72]" at bounding box center [232, 128] width 148 height 29
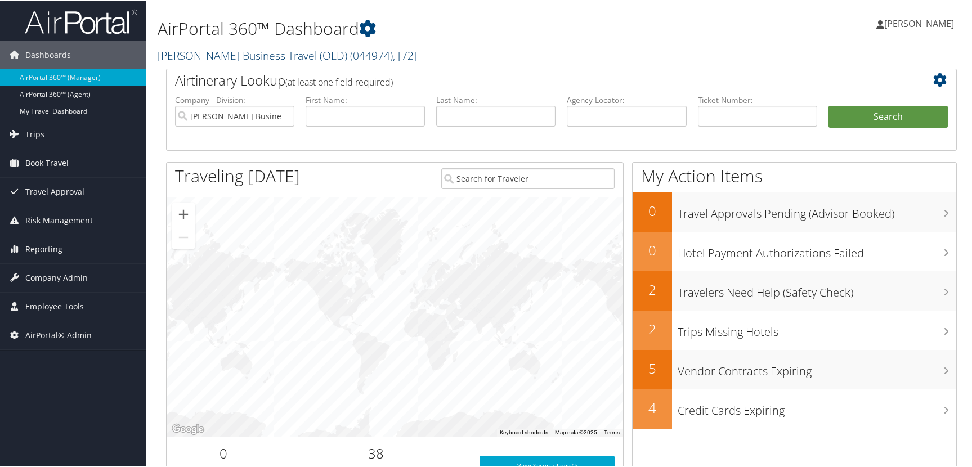
click at [208, 53] on link "[PERSON_NAME] Business Travel (OLD) ( 044974 ) , [ 72 ]" at bounding box center [287, 54] width 259 height 15
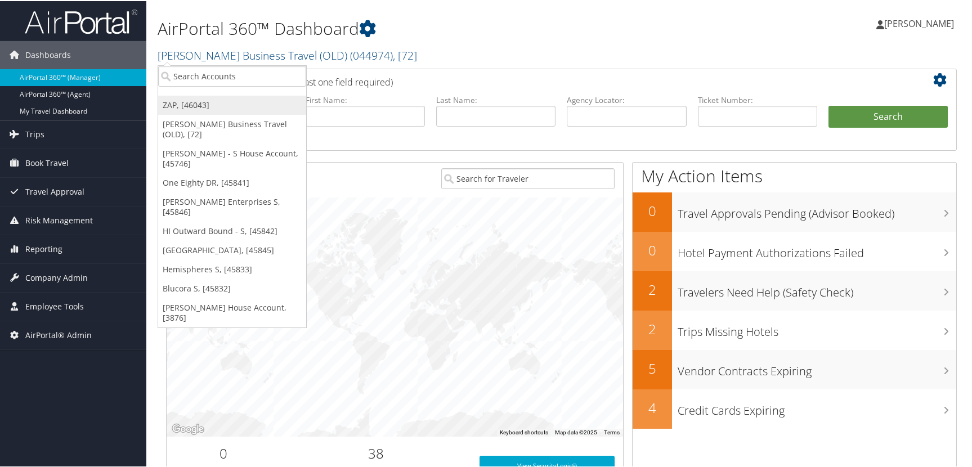
click at [209, 107] on link "ZAP, [46043]" at bounding box center [232, 104] width 148 height 19
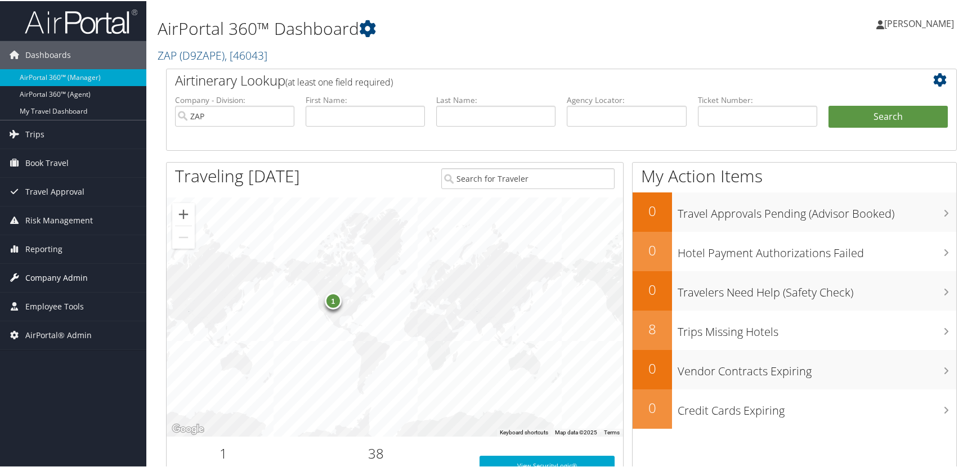
click at [52, 275] on span "Company Admin" at bounding box center [56, 277] width 62 height 28
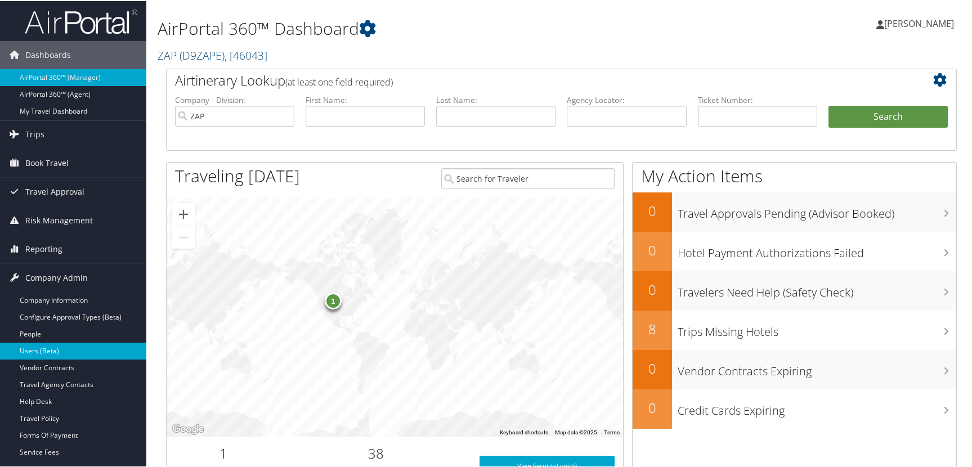
click at [54, 351] on link "Users (Beta)" at bounding box center [73, 349] width 146 height 17
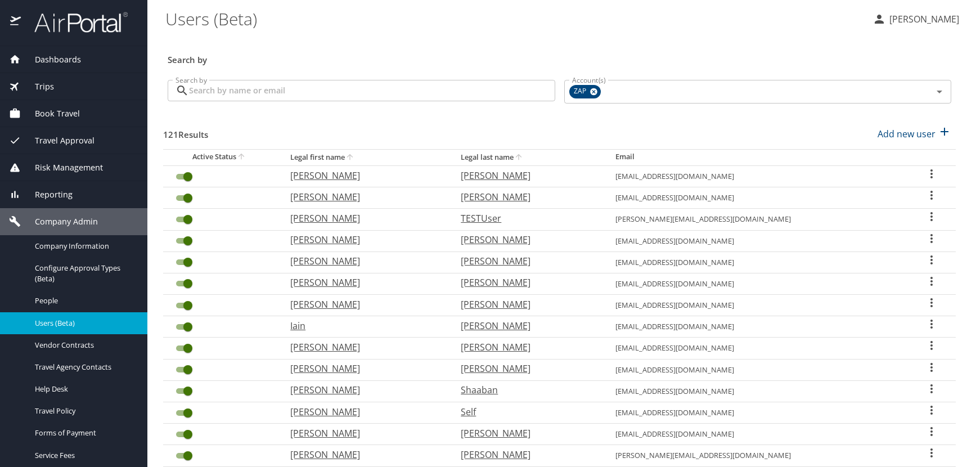
click at [931, 192] on icon "User Search Table" at bounding box center [932, 195] width 2 height 9
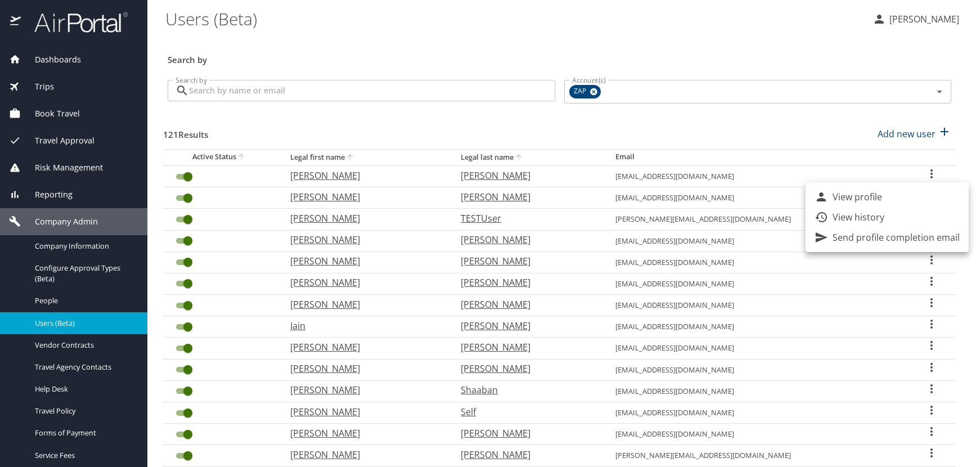
click at [861, 192] on p "View profile" at bounding box center [858, 197] width 50 height 14
select select "US"
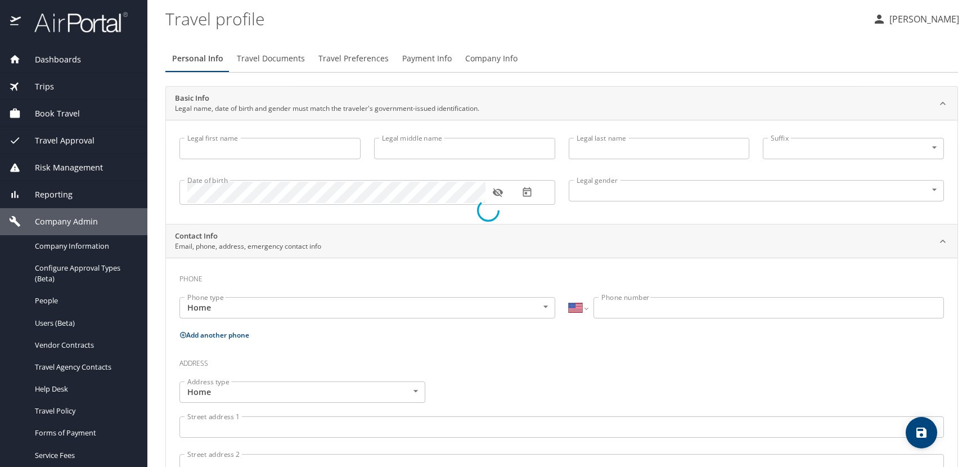
type input "[PERSON_NAME]"
type input "[DEMOGRAPHIC_DATA]"
select select "US"
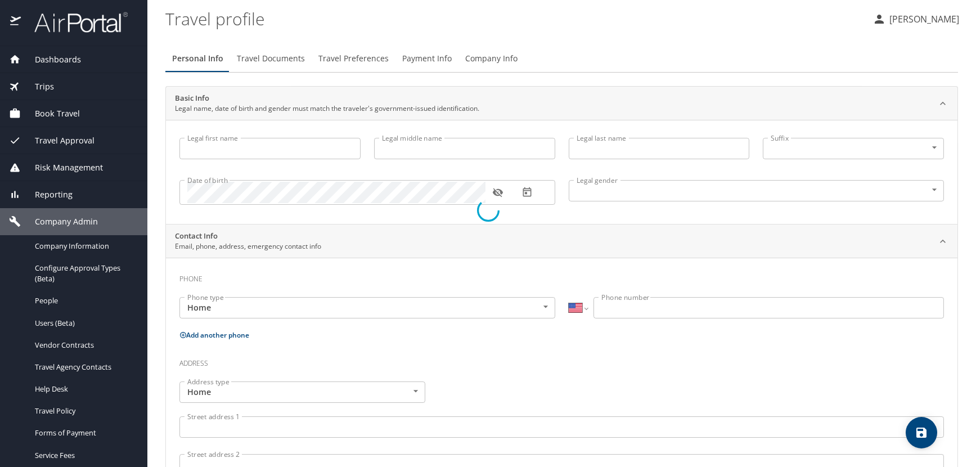
select select "US"
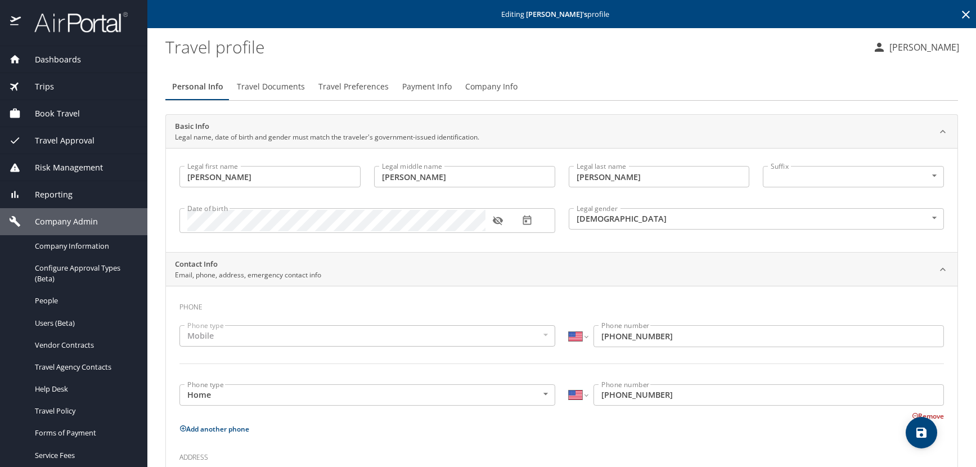
click at [495, 218] on icon "button" at bounding box center [497, 220] width 11 height 11
click at [259, 87] on span "Travel Documents" at bounding box center [271, 87] width 68 height 14
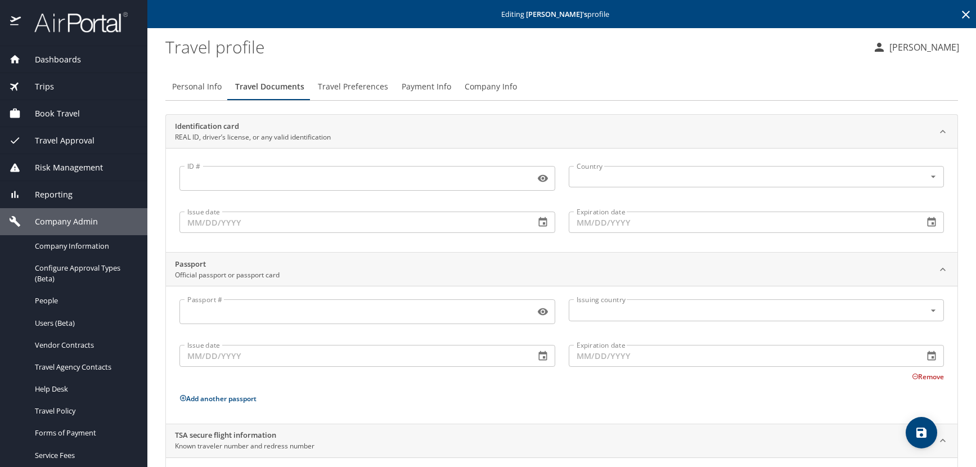
scroll to position [75, 0]
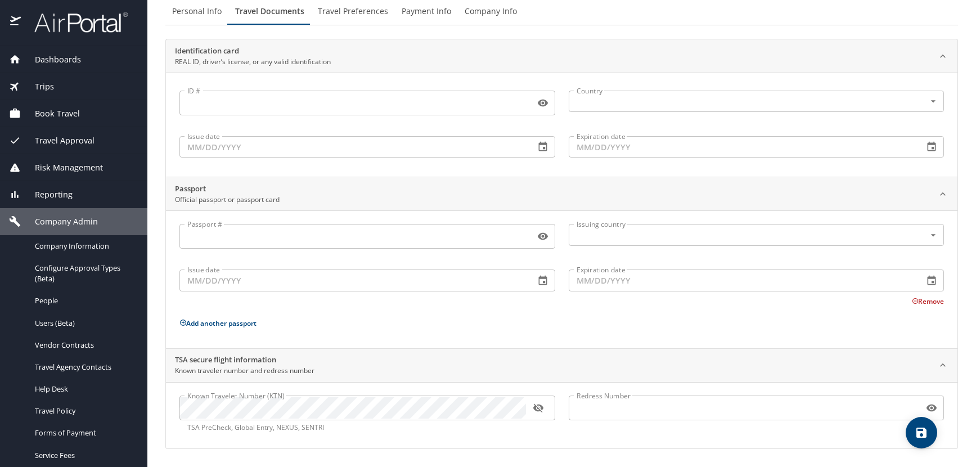
click at [536, 413] on icon "button" at bounding box center [538, 407] width 11 height 11
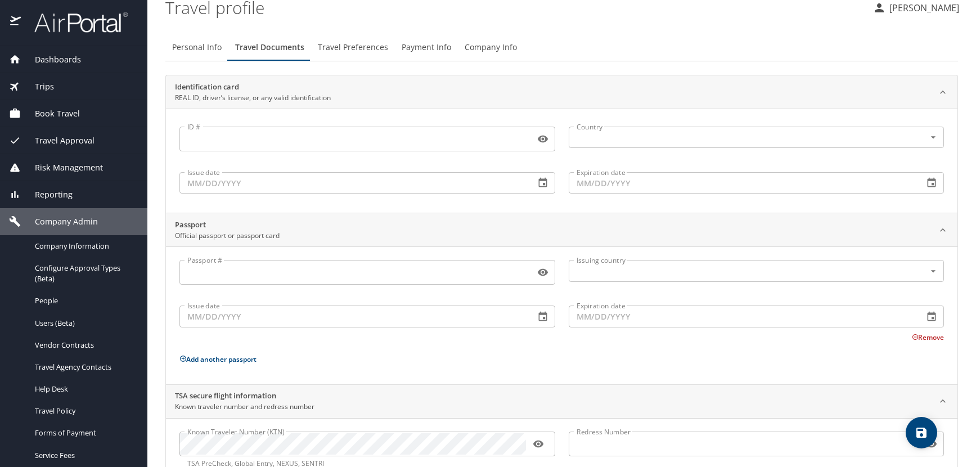
scroll to position [0, 0]
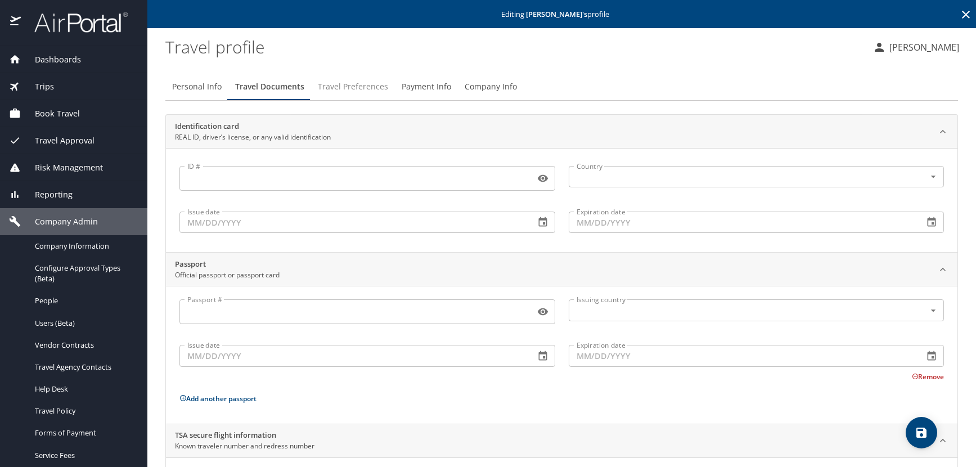
click at [352, 87] on span "Travel Preferences" at bounding box center [353, 87] width 70 height 14
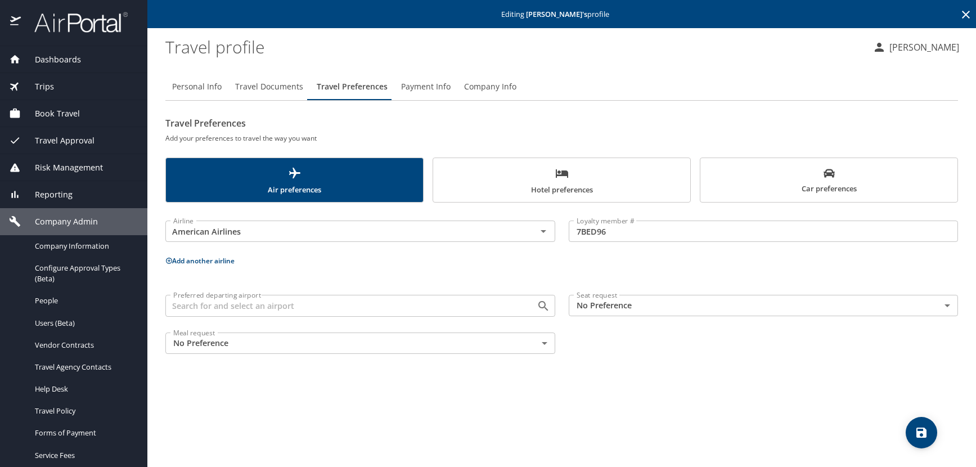
click at [547, 175] on span "Hotel preferences" at bounding box center [562, 182] width 244 height 30
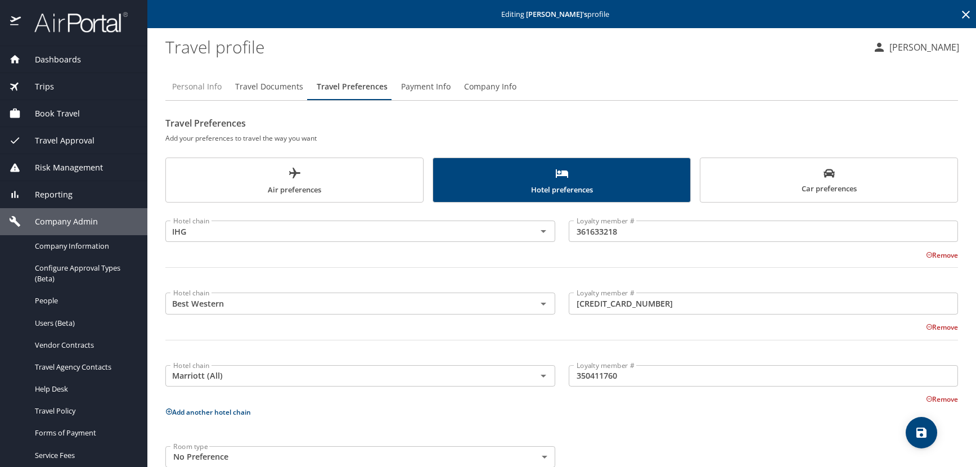
click at [204, 92] on span "Personal Info" at bounding box center [197, 87] width 50 height 14
select select "US"
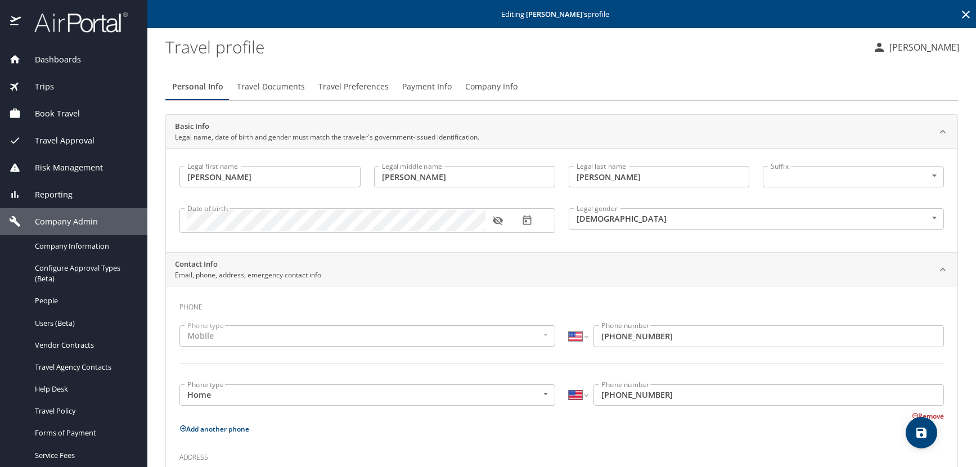
click at [916, 429] on icon "save" at bounding box center [922, 433] width 14 height 14
select select "US"
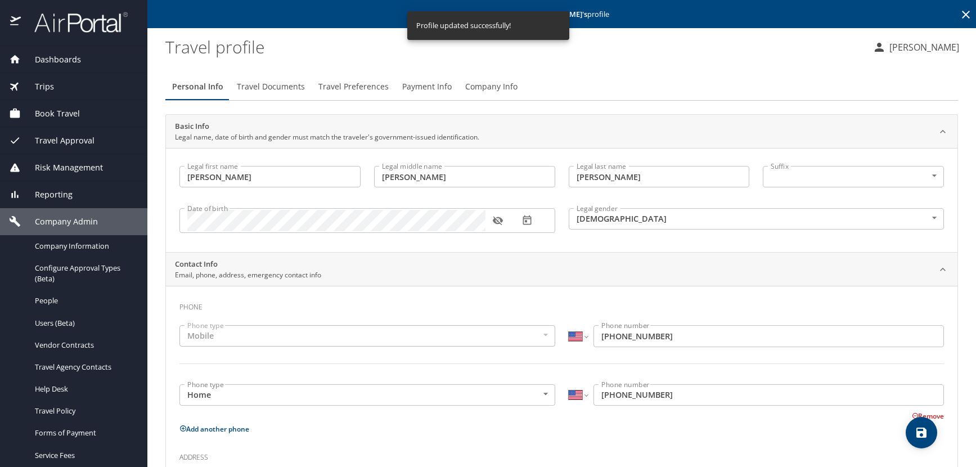
select select "US"
click at [962, 15] on icon at bounding box center [966, 15] width 8 height 8
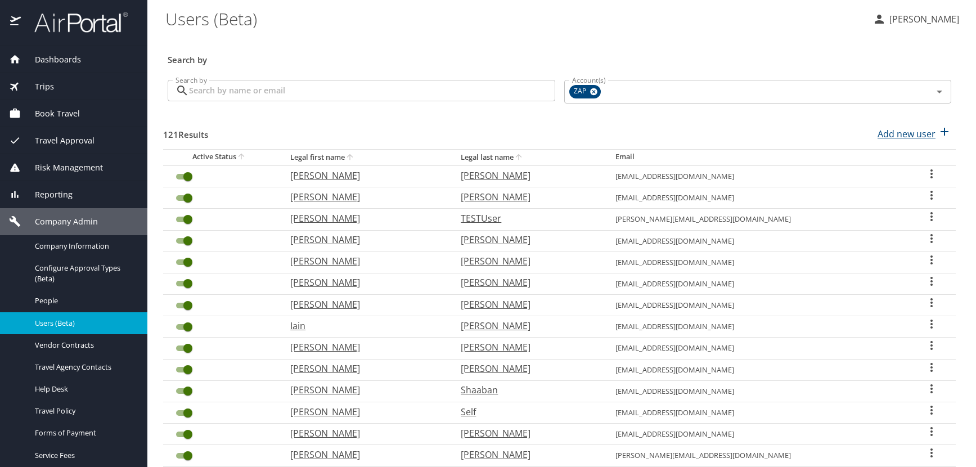
click at [902, 138] on p "Add new user" at bounding box center [907, 134] width 58 height 14
select select "US"
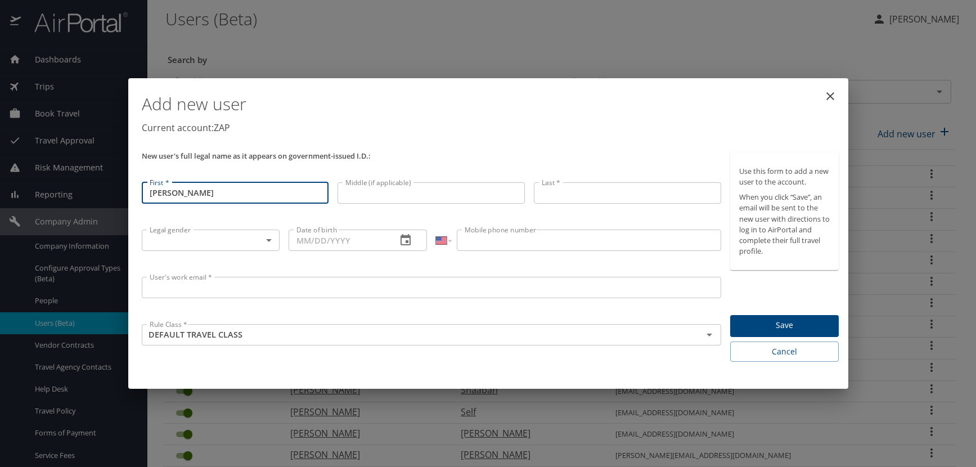
type input "[PERSON_NAME]"
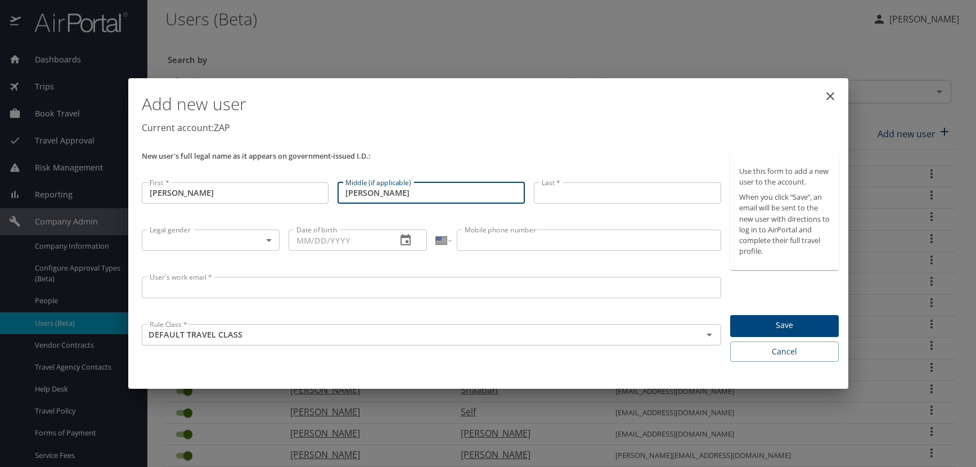
type input "[PERSON_NAME]"
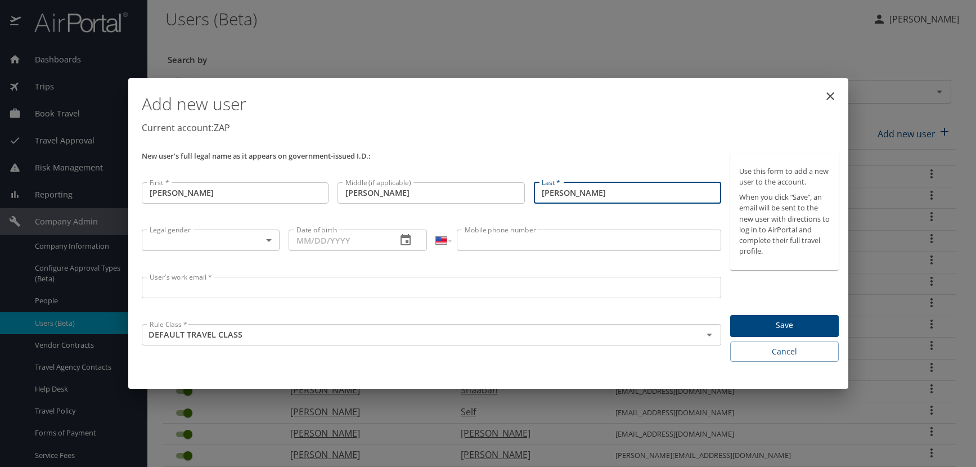
type input "[PERSON_NAME]"
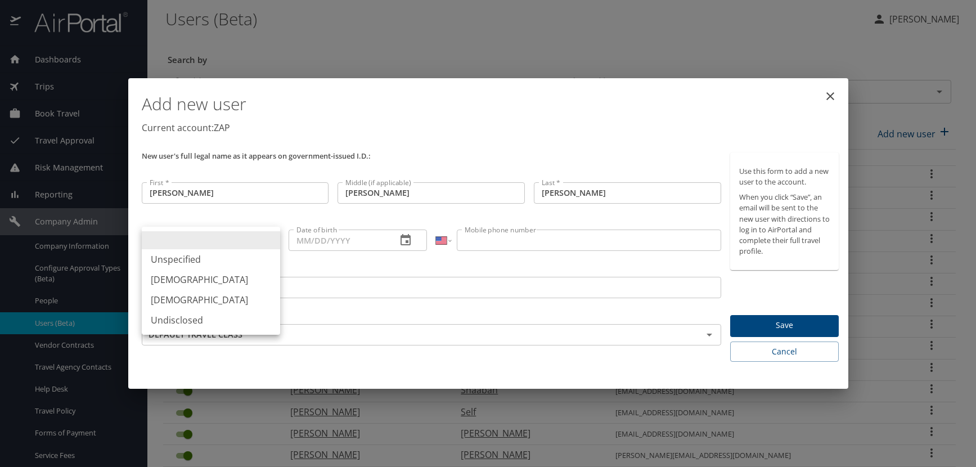
click at [268, 243] on body "Dashboards AirPortal 360™ Manager AirPortal 360™ Agent My Travel Dashboard Trip…" at bounding box center [488, 233] width 976 height 467
click at [183, 276] on li "[DEMOGRAPHIC_DATA]" at bounding box center [211, 279] width 138 height 20
type input "[DEMOGRAPHIC_DATA]"
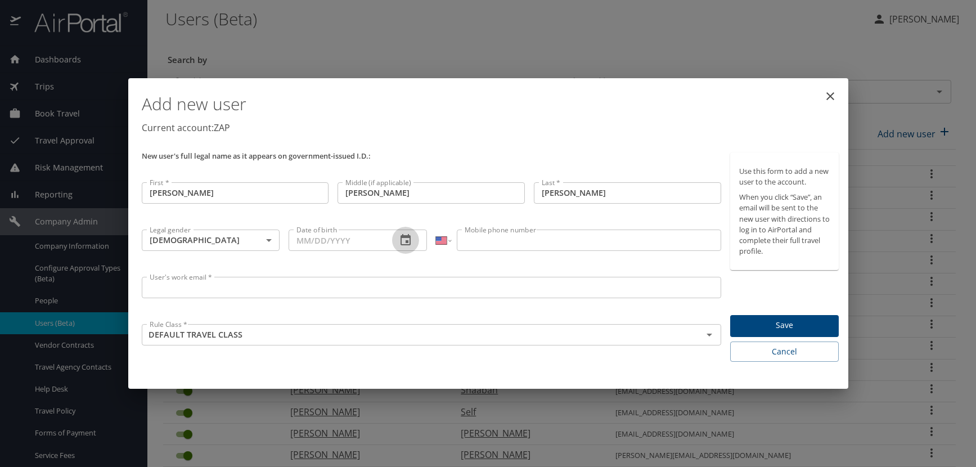
click at [400, 241] on icon "button" at bounding box center [406, 240] width 14 height 14
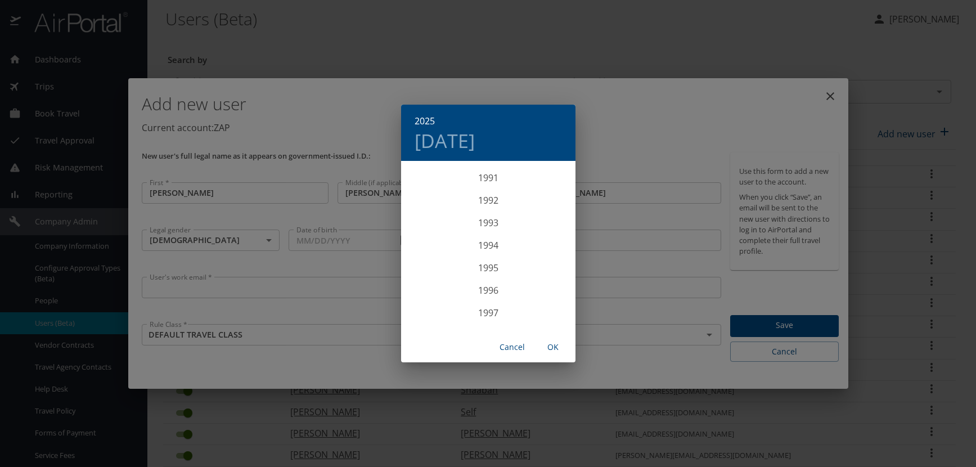
scroll to position [1980, 0]
click at [487, 309] on div "1993" at bounding box center [488, 309] width 174 height 23
click at [438, 309] on div "Oct" at bounding box center [430, 310] width 58 height 42
click at [443, 302] on p "25" at bounding box center [443, 301] width 8 height 7
click at [550, 349] on span "OK" at bounding box center [553, 347] width 27 height 14
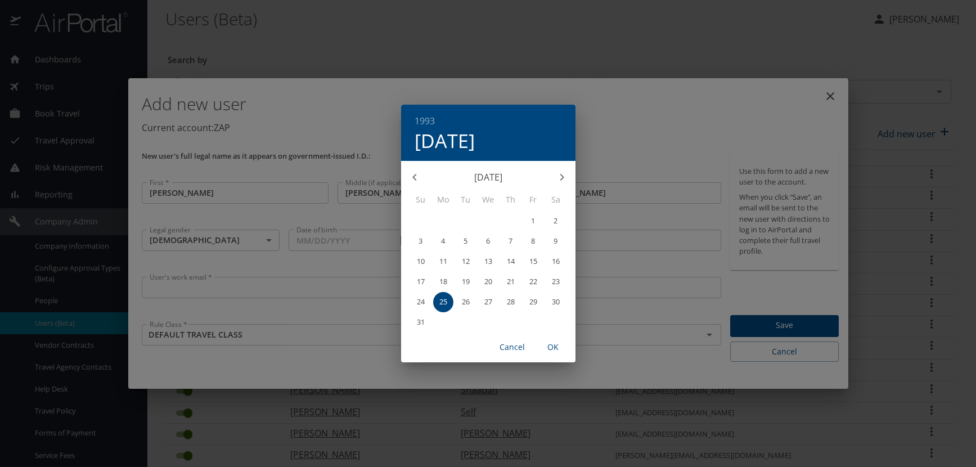
type input "[DATE]"
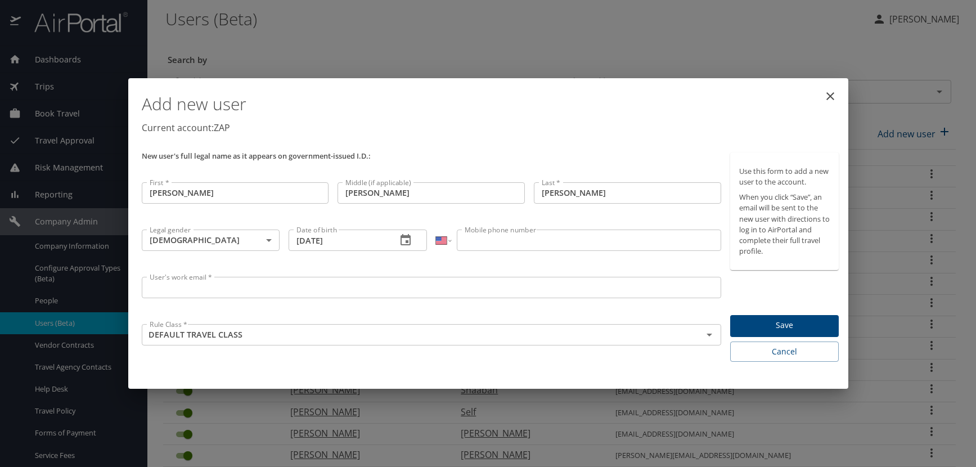
click at [527, 244] on input "Mobile phone number" at bounding box center [589, 240] width 264 height 21
type input "[PHONE_NUMBER]"
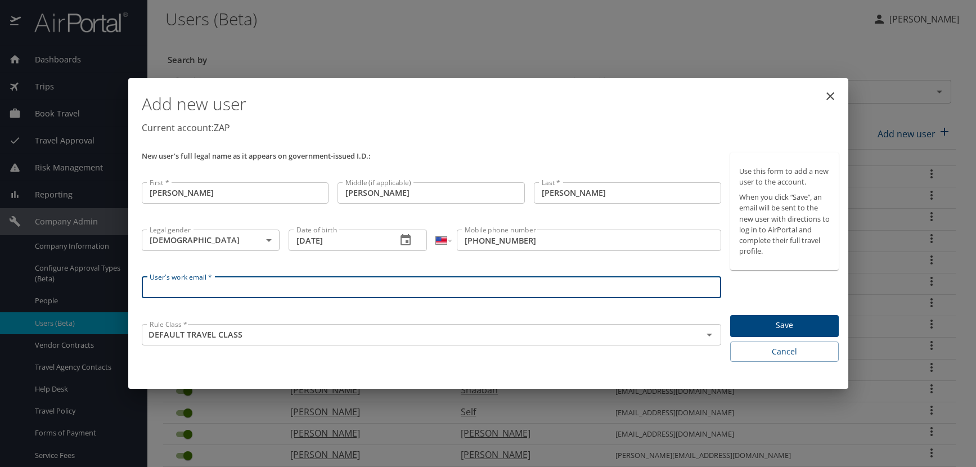
click at [217, 285] on input "User's work email *" at bounding box center [432, 287] width 580 height 21
paste input "[DOMAIN_NAME]"
type input "[EMAIL_ADDRESS][DOMAIN_NAME]"
click at [553, 147] on div "Add new user Current account: ZAP" at bounding box center [490, 115] width 707 height 65
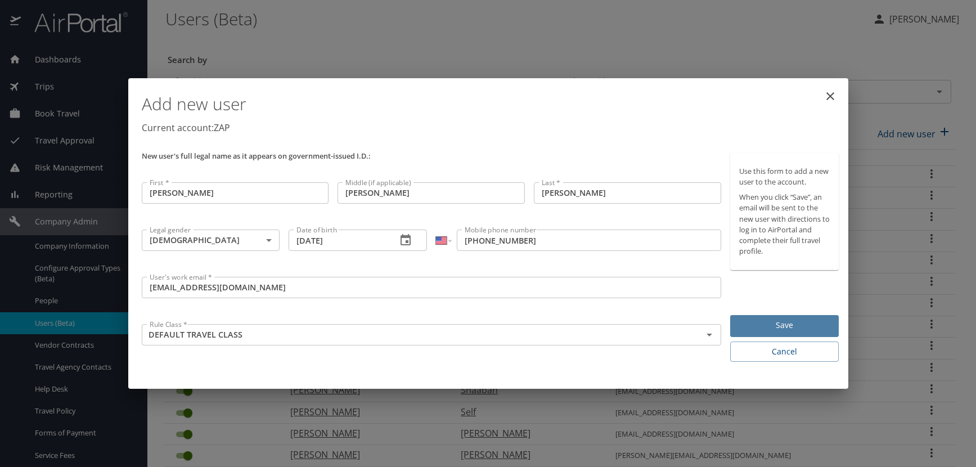
click at [785, 321] on span "Save" at bounding box center [784, 325] width 91 height 14
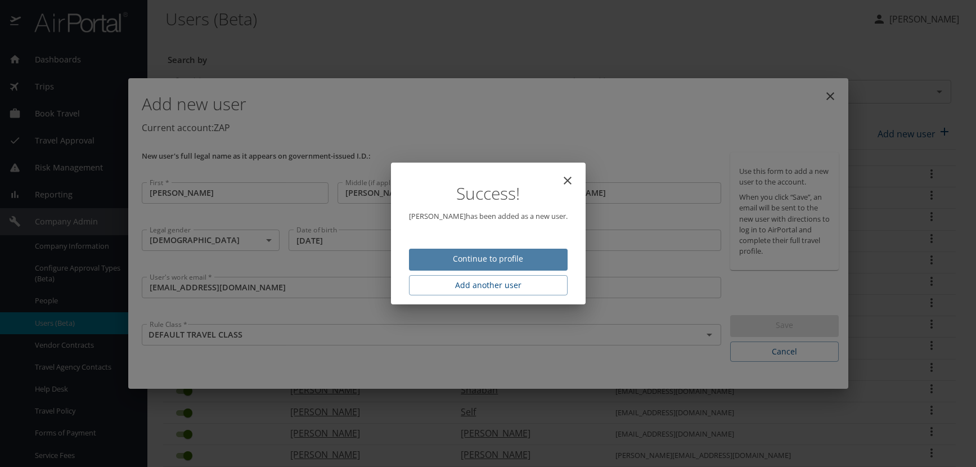
click at [524, 255] on span "Continue to profile" at bounding box center [488, 259] width 141 height 14
select select "US"
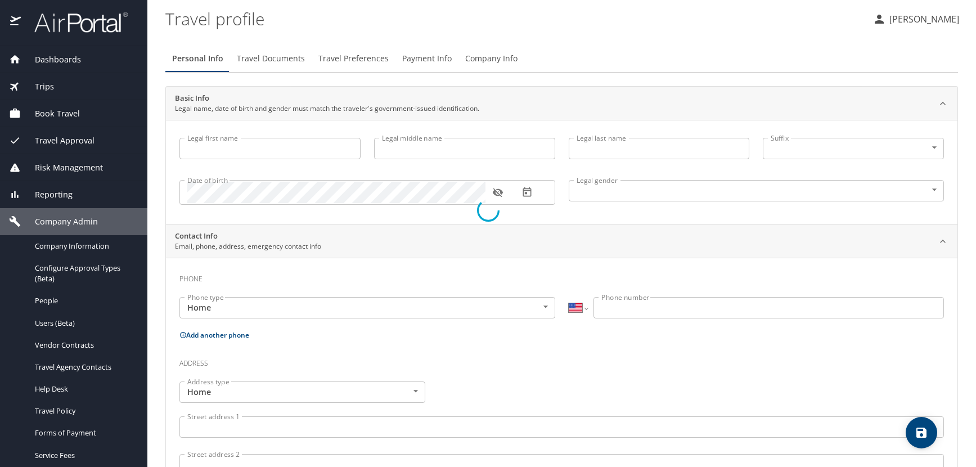
type input "[PERSON_NAME]"
type input "[DEMOGRAPHIC_DATA]"
select select "US"
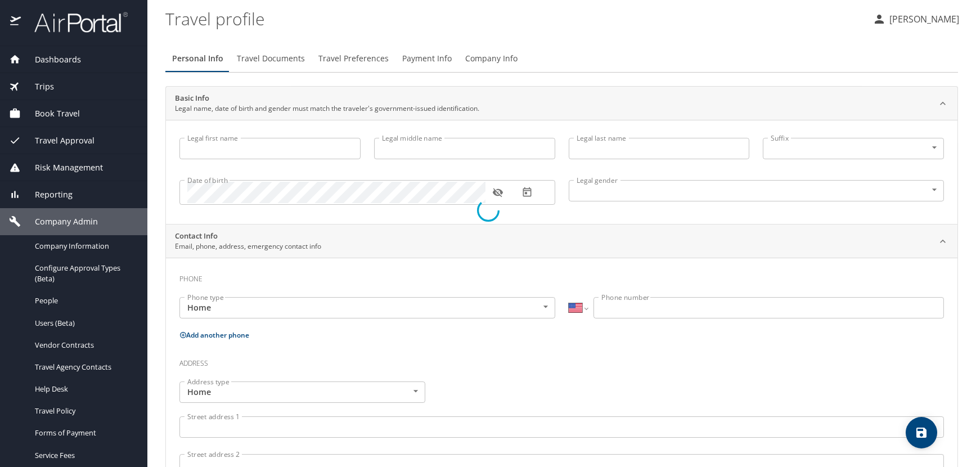
select select "US"
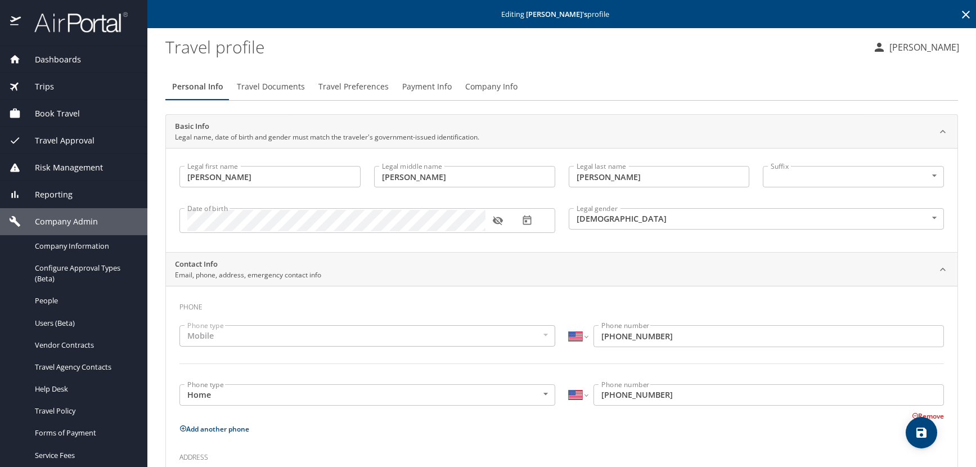
click at [495, 218] on icon "button" at bounding box center [497, 220] width 11 height 11
click at [341, 88] on span "Travel Preferences" at bounding box center [353, 87] width 70 height 14
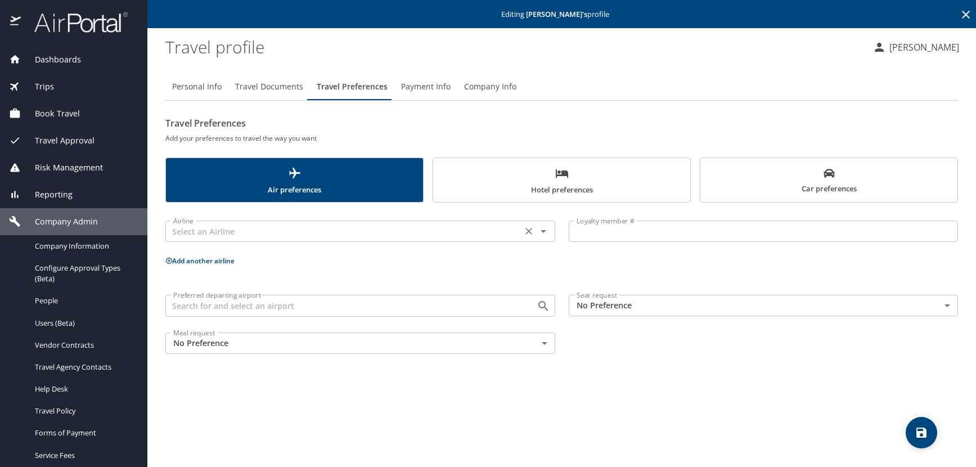
click at [254, 238] on input "text" at bounding box center [344, 231] width 350 height 15
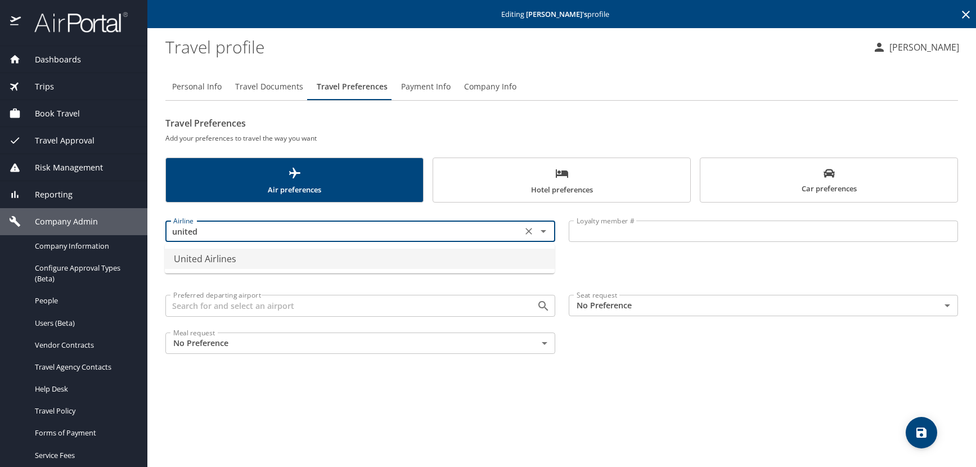
click at [196, 262] on li "United Airlines" at bounding box center [360, 259] width 390 height 20
type input "United Airlines"
click at [609, 232] on input "Loyalty member #" at bounding box center [764, 231] width 390 height 21
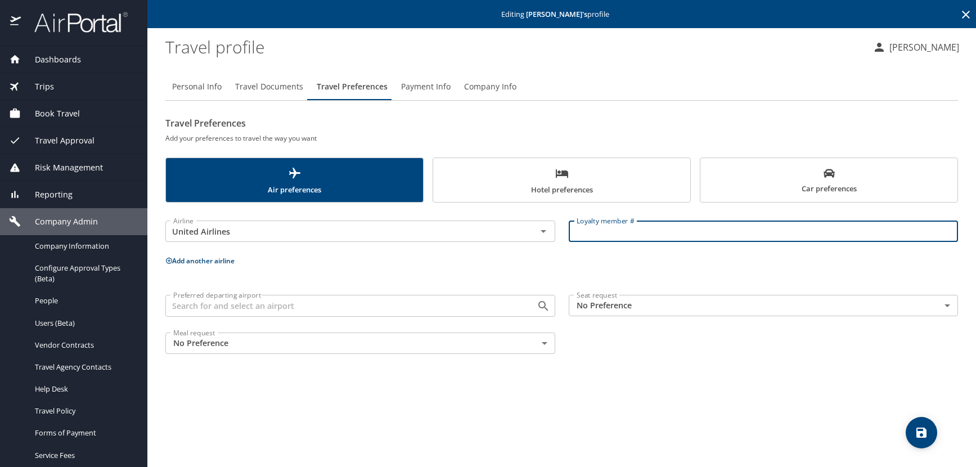
click at [576, 233] on input "Loyalty member #" at bounding box center [764, 231] width 390 height 21
paste input "YK636995"
type input "YK636995"
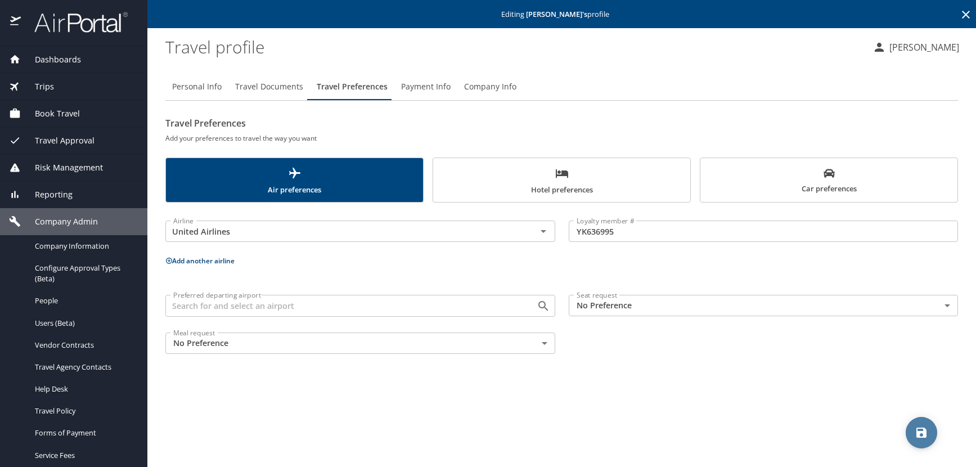
click at [915, 436] on icon "save" at bounding box center [922, 433] width 14 height 14
click at [967, 14] on icon at bounding box center [966, 15] width 8 height 8
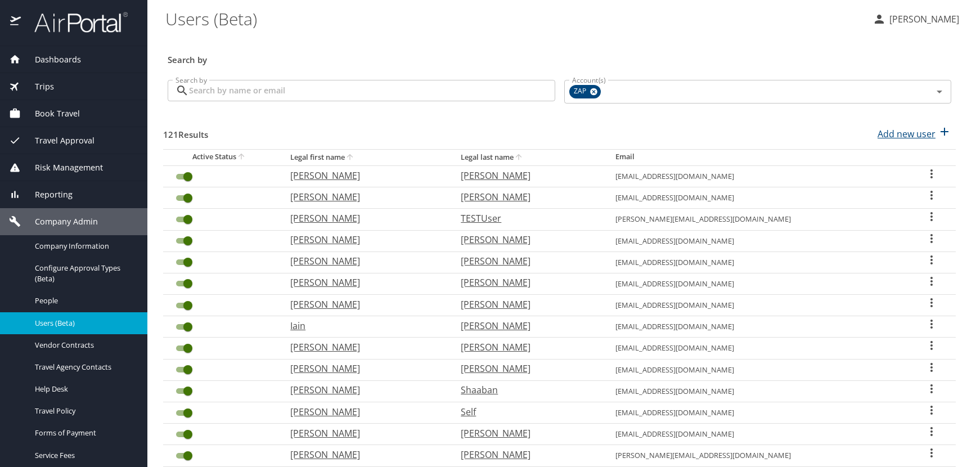
click at [902, 132] on p "Add new user" at bounding box center [907, 134] width 58 height 14
select select "US"
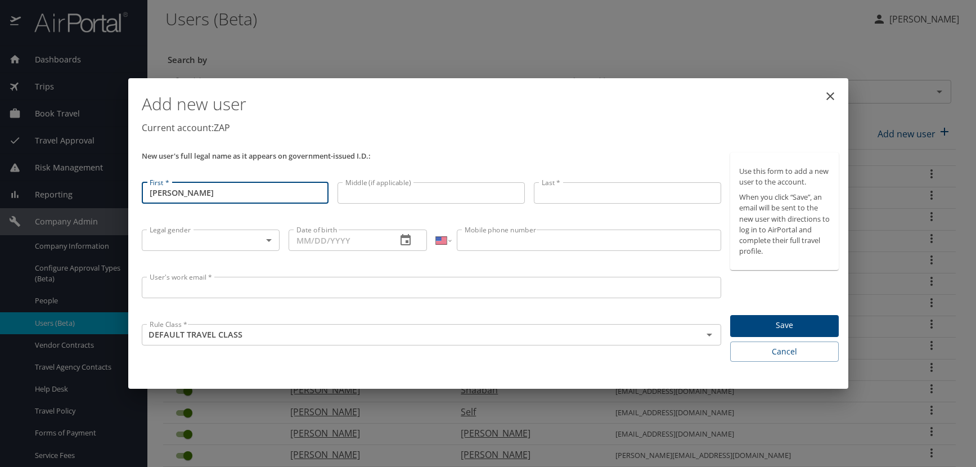
type input "[PERSON_NAME]"
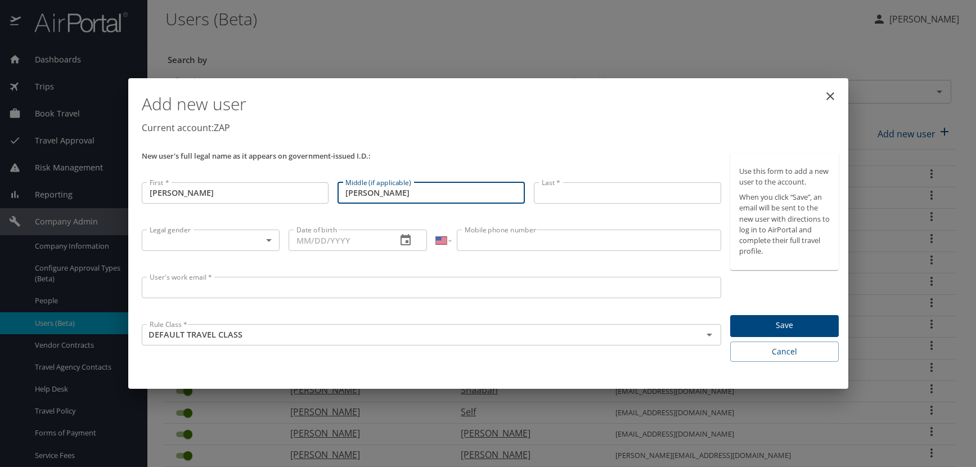
type input "[PERSON_NAME]"
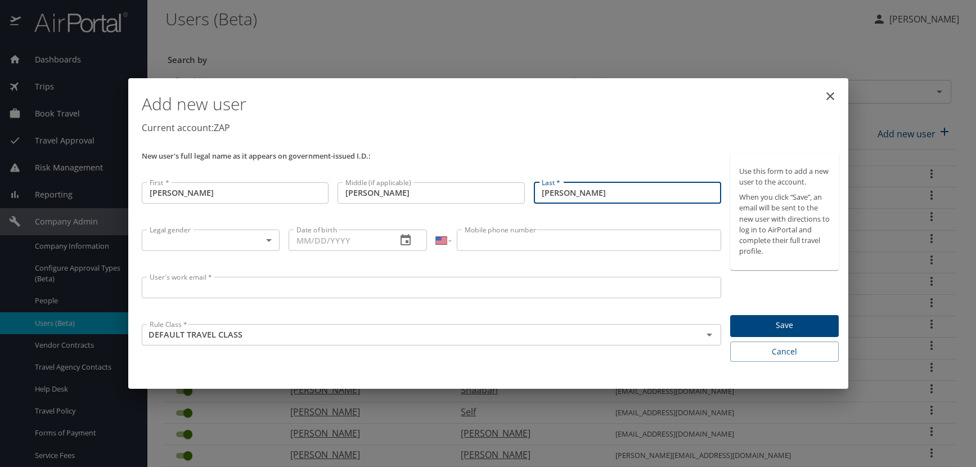
type input "[PERSON_NAME]"
click at [268, 241] on body "Dashboards AirPortal 360™ Manager AirPortal 360™ Agent My Travel Dashboard Trip…" at bounding box center [488, 233] width 976 height 467
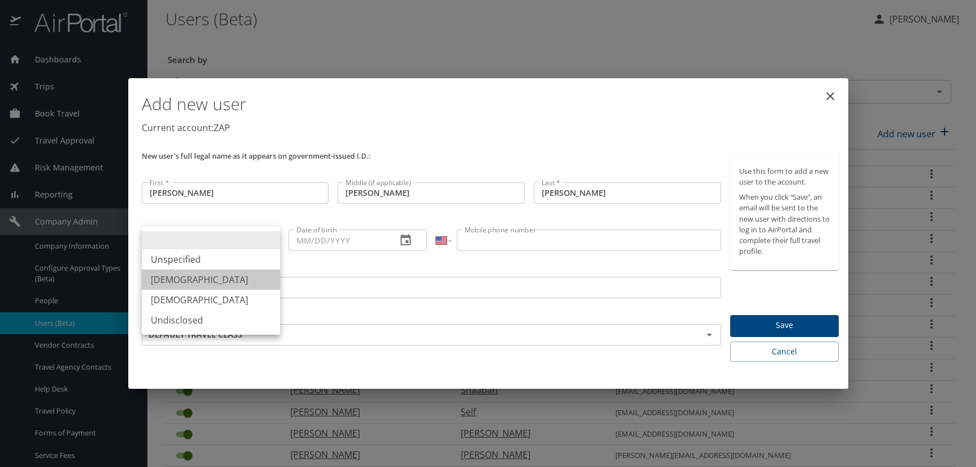
click at [173, 278] on li "[DEMOGRAPHIC_DATA]" at bounding box center [211, 279] width 138 height 20
type input "[DEMOGRAPHIC_DATA]"
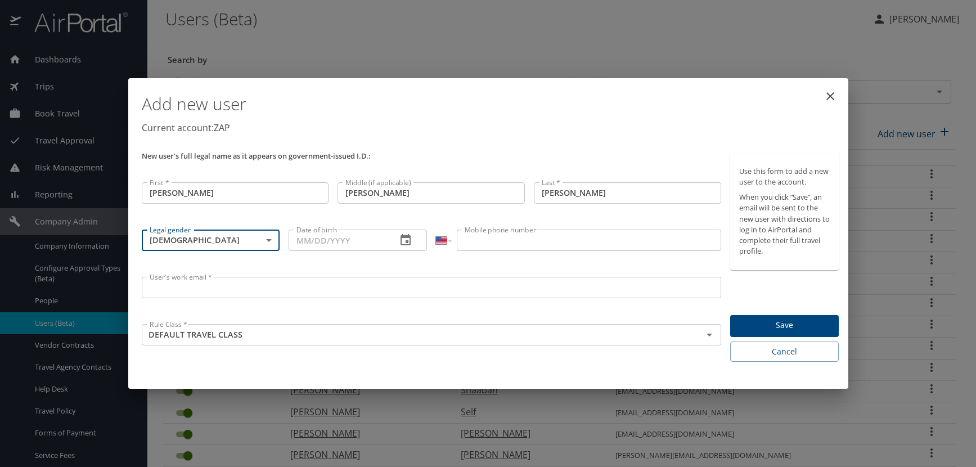
click at [407, 239] on icon "button" at bounding box center [406, 240] width 14 height 14
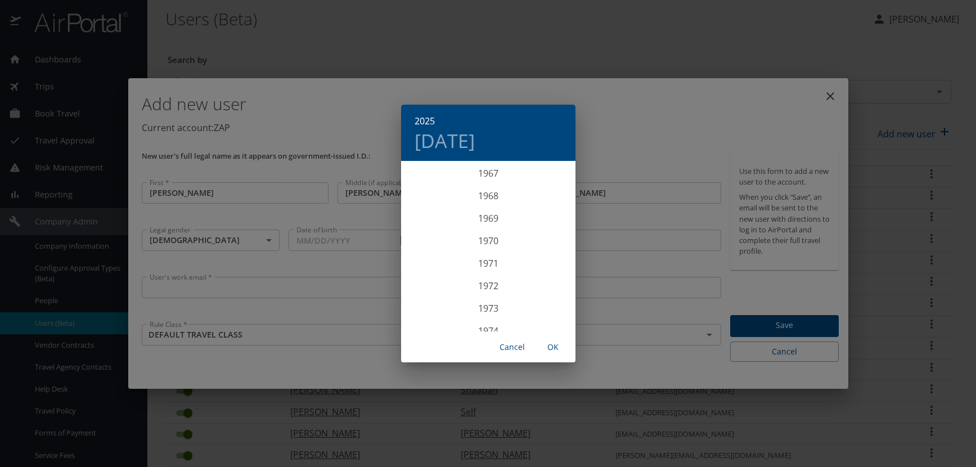
scroll to position [1530, 0]
click at [491, 177] on div "1967" at bounding box center [488, 174] width 174 height 23
click at [486, 226] on div "May" at bounding box center [488, 226] width 58 height 42
click at [422, 239] on span "7" at bounding box center [421, 240] width 20 height 7
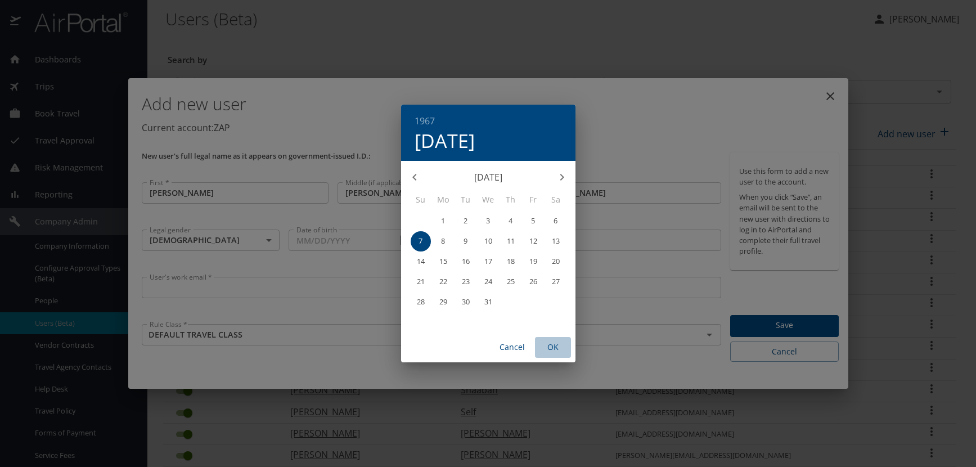
click at [559, 352] on span "OK" at bounding box center [553, 347] width 27 height 14
type input "[DATE]"
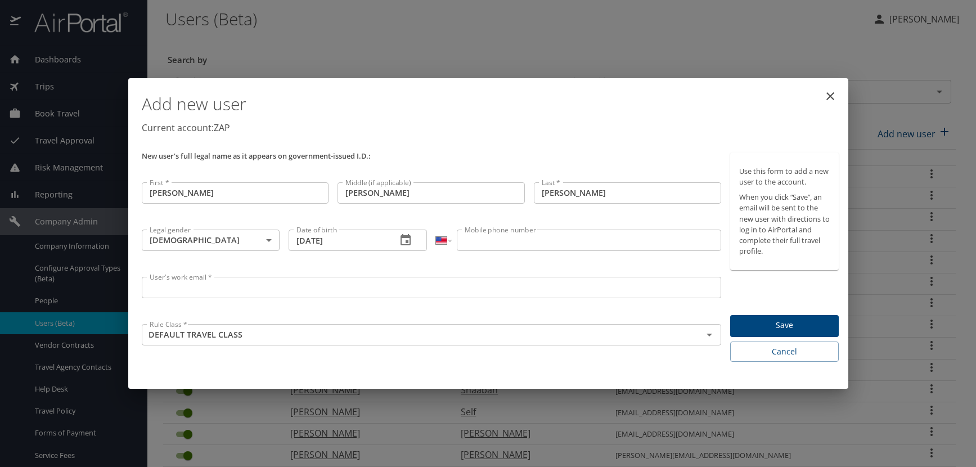
click at [491, 242] on input "Mobile phone number" at bounding box center [589, 240] width 264 height 21
type input "[PHONE_NUMBER]"
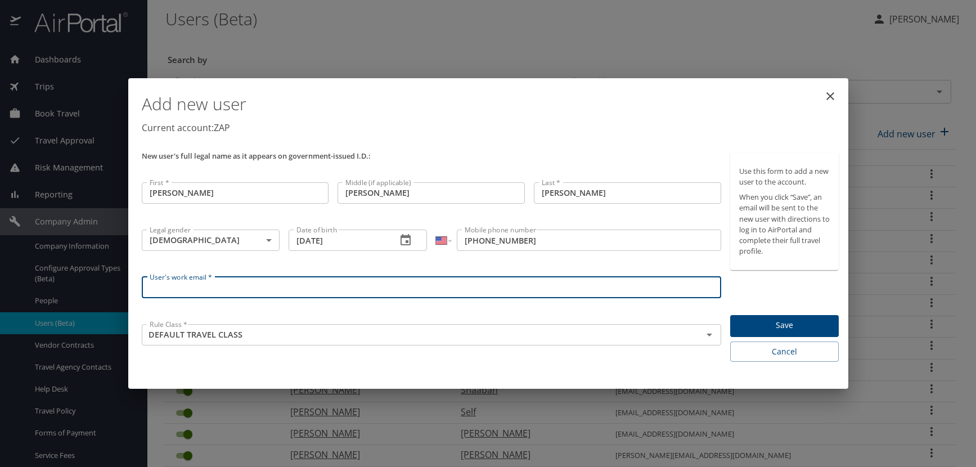
click at [148, 282] on input "User's work email *" at bounding box center [432, 287] width 580 height 21
paste input "[DOMAIN_NAME]"
type input "[EMAIL_ADDRESS][DOMAIN_NAME]"
click at [405, 103] on h1 "Add new user" at bounding box center [491, 104] width 698 height 34
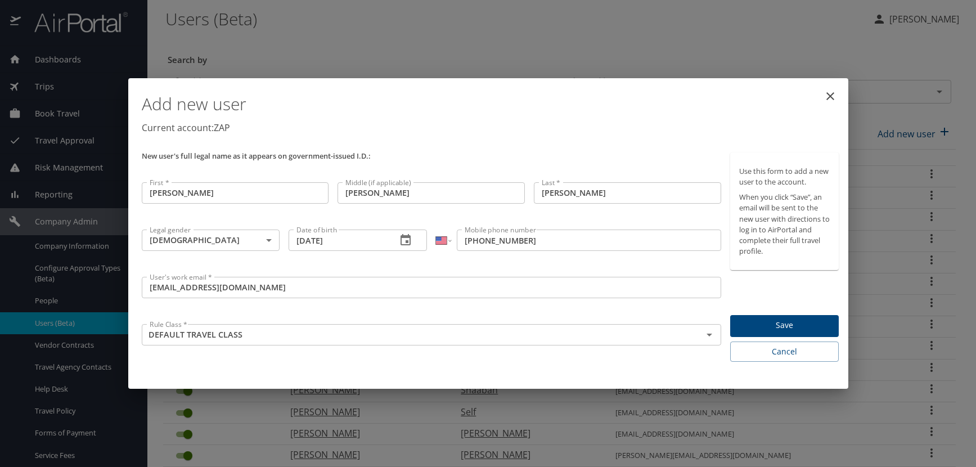
click at [796, 322] on span "Save" at bounding box center [784, 325] width 91 height 14
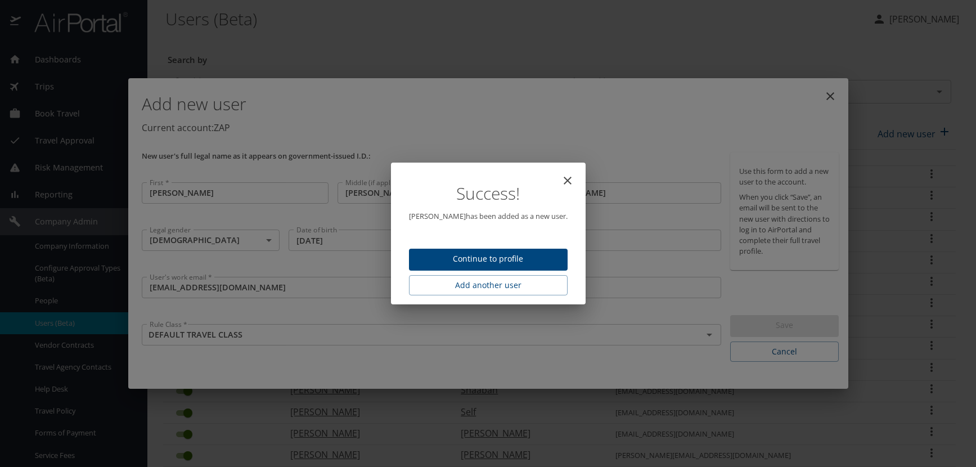
click at [429, 251] on button "Continue to profile" at bounding box center [488, 260] width 159 height 22
select select "US"
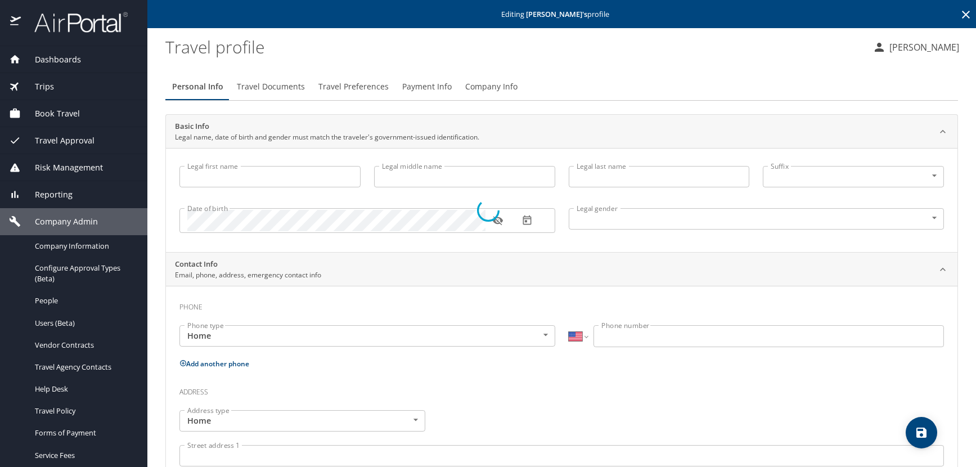
type input "[PERSON_NAME]"
type input "[DEMOGRAPHIC_DATA]"
select select "US"
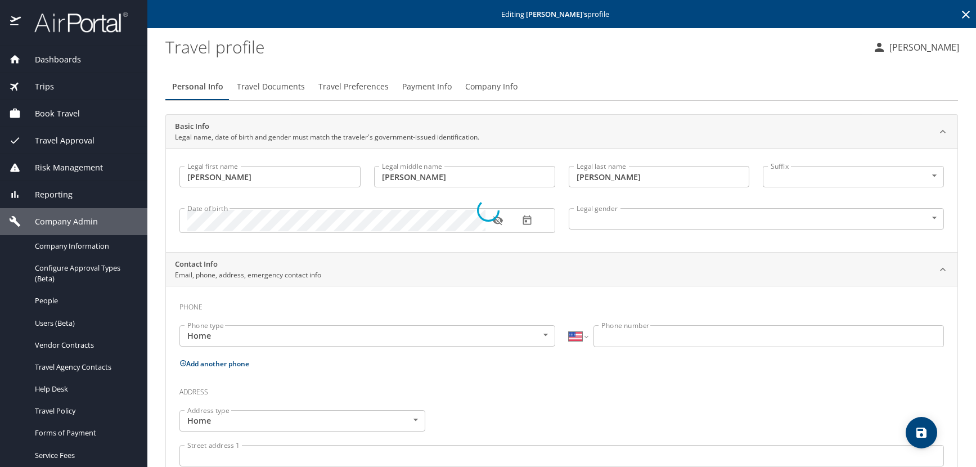
select select "US"
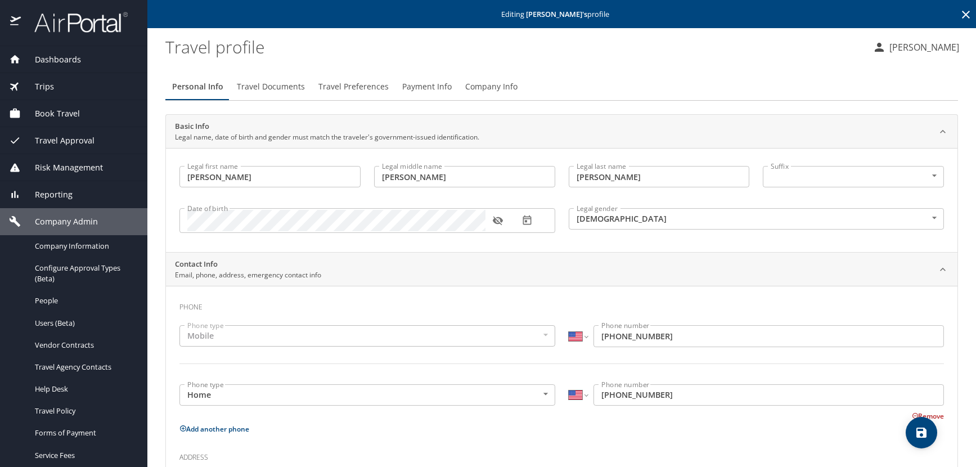
click at [497, 219] on icon "button" at bounding box center [497, 220] width 11 height 11
click at [266, 88] on span "Travel Documents" at bounding box center [271, 87] width 68 height 14
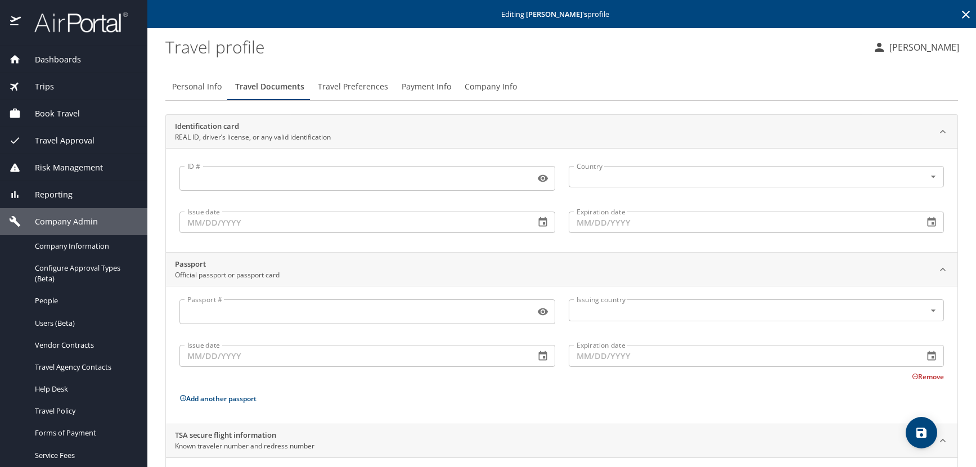
scroll to position [75, 0]
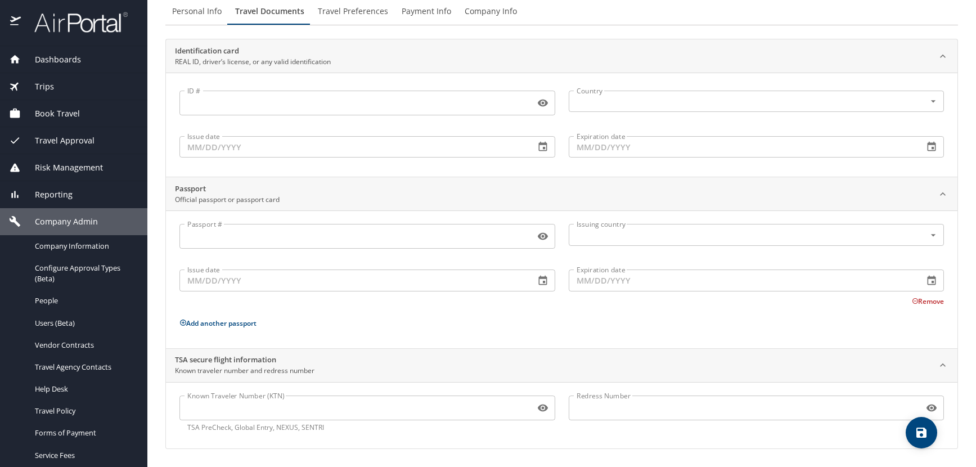
click at [222, 411] on input "Known Traveler Number (KTN)" at bounding box center [354, 407] width 351 height 21
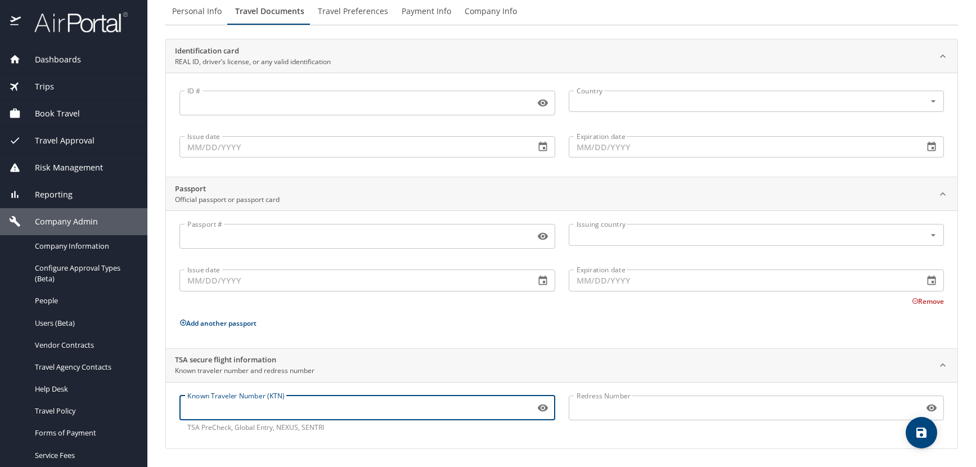
paste input "158968611"
type input "158968611"
click at [932, 432] on span "save" at bounding box center [922, 433] width 32 height 14
